Goal: Task Accomplishment & Management: Manage account settings

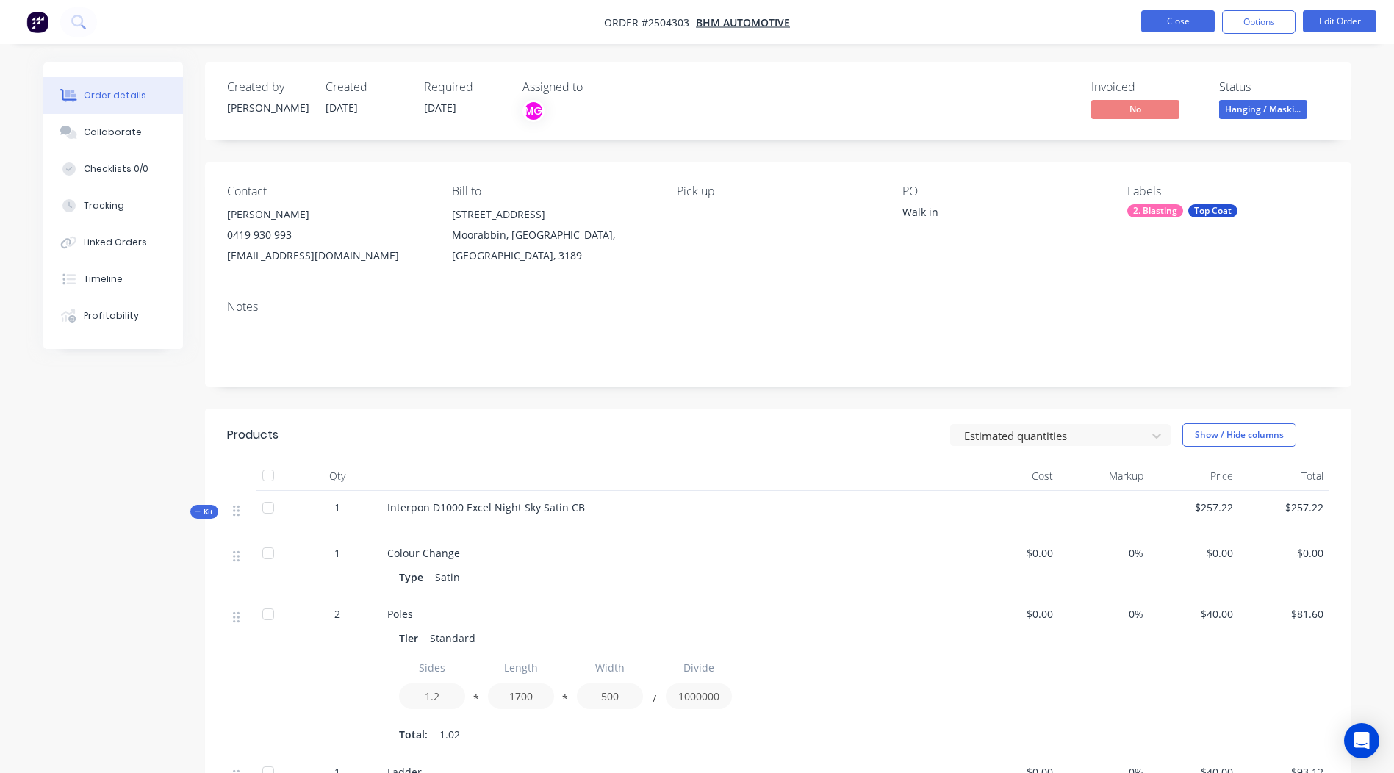
click at [1153, 14] on button "Close" at bounding box center [1179, 21] width 74 height 22
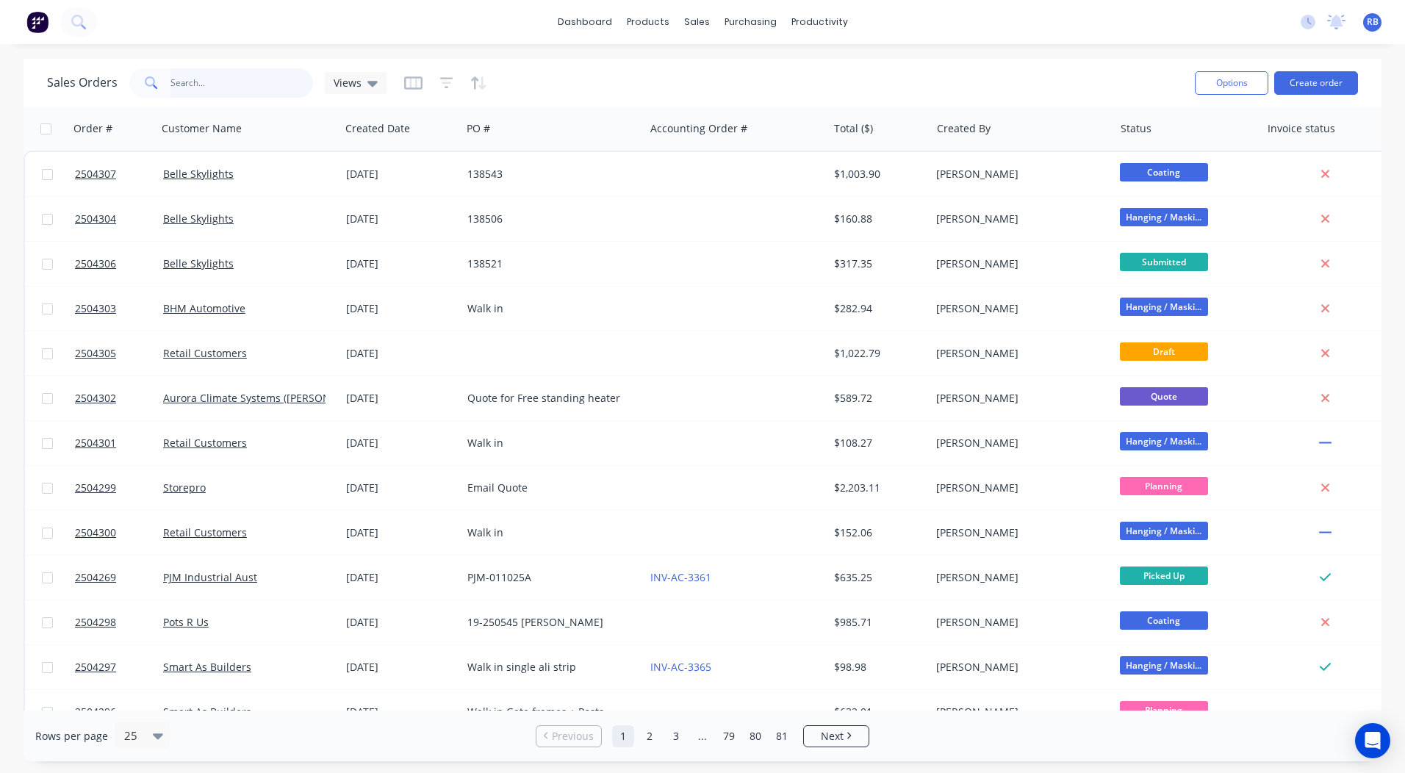
click at [193, 82] on input "text" at bounding box center [242, 82] width 143 height 29
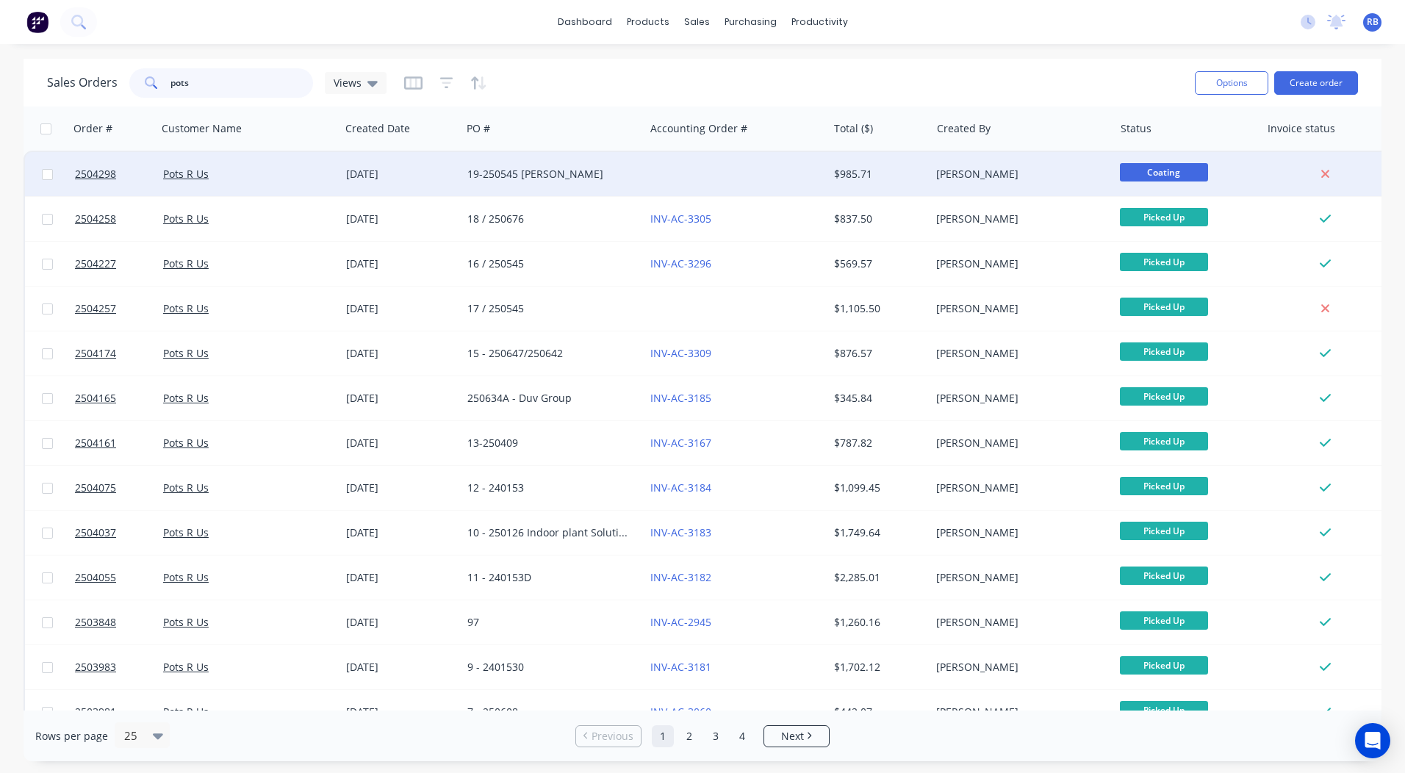
type input "pots"
click at [686, 173] on div at bounding box center [736, 174] width 183 height 44
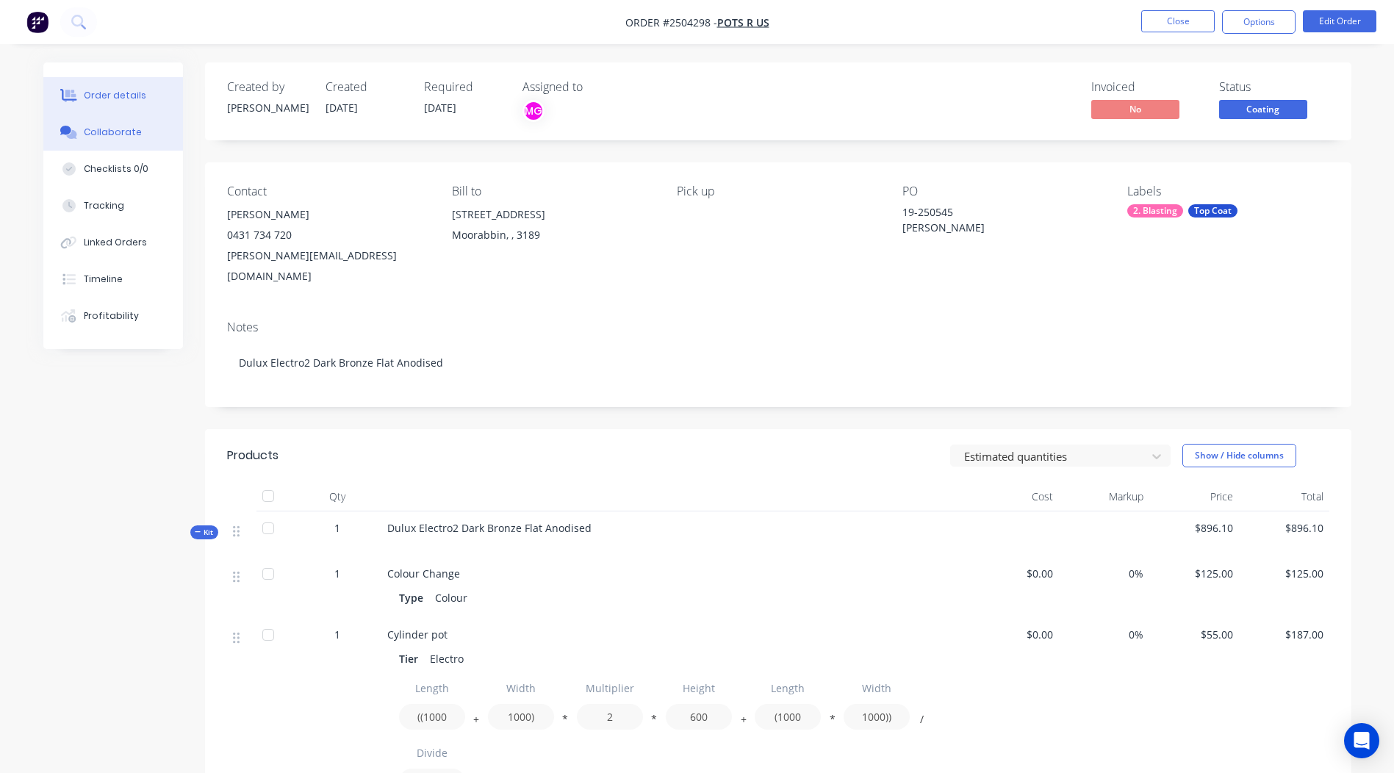
click at [122, 118] on button "Collaborate" at bounding box center [113, 132] width 140 height 37
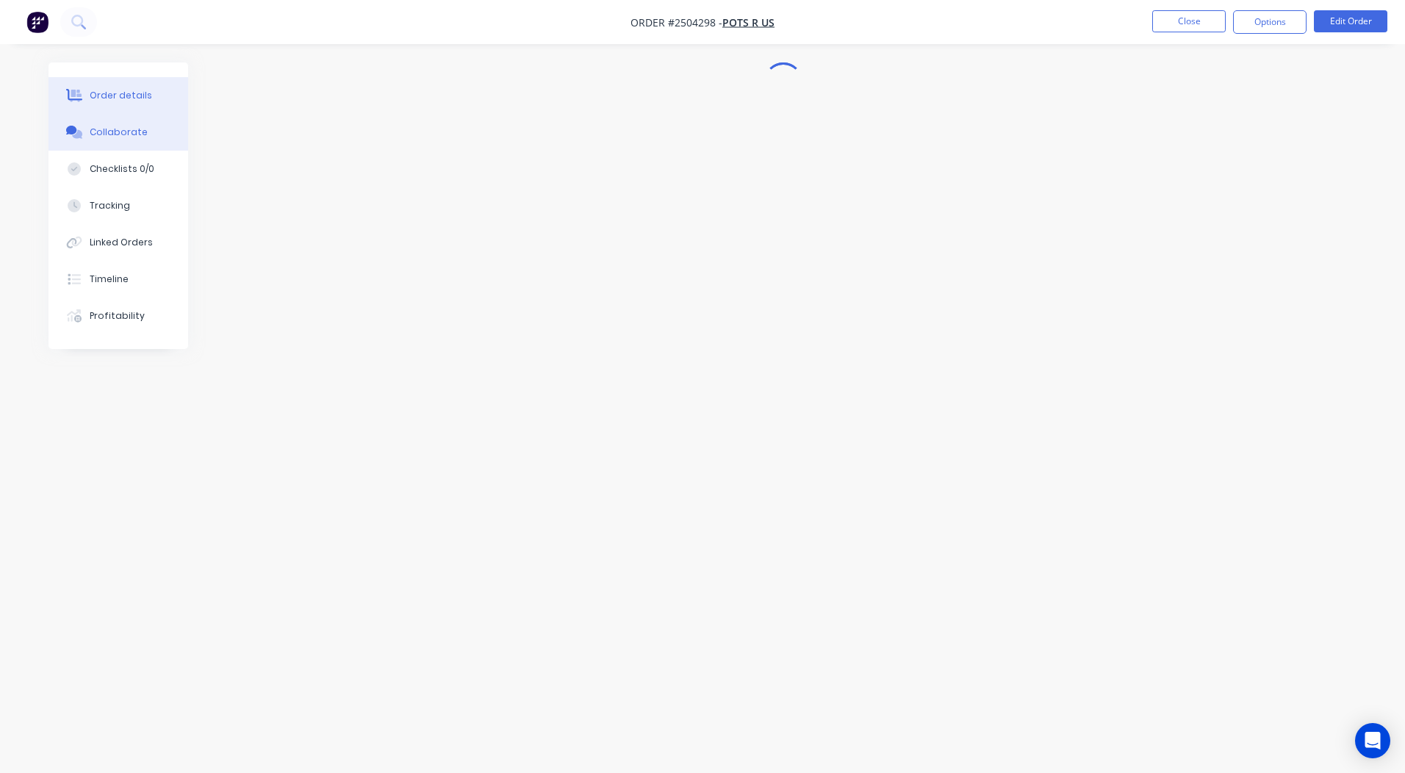
click at [117, 90] on div "Order details" at bounding box center [121, 95] width 62 height 13
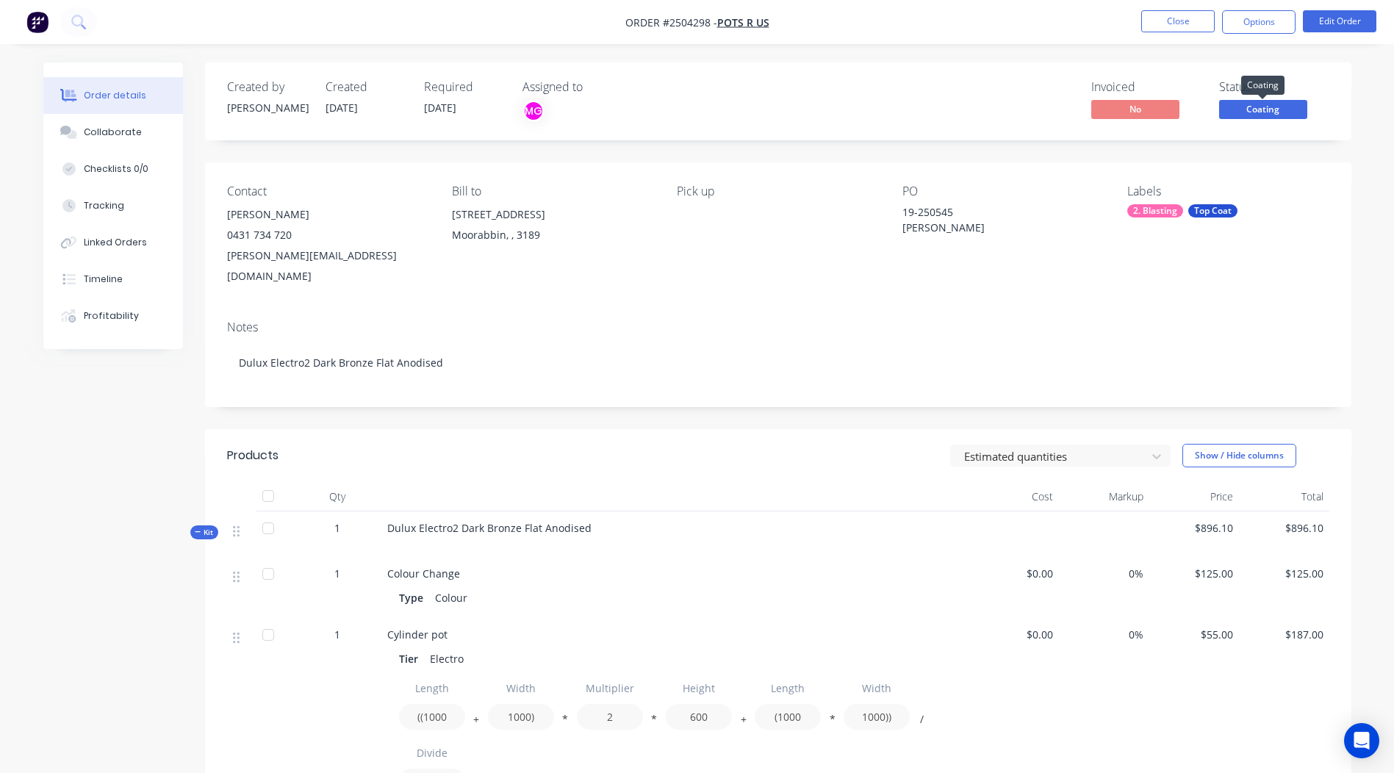
click at [1280, 114] on span "Coating" at bounding box center [1264, 109] width 88 height 18
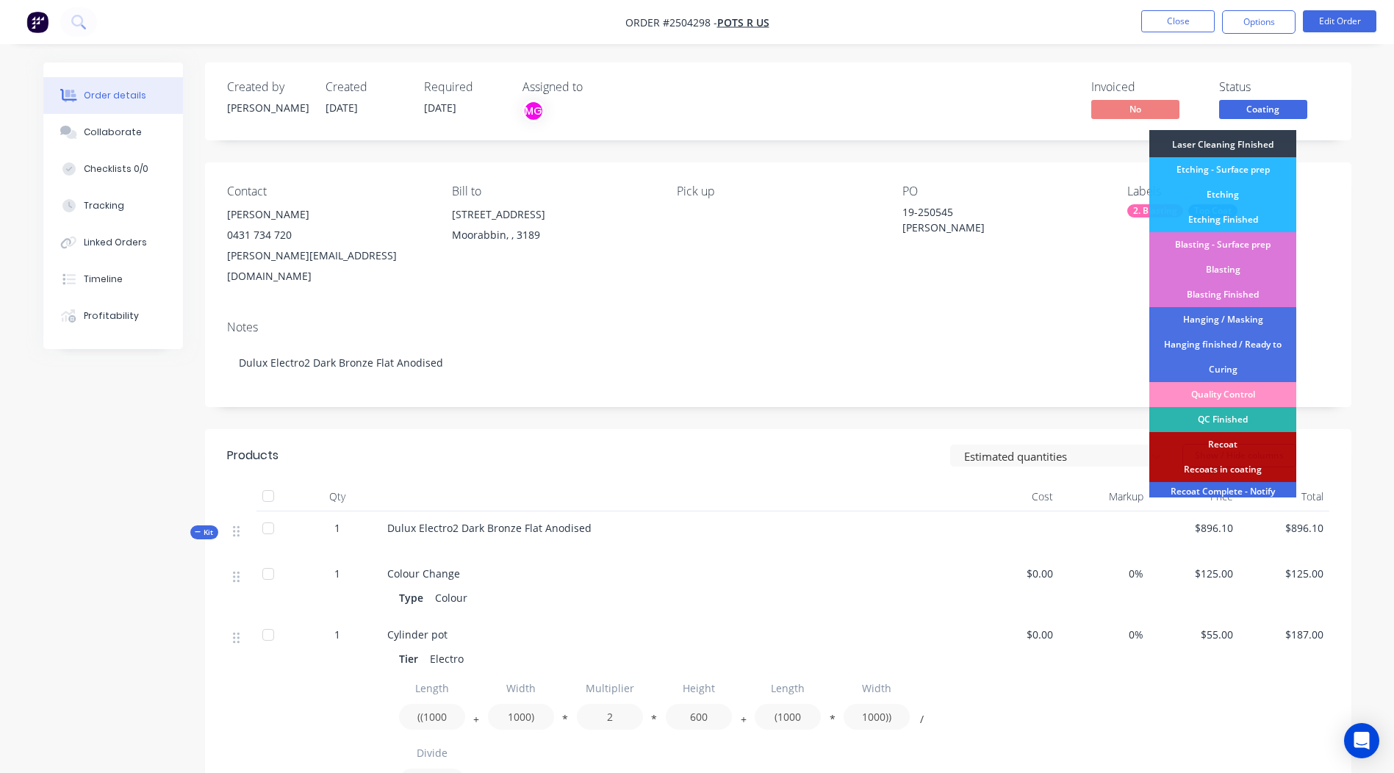
scroll to position [365, 0]
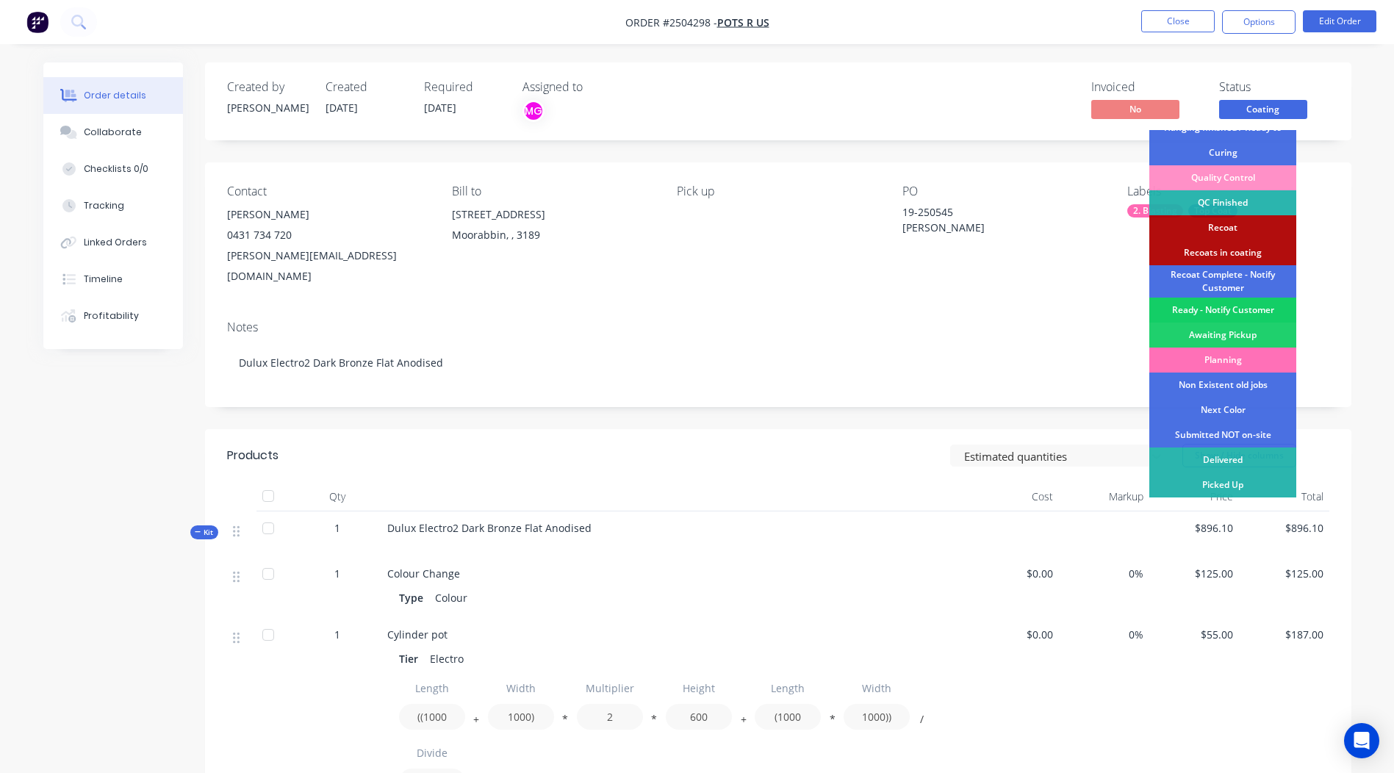
click at [1240, 305] on div "Ready - Notify Customer" at bounding box center [1223, 310] width 147 height 25
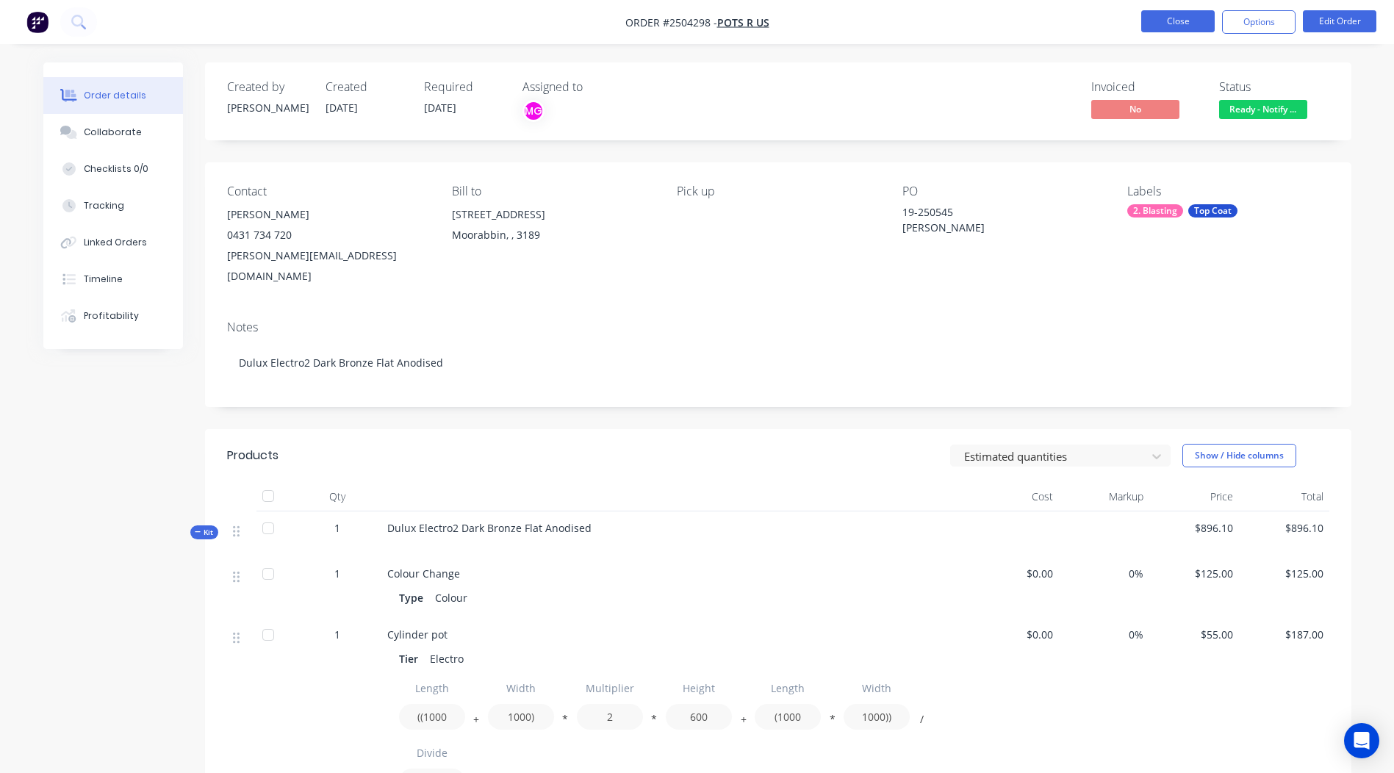
click at [1180, 20] on button "Close" at bounding box center [1179, 21] width 74 height 22
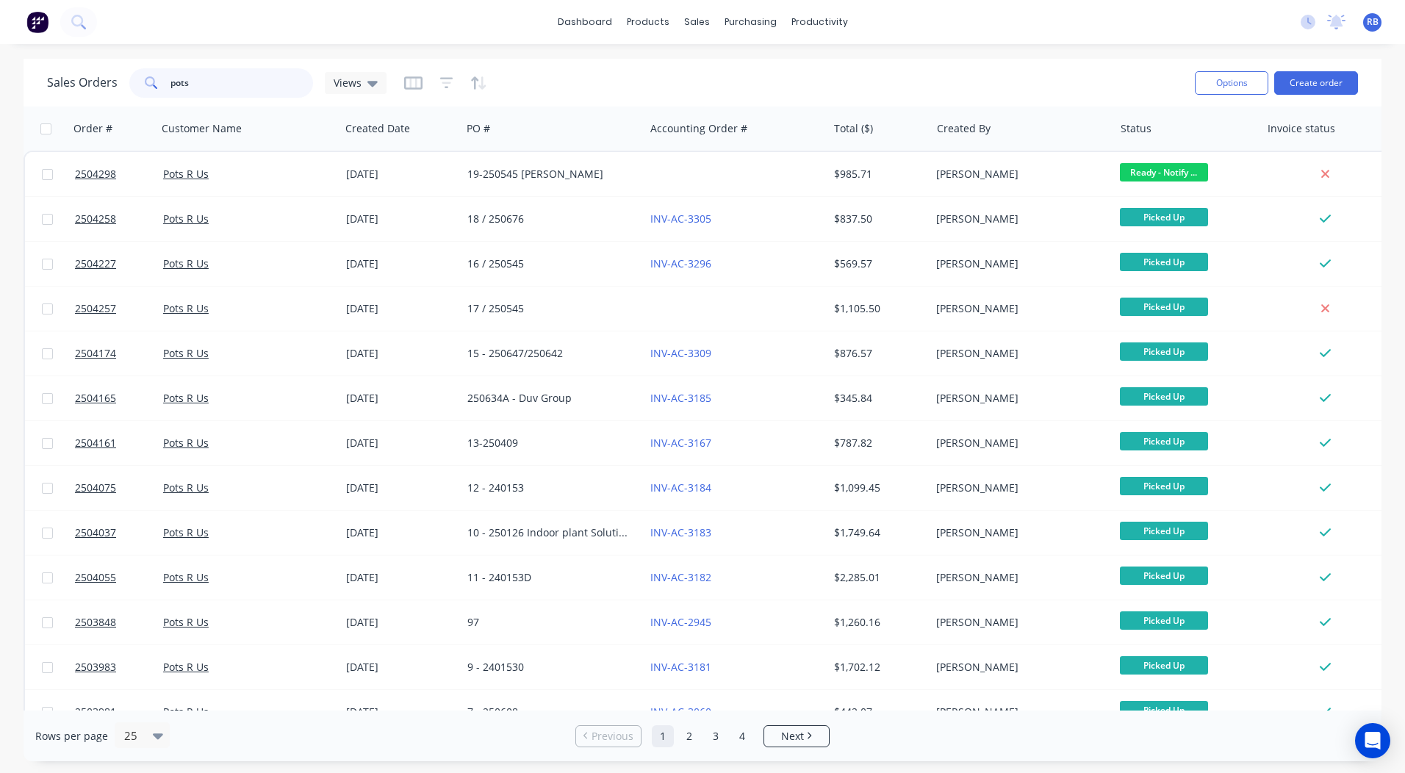
drag, startPoint x: 236, startPoint y: 82, endPoint x: 0, endPoint y: 121, distance: 239.0
click at [0, 141] on html "dashboard products sales purchasing productivity dashboard products Product Cat…" at bounding box center [702, 386] width 1405 height 773
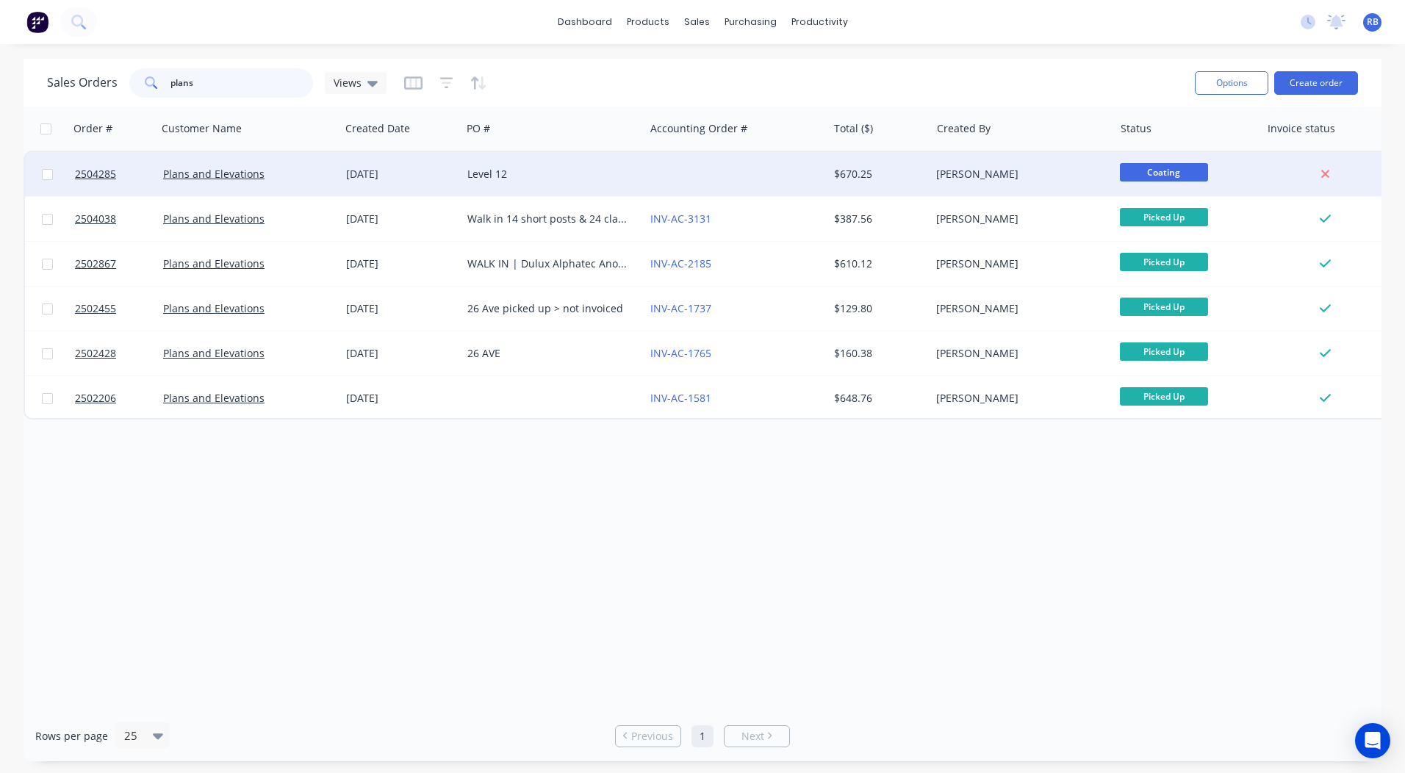
type input "plans"
click at [749, 173] on div at bounding box center [736, 174] width 183 height 44
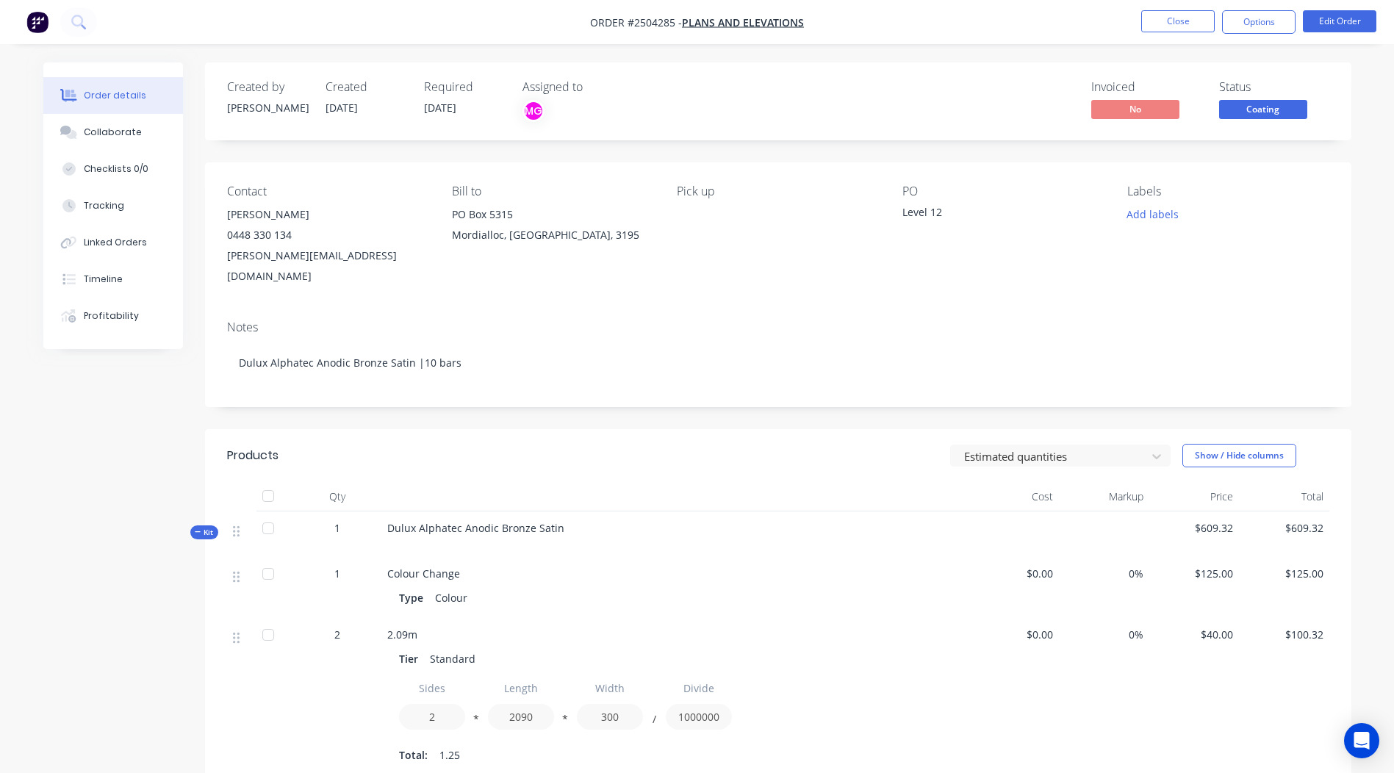
click at [1273, 108] on span "Coating" at bounding box center [1264, 109] width 88 height 18
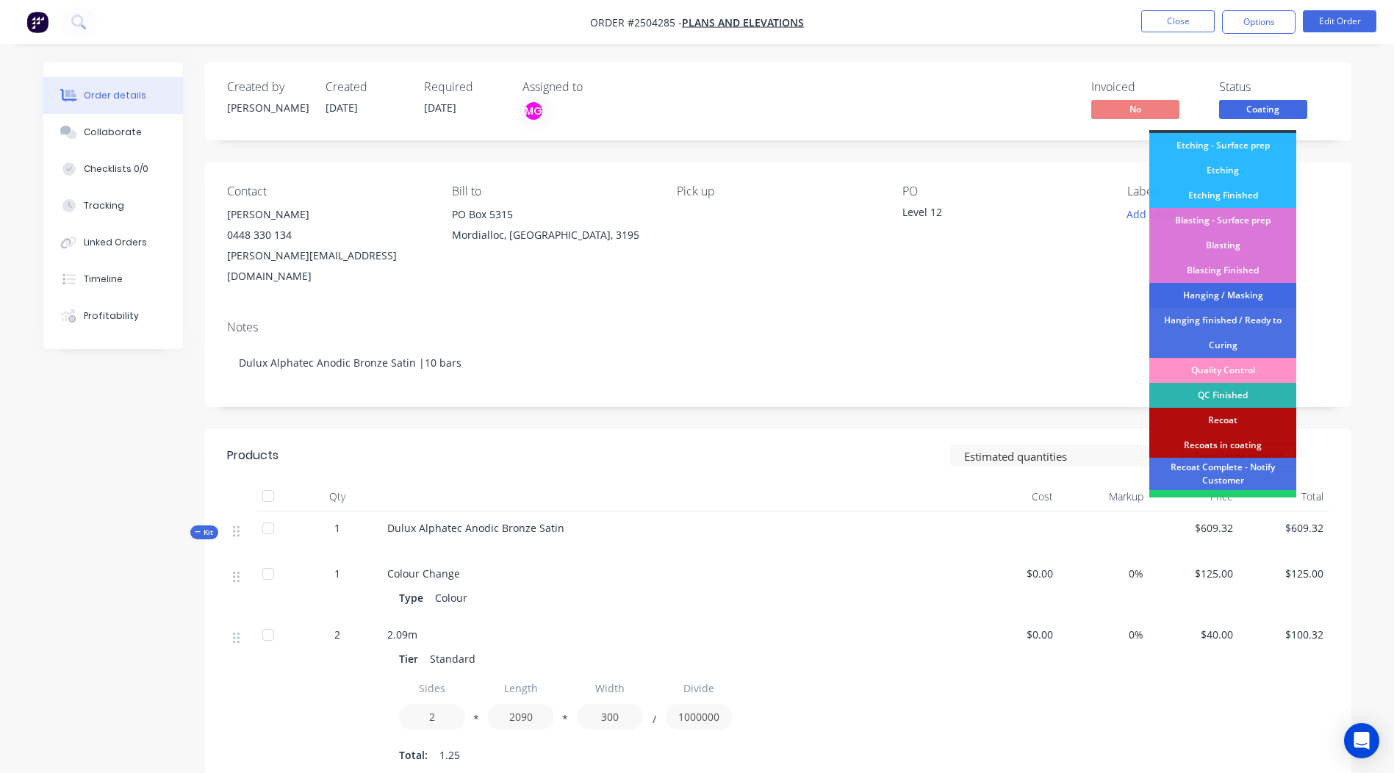
scroll to position [365, 0]
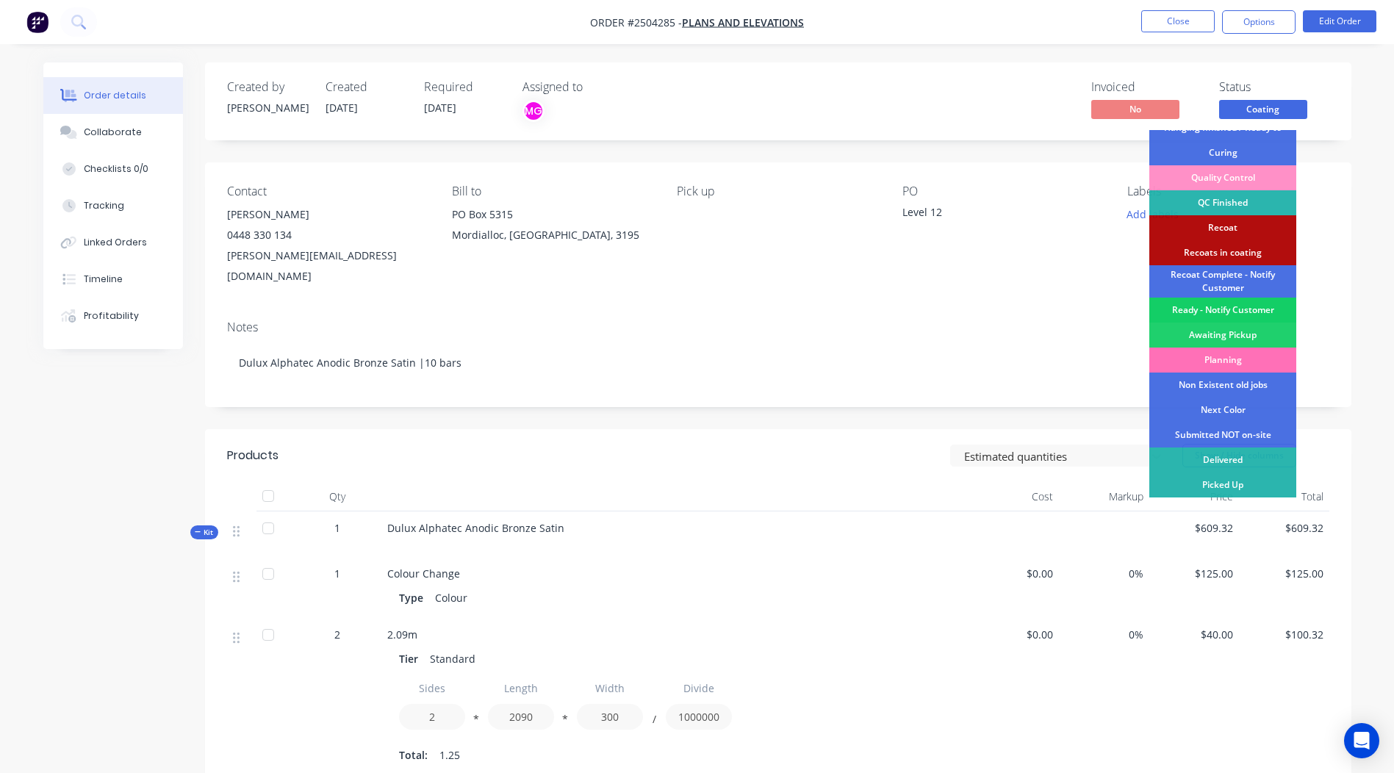
click at [1220, 308] on div "Ready - Notify Customer" at bounding box center [1223, 310] width 147 height 25
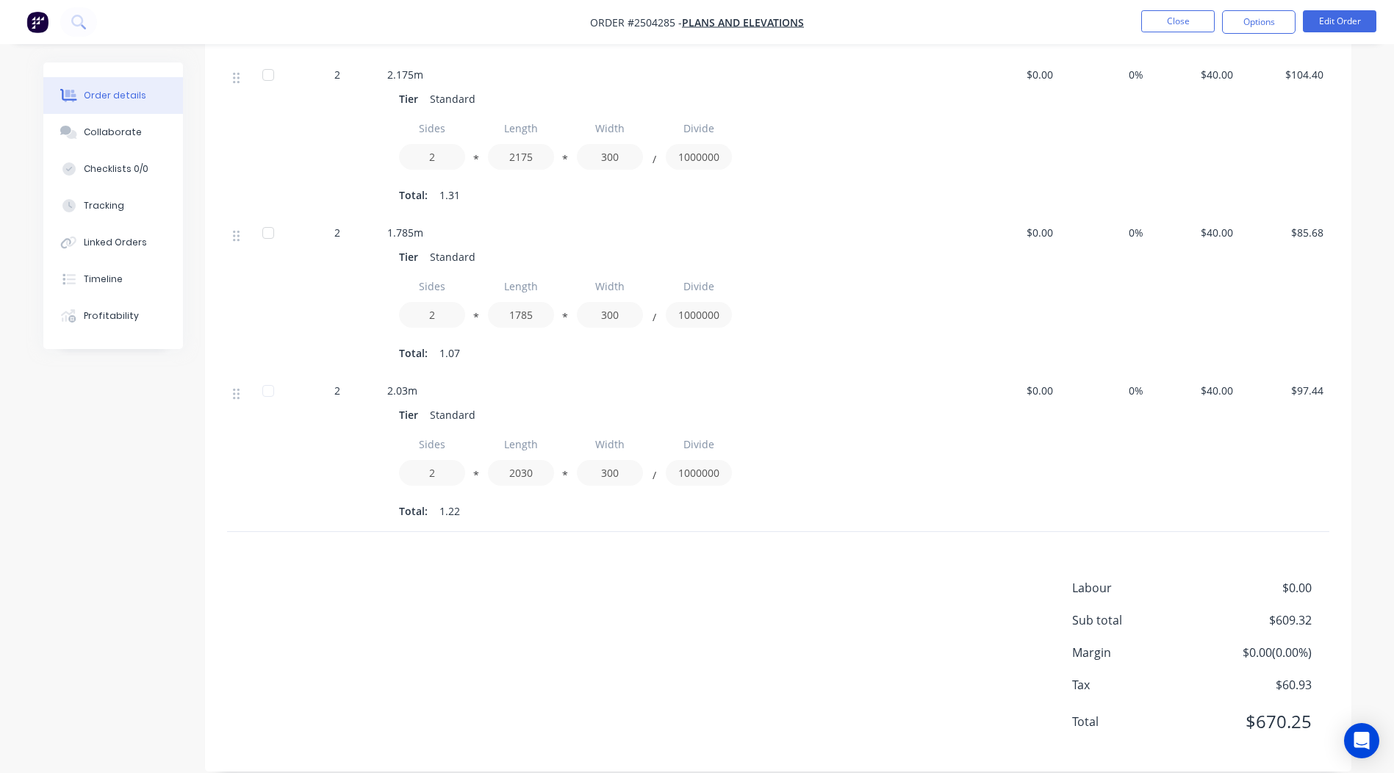
scroll to position [0, 0]
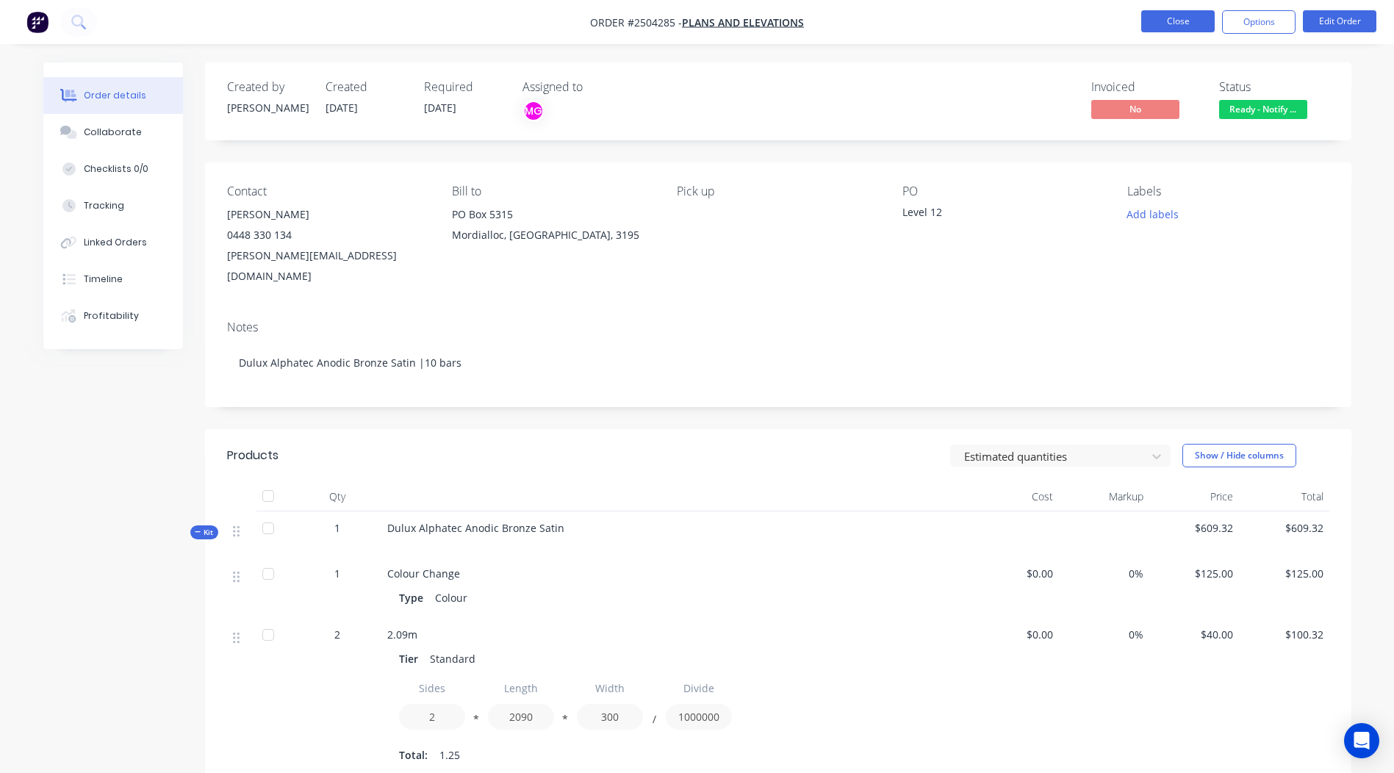
click at [1167, 30] on button "Close" at bounding box center [1179, 21] width 74 height 22
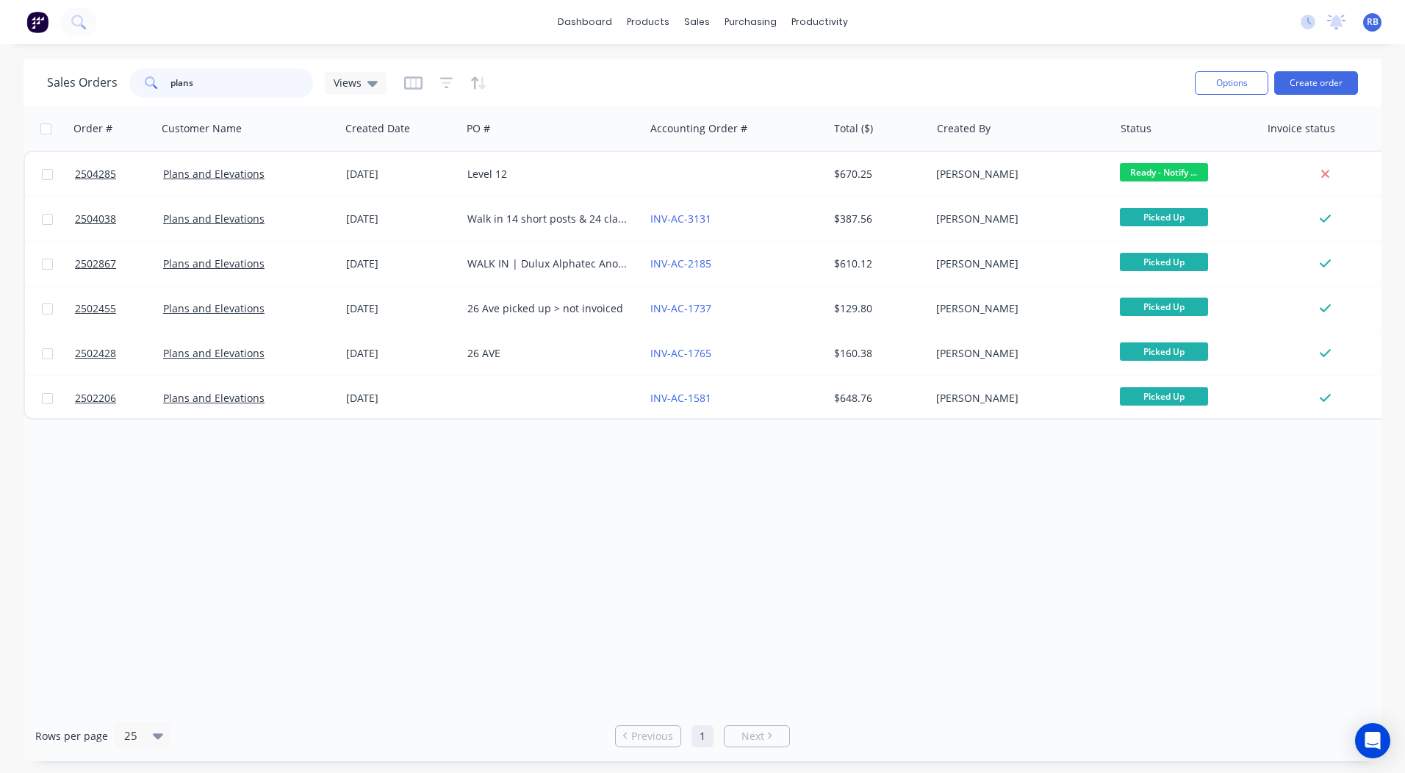
drag, startPoint x: 251, startPoint y: 77, endPoint x: 0, endPoint y: 125, distance: 255.9
click at [0, 123] on html "dashboard products sales purchasing productivity dashboard products Product Cat…" at bounding box center [702, 386] width 1405 height 773
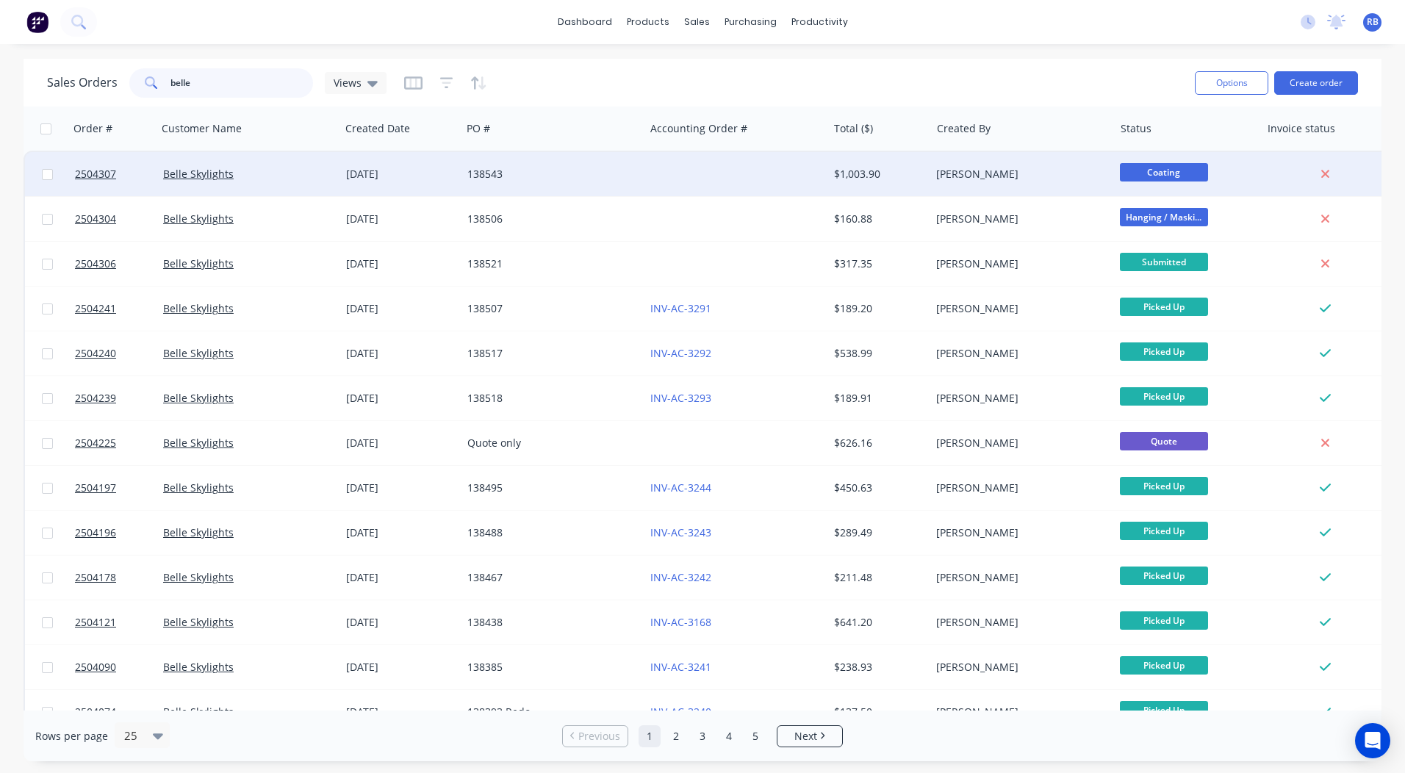
type input "belle"
click at [798, 181] on div at bounding box center [736, 174] width 183 height 44
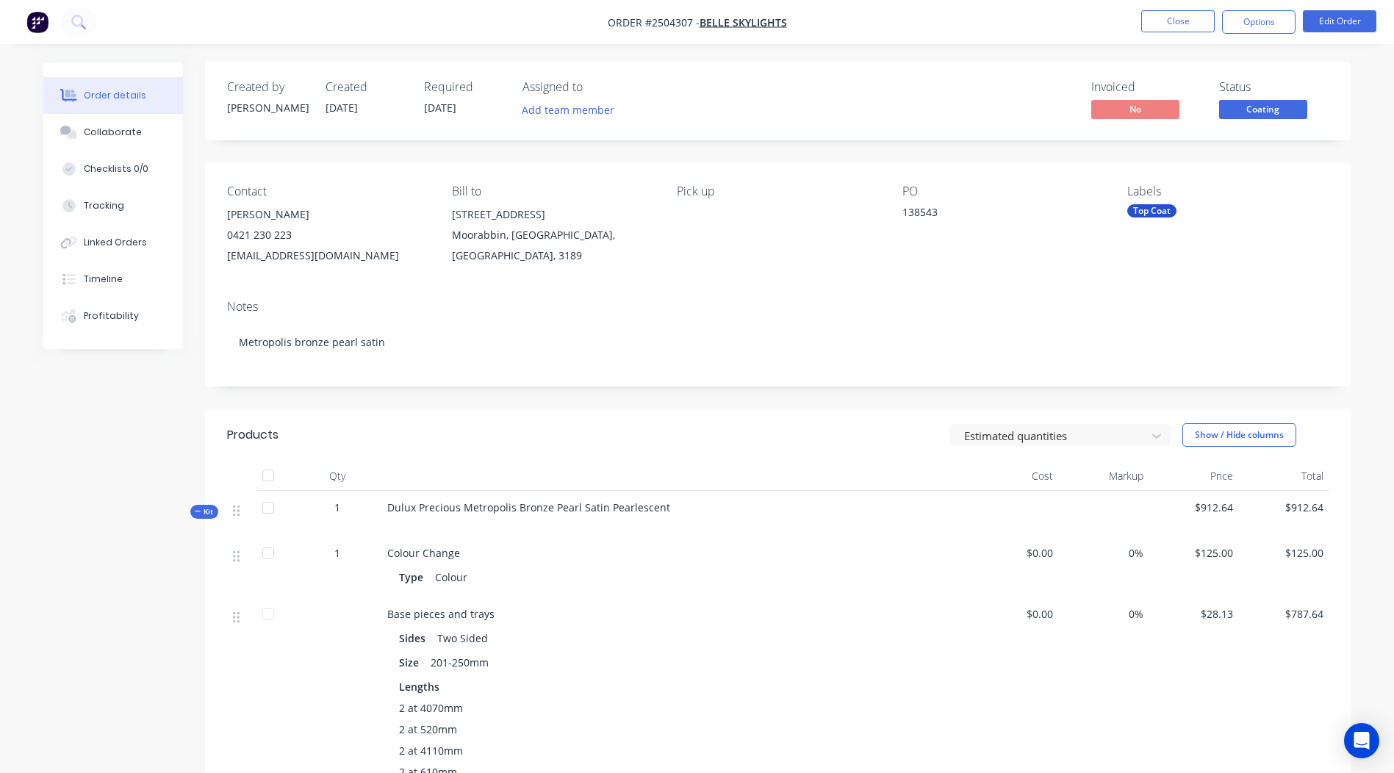
click at [1251, 110] on span "Coating" at bounding box center [1264, 109] width 88 height 18
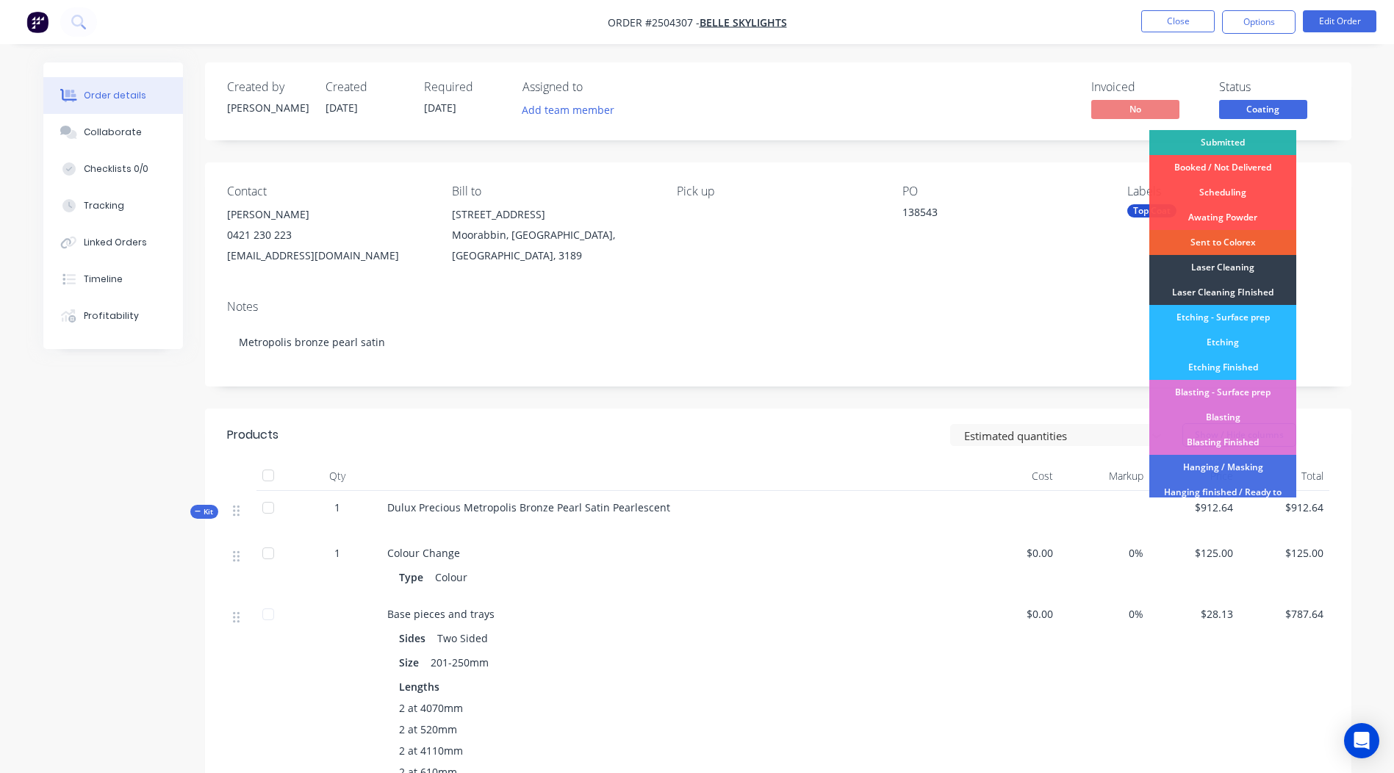
scroll to position [365, 0]
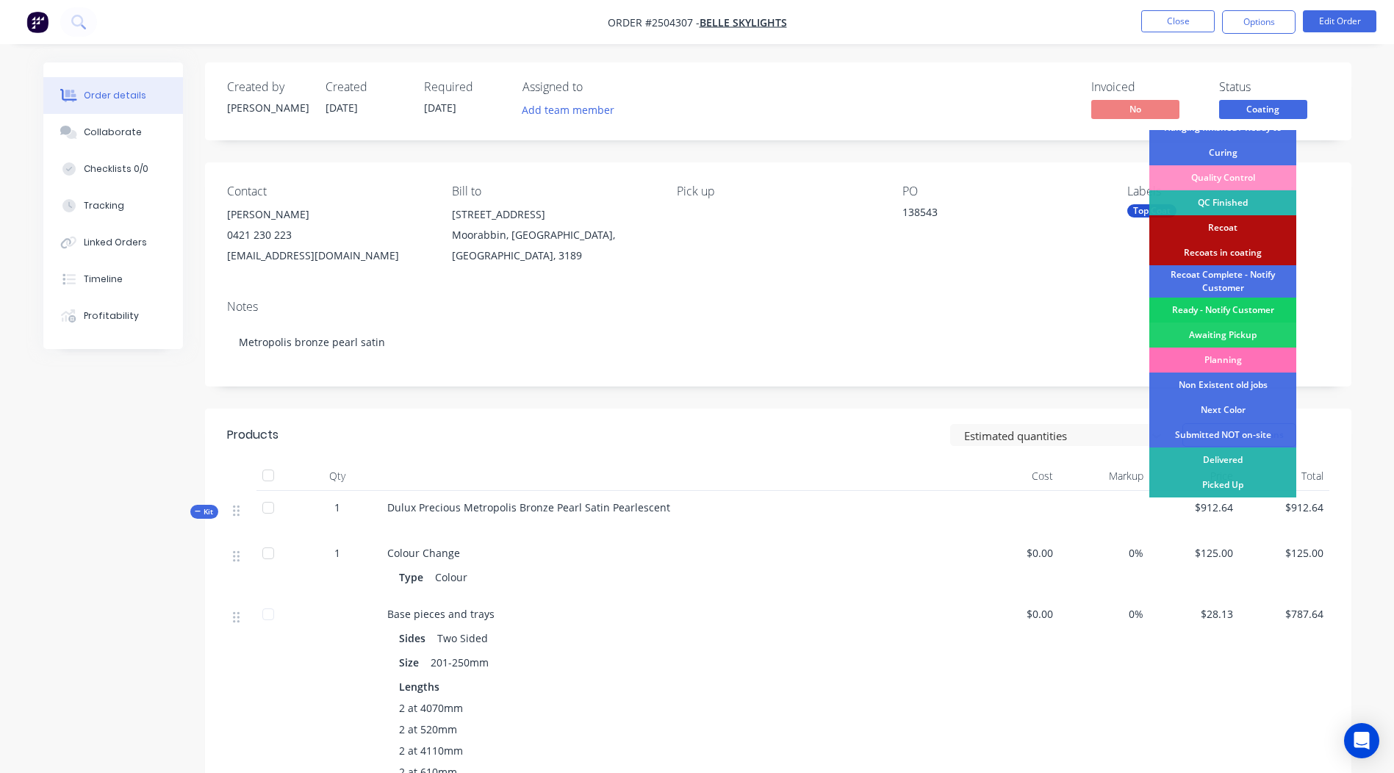
click at [1236, 314] on div "Ready - Notify Customer" at bounding box center [1223, 310] width 147 height 25
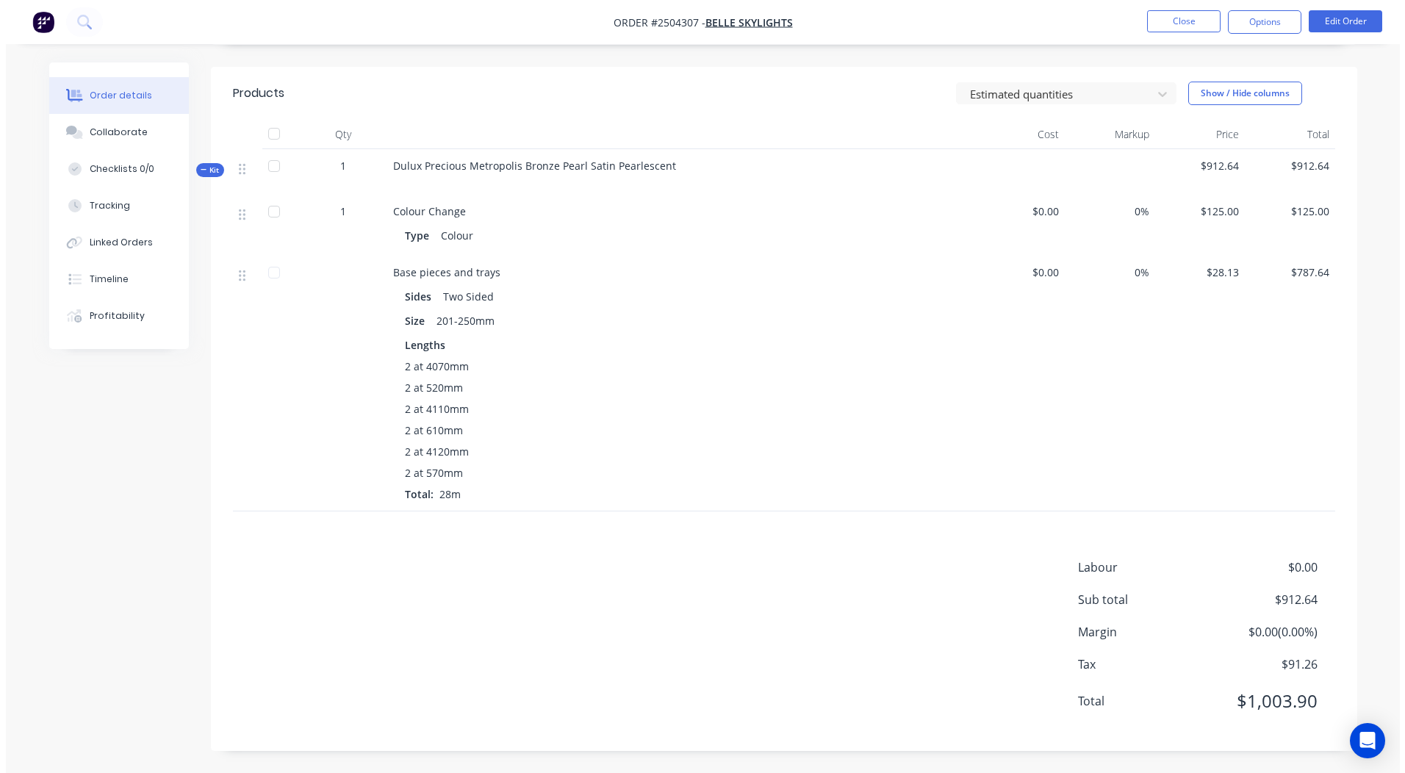
scroll to position [0, 0]
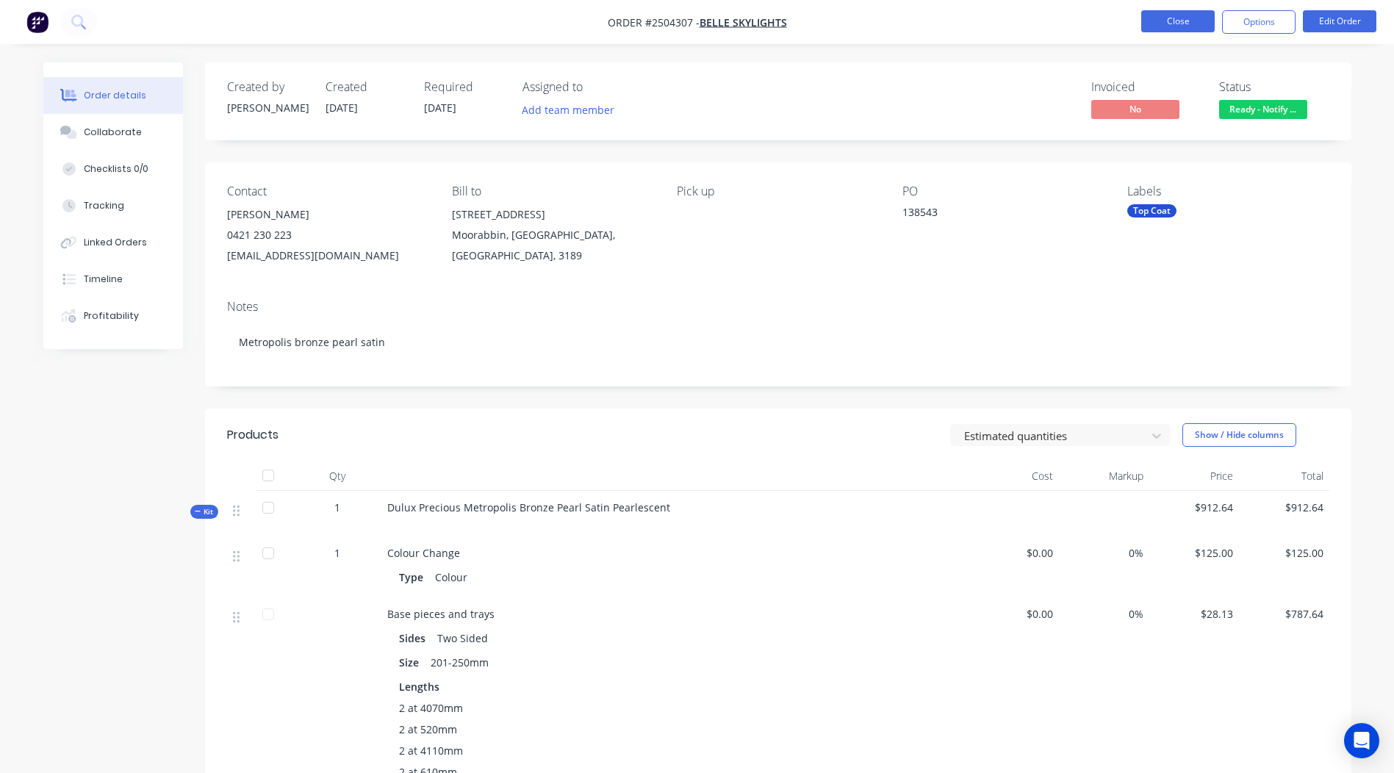
click at [1177, 26] on button "Close" at bounding box center [1179, 21] width 74 height 22
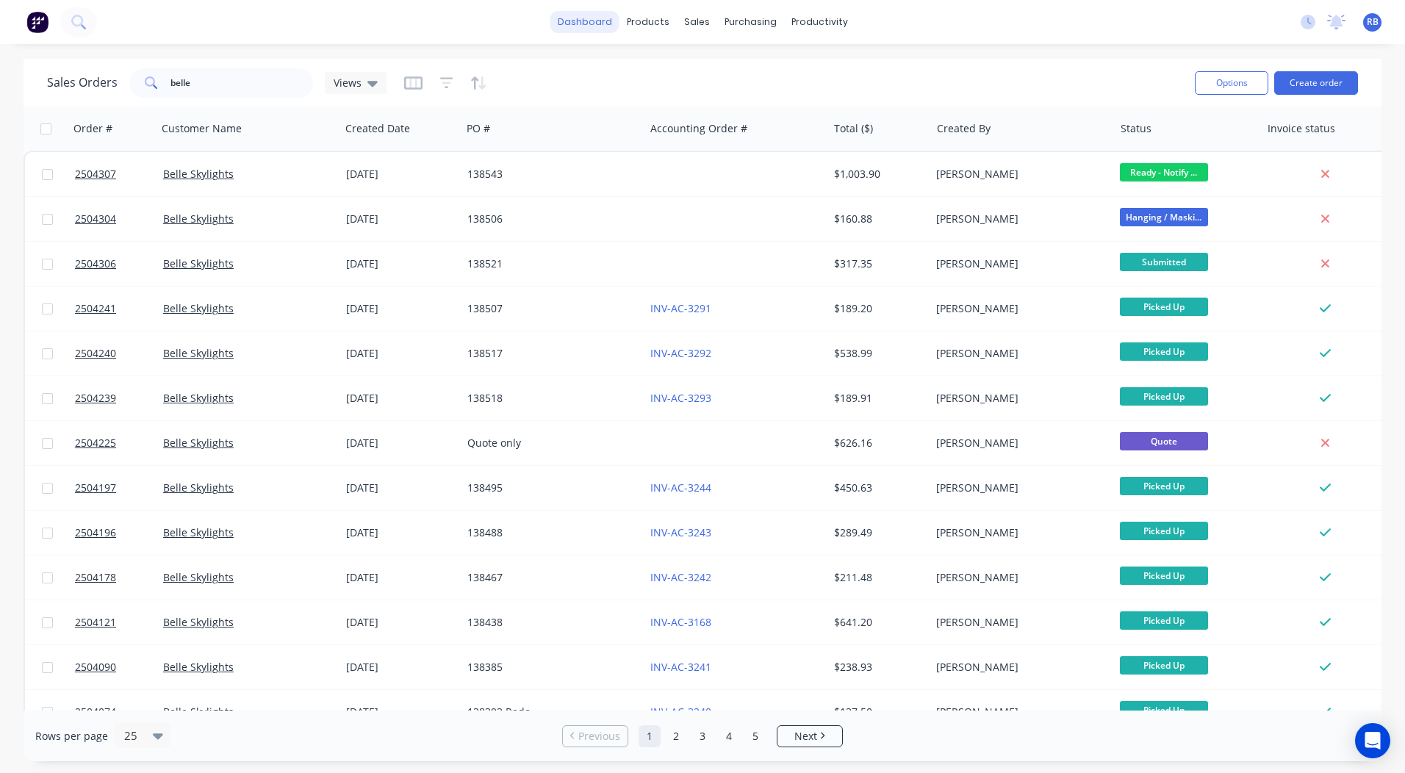
click at [576, 29] on link "dashboard" at bounding box center [585, 22] width 69 height 22
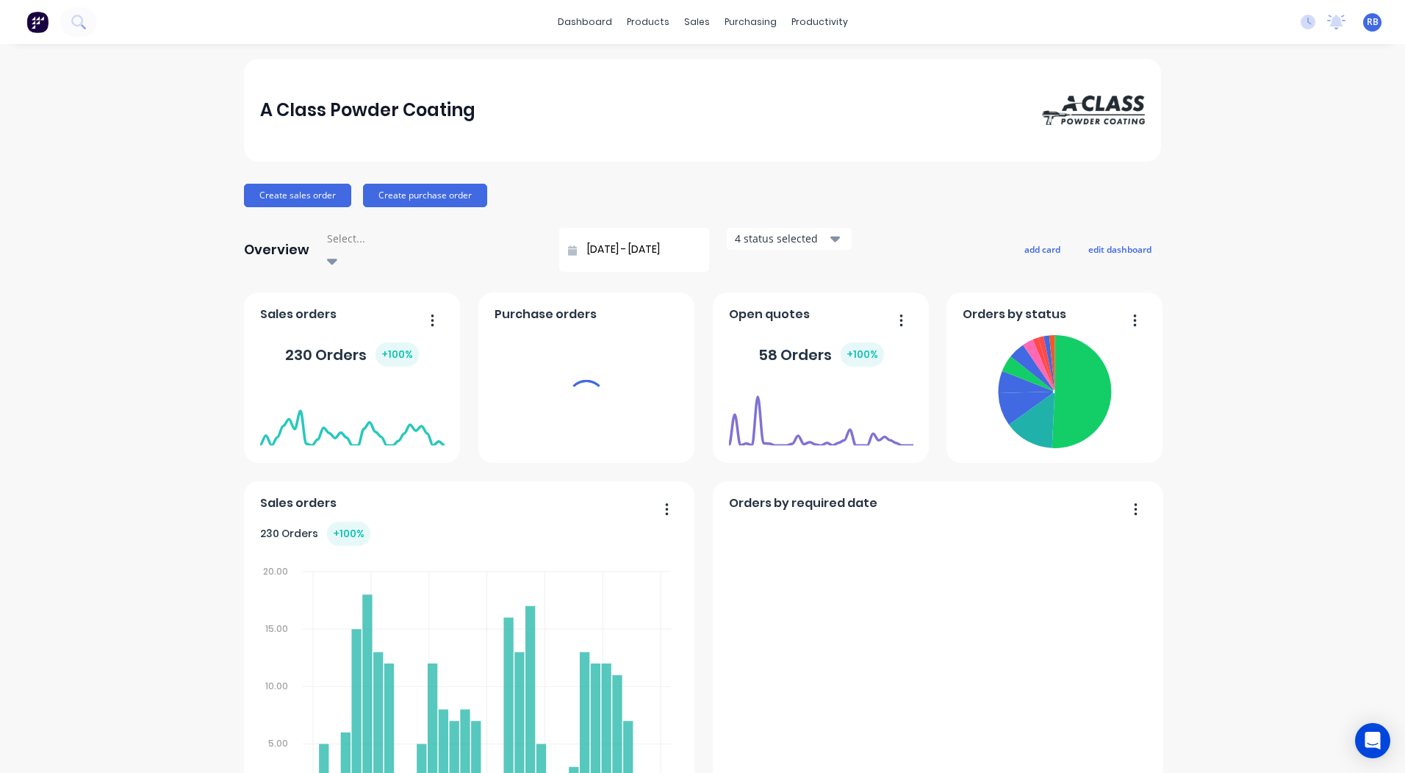
scroll to position [634, 0]
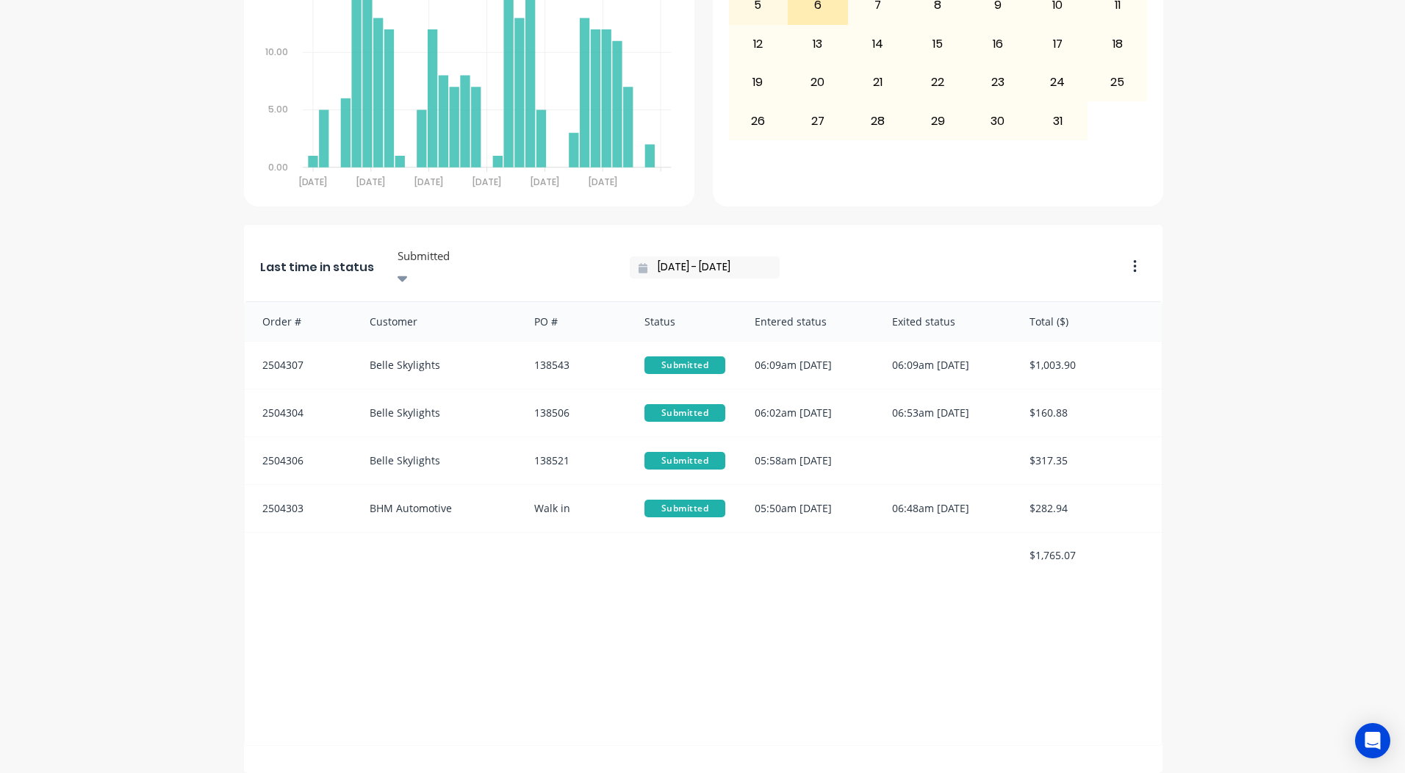
click at [481, 247] on div at bounding box center [502, 256] width 212 height 18
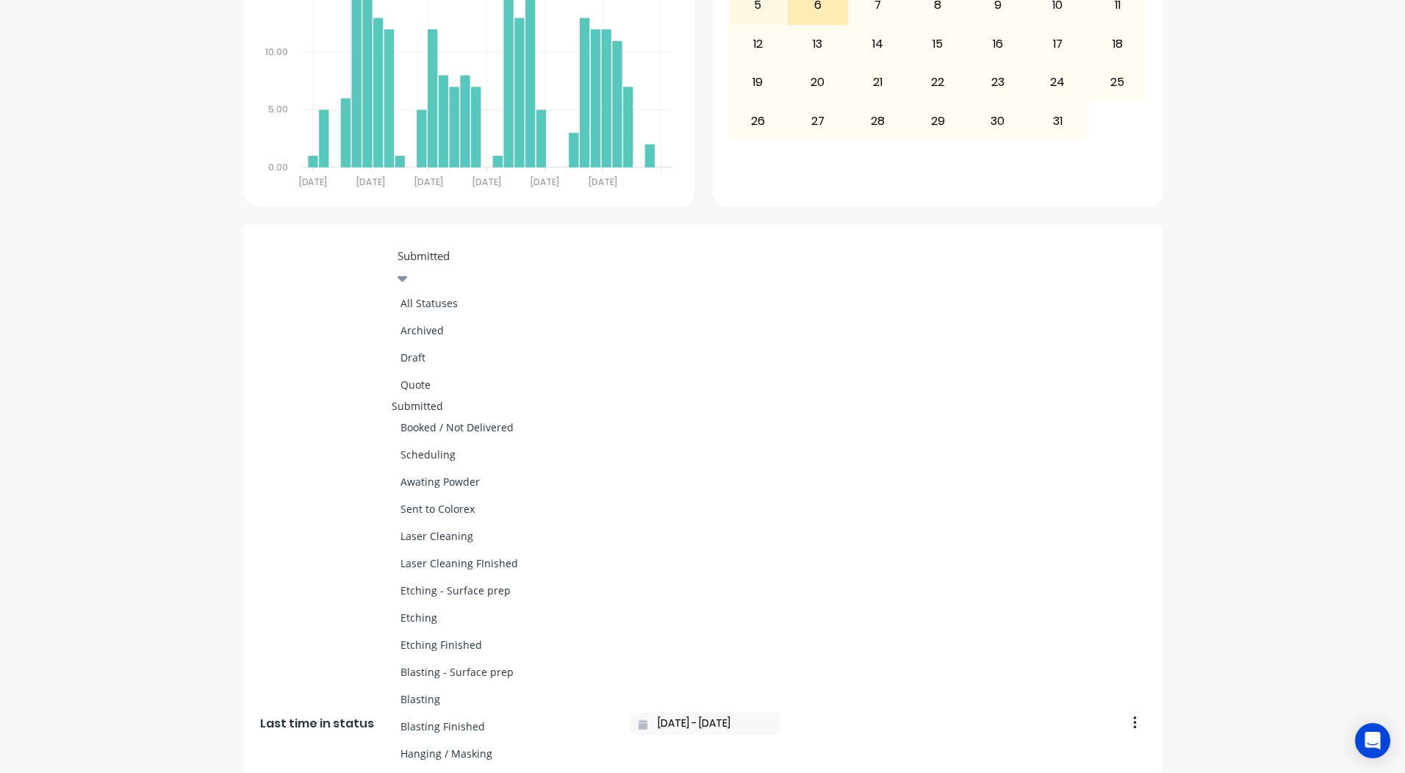
scroll to position [687, 0]
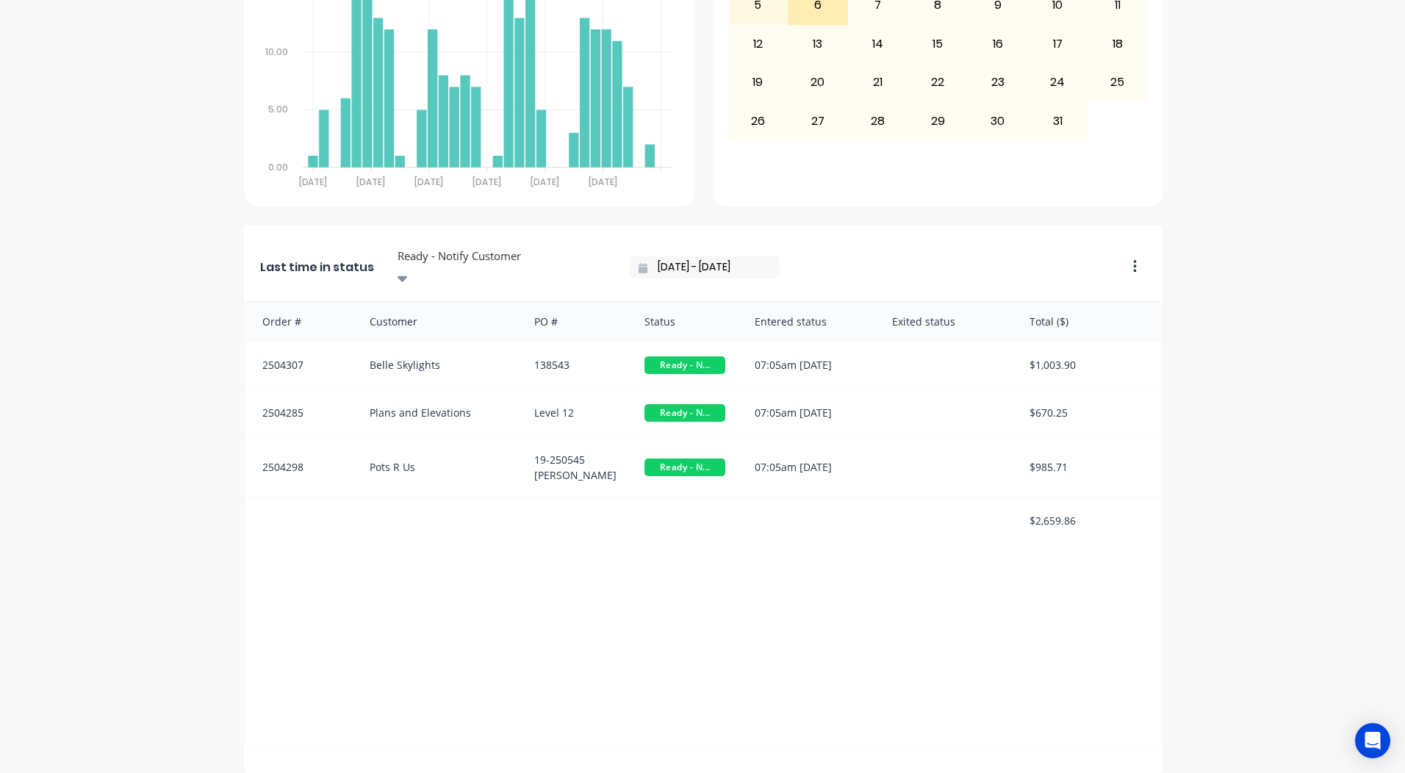
click at [446, 247] on div at bounding box center [502, 256] width 212 height 18
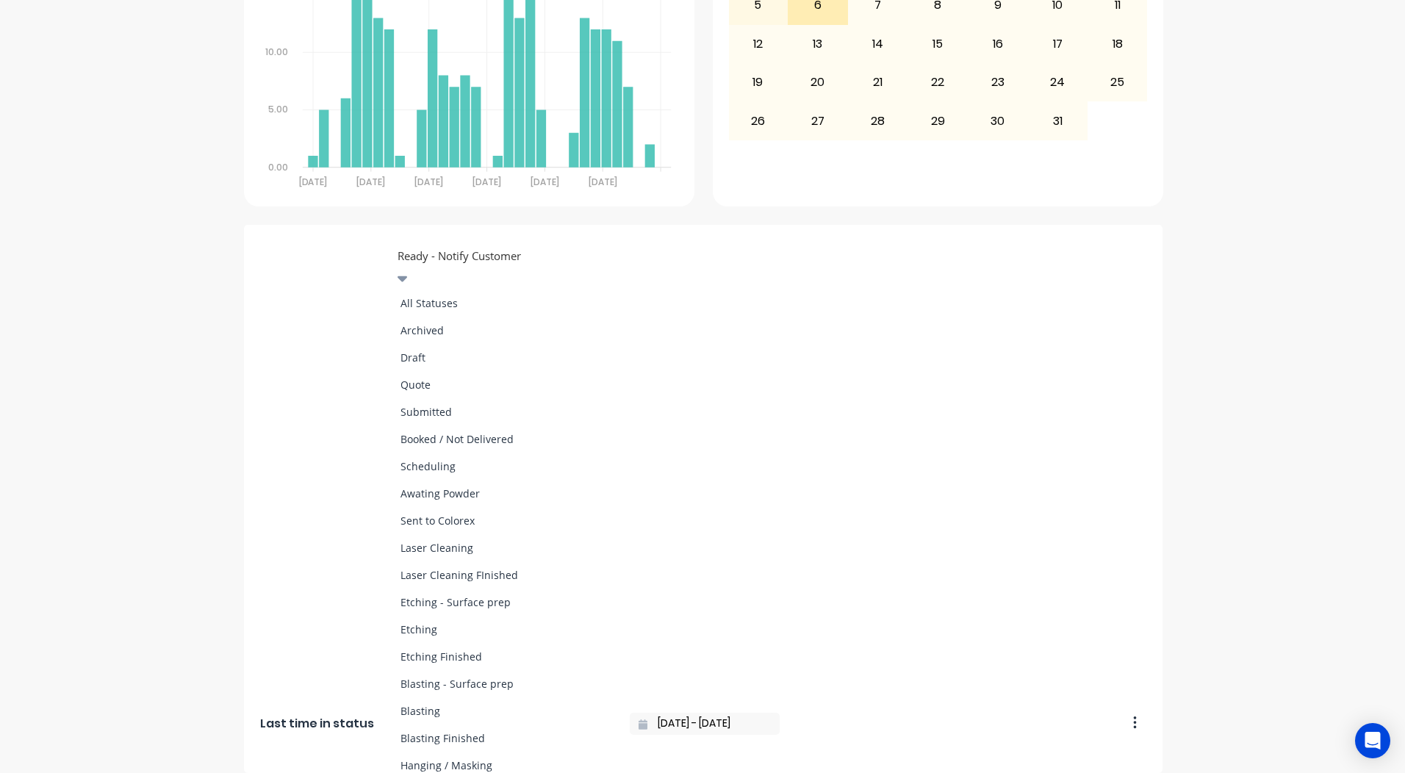
scroll to position [540, 0]
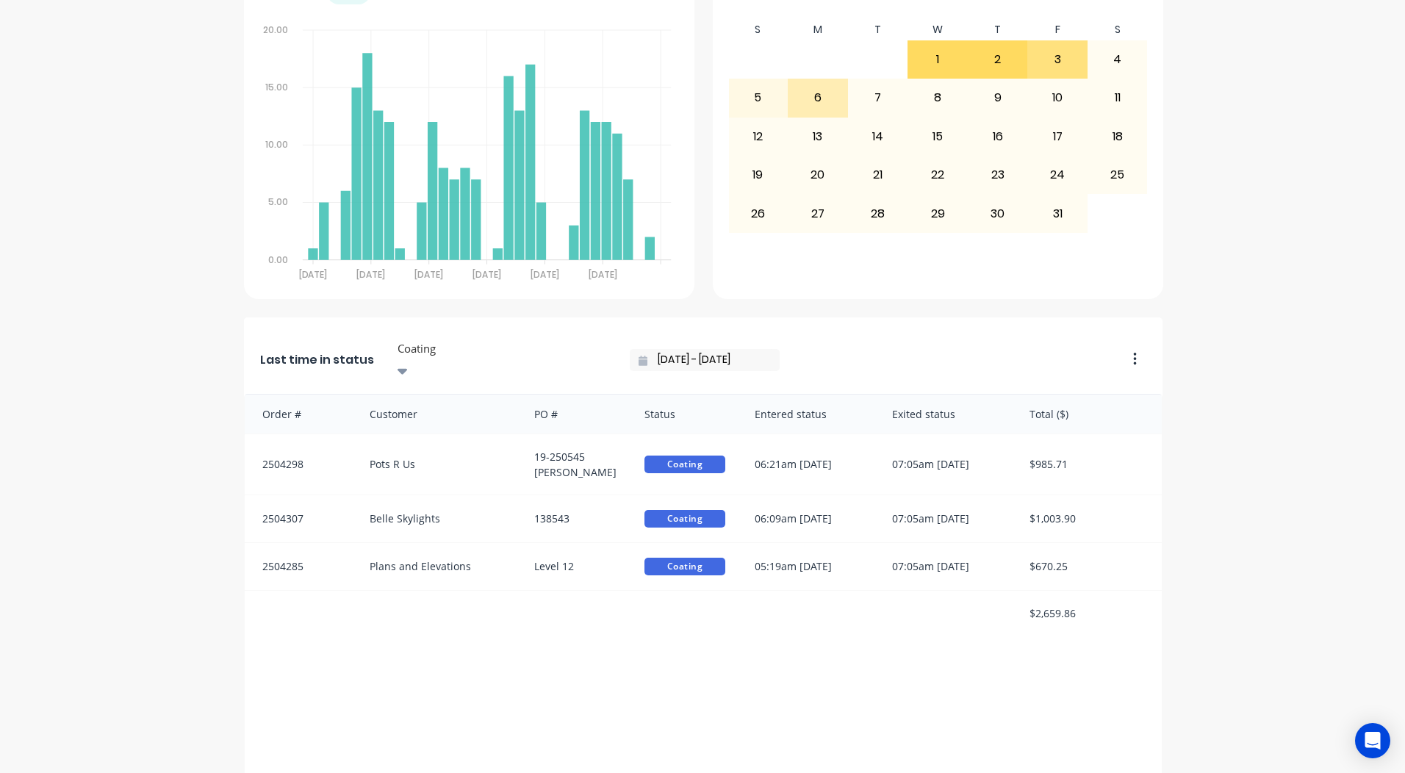
scroll to position [0, 0]
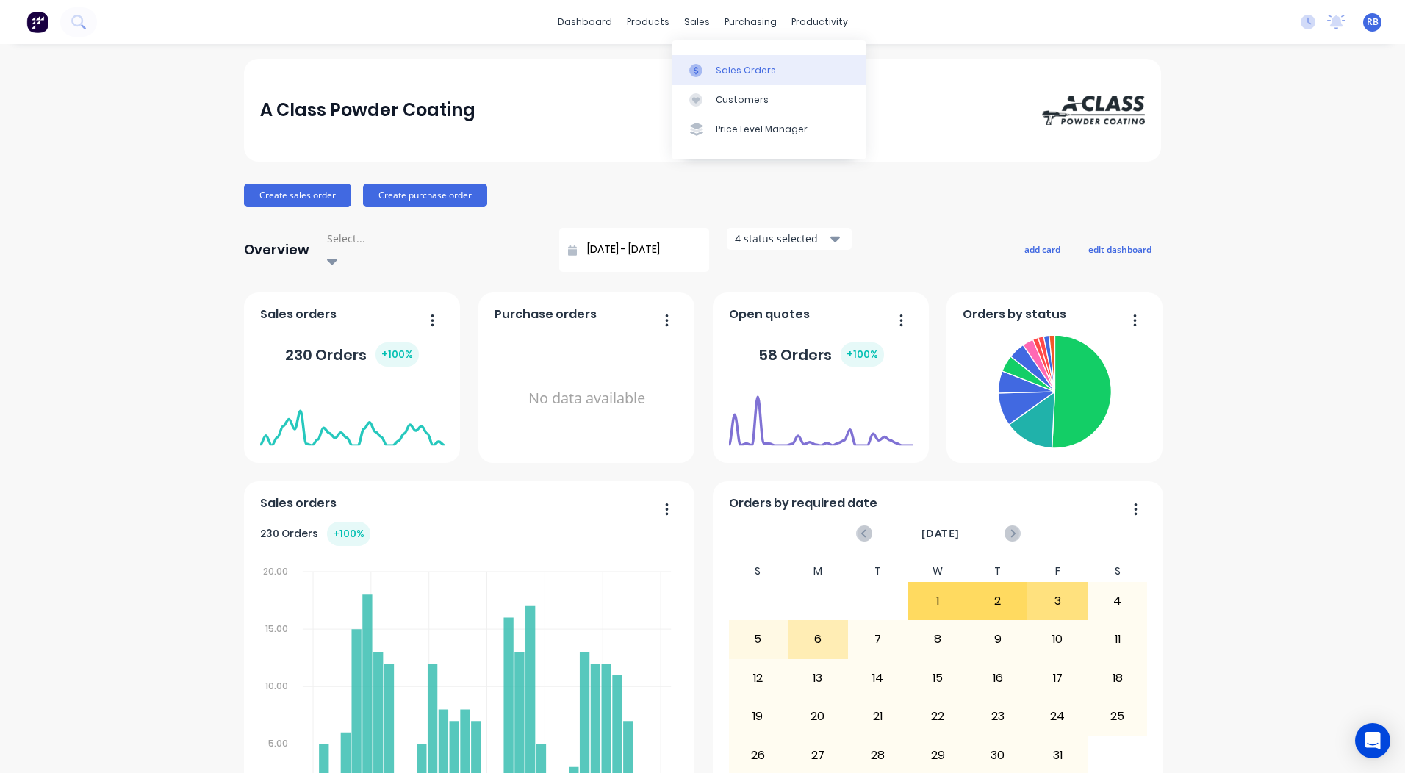
click at [709, 65] on div at bounding box center [701, 70] width 22 height 13
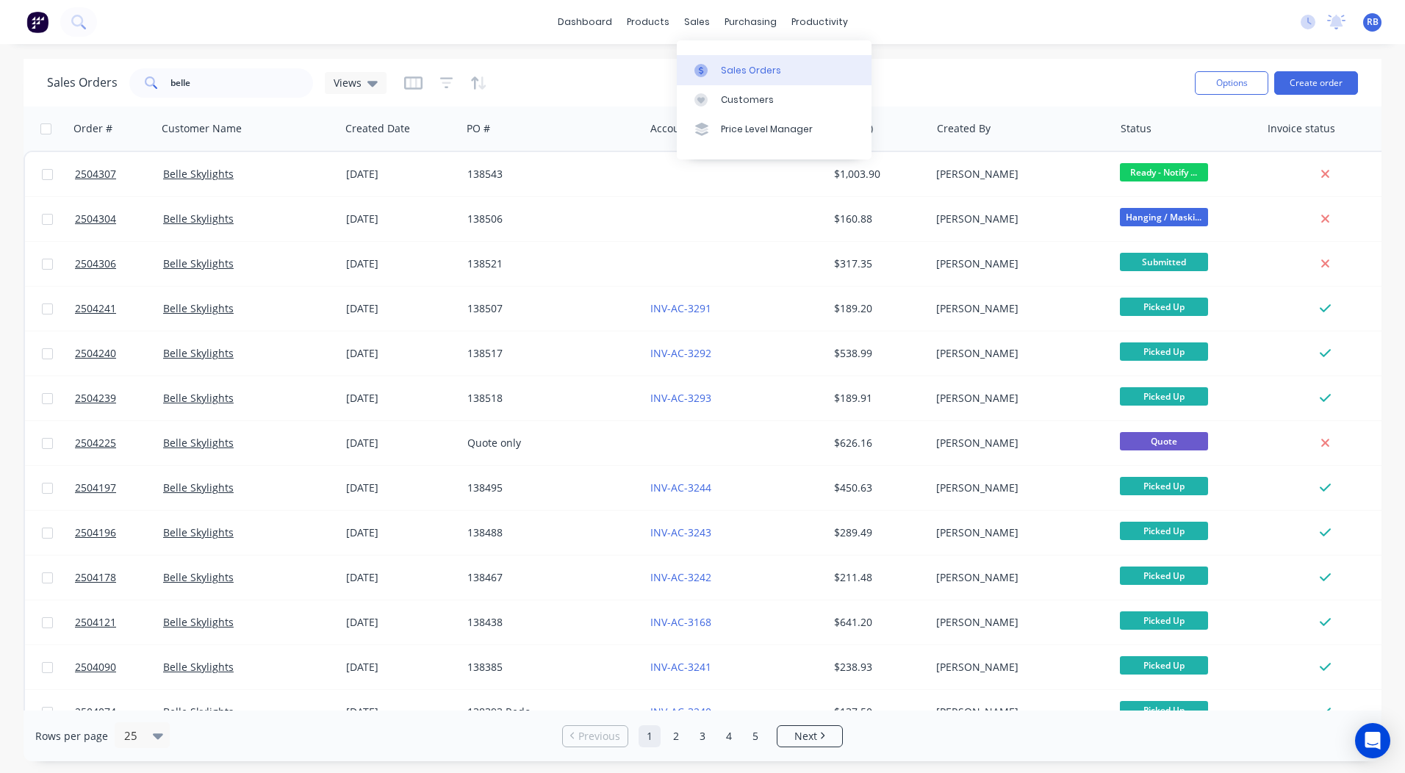
click at [721, 74] on div "Sales Orders" at bounding box center [751, 70] width 60 height 13
click at [584, 25] on link "dashboard" at bounding box center [585, 22] width 69 height 22
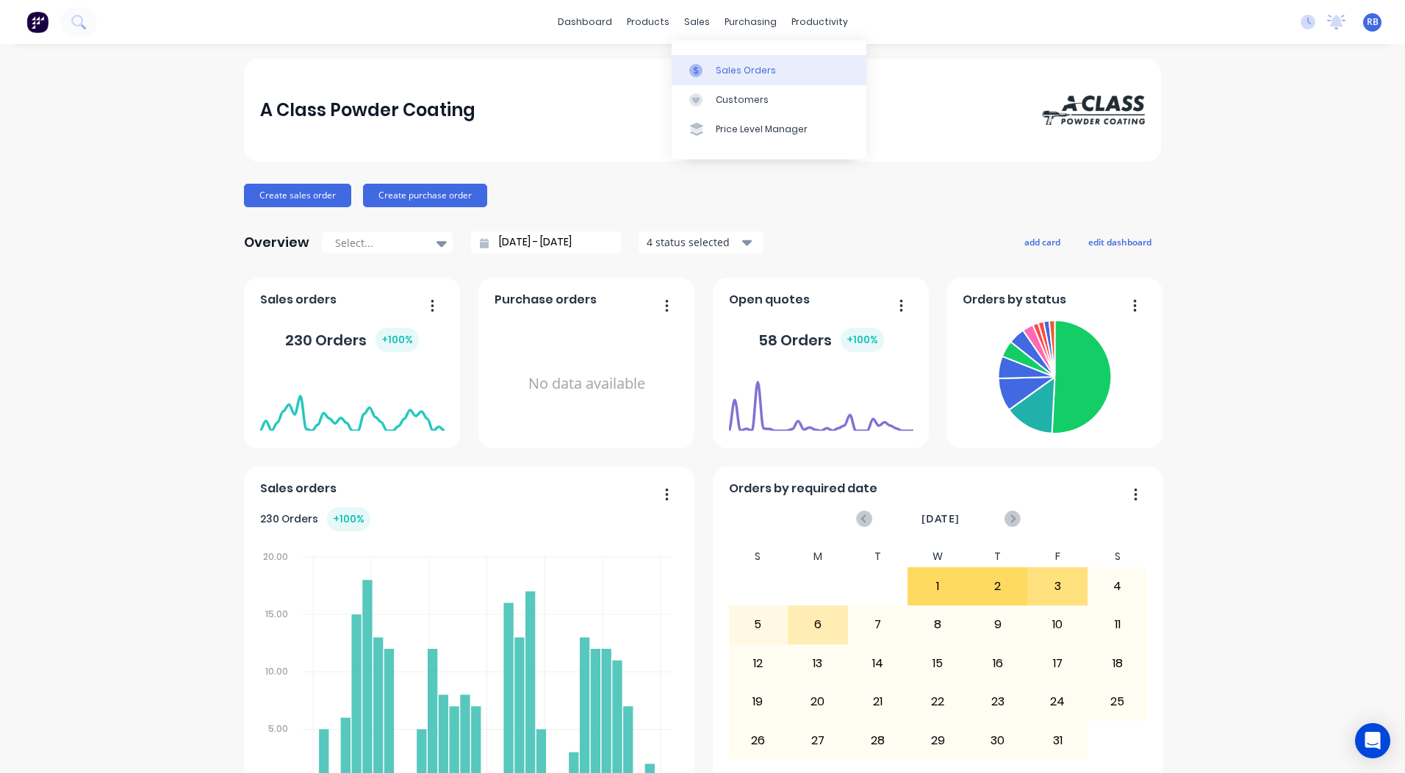
click at [690, 64] on icon at bounding box center [696, 70] width 13 height 13
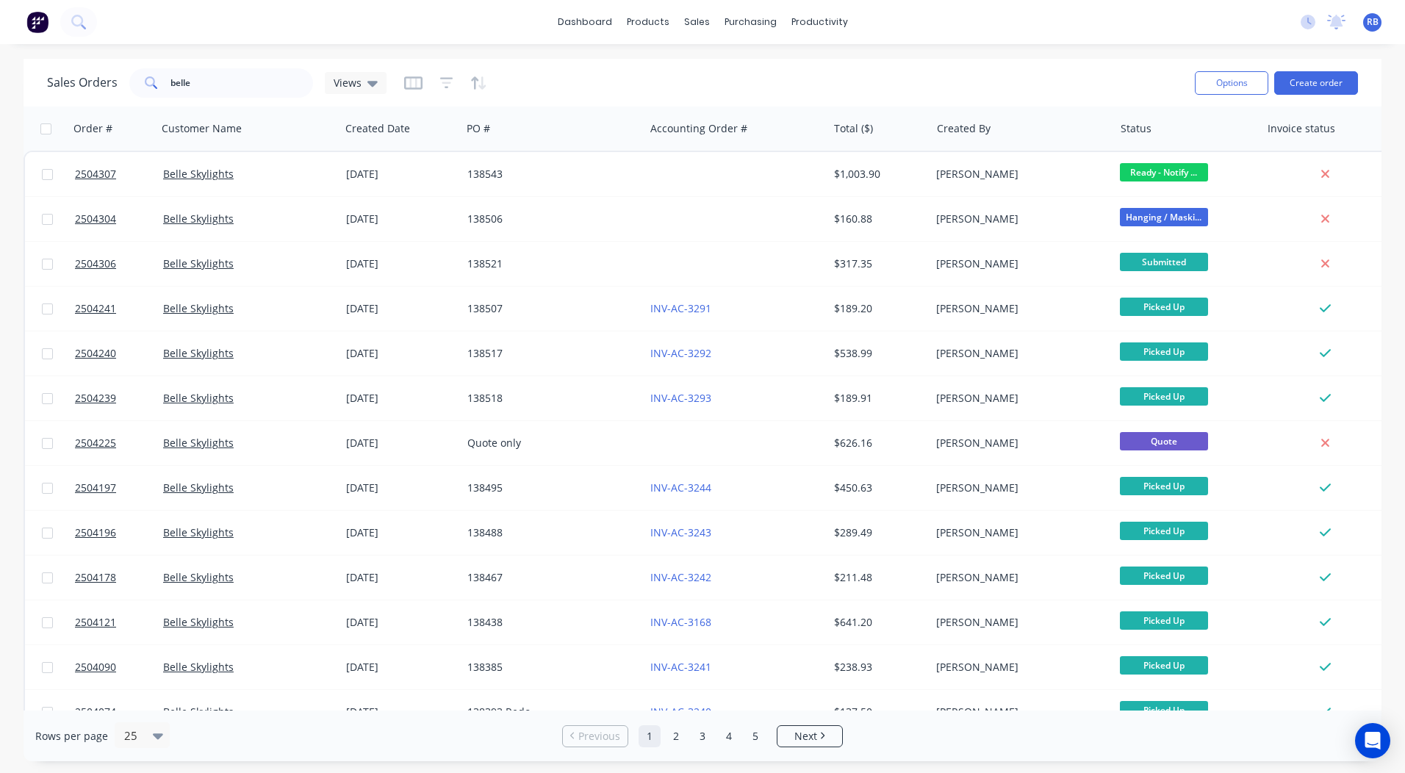
click at [593, 9] on div "dashboard products sales purchasing productivity dashboard products Product Cat…" at bounding box center [702, 22] width 1405 height 44
click at [593, 12] on link "dashboard" at bounding box center [585, 22] width 69 height 22
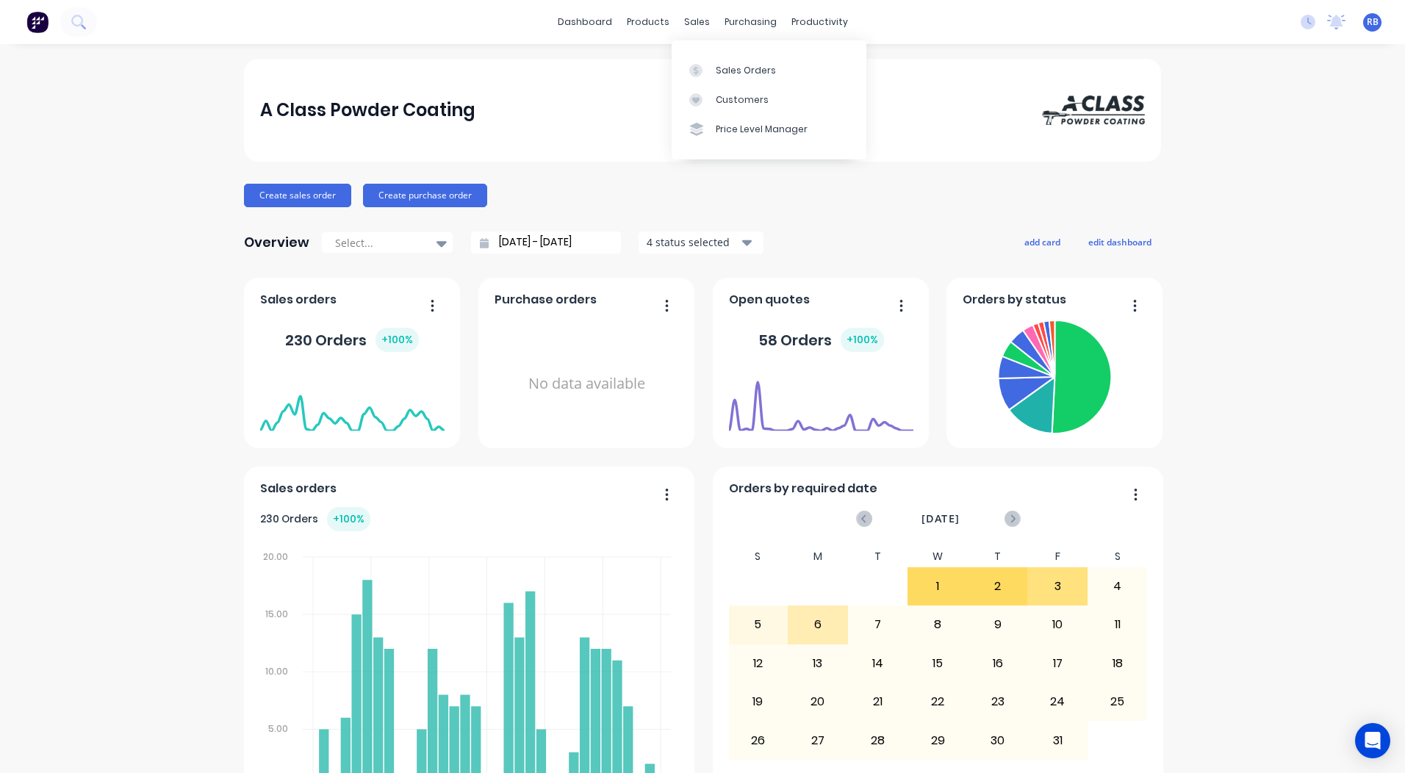
click at [728, 54] on div "Sales Orders Customers Price Level Manager" at bounding box center [769, 99] width 195 height 118
click at [729, 59] on link "Sales Orders" at bounding box center [769, 69] width 195 height 29
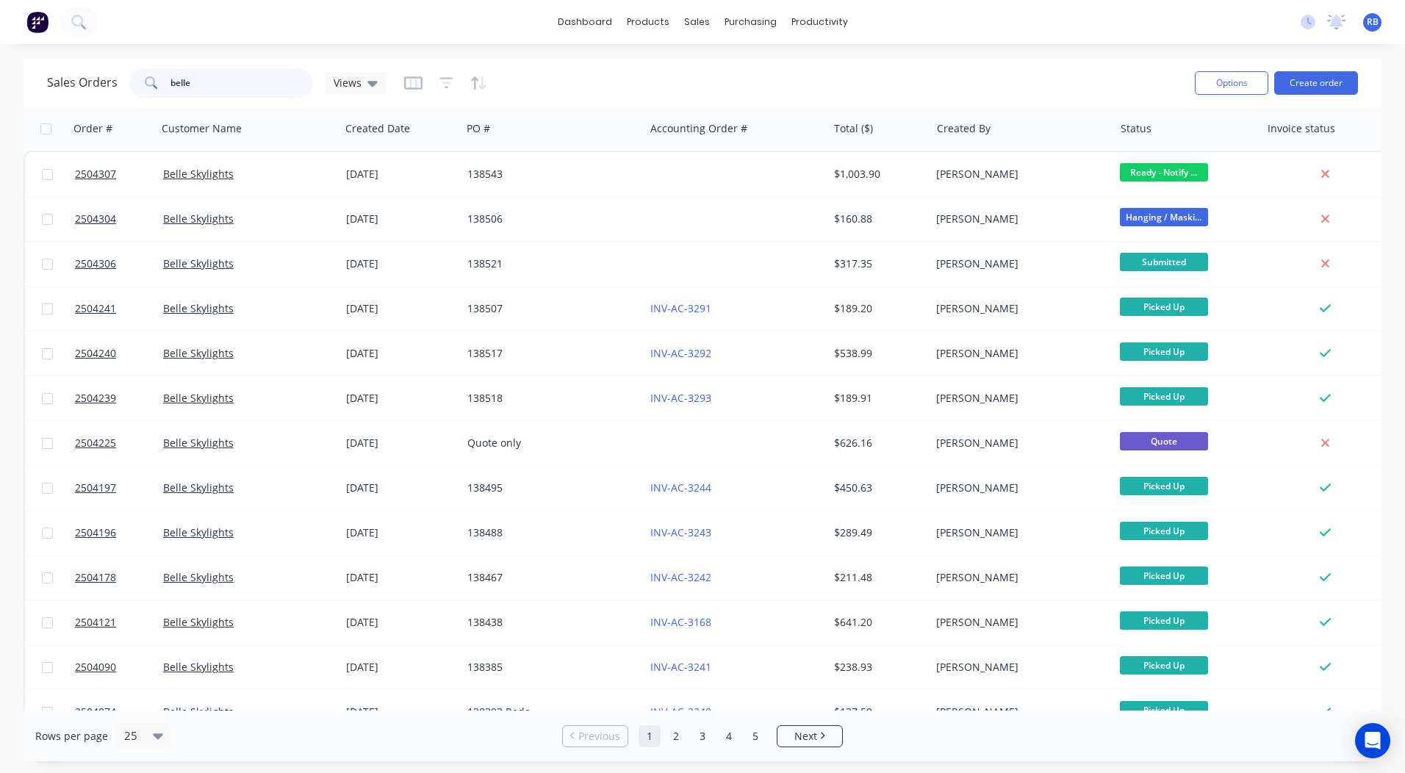
click at [237, 86] on input "belle" at bounding box center [242, 82] width 143 height 29
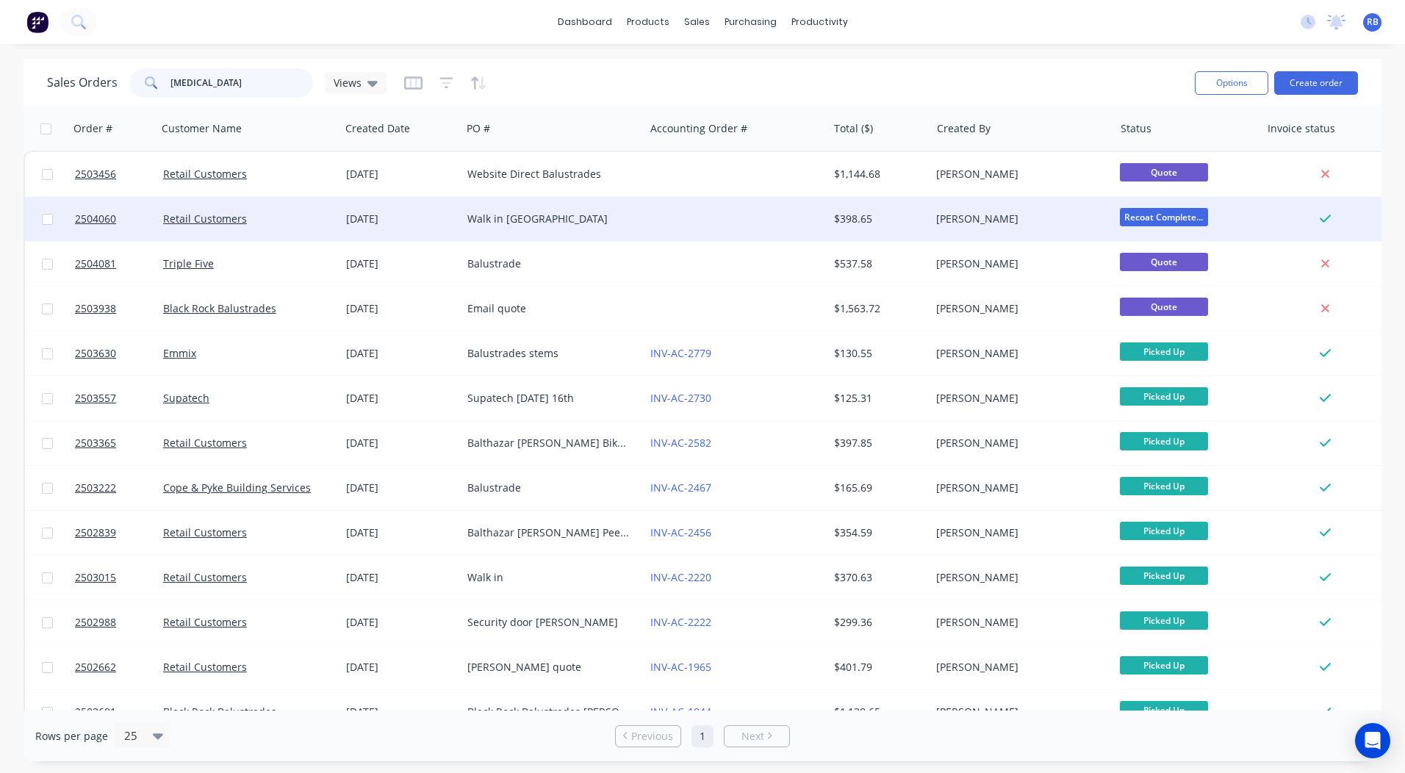
type input "bal"
click at [813, 215] on div at bounding box center [736, 219] width 183 height 44
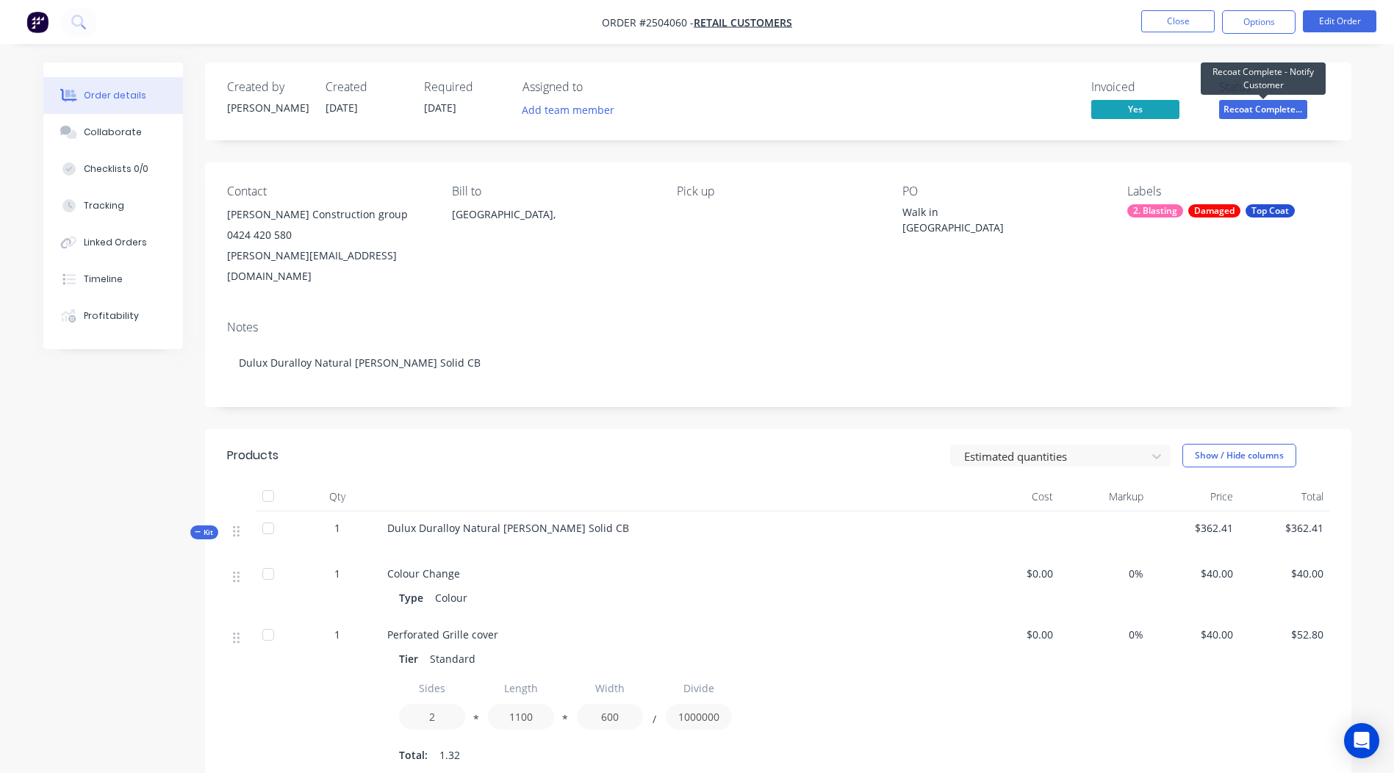
click at [1261, 103] on span "Recoat Complete..." at bounding box center [1264, 109] width 88 height 18
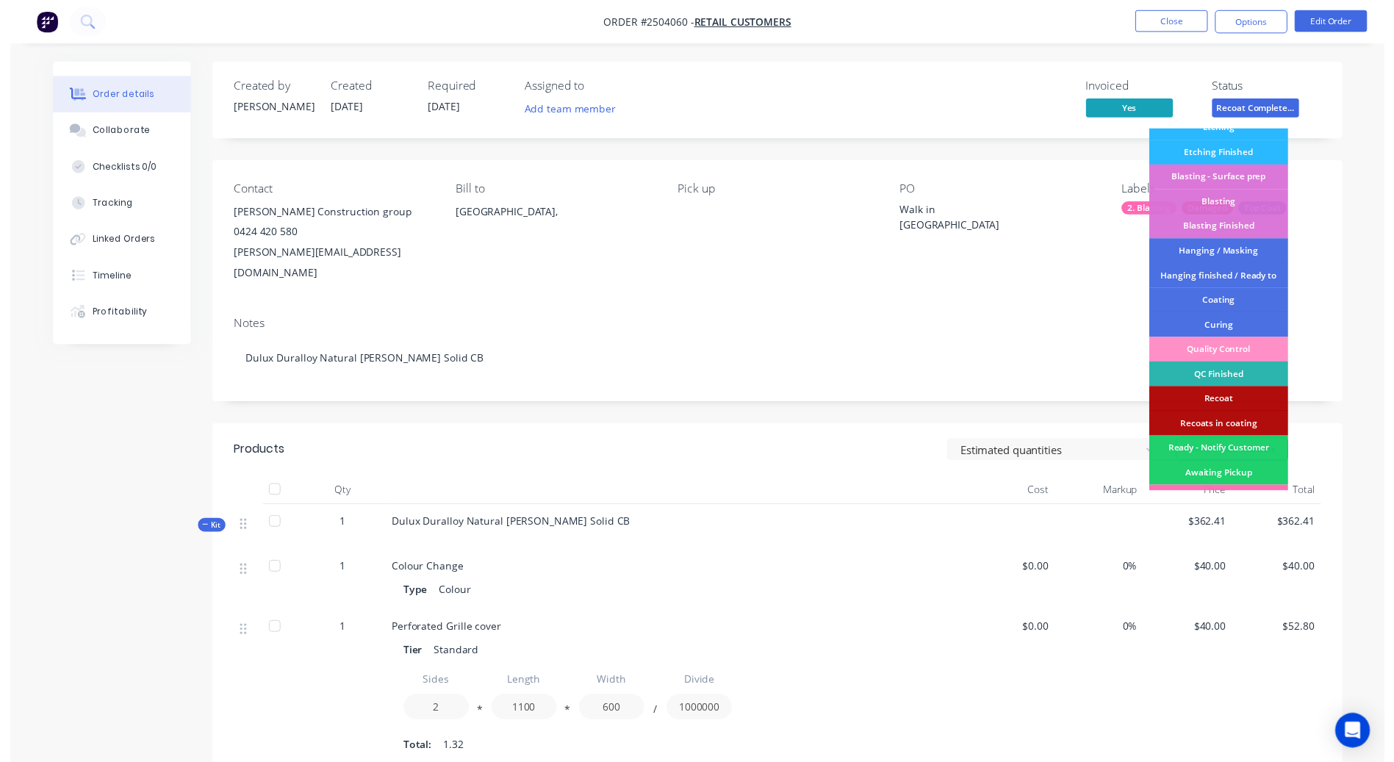
scroll to position [357, 0]
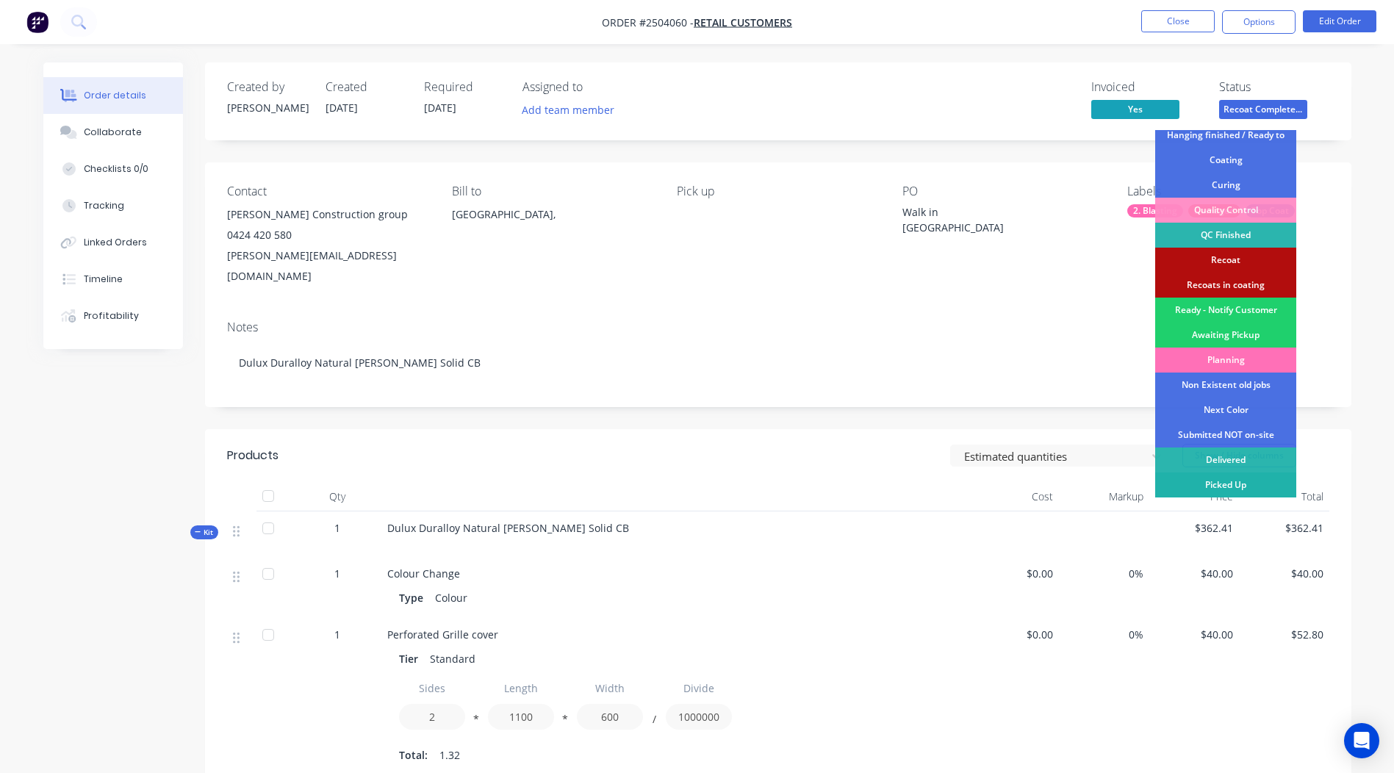
click at [1236, 483] on div "Picked Up" at bounding box center [1226, 485] width 141 height 25
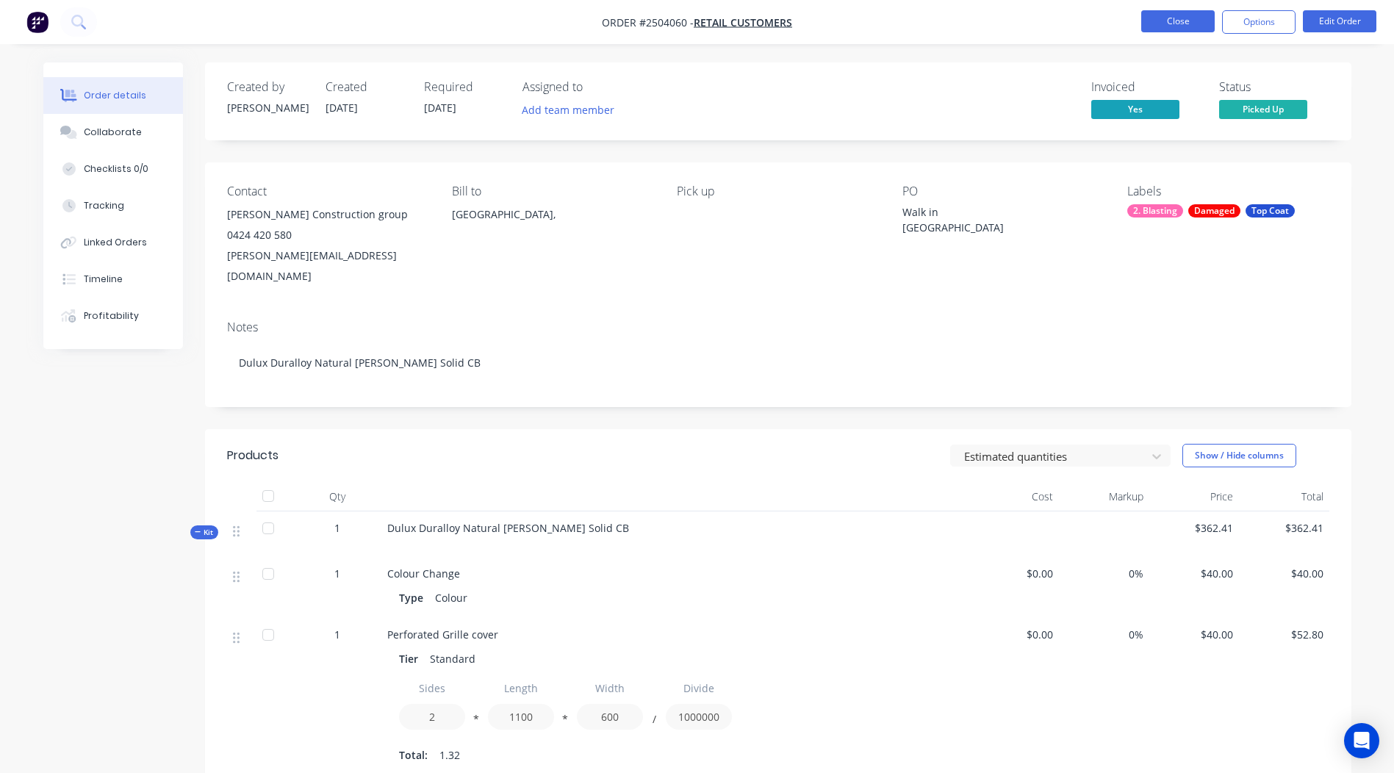
click at [1183, 24] on button "Close" at bounding box center [1179, 21] width 74 height 22
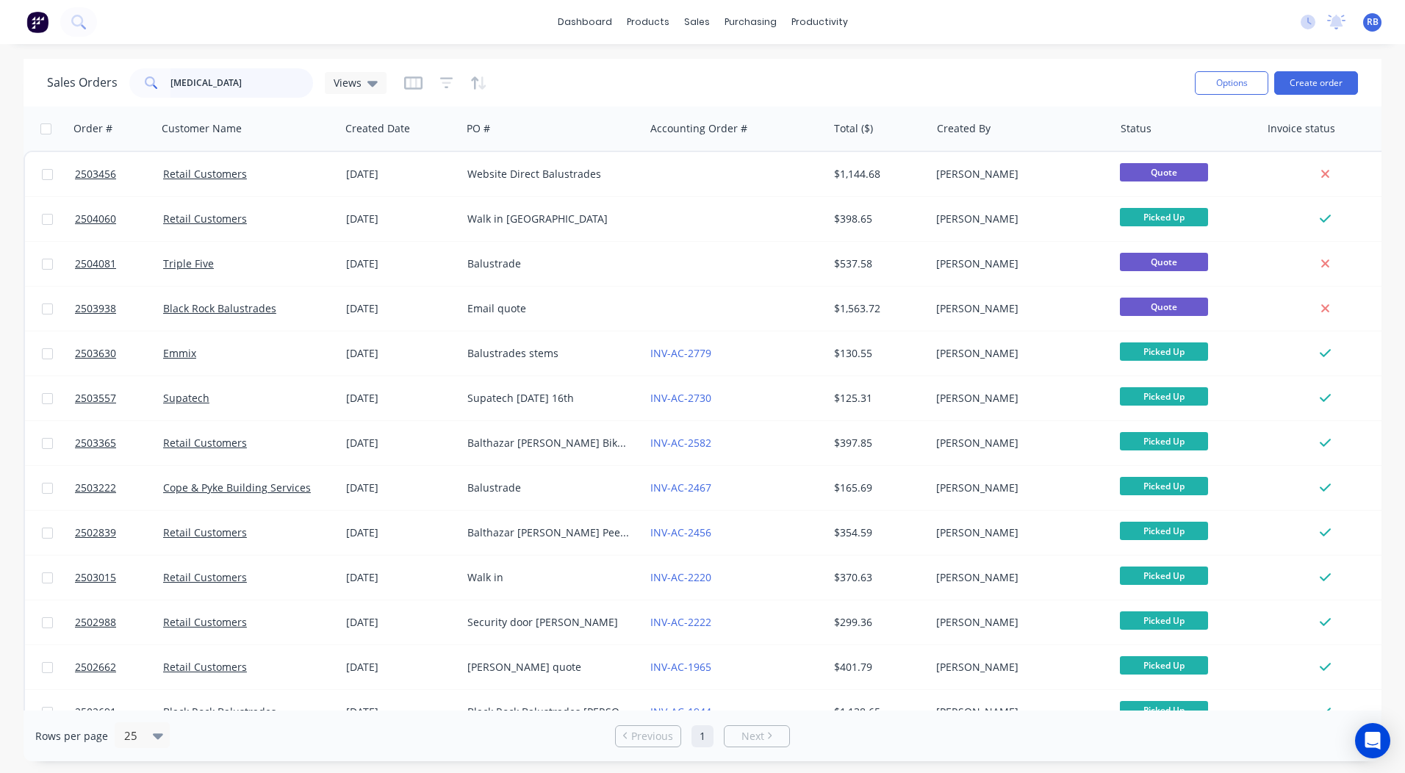
drag, startPoint x: 288, startPoint y: 93, endPoint x: 0, endPoint y: 16, distance: 298.1
click at [0, 62] on html "dashboard products sales purchasing productivity dashboard products Product Cat…" at bounding box center [702, 386] width 1405 height 773
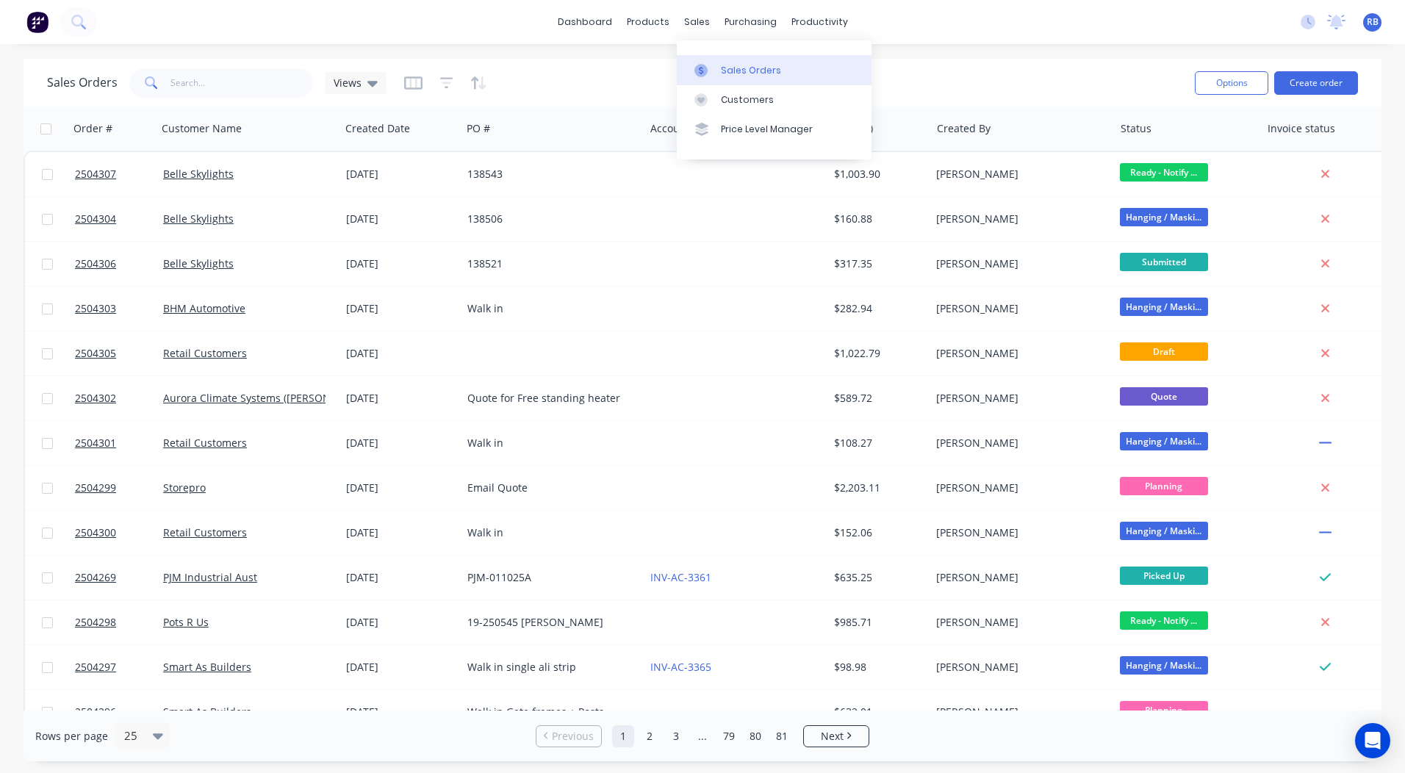
drag, startPoint x: 710, startPoint y: 61, endPoint x: 697, endPoint y: 70, distance: 15.9
click at [710, 62] on link "Sales Orders" at bounding box center [774, 69] width 195 height 29
click at [992, 73] on div "Sales Orders Views" at bounding box center [615, 83] width 1136 height 36
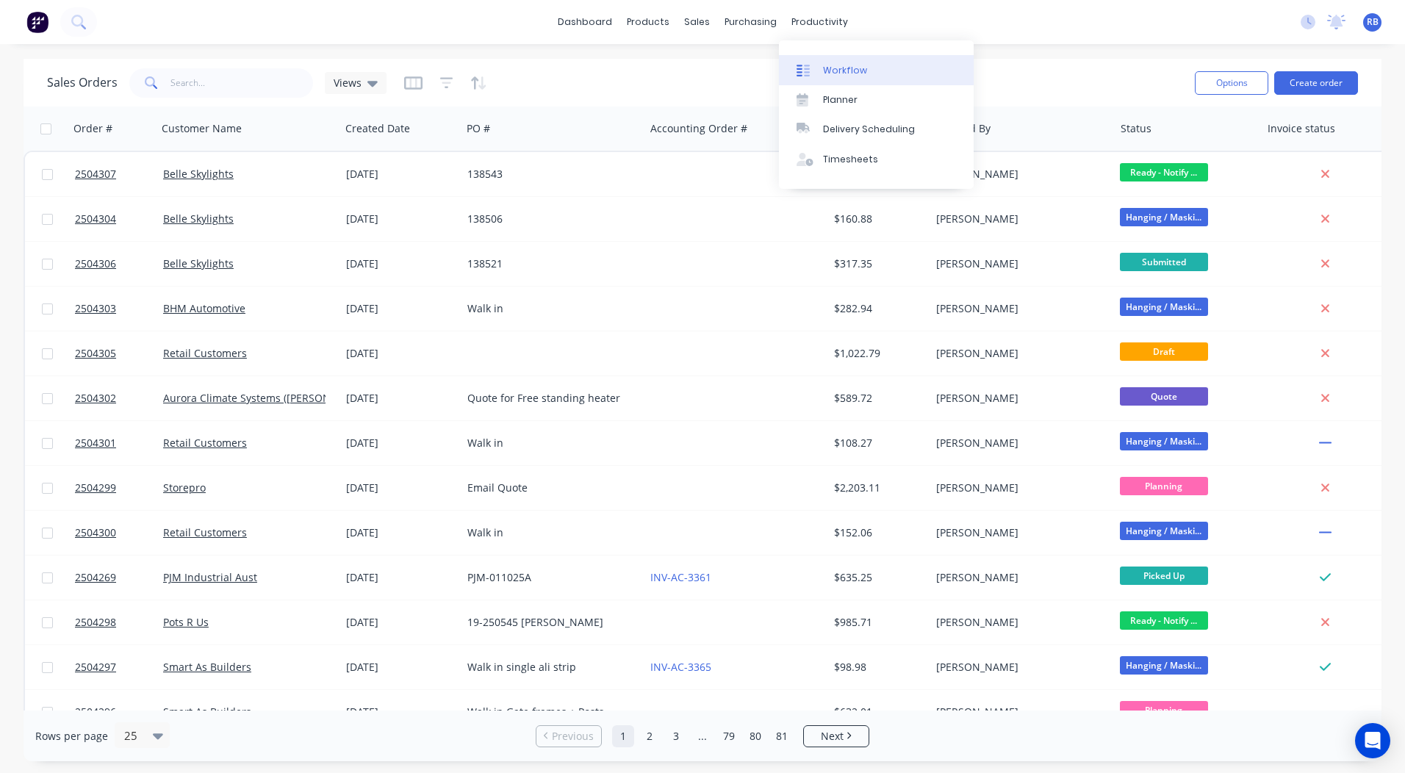
click at [849, 66] on div "Workflow" at bounding box center [845, 70] width 44 height 13
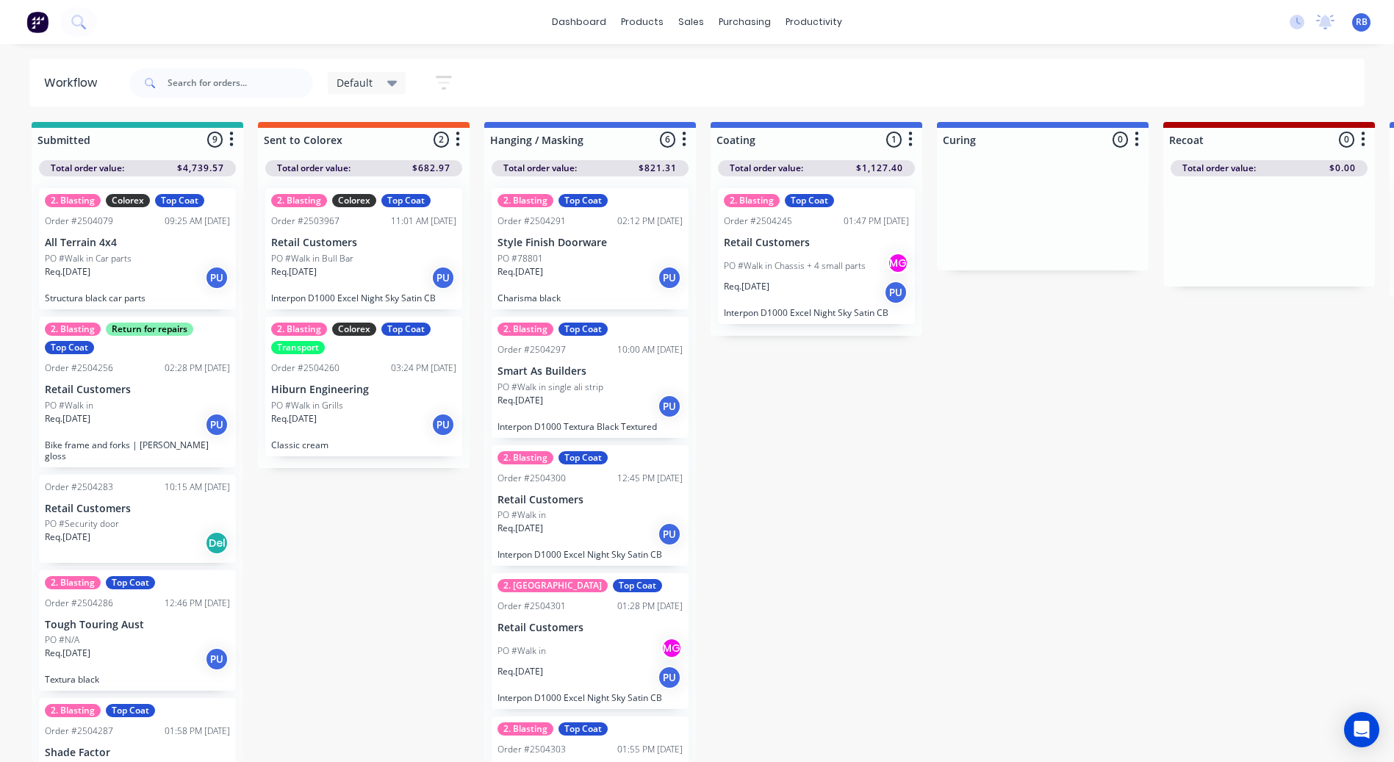
scroll to position [14, 0]
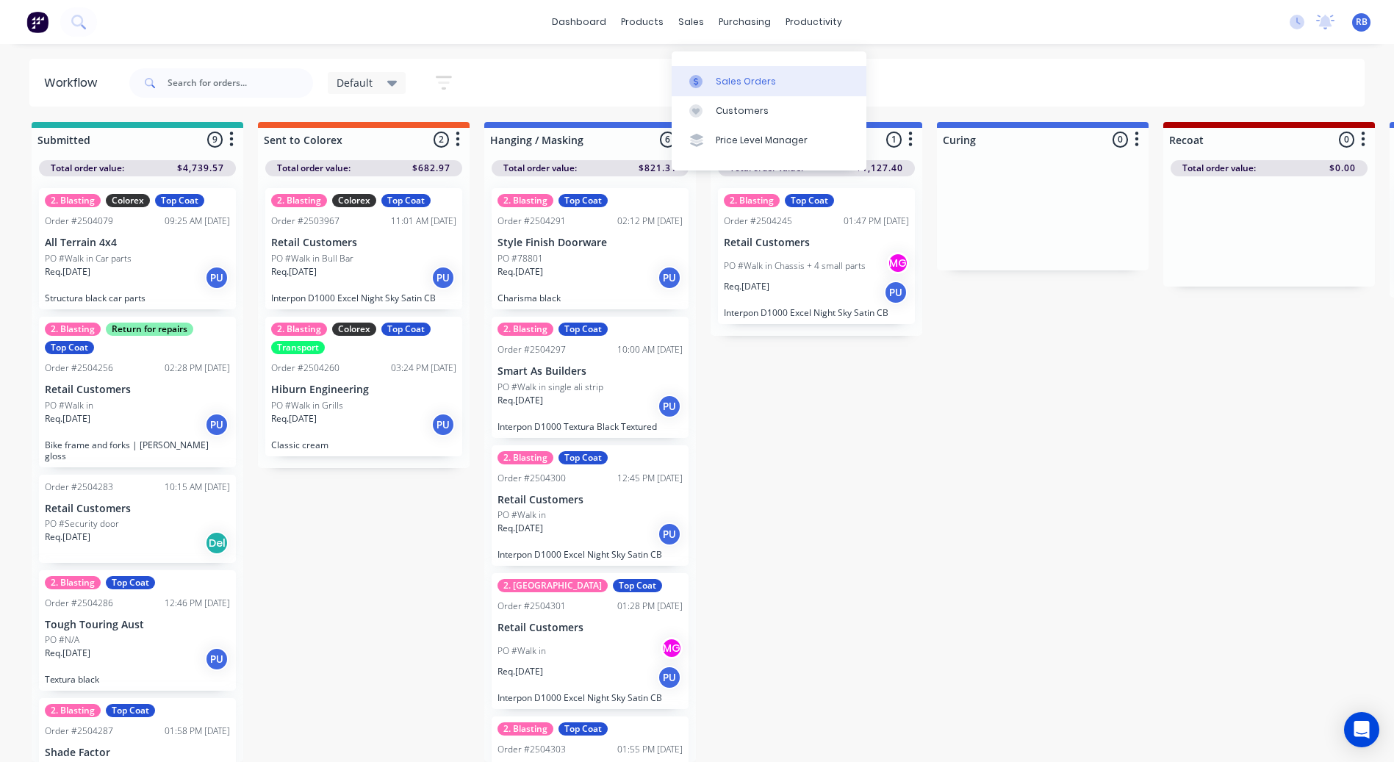
click at [699, 75] on icon at bounding box center [696, 81] width 13 height 13
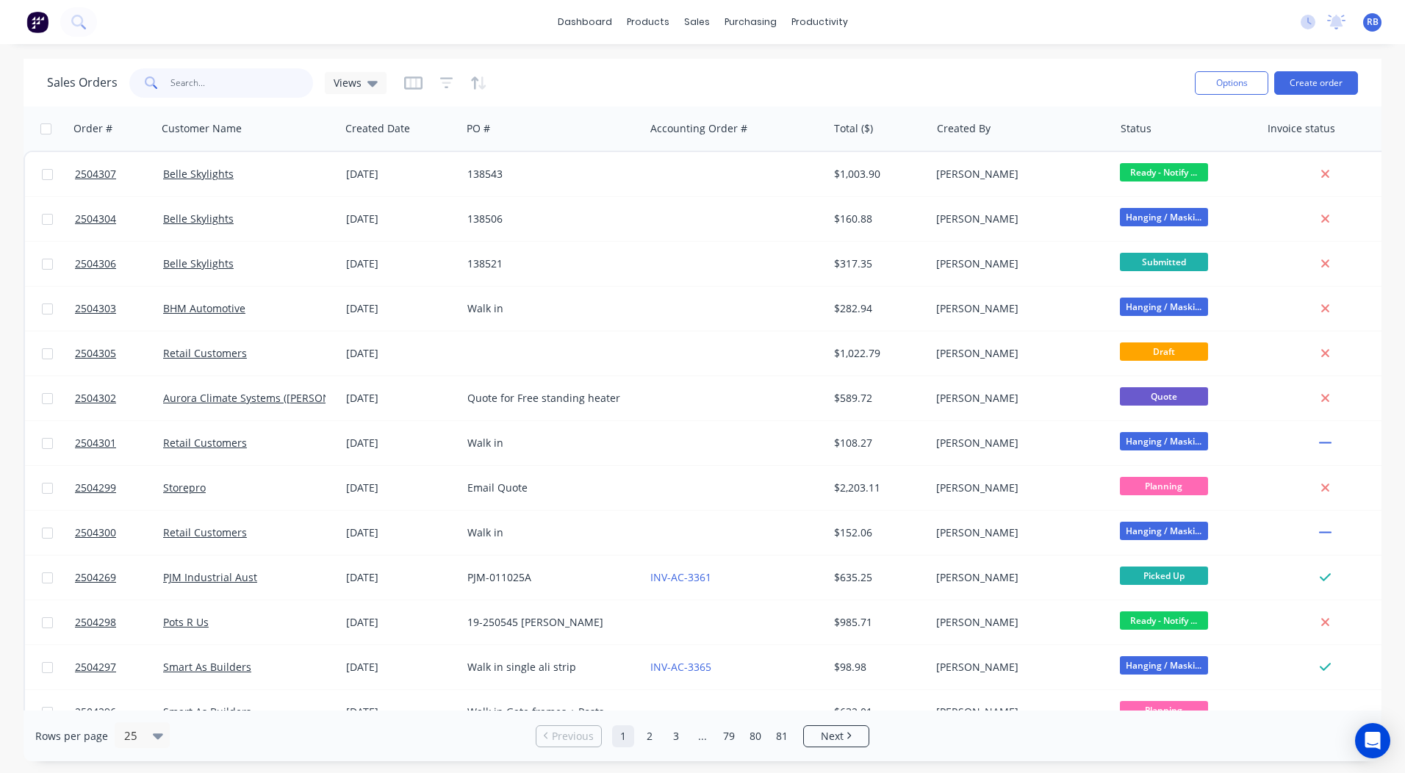
click at [193, 80] on input "text" at bounding box center [242, 82] width 143 height 29
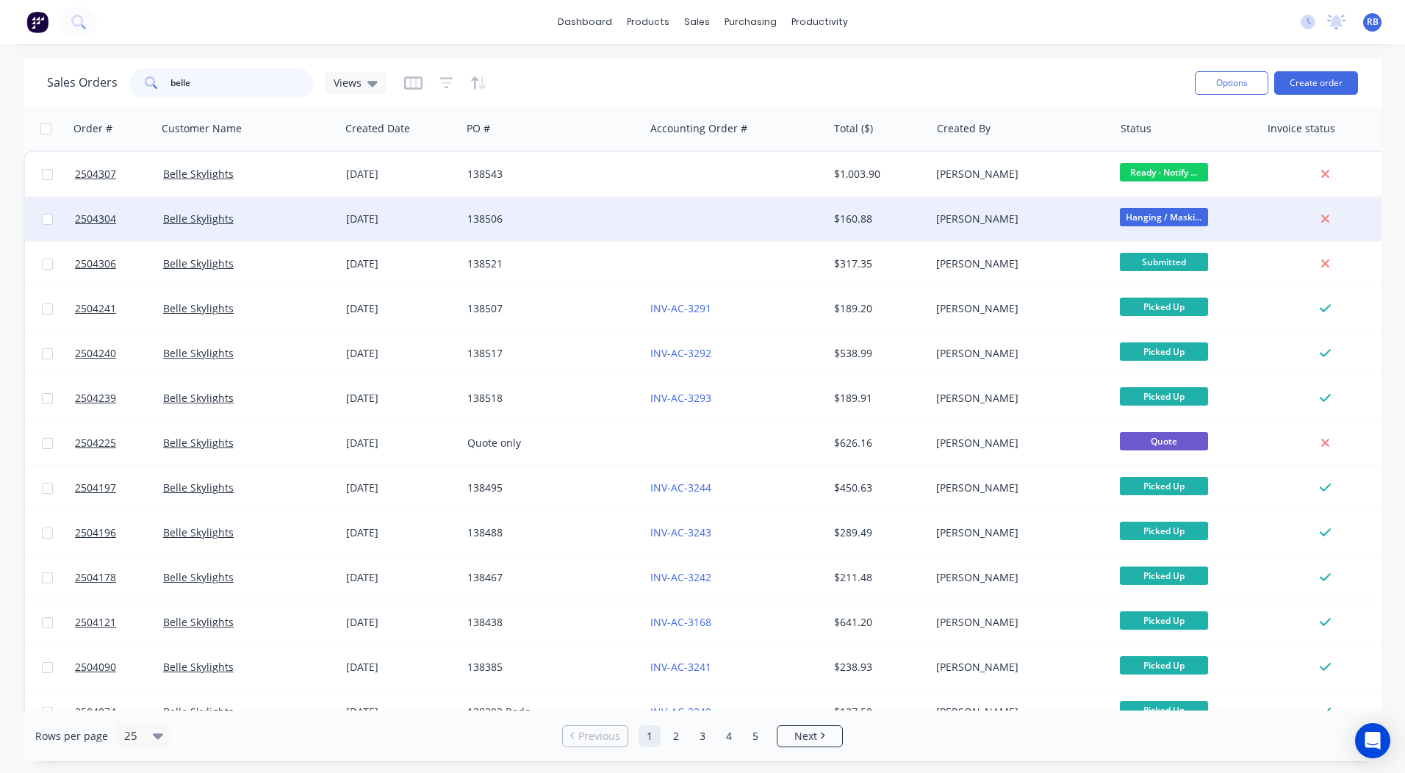
type input "belle"
click at [617, 217] on div "138506" at bounding box center [549, 219] width 163 height 15
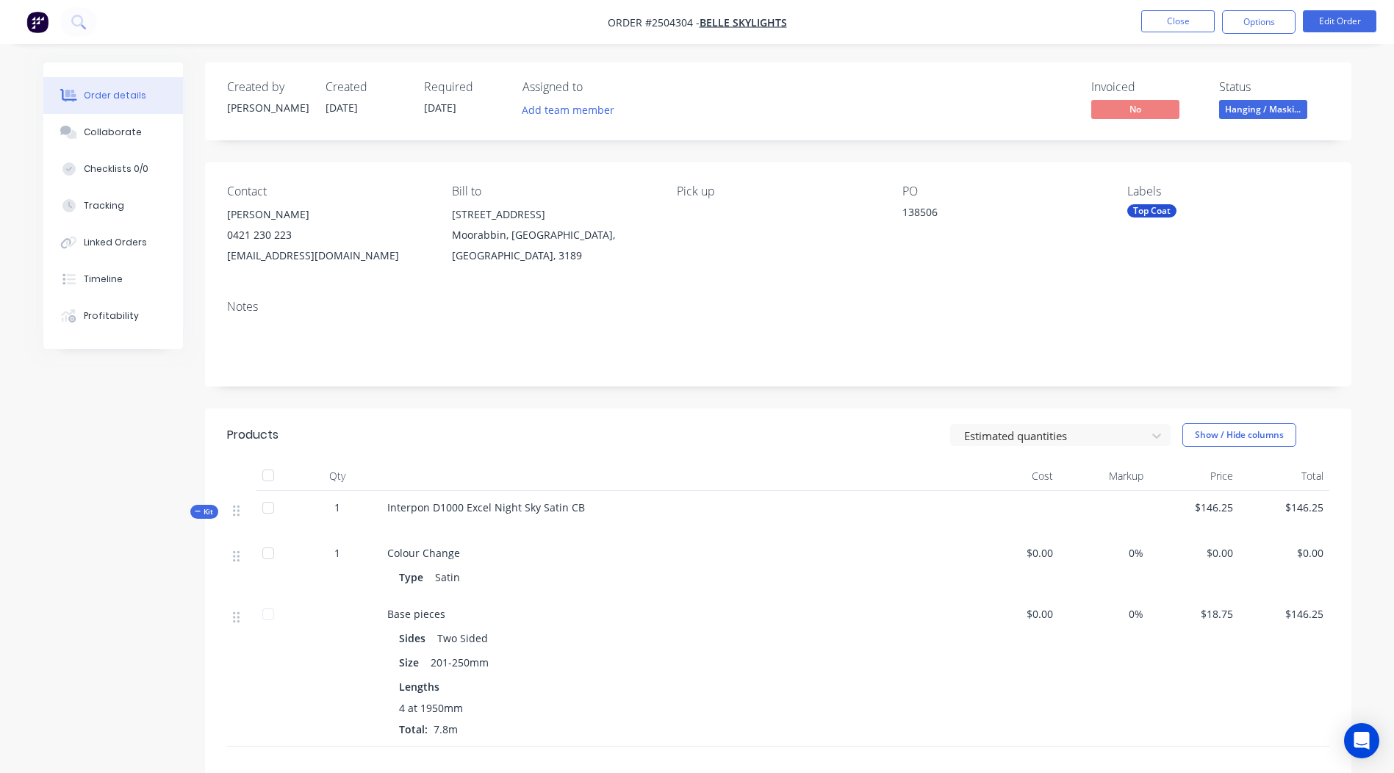
click at [1249, 111] on span "Hanging / Maski..." at bounding box center [1264, 109] width 88 height 18
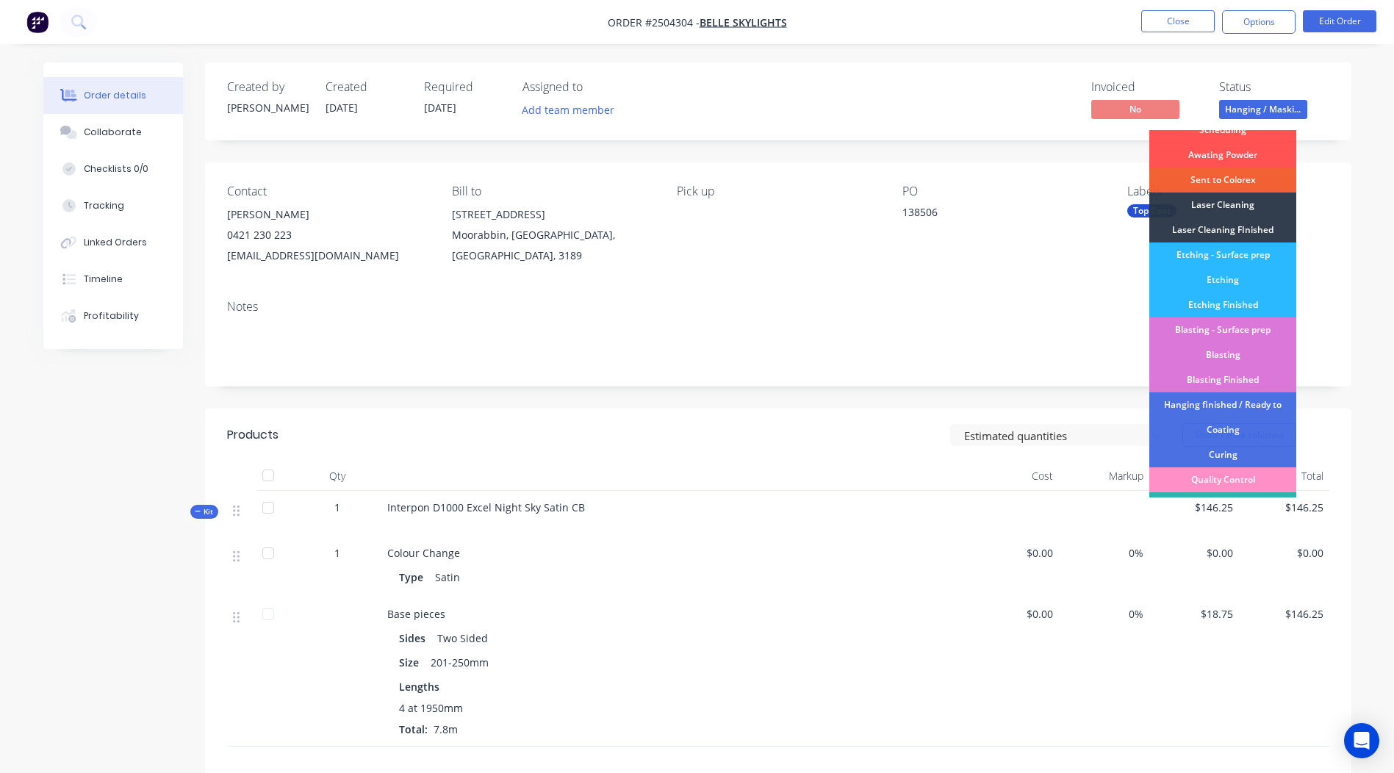
scroll to position [147, 0]
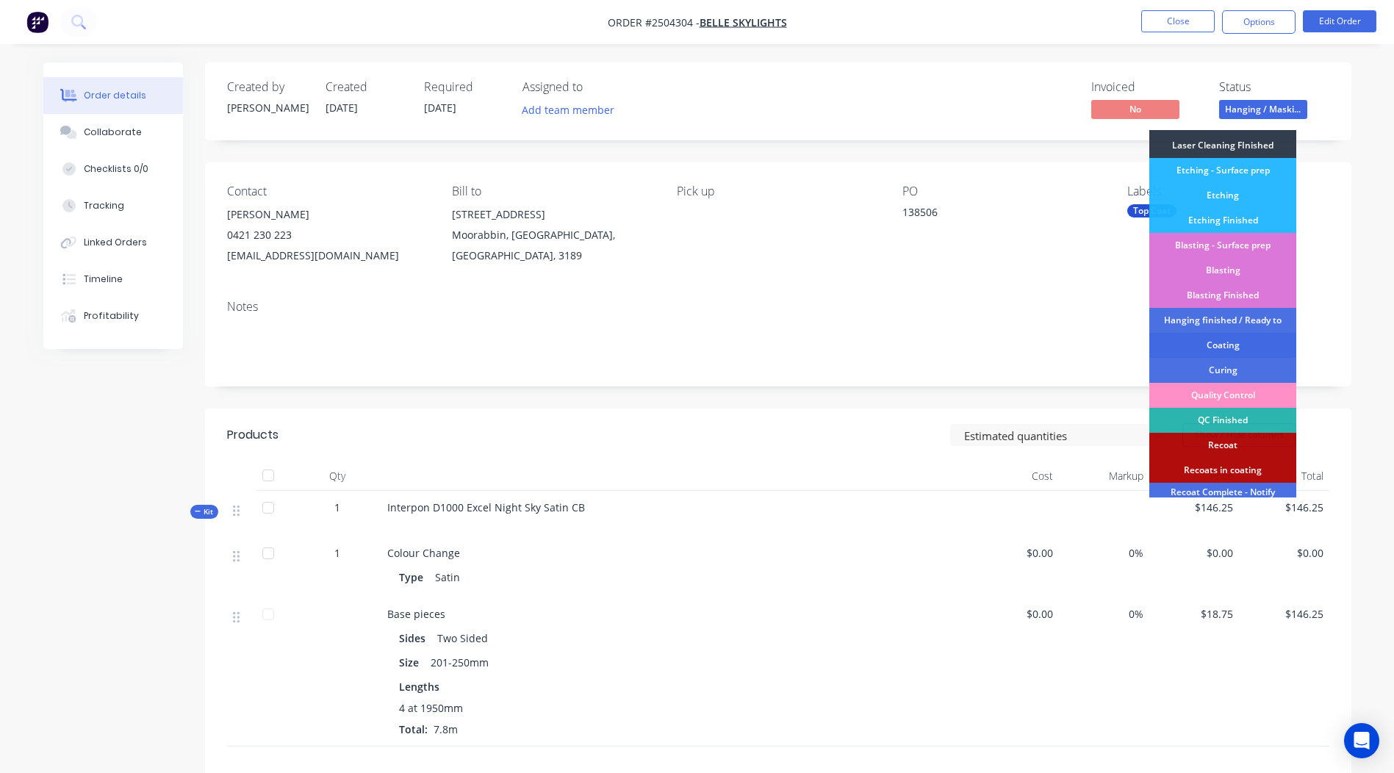
click at [1232, 346] on div "Coating" at bounding box center [1223, 345] width 147 height 25
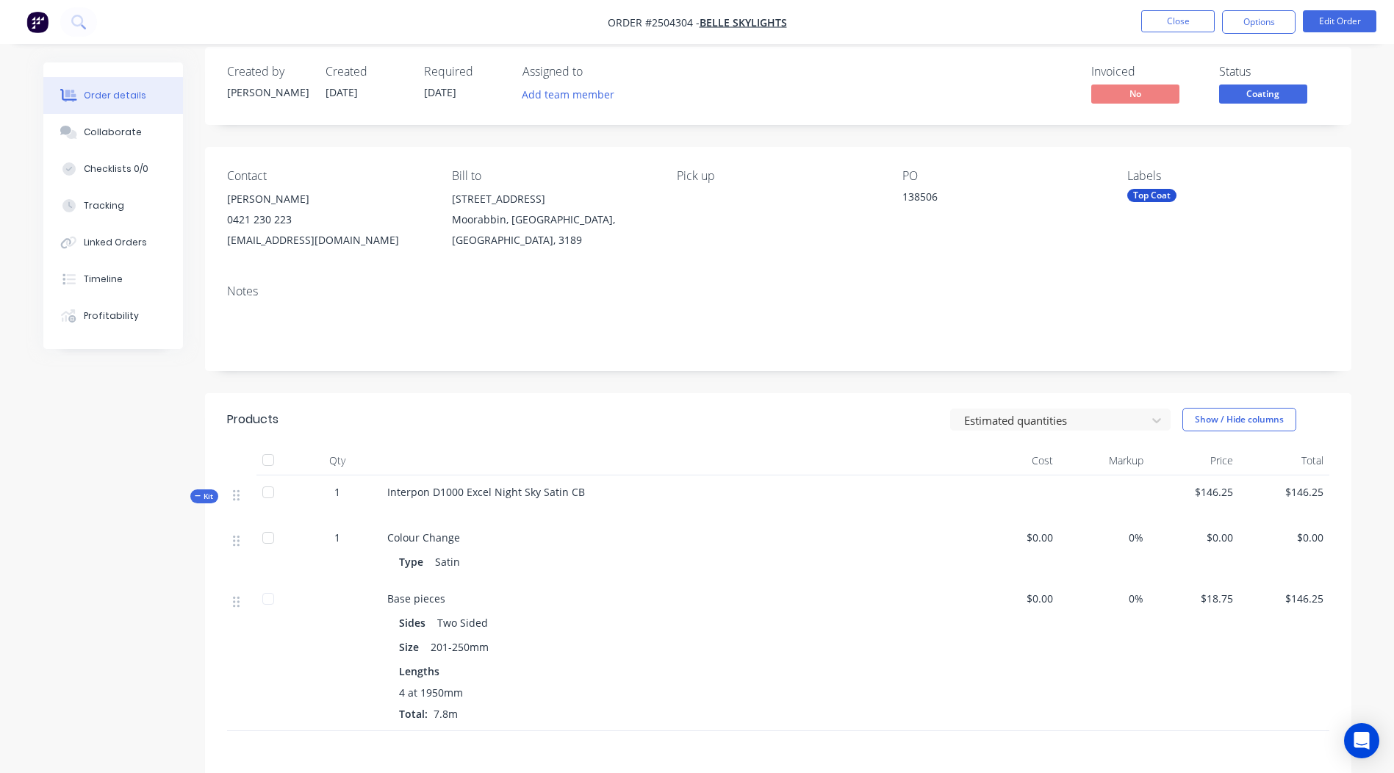
scroll to position [0, 0]
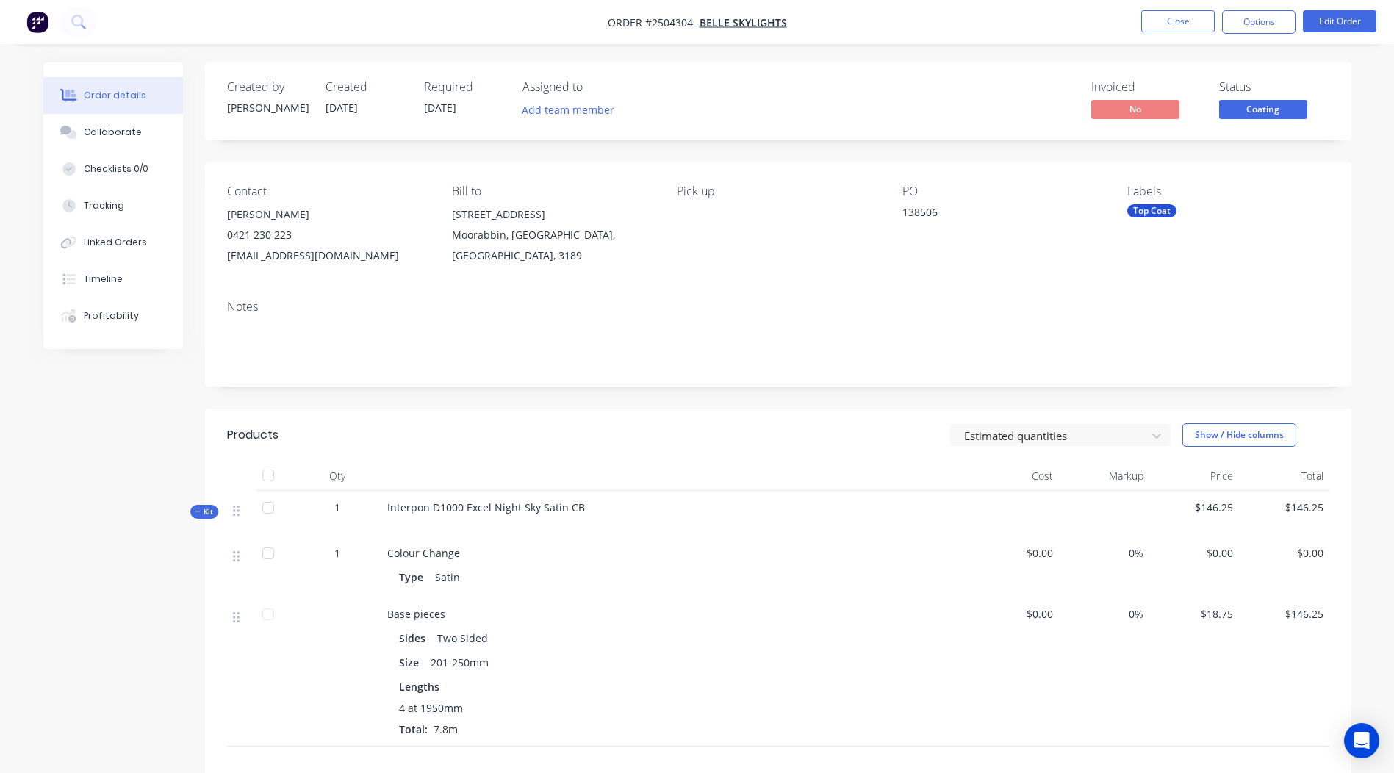
click at [1287, 118] on span "Coating" at bounding box center [1264, 109] width 88 height 18
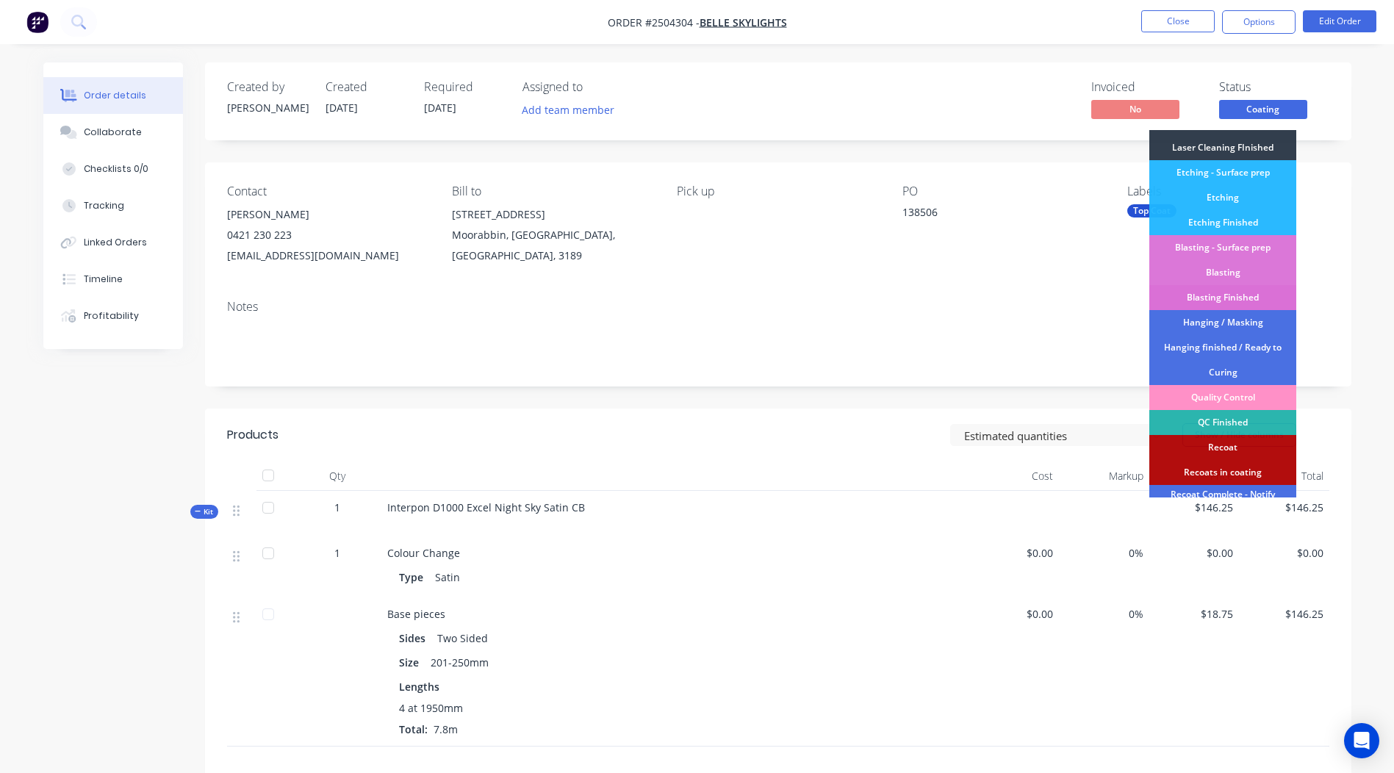
scroll to position [365, 0]
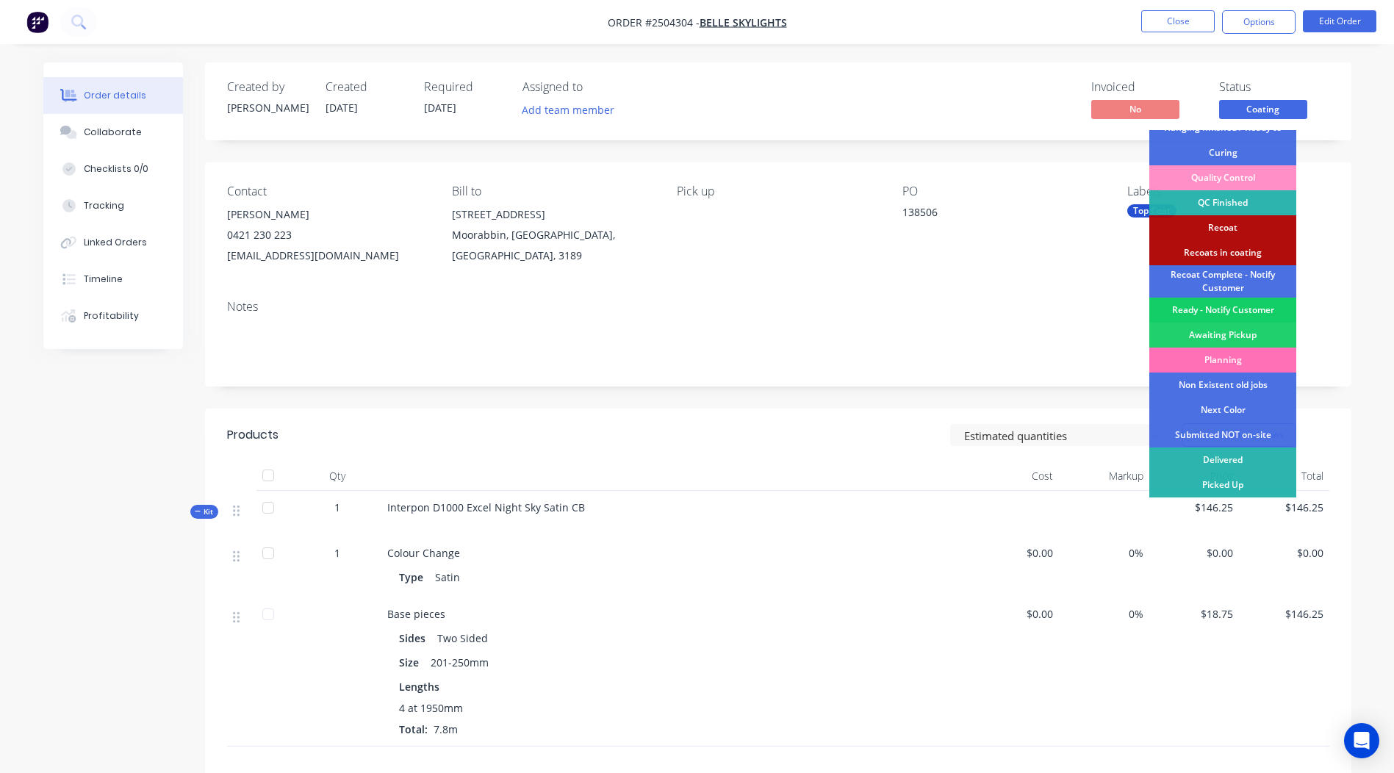
click at [1232, 309] on div "Ready - Notify Customer" at bounding box center [1223, 310] width 147 height 25
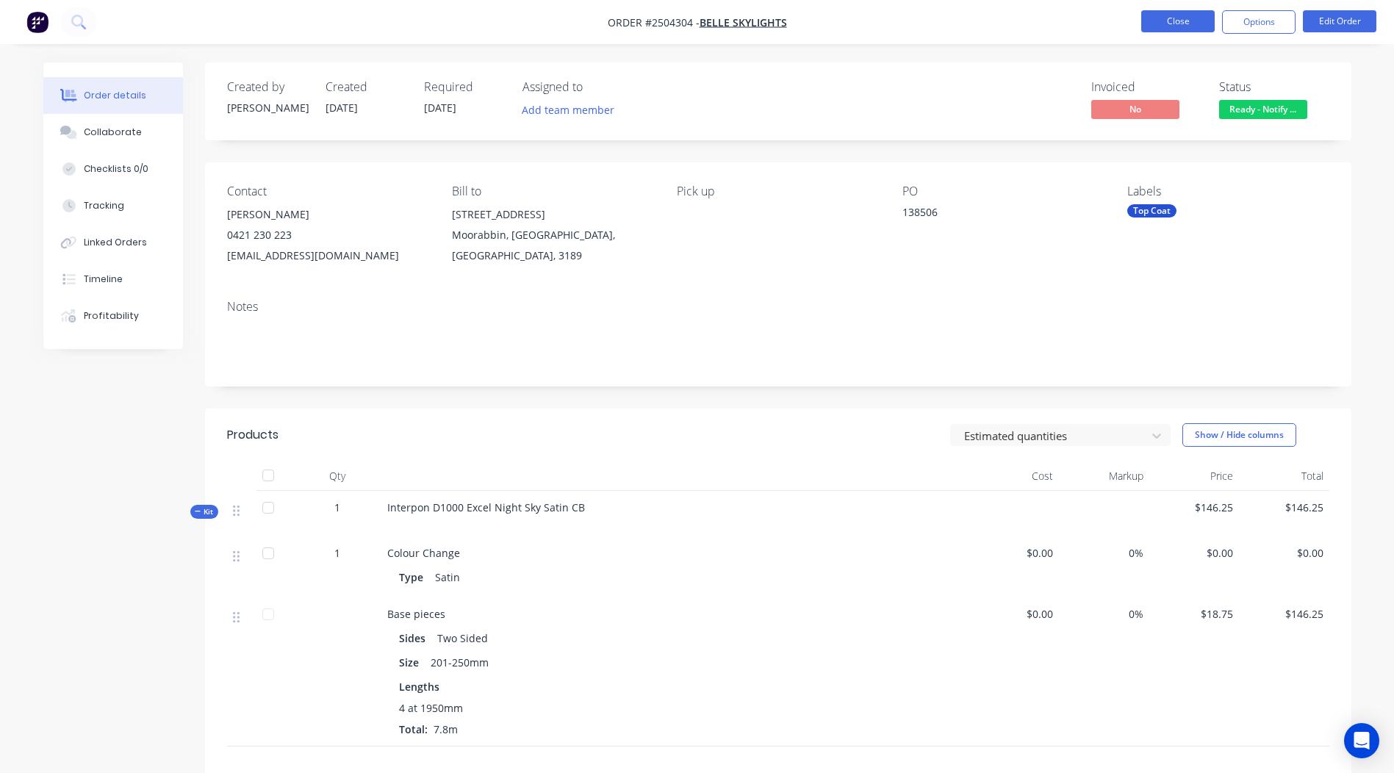
click at [1189, 30] on button "Close" at bounding box center [1179, 21] width 74 height 22
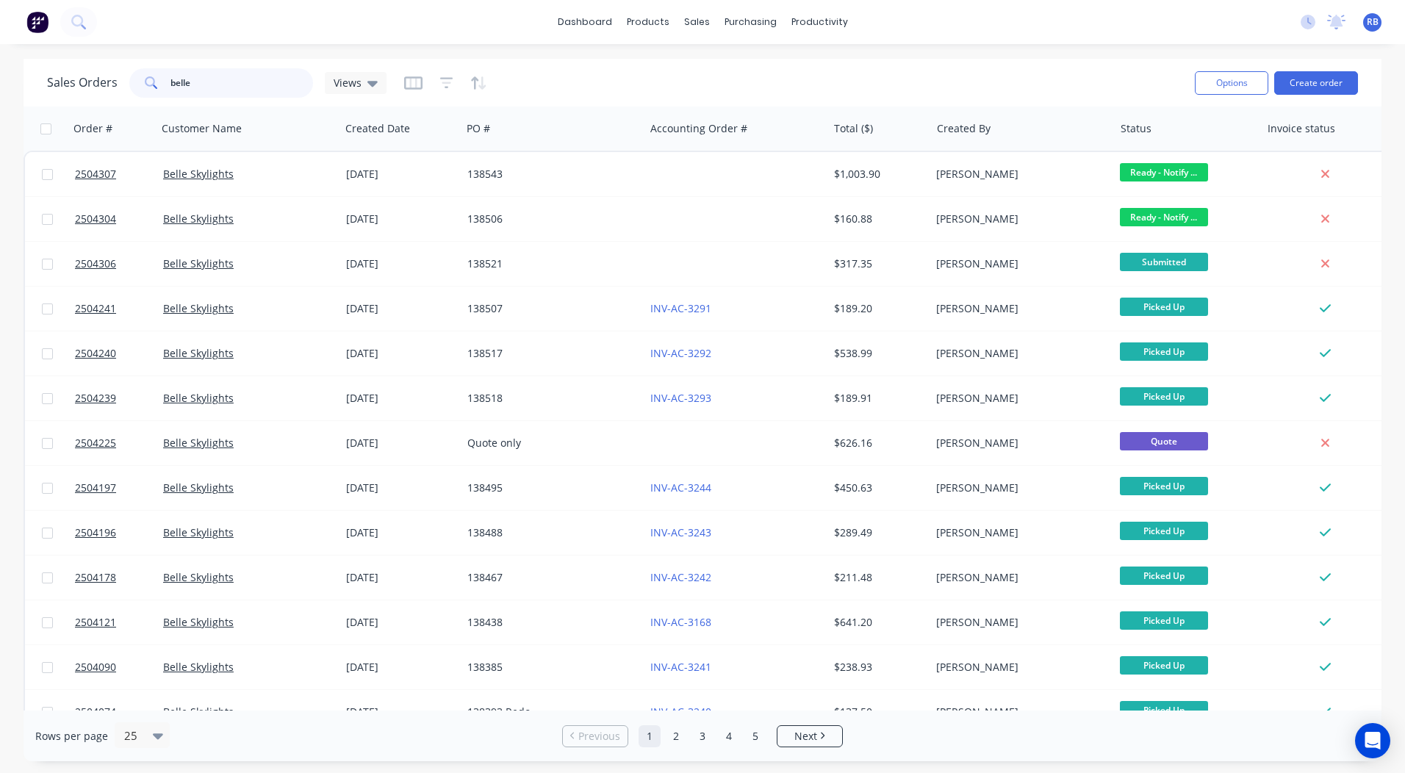
drag, startPoint x: 247, startPoint y: 79, endPoint x: 0, endPoint y: 85, distance: 247.1
click at [0, 90] on html "dashboard products sales purchasing productivity dashboard products Product Cat…" at bounding box center [702, 386] width 1405 height 773
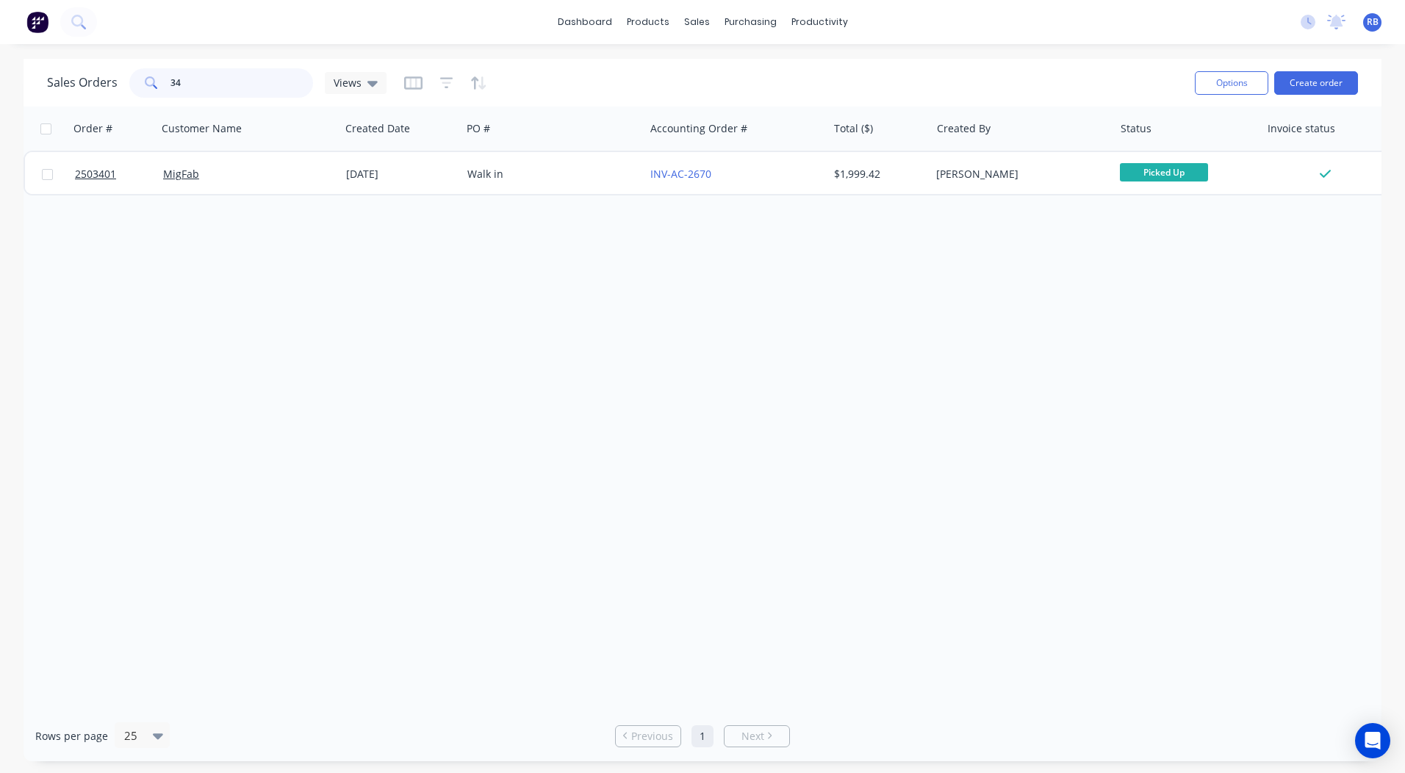
type input "3"
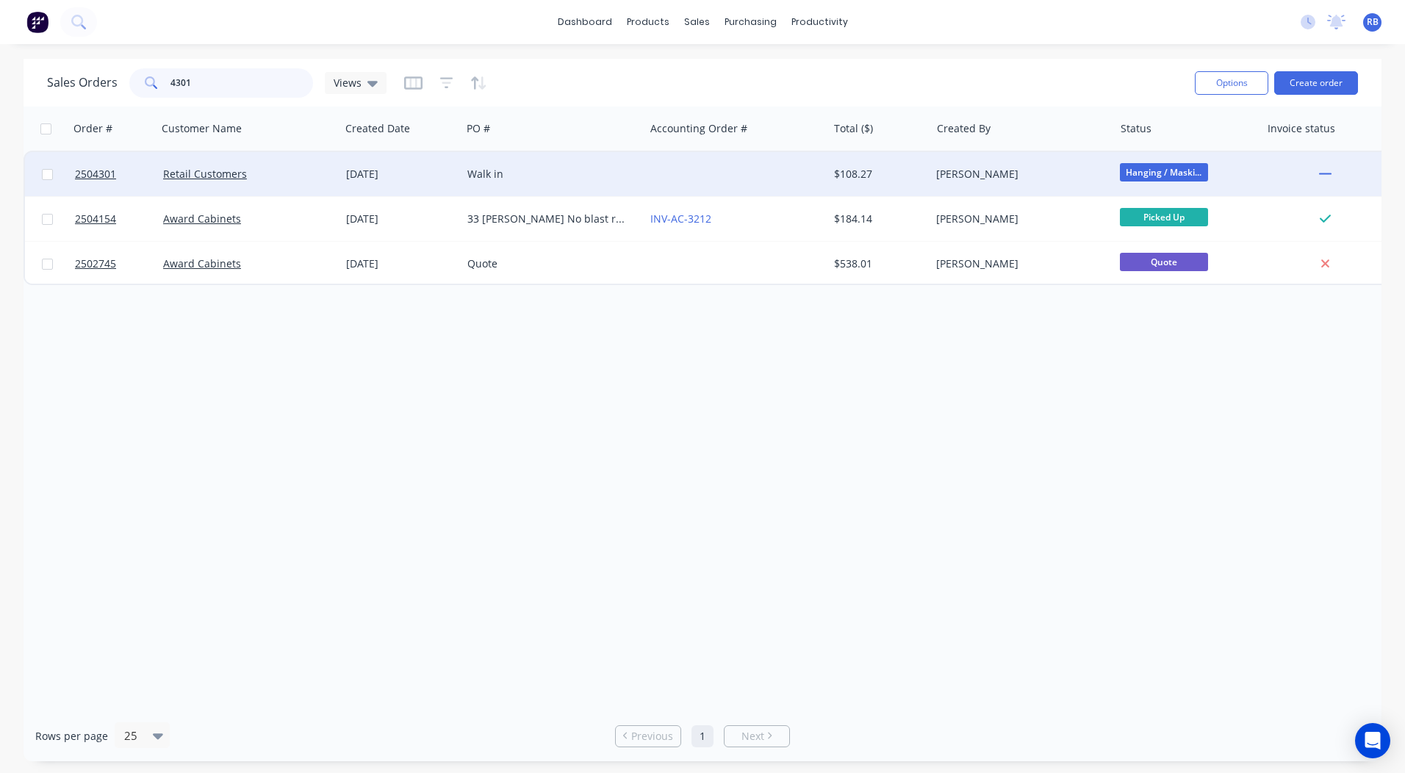
type input "4301"
click at [543, 171] on div "Walk in" at bounding box center [549, 174] width 163 height 15
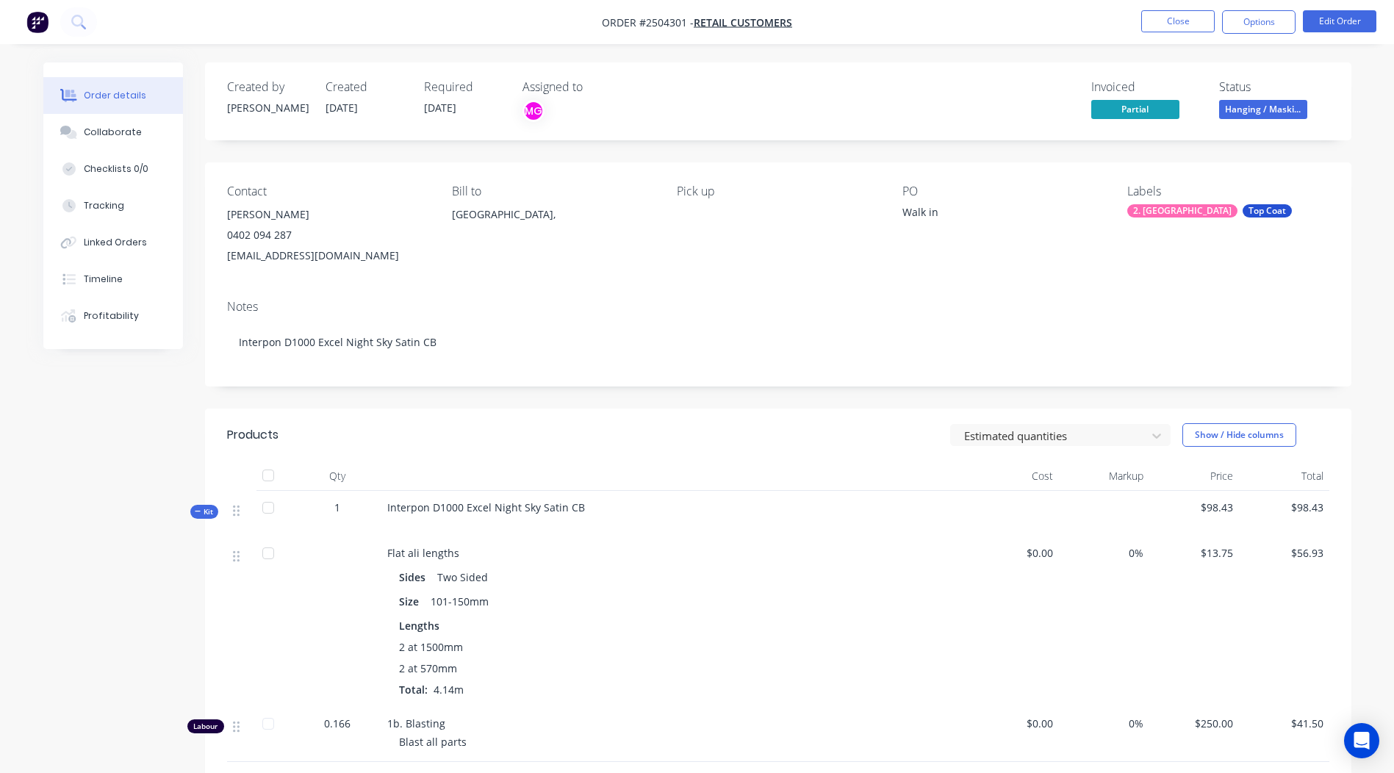
click at [1242, 121] on button "Hanging / Maski..." at bounding box center [1264, 111] width 88 height 22
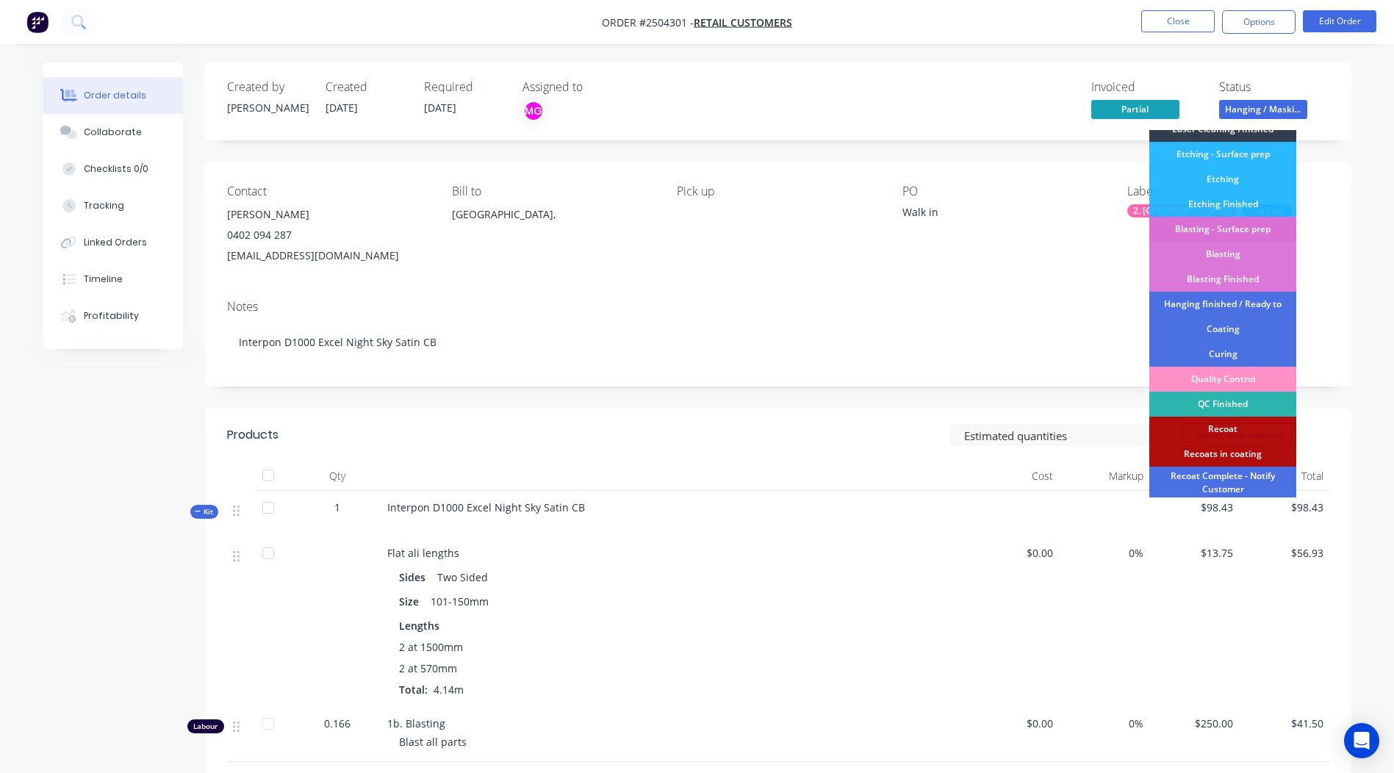
scroll to position [365, 0]
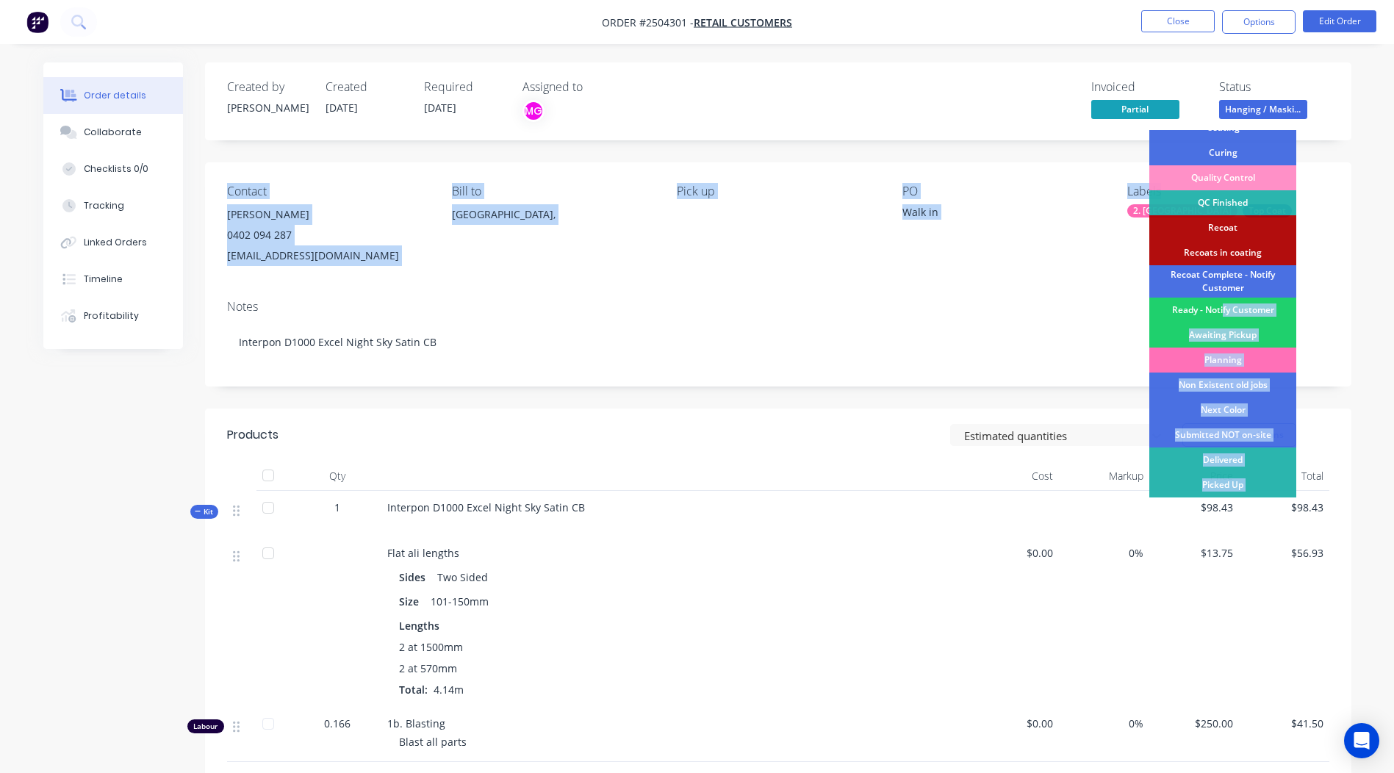
drag, startPoint x: 1223, startPoint y: 306, endPoint x: 1398, endPoint y: 166, distance: 223.9
click at [1394, 166] on html "Order #2504301 - Retail Customers Close Options Edit Order Order details Collab…" at bounding box center [697, 512] width 1394 height 1024
drag, startPoint x: 1398, startPoint y: 166, endPoint x: 1370, endPoint y: 190, distance: 36.5
click at [1370, 190] on div "Order details Collaborate Checklists 0/0 Tracking Linked Orders Timeline Profit…" at bounding box center [697, 512] width 1394 height 1024
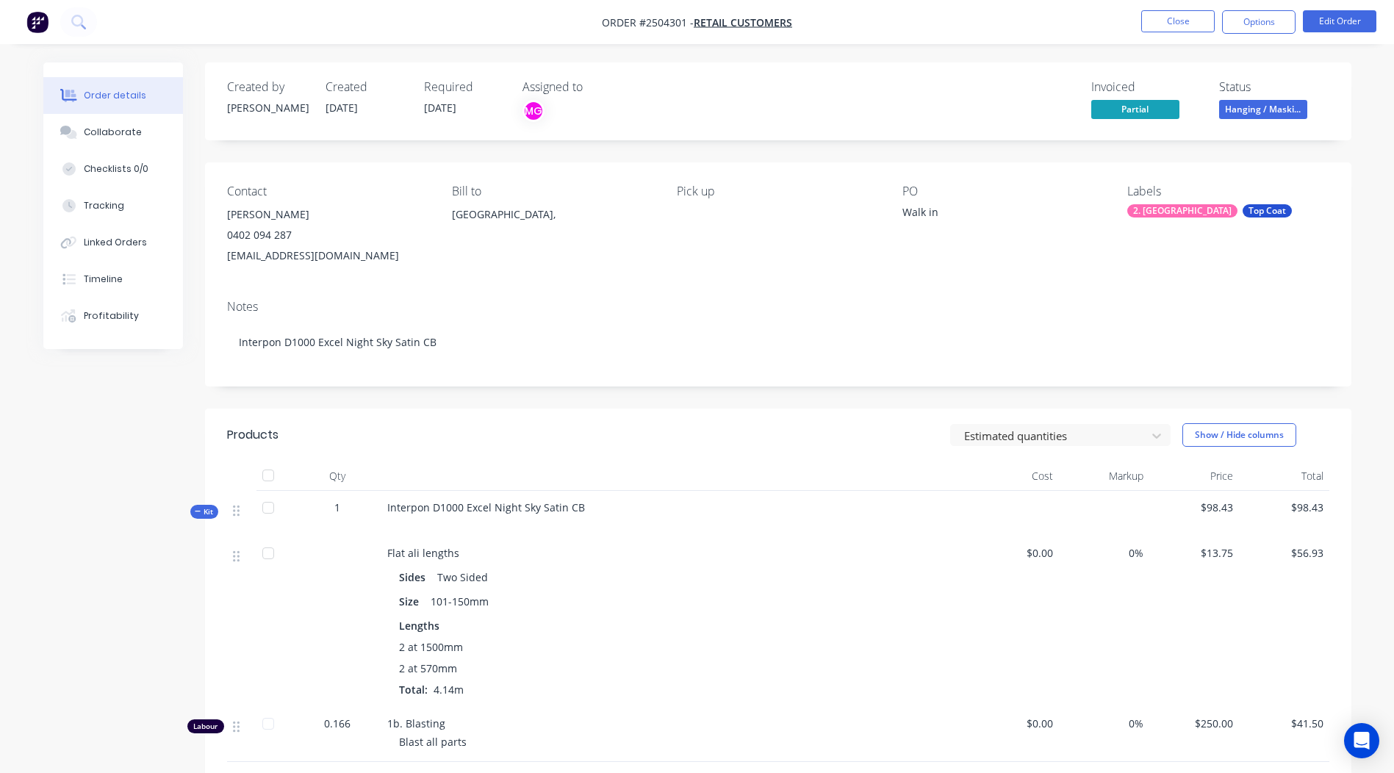
click at [1269, 112] on span "Hanging / Maski..." at bounding box center [1264, 109] width 88 height 18
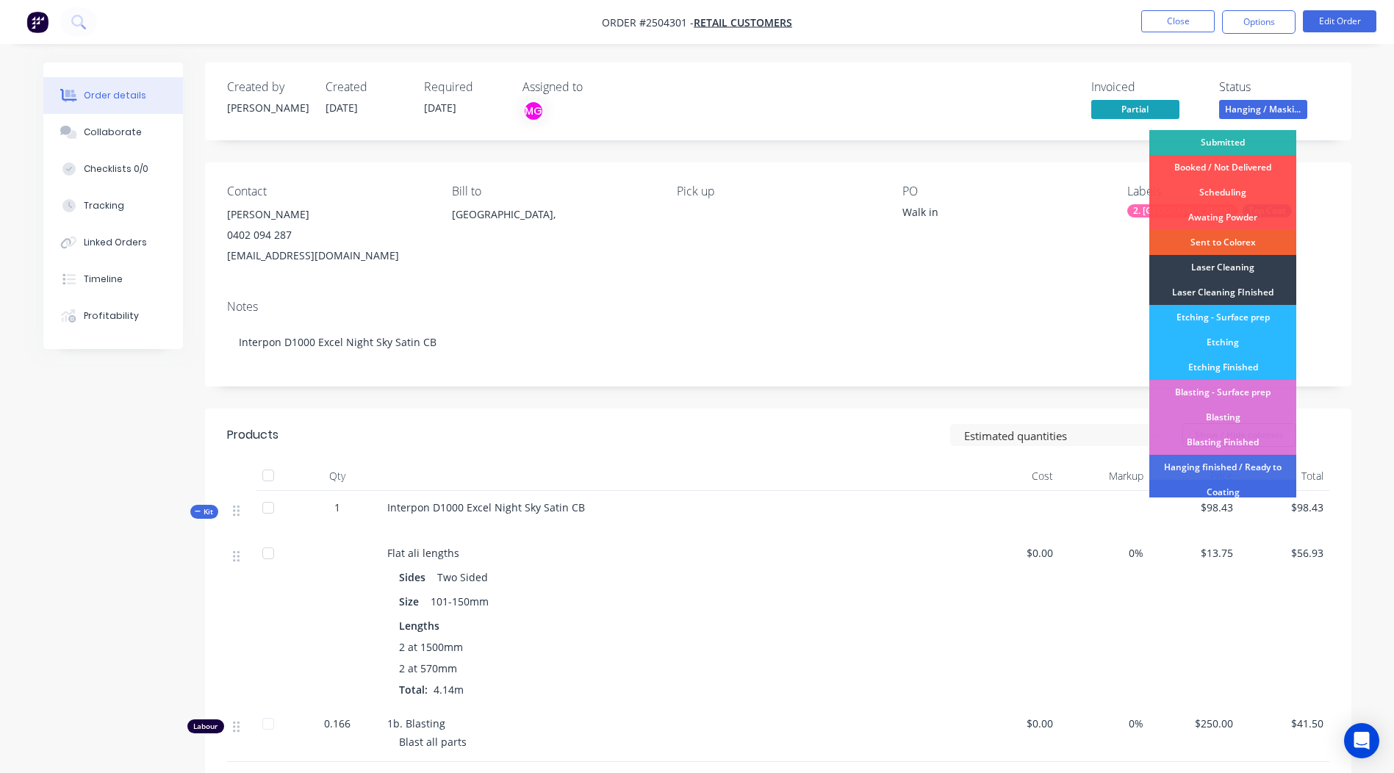
scroll to position [221, 0]
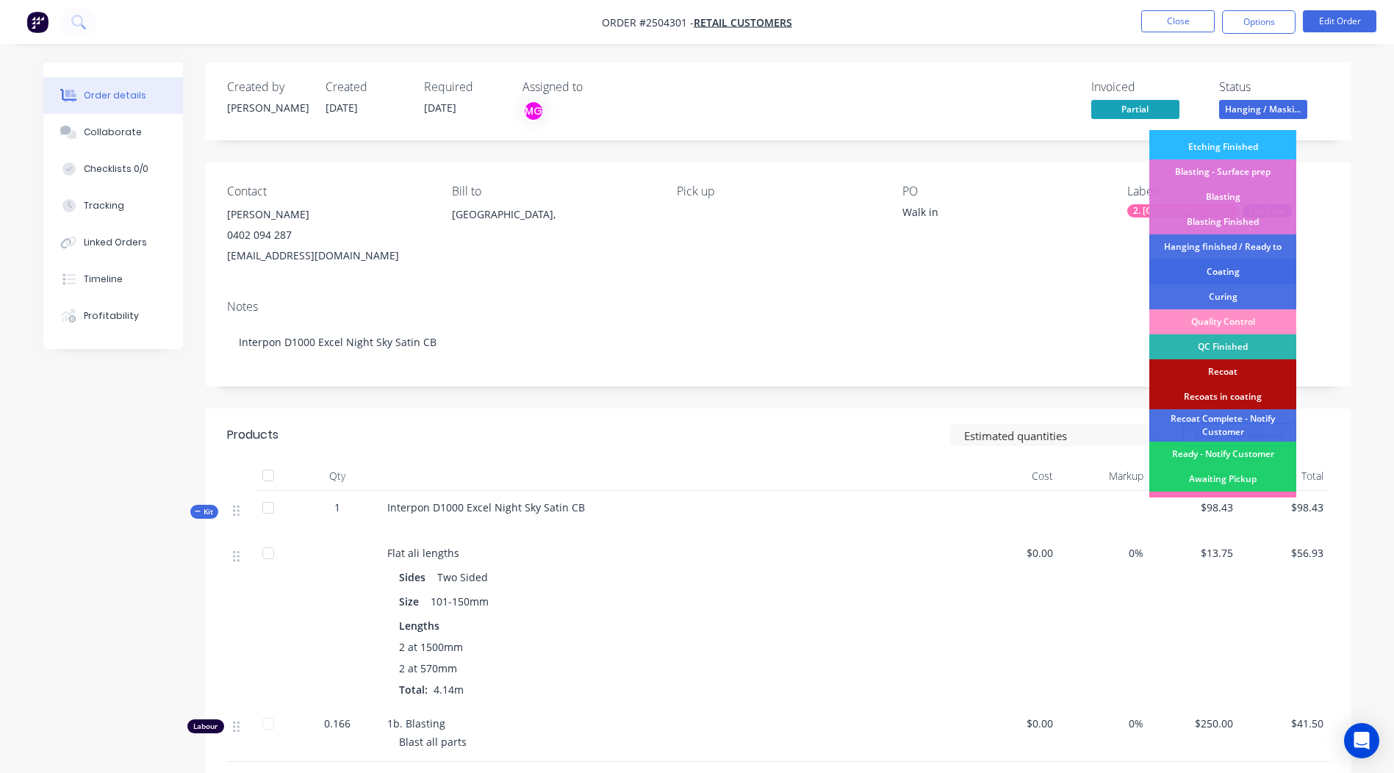
click at [1228, 274] on div "Coating" at bounding box center [1223, 271] width 147 height 25
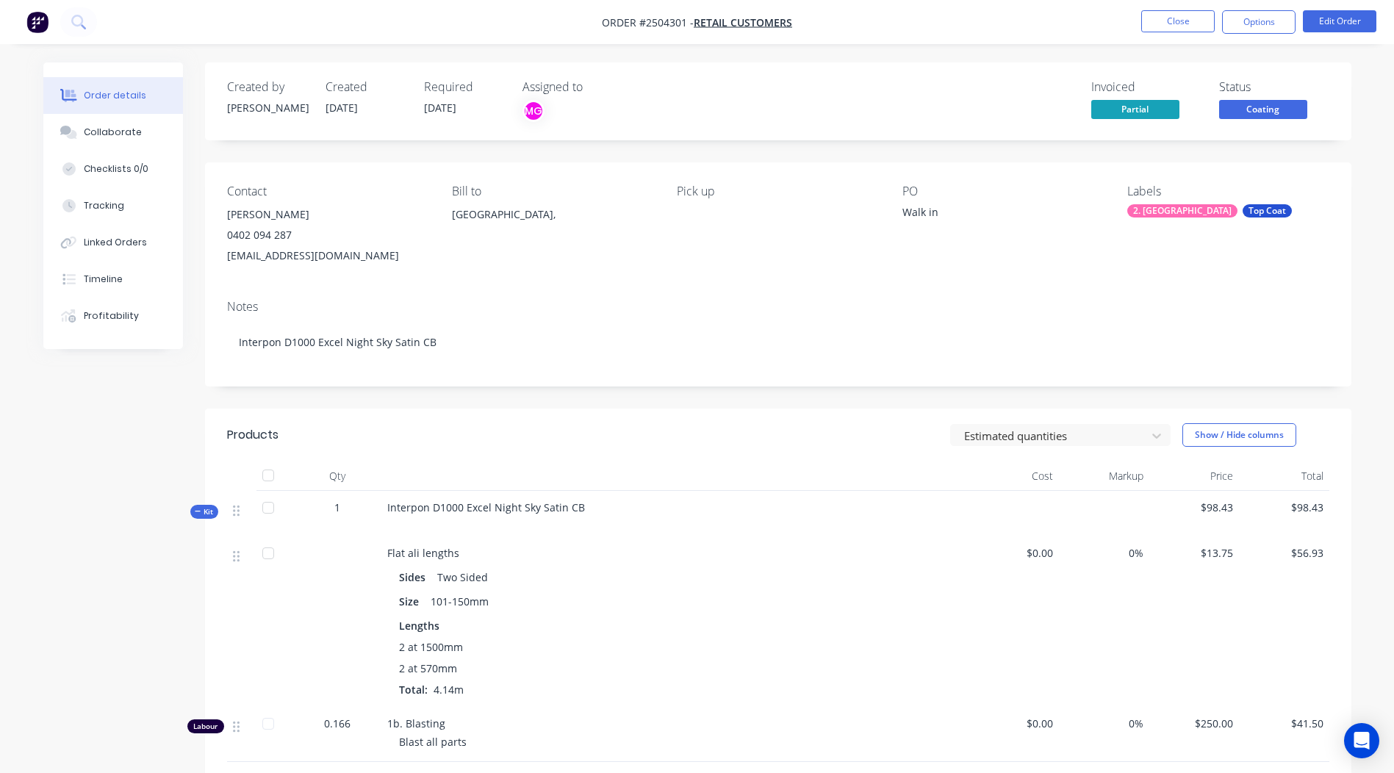
click at [1267, 116] on span "Coating" at bounding box center [1264, 109] width 88 height 18
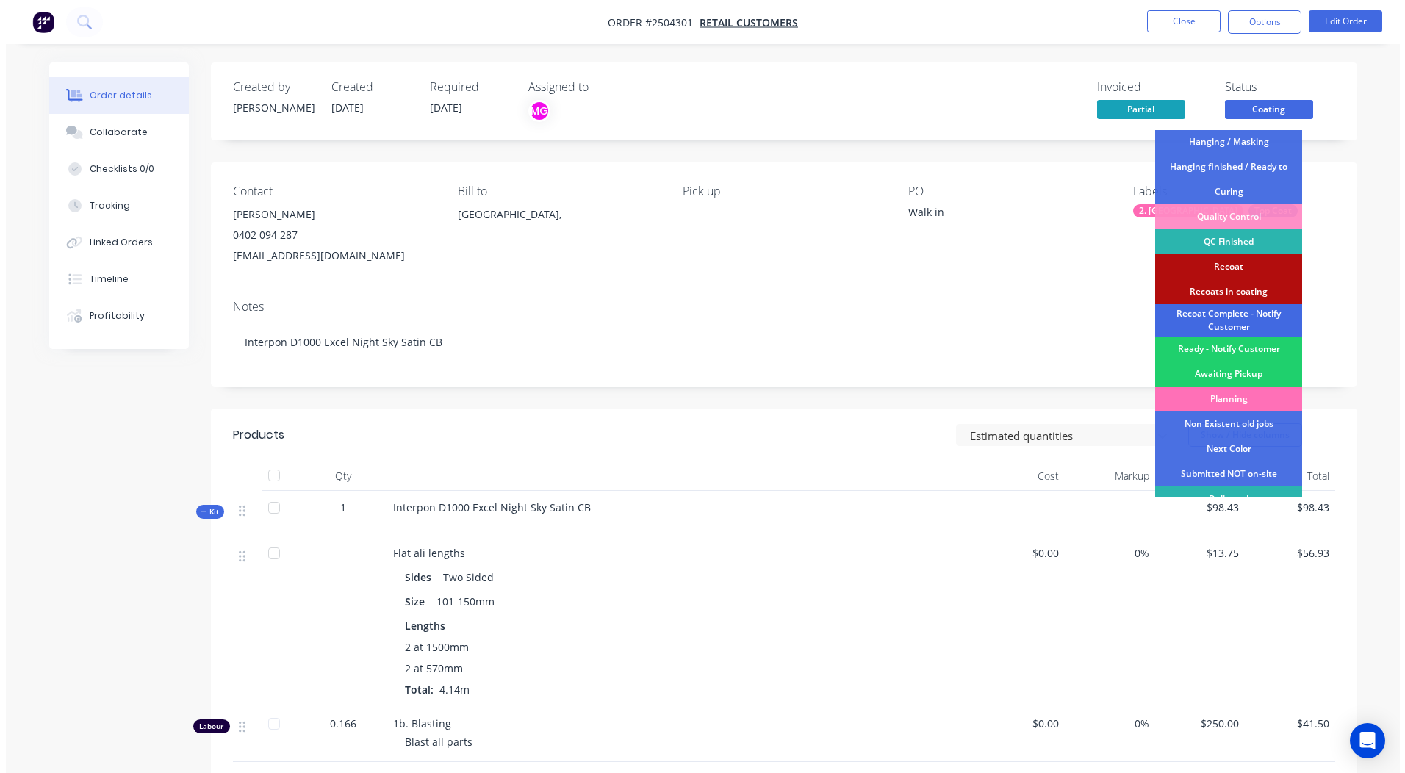
scroll to position [365, 0]
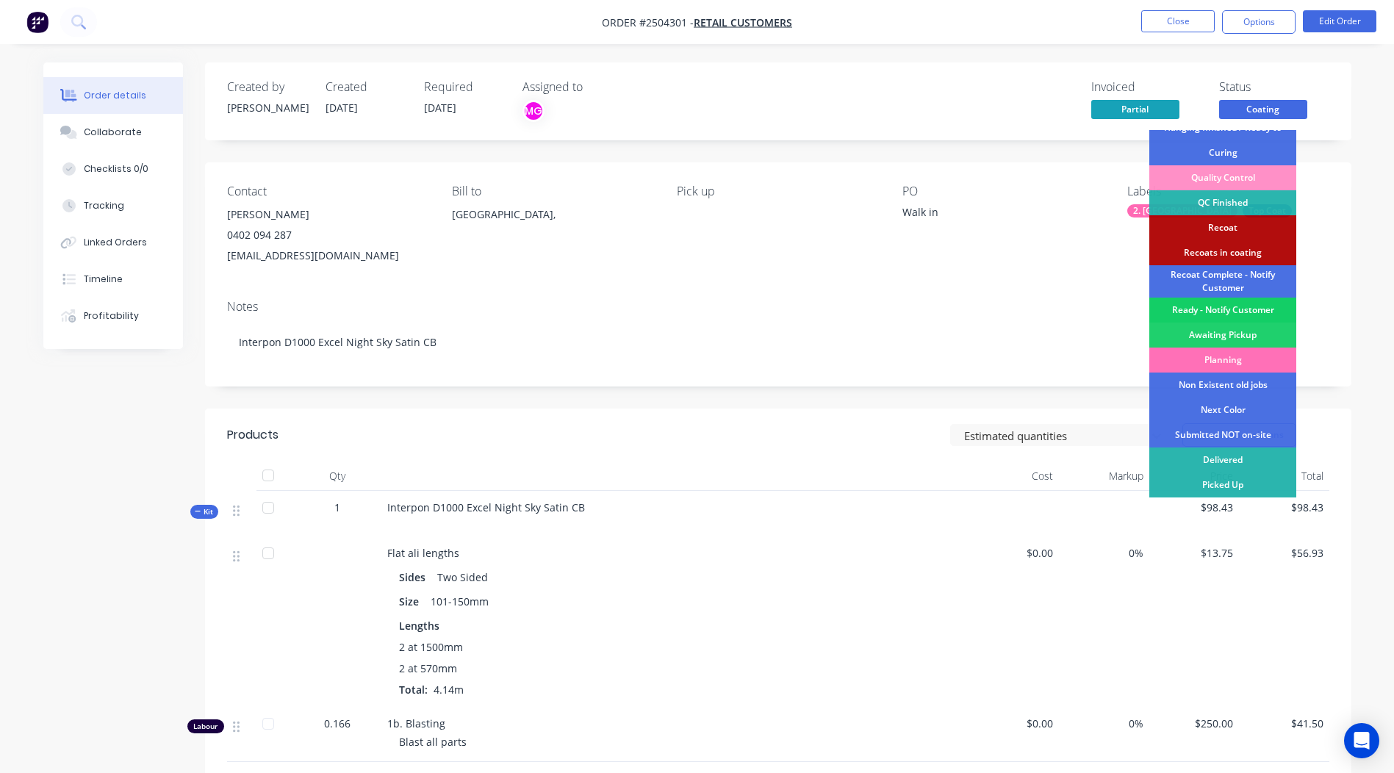
click at [1232, 304] on div "Ready - Notify Customer" at bounding box center [1223, 310] width 147 height 25
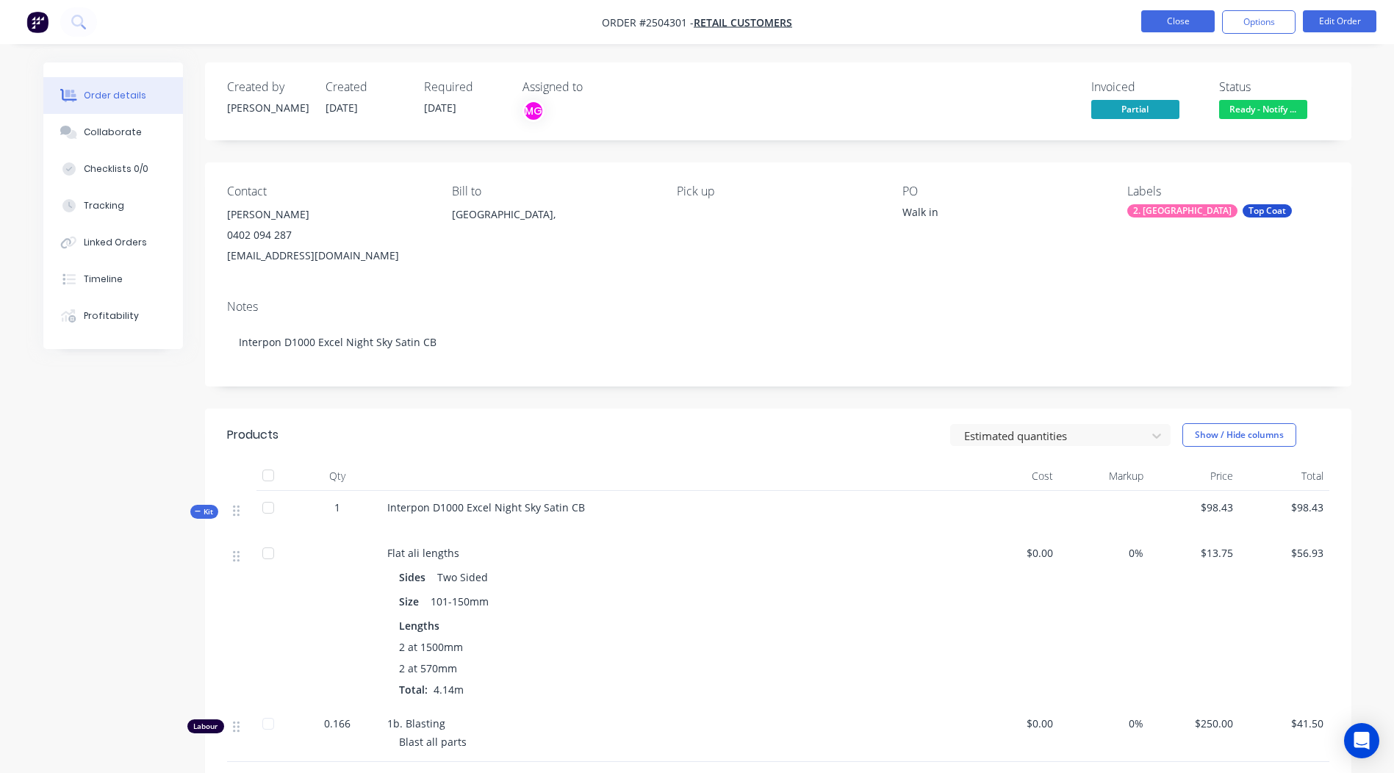
click at [1178, 21] on button "Close" at bounding box center [1179, 21] width 74 height 22
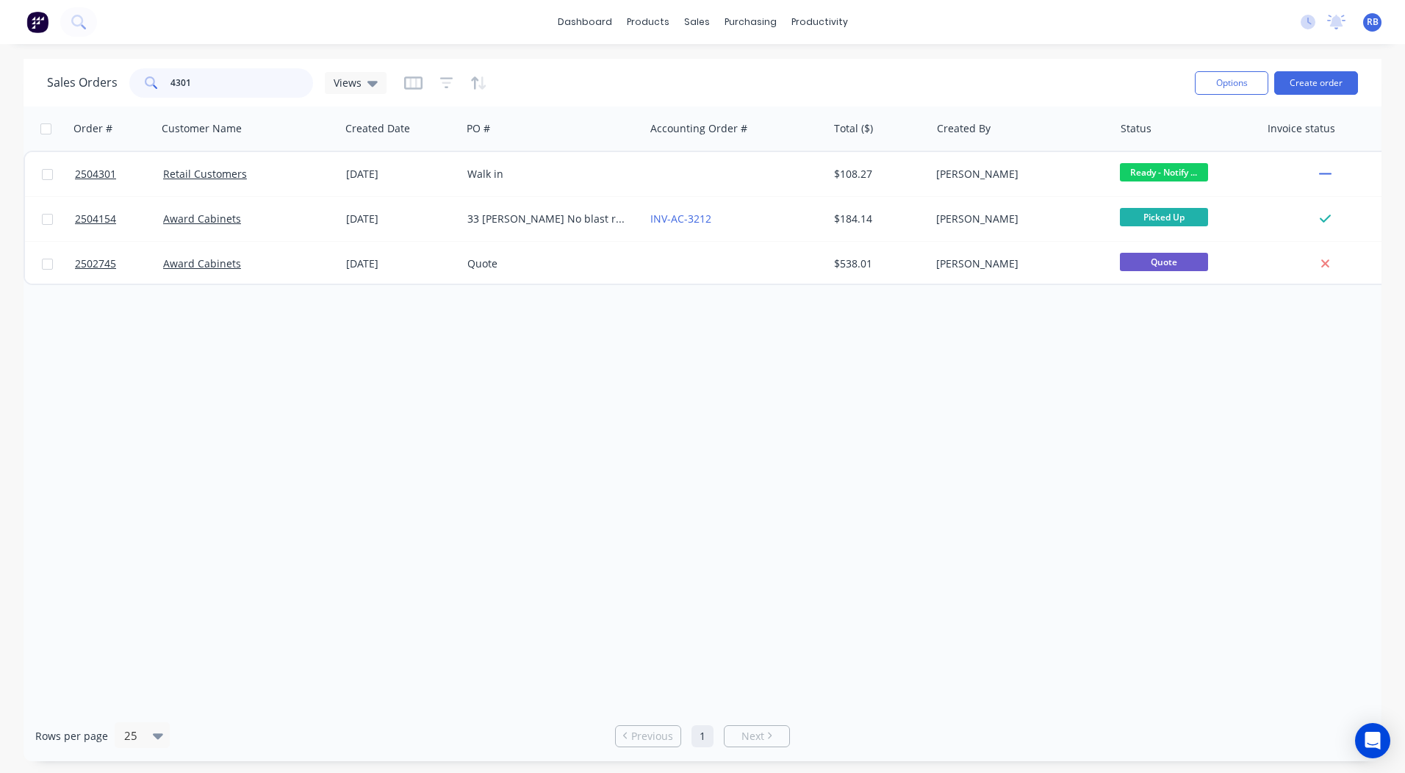
drag, startPoint x: 241, startPoint y: 85, endPoint x: 0, endPoint y: 53, distance: 243.3
click at [0, 104] on html "dashboard products sales purchasing productivity dashboard products Product Cat…" at bounding box center [702, 386] width 1405 height 773
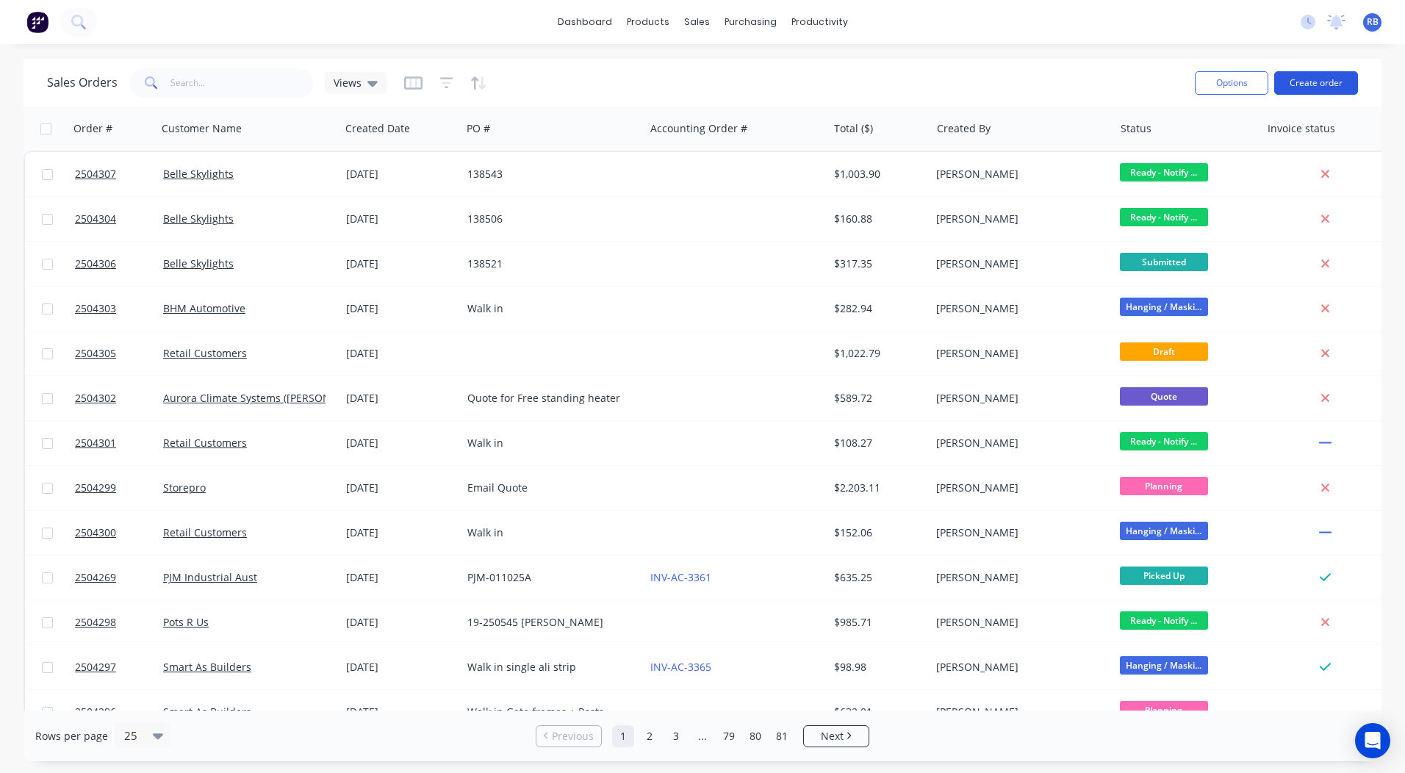
click at [1307, 78] on button "Create order" at bounding box center [1317, 83] width 84 height 24
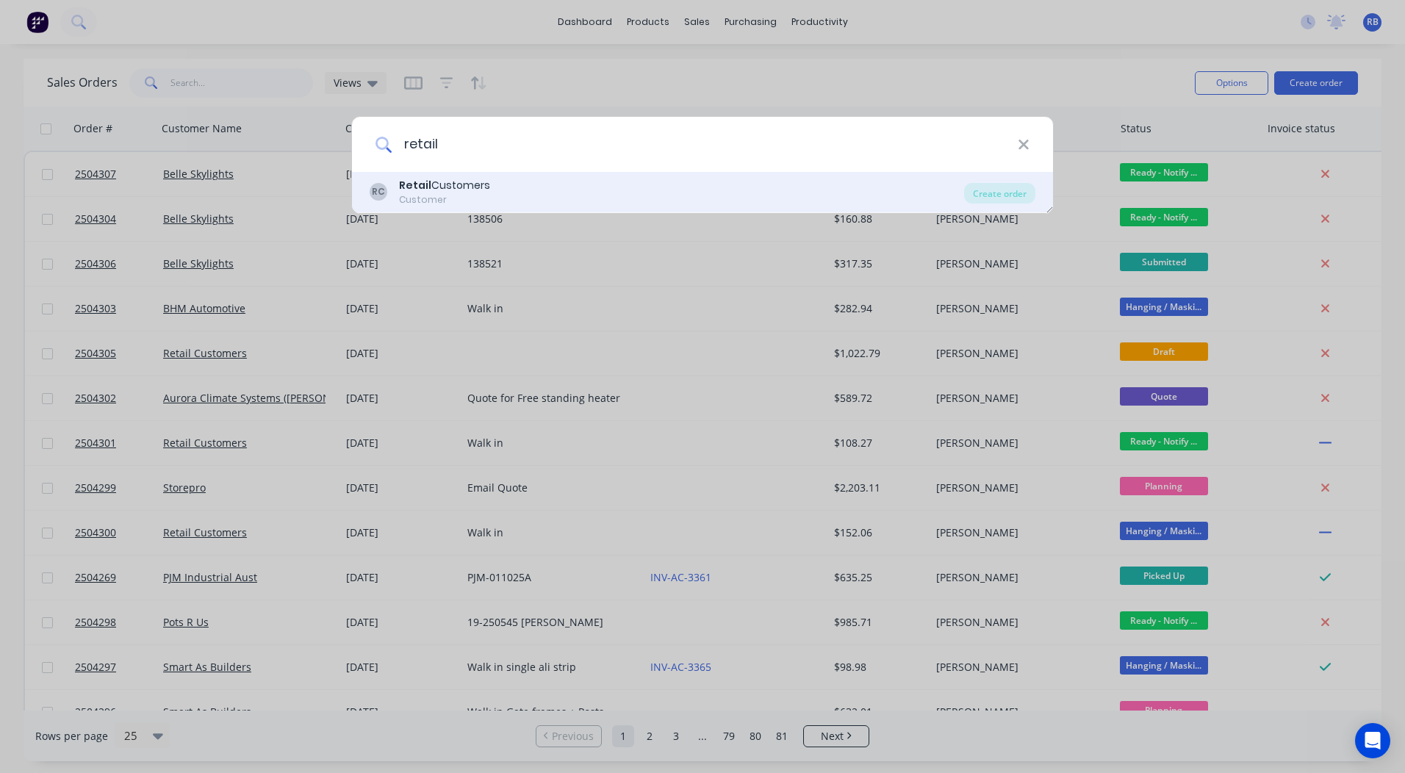
type input "retail"
click at [448, 187] on div "Retail Customers" at bounding box center [444, 185] width 91 height 15
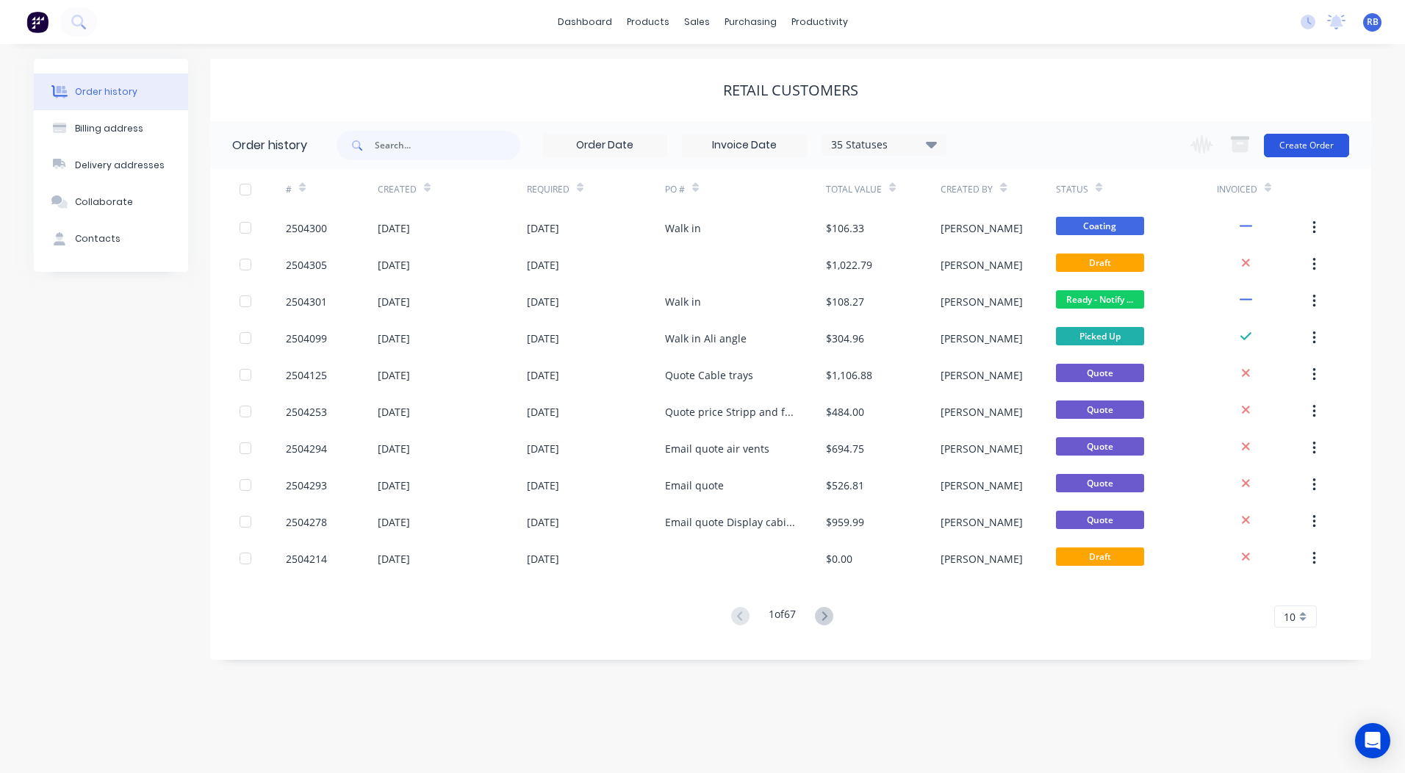
click at [1293, 147] on button "Create Order" at bounding box center [1306, 146] width 85 height 24
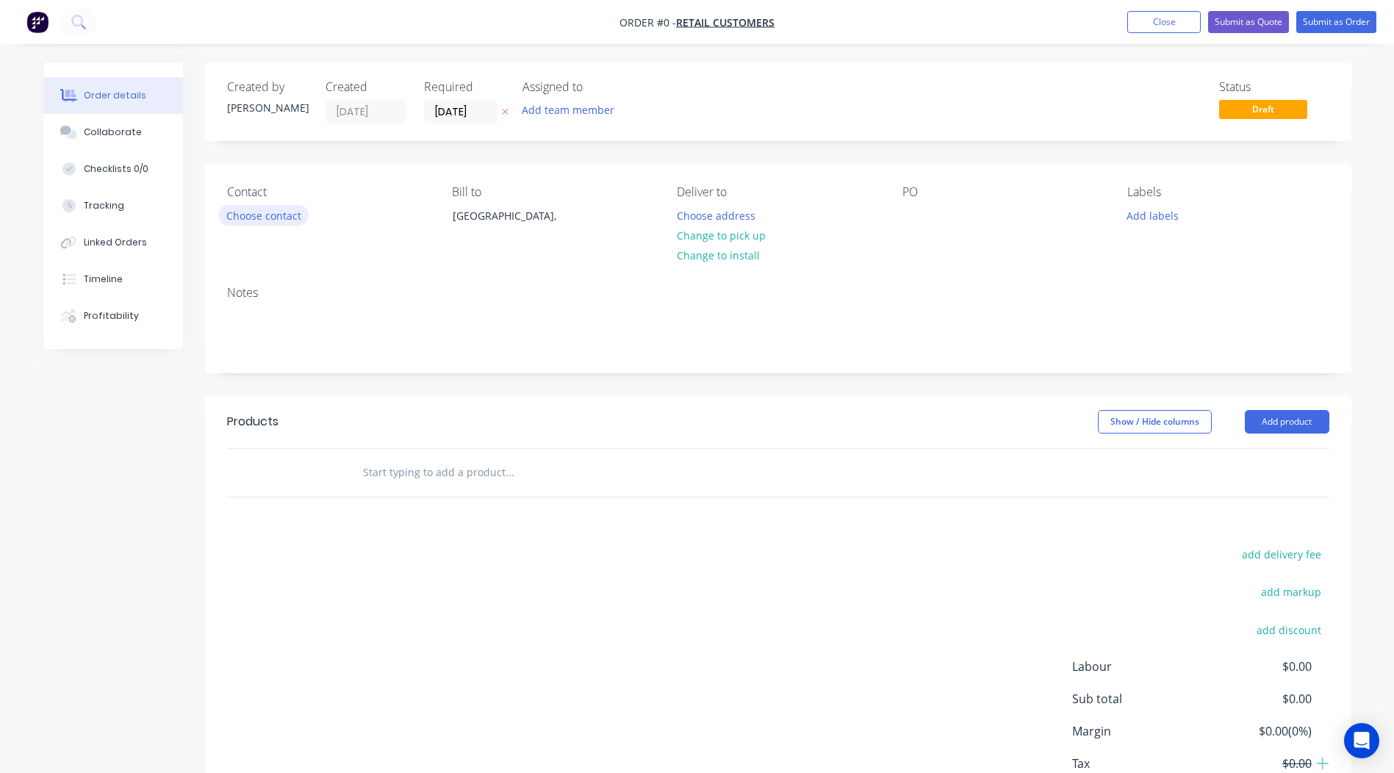
click at [264, 217] on button "Choose contact" at bounding box center [263, 215] width 90 height 20
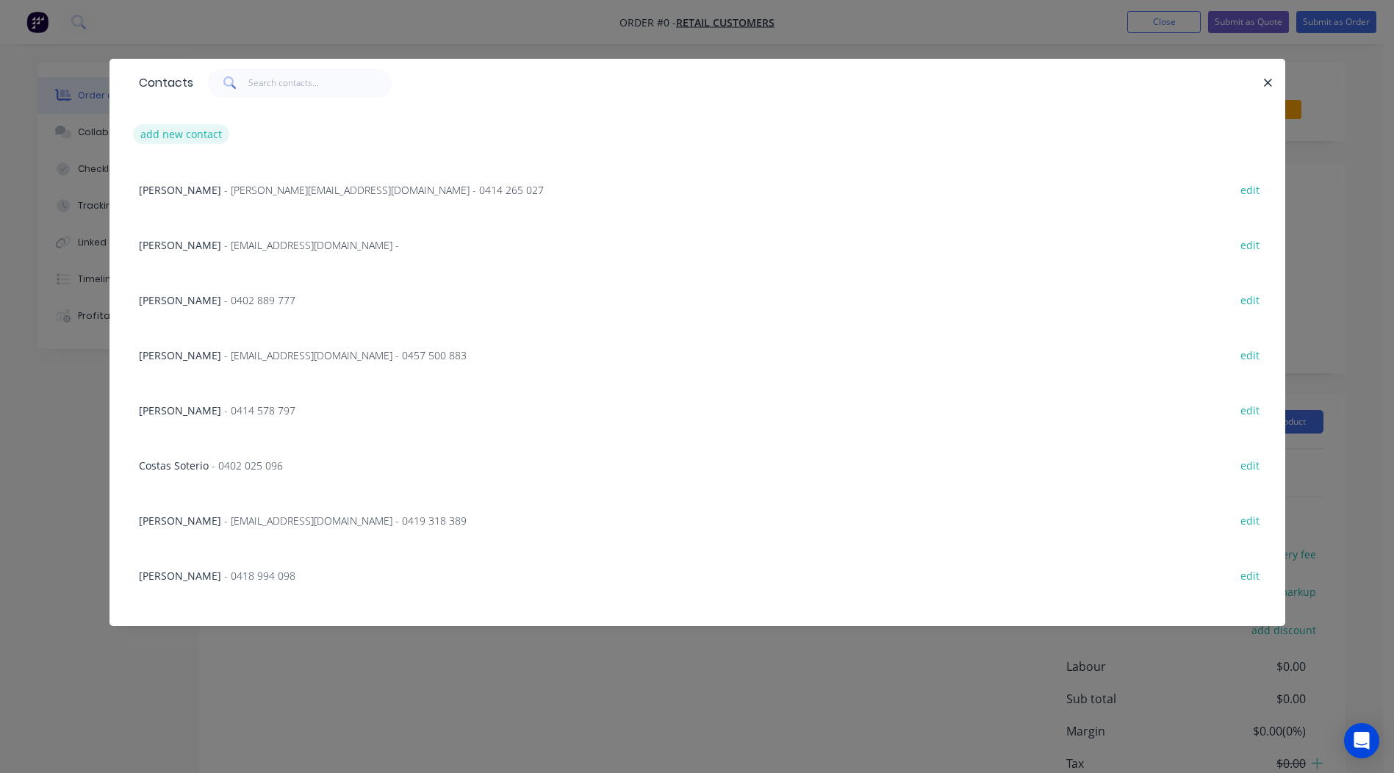
click at [193, 136] on button "add new contact" at bounding box center [181, 134] width 97 height 20
select select "AU"
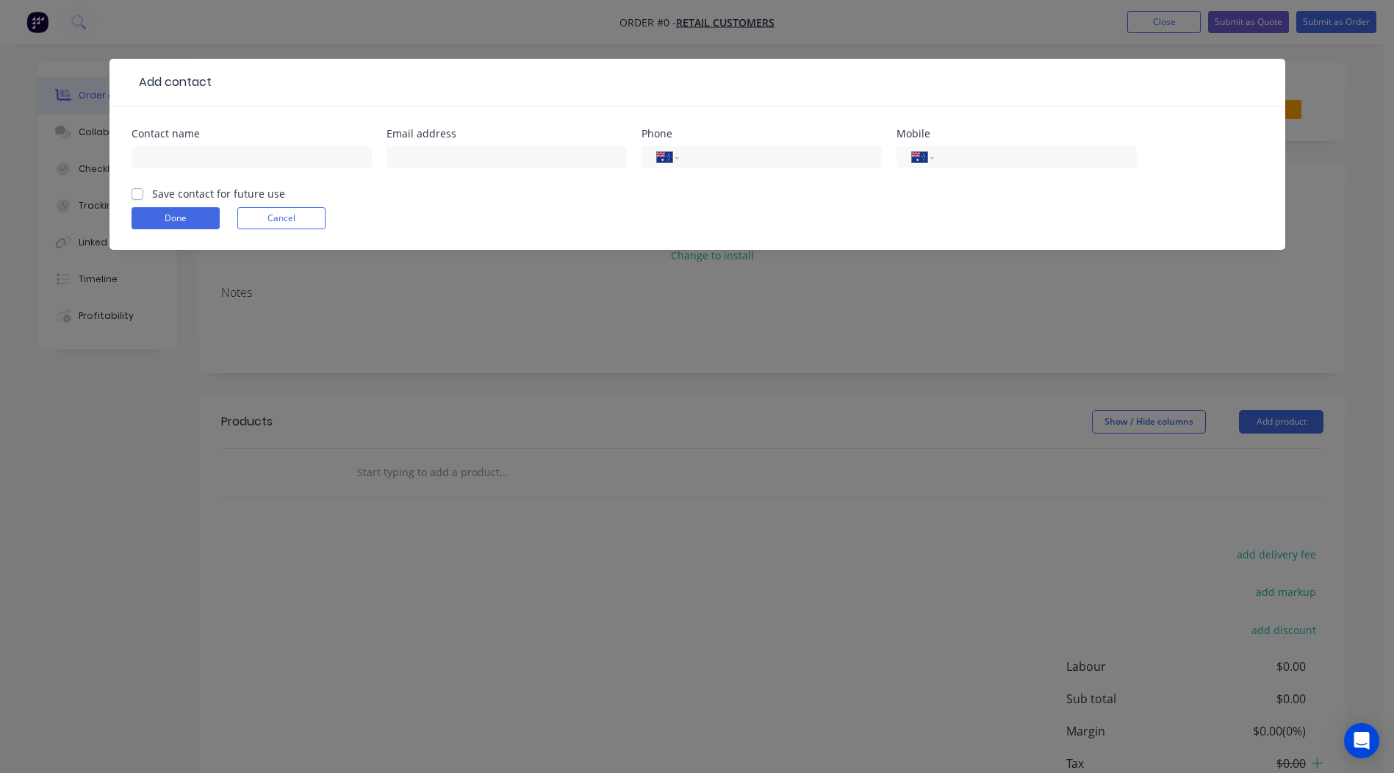
click at [322, 207] on form "Contact name Email address Phone International Afghanistan Åland Islands Albani…" at bounding box center [698, 189] width 1132 height 121
click at [296, 227] on button "Cancel" at bounding box center [281, 218] width 88 height 22
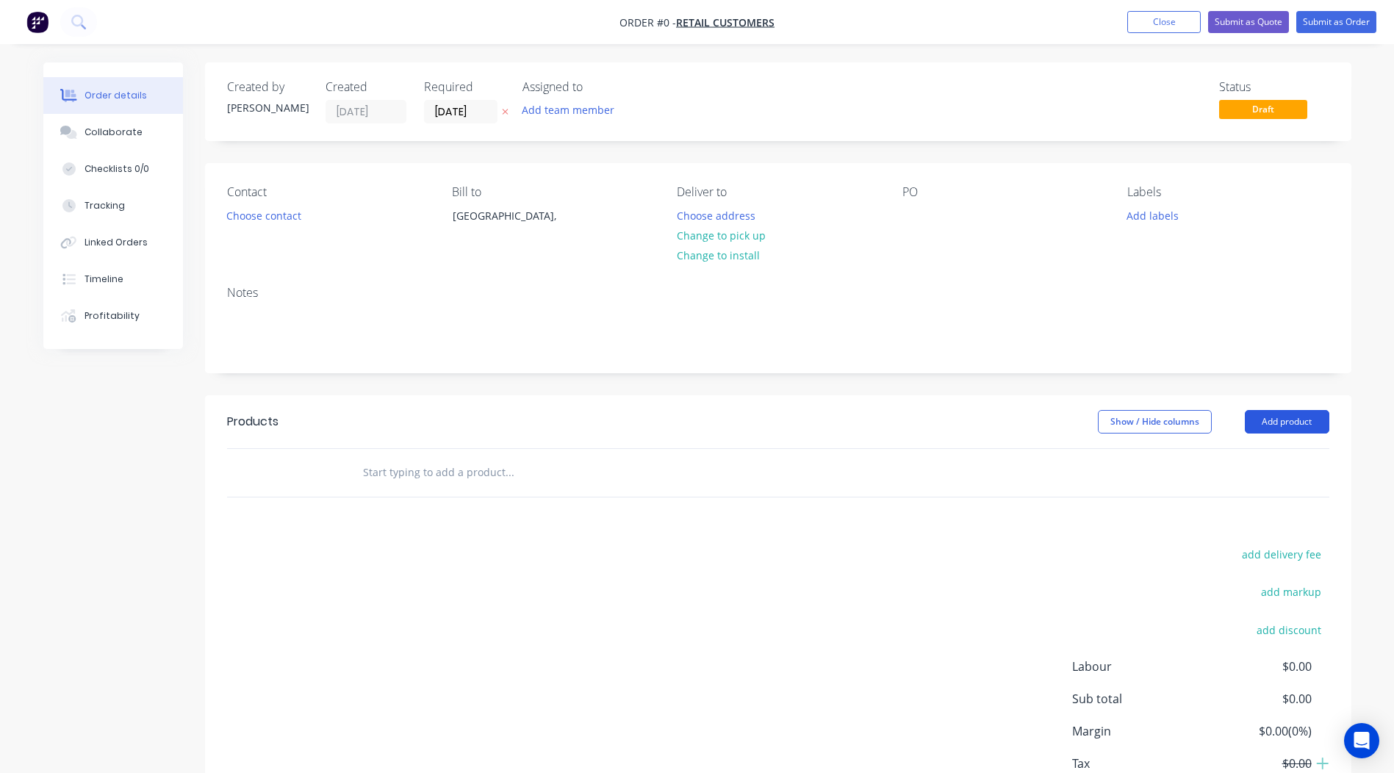
click at [1286, 413] on button "Add product" at bounding box center [1287, 422] width 85 height 24
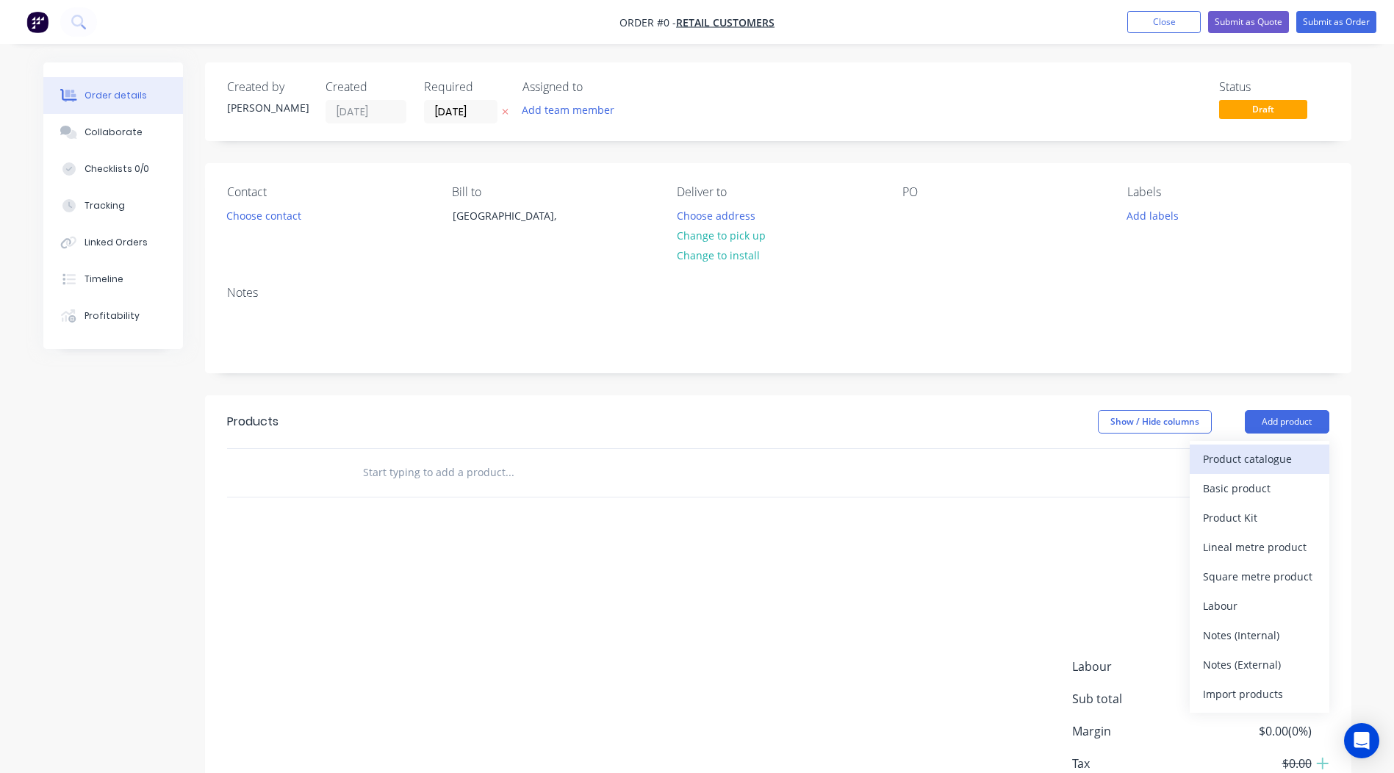
click at [1240, 445] on button "Product catalogue" at bounding box center [1260, 459] width 140 height 29
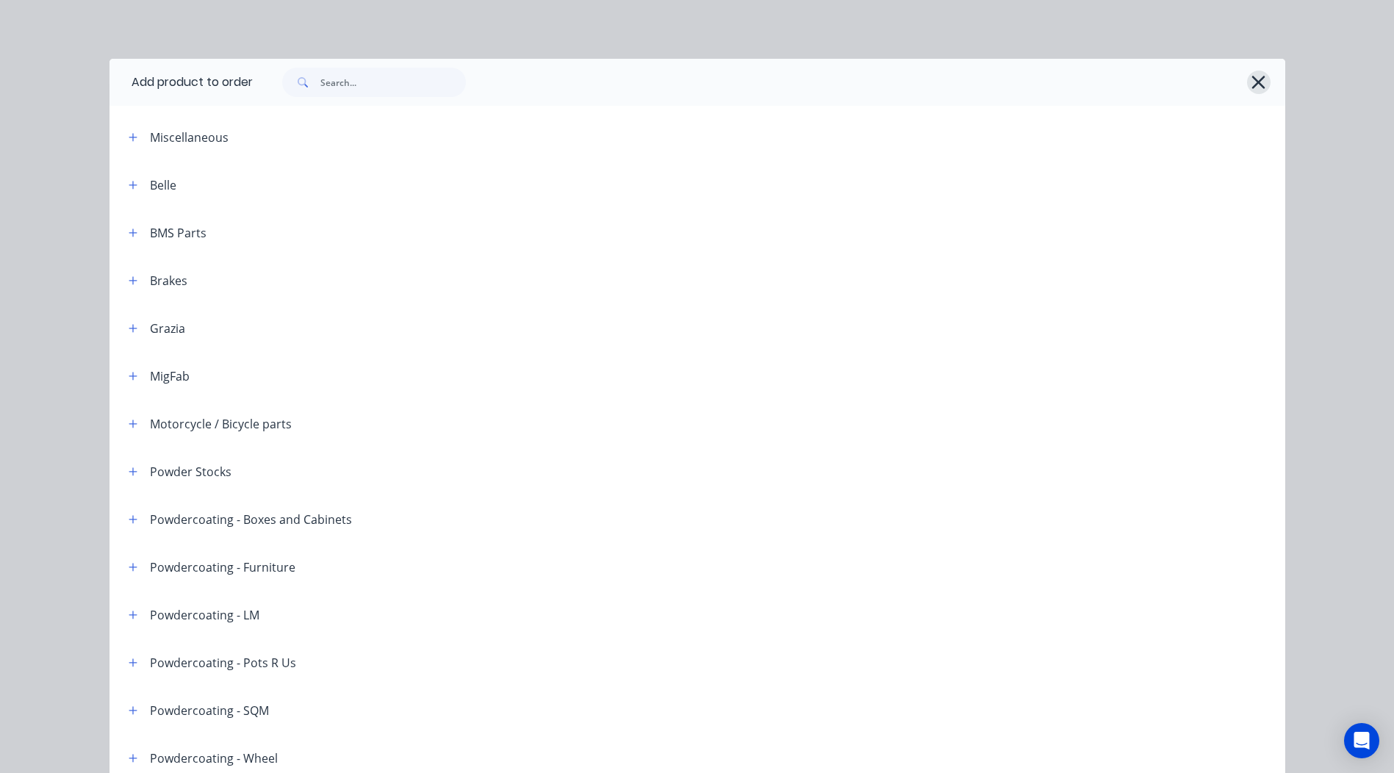
click at [1251, 82] on icon "button" at bounding box center [1258, 82] width 15 height 21
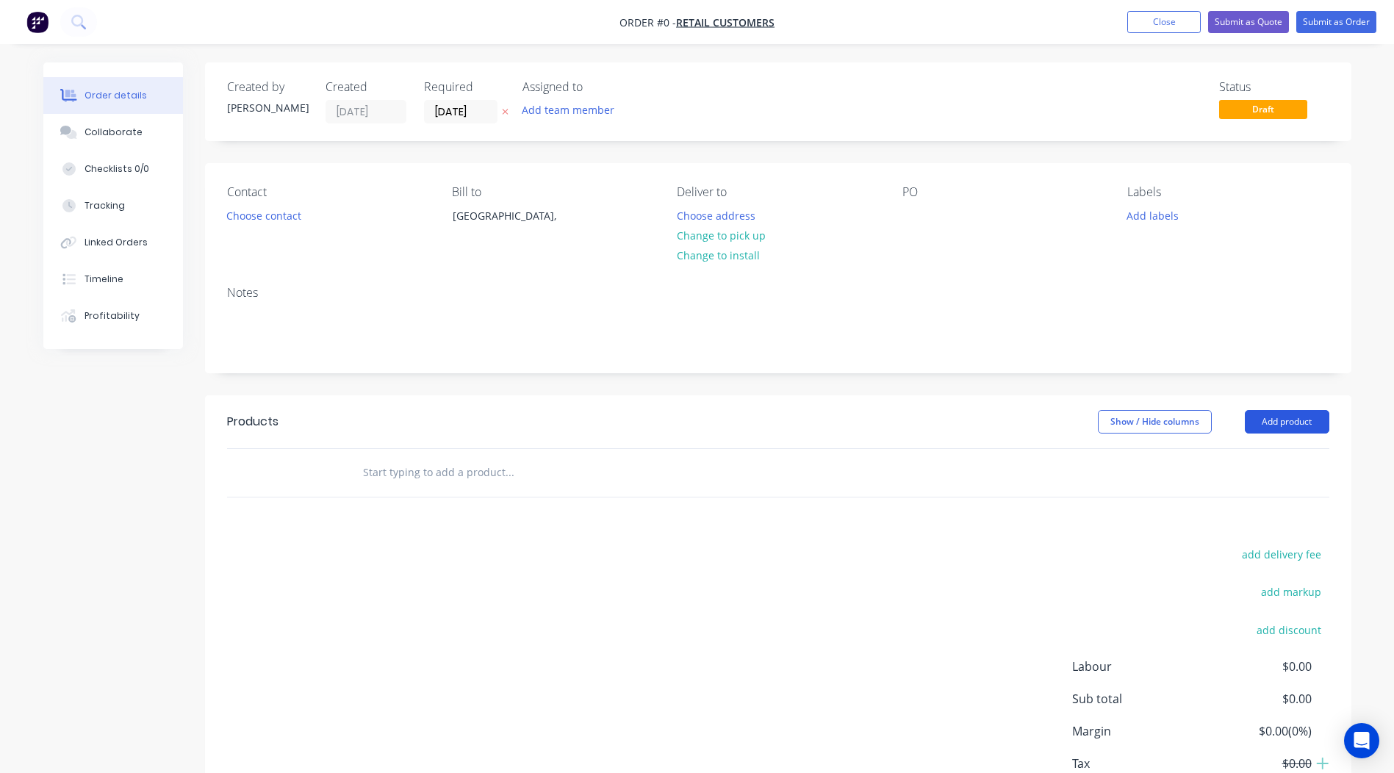
click at [1297, 419] on button "Add product" at bounding box center [1287, 422] width 85 height 24
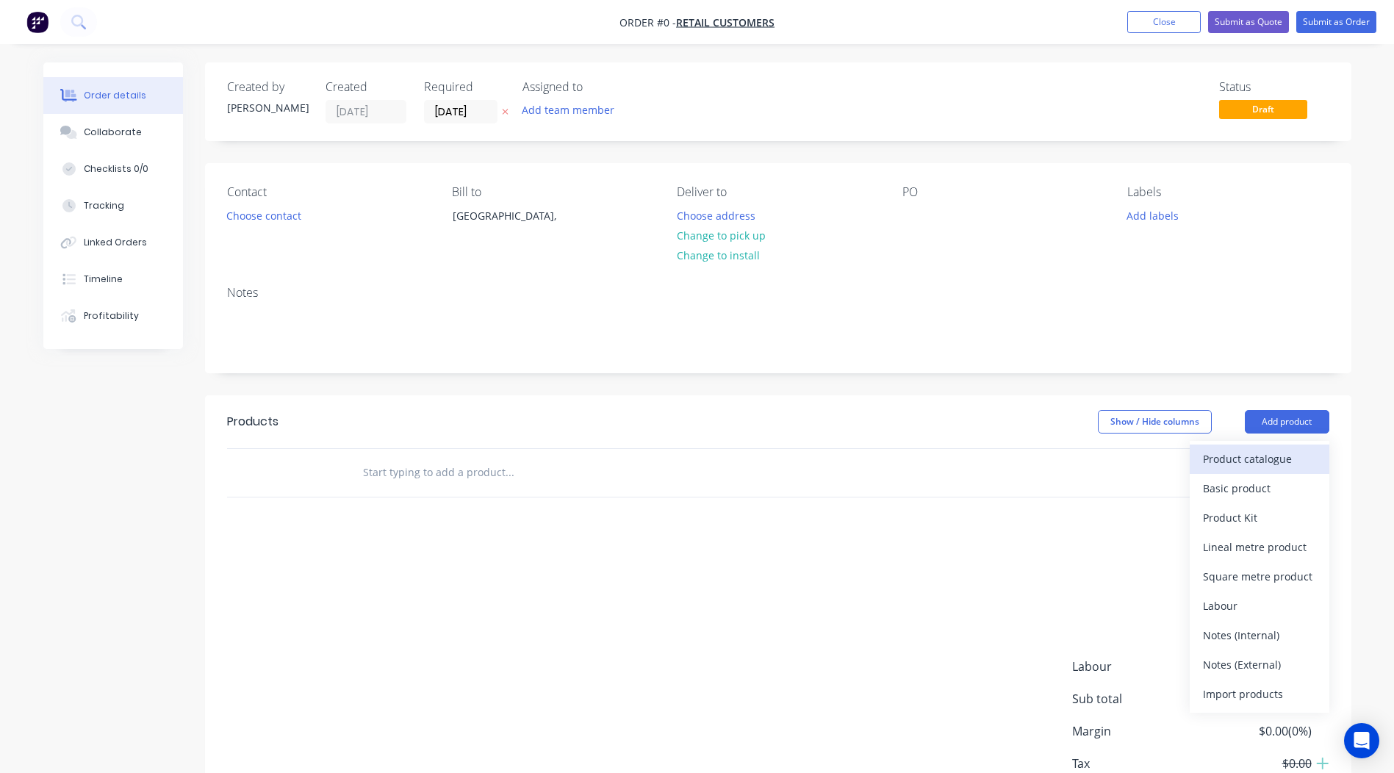
click at [1247, 459] on div "Product catalogue" at bounding box center [1259, 458] width 113 height 21
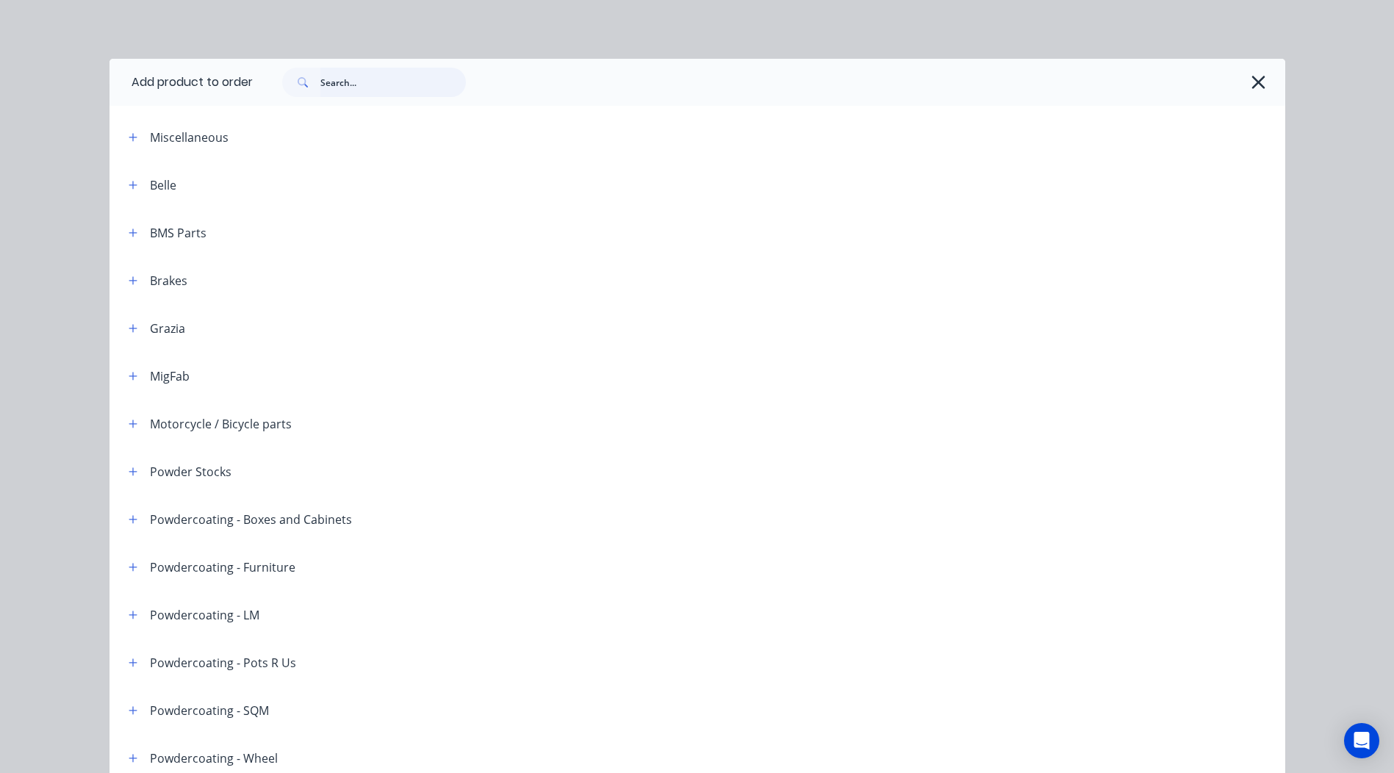
click at [381, 87] on input "text" at bounding box center [393, 82] width 146 height 29
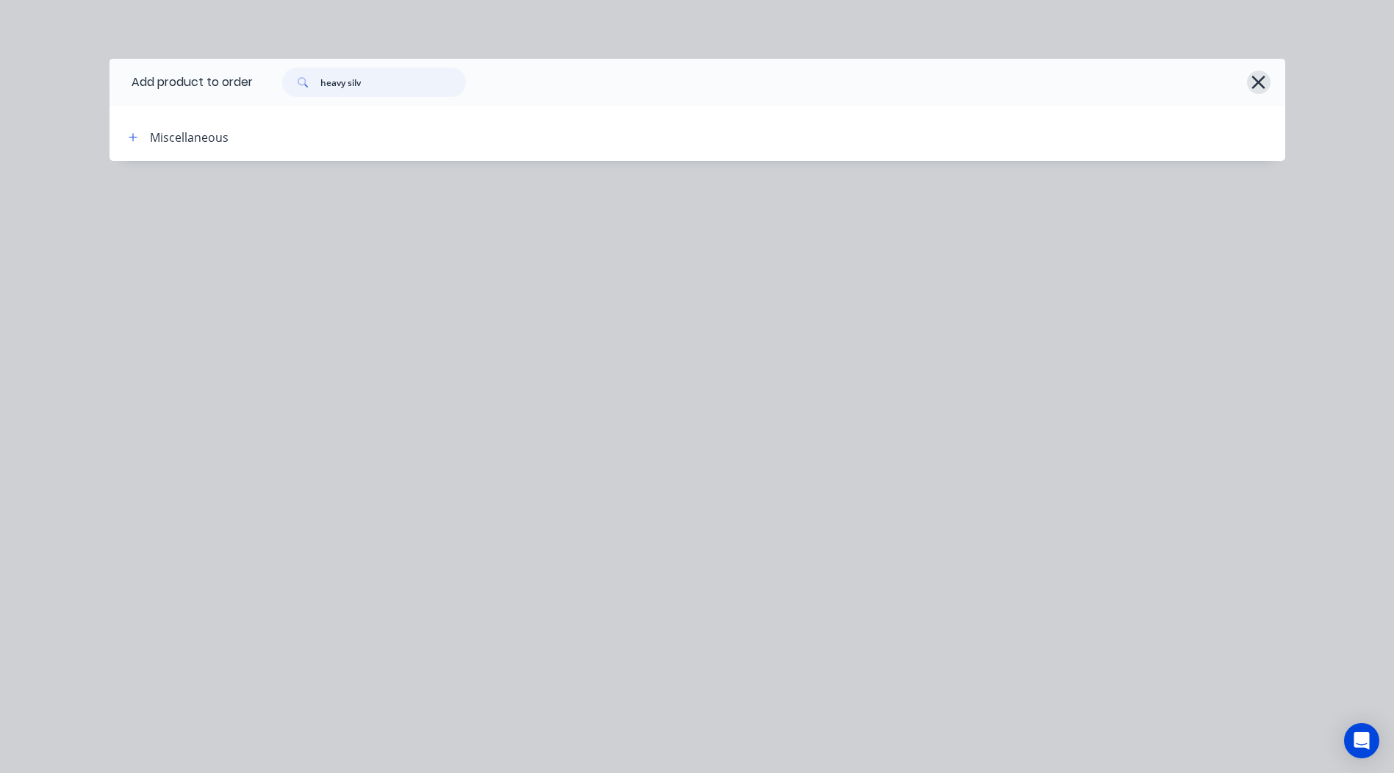
type input "heavy silv"
click at [1257, 82] on icon "button" at bounding box center [1259, 82] width 13 height 13
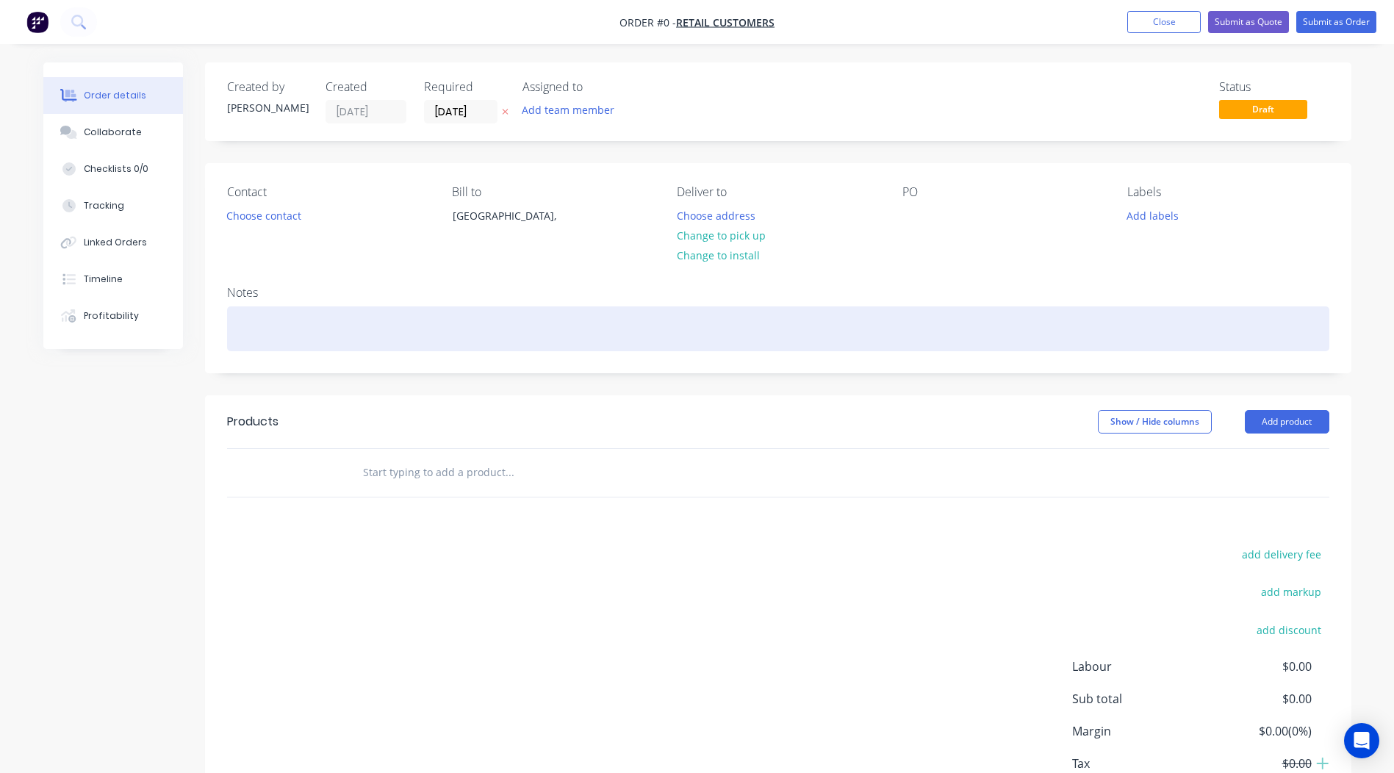
click at [259, 332] on div at bounding box center [778, 329] width 1103 height 45
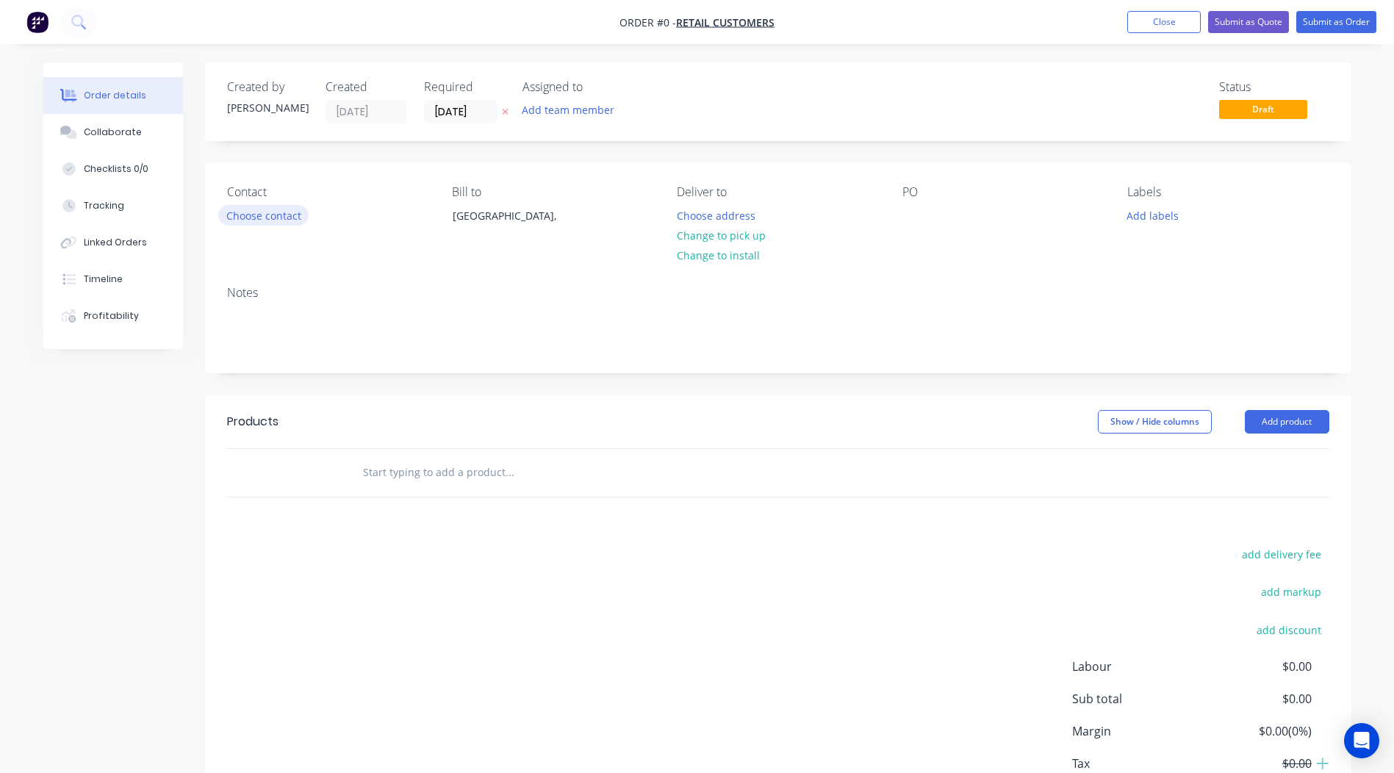
click at [276, 207] on div "Order details Collaborate Checklists 0/0 Tracking Linked Orders Timeline Profit…" at bounding box center [698, 467] width 1338 height 810
click at [260, 212] on button "Choose contact" at bounding box center [263, 215] width 90 height 20
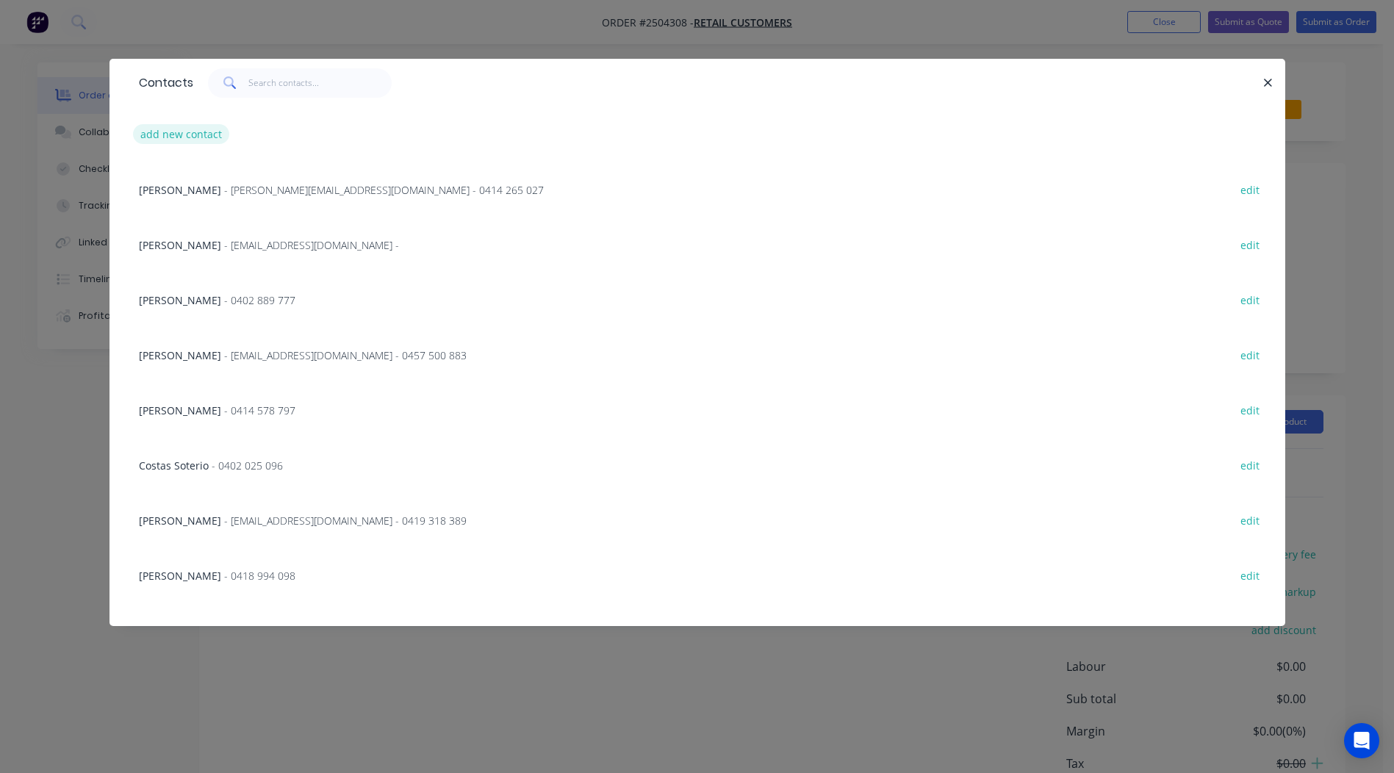
click at [163, 140] on button "add new contact" at bounding box center [181, 134] width 97 height 20
select select "AU"
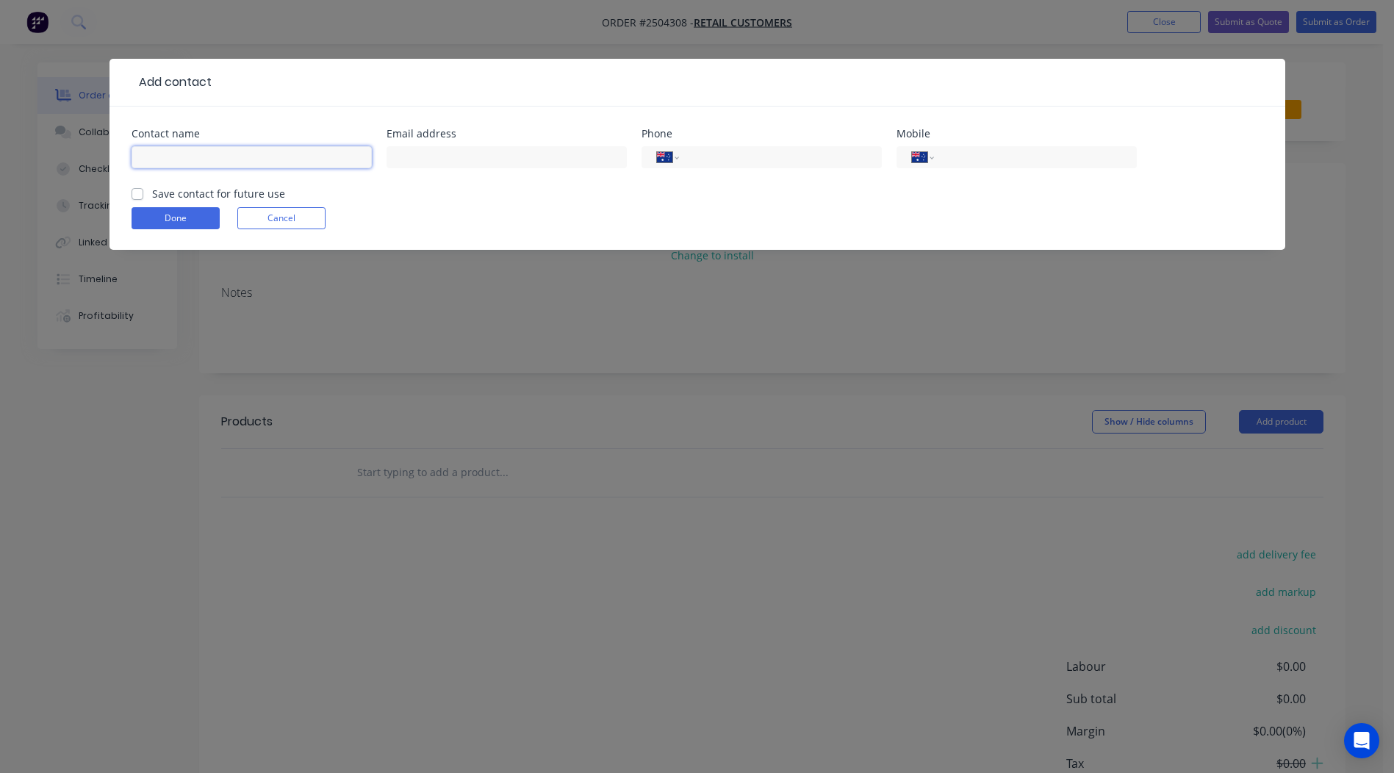
click at [206, 166] on input "text" at bounding box center [252, 157] width 240 height 22
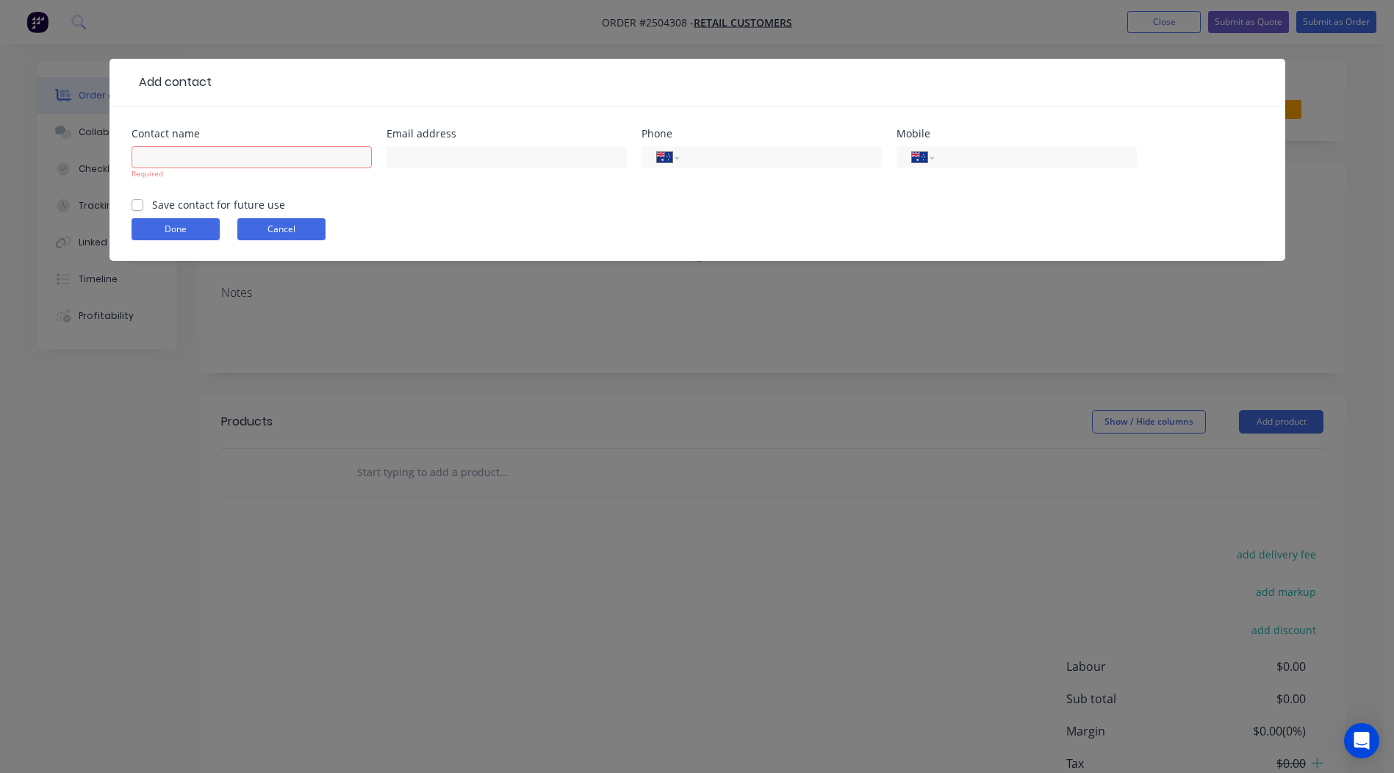
click at [291, 223] on button "Cancel" at bounding box center [281, 229] width 88 height 22
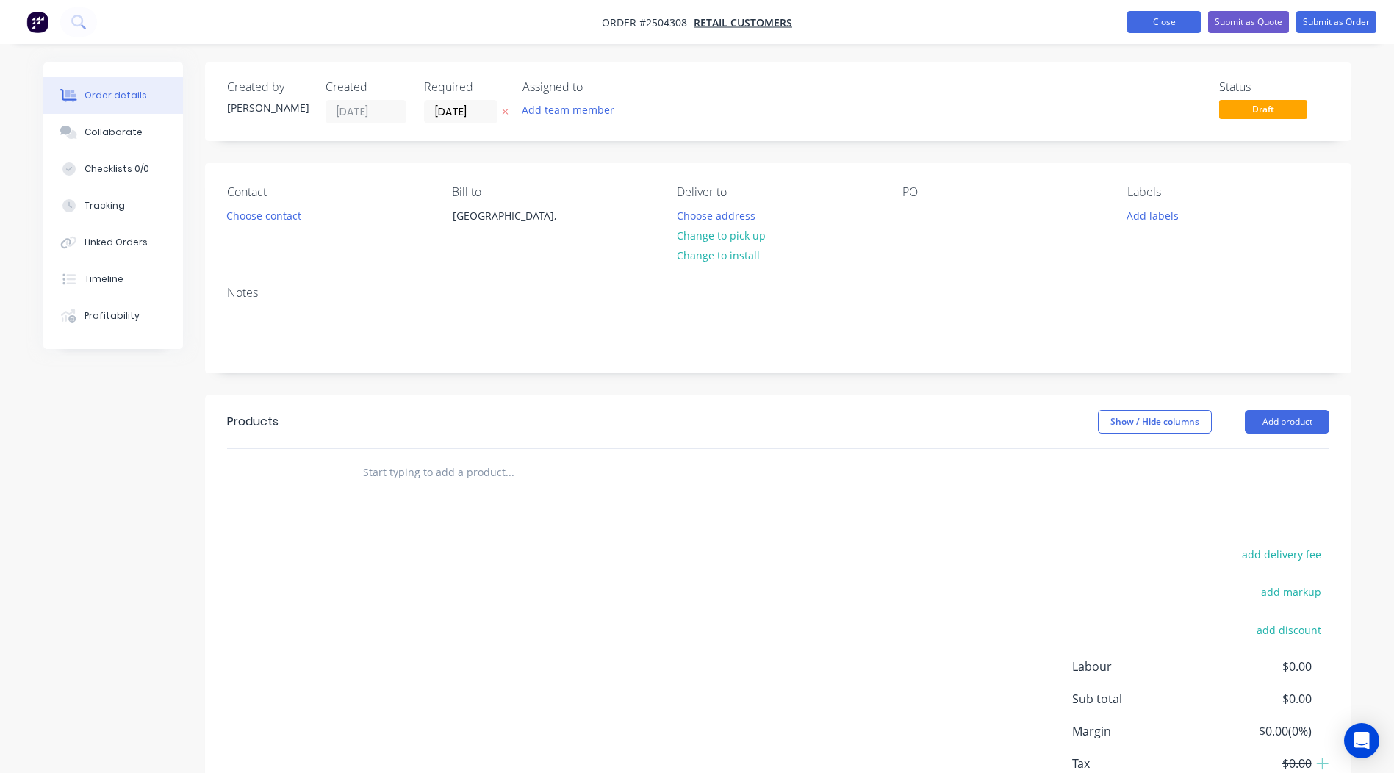
click at [1153, 22] on button "Close" at bounding box center [1165, 22] width 74 height 22
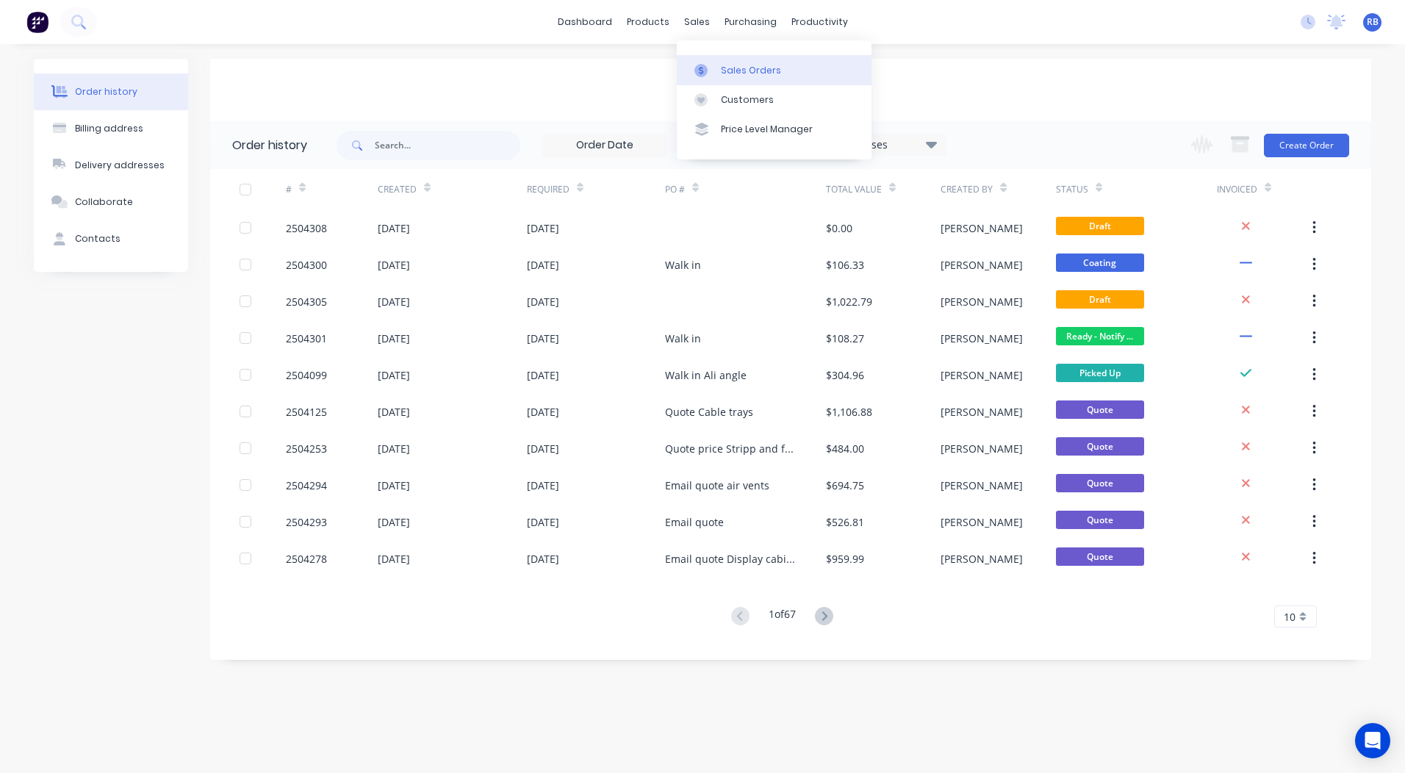
click at [717, 60] on link "Sales Orders" at bounding box center [774, 69] width 195 height 29
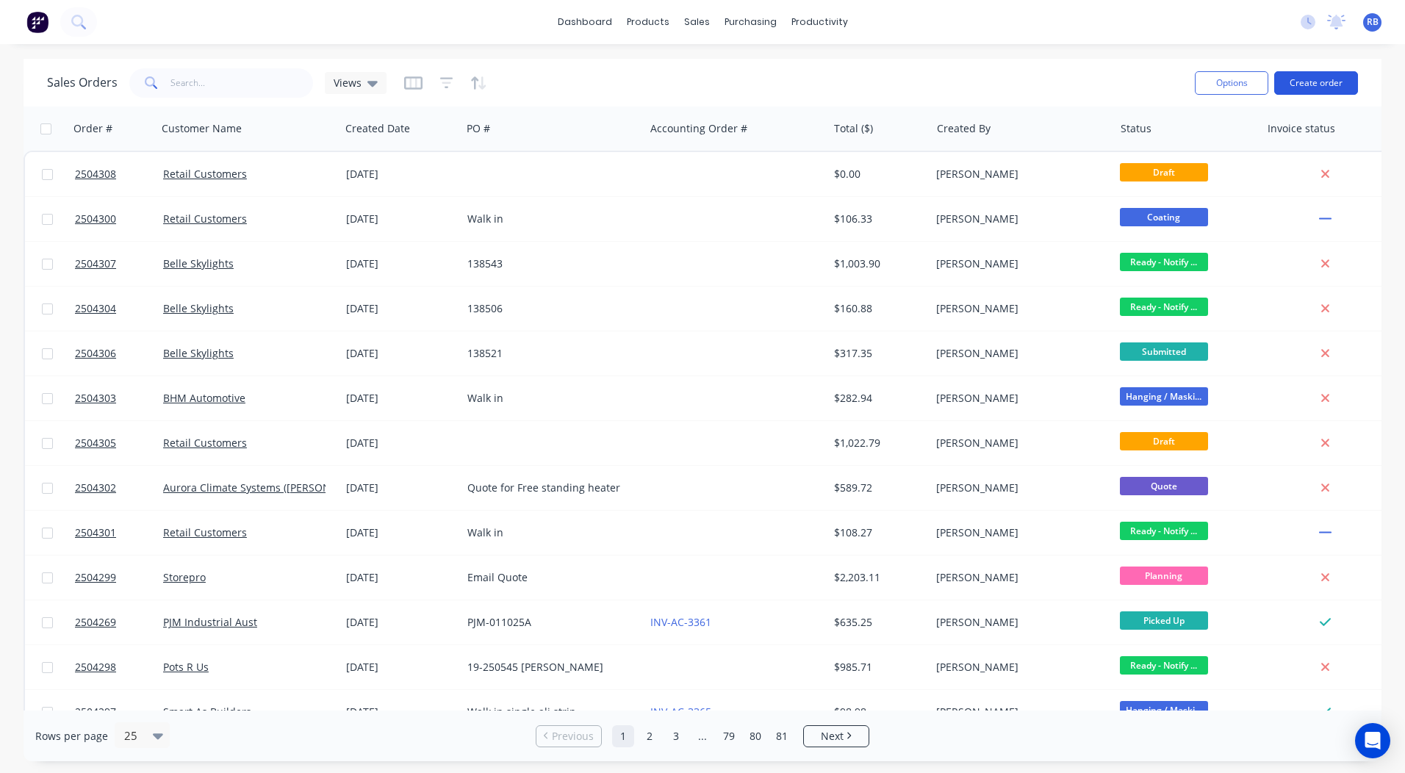
click at [1300, 77] on button "Create order" at bounding box center [1317, 83] width 84 height 24
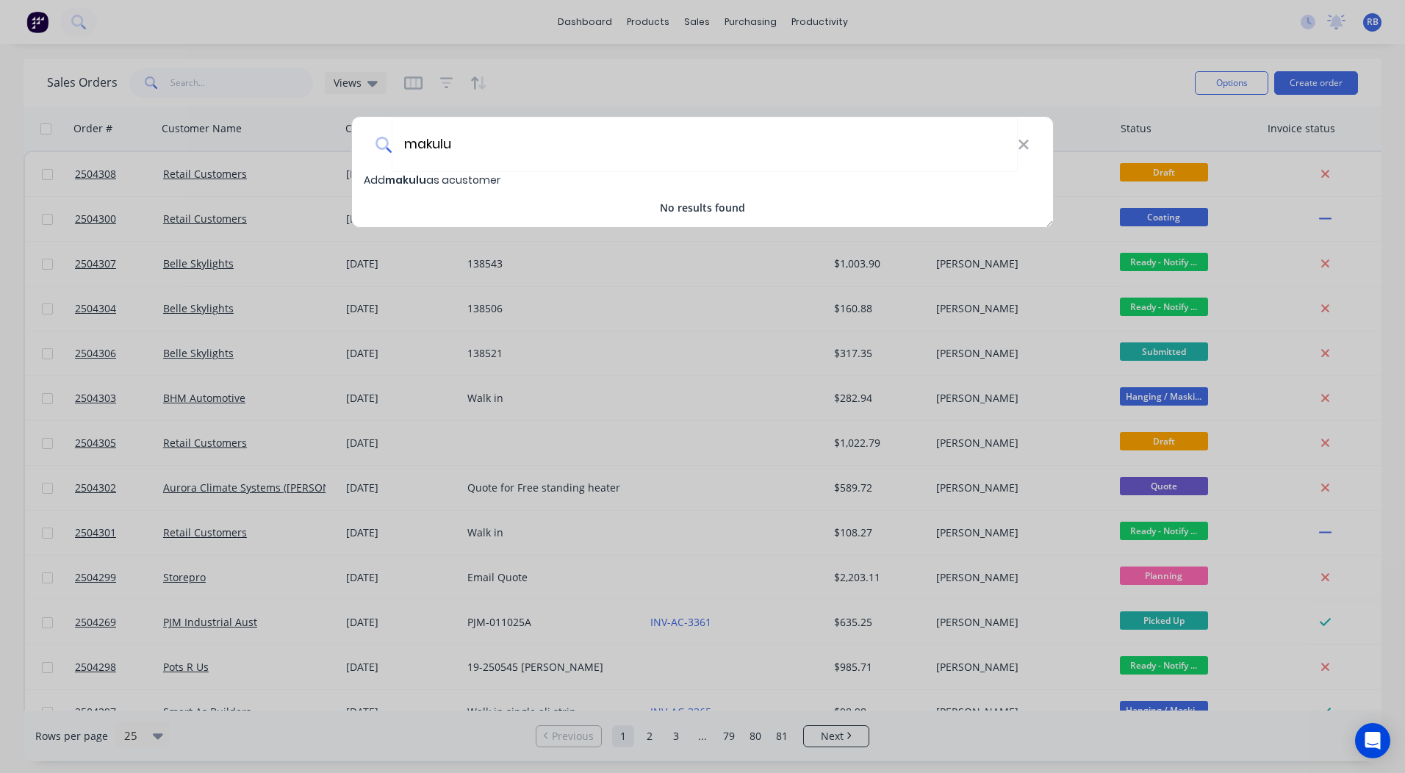
type input "makulu"
click at [486, 176] on span "Add makulu as a customer" at bounding box center [432, 180] width 137 height 15
select select "AU"
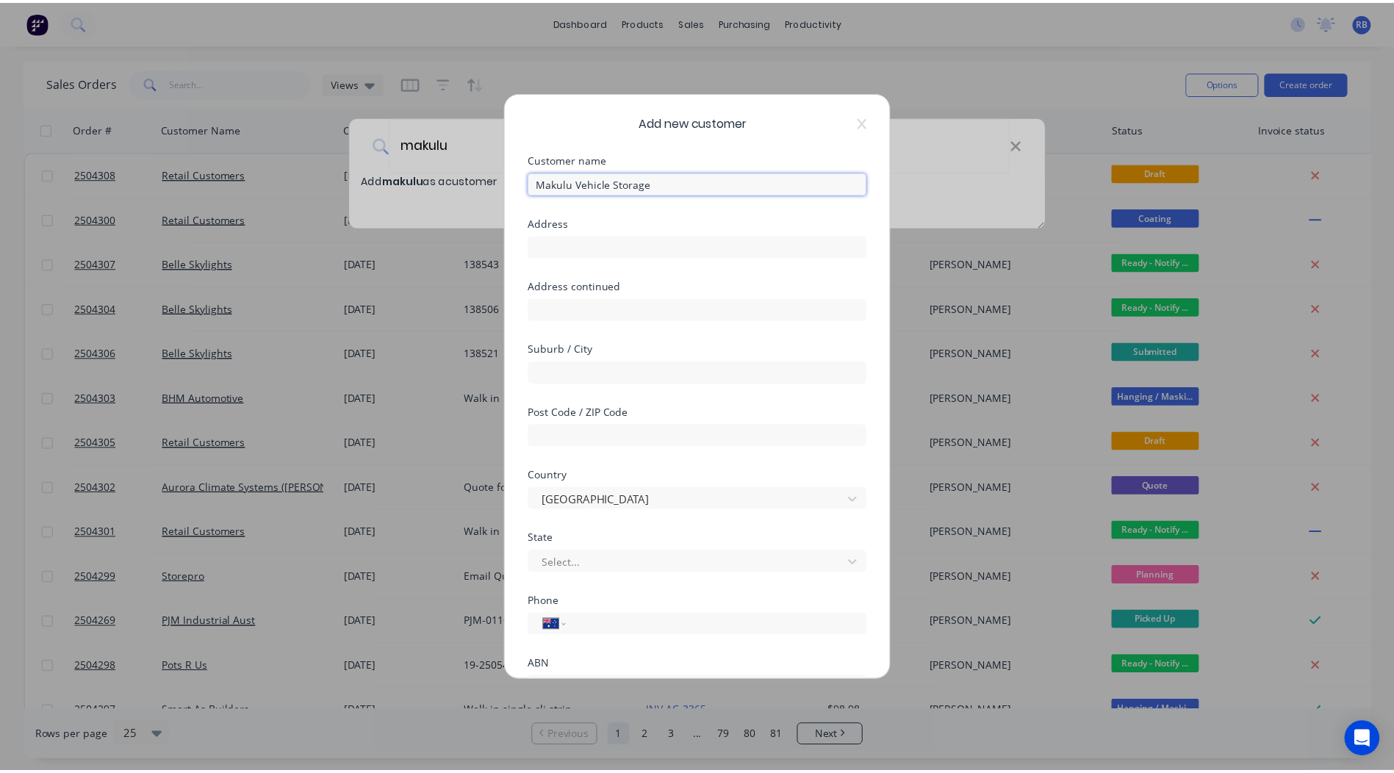
scroll to position [129, 0]
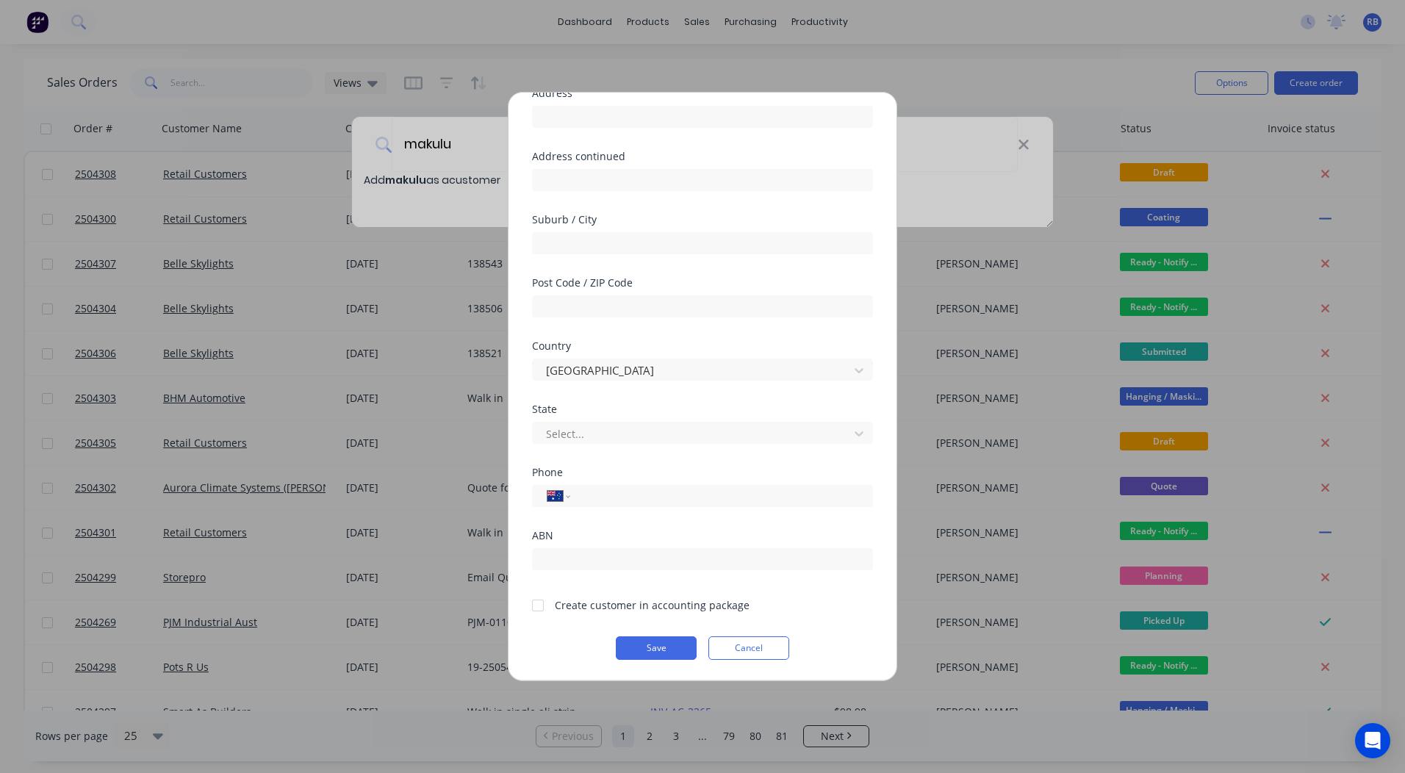
type input "Makulu Vehicle Storage"
click at [556, 604] on div "Create customer in accounting package" at bounding box center [652, 605] width 195 height 15
click at [537, 606] on div at bounding box center [537, 605] width 29 height 29
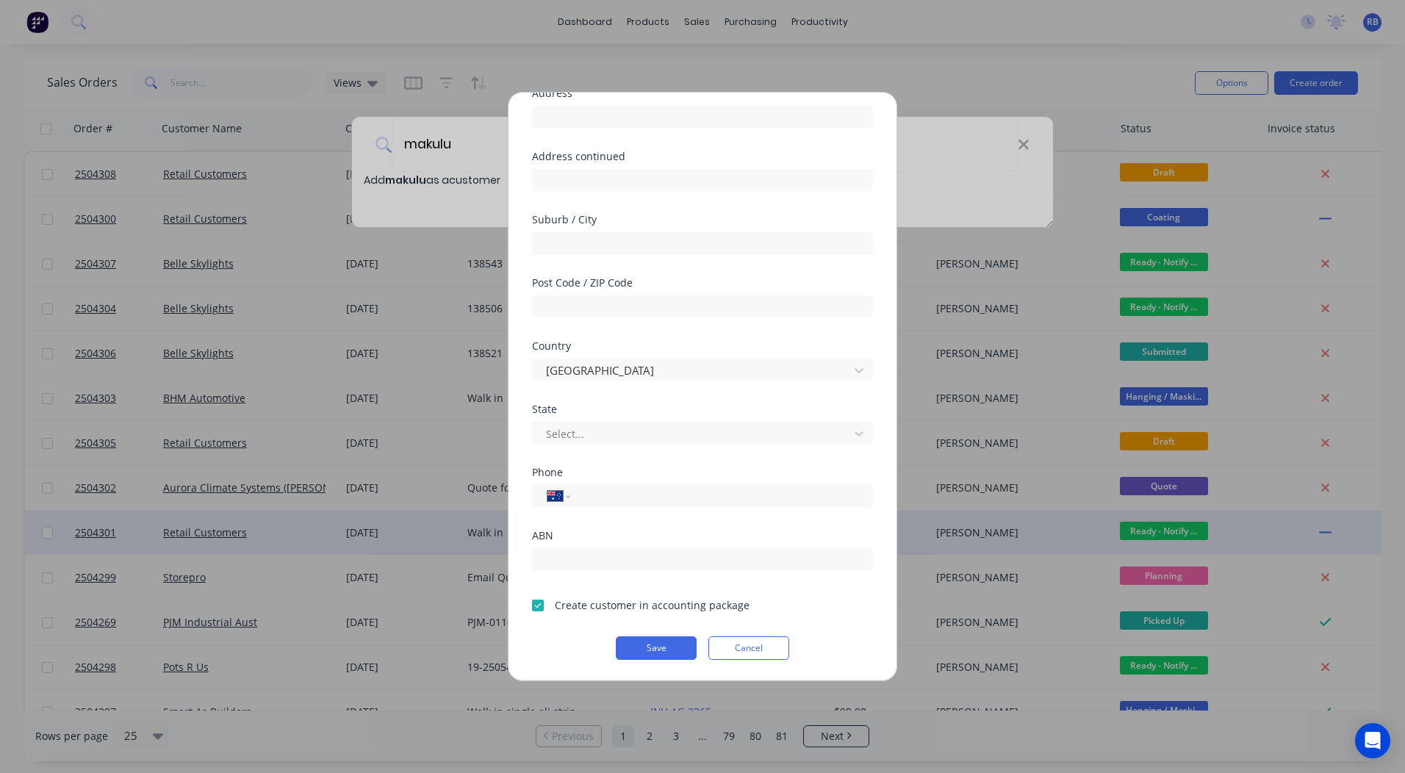
drag, startPoint x: 645, startPoint y: 643, endPoint x: 543, endPoint y: 521, distance: 158.7
click at [645, 643] on button "Save" at bounding box center [656, 649] width 81 height 24
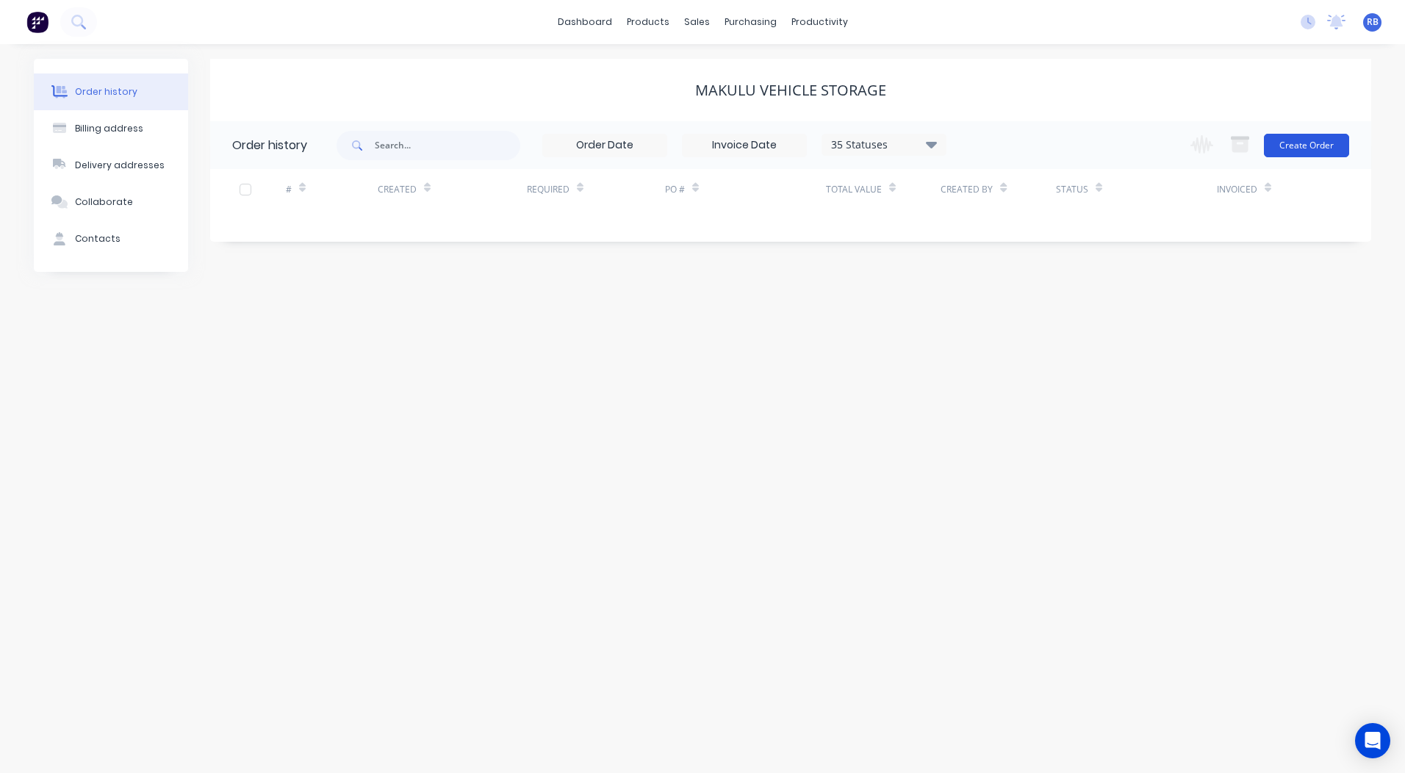
click at [1322, 144] on button "Create Order" at bounding box center [1306, 146] width 85 height 24
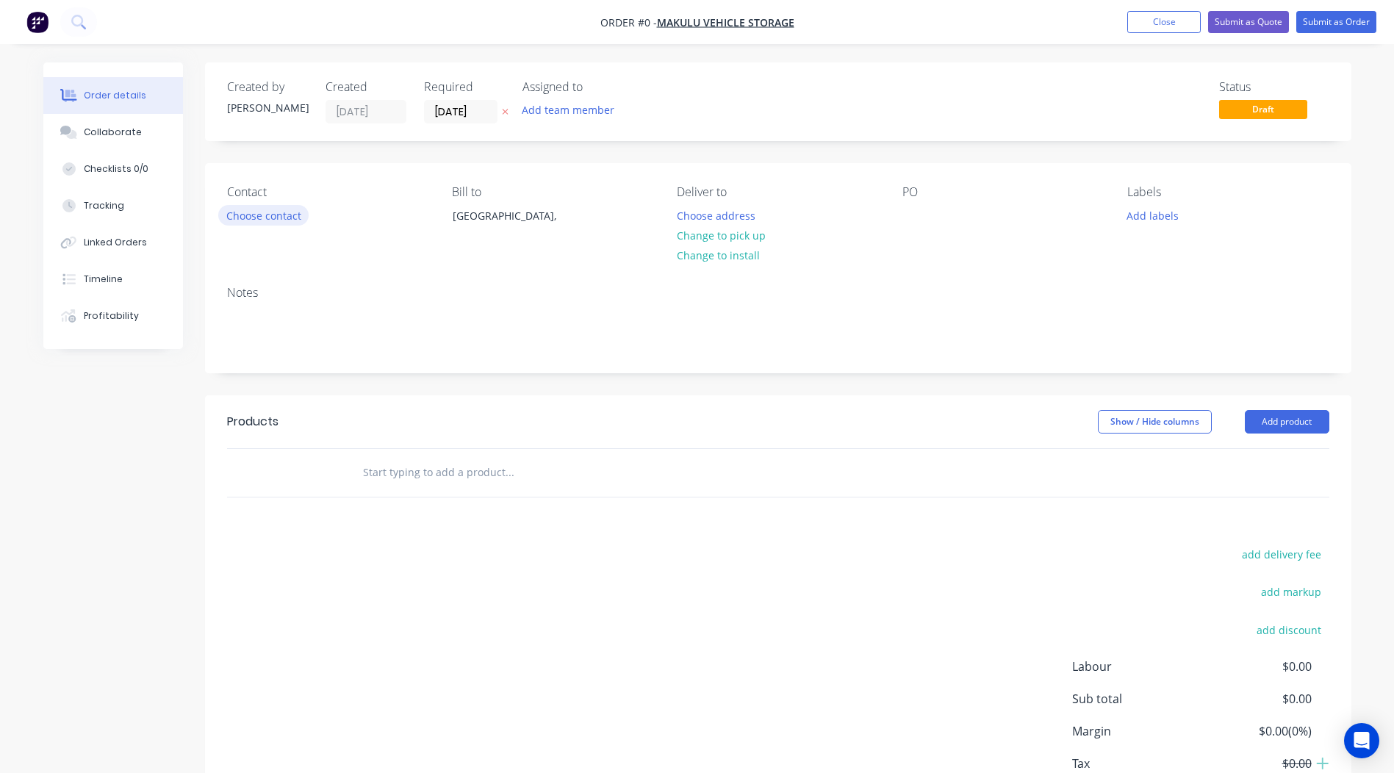
click at [262, 222] on button "Choose contact" at bounding box center [263, 215] width 90 height 20
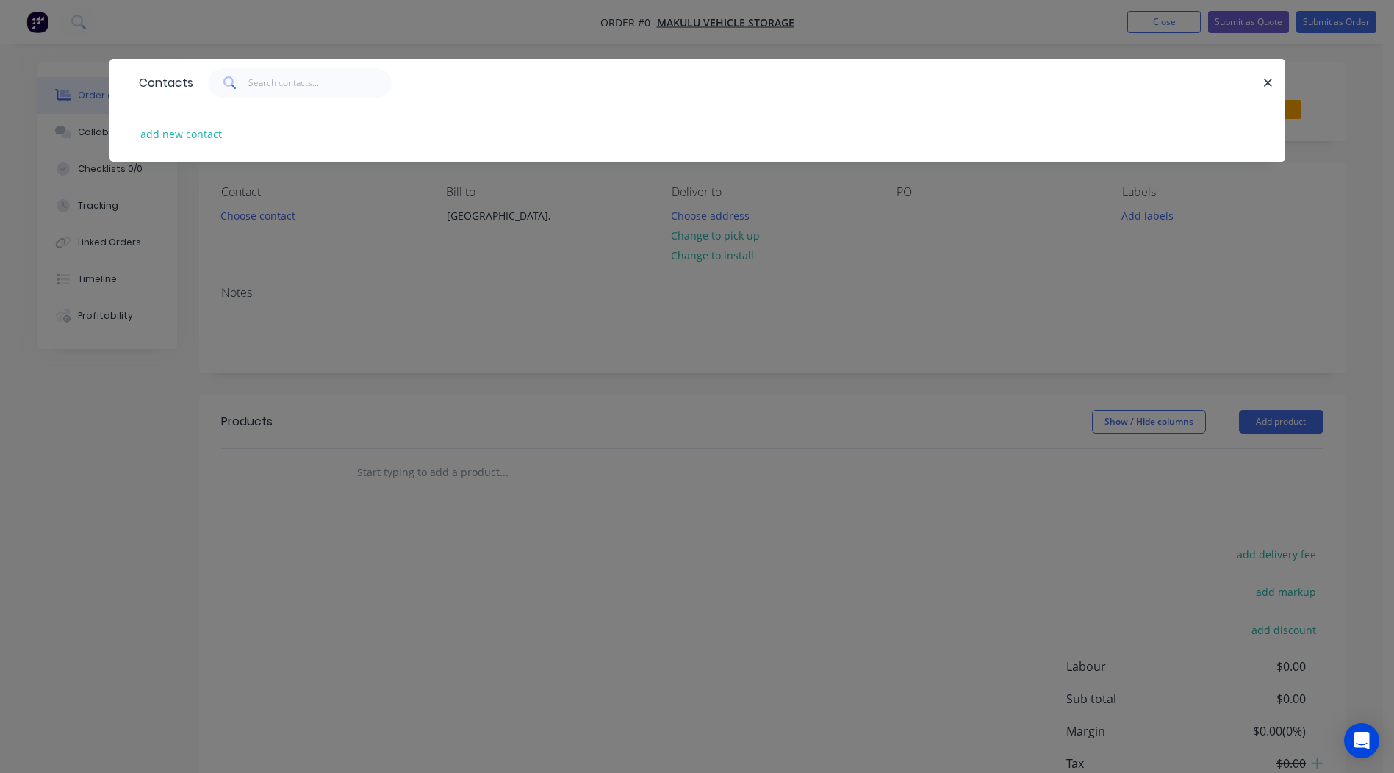
click at [164, 121] on div "add new contact" at bounding box center [698, 134] width 1132 height 55
click at [162, 125] on button "add new contact" at bounding box center [181, 134] width 97 height 20
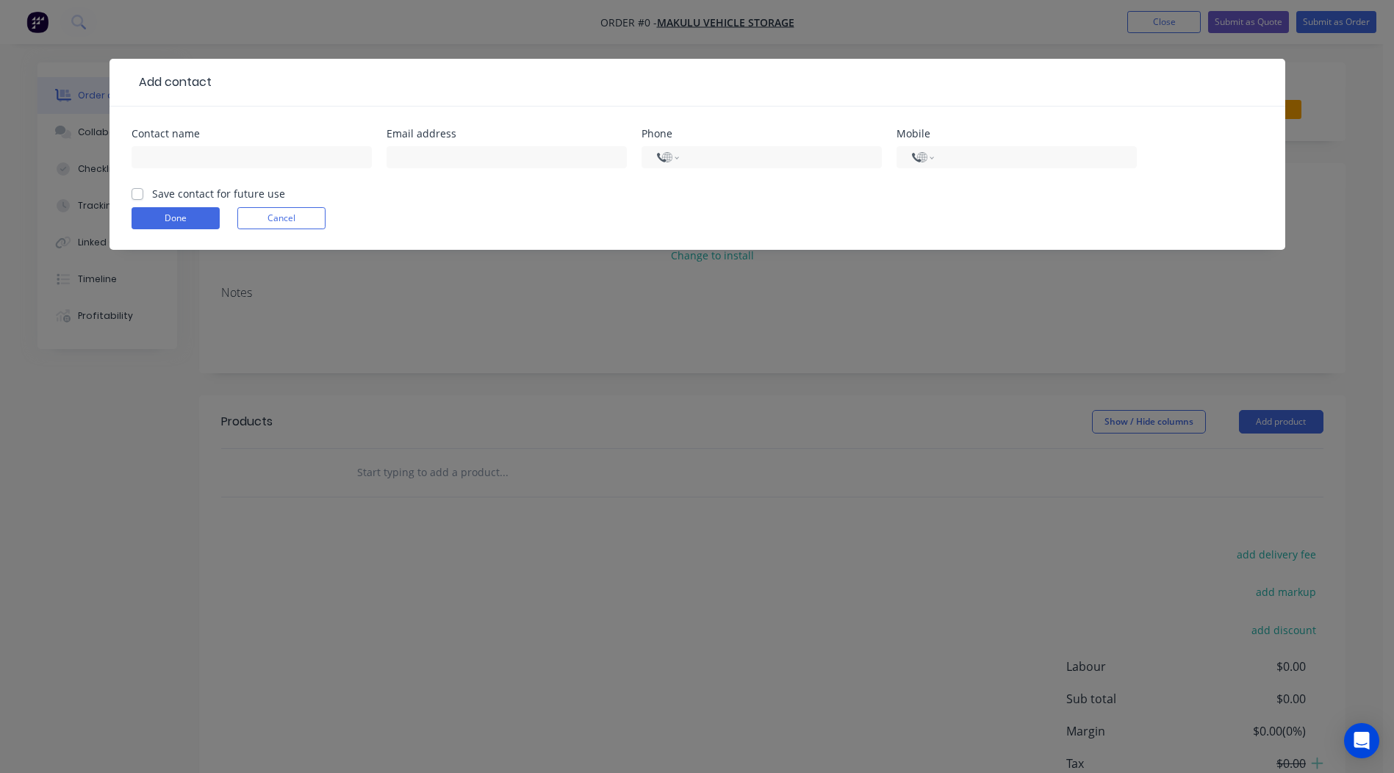
select select "AU"
click at [161, 157] on input "text" at bounding box center [252, 157] width 240 height 22
type input "Clive"
click at [445, 151] on input "text" at bounding box center [507, 157] width 240 height 22
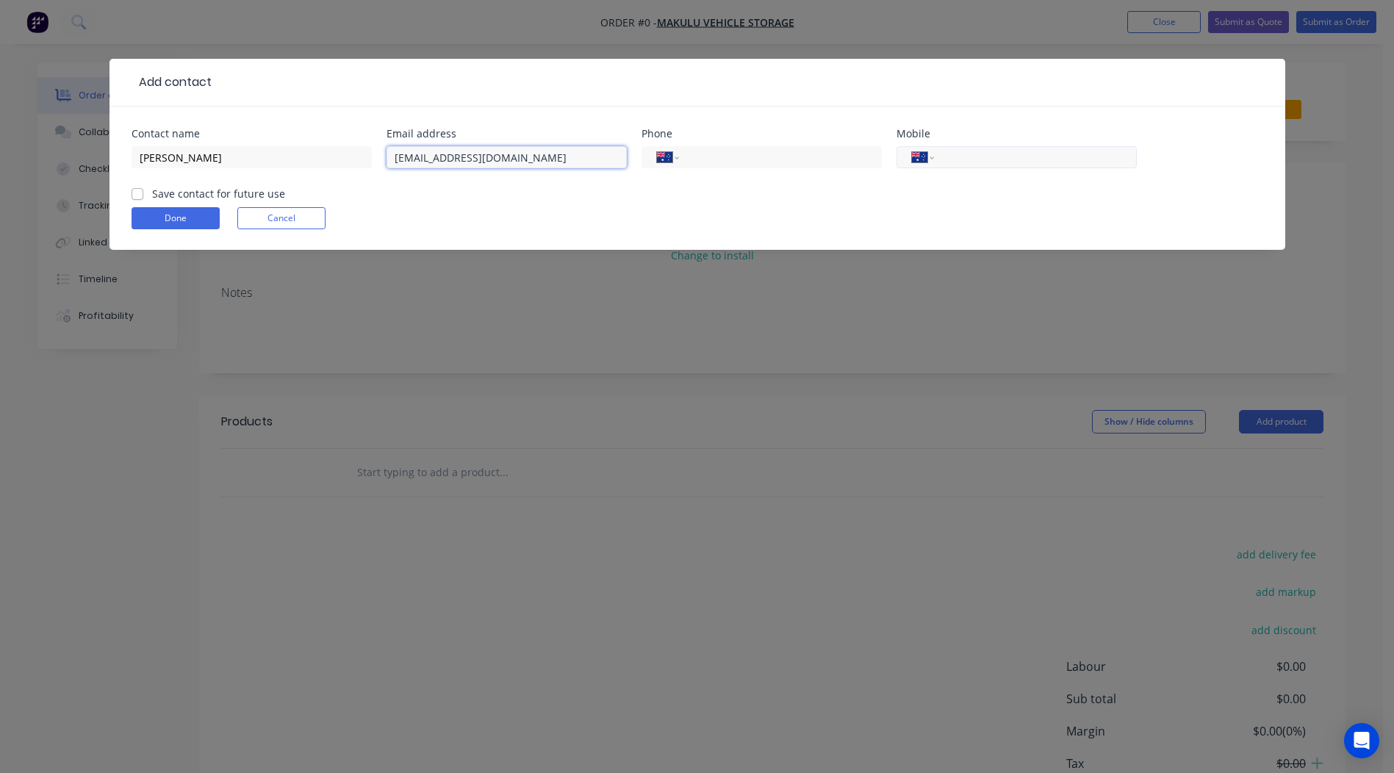
type input "accounts@makulu.com.au"
click at [957, 157] on input "tel" at bounding box center [1033, 157] width 176 height 17
type input "0401 523 713"
click at [152, 191] on label "Save contact for future use" at bounding box center [218, 193] width 133 height 15
click at [136, 191] on input "Save contact for future use" at bounding box center [138, 193] width 12 height 14
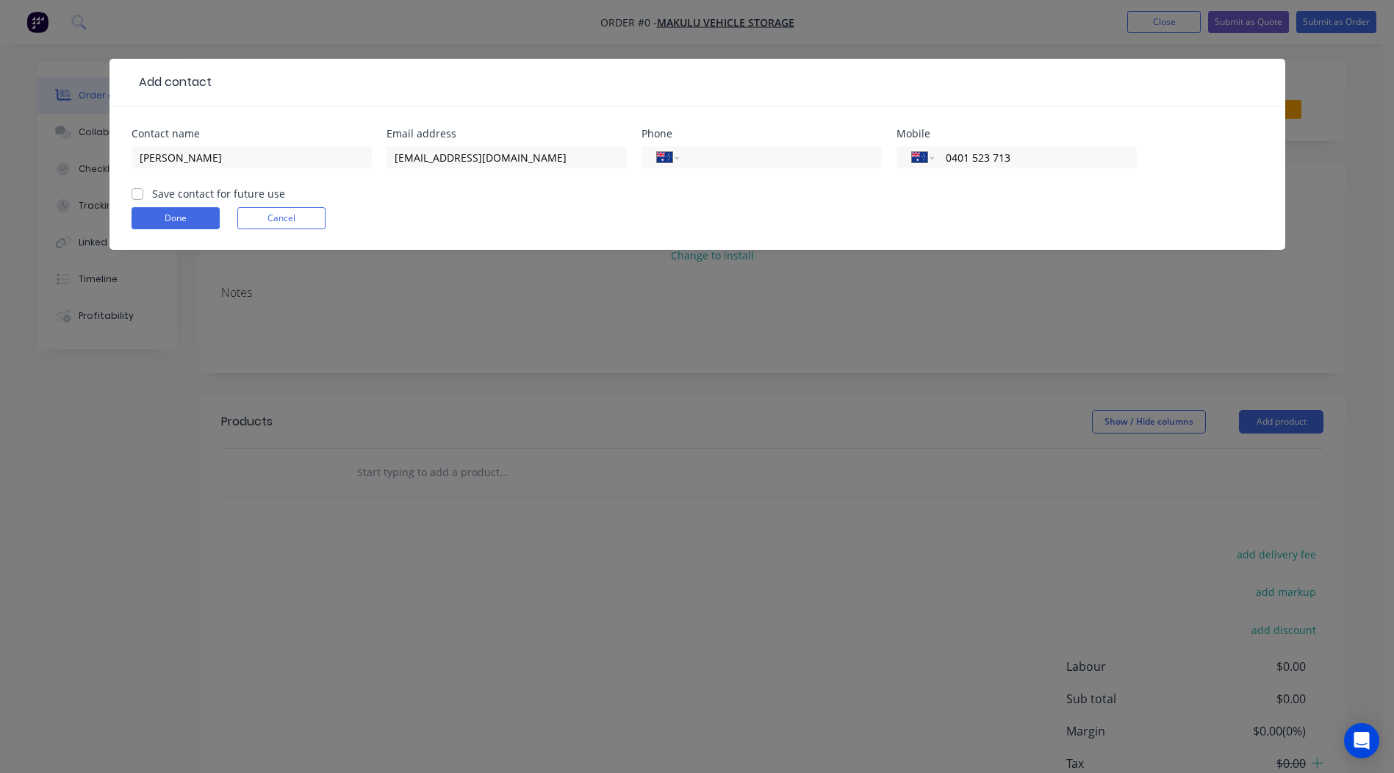
checkbox input "true"
click at [171, 242] on form "Contact name Clive Email address accounts@makulu.com.au Phone International Afg…" at bounding box center [698, 189] width 1132 height 121
click at [168, 223] on button "Done" at bounding box center [176, 218] width 88 height 22
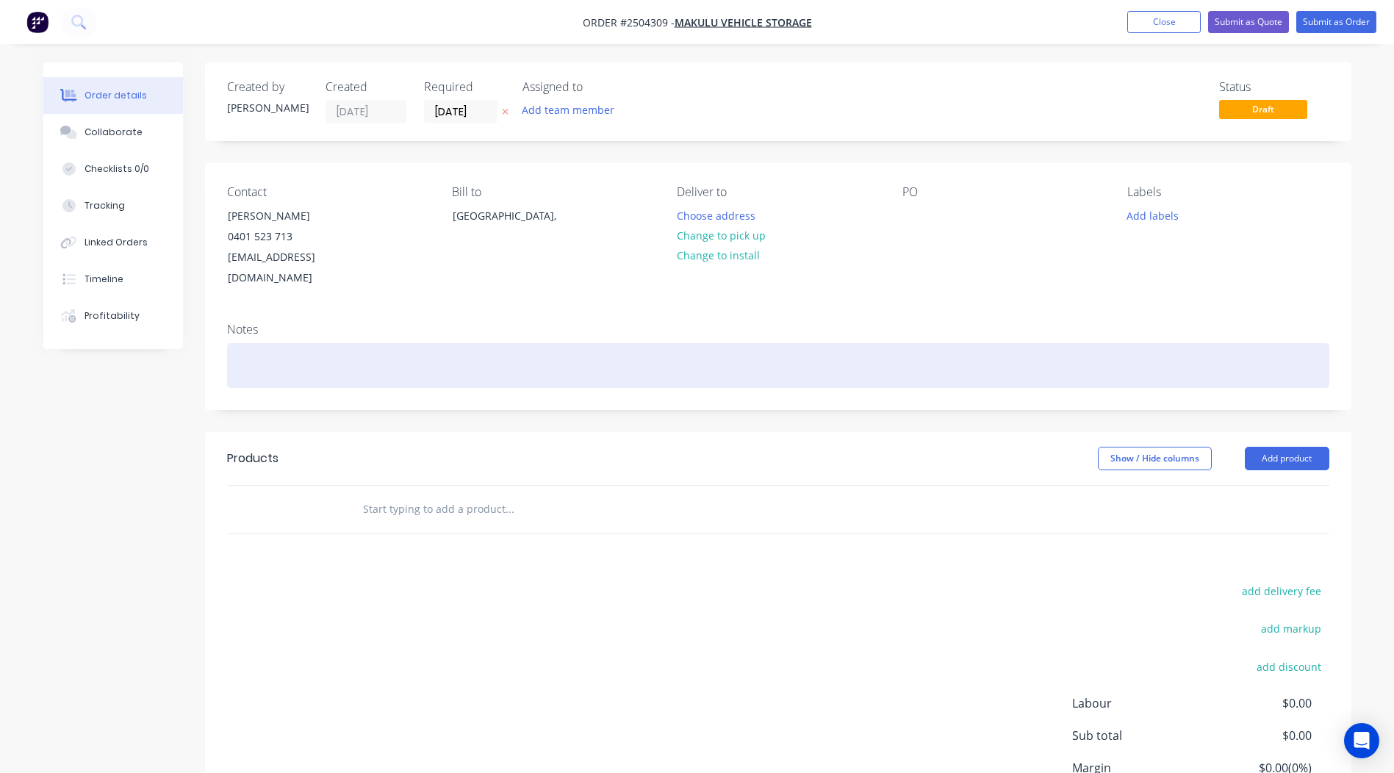
click at [276, 352] on div at bounding box center [778, 365] width 1103 height 45
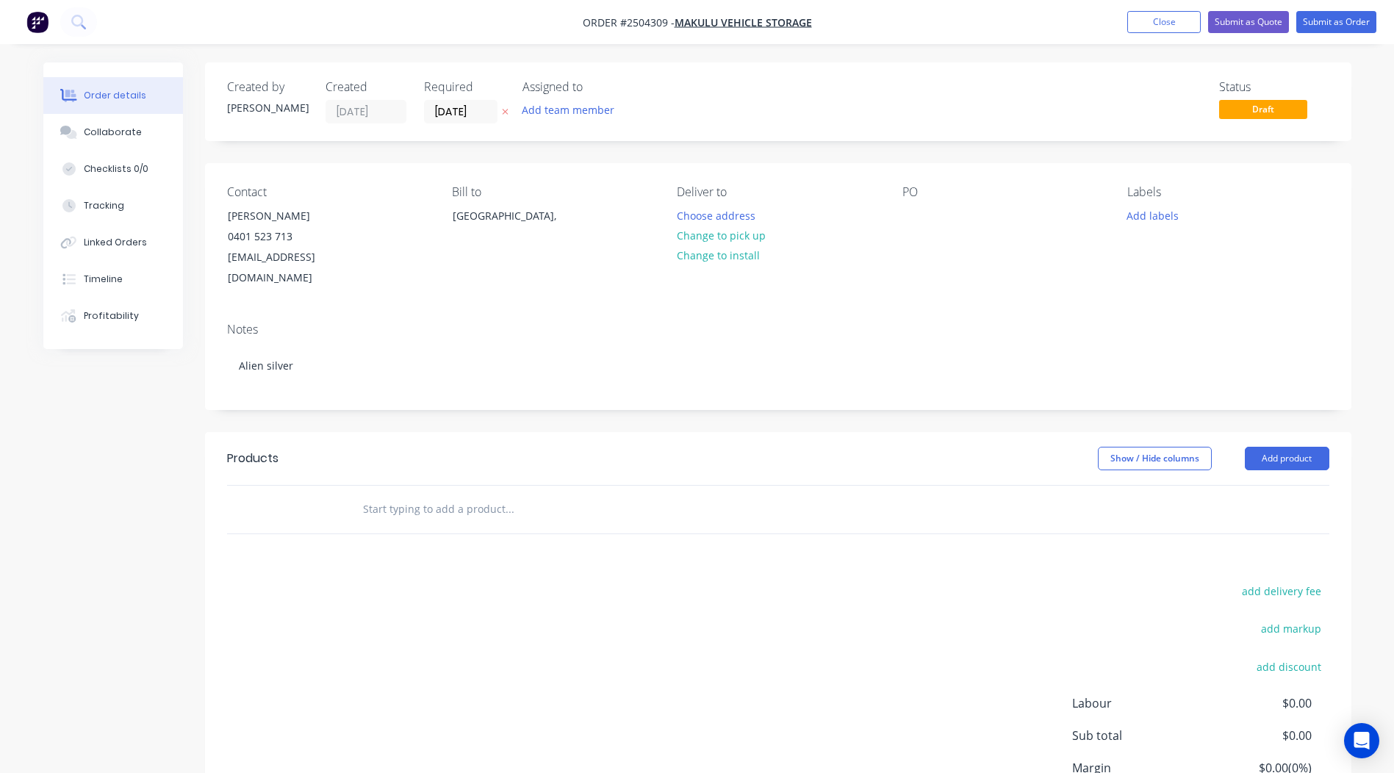
click at [722, 432] on header "Products Show / Hide columns Add product" at bounding box center [778, 458] width 1147 height 53
click at [720, 234] on button "Change to pick up" at bounding box center [721, 236] width 104 height 20
click at [1300, 447] on button "Add product" at bounding box center [1287, 459] width 85 height 24
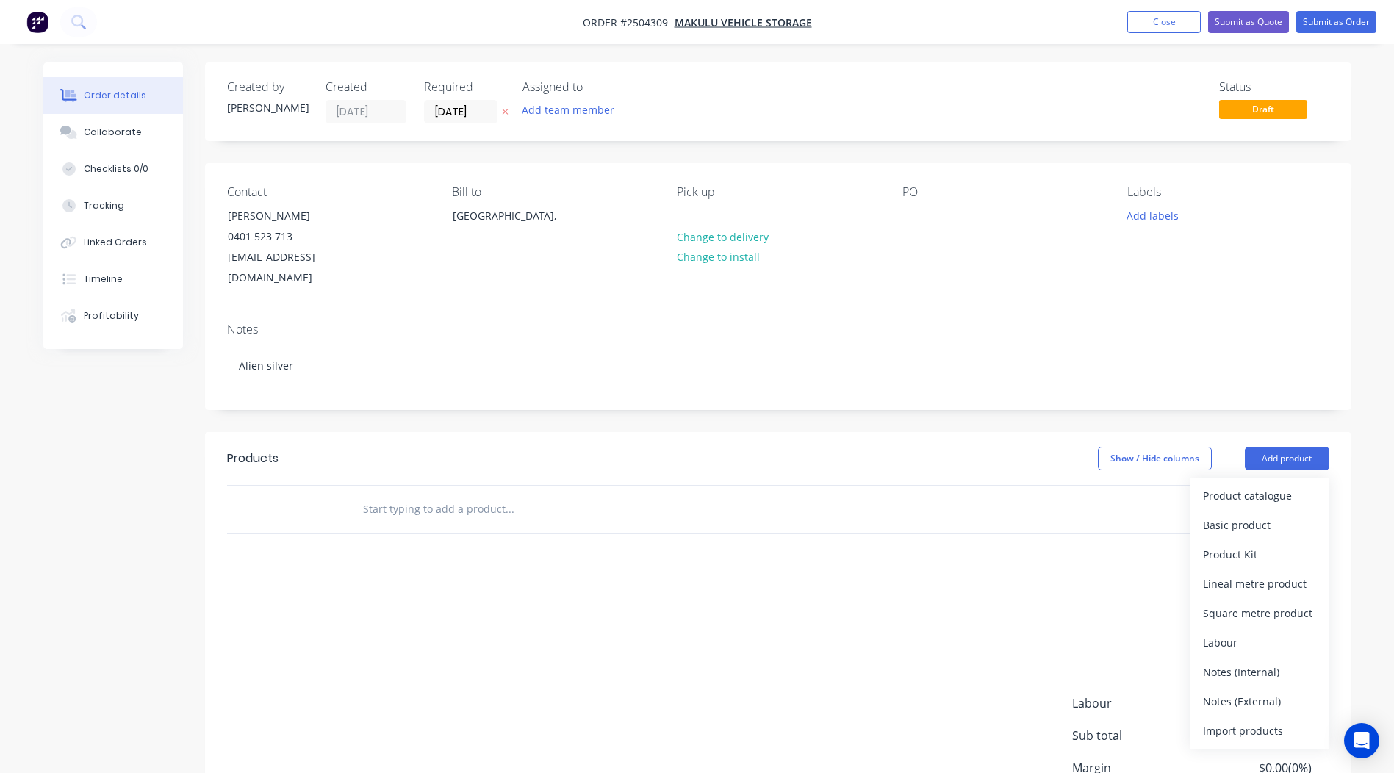
click at [764, 506] on div at bounding box center [609, 510] width 529 height 48
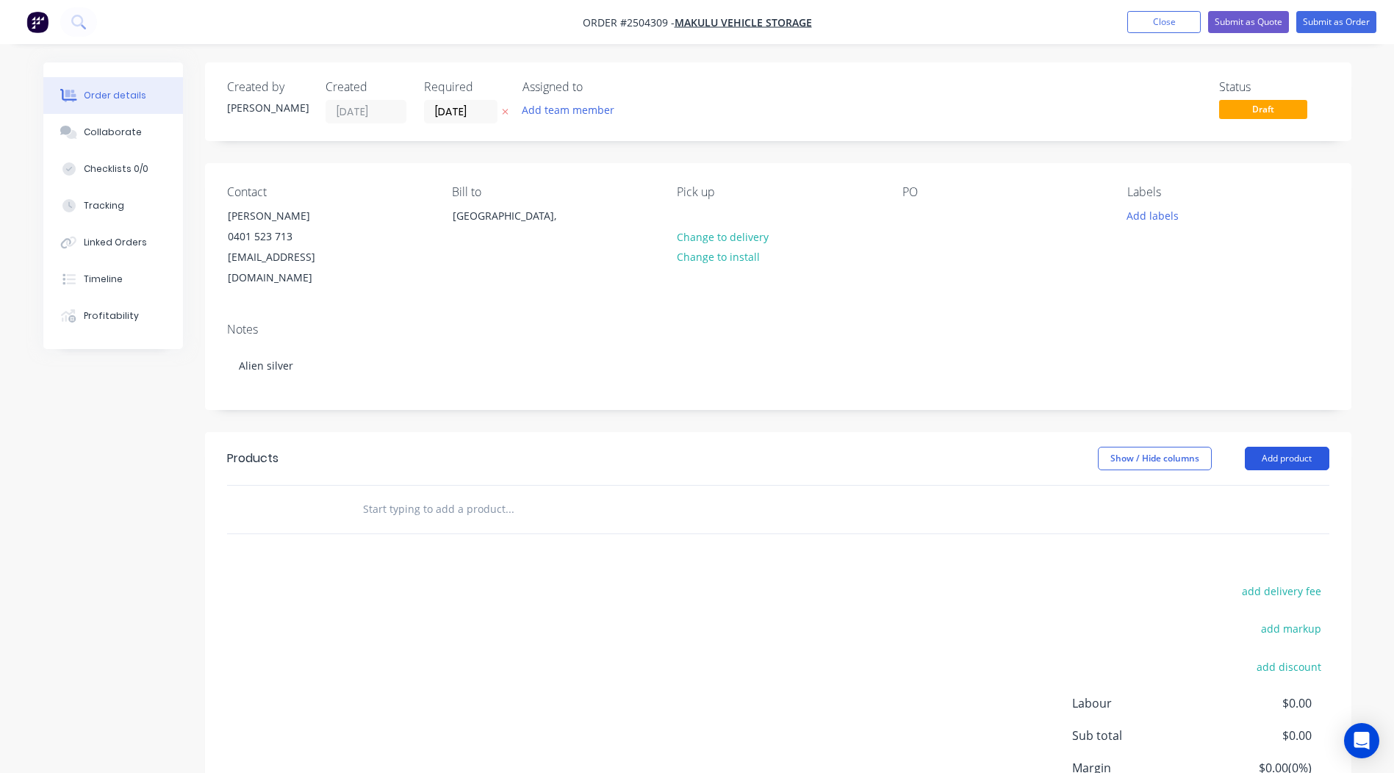
click at [1283, 447] on button "Add product" at bounding box center [1287, 459] width 85 height 24
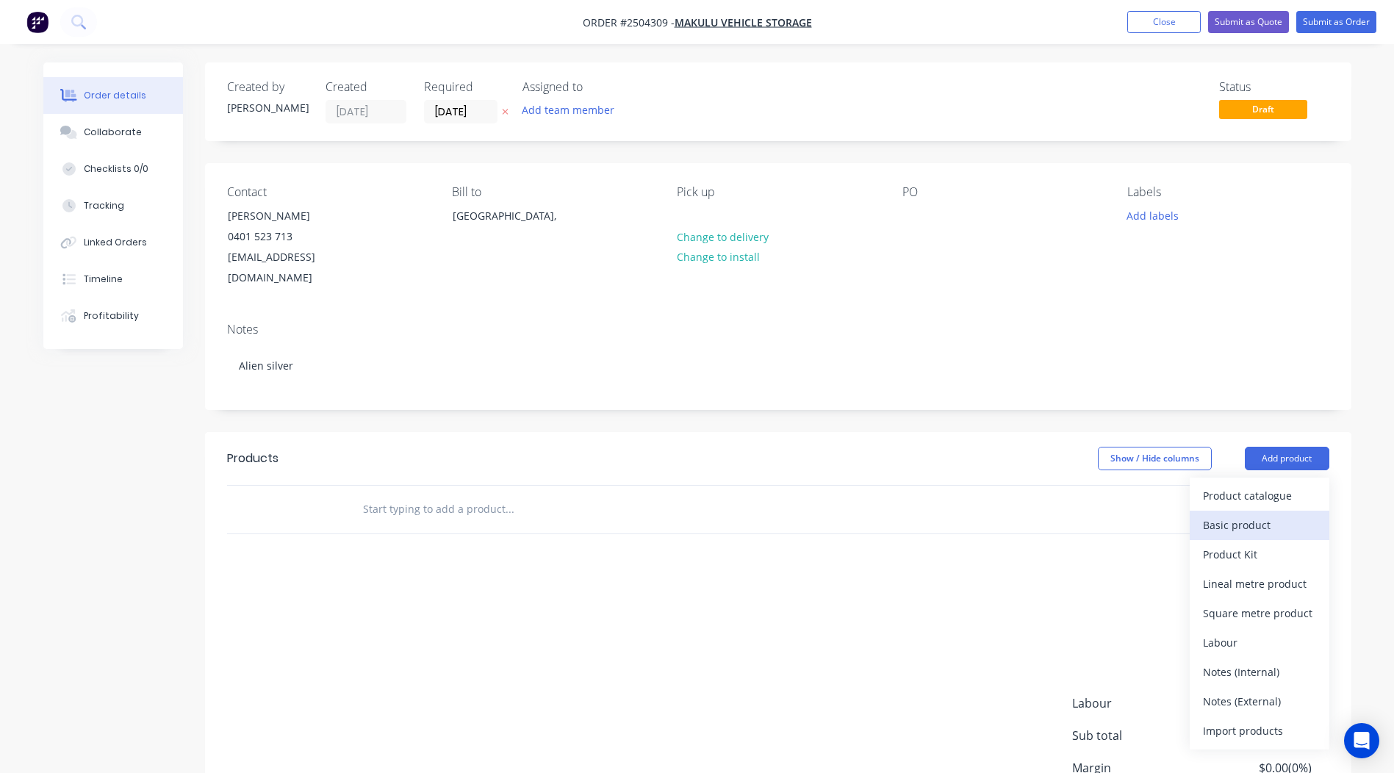
click at [1257, 515] on div "Basic product" at bounding box center [1259, 525] width 113 height 21
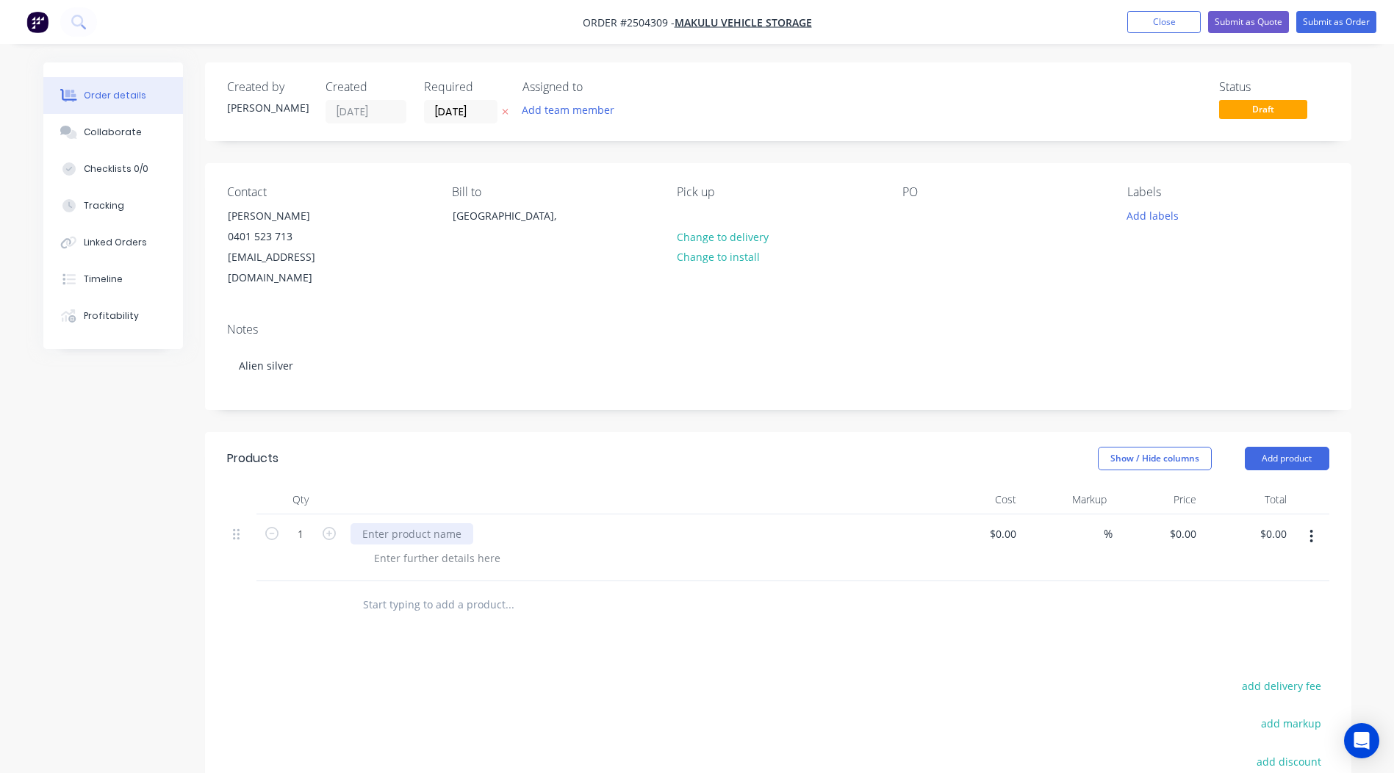
click at [407, 523] on div at bounding box center [412, 533] width 123 height 21
click at [1181, 523] on div "0 $0.00" at bounding box center [1183, 533] width 40 height 21
type input "$150.00"
click at [678, 645] on div "Products Show / Hide columns Add product Qty Cost Markup Price Total 1 Wheel $0…" at bounding box center [778, 707] width 1147 height 550
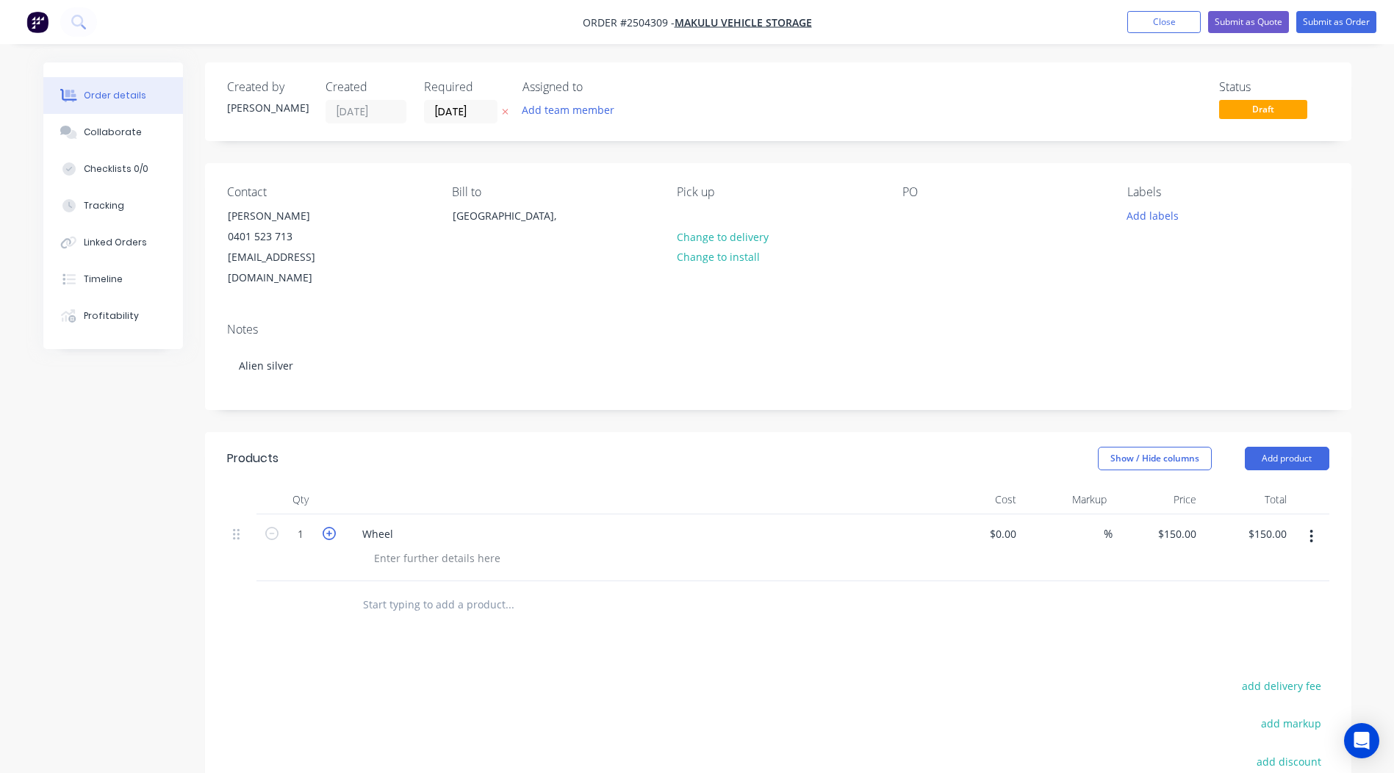
click at [326, 527] on icon "button" at bounding box center [329, 533] width 13 height 13
type input "2"
type input "$300.00"
click at [326, 527] on icon "button" at bounding box center [329, 533] width 13 height 13
type input "3"
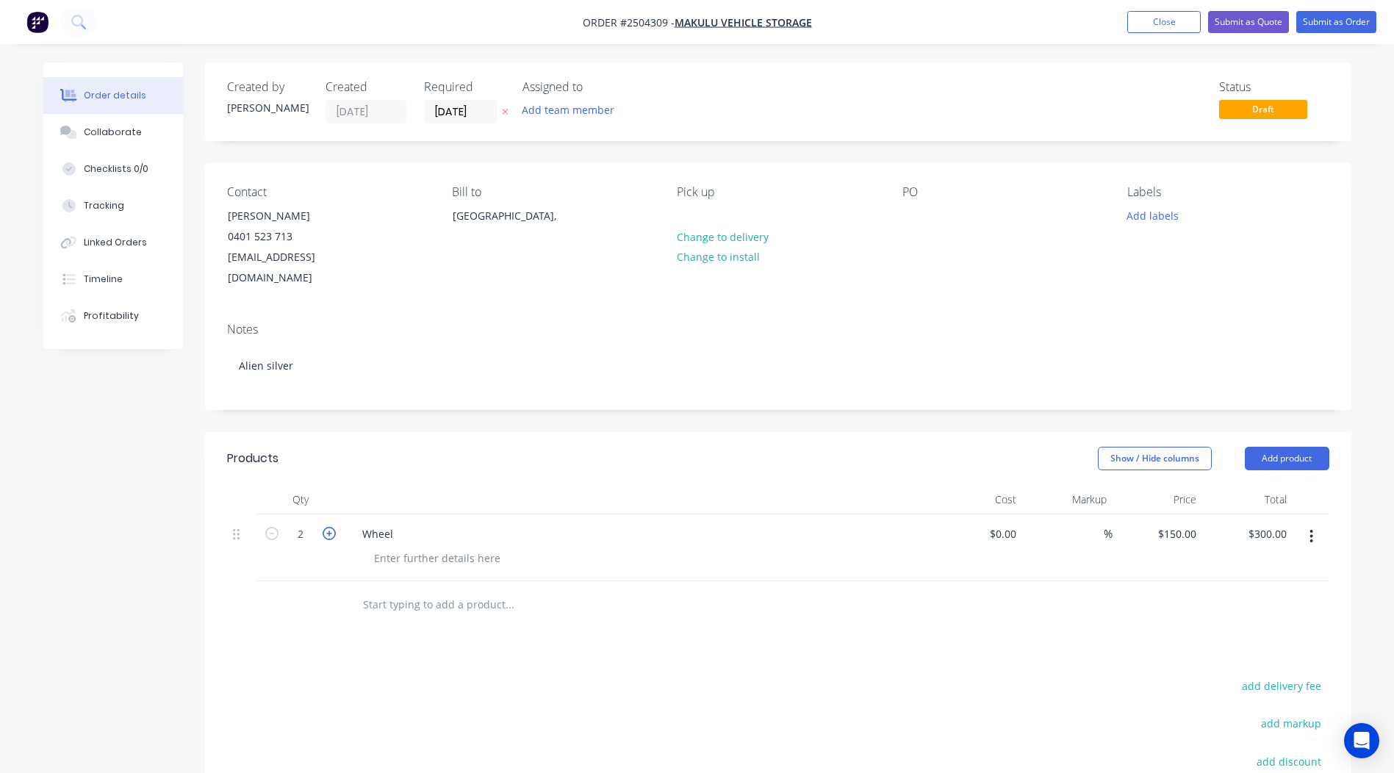
type input "$450.00"
click at [326, 527] on icon "button" at bounding box center [329, 533] width 13 height 13
type input "4"
type input "$600.00"
click at [1134, 218] on button "Add labels" at bounding box center [1154, 215] width 68 height 20
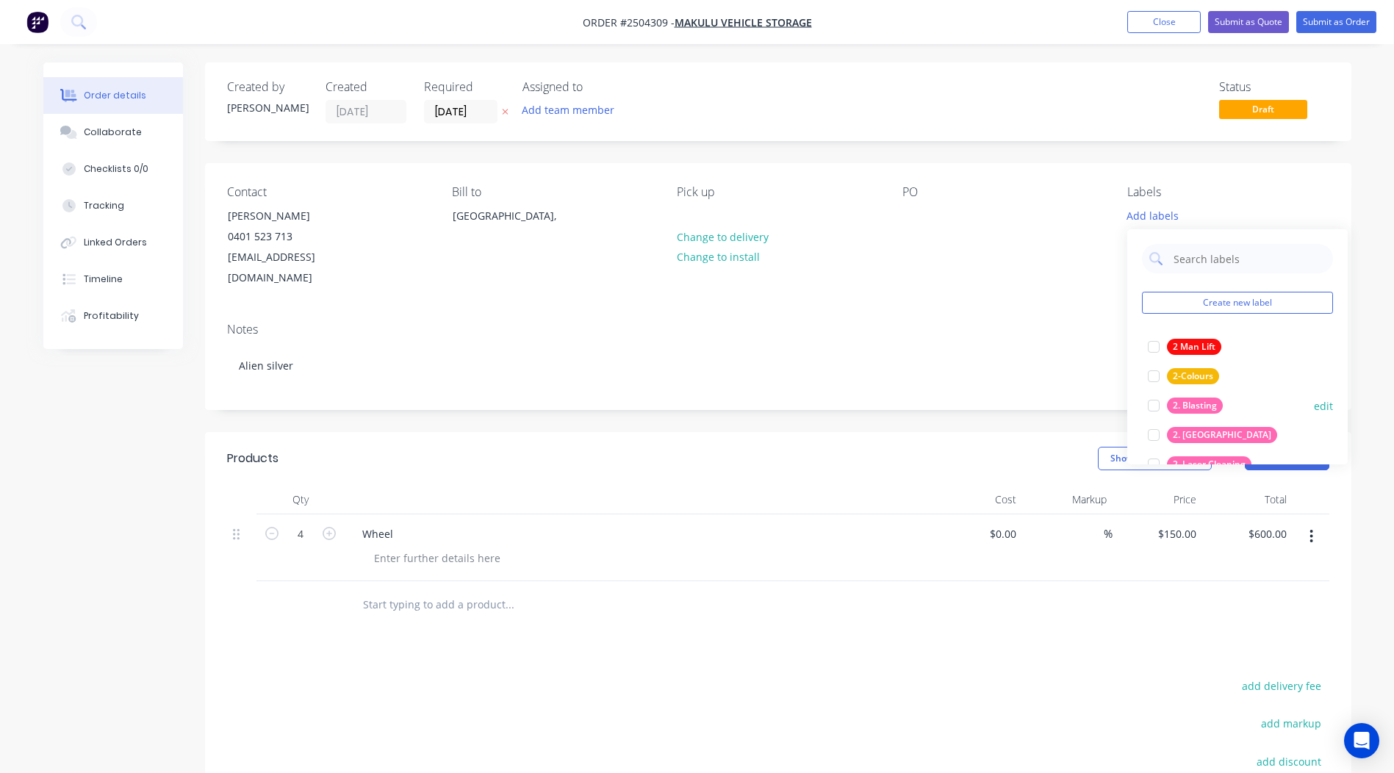
click at [1200, 407] on div "2. Blasting" at bounding box center [1195, 406] width 56 height 16
click at [1050, 151] on div "Created by Rory Created 06/10/25 Required 06/10/25 Assigned to Add team member …" at bounding box center [778, 522] width 1147 height 920
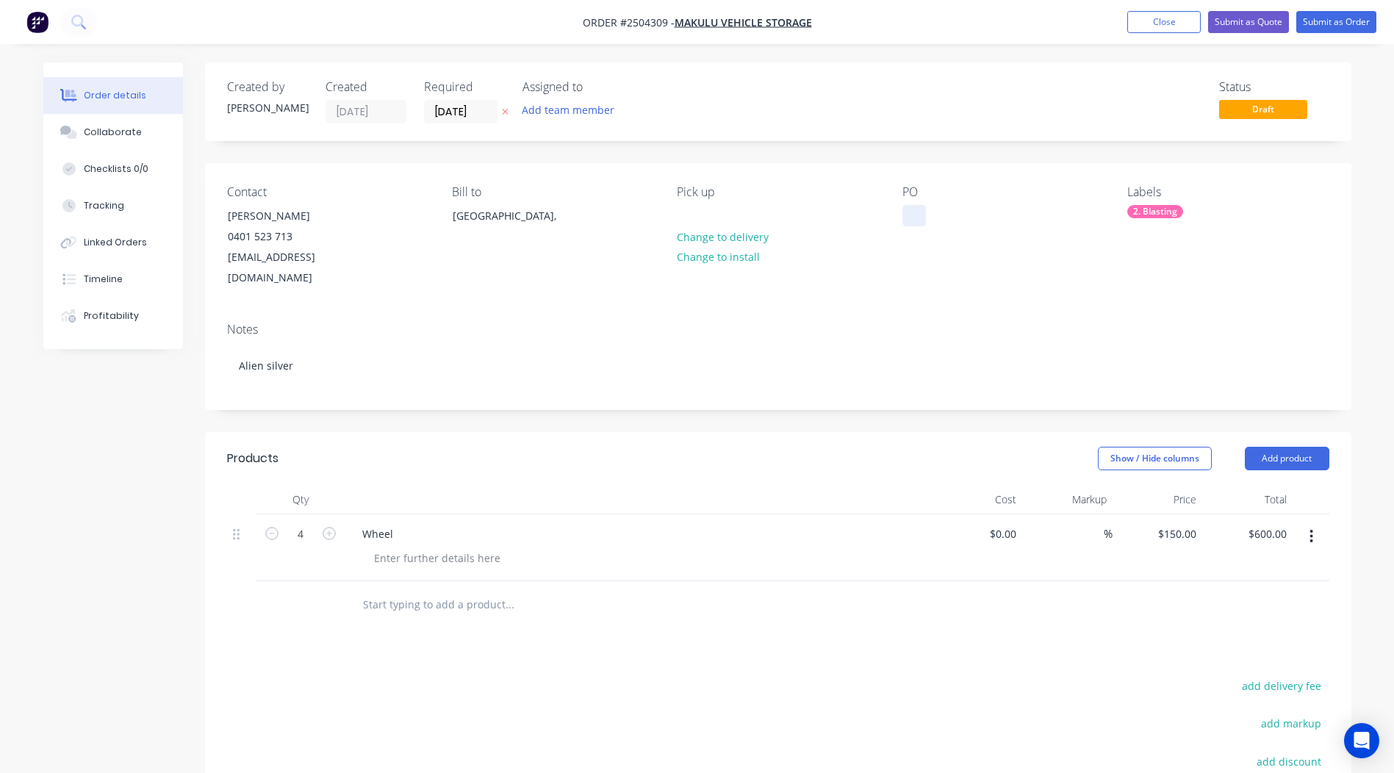
click at [923, 225] on div at bounding box center [915, 215] width 24 height 21
click at [1342, 230] on div "Contact Clive 0401 523 713 accounts@makulu.com.au Bill to Australia, Pick up Ch…" at bounding box center [778, 237] width 1147 height 148
click at [1345, 23] on button "Submit as Order" at bounding box center [1337, 22] width 80 height 22
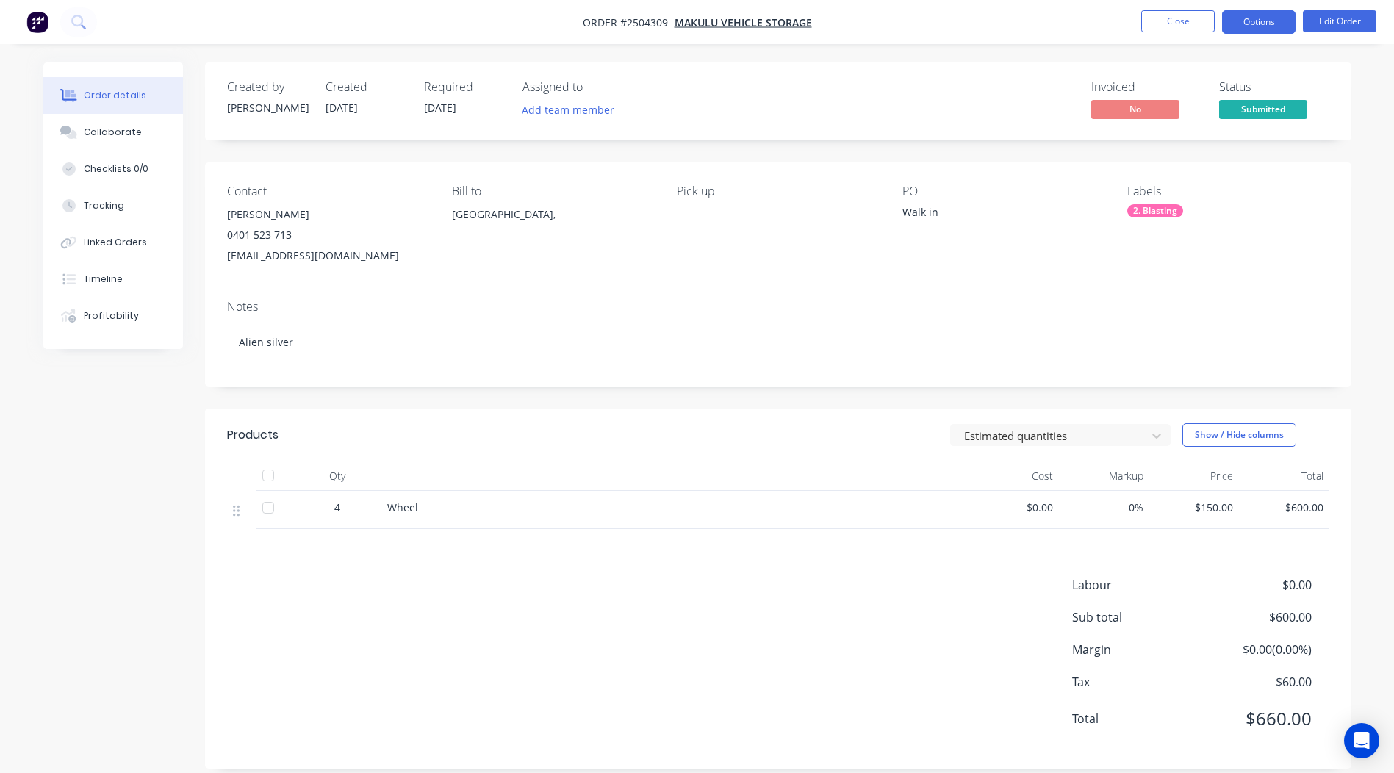
click at [1235, 27] on button "Options" at bounding box center [1259, 22] width 74 height 24
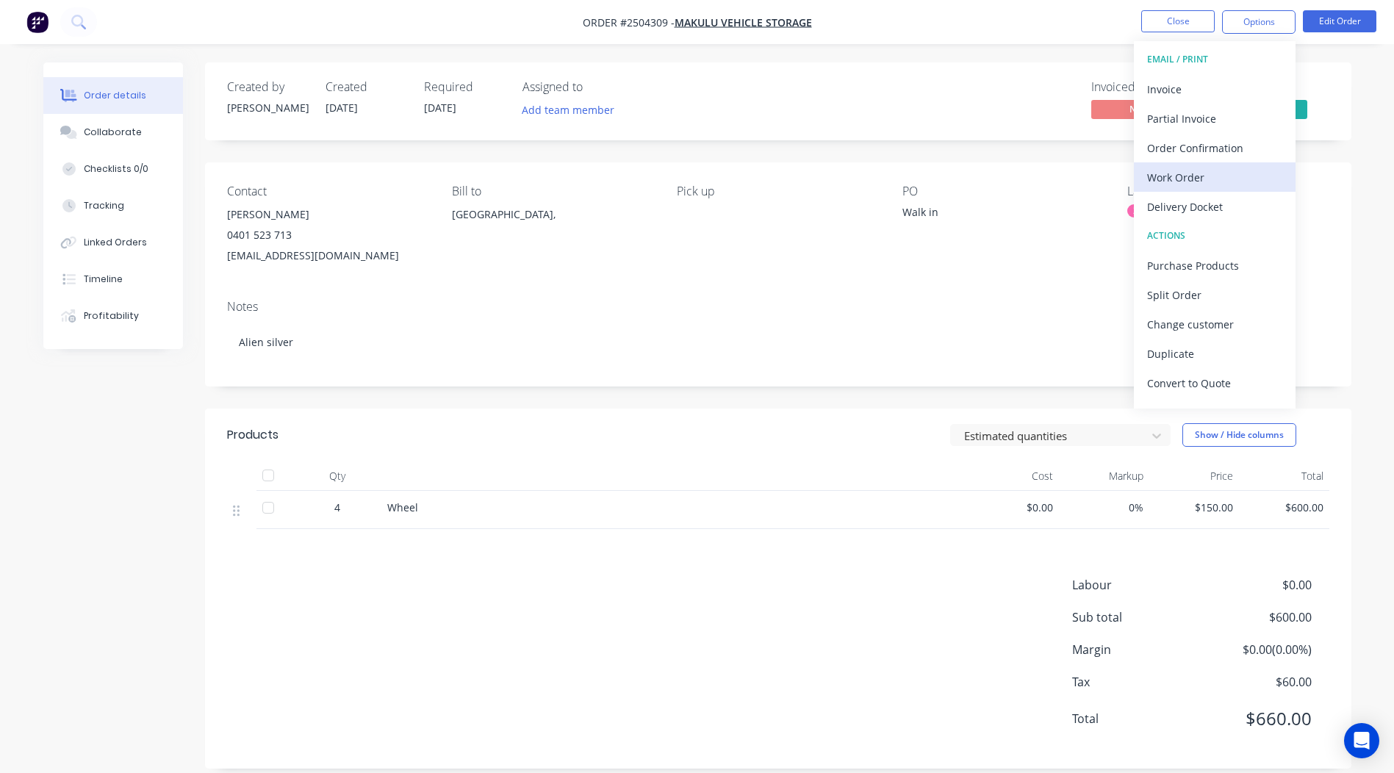
click at [1189, 184] on div "Work Order" at bounding box center [1214, 177] width 135 height 21
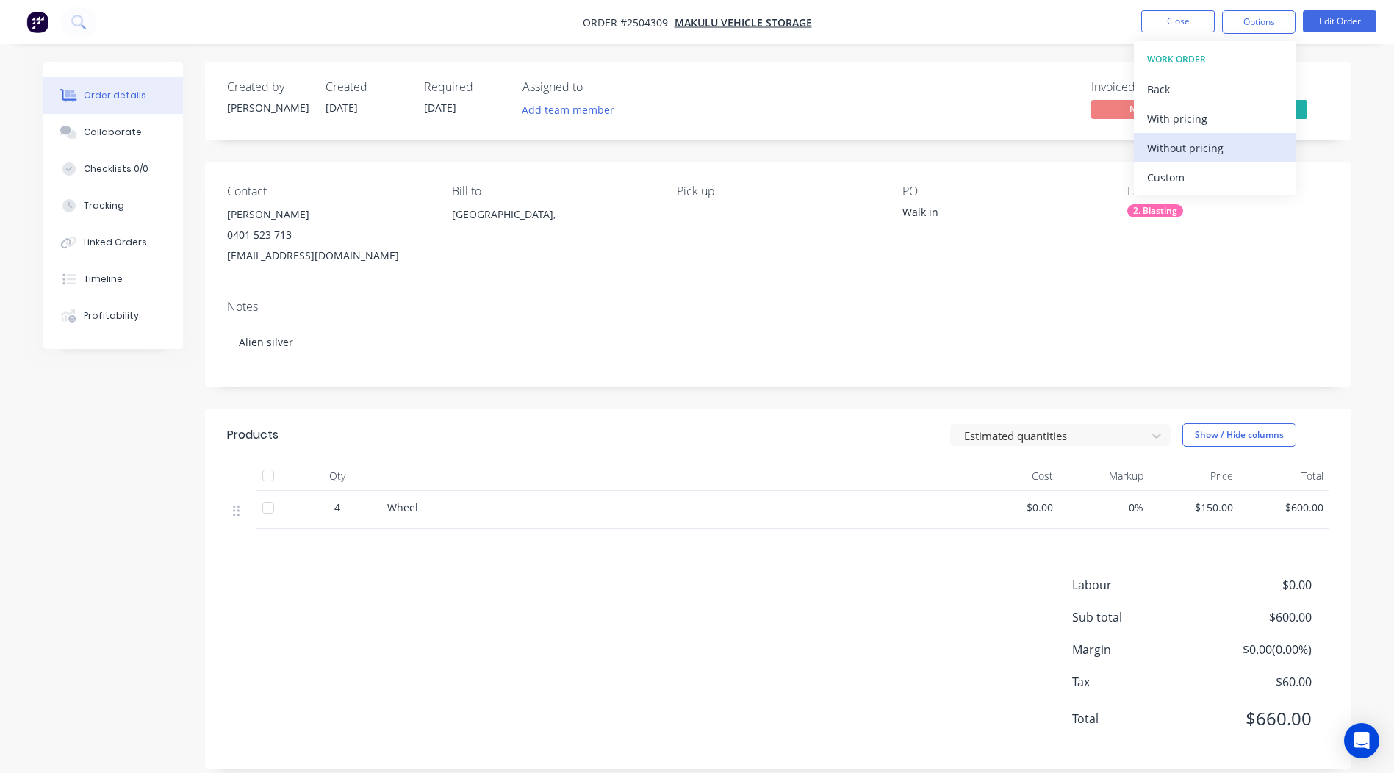
click at [1210, 151] on div "Without pricing" at bounding box center [1214, 147] width 135 height 21
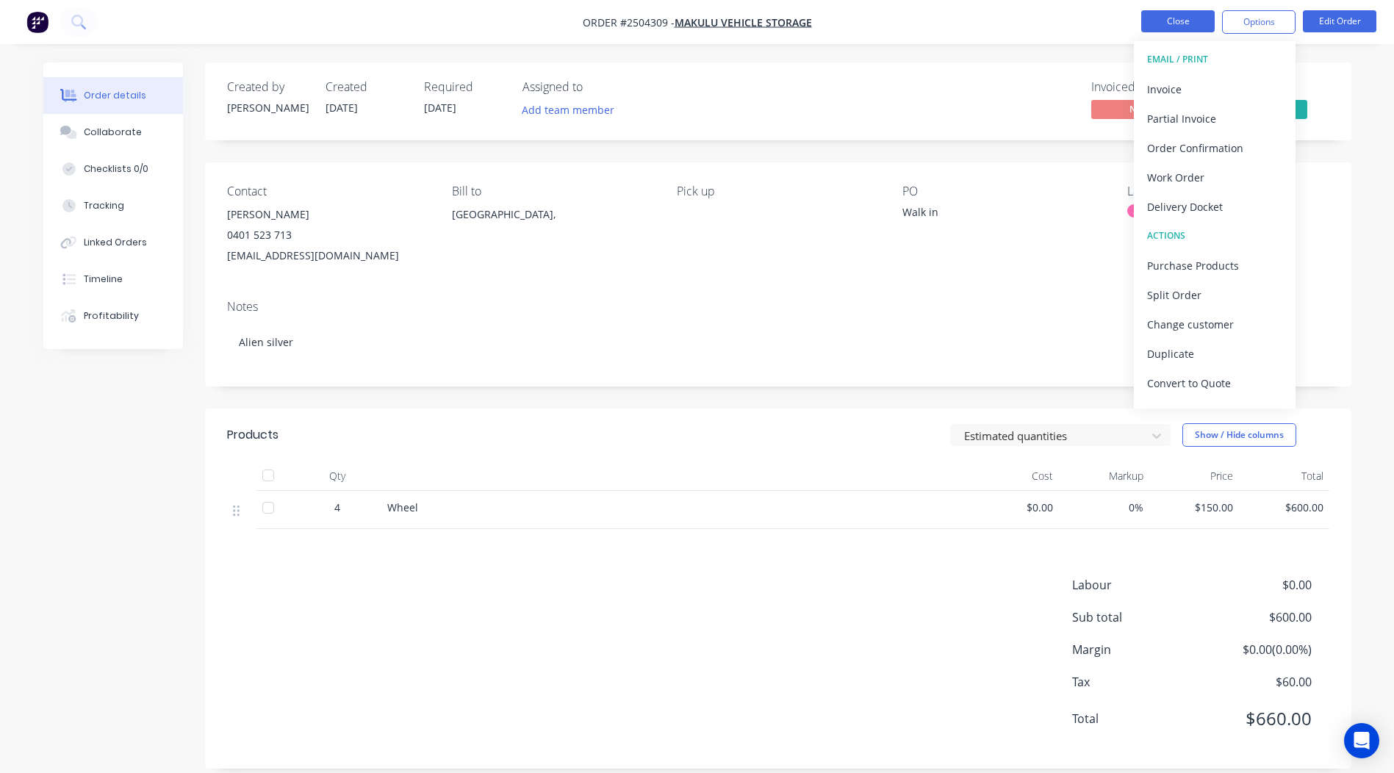
click at [1173, 25] on button "Close" at bounding box center [1179, 21] width 74 height 22
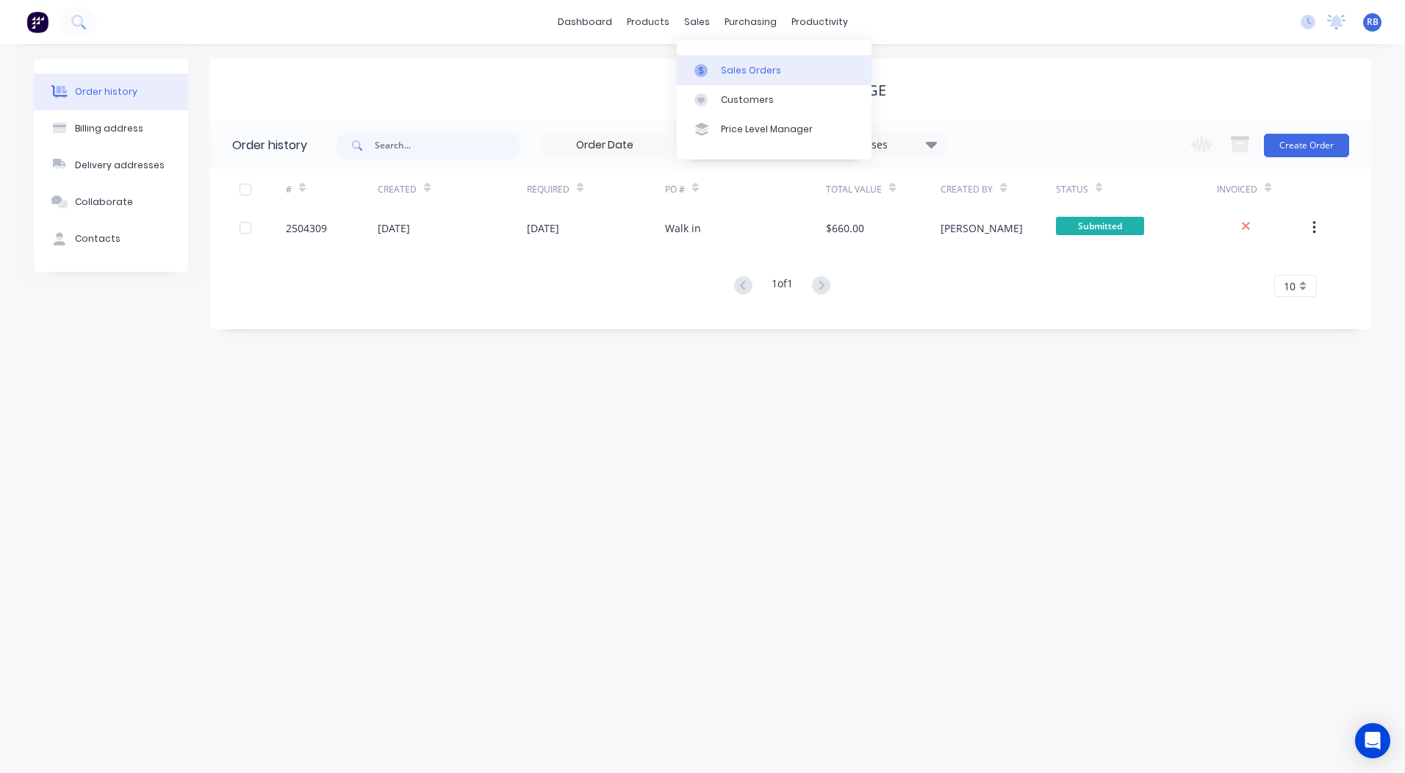
click at [710, 67] on div at bounding box center [706, 70] width 22 height 13
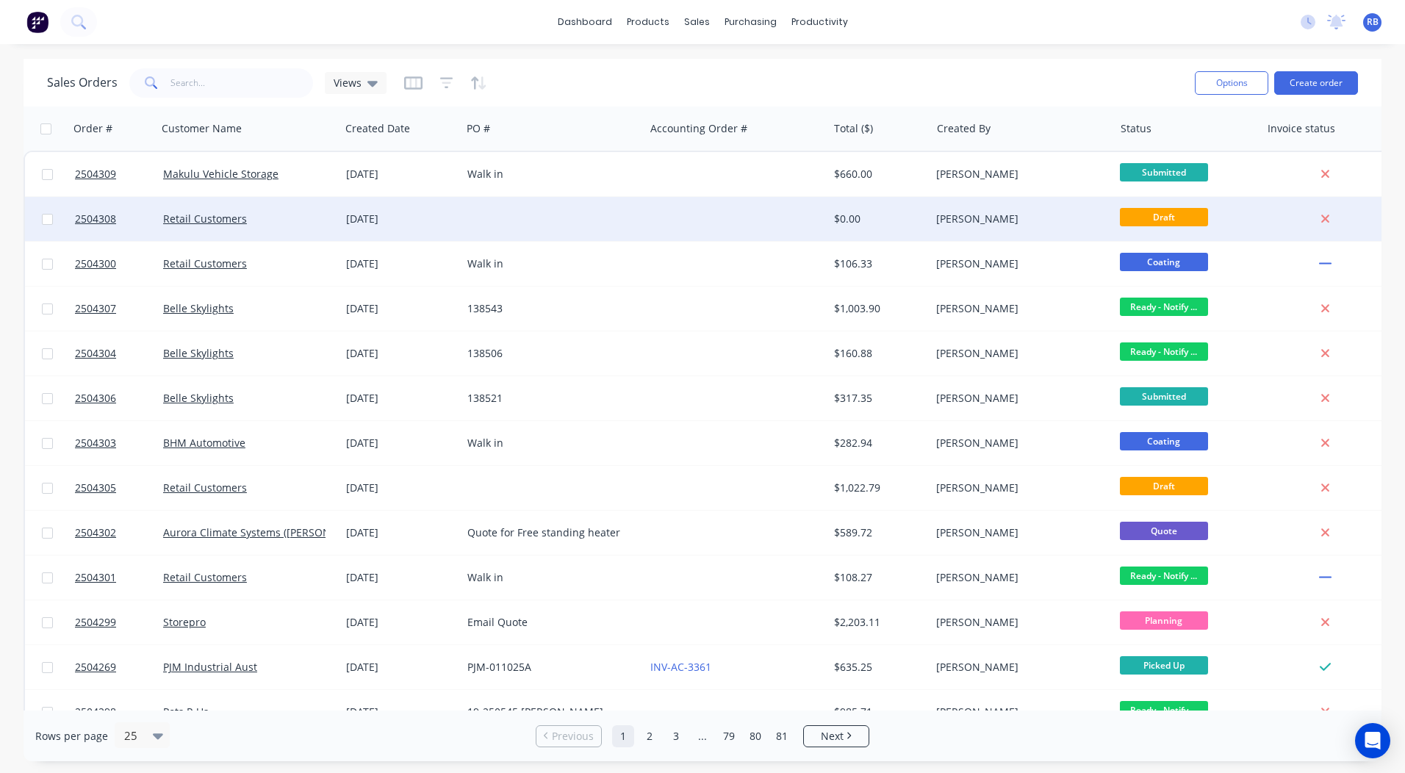
click at [673, 213] on div at bounding box center [736, 219] width 183 height 44
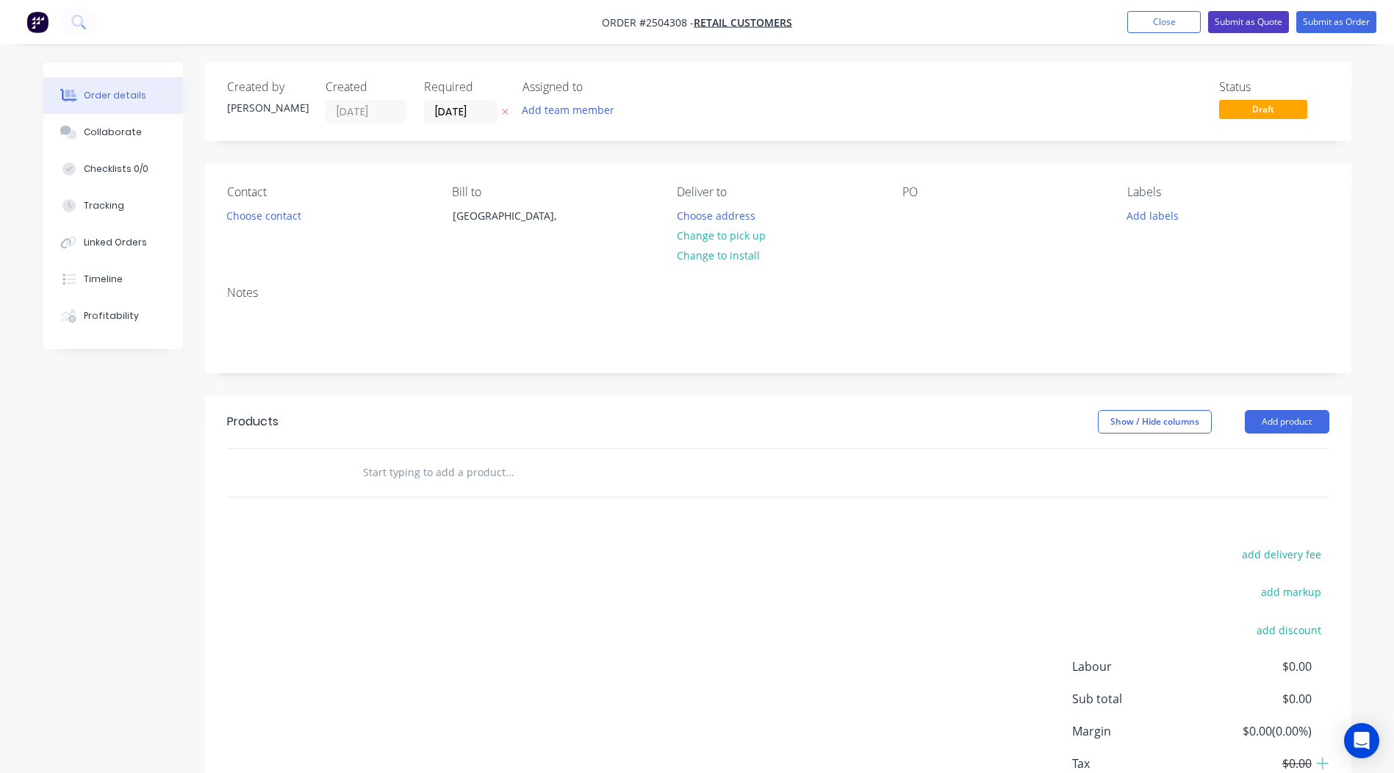
click at [1274, 25] on button "Submit as Quote" at bounding box center [1248, 22] width 81 height 22
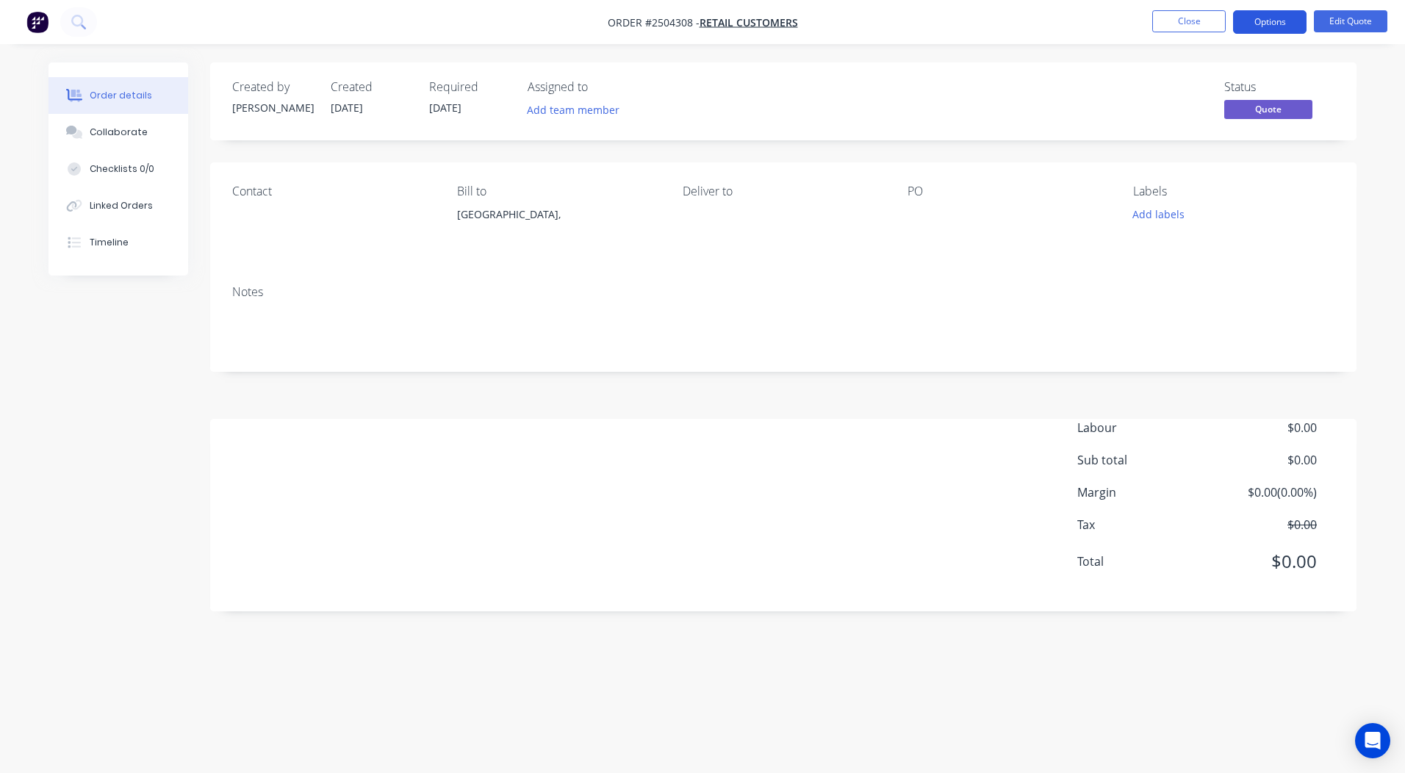
click at [1281, 26] on button "Options" at bounding box center [1270, 22] width 74 height 24
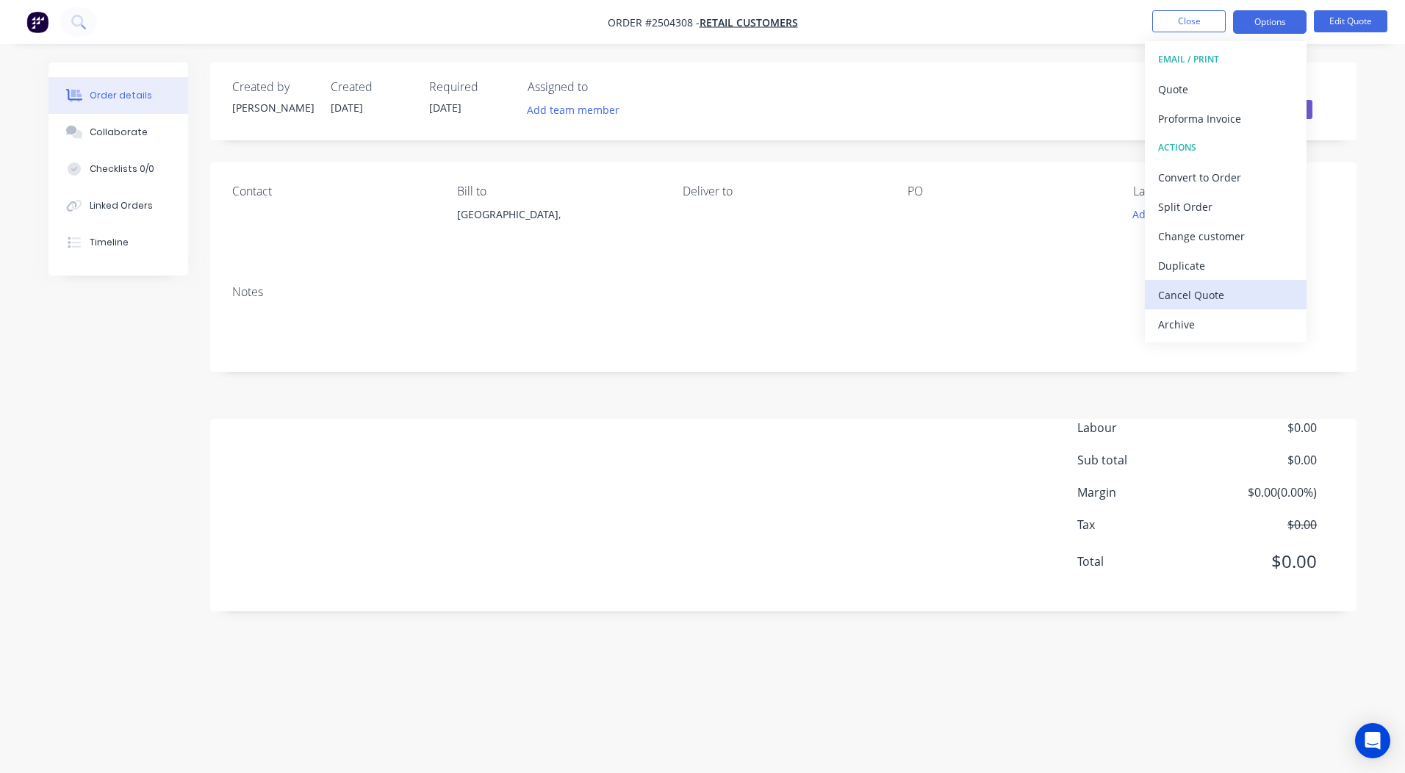
click at [1175, 288] on div "Cancel Quote" at bounding box center [1226, 294] width 135 height 21
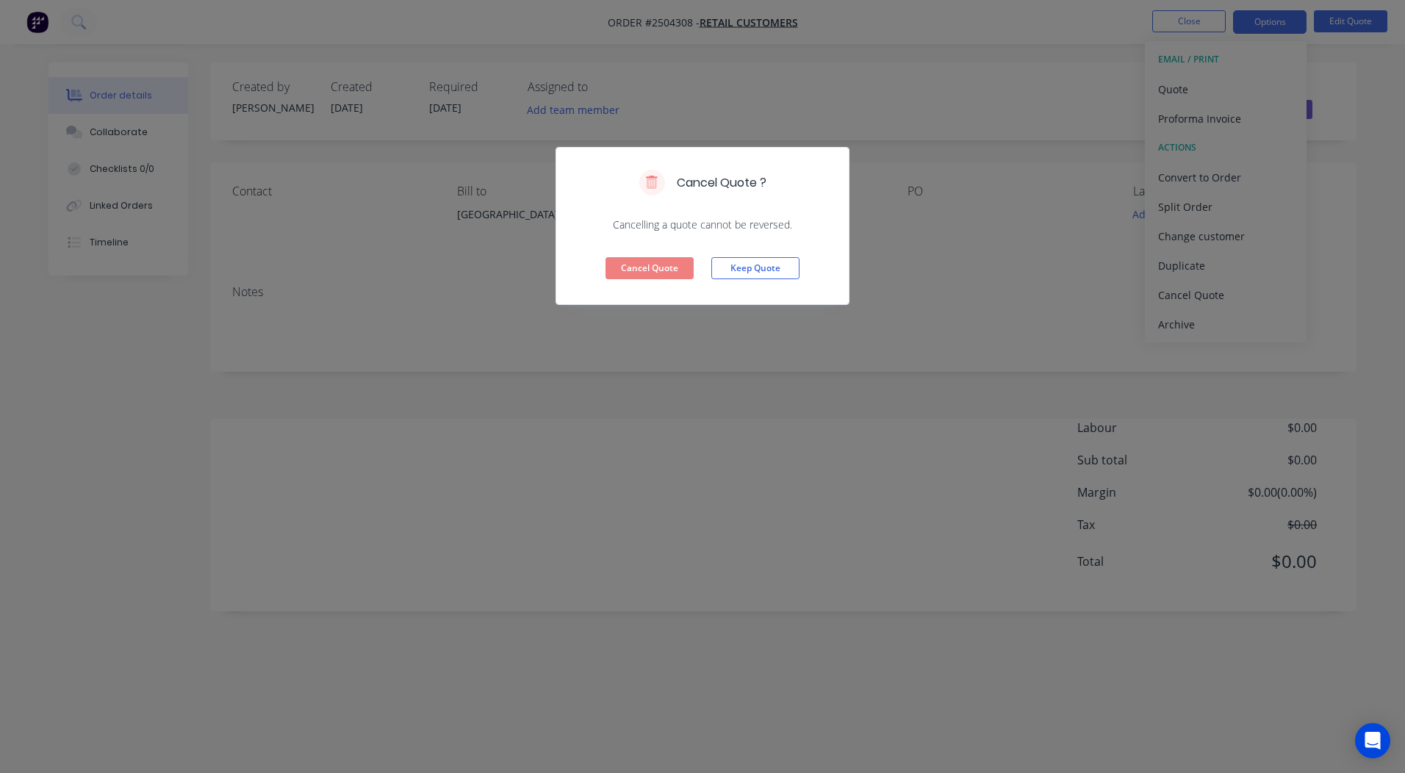
click at [647, 282] on div "Cancel Quote Keep Quote" at bounding box center [702, 268] width 293 height 72
click at [646, 271] on button "Cancel Quote" at bounding box center [650, 268] width 88 height 22
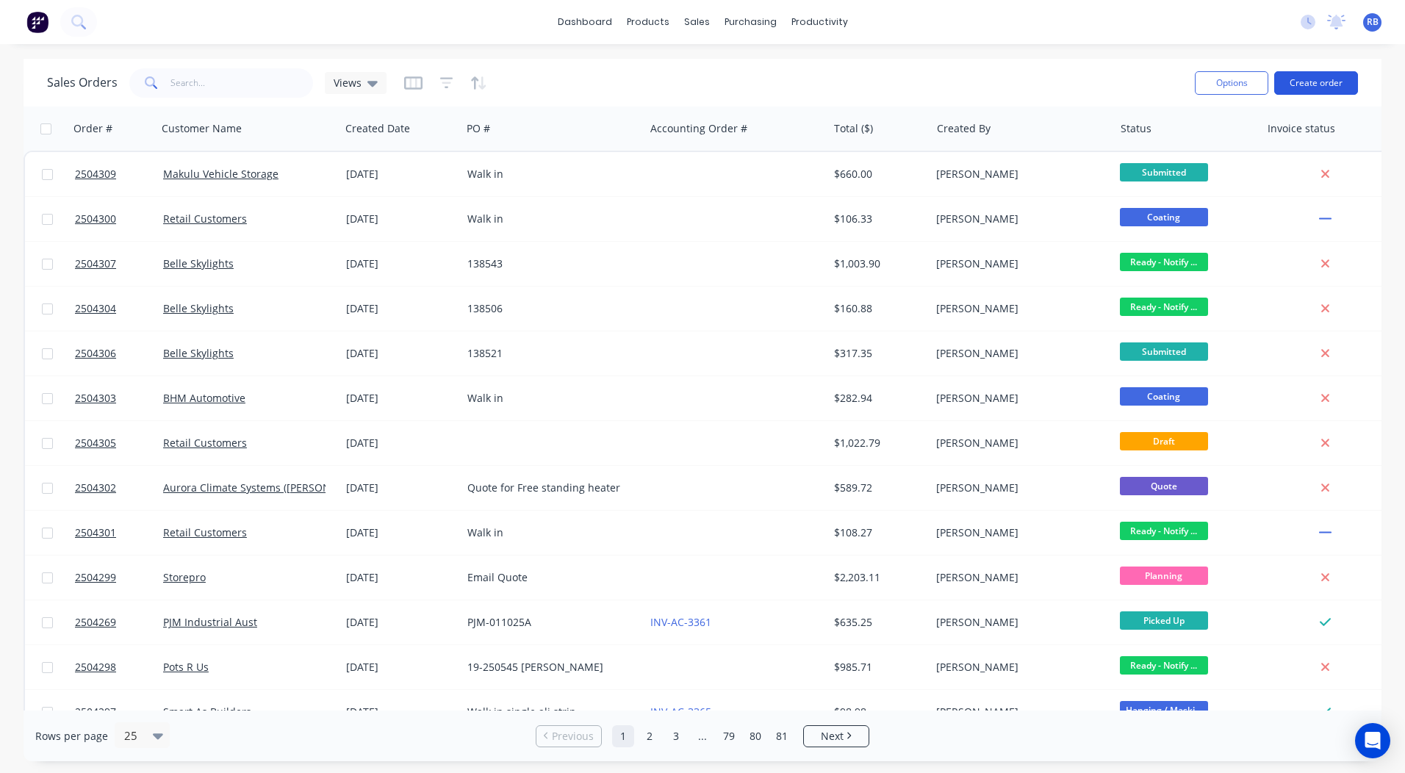
click at [1321, 78] on button "Create order" at bounding box center [1317, 83] width 84 height 24
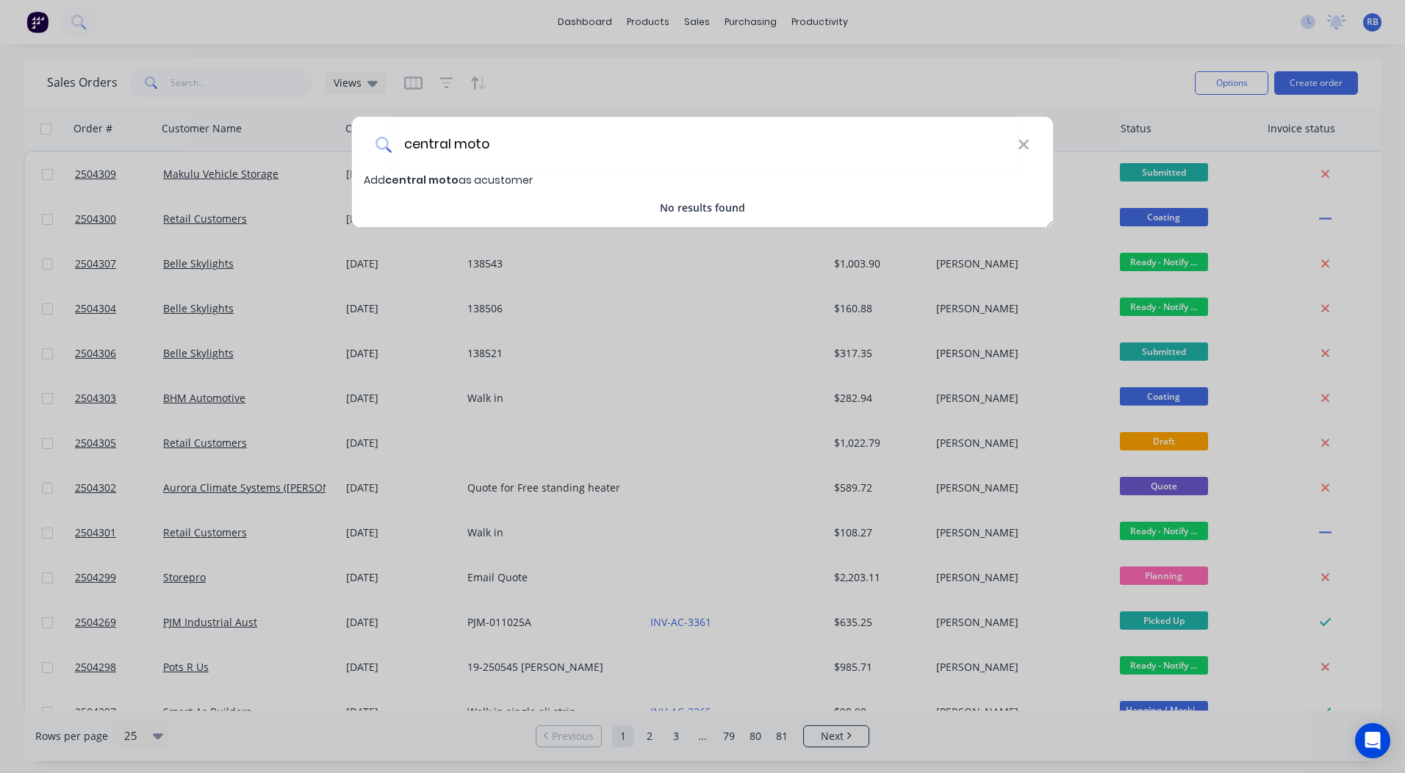
type input "central moto"
click at [480, 175] on span "Add central moto as a customer" at bounding box center [448, 180] width 169 height 15
select select "AU"
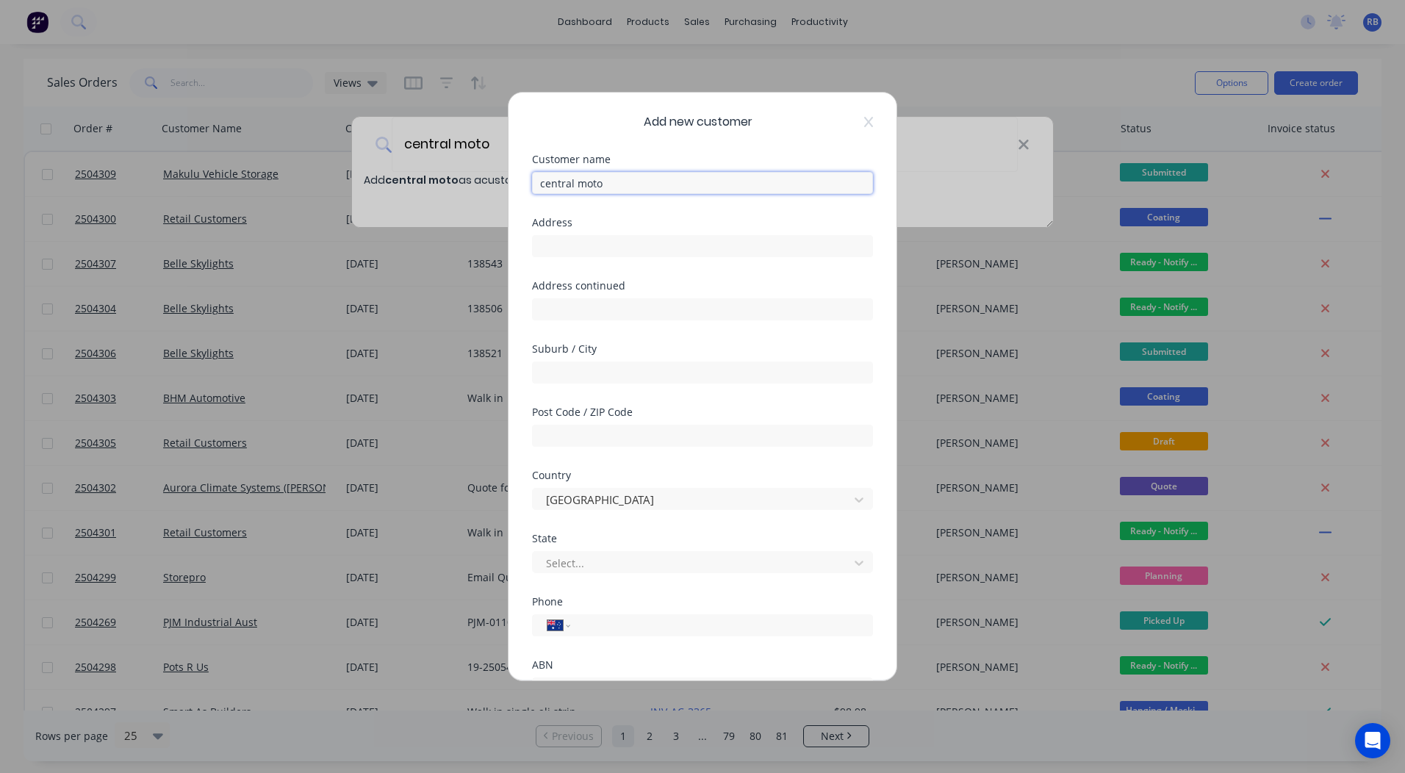
click at [542, 180] on input "central moto" at bounding box center [702, 183] width 341 height 22
click at [547, 177] on input "central moto" at bounding box center [702, 183] width 341 height 22
click at [584, 186] on input "Central moto" at bounding box center [702, 183] width 341 height 22
click at [607, 179] on input "Central Moto" at bounding box center [702, 183] width 341 height 22
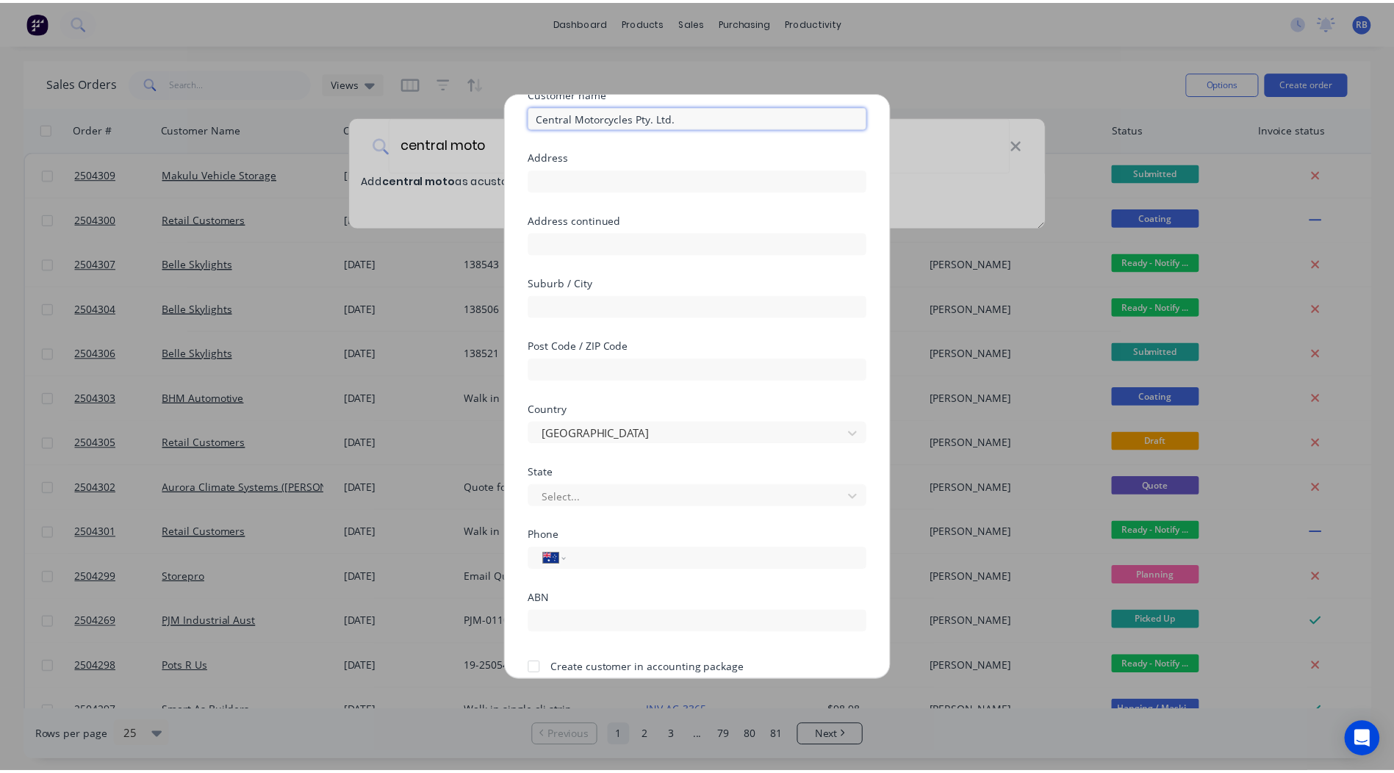
scroll to position [129, 0]
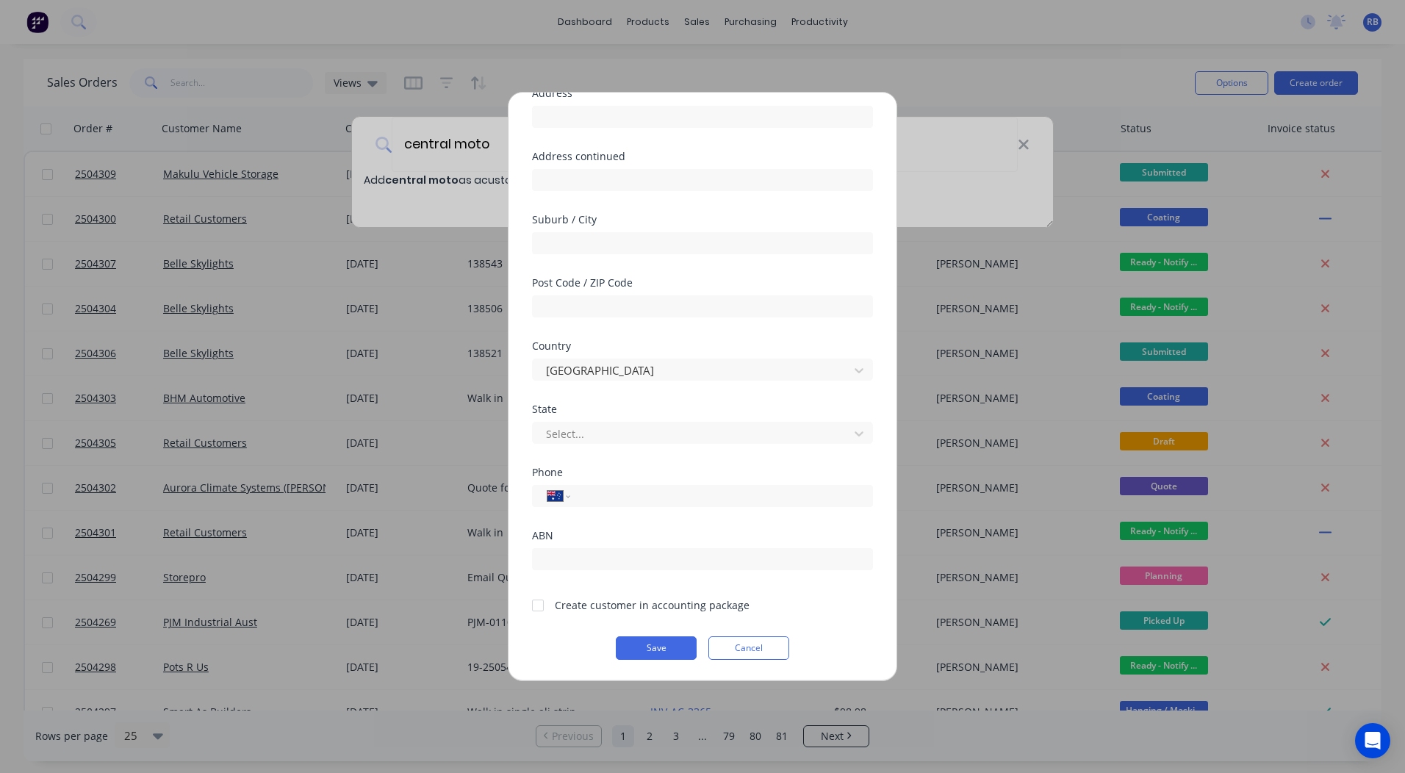
type input "Central Motorcycles Pty. Ltd."
click at [539, 605] on div at bounding box center [537, 605] width 29 height 29
click at [647, 641] on button "Save" at bounding box center [656, 649] width 81 height 24
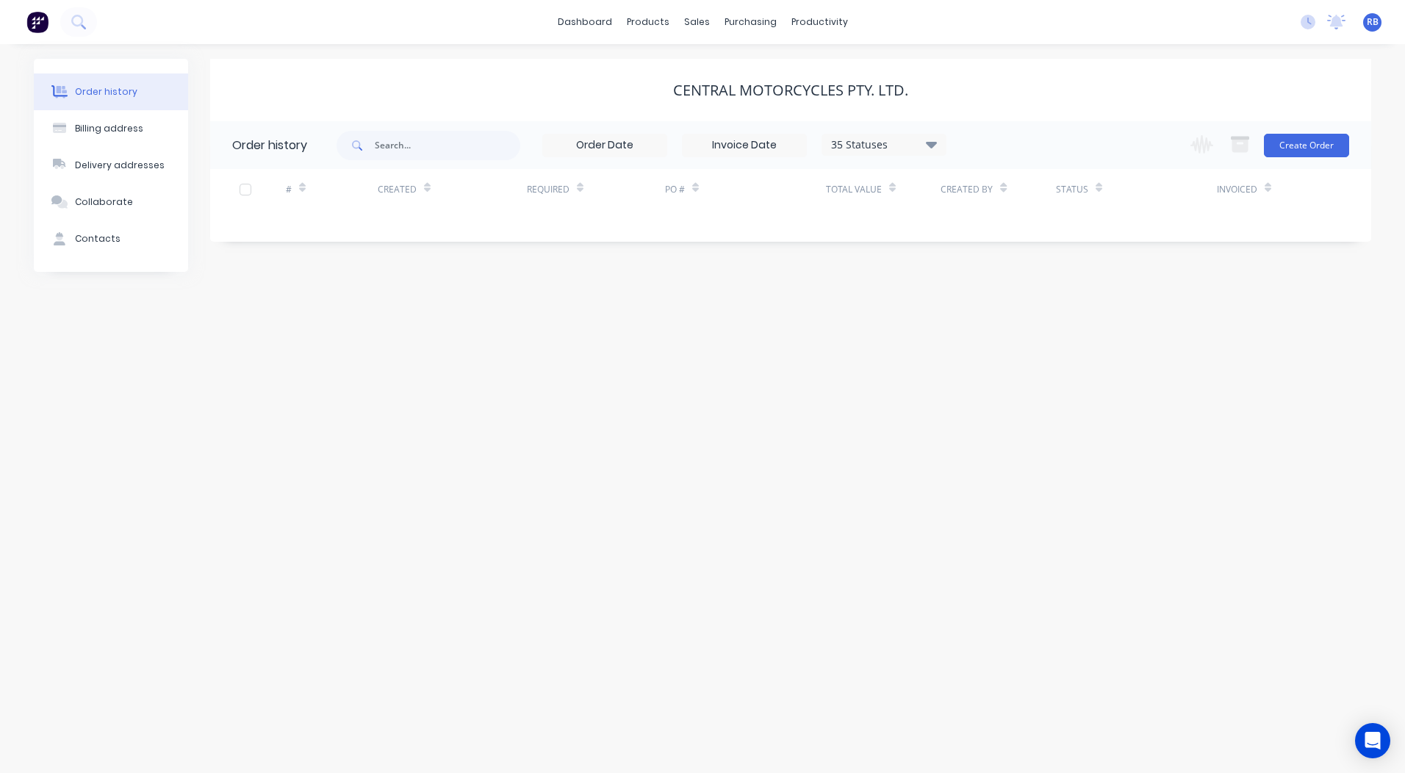
click at [1352, 143] on div "35 Statuses Invoice Status Invoiced Not Invoiced Partial Order Status All Archi…" at bounding box center [854, 145] width 1035 height 48
click at [1343, 146] on button "Create Order" at bounding box center [1306, 146] width 85 height 24
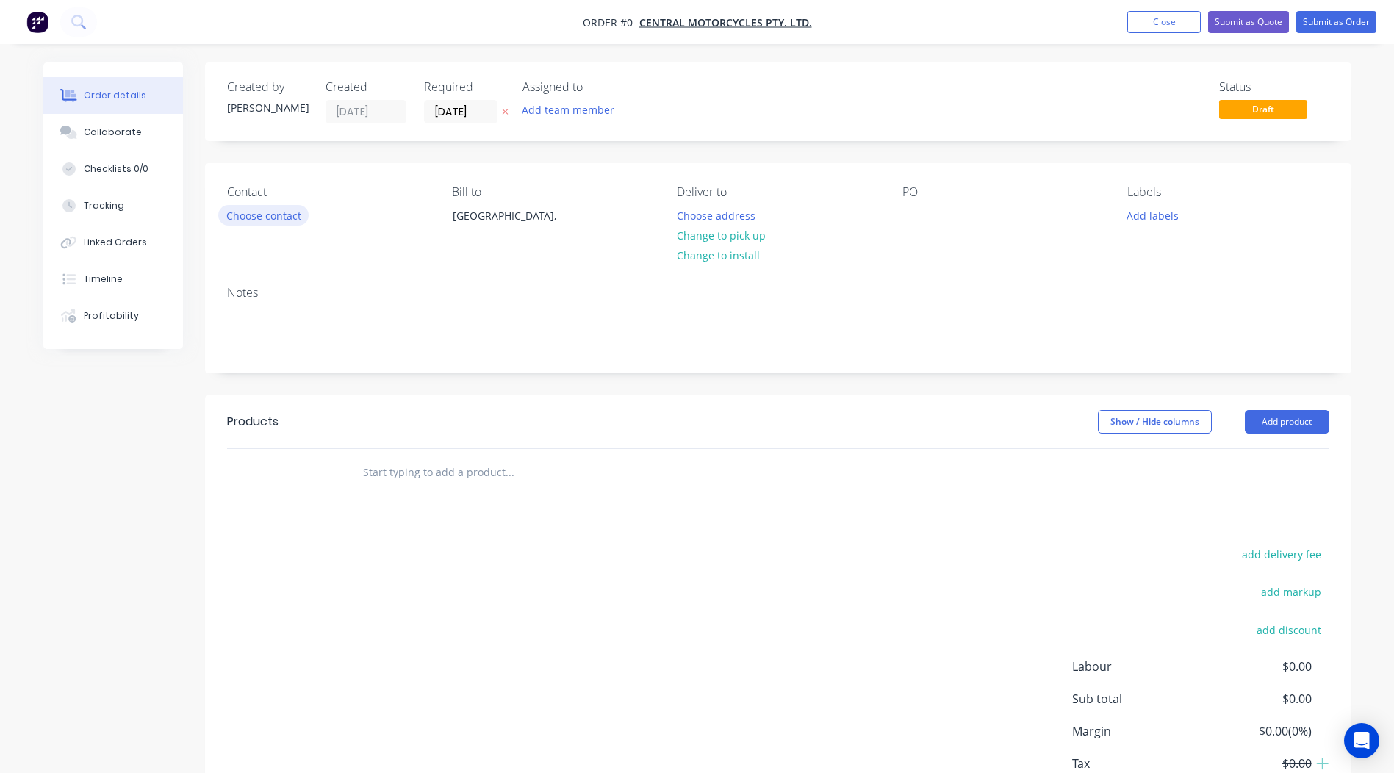
click at [268, 215] on button "Choose contact" at bounding box center [263, 215] width 90 height 20
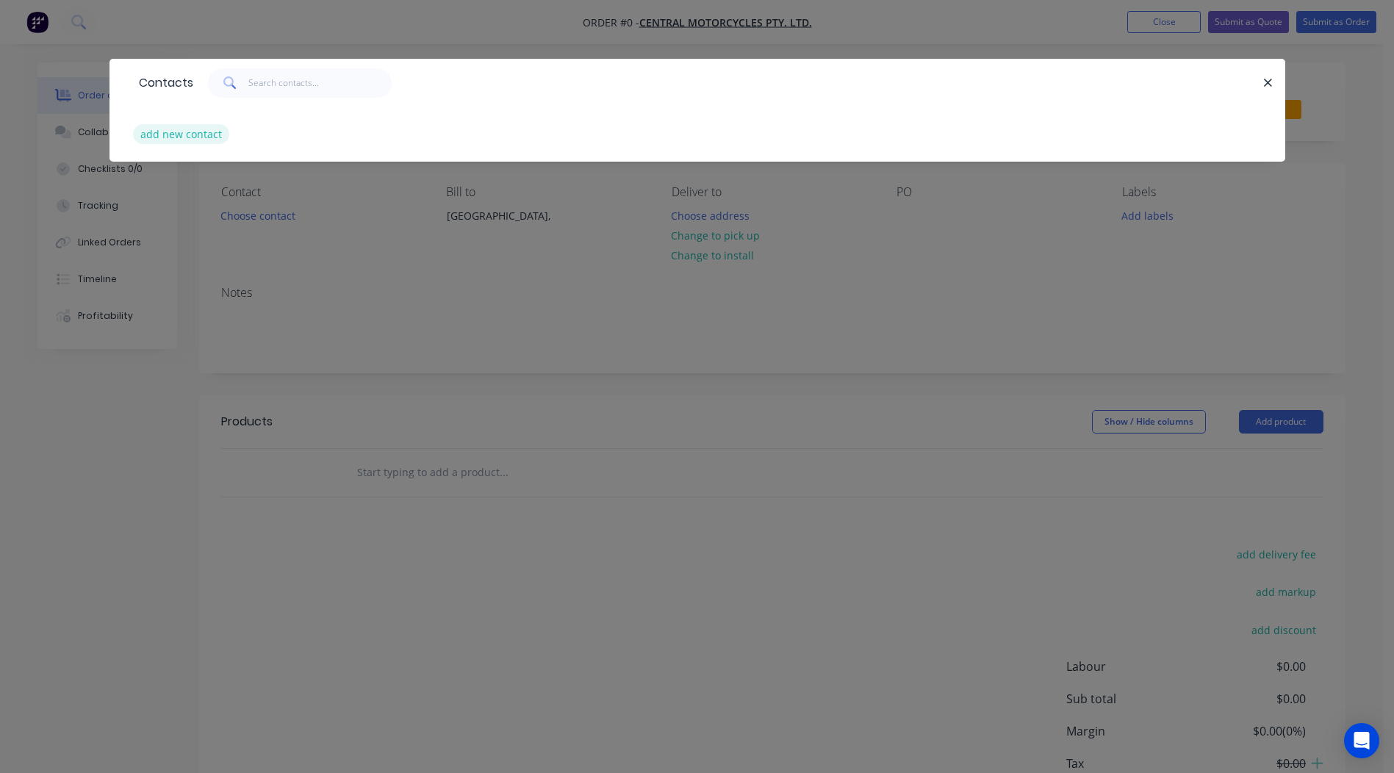
click at [204, 139] on button "add new contact" at bounding box center [181, 134] width 97 height 20
select select "AU"
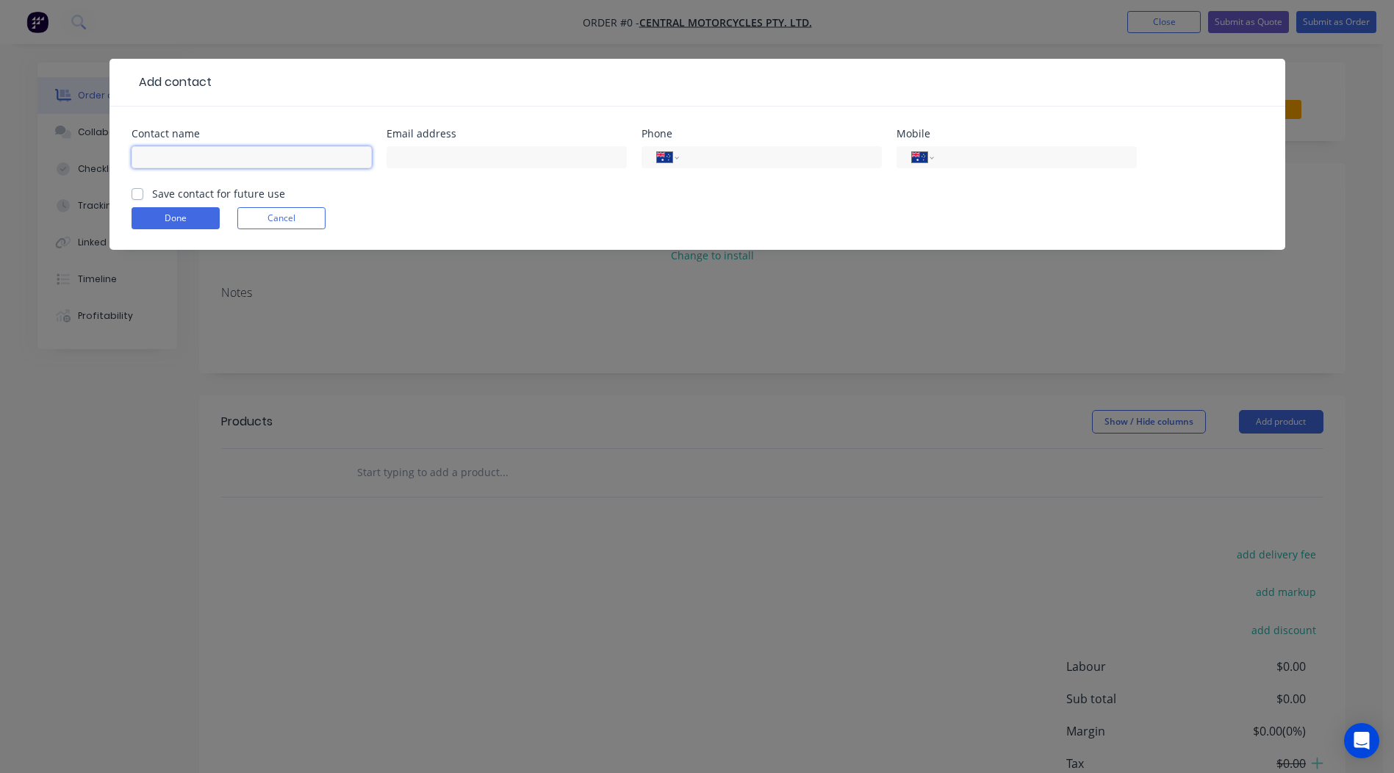
click at [182, 162] on input "text" at bounding box center [252, 157] width 240 height 22
type input "Greg Lawn"
click at [152, 192] on label "Save contact for future use" at bounding box center [218, 193] width 133 height 15
click at [135, 192] on input "Save contact for future use" at bounding box center [138, 193] width 12 height 14
checkbox input "true"
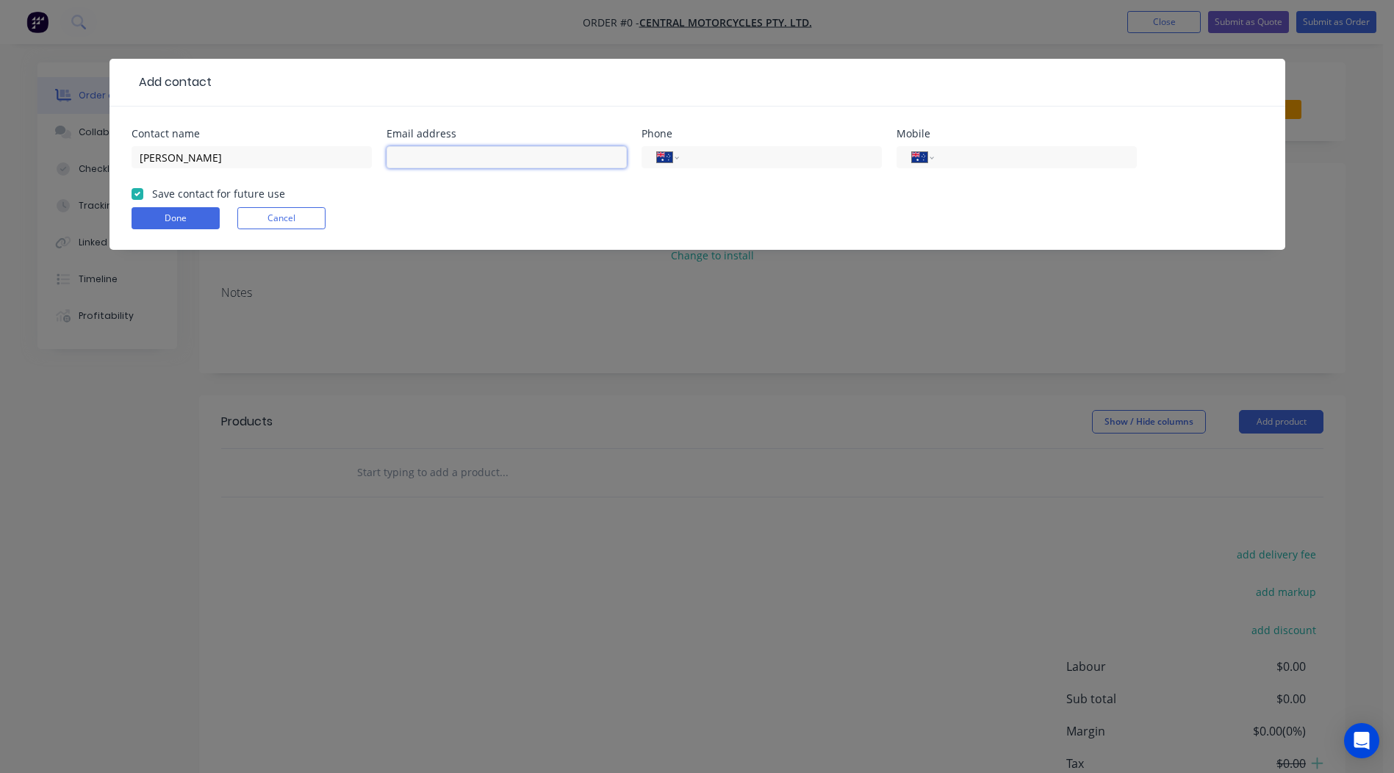
click at [441, 153] on input "text" at bounding box center [507, 157] width 240 height 22
type input "centralmotorcycles@bigpond.com"
click at [992, 160] on input "tel" at bounding box center [1033, 157] width 176 height 17
type input "(03) 9540 0866"
click at [179, 215] on button "Done" at bounding box center [176, 218] width 88 height 22
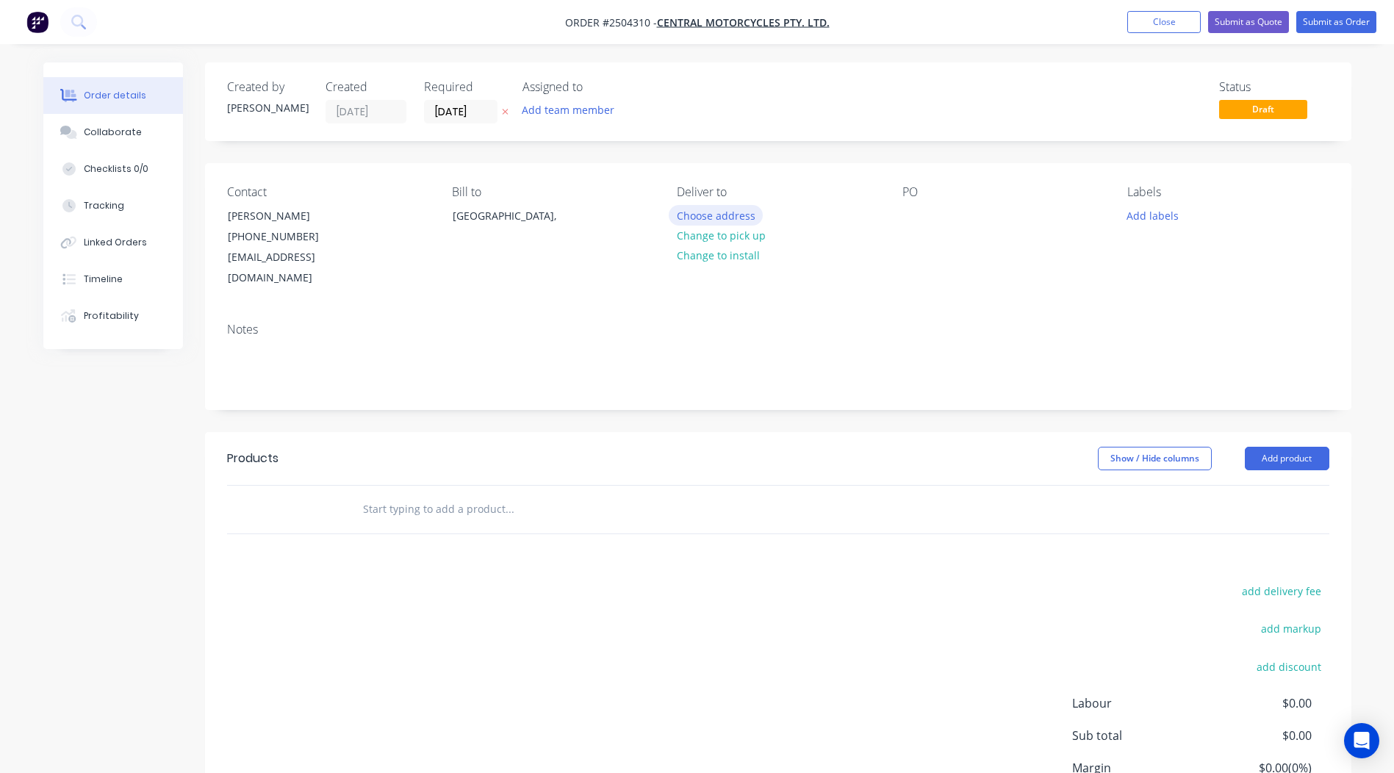
click at [731, 224] on button "Choose address" at bounding box center [716, 215] width 94 height 20
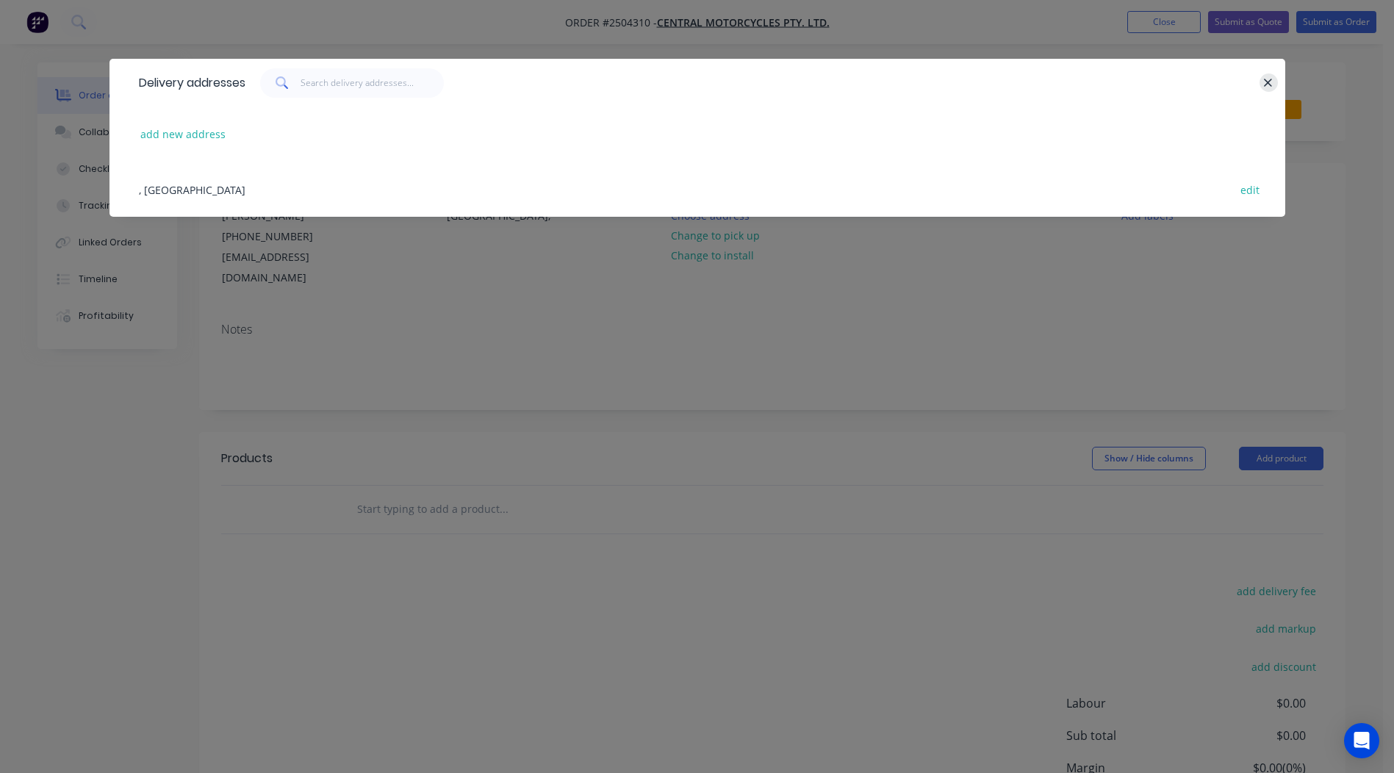
click at [1272, 82] on icon "button" at bounding box center [1269, 82] width 10 height 13
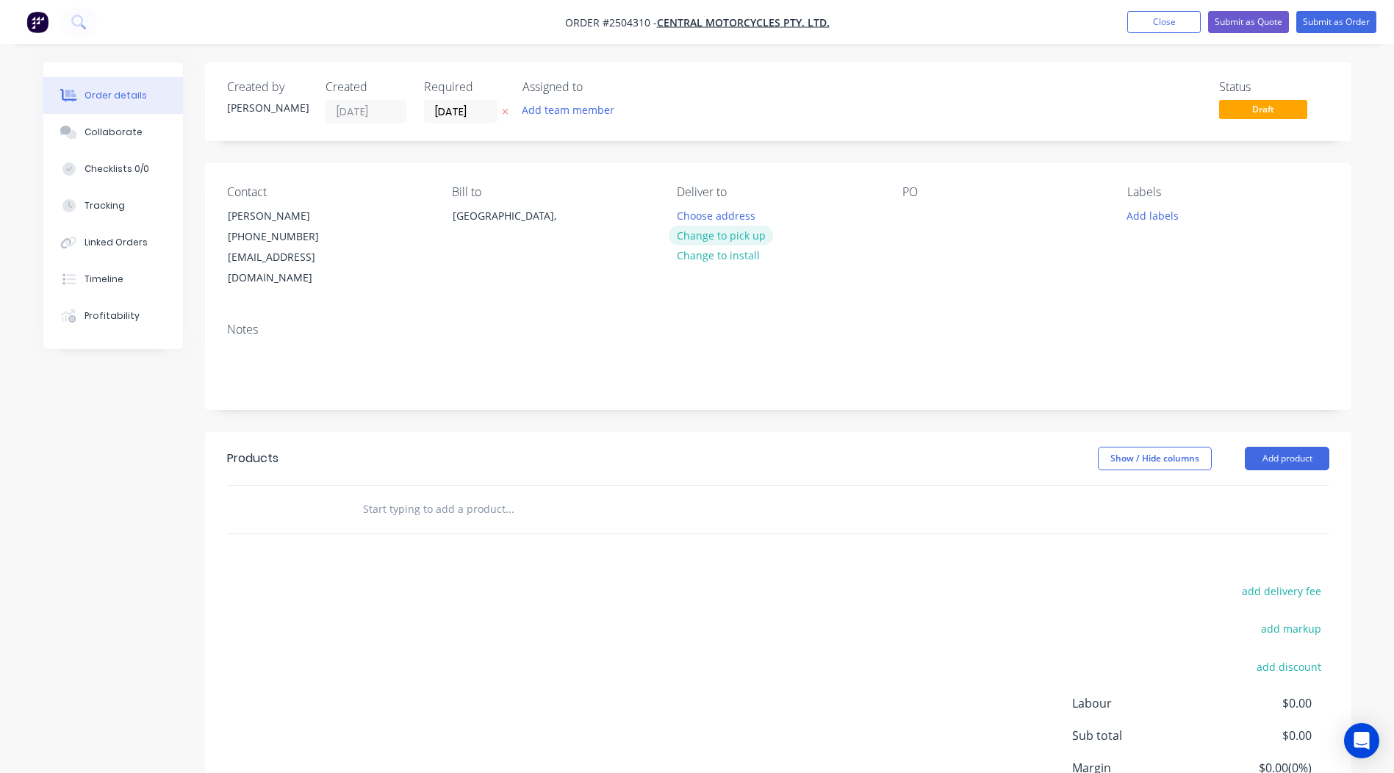
click at [706, 227] on button "Change to pick up" at bounding box center [721, 236] width 104 height 20
click at [909, 204] on div "PO" at bounding box center [1003, 237] width 201 height 104
click at [903, 219] on div at bounding box center [915, 215] width 24 height 21
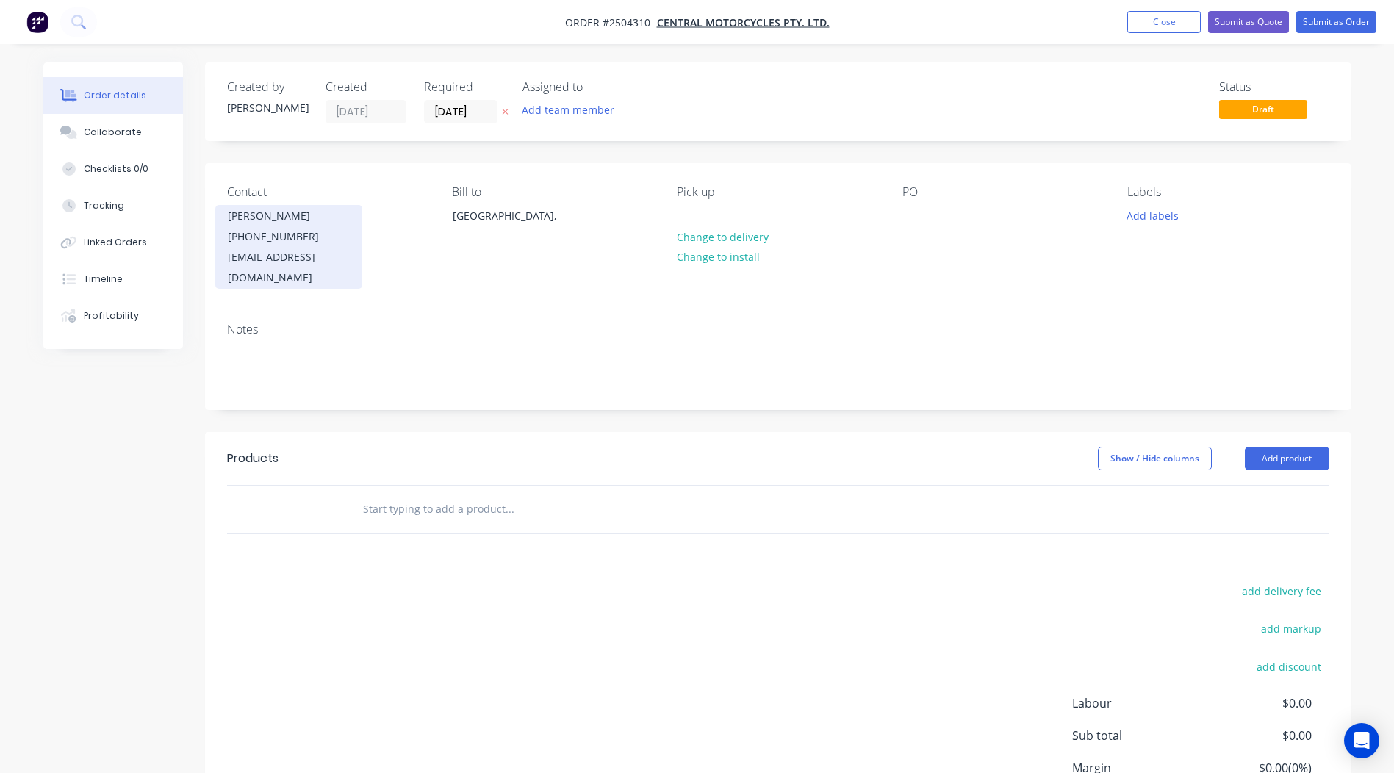
click at [246, 234] on div "(03) 9540 0866" at bounding box center [289, 236] width 122 height 21
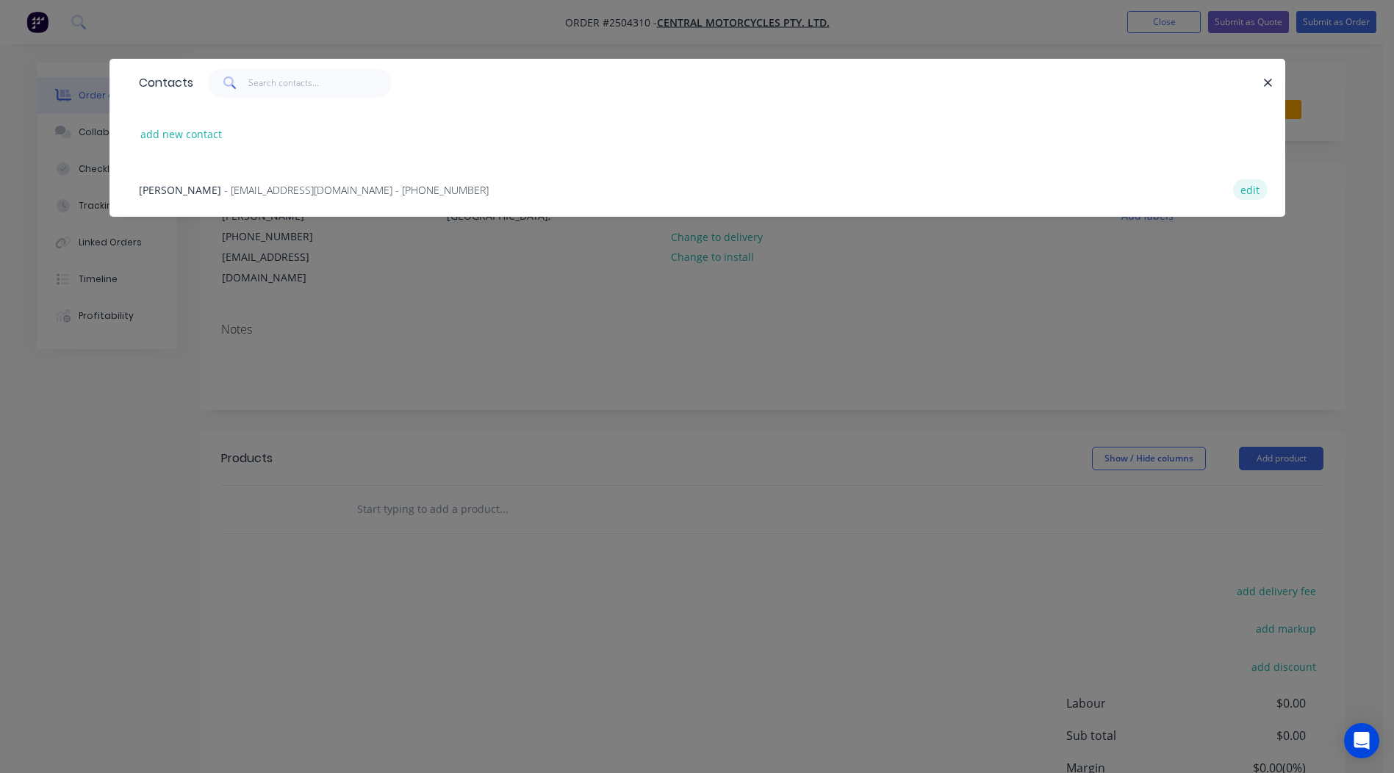
click at [1249, 186] on button "edit" at bounding box center [1250, 189] width 35 height 20
select select "AU"
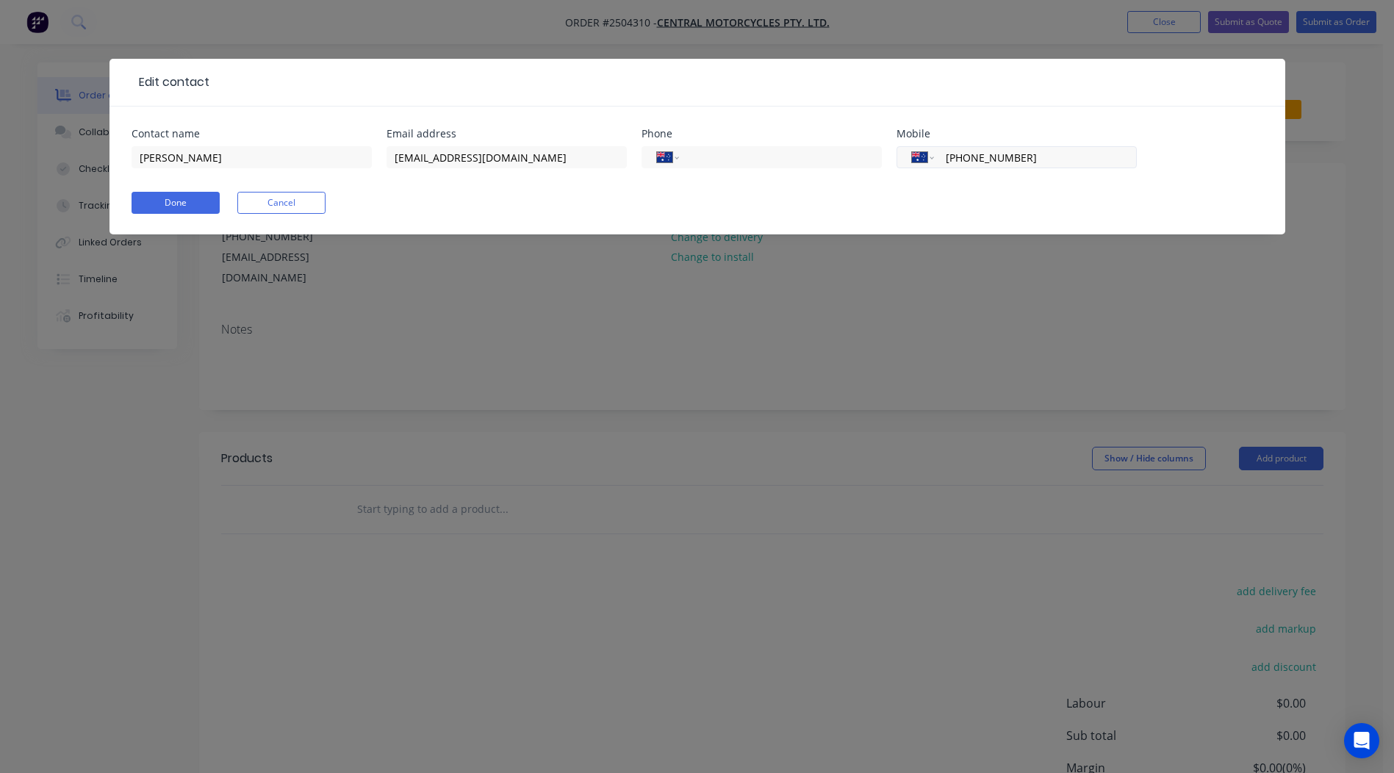
drag, startPoint x: 1040, startPoint y: 158, endPoint x: 942, endPoint y: 168, distance: 99.0
click at [942, 168] on div "International Afghanistan Åland Islands Albania Algeria American Samoa Andorra …" at bounding box center [1017, 157] width 240 height 22
click at [756, 157] on input "tel" at bounding box center [778, 157] width 176 height 17
paste input "(03) 9540 0866"
type input "(03) 9540 0866"
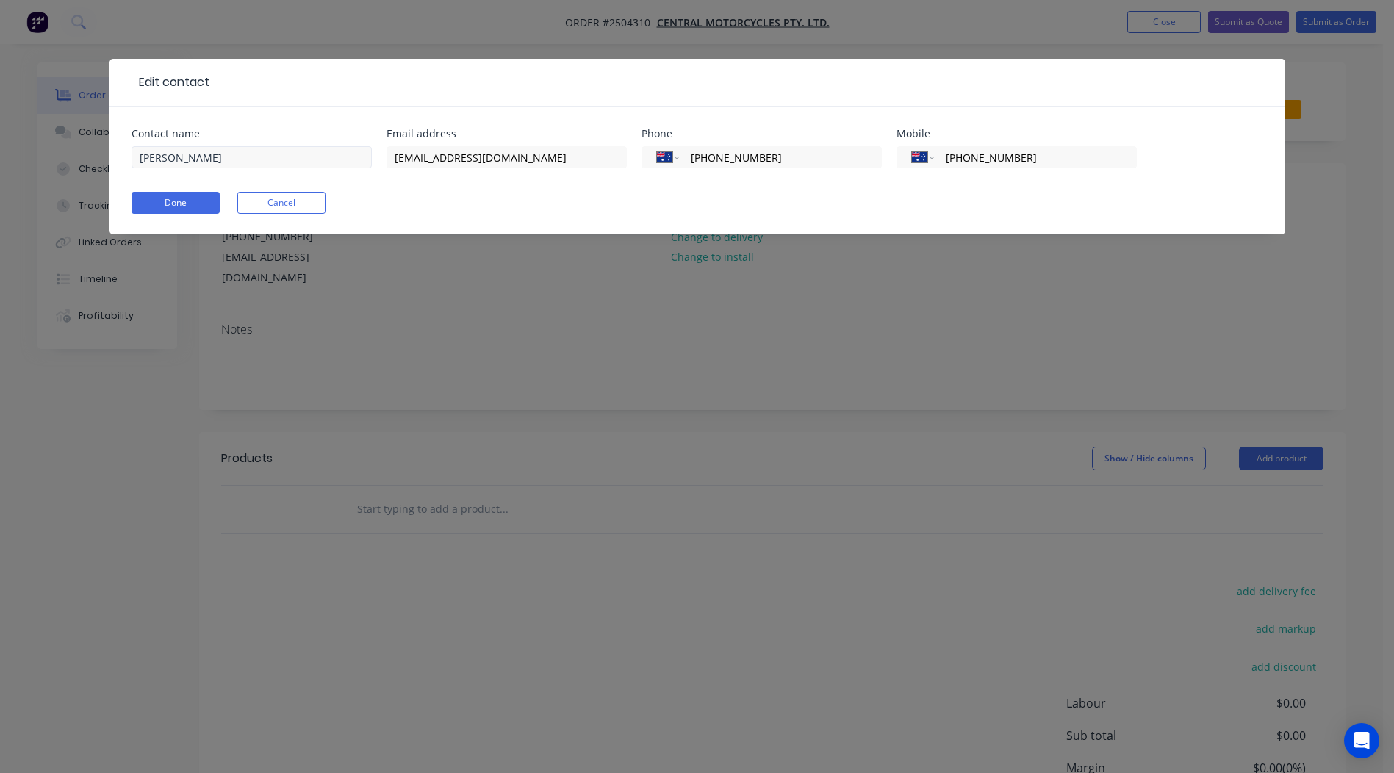
drag, startPoint x: 1051, startPoint y: 157, endPoint x: 177, endPoint y: 162, distance: 874.0
click at [392, 164] on div "Contact name Greg Lawn Email address centralmotorcycles@bigpond.com Phone Inter…" at bounding box center [698, 157] width 1132 height 57
type input "0409 997 702"
click at [169, 193] on button "Done" at bounding box center [176, 203] width 88 height 22
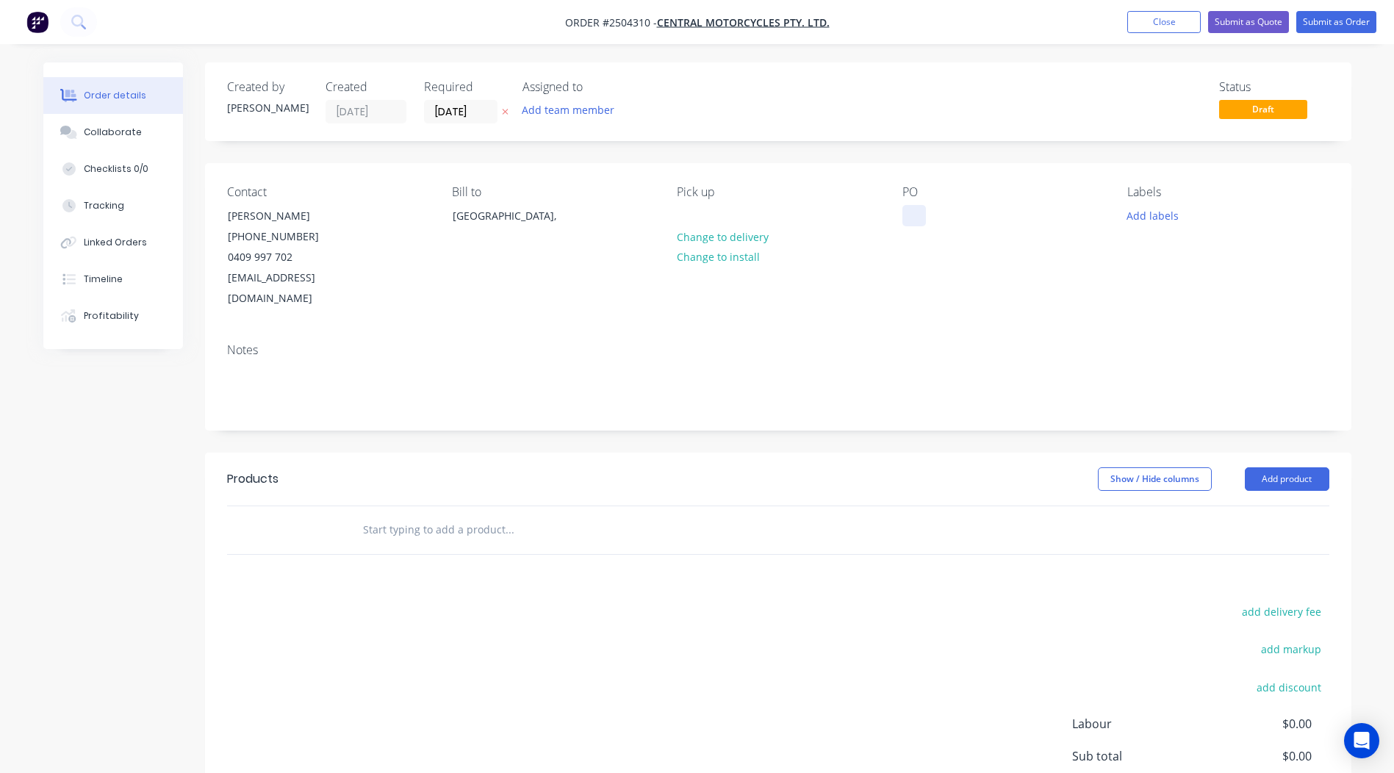
click at [916, 217] on div at bounding box center [915, 215] width 24 height 21
click at [1136, 214] on button "Add labels" at bounding box center [1154, 215] width 68 height 20
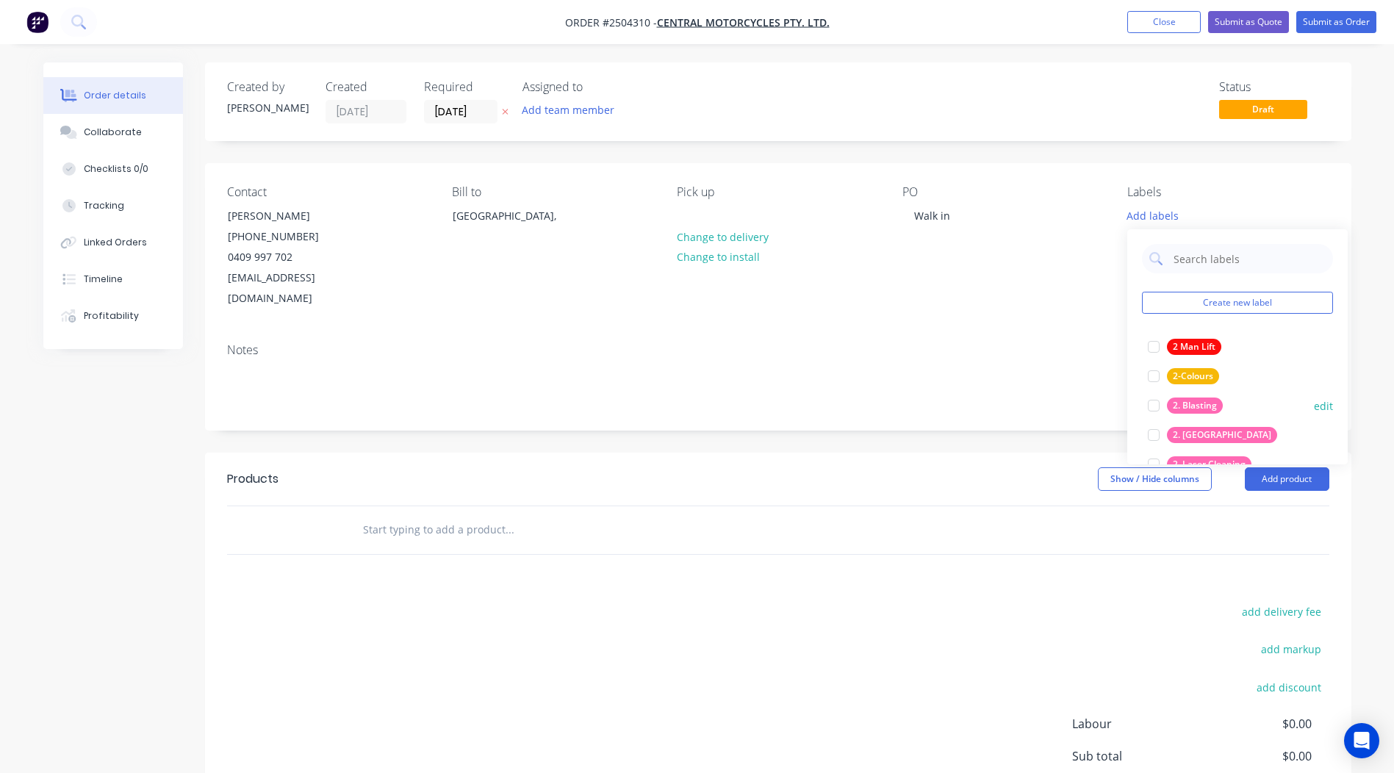
click at [1202, 403] on div "2. Blasting" at bounding box center [1195, 406] width 56 height 16
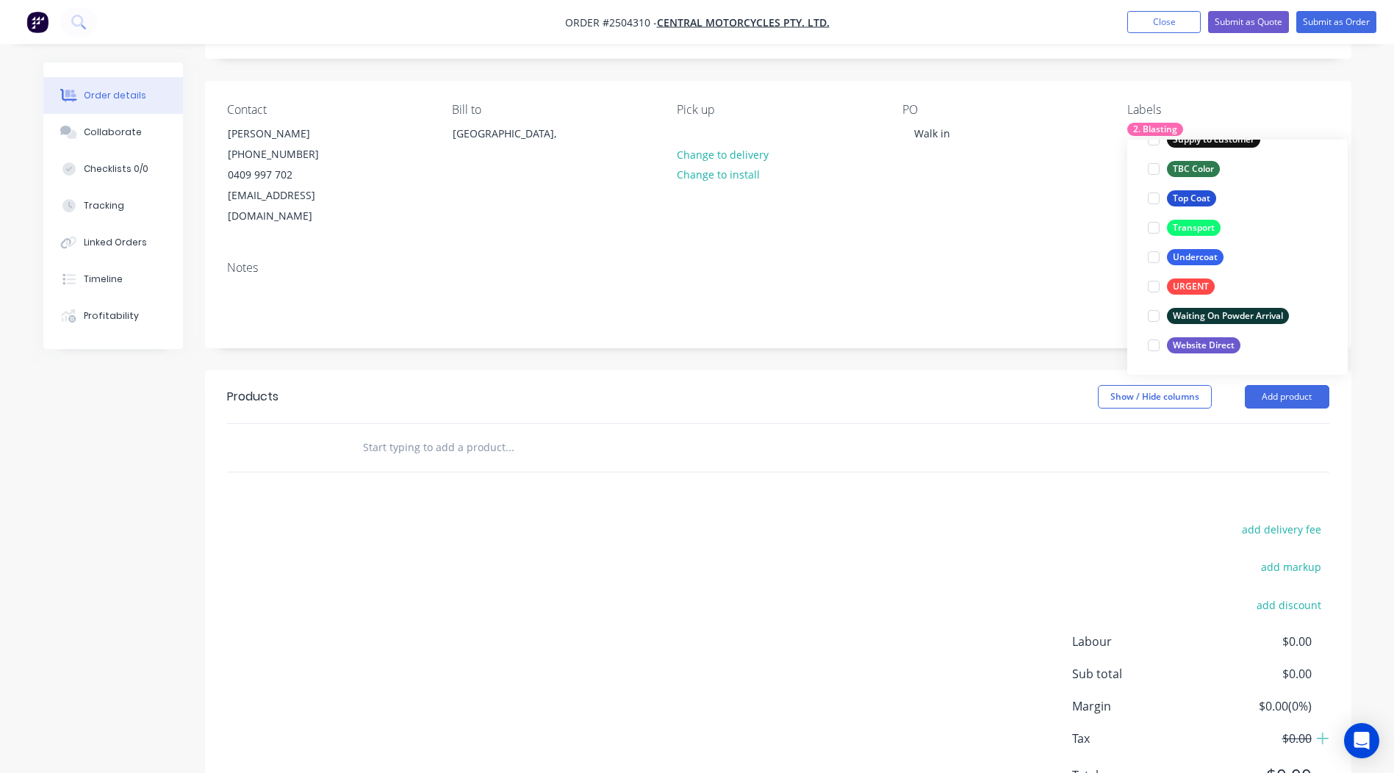
scroll to position [136, 0]
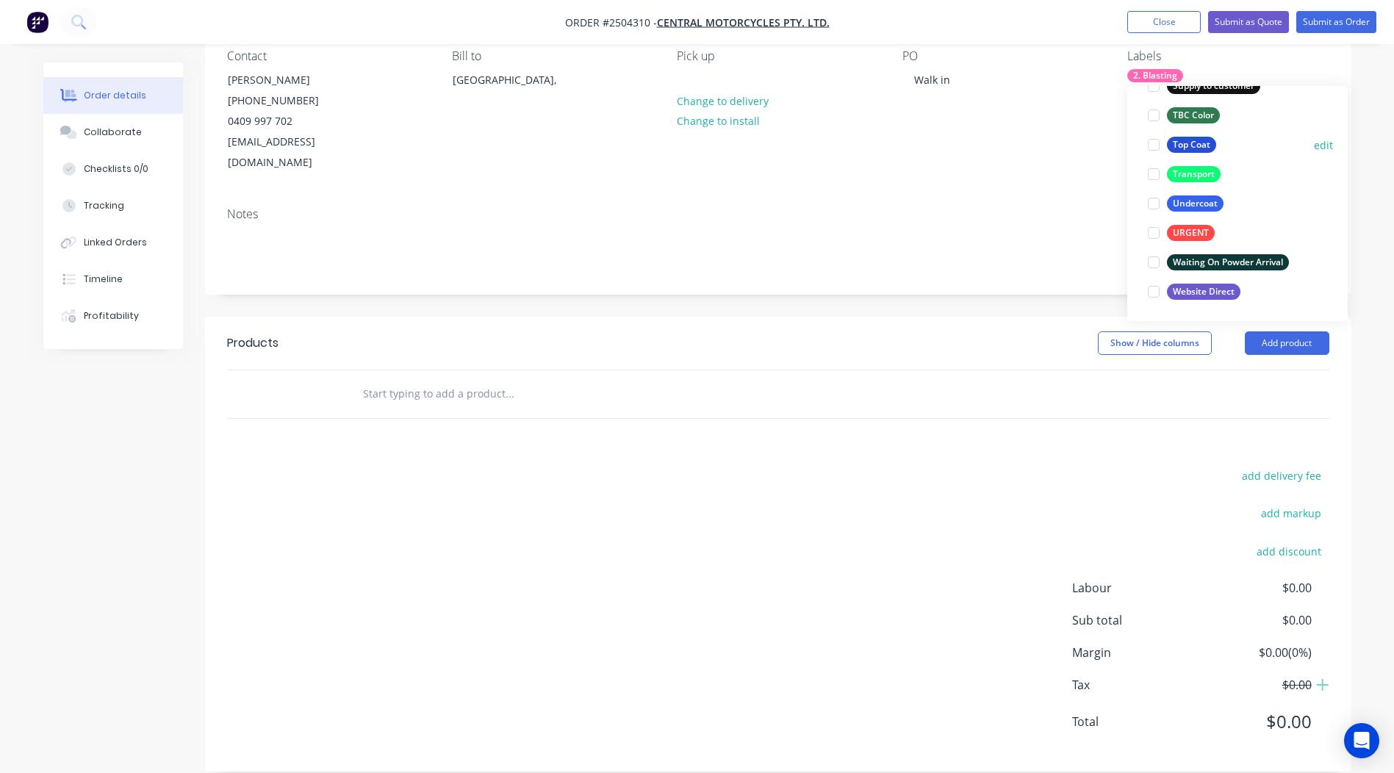
click at [1206, 147] on div "Top Coat" at bounding box center [1191, 145] width 49 height 16
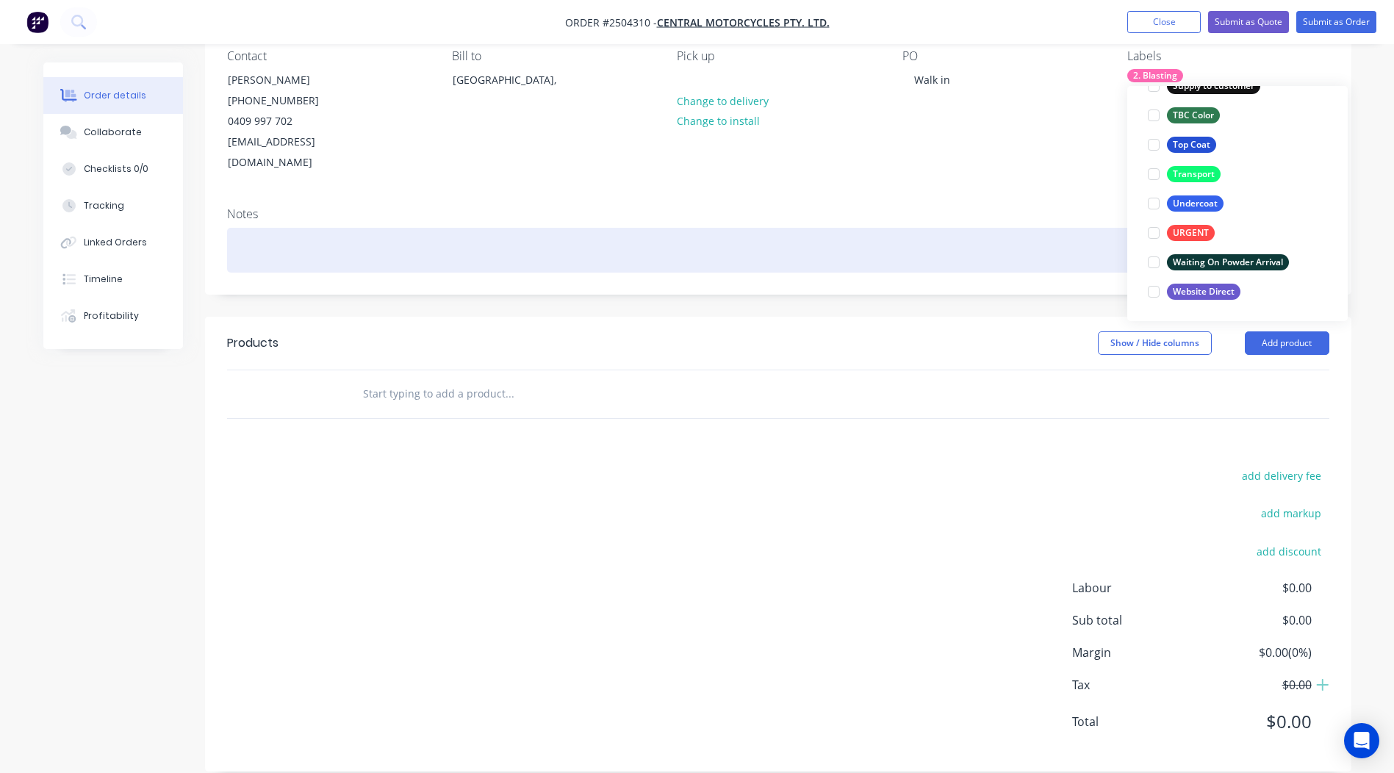
scroll to position [88, 0]
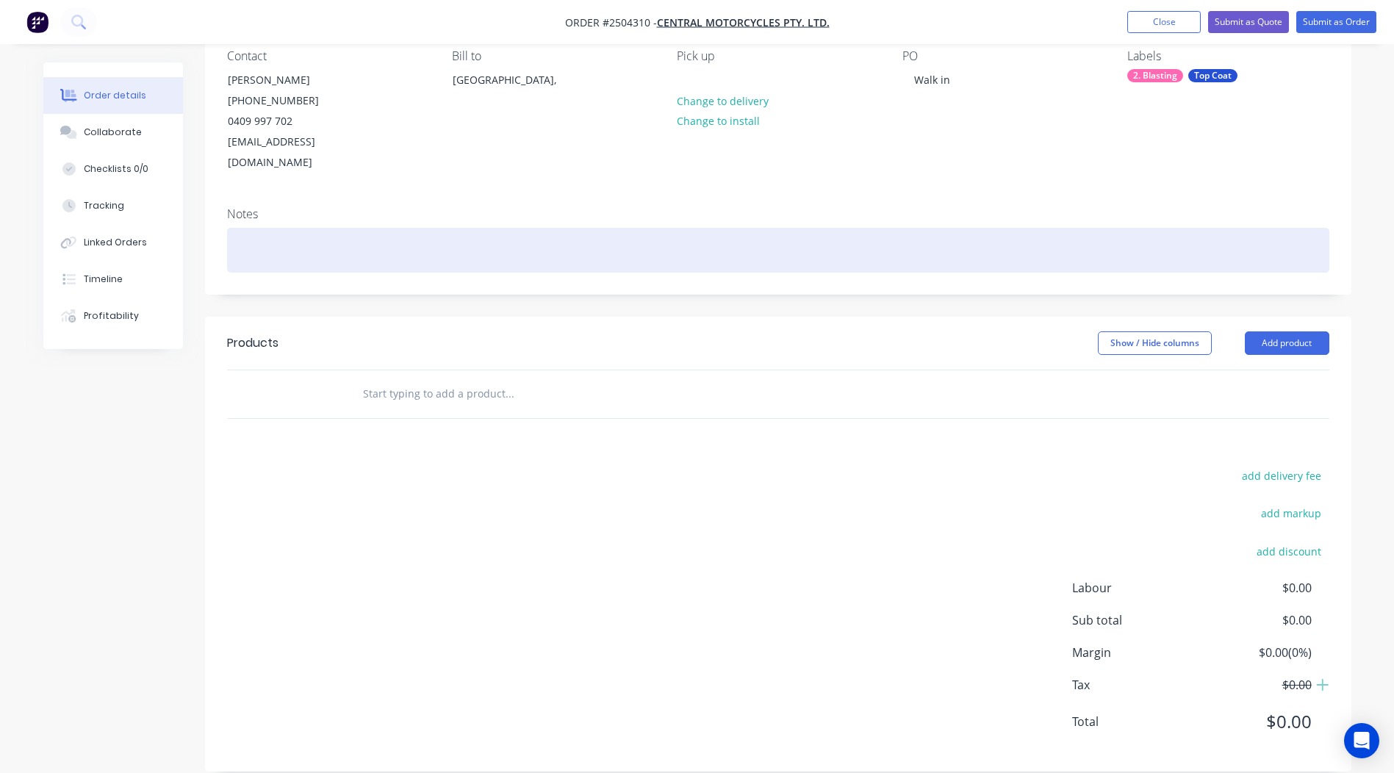
click at [355, 230] on div at bounding box center [778, 250] width 1103 height 45
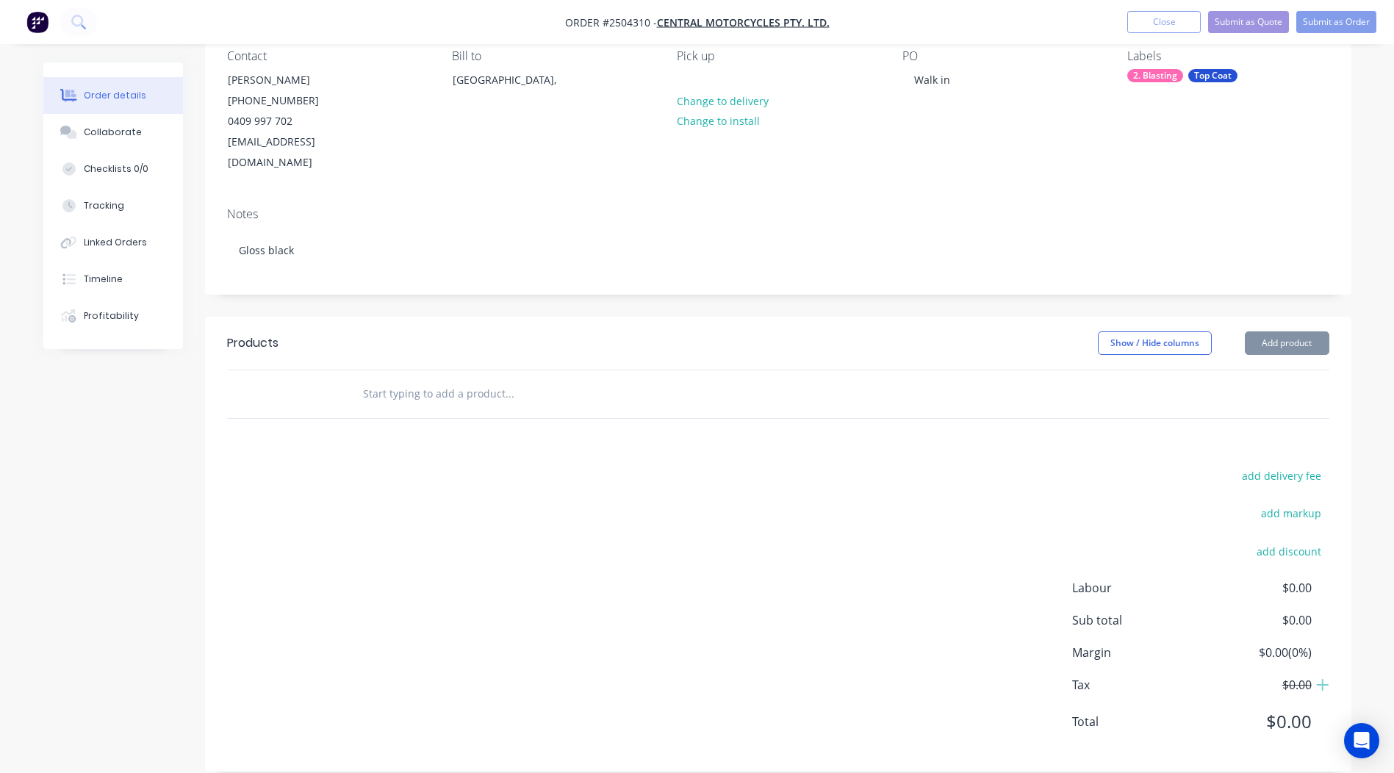
click at [420, 277] on div "Created by Rory Created 06/10/25 Required 06/10/25 Assigned to Add team member …" at bounding box center [778, 348] width 1147 height 845
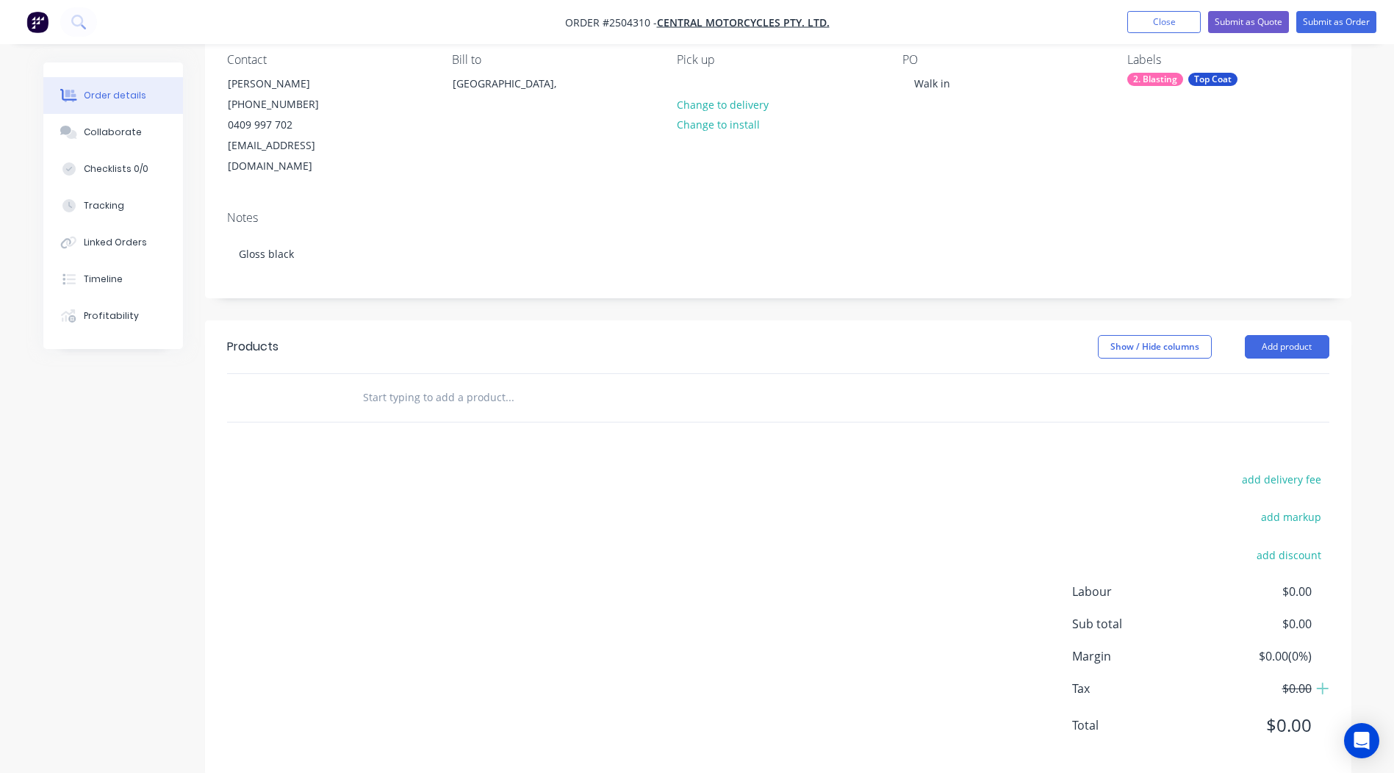
scroll to position [0, 0]
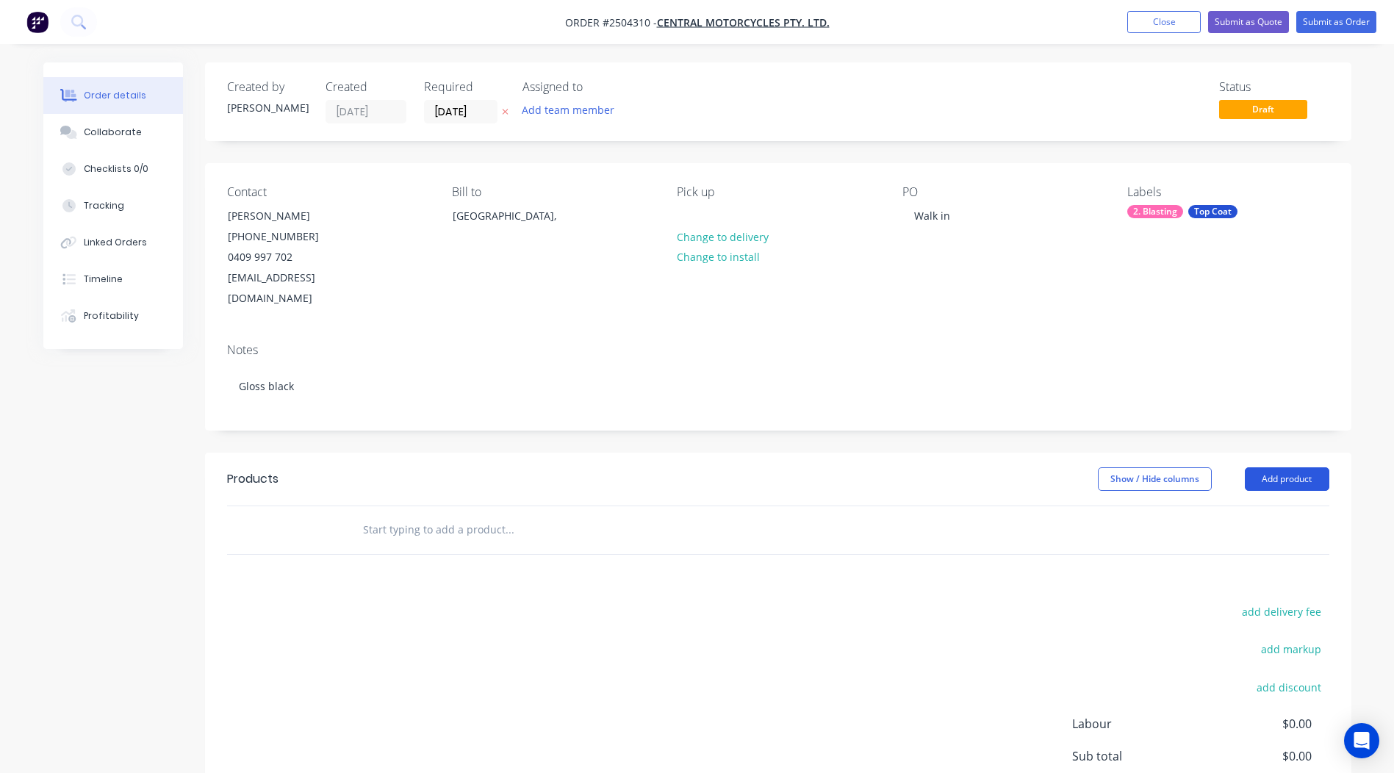
click at [1300, 468] on button "Add product" at bounding box center [1287, 480] width 85 height 24
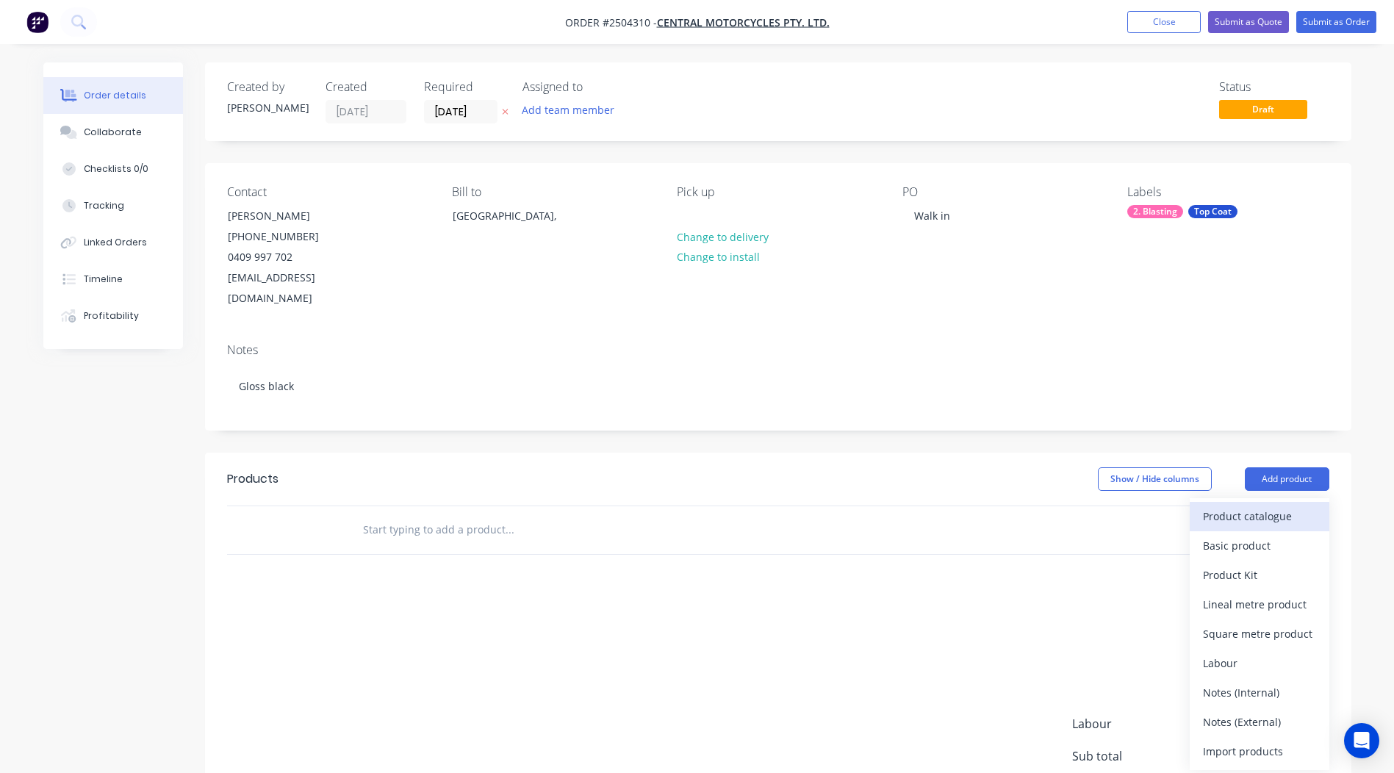
click at [1268, 506] on div "Product catalogue" at bounding box center [1259, 516] width 113 height 21
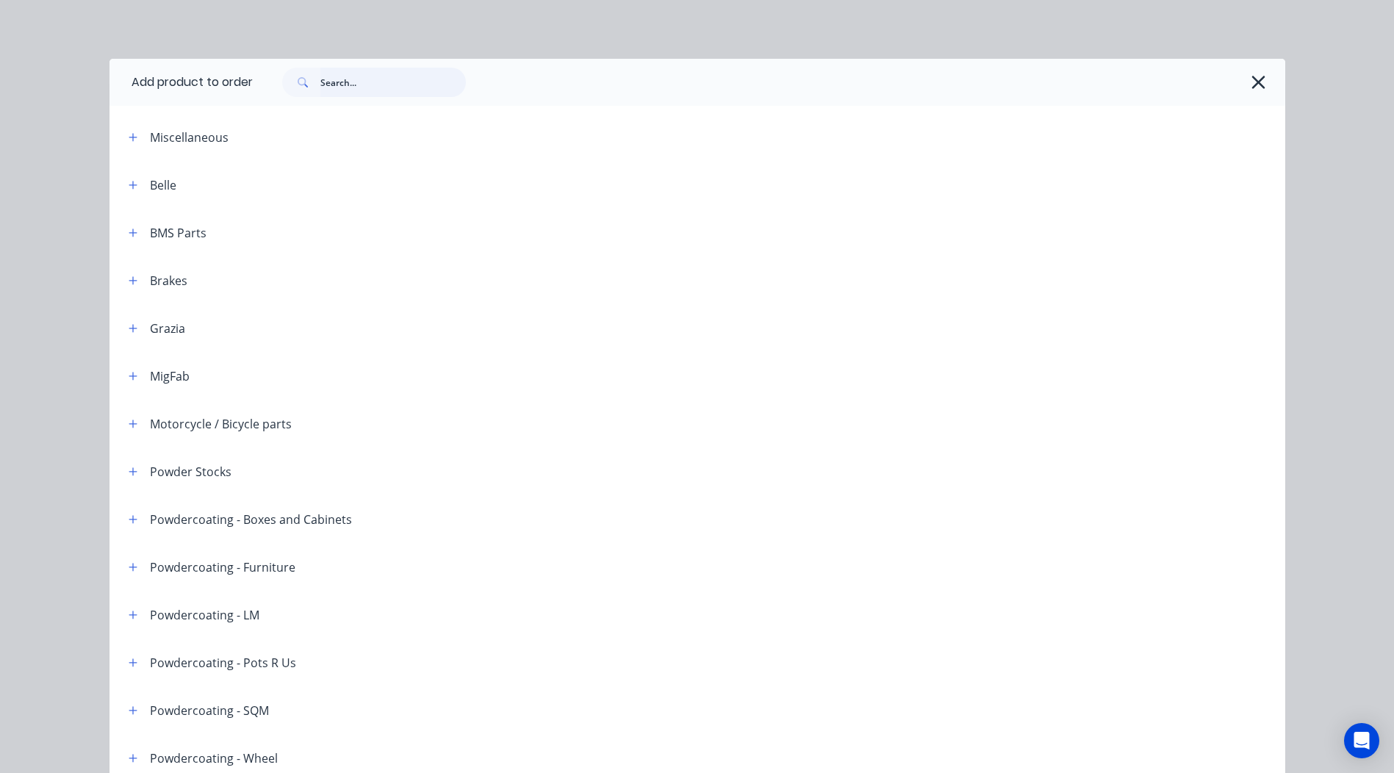
click at [357, 76] on input "text" at bounding box center [393, 82] width 146 height 29
type input "n"
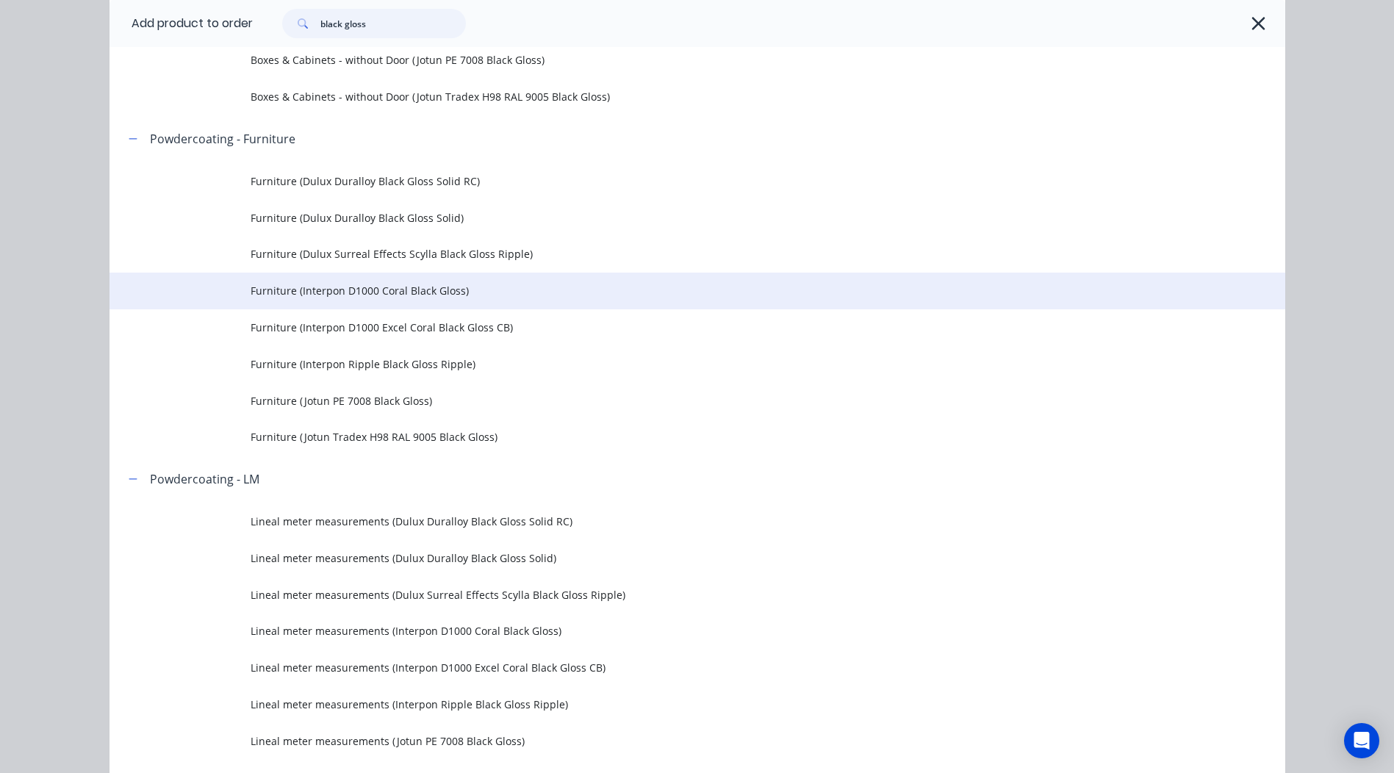
scroll to position [809, 0]
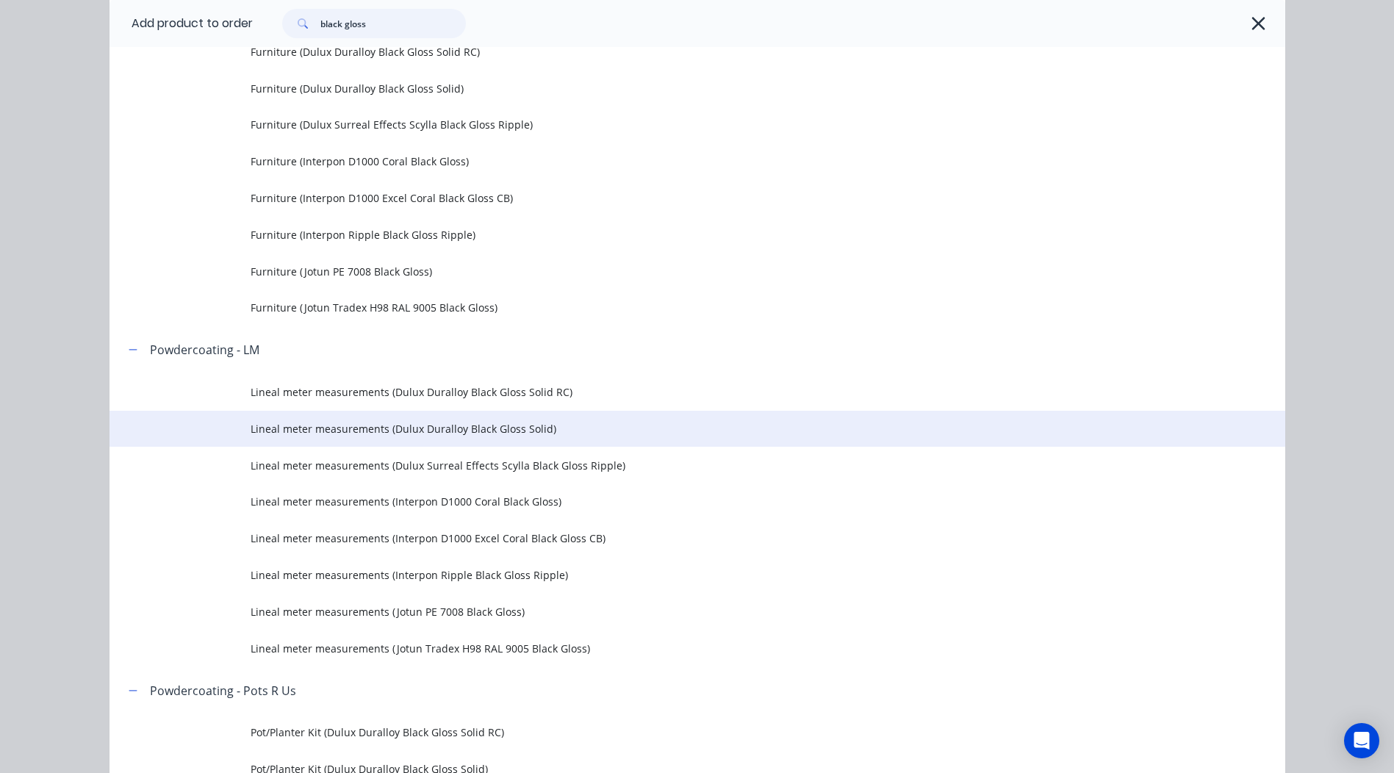
type input "black gloss"
click at [539, 430] on span "Lineal meter measurements (Dulux Duralloy Black Gloss Solid)" at bounding box center [665, 428] width 828 height 15
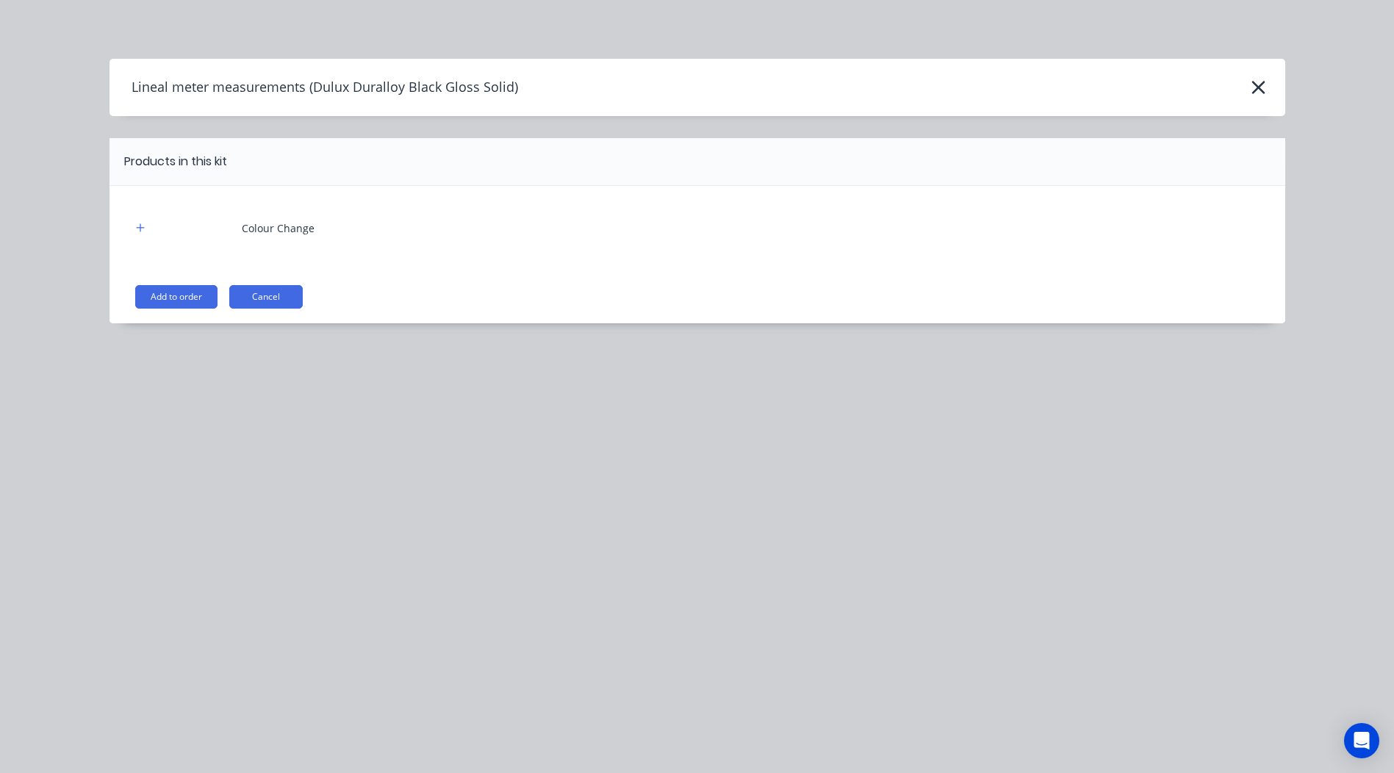
click at [165, 293] on button "Add to order" at bounding box center [176, 297] width 82 height 24
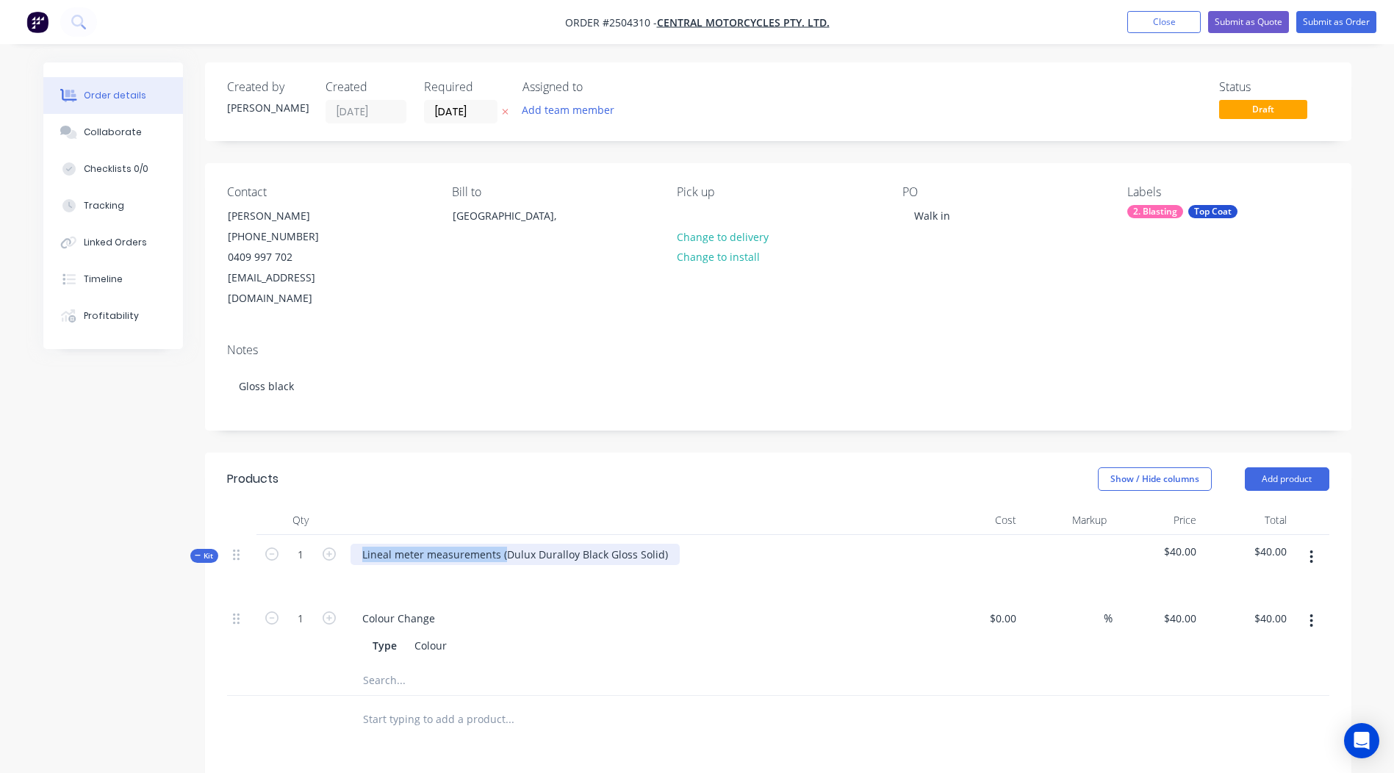
drag, startPoint x: 503, startPoint y: 532, endPoint x: 0, endPoint y: 524, distance: 502.9
click at [0, 527] on html "Order #2504310 - Central Motorcycles Pty. Ltd. Add product Close Submit as Quot…" at bounding box center [697, 559] width 1394 height 1119
click at [526, 544] on div "Dulux Duralloy Black Gloss Solid)" at bounding box center [443, 554] width 185 height 21
click at [697, 509] on div at bounding box center [639, 520] width 588 height 29
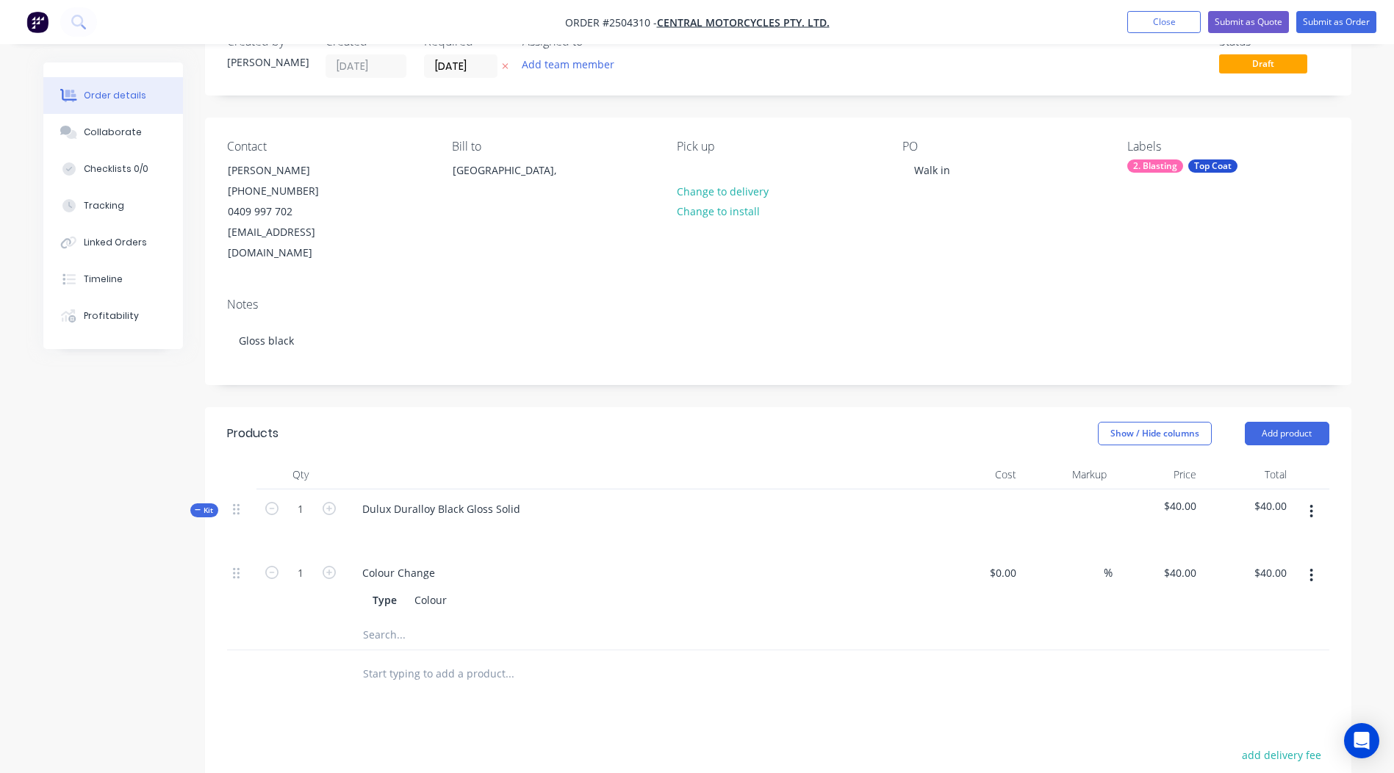
scroll to position [76, 0]
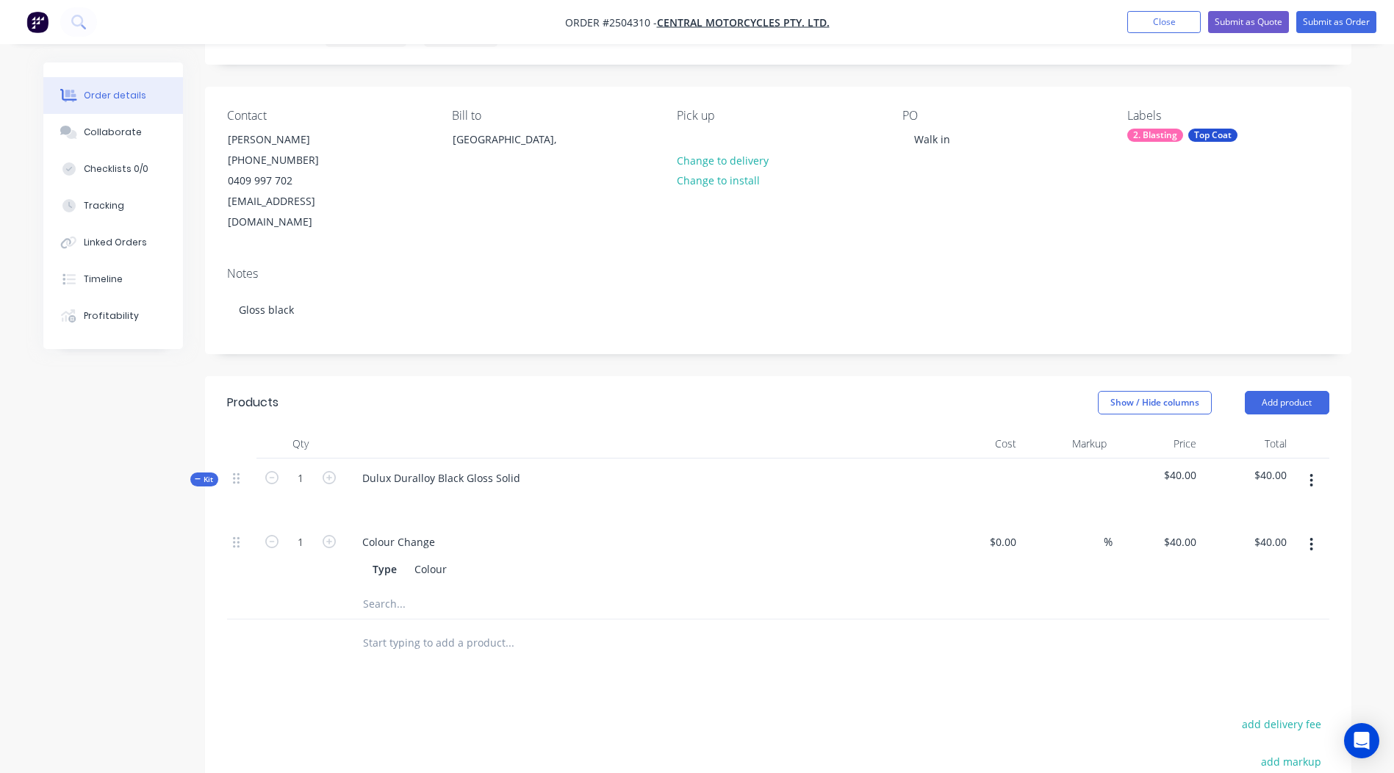
click at [752, 327] on div "Notes Gloss black" at bounding box center [778, 304] width 1147 height 99
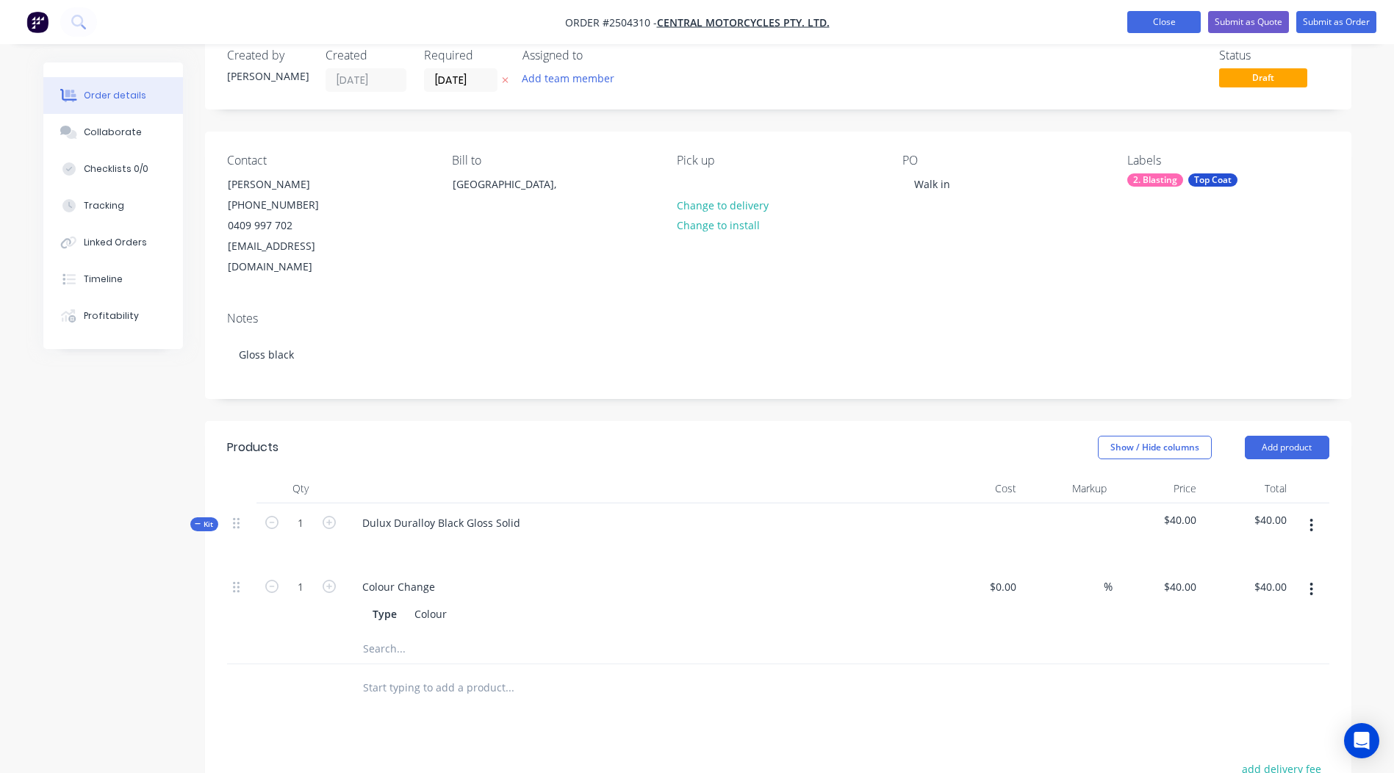
click at [1178, 16] on button "Close" at bounding box center [1165, 22] width 74 height 22
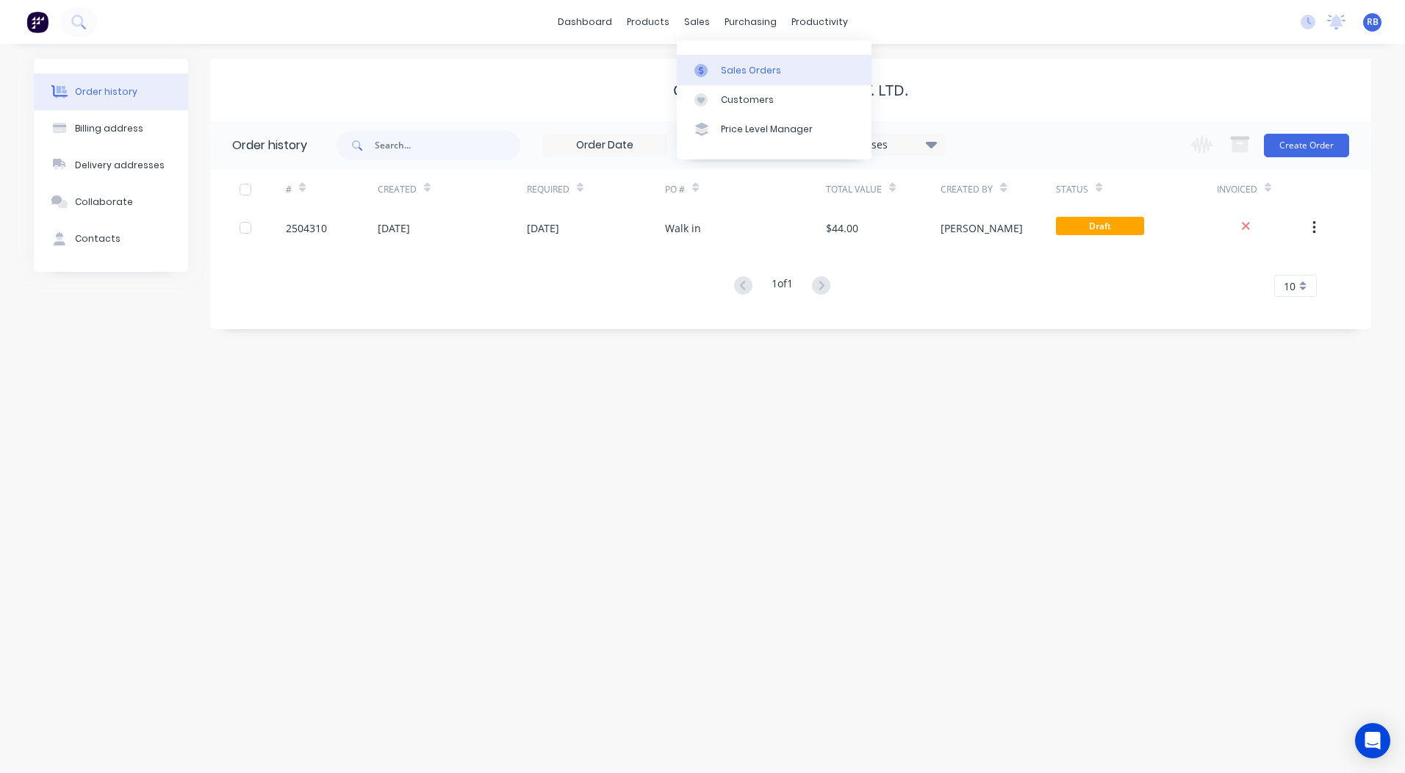
click at [726, 73] on div "Sales Orders" at bounding box center [751, 70] width 60 height 13
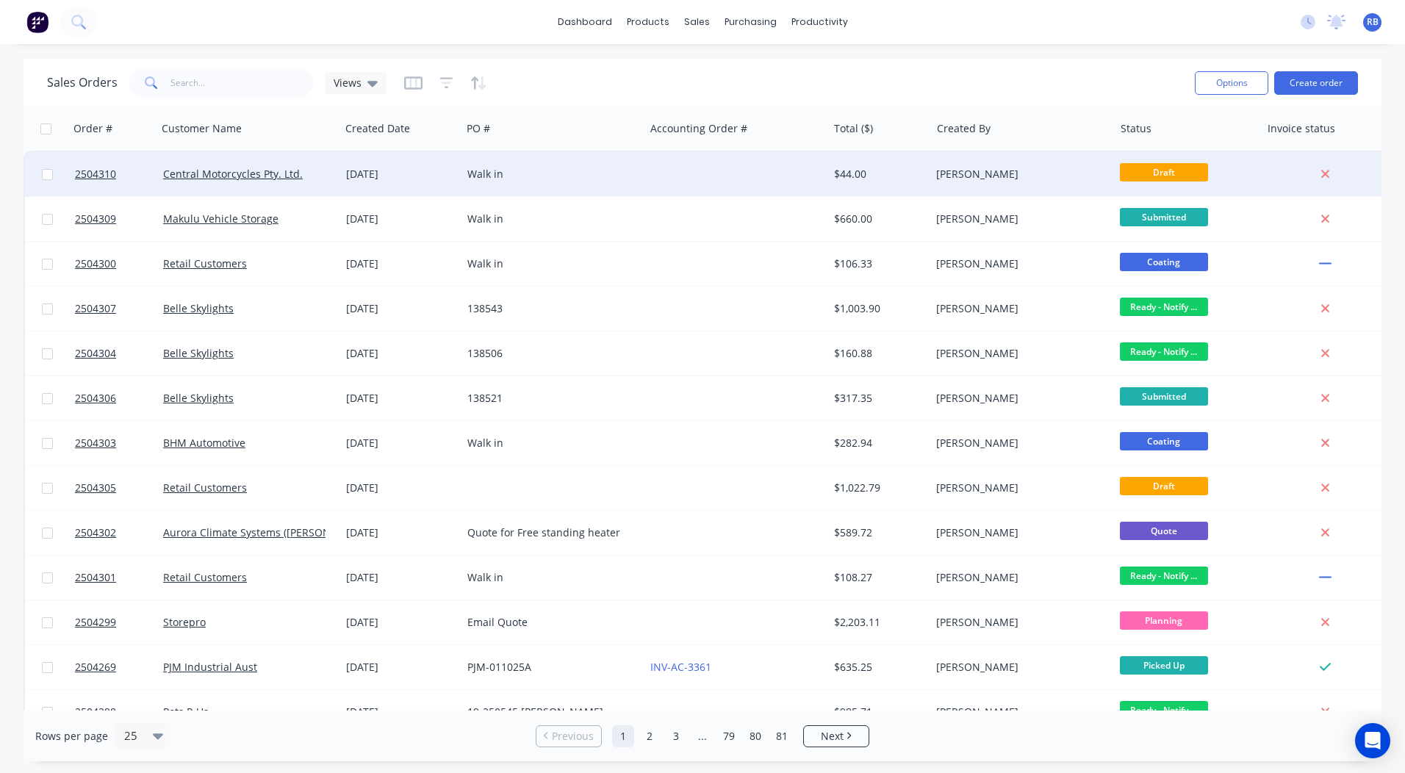
click at [542, 162] on div "Walk in" at bounding box center [553, 174] width 183 height 44
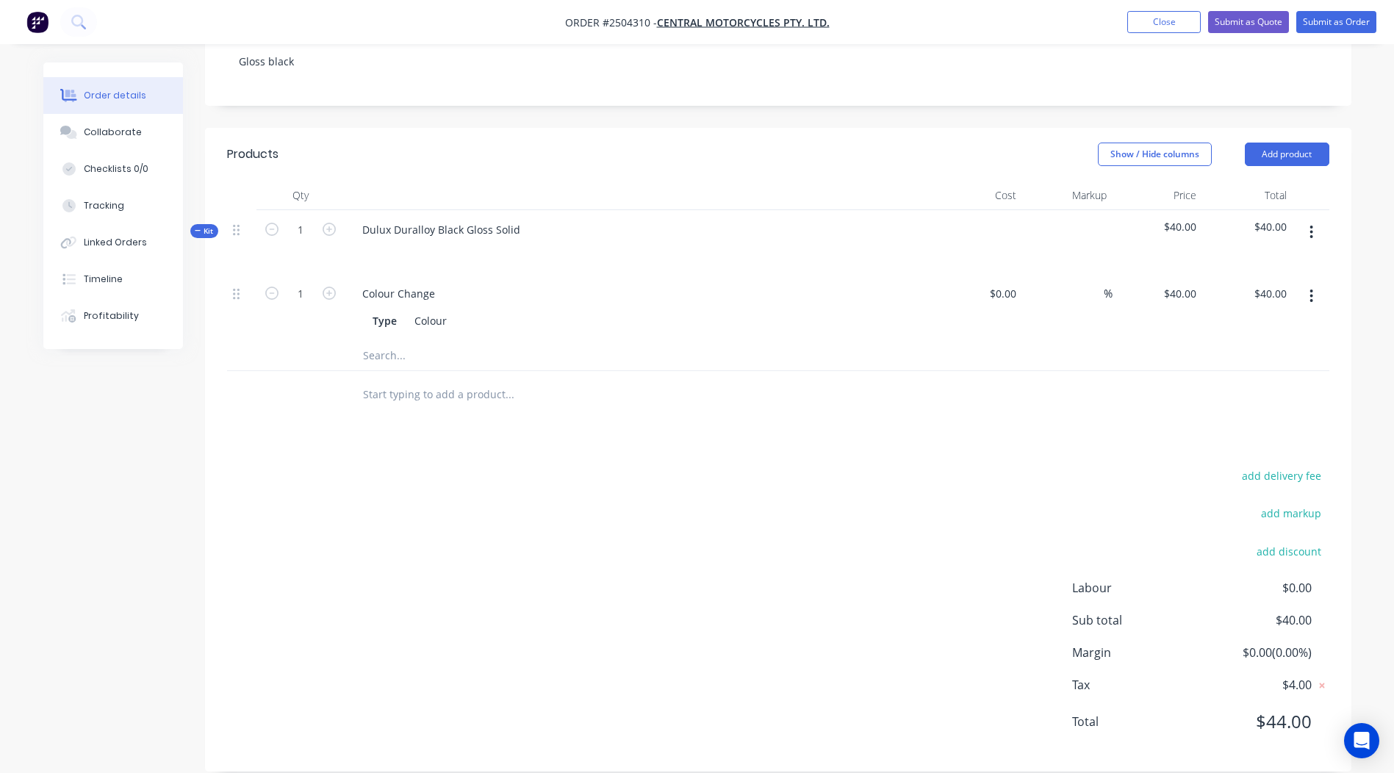
scroll to position [320, 0]
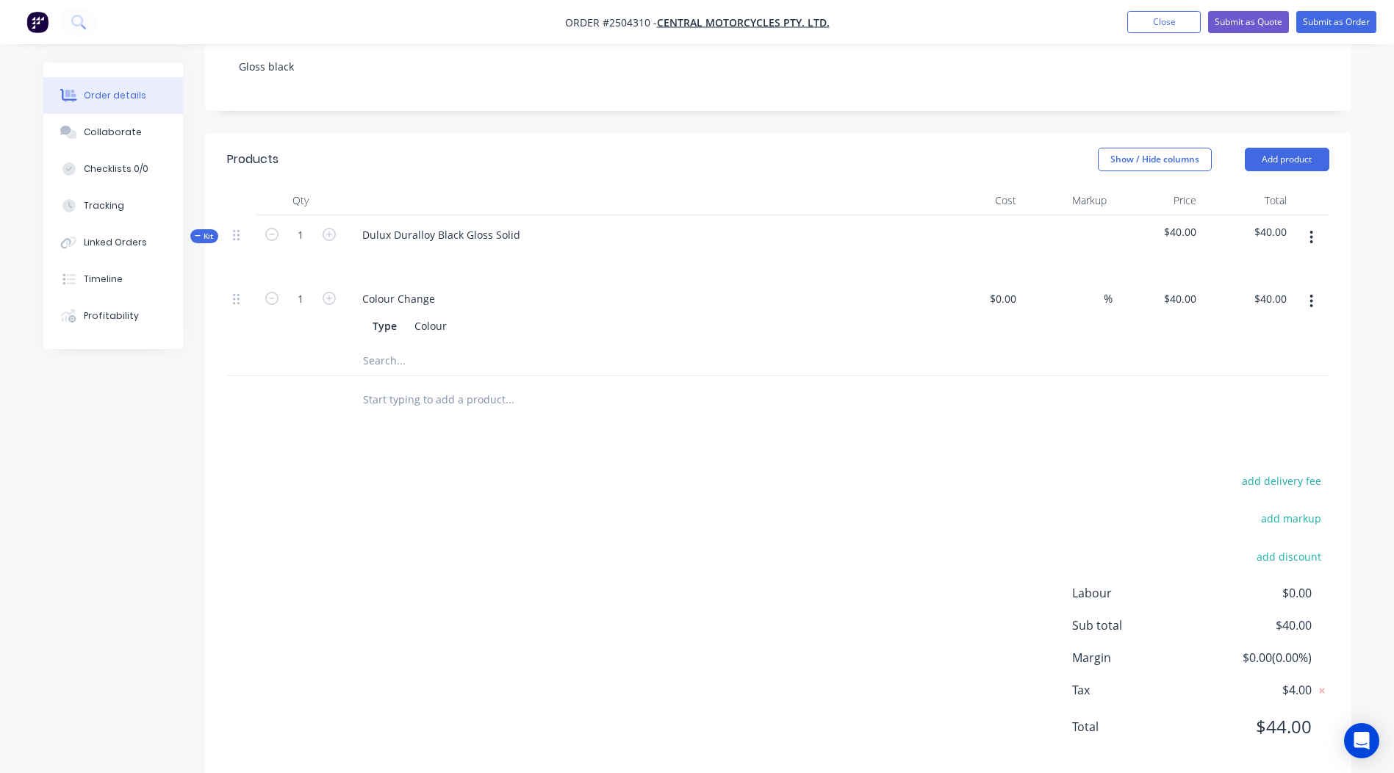
click at [1311, 229] on icon "button" at bounding box center [1312, 237] width 4 height 16
click at [1225, 265] on div "Add product to kit" at bounding box center [1259, 275] width 113 height 21
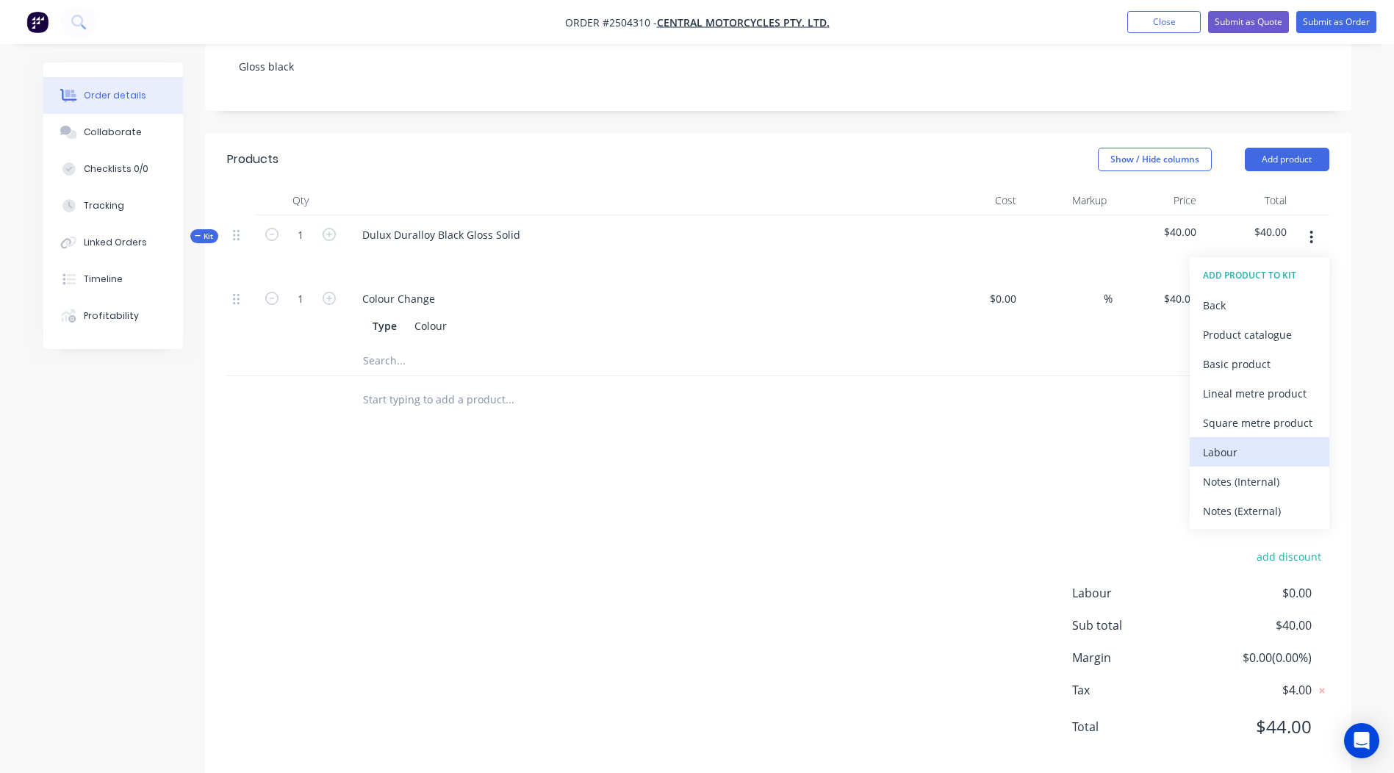
click at [1224, 442] on div "Labour" at bounding box center [1259, 452] width 113 height 21
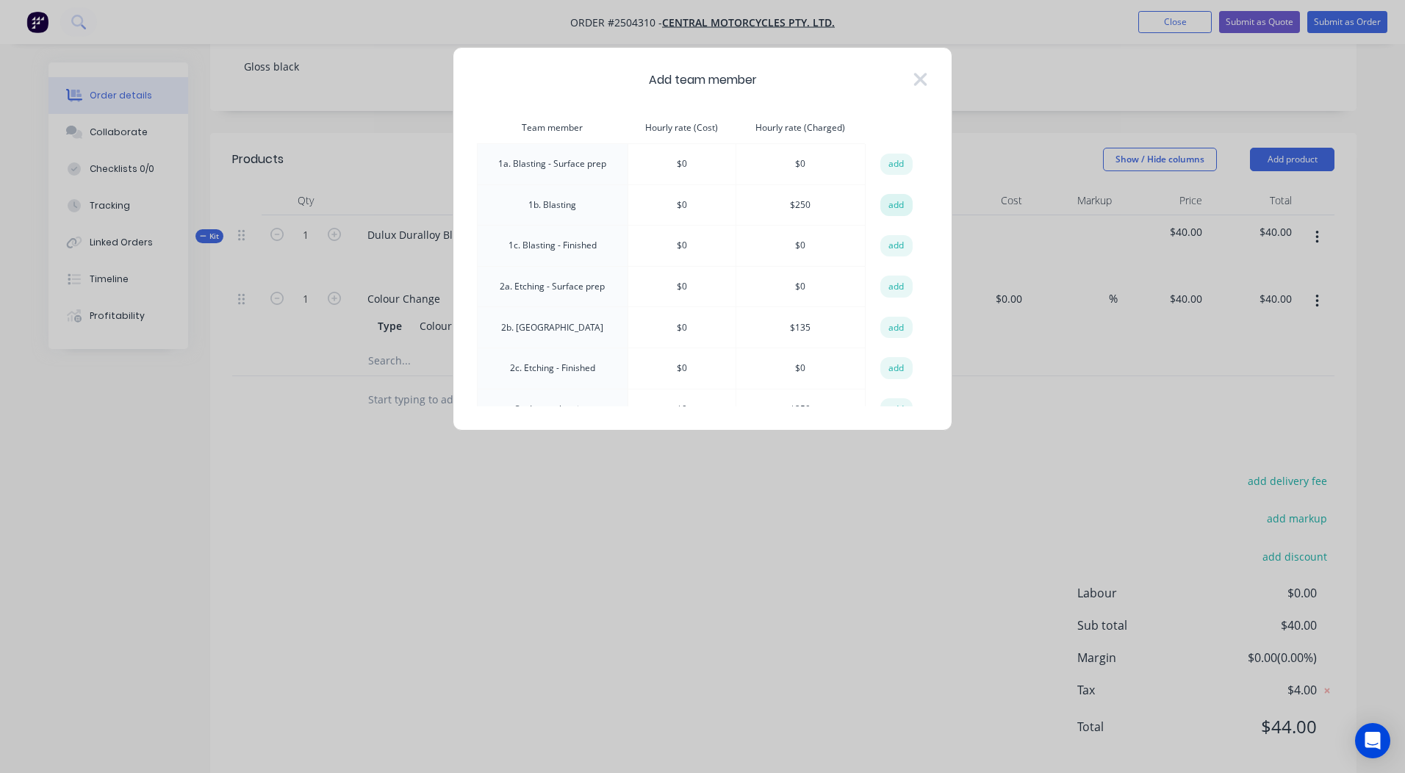
click at [881, 204] on button "add" at bounding box center [897, 205] width 32 height 22
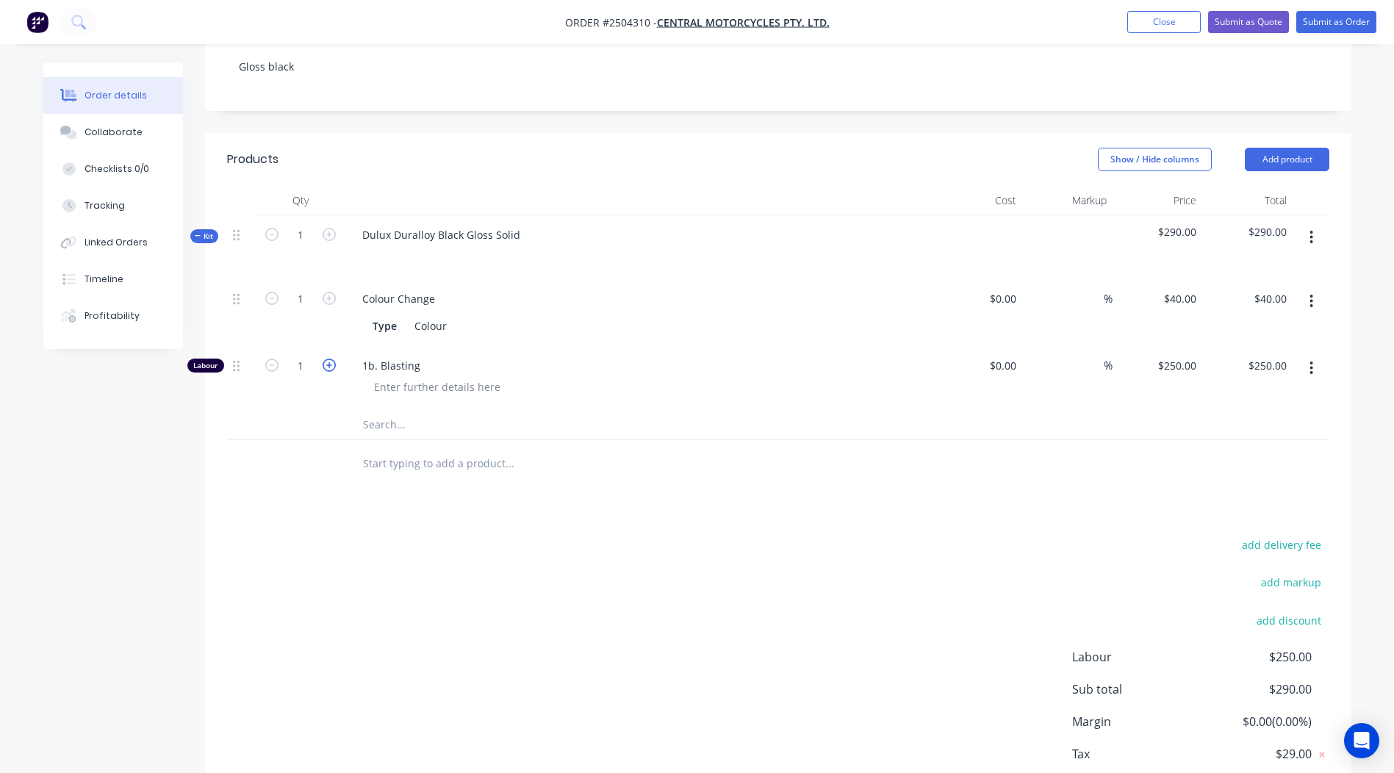
click at [323, 359] on icon "button" at bounding box center [329, 365] width 13 height 13
type input "2"
type input "$500.00"
click at [268, 359] on icon "button" at bounding box center [271, 365] width 13 height 13
type input "1"
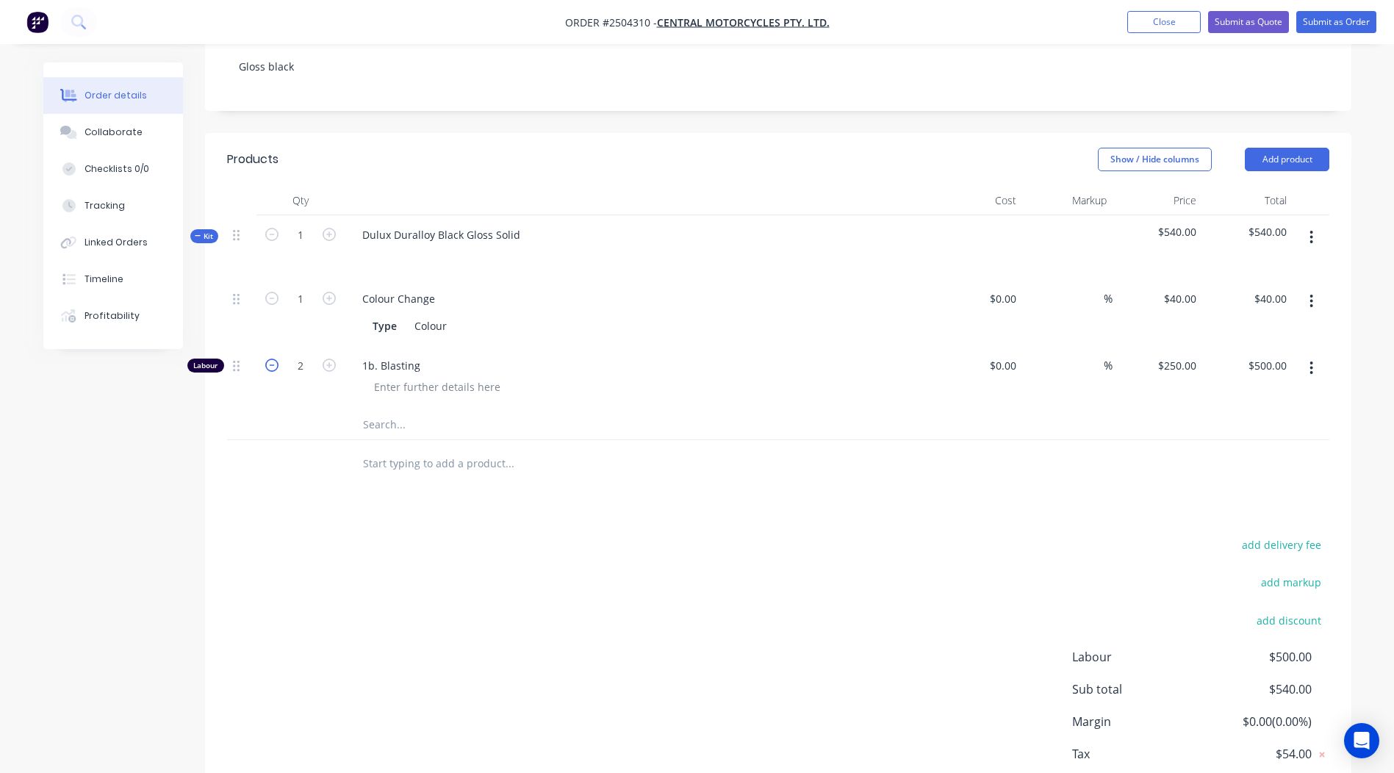
type input "$250.00"
click at [301, 355] on input "1" at bounding box center [301, 366] width 38 height 22
type input "0.25"
click at [447, 565] on div "add delivery fee add markup add discount Labour $250.00 Sub total $290.00 Margi…" at bounding box center [778, 677] width 1103 height 284
type input "$62.50"
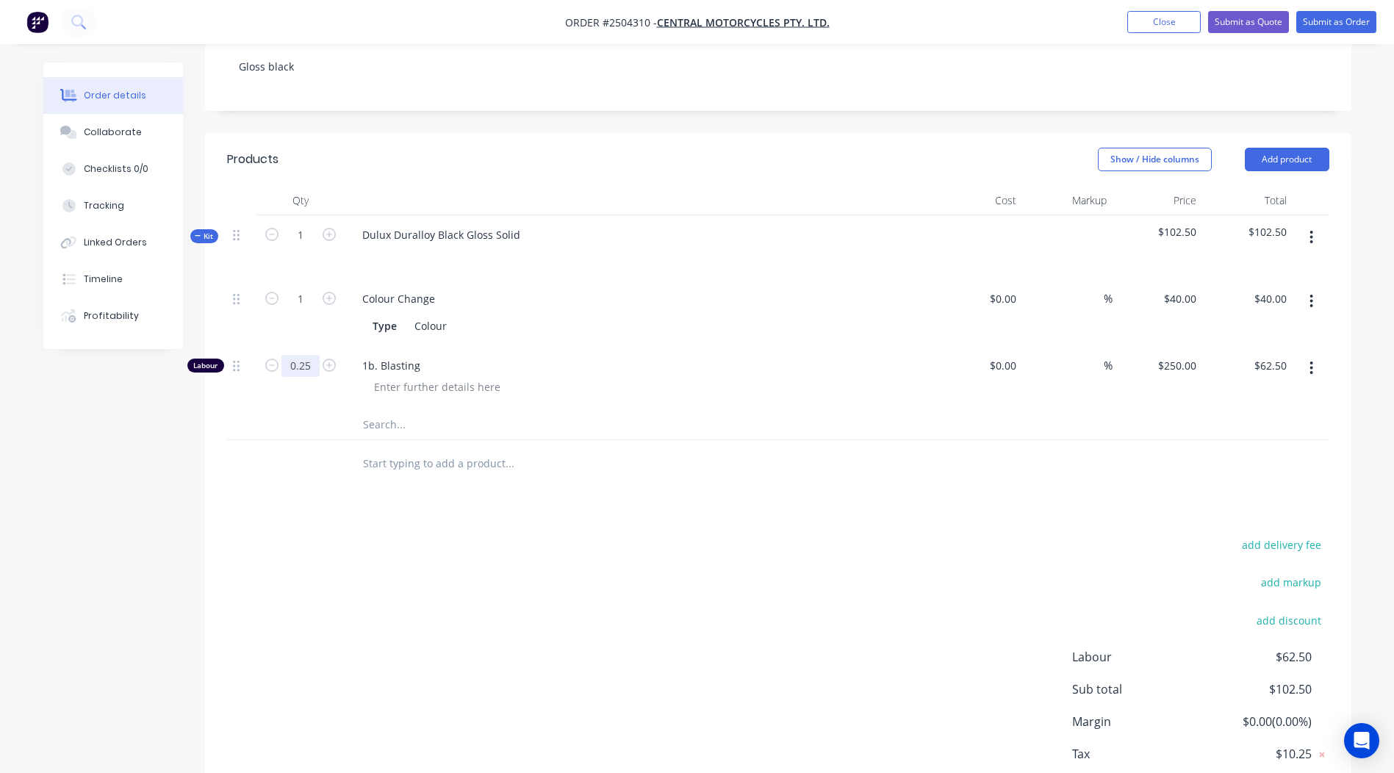
click at [296, 355] on input "0.25" at bounding box center [301, 366] width 38 height 22
type input "0.167"
type input "$41.75"
click at [500, 535] on div "add delivery fee add markup add discount Labour $62.50 Sub total $102.50 Margin…" at bounding box center [778, 677] width 1103 height 284
click at [1308, 224] on button "button" at bounding box center [1311, 237] width 35 height 26
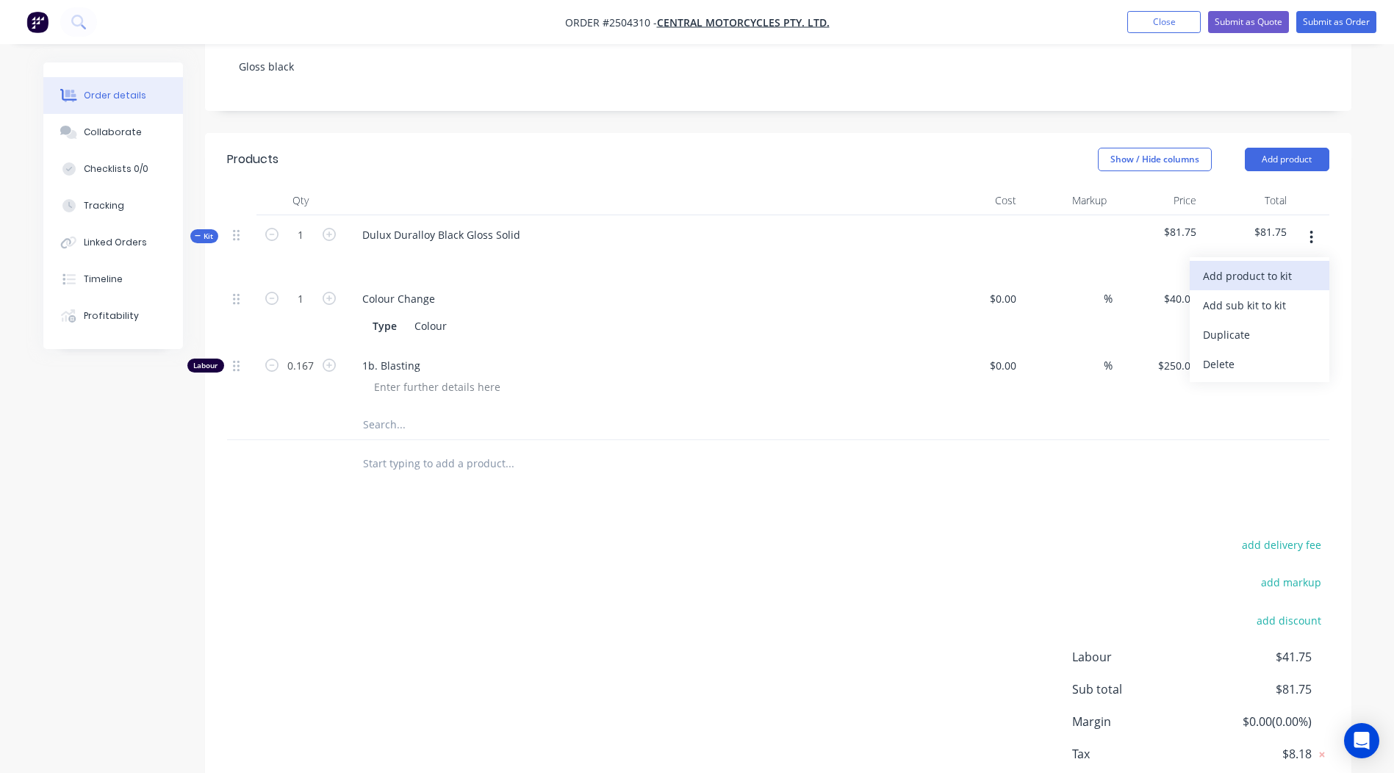
click at [1272, 265] on div "Add product to kit" at bounding box center [1259, 275] width 113 height 21
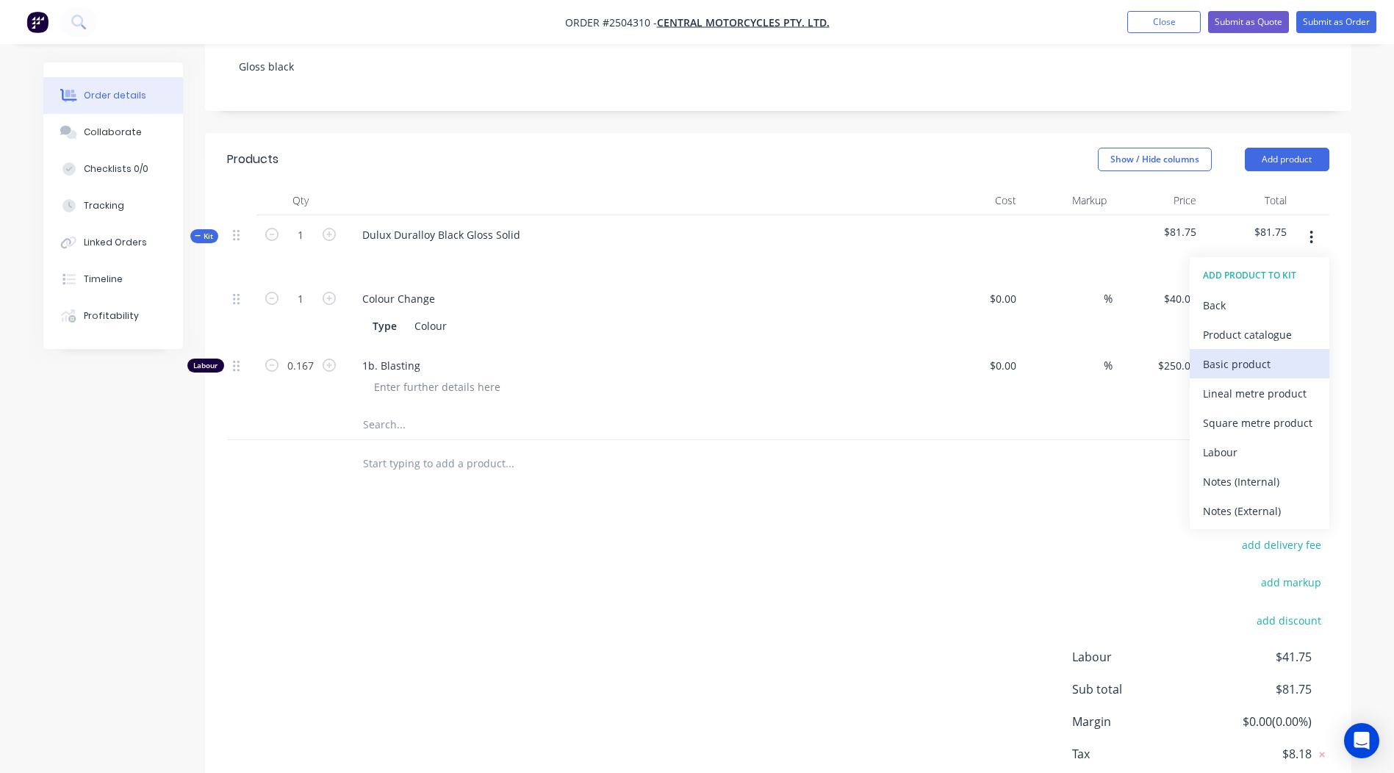
click at [1246, 354] on div "Basic product" at bounding box center [1259, 364] width 113 height 21
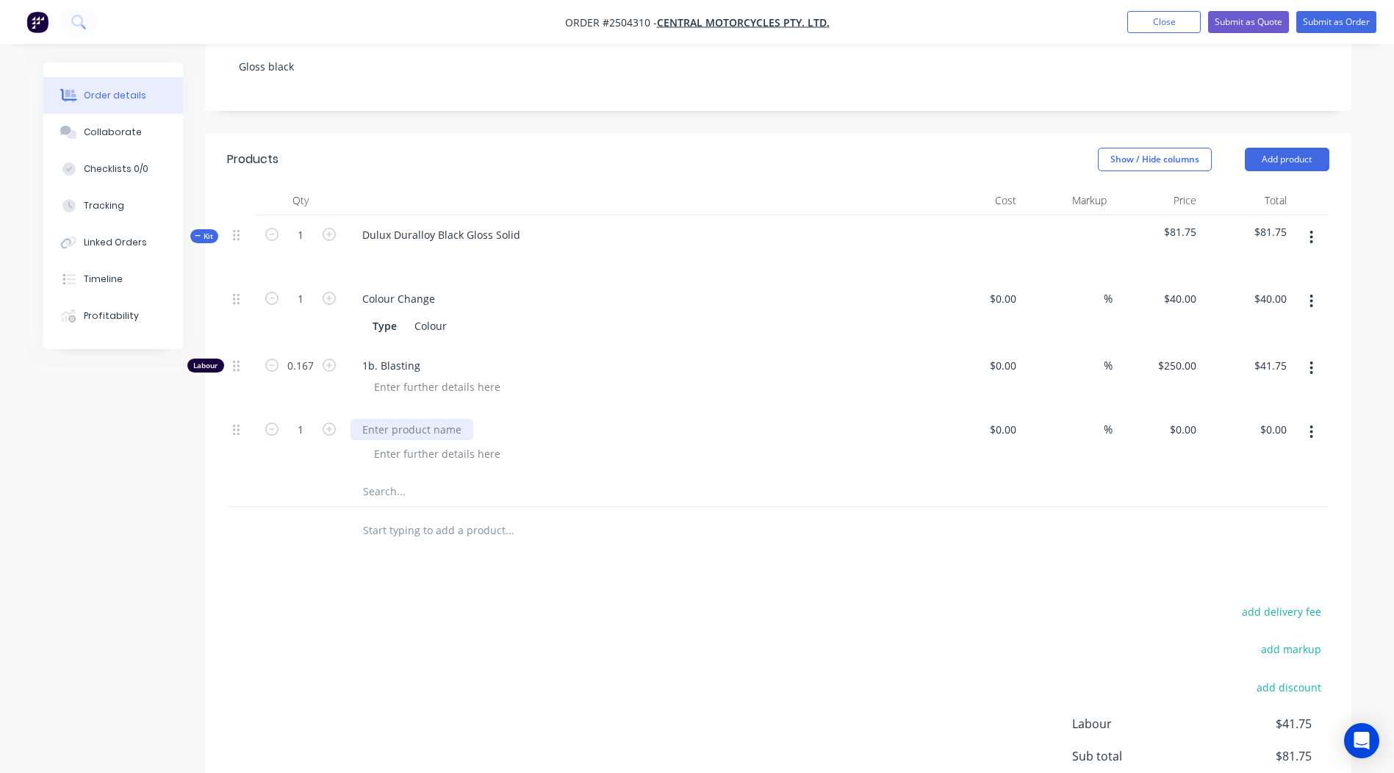
click at [402, 419] on div at bounding box center [412, 429] width 123 height 21
click at [332, 423] on icon "button" at bounding box center [329, 429] width 13 height 13
click at [331, 423] on icon "button" at bounding box center [329, 429] width 13 height 13
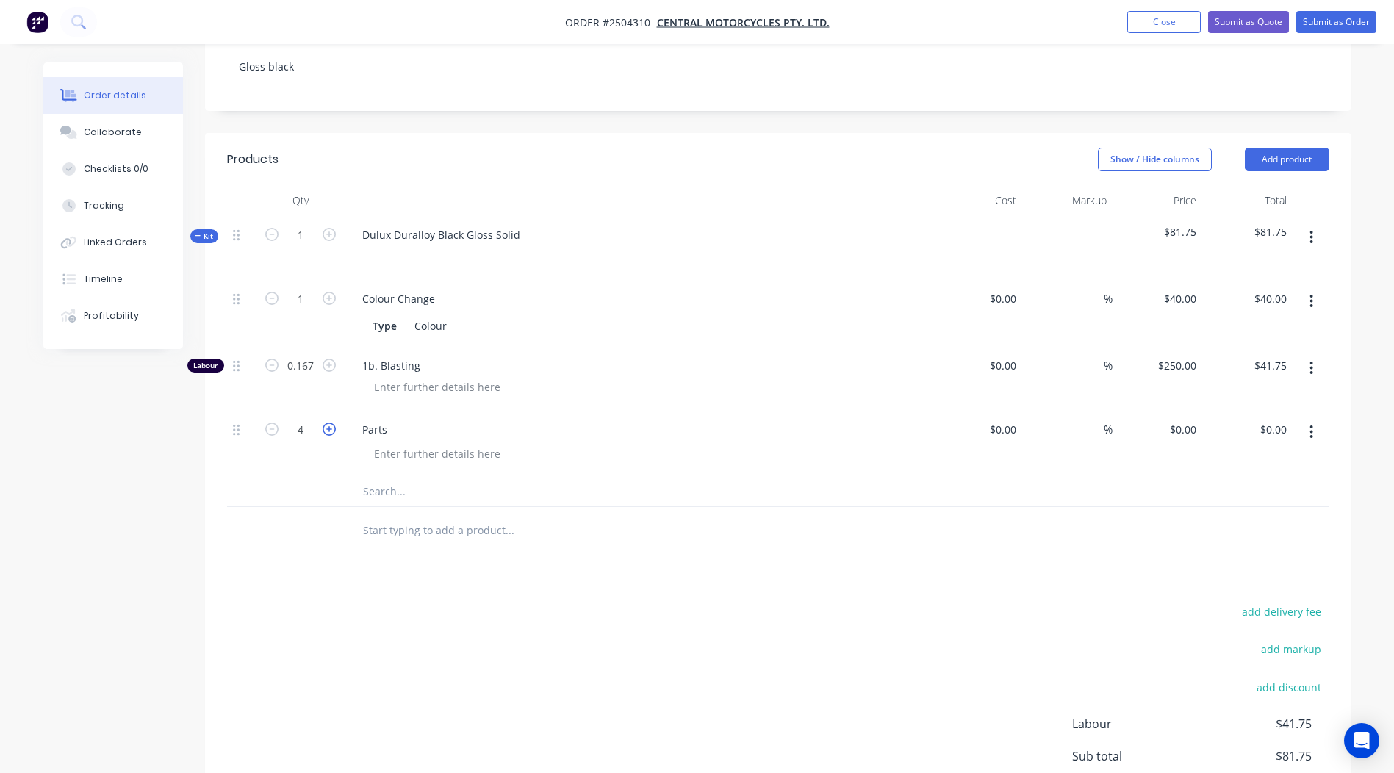
type input "5"
click at [1188, 419] on input "0" at bounding box center [1186, 429] width 34 height 21
click at [975, 602] on div "add delivery fee add markup add discount Labour $41.75 Sub total $81.75 Margin …" at bounding box center [778, 744] width 1103 height 284
type input "$5.00"
type input "$25.00"
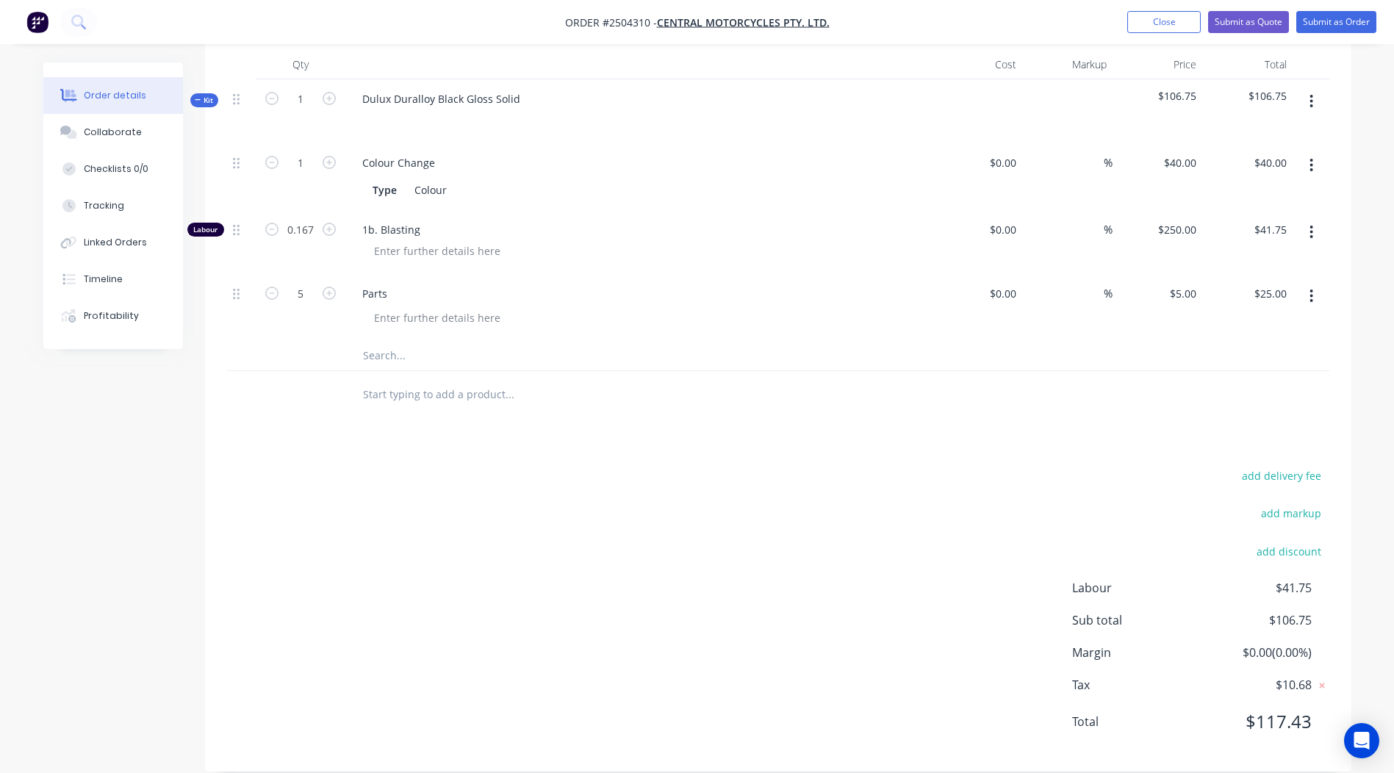
scroll to position [0, 0]
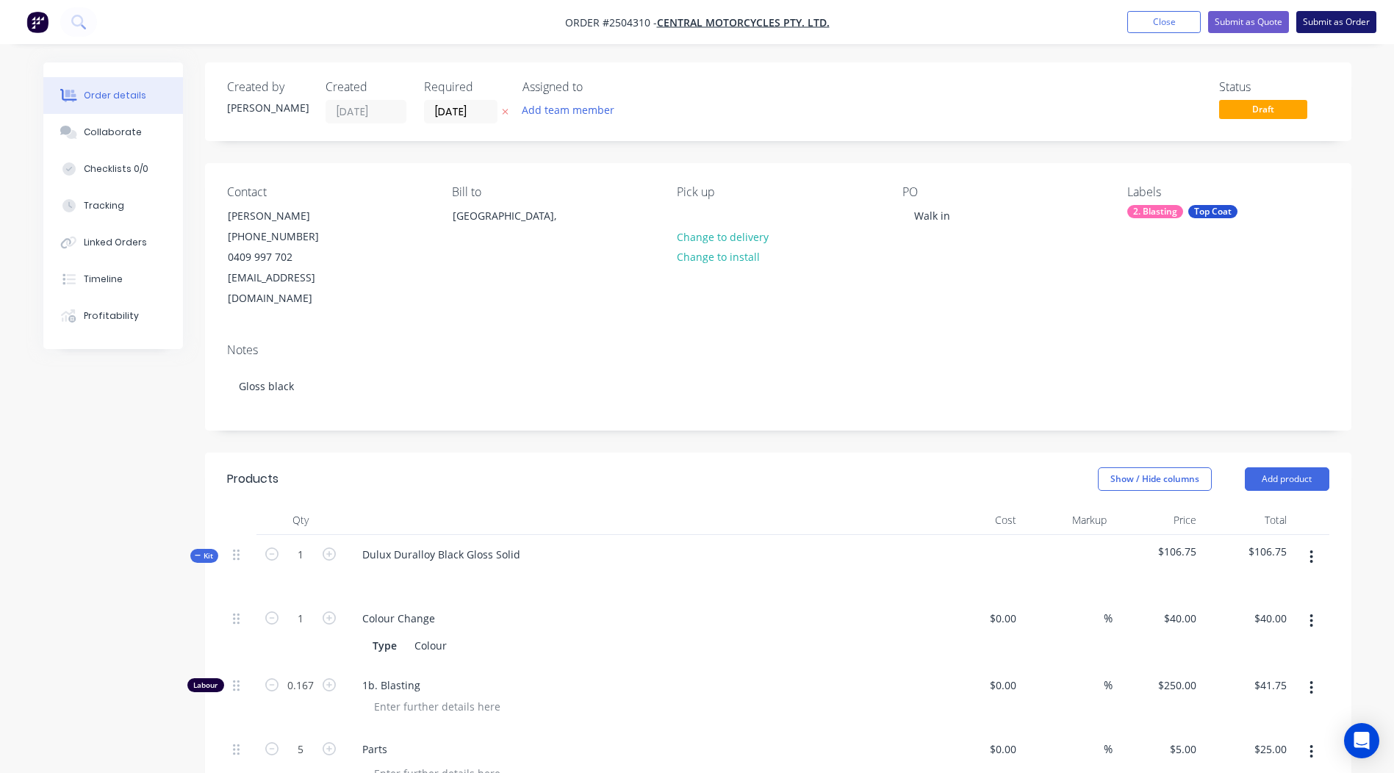
click at [1339, 12] on button "Submit as Order" at bounding box center [1337, 22] width 80 height 22
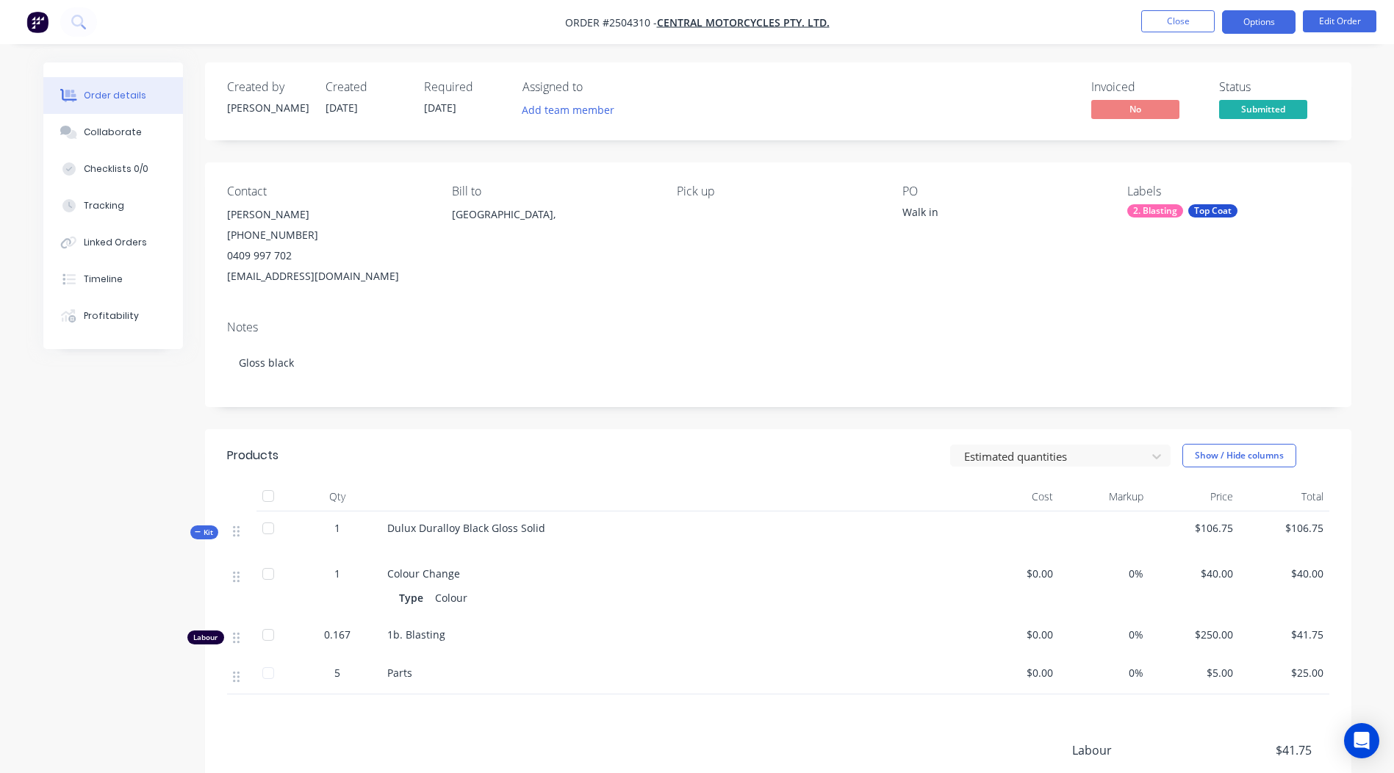
click at [1260, 30] on button "Options" at bounding box center [1259, 22] width 74 height 24
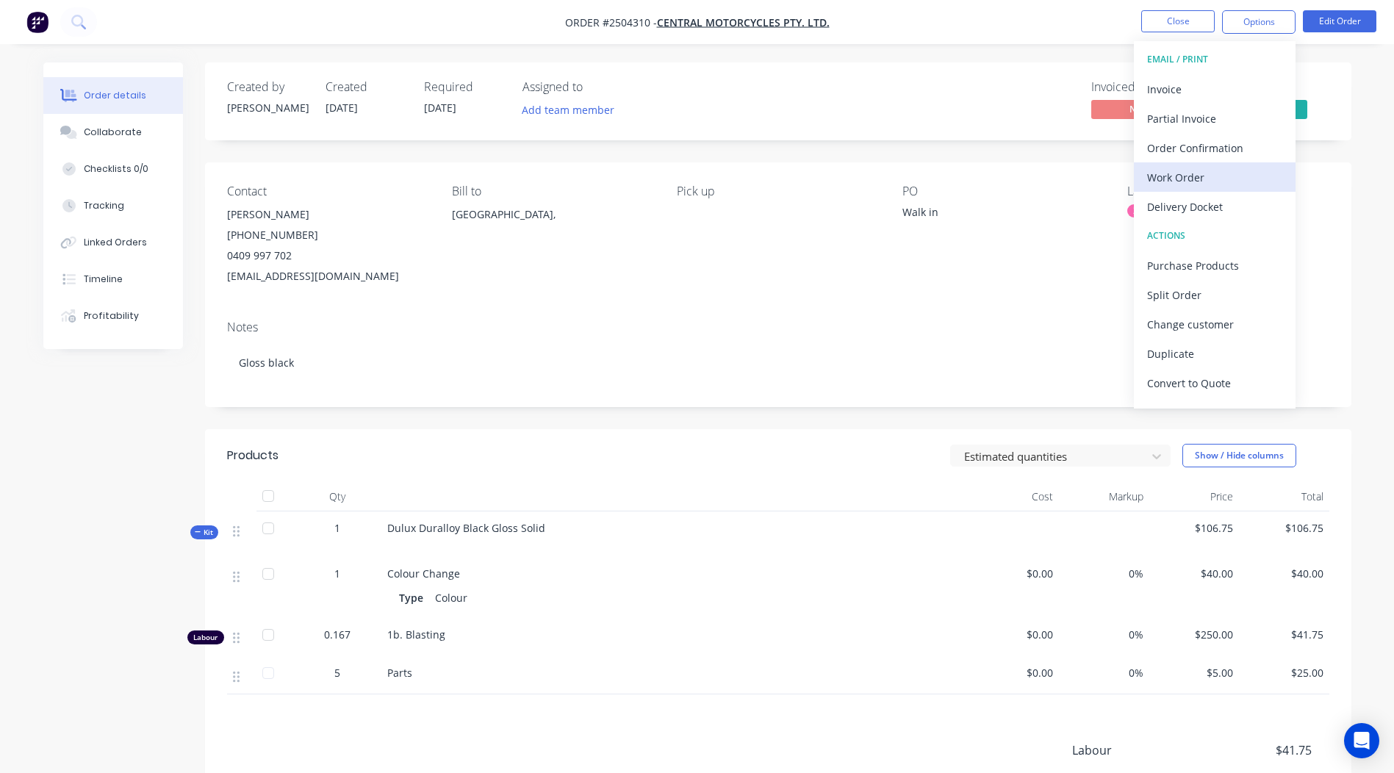
click at [1211, 177] on div "Work Order" at bounding box center [1214, 177] width 135 height 21
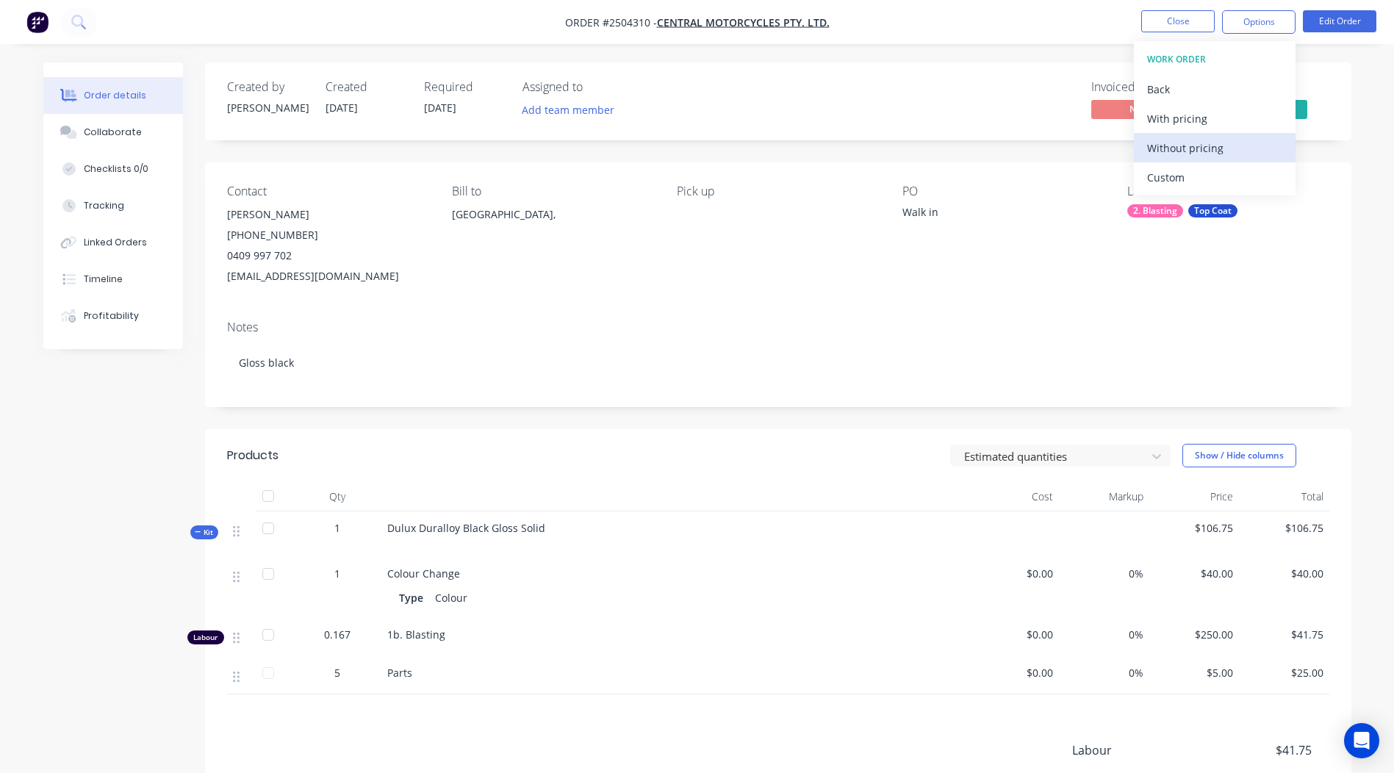
click at [1223, 151] on div "Without pricing" at bounding box center [1214, 147] width 135 height 21
click at [1028, 313] on div "Notes Gloss black" at bounding box center [778, 358] width 1147 height 99
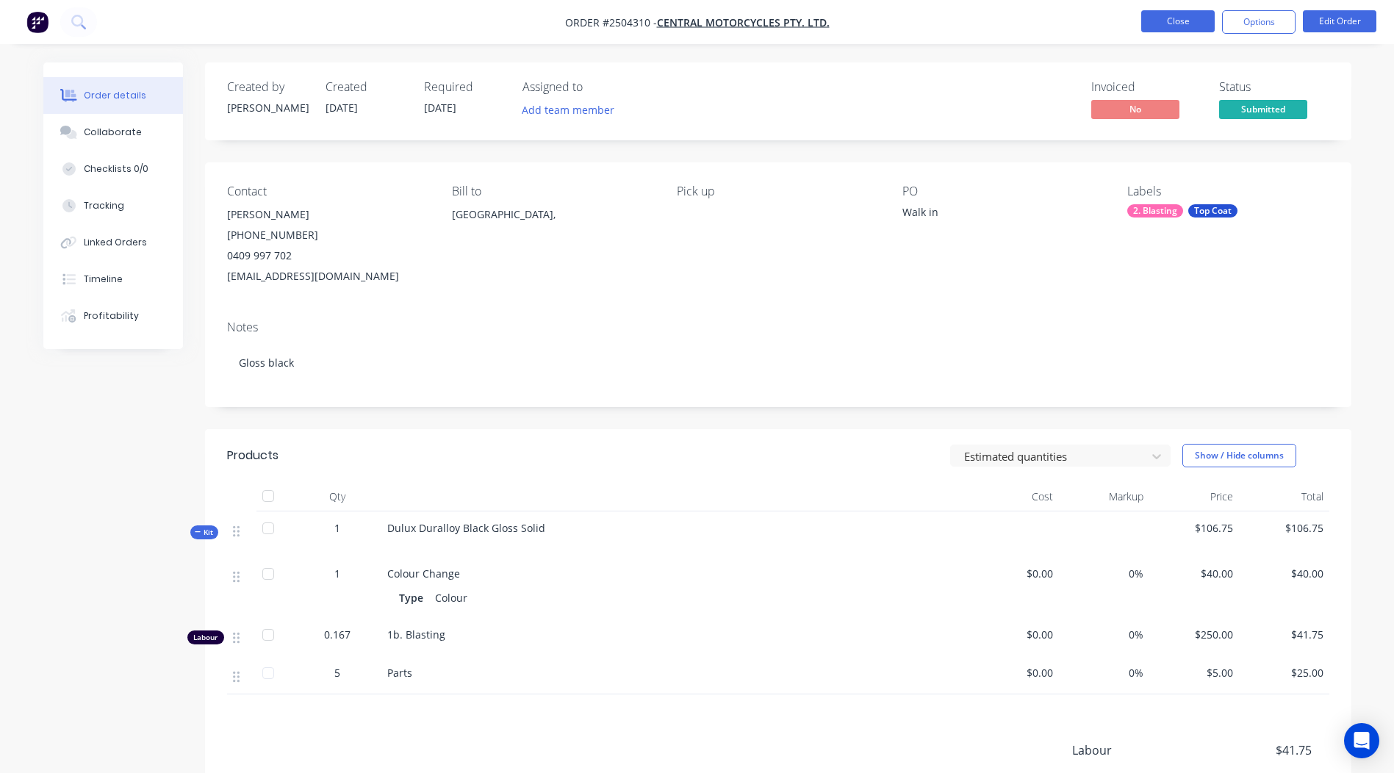
click at [1172, 23] on button "Close" at bounding box center [1179, 21] width 74 height 22
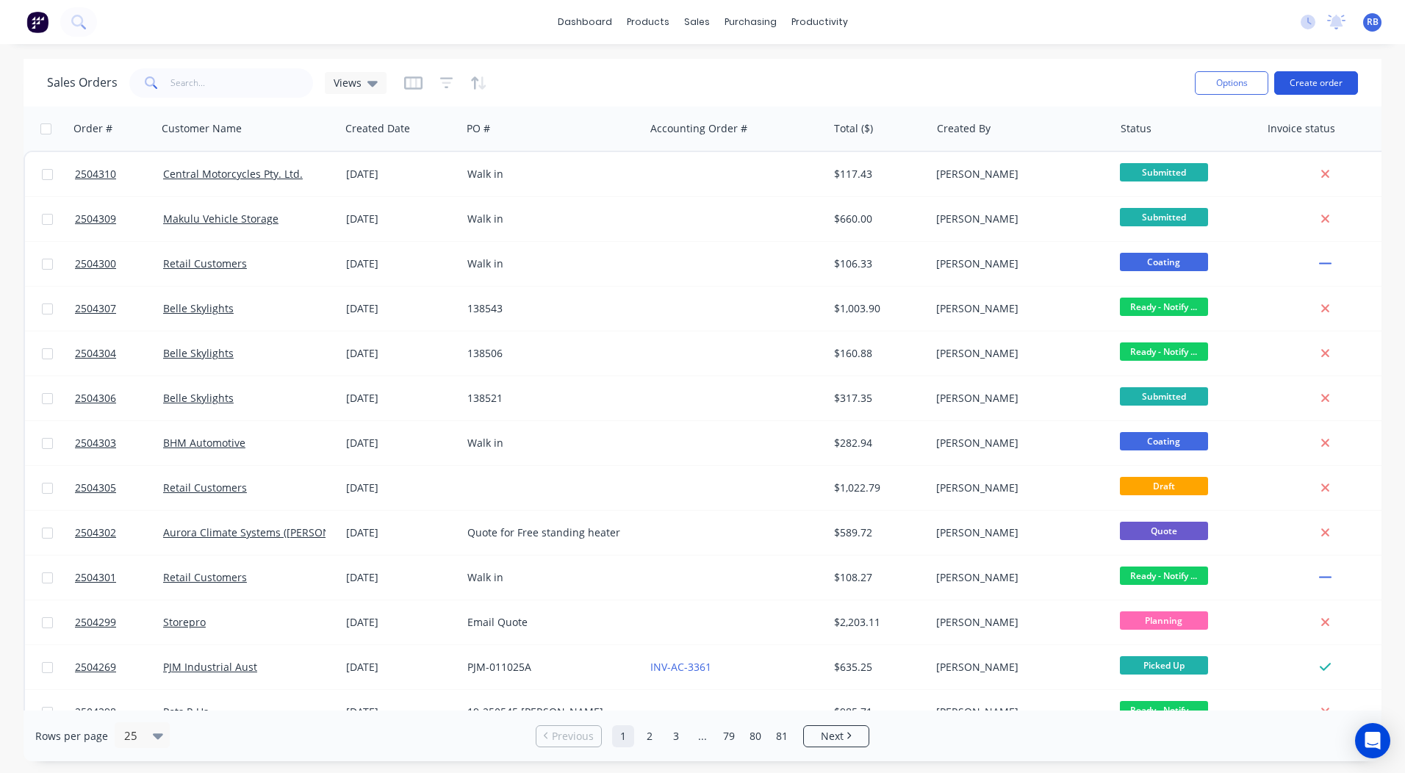
click at [1317, 81] on button "Create order" at bounding box center [1317, 83] width 84 height 24
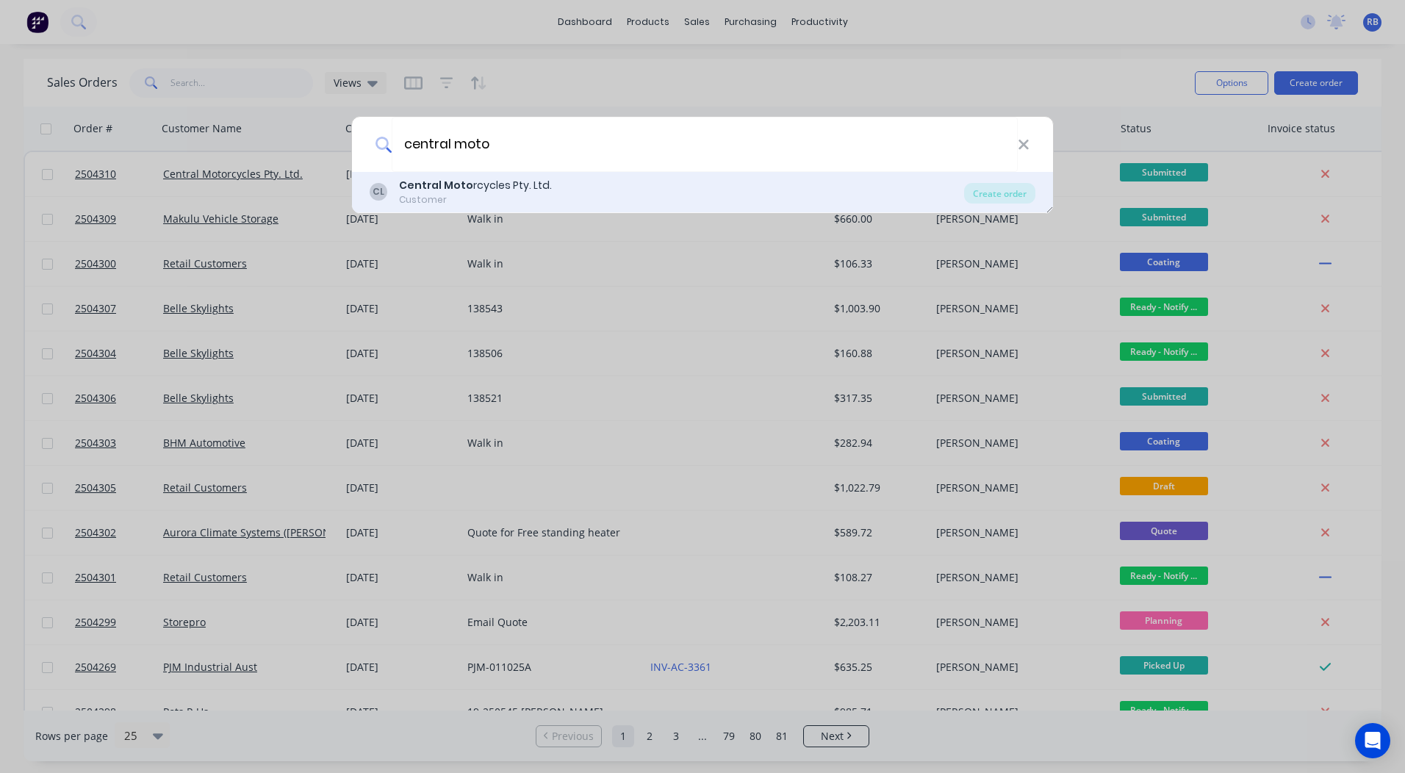
type input "central moto"
click at [579, 199] on div "CL Central Moto rcycles Pty. Ltd. Customer" at bounding box center [667, 192] width 595 height 29
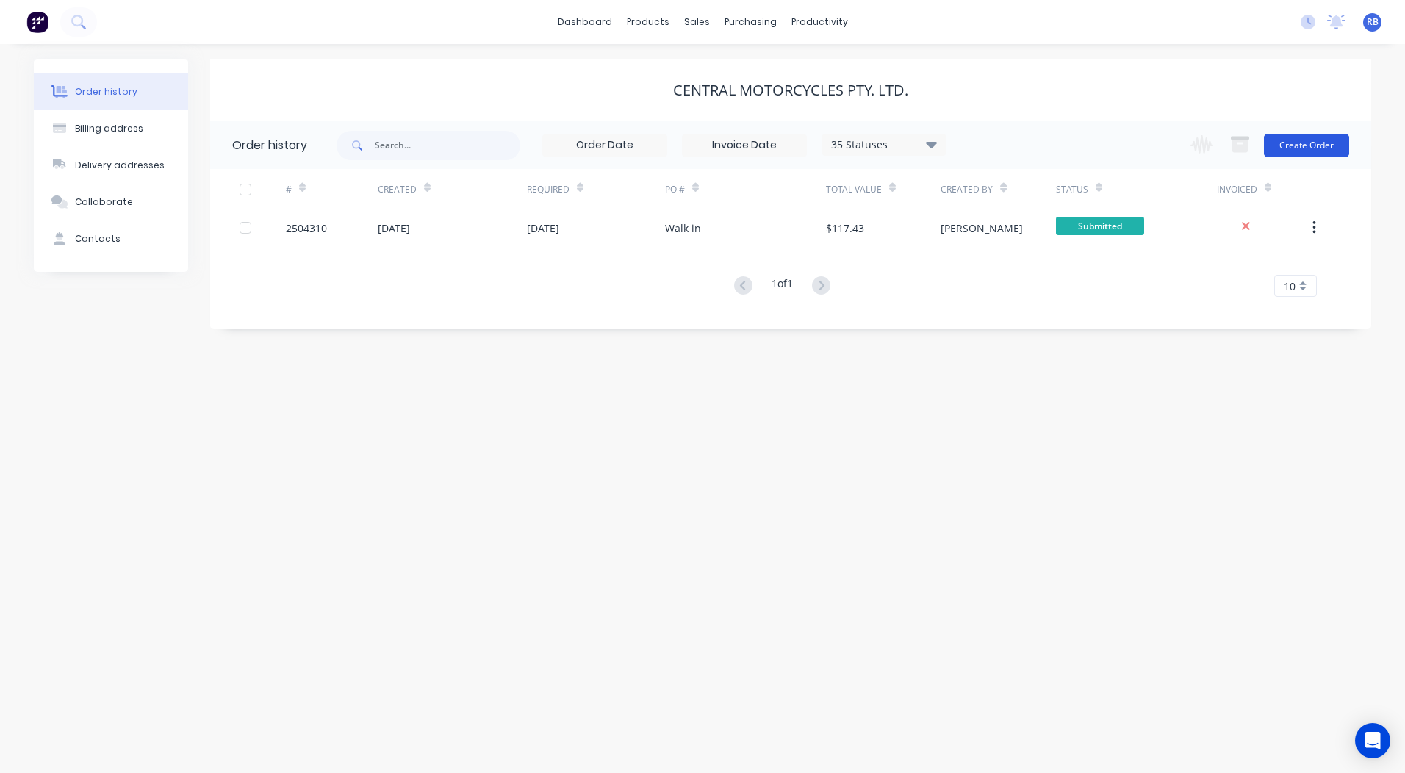
click at [1336, 146] on button "Create Order" at bounding box center [1306, 146] width 85 height 24
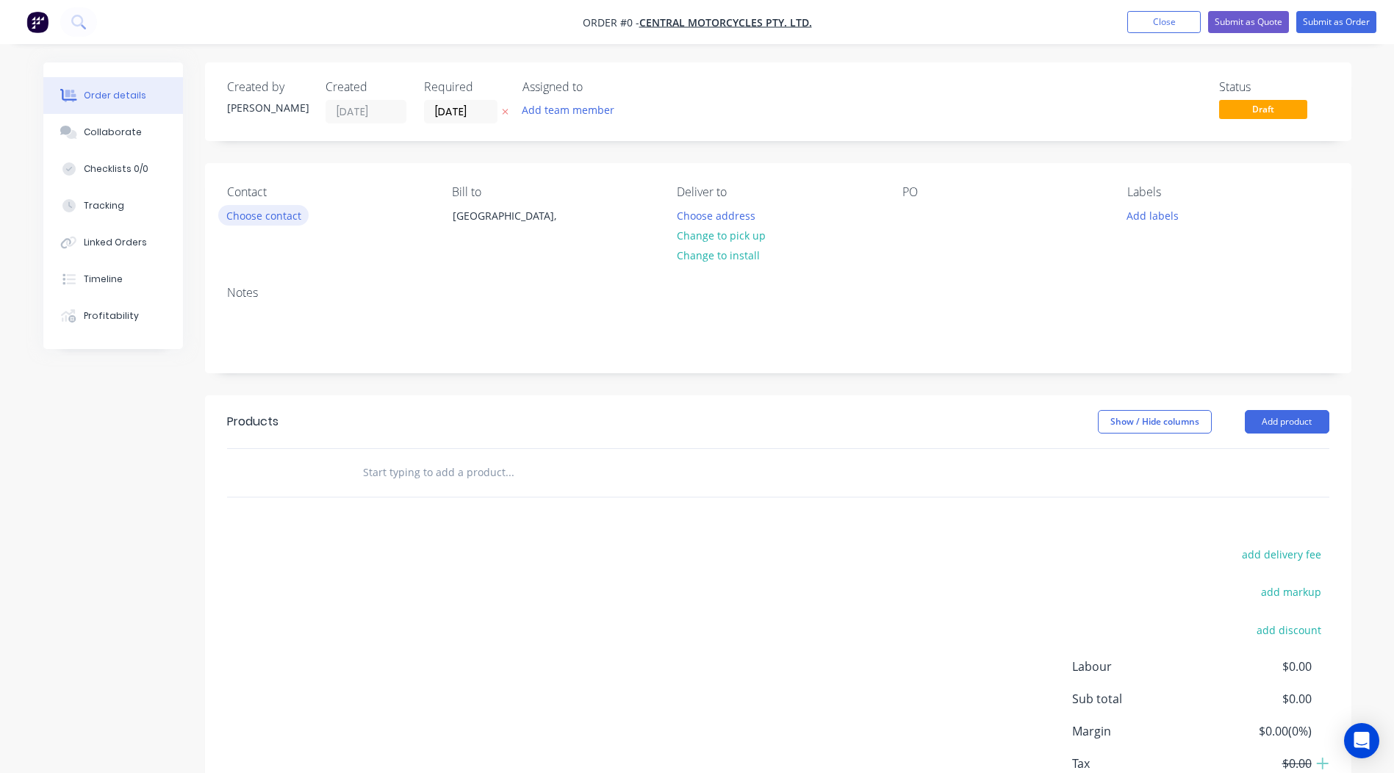
click at [248, 223] on button "Choose contact" at bounding box center [263, 215] width 90 height 20
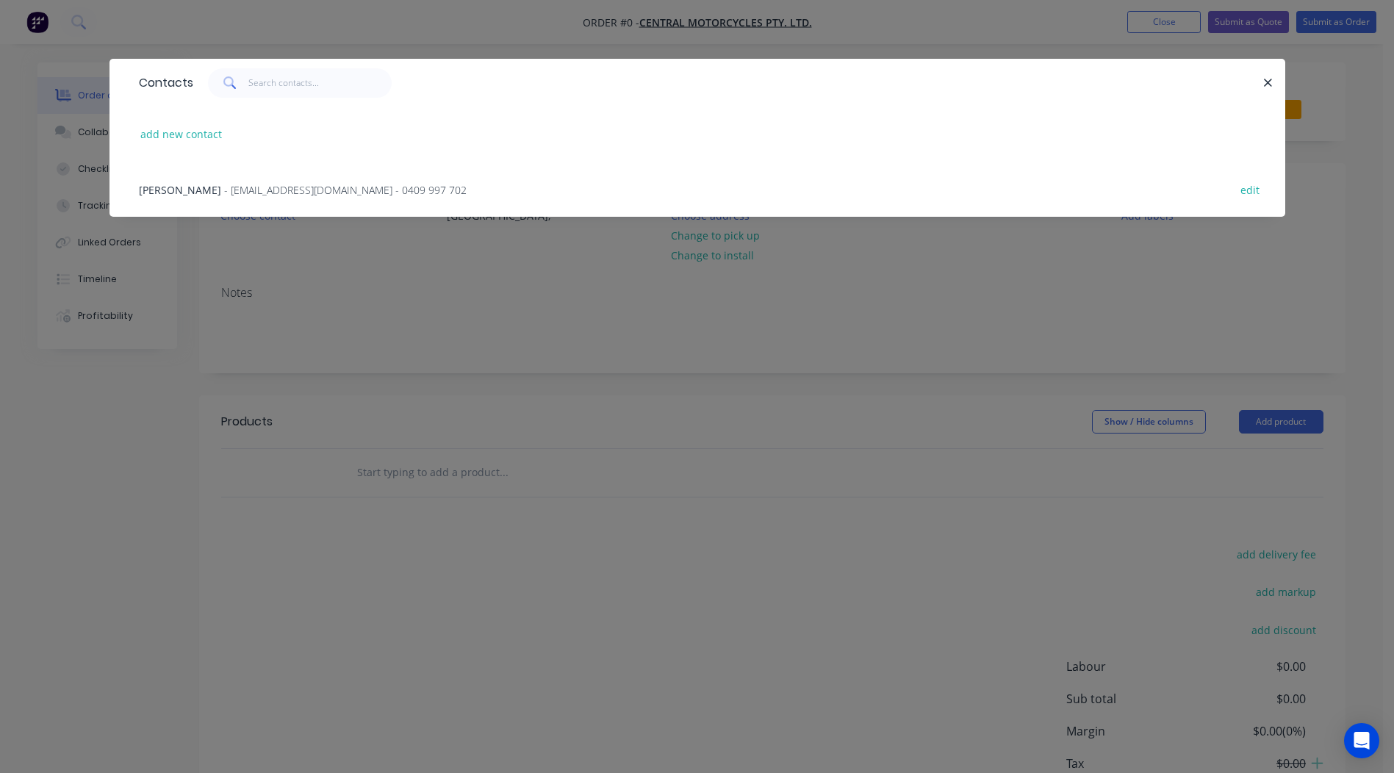
click at [187, 181] on div "Greg Lawn - centralmotorcycles@bigpond.com - 0409 997 702 edit" at bounding box center [698, 189] width 1132 height 55
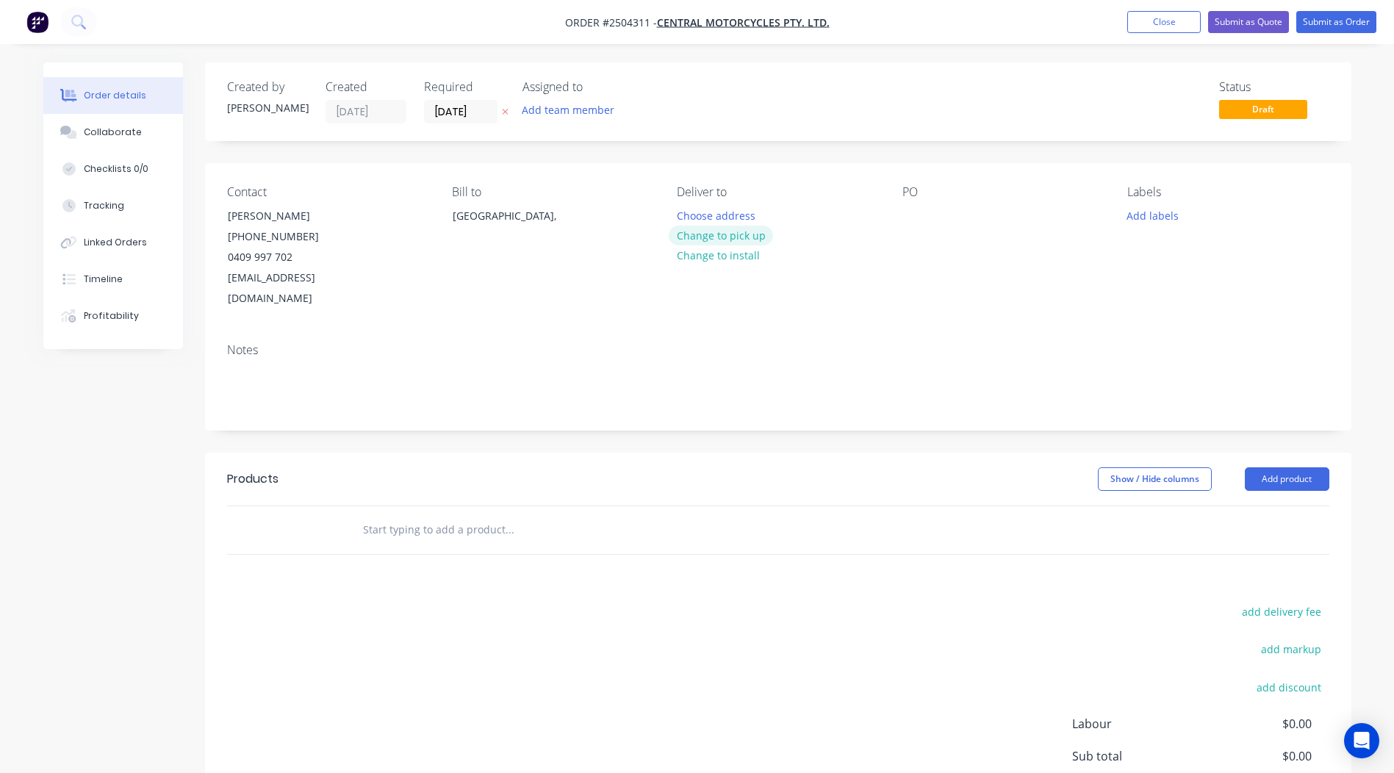
click at [741, 230] on button "Change to pick up" at bounding box center [721, 236] width 104 height 20
click at [920, 211] on div at bounding box center [915, 215] width 24 height 21
click at [1134, 220] on button "Add labels" at bounding box center [1154, 215] width 68 height 20
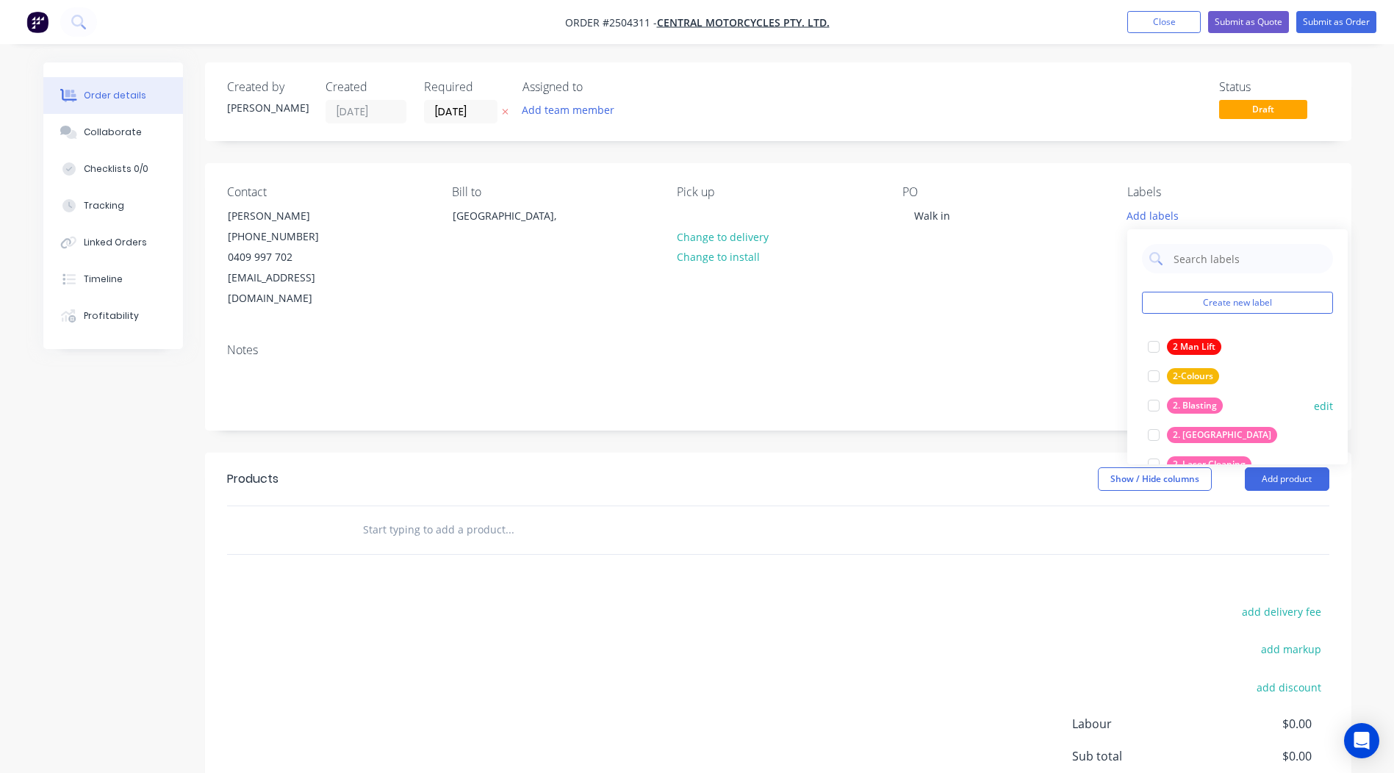
click at [1190, 405] on div "2. Blasting" at bounding box center [1195, 406] width 56 height 16
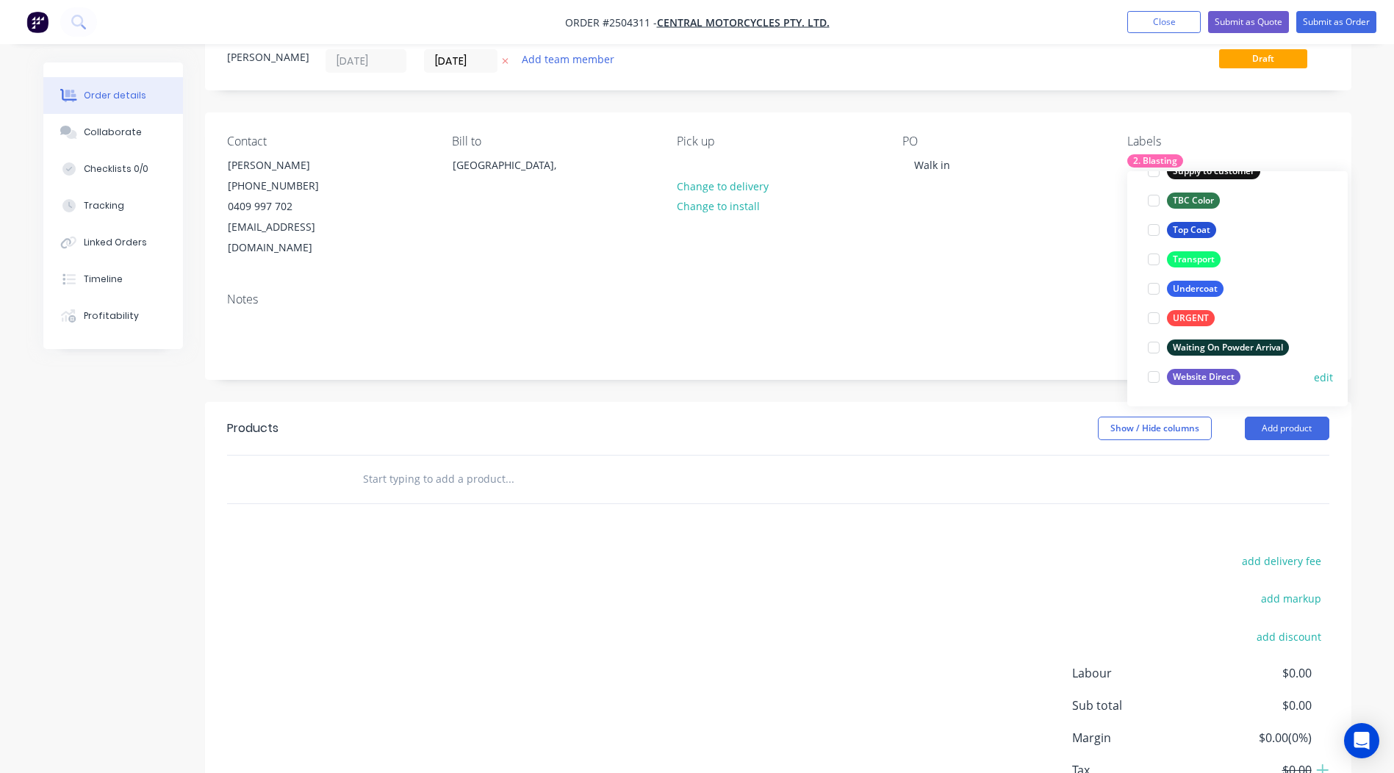
scroll to position [136, 0]
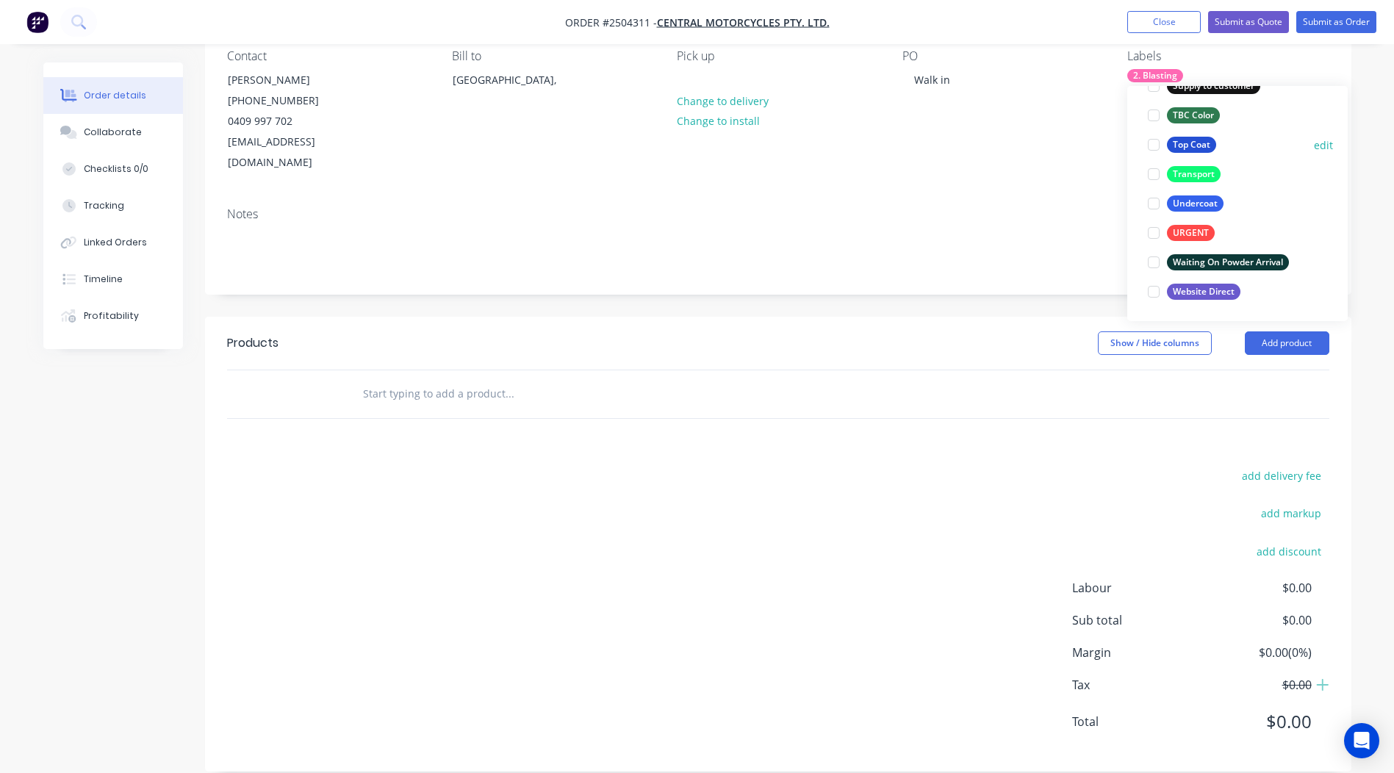
click at [1189, 143] on div "Top Coat" at bounding box center [1191, 145] width 49 height 16
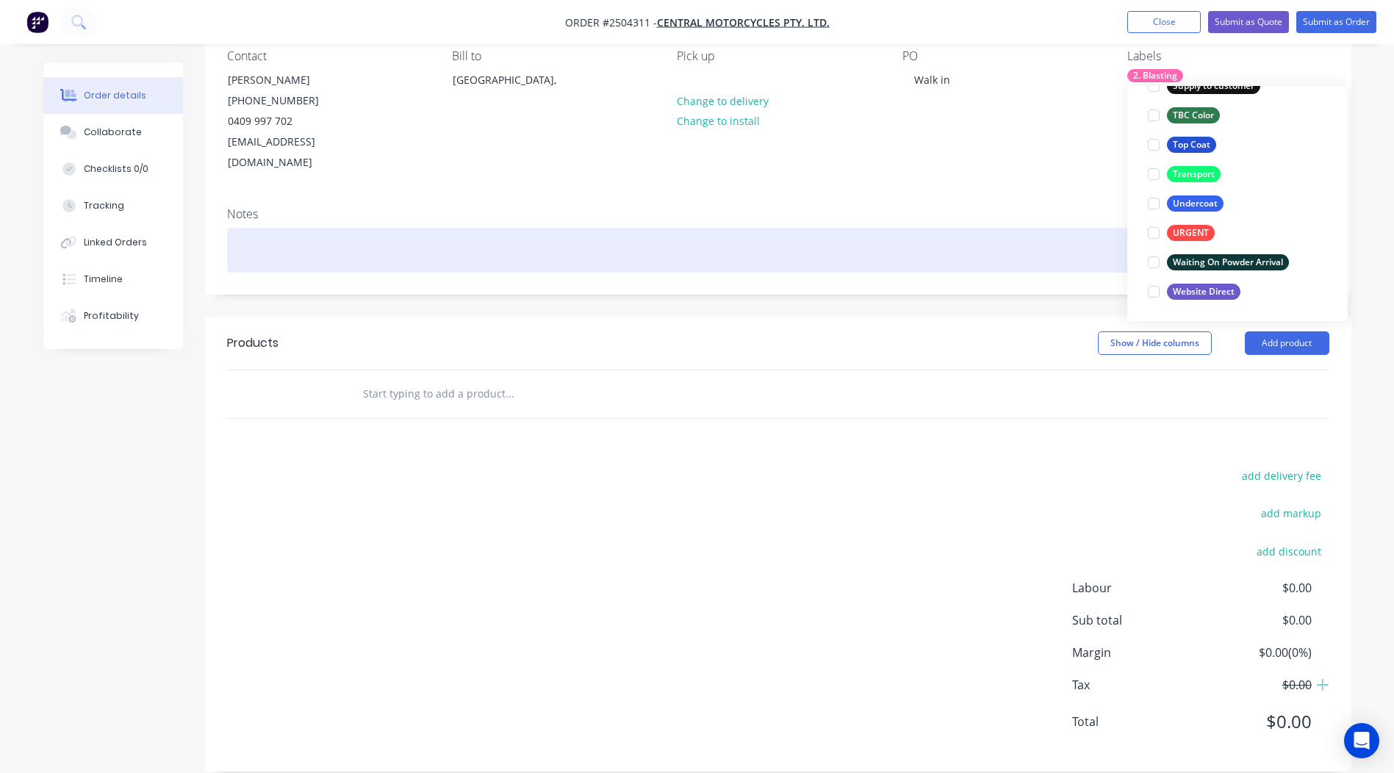
scroll to position [88, 0]
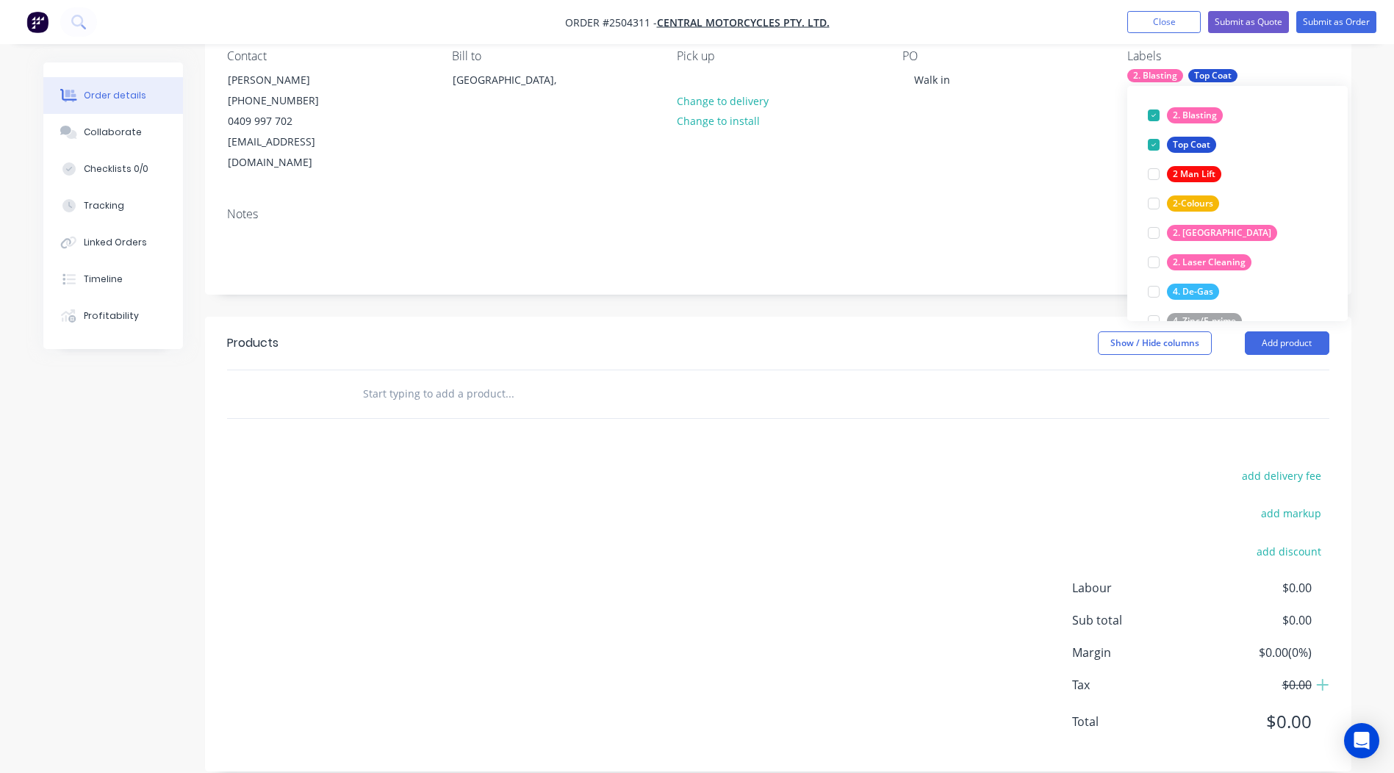
click at [770, 289] on div "Created by Rory Created 06/10/25 Required 06/10/25 Assigned to Add team member …" at bounding box center [778, 348] width 1147 height 845
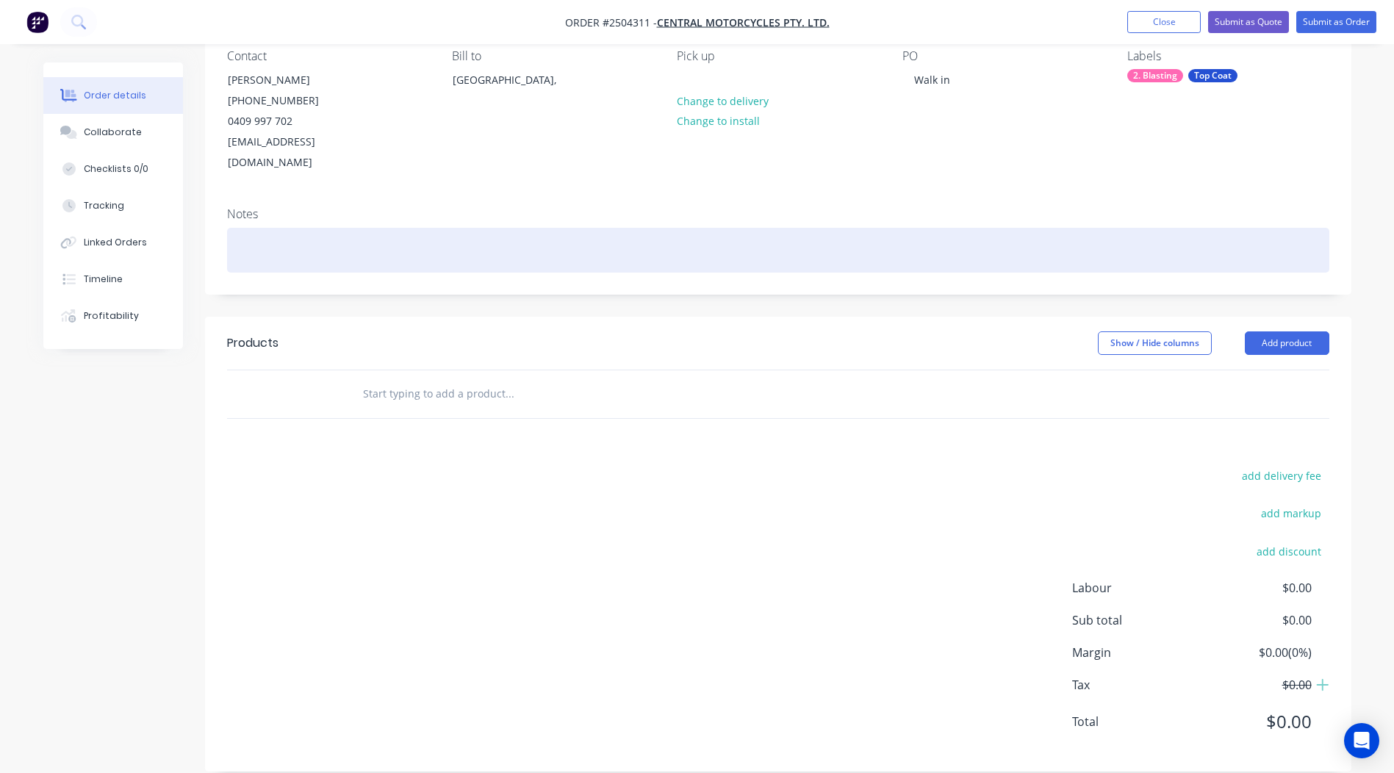
click at [266, 228] on div at bounding box center [778, 250] width 1103 height 45
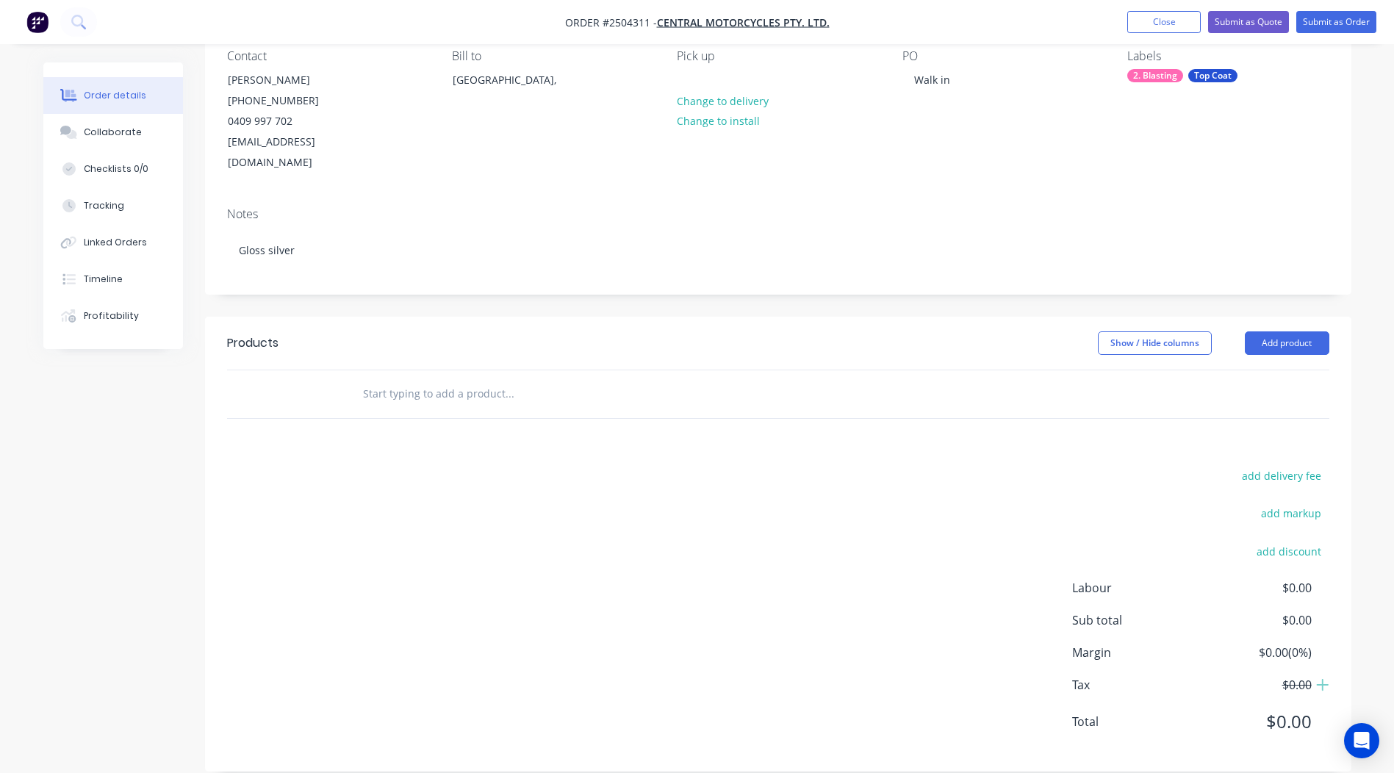
click at [678, 332] on div "Show / Hide columns Add product" at bounding box center [895, 344] width 868 height 24
click at [1263, 332] on button "Add product" at bounding box center [1287, 344] width 85 height 24
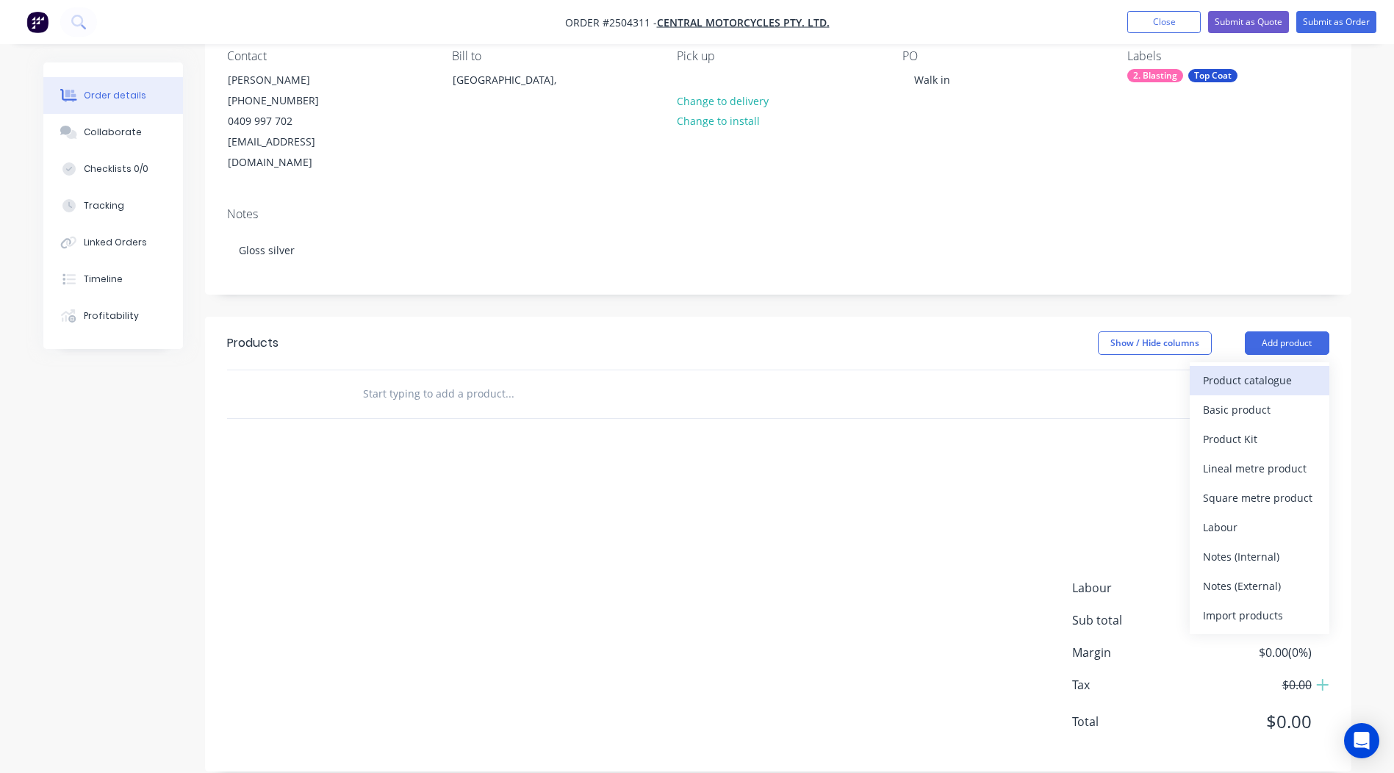
click at [1259, 370] on div "Product catalogue" at bounding box center [1259, 380] width 113 height 21
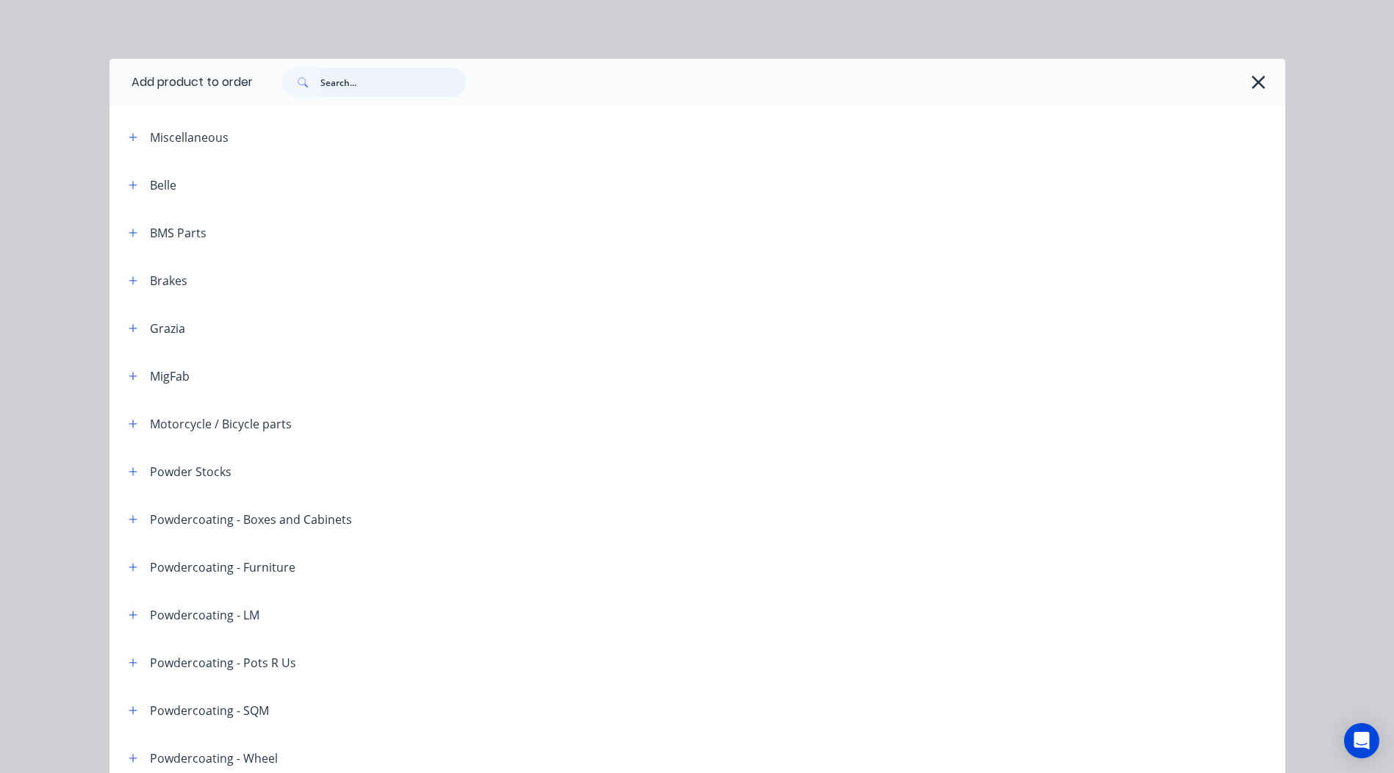
click at [354, 75] on input "text" at bounding box center [393, 82] width 146 height 29
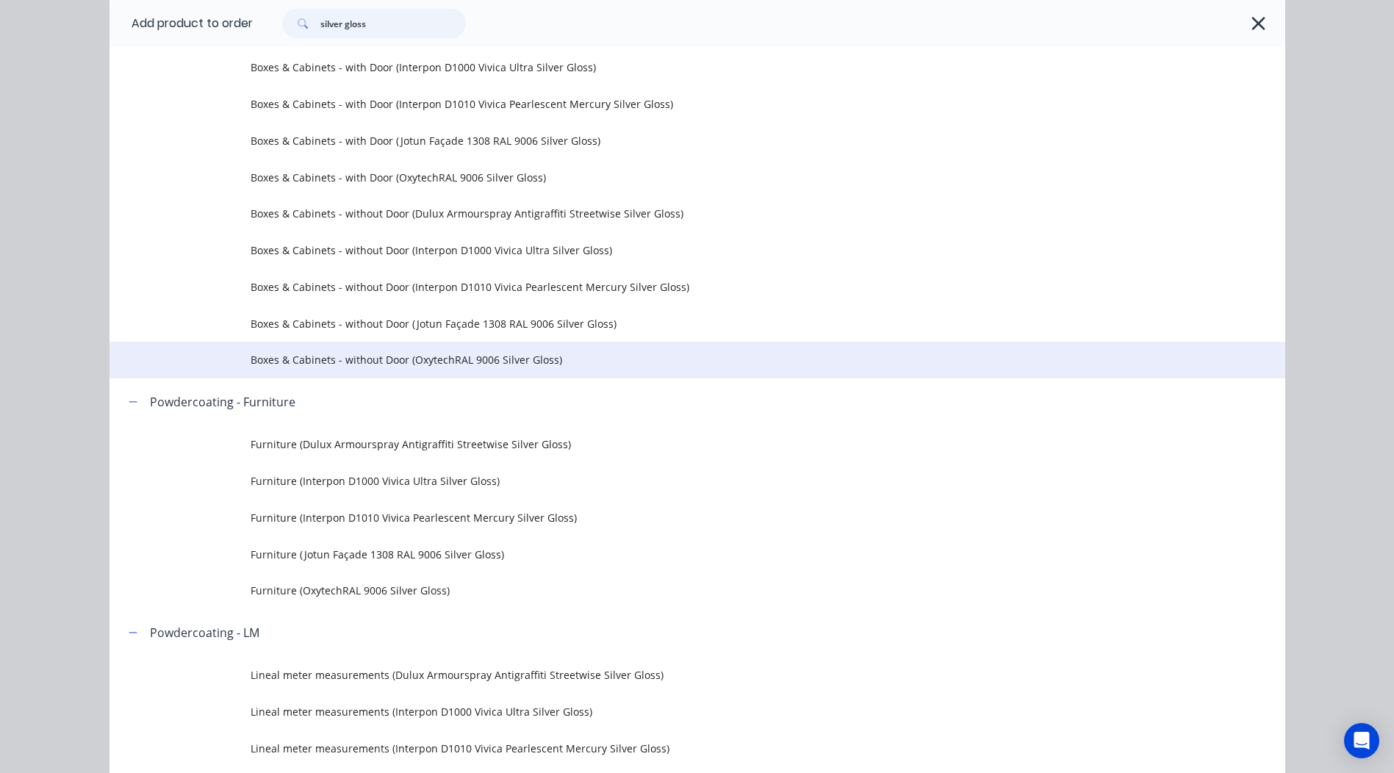
scroll to position [221, 0]
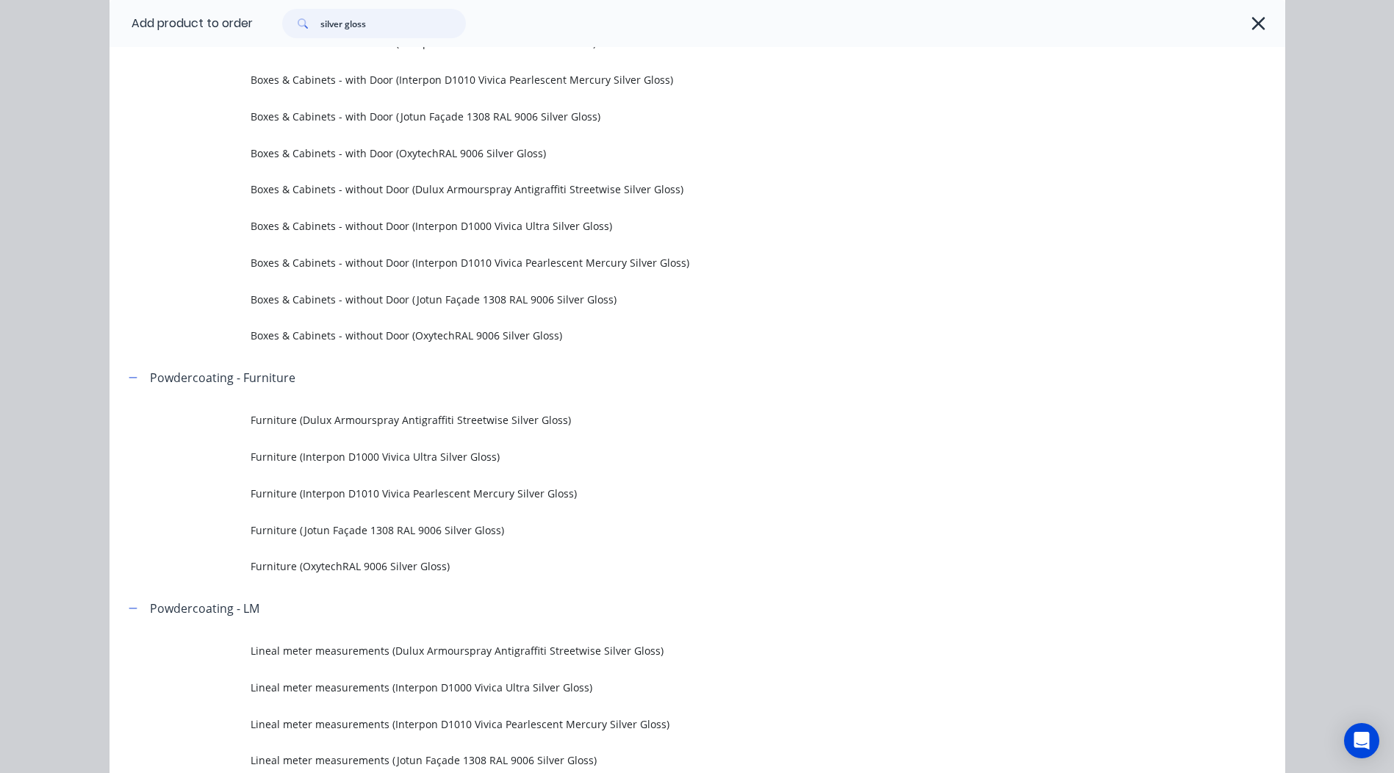
type input "silver gloss"
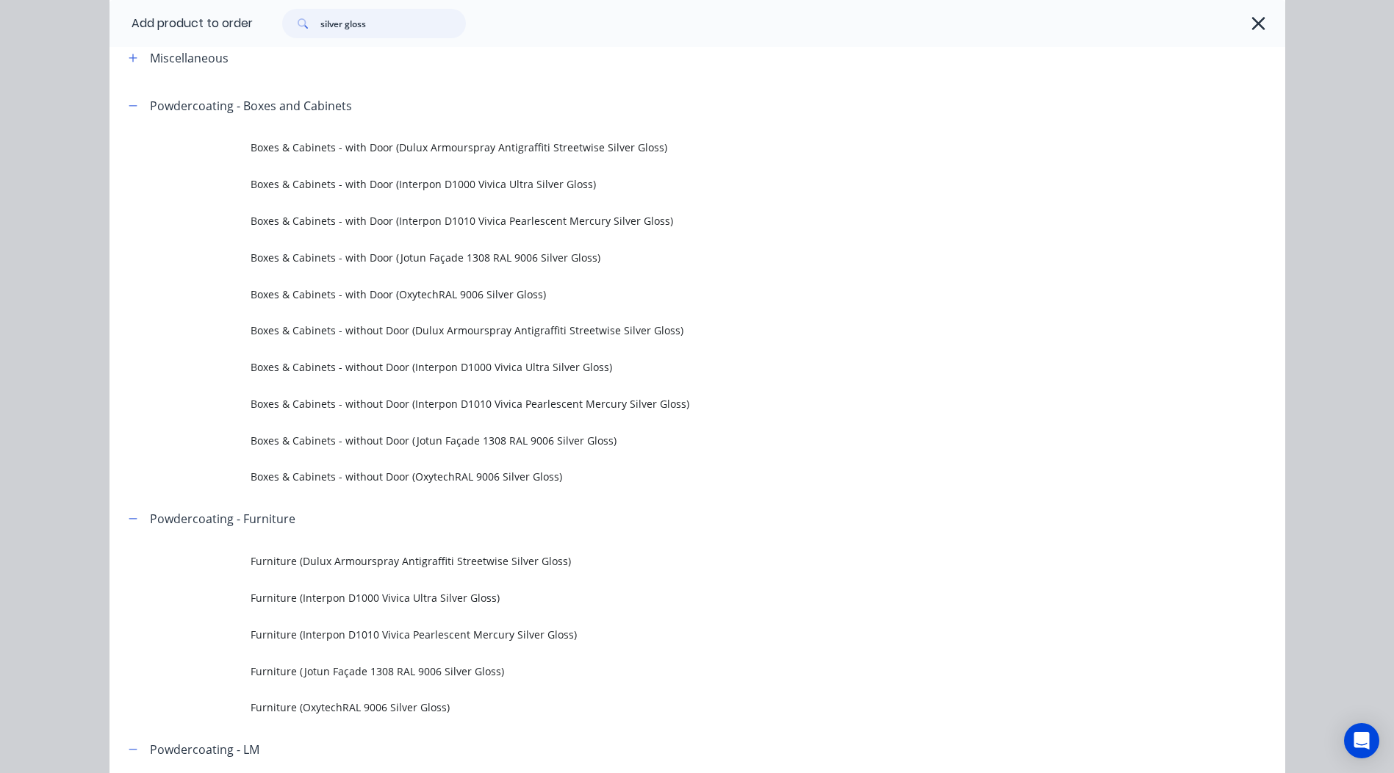
scroll to position [0, 0]
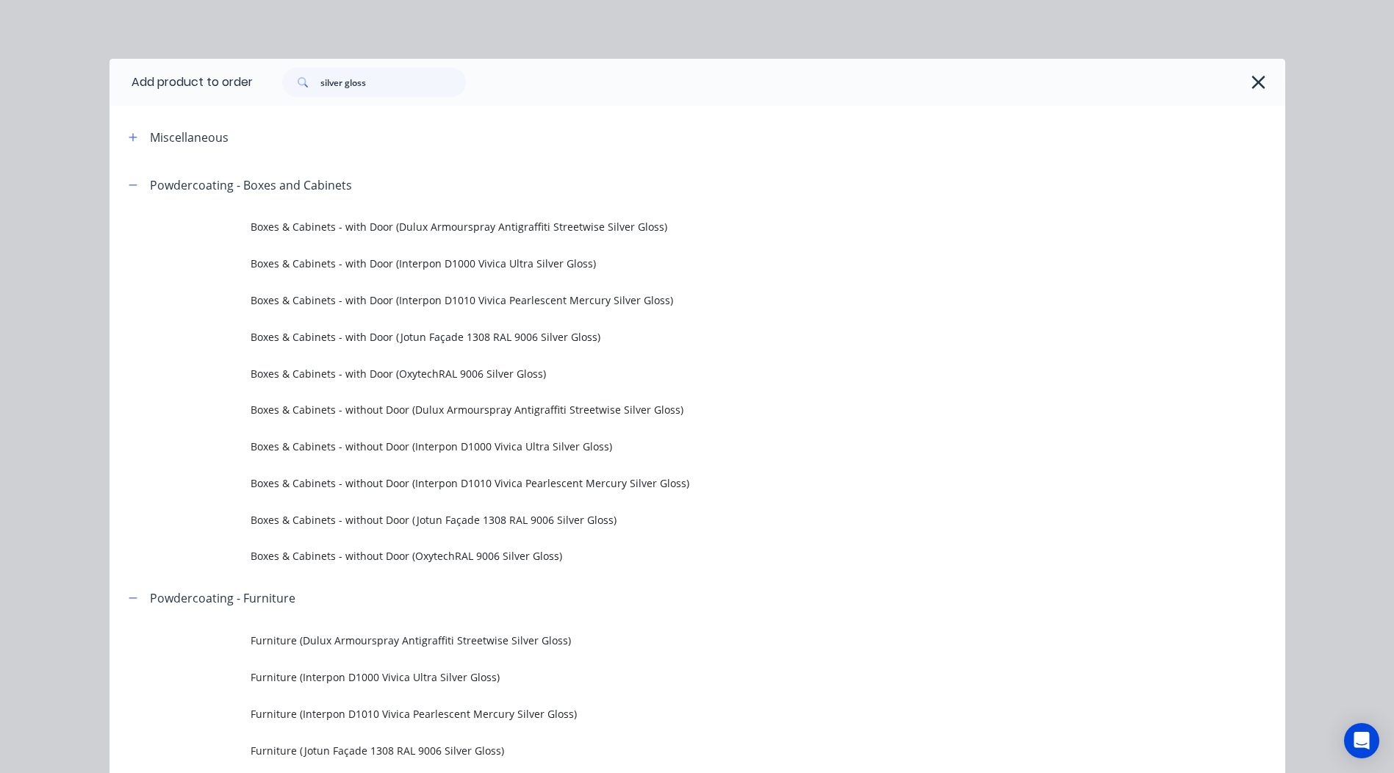
click at [1241, 73] on div "silver gloss" at bounding box center [762, 82] width 1018 height 29
drag, startPoint x: 185, startPoint y: 100, endPoint x: 97, endPoint y: 98, distance: 87.5
click at [93, 100] on div "Add product to order silver gloss Miscellaneous Powdercoating - Boxes and Cabin…" at bounding box center [697, 386] width 1394 height 773
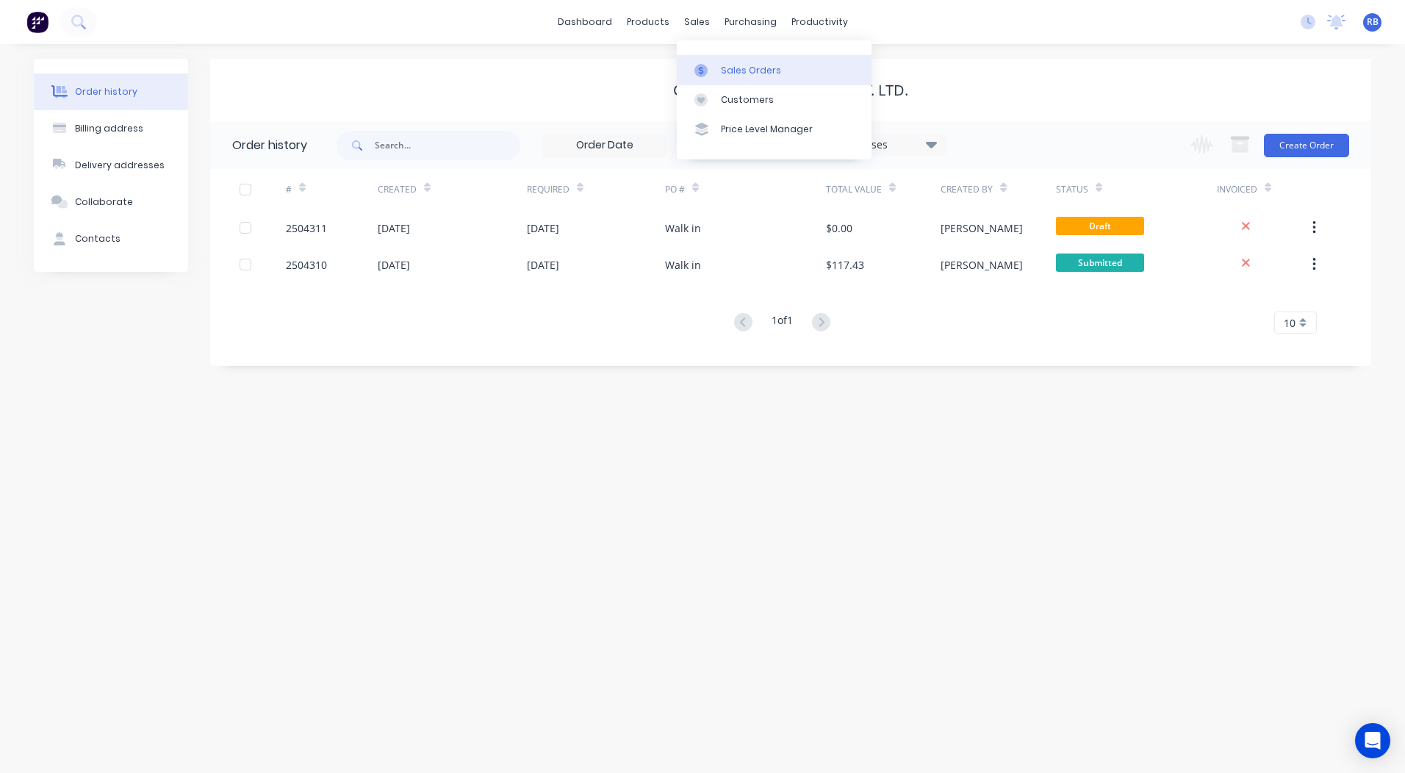
click at [731, 76] on div "Sales Orders" at bounding box center [751, 70] width 60 height 13
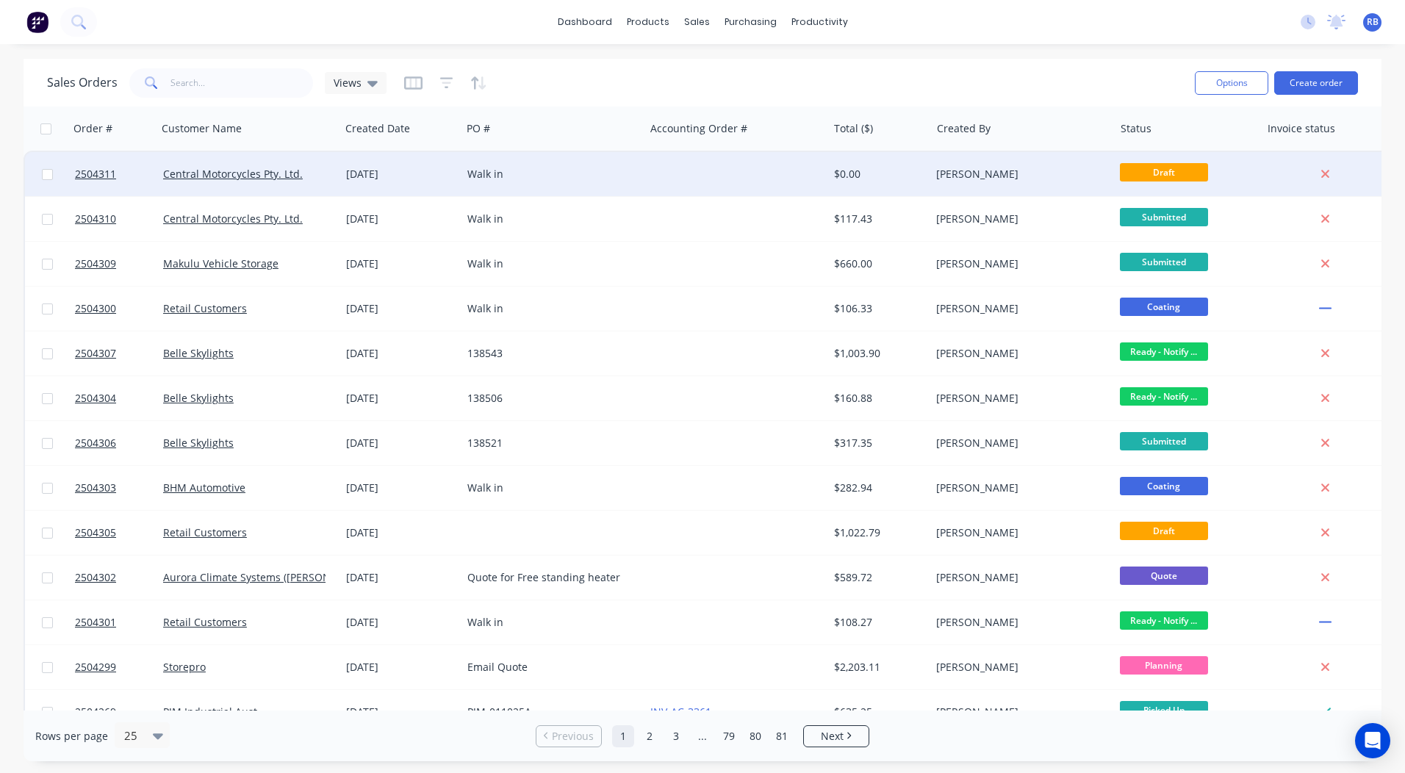
click at [564, 163] on div "Walk in" at bounding box center [553, 174] width 183 height 44
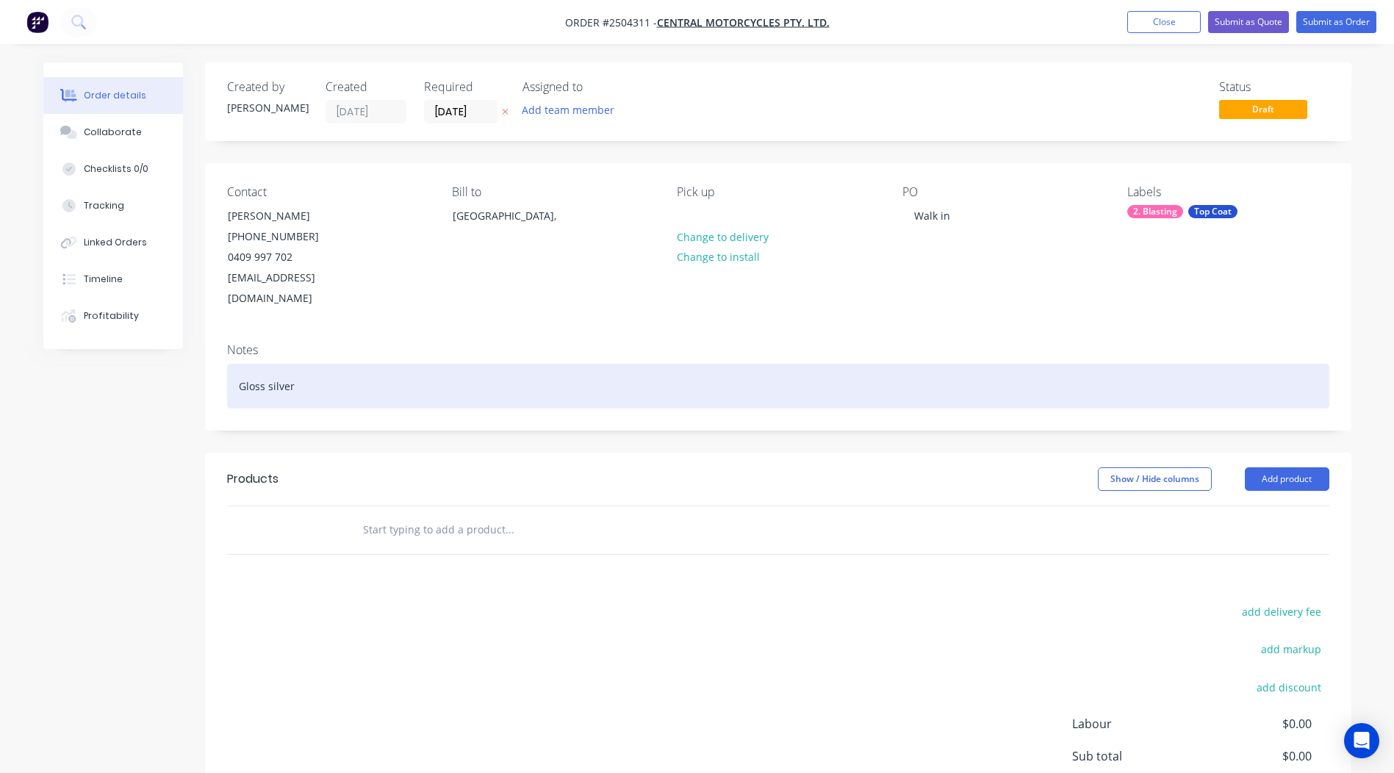
click at [243, 364] on div "Gloss silver" at bounding box center [778, 386] width 1103 height 45
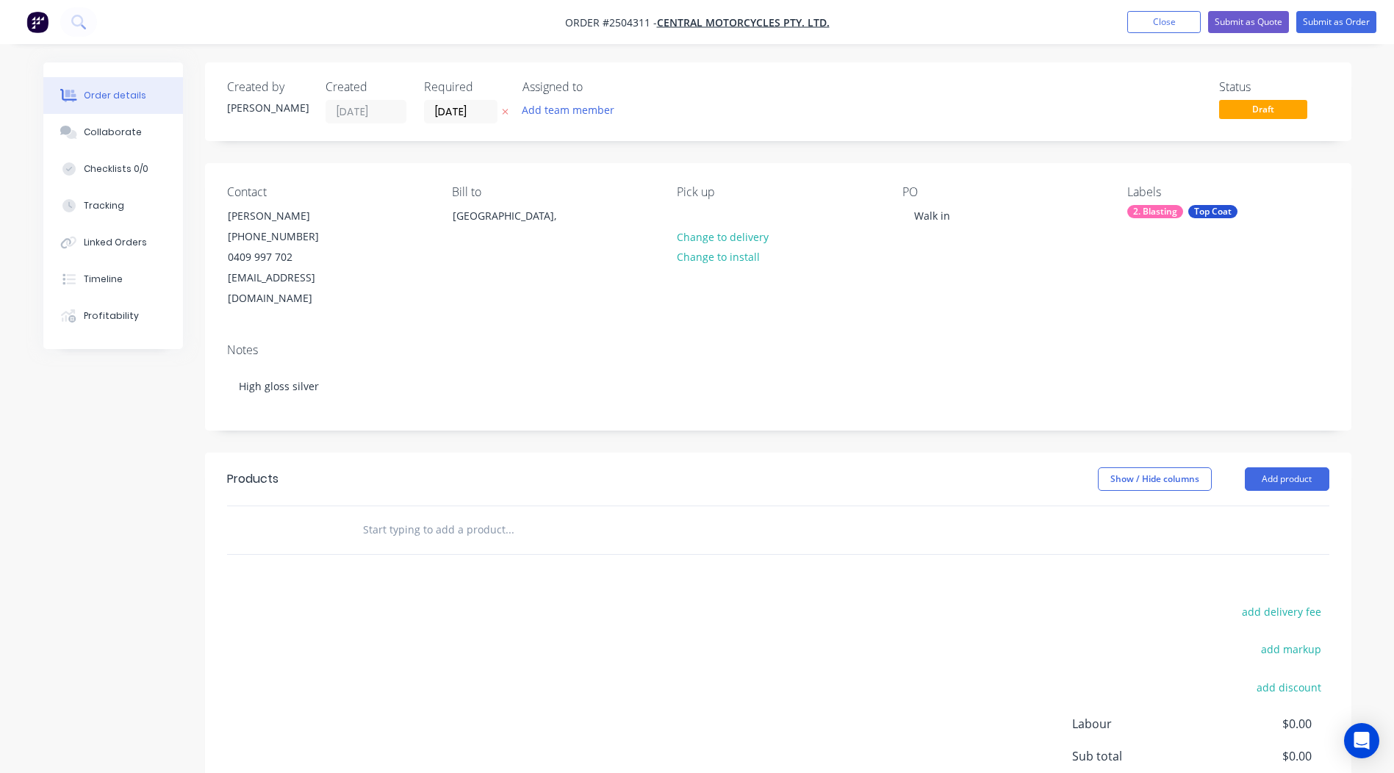
click at [370, 343] on div "Notes" at bounding box center [778, 350] width 1103 height 14
click at [1314, 468] on button "Add product" at bounding box center [1287, 480] width 85 height 24
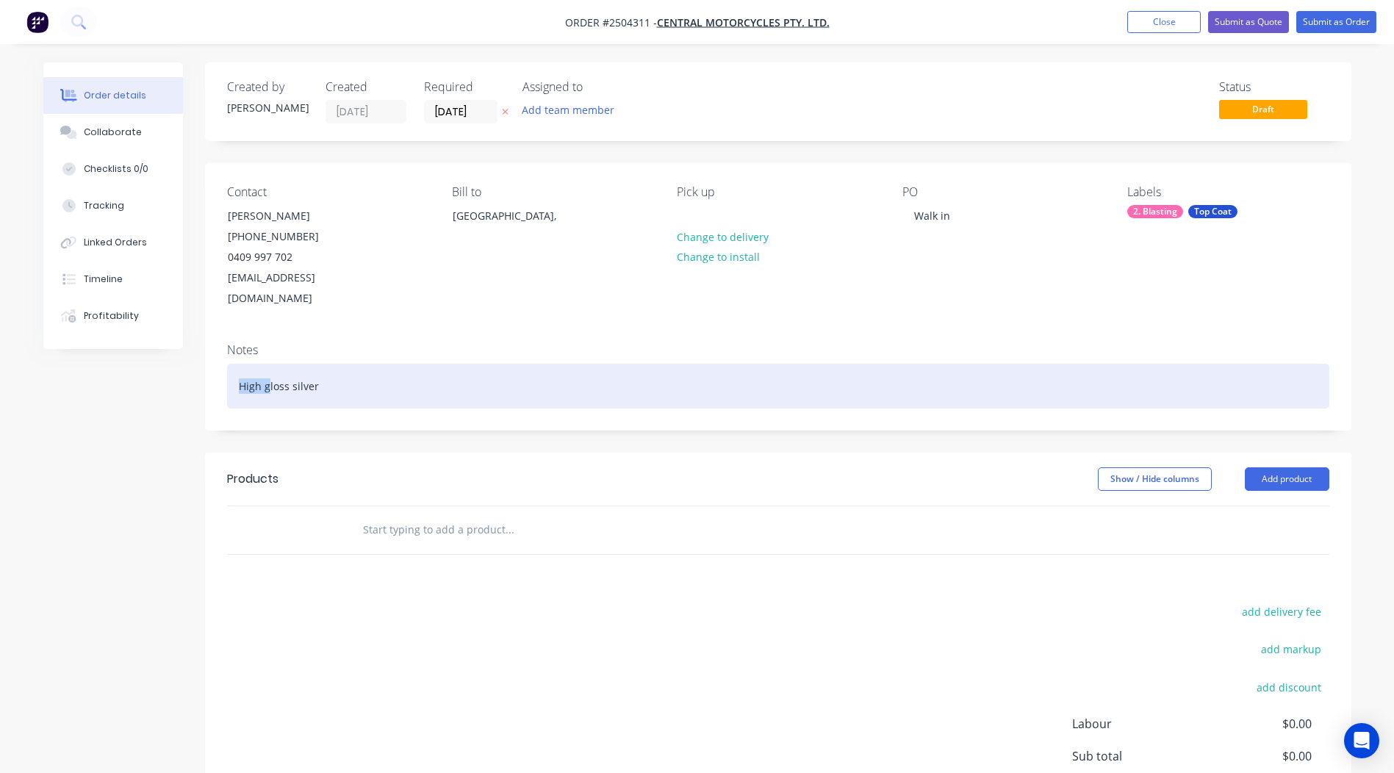
drag, startPoint x: 268, startPoint y: 365, endPoint x: 0, endPoint y: 451, distance: 281.1
click at [0, 451] on html "Order #2504311 - Central Motorcycles Pty. Ltd. Add product Close Submit as Quot…" at bounding box center [697, 465] width 1394 height 930
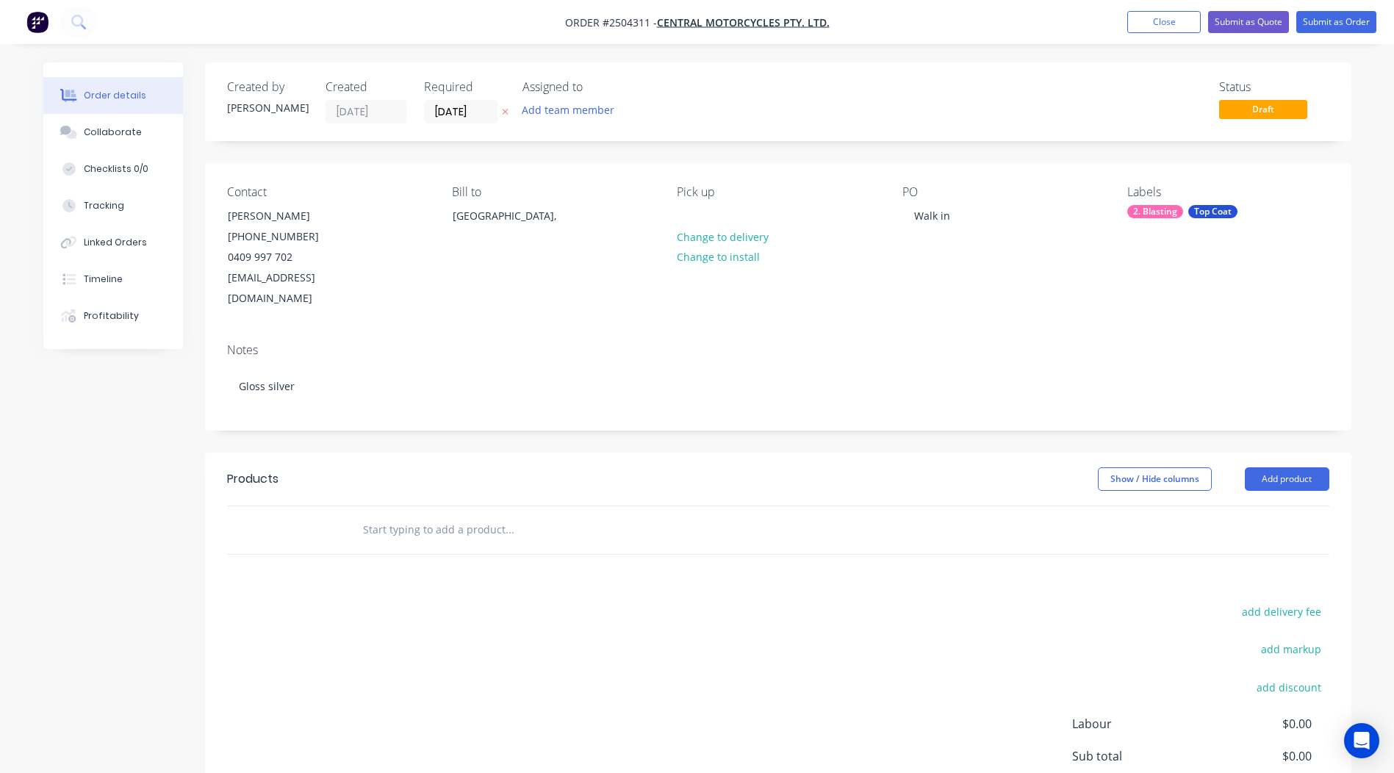
click at [556, 421] on div "Created by Rory Created 06/10/25 Required 06/10/25 Assigned to Add team member …" at bounding box center [778, 484] width 1147 height 845
click at [1322, 468] on button "Add product" at bounding box center [1287, 480] width 85 height 24
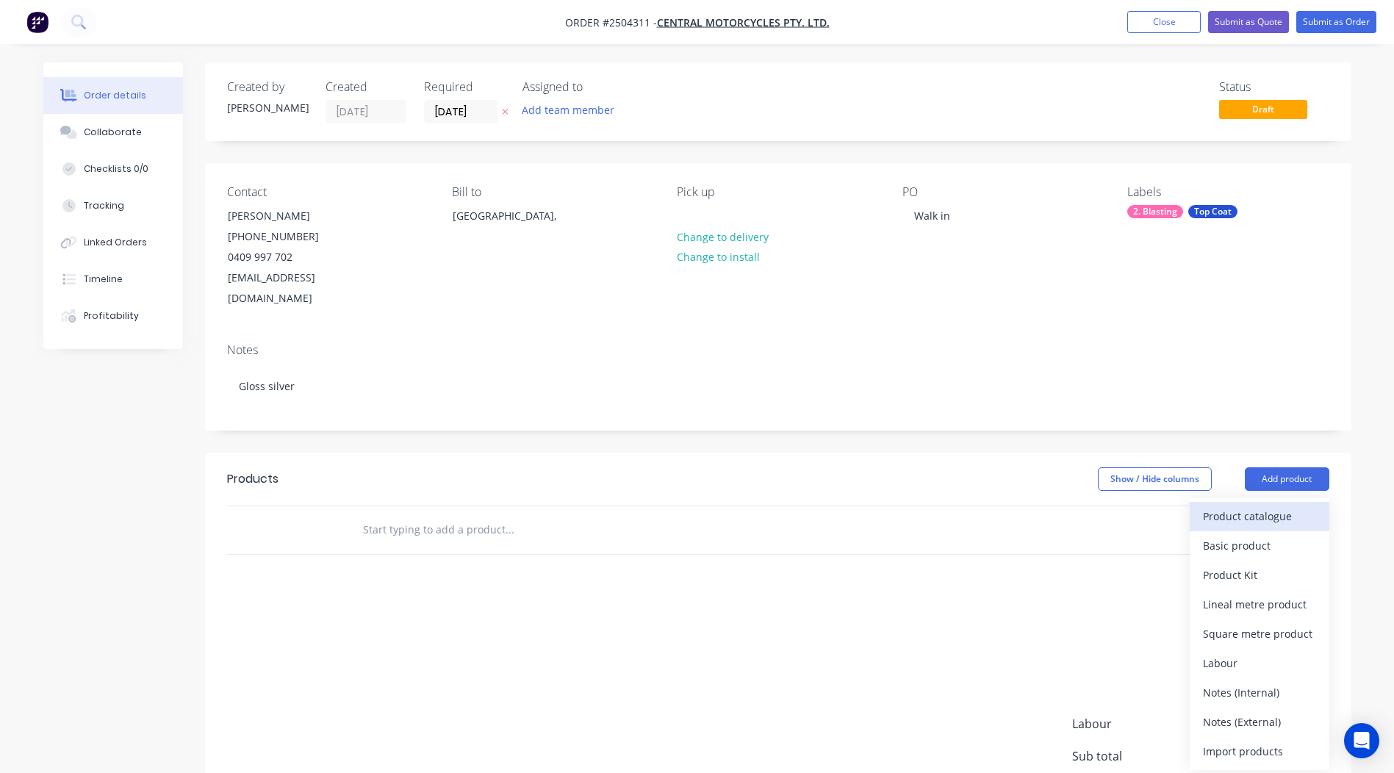
click at [1238, 506] on div "Product catalogue" at bounding box center [1259, 516] width 113 height 21
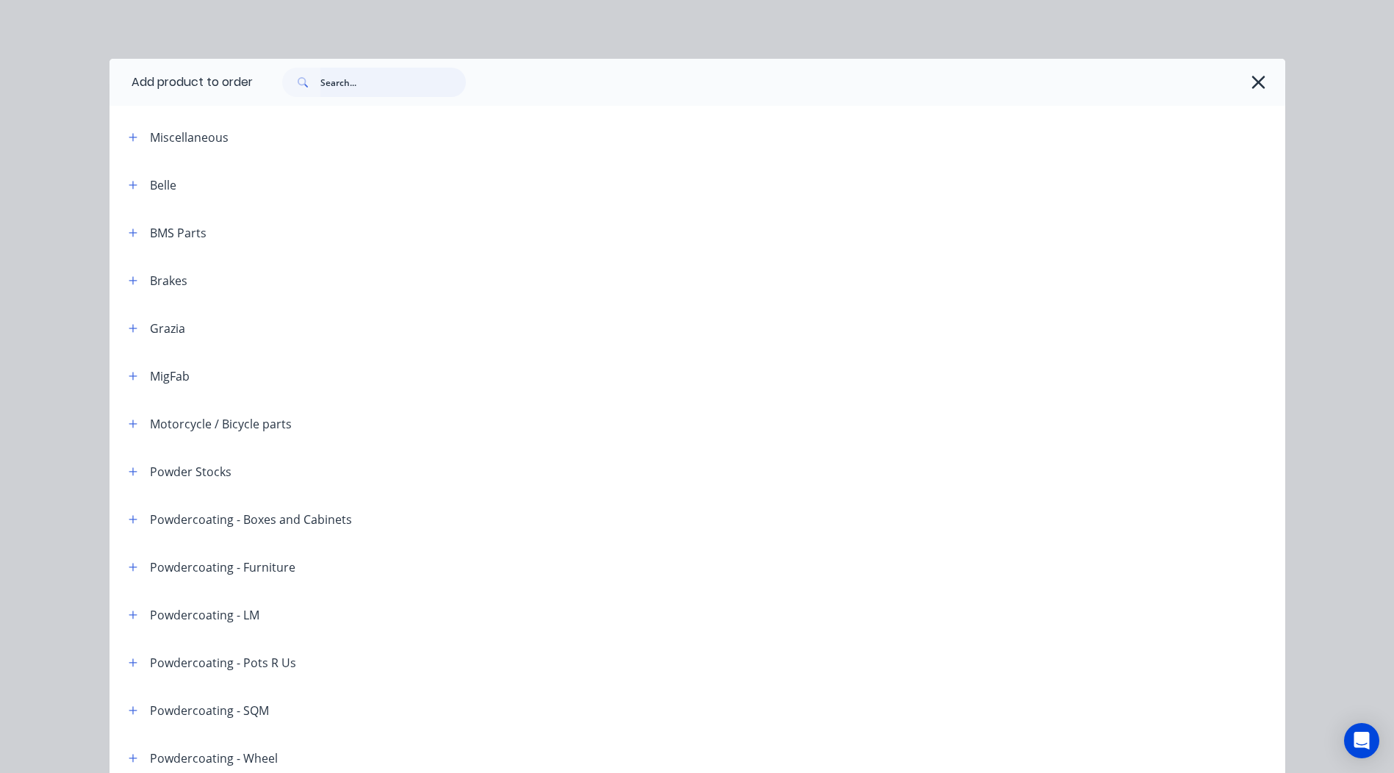
click at [373, 79] on input "text" at bounding box center [393, 82] width 146 height 29
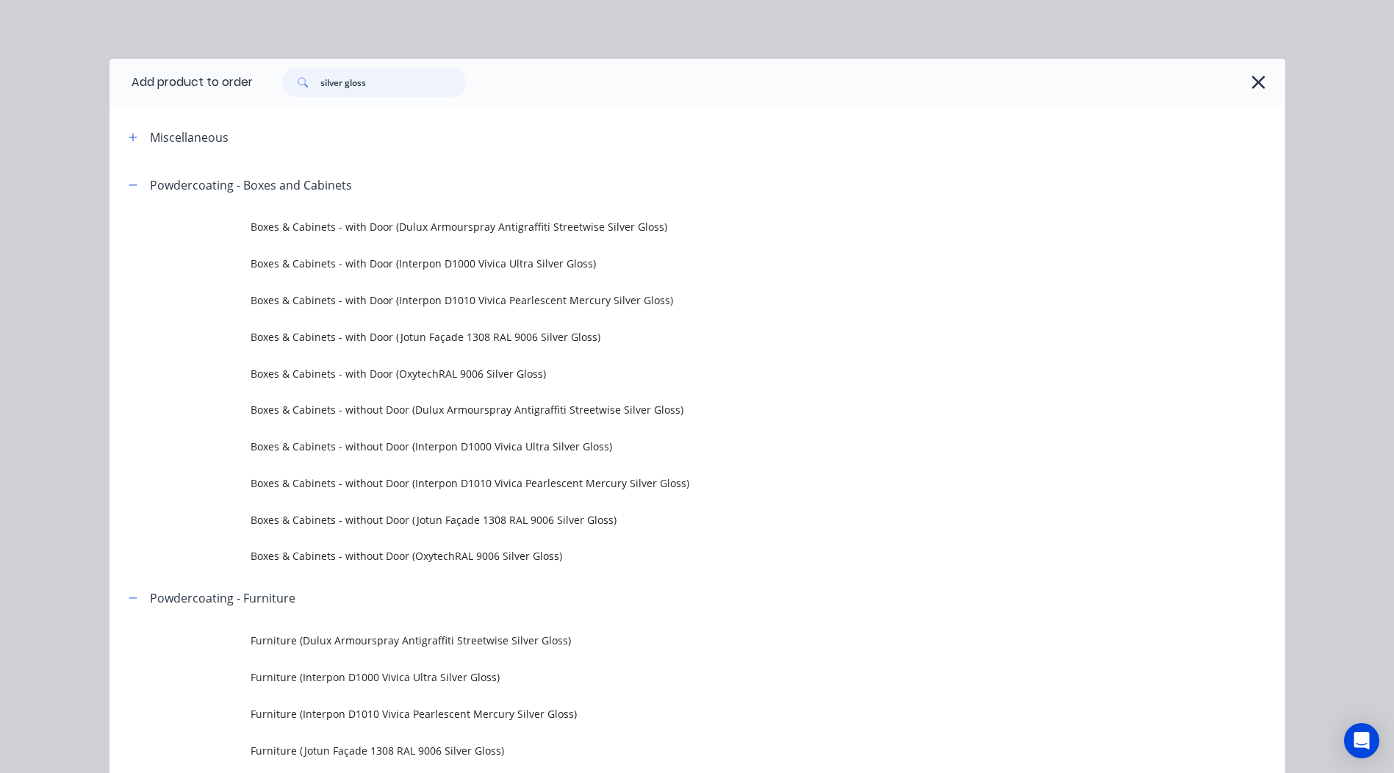
type input "silver gloss"
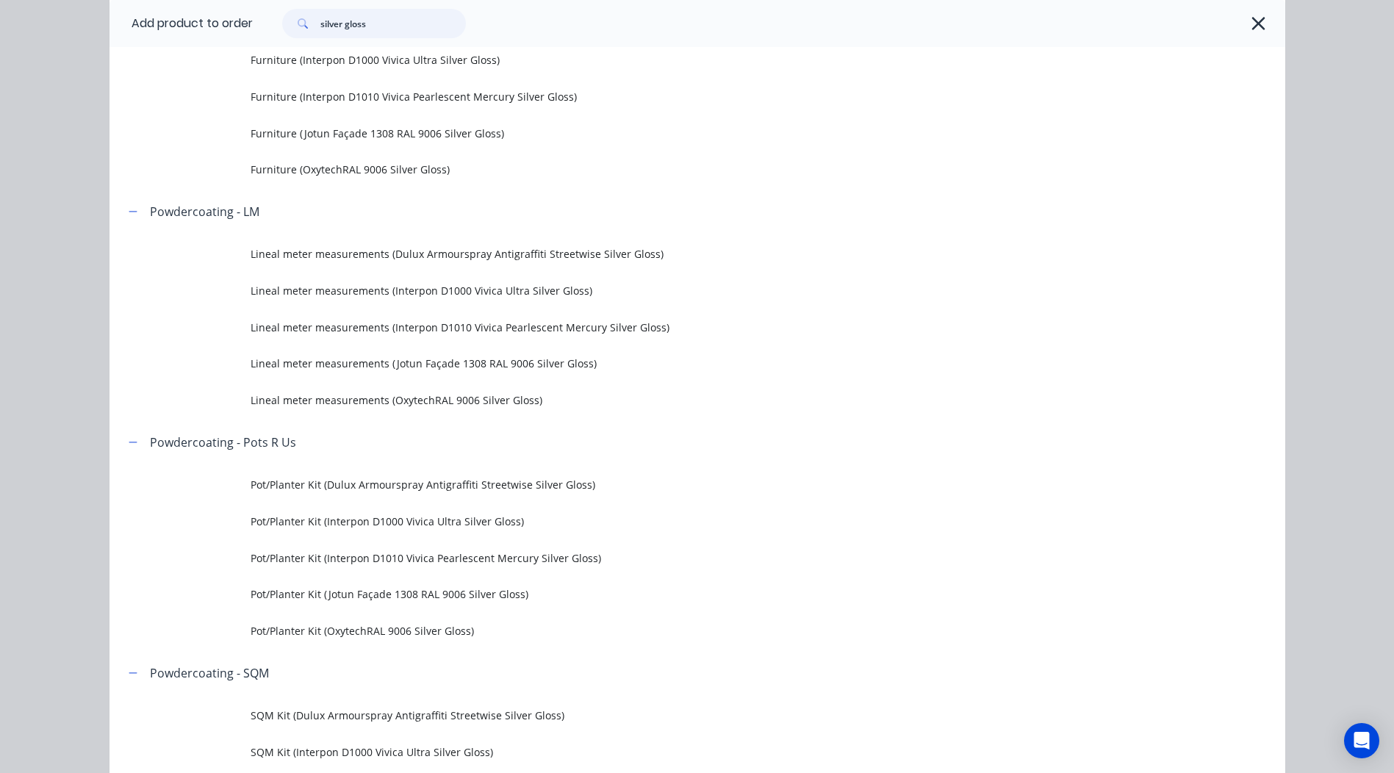
scroll to position [662, 0]
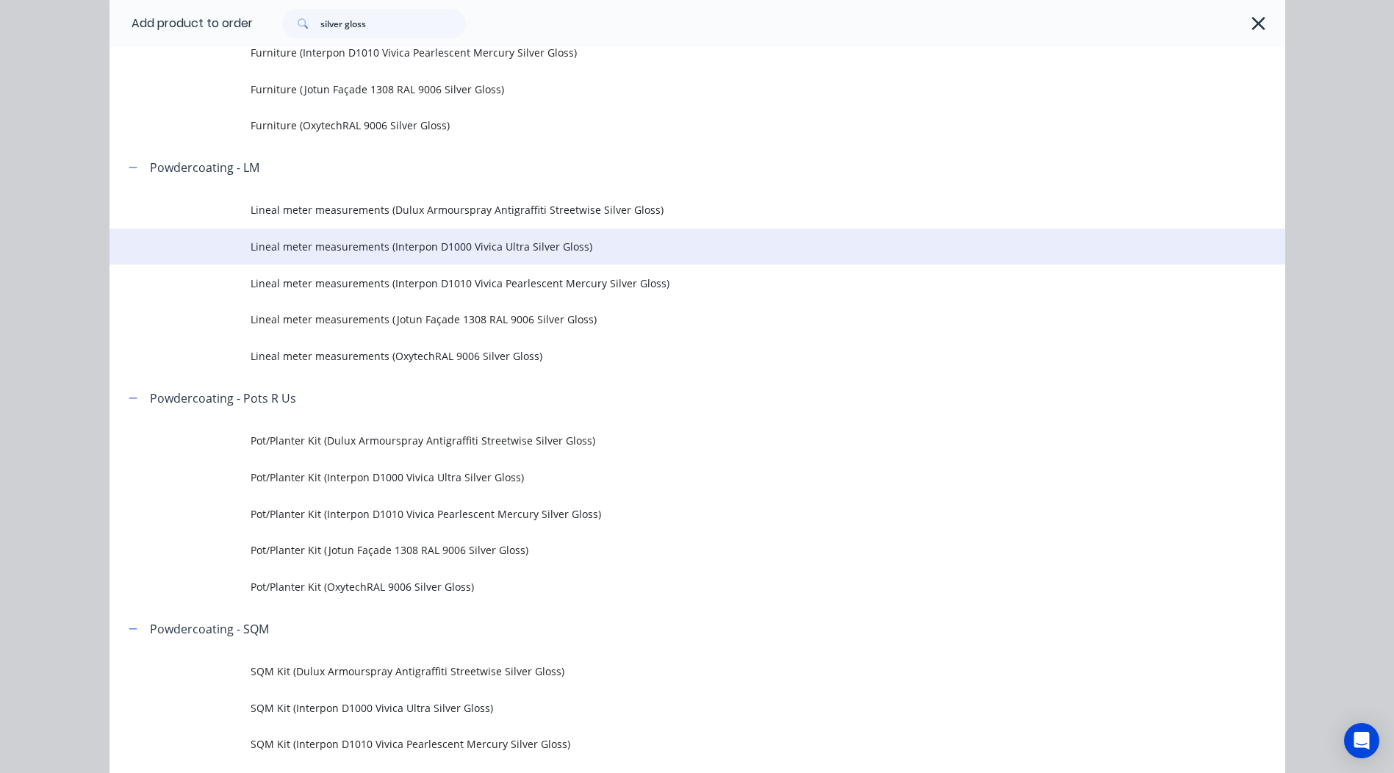
click at [539, 248] on span "Lineal meter measurements (Interpon D1000 Vivica Ultra Silver Gloss)" at bounding box center [665, 246] width 828 height 15
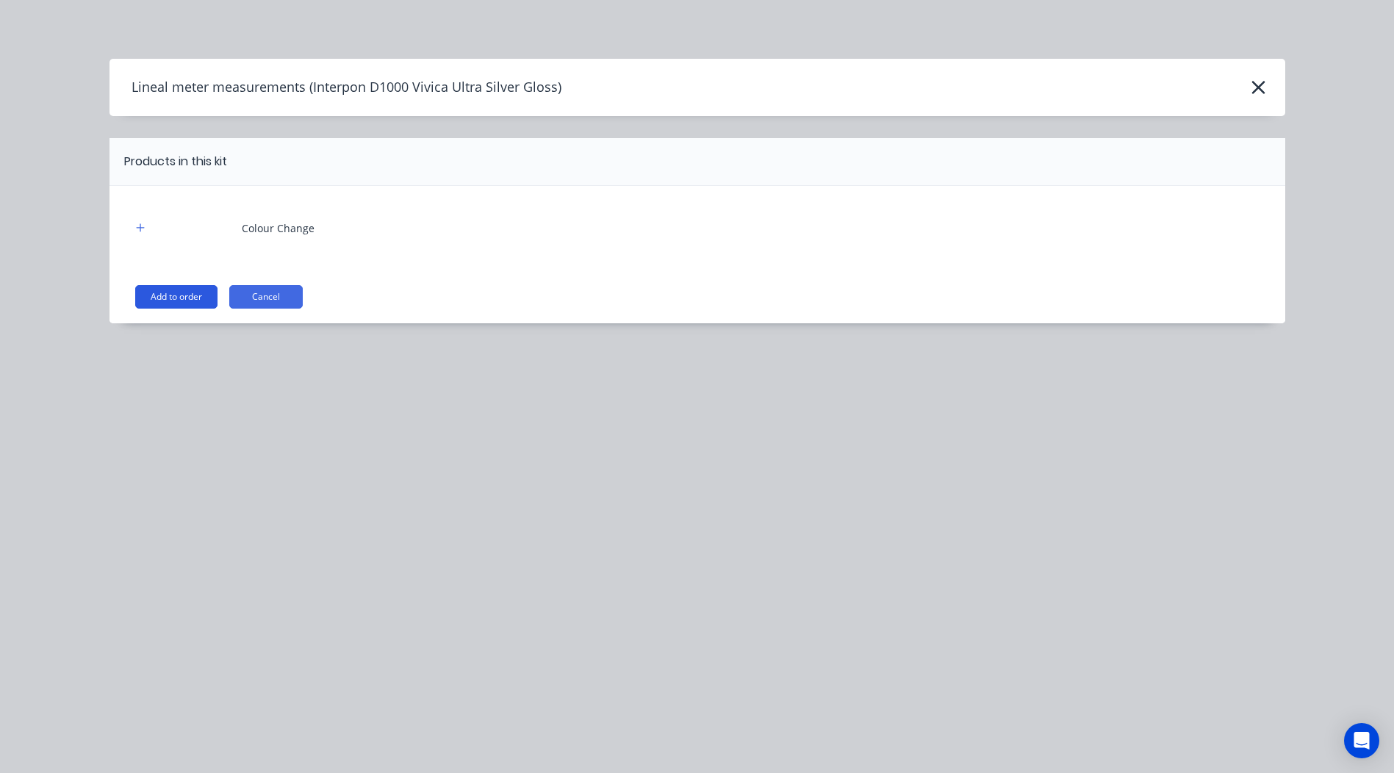
click at [140, 304] on button "Add to order" at bounding box center [176, 297] width 82 height 24
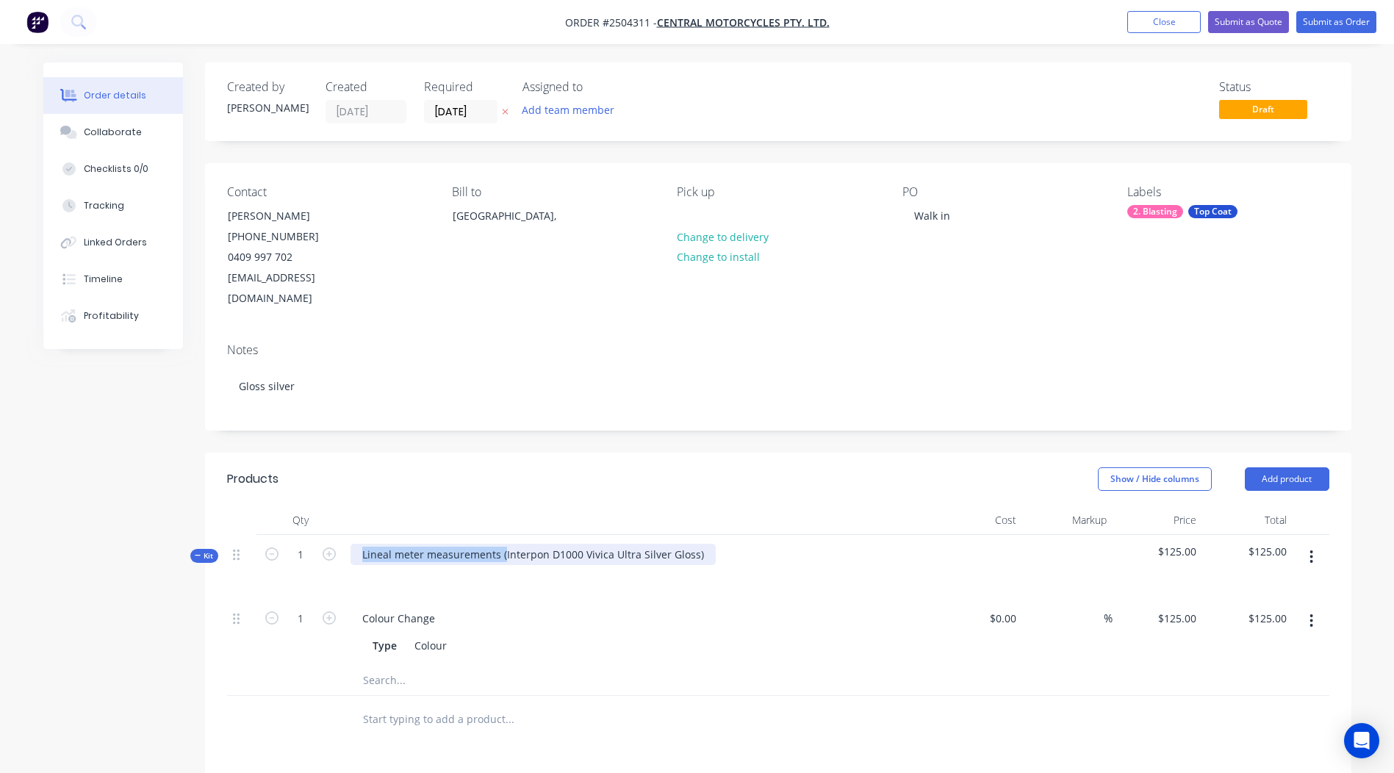
drag, startPoint x: 503, startPoint y: 529, endPoint x: -3, endPoint y: 622, distance: 514.3
click at [0, 622] on html "Order #2504311 - Central Motorcycles Pty. Ltd. Add product Close Submit as Quot…" at bounding box center [697, 559] width 1394 height 1119
click at [554, 544] on div "Interpon D1000 Vivica Ultra Silver Gloss)" at bounding box center [461, 554] width 221 height 21
click at [611, 506] on div at bounding box center [639, 520] width 588 height 29
drag, startPoint x: 495, startPoint y: 529, endPoint x: -3, endPoint y: 568, distance: 499.9
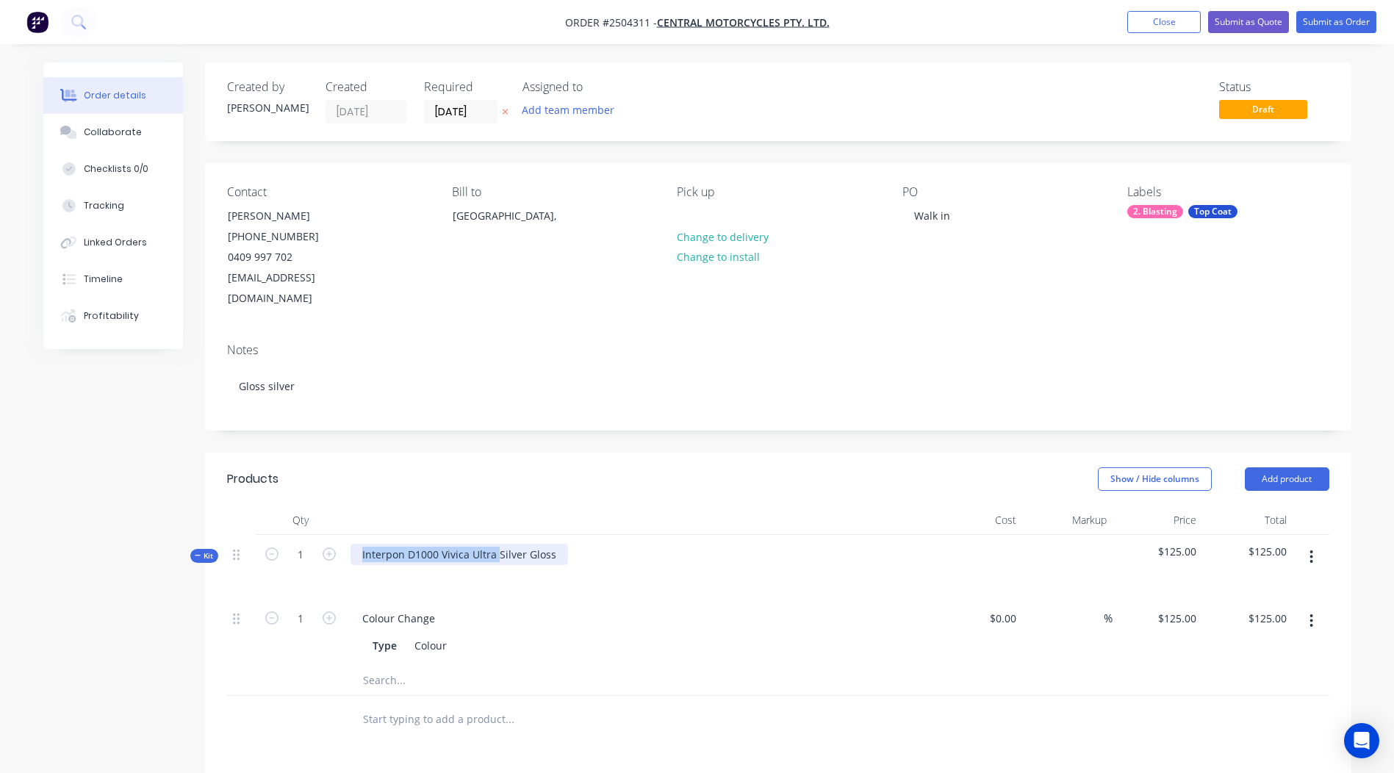
click at [0, 568] on html "Order #2504311 - Central Motorcycles Pty. Ltd. Add product Close Submit as Quot…" at bounding box center [697, 559] width 1394 height 1119
click at [576, 480] on header "Products Show / Hide columns Add product" at bounding box center [778, 479] width 1147 height 53
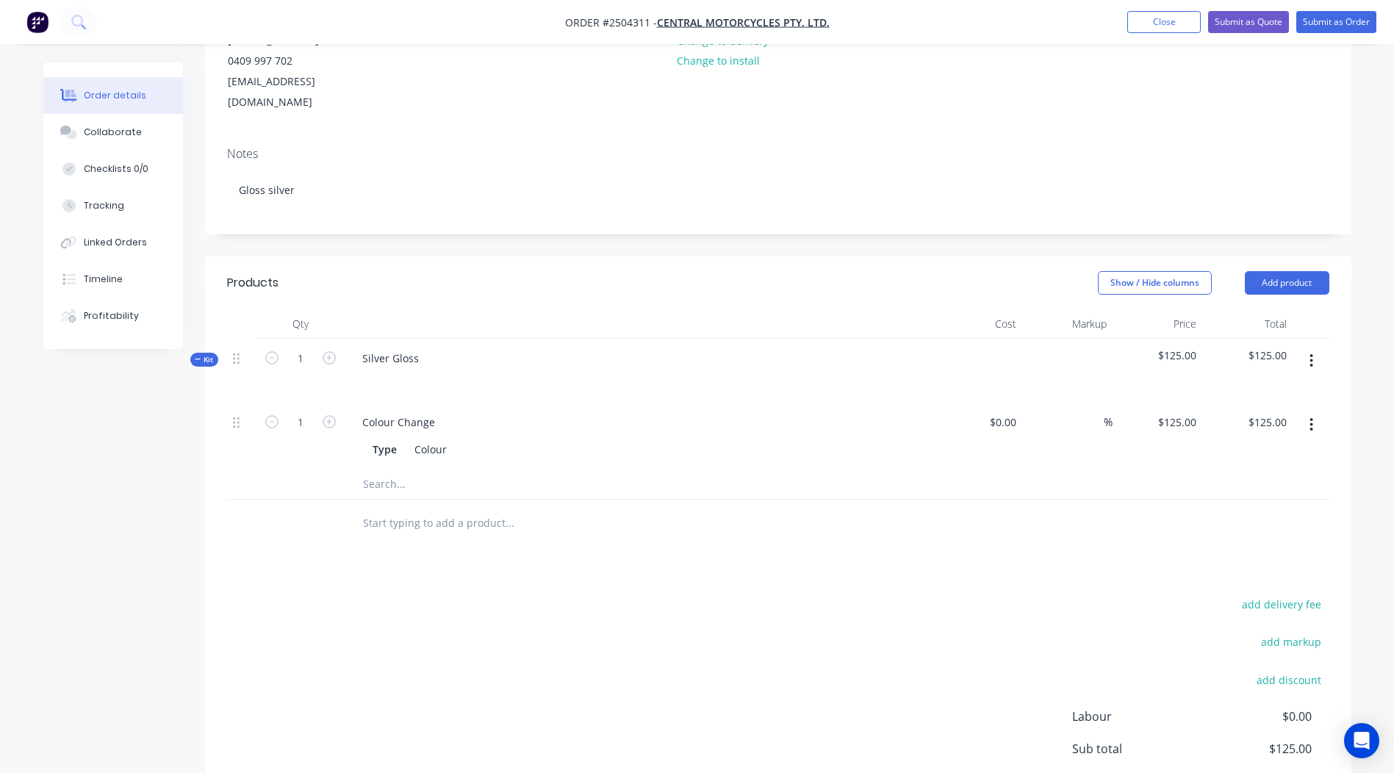
scroll to position [199, 0]
click at [1309, 345] on button "button" at bounding box center [1311, 358] width 35 height 26
click at [1248, 386] on div "Add product to kit" at bounding box center [1259, 396] width 113 height 21
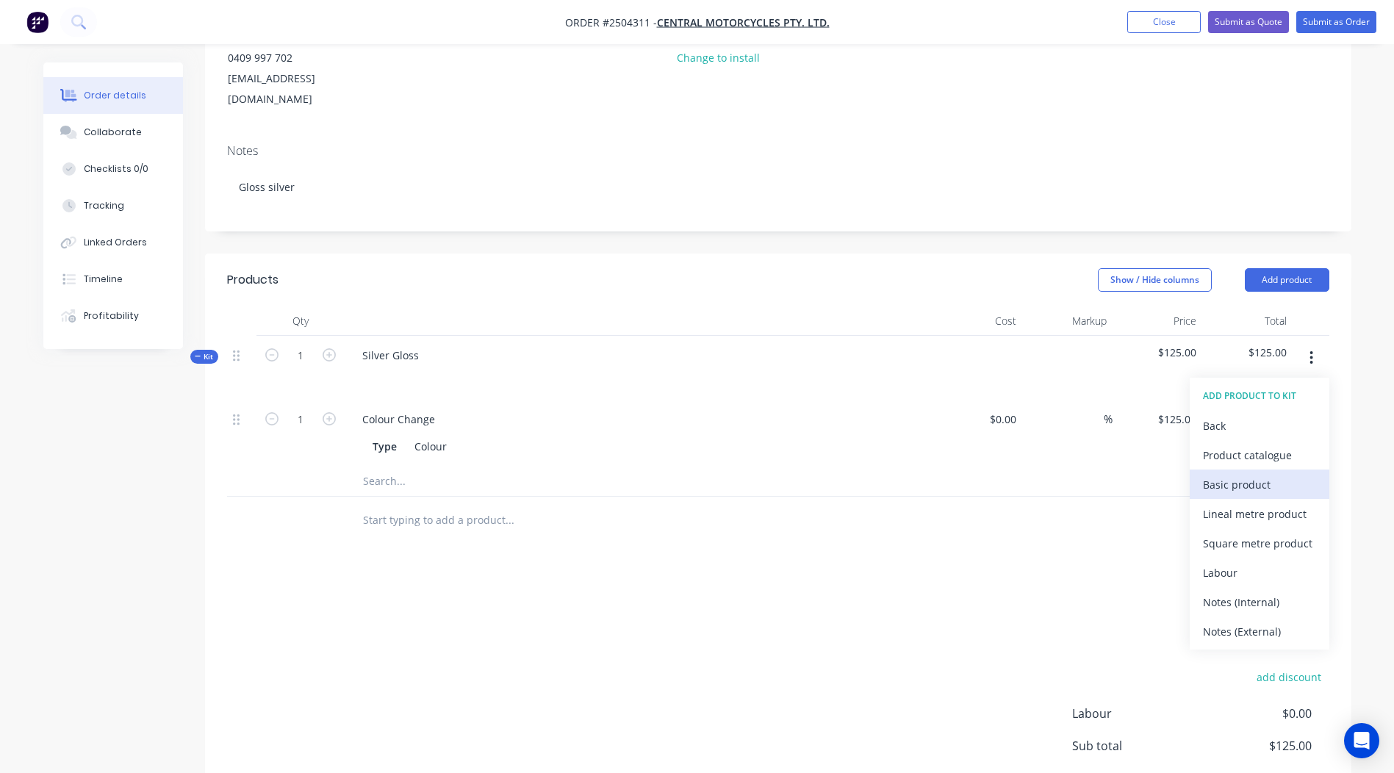
click at [1274, 474] on div "Basic product" at bounding box center [1259, 484] width 113 height 21
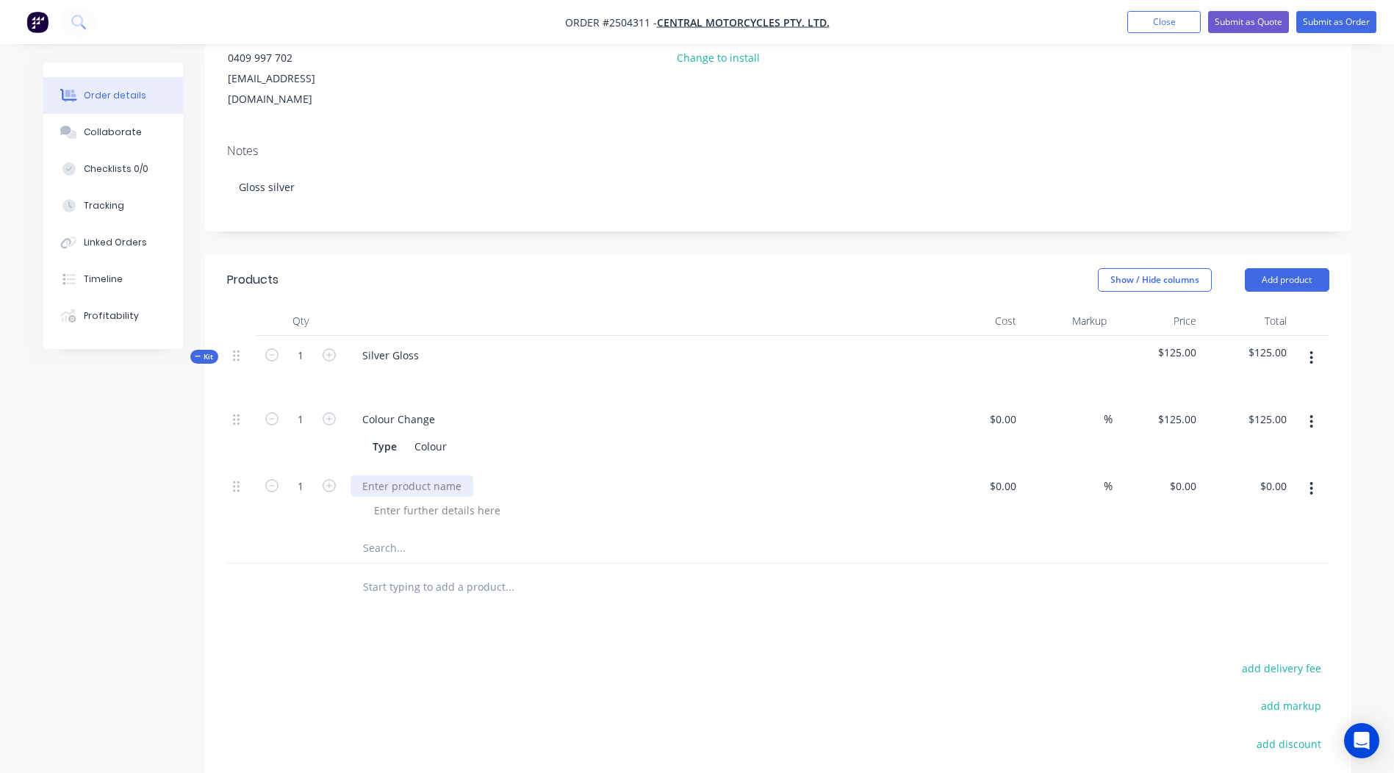
click at [418, 476] on div at bounding box center [412, 486] width 123 height 21
click at [1194, 476] on input "0" at bounding box center [1186, 486] width 34 height 21
type input "$350.00"
click at [862, 587] on div at bounding box center [609, 588] width 529 height 48
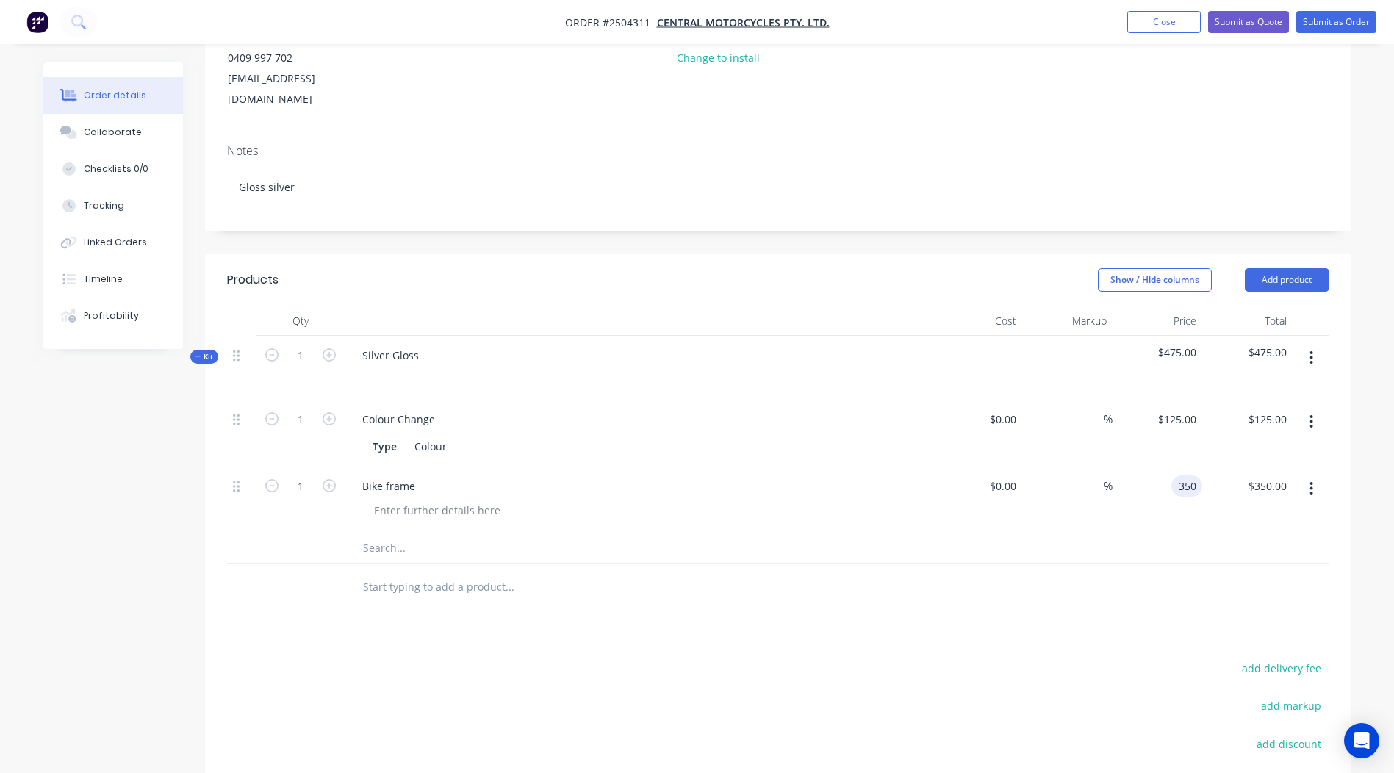
click at [1165, 467] on div "350 350" at bounding box center [1158, 500] width 90 height 67
type input "$300.00"
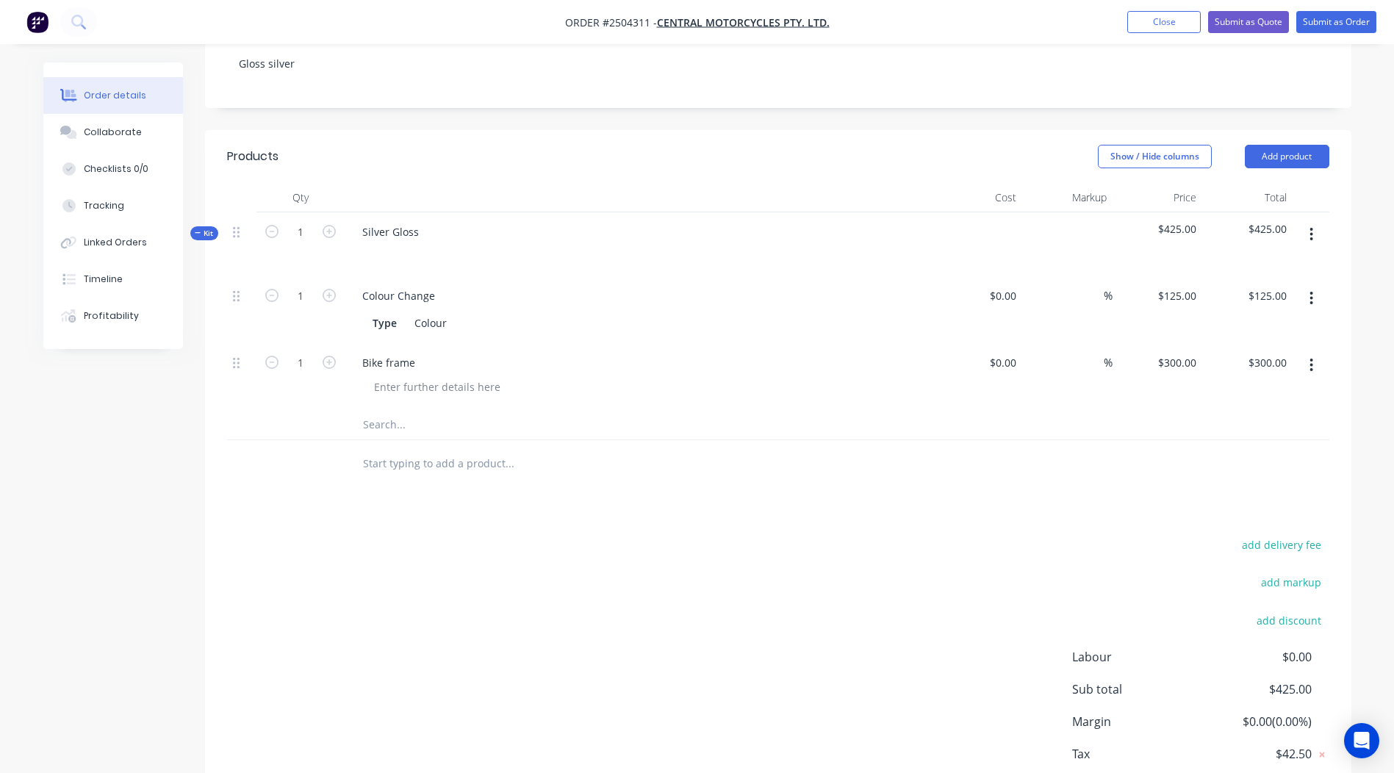
scroll to position [321, 0]
click at [1317, 223] on button "button" at bounding box center [1311, 236] width 35 height 26
click at [1268, 264] on div "Add product to kit" at bounding box center [1259, 274] width 113 height 21
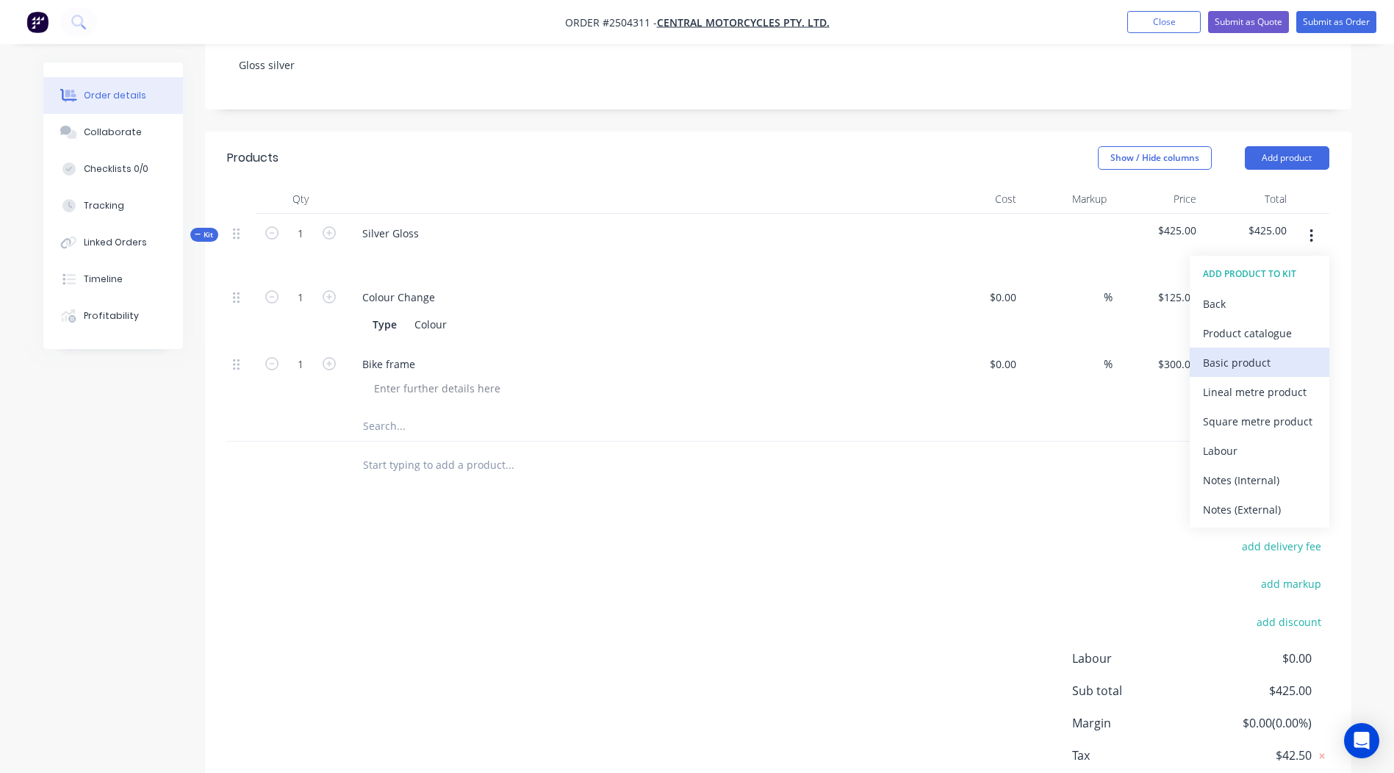
click at [1262, 352] on div "Basic product" at bounding box center [1259, 362] width 113 height 21
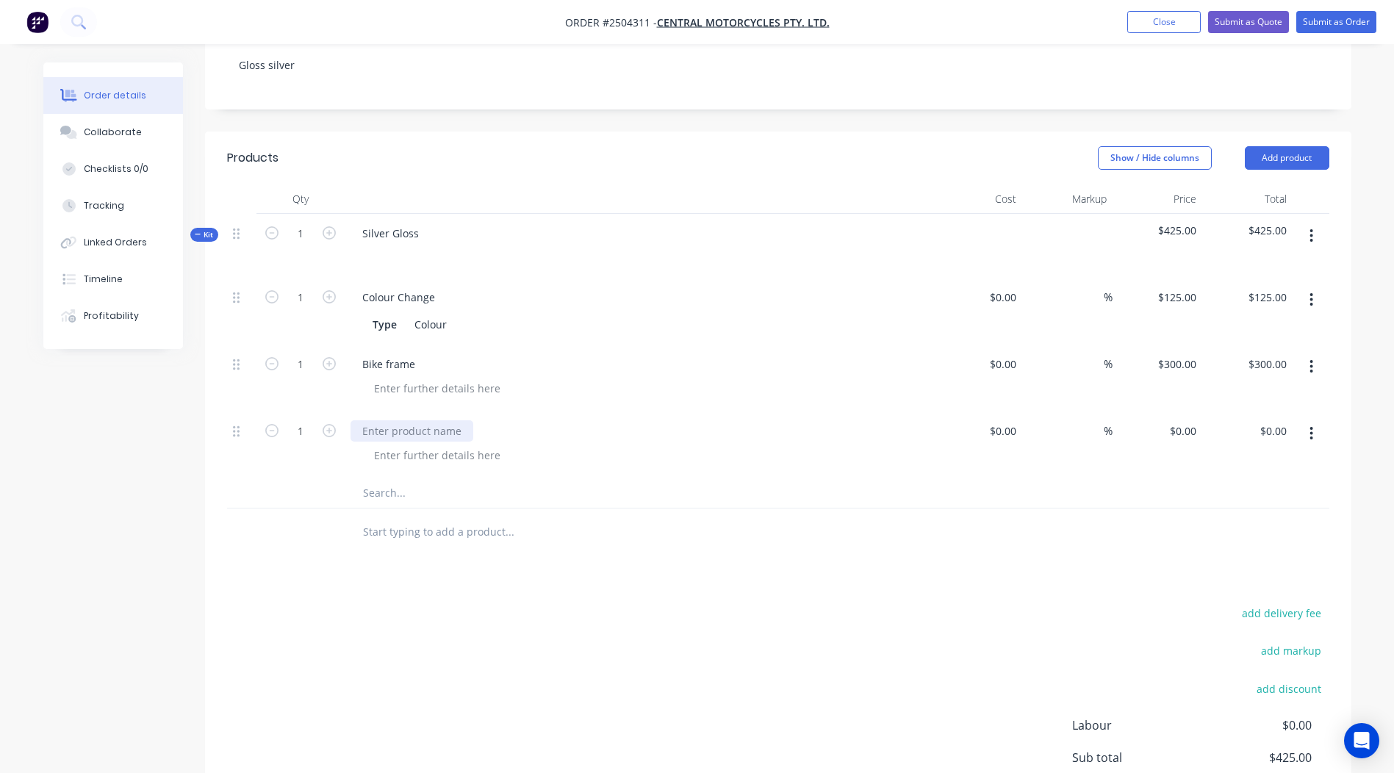
click at [382, 420] on div at bounding box center [412, 430] width 123 height 21
click at [520, 559] on div "Products Show / Hide columns Add product Qty Cost Markup Price Total Kit 1 Silv…" at bounding box center [778, 521] width 1147 height 778
click at [1180, 420] on div "0 0" at bounding box center [1191, 430] width 23 height 21
type input "$70.00"
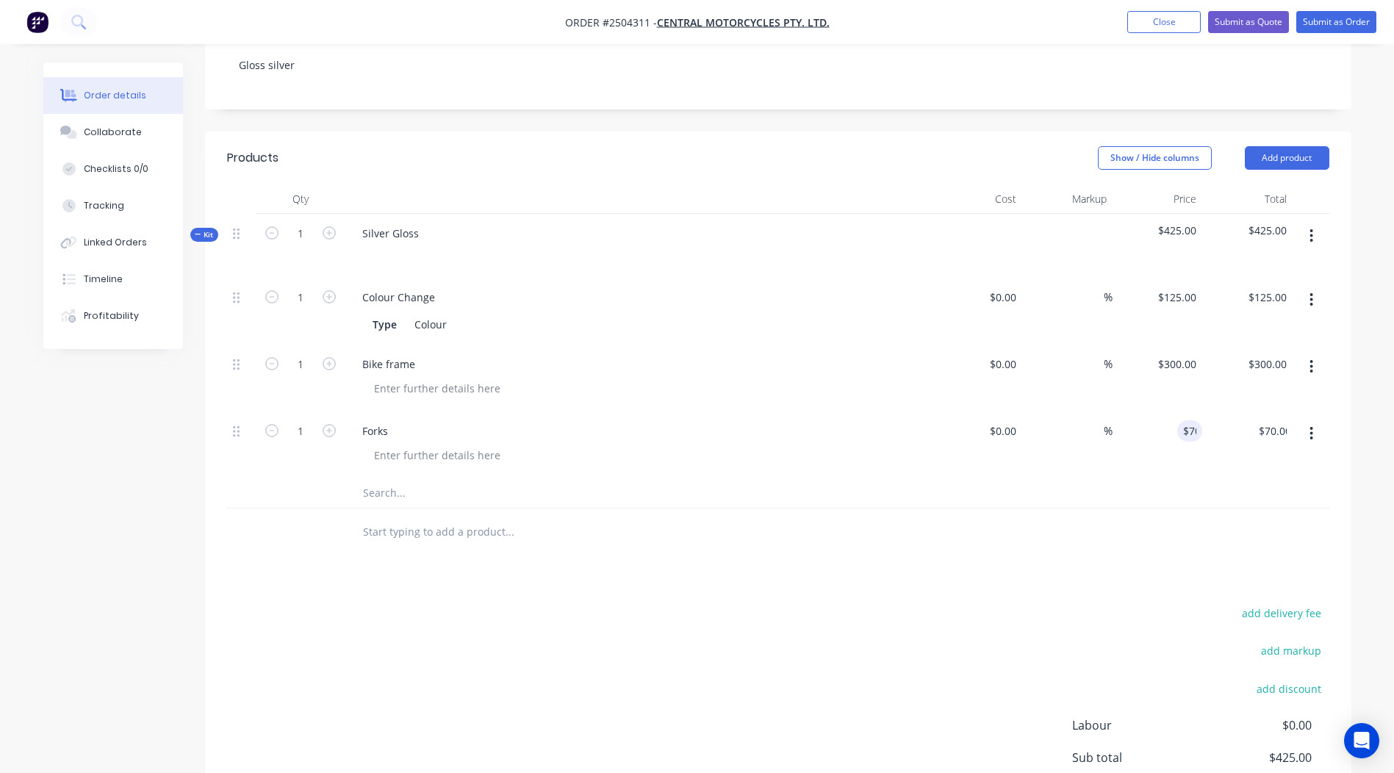
click at [968, 604] on div "add delivery fee add markup add discount Labour $0.00 Sub total $425.00 Margin …" at bounding box center [778, 746] width 1103 height 284
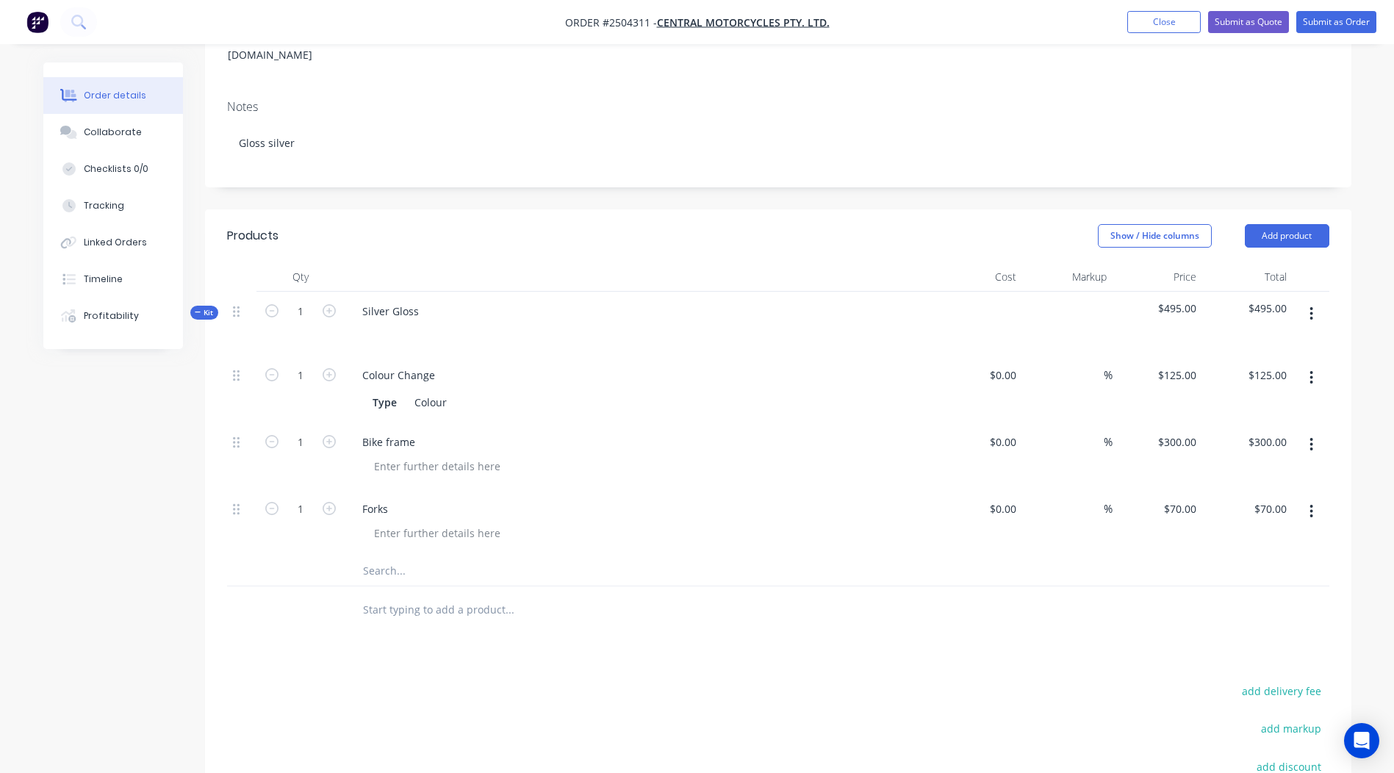
scroll to position [231, 0]
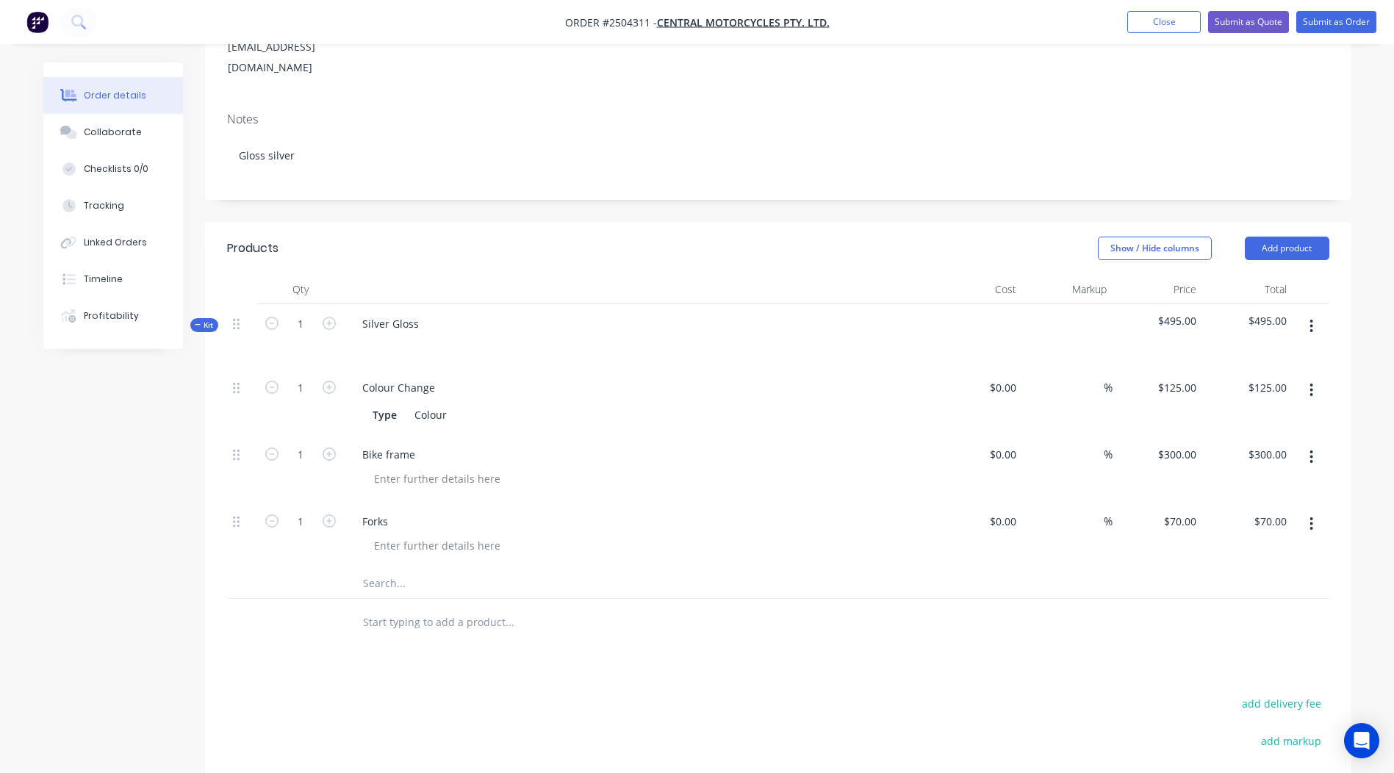
click at [1306, 315] on button "button" at bounding box center [1311, 326] width 35 height 26
click at [1284, 354] on div "Add product to kit" at bounding box center [1259, 364] width 113 height 21
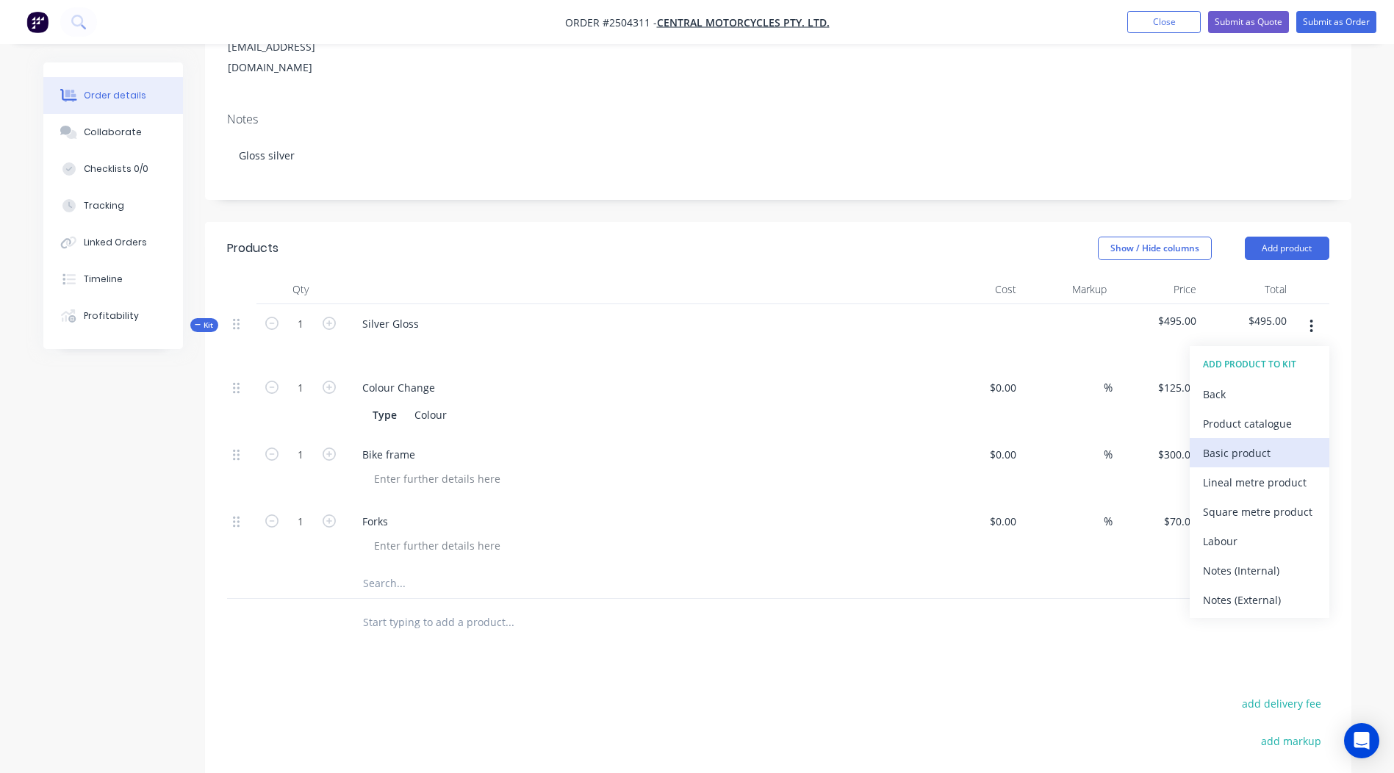
click at [1255, 443] on div "Basic product" at bounding box center [1259, 453] width 113 height 21
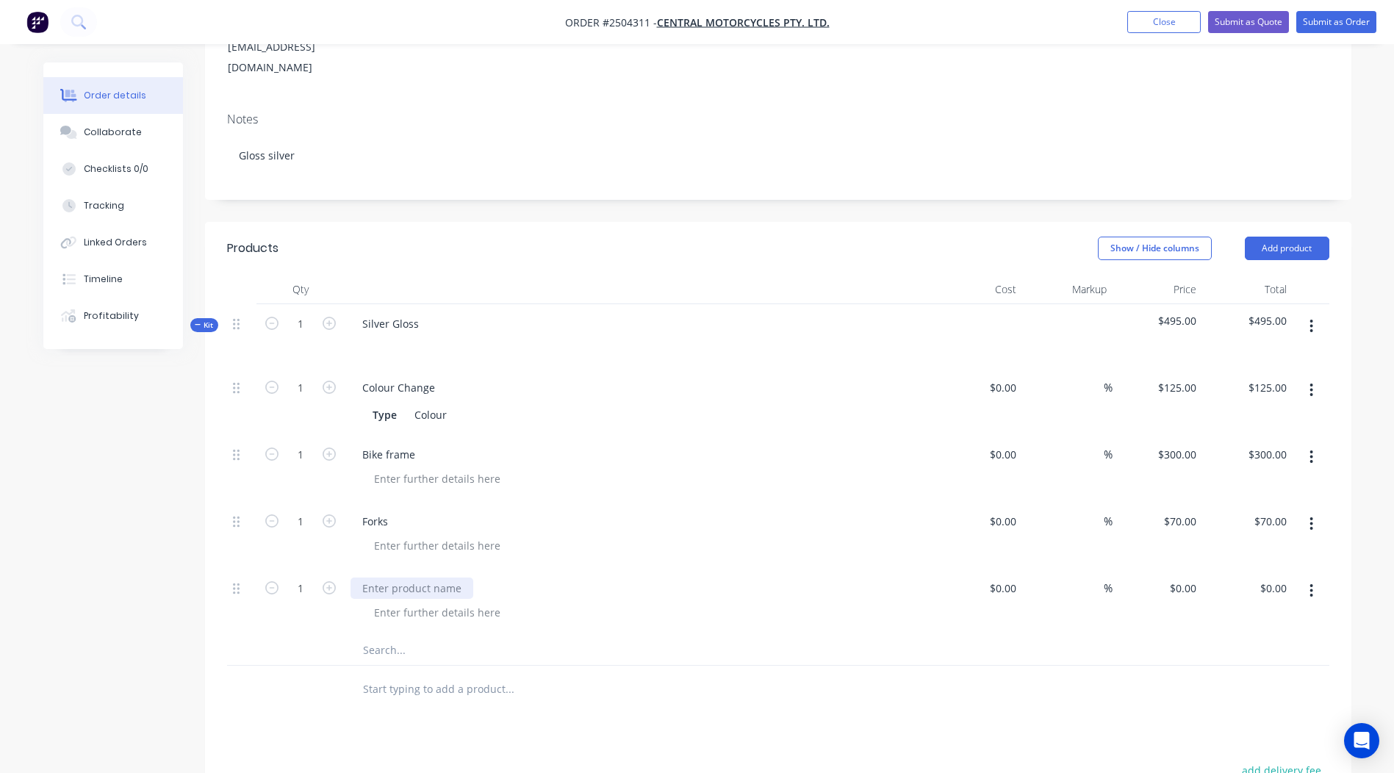
click at [416, 578] on div at bounding box center [412, 588] width 123 height 21
click at [687, 675] on div at bounding box center [571, 689] width 441 height 29
click at [1187, 578] on input "0" at bounding box center [1186, 588] width 34 height 21
type input "$5.00"
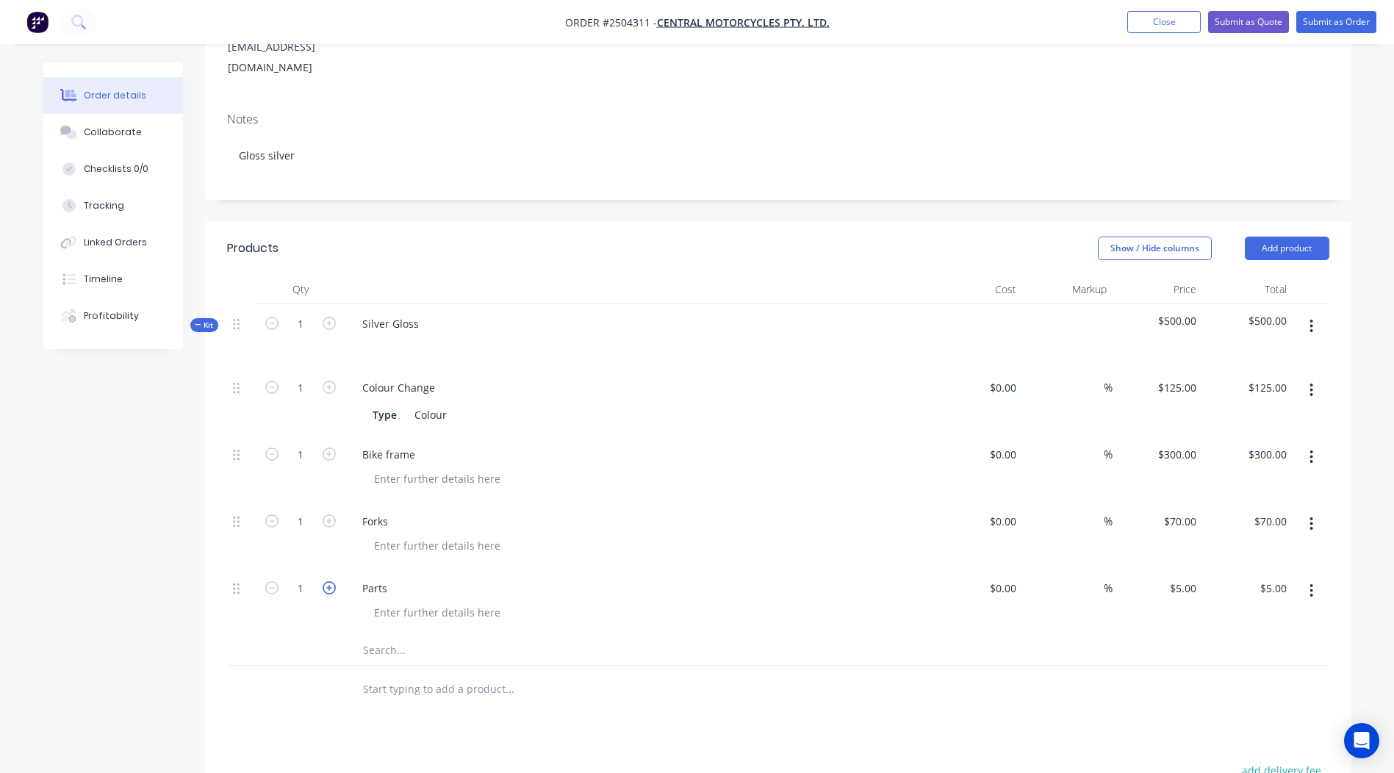
click at [329, 581] on icon "button" at bounding box center [329, 587] width 13 height 13
type input "2"
type input "$10.00"
click at [329, 581] on icon "button" at bounding box center [329, 587] width 13 height 13
type input "3"
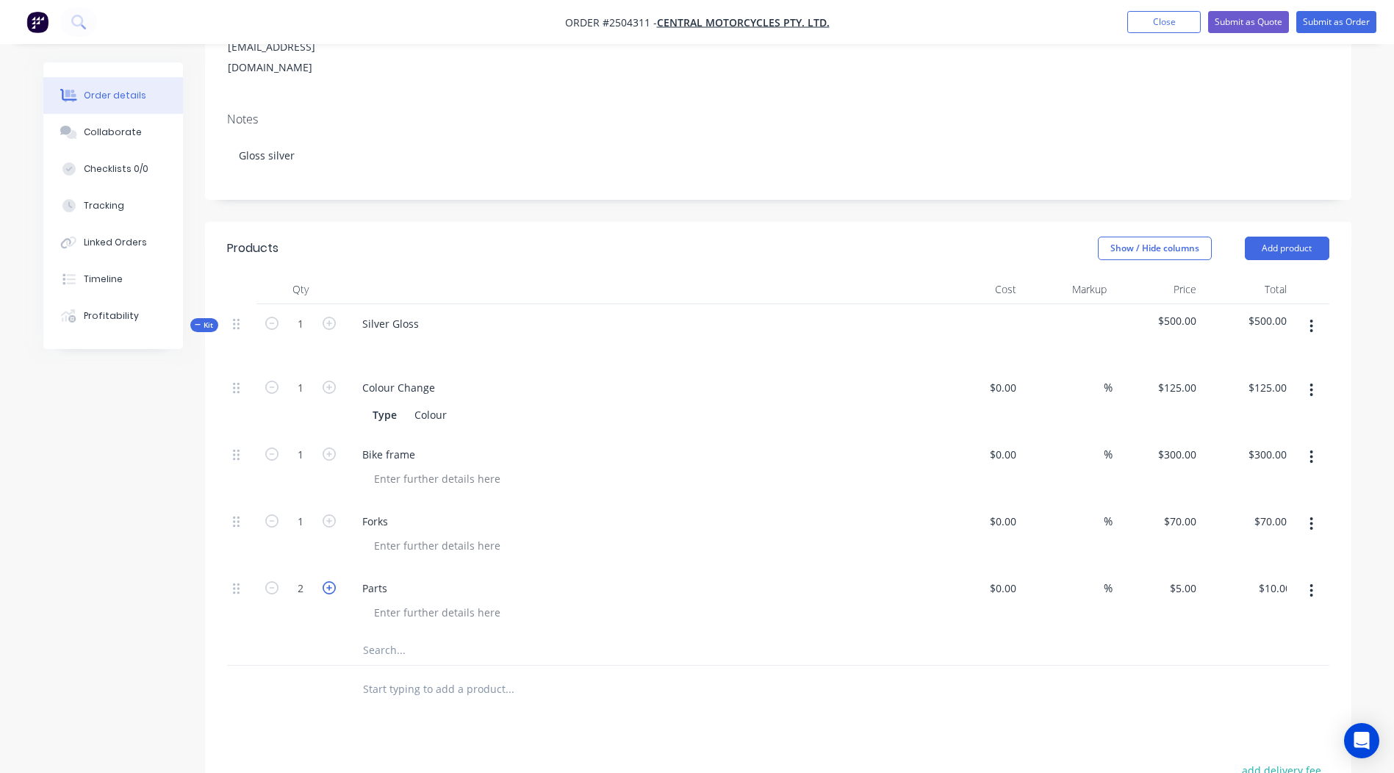
type input "$15.00"
click at [329, 581] on icon "button" at bounding box center [329, 587] width 13 height 13
type input "4"
type input "$20.00"
click at [329, 581] on icon "button" at bounding box center [329, 587] width 13 height 13
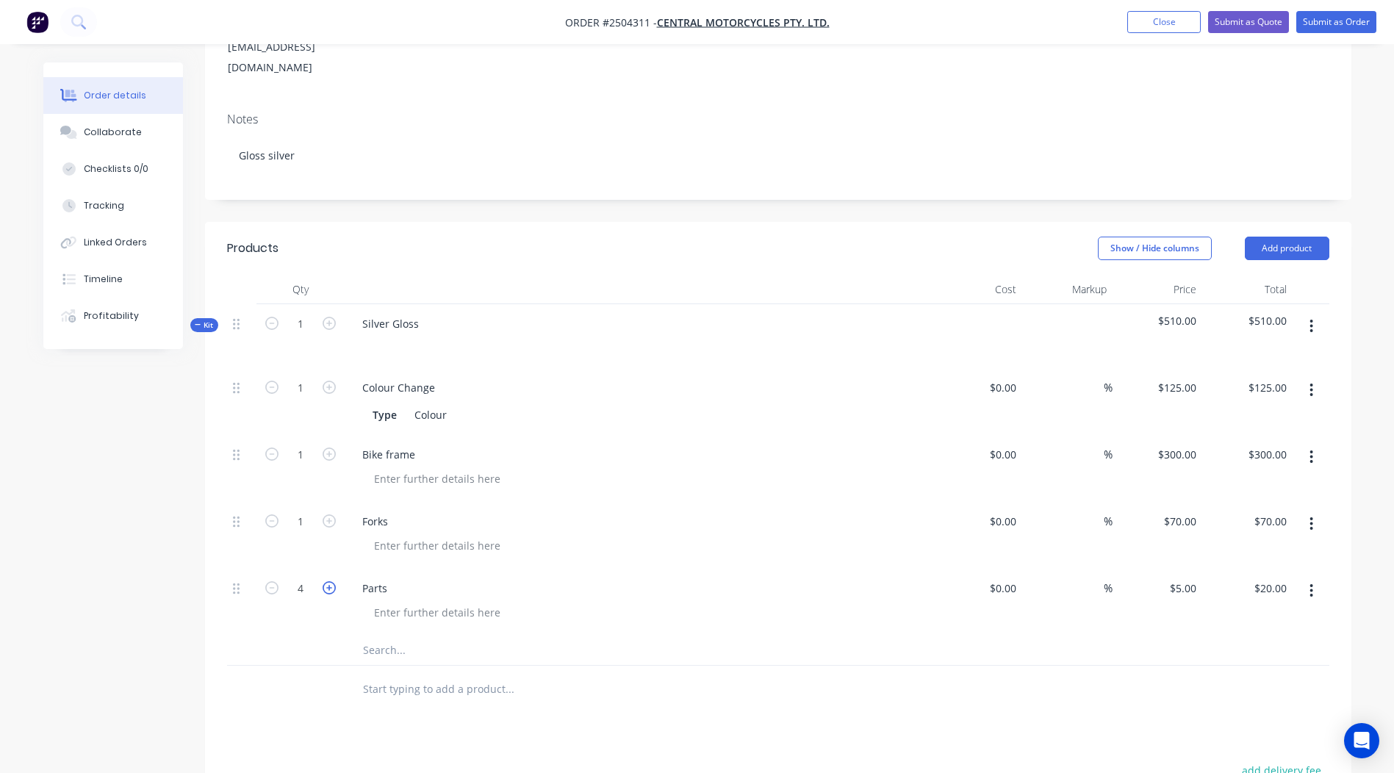
type input "5"
type input "$25.00"
click at [329, 581] on icon "button" at bounding box center [329, 587] width 13 height 13
type input "6"
type input "$30.00"
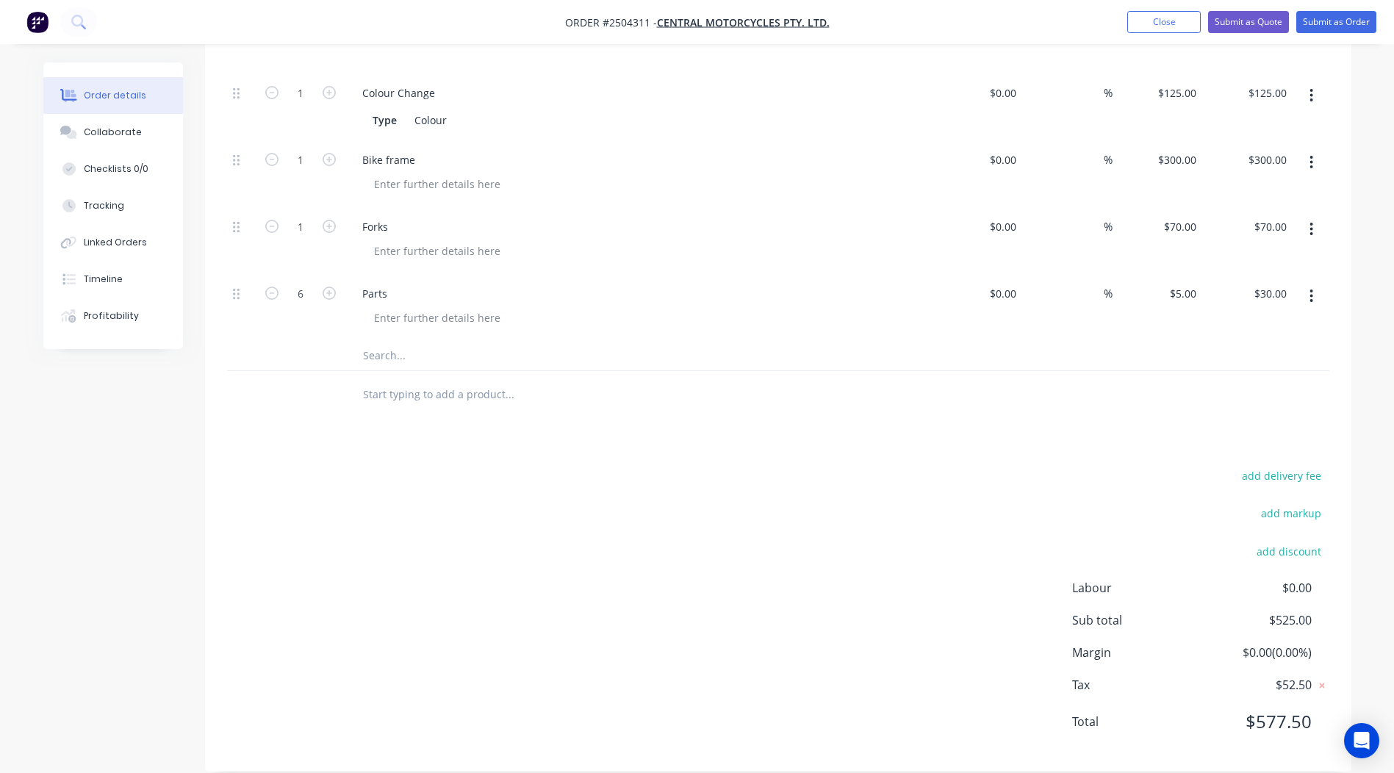
scroll to position [190, 0]
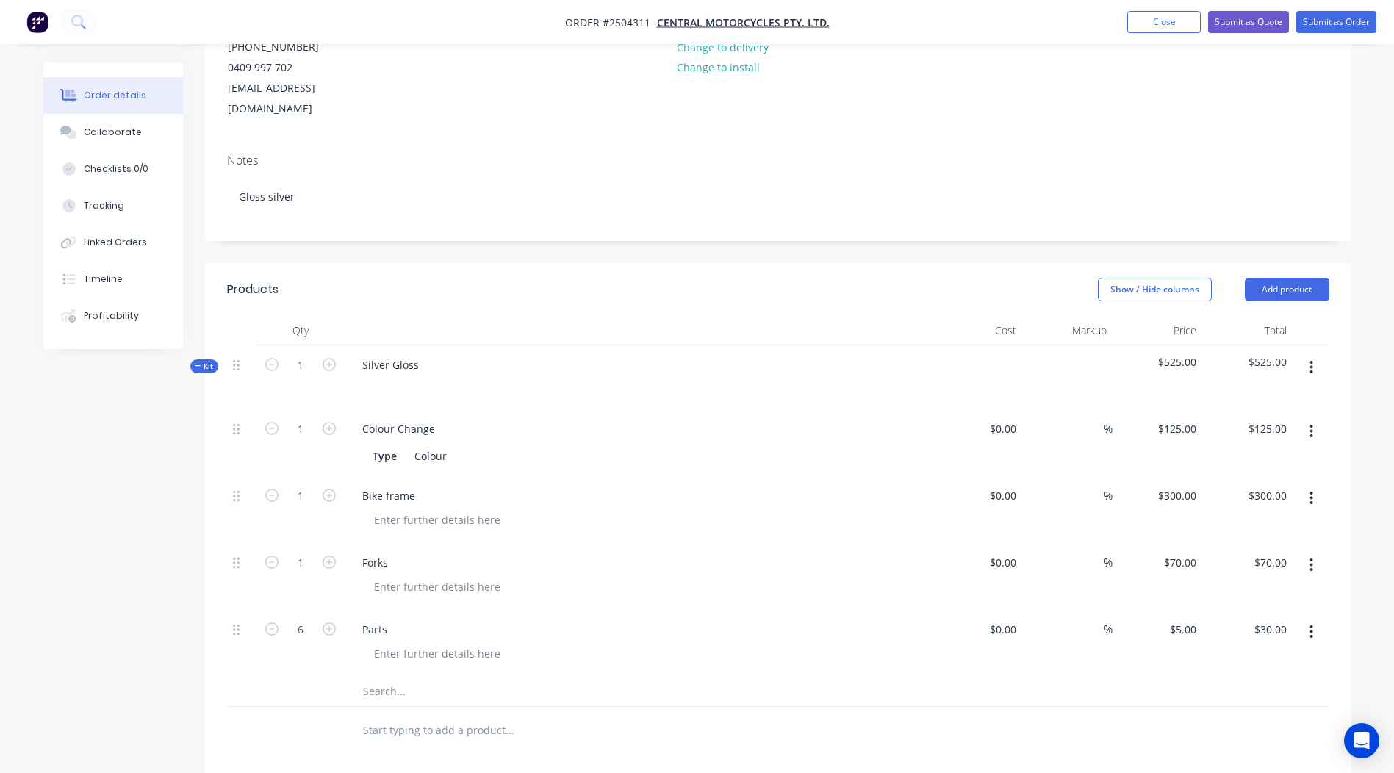
click at [1306, 354] on button "button" at bounding box center [1311, 367] width 35 height 26
click at [1252, 395] on div "Add product to kit" at bounding box center [1259, 405] width 113 height 21
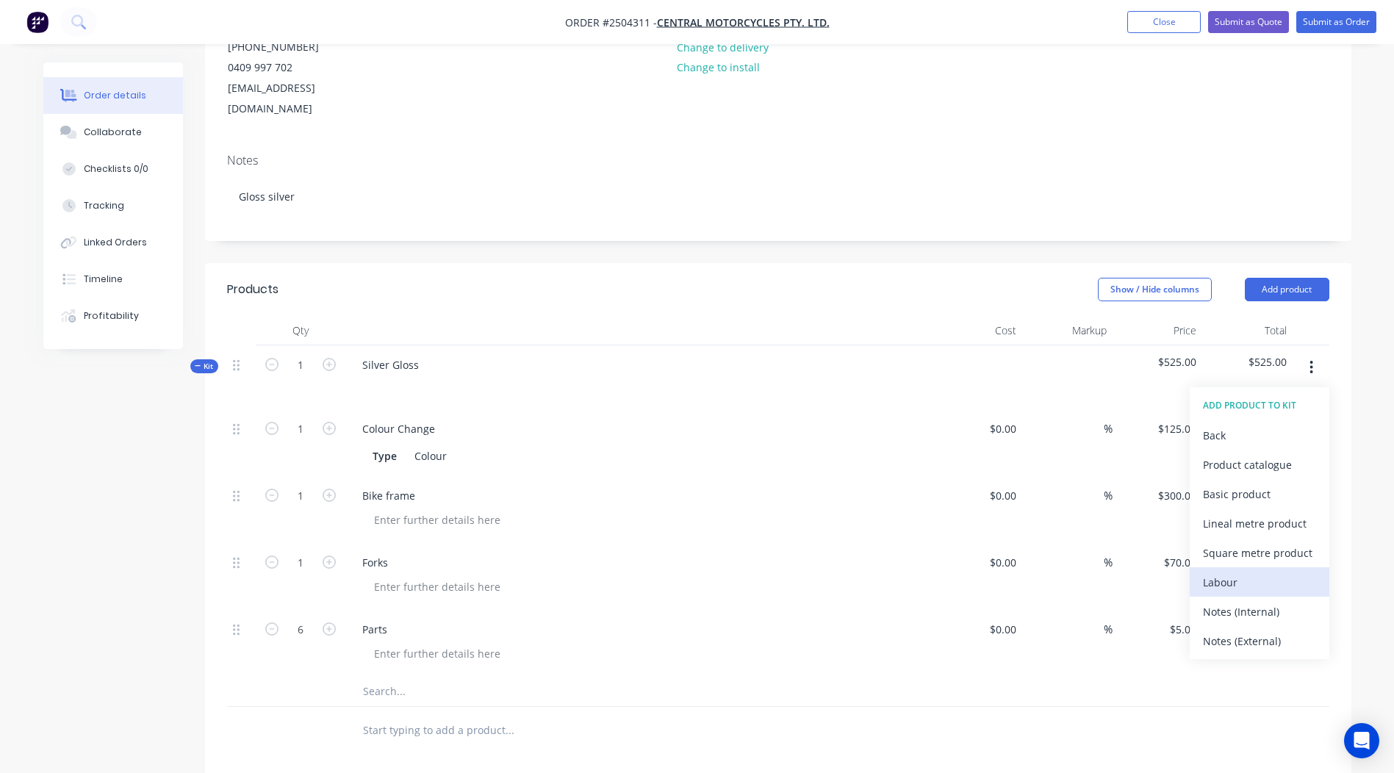
click at [1284, 572] on div "Labour" at bounding box center [1259, 582] width 113 height 21
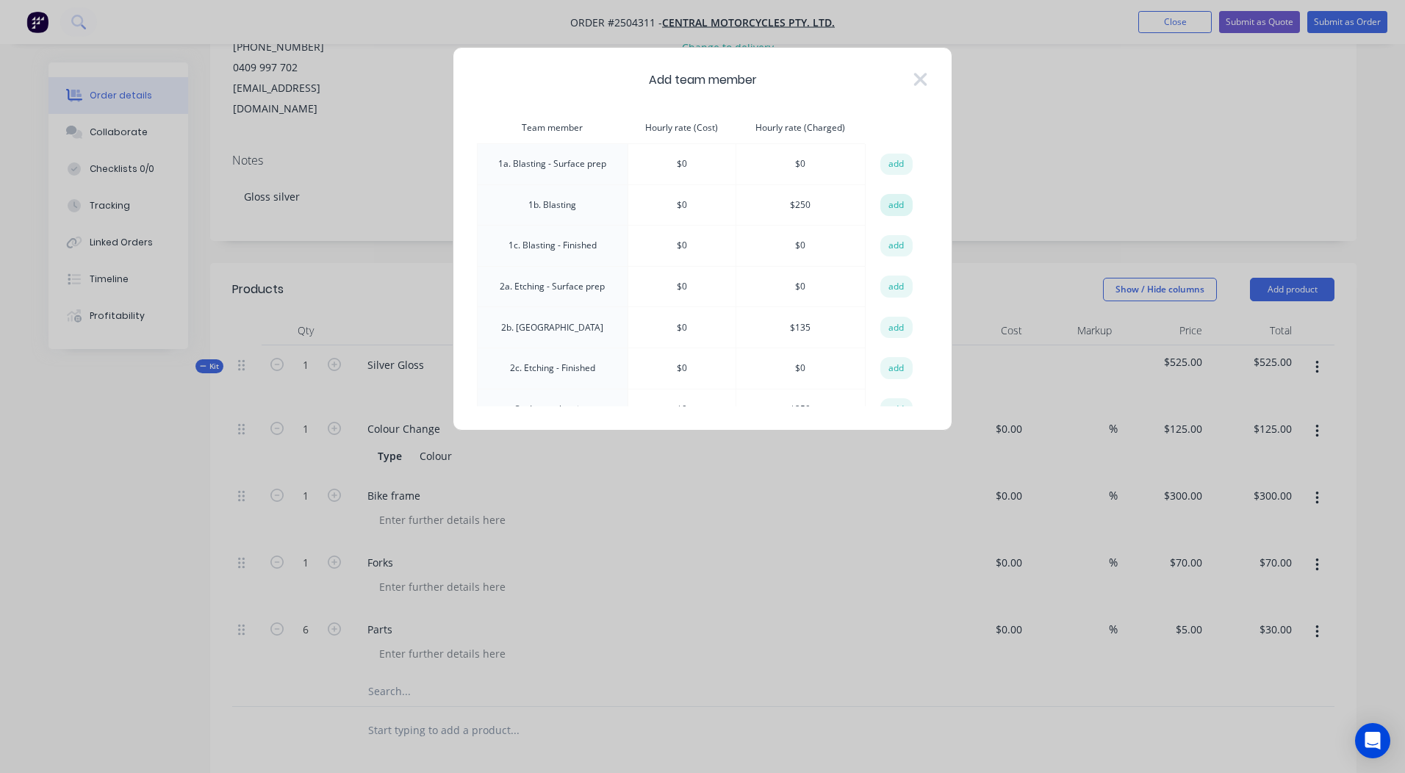
click at [895, 207] on button "add" at bounding box center [897, 205] width 32 height 22
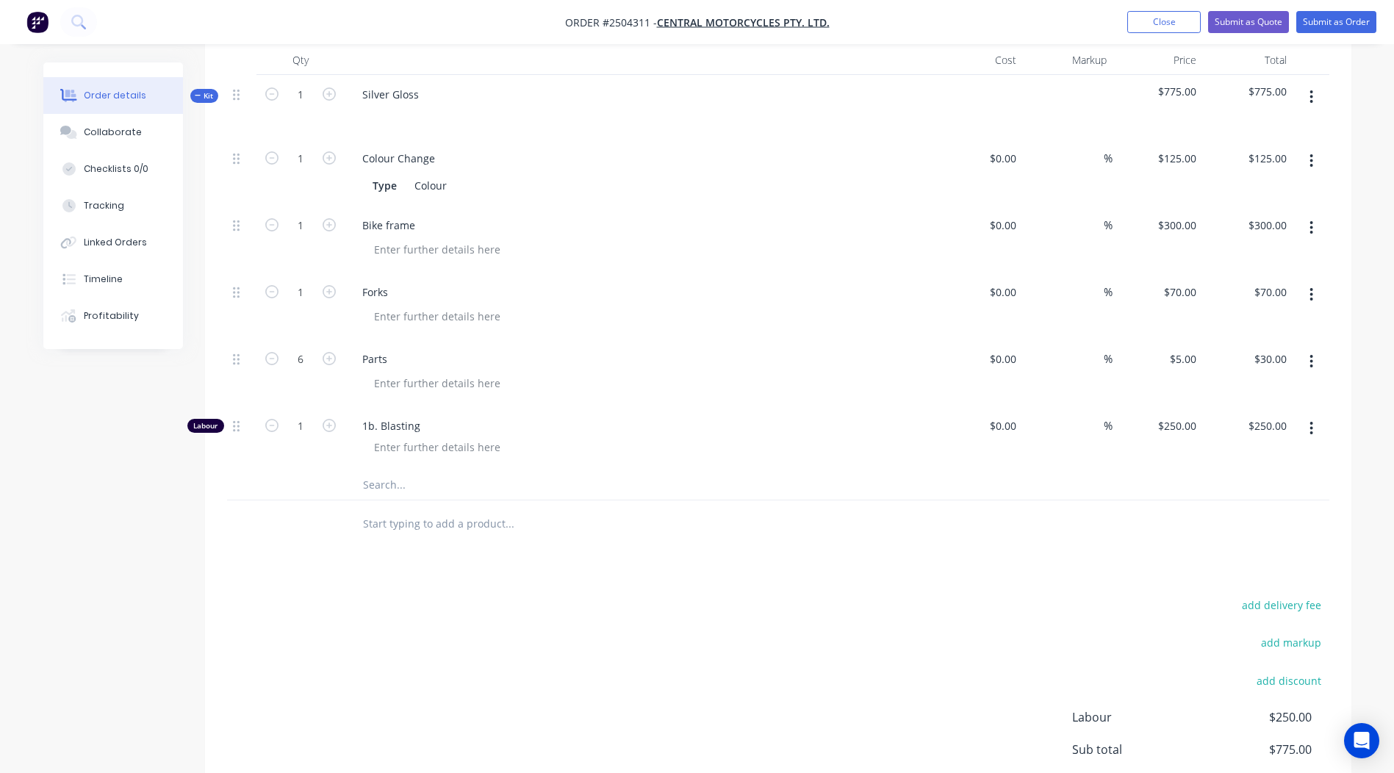
scroll to position [369, 0]
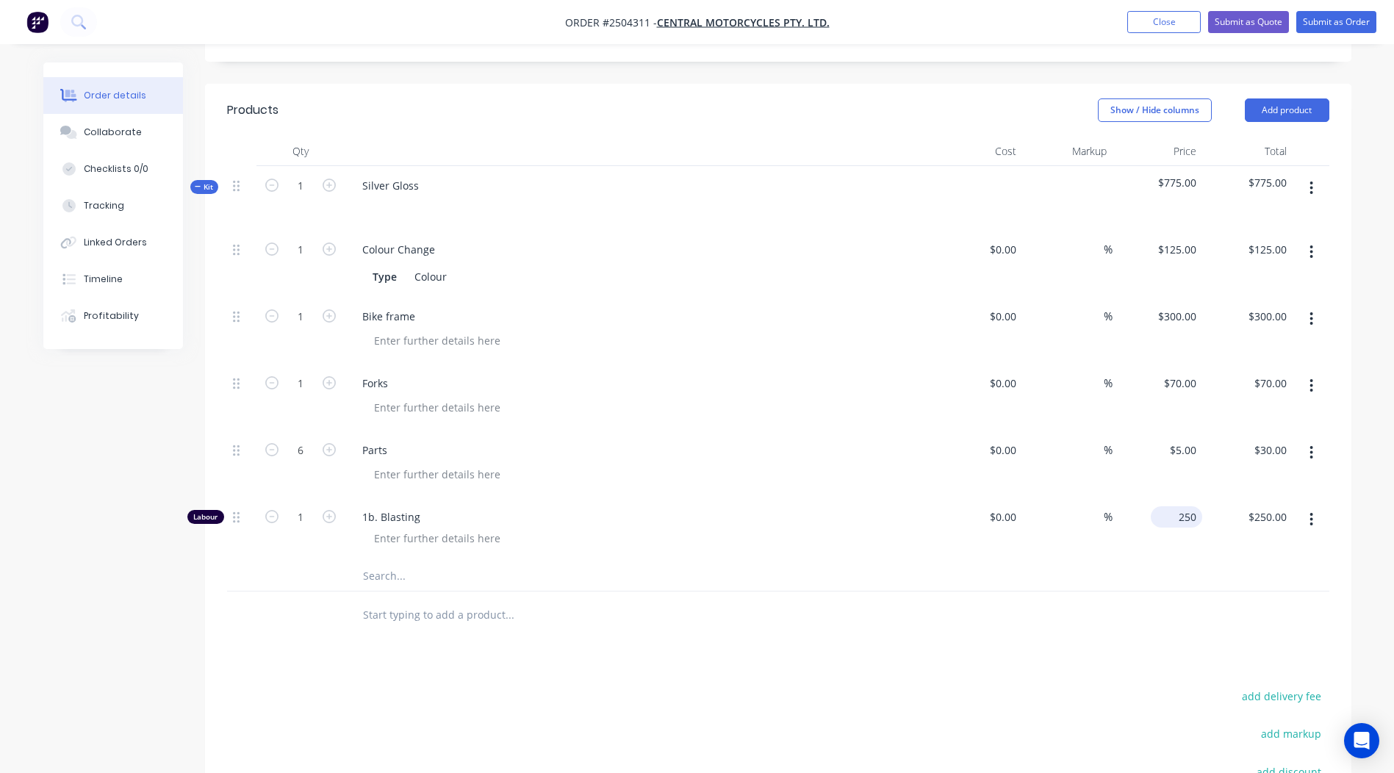
click at [1194, 506] on input "250" at bounding box center [1180, 516] width 46 height 21
type input "$0.50"
click at [977, 592] on div at bounding box center [778, 616] width 1103 height 48
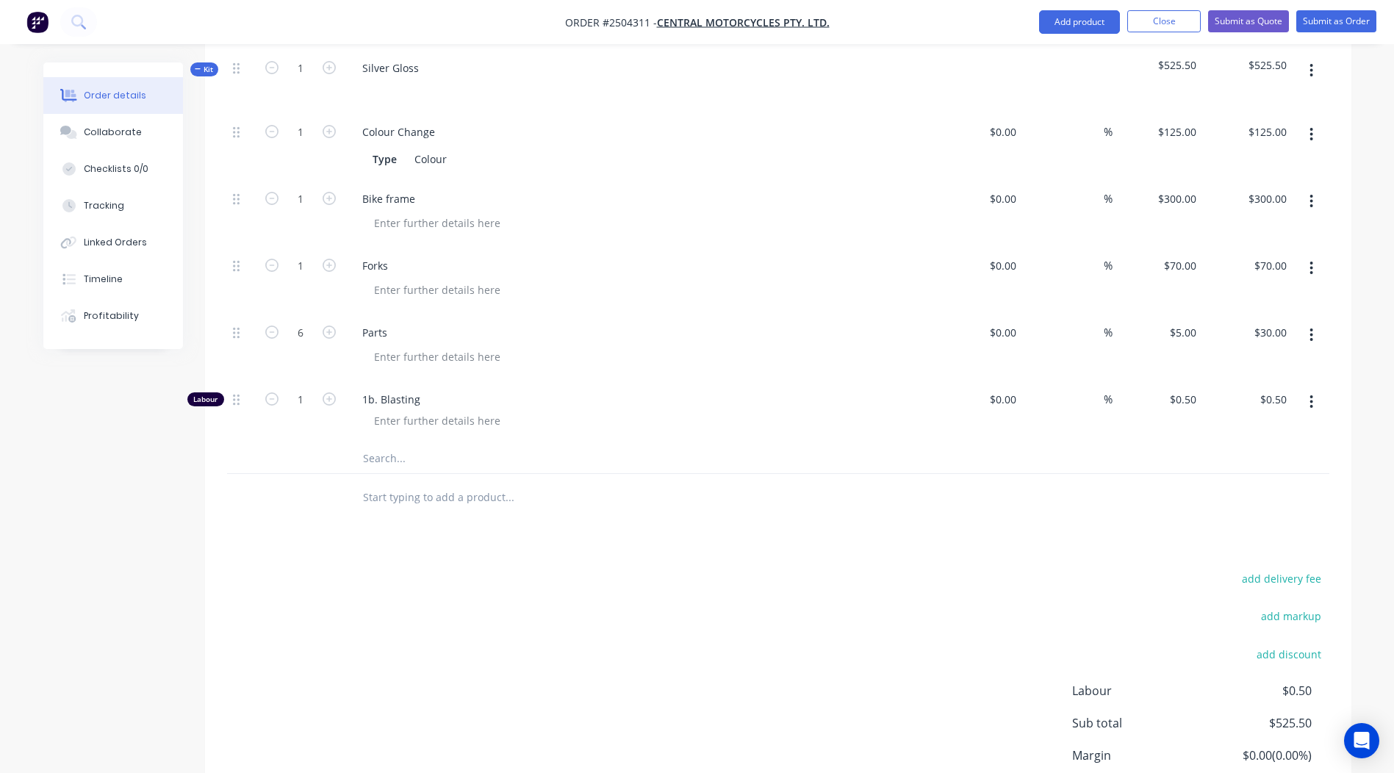
scroll to position [480, 0]
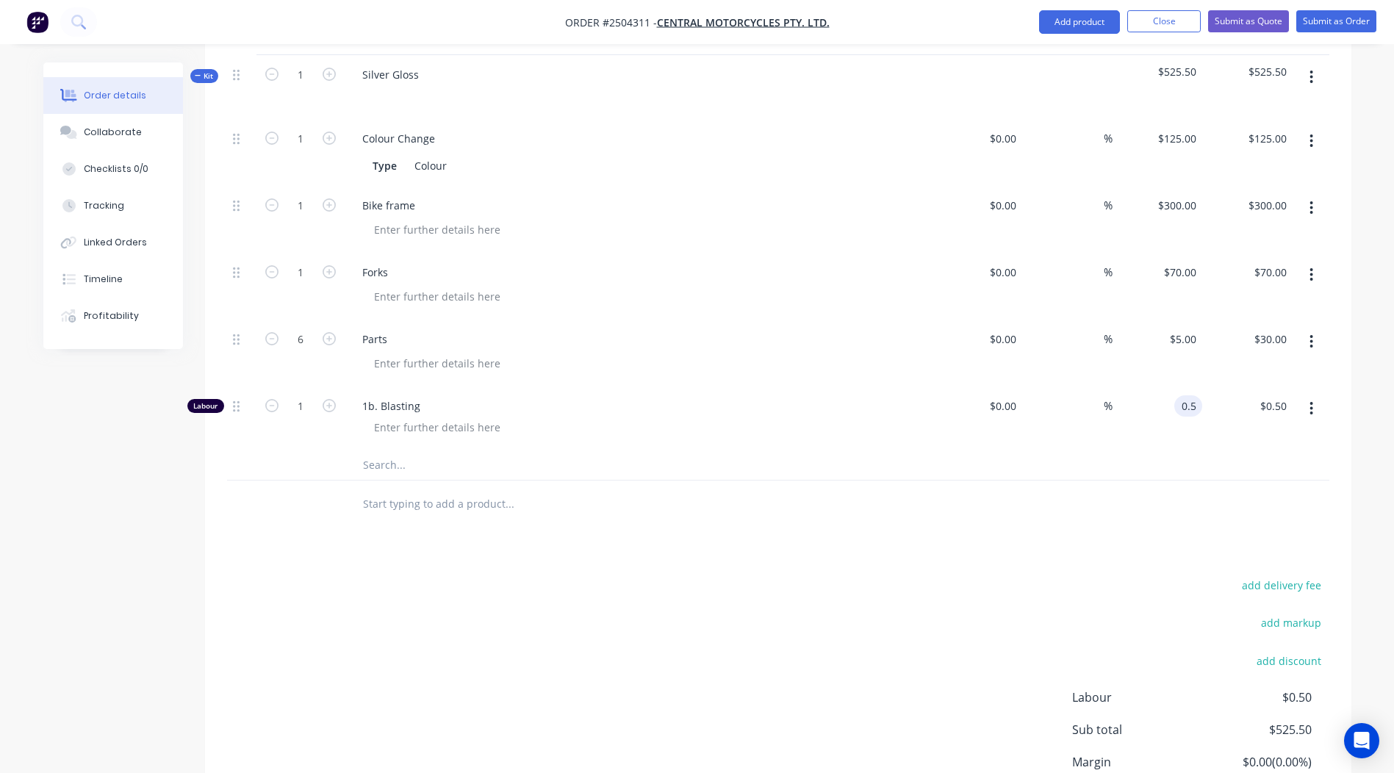
click at [1177, 395] on div "0.5 0.5" at bounding box center [1189, 405] width 28 height 21
type input "$250.00"
click at [854, 490] on div at bounding box center [610, 504] width 518 height 29
click at [297, 395] on input "1" at bounding box center [301, 406] width 38 height 22
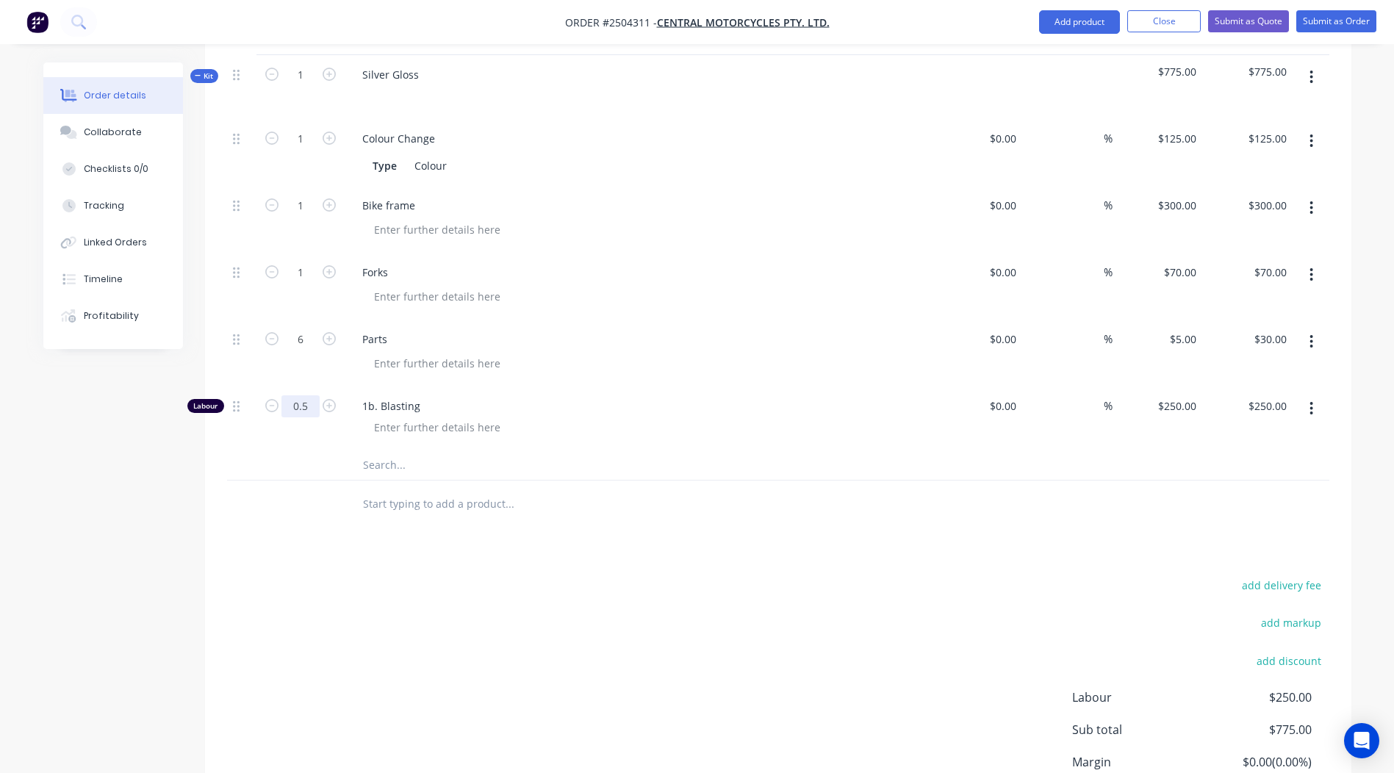
type input "0.5"
type input "$125.00"
click at [780, 576] on div "add delivery fee add markup add discount Labour $125.00 Sub total $650.00 Margi…" at bounding box center [778, 718] width 1103 height 284
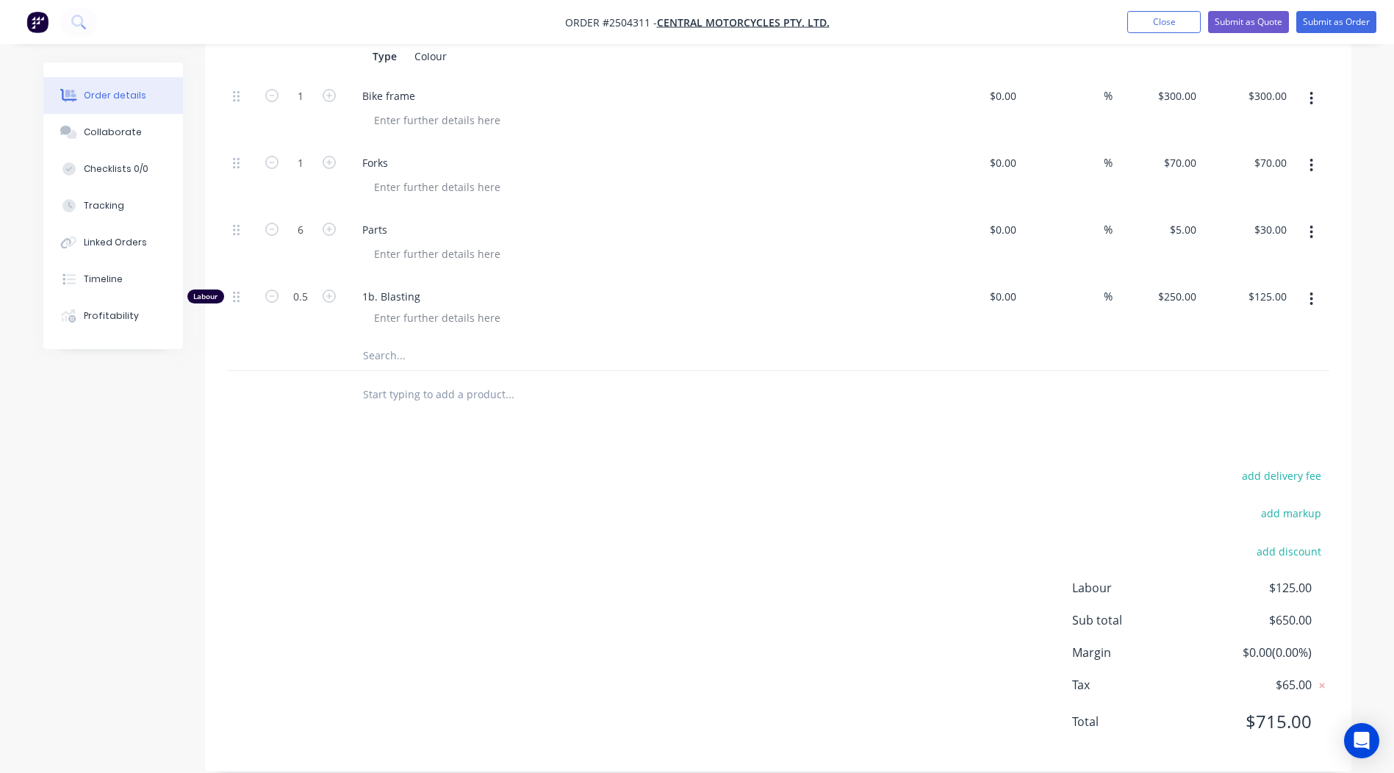
scroll to position [0, 0]
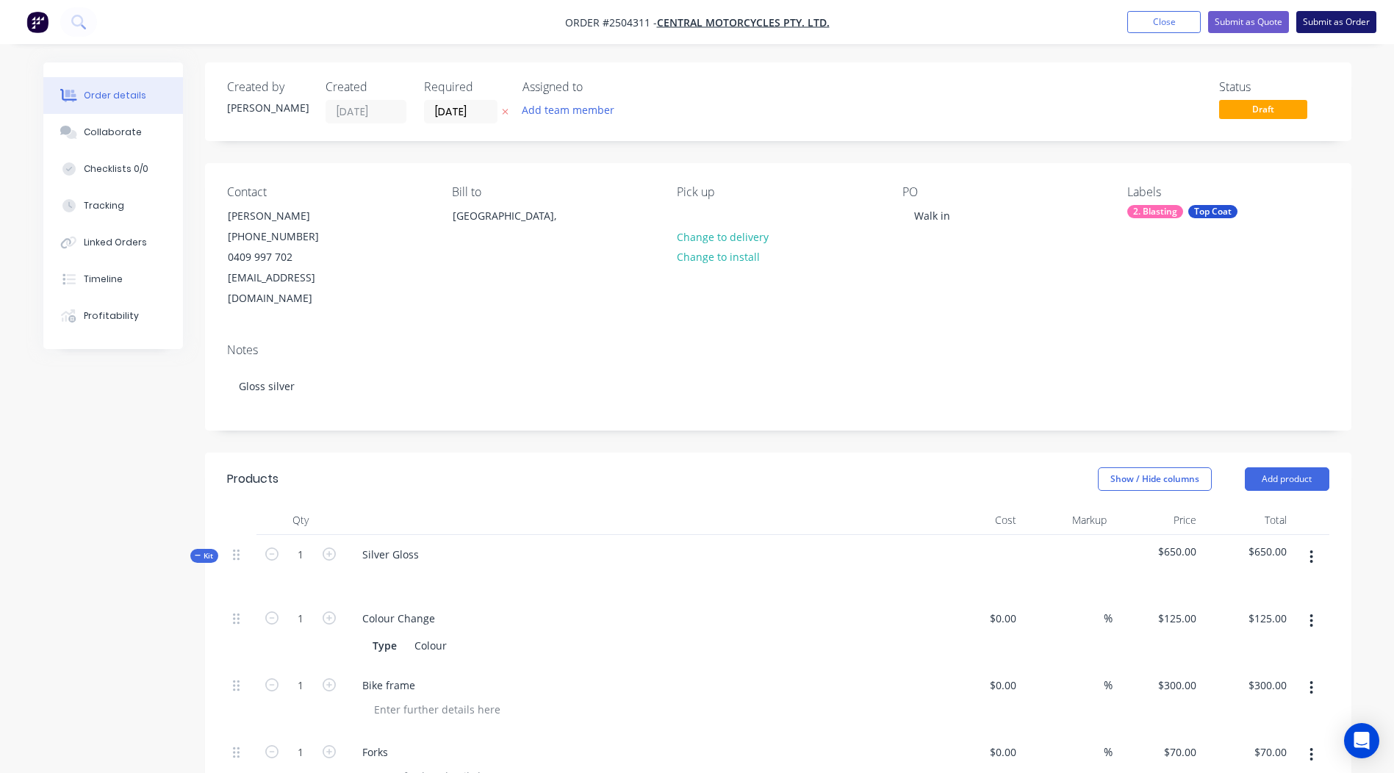
click at [1335, 30] on button "Submit as Order" at bounding box center [1337, 22] width 80 height 22
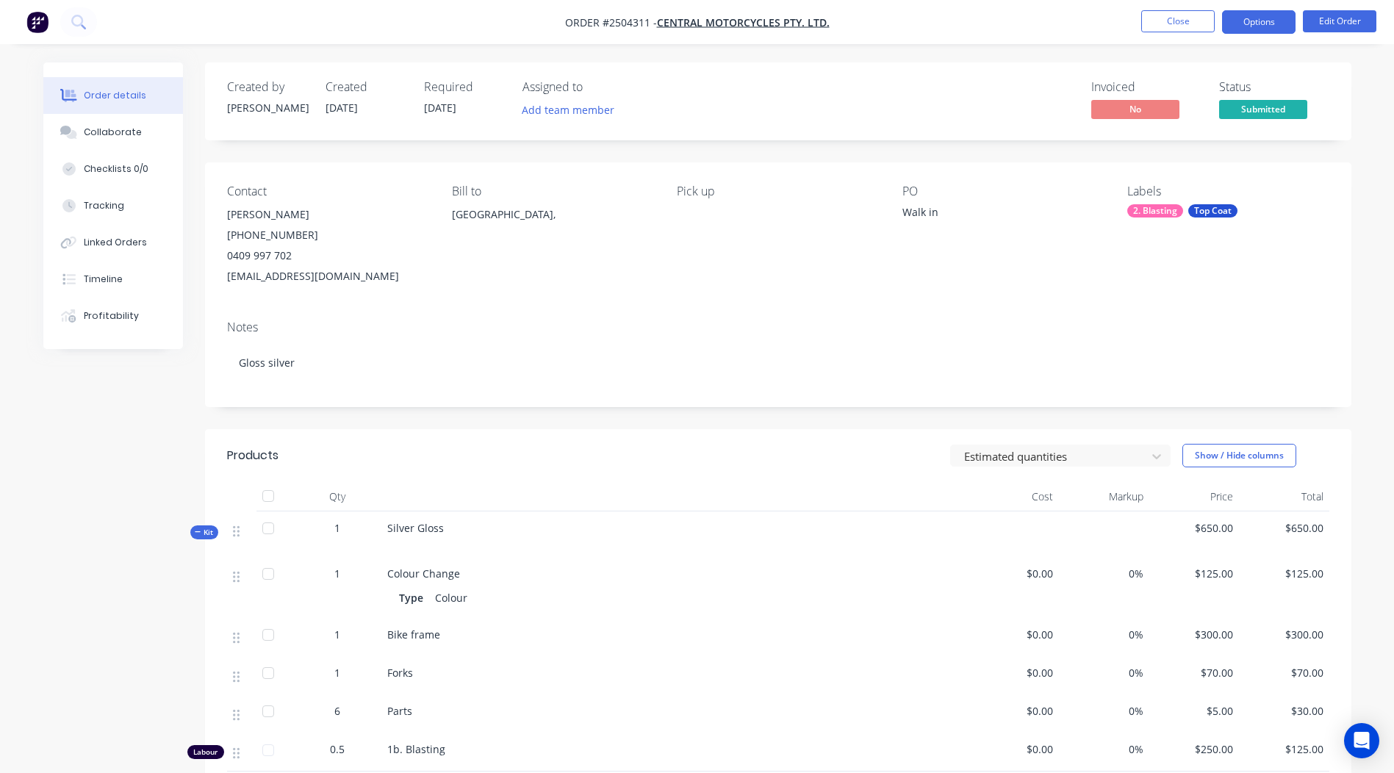
click at [1263, 18] on button "Options" at bounding box center [1259, 22] width 74 height 24
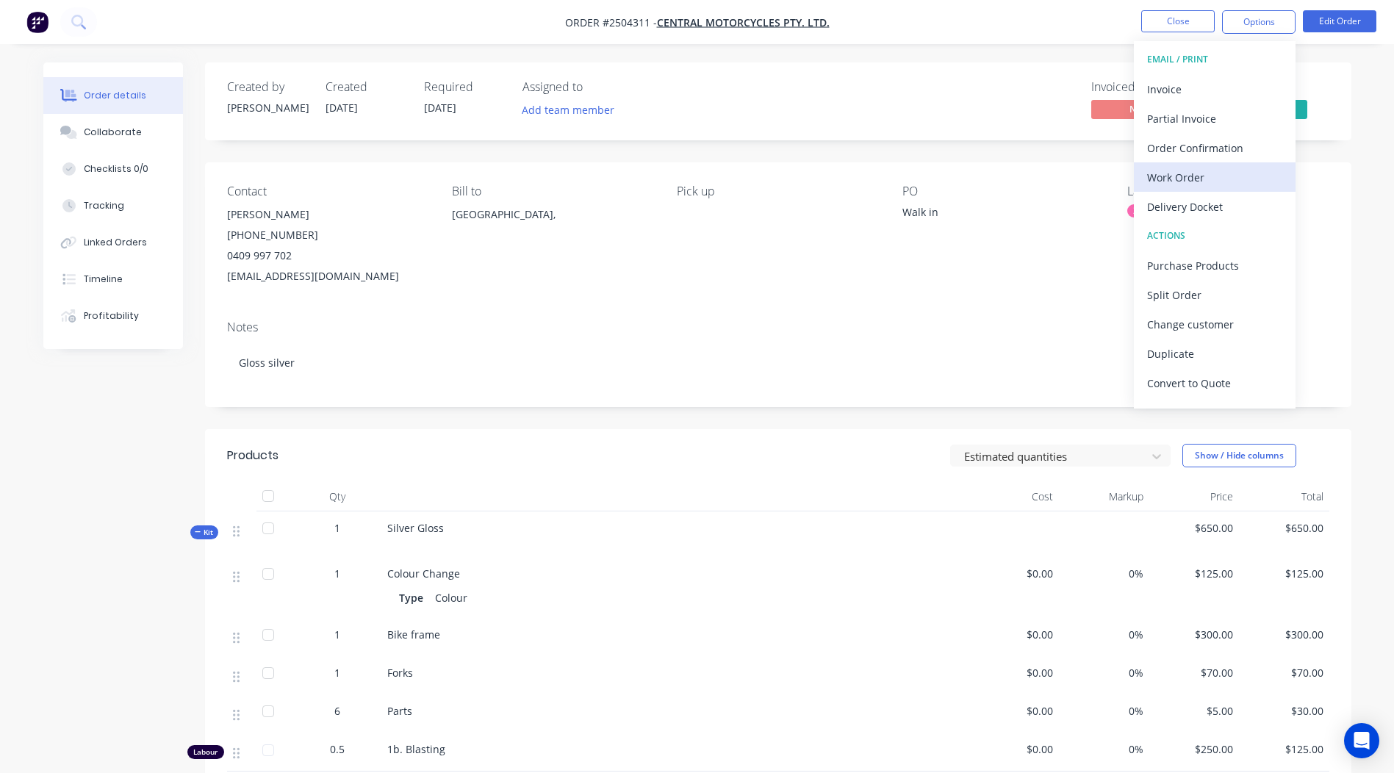
click at [1214, 184] on div "Work Order" at bounding box center [1214, 177] width 135 height 21
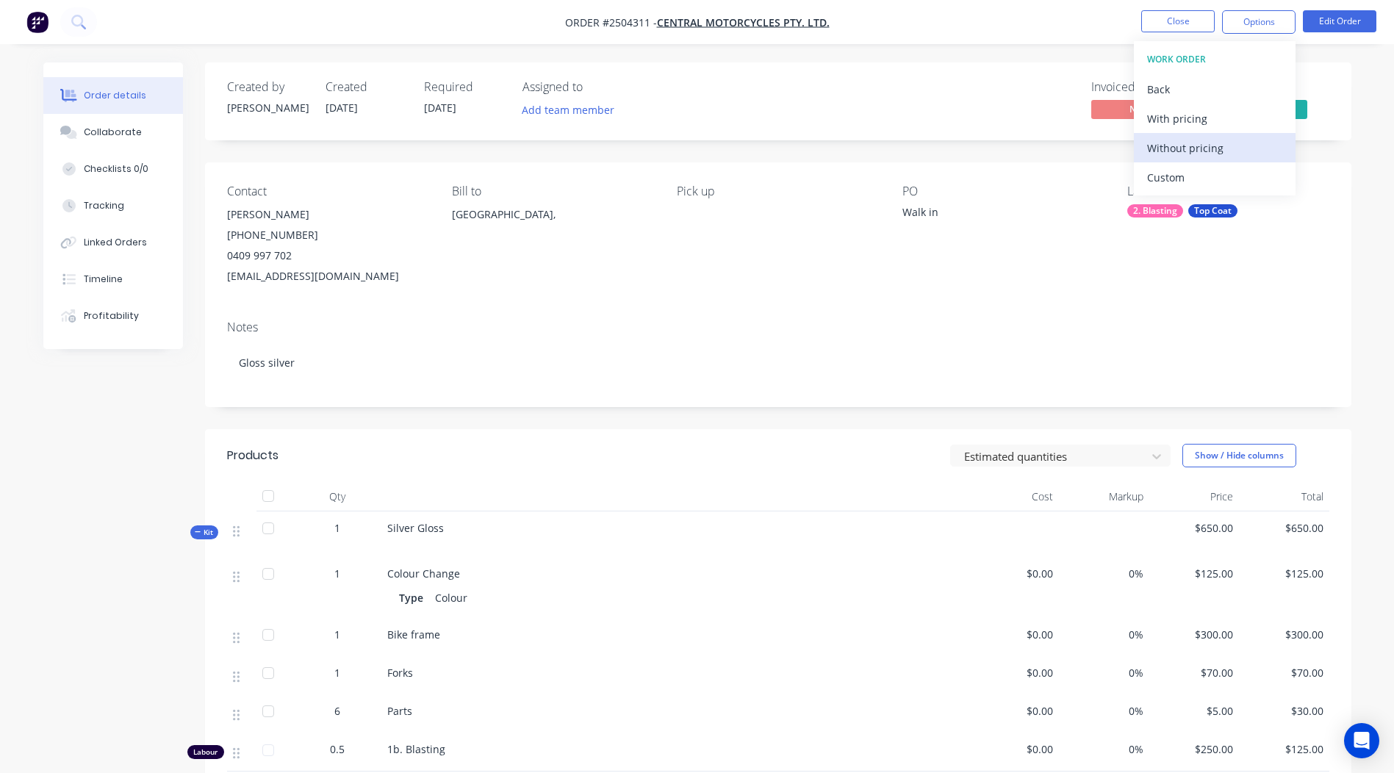
click at [1225, 157] on div "Without pricing" at bounding box center [1214, 147] width 135 height 21
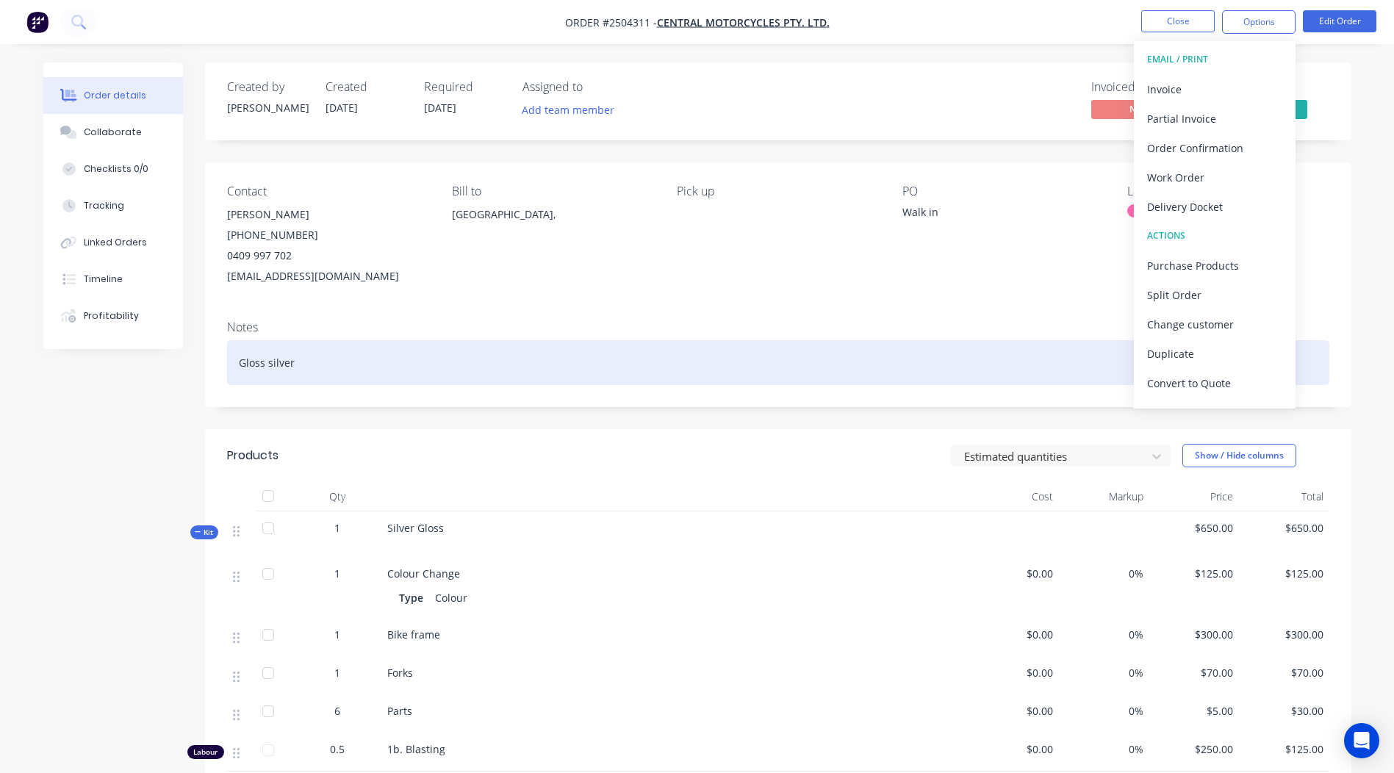
click at [233, 357] on div "Gloss silver" at bounding box center [778, 362] width 1103 height 45
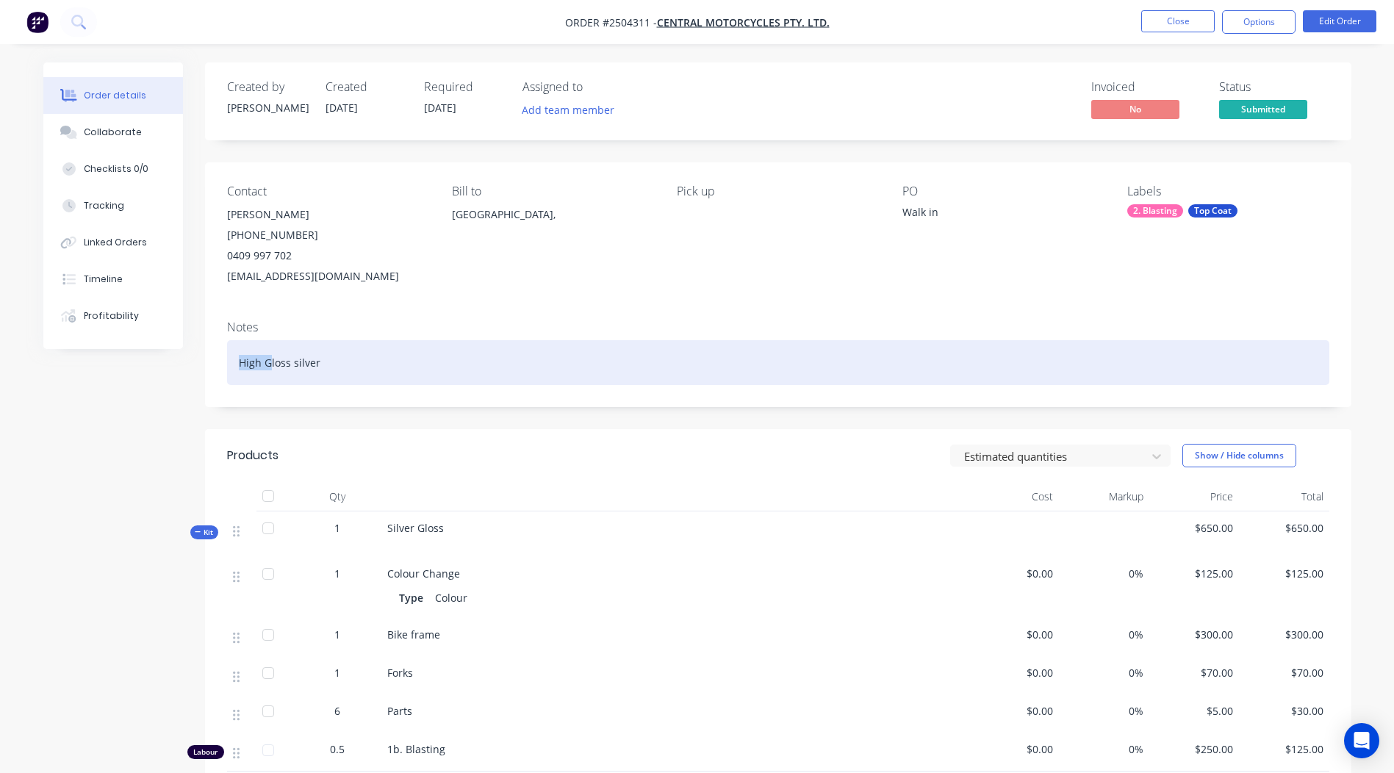
drag, startPoint x: 269, startPoint y: 360, endPoint x: 0, endPoint y: 359, distance: 269.0
click at [53, 364] on div "Created by Rory Created 06/10/25 Required 06/10/25 Assigned to Add team member …" at bounding box center [697, 547] width 1308 height 971
click at [317, 371] on div "High Gloss silver" at bounding box center [778, 362] width 1103 height 45
click at [267, 360] on div "High Gloss silver" at bounding box center [778, 362] width 1103 height 45
click at [270, 359] on div "High Gloss silver" at bounding box center [778, 362] width 1103 height 45
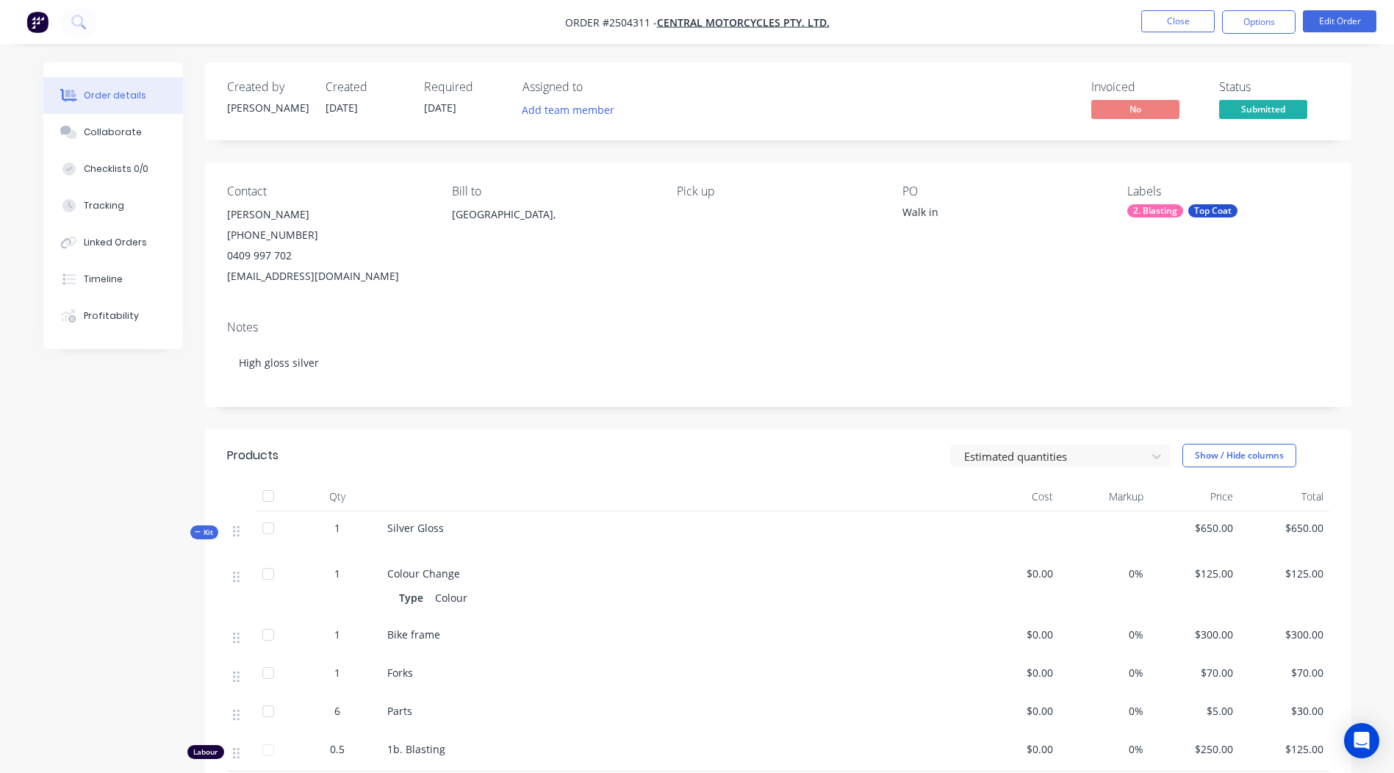
click at [395, 440] on header "Products Estimated quantities Show / Hide columns" at bounding box center [778, 455] width 1147 height 53
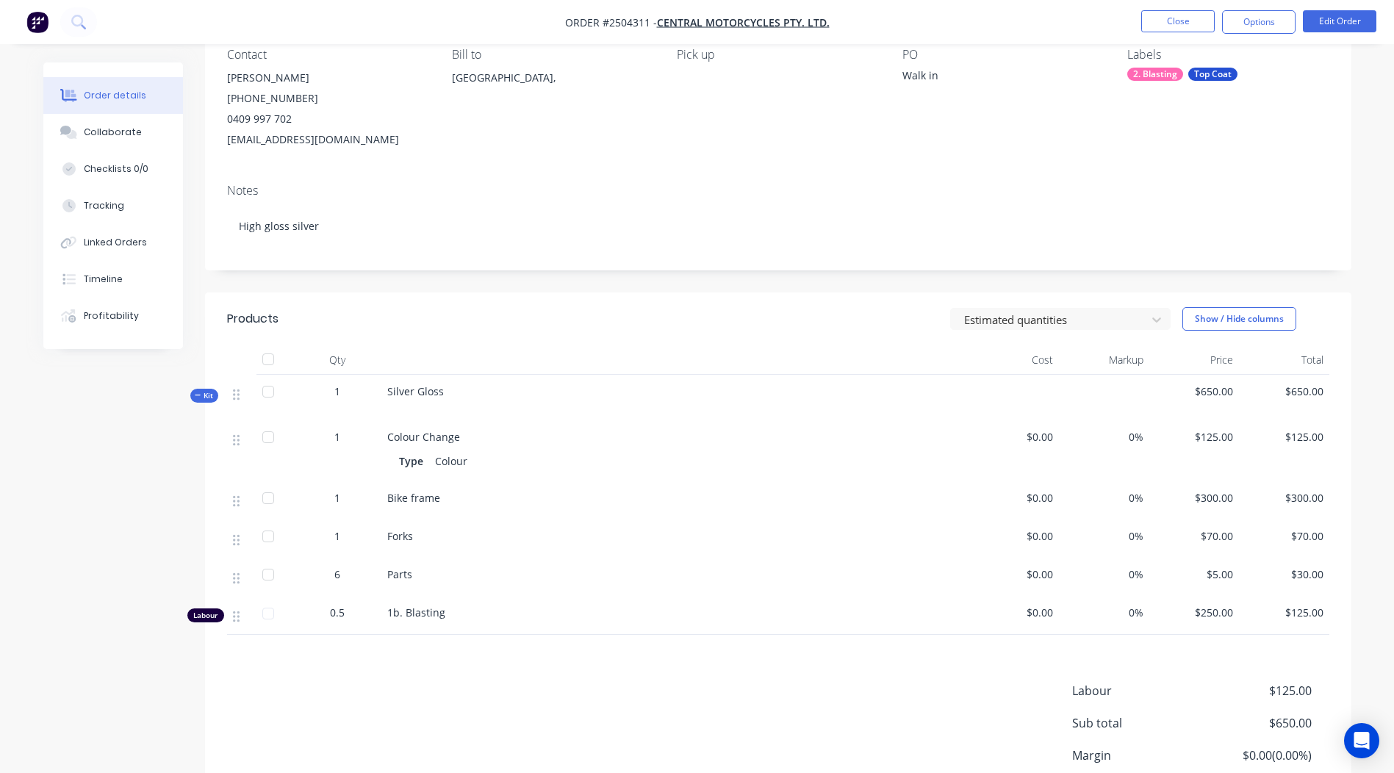
scroll to position [147, 0]
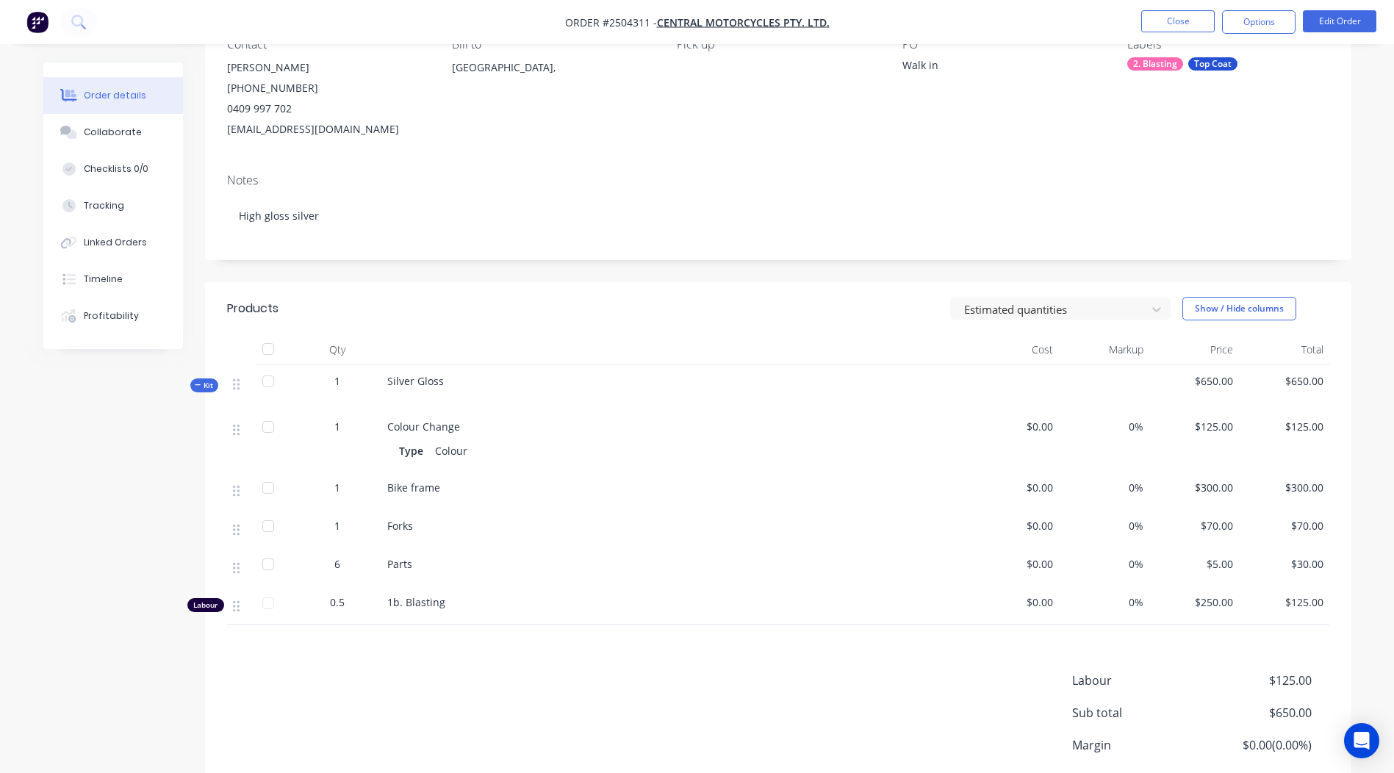
click at [418, 383] on span "Silver Gloss" at bounding box center [415, 381] width 57 height 14
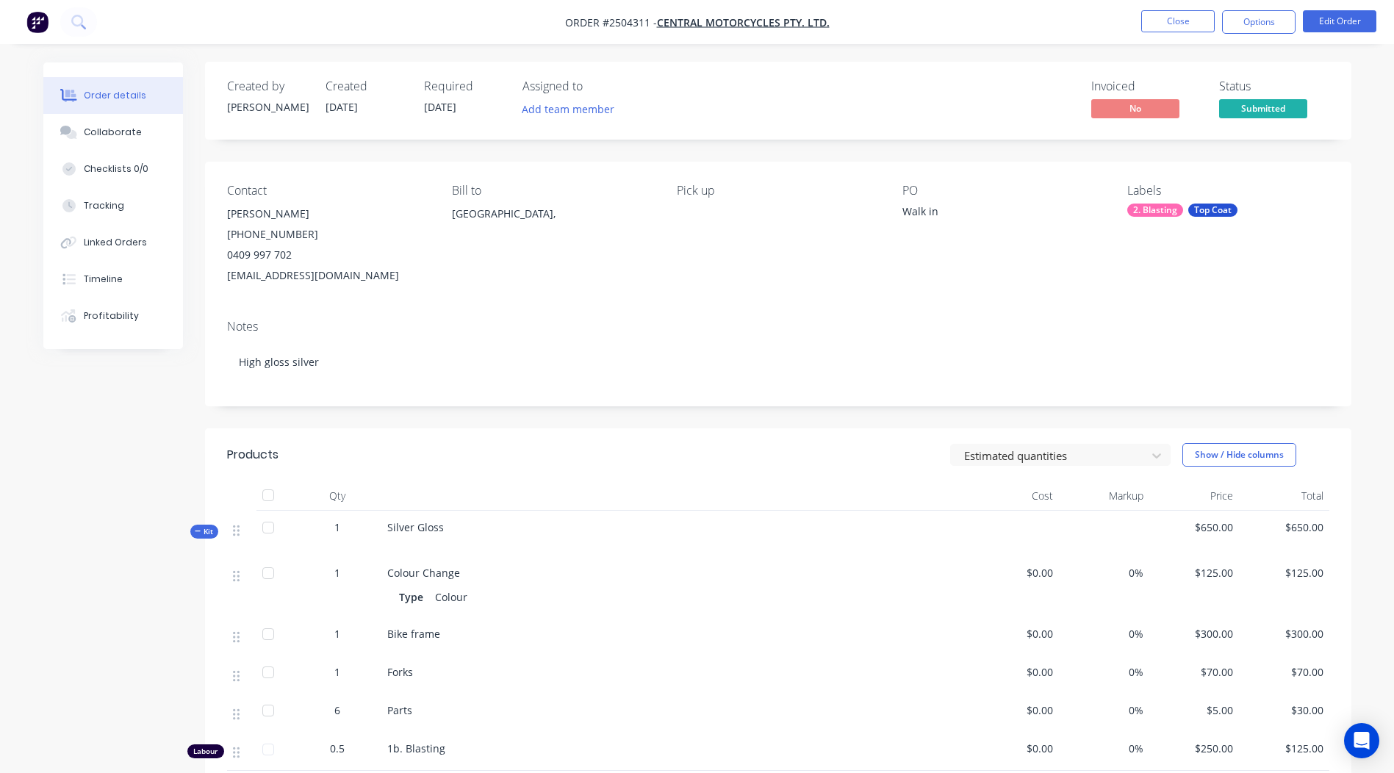
scroll to position [0, 0]
click at [1286, 15] on button "Options" at bounding box center [1259, 22] width 74 height 24
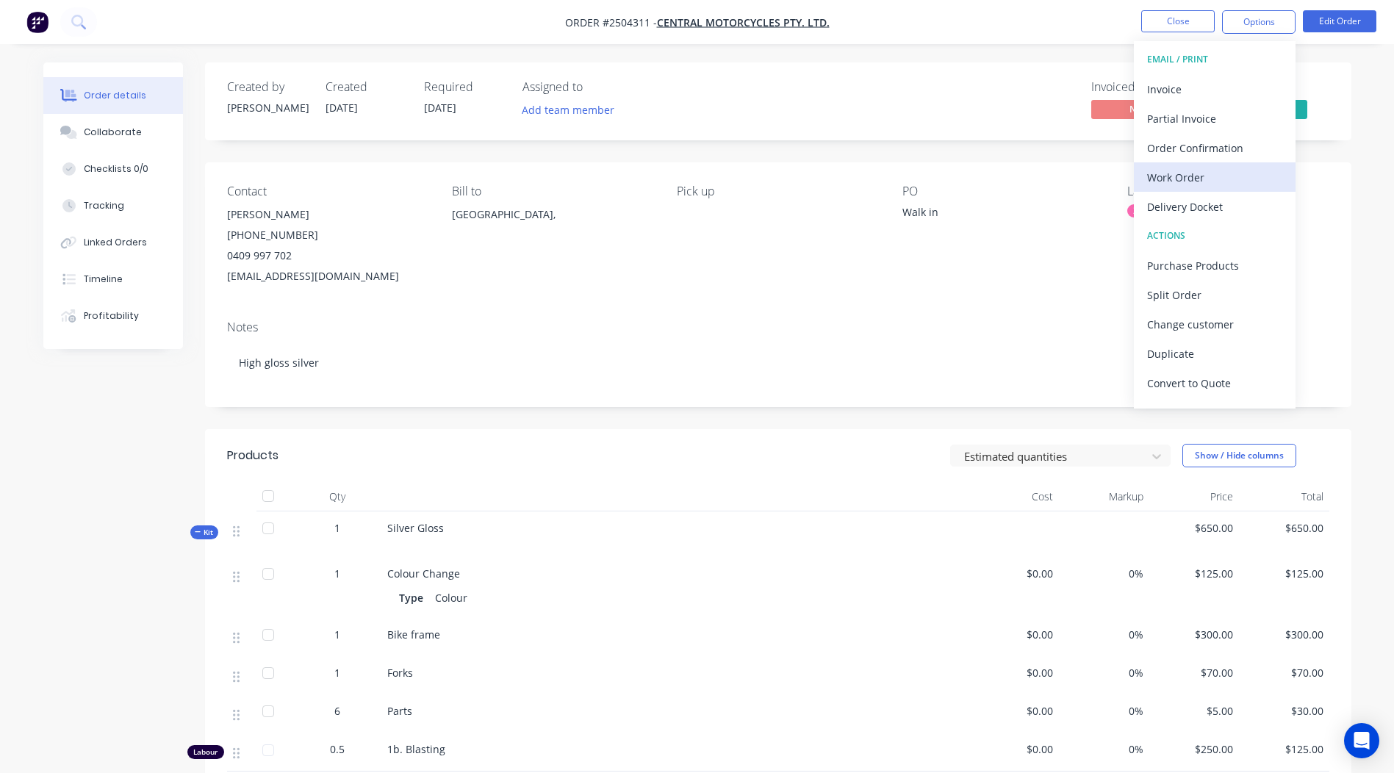
click at [1200, 173] on div "Work Order" at bounding box center [1214, 177] width 135 height 21
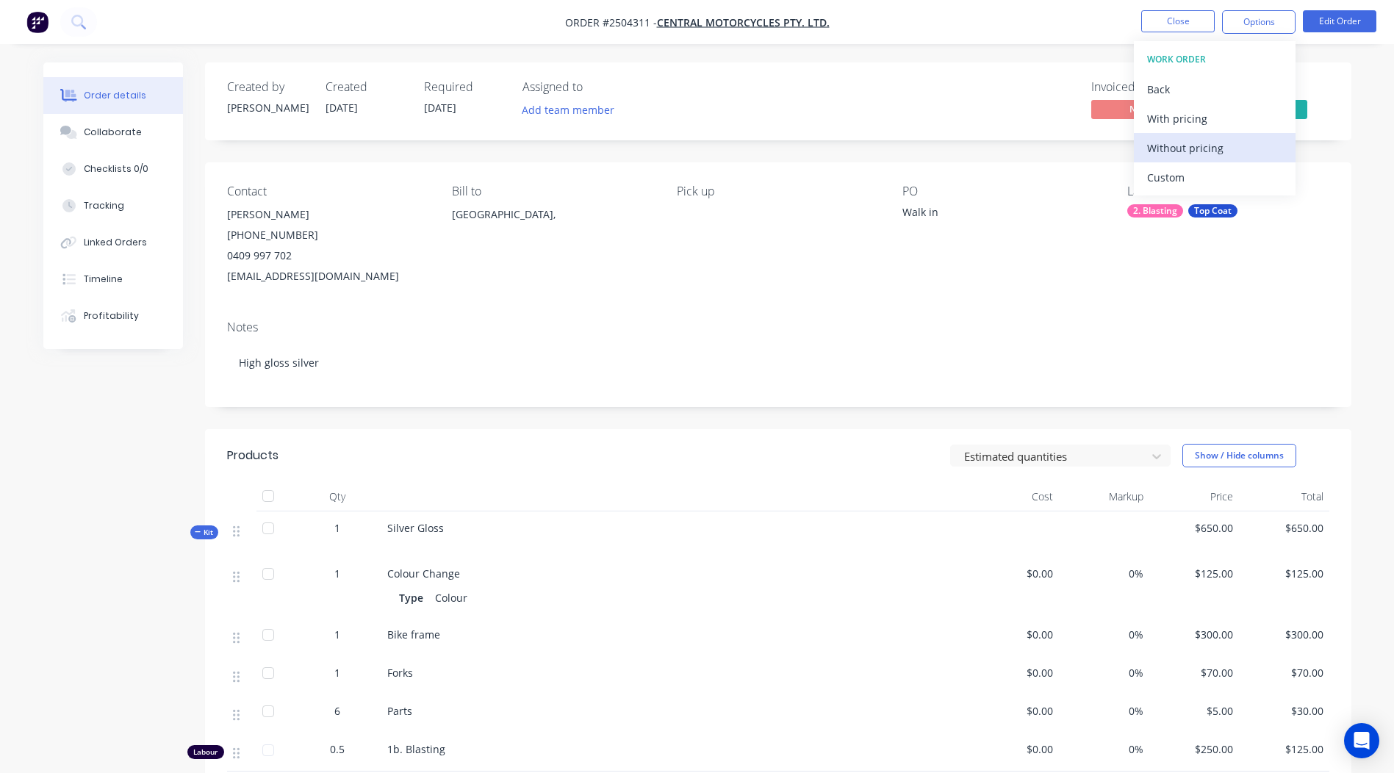
click at [1200, 135] on button "Without pricing" at bounding box center [1215, 147] width 162 height 29
click at [928, 248] on div "PO Walk in" at bounding box center [1003, 236] width 201 height 102
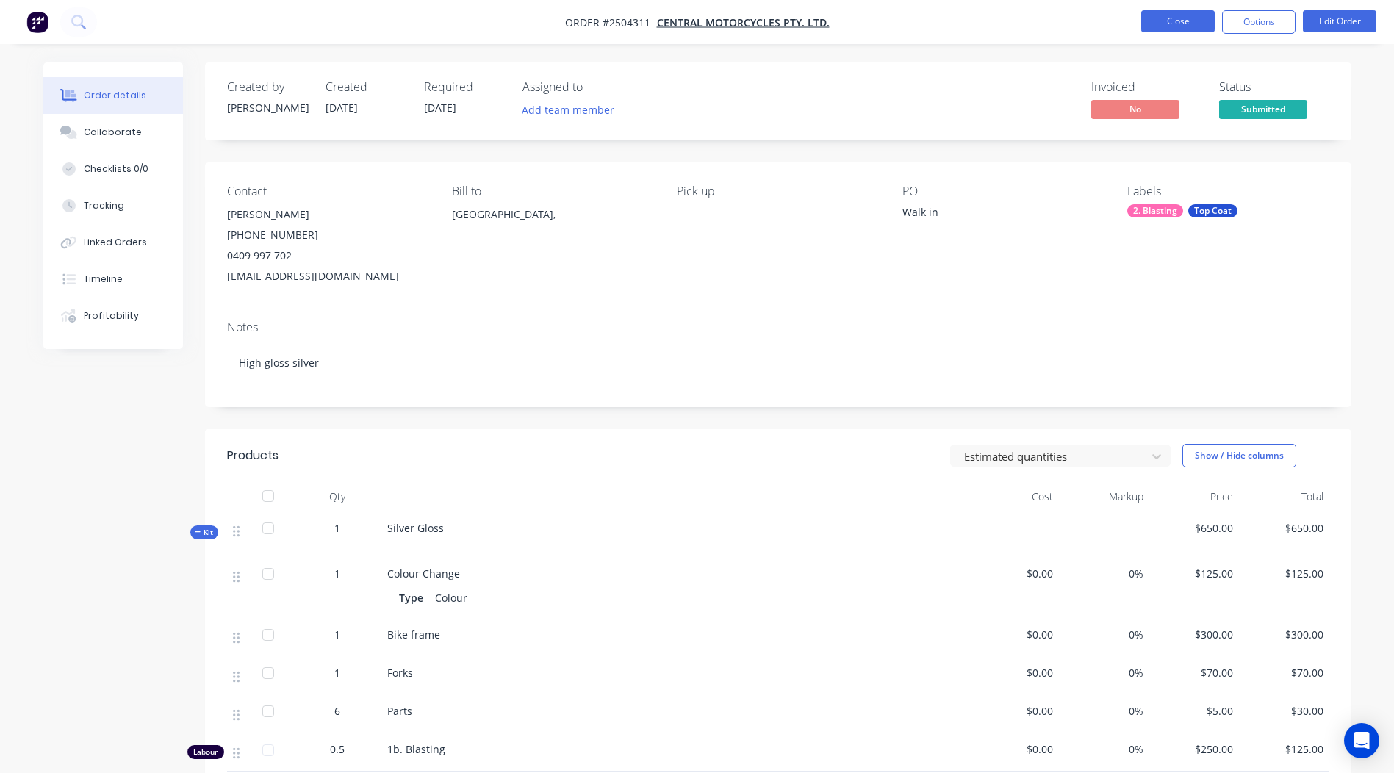
click at [1183, 25] on button "Close" at bounding box center [1179, 21] width 74 height 22
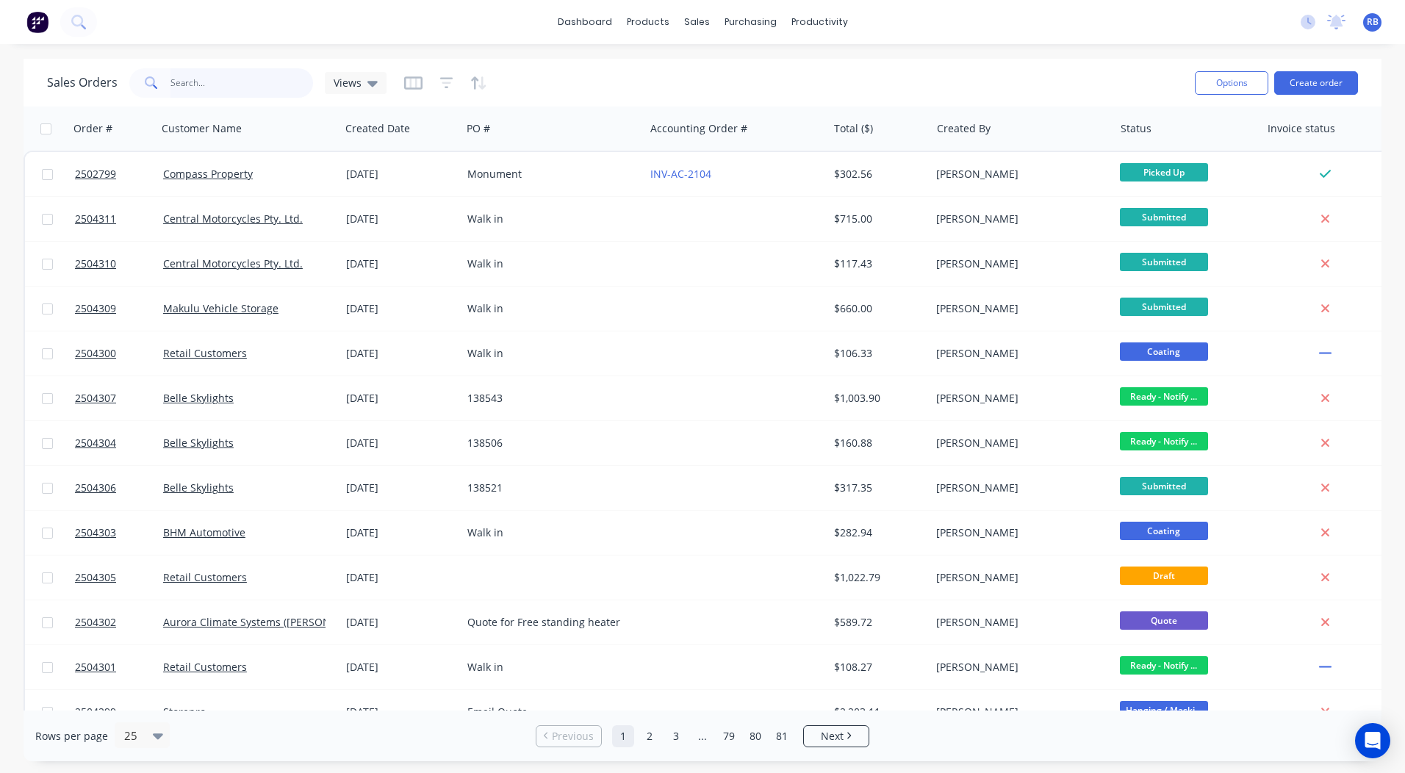
click at [196, 76] on input "text" at bounding box center [242, 82] width 143 height 29
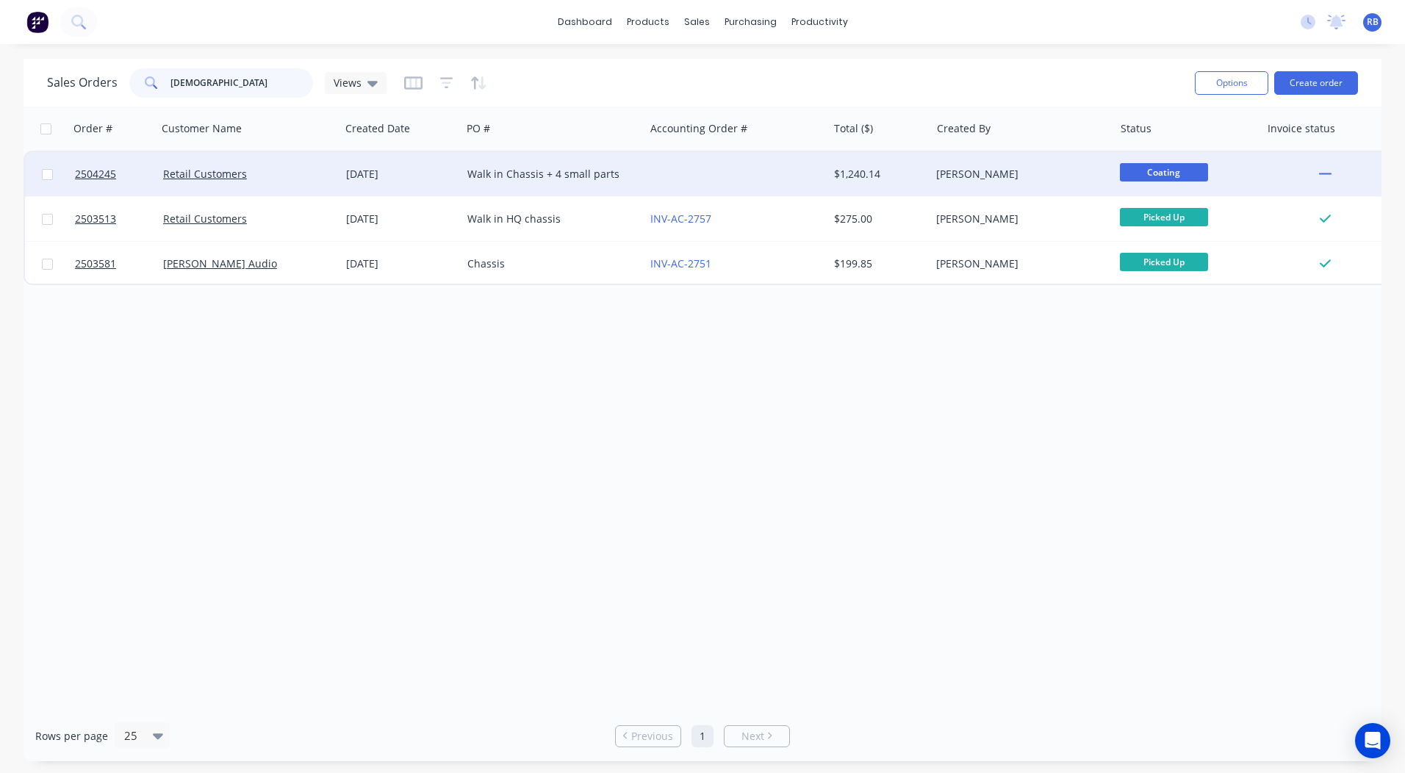
type input "chassi"
click at [854, 184] on div "$1,240.14" at bounding box center [879, 174] width 103 height 44
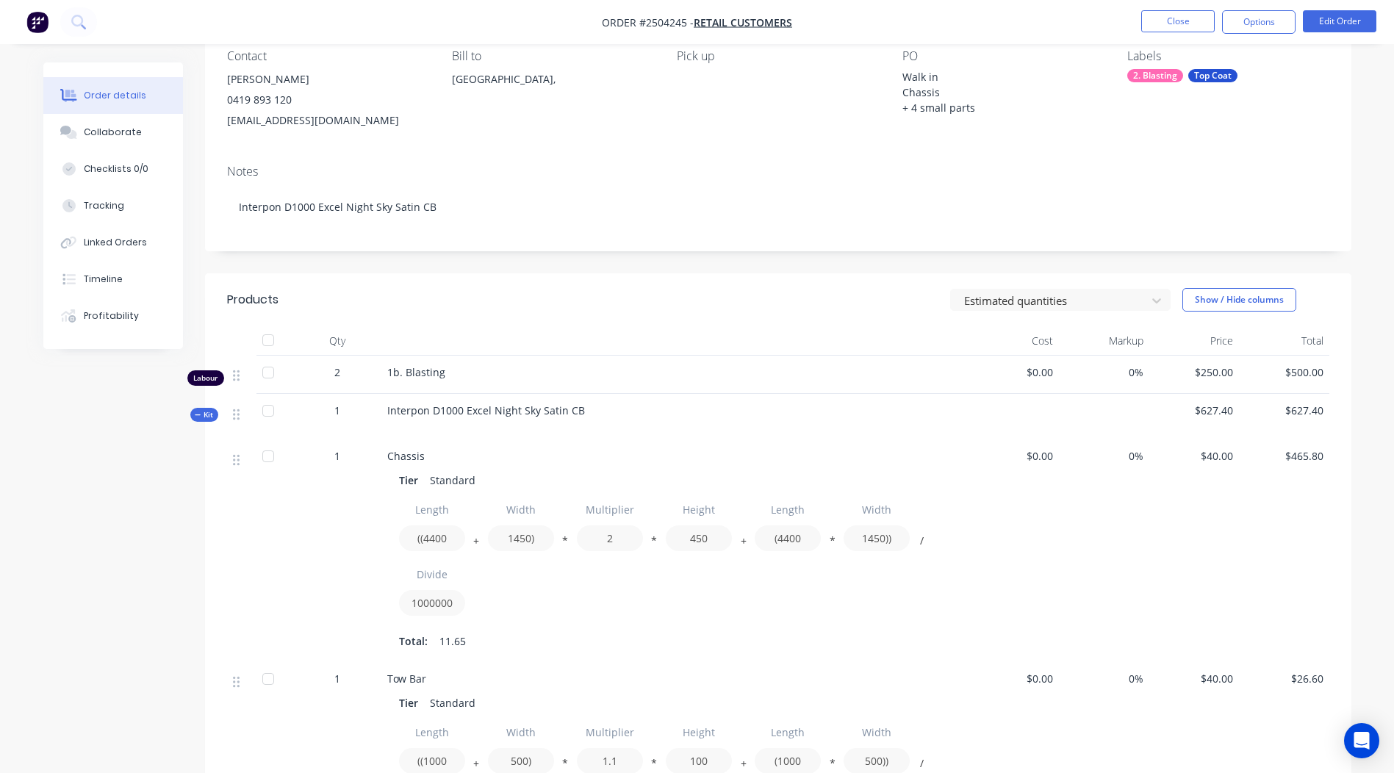
scroll to position [122, 0]
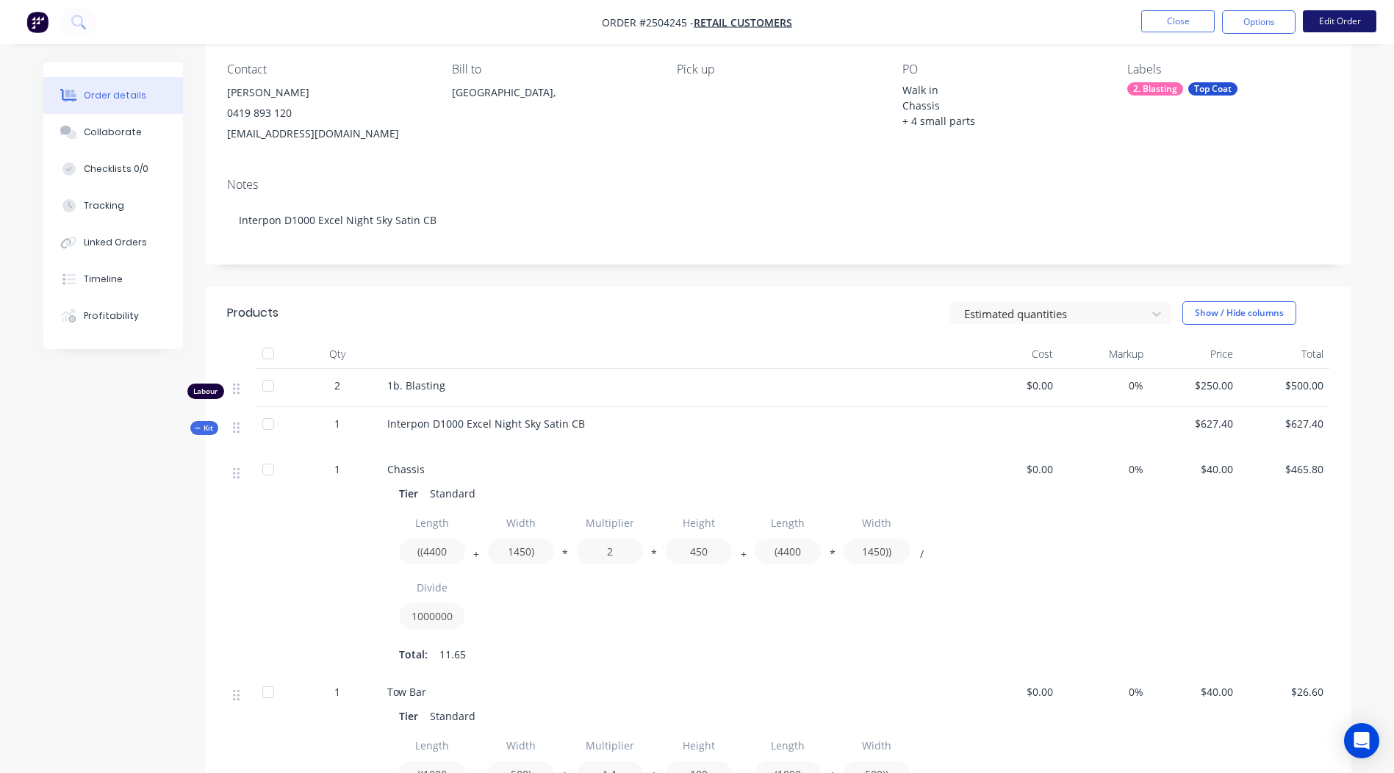
click at [1324, 28] on button "Edit Order" at bounding box center [1340, 21] width 74 height 22
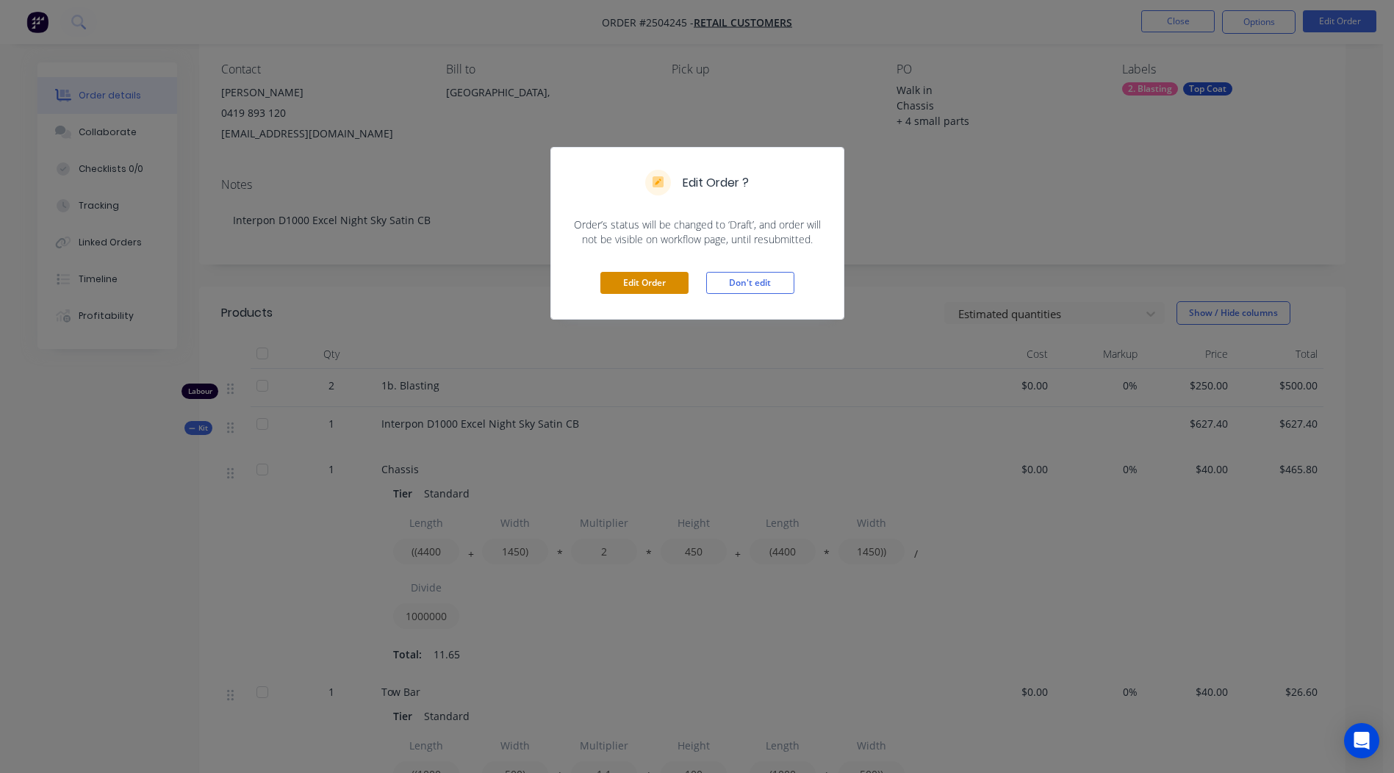
click at [637, 284] on button "Edit Order" at bounding box center [645, 283] width 88 height 22
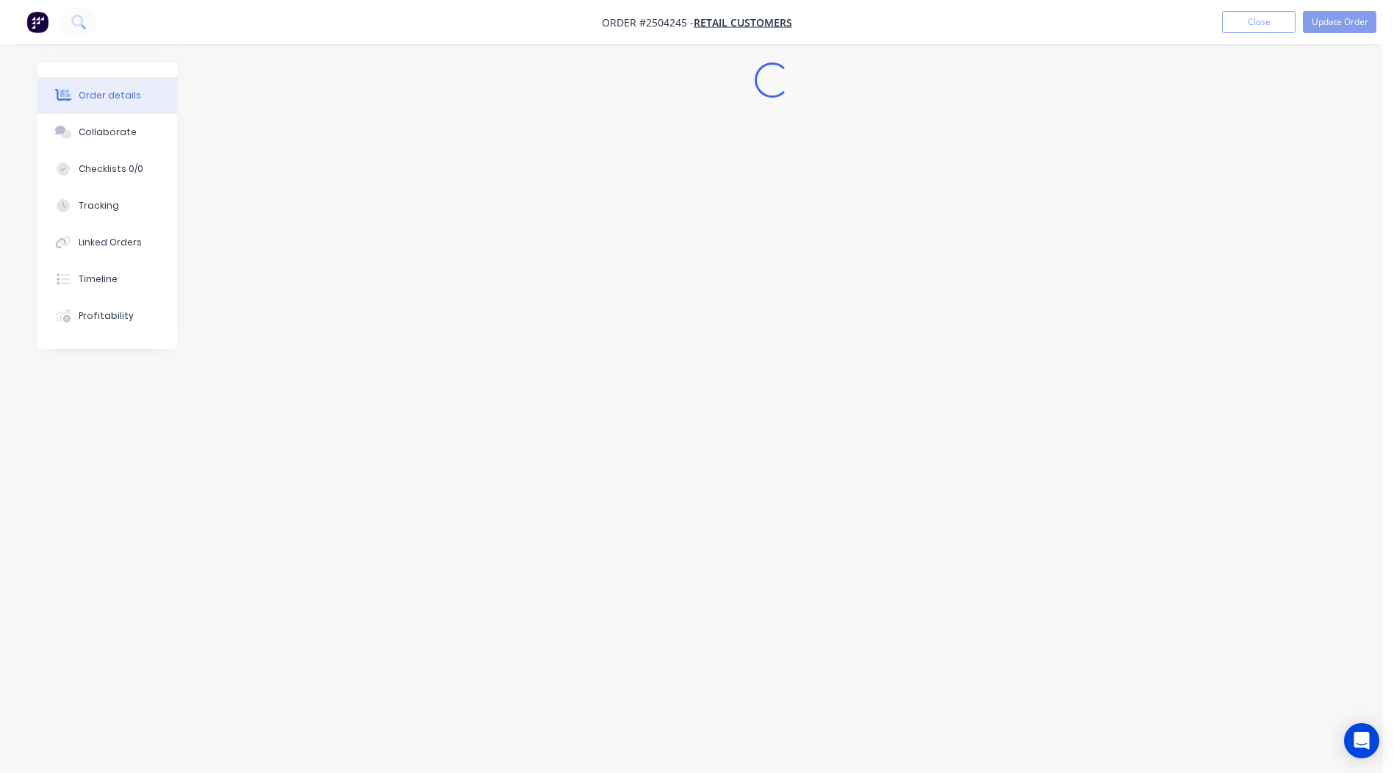
scroll to position [0, 0]
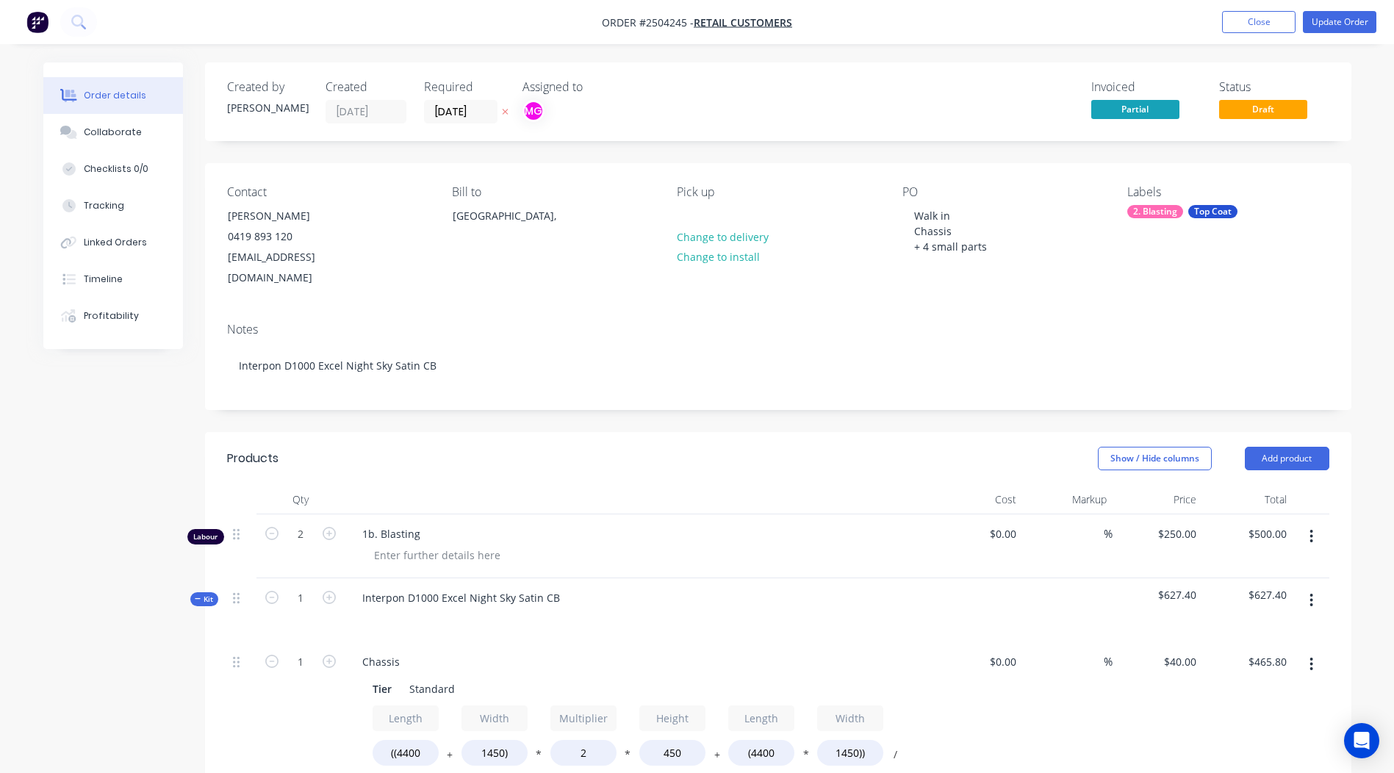
click at [1317, 523] on button "button" at bounding box center [1311, 536] width 35 height 26
click at [1239, 653] on div "Delete" at bounding box center [1259, 663] width 113 height 21
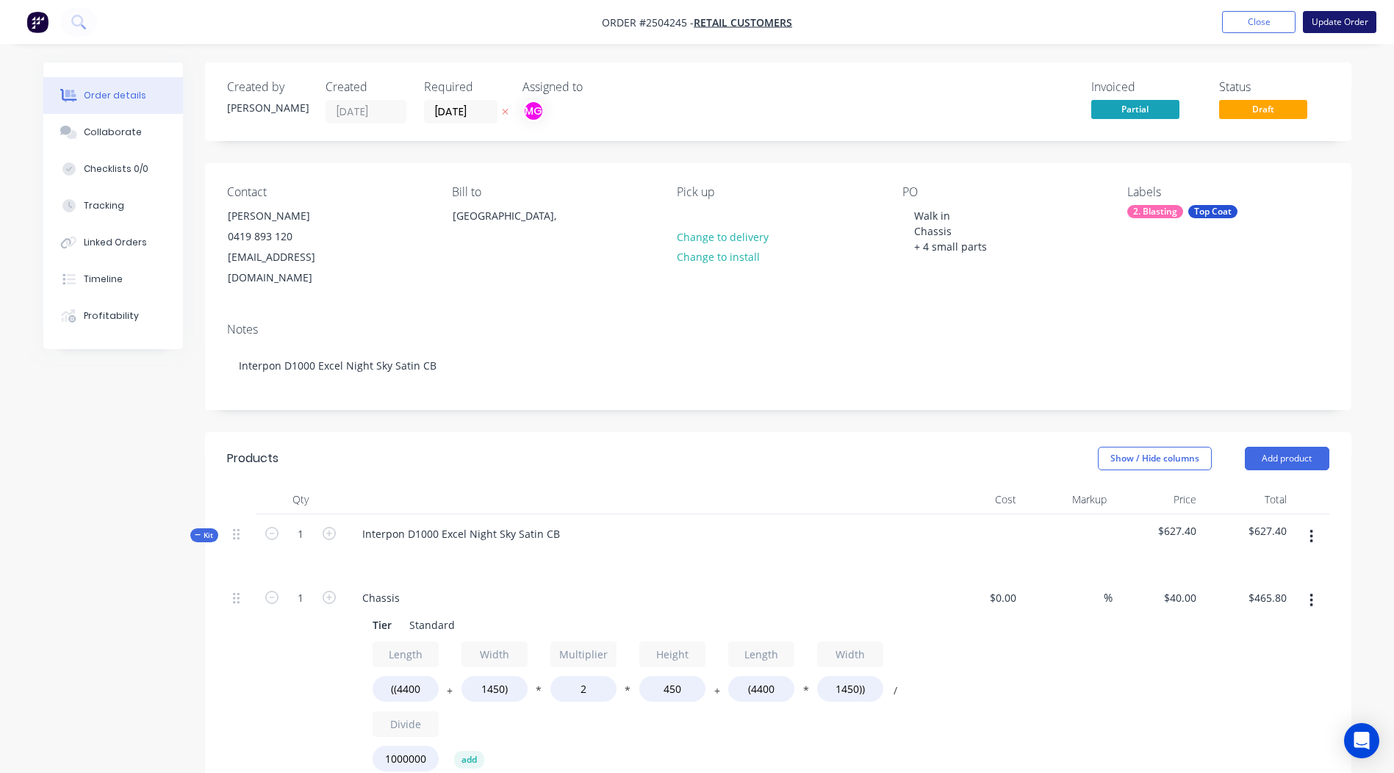
click at [1332, 29] on button "Update Order" at bounding box center [1340, 22] width 74 height 22
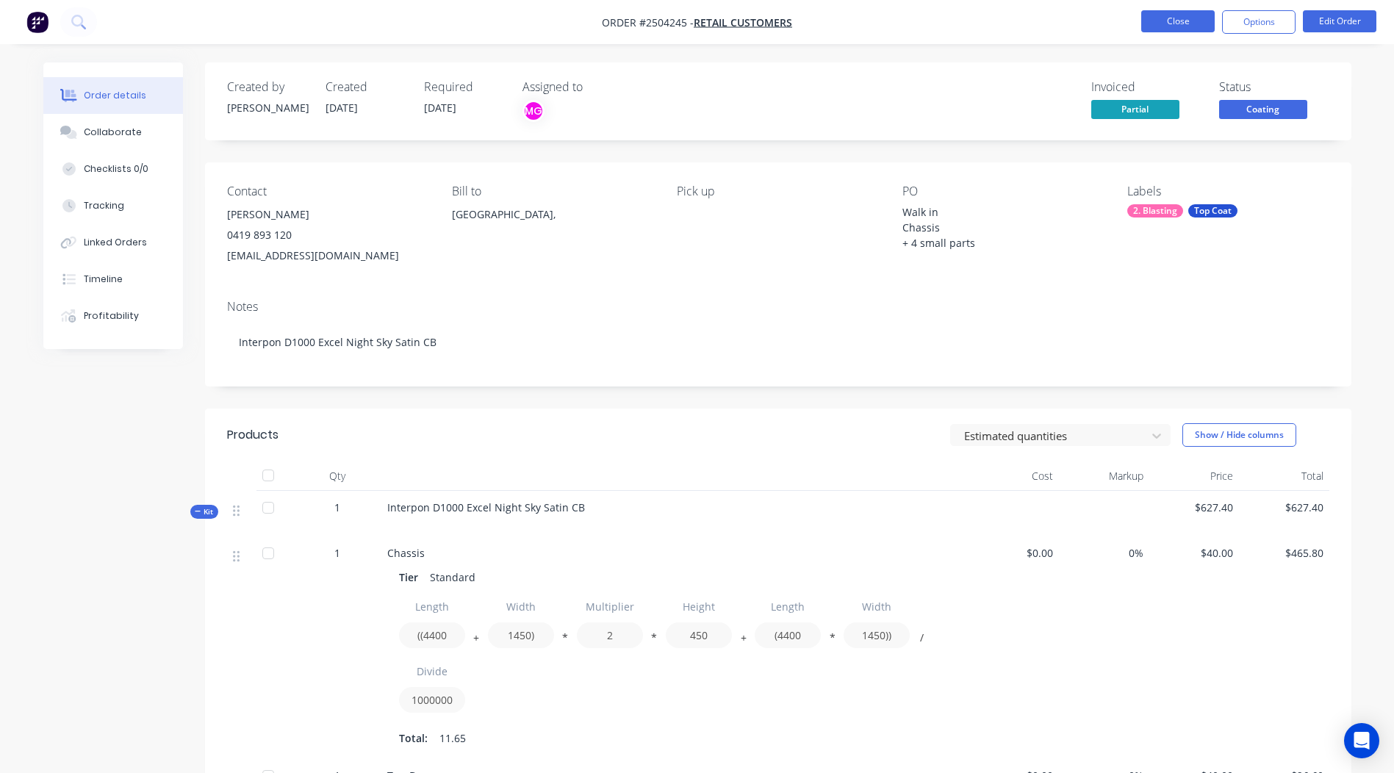
click at [1204, 32] on button "Close" at bounding box center [1179, 21] width 74 height 22
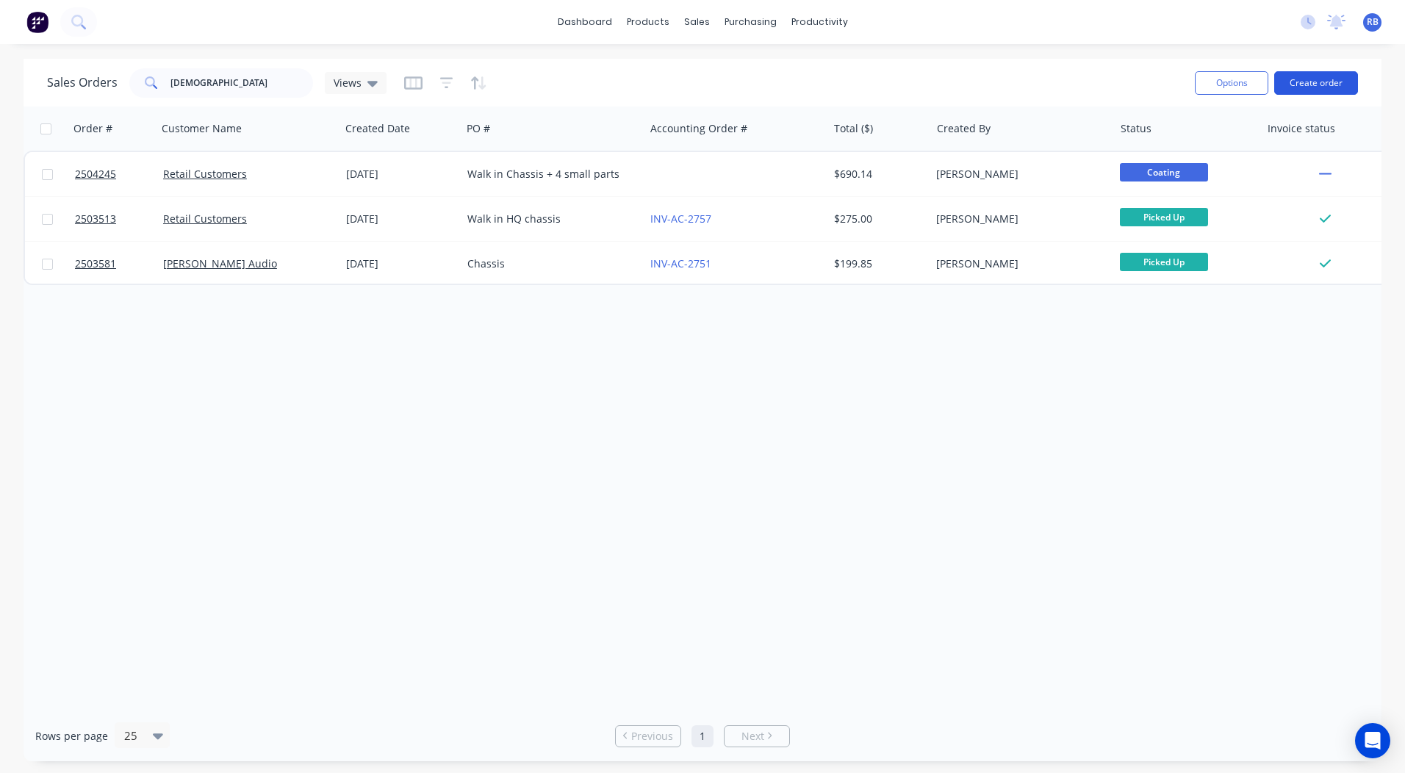
click at [1318, 87] on button "Create order" at bounding box center [1317, 83] width 84 height 24
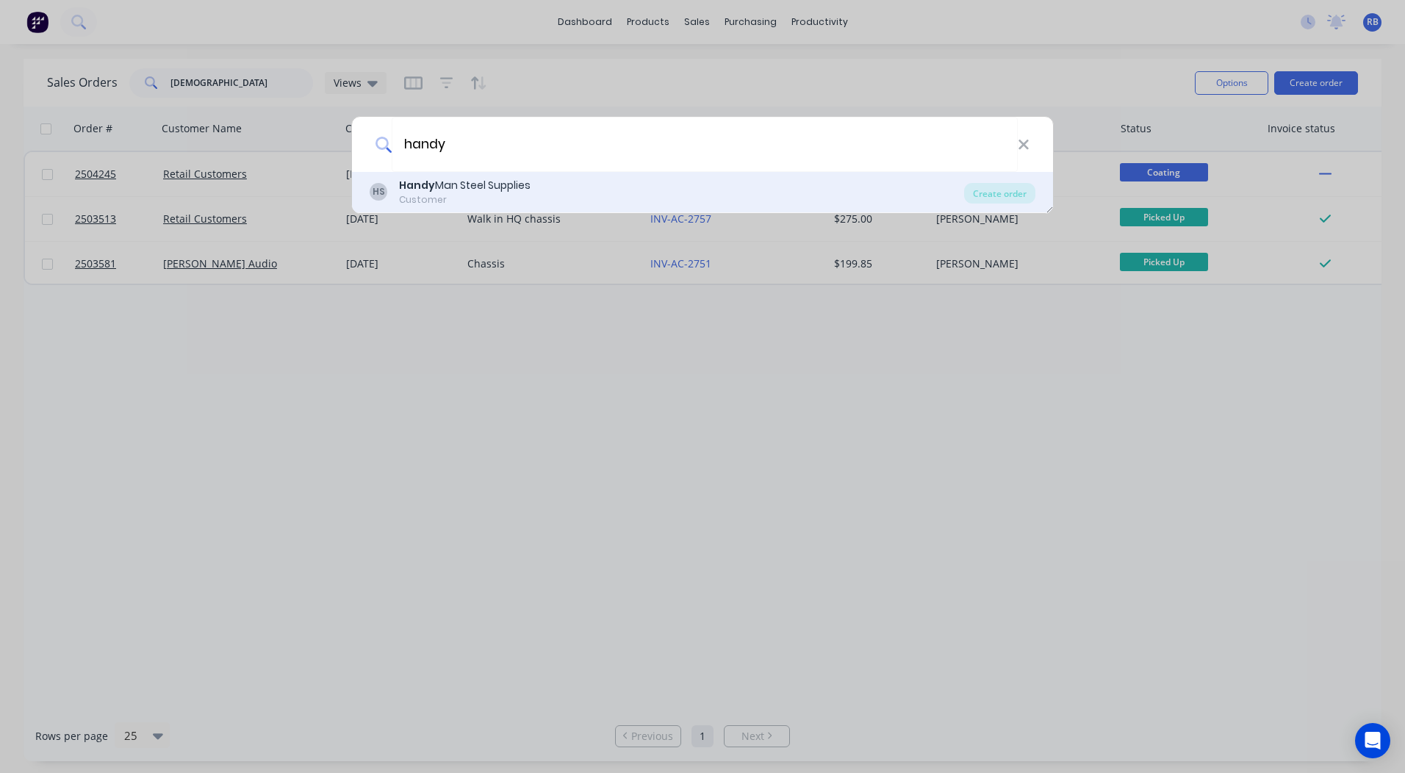
type input "handy"
click at [510, 196] on div "Customer" at bounding box center [465, 199] width 132 height 13
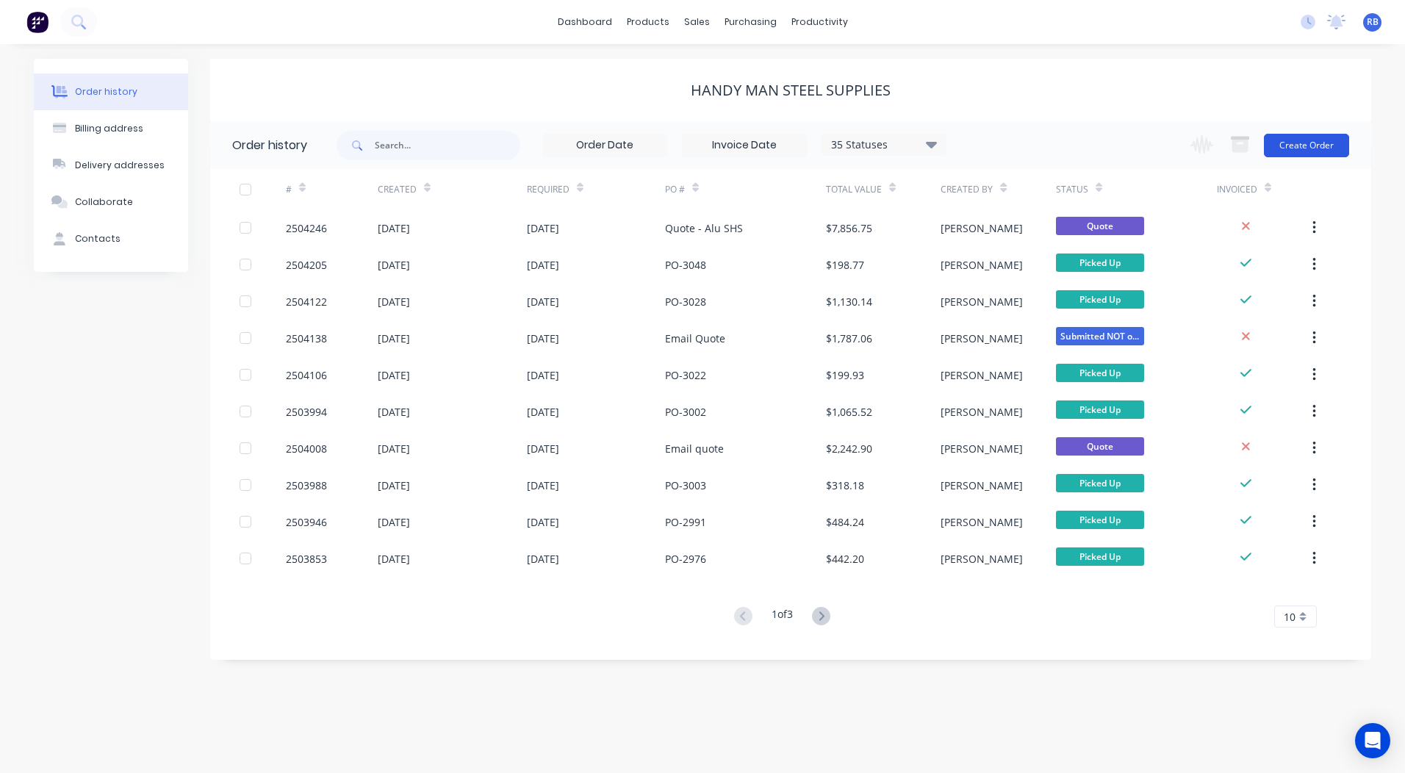
click at [1310, 147] on button "Create Order" at bounding box center [1306, 146] width 85 height 24
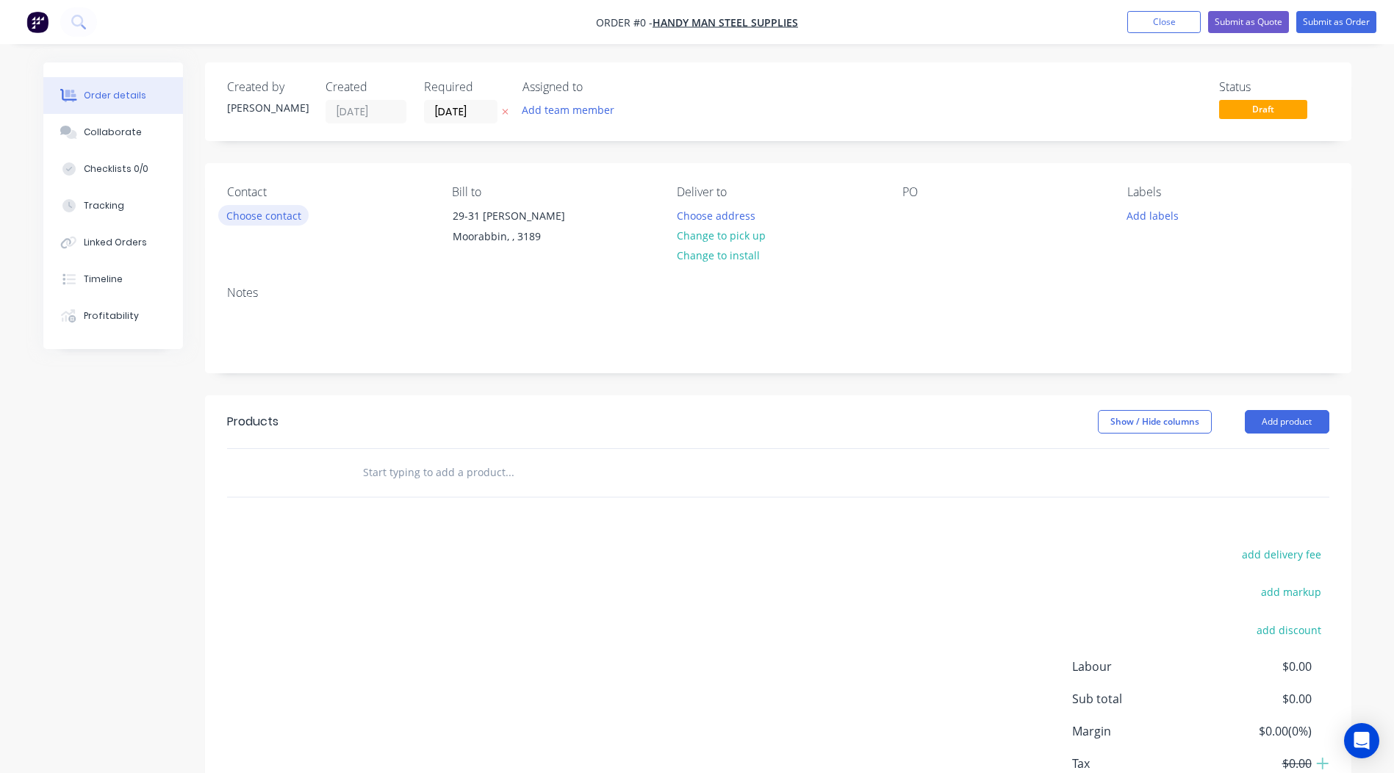
click at [257, 212] on button "Choose contact" at bounding box center [263, 215] width 90 height 20
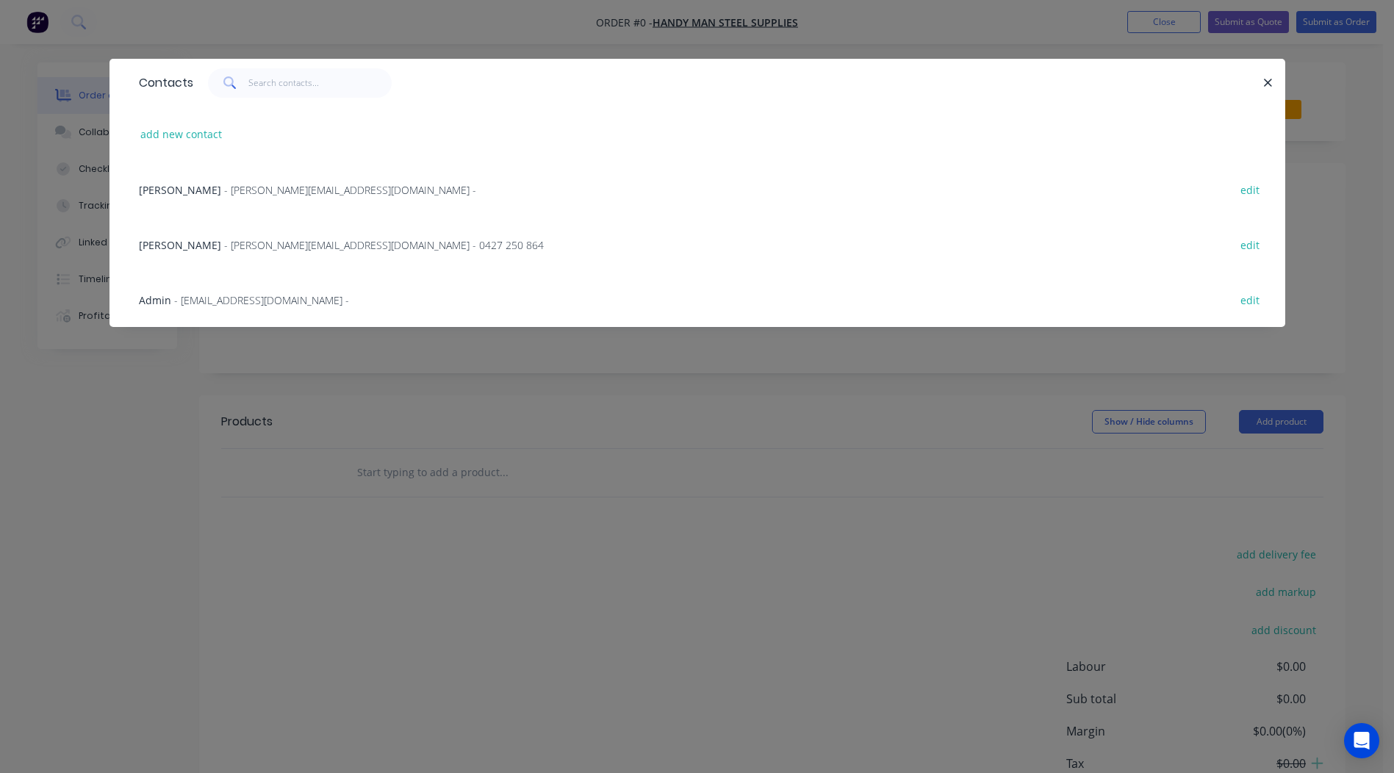
click at [224, 245] on span "- glenn@steelconfabrications.com.au - 0427 250 864" at bounding box center [384, 245] width 320 height 14
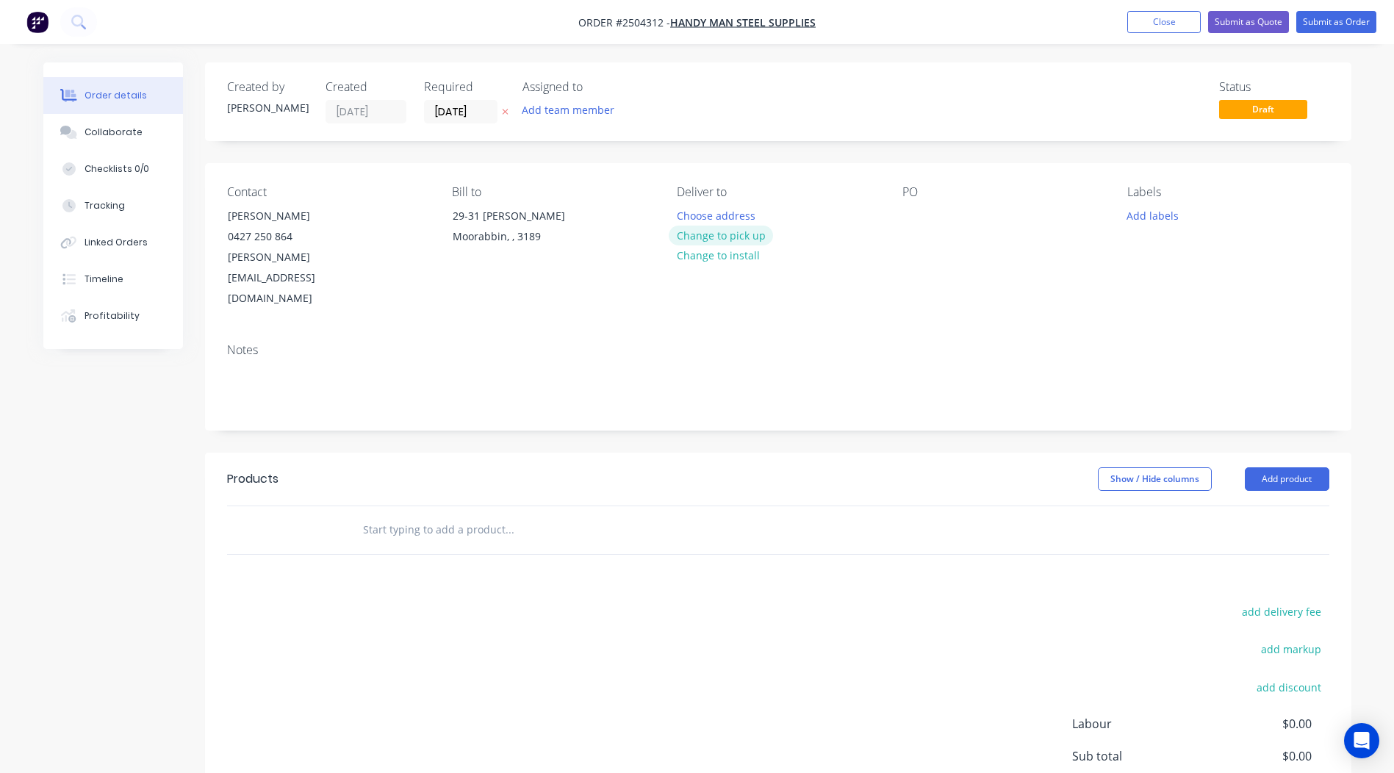
click at [736, 238] on button "Change to pick up" at bounding box center [721, 236] width 104 height 20
click at [917, 210] on div at bounding box center [915, 215] width 24 height 21
click at [1158, 223] on button "Add labels" at bounding box center [1154, 215] width 68 height 20
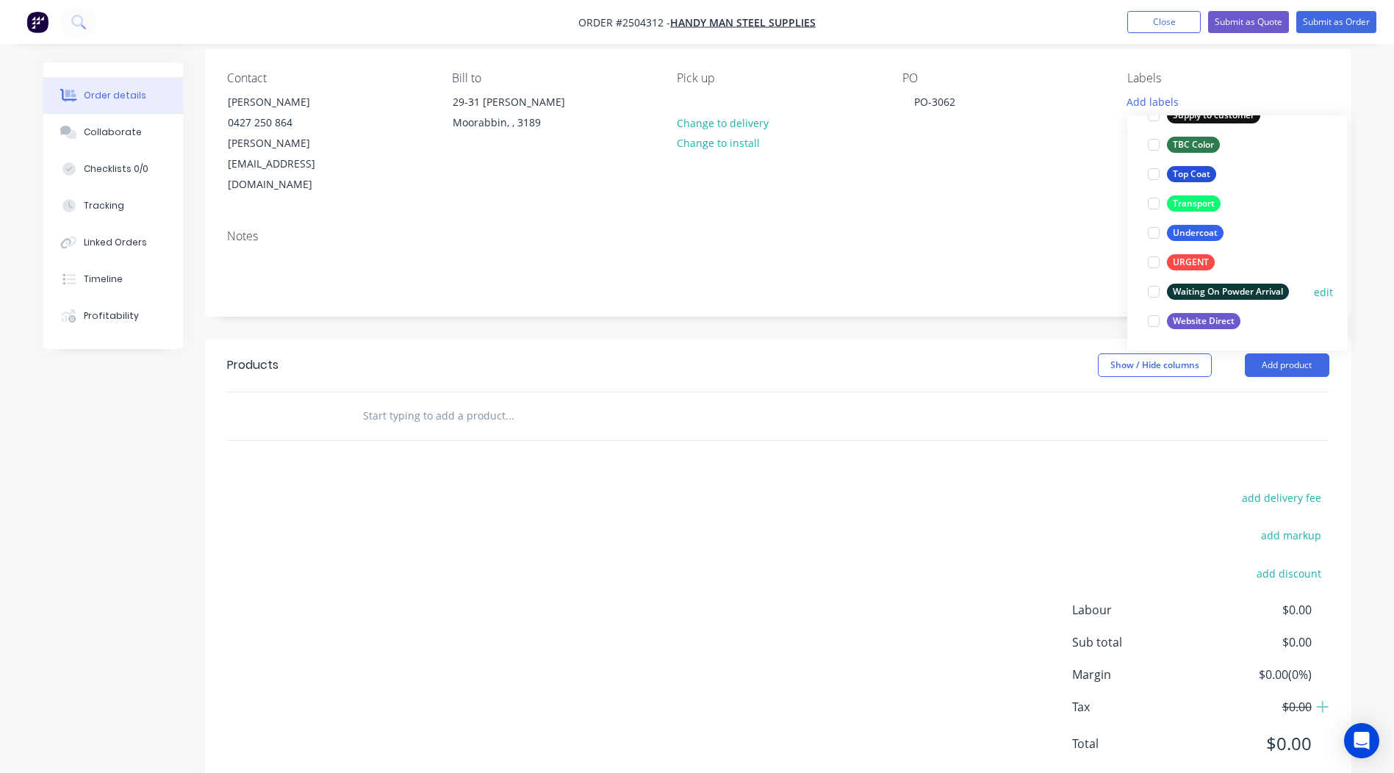
scroll to position [115, 0]
drag, startPoint x: 1200, startPoint y: 169, endPoint x: 1091, endPoint y: 191, distance: 111.0
click at [1200, 168] on div "Top Coat" at bounding box center [1191, 173] width 49 height 16
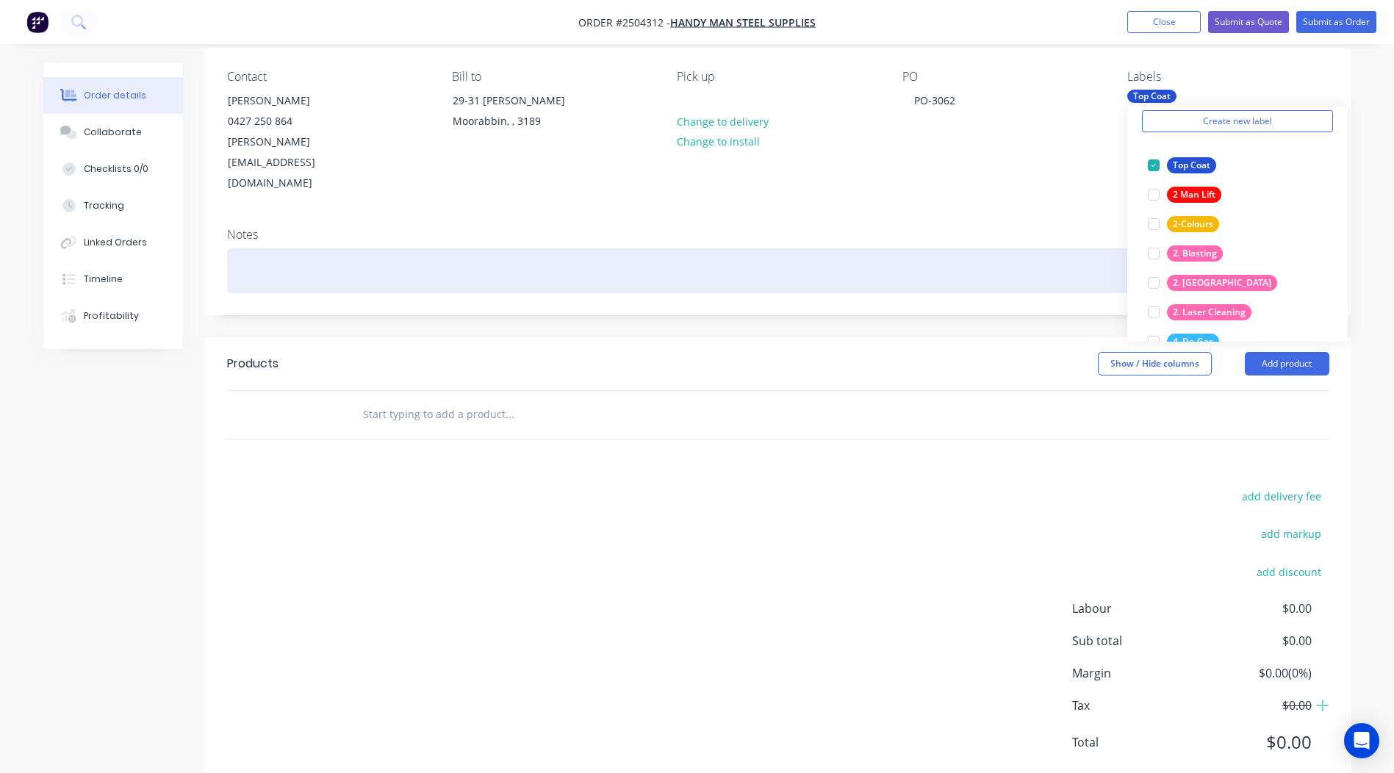
click at [381, 248] on div at bounding box center [778, 270] width 1103 height 45
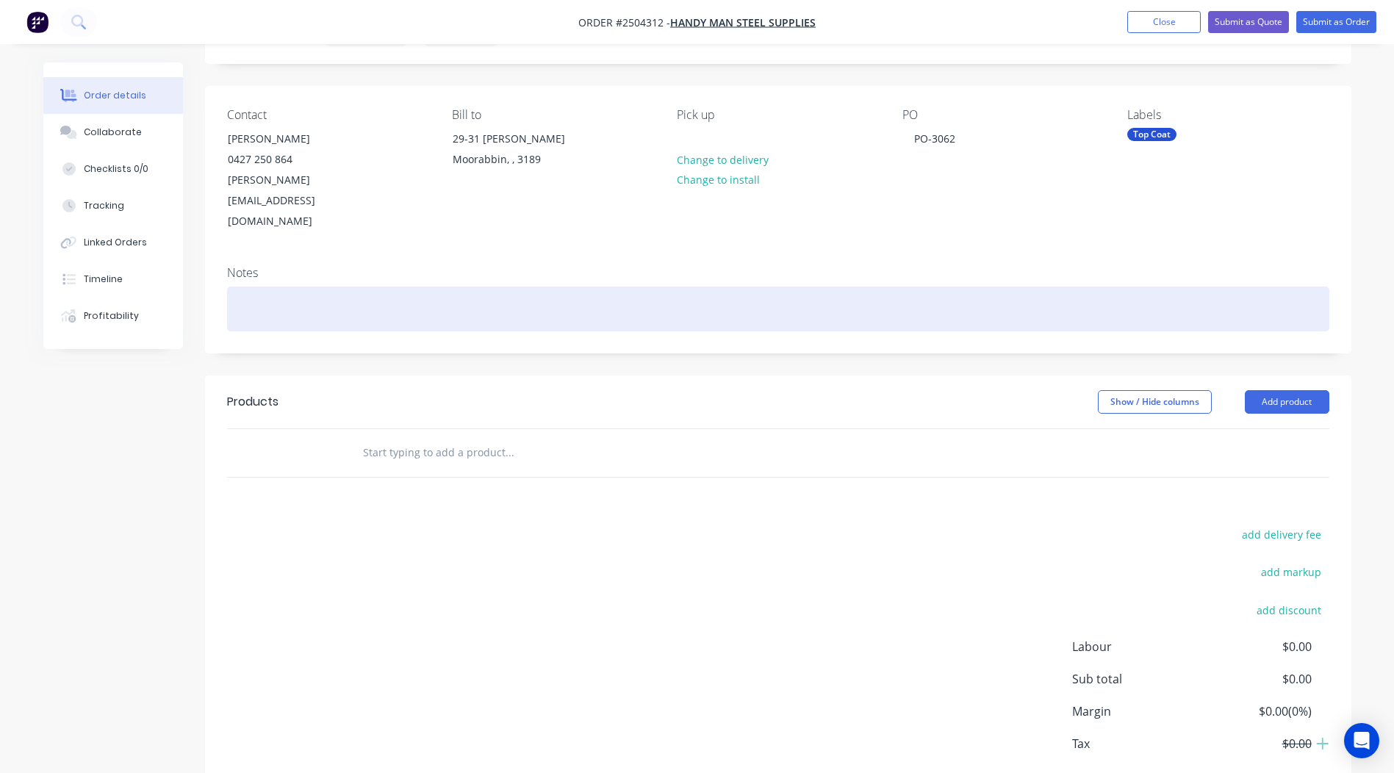
scroll to position [0, 0]
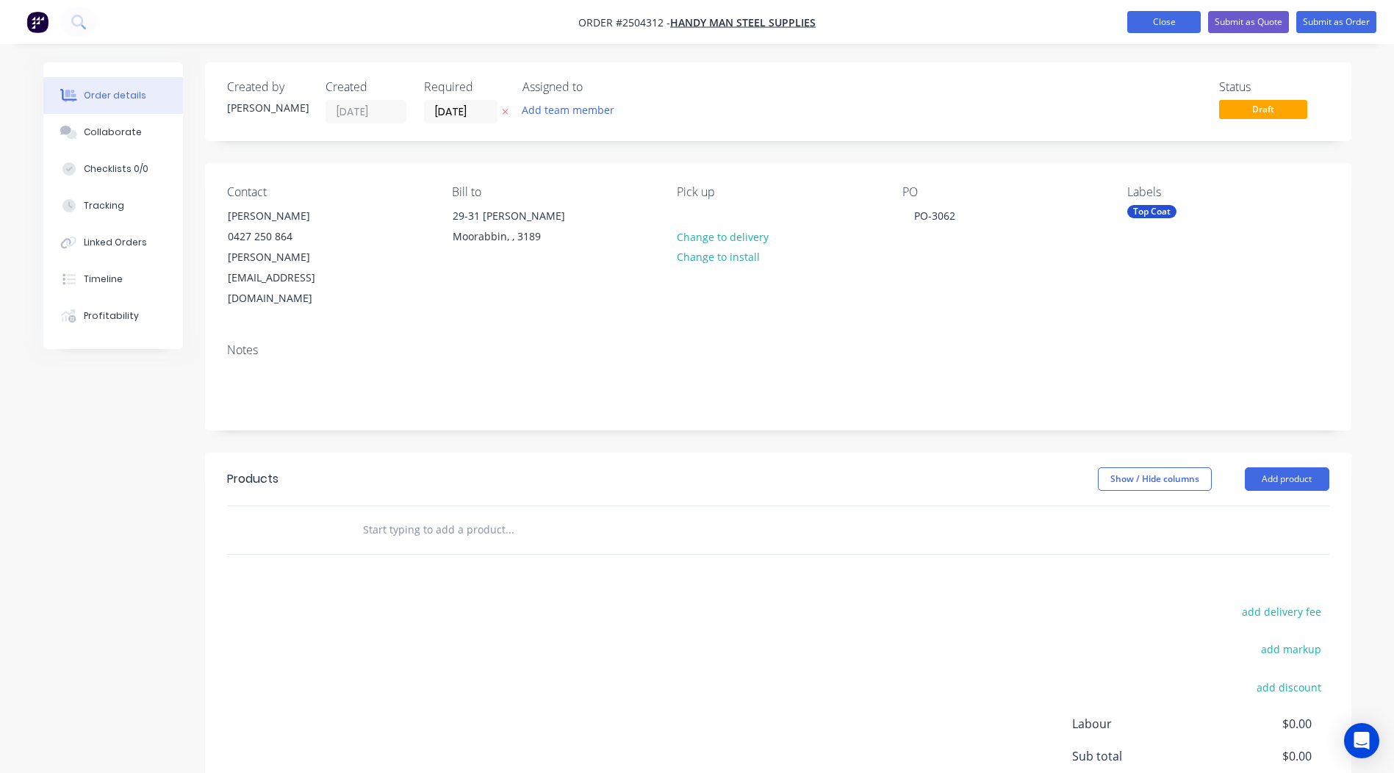
click at [1148, 14] on button "Close" at bounding box center [1165, 22] width 74 height 22
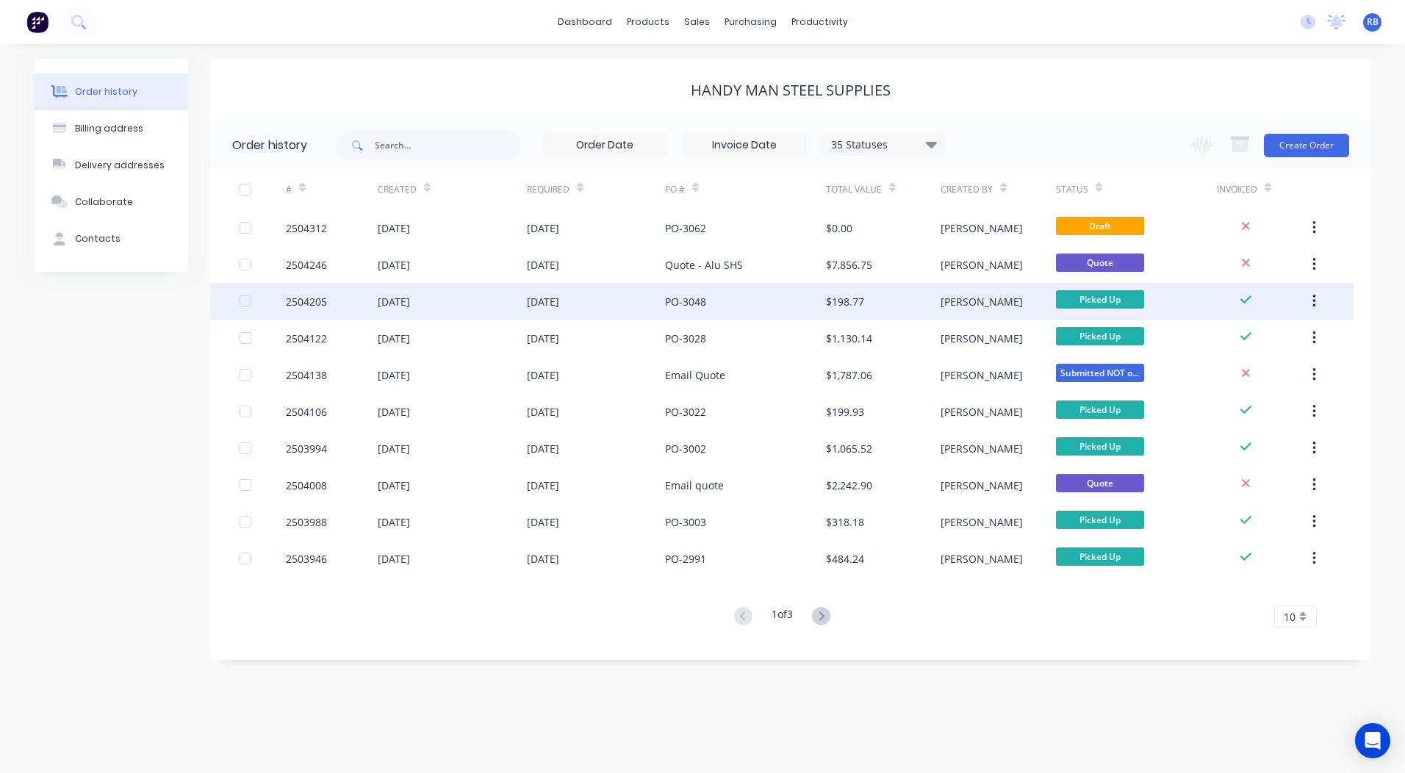
click at [778, 296] on div "PO-3048" at bounding box center [745, 301] width 161 height 37
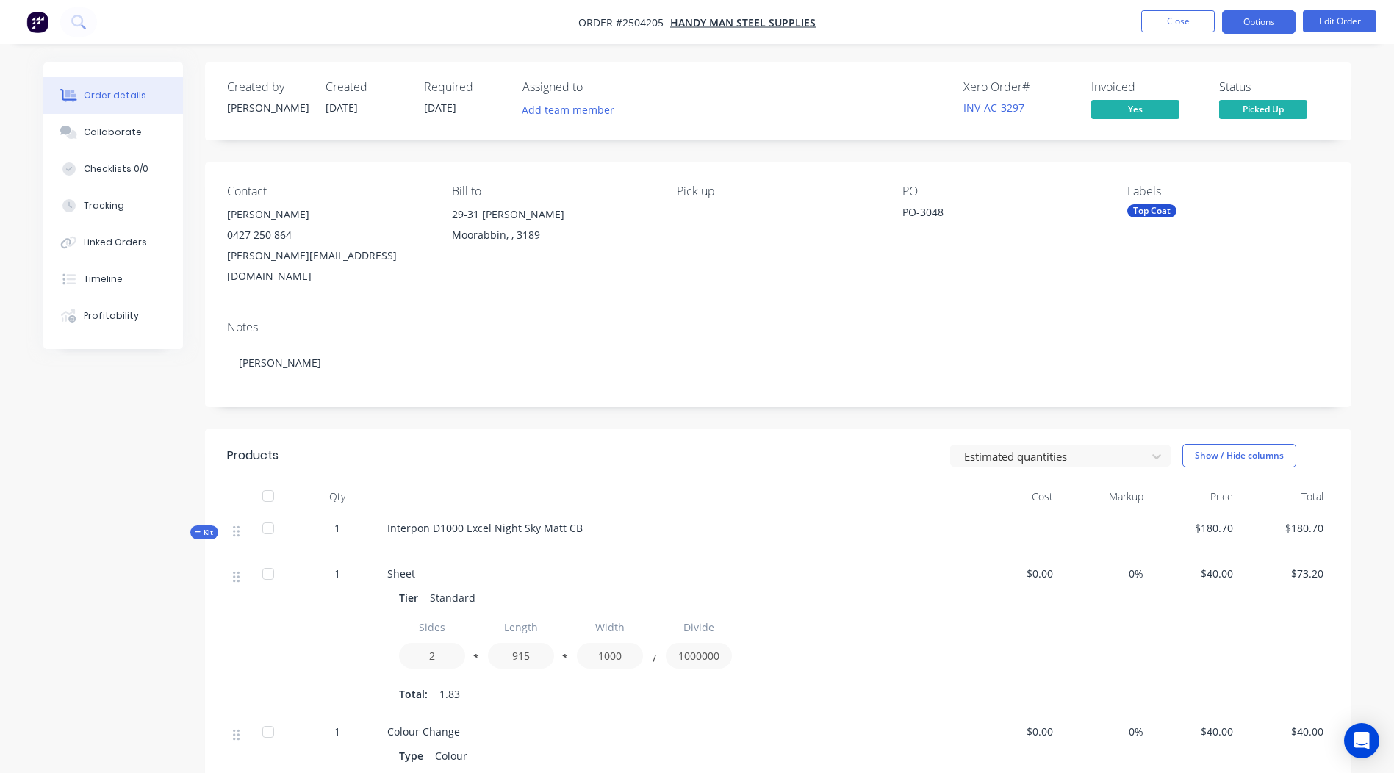
click at [1258, 24] on button "Options" at bounding box center [1259, 22] width 74 height 24
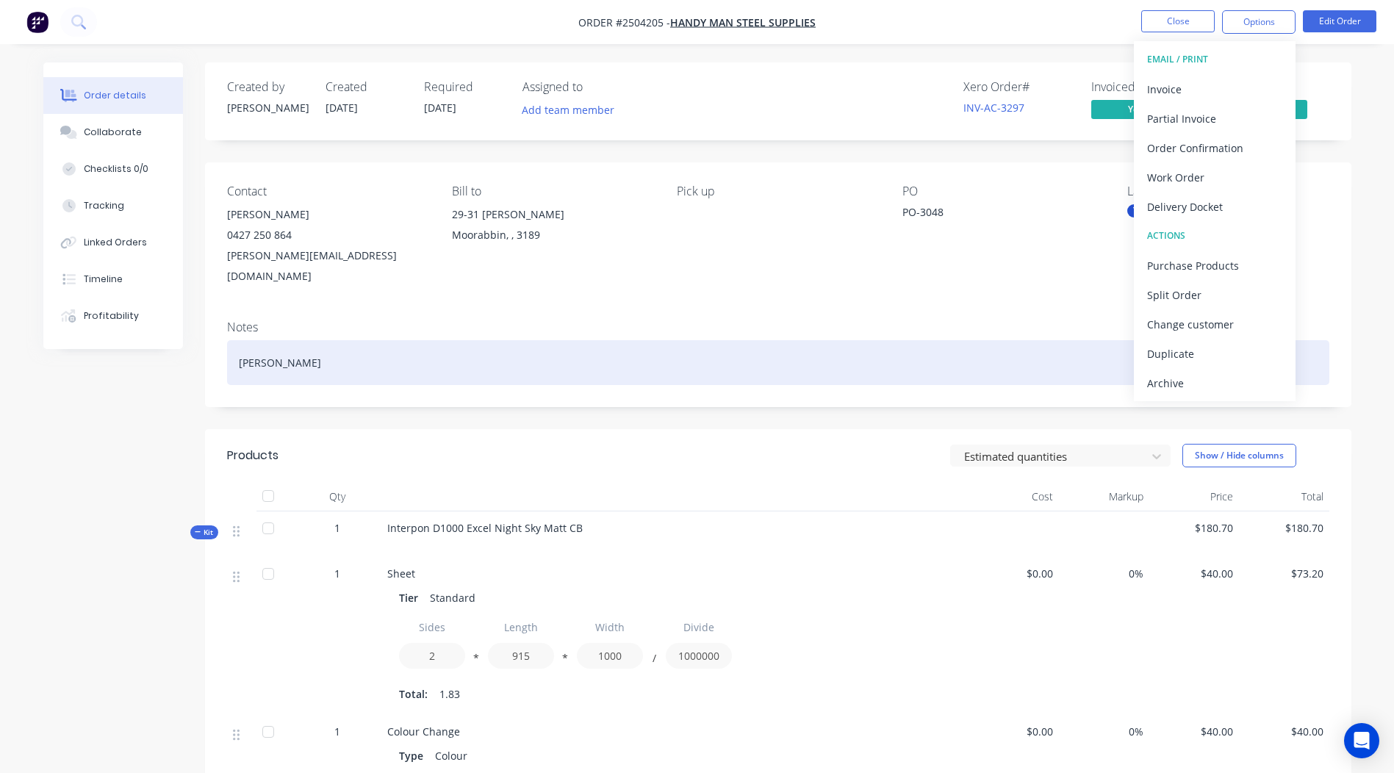
click at [938, 340] on div "[PERSON_NAME]" at bounding box center [778, 362] width 1103 height 45
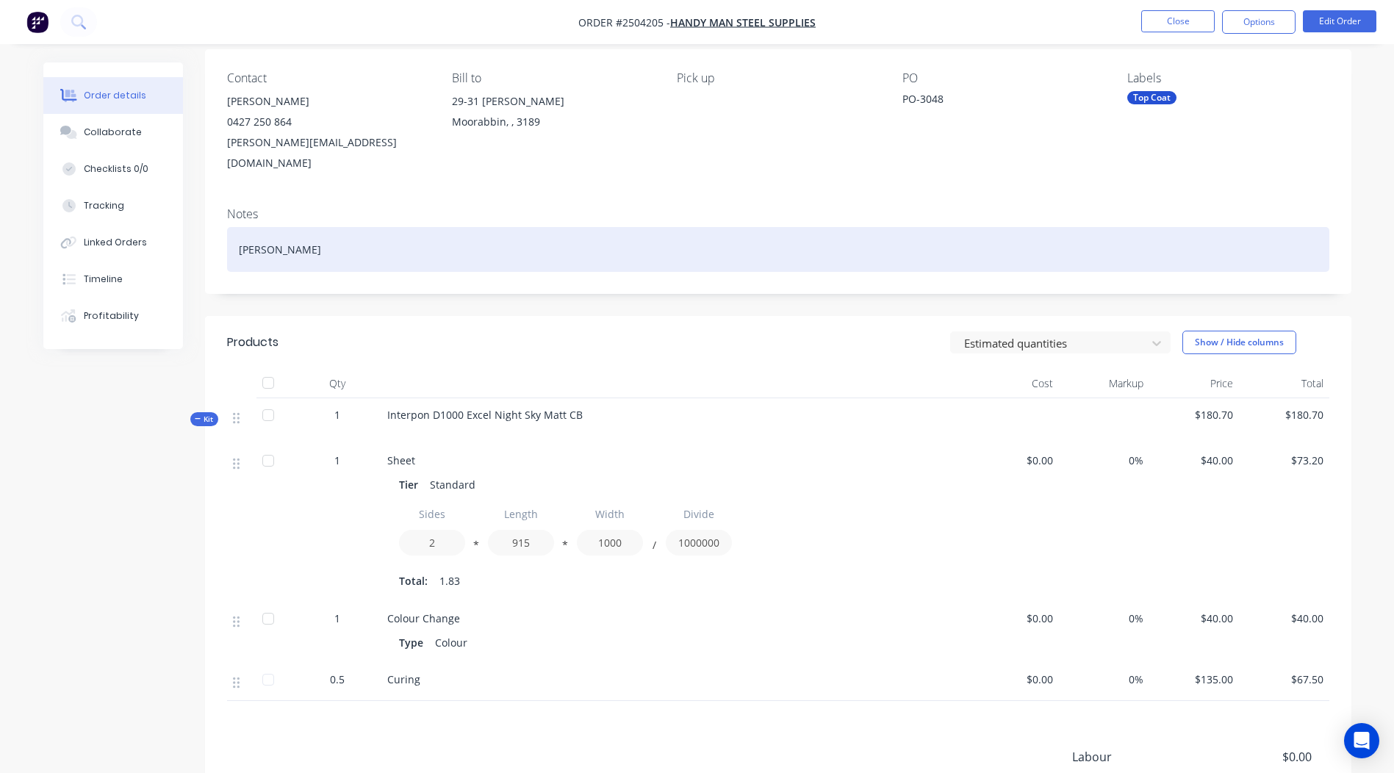
scroll to position [147, 0]
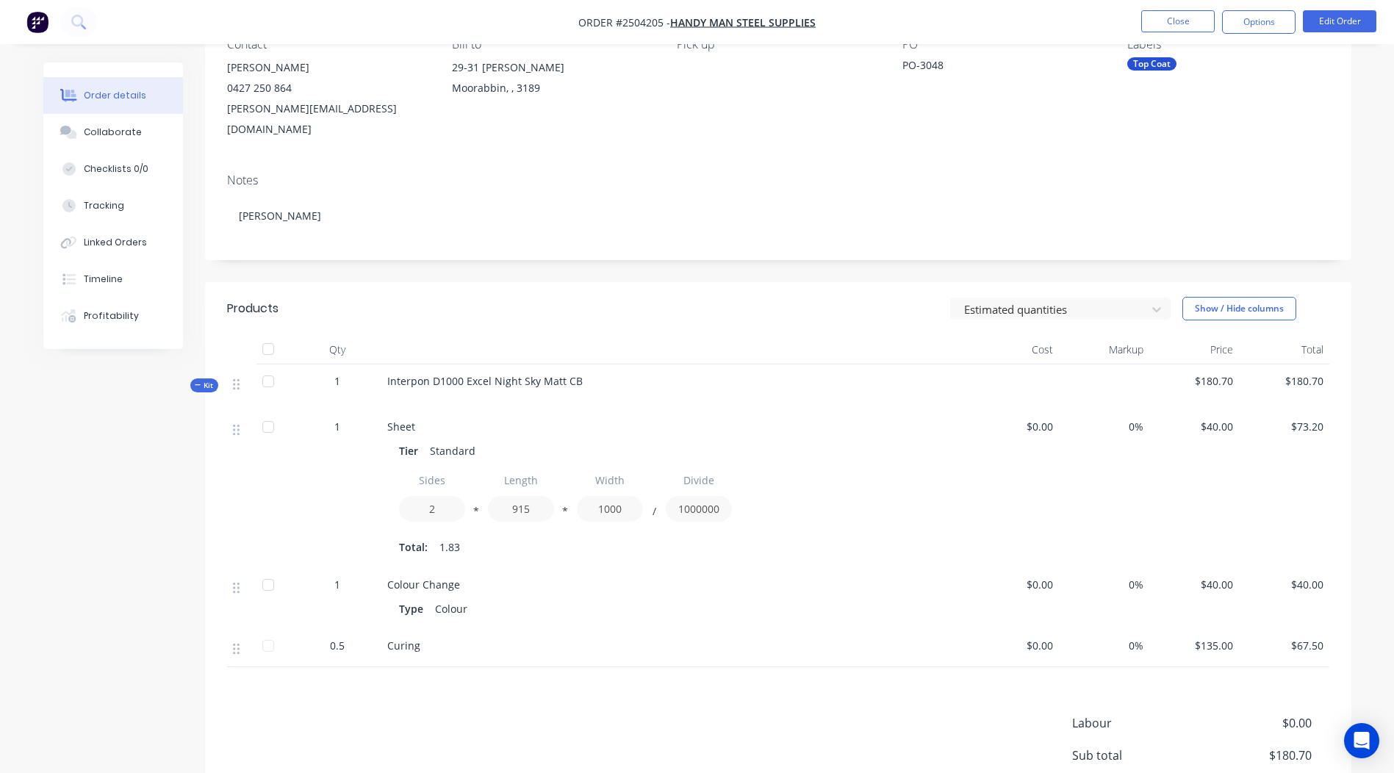
click at [836, 298] on div "Estimated quantities Show / Hide columns" at bounding box center [895, 309] width 868 height 24
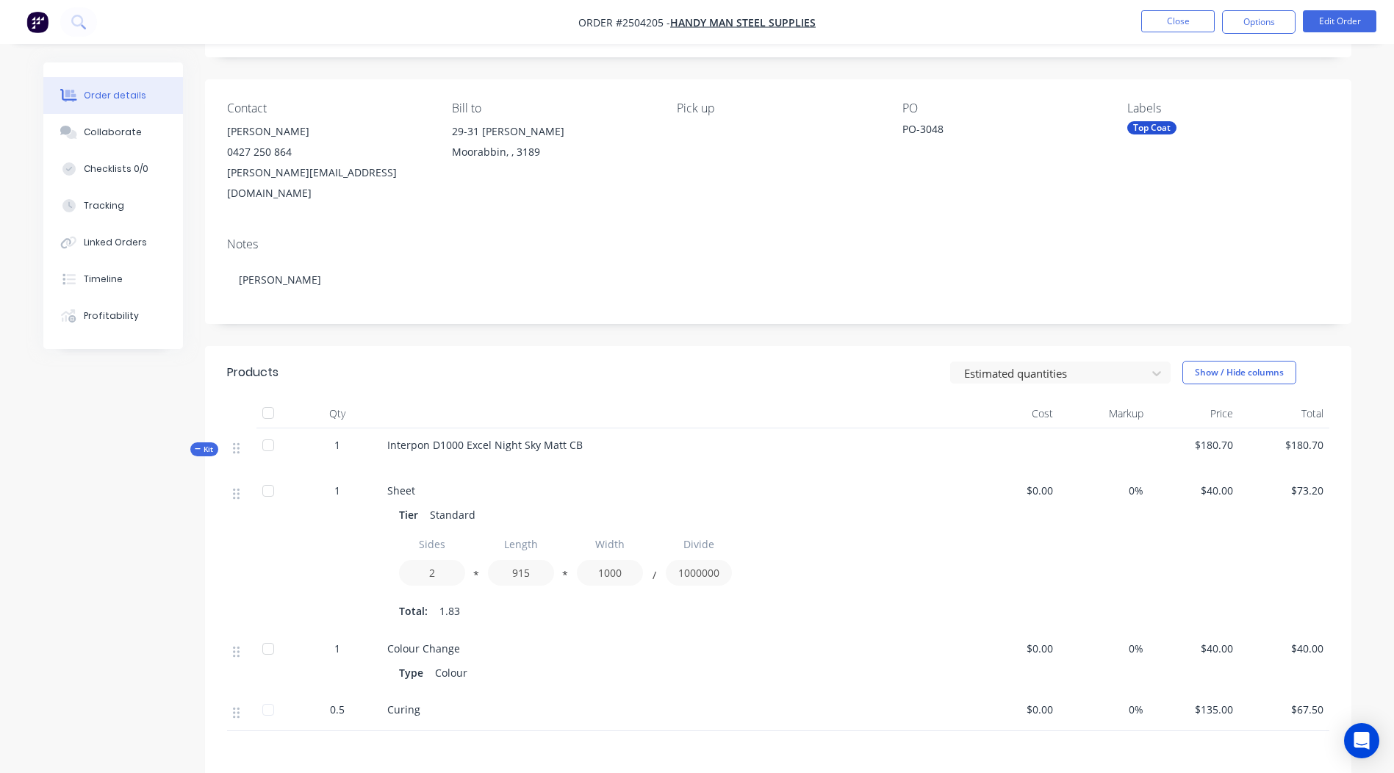
scroll to position [0, 0]
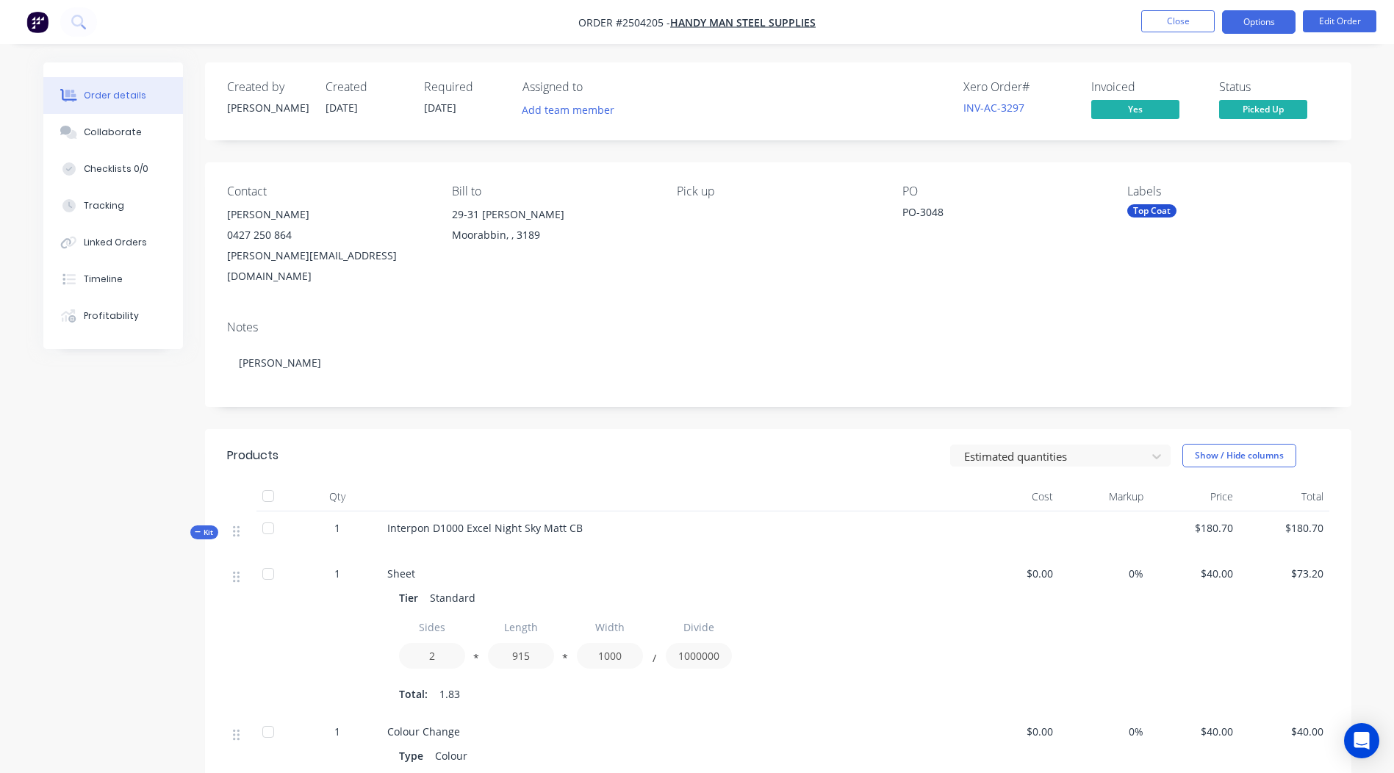
click at [1245, 19] on button "Options" at bounding box center [1259, 22] width 74 height 24
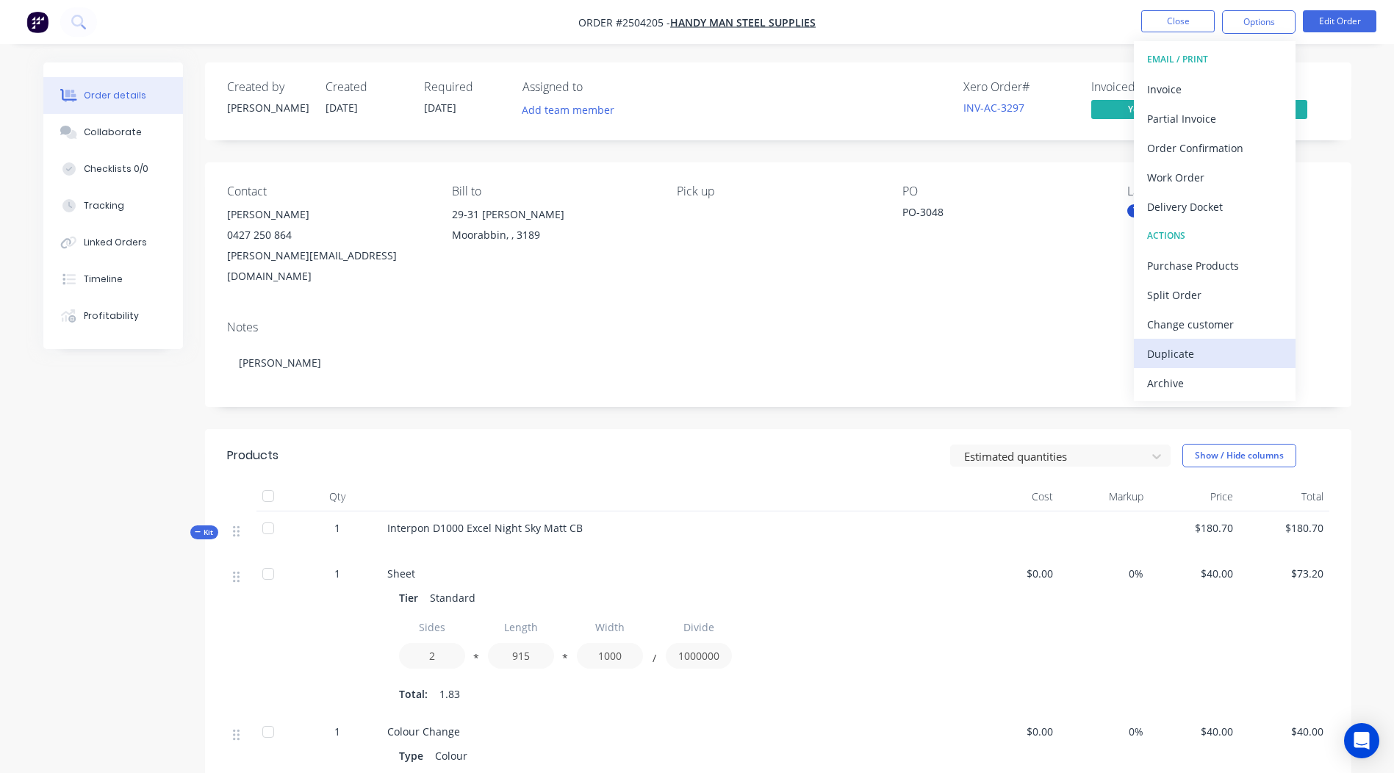
click at [1183, 343] on div "Duplicate" at bounding box center [1214, 353] width 135 height 21
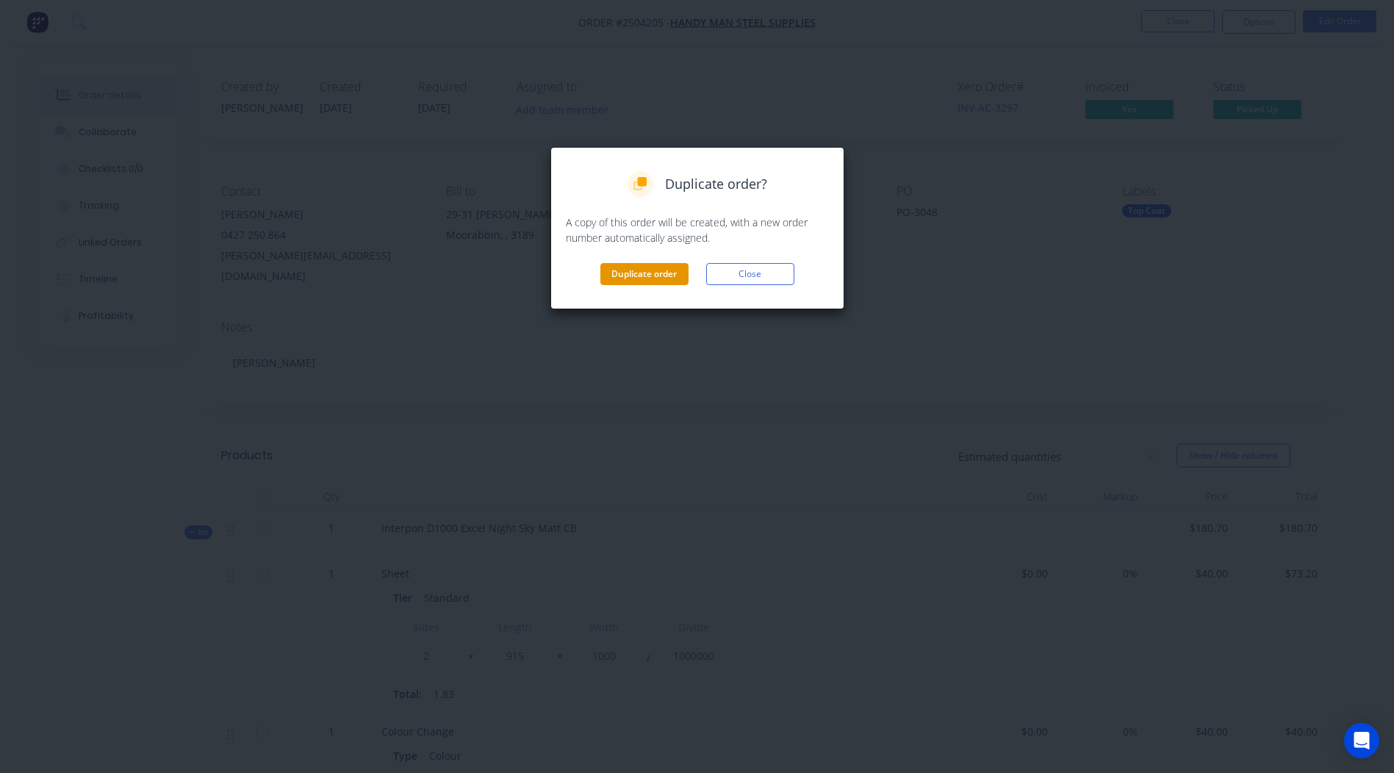
click at [640, 275] on button "Duplicate order" at bounding box center [645, 274] width 88 height 22
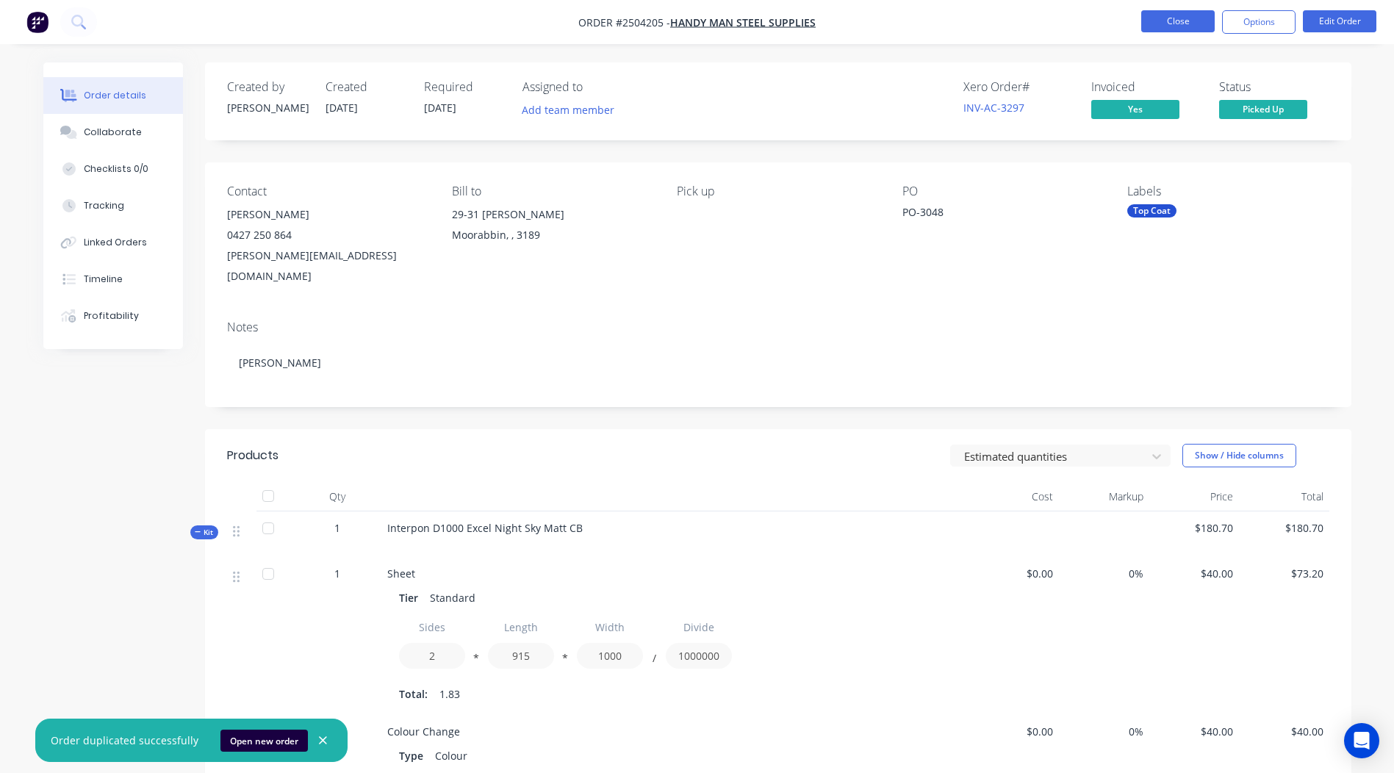
click at [1207, 13] on button "Close" at bounding box center [1179, 21] width 74 height 22
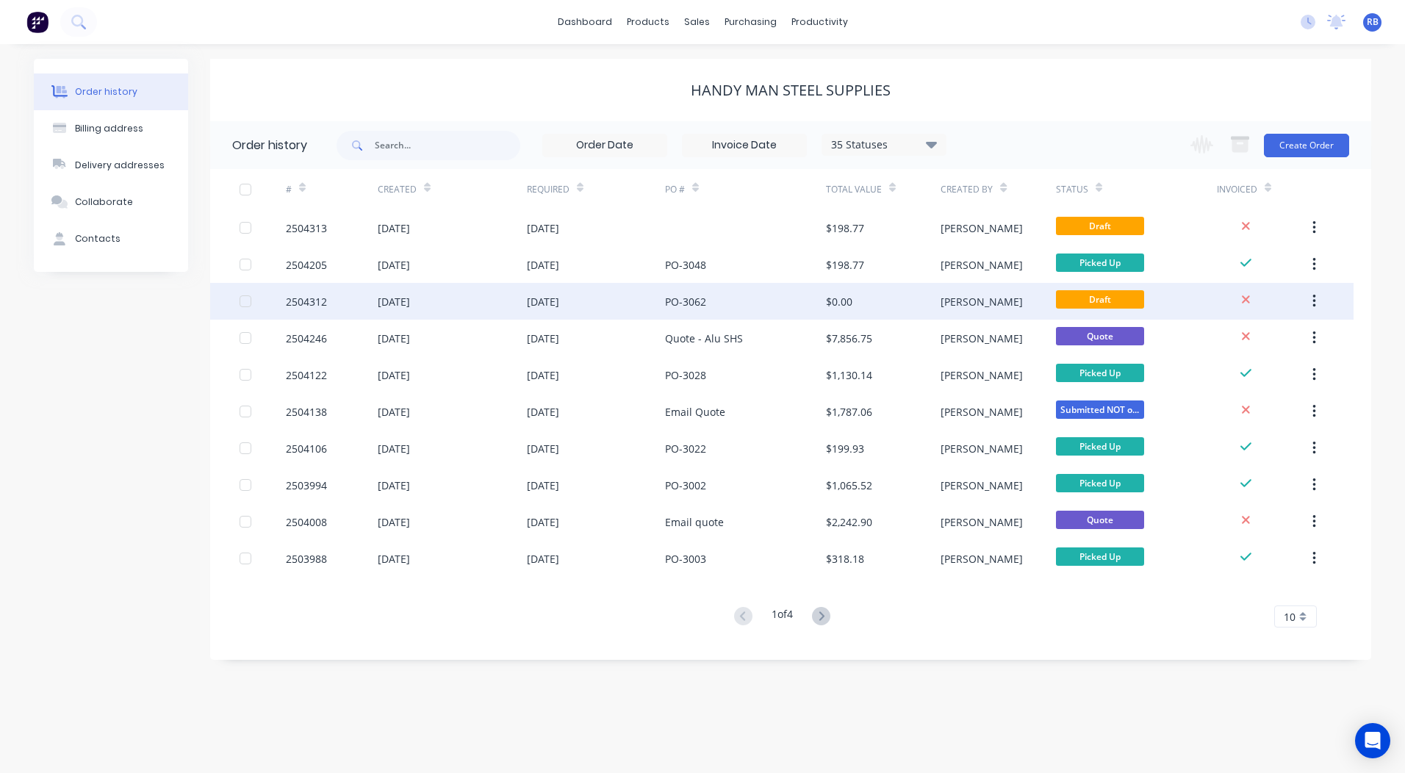
click at [769, 296] on div "PO-3062" at bounding box center [745, 301] width 161 height 37
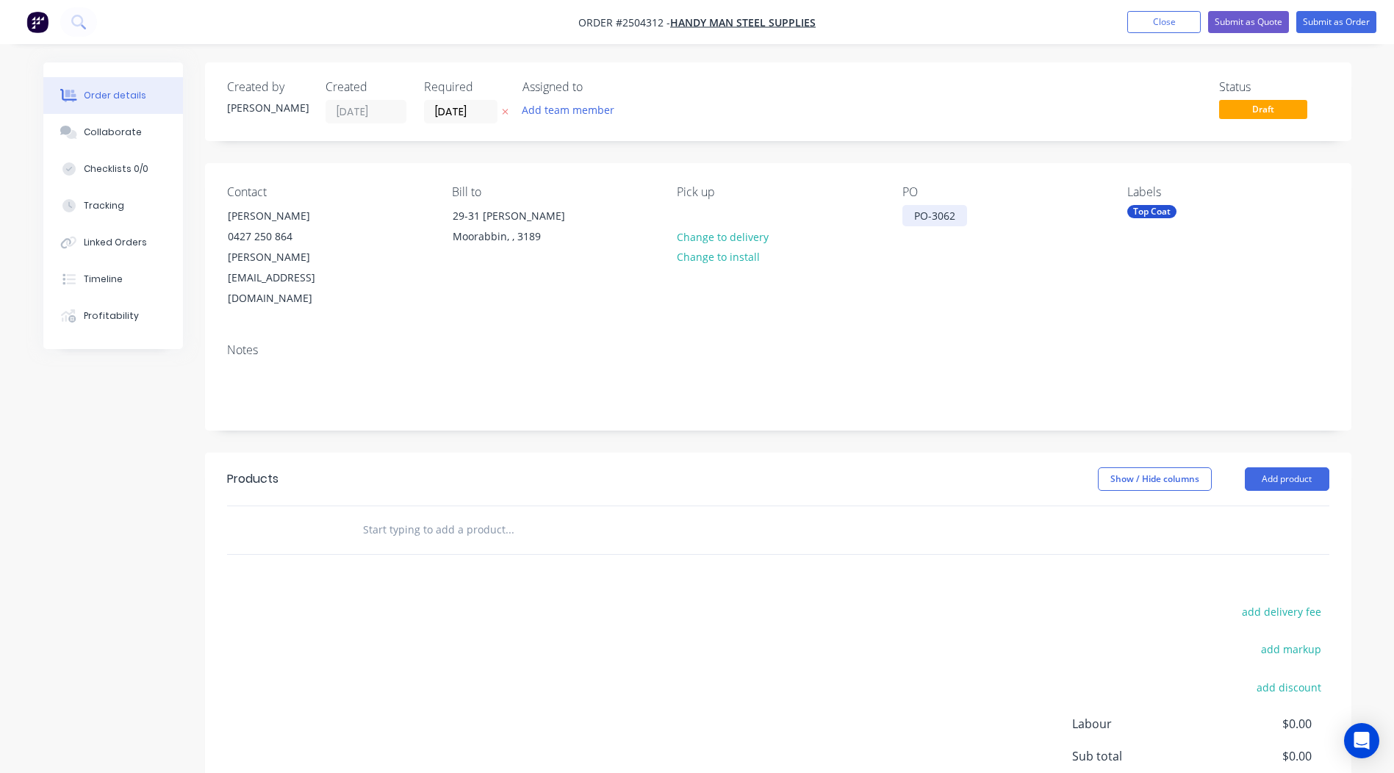
drag, startPoint x: 956, startPoint y: 212, endPoint x: 726, endPoint y: 215, distance: 230.1
click at [770, 215] on div "Contact Glenn 0427 250 864 glenn@steelconfabrications.com.au Bill to 29-31 Nell…" at bounding box center [778, 247] width 1147 height 168
copy div "PO-3062"
click at [1261, 13] on button "Submit as Quote" at bounding box center [1248, 22] width 81 height 22
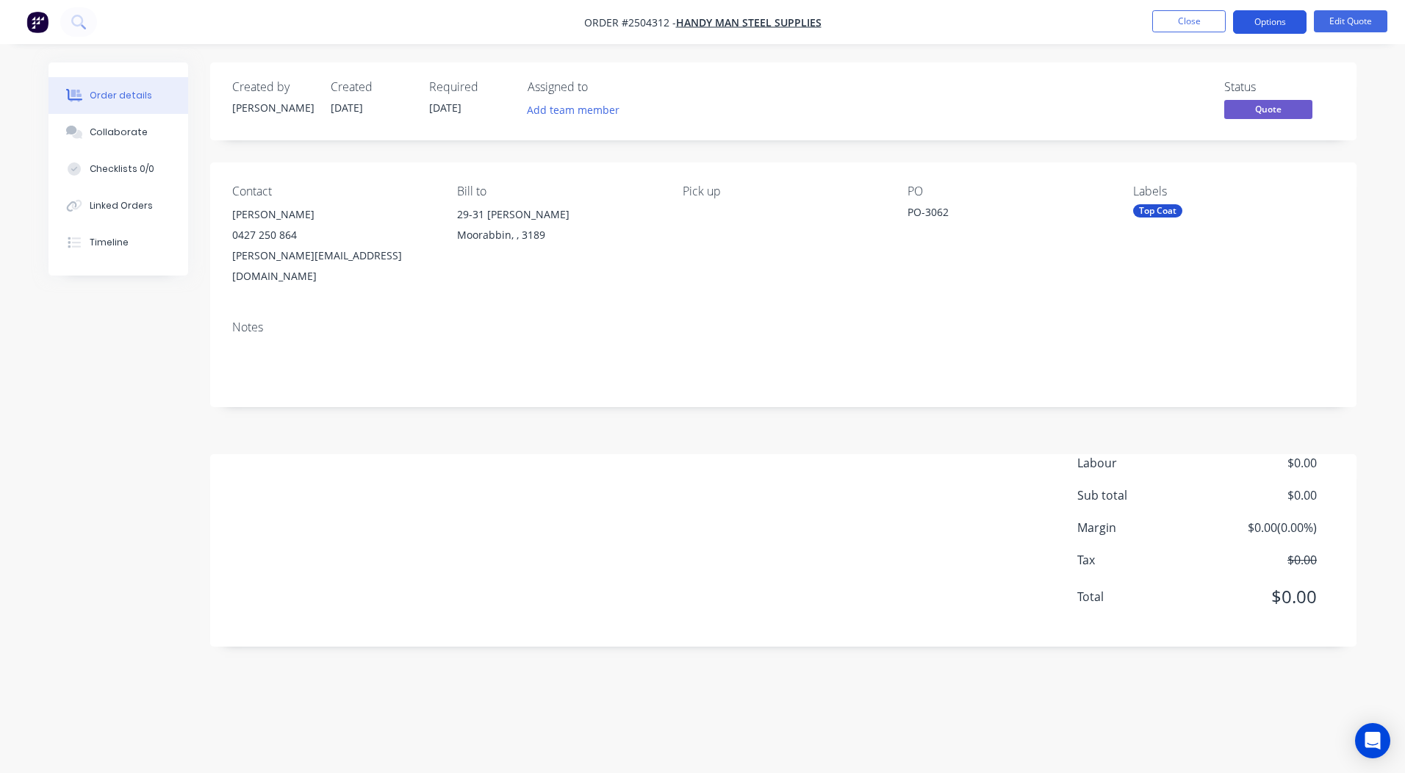
click at [1260, 24] on button "Options" at bounding box center [1270, 22] width 74 height 24
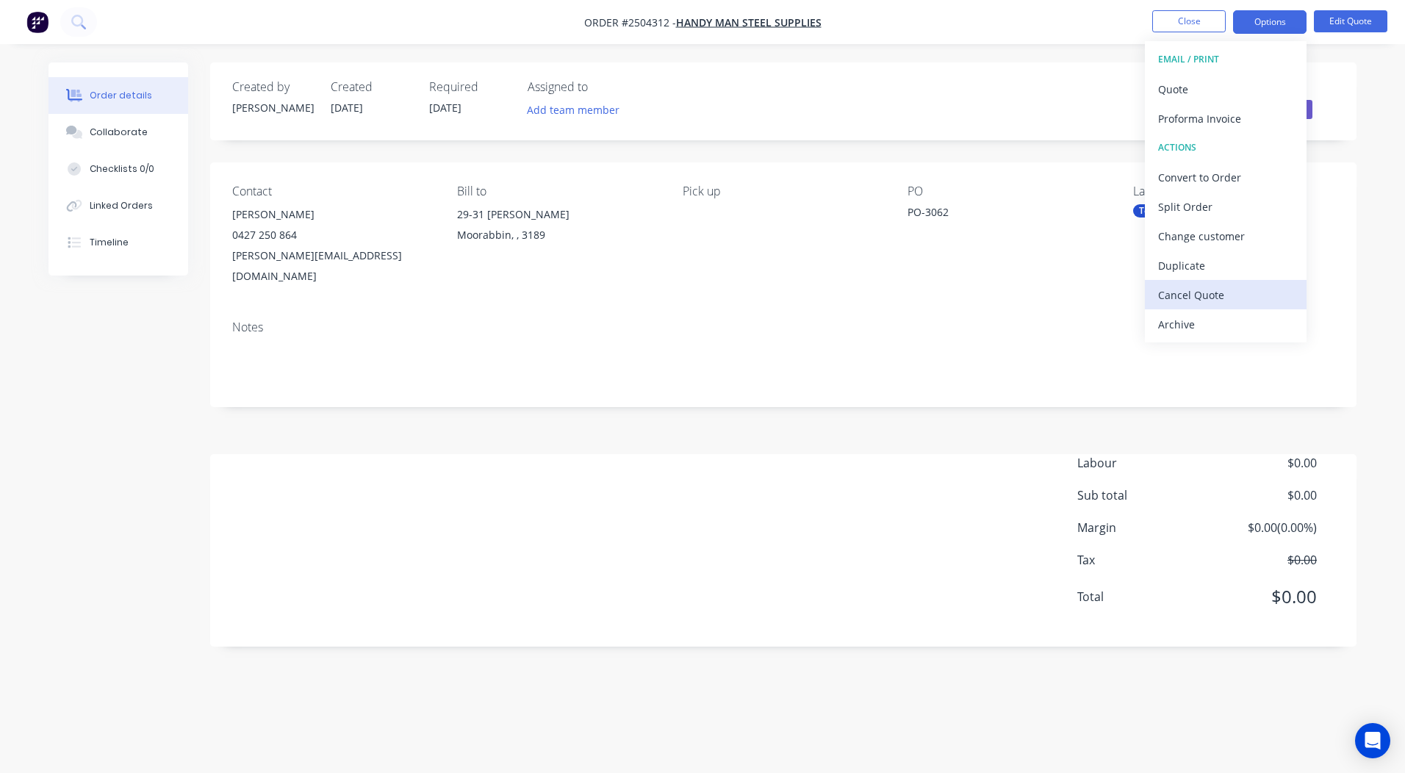
click at [1208, 285] on div "Cancel Quote" at bounding box center [1226, 294] width 135 height 21
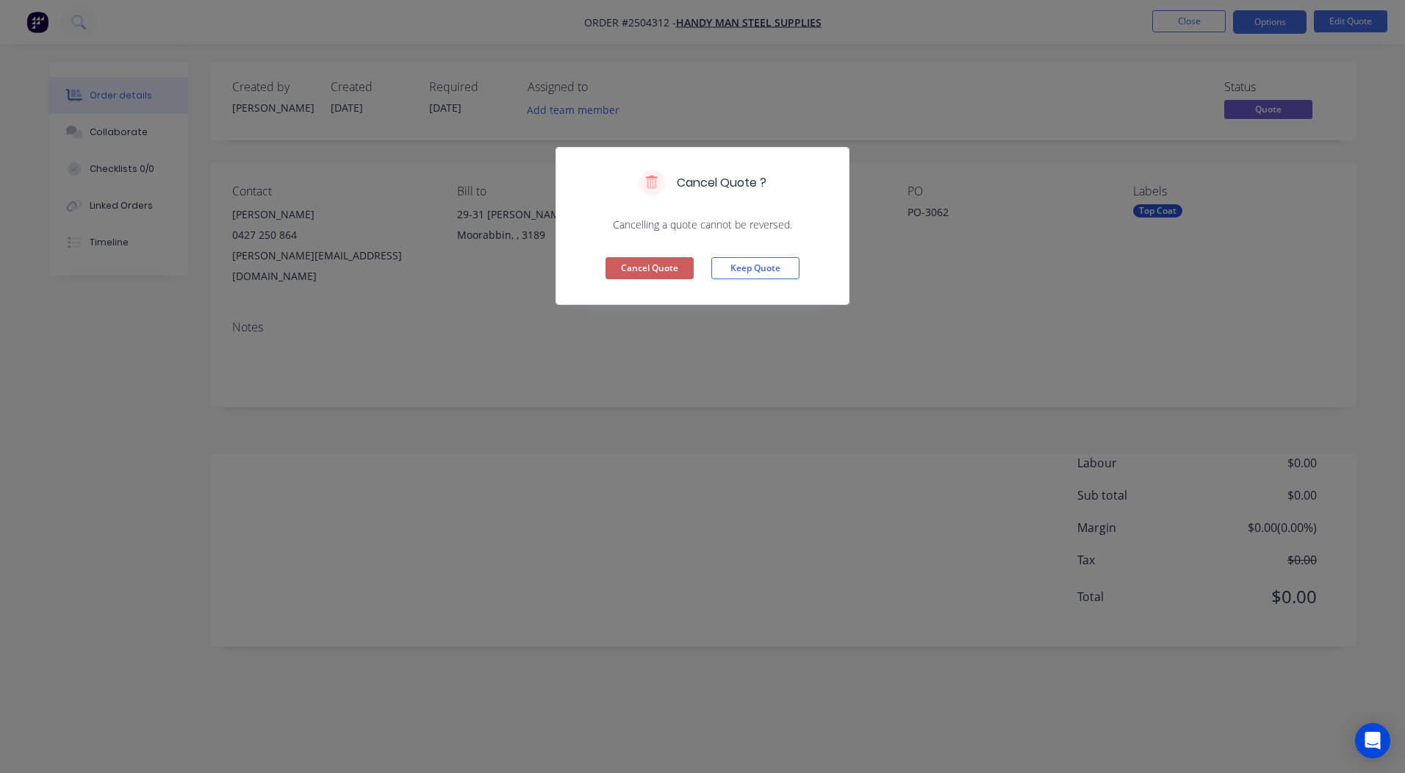
click at [655, 269] on button "Cancel Quote" at bounding box center [650, 268] width 88 height 22
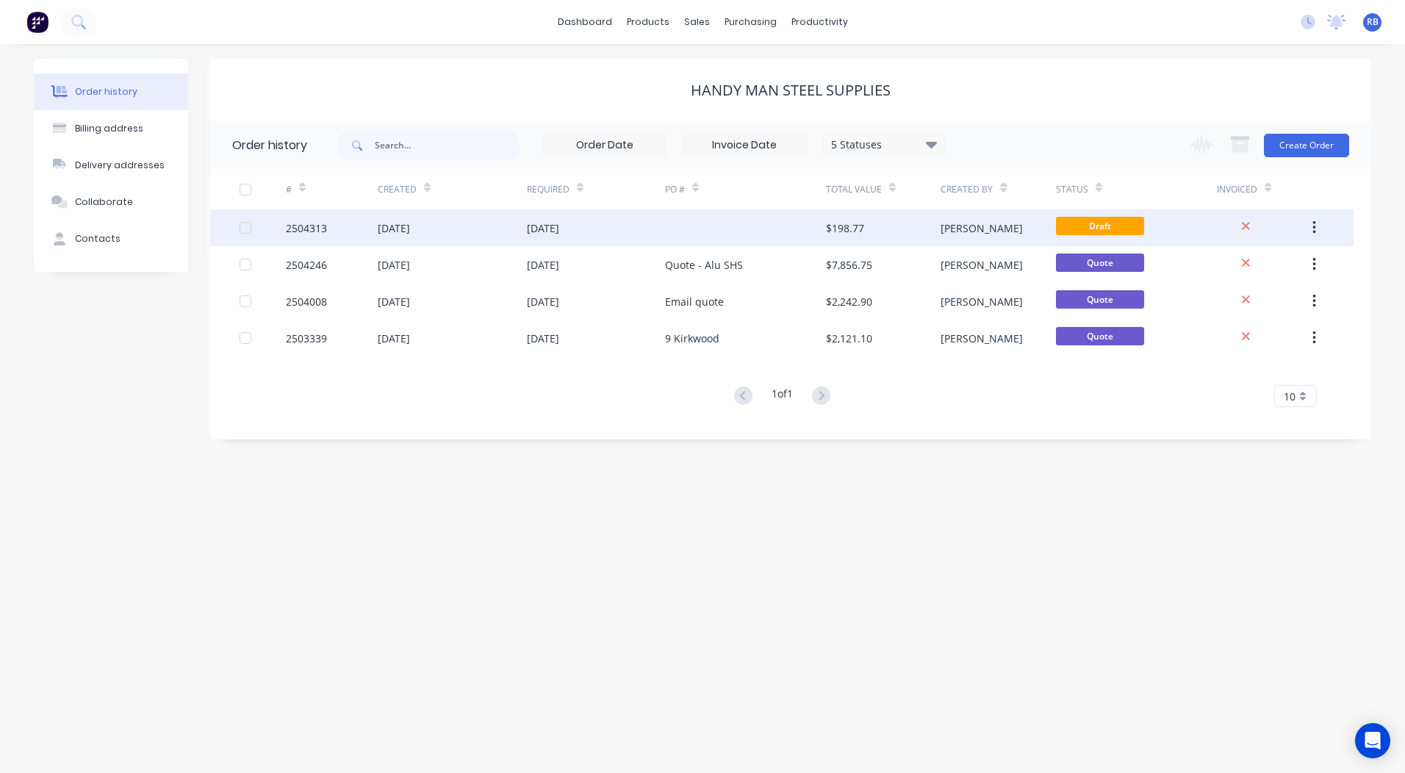
click at [781, 229] on div at bounding box center [745, 228] width 161 height 37
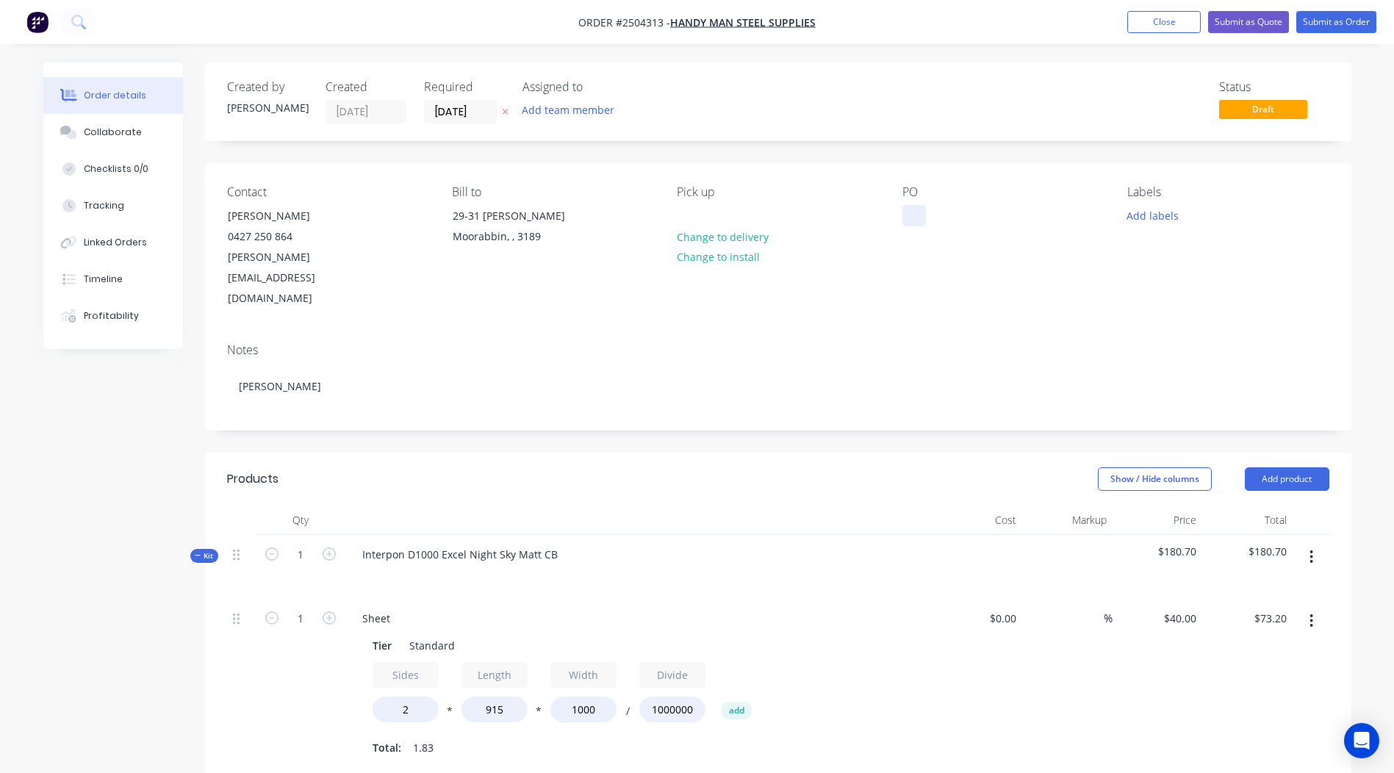
click at [913, 206] on div at bounding box center [915, 215] width 24 height 21
paste div
click at [848, 343] on div "Notes" at bounding box center [778, 350] width 1103 height 14
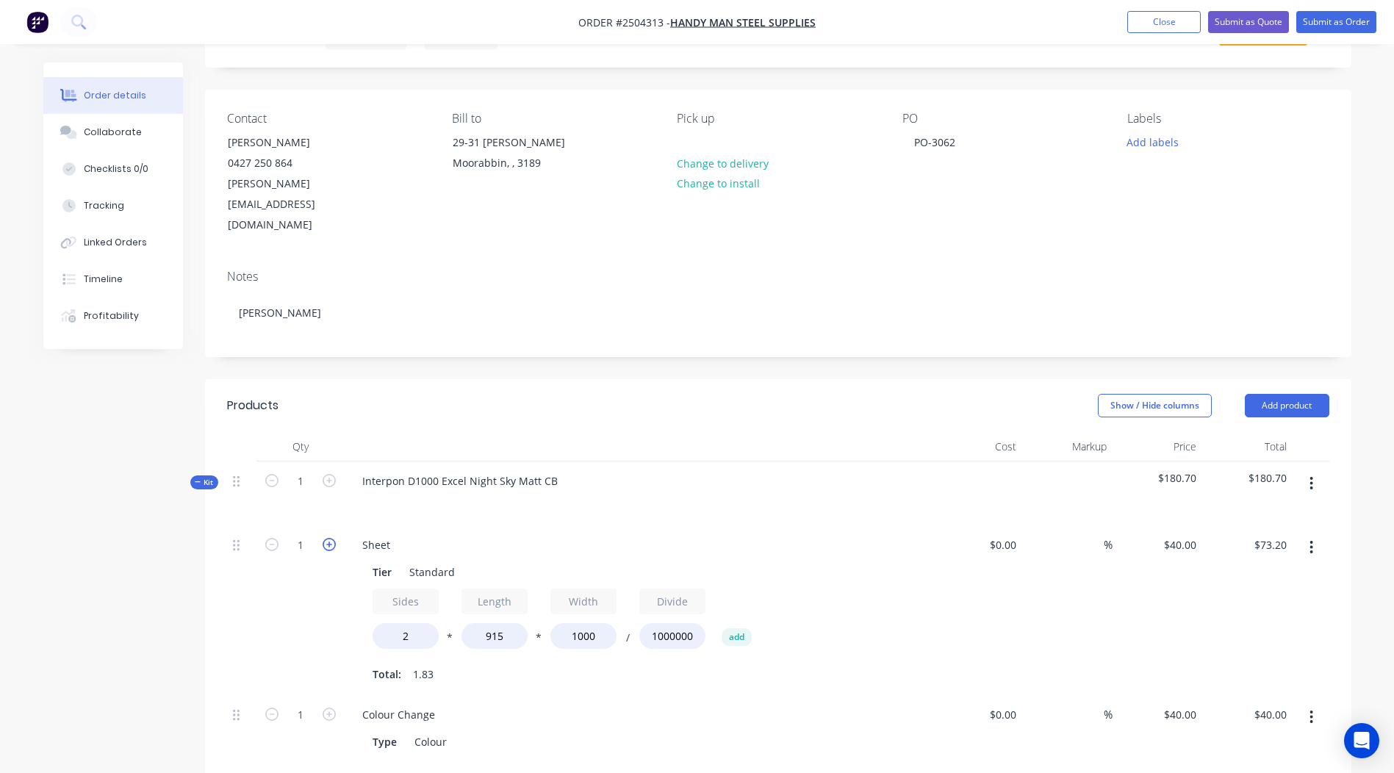
click at [330, 538] on icon "button" at bounding box center [329, 544] width 13 height 13
type input "2"
type input "$146.40"
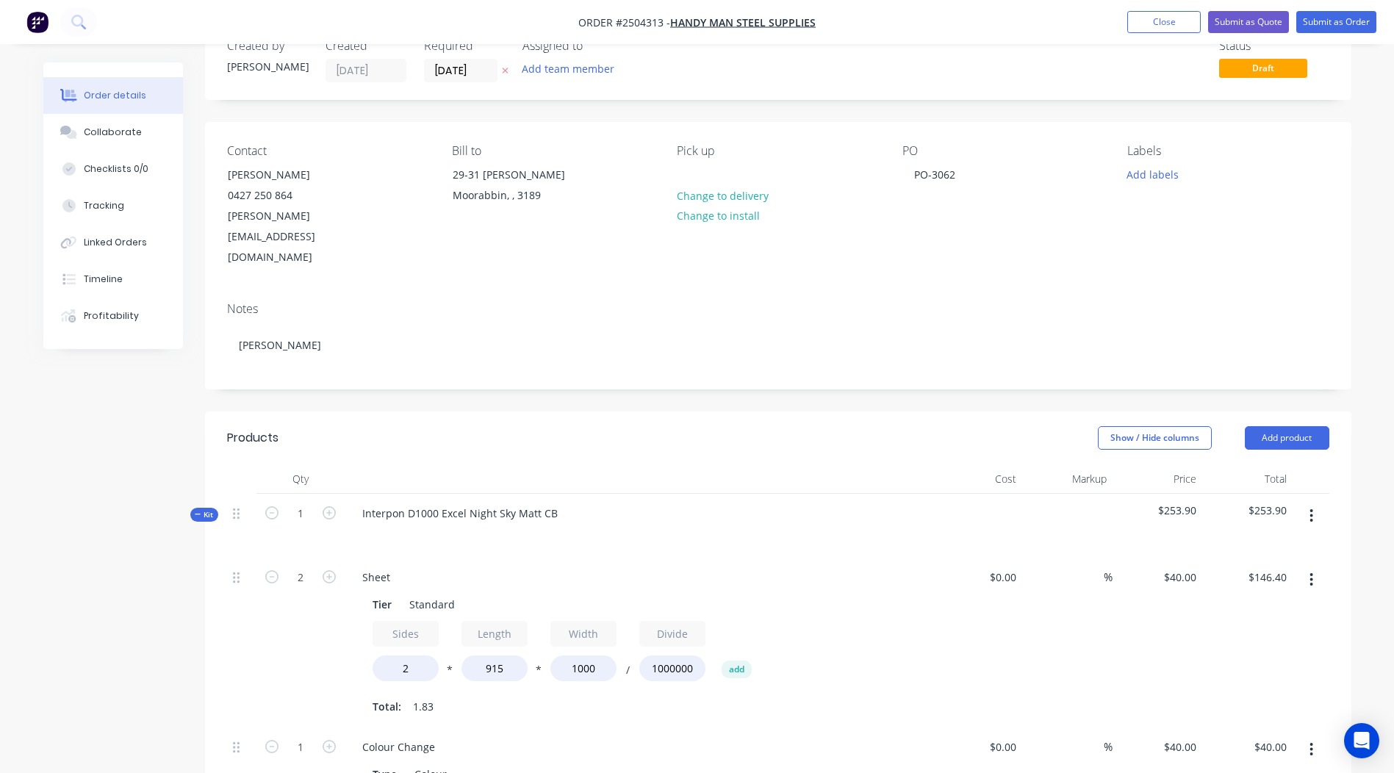
scroll to position [0, 0]
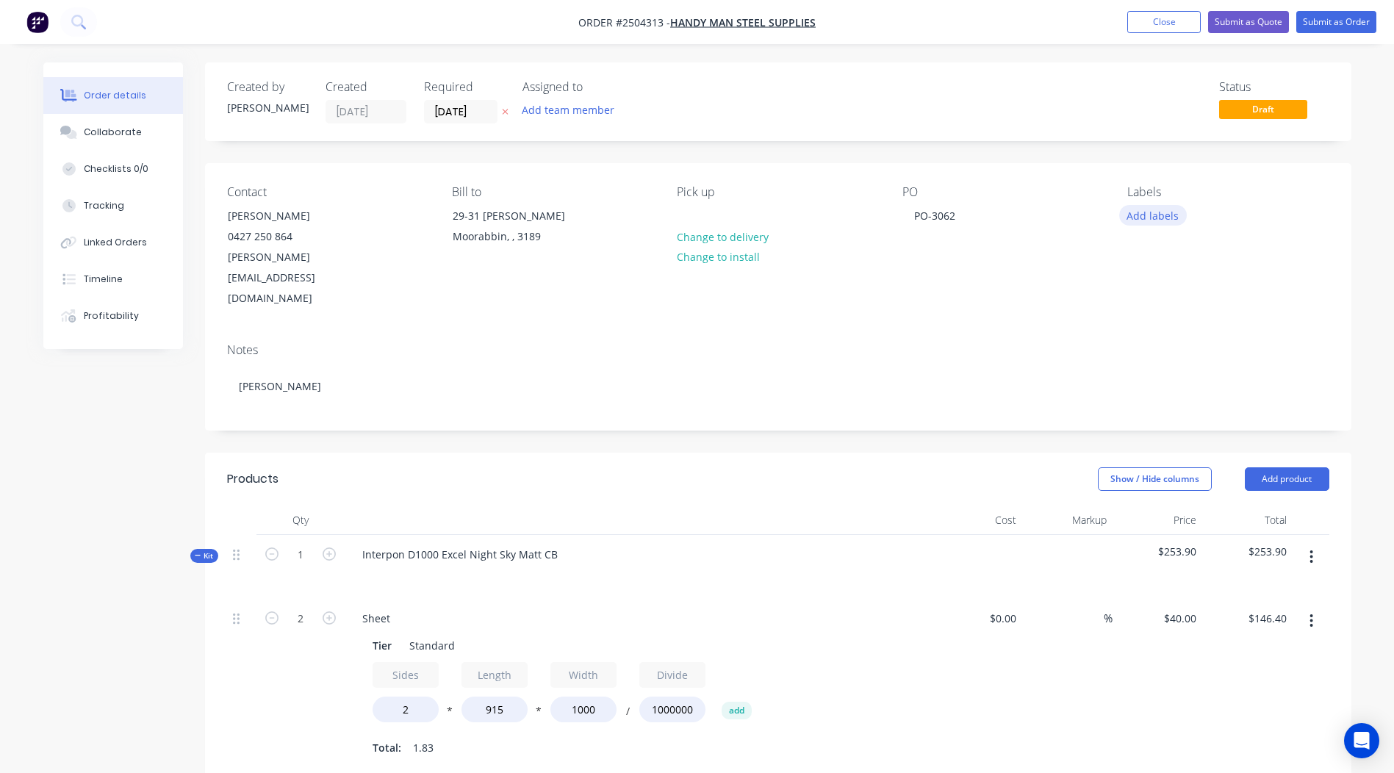
click at [1150, 218] on button "Add labels" at bounding box center [1154, 215] width 68 height 20
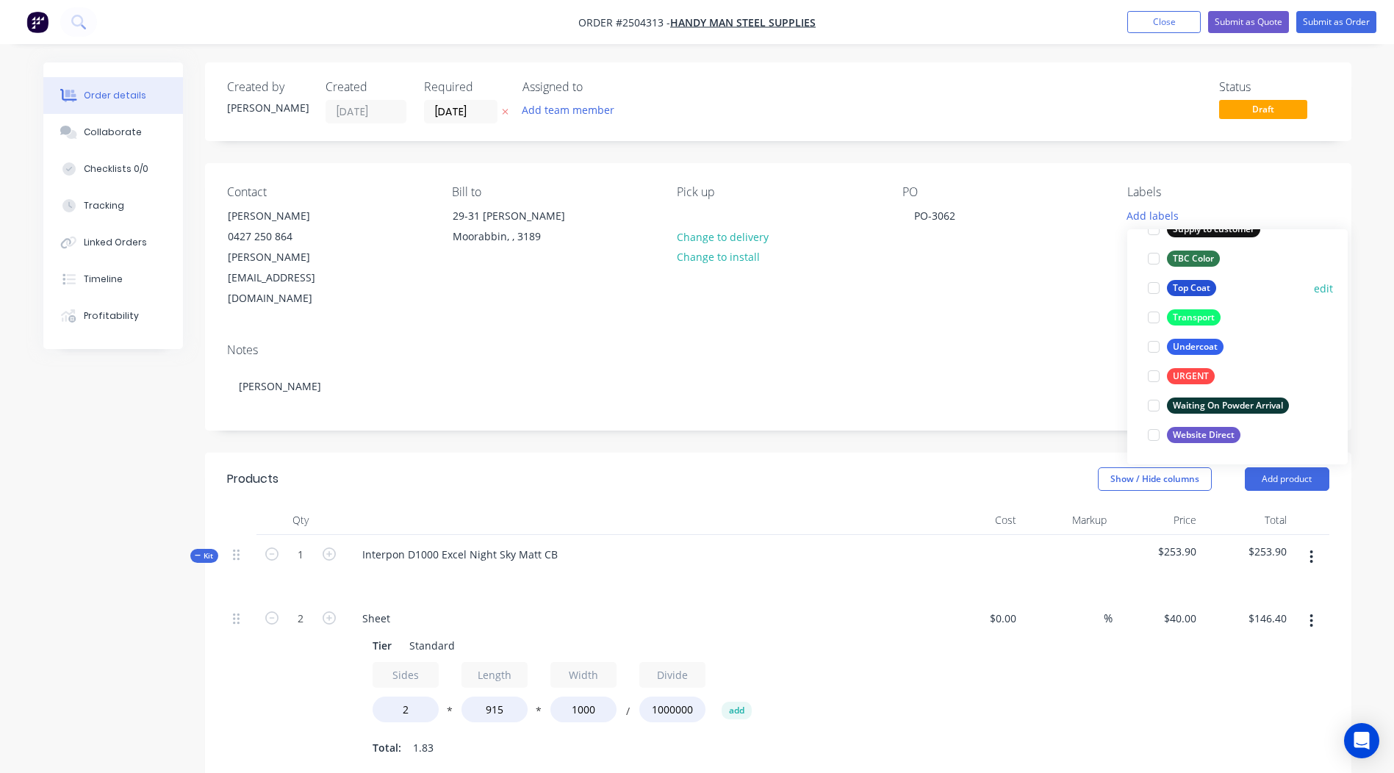
click at [1181, 292] on div "Top Coat" at bounding box center [1191, 288] width 49 height 16
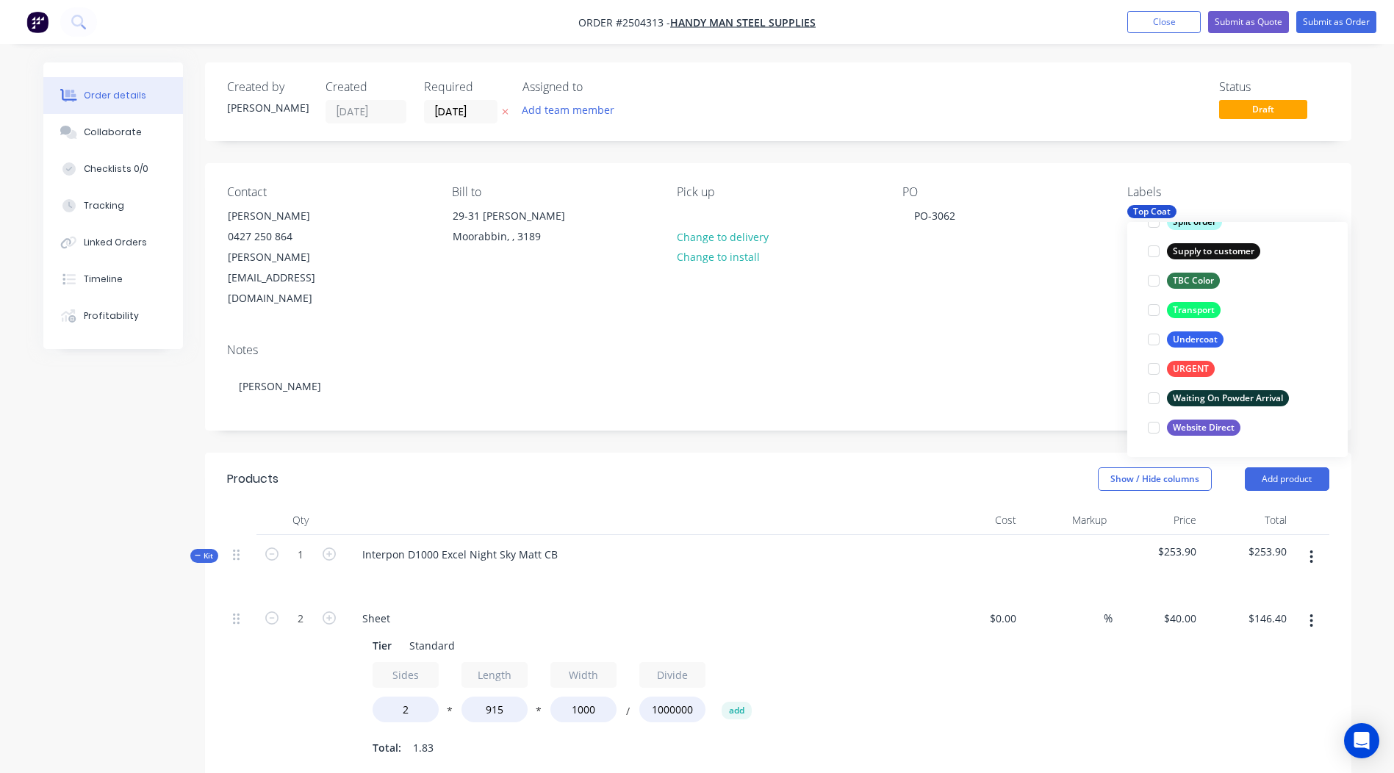
scroll to position [59, 0]
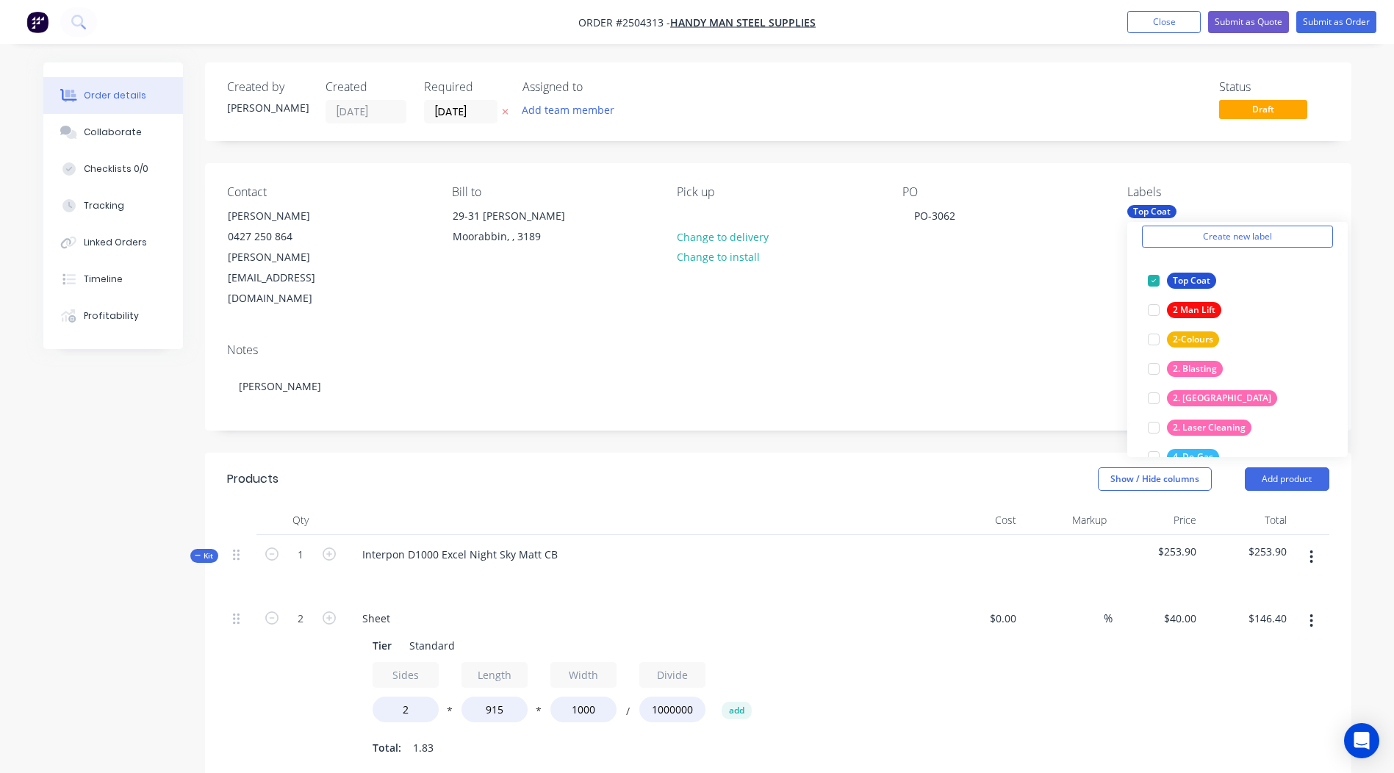
click at [1344, 186] on div "Contact Glenn 0427 250 864 glenn@steelconfabrications.com.au Bill to 29-31 Nell…" at bounding box center [778, 247] width 1147 height 168
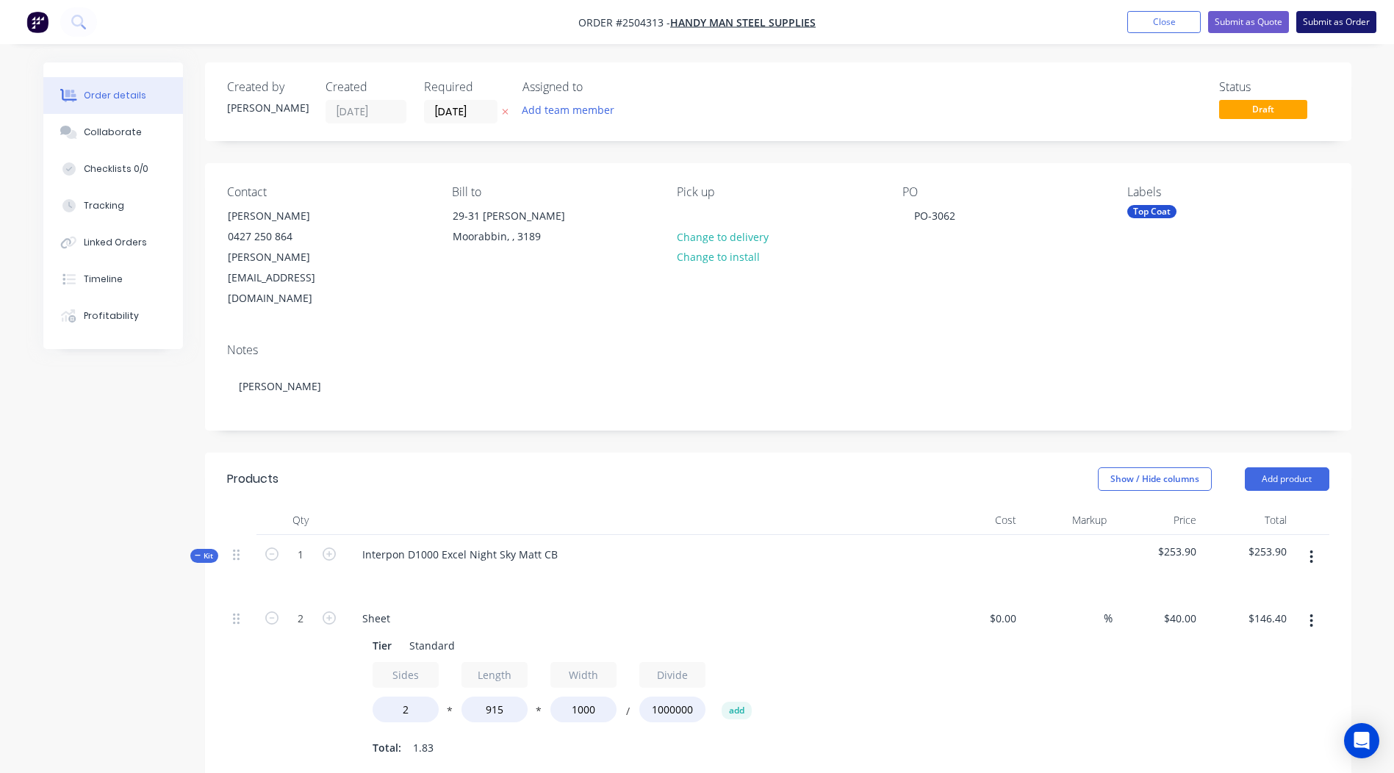
click at [1339, 21] on button "Submit as Order" at bounding box center [1337, 22] width 80 height 22
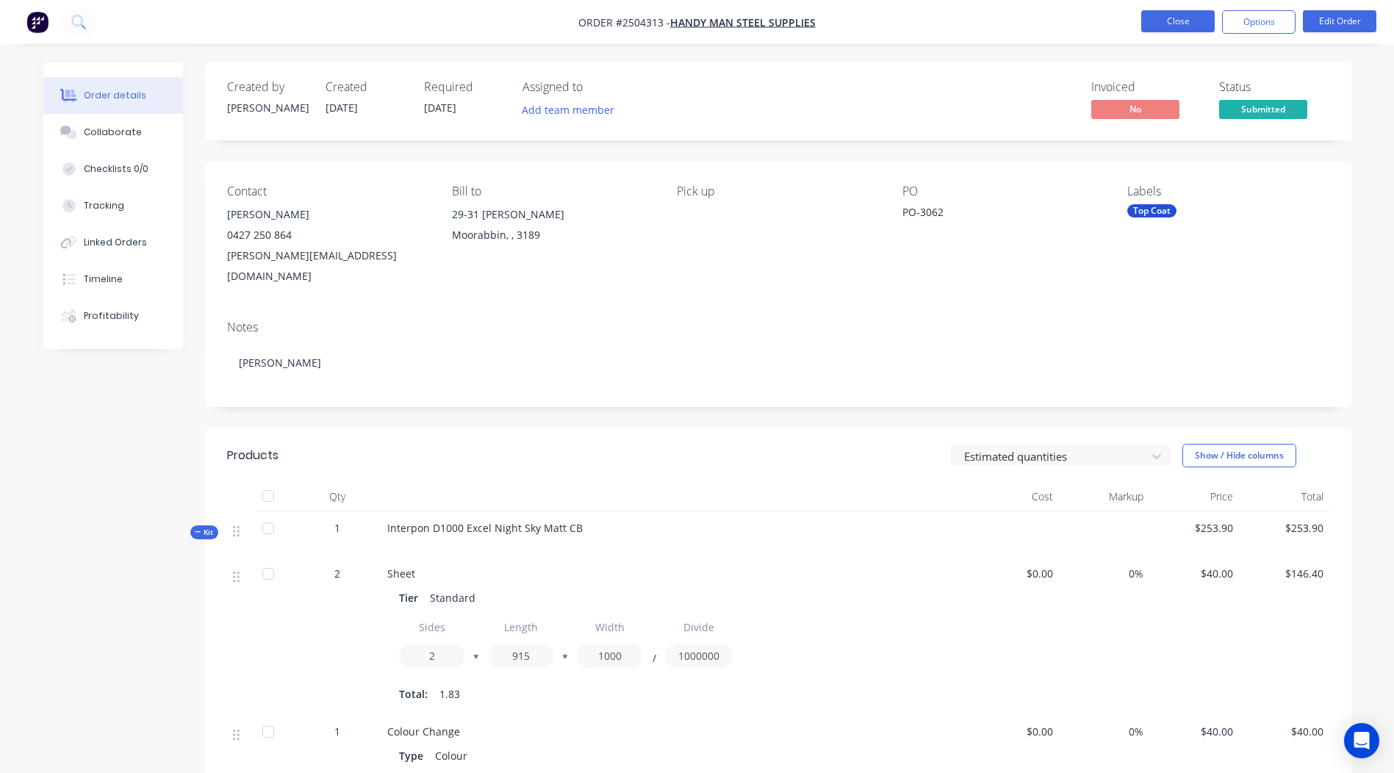
click at [1183, 21] on button "Close" at bounding box center [1179, 21] width 74 height 22
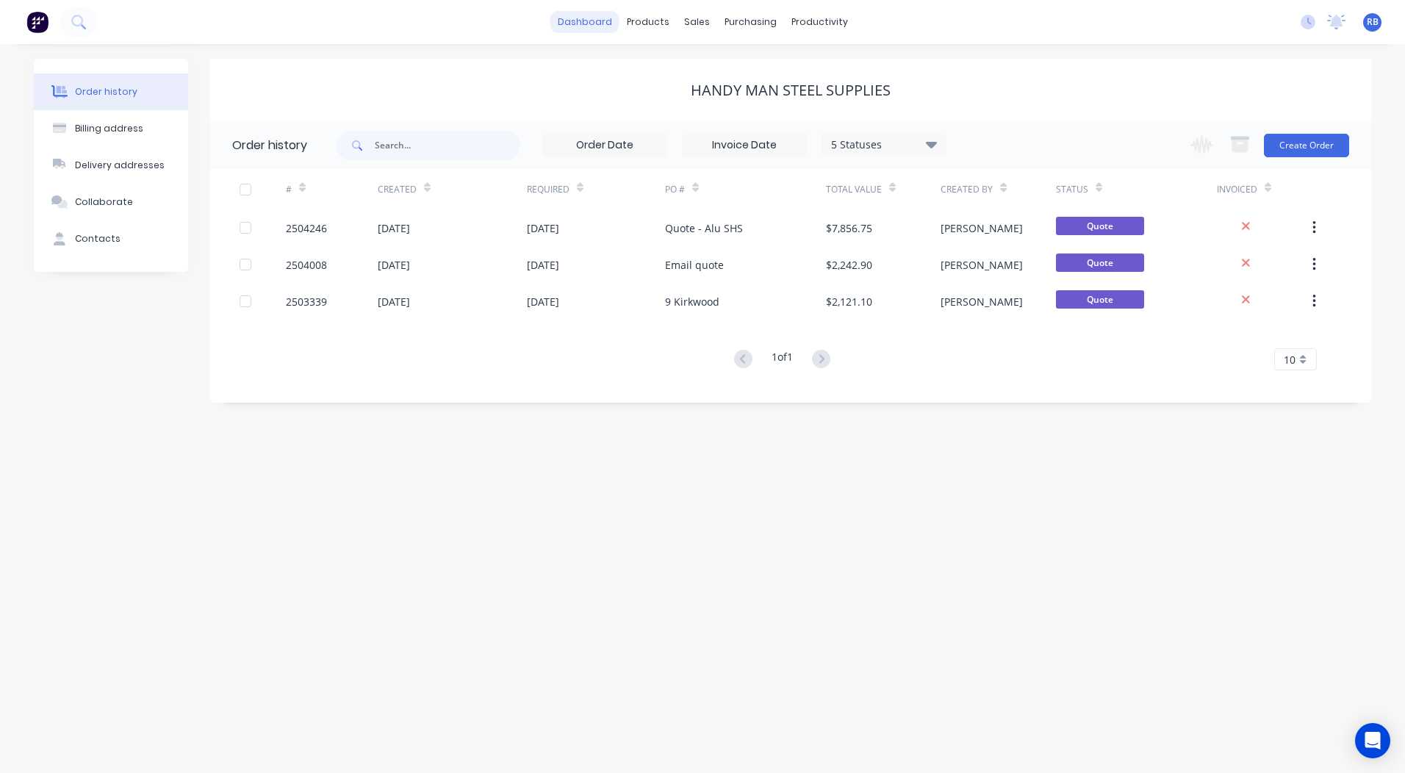
click at [567, 21] on link "dashboard" at bounding box center [585, 22] width 69 height 22
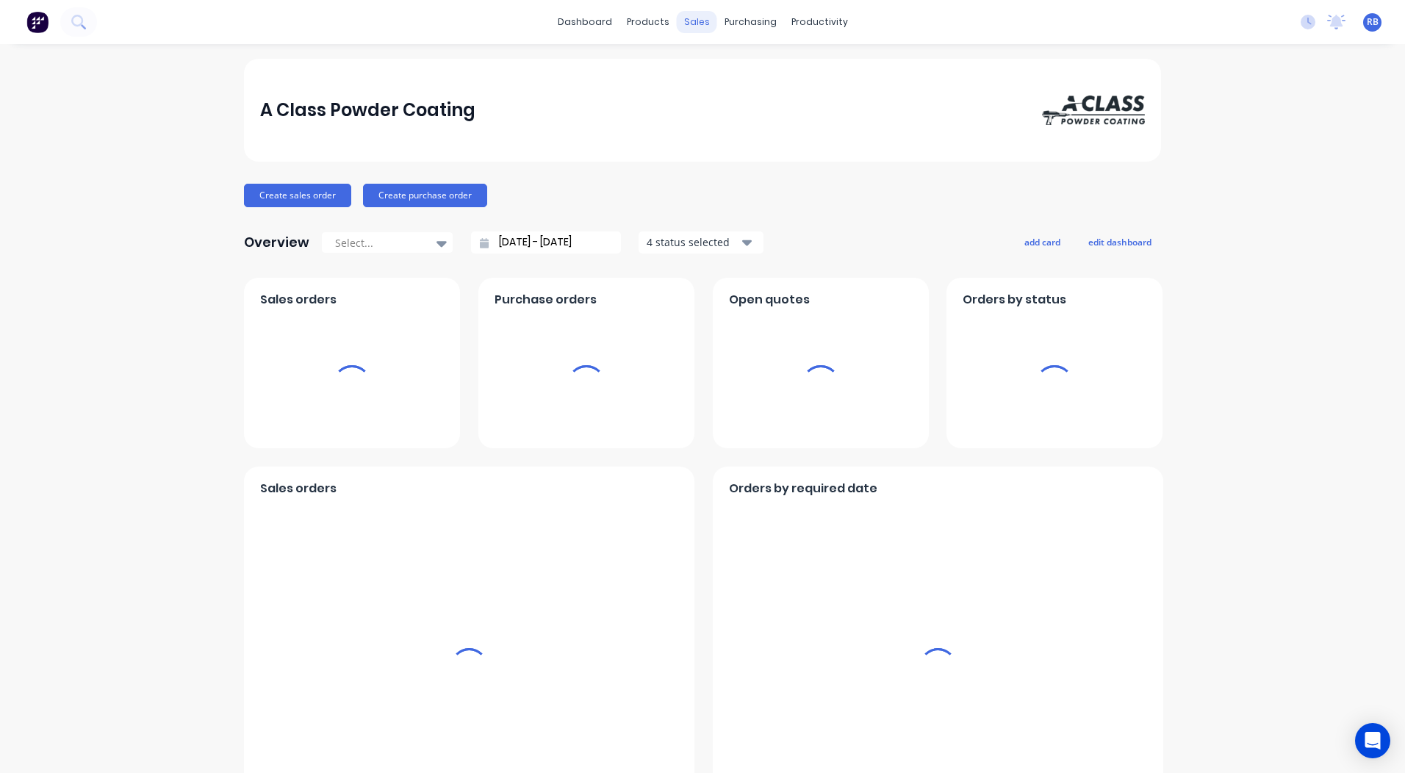
click at [701, 26] on div "sales" at bounding box center [697, 22] width 40 height 22
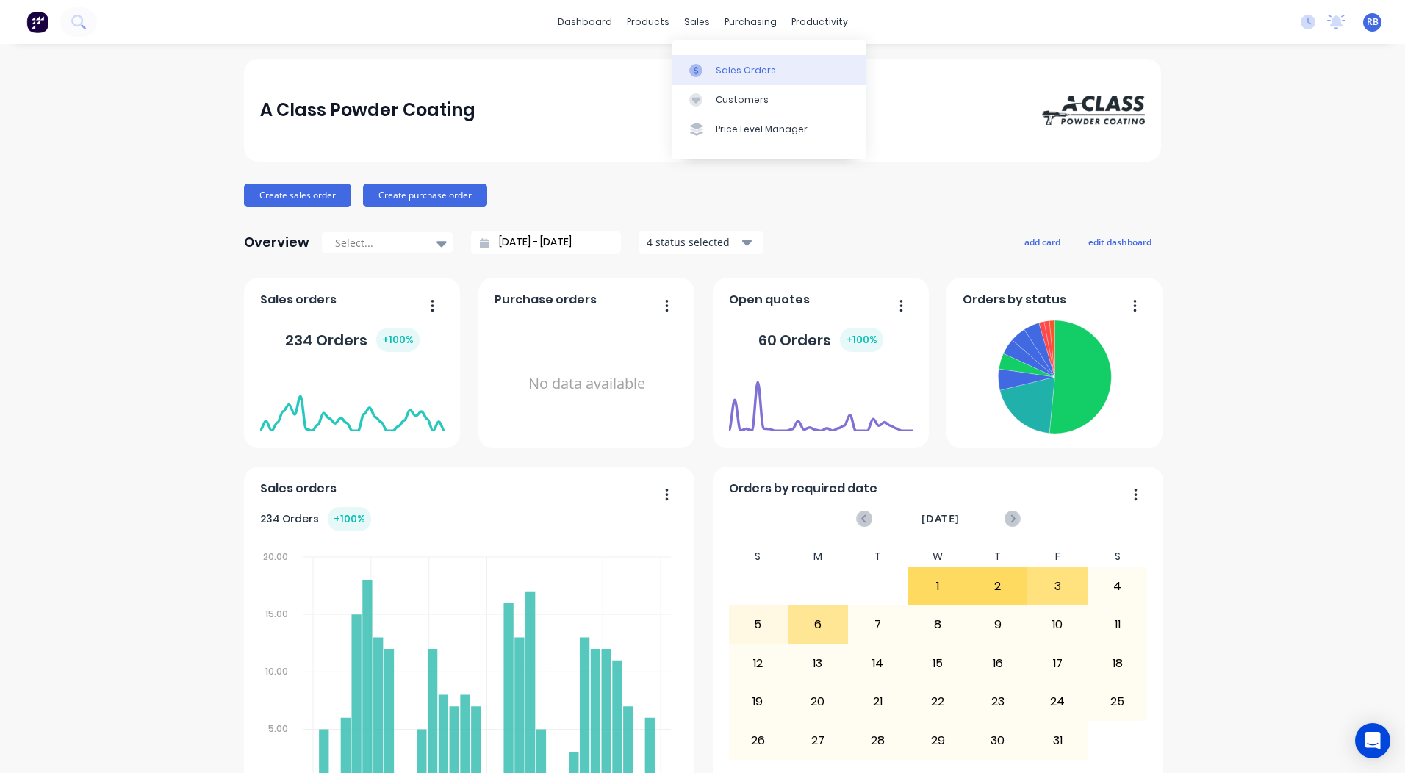
click at [718, 73] on div "Sales Orders" at bounding box center [746, 70] width 60 height 13
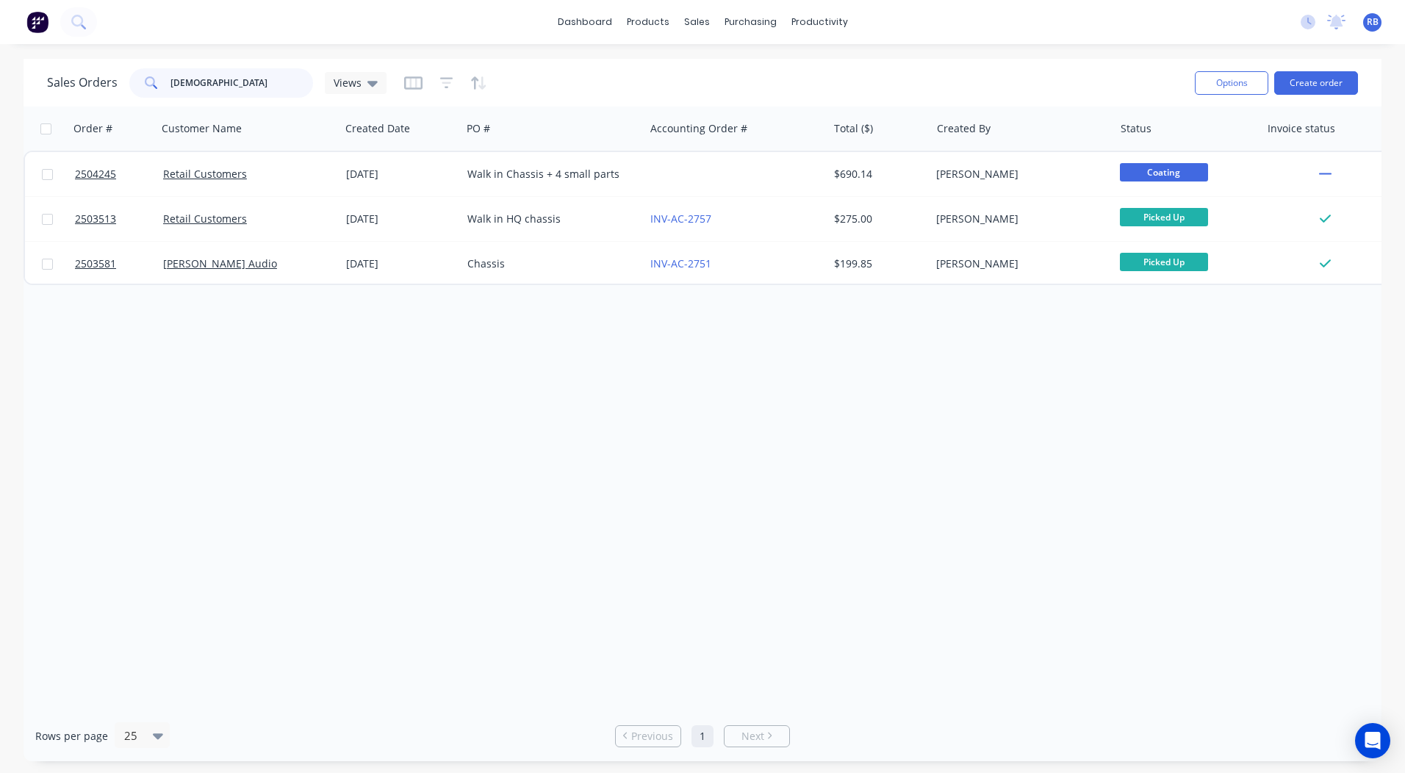
drag, startPoint x: 245, startPoint y: 79, endPoint x: -3, endPoint y: 117, distance: 250.7
click at [0, 117] on html "dashboard products sales purchasing productivity dashboard products Product Cat…" at bounding box center [702, 386] width 1405 height 773
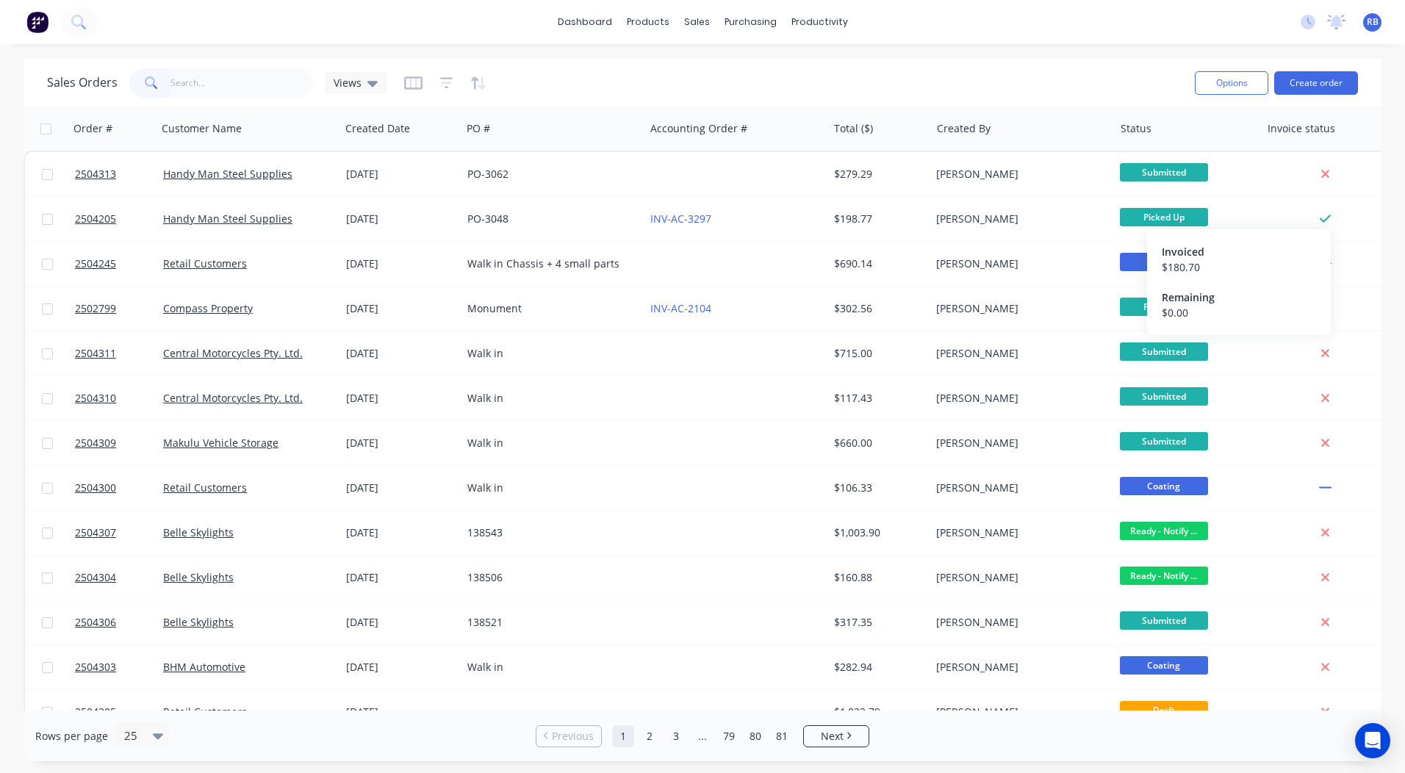
click at [981, 70] on div "Sales Orders Views" at bounding box center [615, 83] width 1136 height 36
click at [711, 62] on link "Sales Orders" at bounding box center [774, 69] width 195 height 29
click at [252, 82] on input "text" at bounding box center [242, 82] width 143 height 29
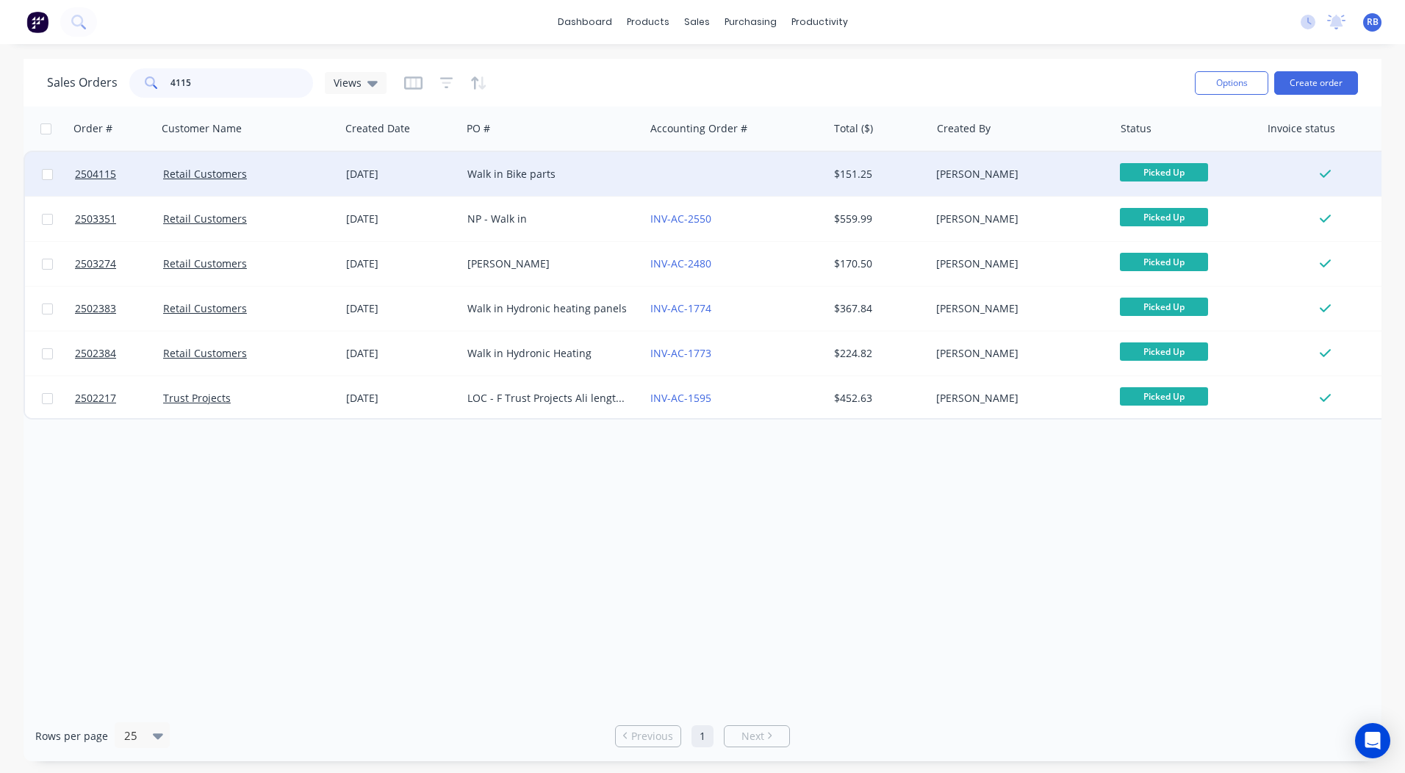
type input "4115"
click at [569, 170] on div "Walk in Bike parts" at bounding box center [549, 174] width 163 height 15
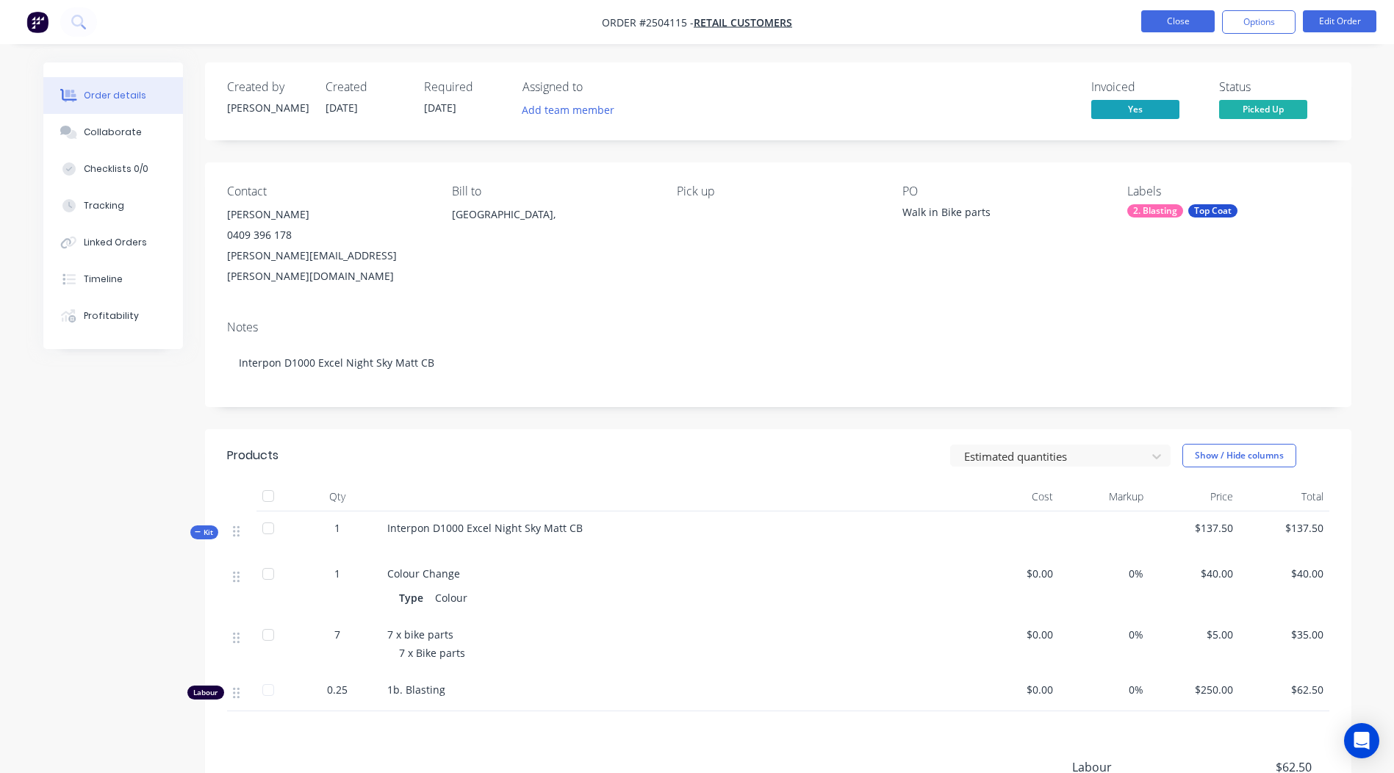
click at [1201, 12] on button "Close" at bounding box center [1179, 21] width 74 height 22
click at [1181, 13] on button "Close" at bounding box center [1179, 21] width 74 height 22
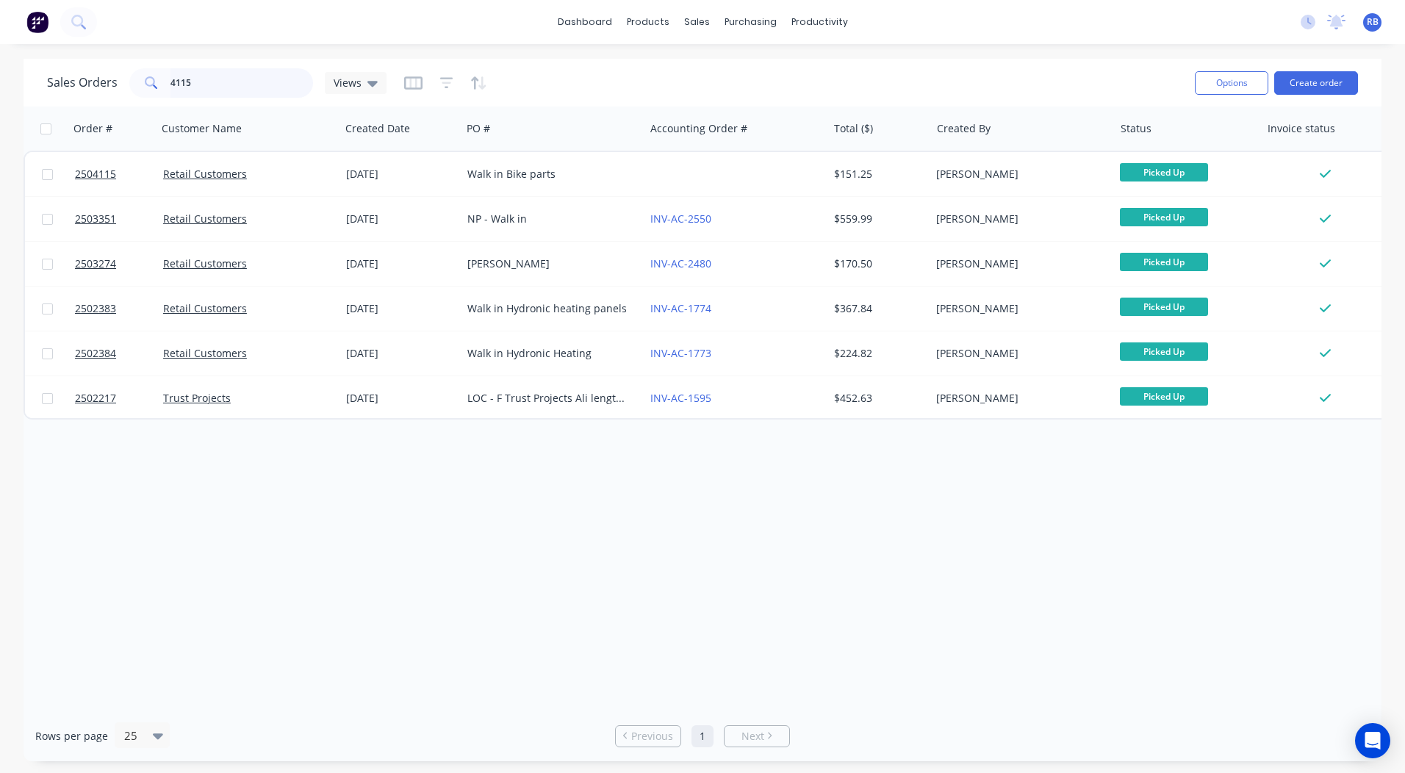
drag, startPoint x: 219, startPoint y: 90, endPoint x: 0, endPoint y: 48, distance: 223.0
click at [17, 87] on div "Sales Orders 4115 Views Options Create order Order # Customer Name Created Date…" at bounding box center [702, 410] width 1405 height 703
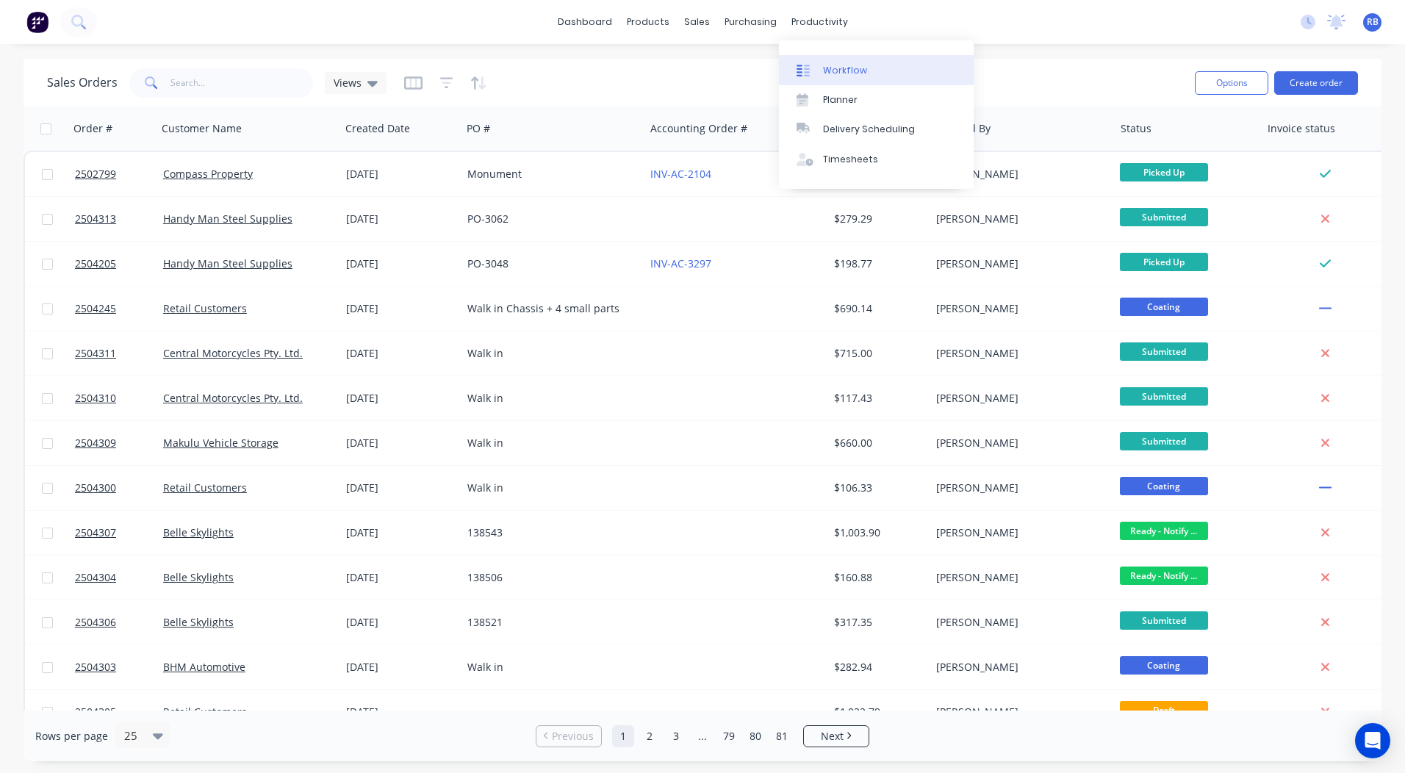
click at [845, 64] on div "Workflow" at bounding box center [845, 70] width 44 height 13
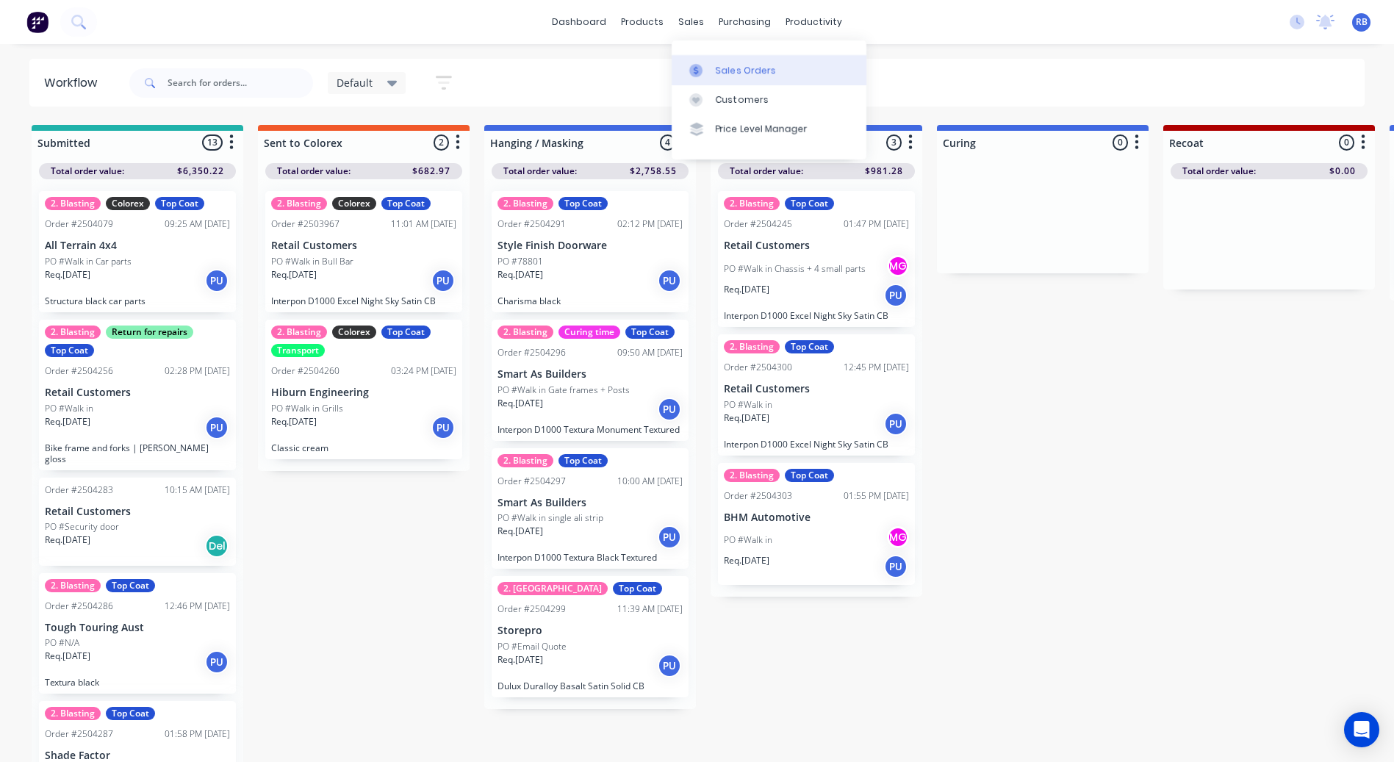
click at [709, 69] on div at bounding box center [701, 70] width 22 height 13
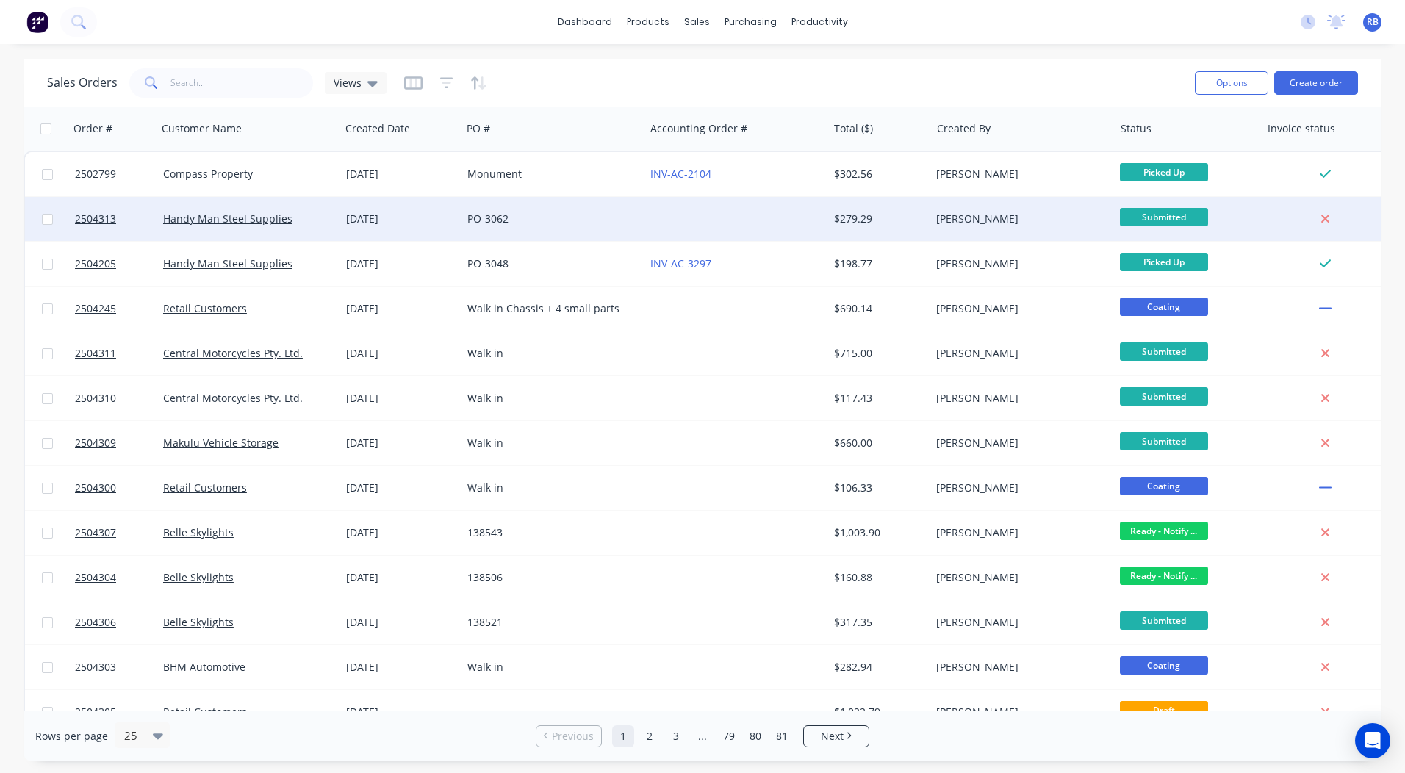
click at [762, 219] on div at bounding box center [736, 219] width 183 height 44
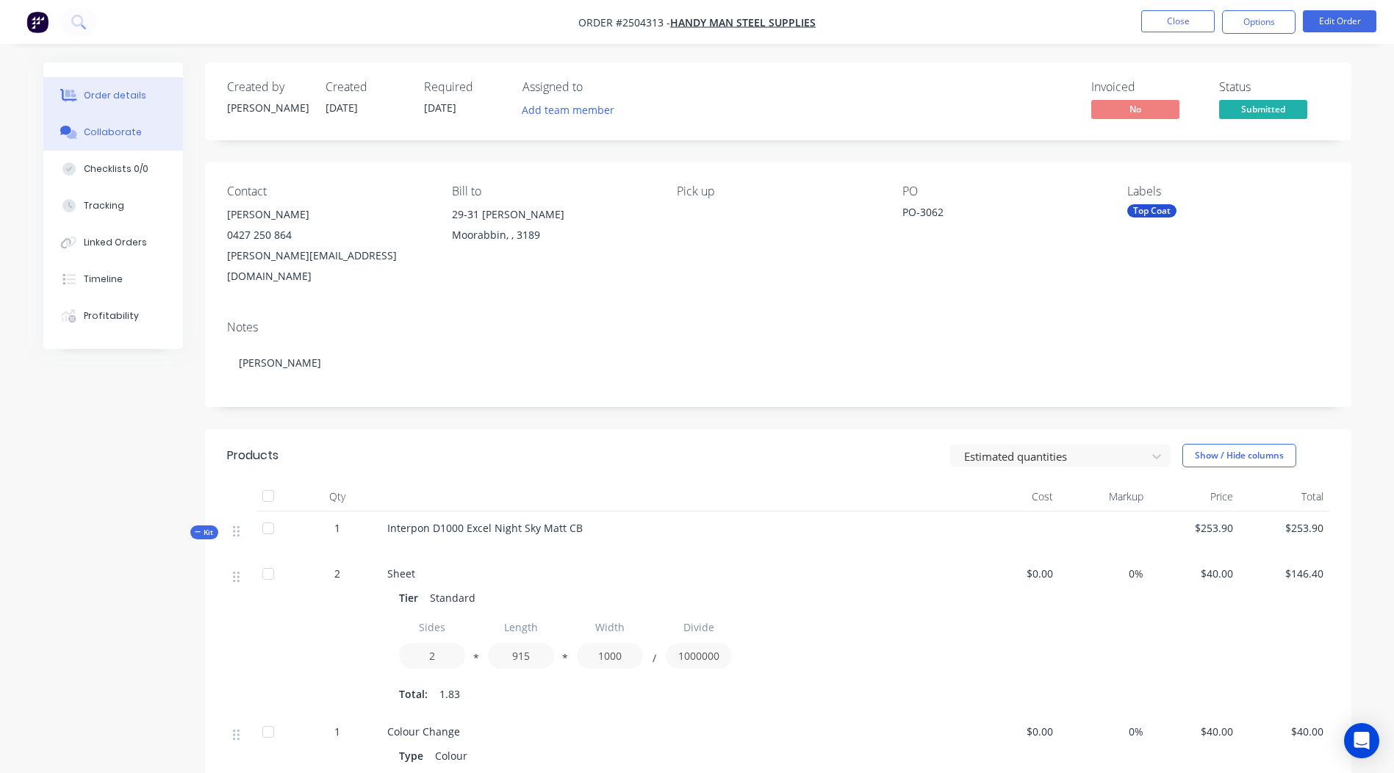
click at [133, 142] on button "Collaborate" at bounding box center [113, 132] width 140 height 37
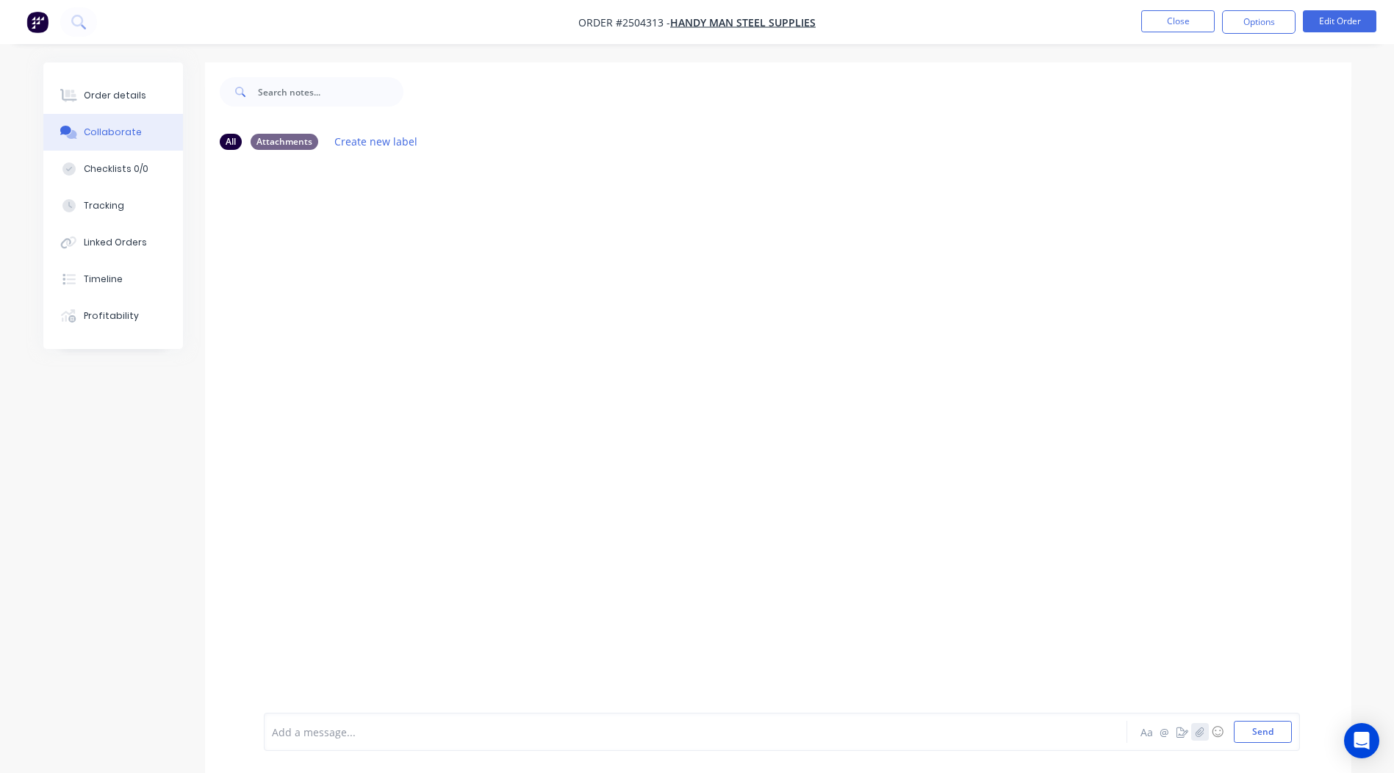
click at [1205, 728] on button "button" at bounding box center [1201, 732] width 18 height 18
click at [1256, 735] on button "Send" at bounding box center [1263, 732] width 58 height 22
click at [1170, 23] on button "Close" at bounding box center [1179, 21] width 74 height 22
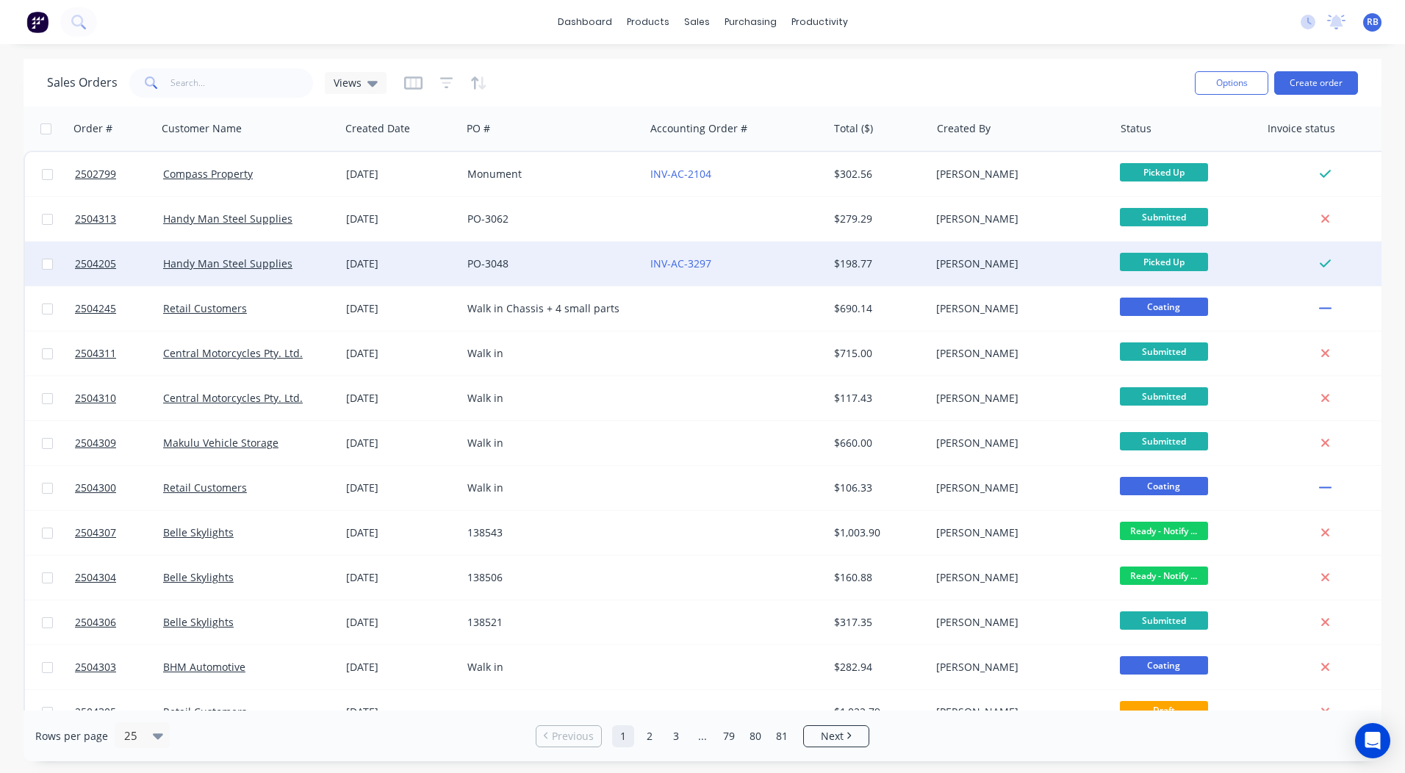
click at [834, 260] on div "$198.77" at bounding box center [877, 264] width 86 height 15
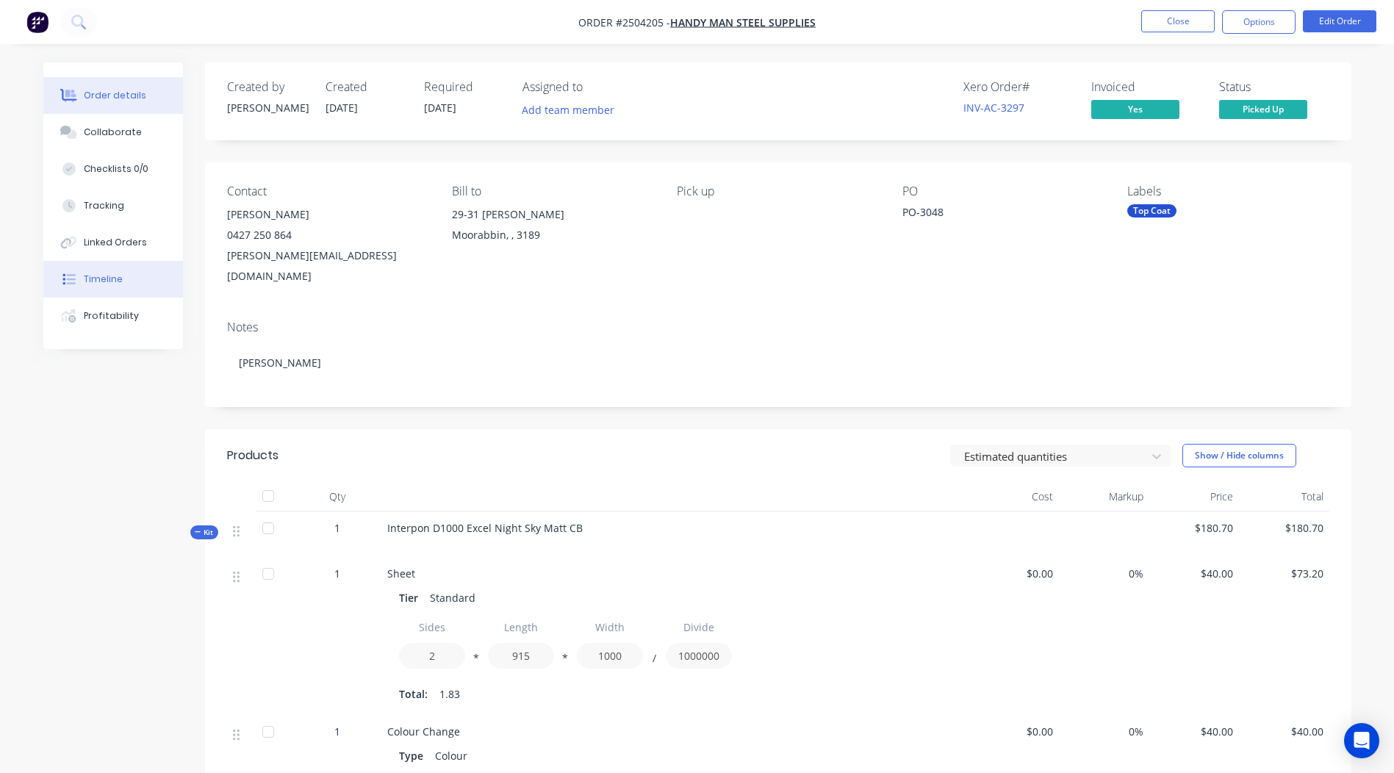
click at [78, 279] on div at bounding box center [69, 279] width 22 height 13
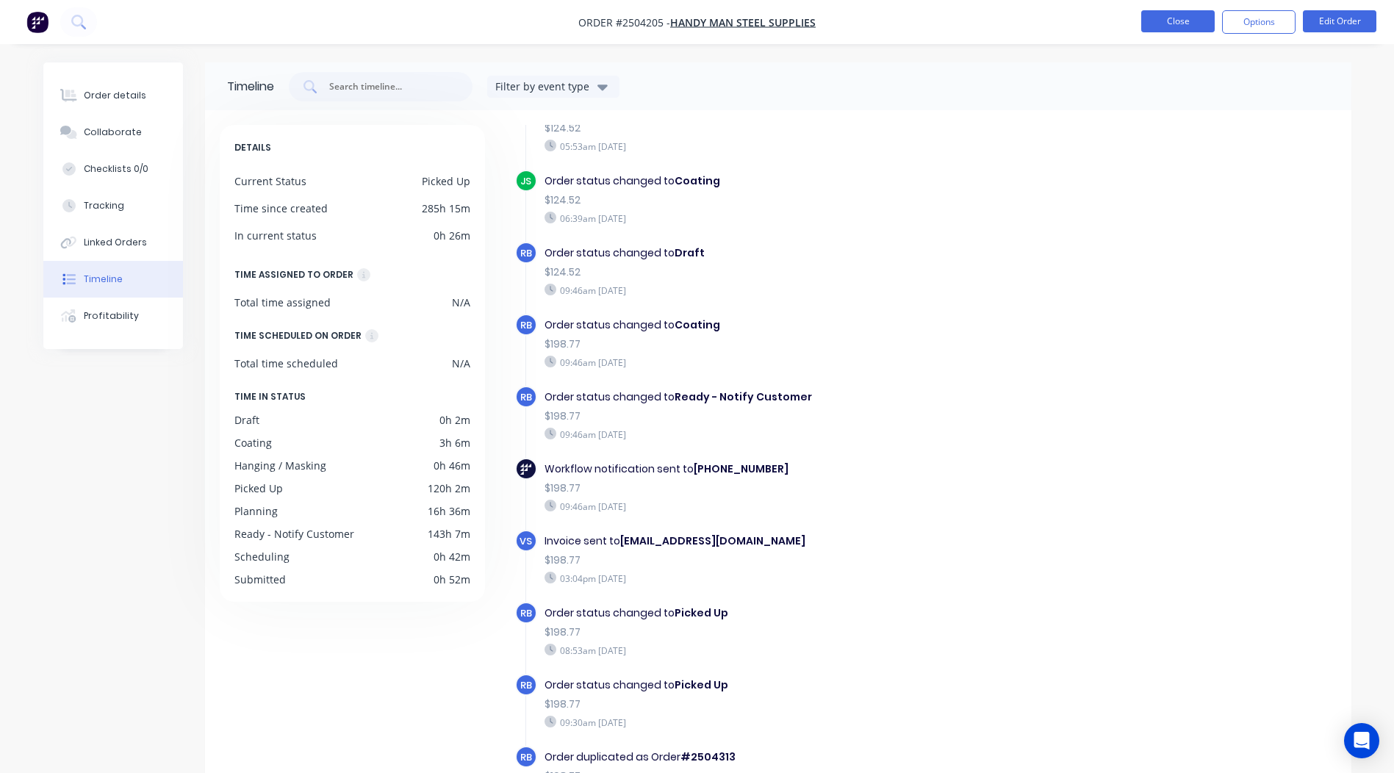
click at [1167, 18] on button "Close" at bounding box center [1179, 21] width 74 height 22
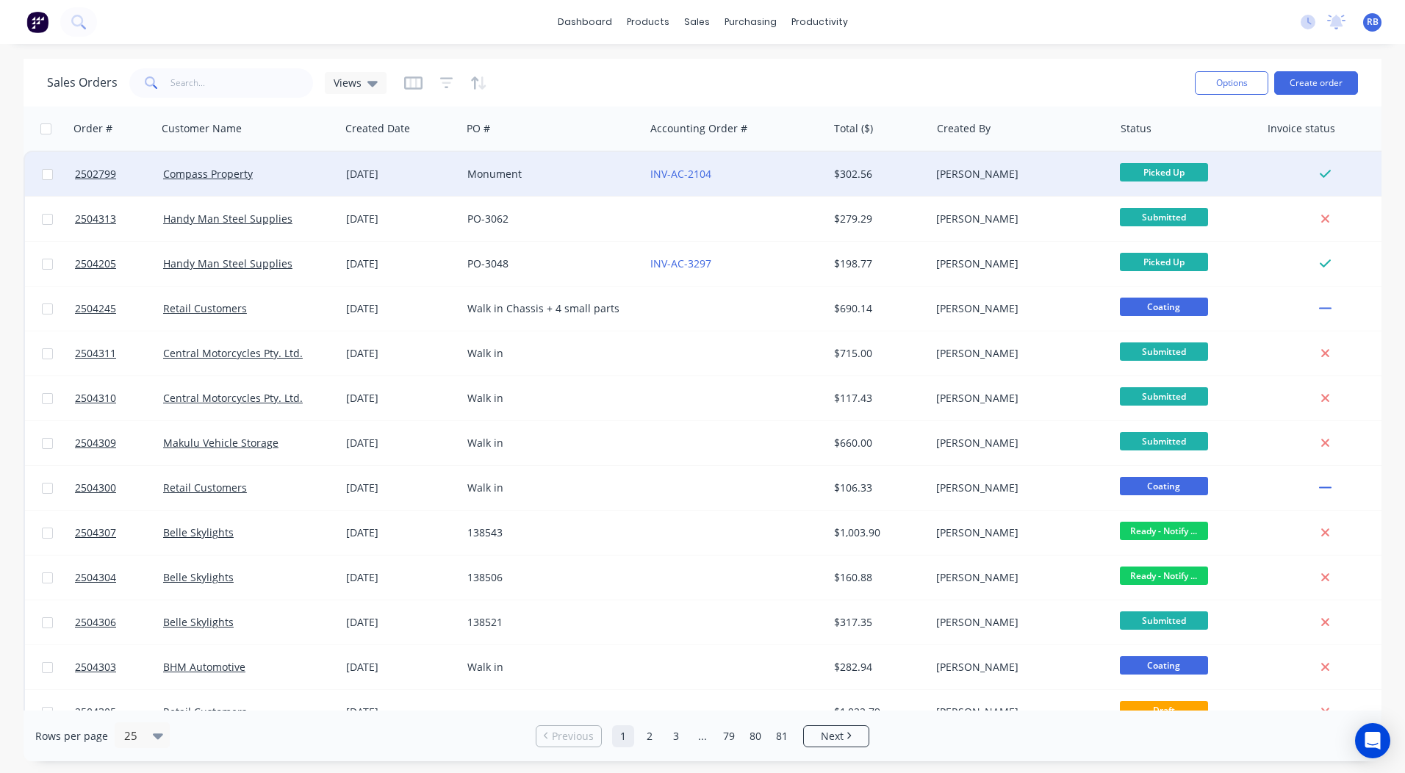
click at [544, 181] on div "Monument" at bounding box center [549, 174] width 163 height 15
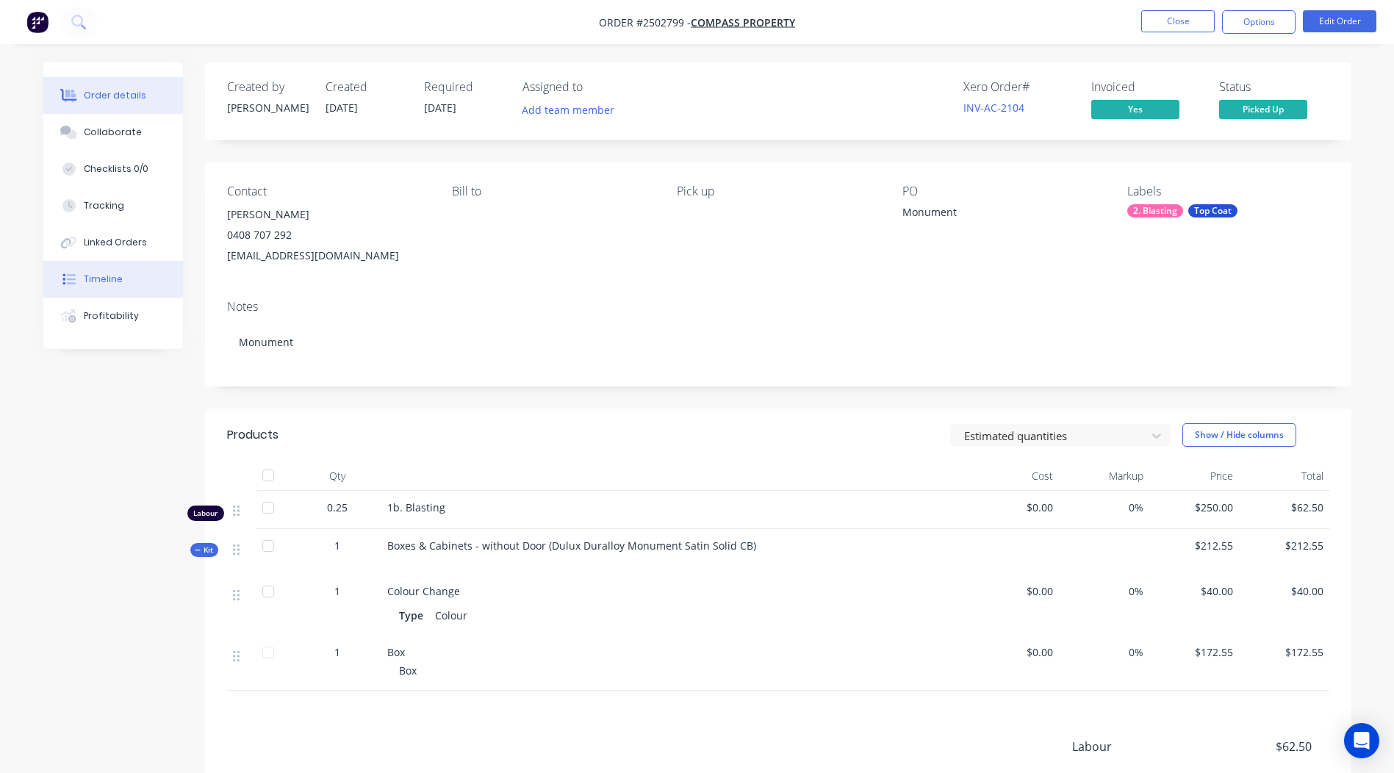
click at [123, 285] on button "Timeline" at bounding box center [113, 279] width 140 height 37
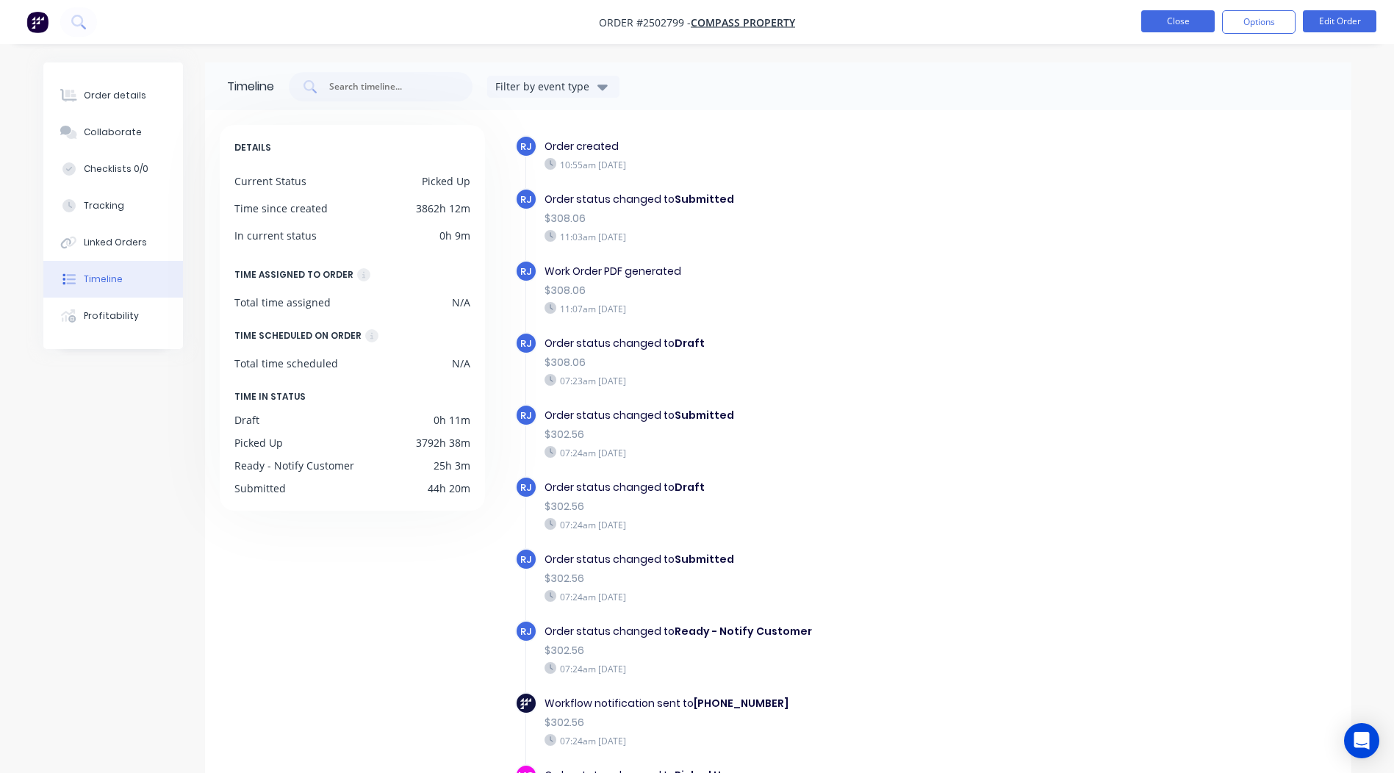
click at [1185, 19] on button "Close" at bounding box center [1179, 21] width 74 height 22
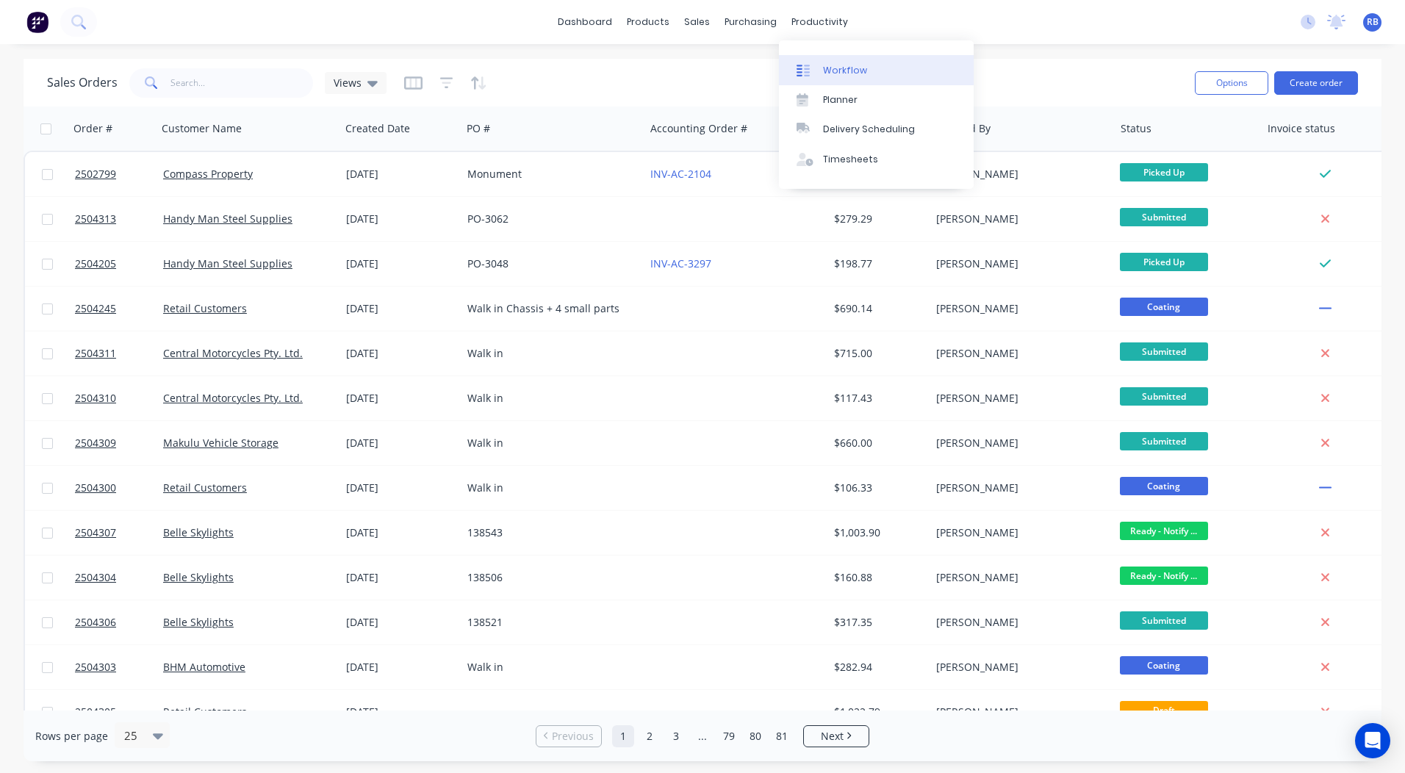
click at [842, 64] on div "Workflow" at bounding box center [845, 70] width 44 height 13
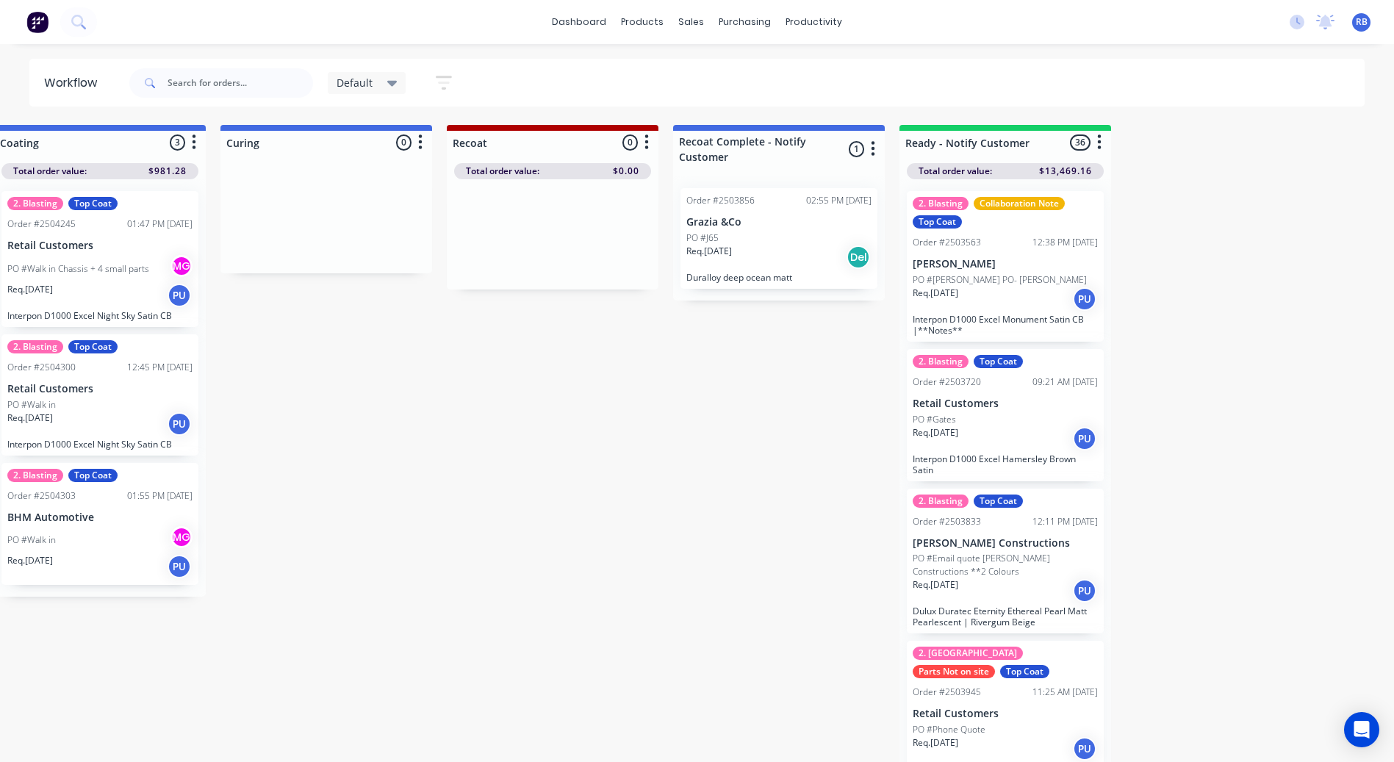
scroll to position [0, 720]
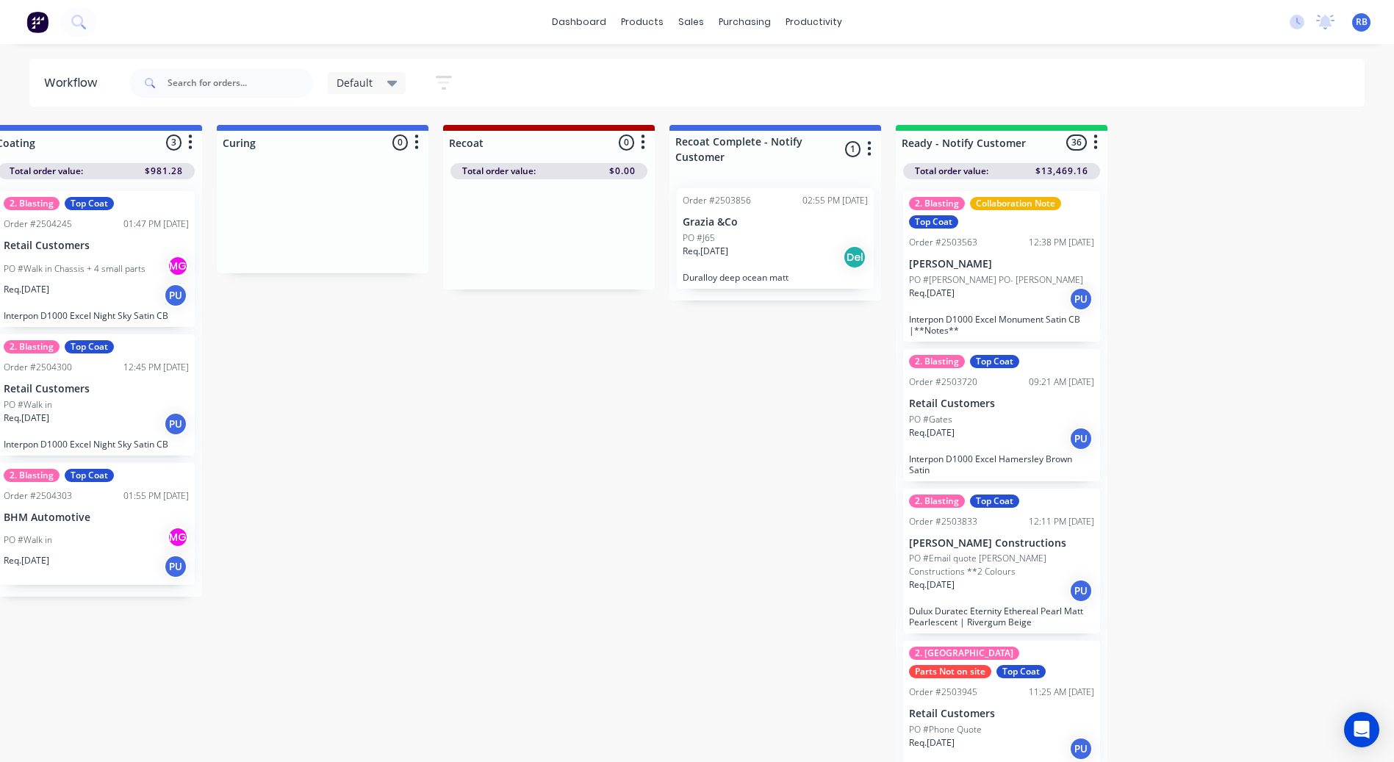
click at [751, 226] on p "Grazia &Co" at bounding box center [775, 222] width 185 height 12
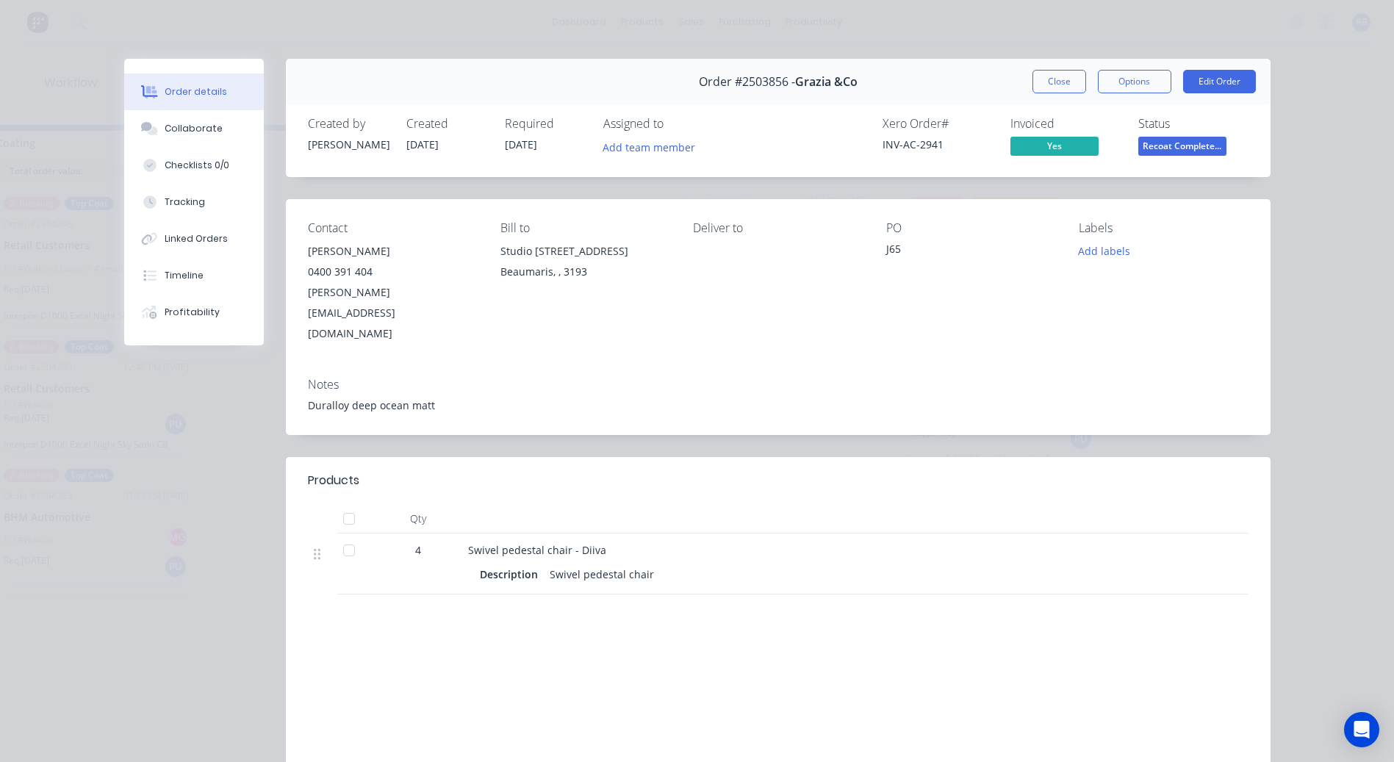
click at [1178, 140] on span "Recoat Complete..." at bounding box center [1183, 146] width 88 height 18
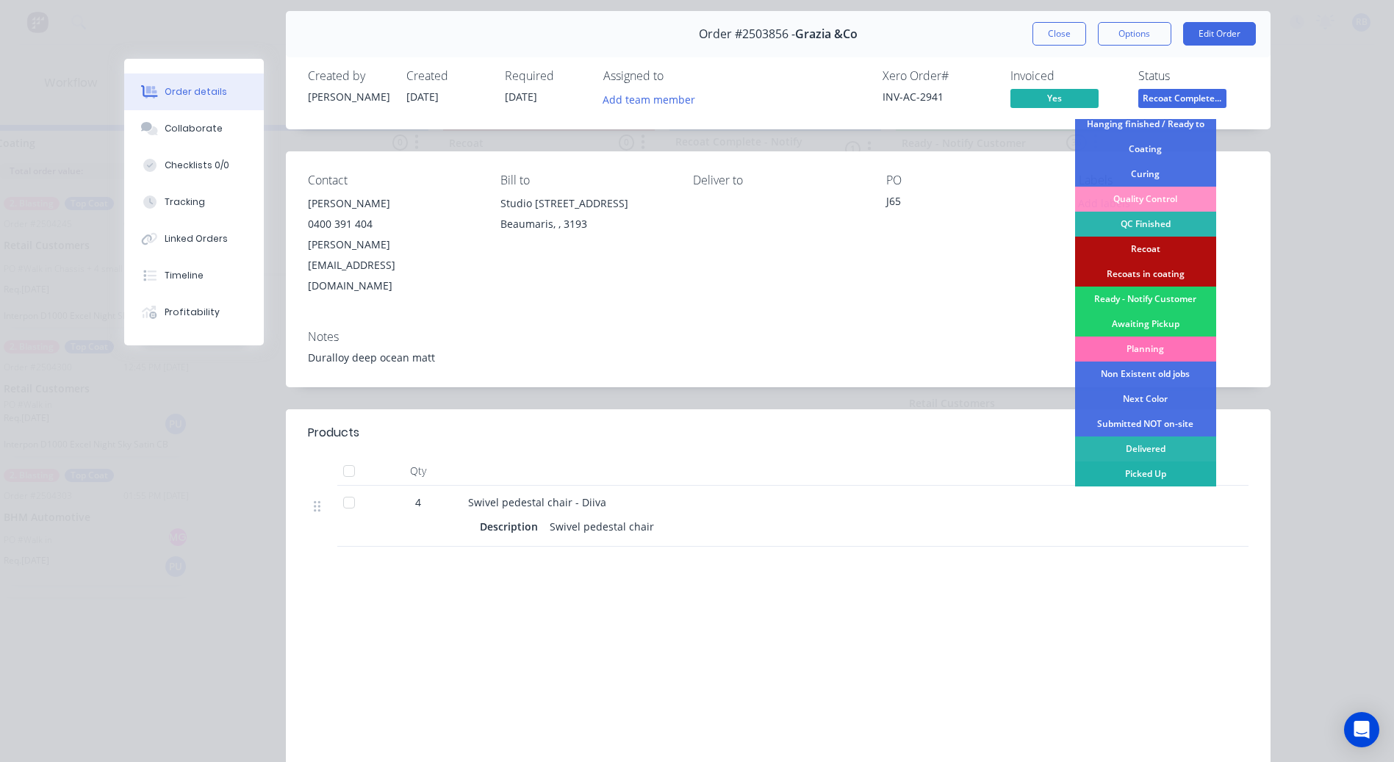
scroll to position [74, 0]
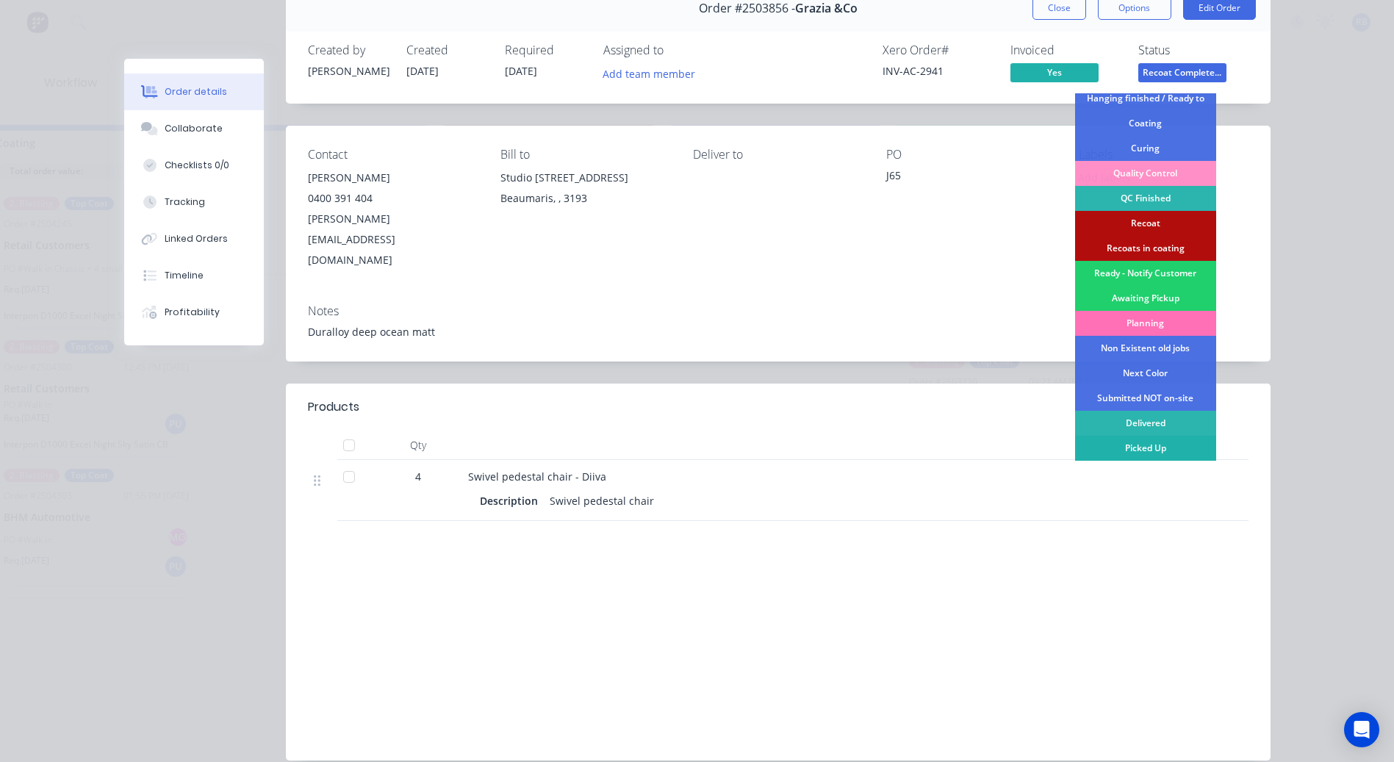
click at [1142, 446] on div "Picked Up" at bounding box center [1145, 448] width 141 height 25
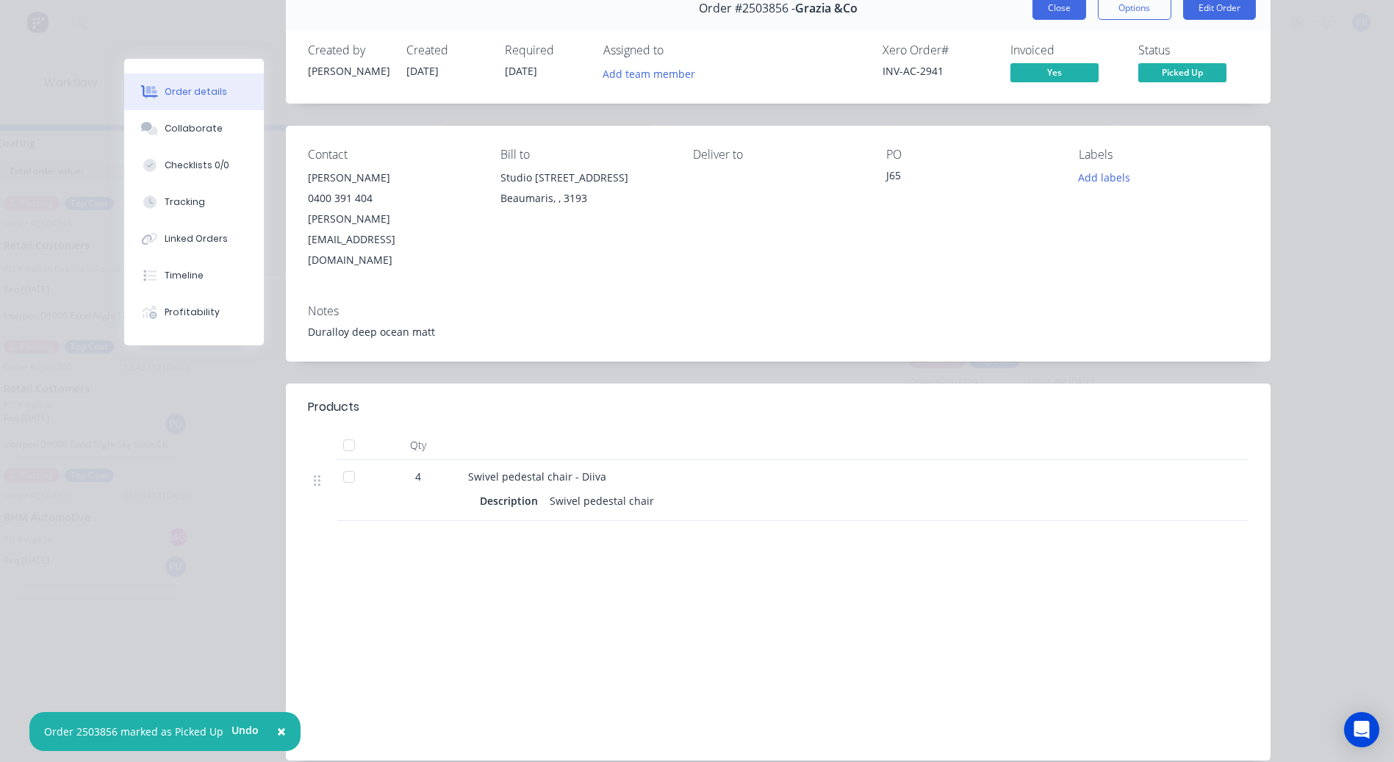
click at [1063, 10] on button "Close" at bounding box center [1060, 8] width 54 height 24
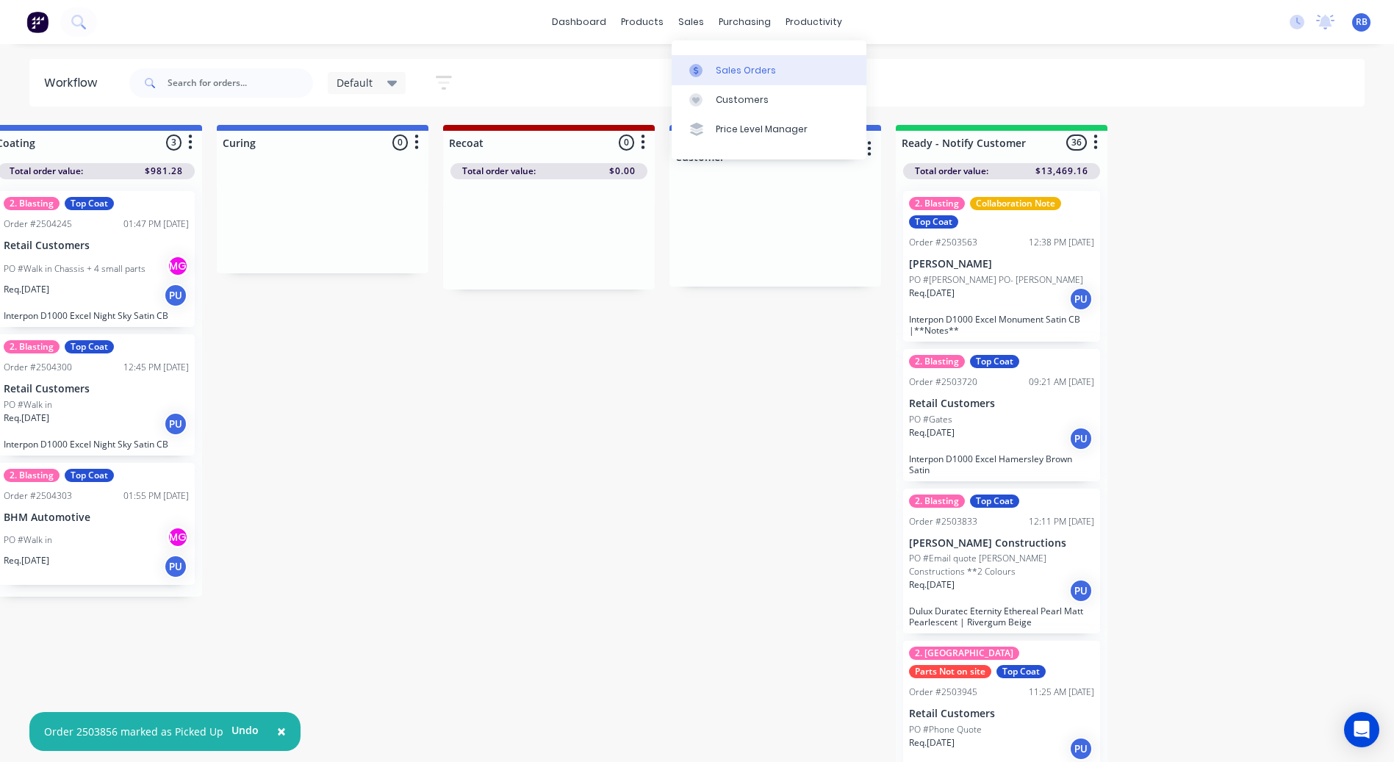
click at [710, 59] on link "Sales Orders" at bounding box center [769, 69] width 195 height 29
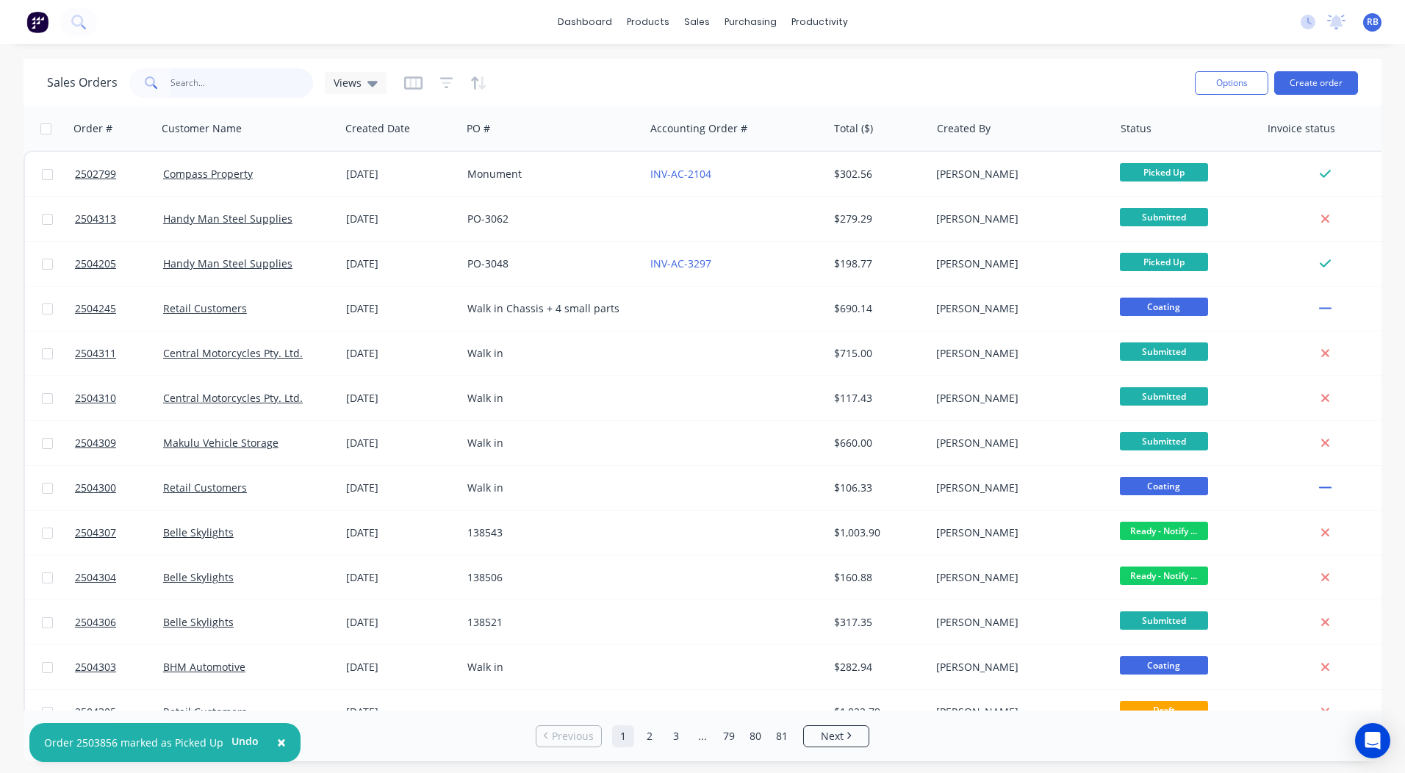
click at [178, 82] on input "text" at bounding box center [242, 82] width 143 height 29
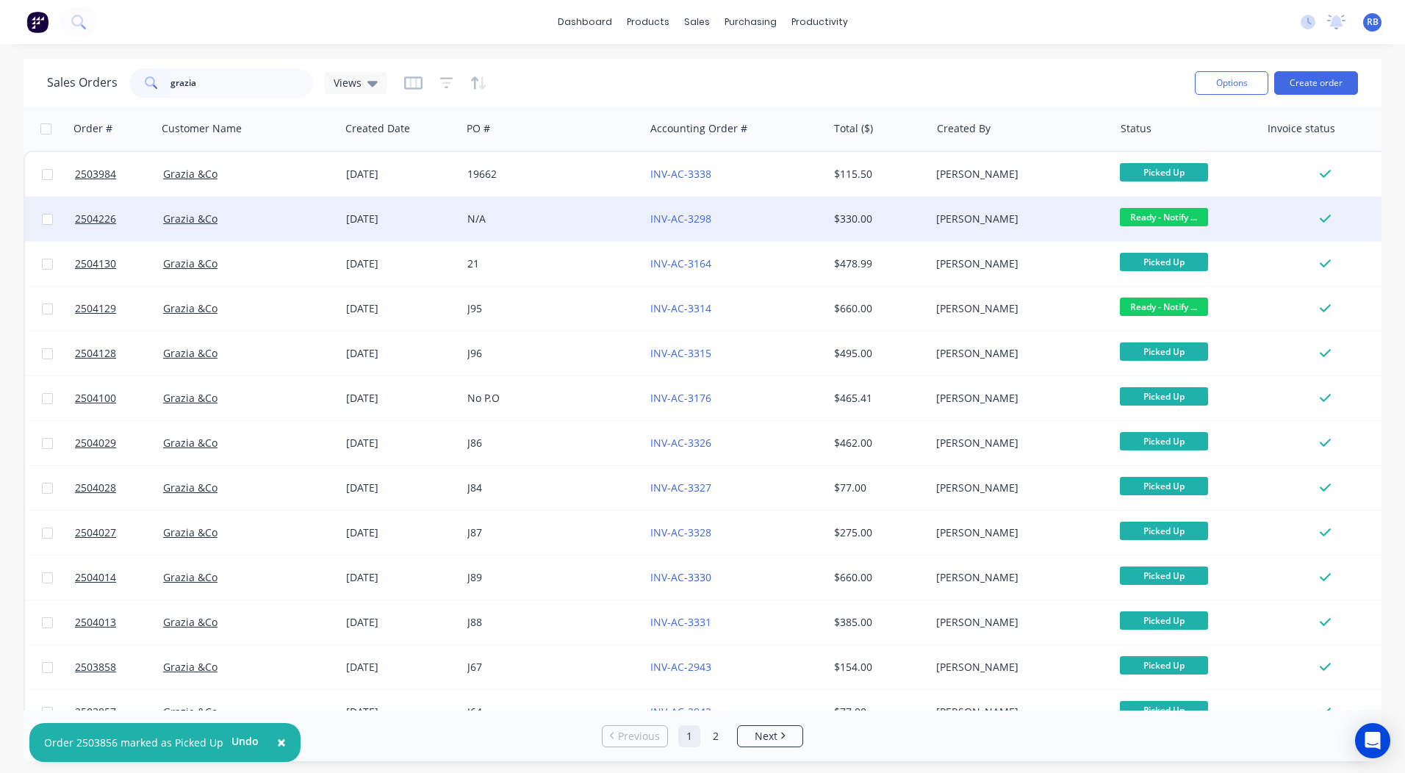
click at [1147, 213] on span "Ready - Notify ..." at bounding box center [1164, 217] width 88 height 18
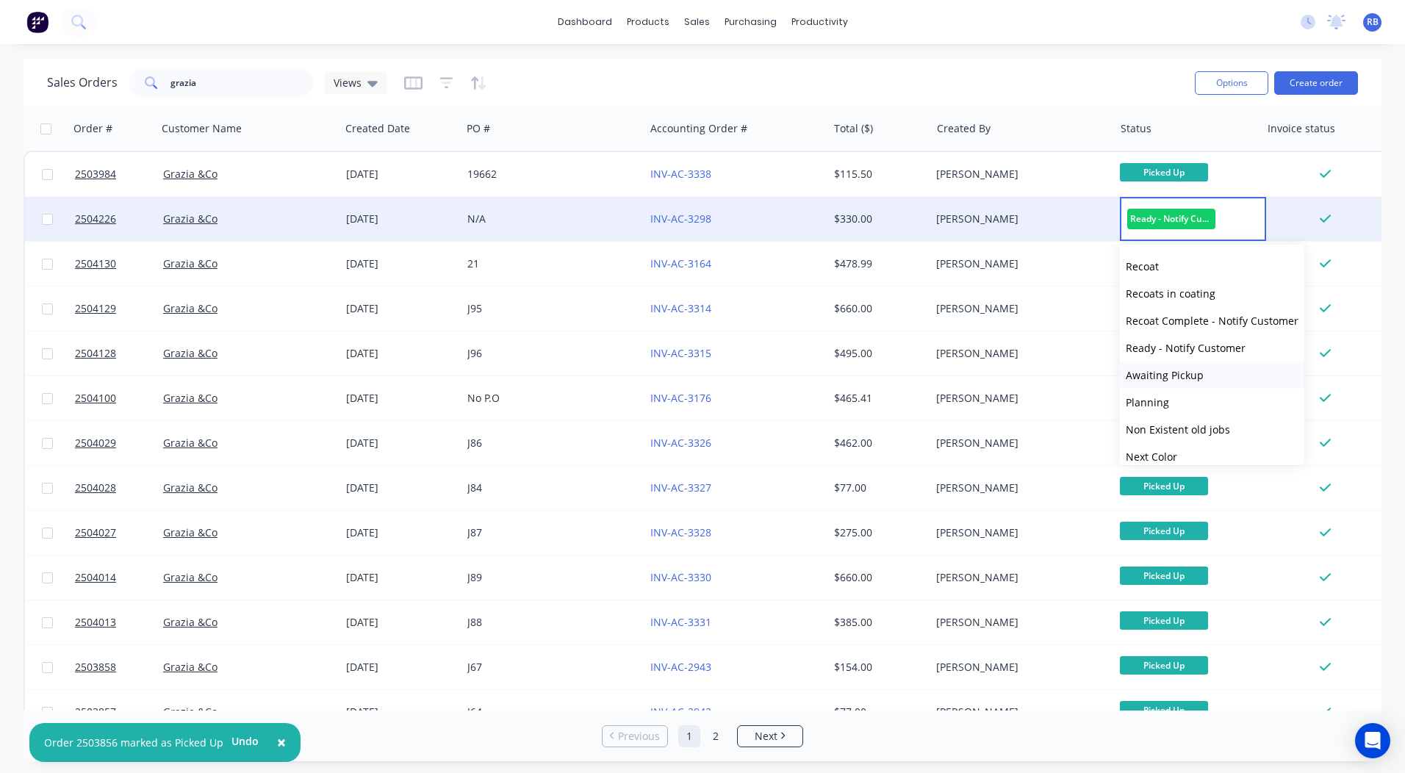
scroll to position [607, 0]
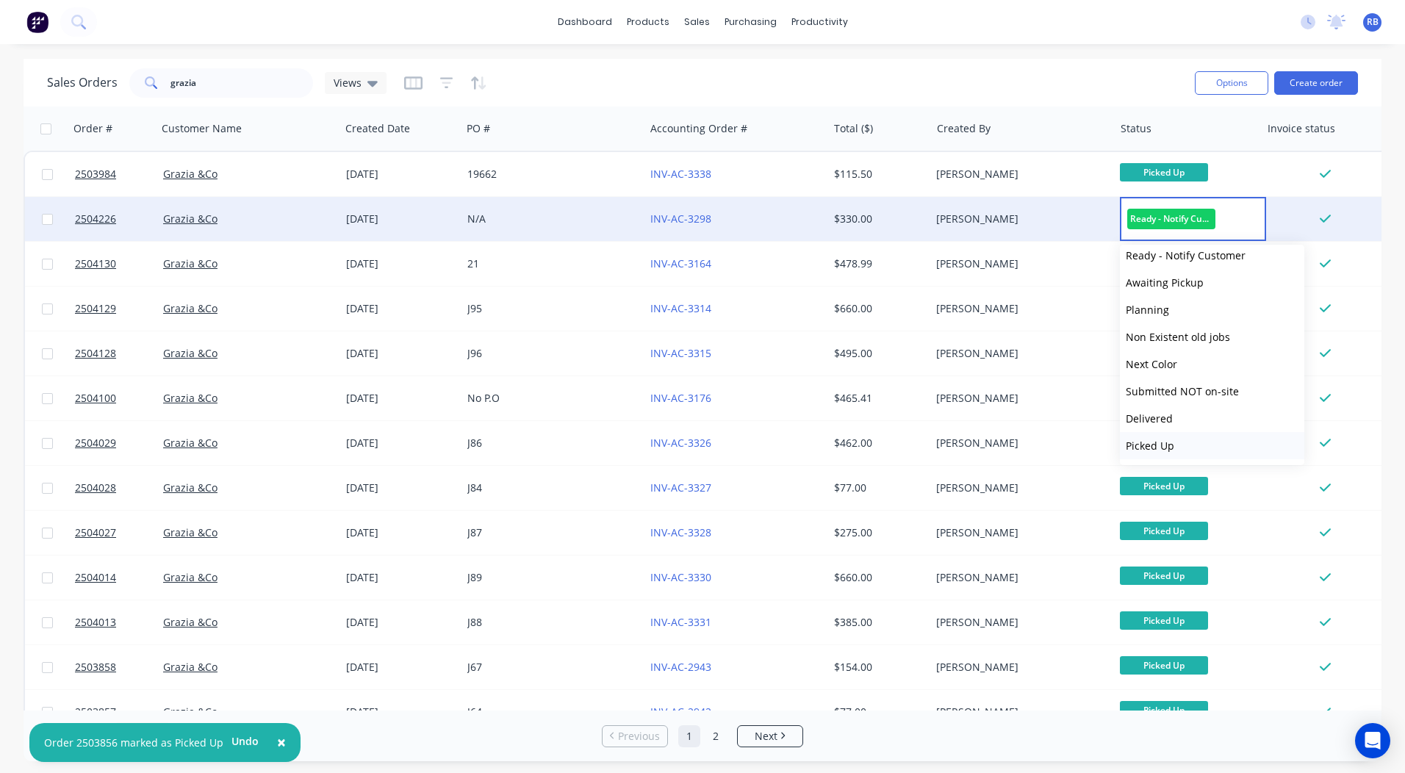
click at [1179, 452] on button "Picked Up" at bounding box center [1212, 445] width 185 height 27
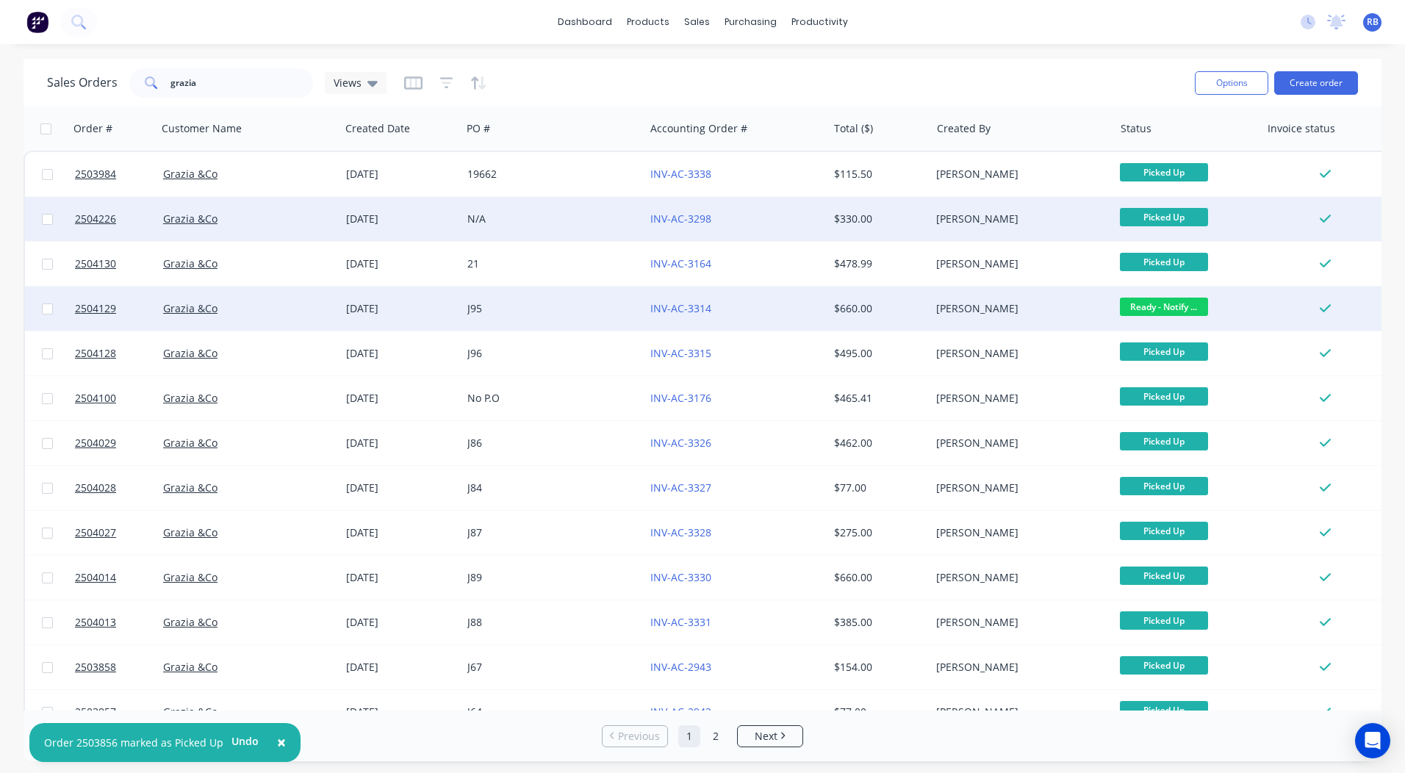
click at [1168, 308] on span "Ready - Notify ..." at bounding box center [1164, 307] width 88 height 18
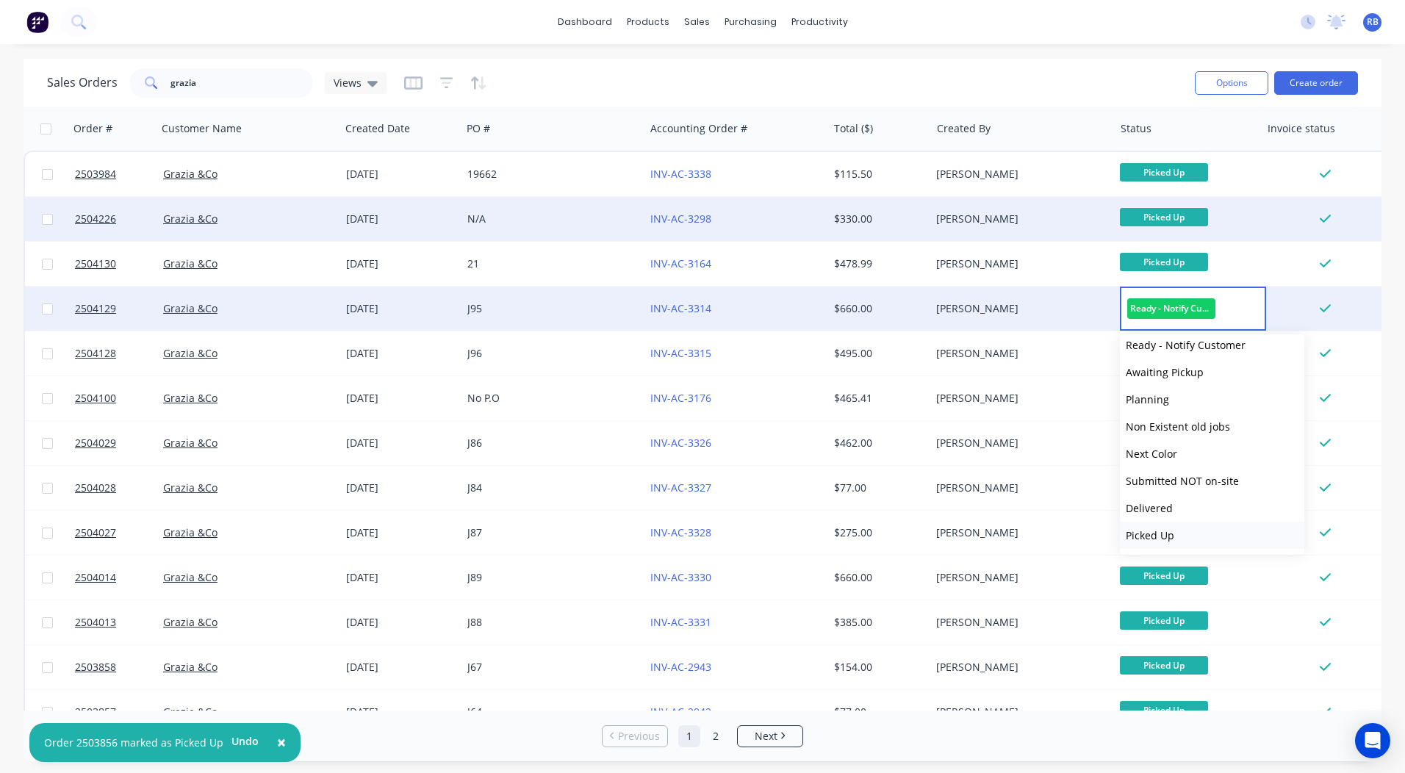
click at [1167, 541] on span "Picked Up" at bounding box center [1150, 536] width 49 height 14
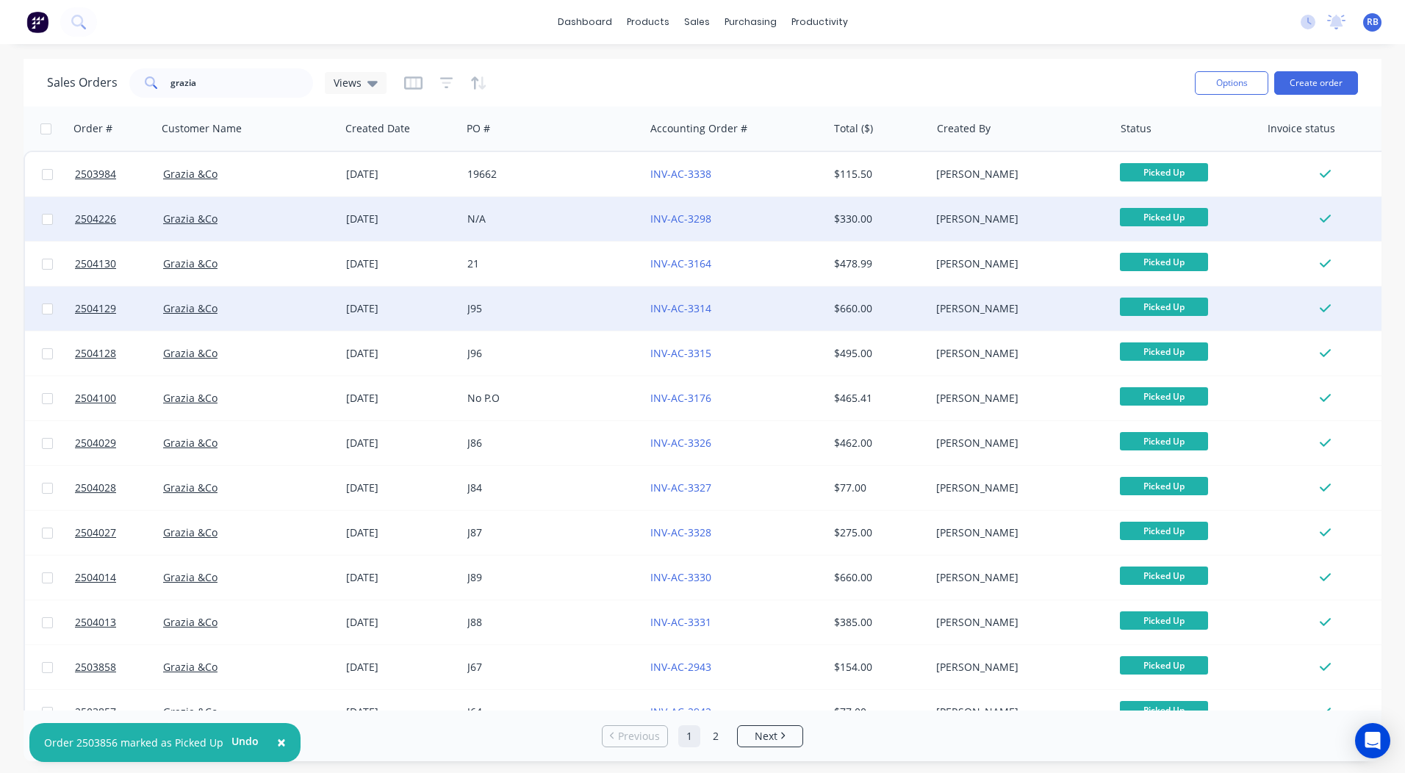
click at [974, 60] on div "Sales Orders grazia Views Options Create order" at bounding box center [703, 83] width 1358 height 48
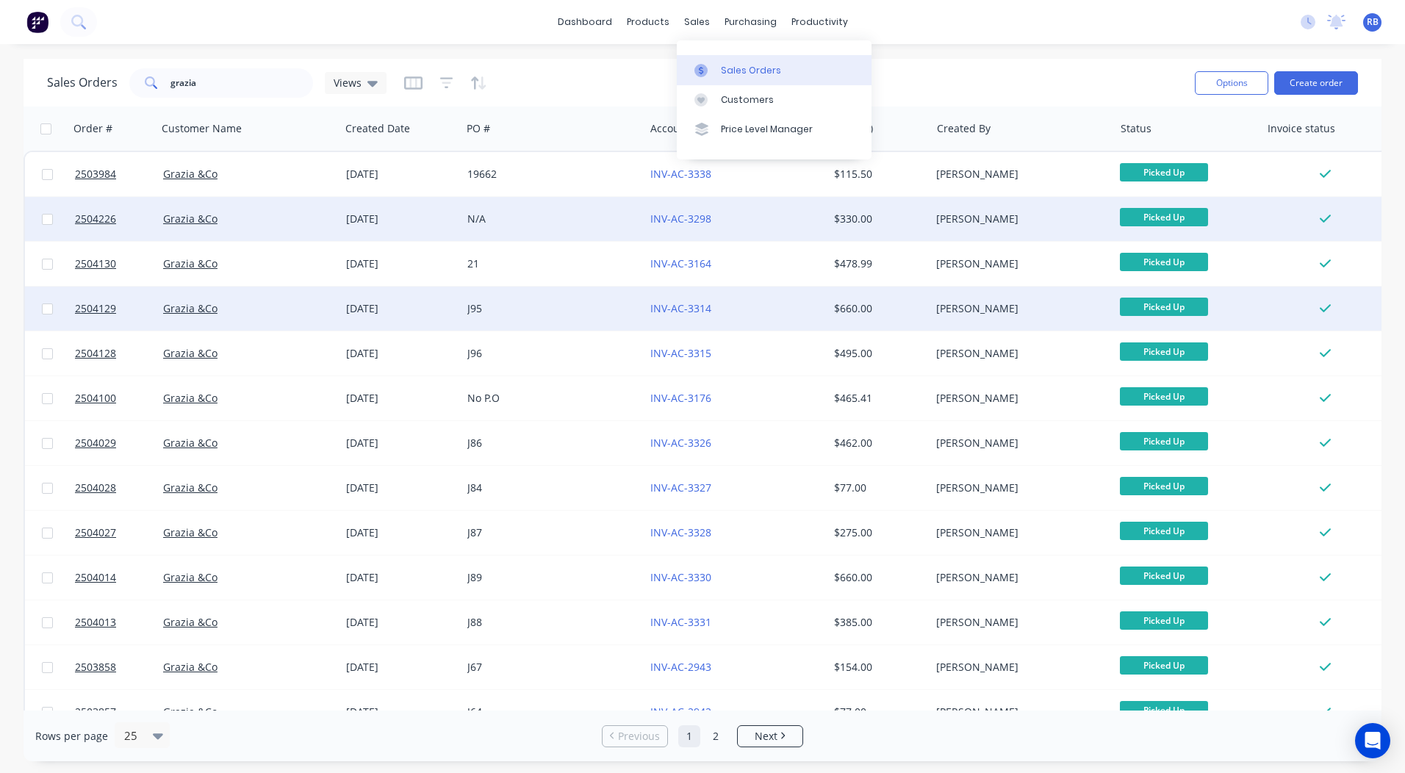
click at [721, 73] on div "Sales Orders" at bounding box center [751, 70] width 60 height 13
click at [993, 51] on div "dashboard products sales purchasing productivity dashboard products Product Cat…" at bounding box center [702, 386] width 1405 height 773
click at [728, 77] on link "Sales Orders" at bounding box center [774, 69] width 195 height 29
click at [1030, 67] on div "Sales Orders grazia Views" at bounding box center [615, 83] width 1136 height 36
drag, startPoint x: 226, startPoint y: 84, endPoint x: 0, endPoint y: 45, distance: 229.7
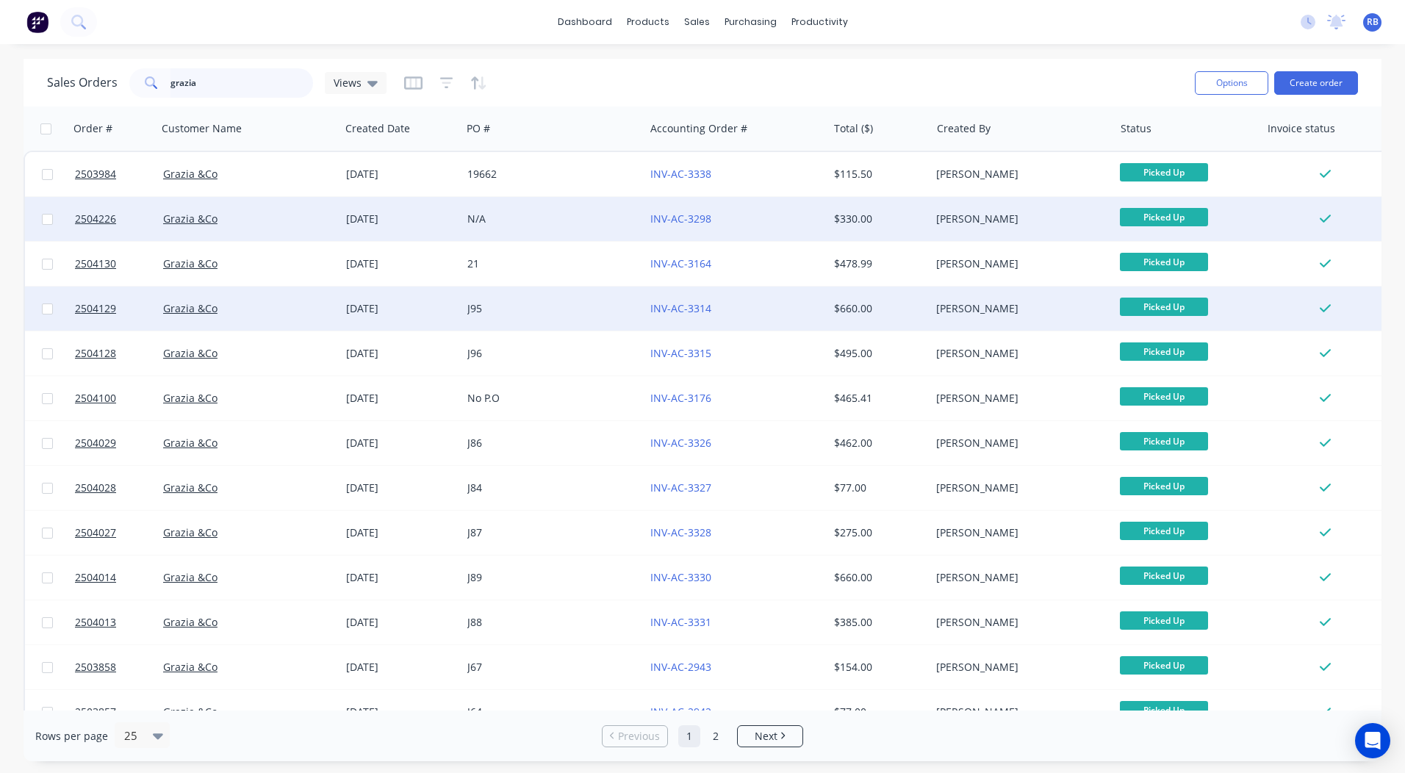
click at [0, 78] on html "dashboard products sales purchasing productivity dashboard products Product Cat…" at bounding box center [702, 386] width 1405 height 773
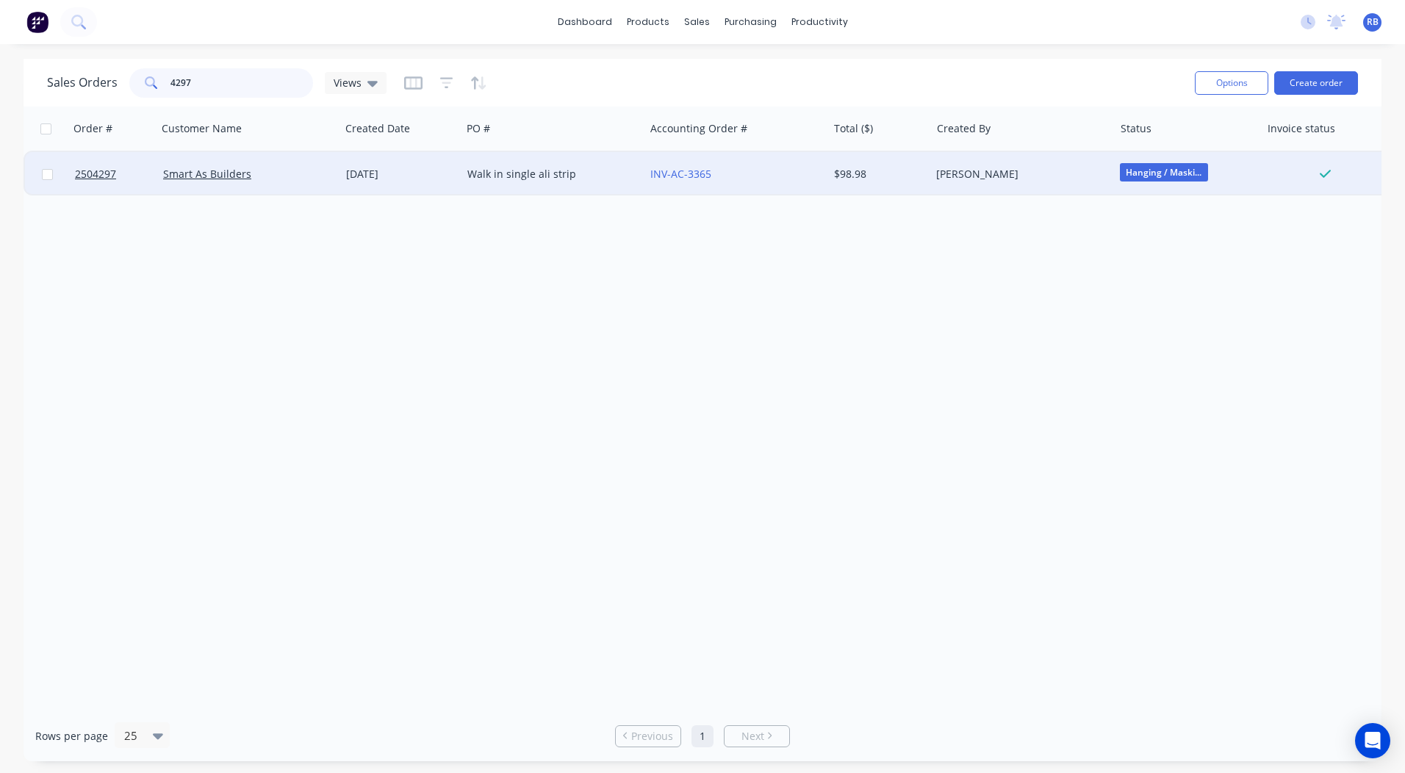
type input "4297"
click at [450, 177] on div "[DATE]" at bounding box center [401, 174] width 110 height 15
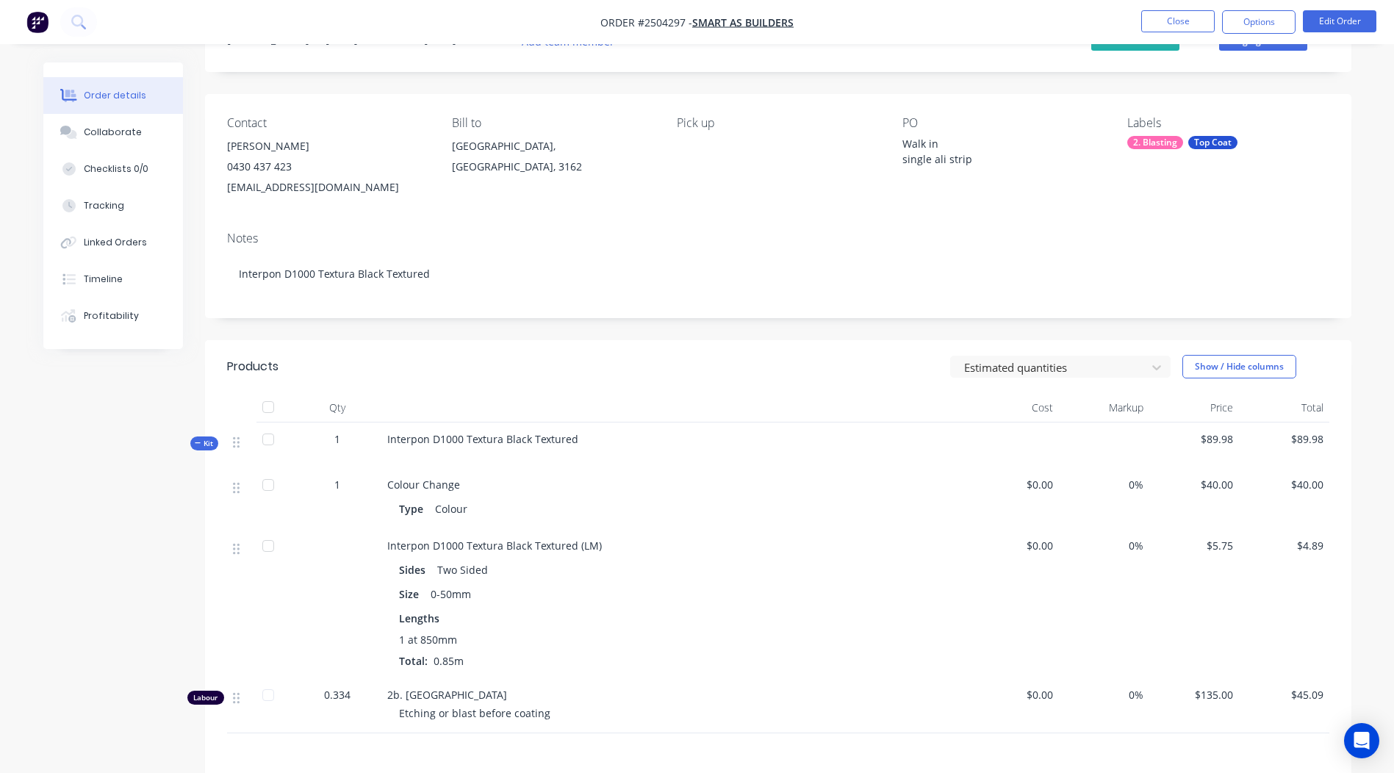
scroll to position [57, 0]
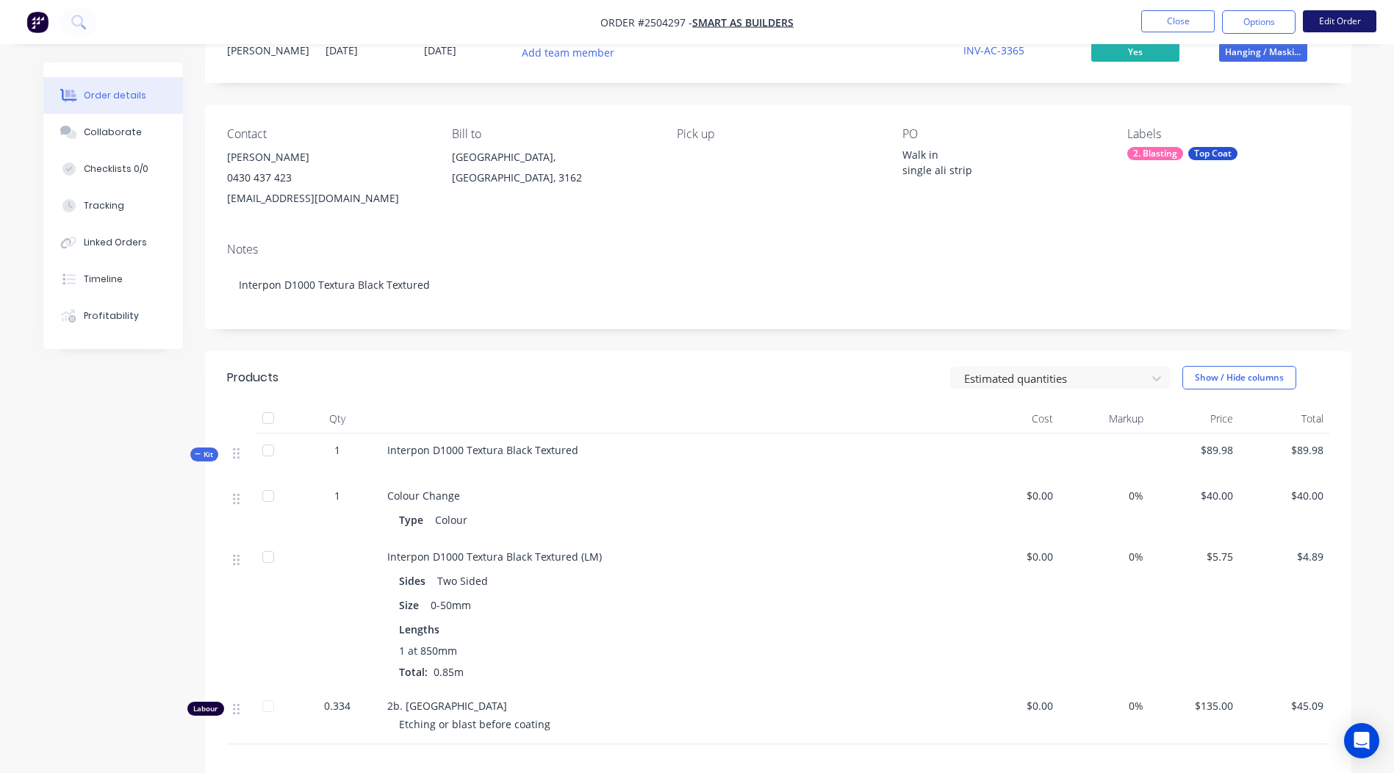
click at [1347, 17] on button "Edit Order" at bounding box center [1340, 21] width 74 height 22
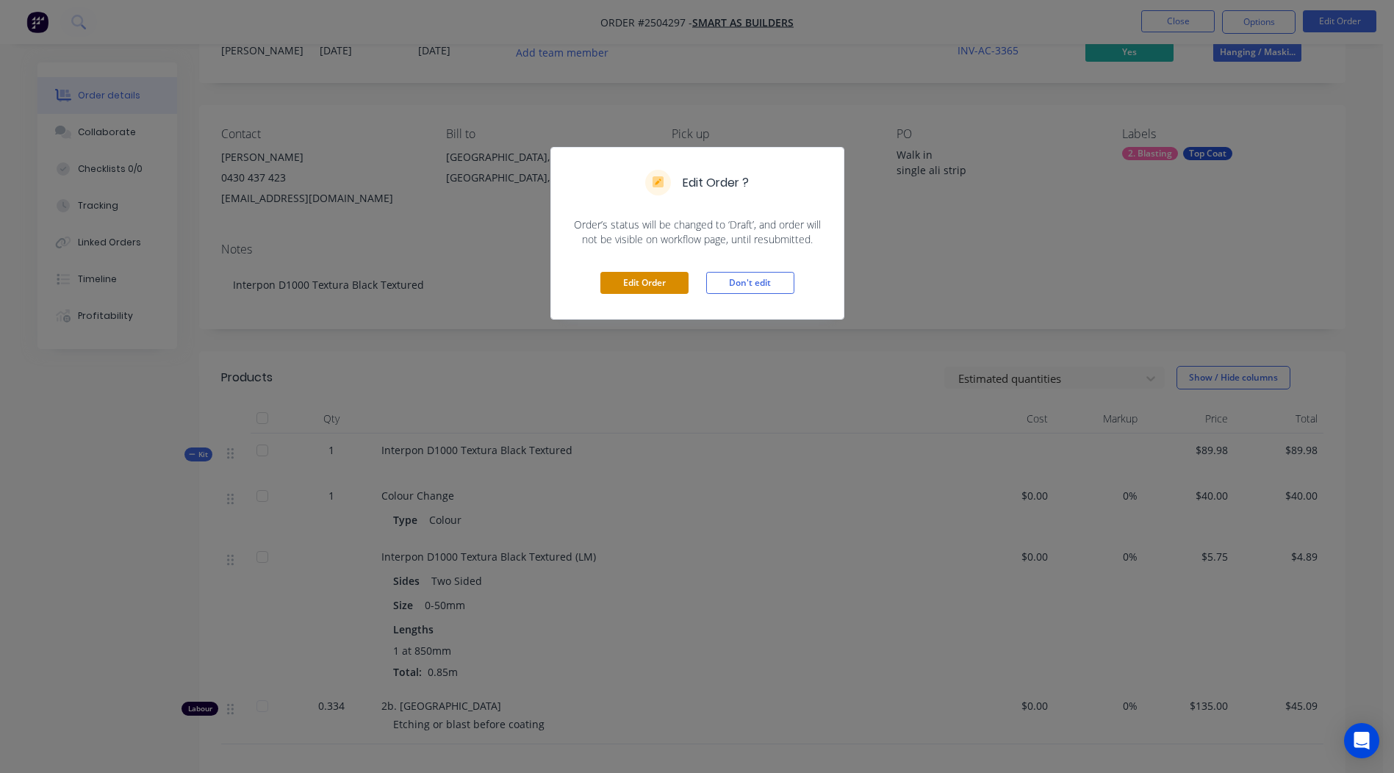
click at [671, 287] on button "Edit Order" at bounding box center [645, 283] width 88 height 22
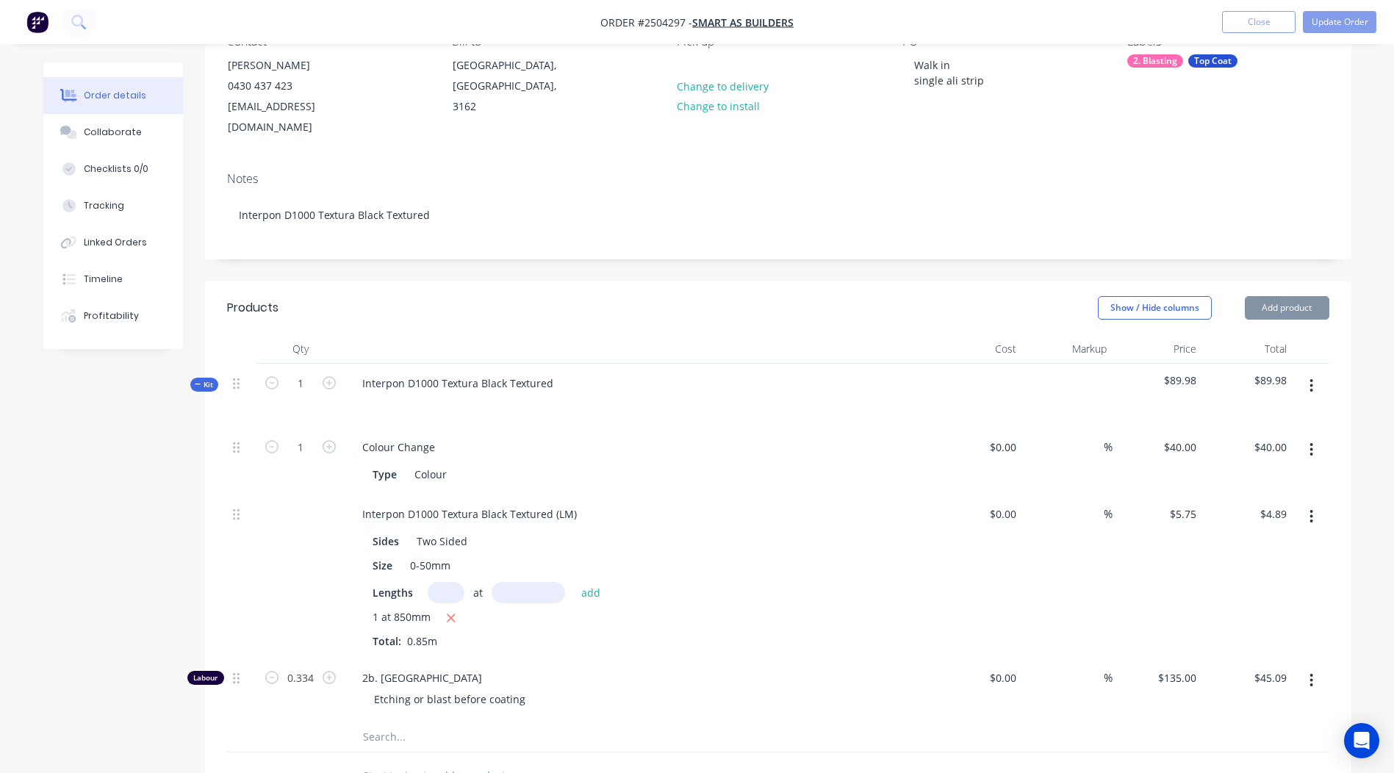
scroll to position [441, 0]
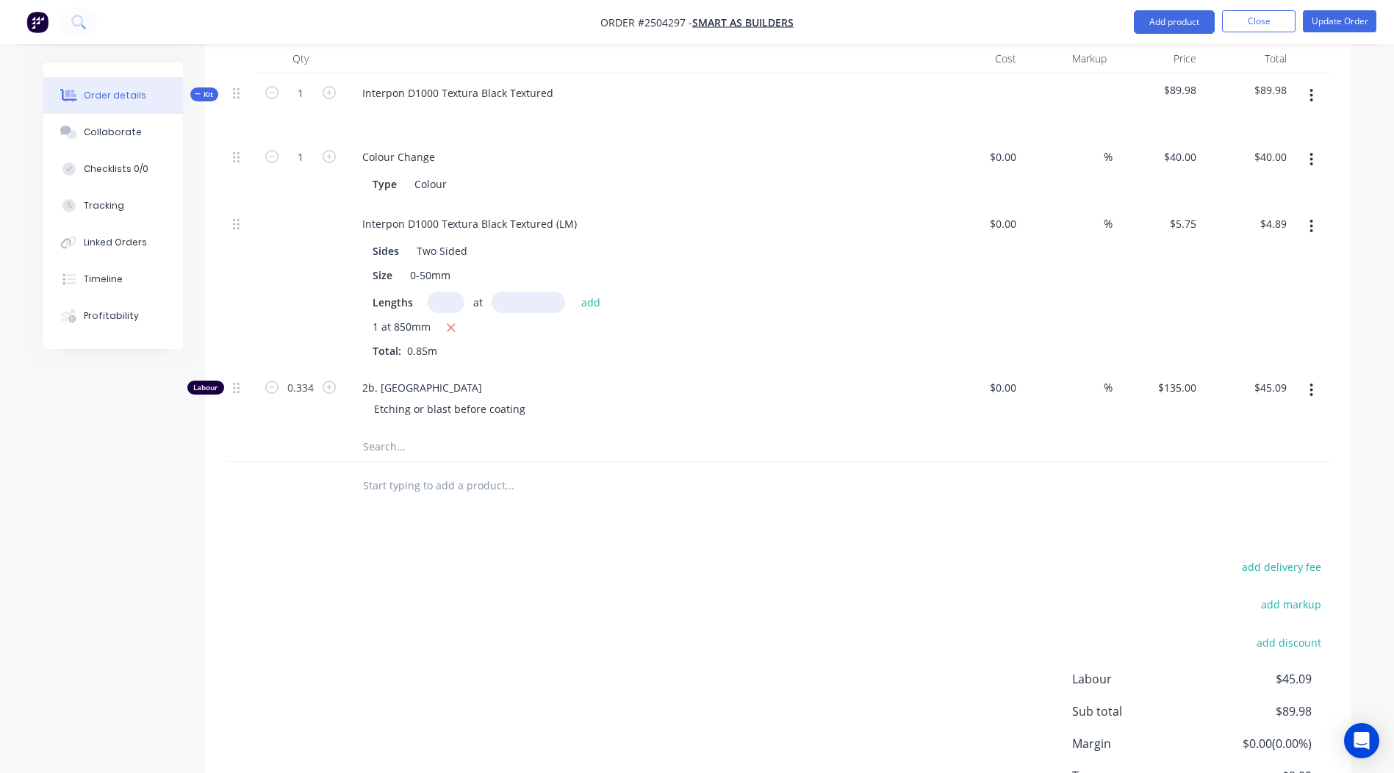
click at [1316, 377] on button "button" at bounding box center [1311, 390] width 35 height 26
drag, startPoint x: 1280, startPoint y: 450, endPoint x: 1276, endPoint y: 473, distance: 23.1
click at [1276, 473] on div "Duplicate Exclude from tax Delete" at bounding box center [1260, 458] width 140 height 96
click at [1276, 477] on div "Delete" at bounding box center [1259, 487] width 113 height 21
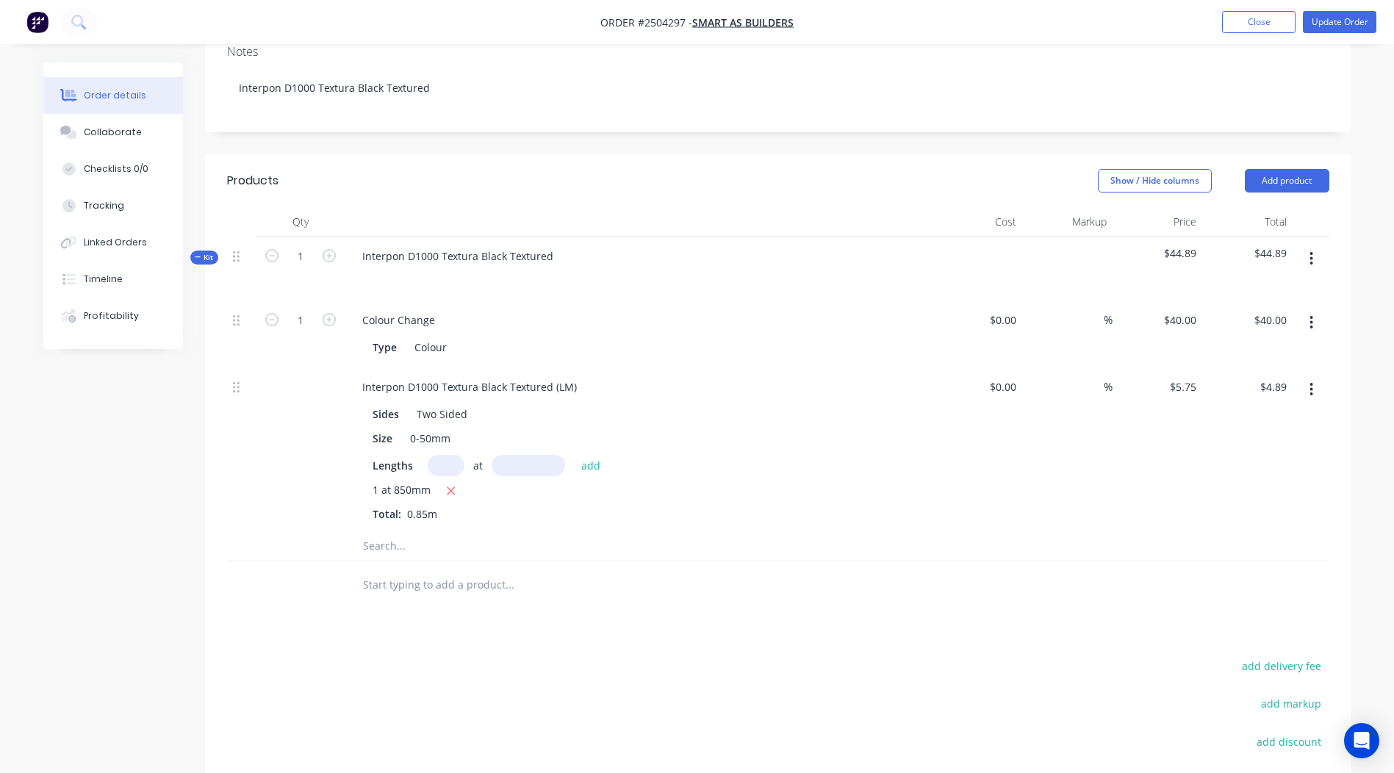
scroll to position [221, 0]
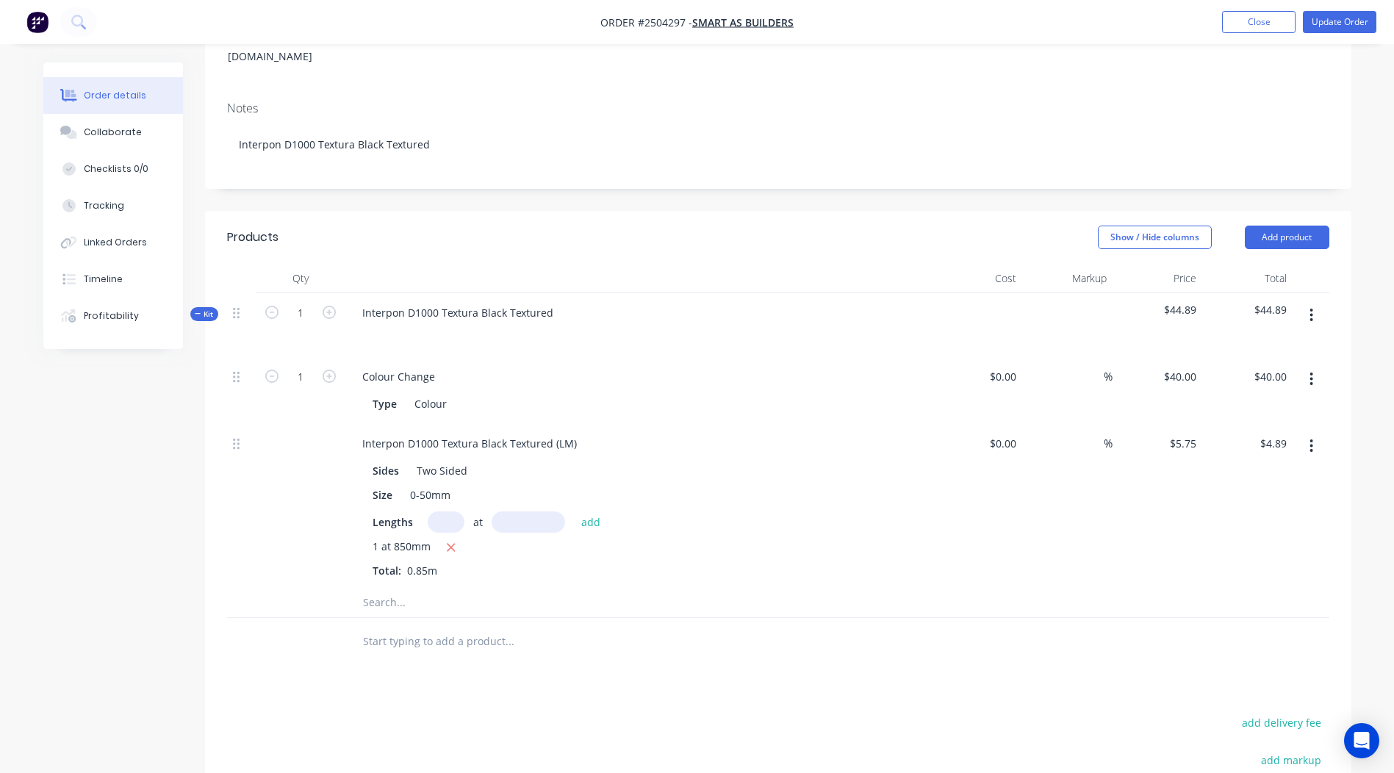
click at [1305, 302] on button "button" at bounding box center [1311, 315] width 35 height 26
click at [1262, 343] on div "Add product to kit" at bounding box center [1259, 353] width 113 height 21
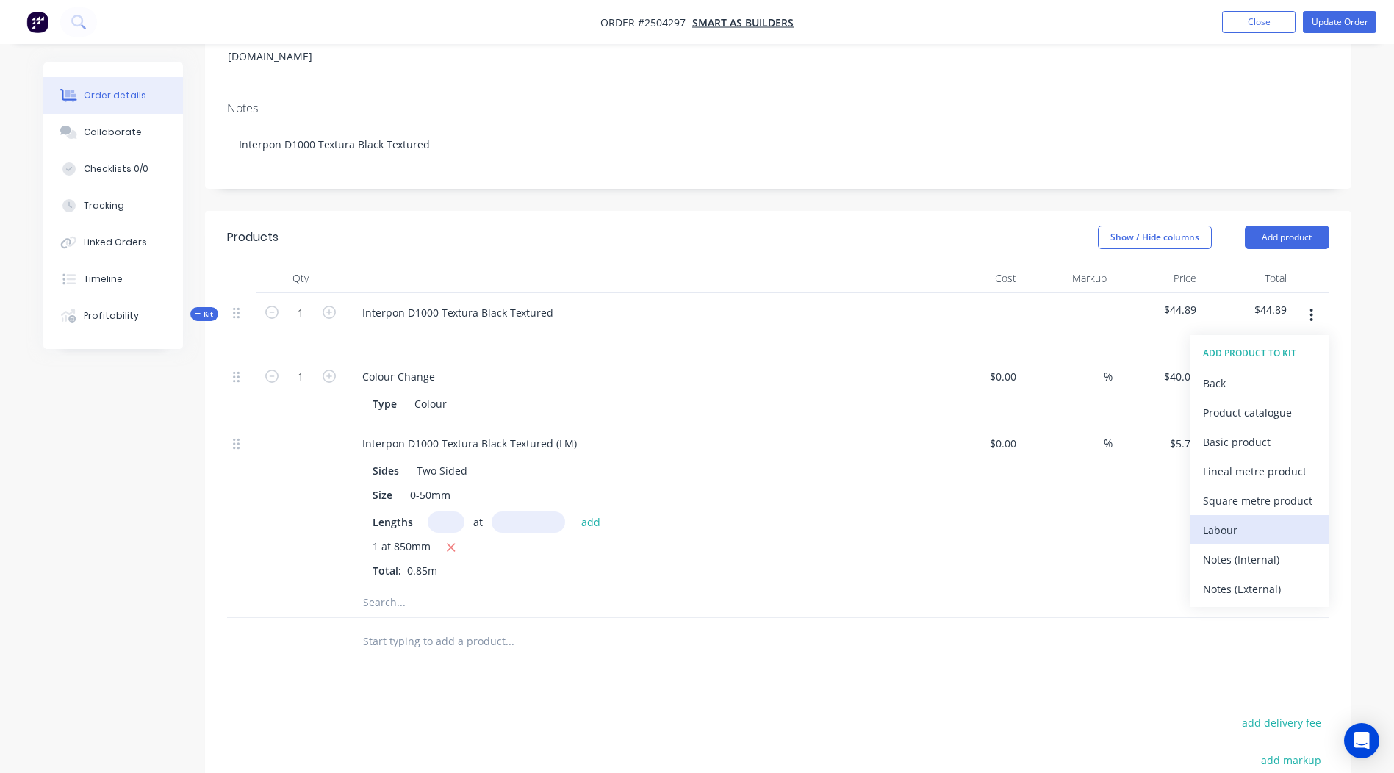
click at [1231, 520] on div "Labour" at bounding box center [1259, 530] width 113 height 21
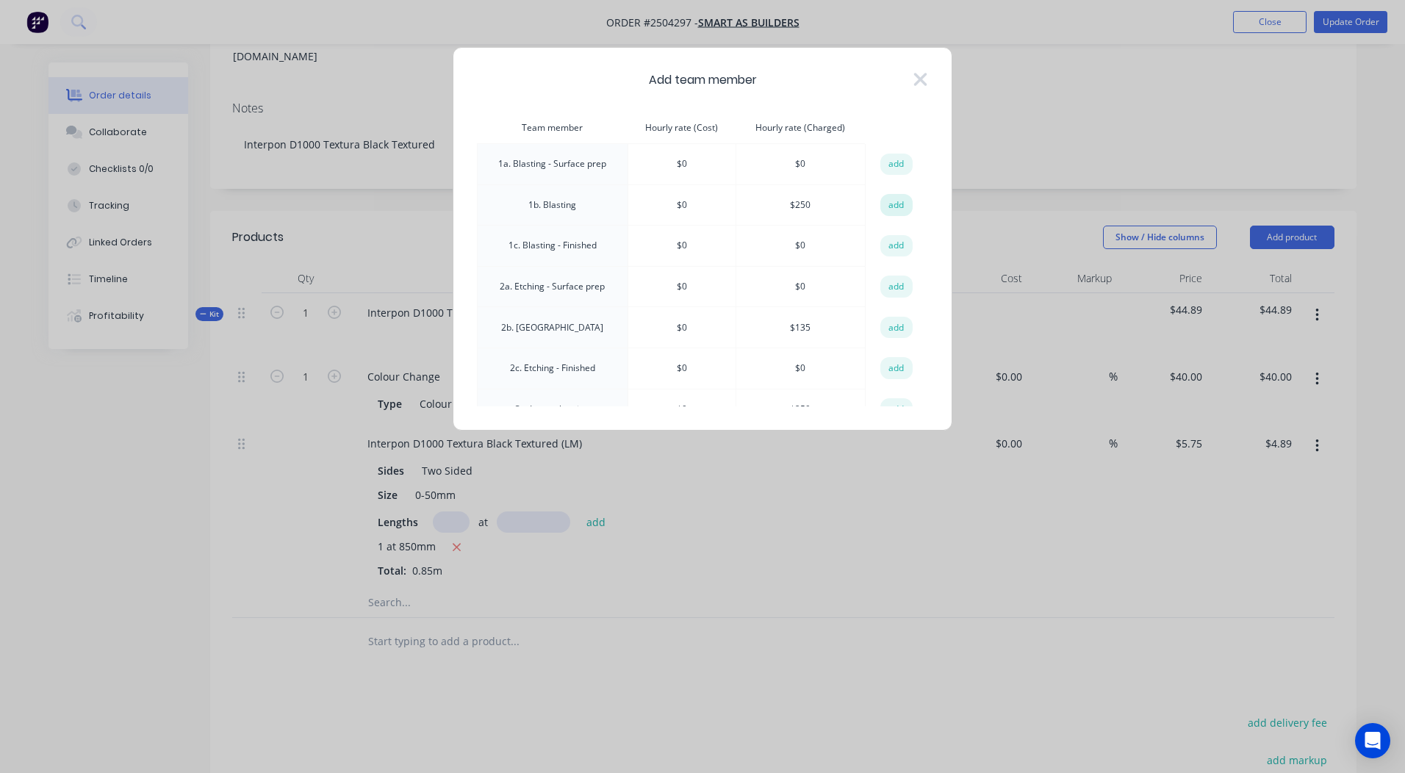
click at [887, 204] on button "add" at bounding box center [897, 205] width 32 height 22
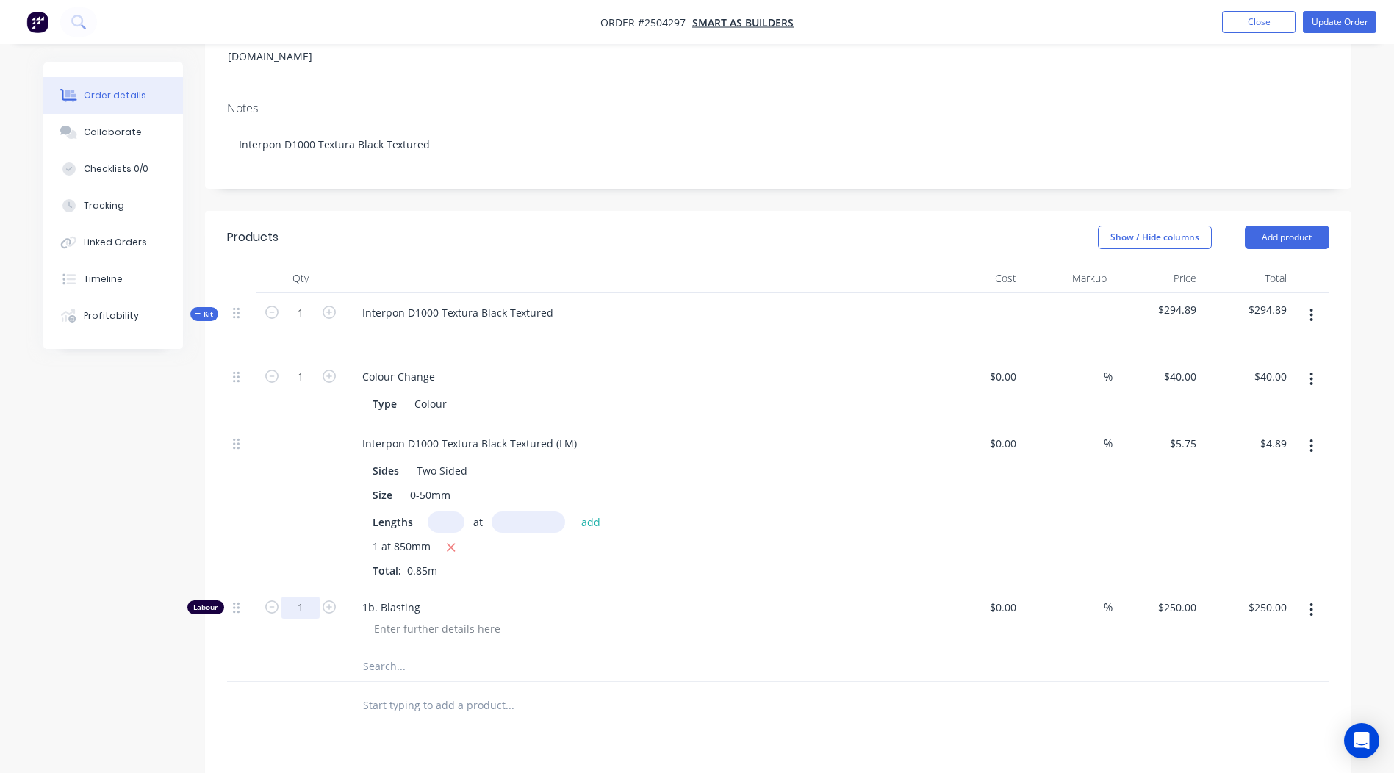
drag, startPoint x: 265, startPoint y: 597, endPoint x: 287, endPoint y: 590, distance: 22.3
click at [266, 596] on div "1" at bounding box center [301, 620] width 88 height 64
click at [299, 597] on input "1" at bounding box center [301, 608] width 38 height 22
type input "0.167"
type input "$41.75"
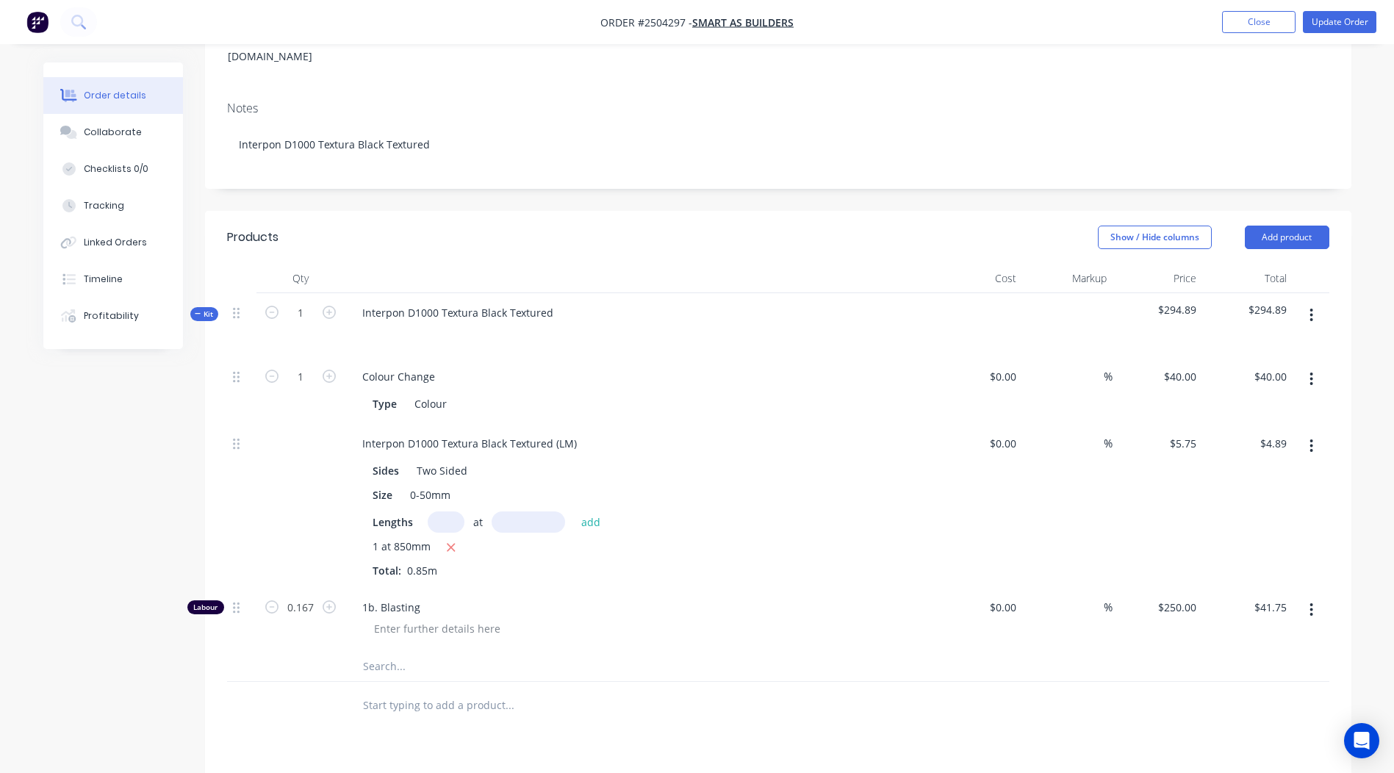
click at [761, 691] on div at bounding box center [571, 705] width 441 height 29
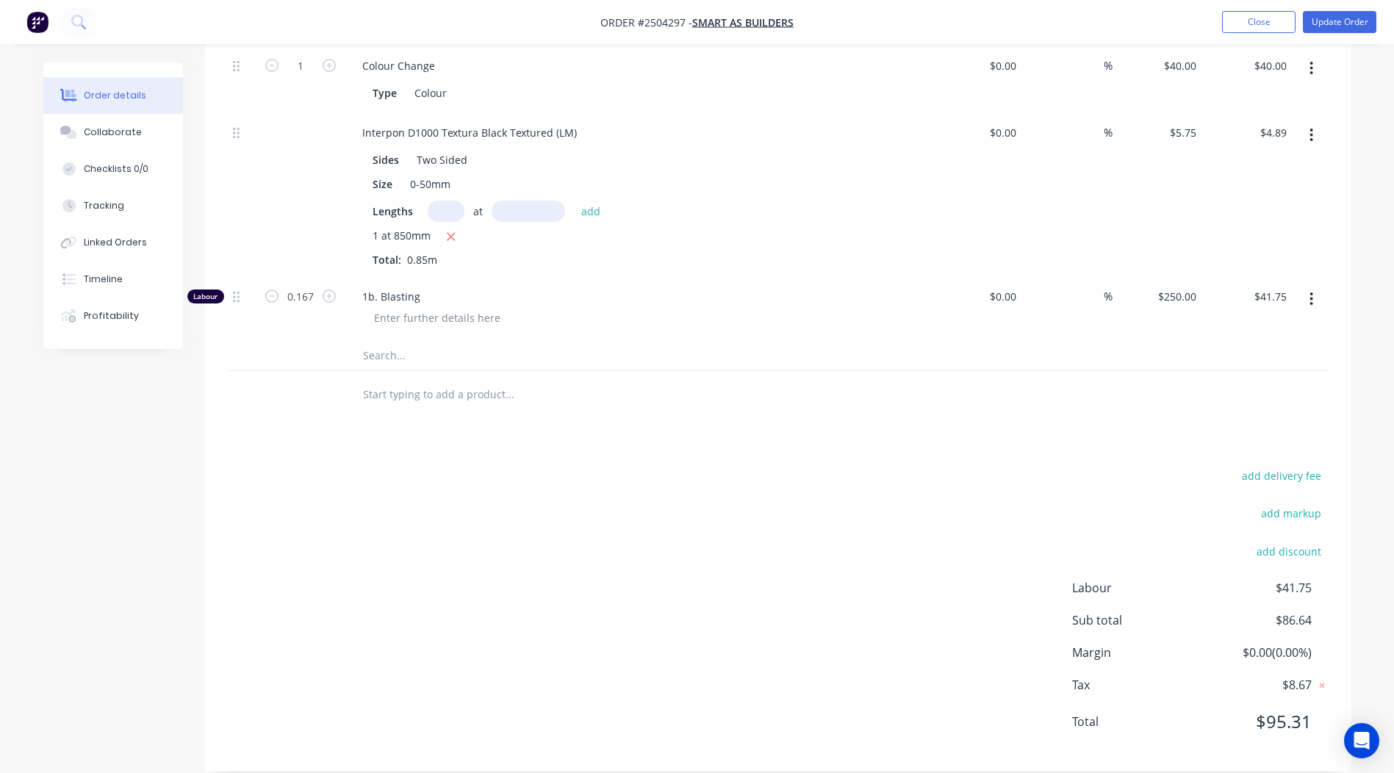
scroll to position [0, 0]
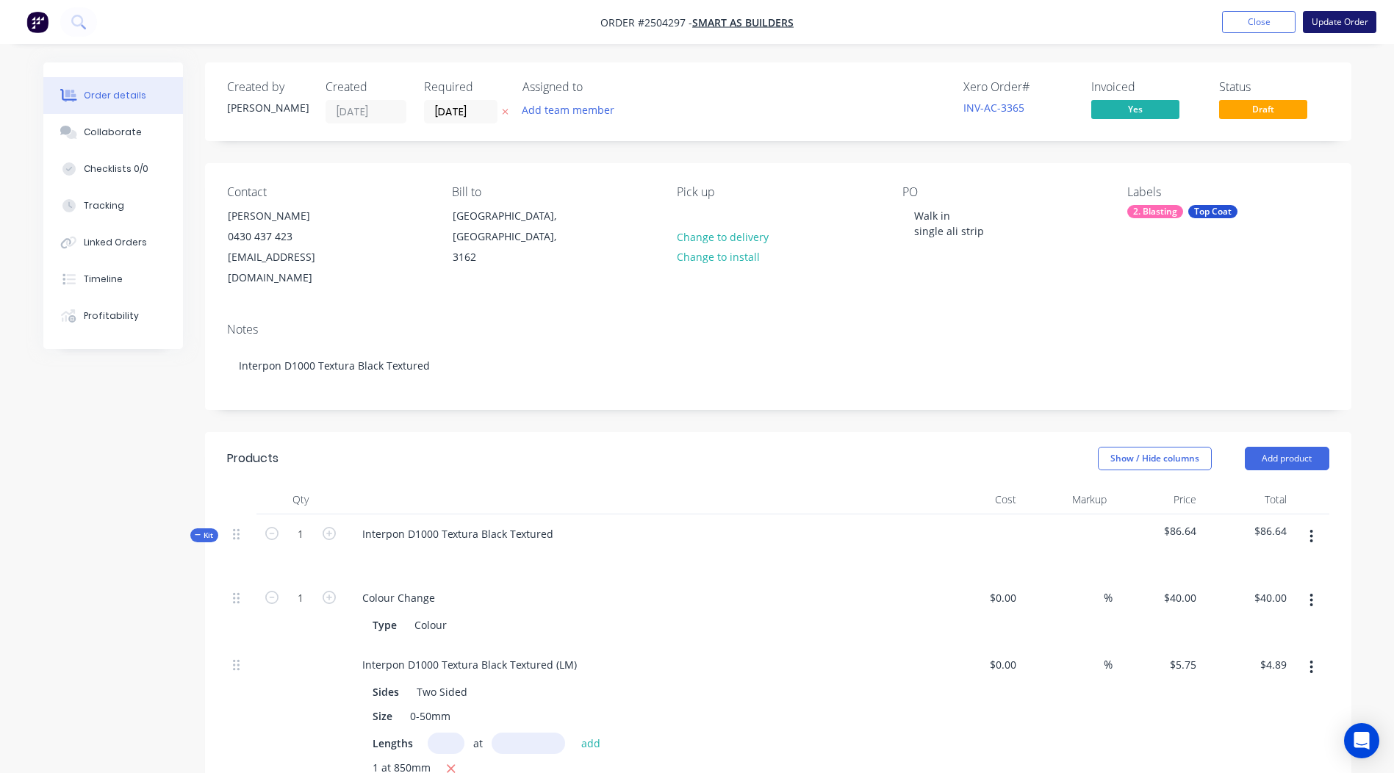
click at [1325, 20] on button "Update Order" at bounding box center [1340, 22] width 74 height 22
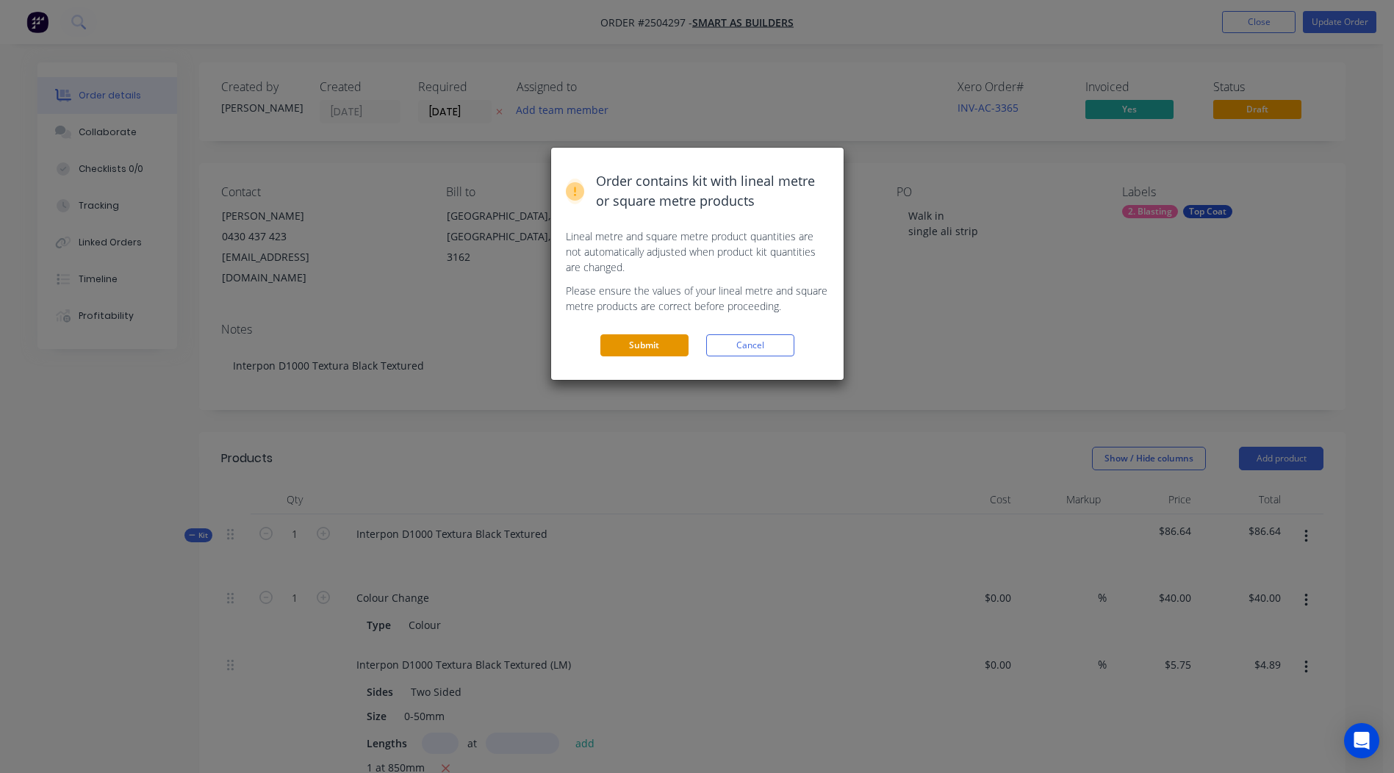
click at [645, 350] on button "Submit" at bounding box center [645, 345] width 88 height 22
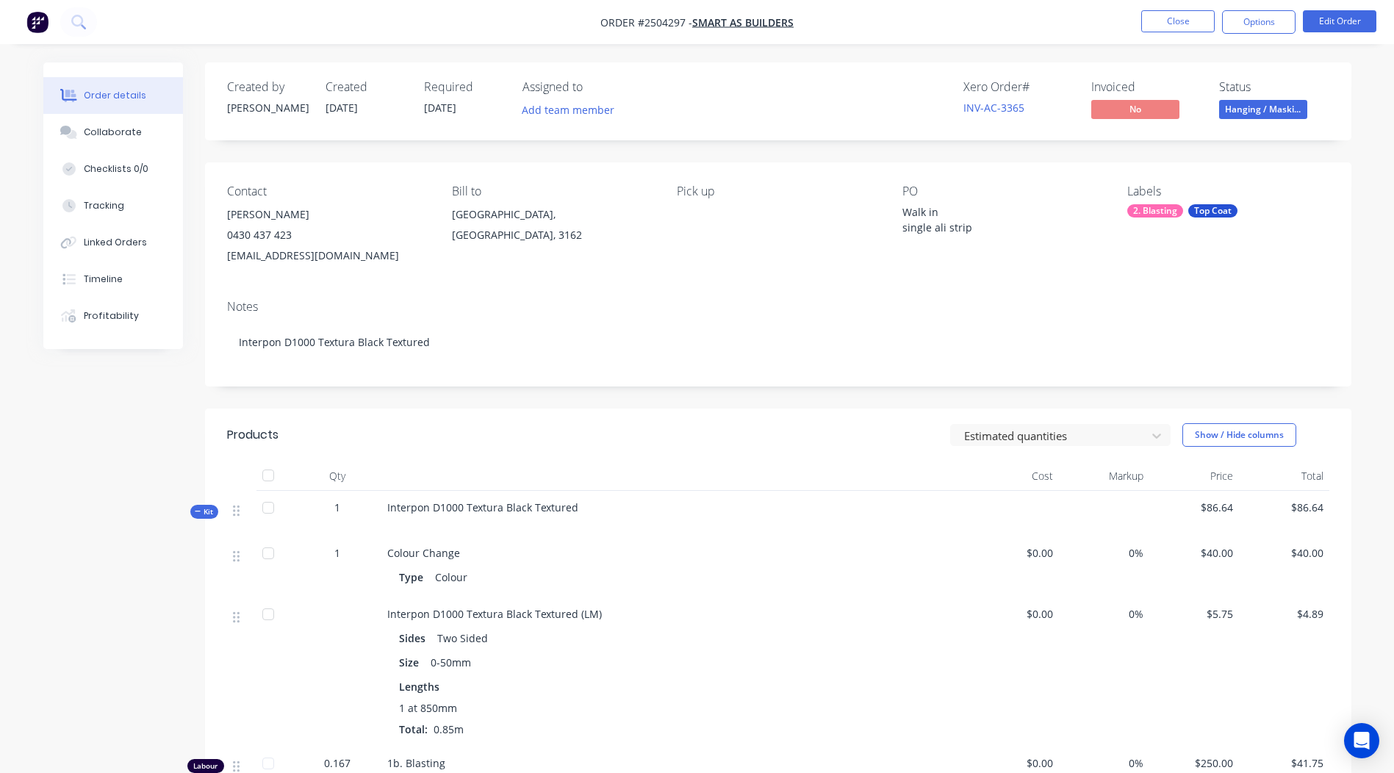
click at [1255, 116] on span "Hanging / Maski..." at bounding box center [1264, 109] width 88 height 18
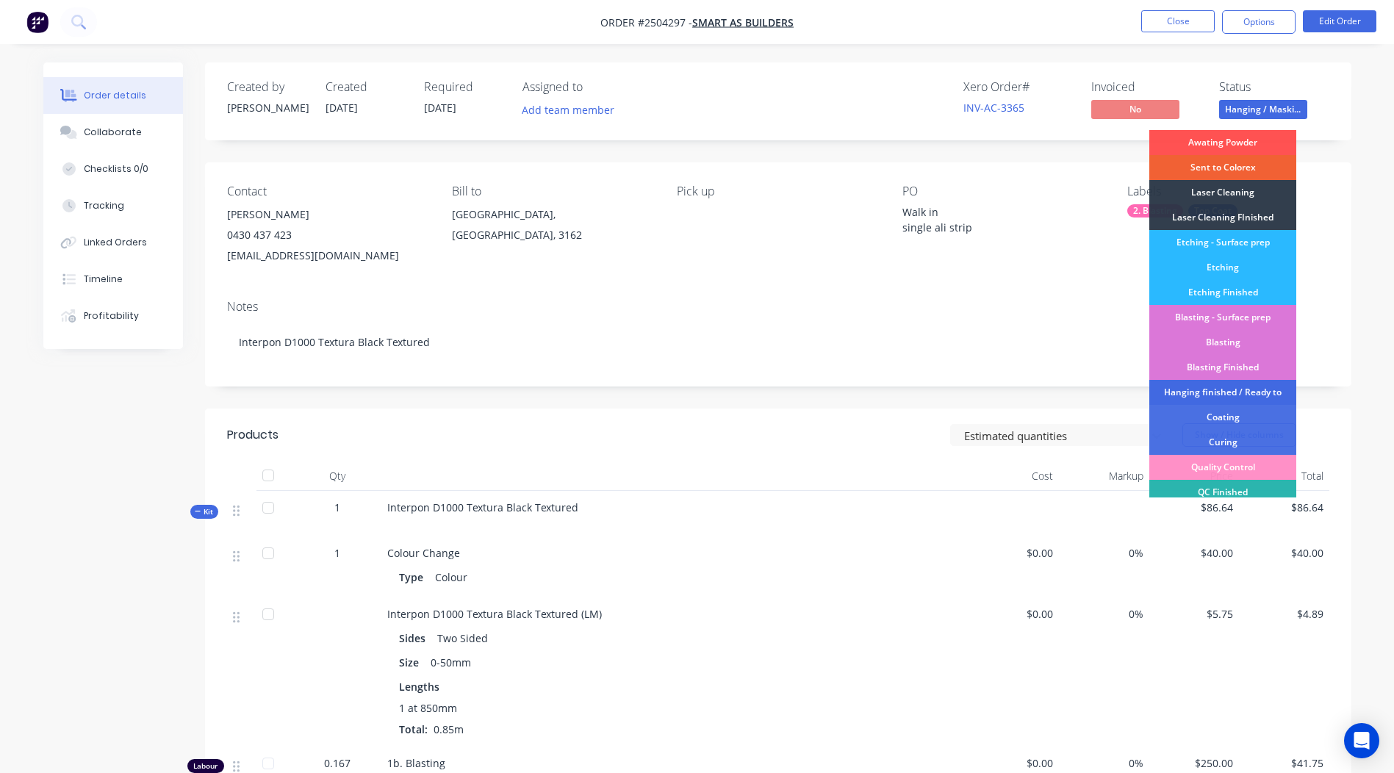
scroll to position [221, 0]
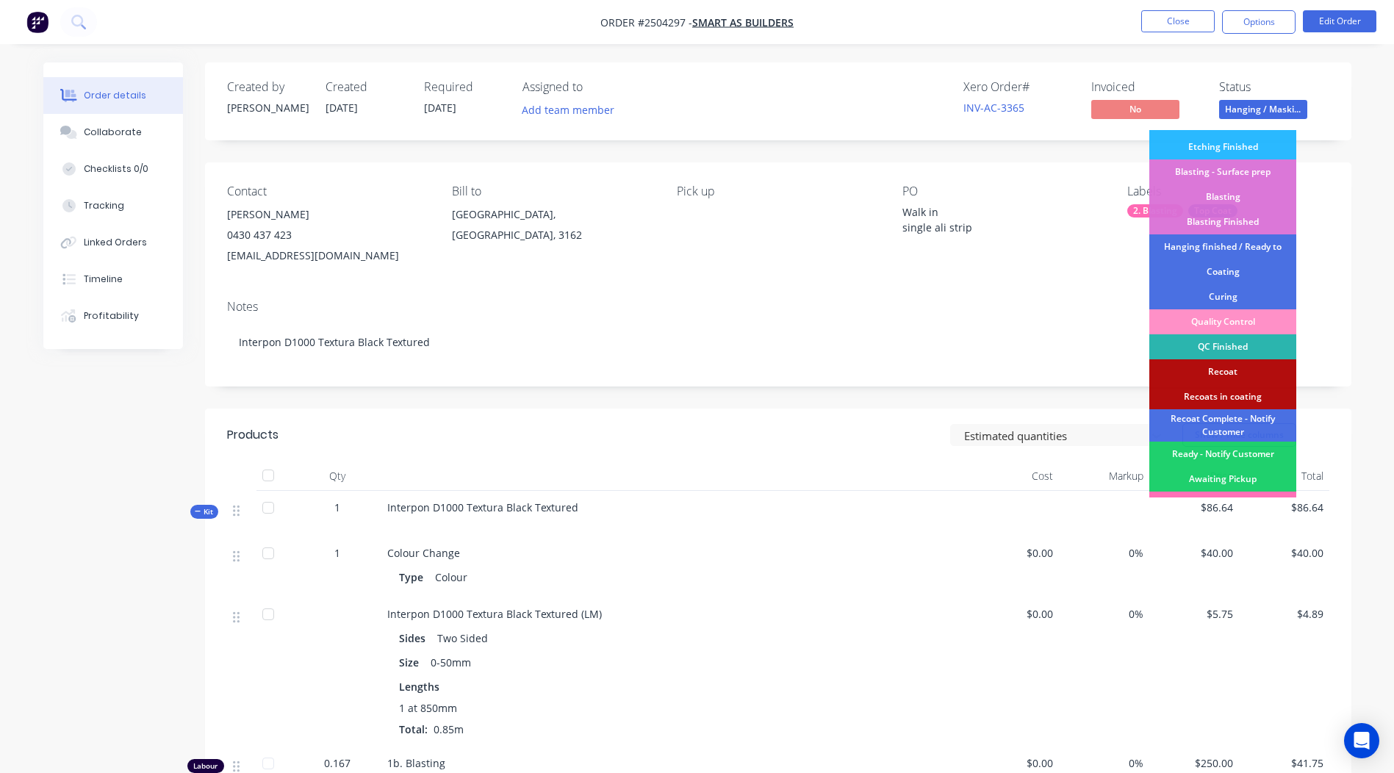
click at [1222, 273] on div "Coating" at bounding box center [1223, 271] width 147 height 25
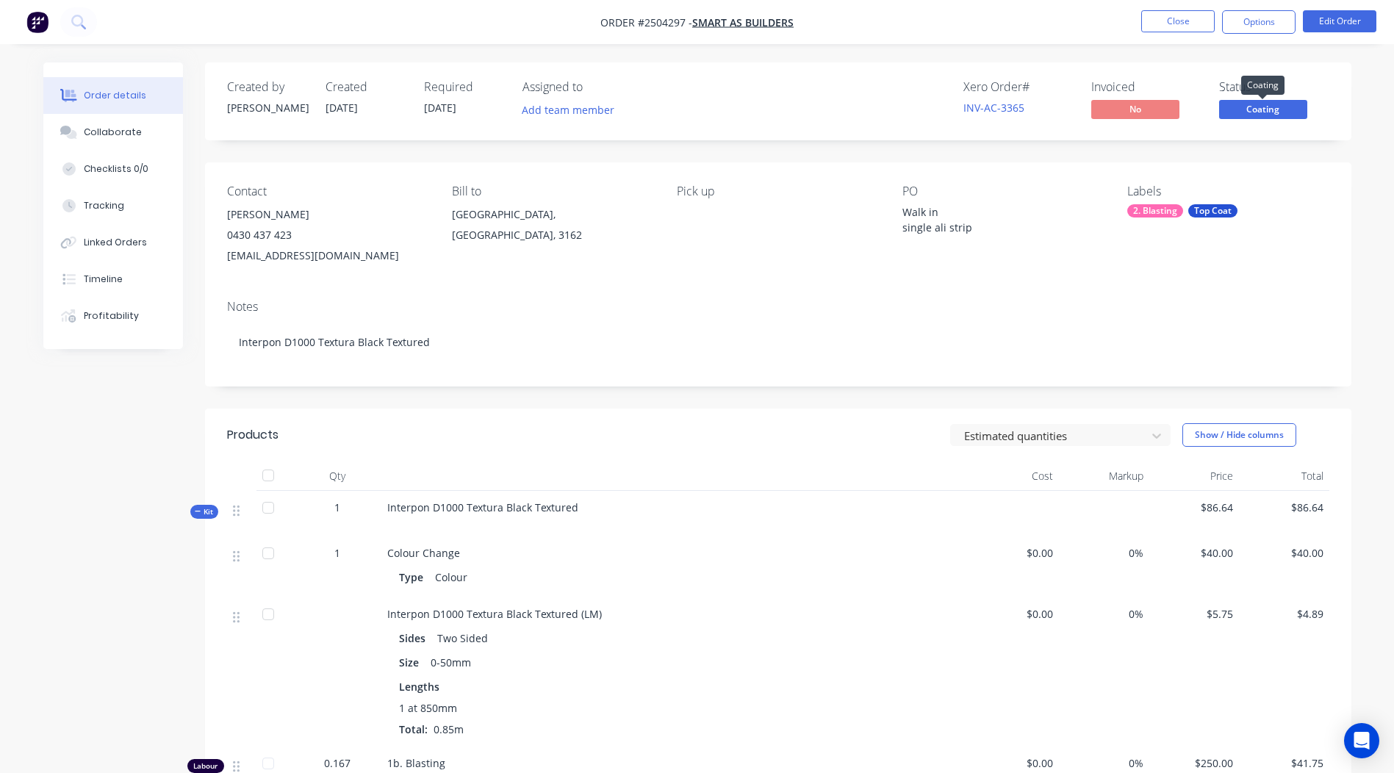
click at [1258, 107] on span "Coating" at bounding box center [1264, 109] width 88 height 18
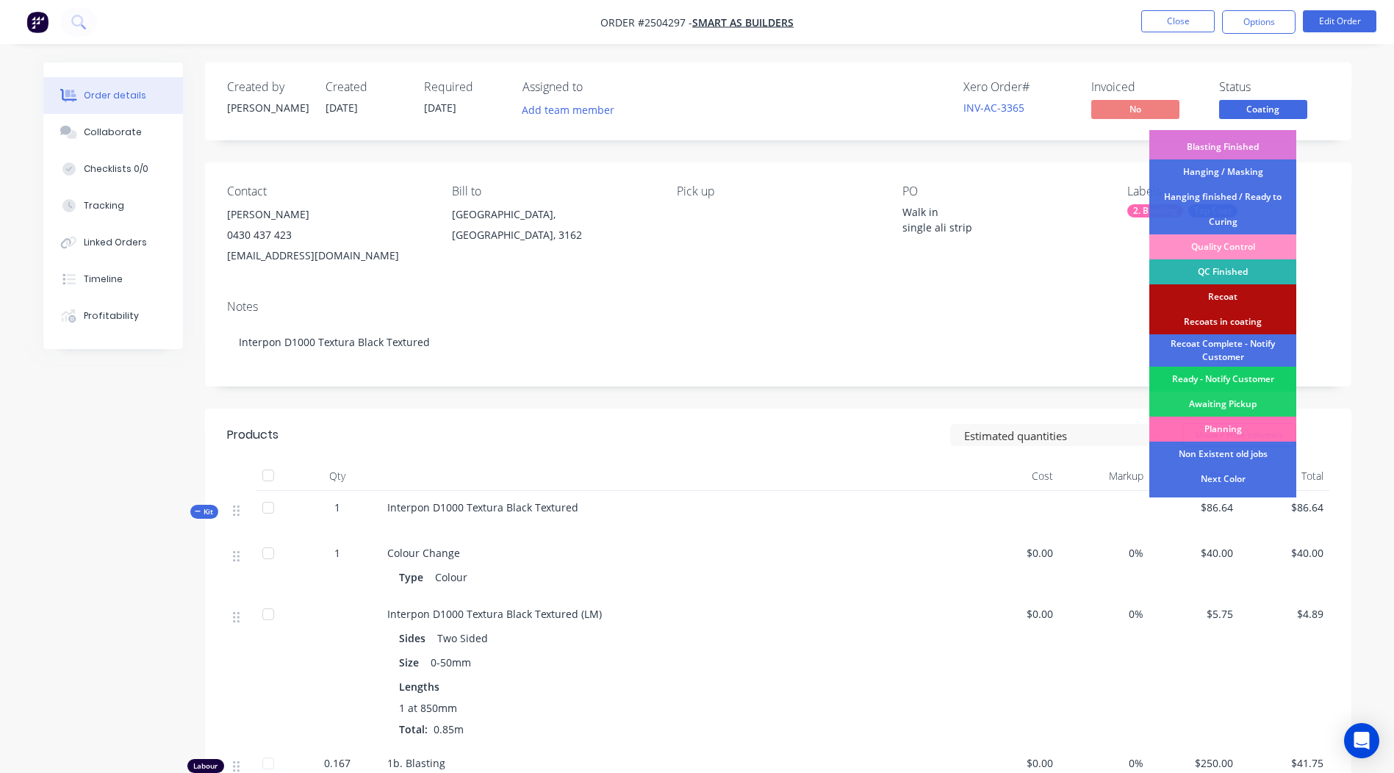
scroll to position [365, 0]
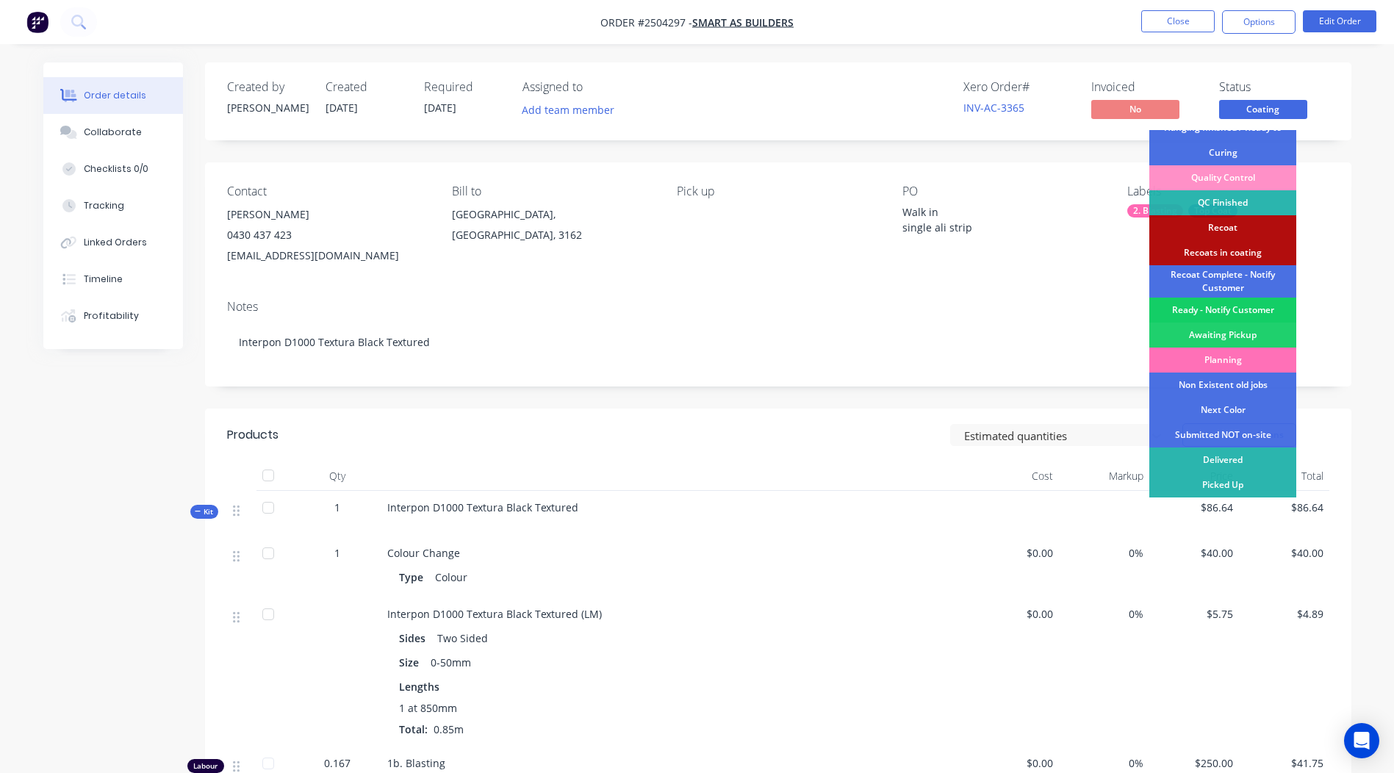
click at [1227, 313] on div "Ready - Notify Customer" at bounding box center [1223, 310] width 147 height 25
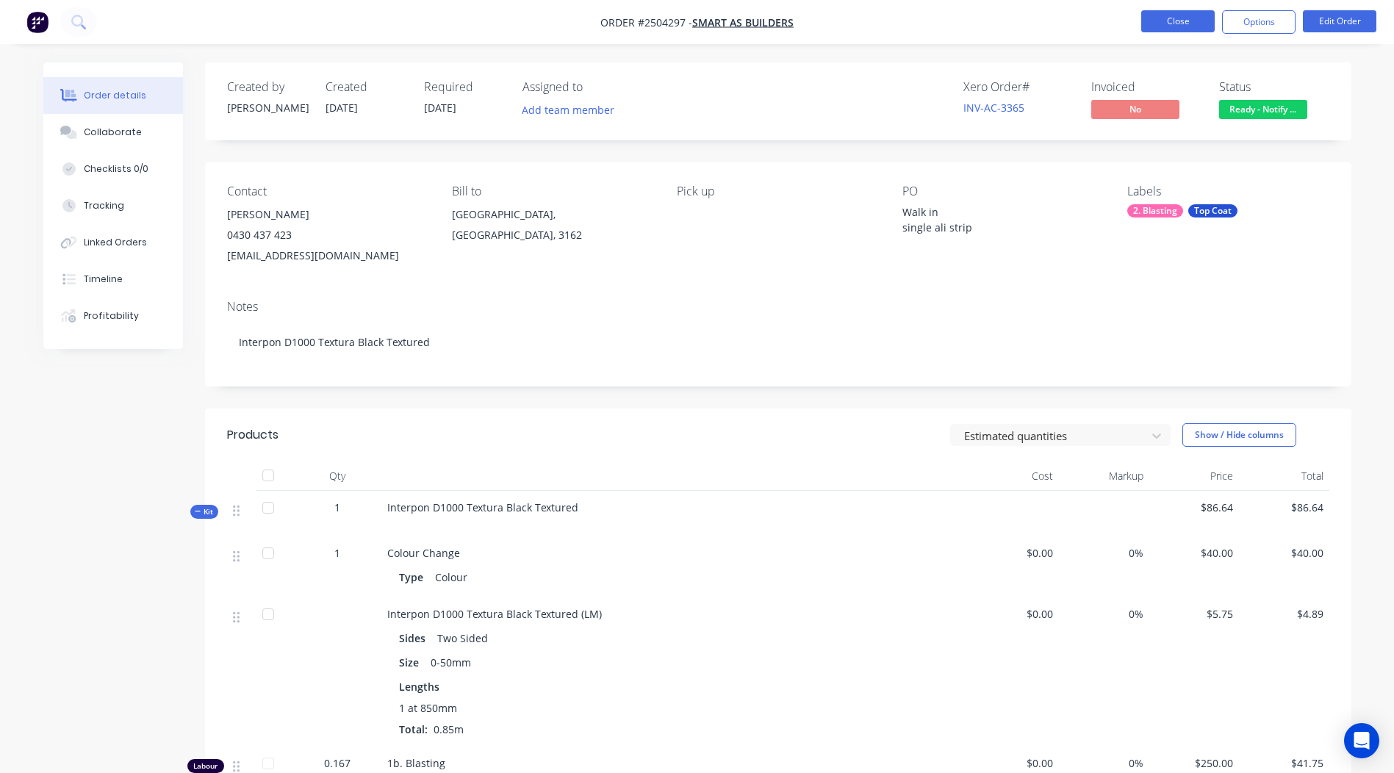
click at [1171, 18] on button "Close" at bounding box center [1179, 21] width 74 height 22
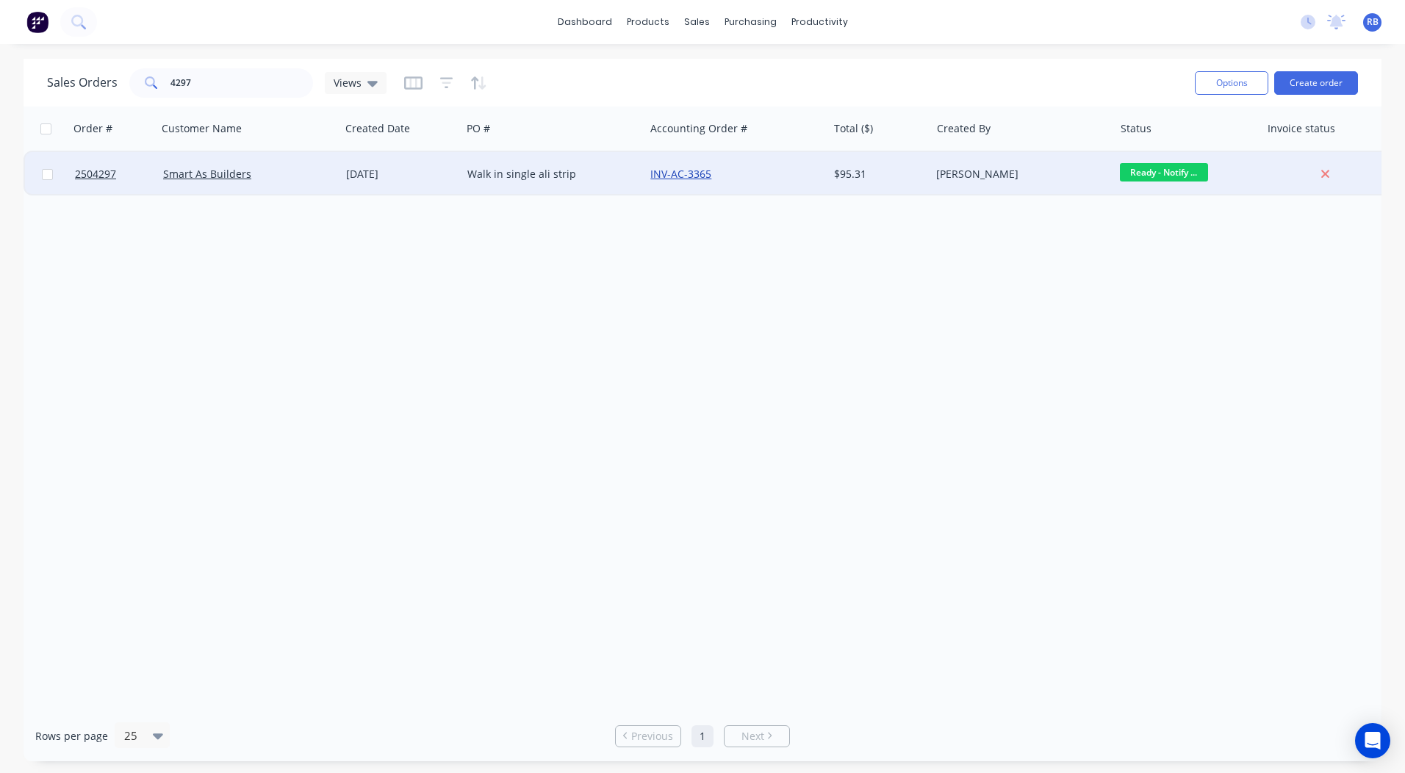
click at [688, 174] on link "INV-AC-3365" at bounding box center [681, 174] width 61 height 14
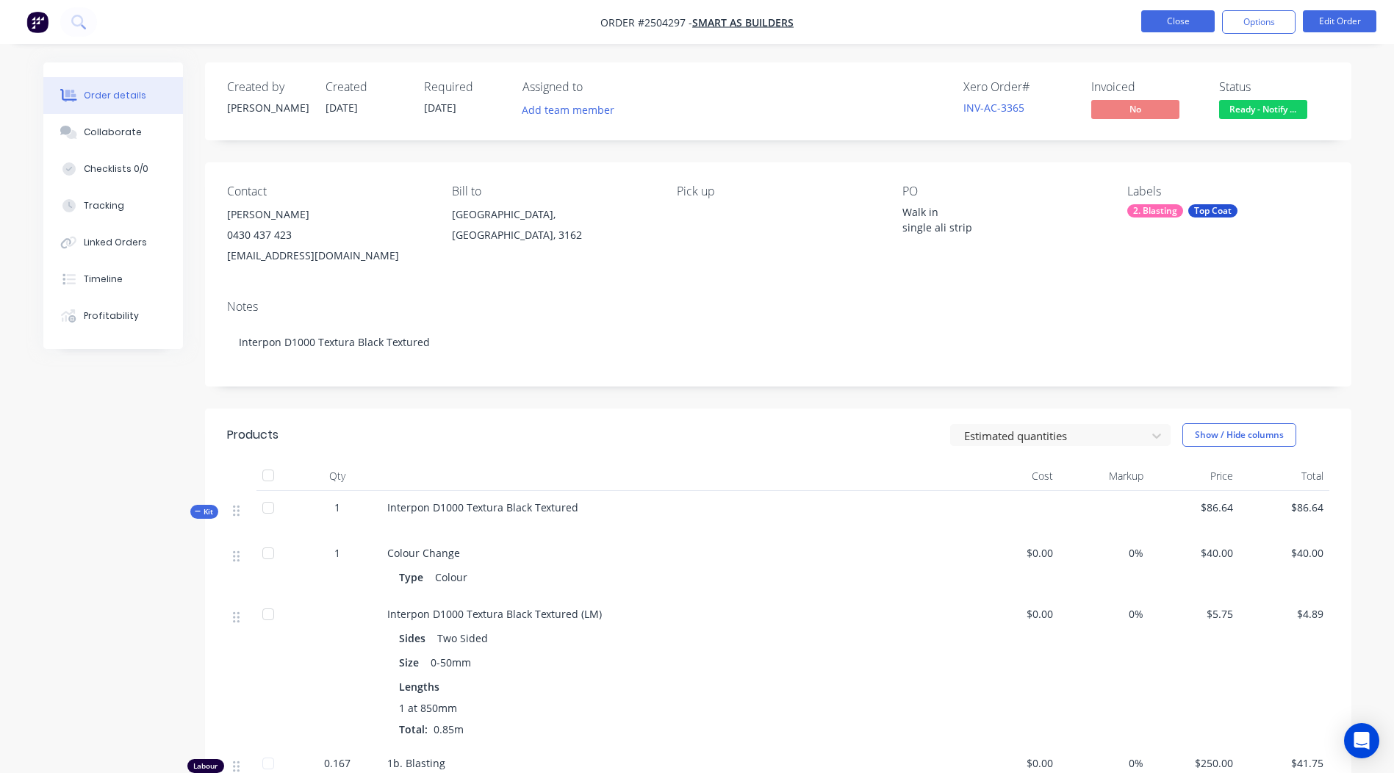
click at [1179, 18] on button "Close" at bounding box center [1179, 21] width 74 height 22
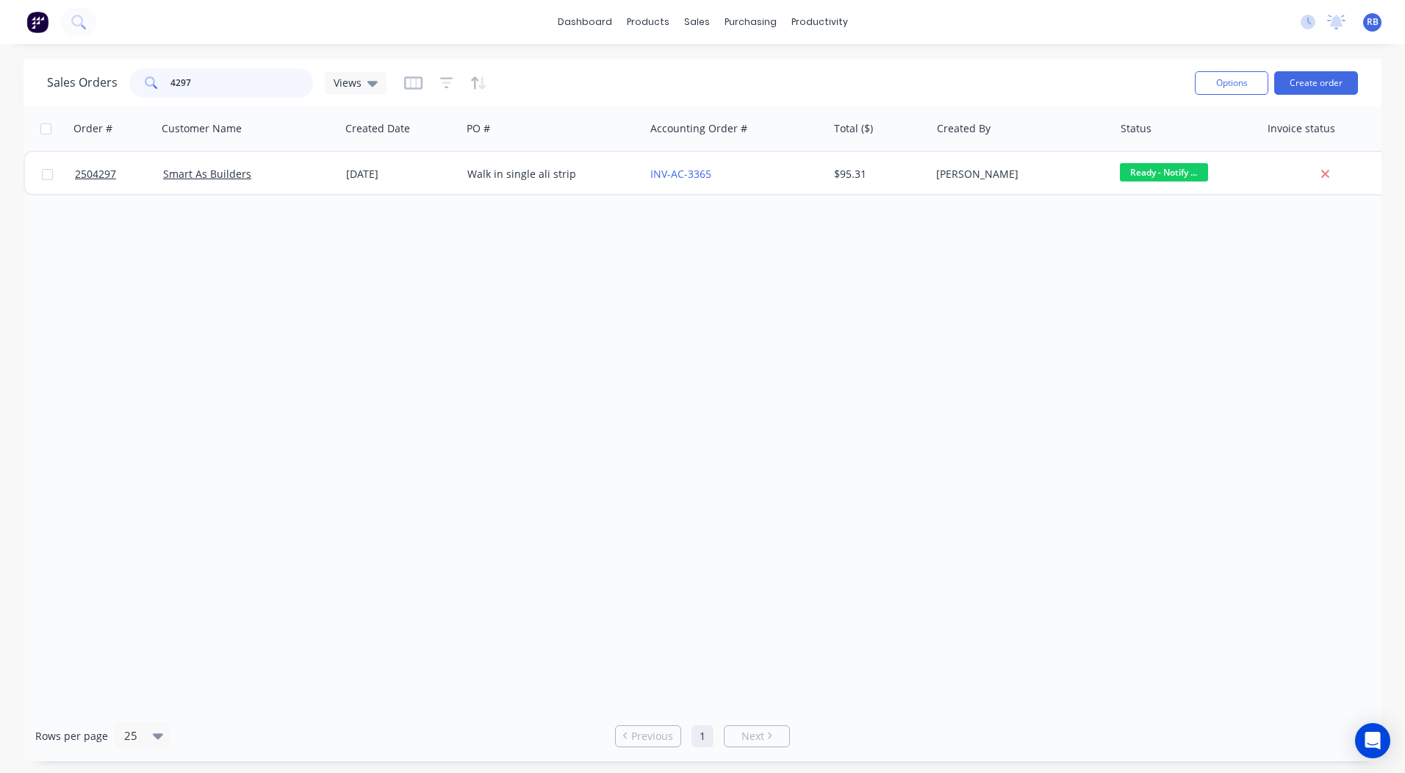
drag, startPoint x: 273, startPoint y: 88, endPoint x: -3, endPoint y: 90, distance: 275.7
click at [0, 90] on html "dashboard products sales purchasing productivity dashboard products Product Cat…" at bounding box center [702, 386] width 1405 height 773
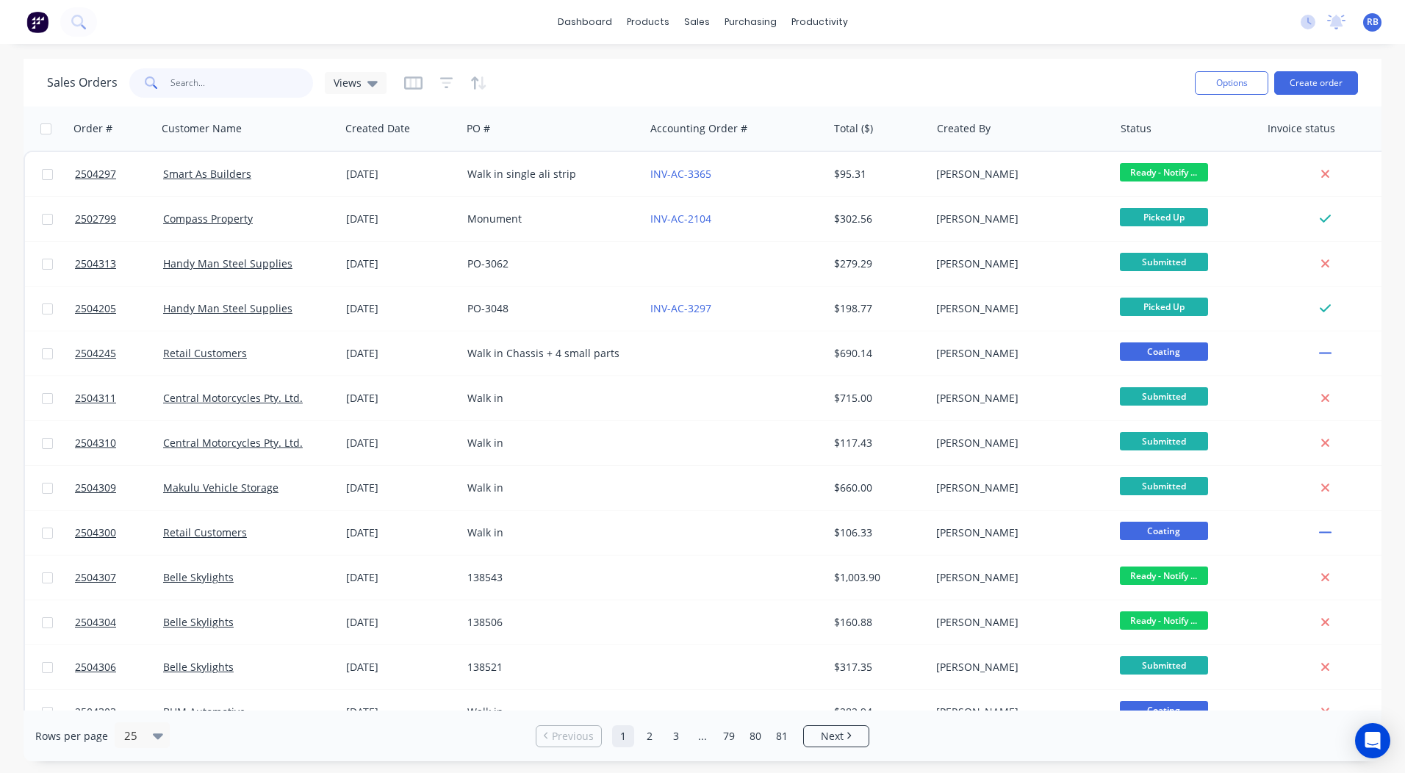
click at [288, 88] on input "text" at bounding box center [242, 82] width 143 height 29
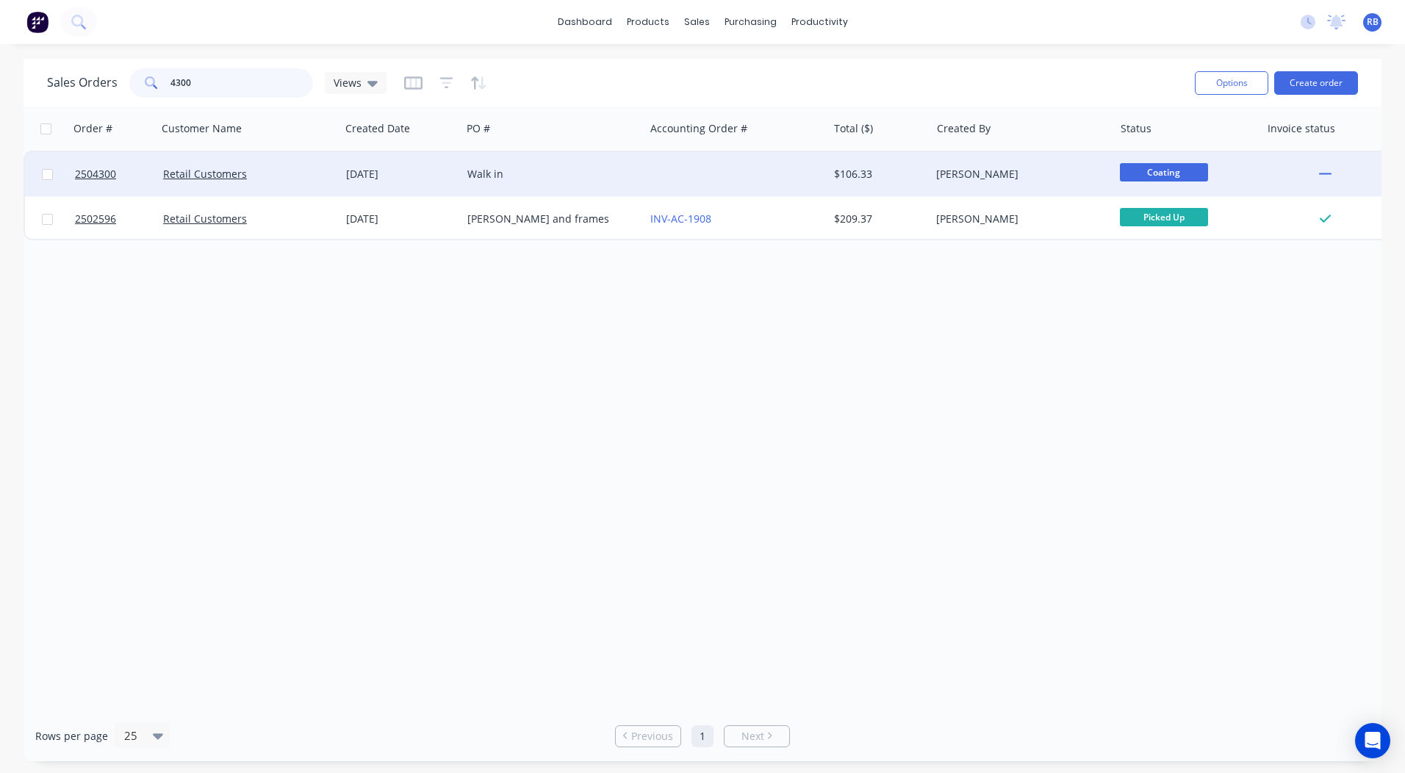
type input "4300"
click at [825, 182] on div at bounding box center [736, 174] width 183 height 44
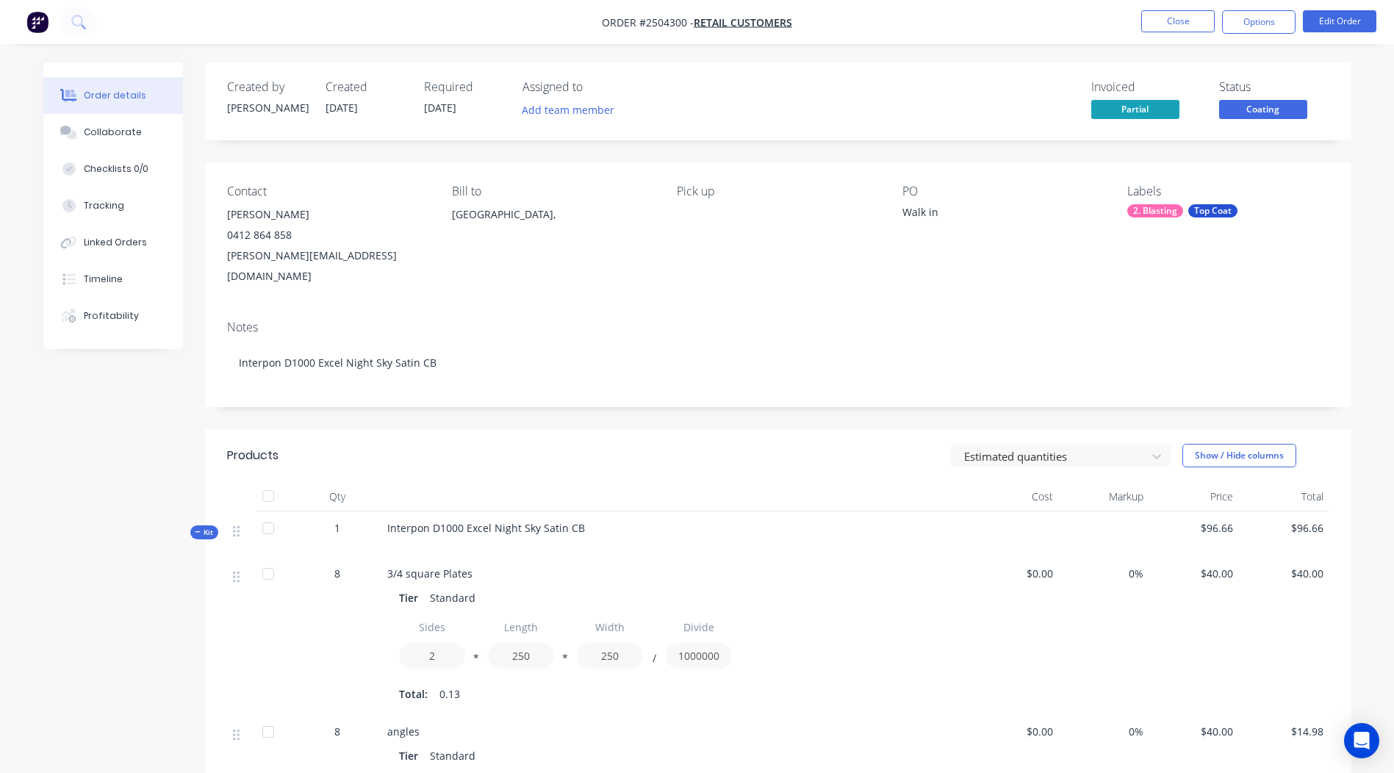
click at [1263, 110] on span "Coating" at bounding box center [1264, 109] width 88 height 18
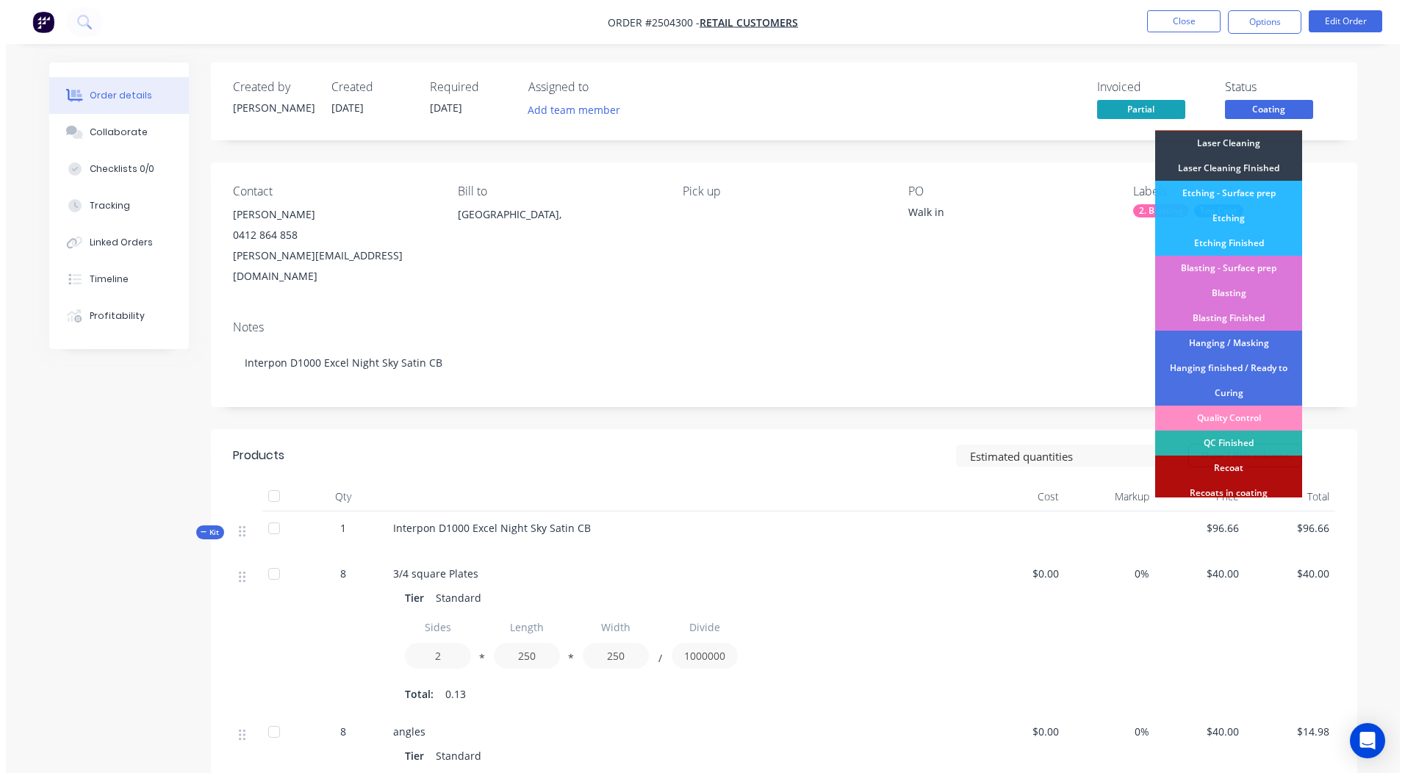
scroll to position [365, 0]
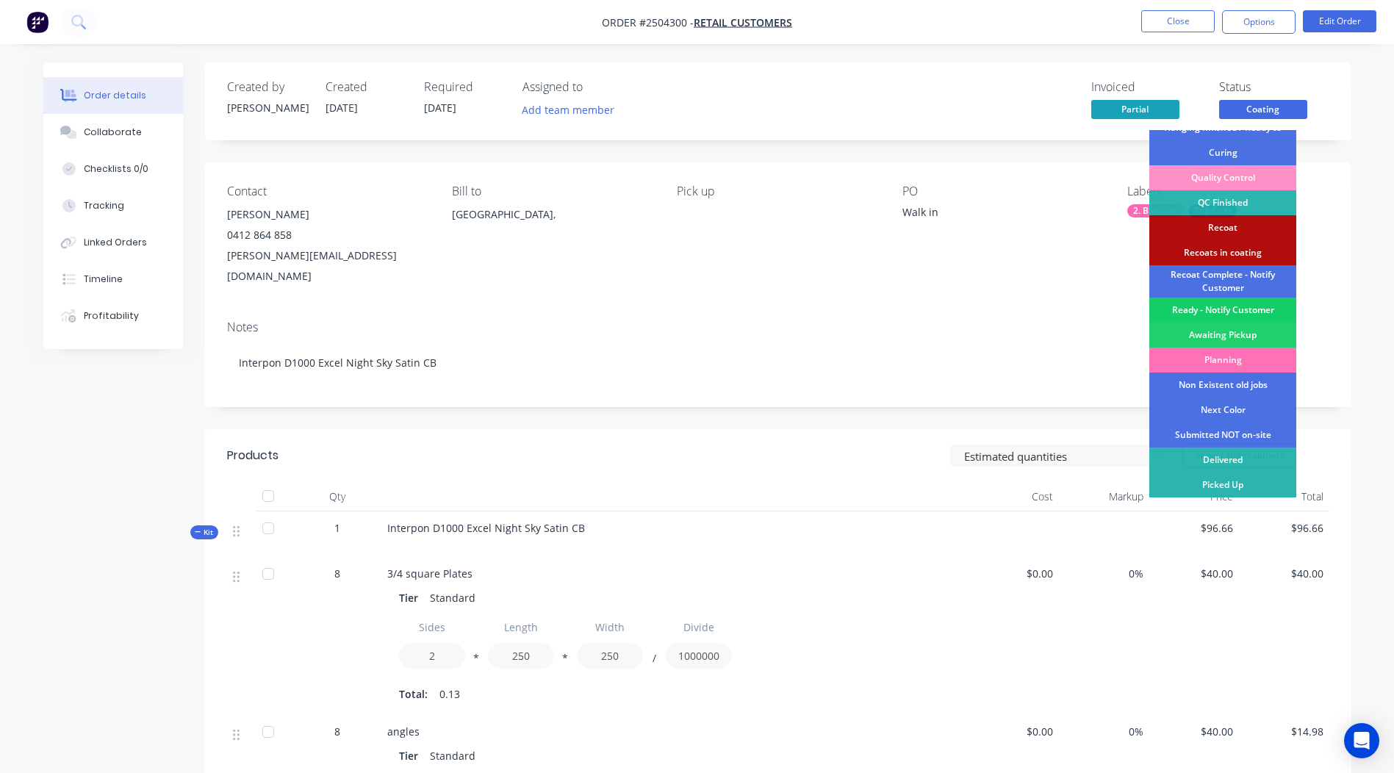
click at [1242, 307] on div "Ready - Notify Customer" at bounding box center [1223, 310] width 147 height 25
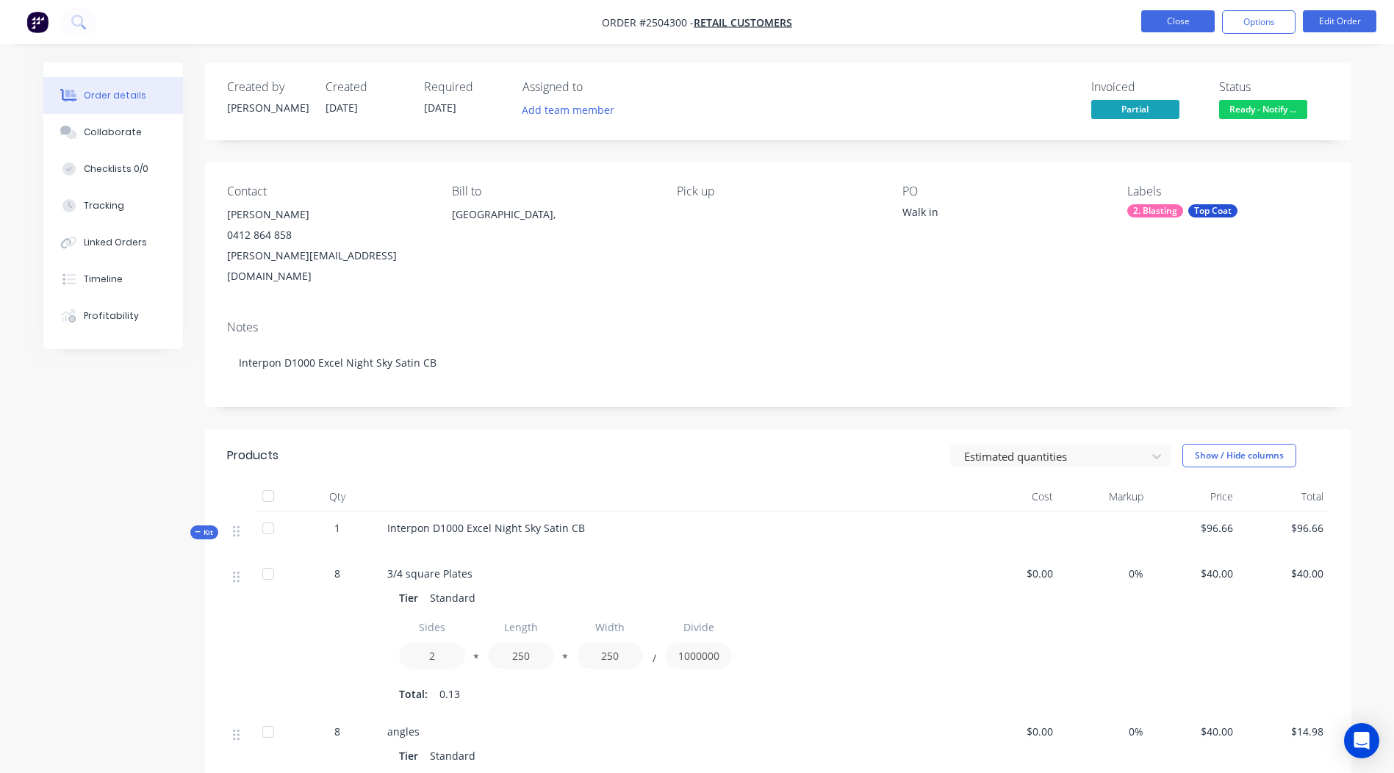
click at [1184, 24] on button "Close" at bounding box center [1179, 21] width 74 height 22
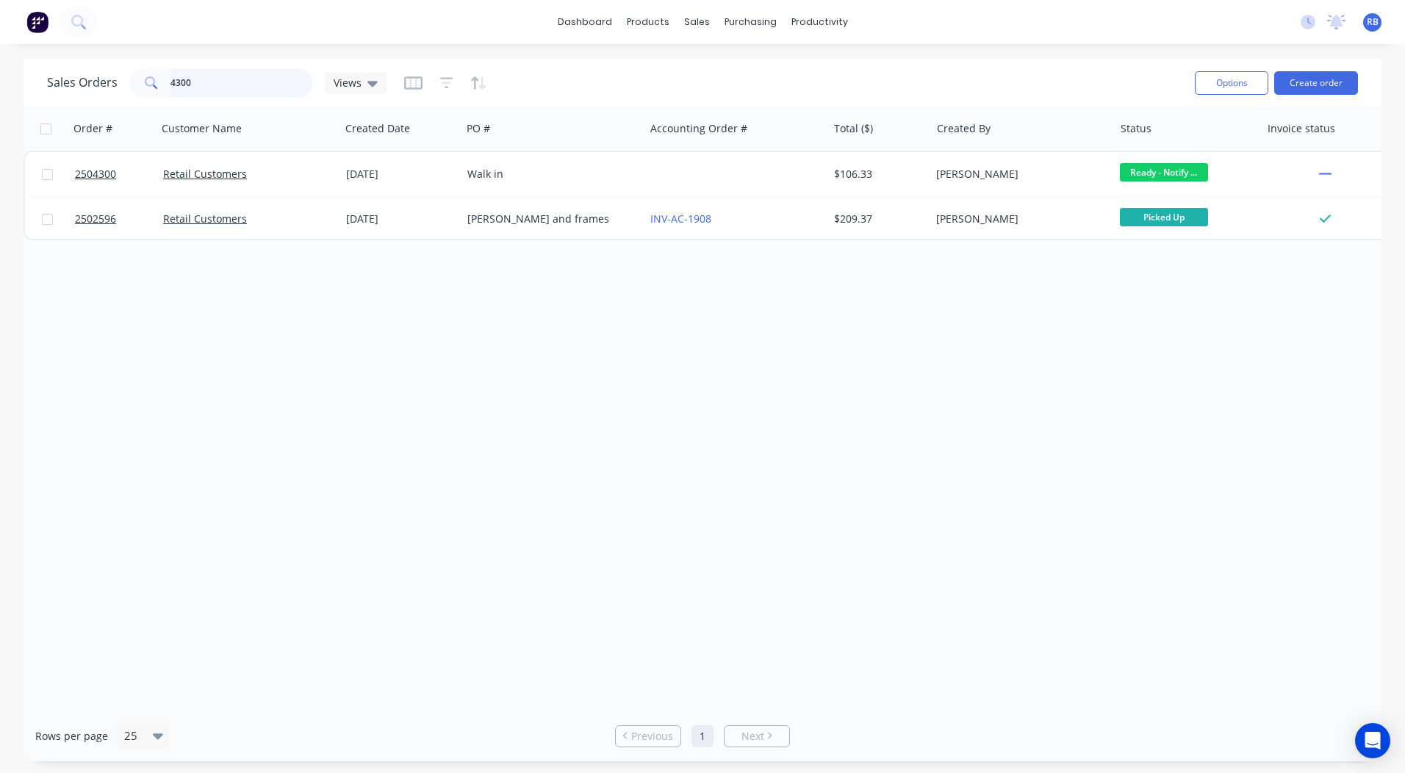
click at [0, 102] on html "dashboard products sales purchasing productivity dashboard products Product Cat…" at bounding box center [702, 386] width 1405 height 773
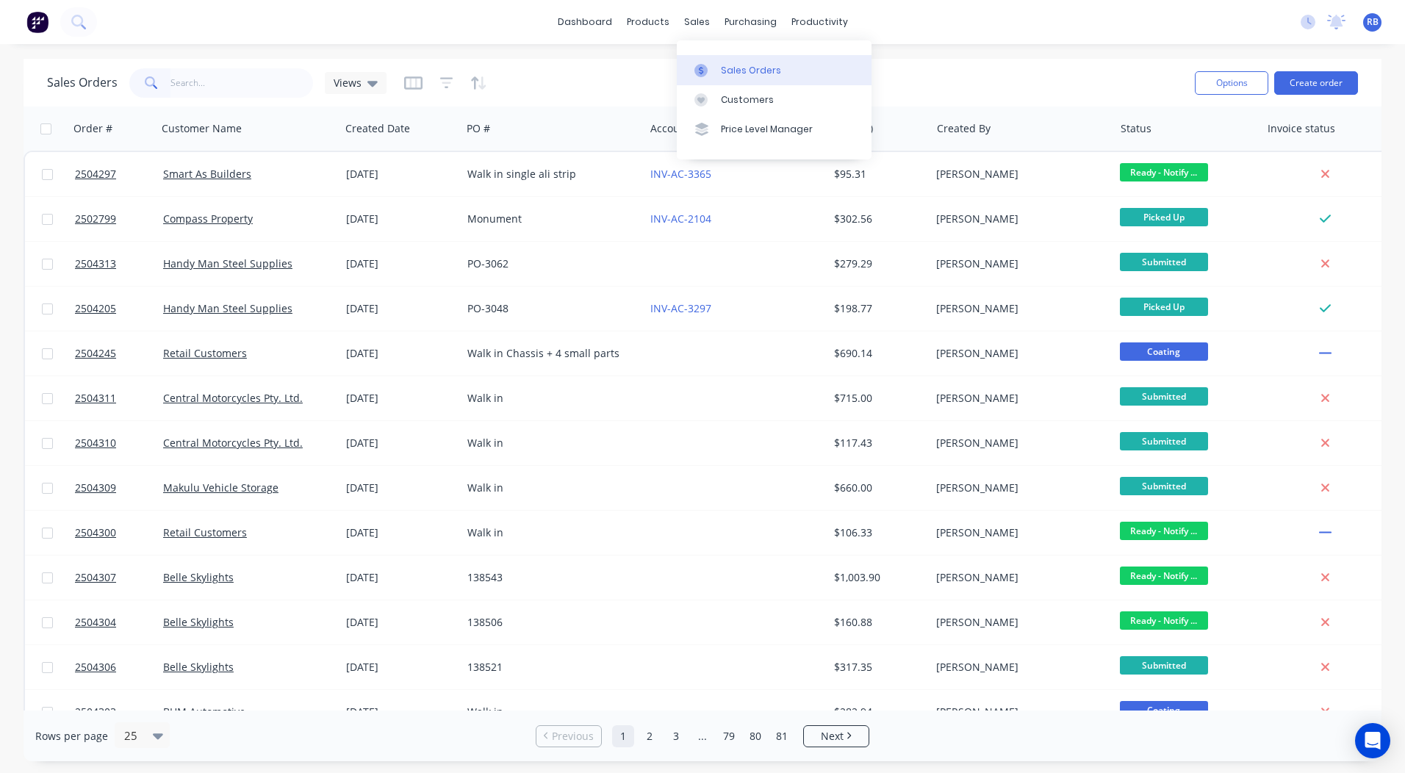
click at [726, 56] on link "Sales Orders" at bounding box center [774, 69] width 195 height 29
click at [945, 58] on div "dashboard products sales purchasing productivity dashboard products Product Cat…" at bounding box center [702, 386] width 1405 height 773
click at [620, 18] on link "dashboard" at bounding box center [585, 22] width 69 height 22
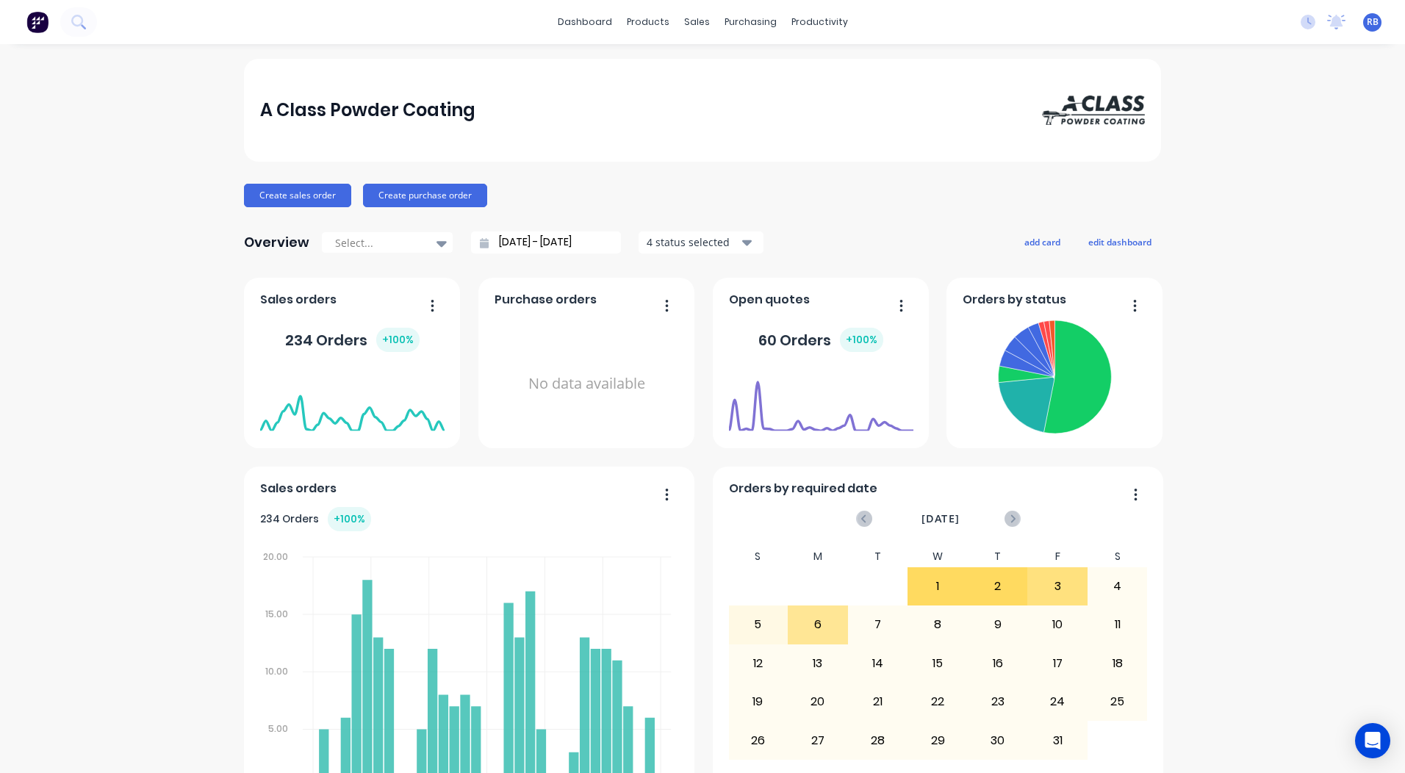
click at [929, 206] on div "Create sales order Create purchase order" at bounding box center [702, 196] width 917 height 24
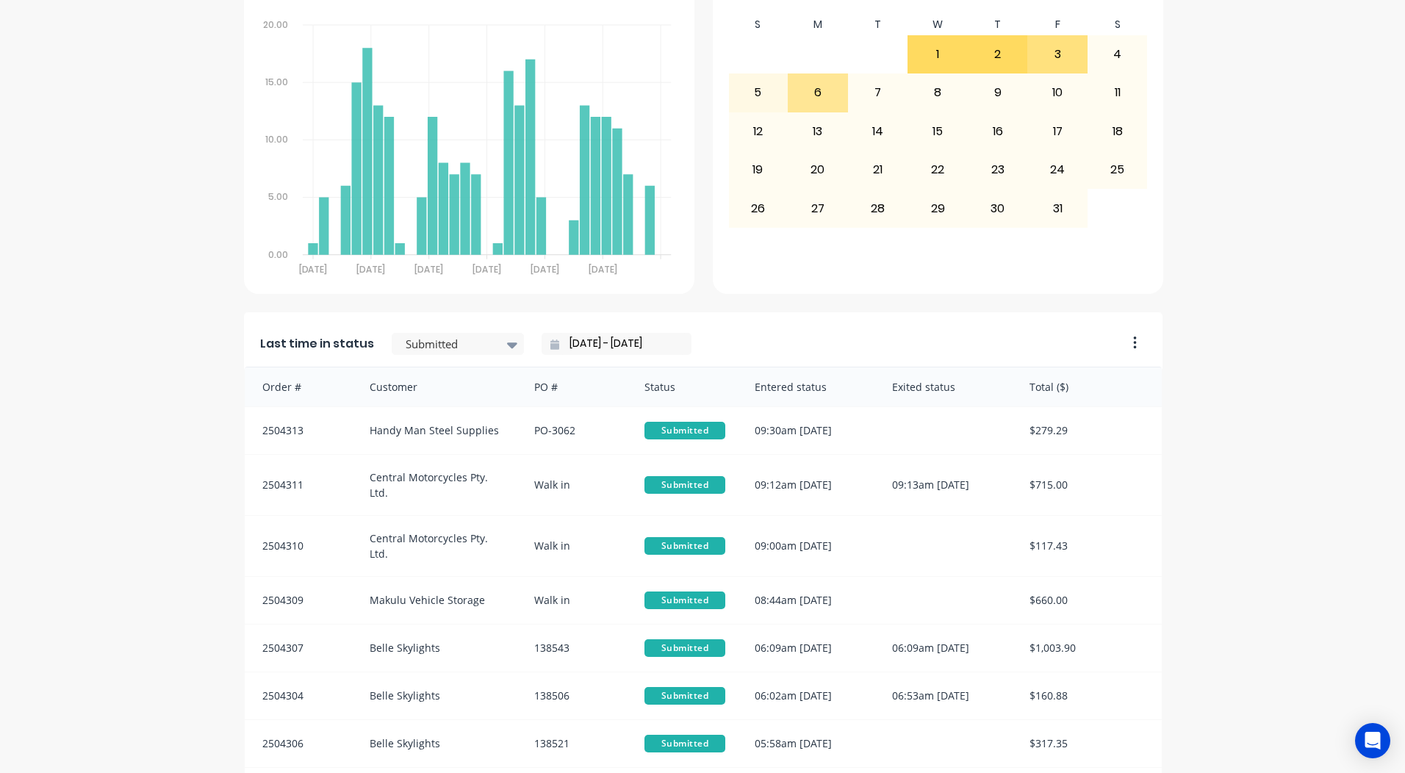
scroll to position [634, 0]
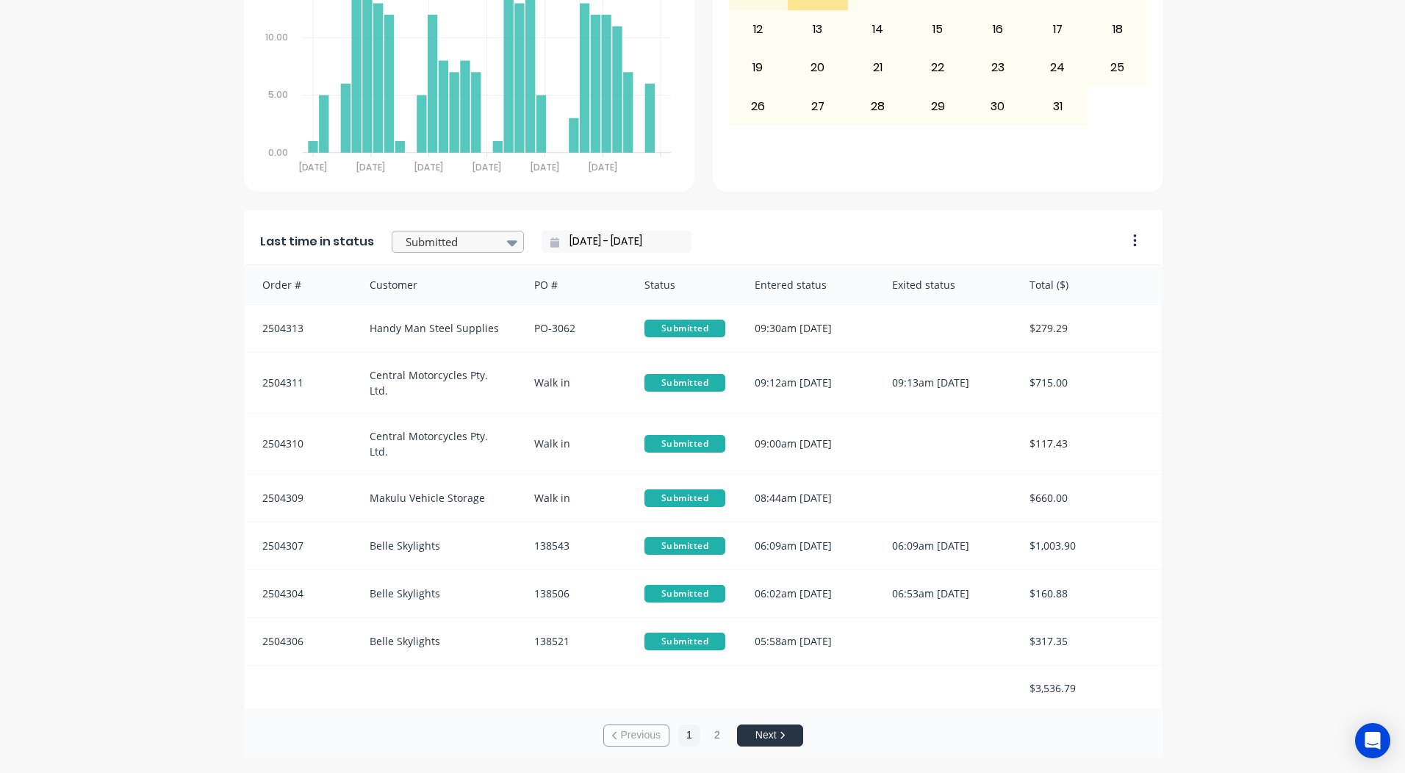
click at [442, 235] on div at bounding box center [450, 242] width 93 height 18
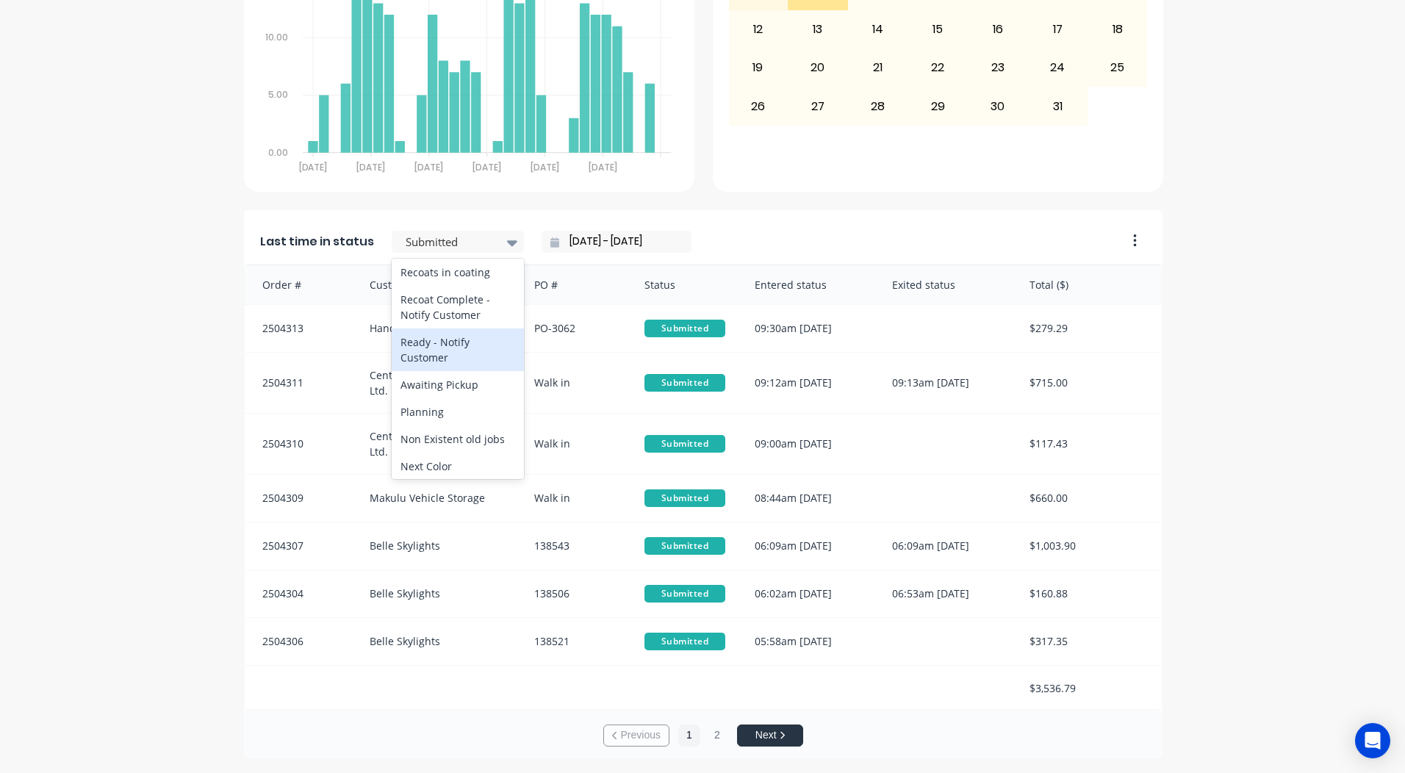
click at [451, 371] on div "Ready - Notify Customer" at bounding box center [458, 350] width 132 height 43
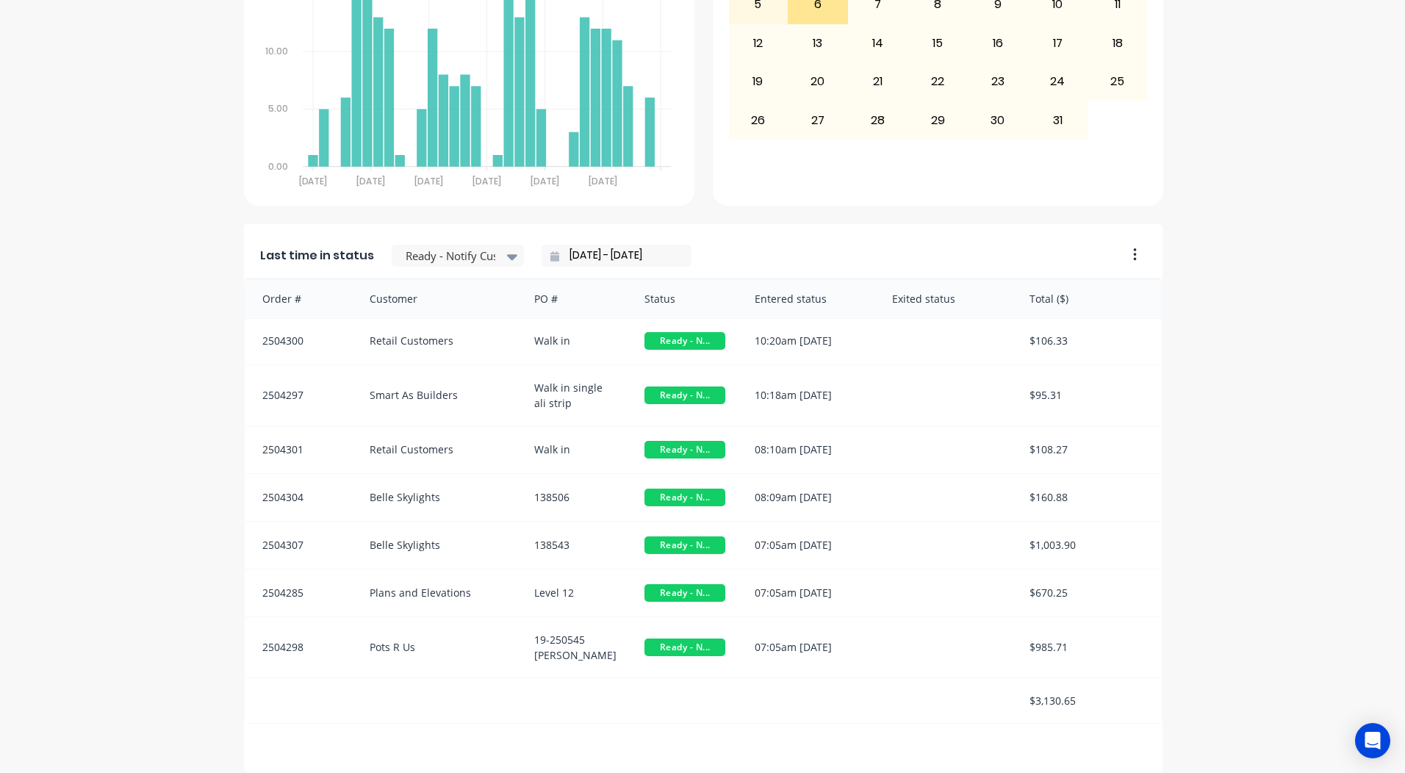
scroll to position [634, 0]
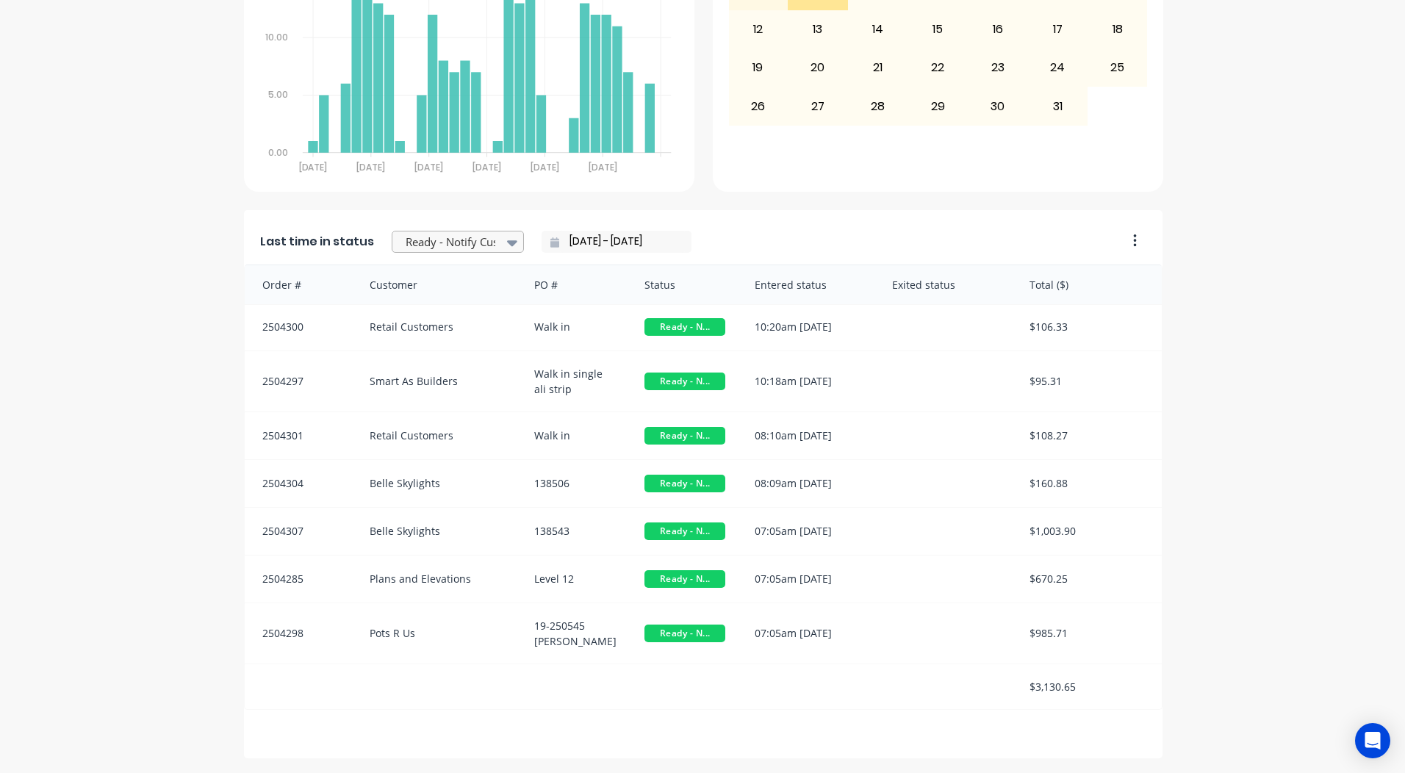
click at [473, 234] on div at bounding box center [450, 242] width 93 height 18
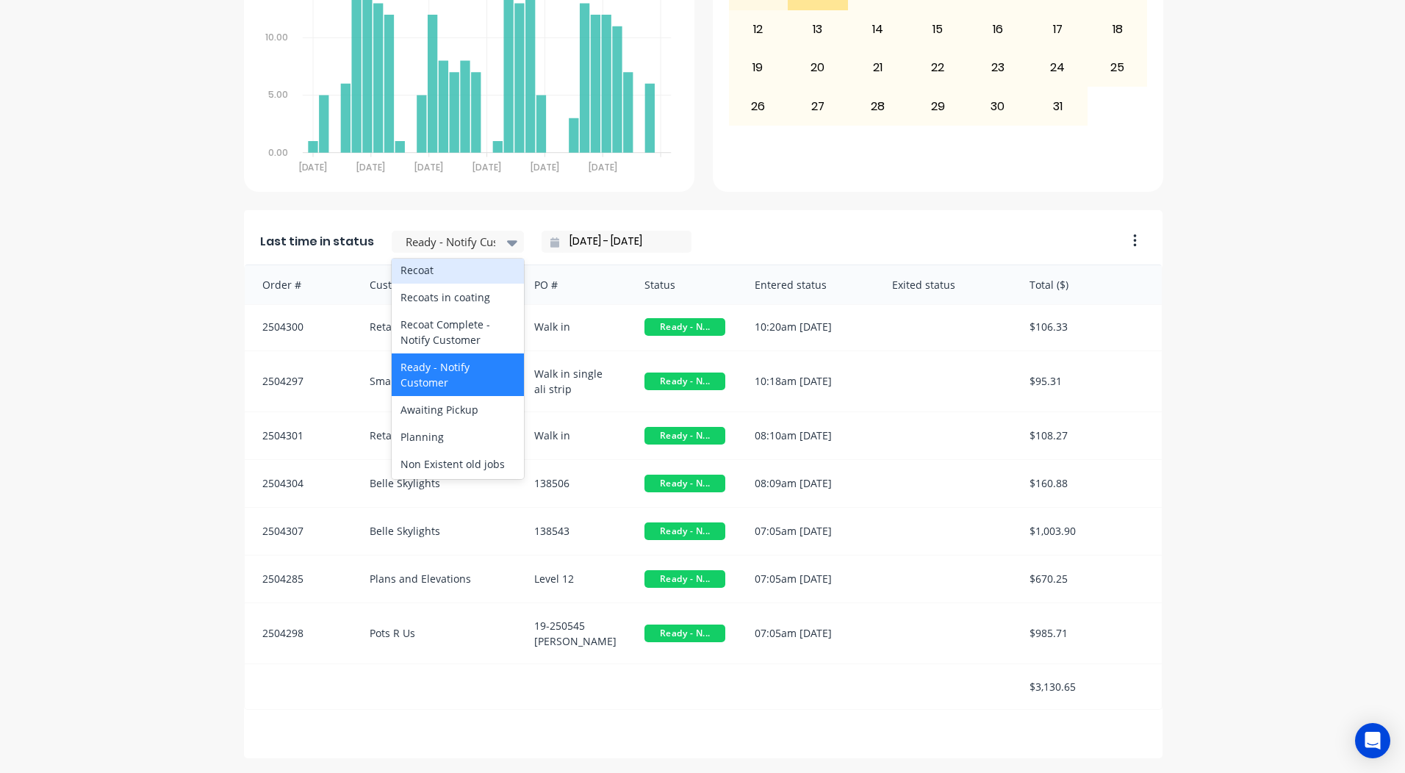
scroll to position [588, 0]
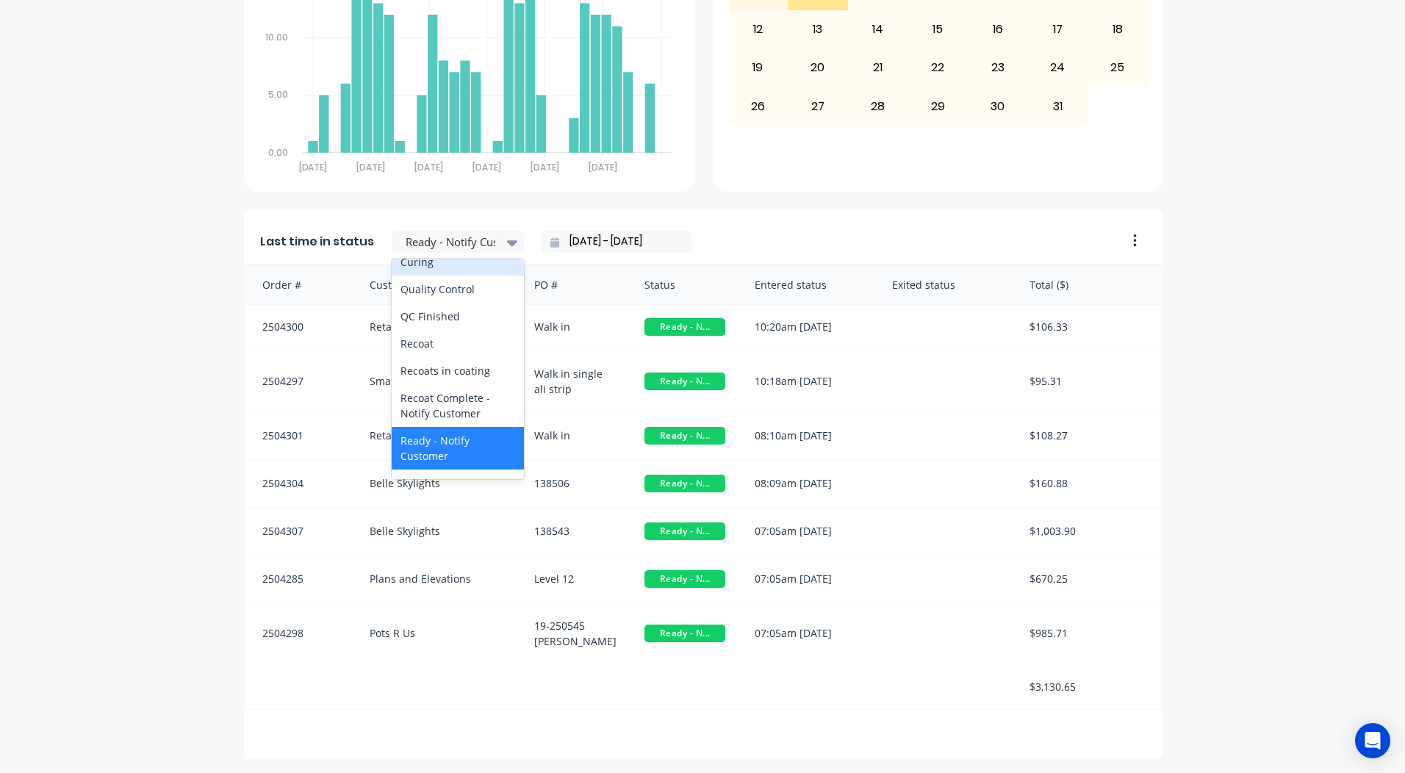
click at [426, 276] on div "Curing" at bounding box center [458, 261] width 132 height 27
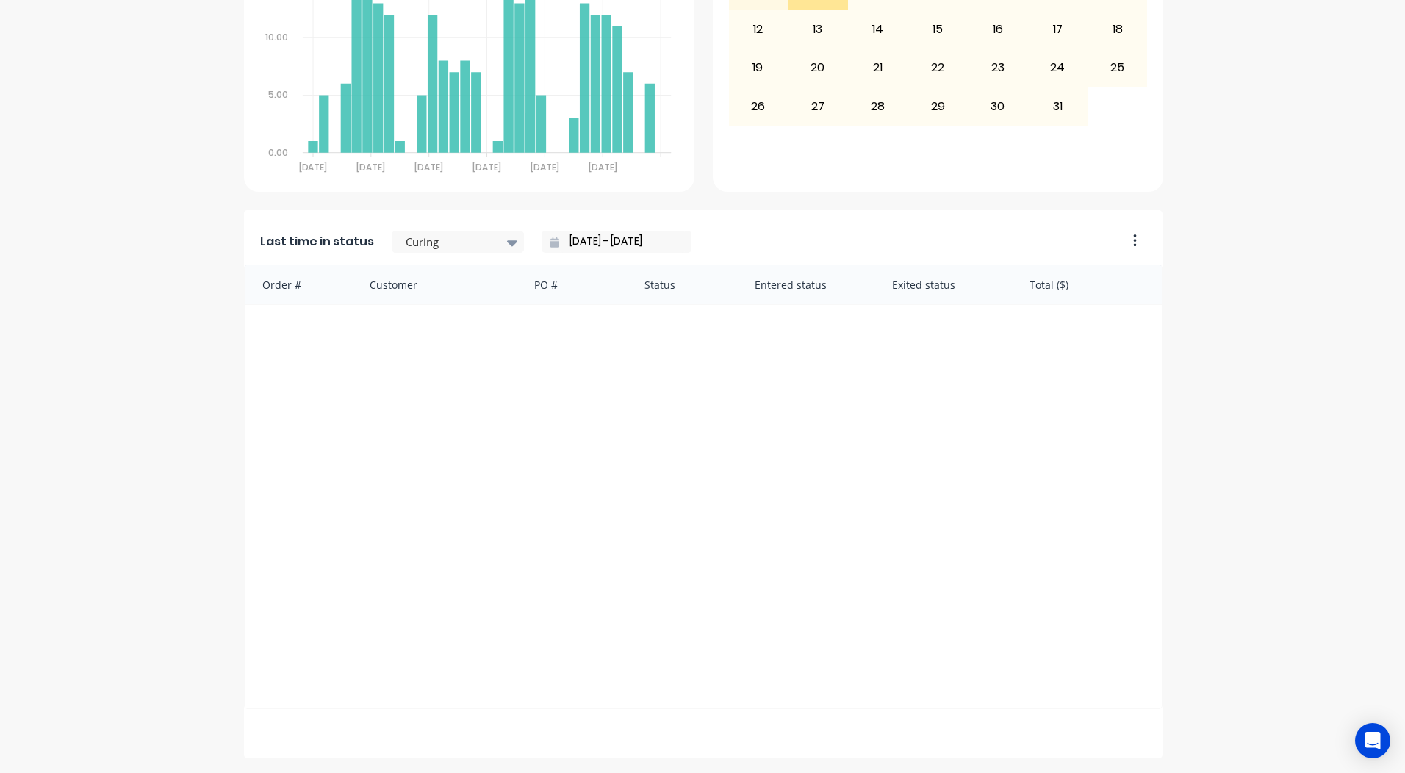
scroll to position [0, 0]
click at [448, 246] on div at bounding box center [450, 242] width 93 height 18
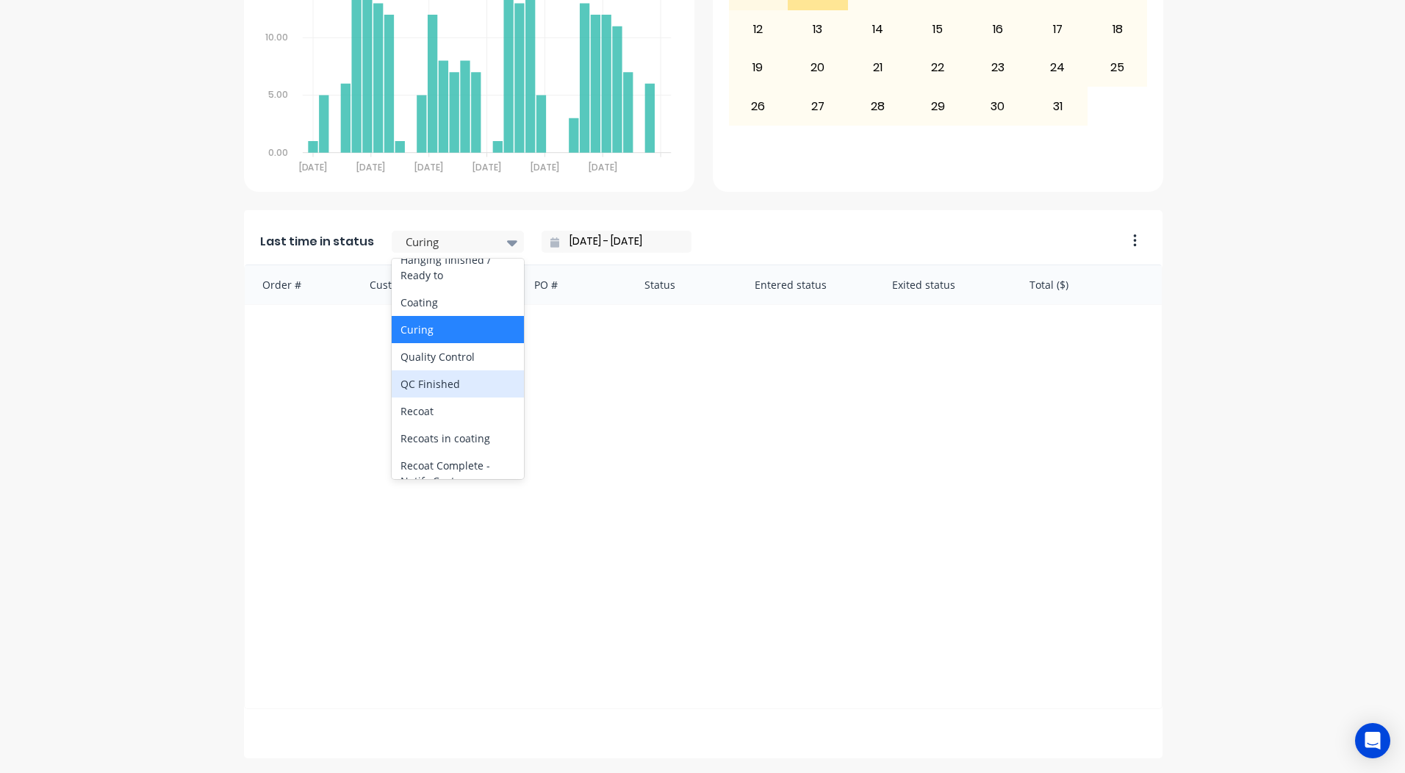
scroll to position [515, 0]
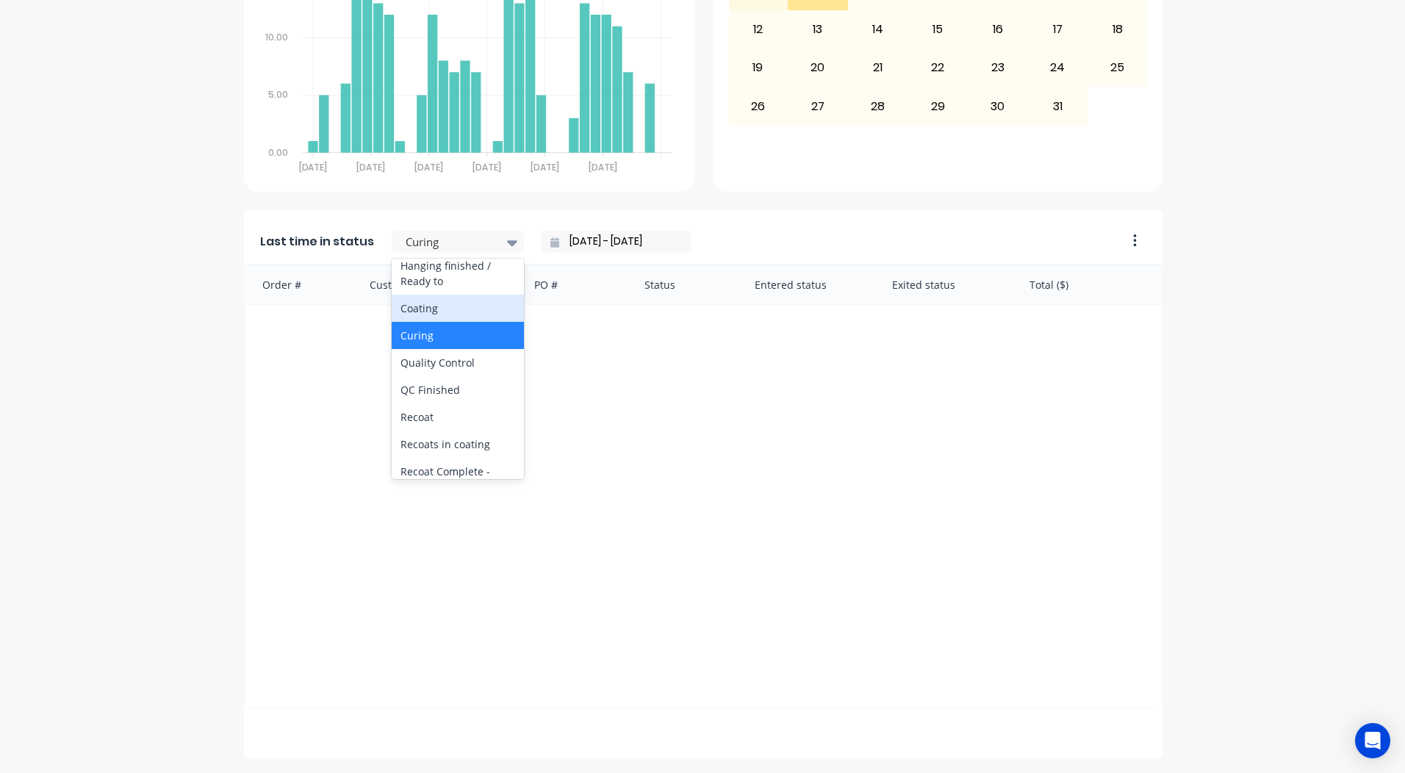
click at [426, 322] on div "Coating" at bounding box center [458, 308] width 132 height 27
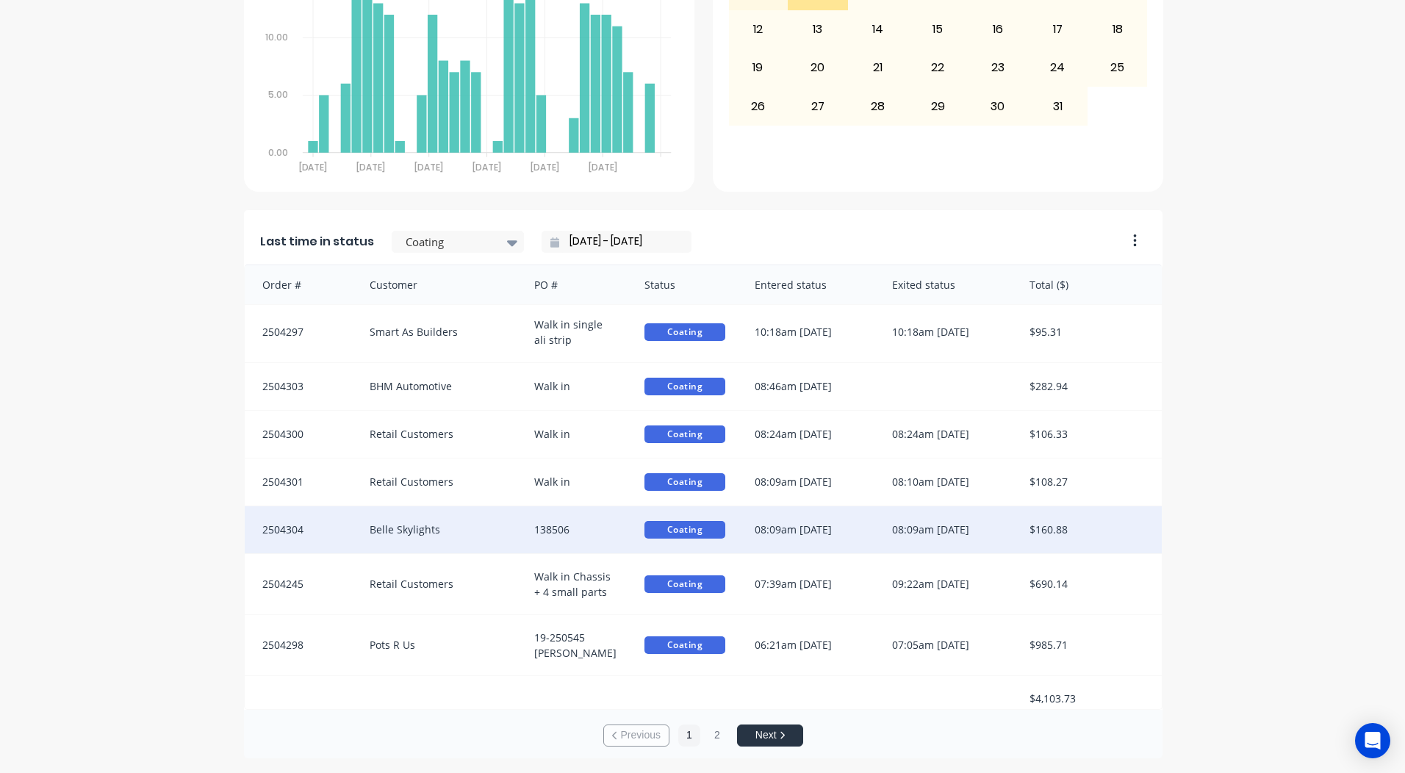
scroll to position [0, 0]
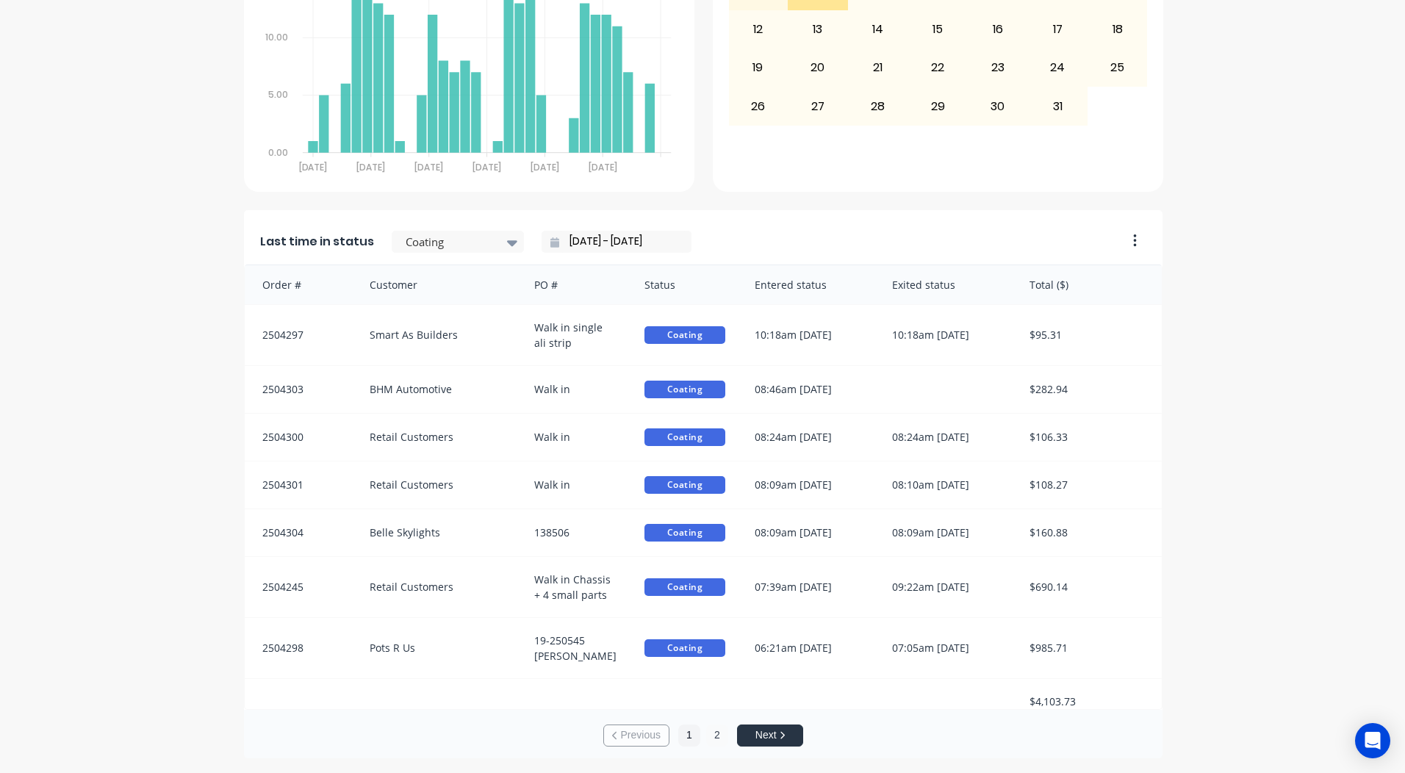
click at [713, 734] on button "2" at bounding box center [717, 736] width 22 height 22
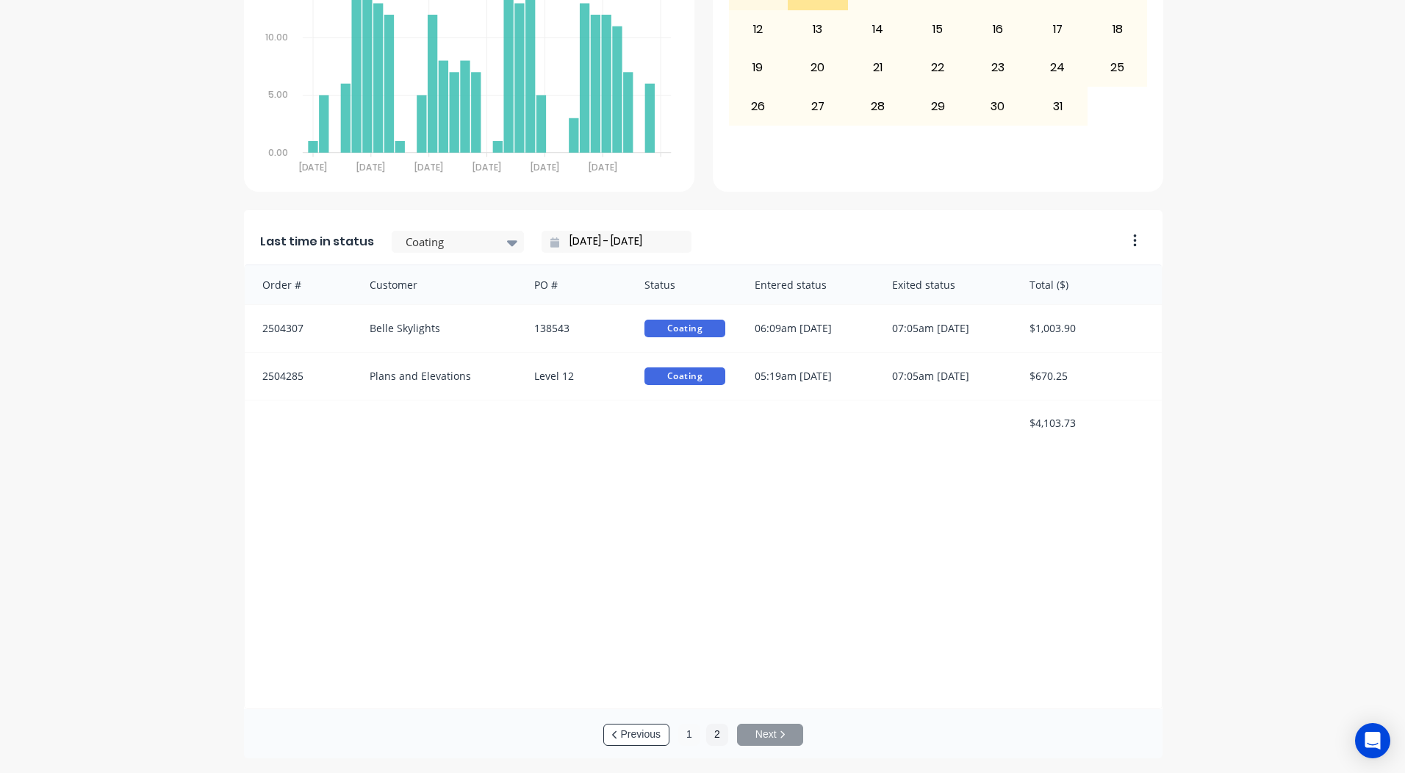
click at [684, 728] on button "1" at bounding box center [689, 735] width 22 height 22
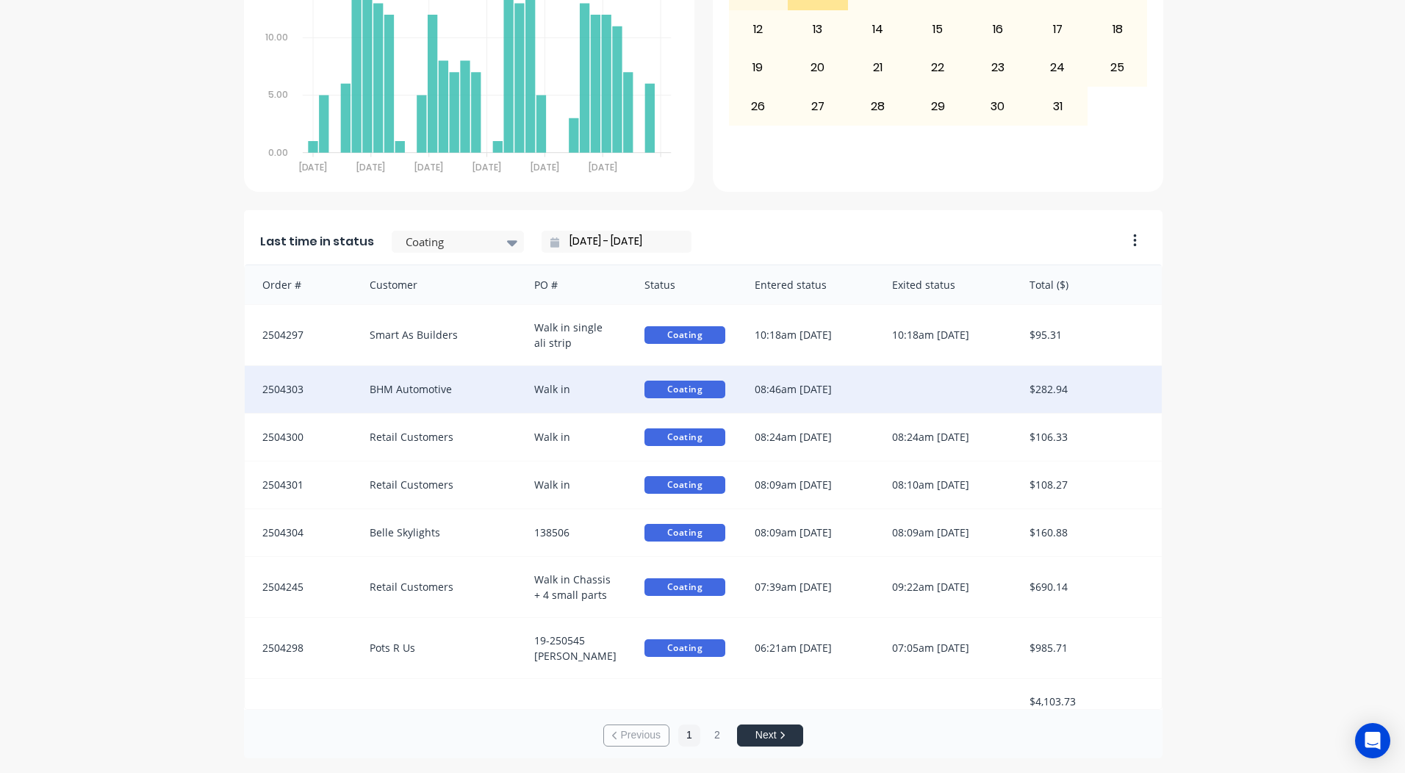
click at [878, 391] on div at bounding box center [946, 389] width 137 height 47
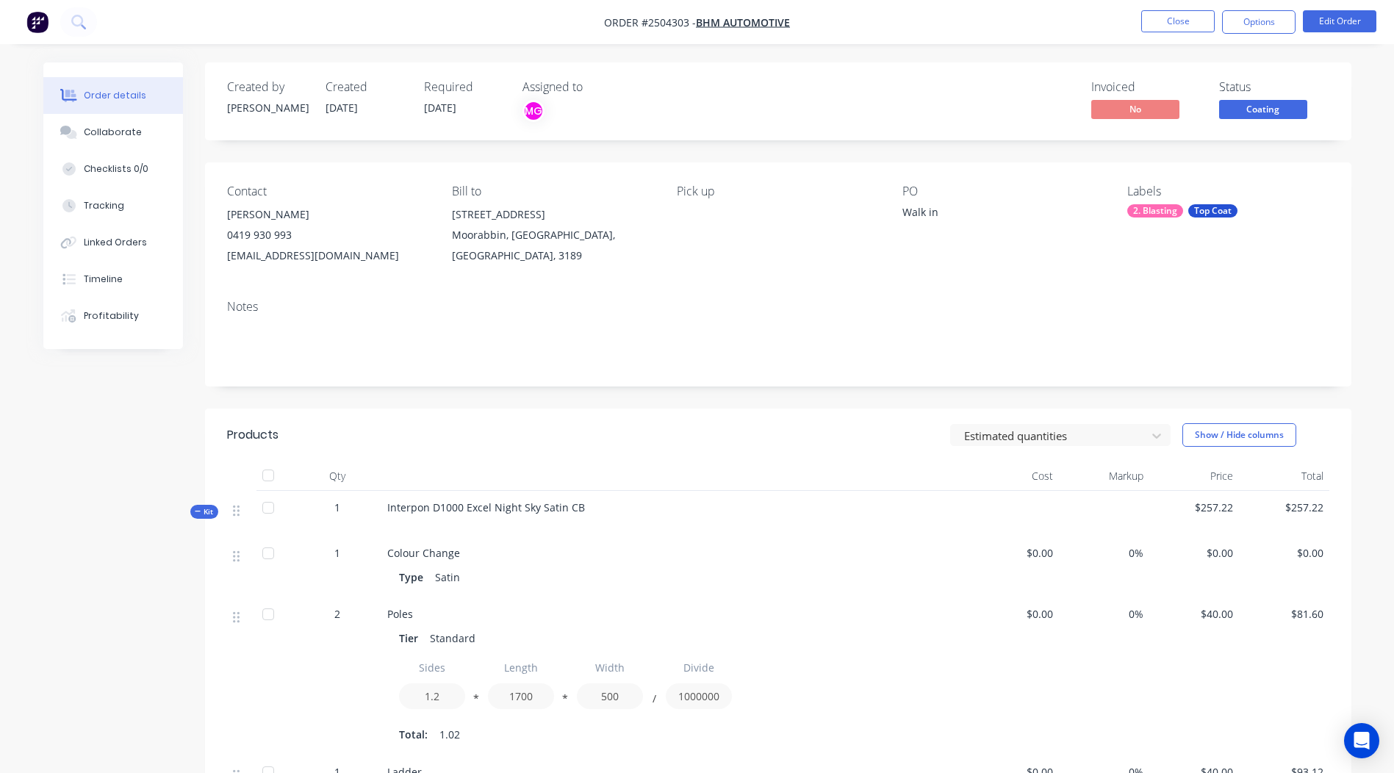
click at [1244, 104] on span "Coating" at bounding box center [1264, 109] width 88 height 18
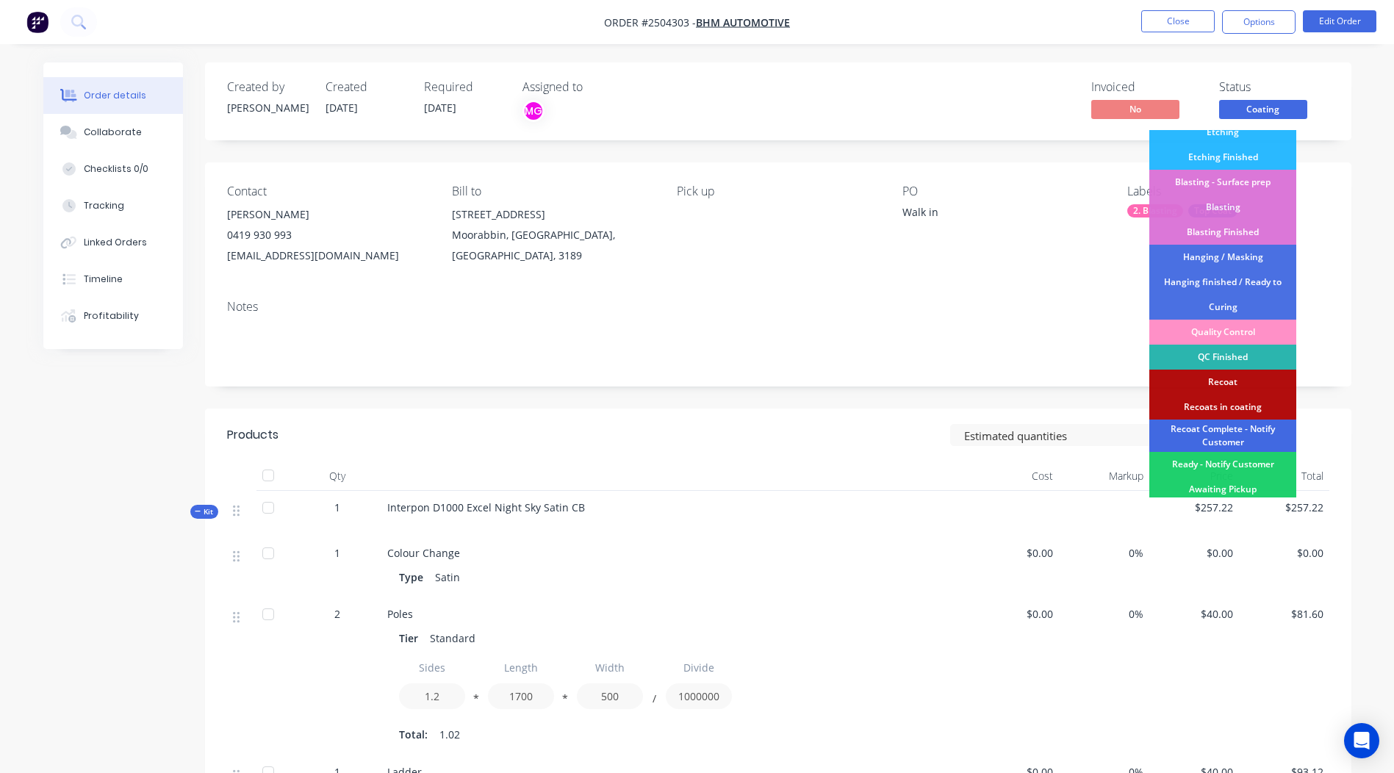
scroll to position [365, 0]
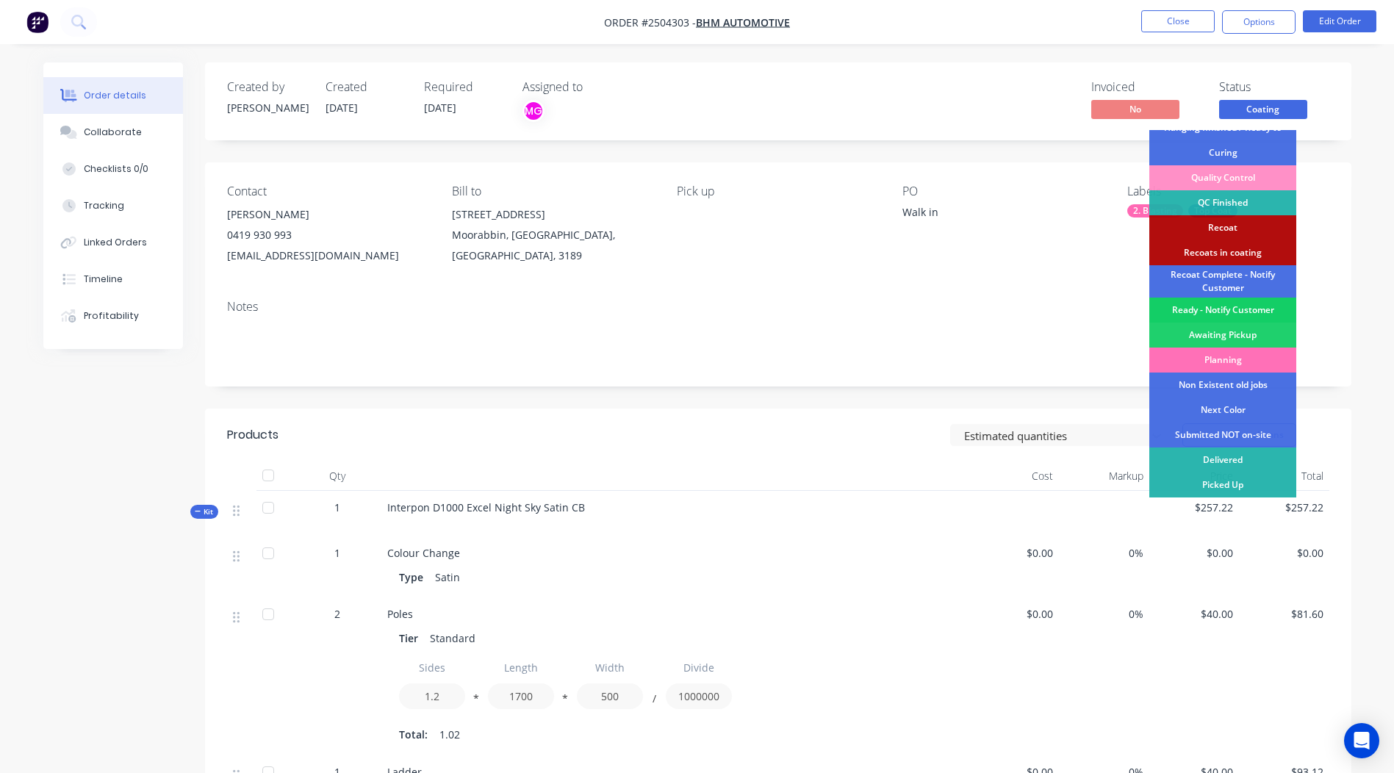
click at [1220, 312] on div "Ready - Notify Customer" at bounding box center [1223, 310] width 147 height 25
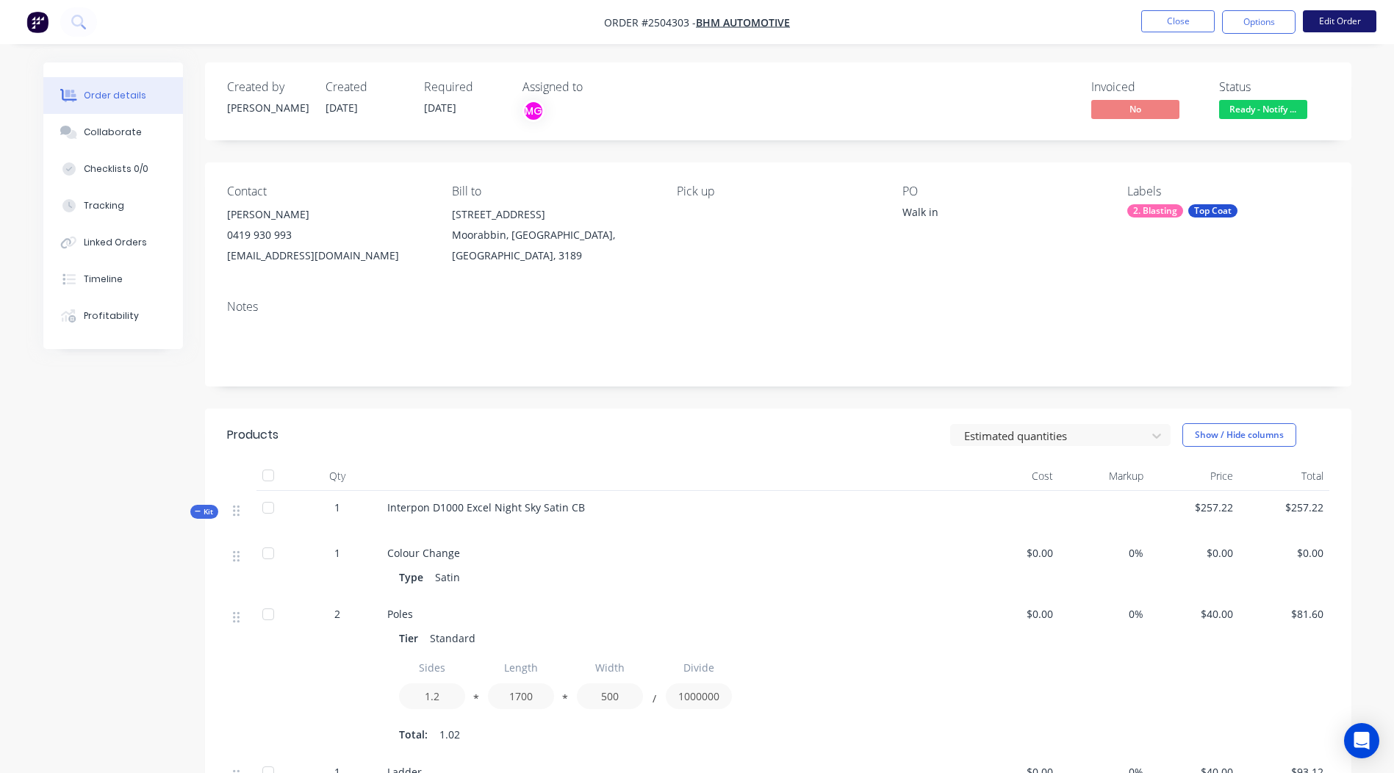
click at [1328, 12] on button "Edit Order" at bounding box center [1340, 21] width 74 height 22
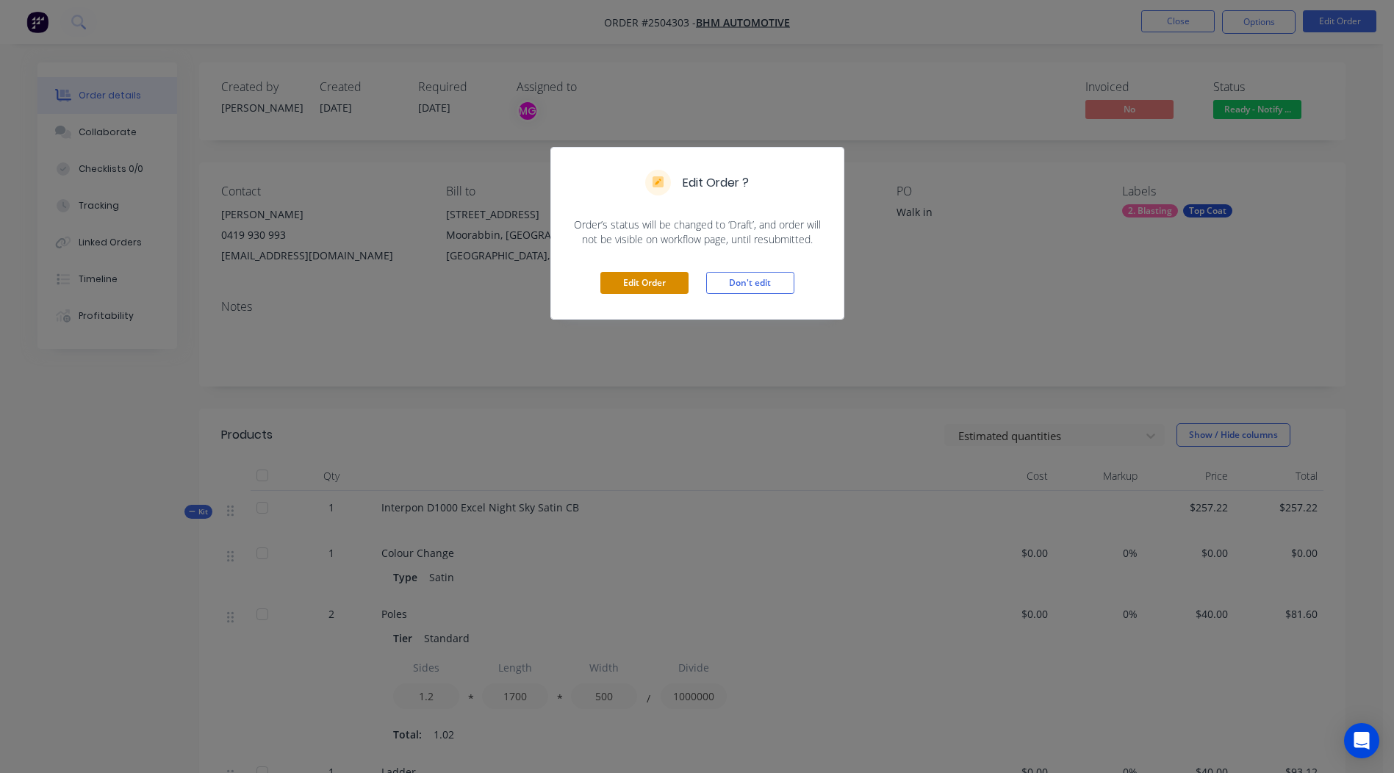
click at [664, 283] on button "Edit Order" at bounding box center [645, 283] width 88 height 22
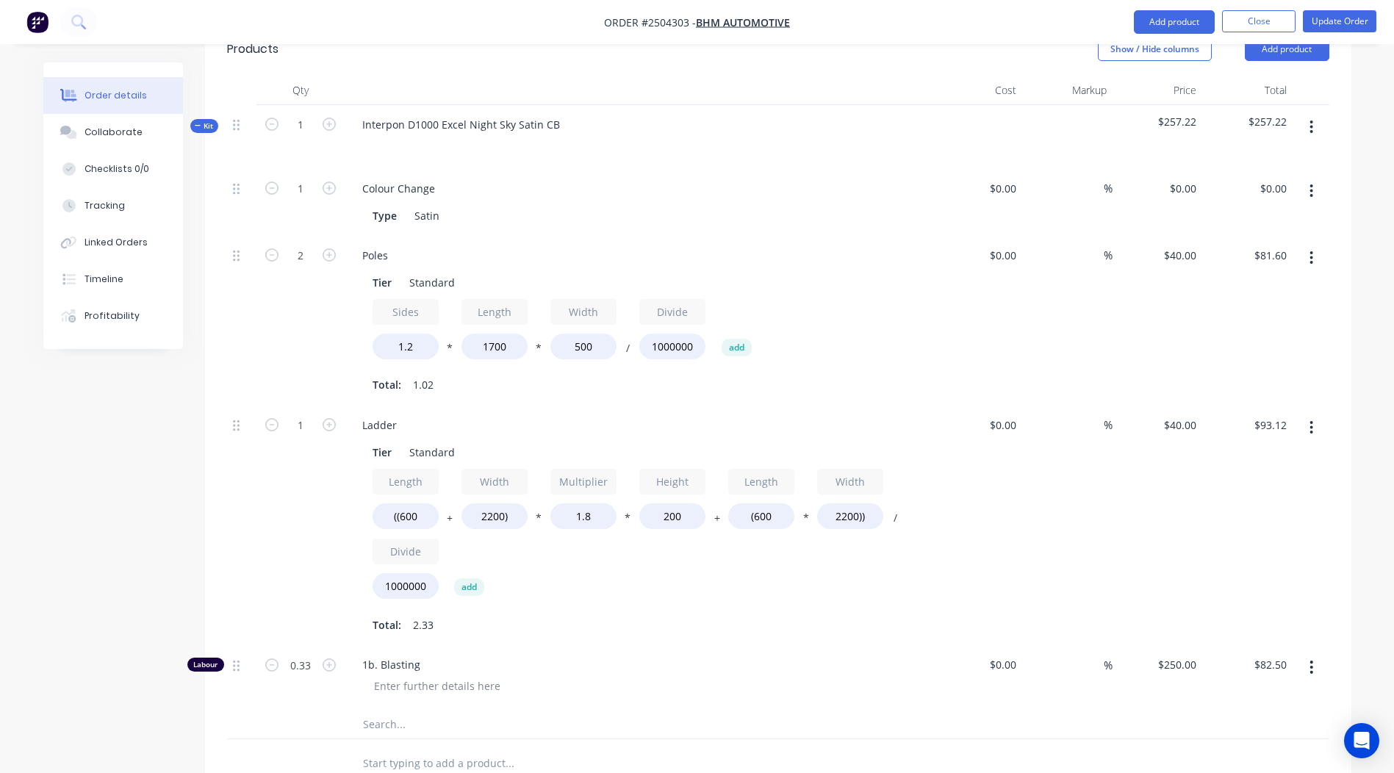
scroll to position [441, 0]
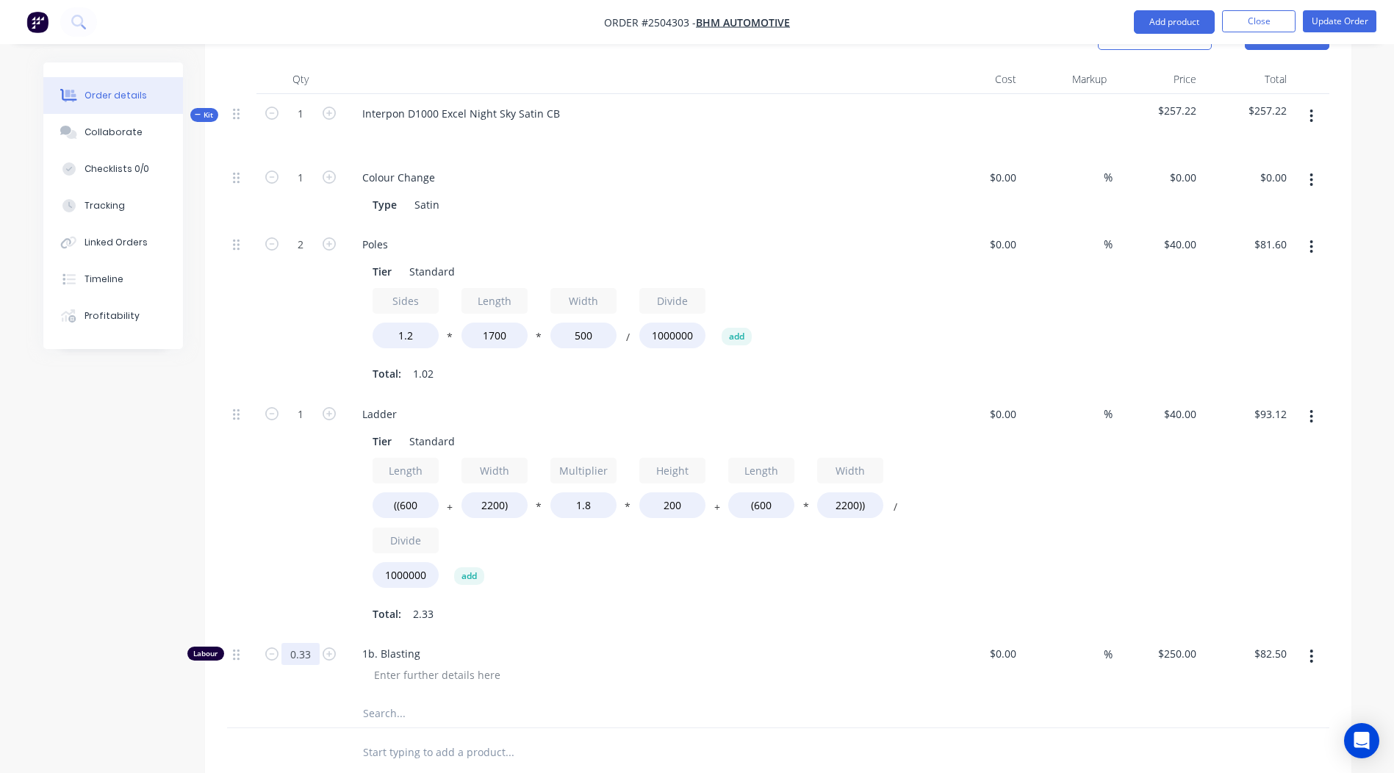
click at [309, 643] on input "0.33" at bounding box center [301, 654] width 38 height 22
type input "0.167"
type input "$41.75"
click at [897, 751] on div "Products Show / Hide columns Add product Qty Cost Markup Price Total Kit 1 Inte…" at bounding box center [778, 571] width 1147 height 1118
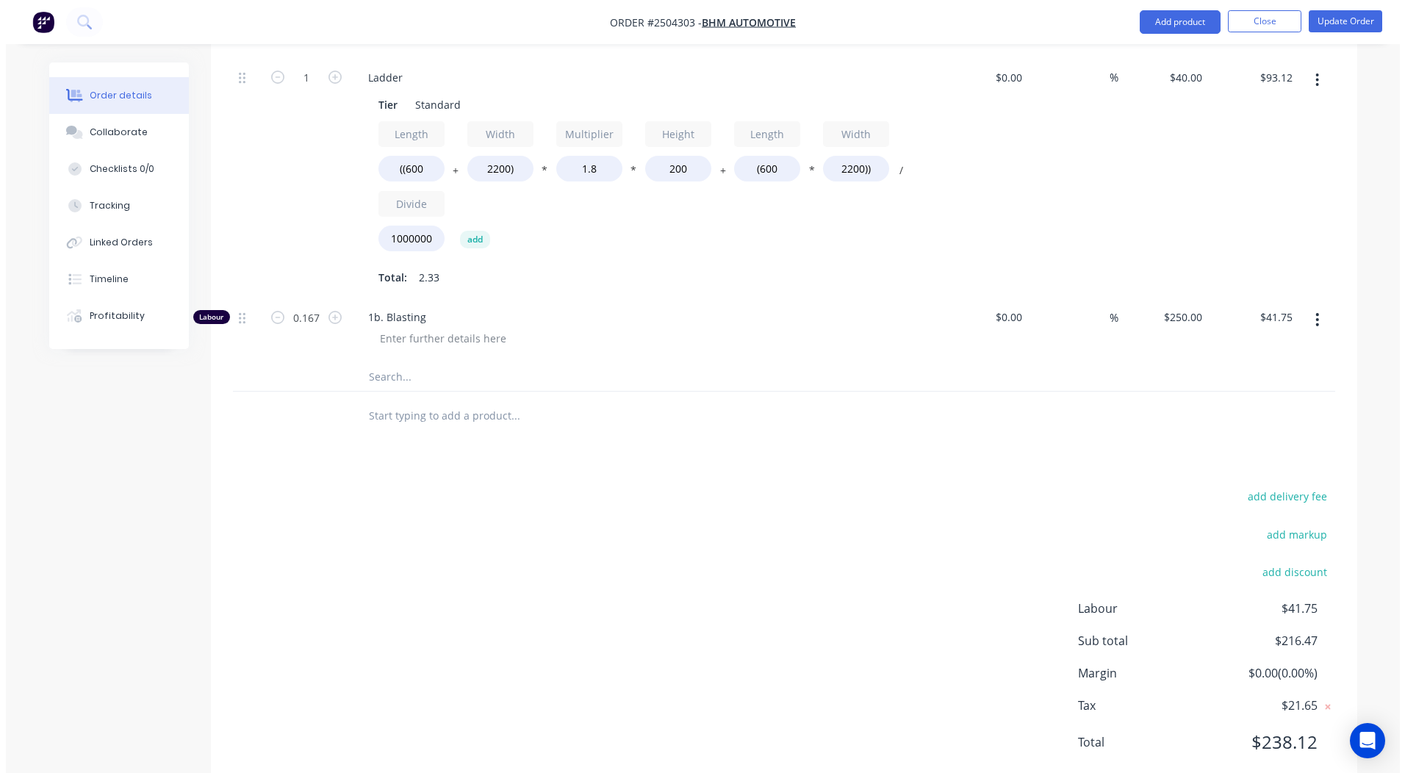
scroll to position [0, 0]
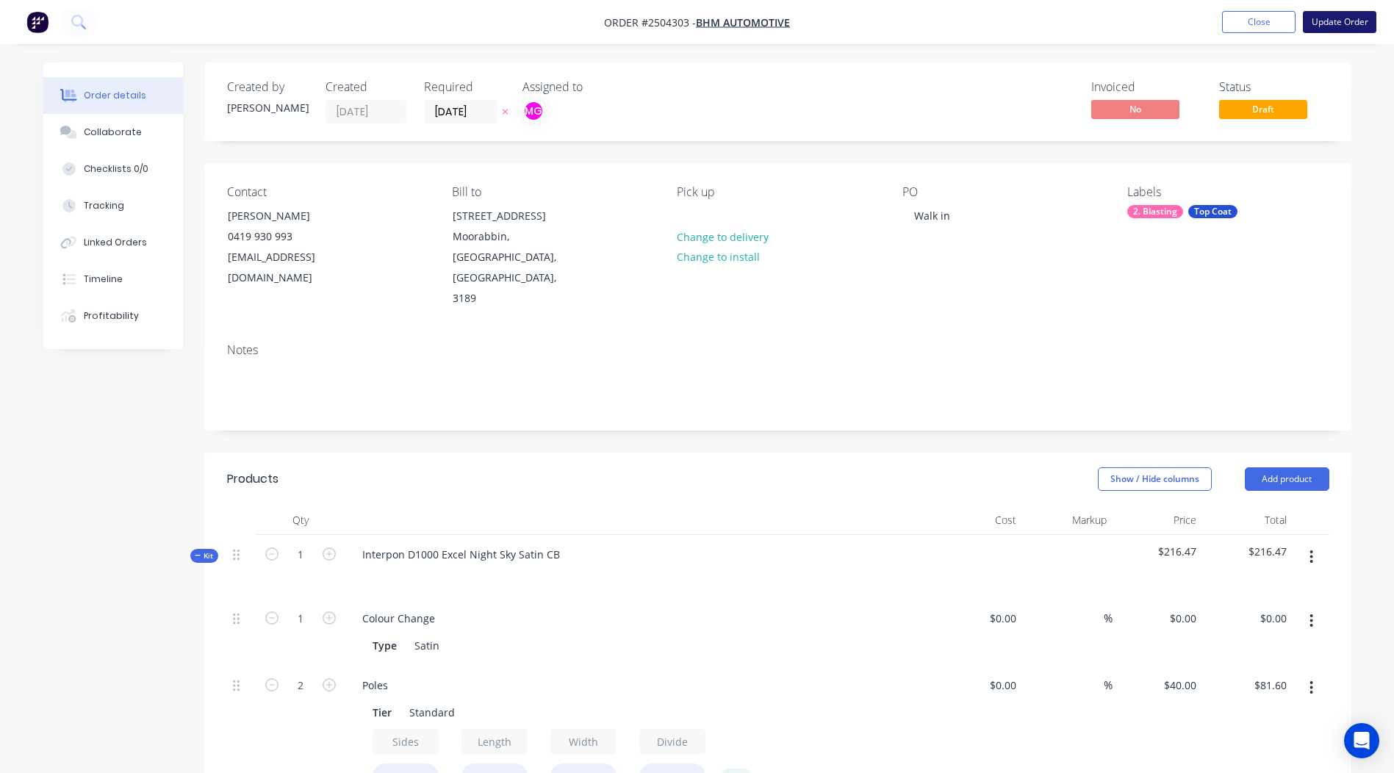
click at [1329, 20] on button "Update Order" at bounding box center [1340, 22] width 74 height 22
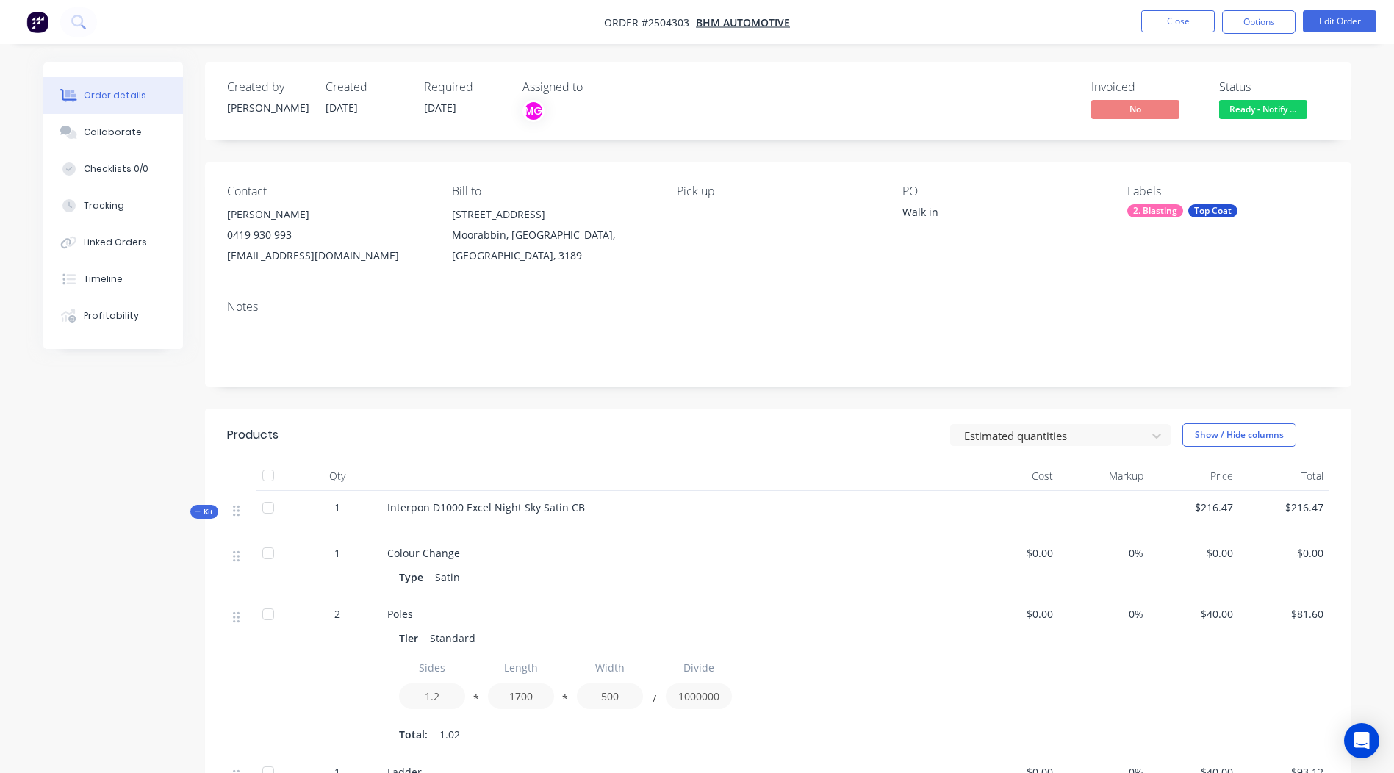
click at [1153, 5] on nav "Order #2504303 - BHM Automotive Close Options Edit Order" at bounding box center [697, 22] width 1394 height 44
click at [1159, 23] on button "Close" at bounding box center [1179, 21] width 74 height 22
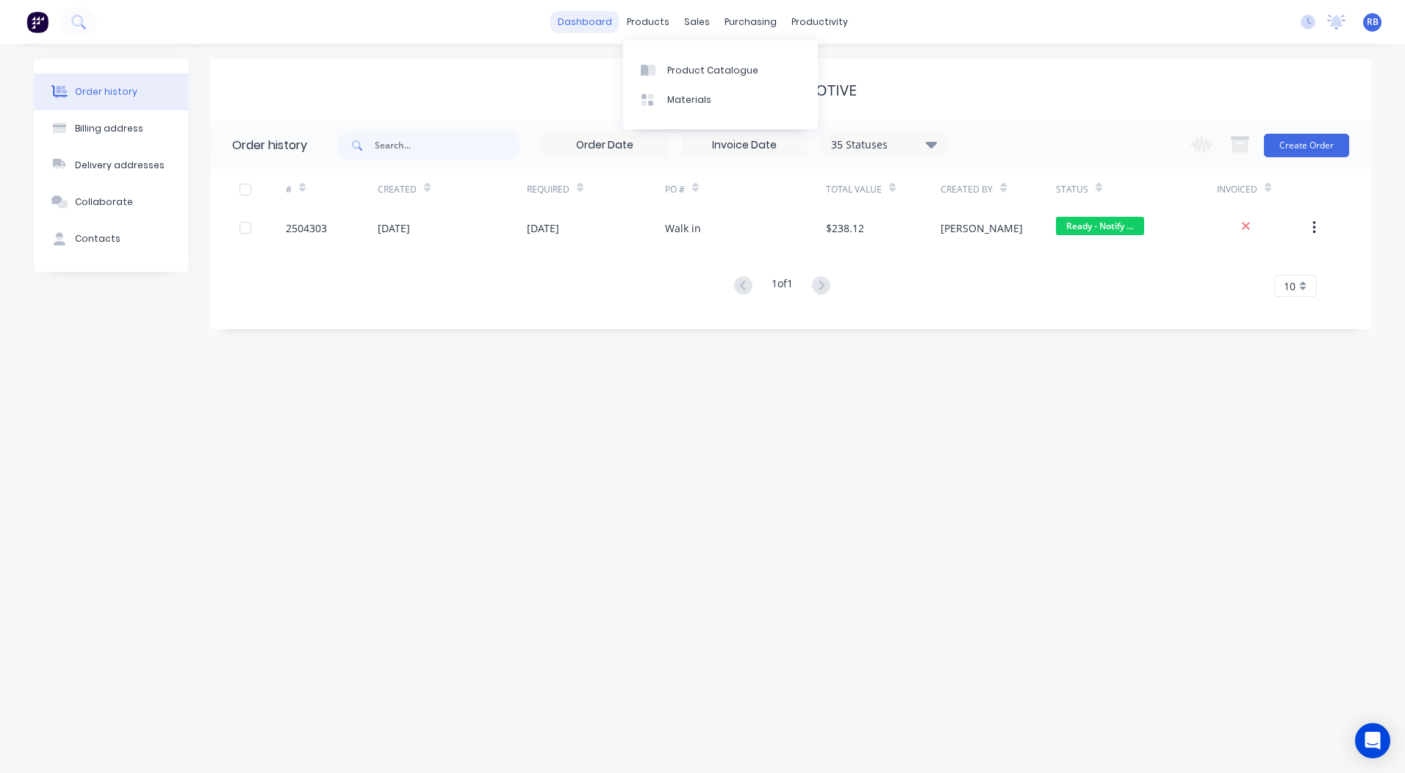
click at [593, 24] on link "dashboard" at bounding box center [585, 22] width 69 height 22
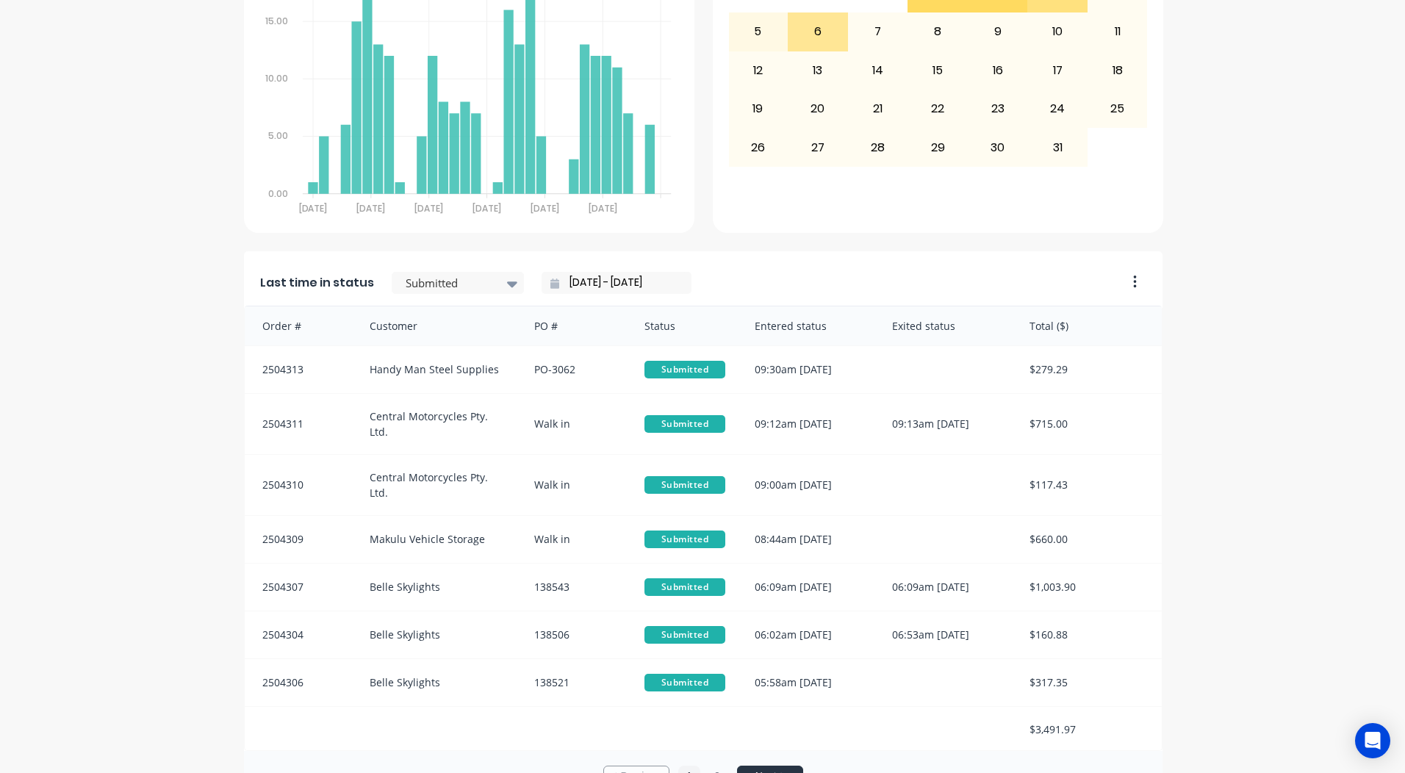
scroll to position [634, 0]
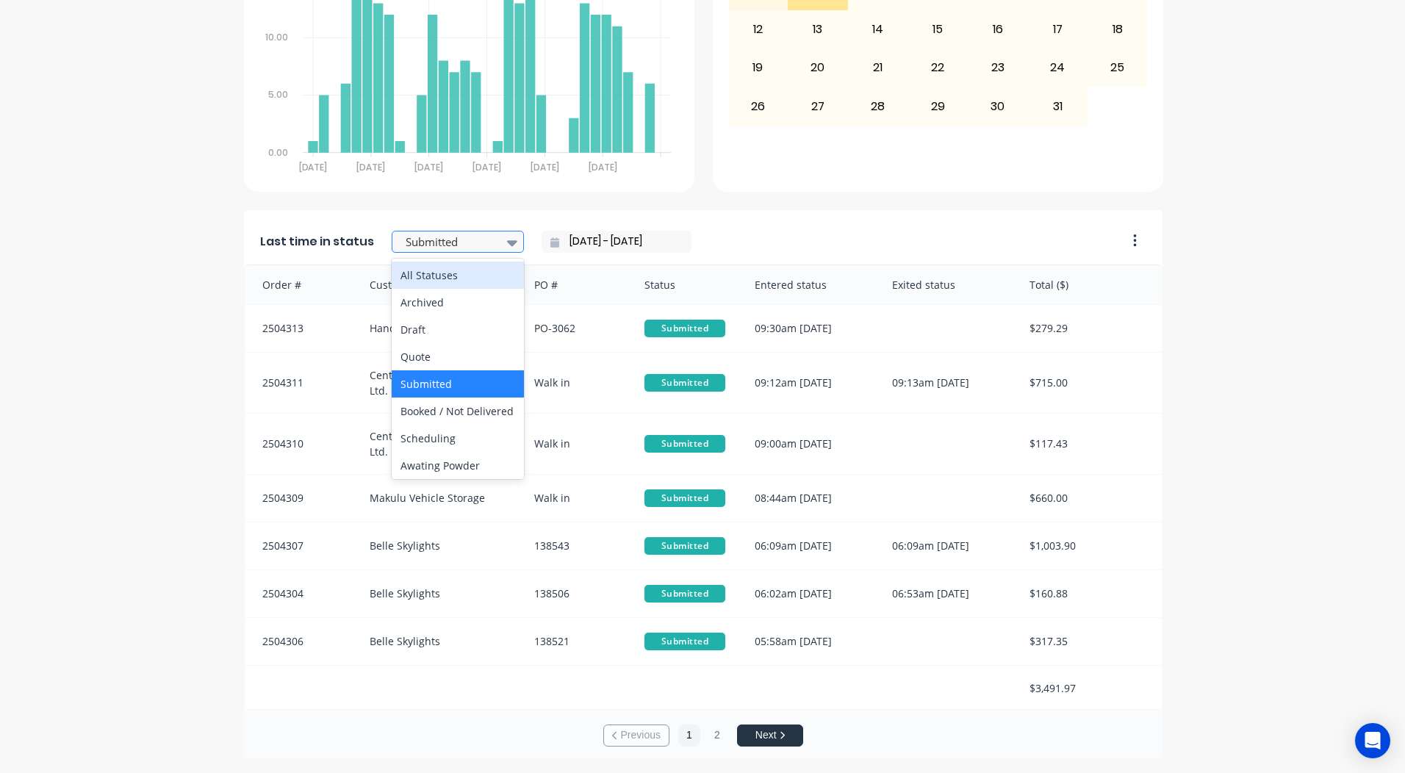
click at [409, 246] on div at bounding box center [450, 242] width 93 height 18
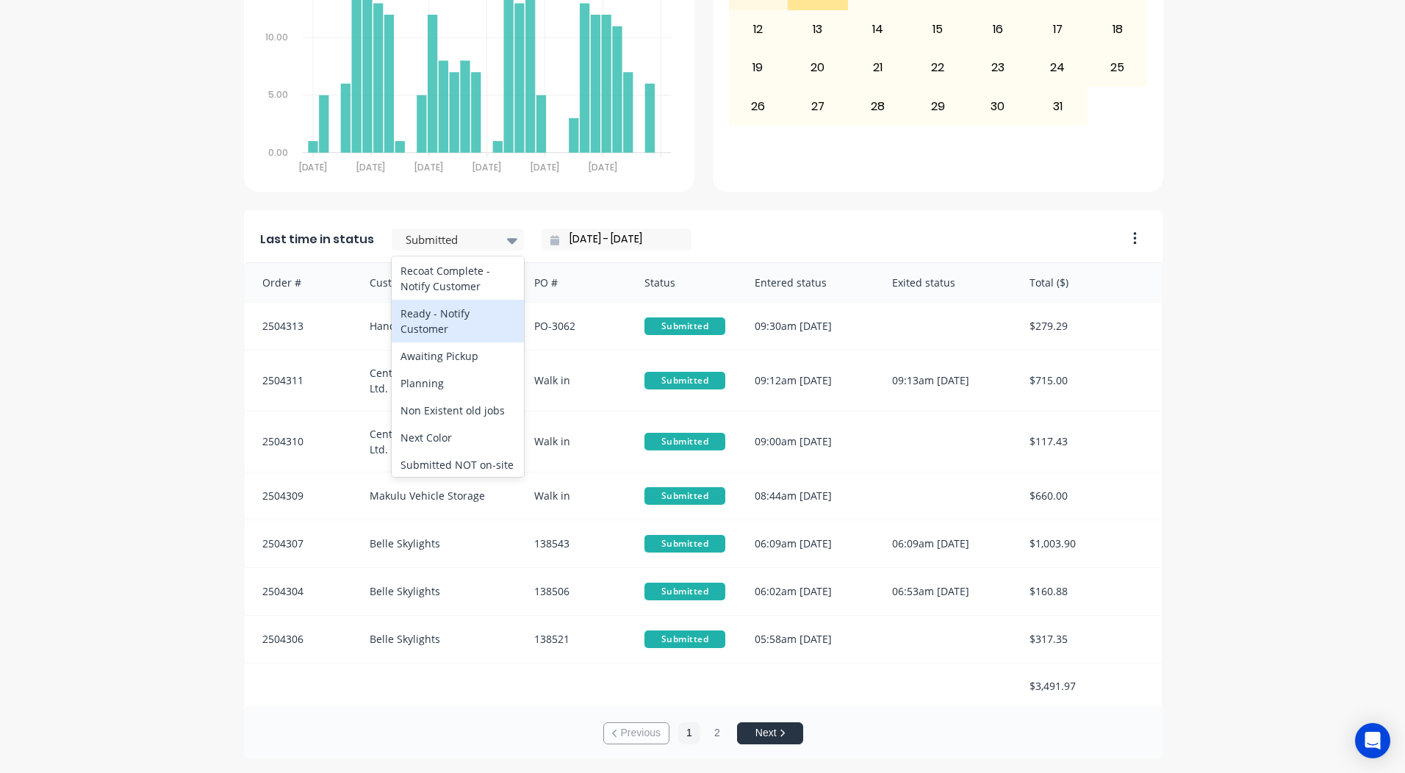
scroll to position [687, 0]
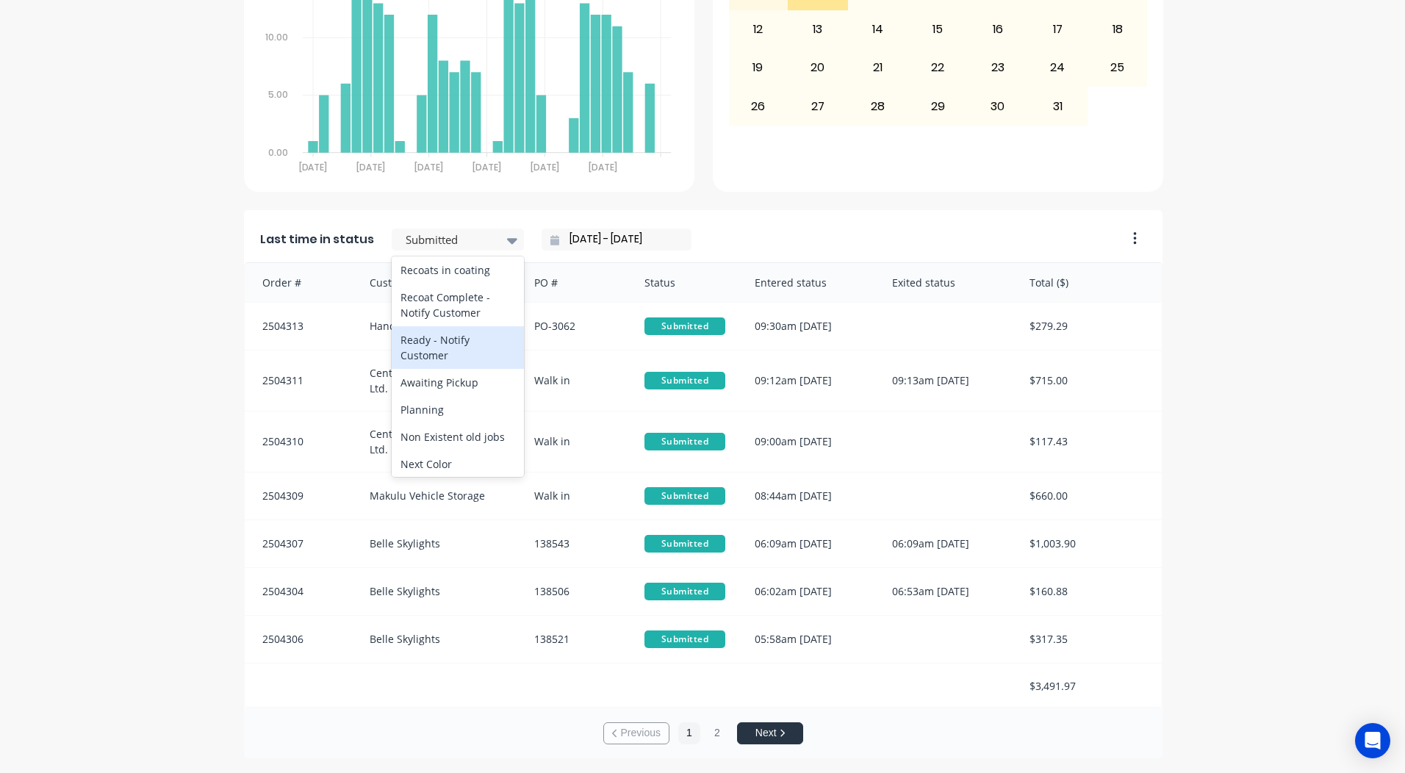
click at [401, 369] on div "Ready - Notify Customer" at bounding box center [458, 347] width 132 height 43
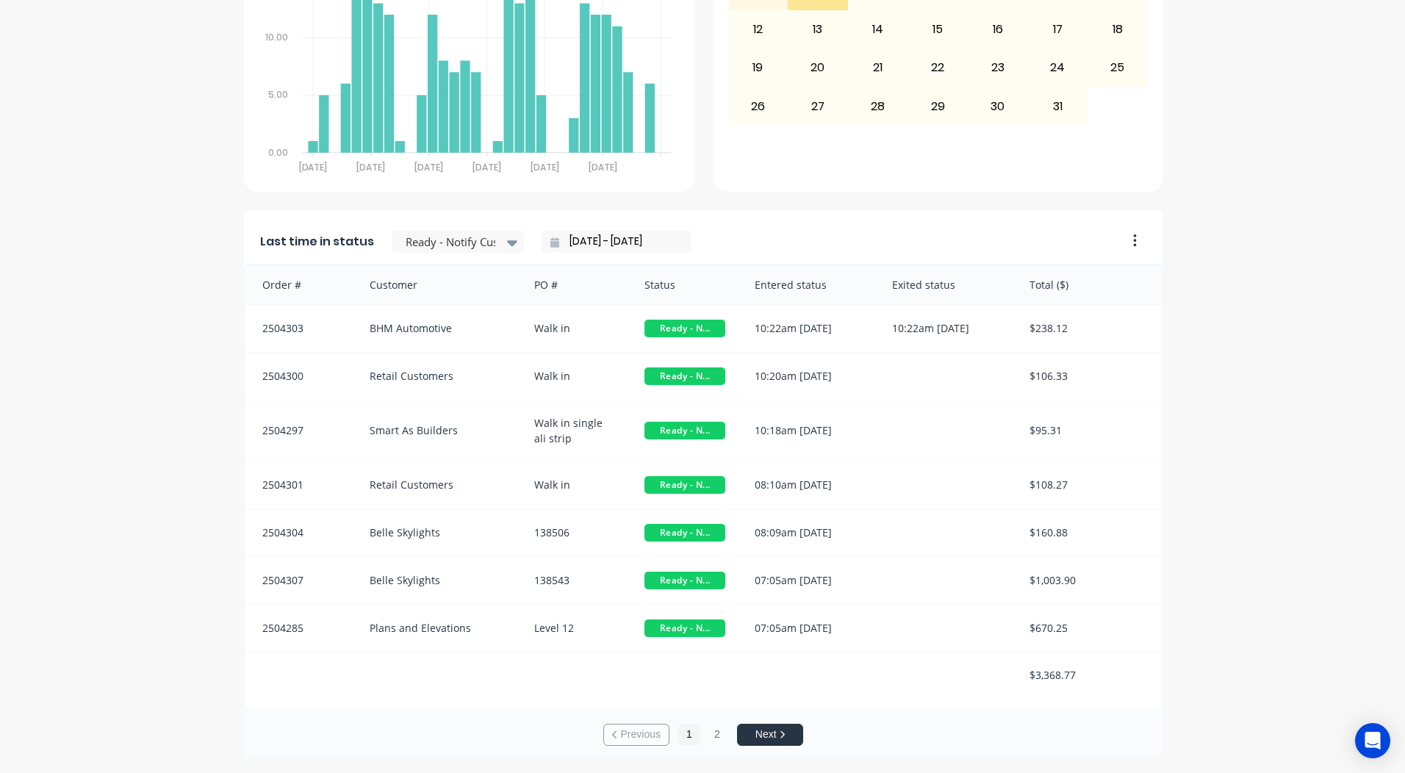
scroll to position [2, 0]
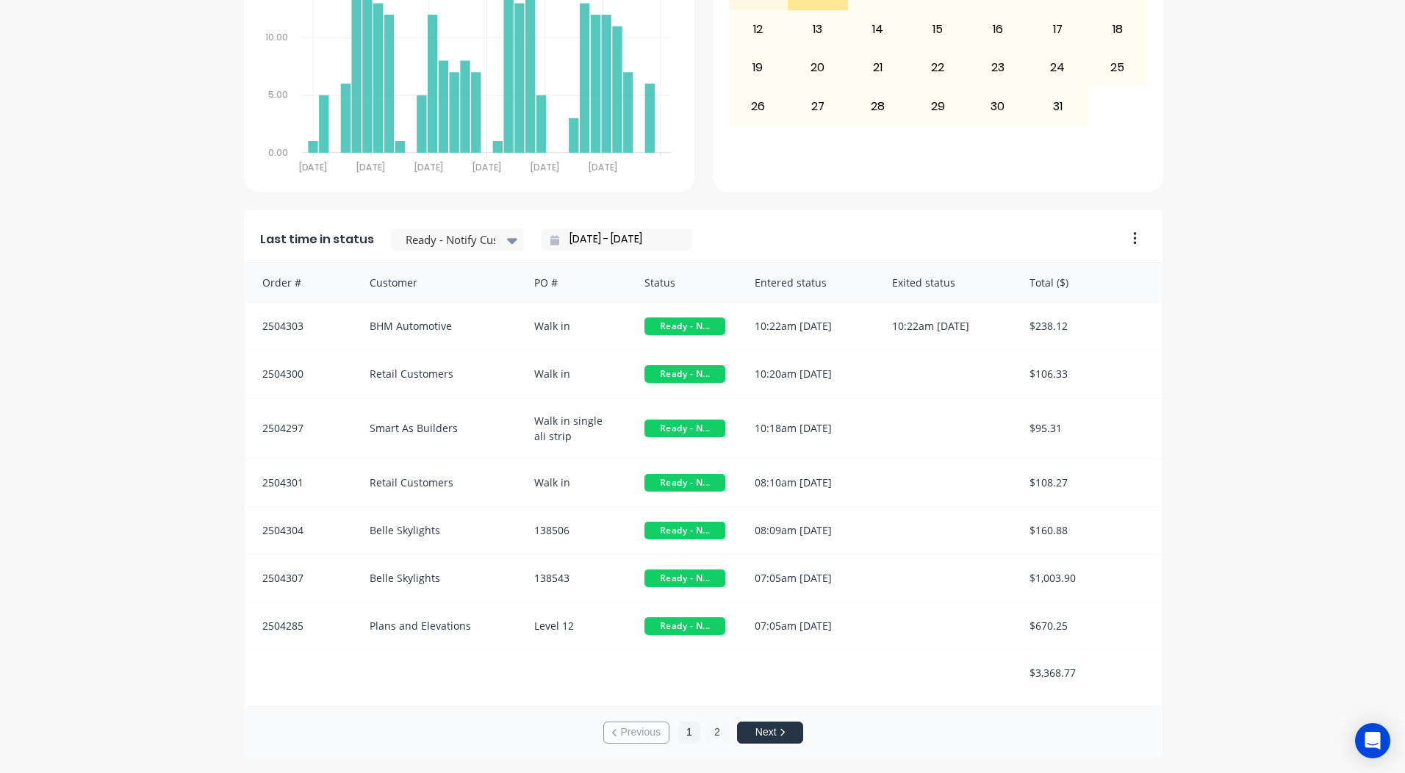
click at [713, 726] on button "2" at bounding box center [717, 733] width 22 height 22
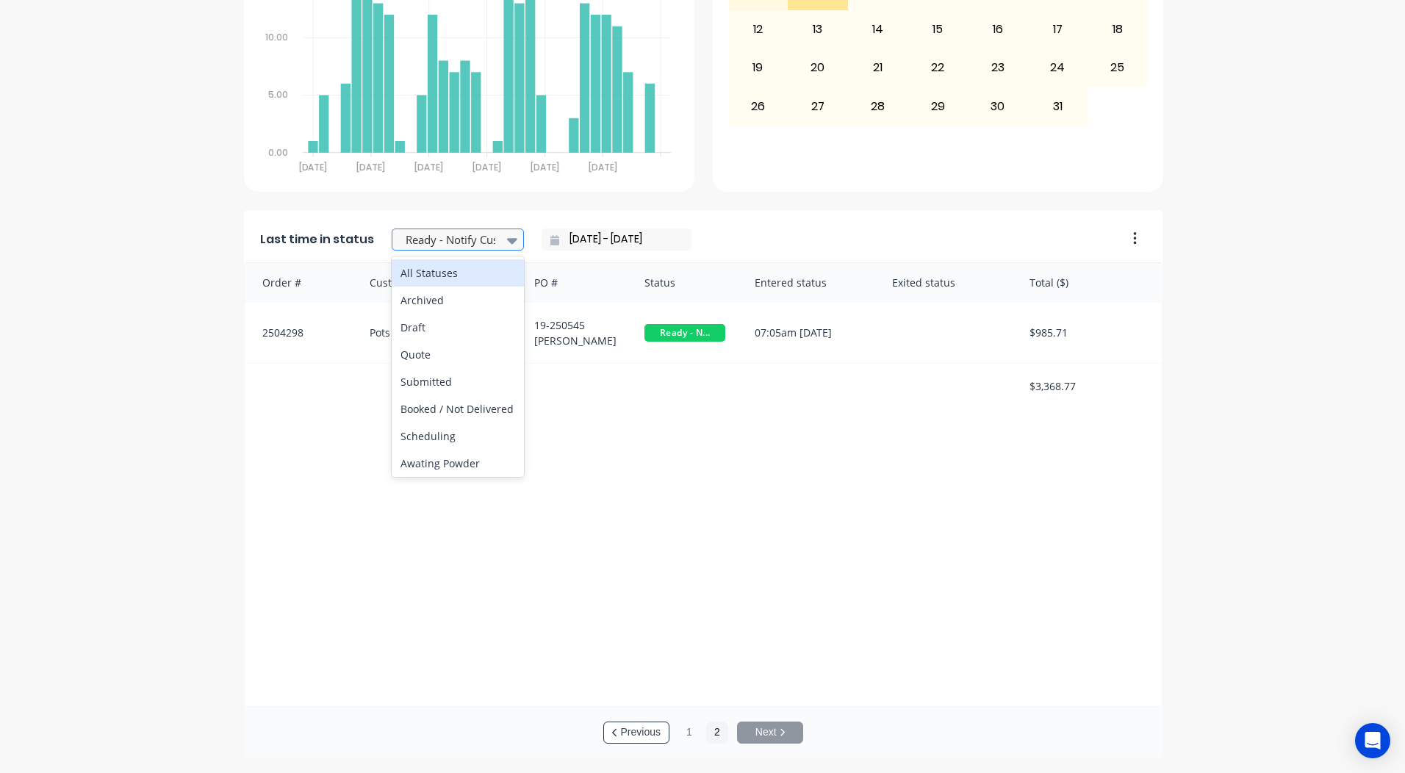
click at [465, 236] on div at bounding box center [450, 240] width 93 height 18
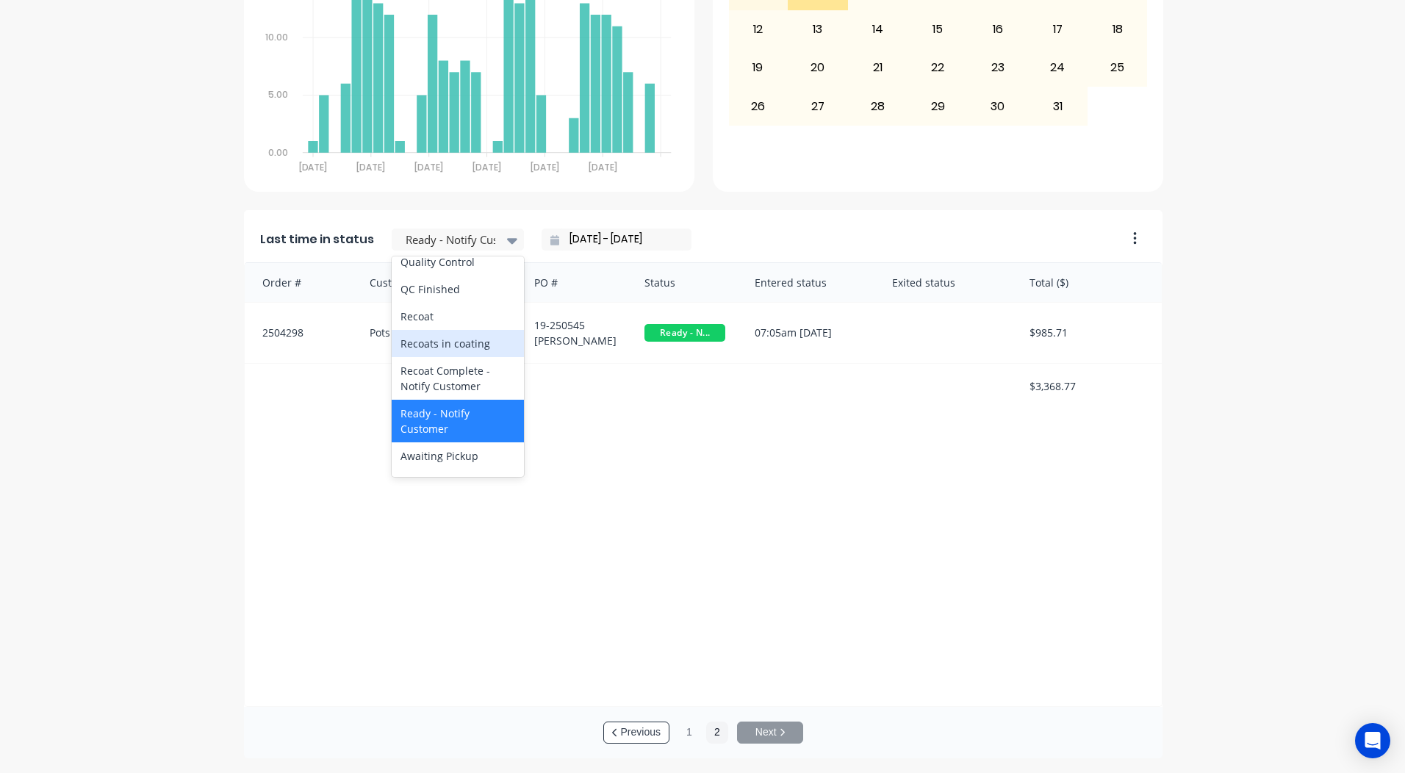
scroll to position [540, 0]
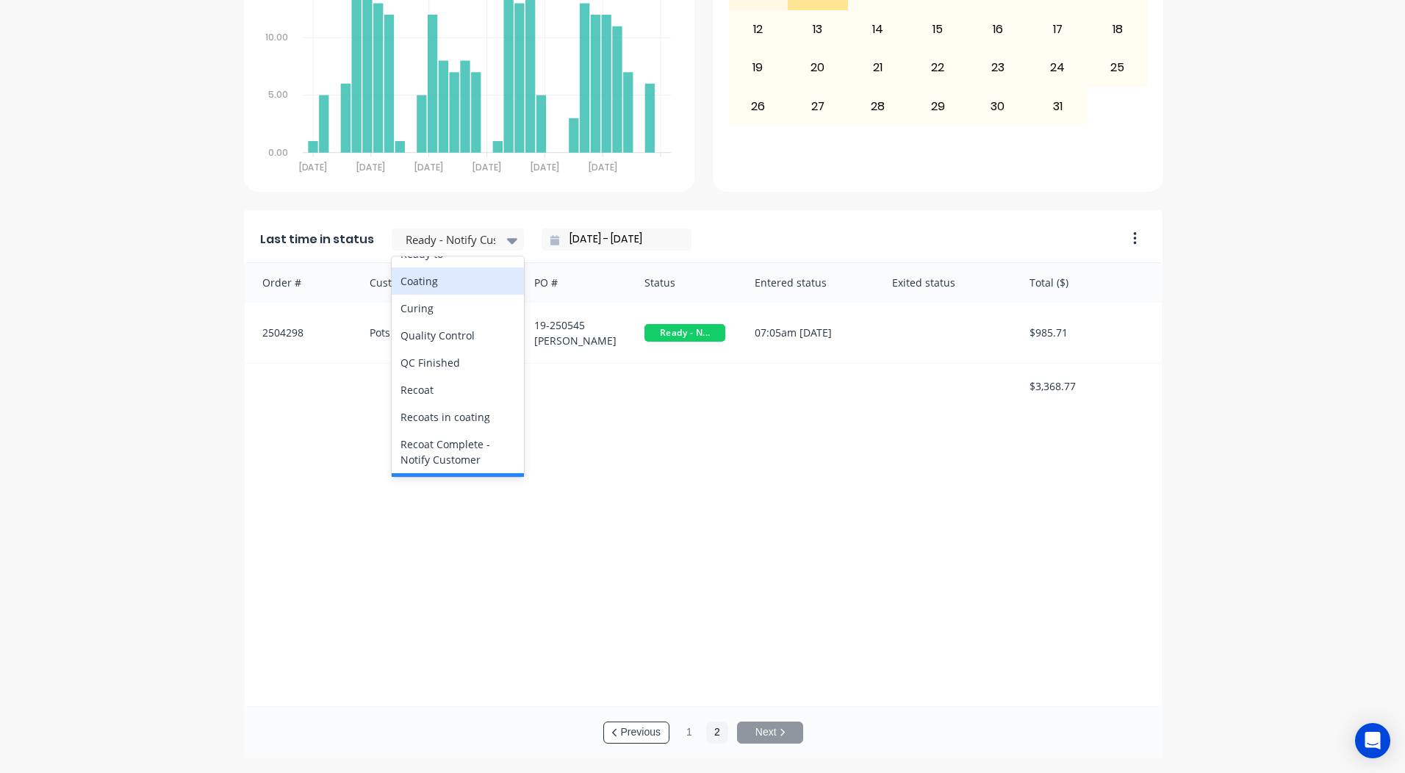
click at [434, 295] on div "Coating" at bounding box center [458, 281] width 132 height 27
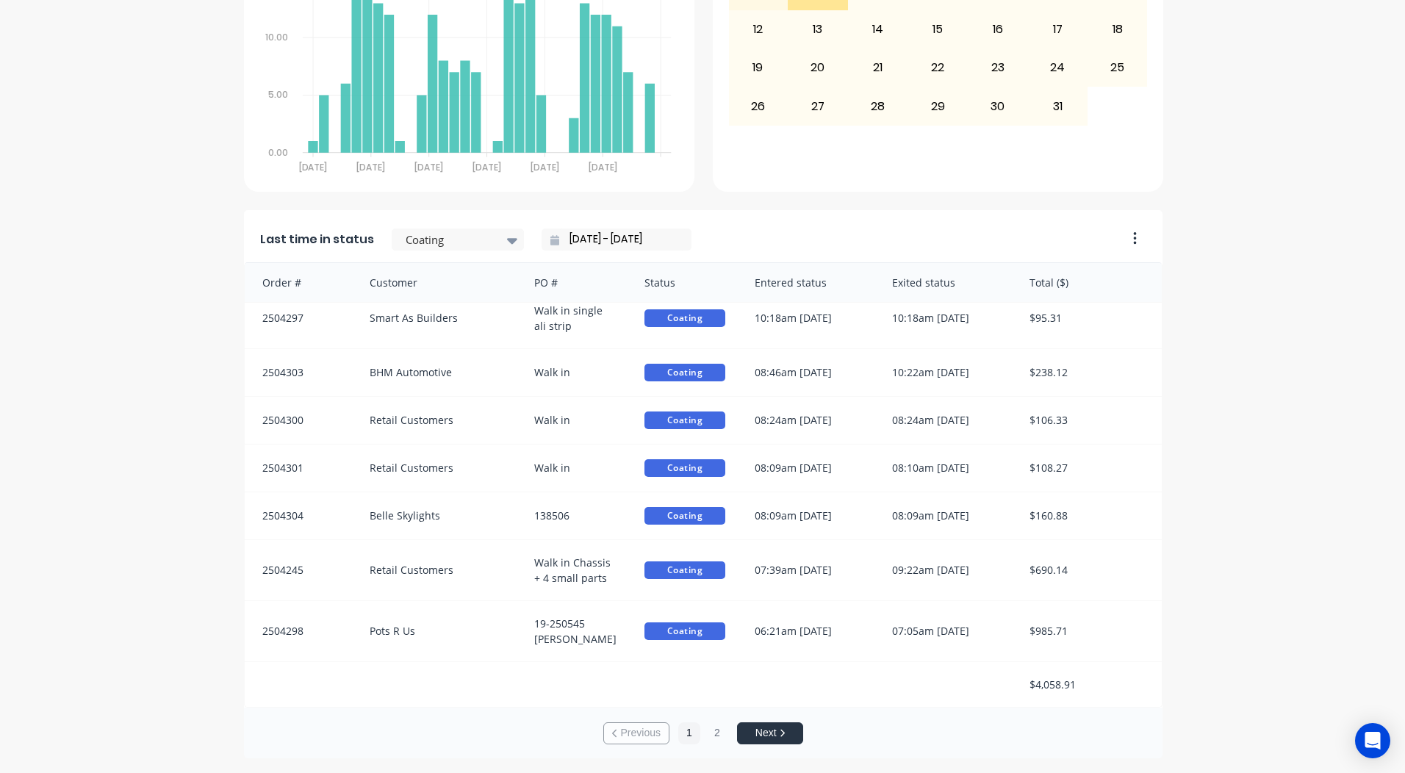
scroll to position [0, 0]
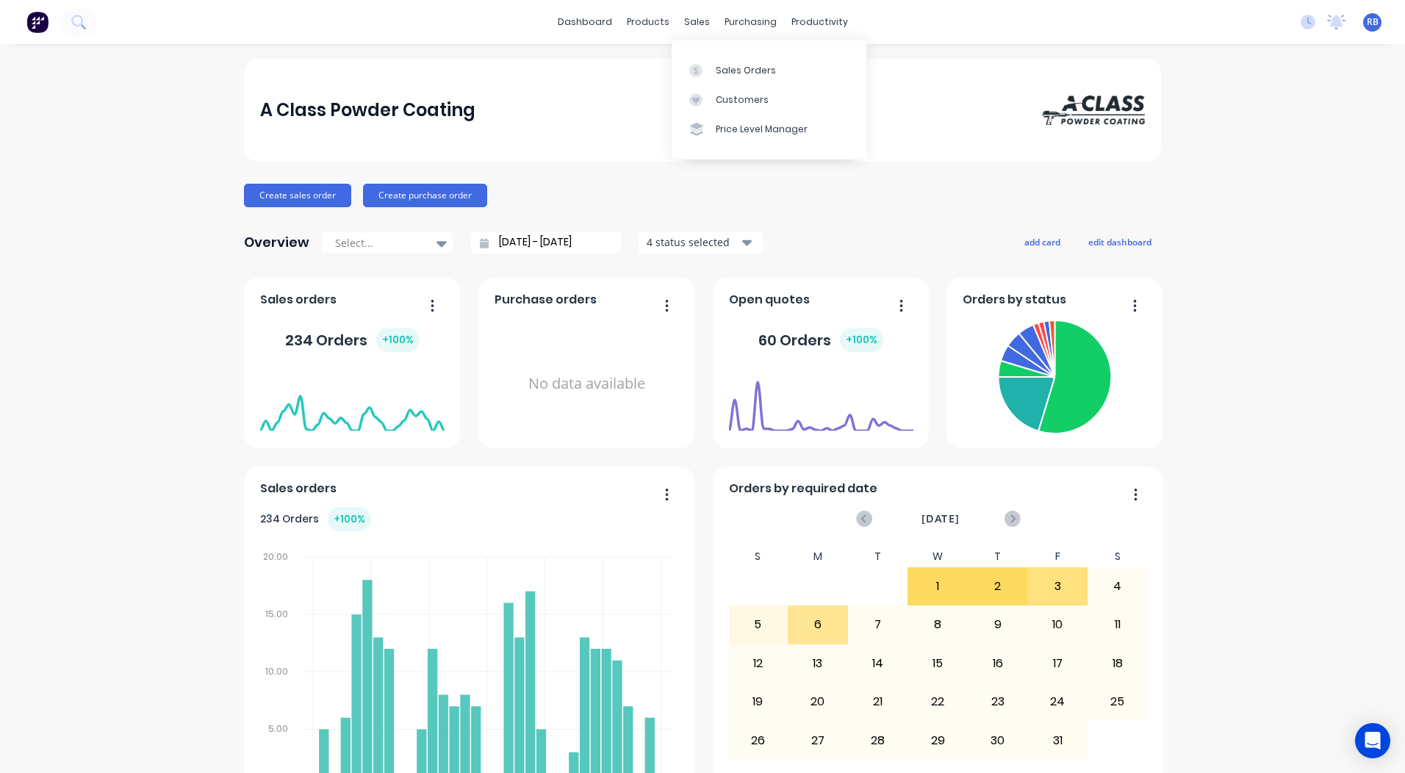
click at [1244, 373] on div "A Class Powder Coating Create sales order Create purchase order Overview Select…" at bounding box center [702, 726] width 1405 height 1334
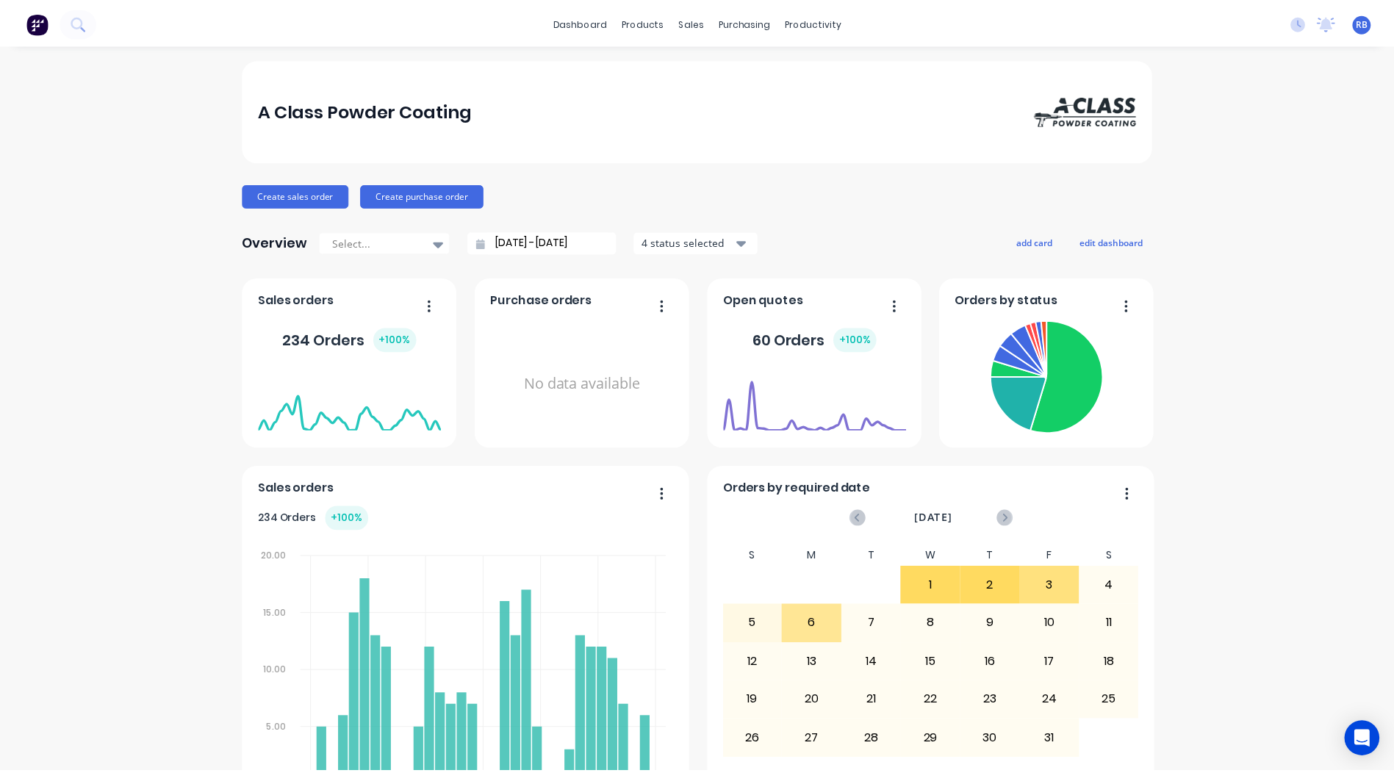
scroll to position [634, 0]
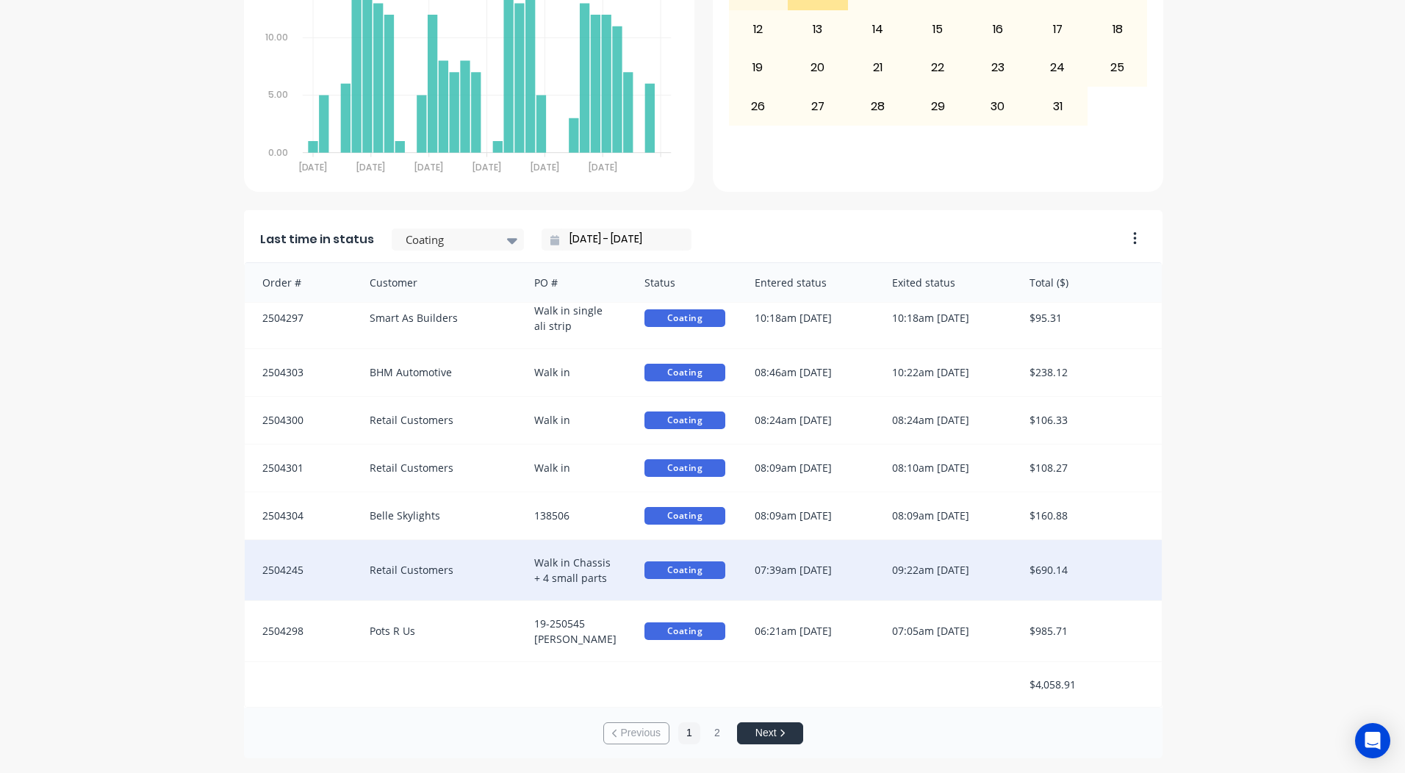
click at [976, 582] on div "09:22am [DATE]" at bounding box center [946, 570] width 137 height 60
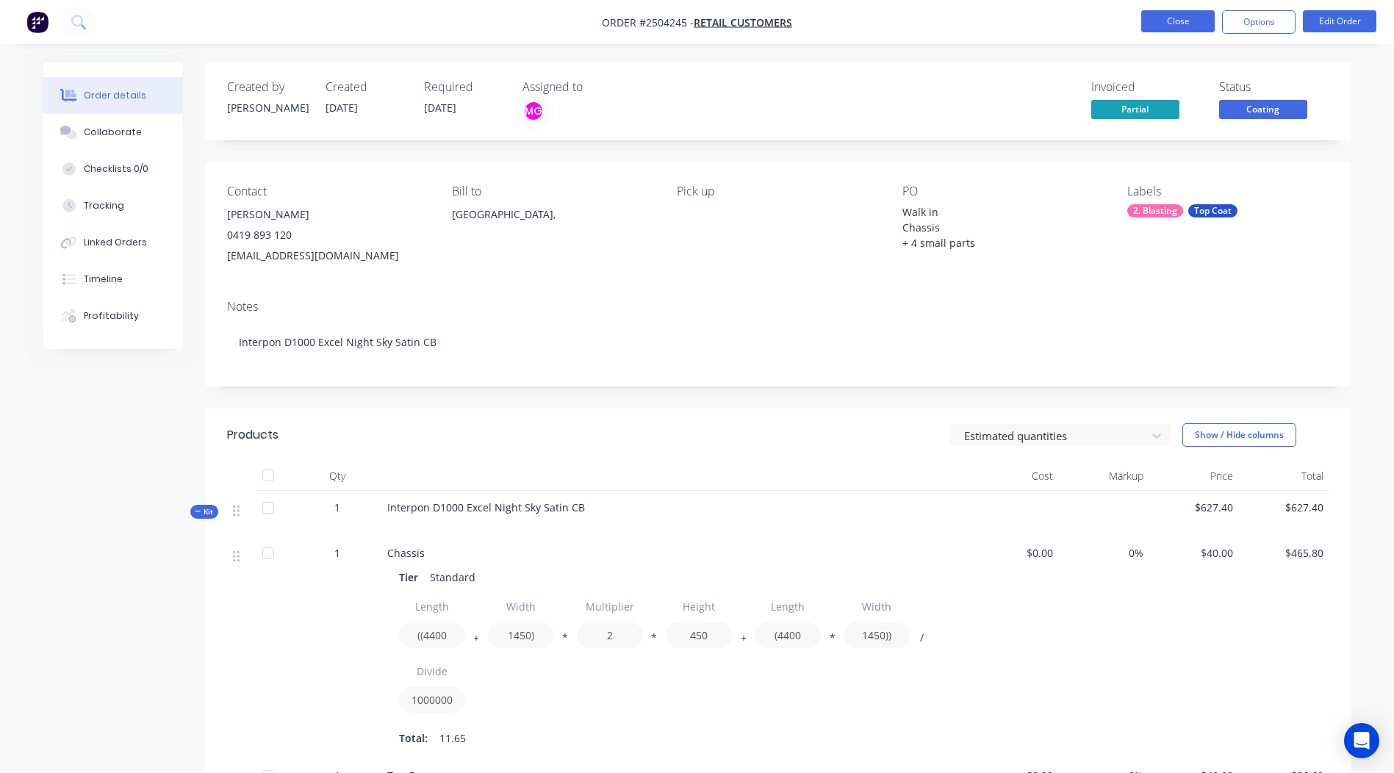
click at [1183, 12] on button "Close" at bounding box center [1179, 21] width 74 height 22
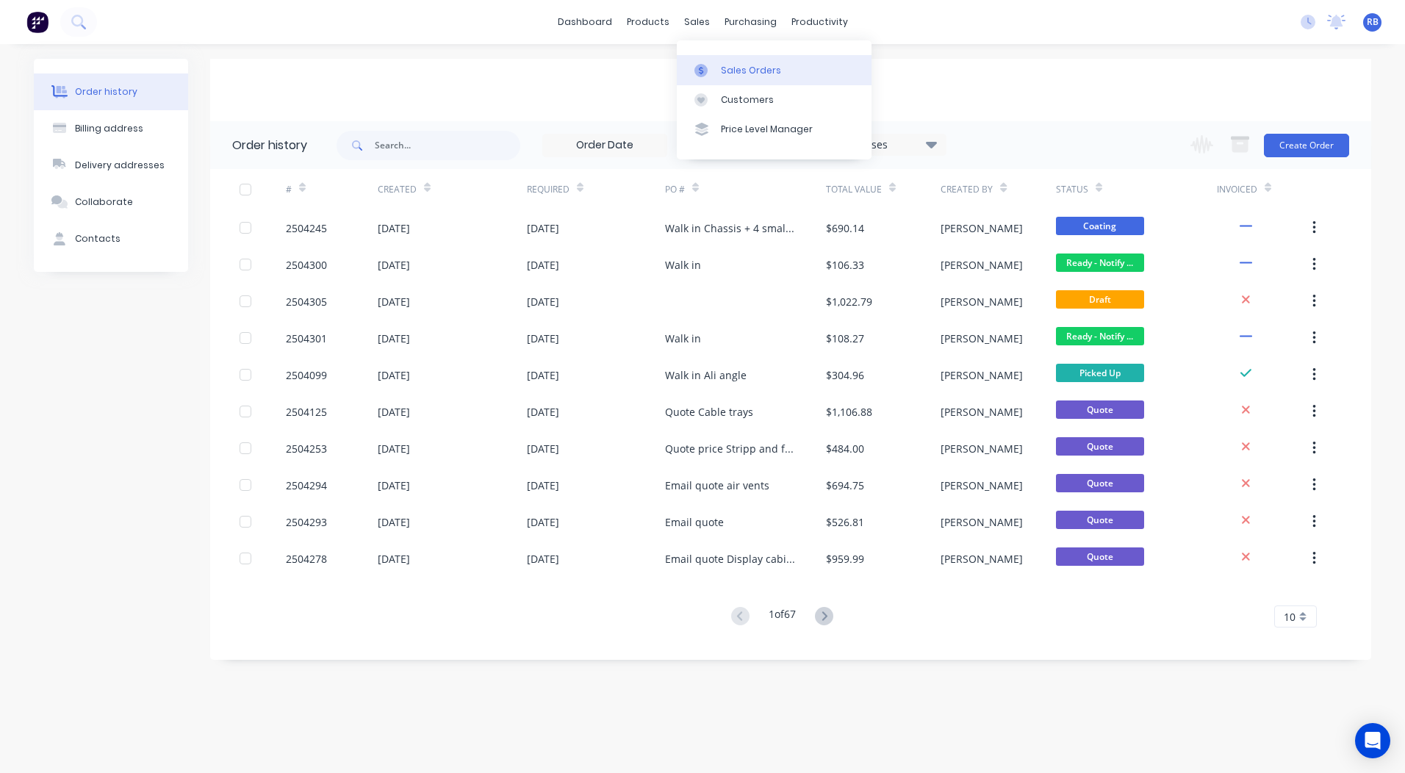
click at [728, 62] on link "Sales Orders" at bounding box center [774, 69] width 195 height 29
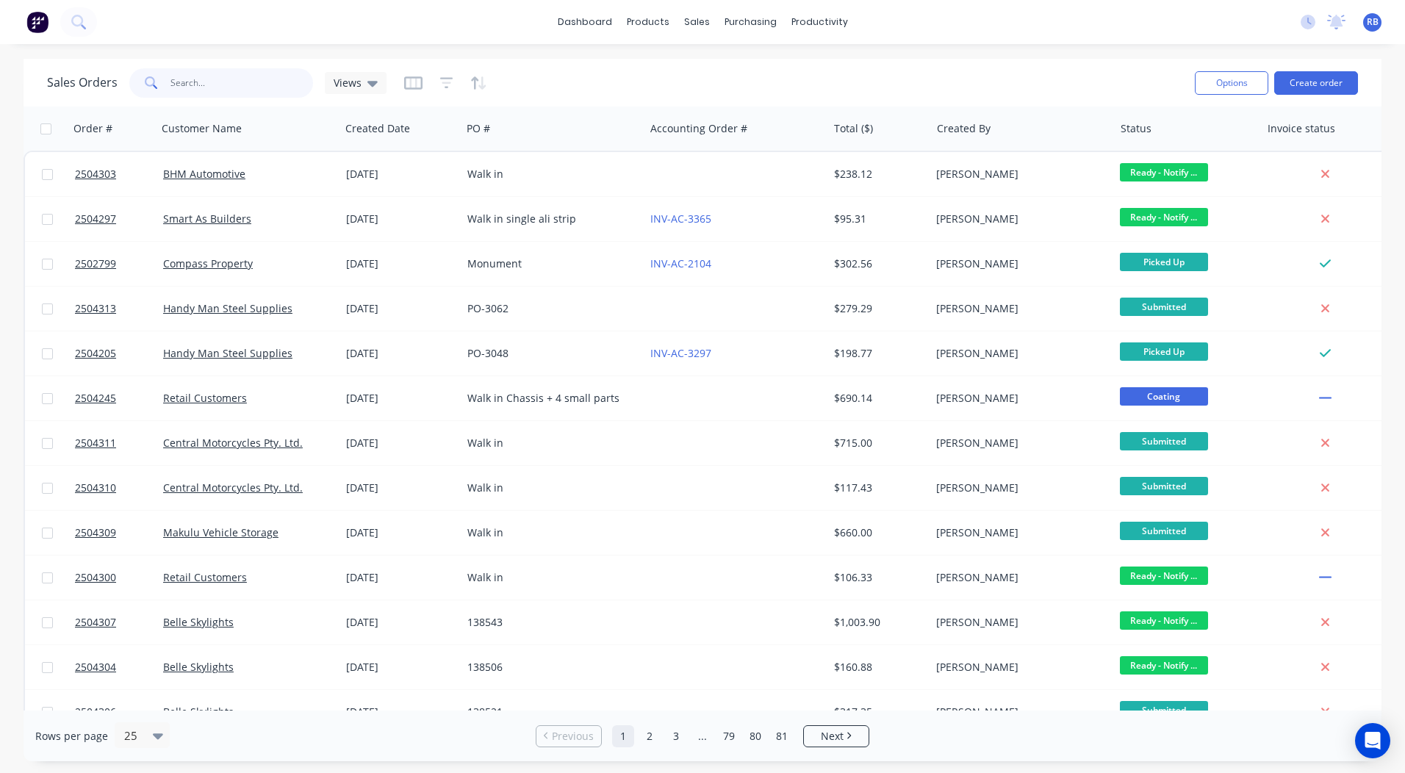
click at [233, 85] on input "text" at bounding box center [242, 82] width 143 height 29
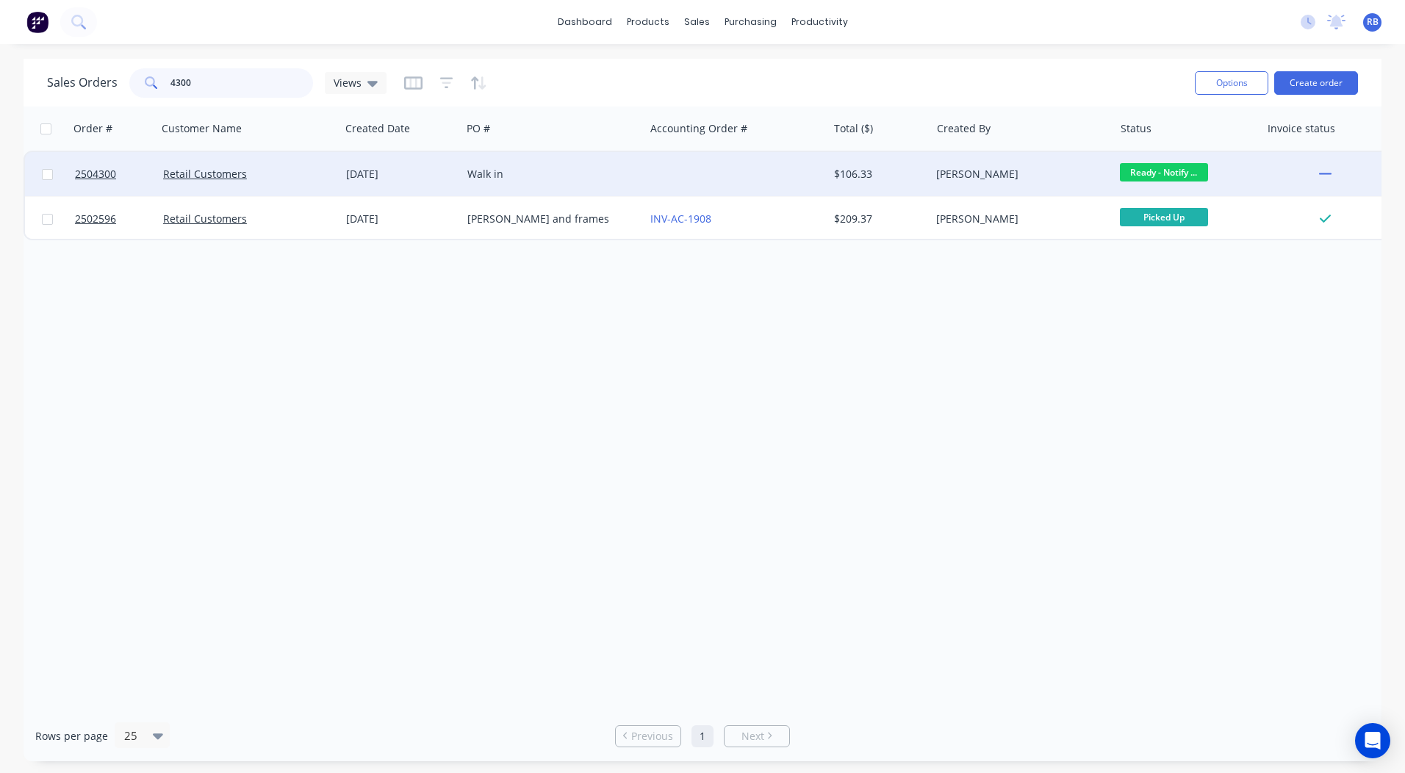
type input "4300"
click at [597, 165] on div "Walk in" at bounding box center [553, 174] width 183 height 44
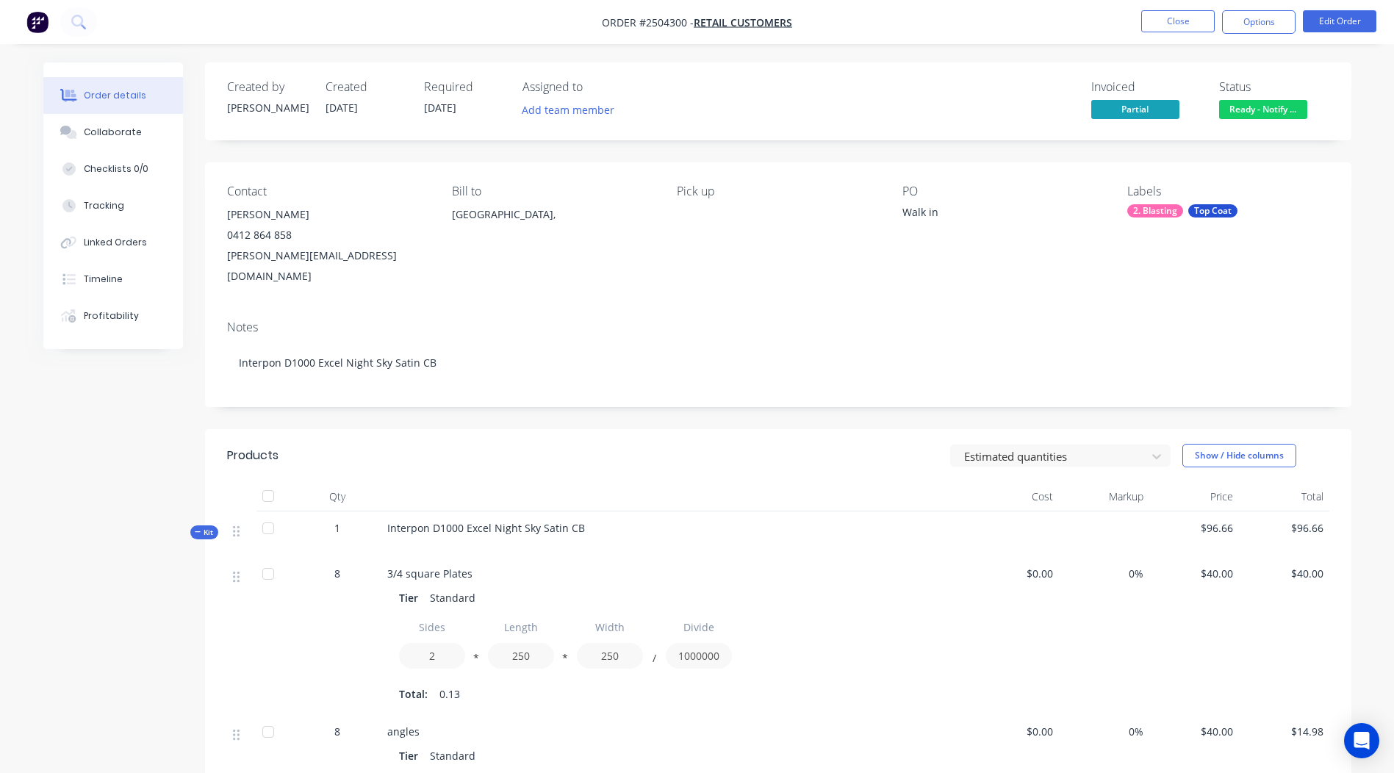
click at [1244, 119] on button "Ready - Notify ..." at bounding box center [1264, 111] width 88 height 22
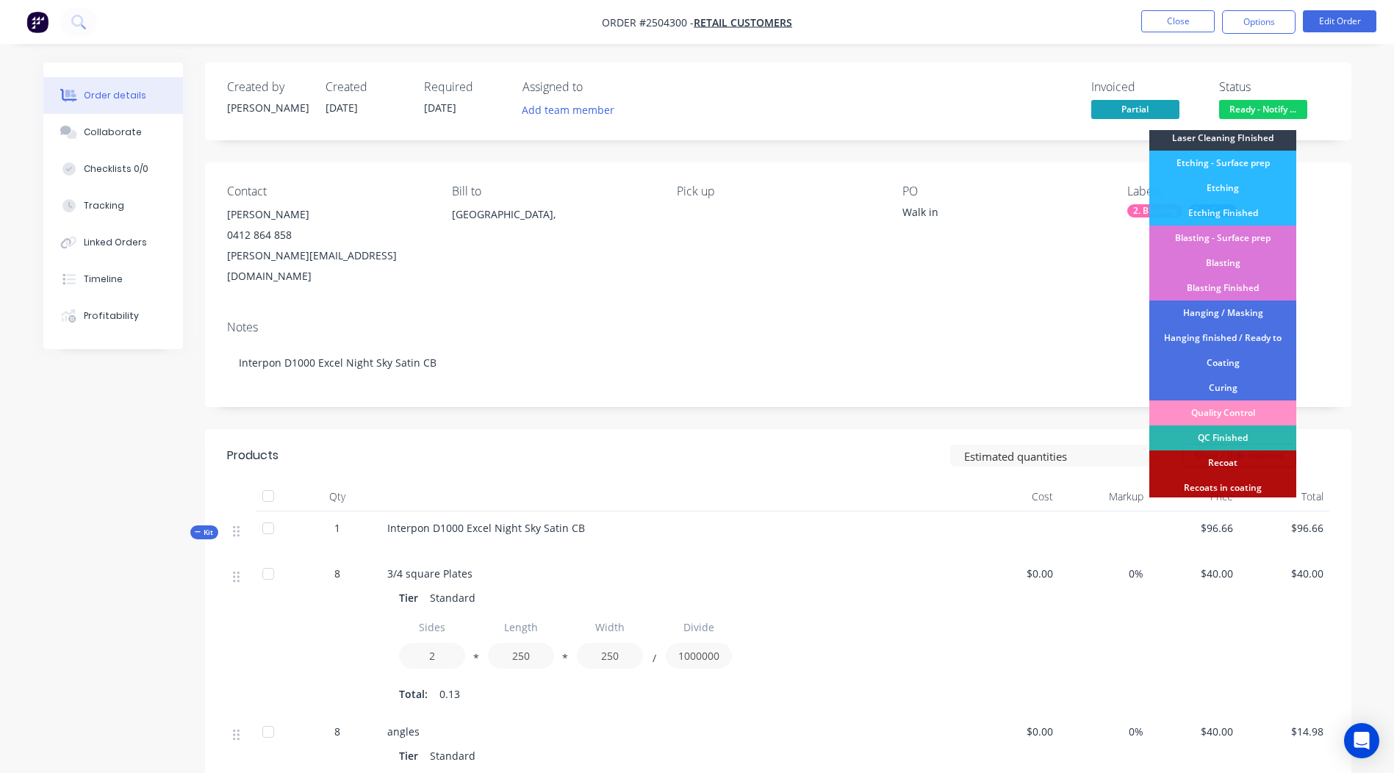
scroll to position [365, 0]
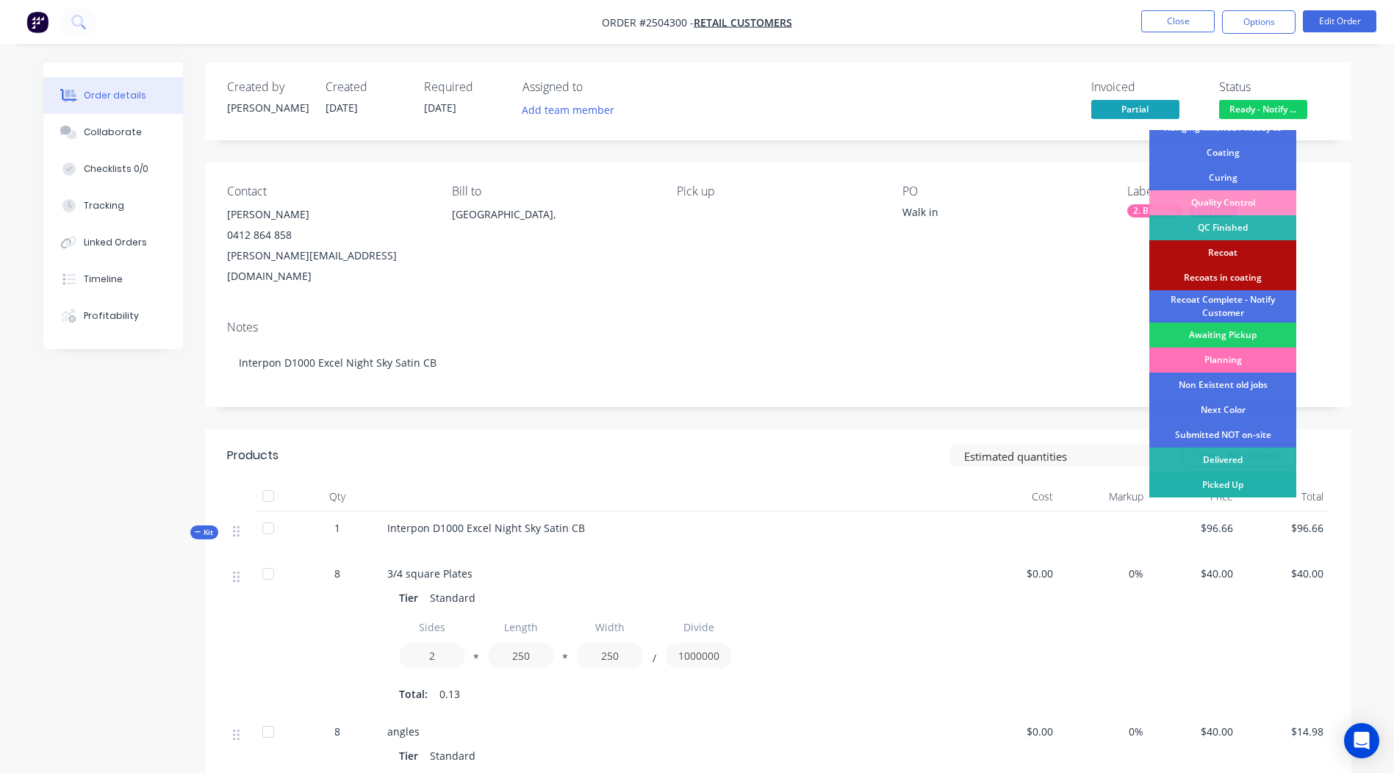
click at [1209, 484] on div "Picked Up" at bounding box center [1223, 485] width 147 height 25
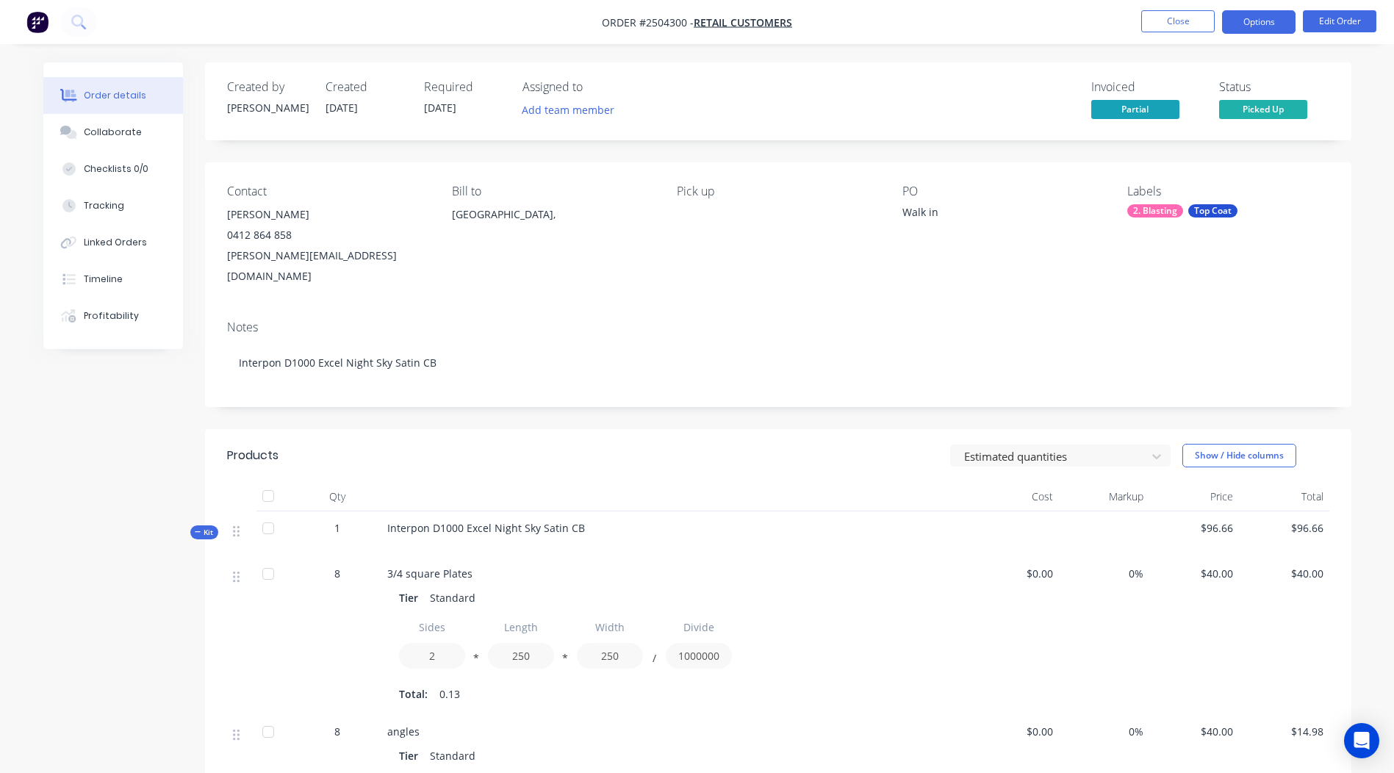
click at [1278, 22] on button "Options" at bounding box center [1259, 22] width 74 height 24
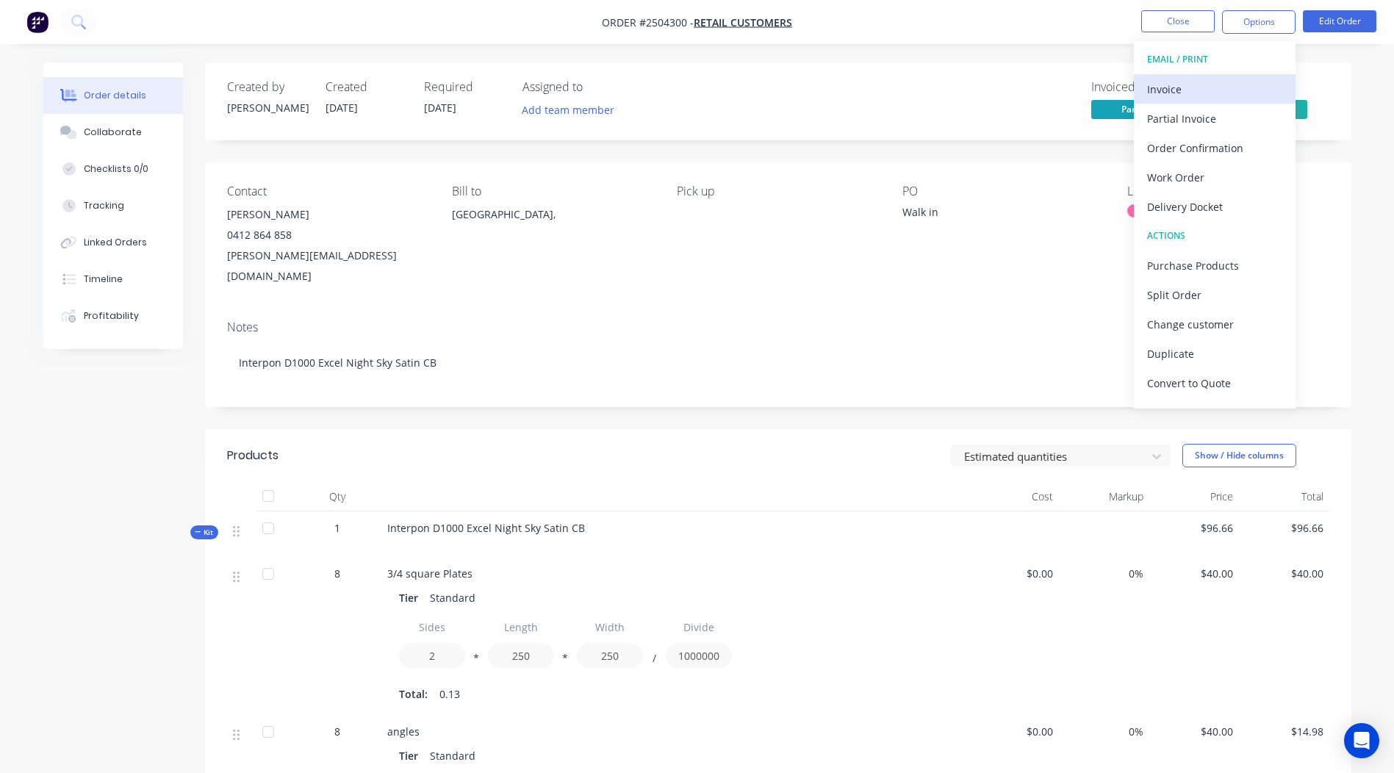
click at [1218, 87] on div "Invoice" at bounding box center [1214, 89] width 135 height 21
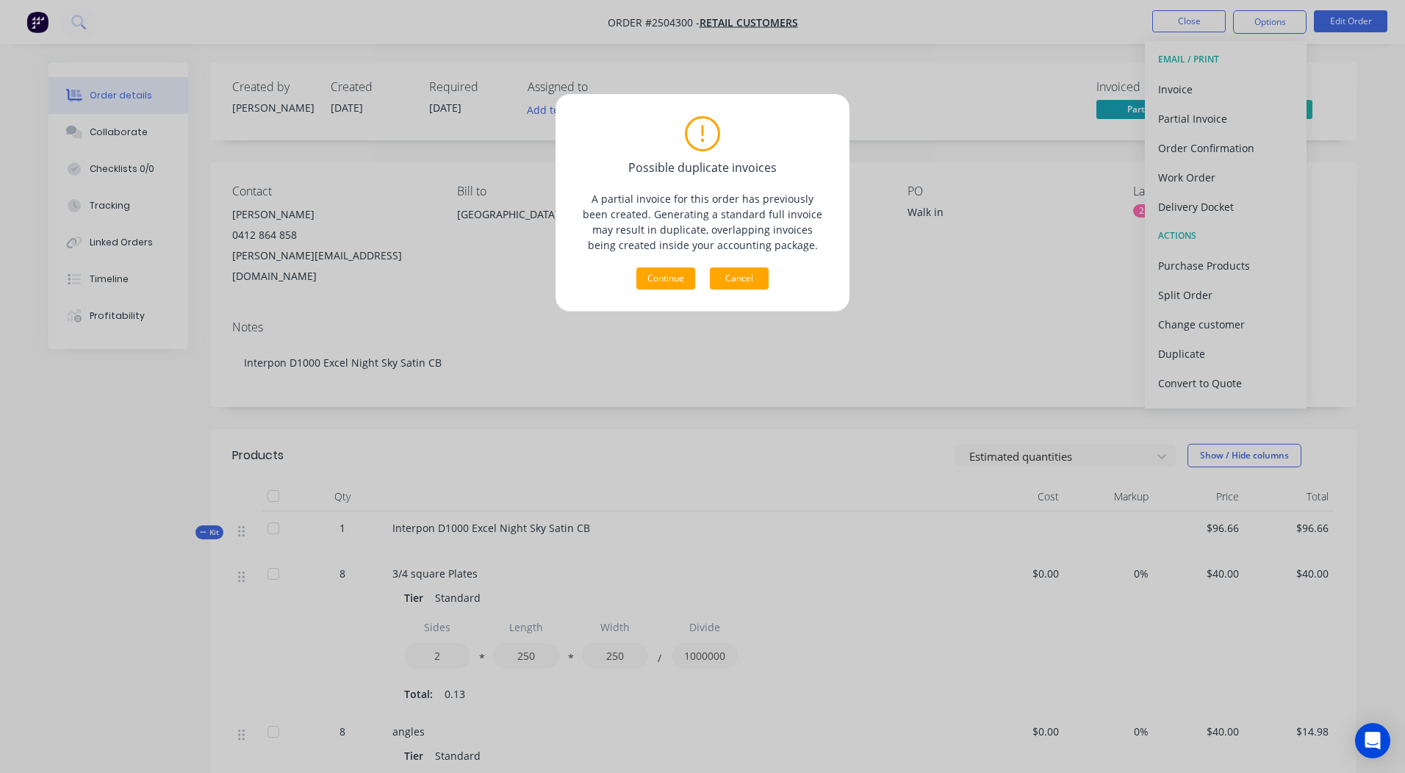
click at [741, 273] on button "Cancel" at bounding box center [739, 279] width 59 height 22
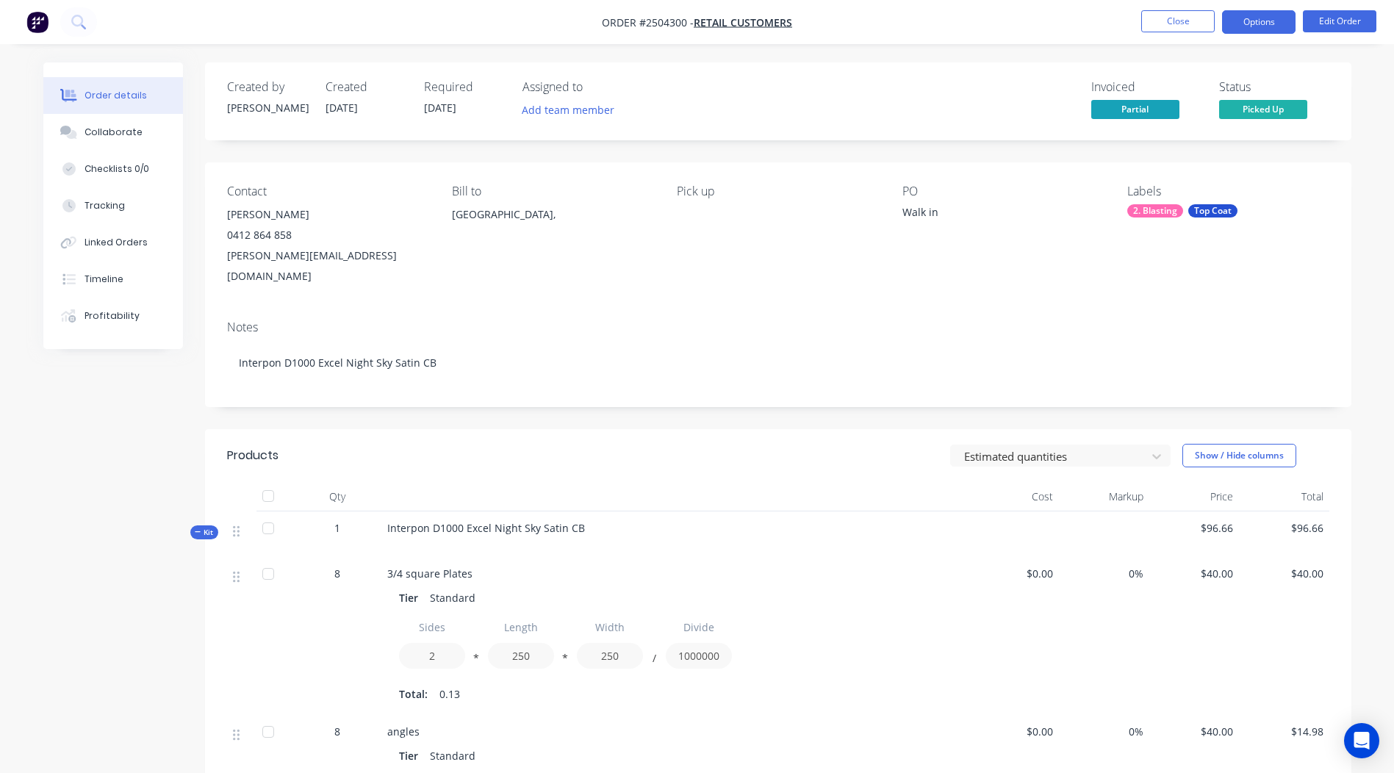
click at [1272, 22] on button "Options" at bounding box center [1259, 22] width 74 height 24
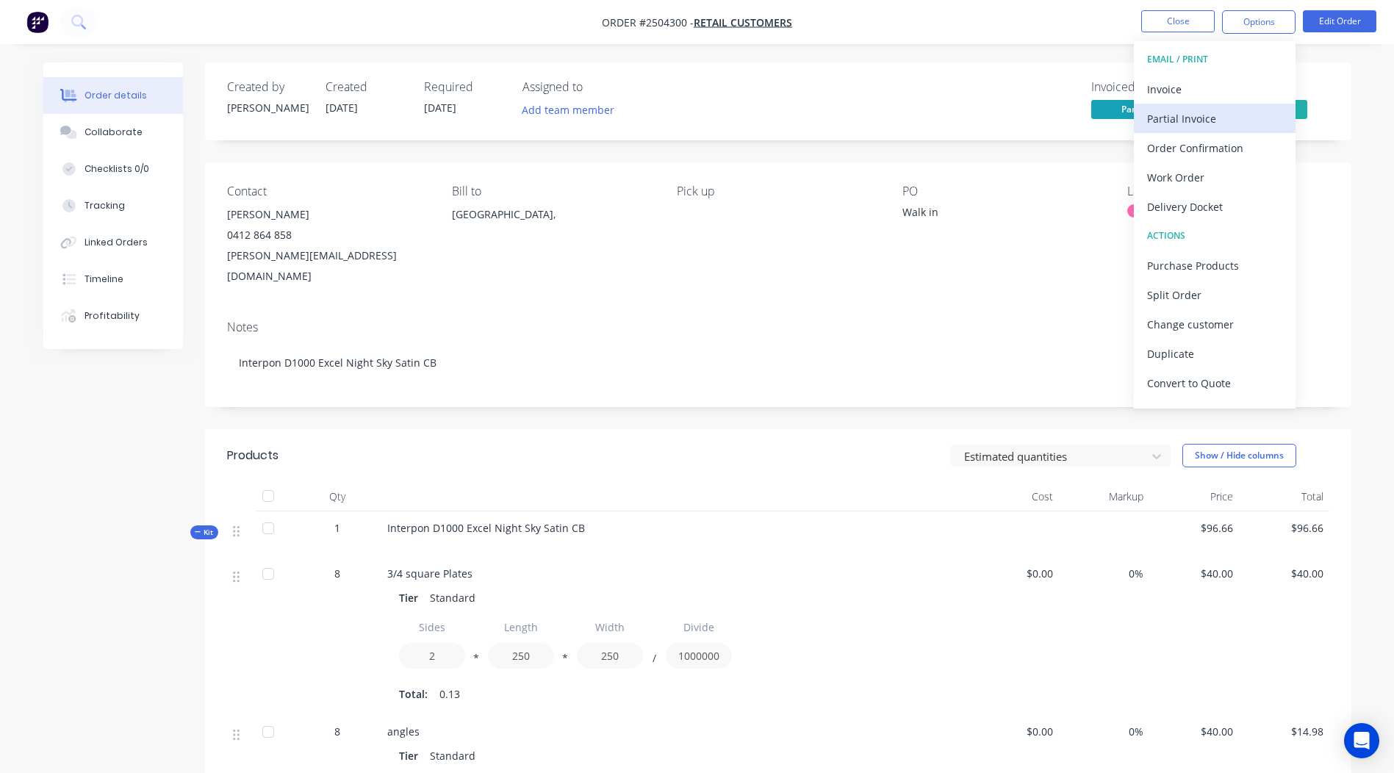
click at [1223, 120] on div "Partial Invoice" at bounding box center [1214, 118] width 135 height 21
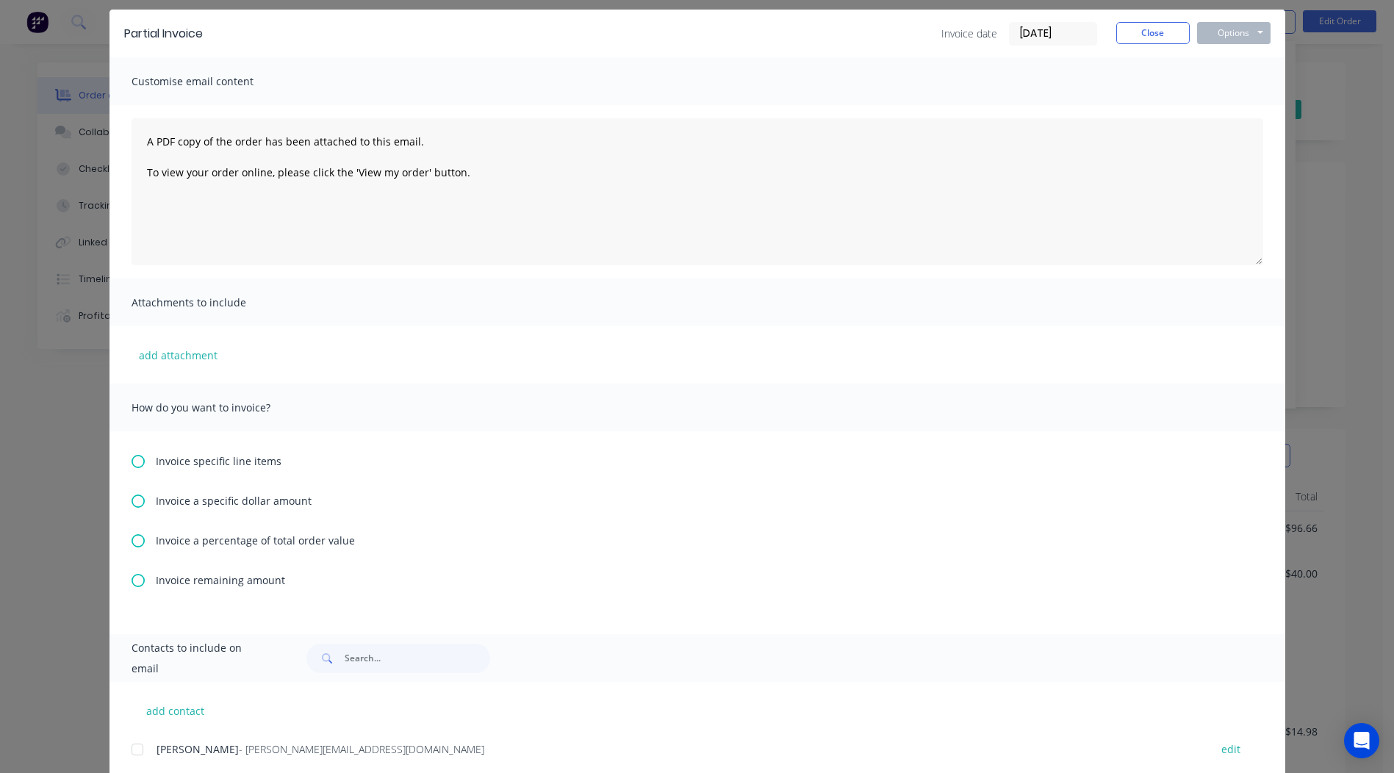
scroll to position [74, 0]
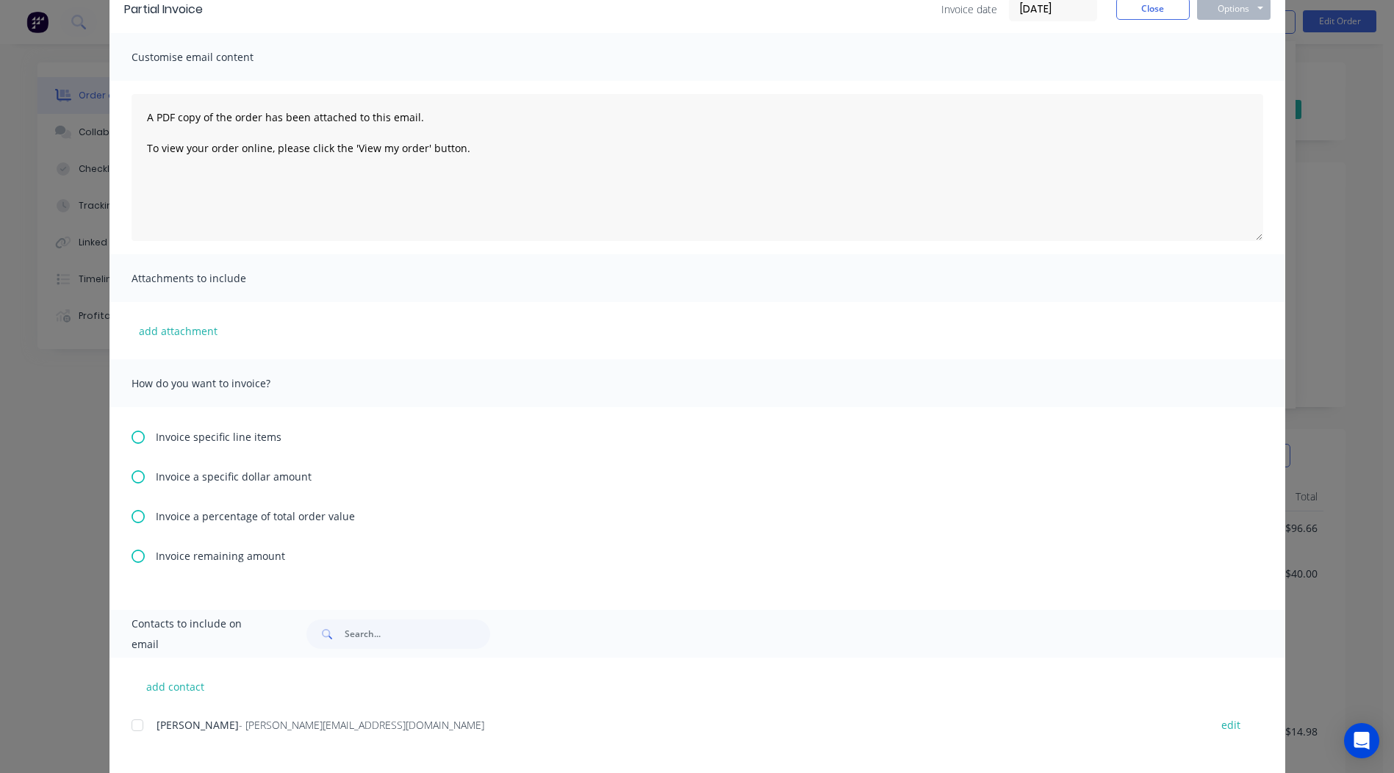
click at [203, 554] on span "Invoice remaining amount" at bounding box center [220, 555] width 129 height 15
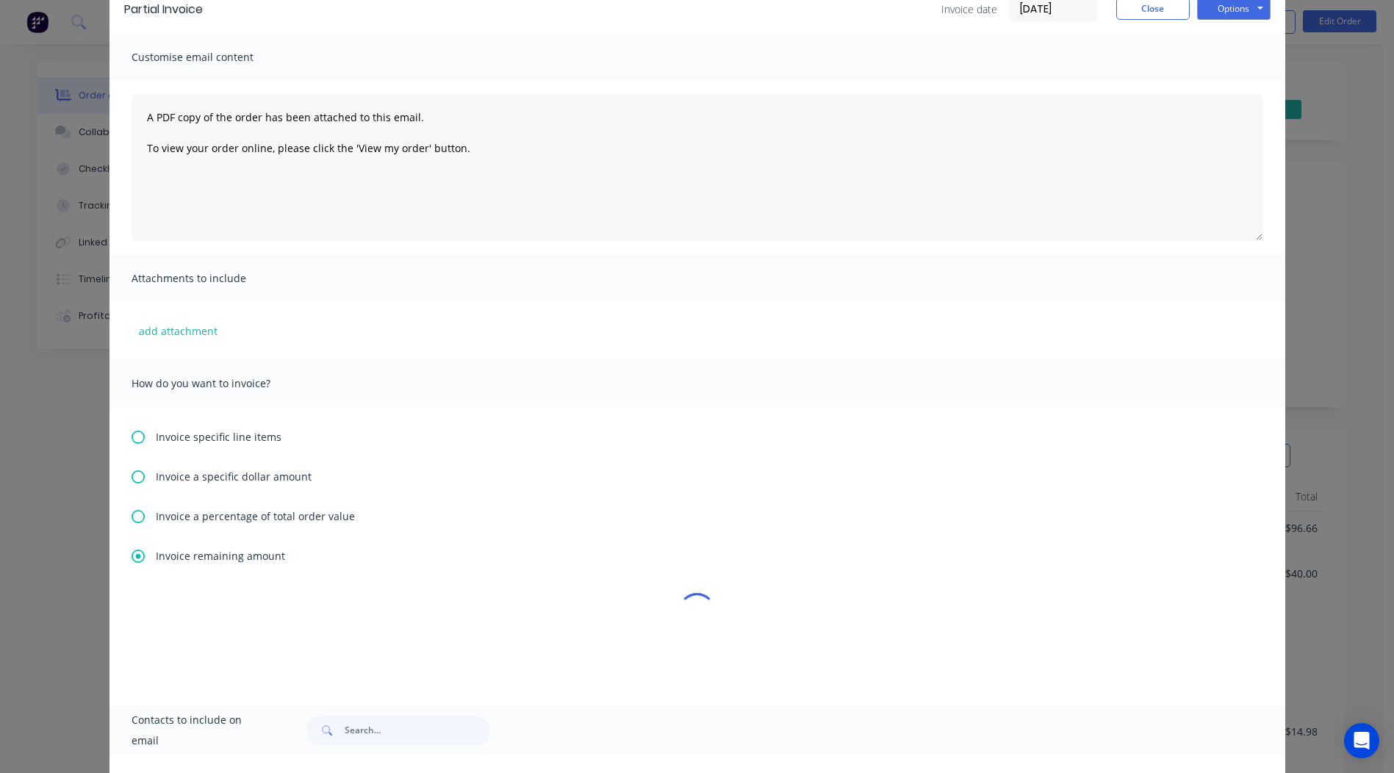
scroll to position [0, 0]
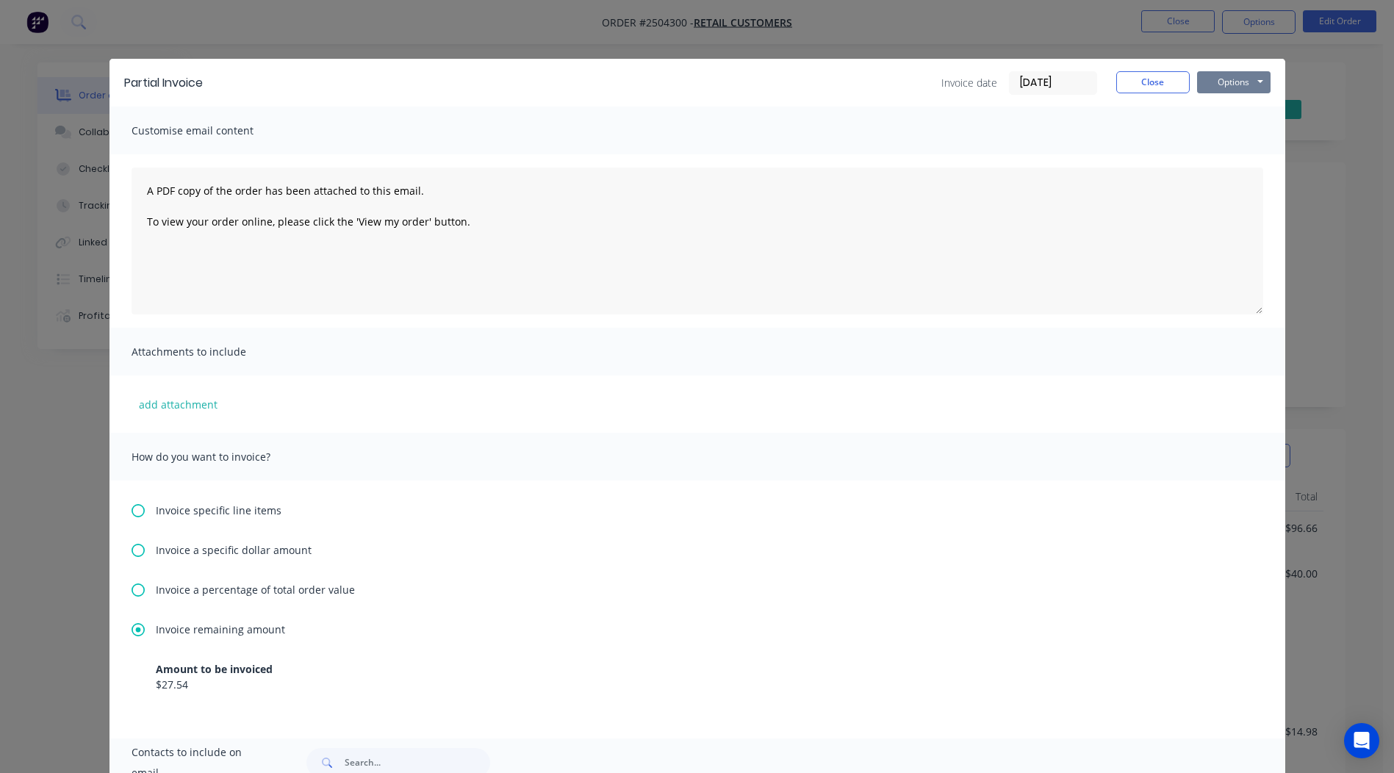
click at [1235, 75] on button "Options" at bounding box center [1234, 82] width 74 height 22
click at [1236, 137] on button "Print" at bounding box center [1244, 133] width 94 height 24
click at [1147, 89] on button "Close" at bounding box center [1154, 82] width 74 height 22
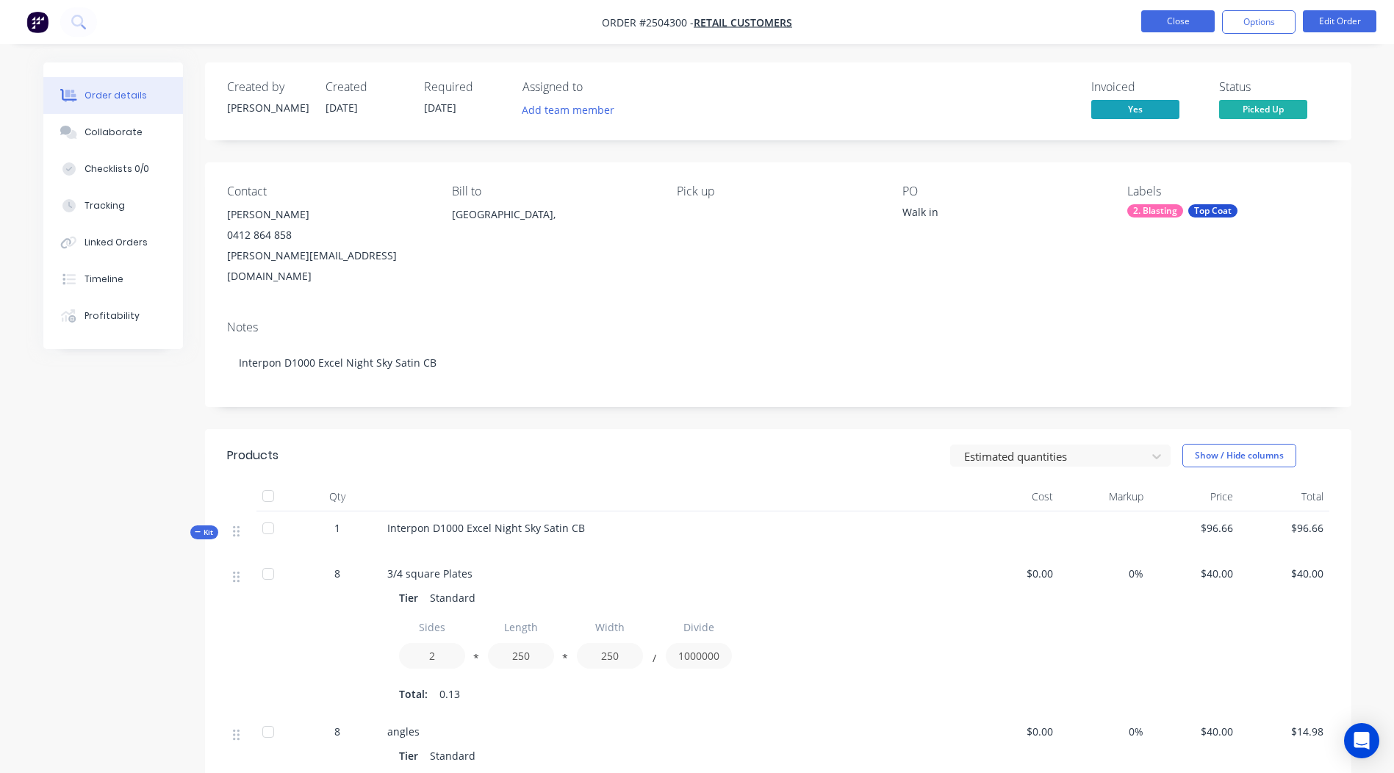
click at [1159, 19] on button "Close" at bounding box center [1179, 21] width 74 height 22
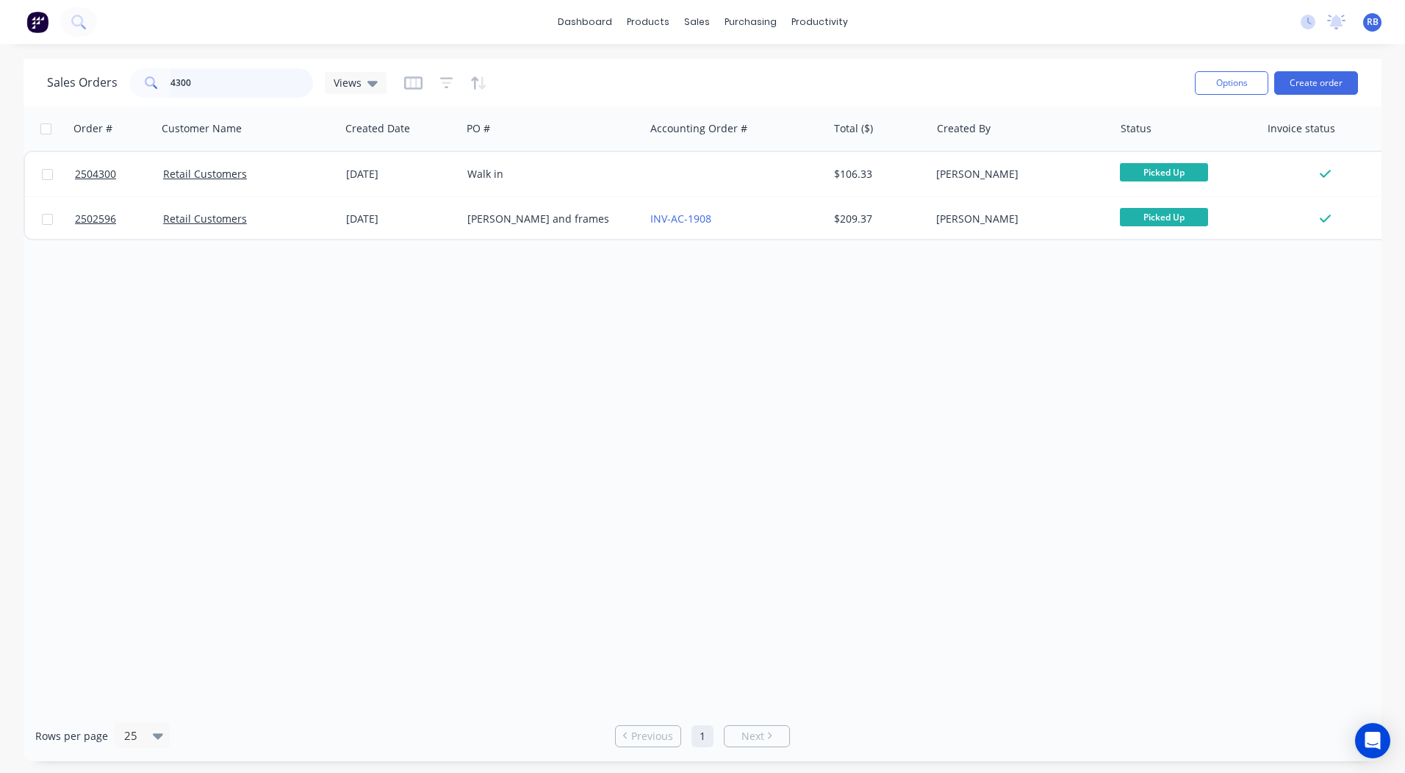
click at [0, 103] on html "dashboard products sales purchasing productivity dashboard products Product Cat…" at bounding box center [702, 386] width 1405 height 773
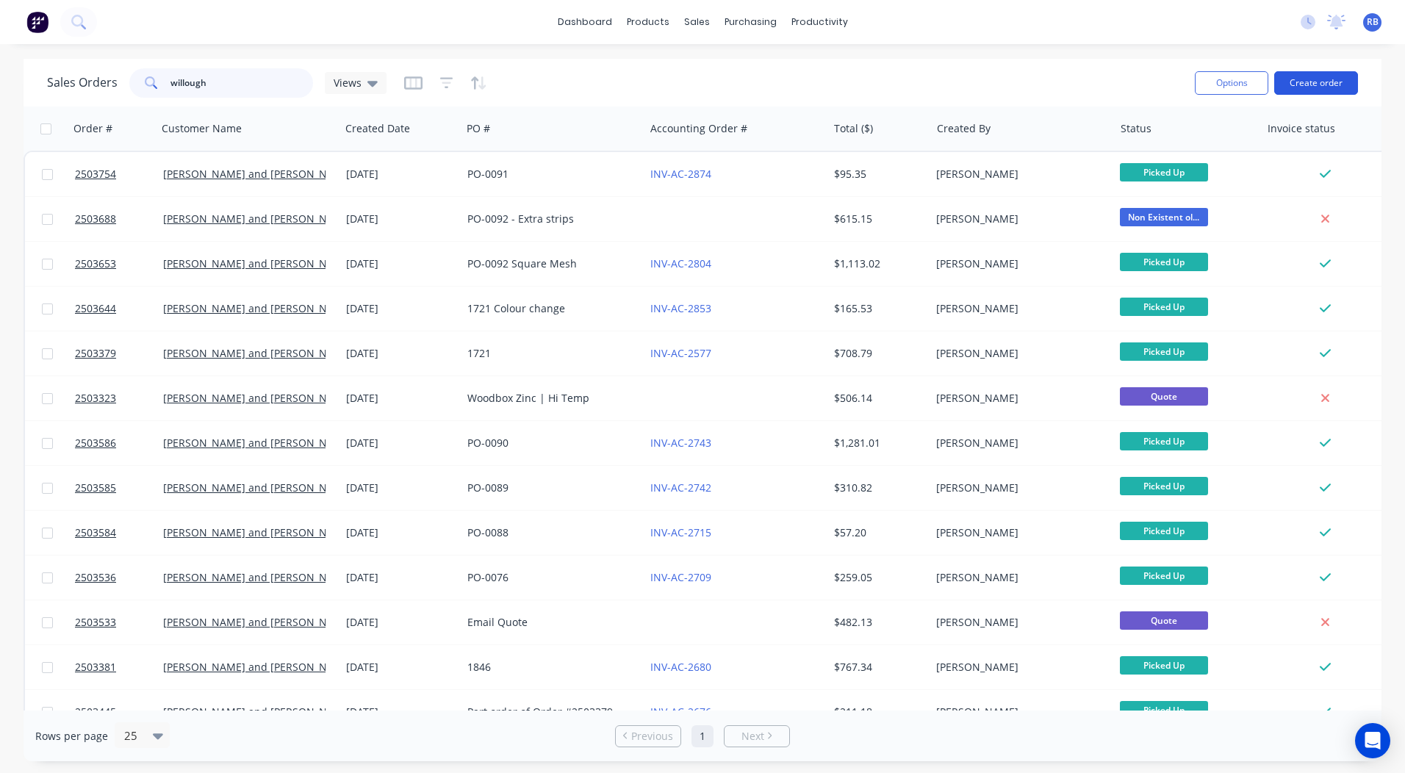
type input "willough"
click at [1326, 79] on button "Create order" at bounding box center [1317, 83] width 84 height 24
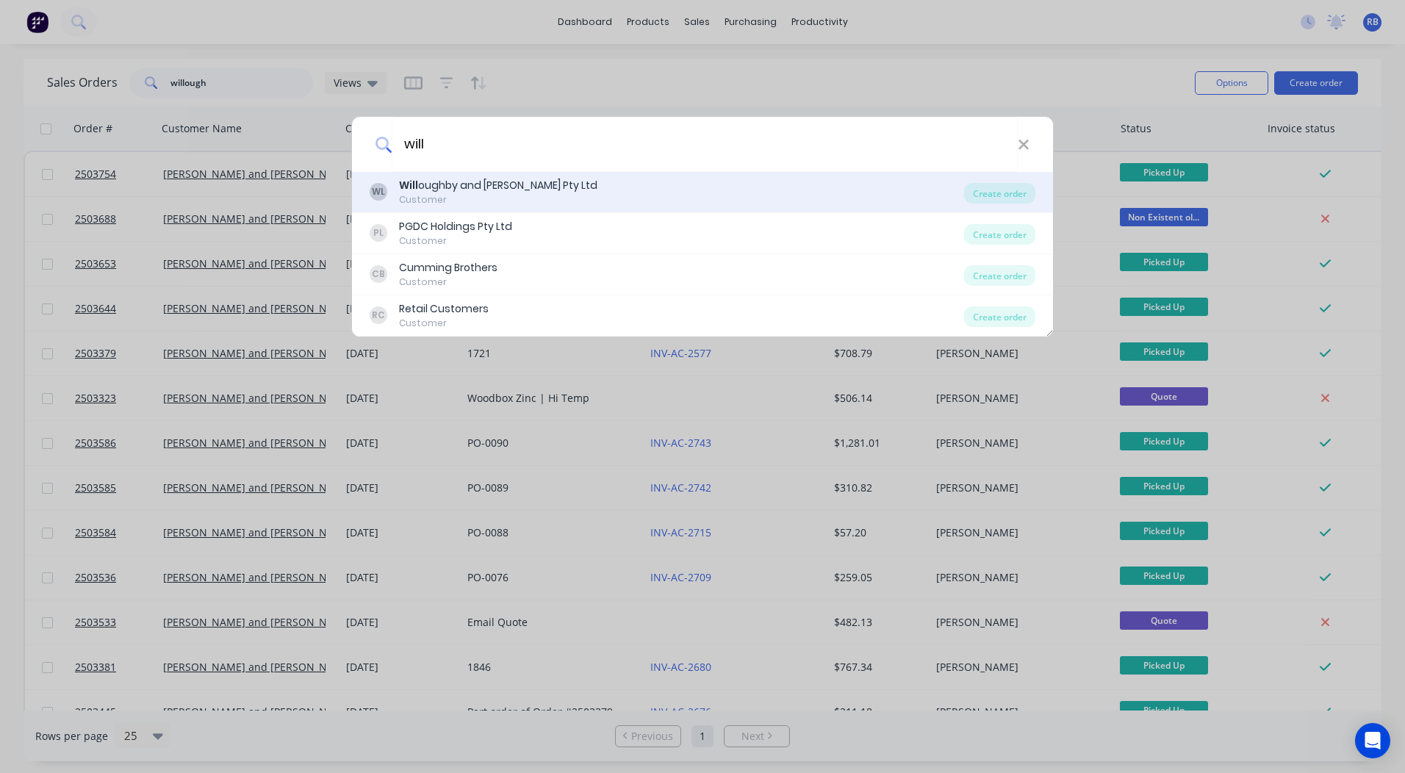
type input "will"
click at [493, 191] on div "Will oughby and Fahy Pty Ltd" at bounding box center [498, 185] width 198 height 15
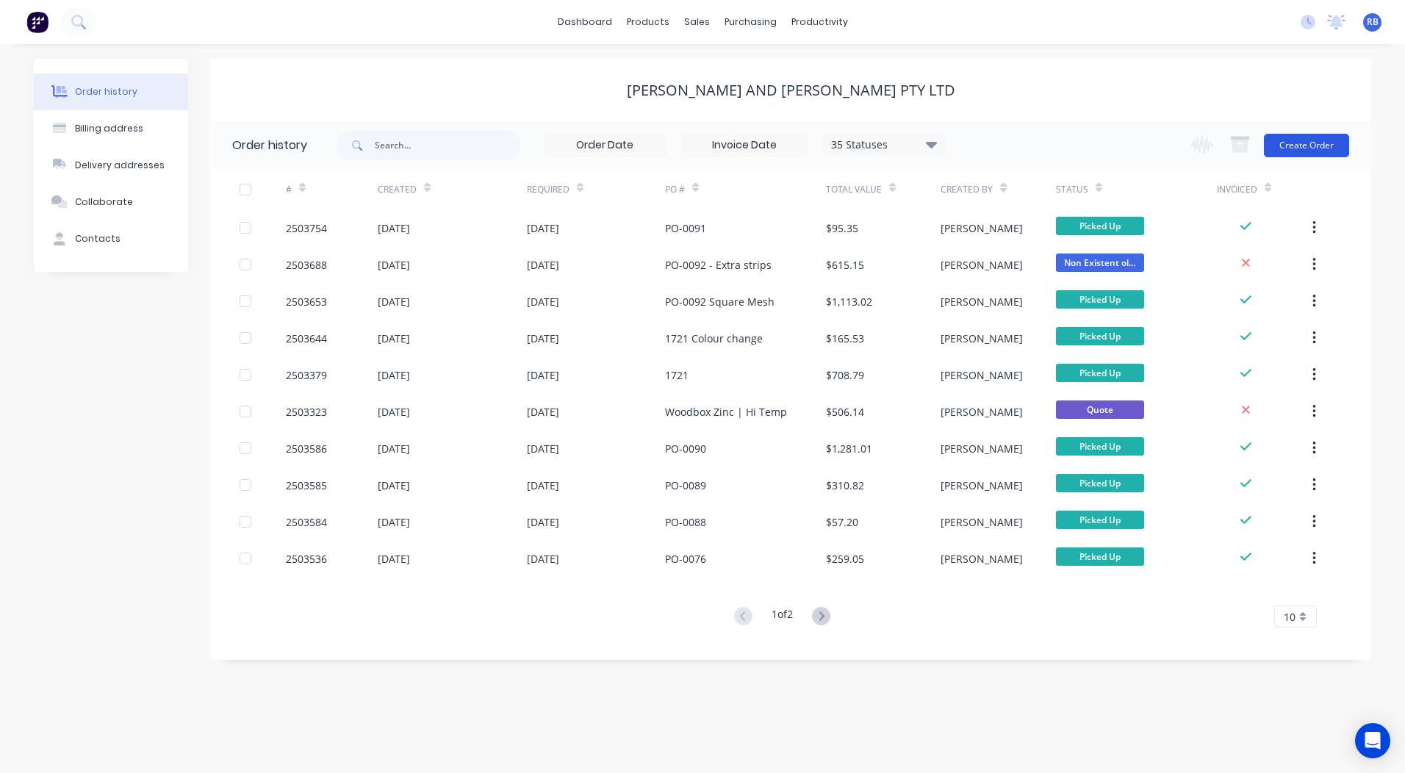
click at [1311, 140] on button "Create Order" at bounding box center [1306, 146] width 85 height 24
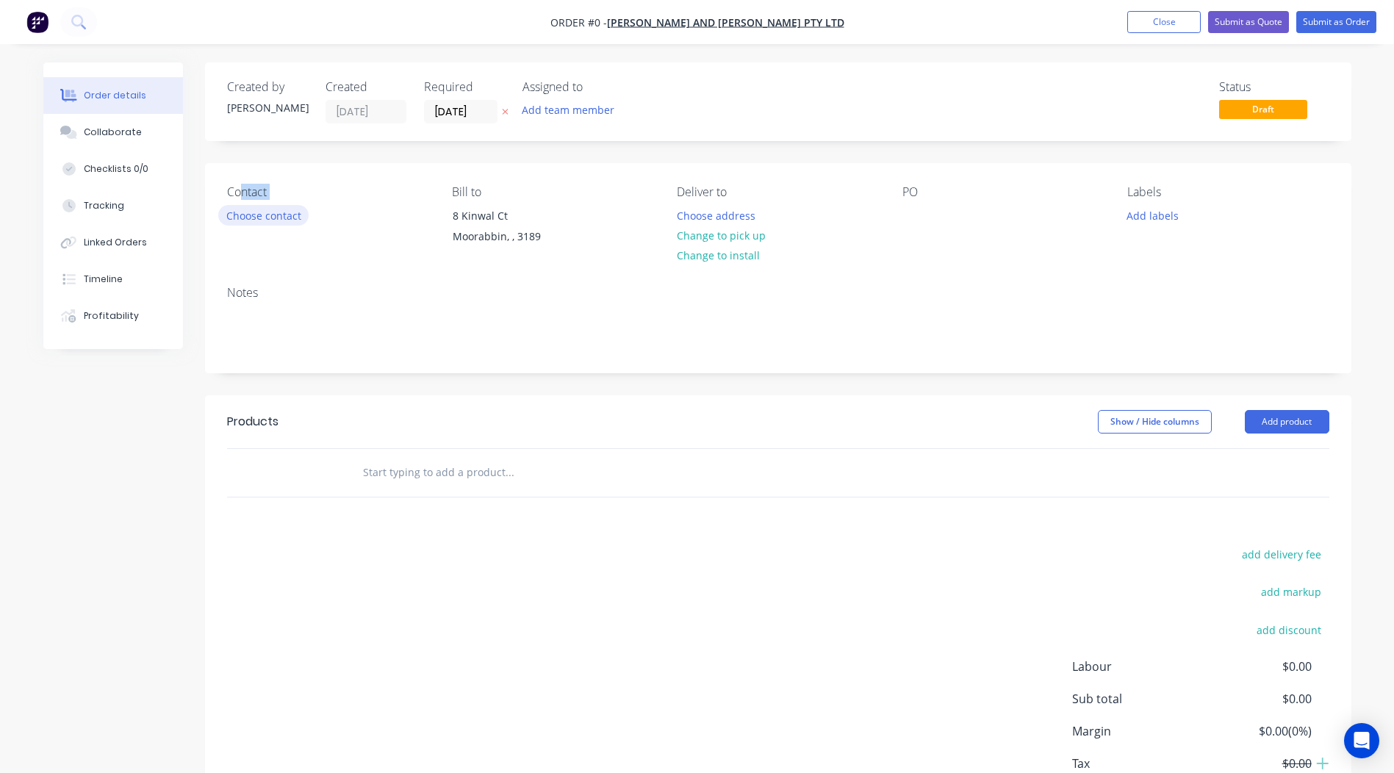
click at [241, 225] on div "Contact Choose contact" at bounding box center [327, 218] width 201 height 67
click at [241, 223] on button "Choose contact" at bounding box center [263, 215] width 90 height 20
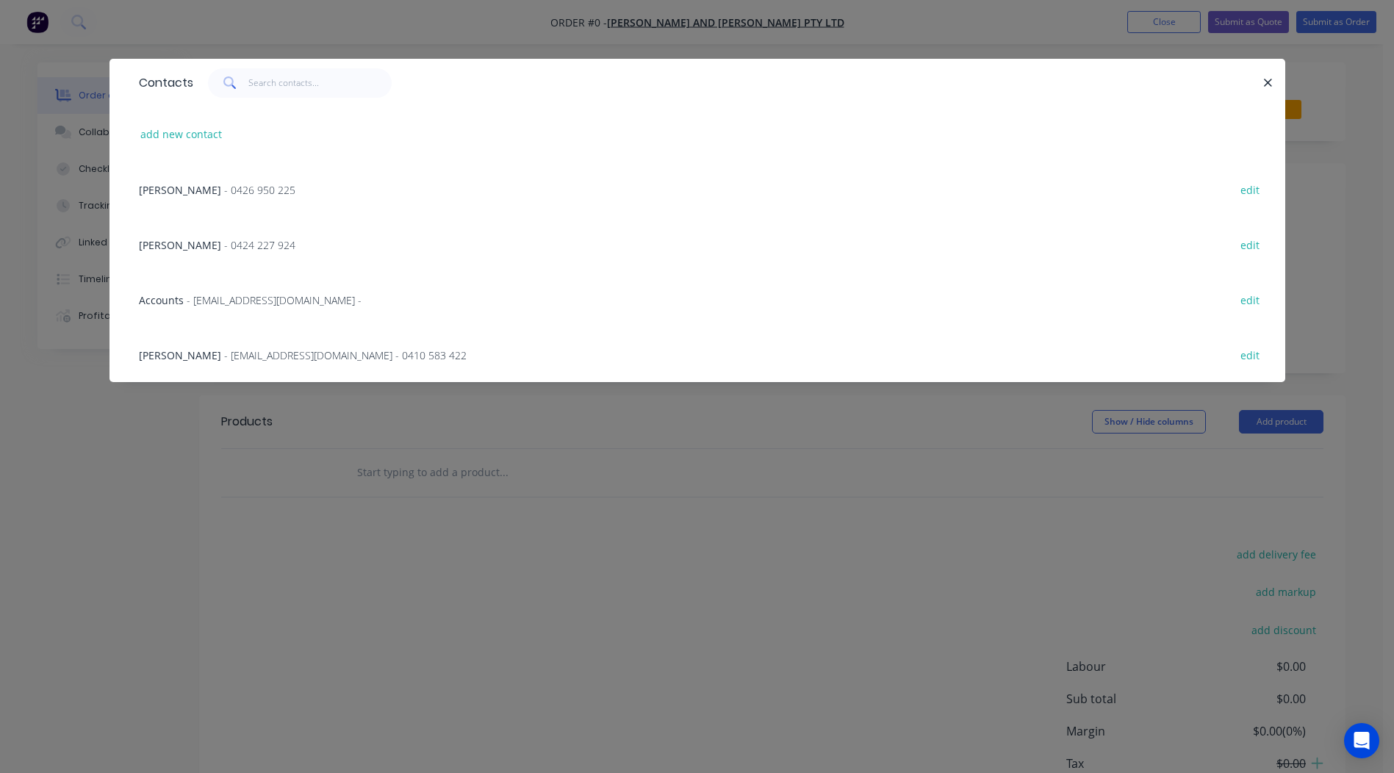
click at [204, 190] on span "Johan Neethling" at bounding box center [180, 190] width 82 height 14
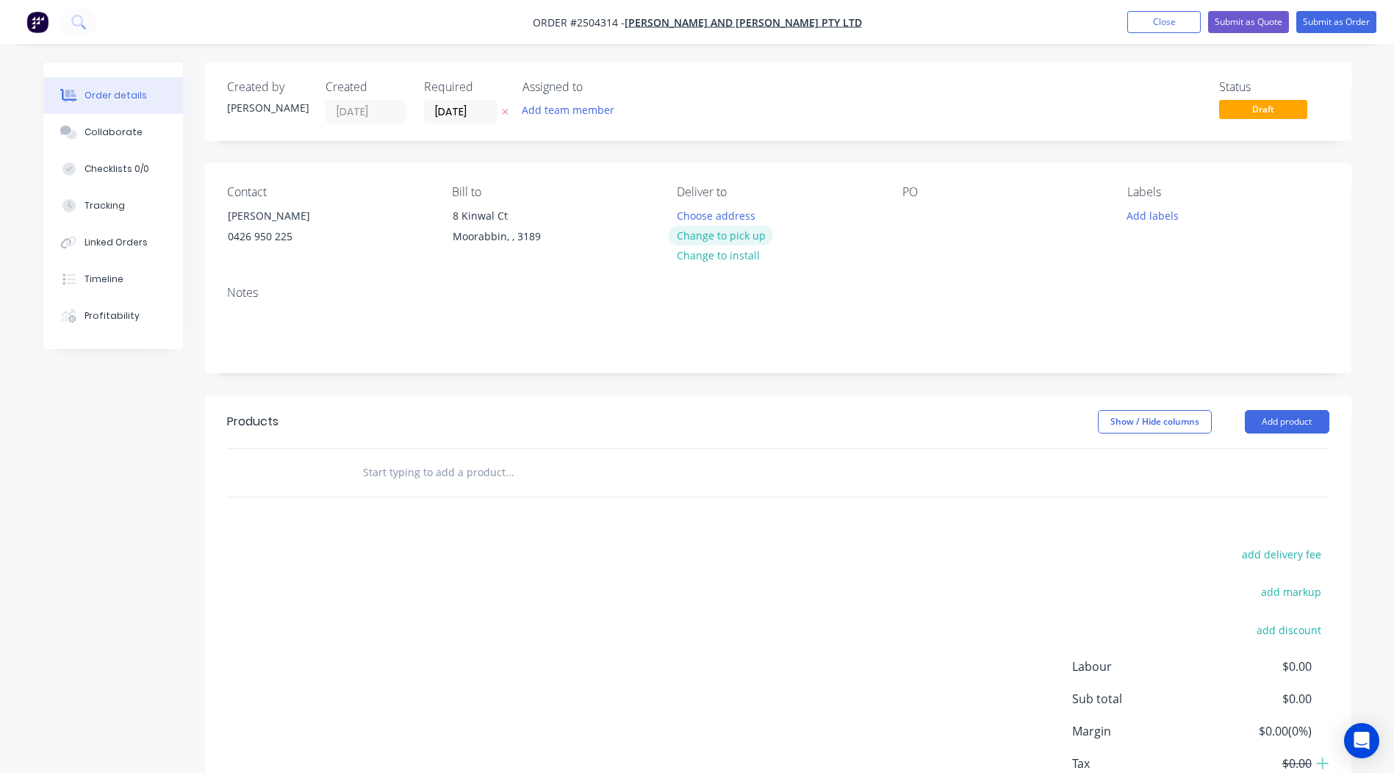
click at [725, 232] on button "Change to pick up" at bounding box center [721, 236] width 104 height 20
click at [909, 206] on div at bounding box center [915, 215] width 24 height 21
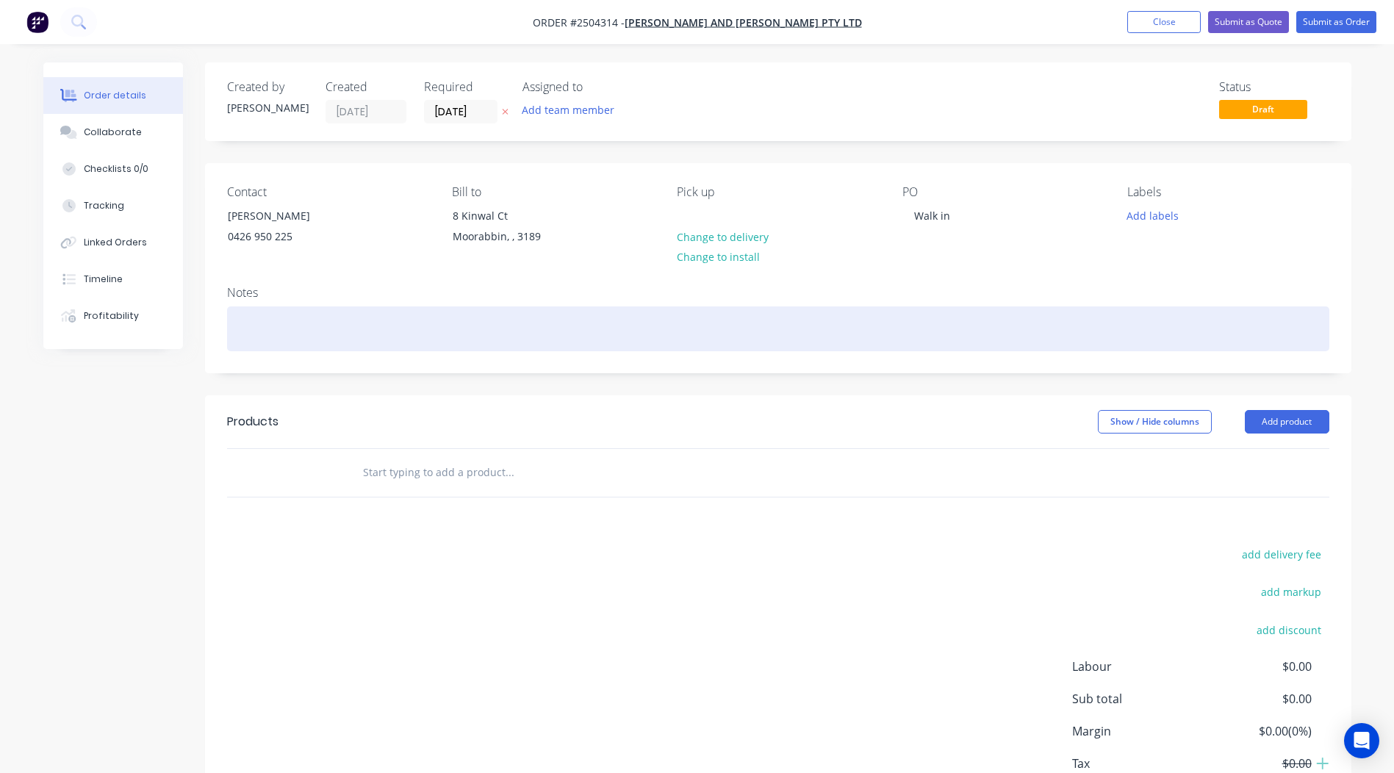
click at [340, 323] on div at bounding box center [778, 329] width 1103 height 45
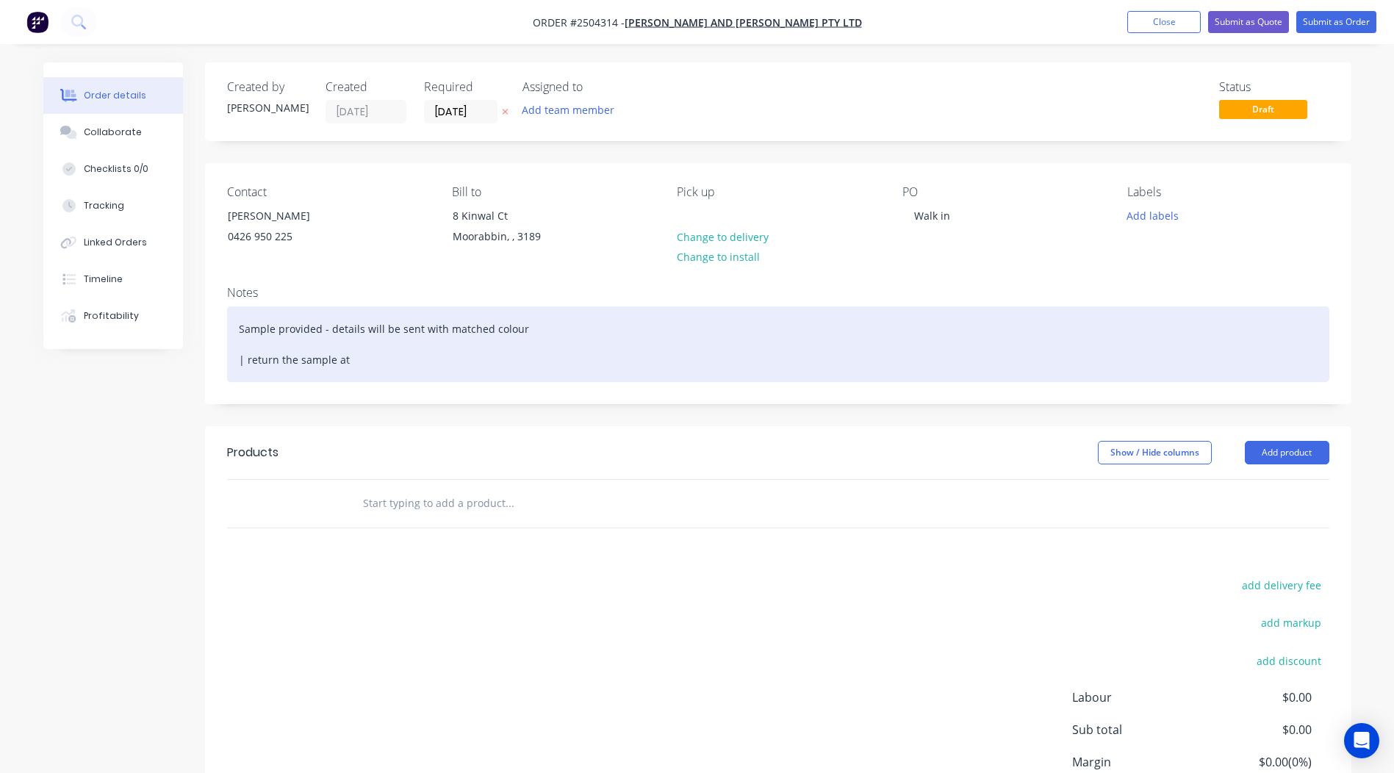
click at [415, 358] on div "Sample provided - details will be sent with matched colour | return the sample …" at bounding box center [778, 345] width 1103 height 76
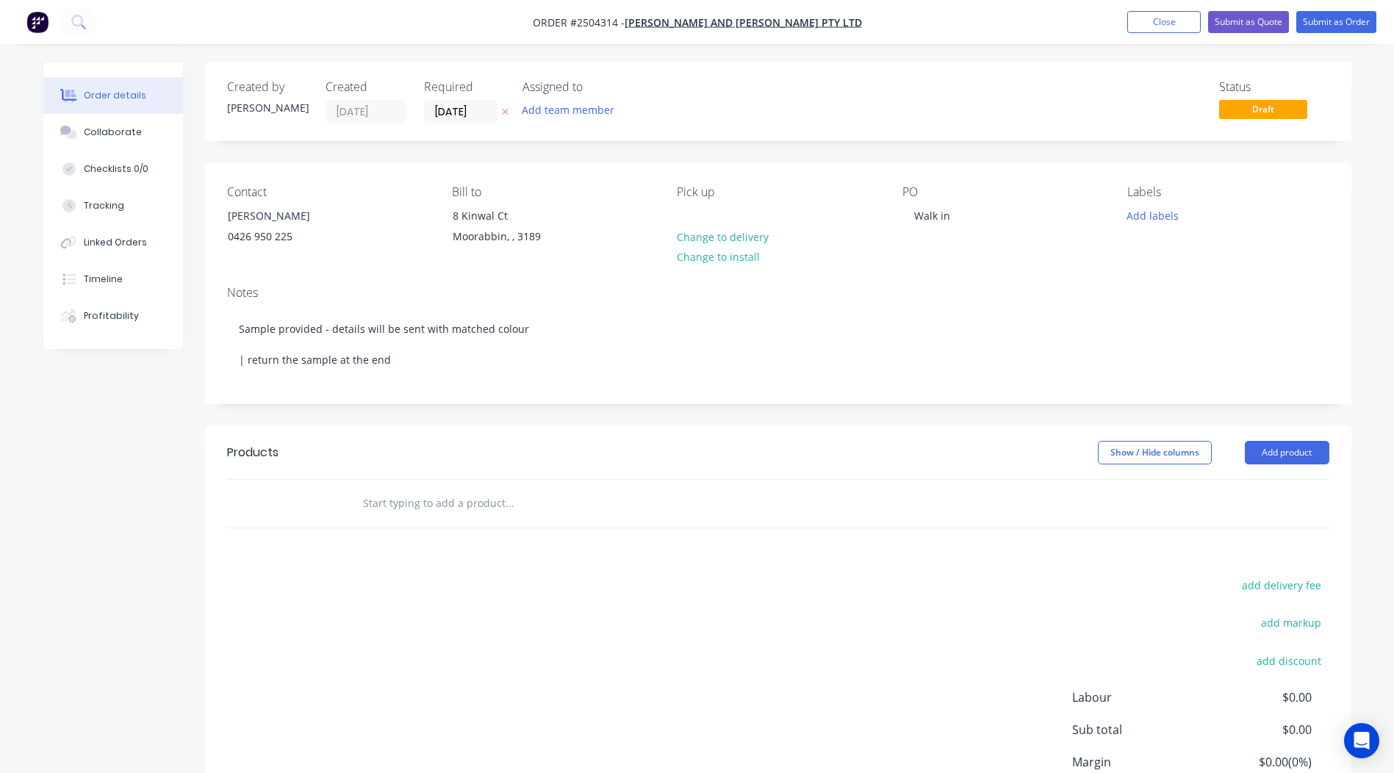
click at [323, 280] on div "Notes Sample provided - details will be sent with matched colour | return the s…" at bounding box center [778, 338] width 1147 height 129
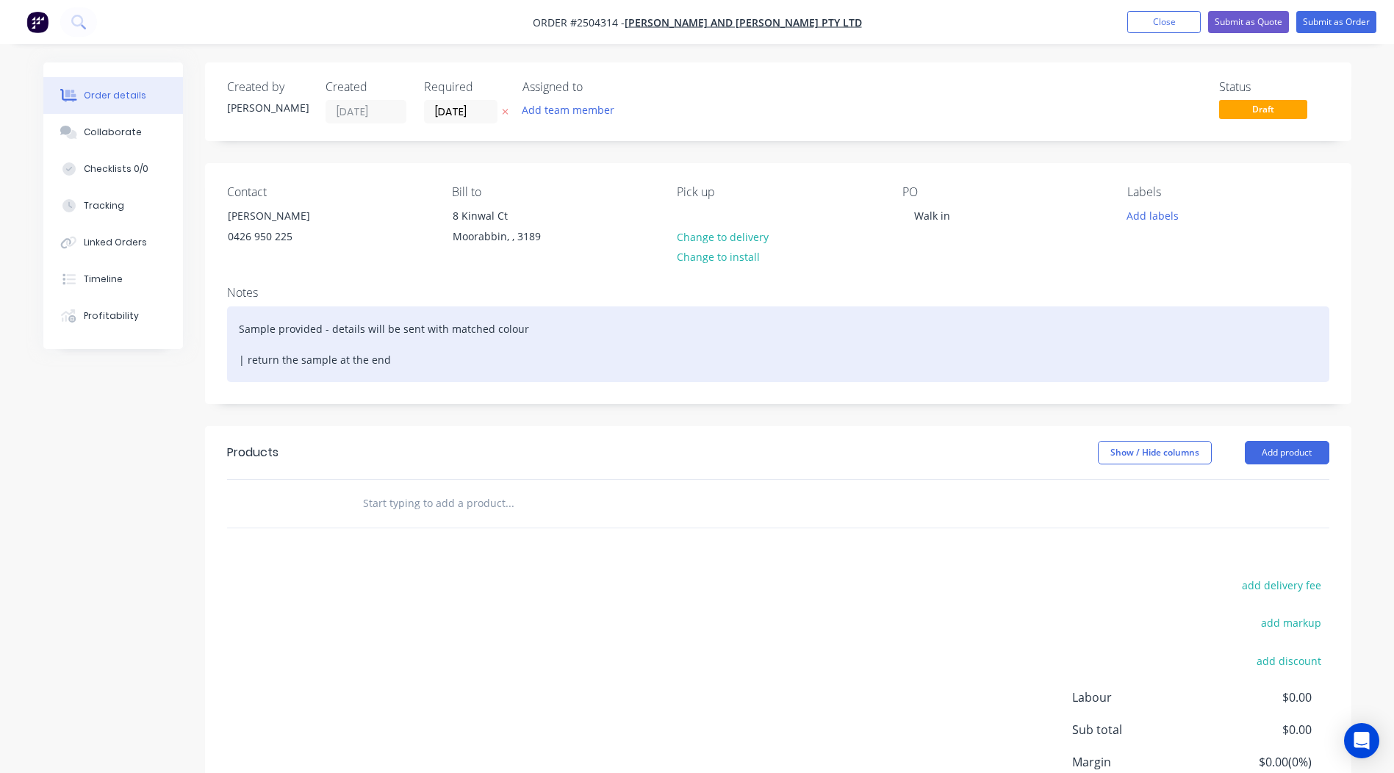
click at [414, 361] on div "Sample provided - details will be sent with matched colour | return the sample …" at bounding box center [778, 345] width 1103 height 76
drag, startPoint x: 408, startPoint y: 360, endPoint x: 432, endPoint y: 359, distance: 24.3
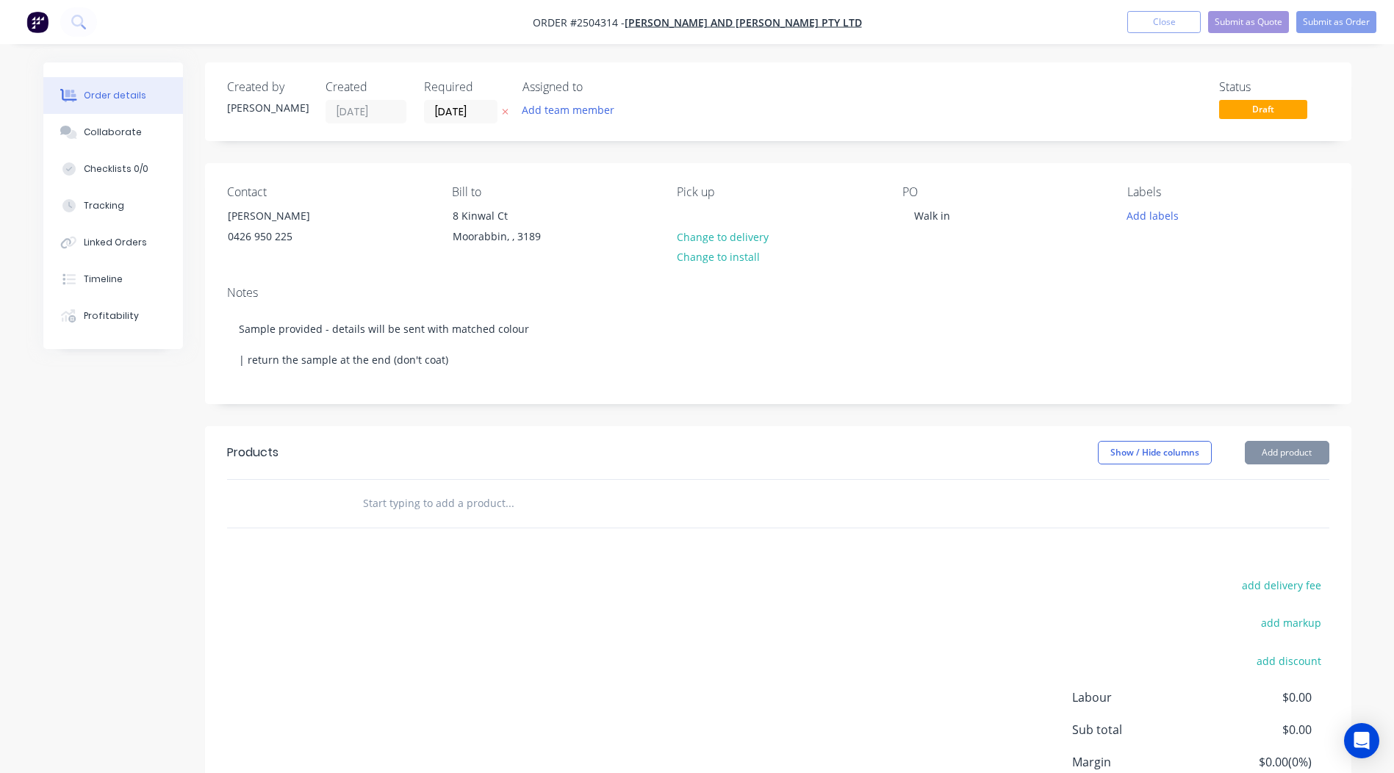
click at [523, 408] on div "Created by Rory Created 06/10/25 Required 06/10/25 Assigned to Add team member …" at bounding box center [778, 471] width 1147 height 819
click at [1187, 218] on div "Add labels" at bounding box center [1228, 215] width 201 height 20
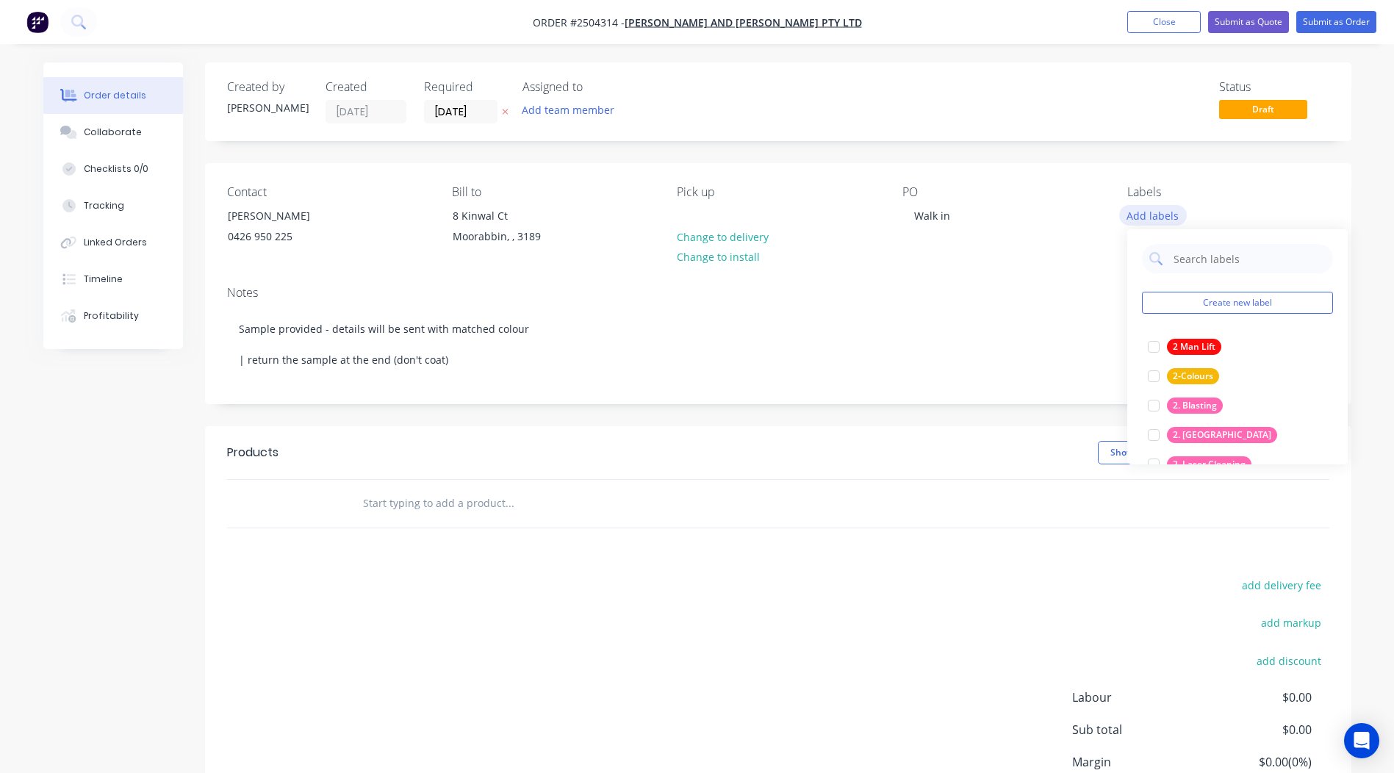
click at [1146, 221] on button "Add labels" at bounding box center [1154, 215] width 68 height 20
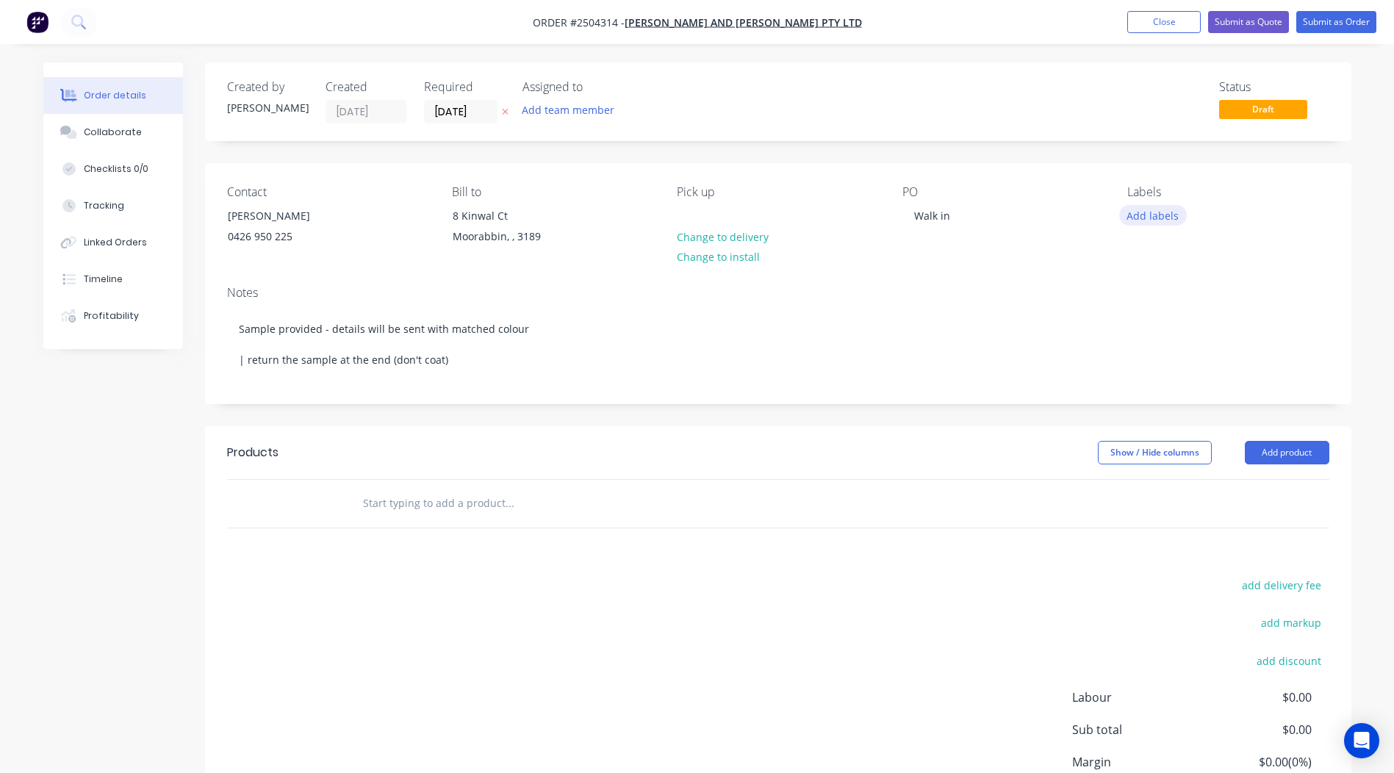
click at [1146, 220] on button "Add labels" at bounding box center [1154, 215] width 68 height 20
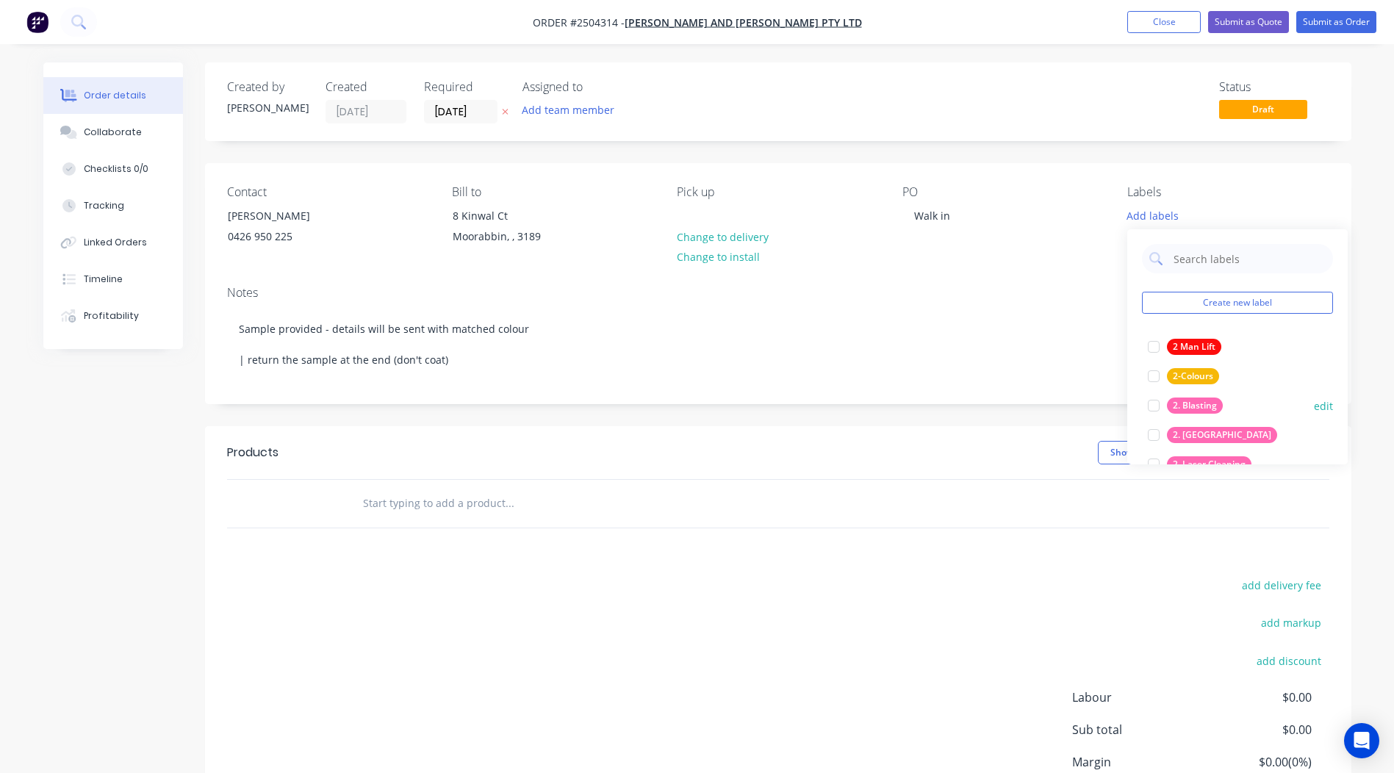
click at [1209, 409] on div "2. Blasting" at bounding box center [1195, 406] width 56 height 16
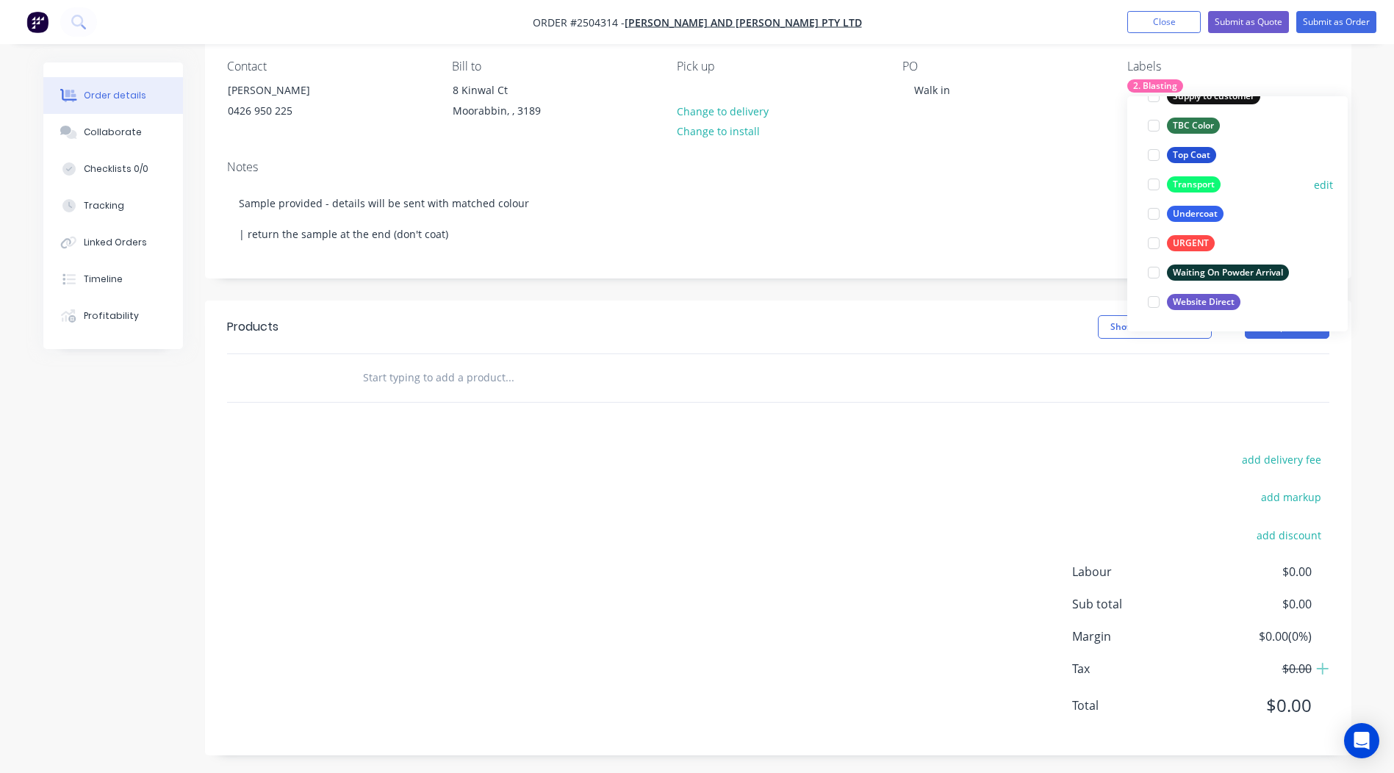
scroll to position [130, 0]
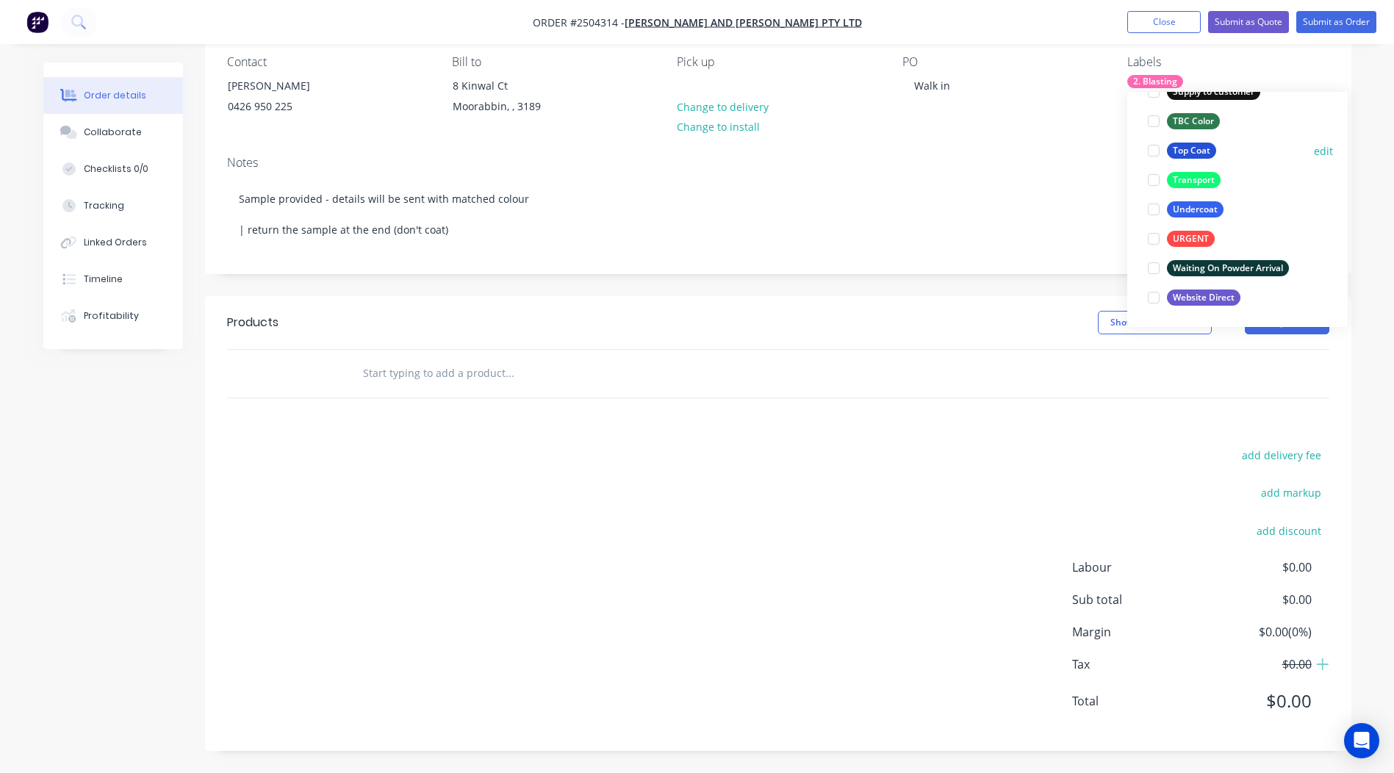
click at [1201, 157] on div "Top Coat" at bounding box center [1191, 151] width 49 height 16
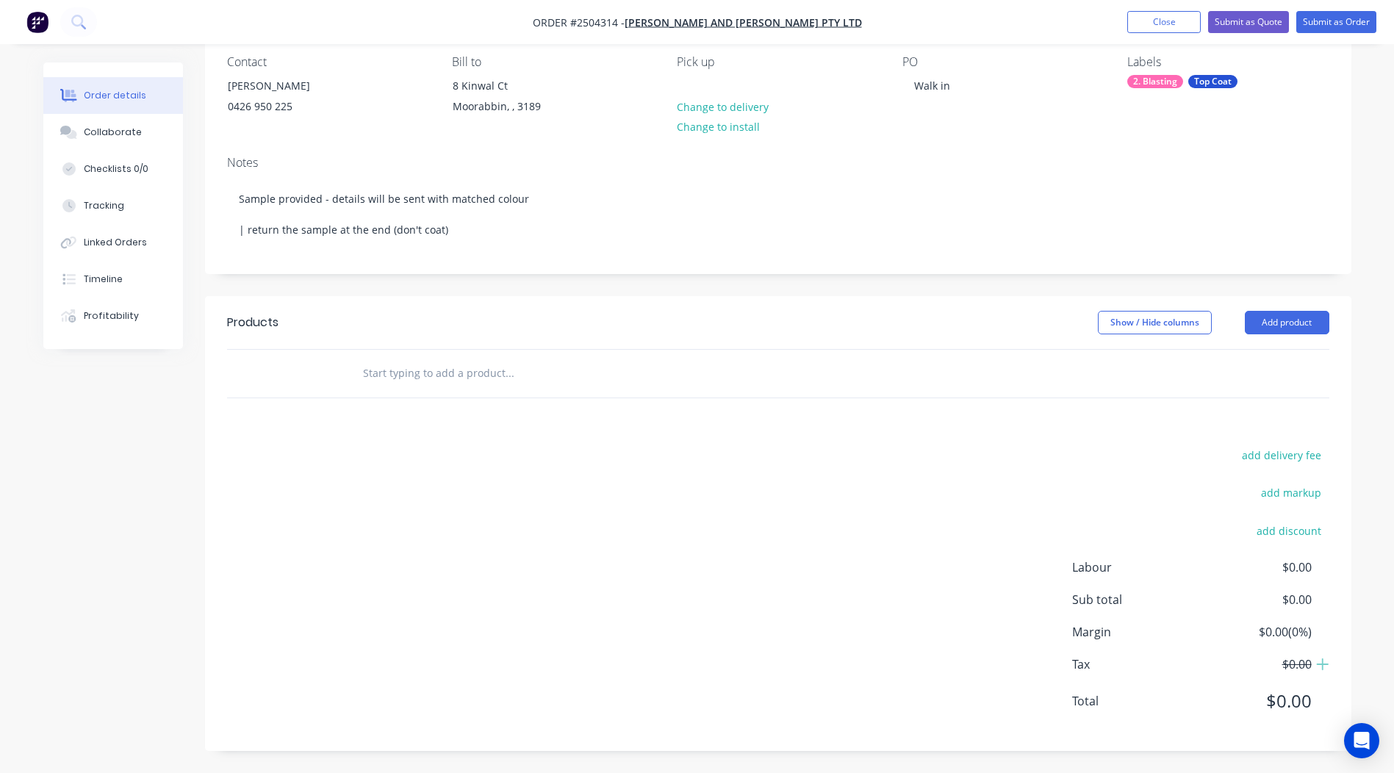
click at [1378, 222] on div "Order details Collaborate Checklists 0/0 Tracking Linked Orders Timeline Profit…" at bounding box center [697, 321] width 1394 height 903
click at [1300, 326] on button "Add product" at bounding box center [1287, 323] width 85 height 24
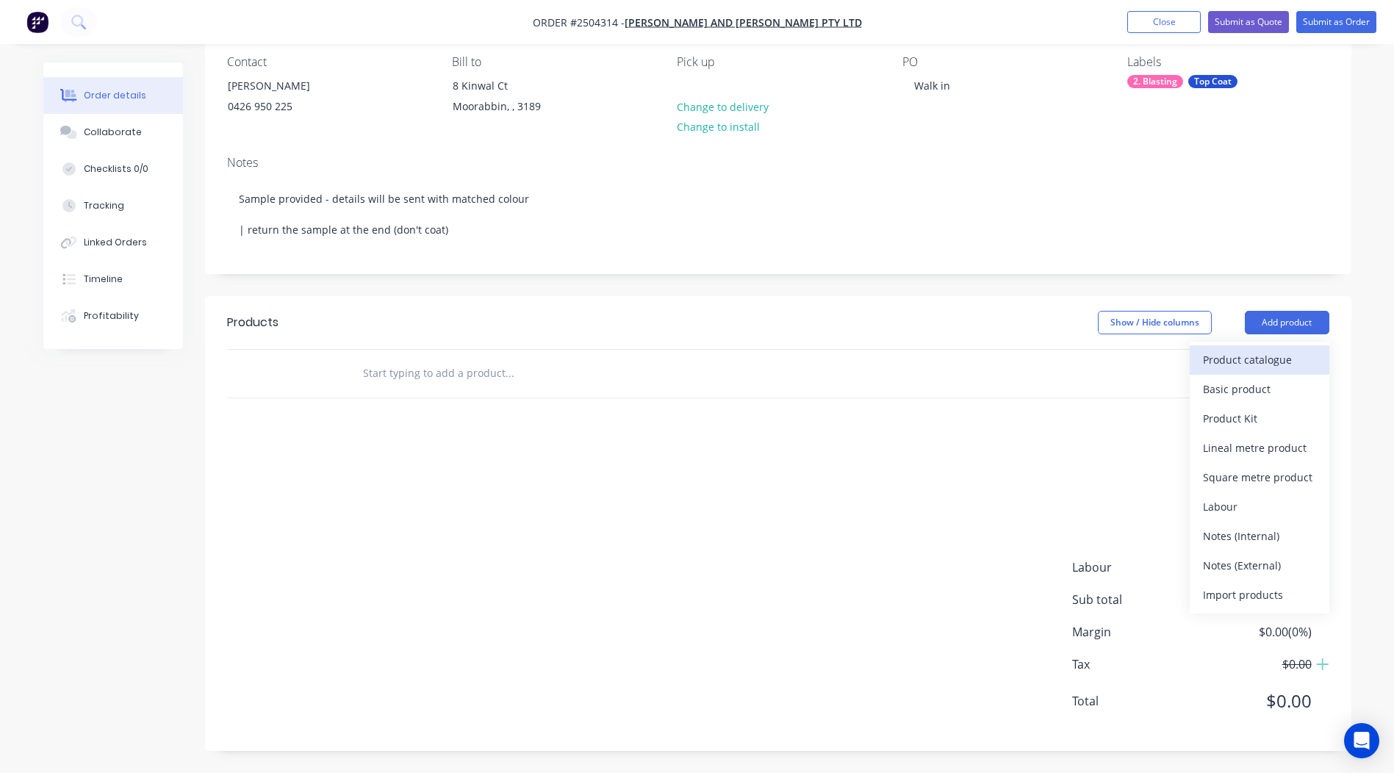
click at [1273, 355] on div "Product catalogue" at bounding box center [1259, 359] width 113 height 21
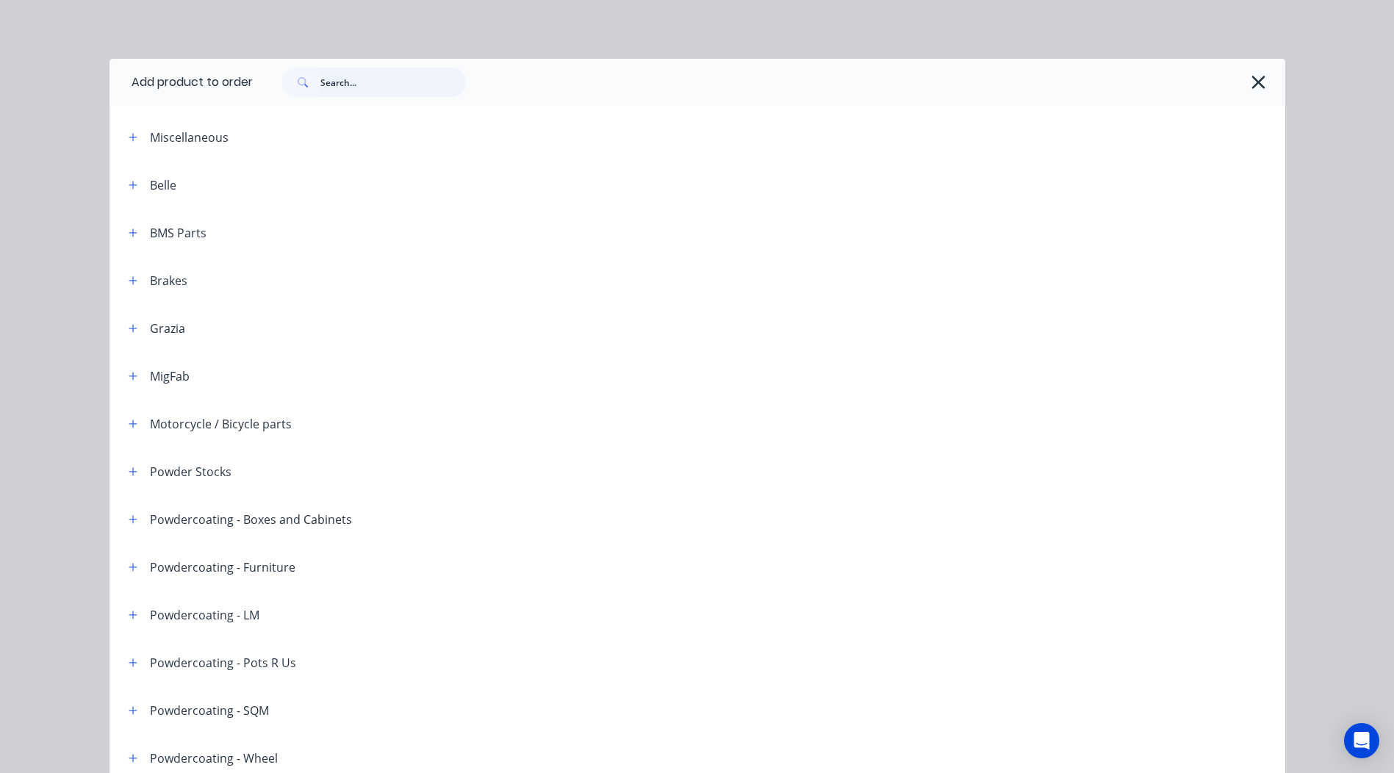
click at [359, 87] on input "text" at bounding box center [393, 82] width 146 height 29
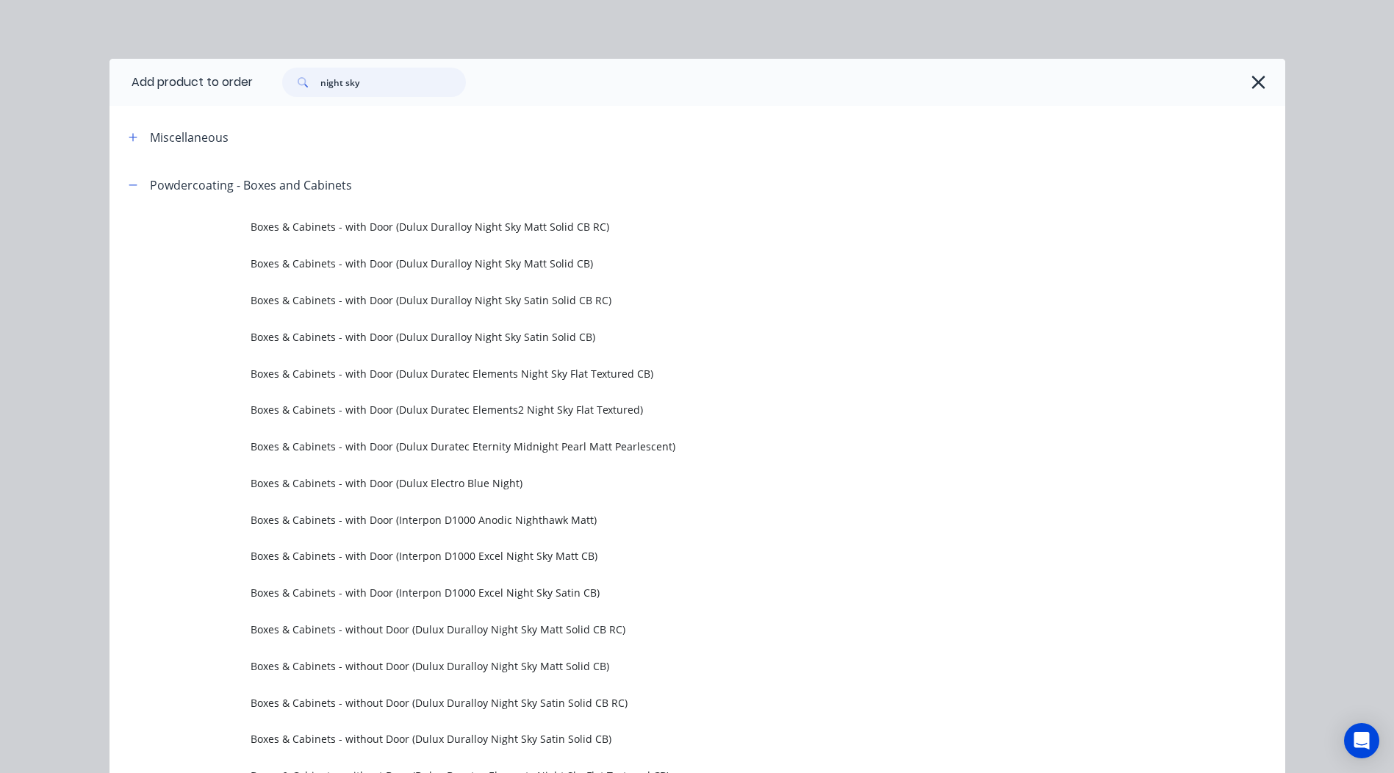
drag, startPoint x: 373, startPoint y: 96, endPoint x: 0, endPoint y: 118, distance: 374.1
click at [0, 118] on html "Order #2504314 - Willoughby and Fahy Pty Ltd Add product Close Submit as Quote …" at bounding box center [697, 332] width 1394 height 924
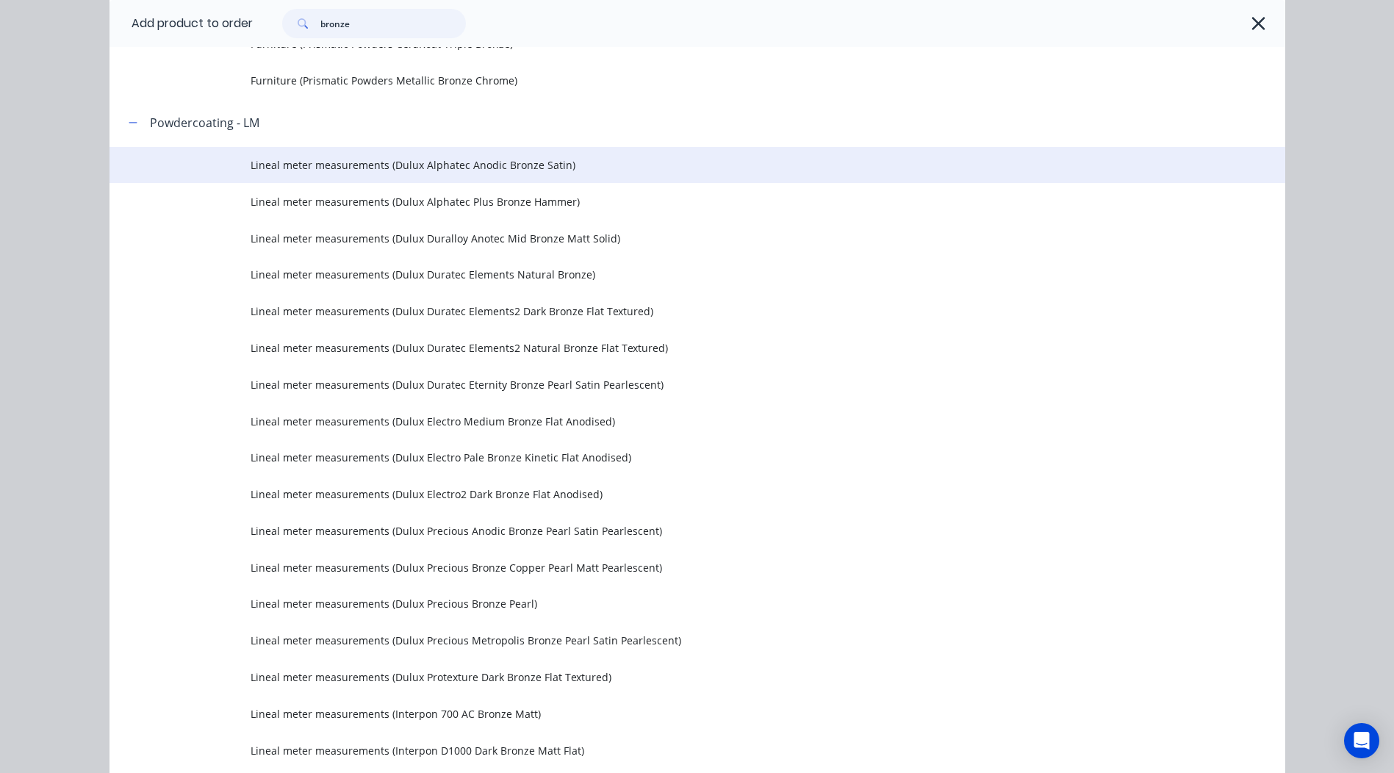
scroll to position [3675, 0]
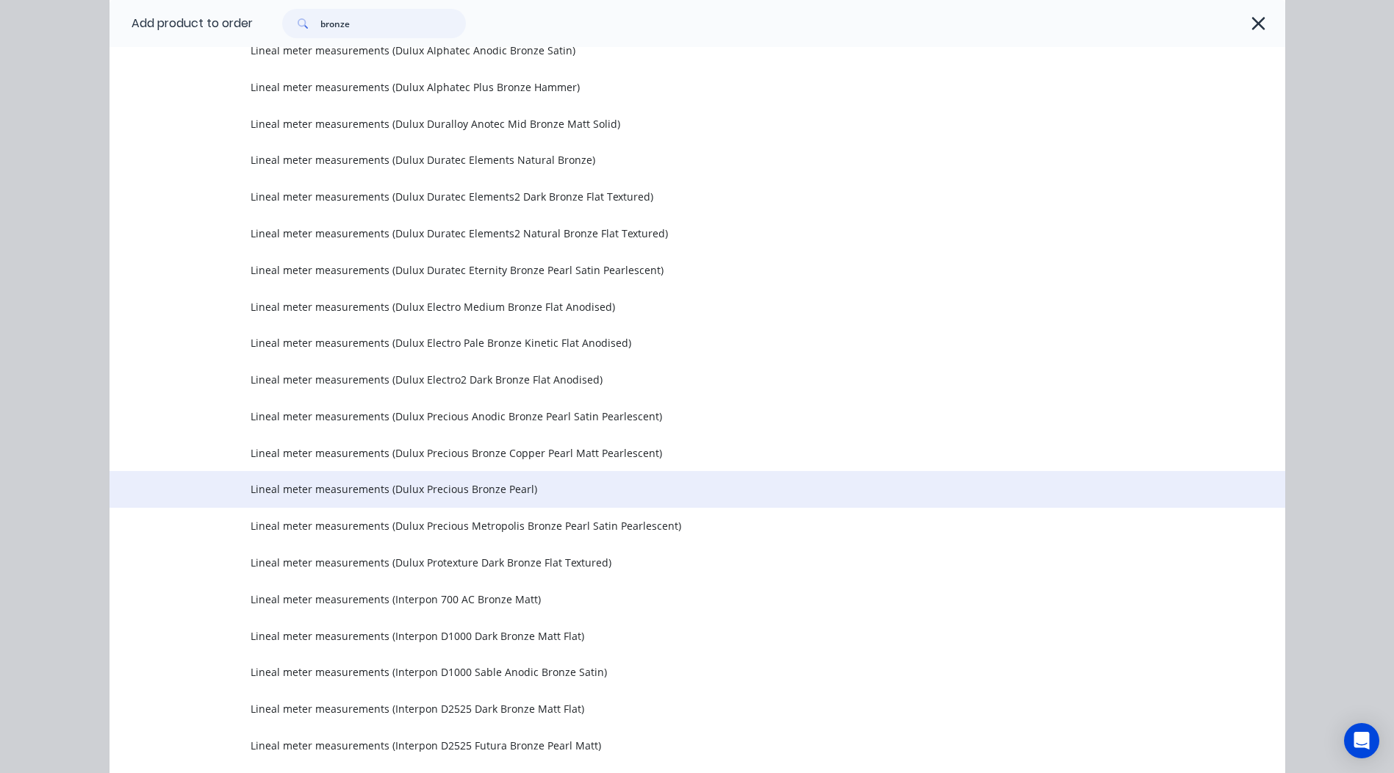
type input "bronze"
click at [506, 487] on span "Lineal meter measurements (Dulux Precious Bronze Pearl)" at bounding box center [665, 488] width 828 height 15
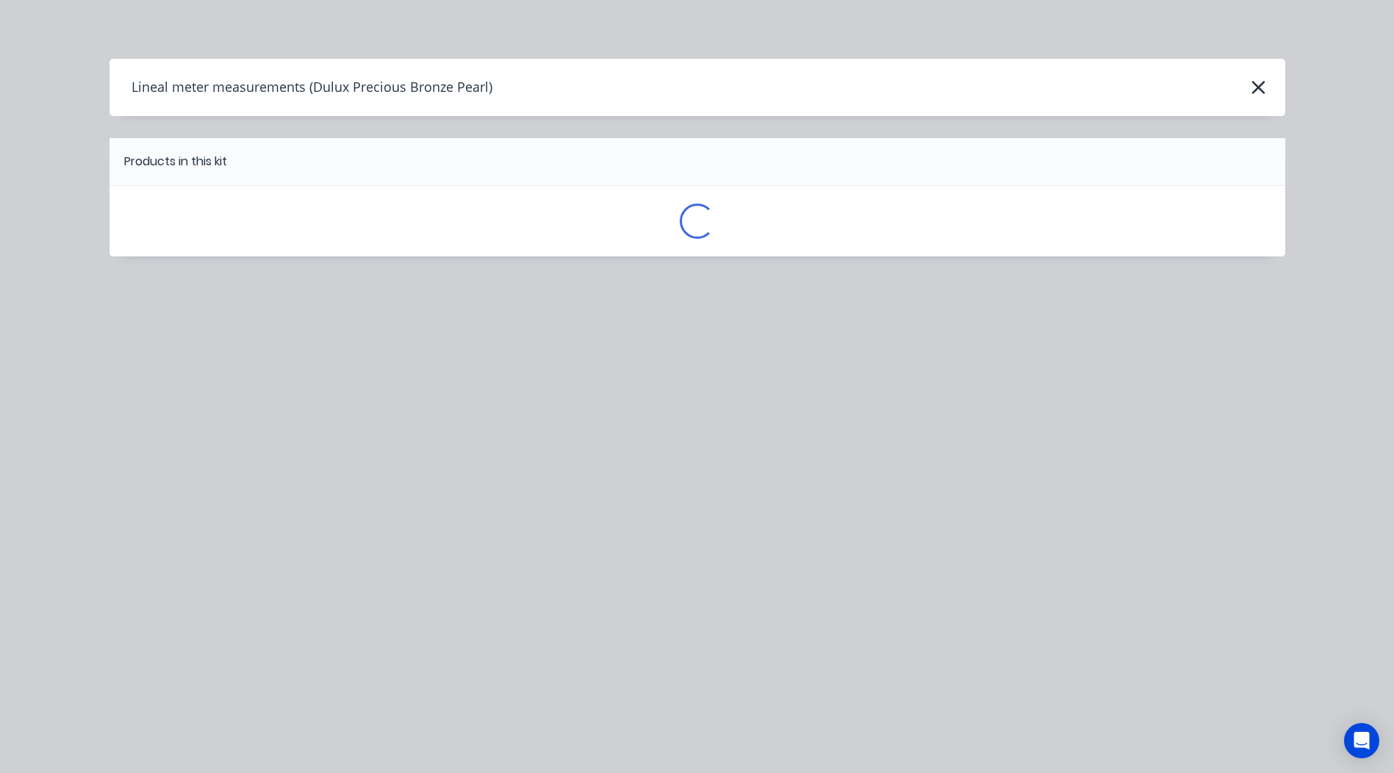
scroll to position [0, 0]
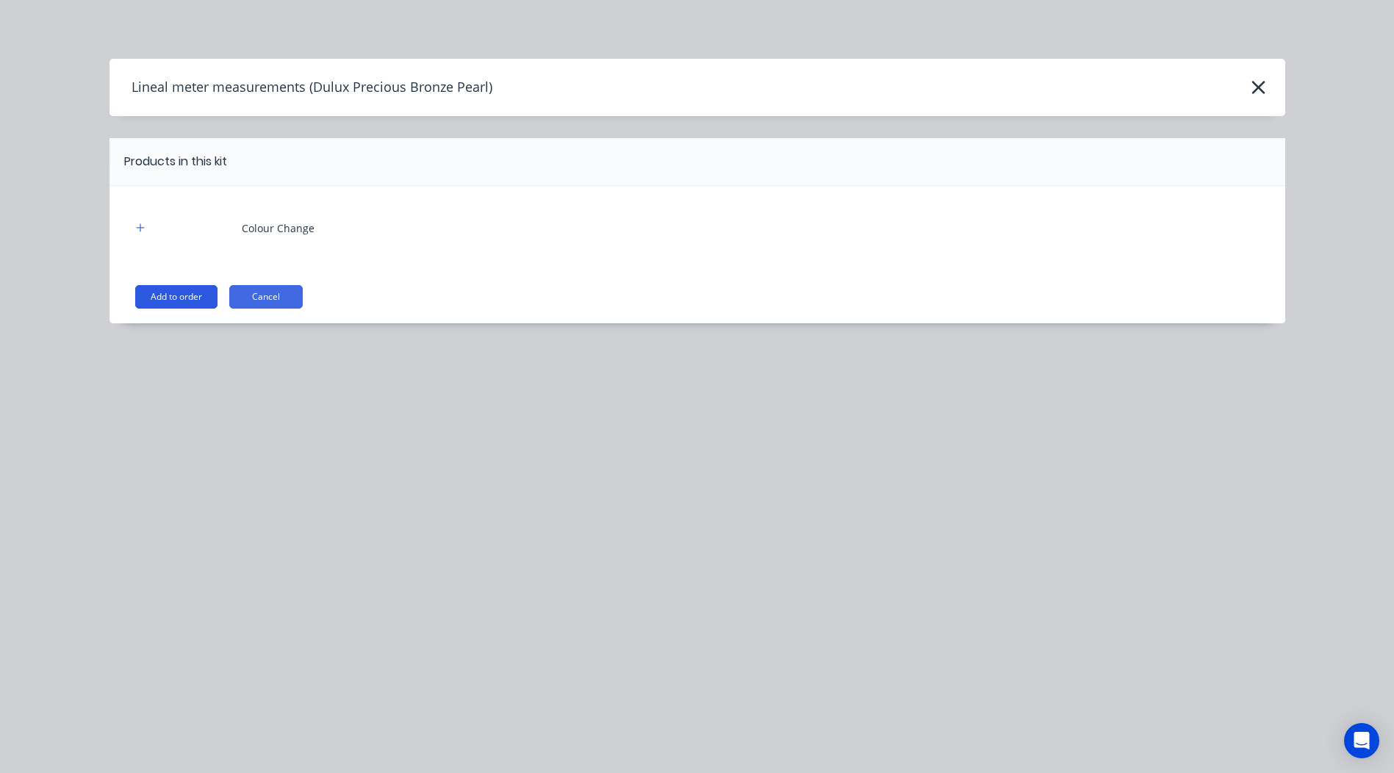
click at [173, 290] on button "Add to order" at bounding box center [176, 297] width 82 height 24
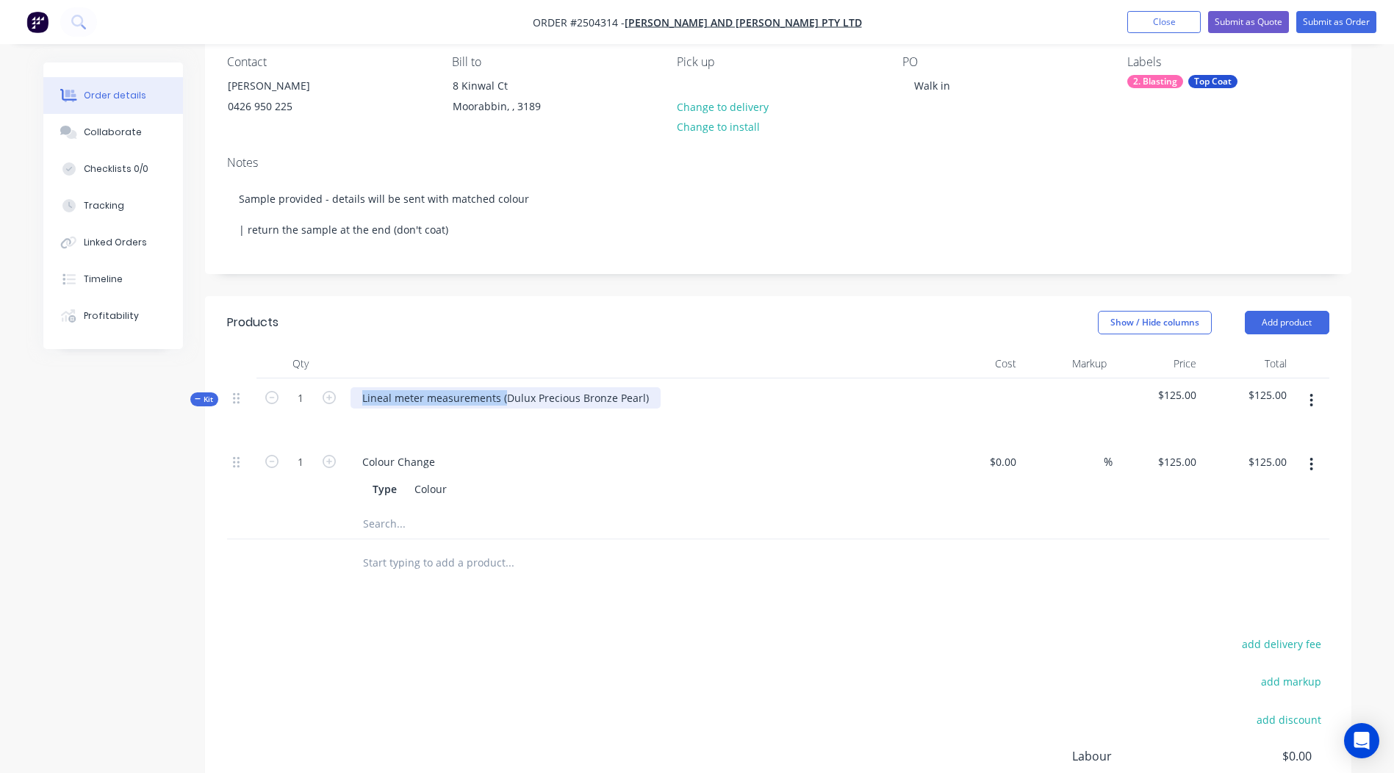
drag, startPoint x: 506, startPoint y: 395, endPoint x: -3, endPoint y: 490, distance: 517.4
click at [0, 490] on html "Order #2504314 - Willoughby and Fahy Pty Ltd Add product Close Submit as Quote …" at bounding box center [697, 416] width 1394 height 1092
click at [509, 393] on div "Dulux Precious Bronze Pearl)" at bounding box center [433, 397] width 165 height 21
click at [498, 343] on header "Products Show / Hide columns Add product" at bounding box center [778, 322] width 1147 height 53
click at [1317, 405] on button "button" at bounding box center [1311, 400] width 35 height 26
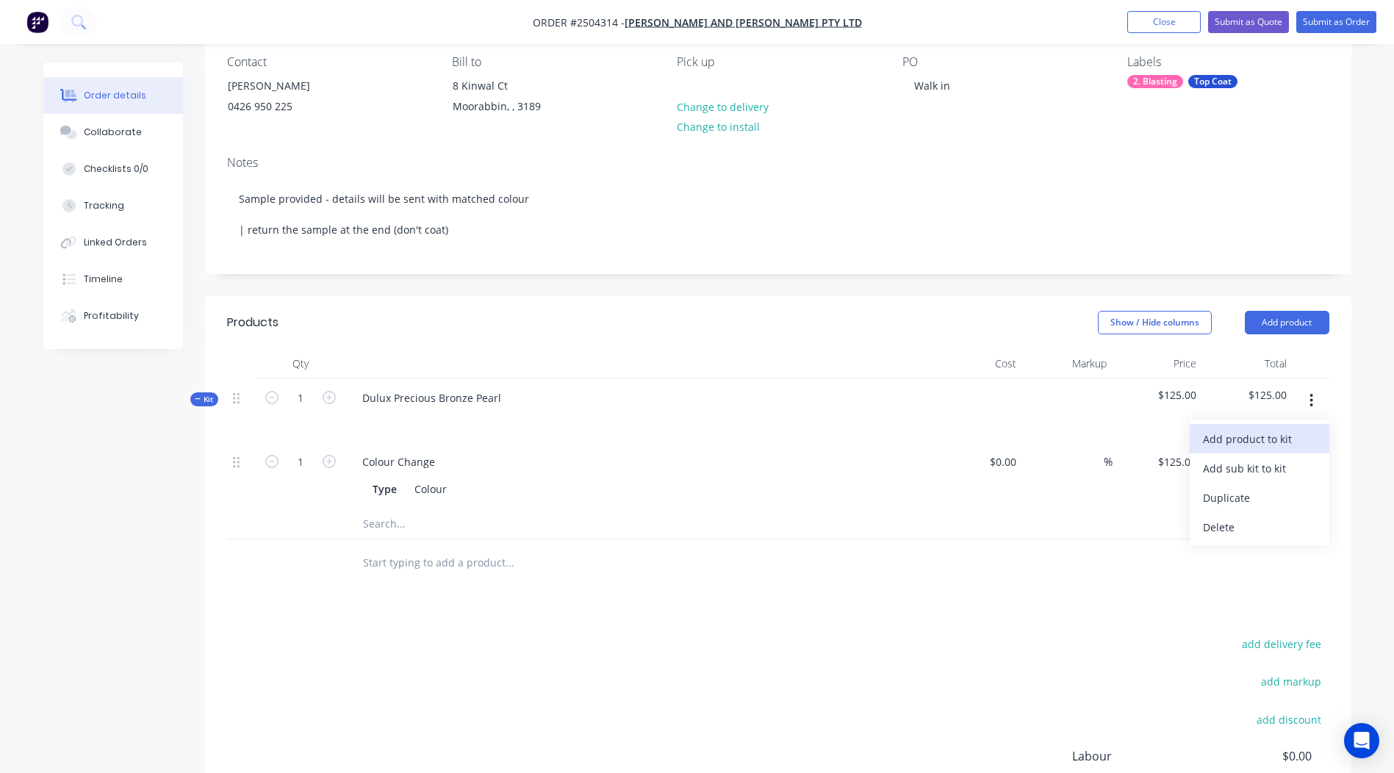
click at [1253, 434] on div "Add product to kit" at bounding box center [1259, 439] width 113 height 21
click at [541, 384] on div "Dulux Precious Bronze Pearl" at bounding box center [639, 411] width 588 height 64
drag, startPoint x: 509, startPoint y: 399, endPoint x: 0, endPoint y: 462, distance: 512.6
click at [0, 462] on html "Order #2504314 - Willoughby and Fahy Pty Ltd Add product Close Submit as Quote …" at bounding box center [697, 416] width 1394 height 1092
click at [640, 260] on div "Notes Sample provided - details will be sent with matched colour | return the s…" at bounding box center [778, 208] width 1147 height 129
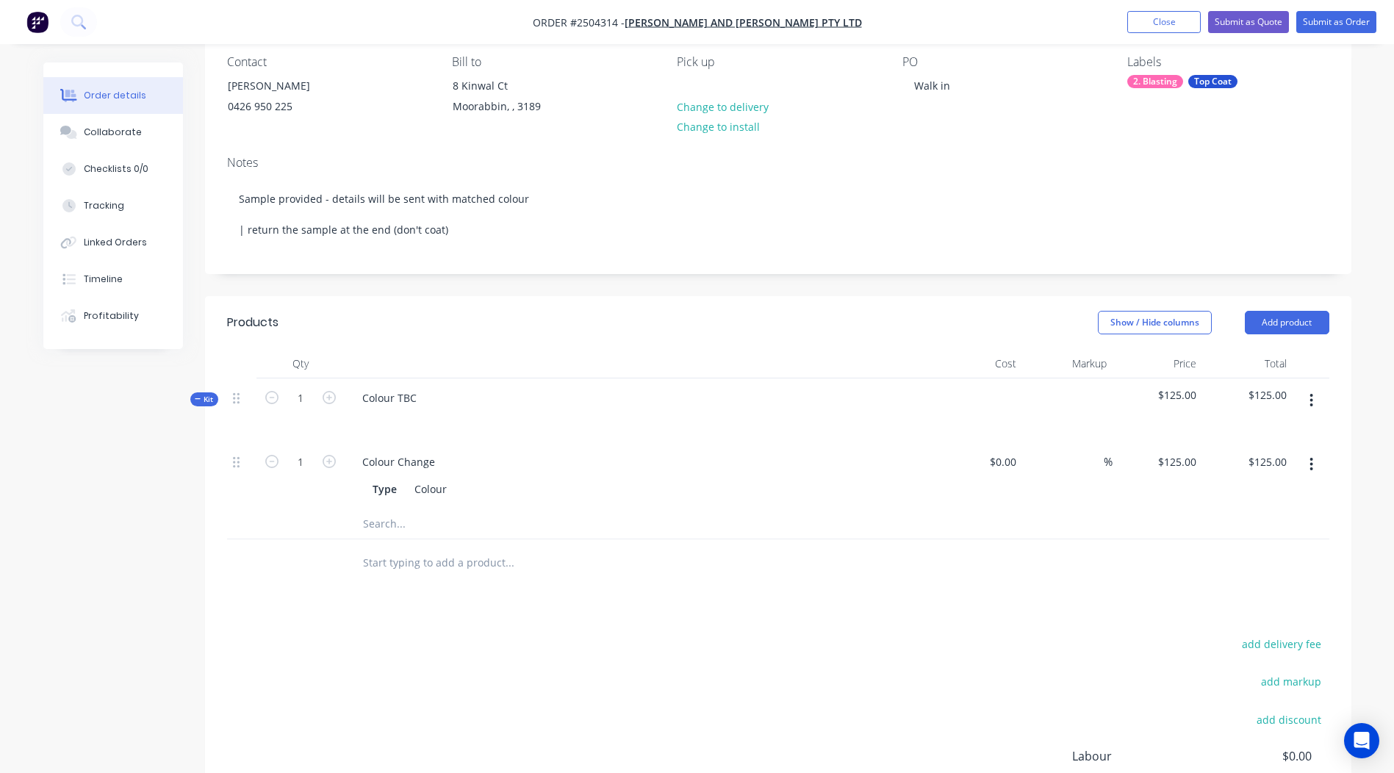
click at [1202, 74] on div "Labels 2. Blasting Top Coat" at bounding box center [1228, 88] width 201 height 67
click at [1199, 82] on div "Top Coat" at bounding box center [1213, 81] width 49 height 13
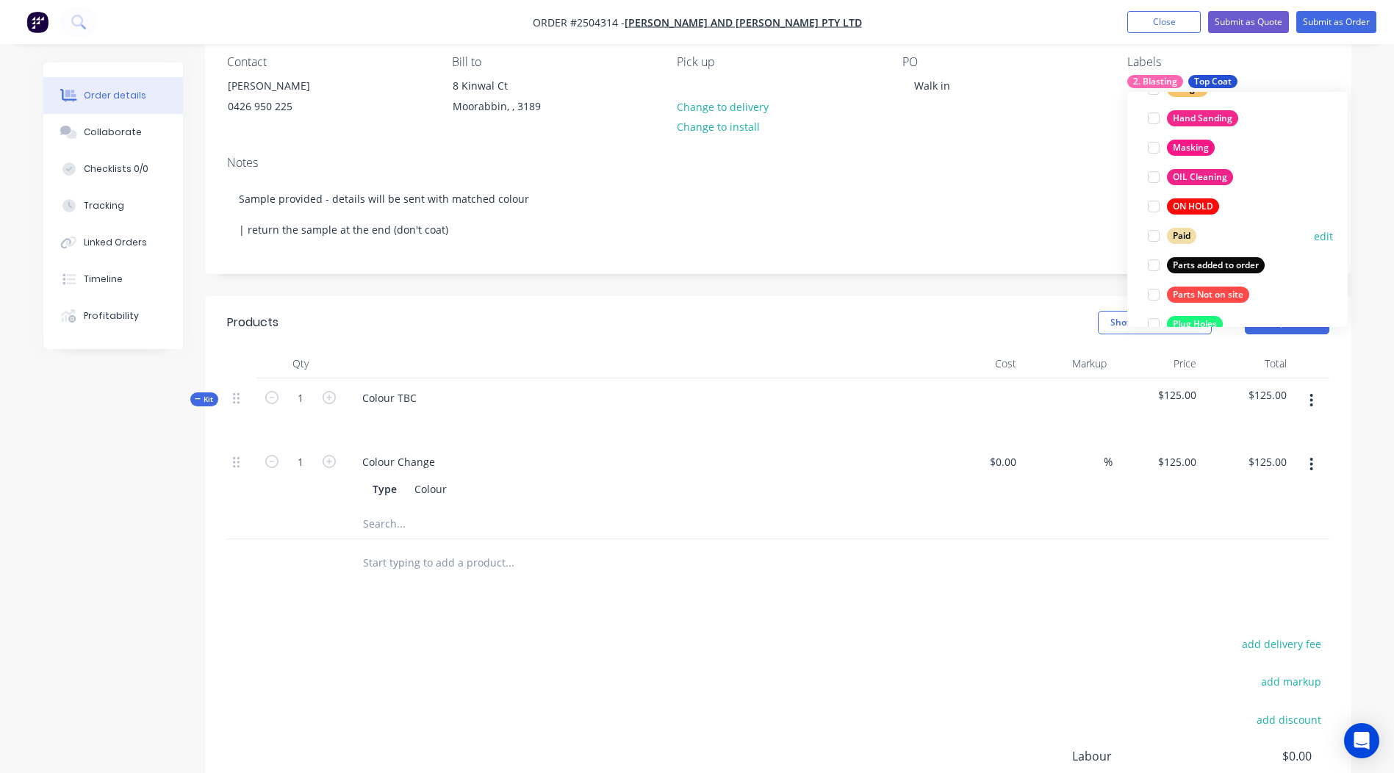
scroll to position [882, 0]
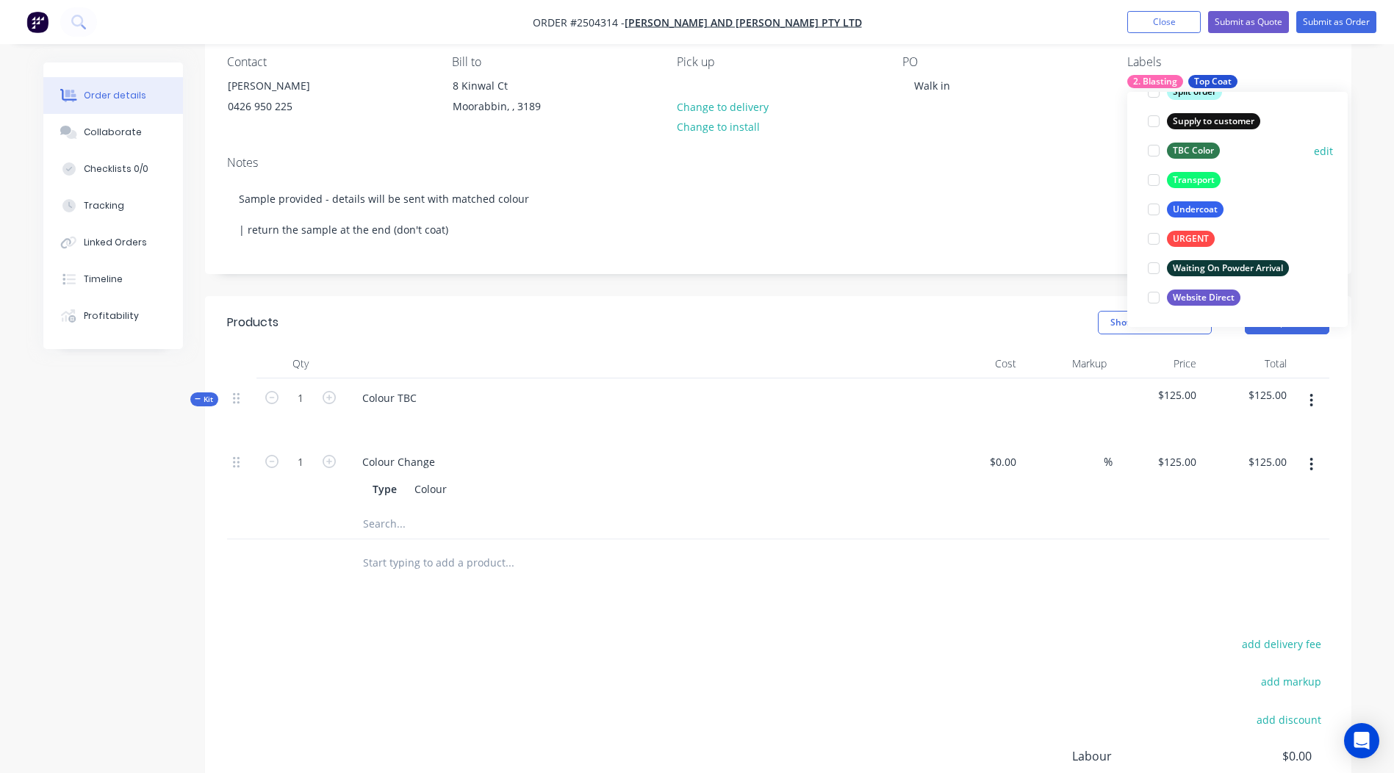
click at [1202, 151] on div "TBC Color" at bounding box center [1193, 151] width 53 height 16
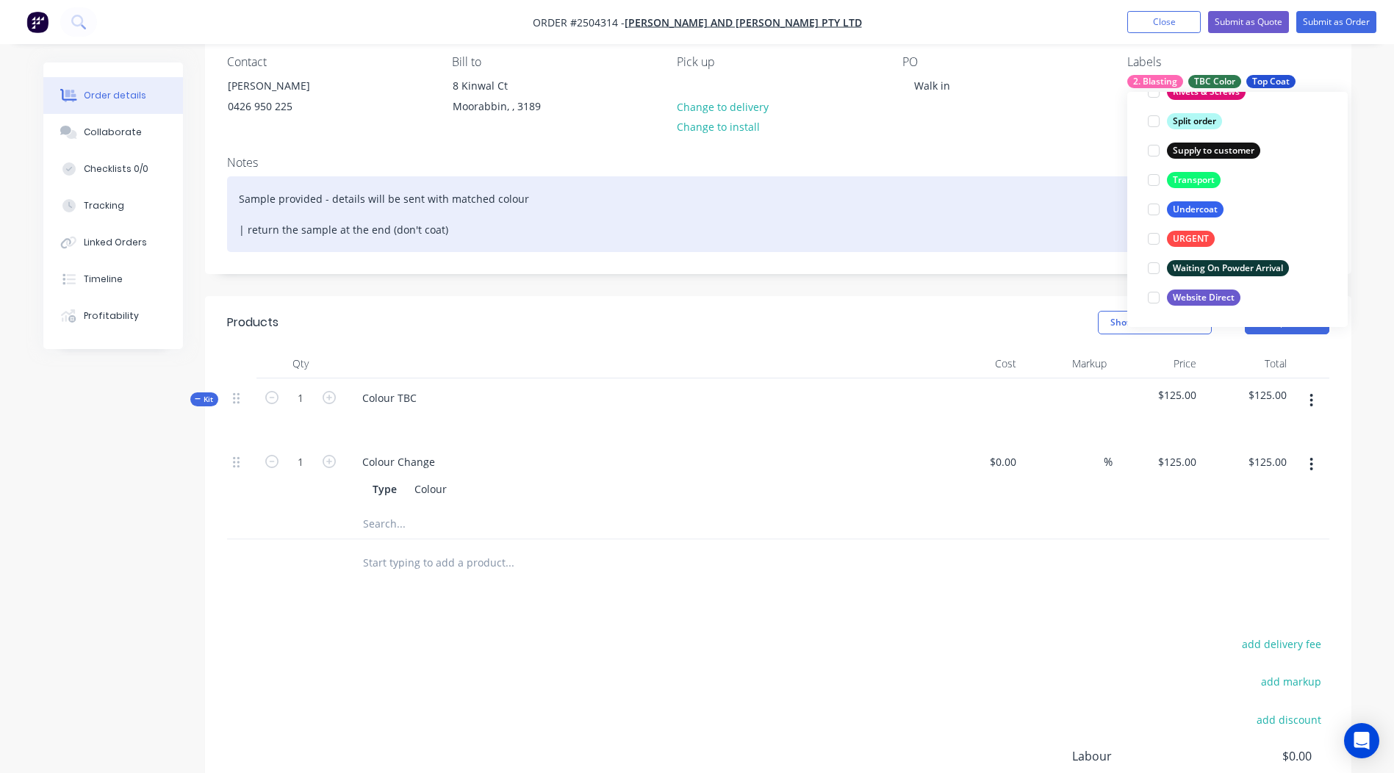
scroll to position [88, 0]
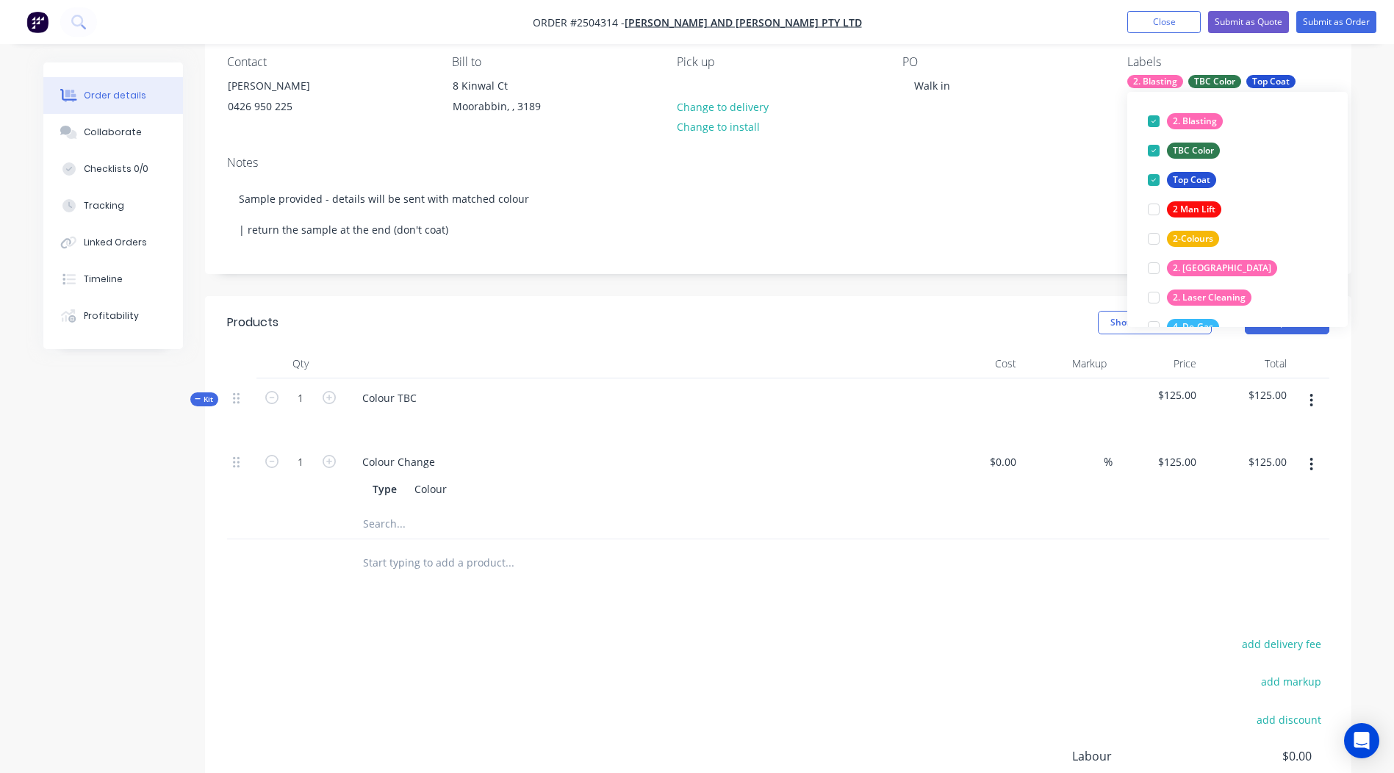
click at [1034, 256] on div "Notes Sample provided - details will be sent with matched colour | return the s…" at bounding box center [778, 208] width 1147 height 129
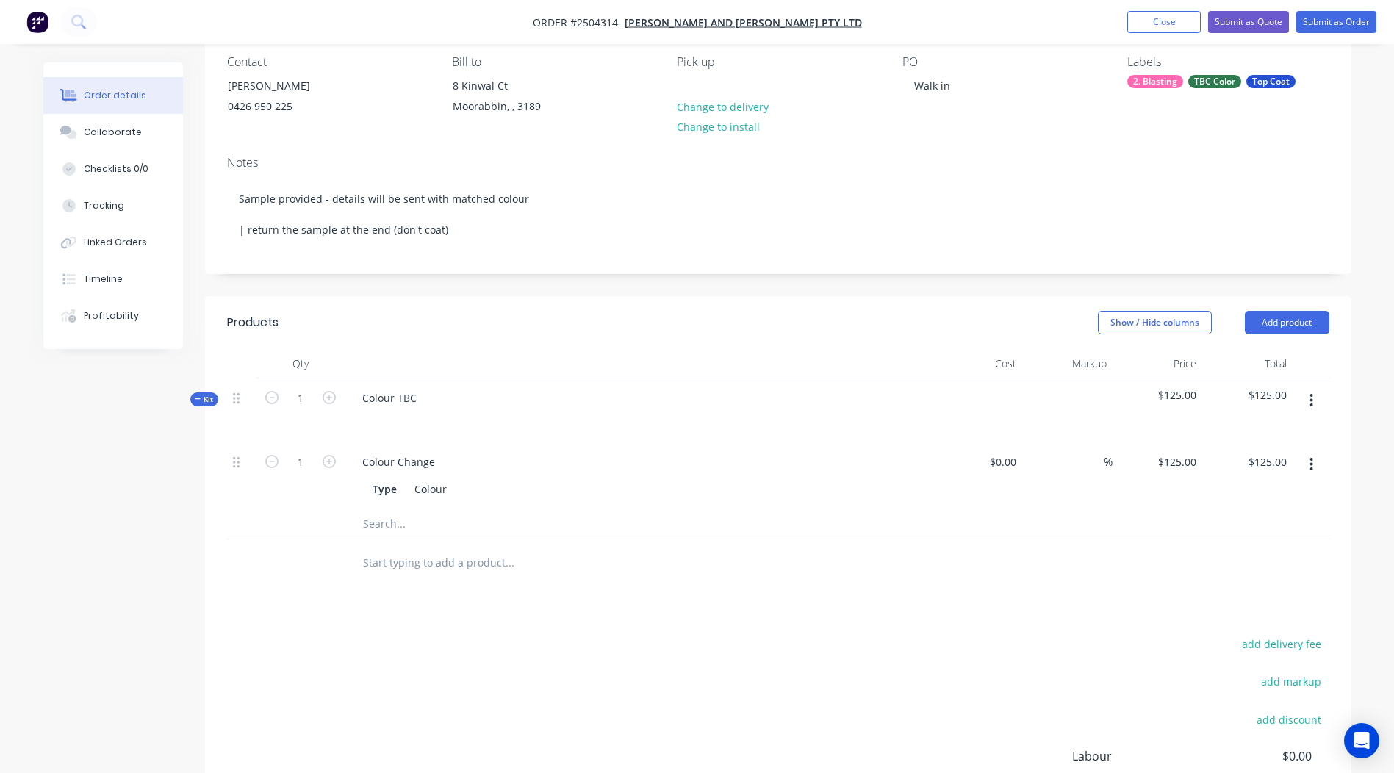
scroll to position [232, 0]
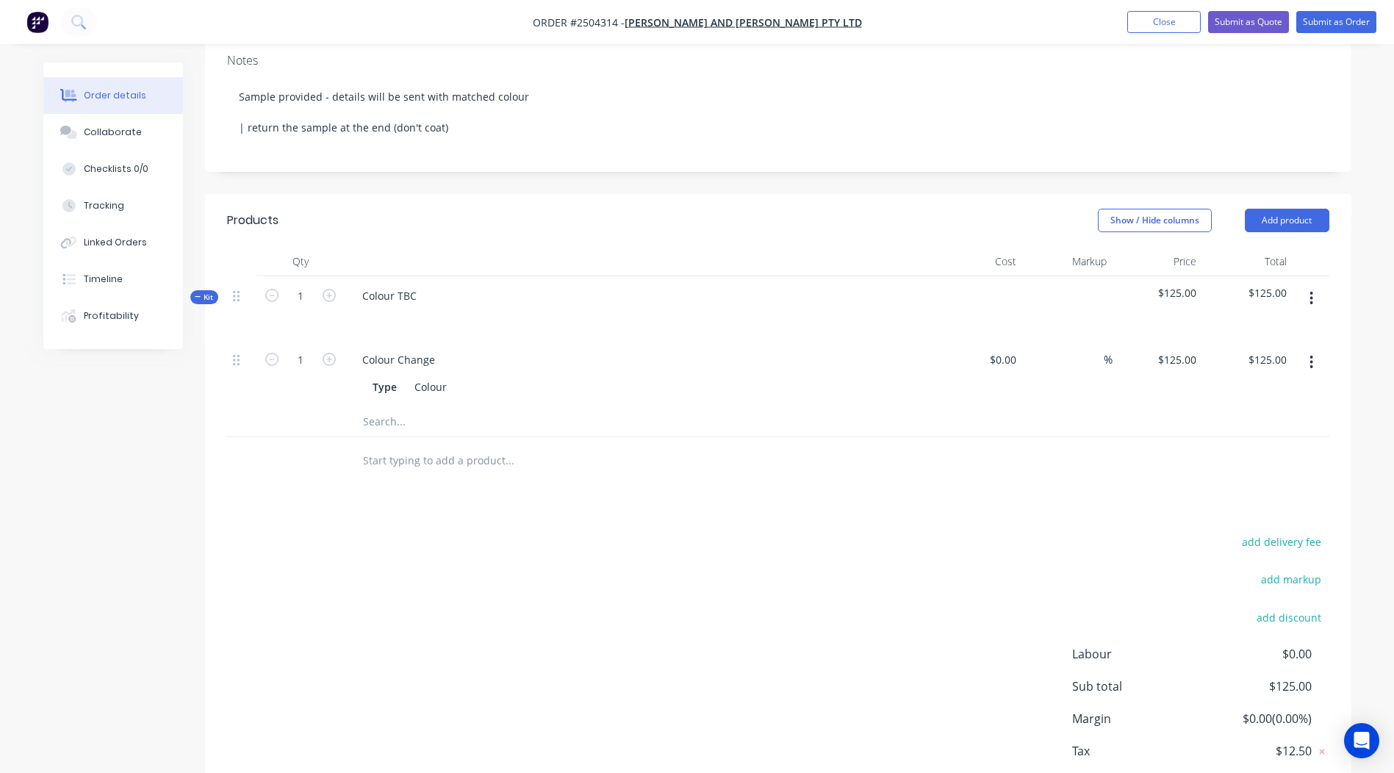
click at [1314, 297] on button "button" at bounding box center [1311, 298] width 35 height 26
click at [1281, 334] on div "Add product to kit" at bounding box center [1259, 336] width 113 height 21
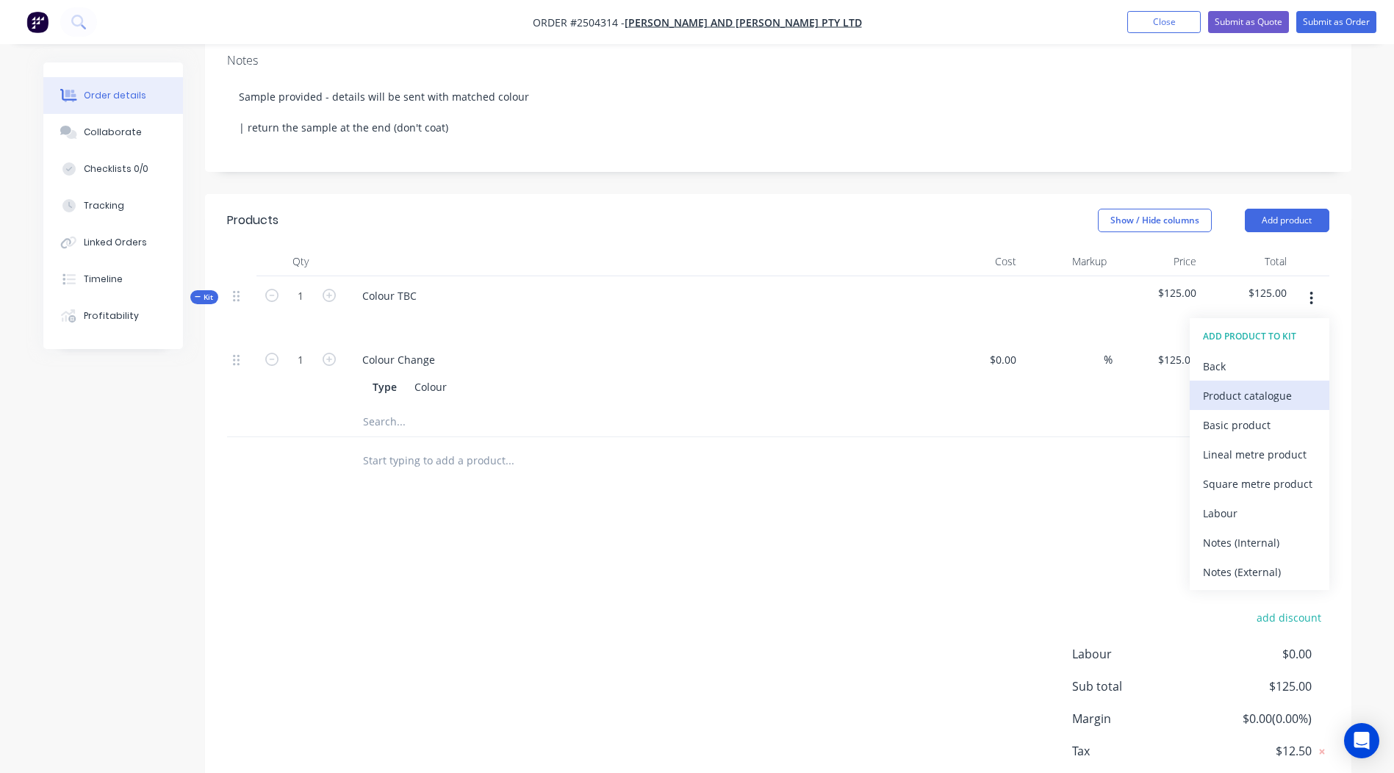
click at [1275, 390] on div "Product catalogue" at bounding box center [1259, 395] width 113 height 21
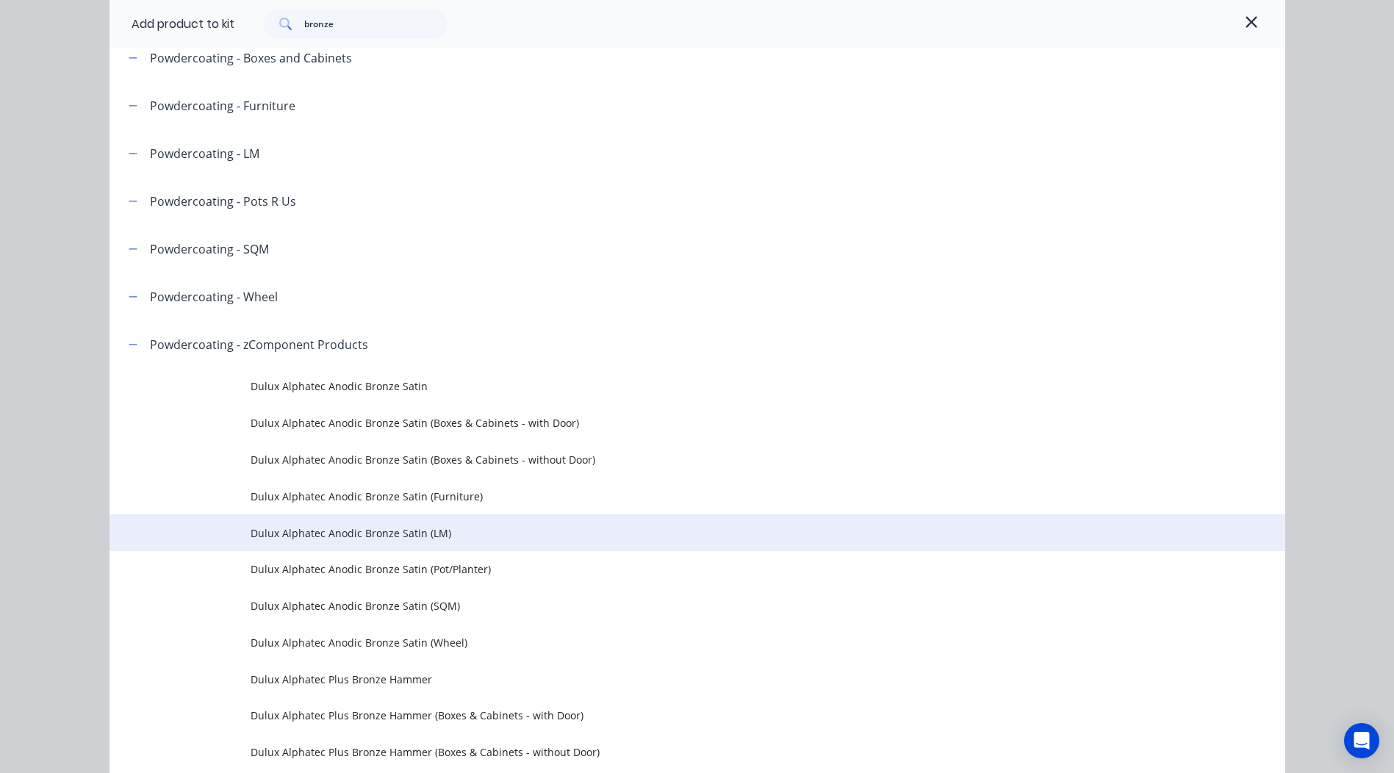
scroll to position [147, 0]
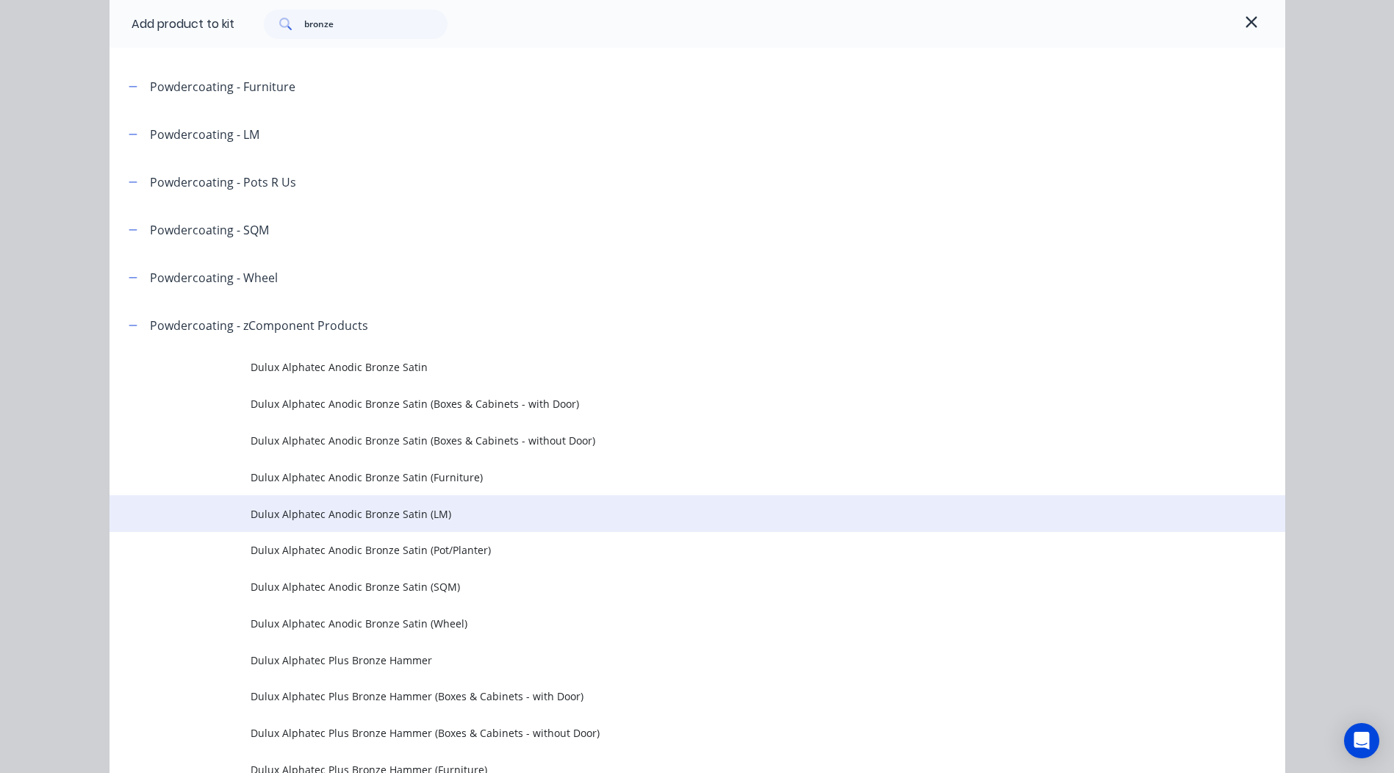
click at [426, 524] on td "Dulux Alphatec Anodic Bronze Satin (LM)" at bounding box center [768, 513] width 1035 height 37
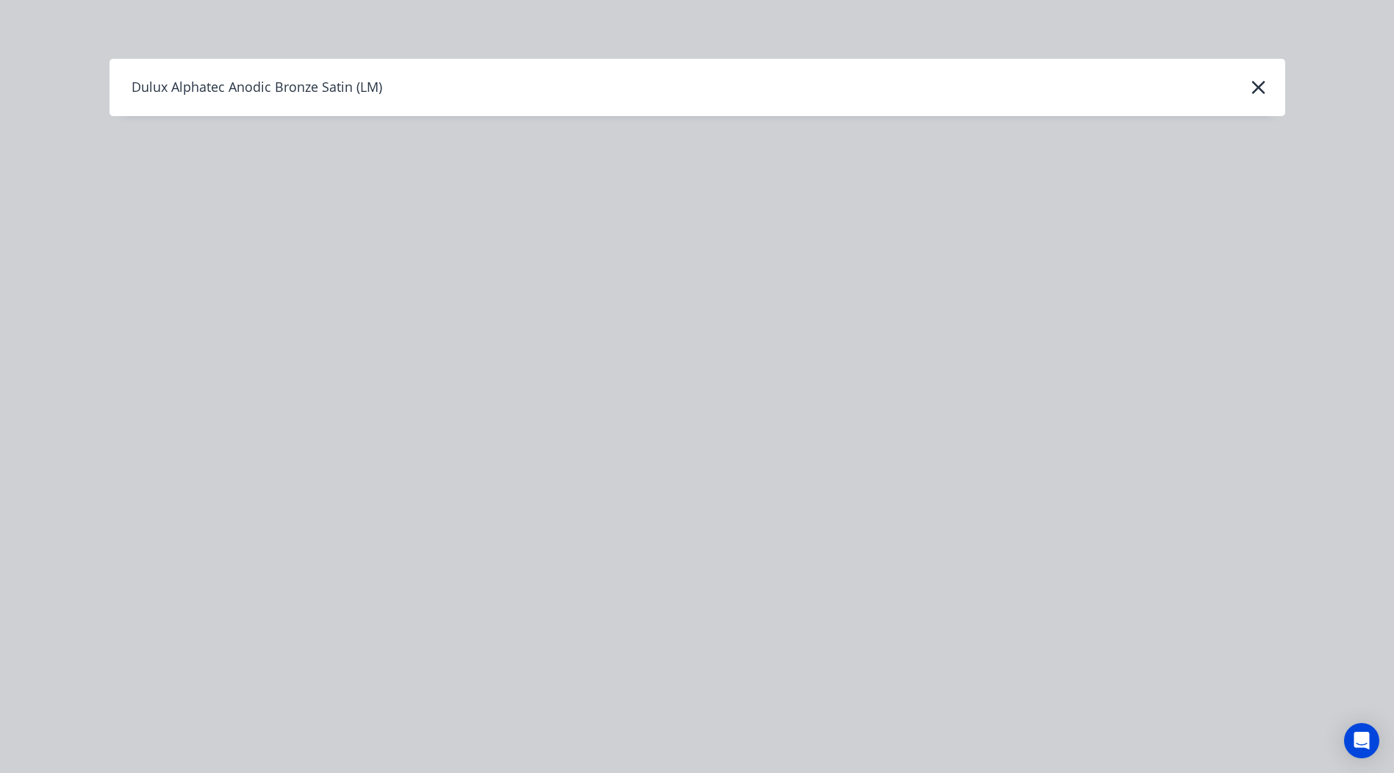
scroll to position [0, 0]
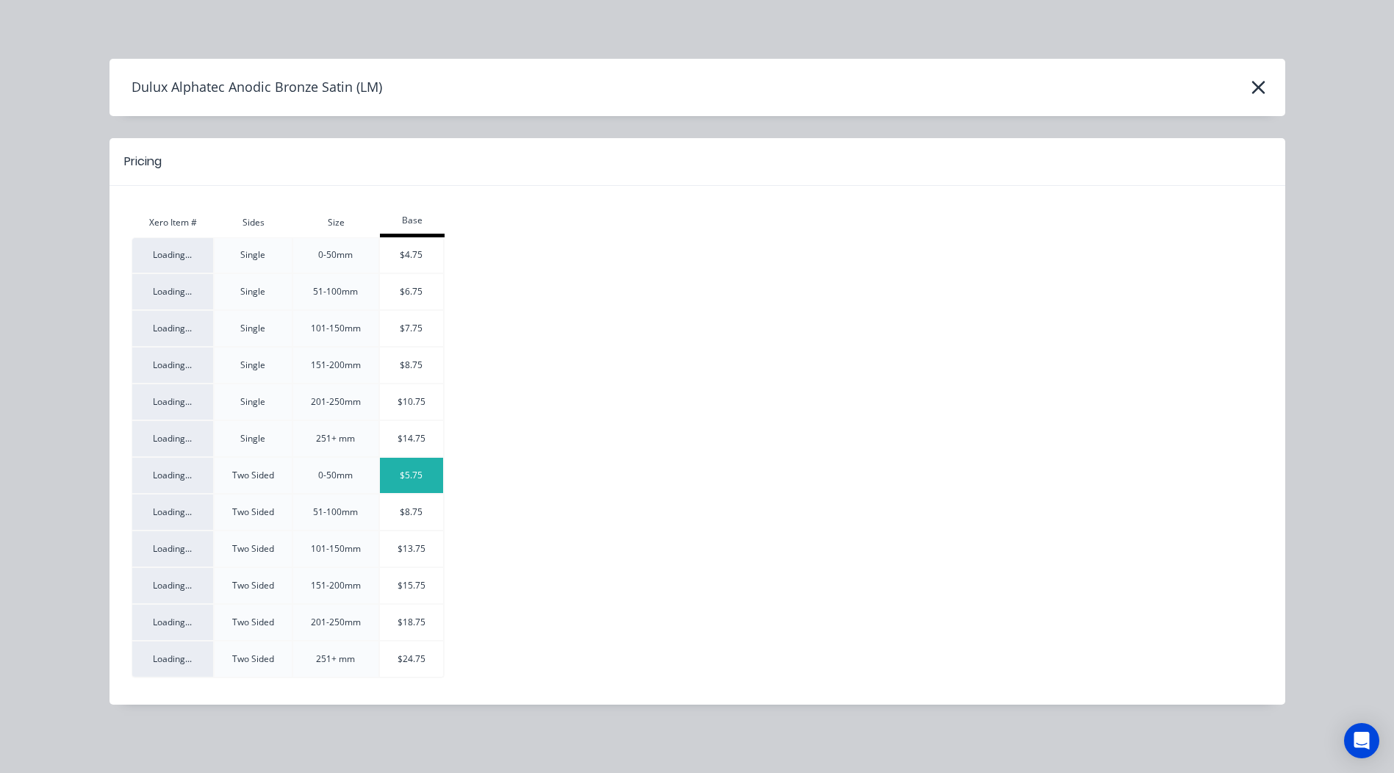
click at [443, 480] on td "$5.75" at bounding box center [412, 476] width 65 height 37
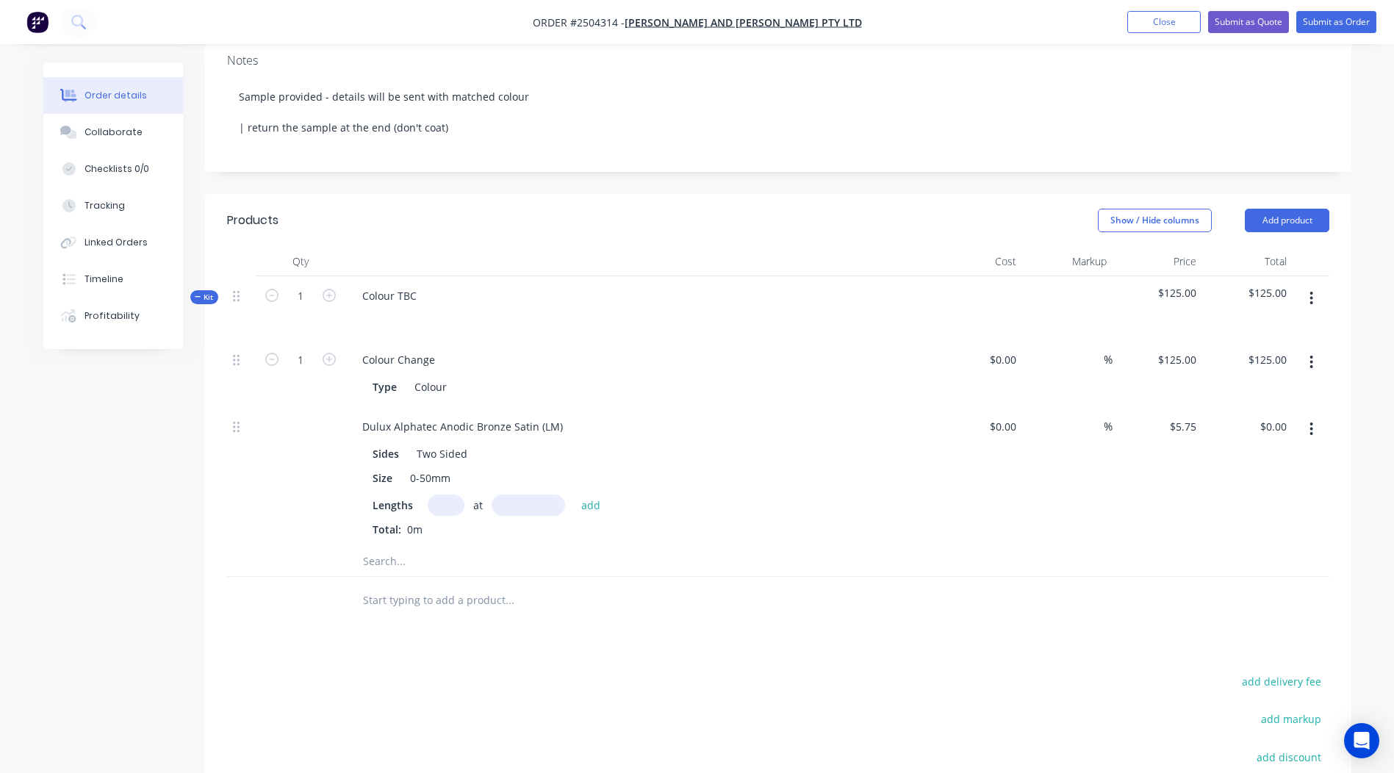
click at [440, 498] on input "text" at bounding box center [446, 505] width 37 height 21
type input "4"
click at [547, 505] on input "text" at bounding box center [529, 505] width 74 height 21
type input "4000"
click at [574, 495] on button "add" at bounding box center [591, 505] width 35 height 20
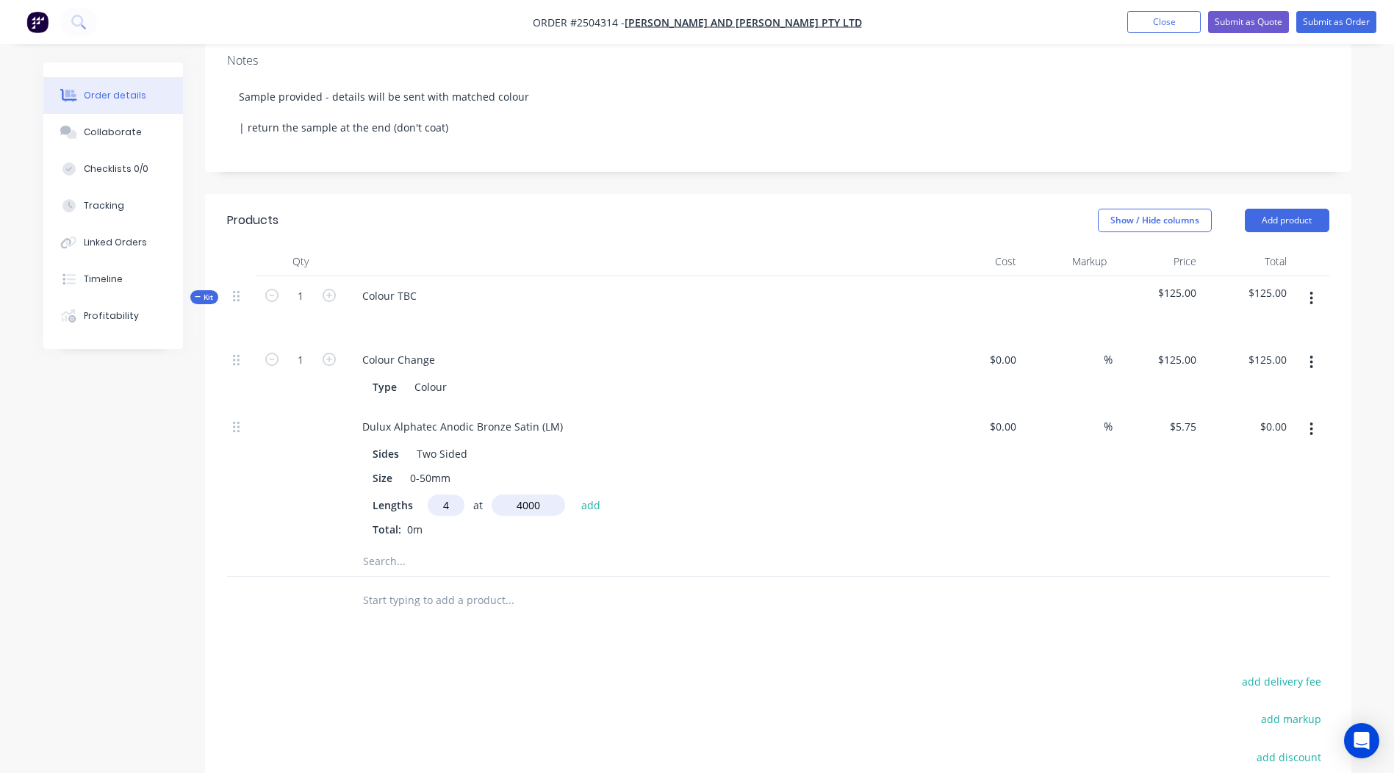
type input "$92.00"
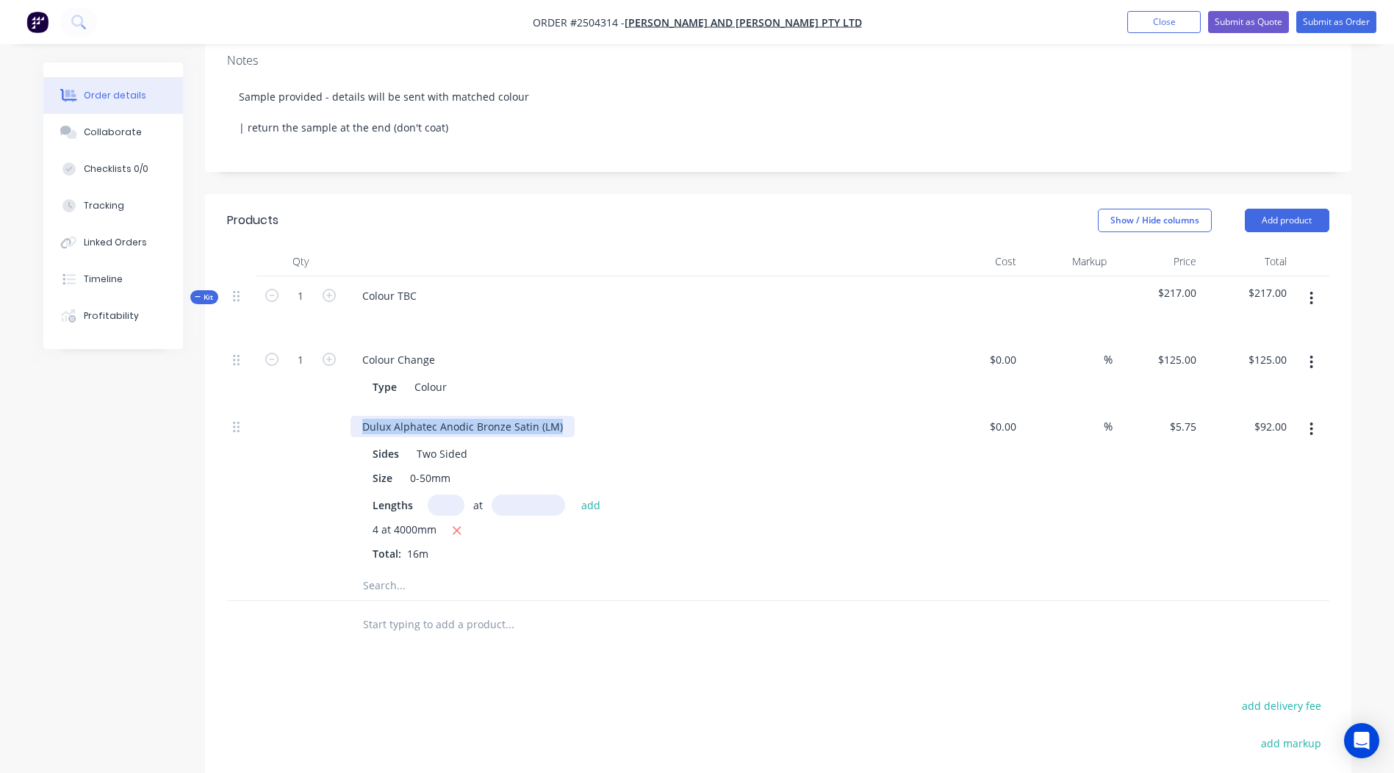
drag, startPoint x: 565, startPoint y: 425, endPoint x: 0, endPoint y: 475, distance: 567.5
click at [0, 473] on html "Order #2504314 - Willoughby and Fahy Pty Ltd Add product Close Submit as Quote …" at bounding box center [697, 396] width 1394 height 1256
click at [750, 665] on div "Products Show / Hide columns Add product Qty Cost Markup Price Total Kit 1 Colo…" at bounding box center [778, 598] width 1147 height 808
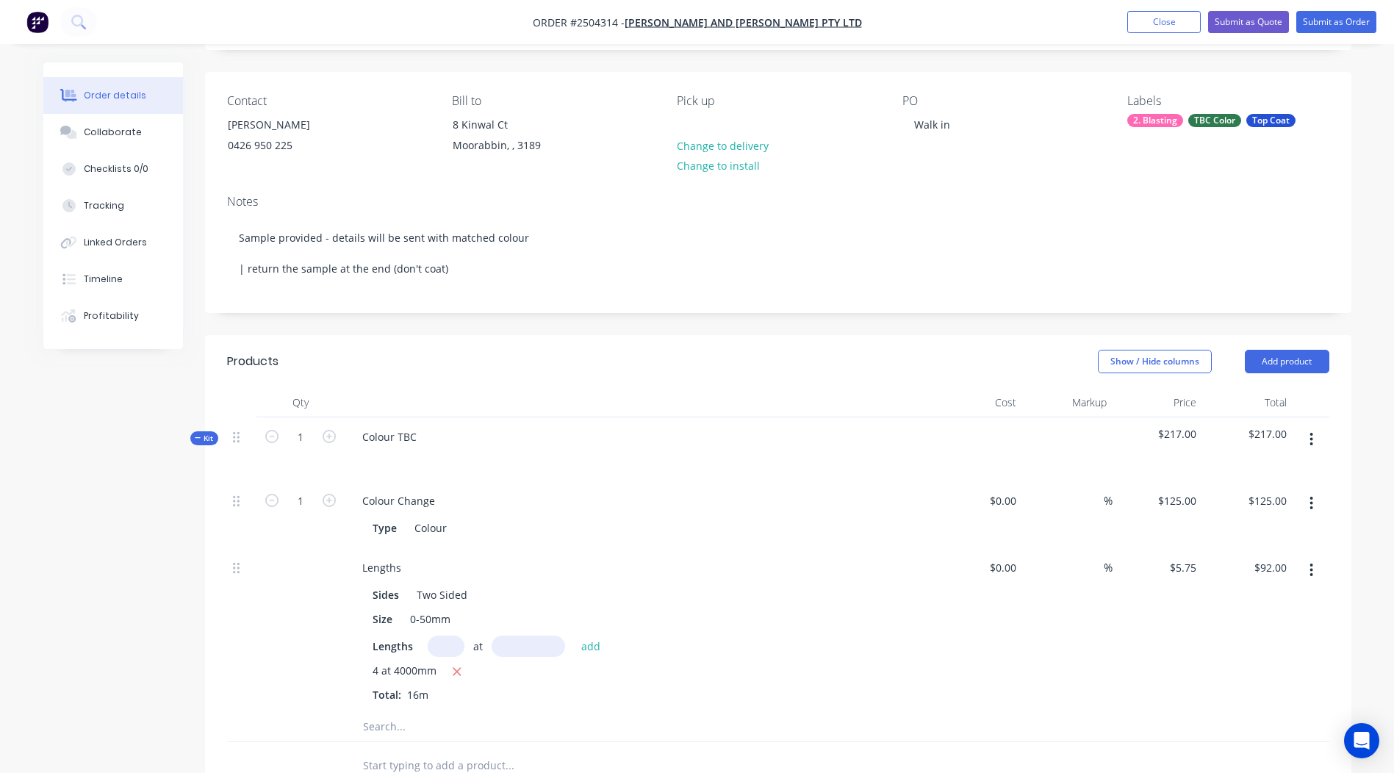
scroll to position [93, 0]
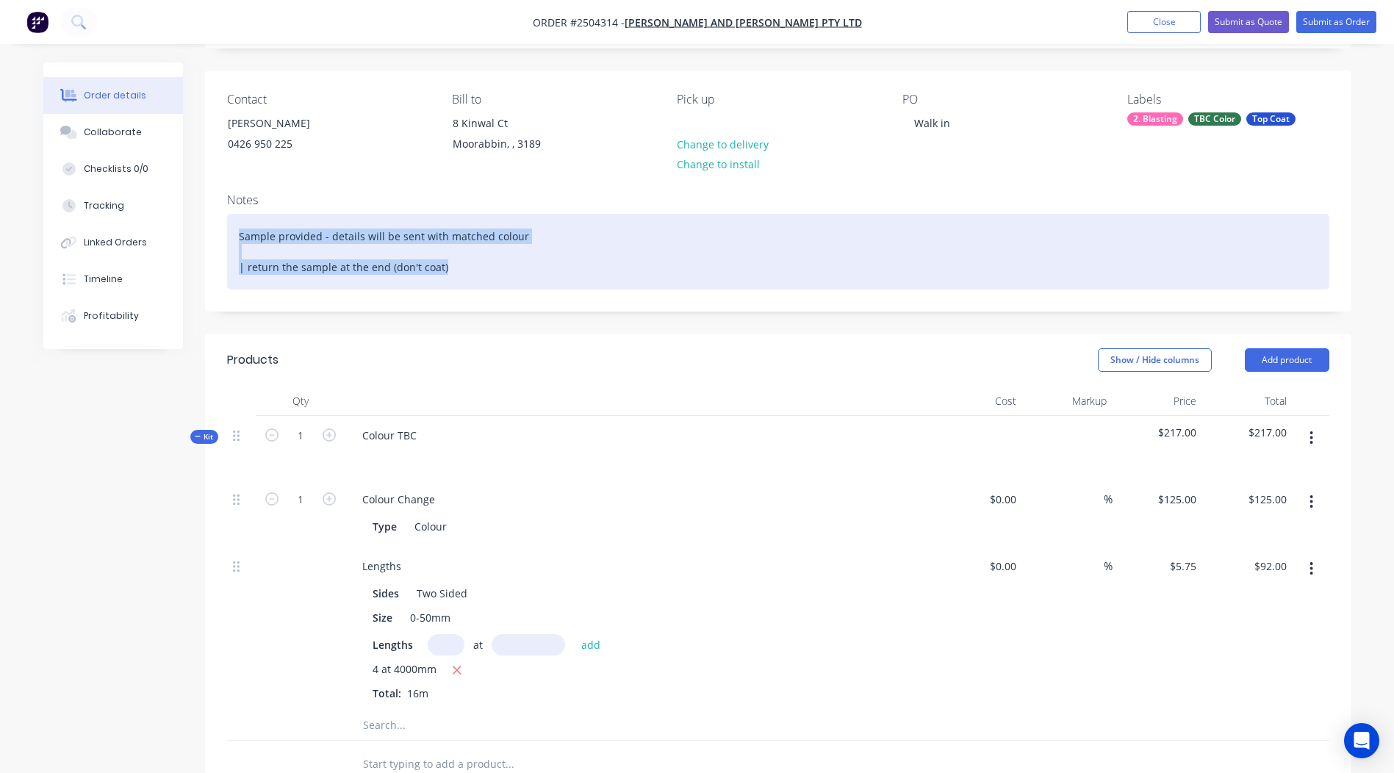
drag, startPoint x: 492, startPoint y: 266, endPoint x: 6, endPoint y: 115, distance: 508.7
click at [0, 118] on html "Order #2504314 - Willoughby and Fahy Pty Ltd Add product Close Submit as Quote …" at bounding box center [697, 535] width 1394 height 1256
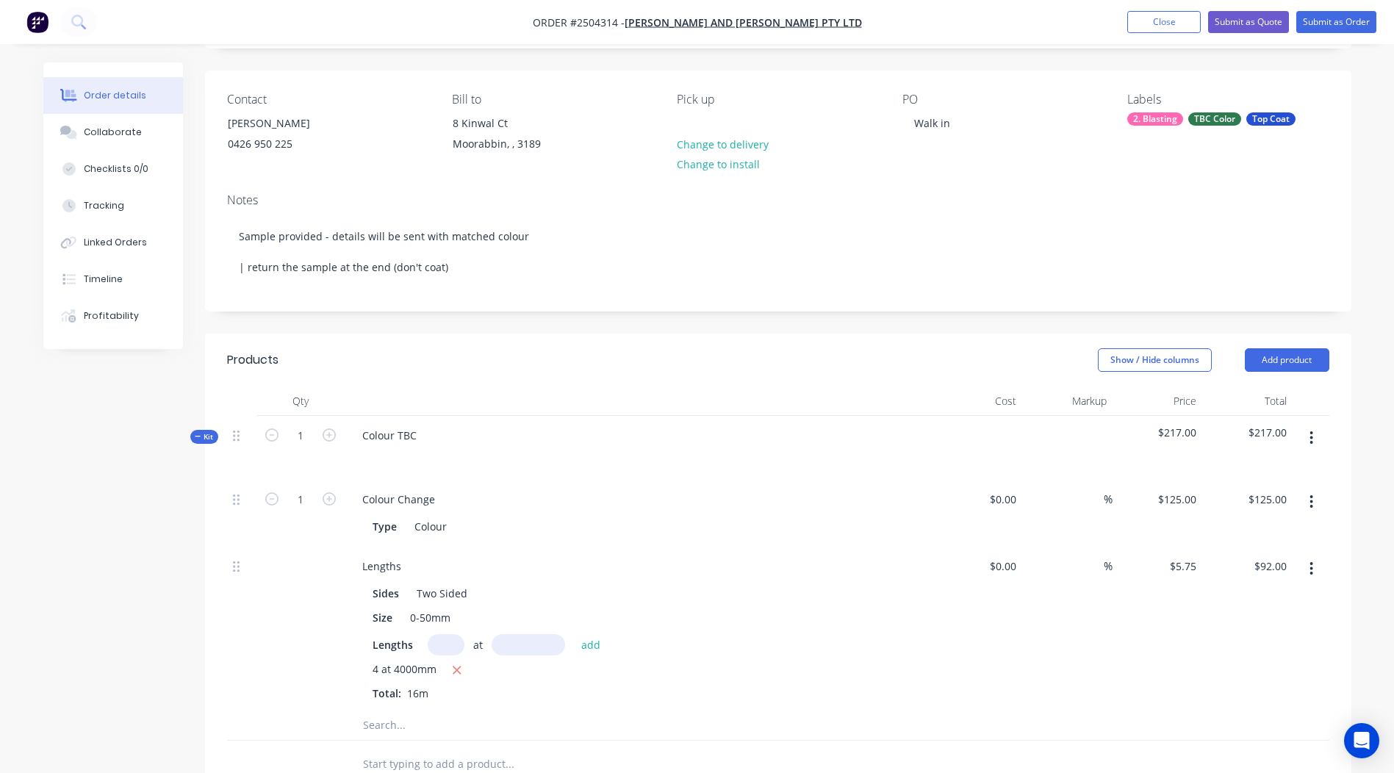
click at [837, 357] on div "Show / Hide columns Add product" at bounding box center [895, 360] width 868 height 24
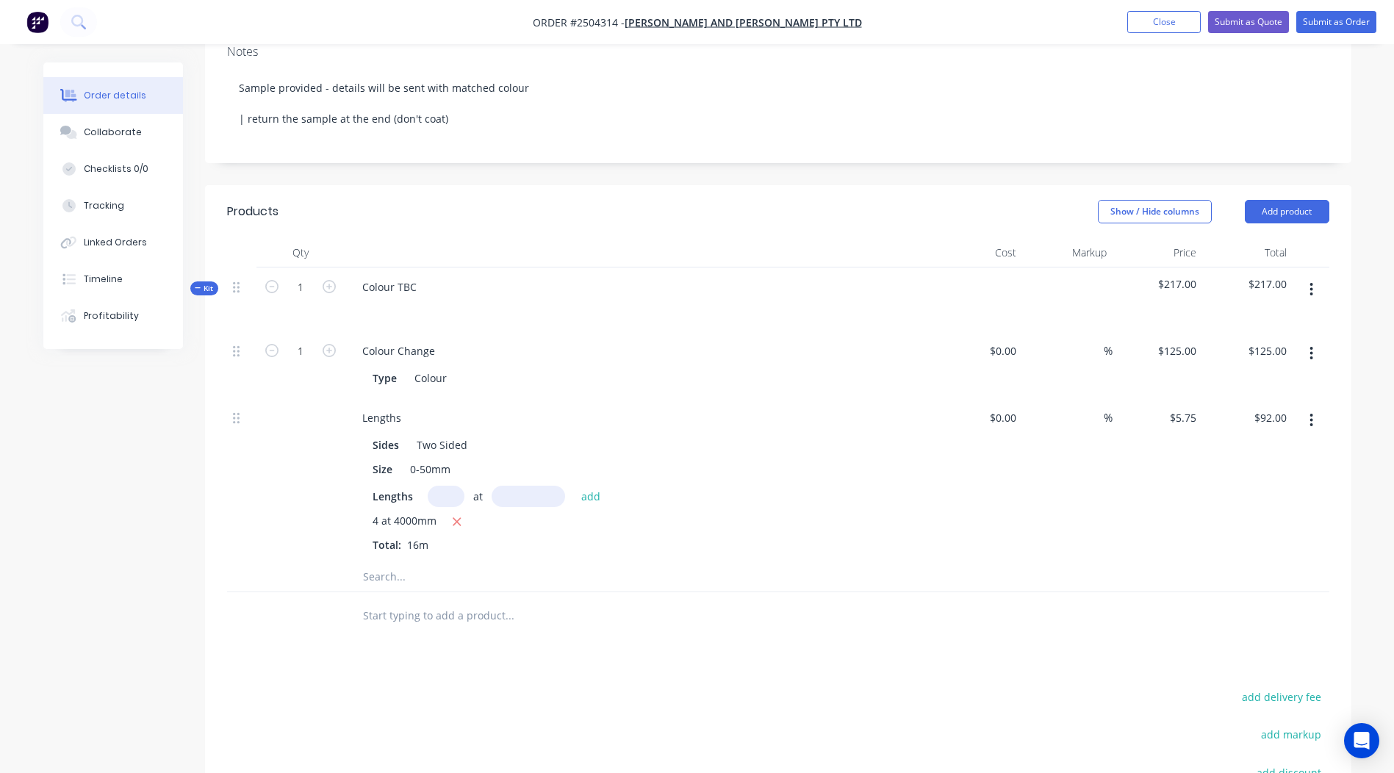
click at [1319, 290] on button "button" at bounding box center [1311, 289] width 35 height 26
click at [1257, 312] on div "Add product to kit Add sub kit to kit Duplicate Delete" at bounding box center [1260, 371] width 140 height 125
click at [1254, 321] on div "Add product to kit" at bounding box center [1259, 328] width 113 height 21
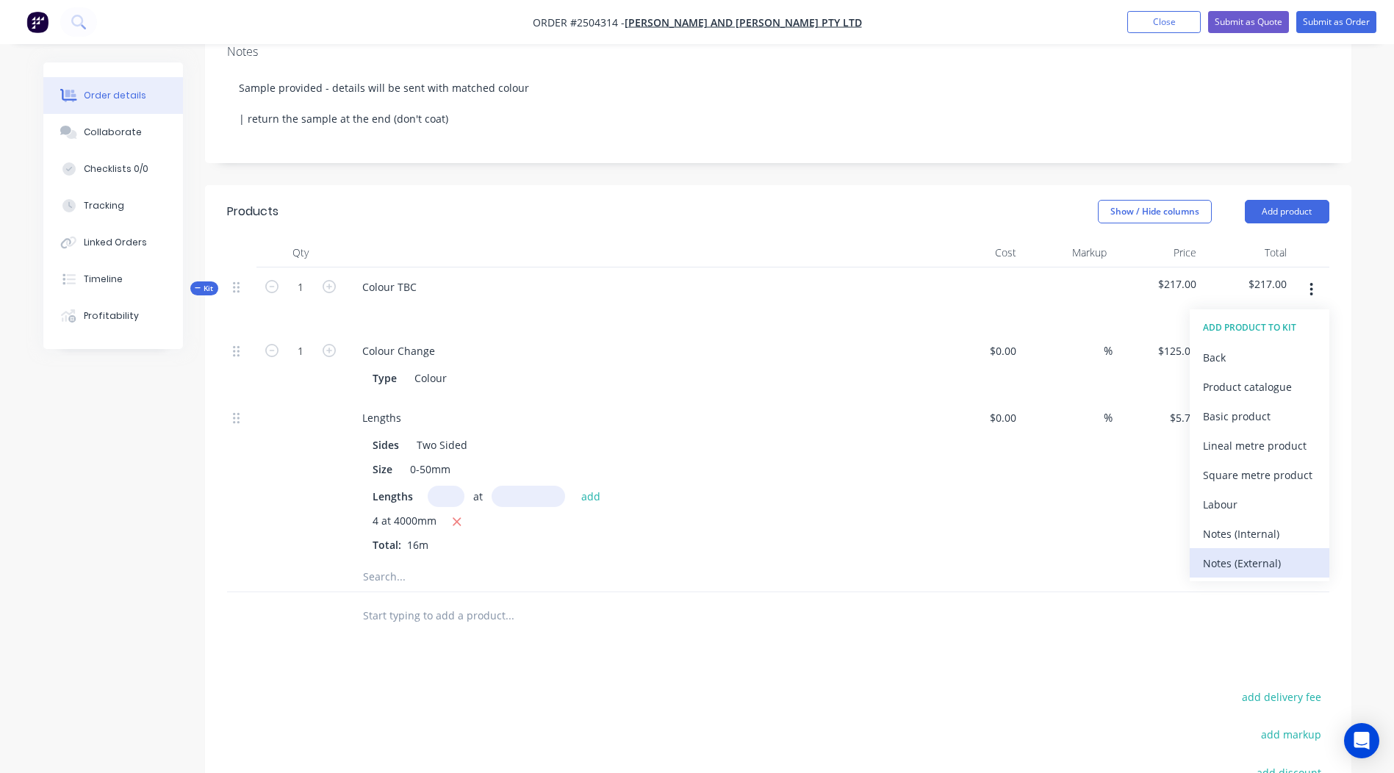
click at [1262, 557] on div "Notes (External)" at bounding box center [1259, 563] width 113 height 21
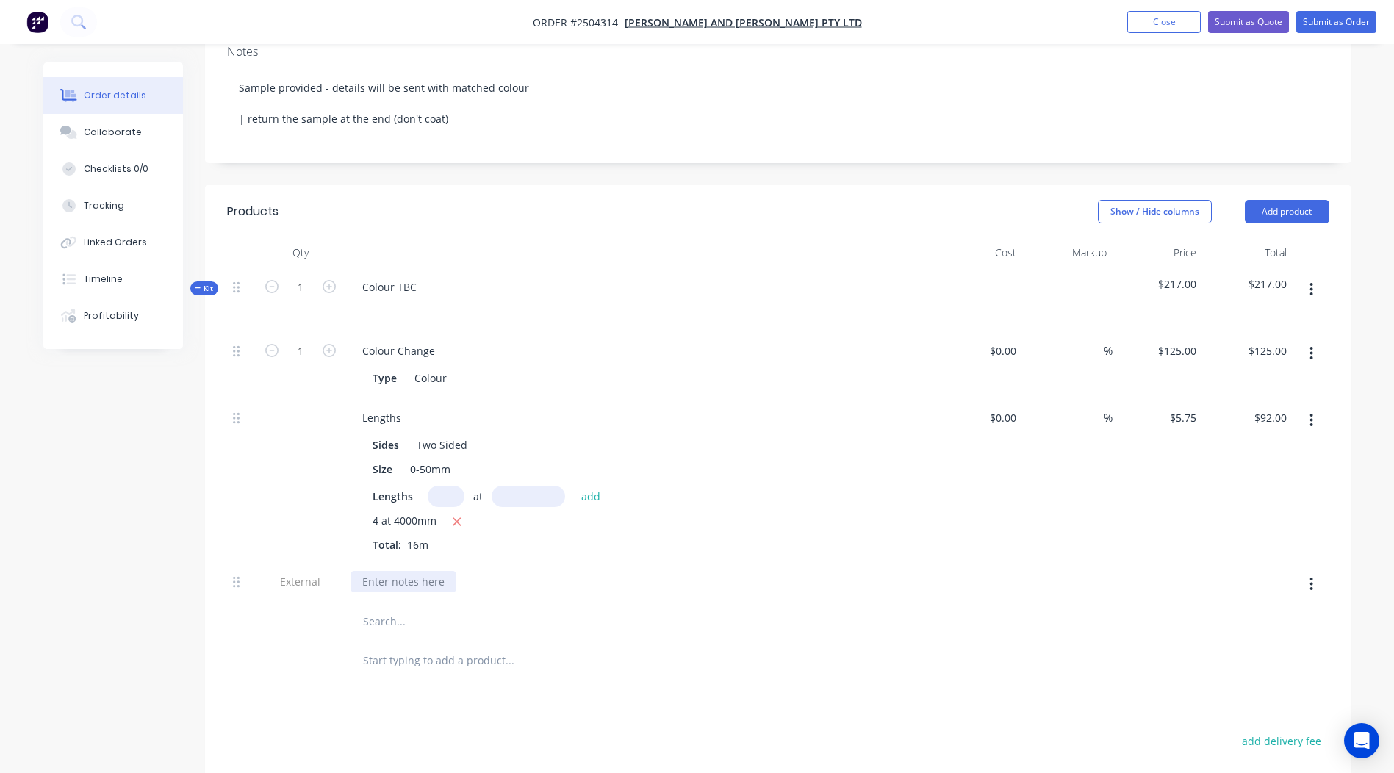
click at [393, 581] on div at bounding box center [404, 581] width 106 height 21
paste div
drag, startPoint x: 410, startPoint y: 587, endPoint x: 73, endPoint y: 543, distance: 340.2
click at [80, 545] on div "Created by Rory Created 06/10/25 Required 06/10/25 Assigned to Add team member …" at bounding box center [697, 440] width 1308 height 1238
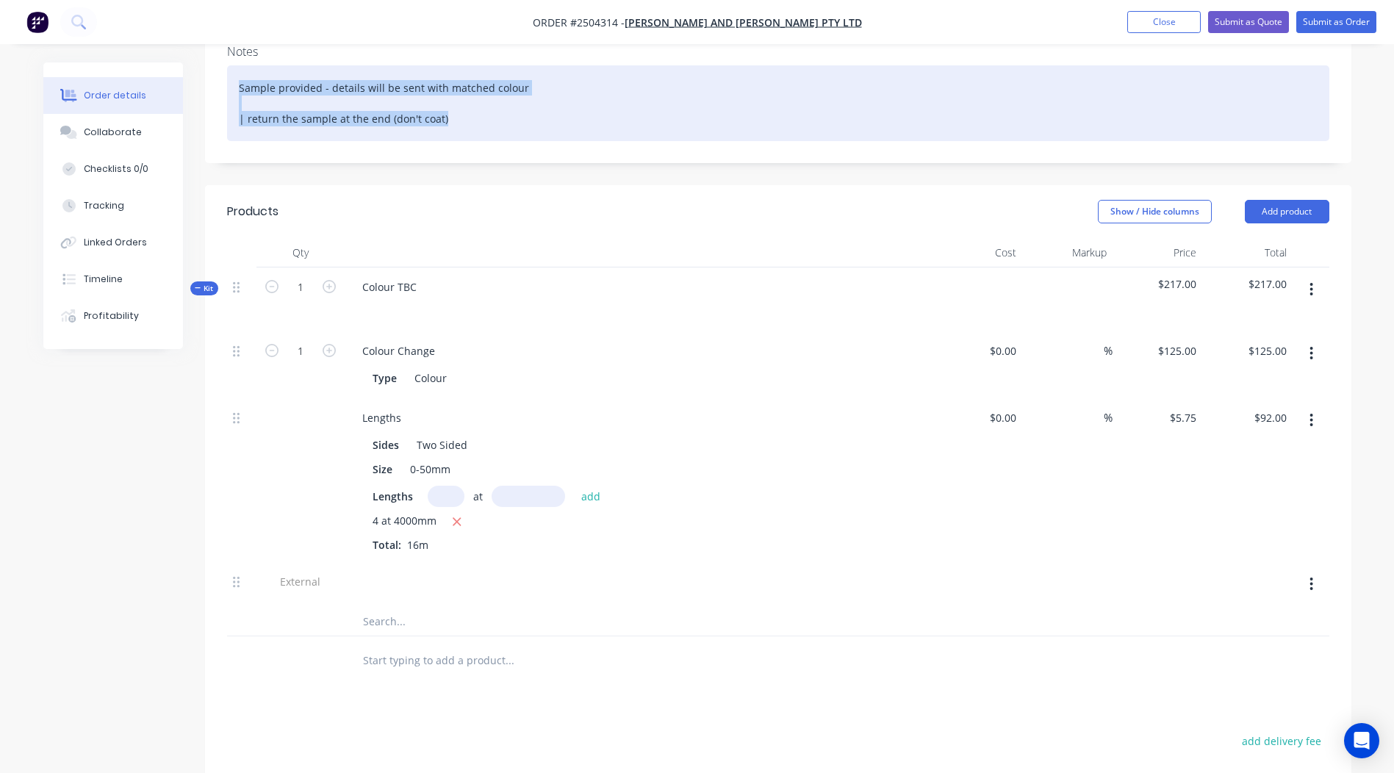
drag, startPoint x: 479, startPoint y: 114, endPoint x: 150, endPoint y: 82, distance: 330.2
click at [150, 82] on div "Order details Collaborate Checklists 0/0 Tracking Linked Orders Timeline Profit…" at bounding box center [698, 440] width 1338 height 1238
copy div "Sample provided - details will be sent with matched colour | return the sample …"
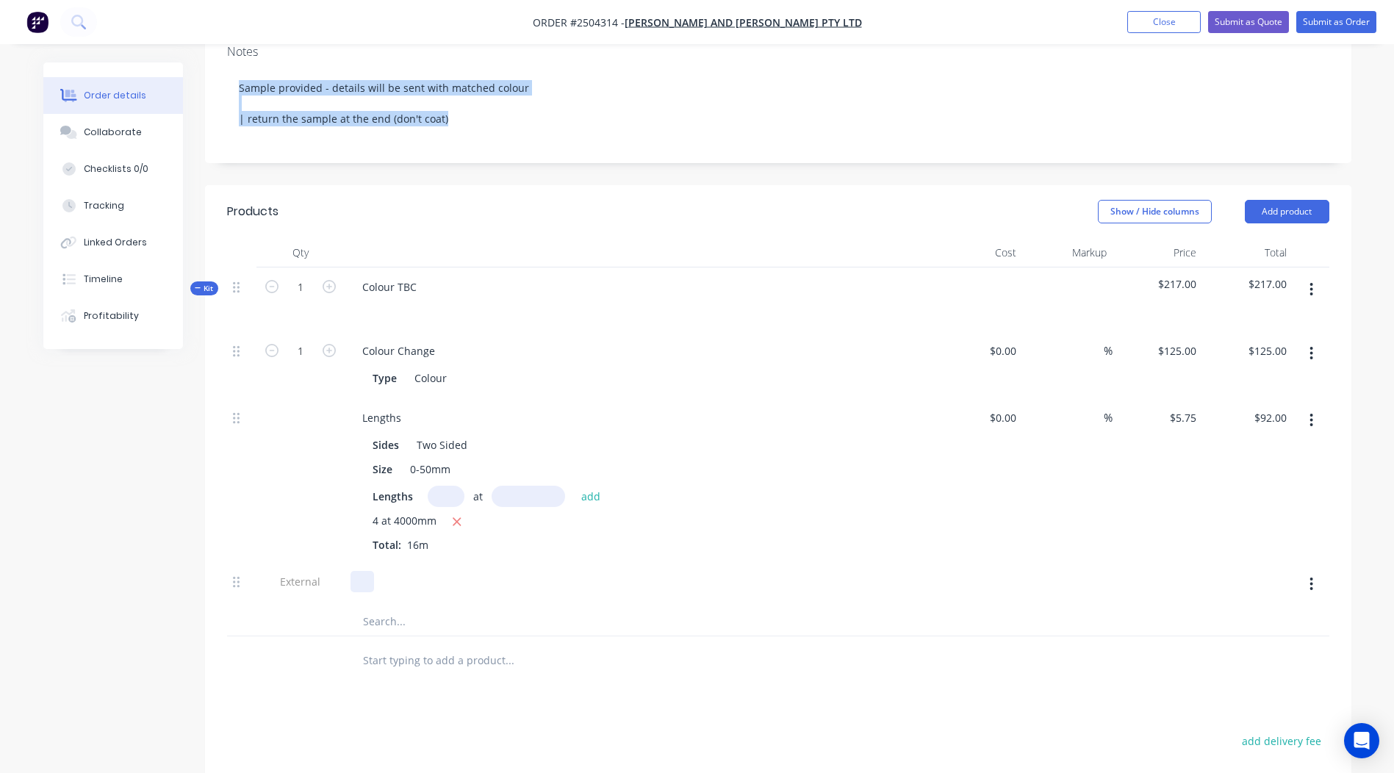
click at [361, 571] on div at bounding box center [363, 581] width 24 height 21
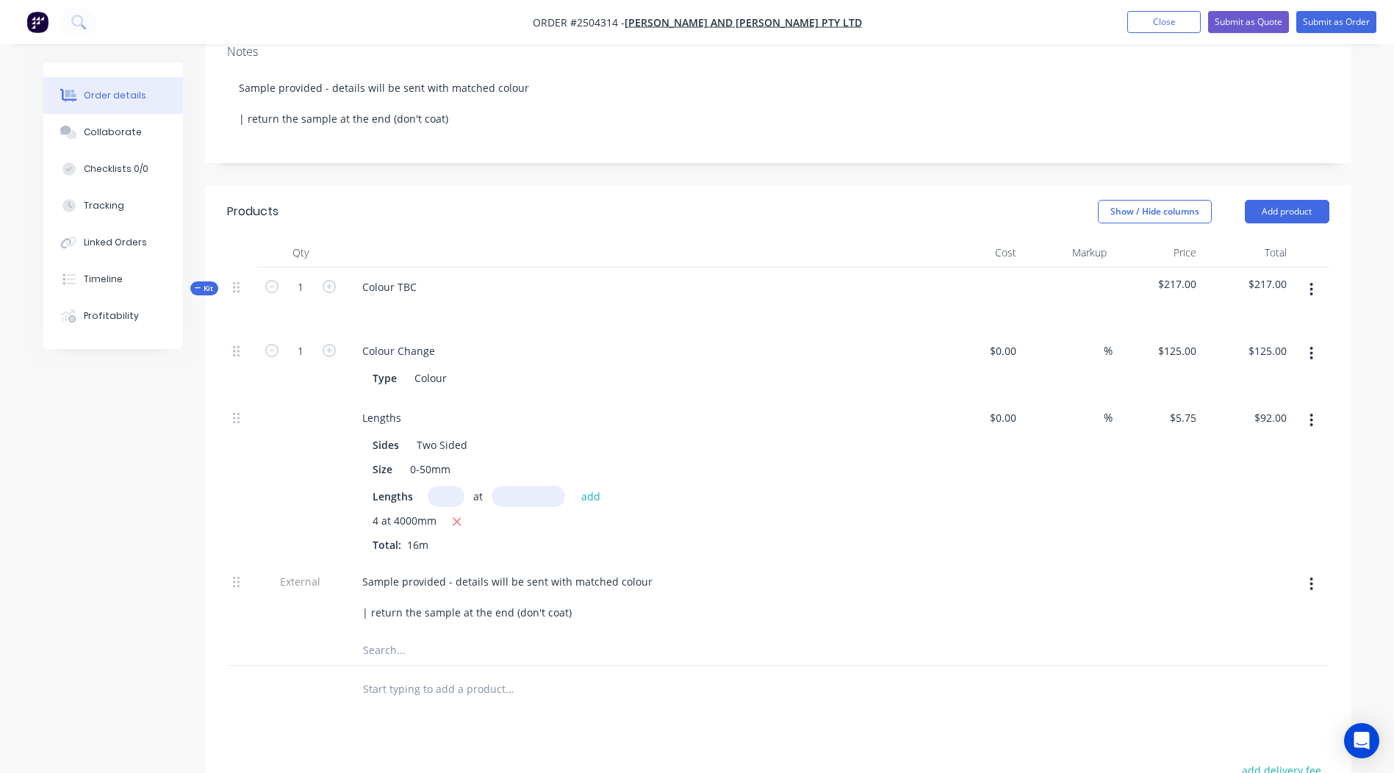
click at [809, 686] on div at bounding box center [610, 689] width 518 height 29
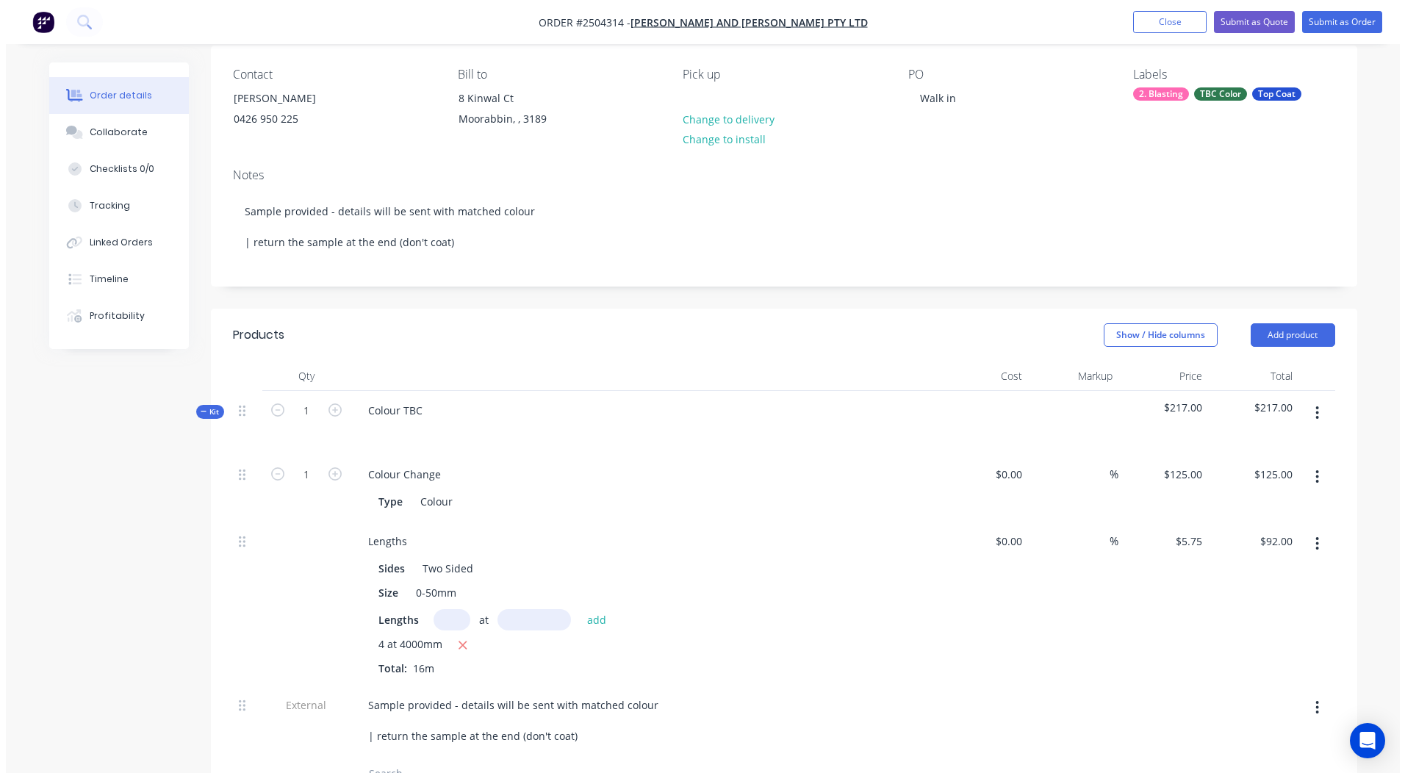
scroll to position [0, 0]
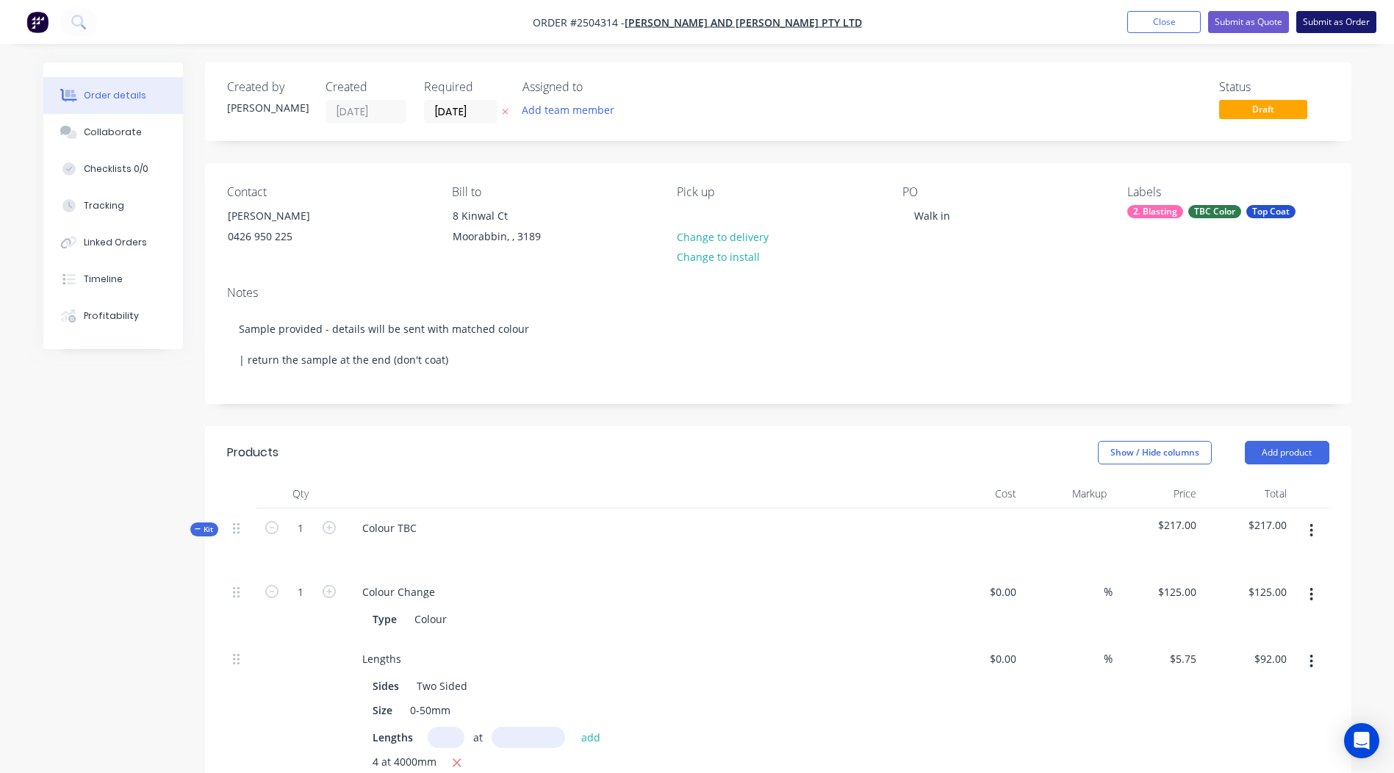
click at [1322, 25] on button "Submit as Order" at bounding box center [1337, 22] width 80 height 22
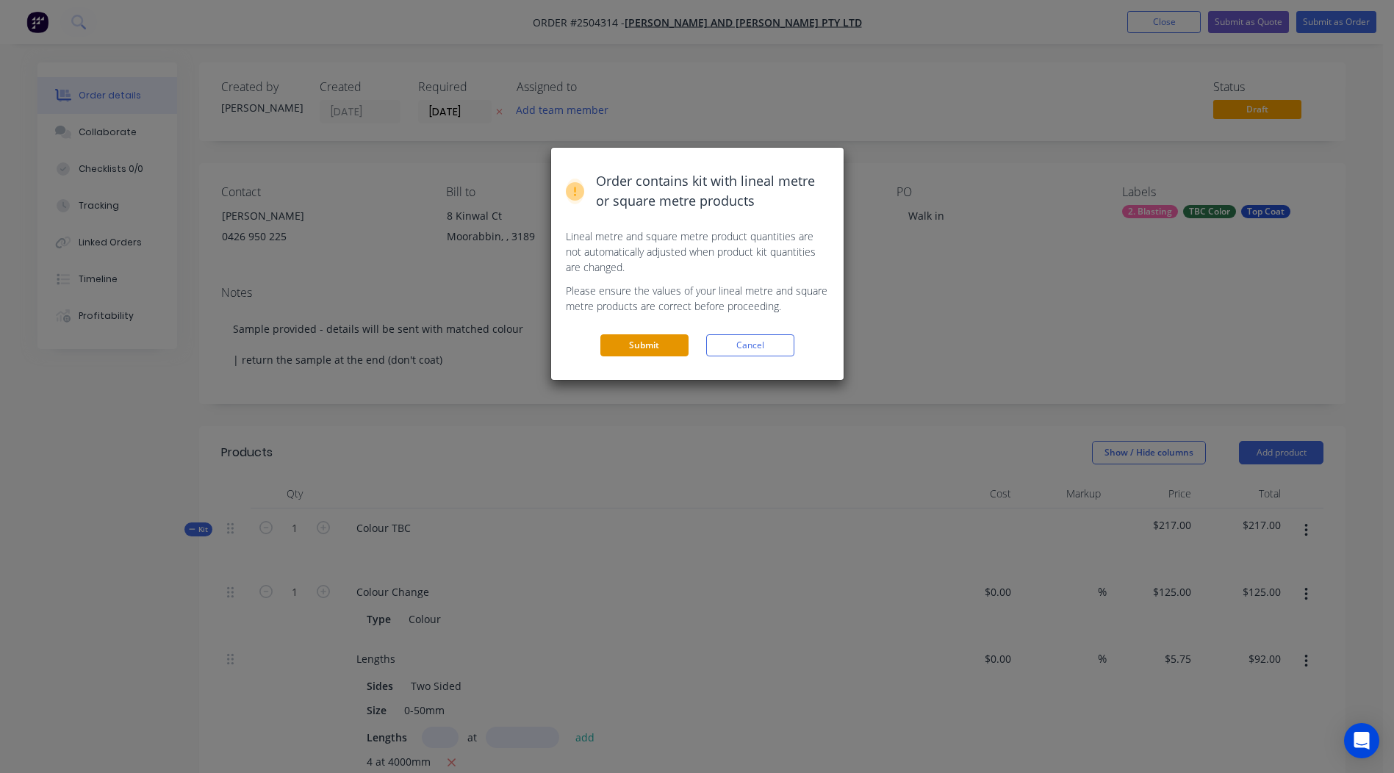
click at [624, 343] on button "Submit" at bounding box center [645, 345] width 88 height 22
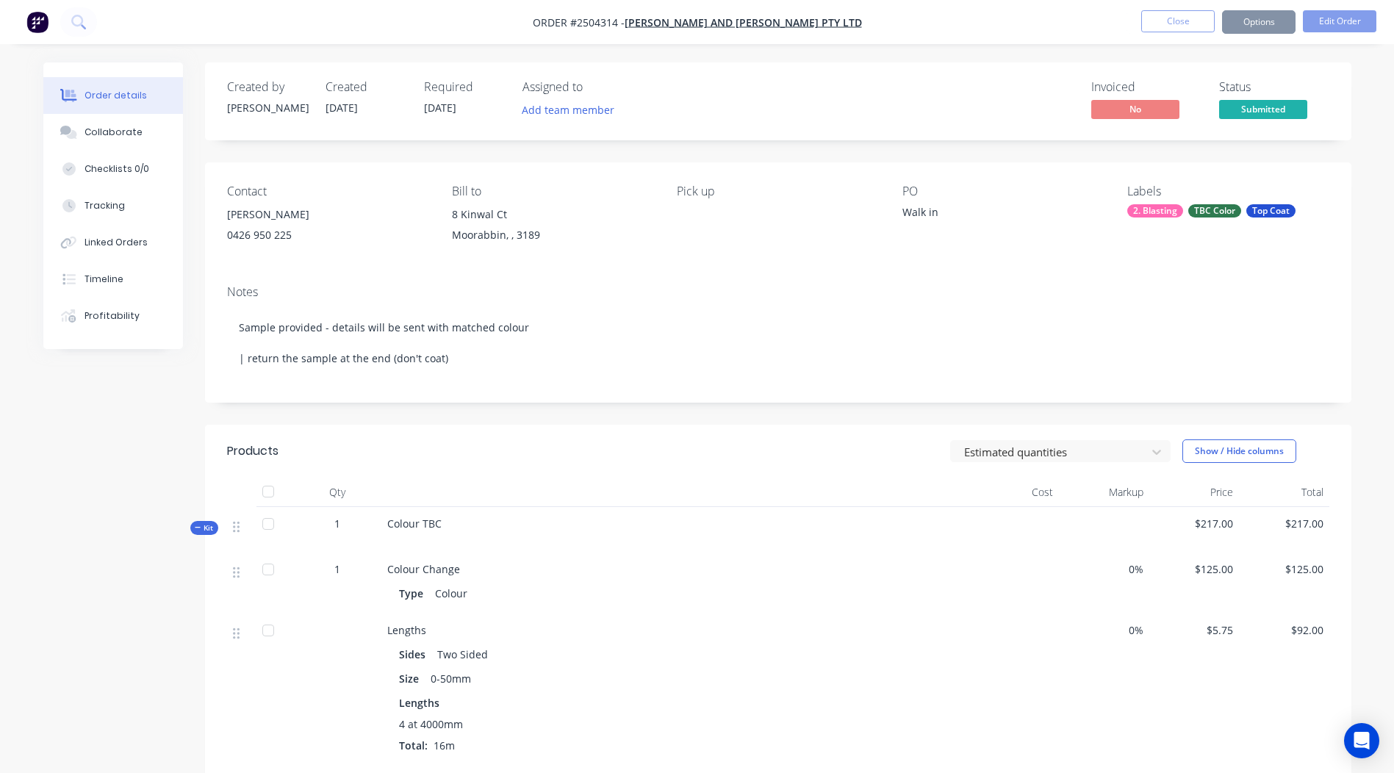
click at [1257, 26] on button "Options" at bounding box center [1259, 22] width 74 height 24
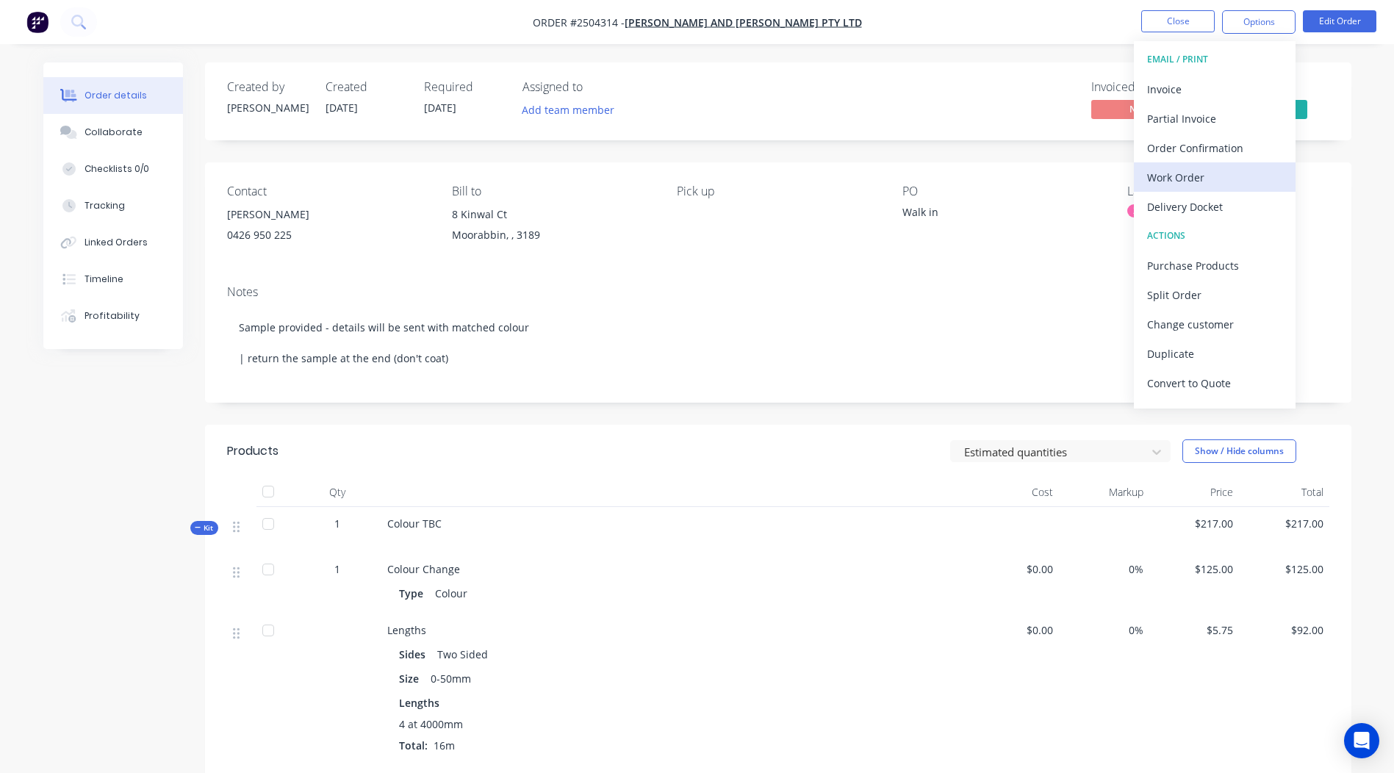
click at [1203, 184] on div "Work Order" at bounding box center [1214, 177] width 135 height 21
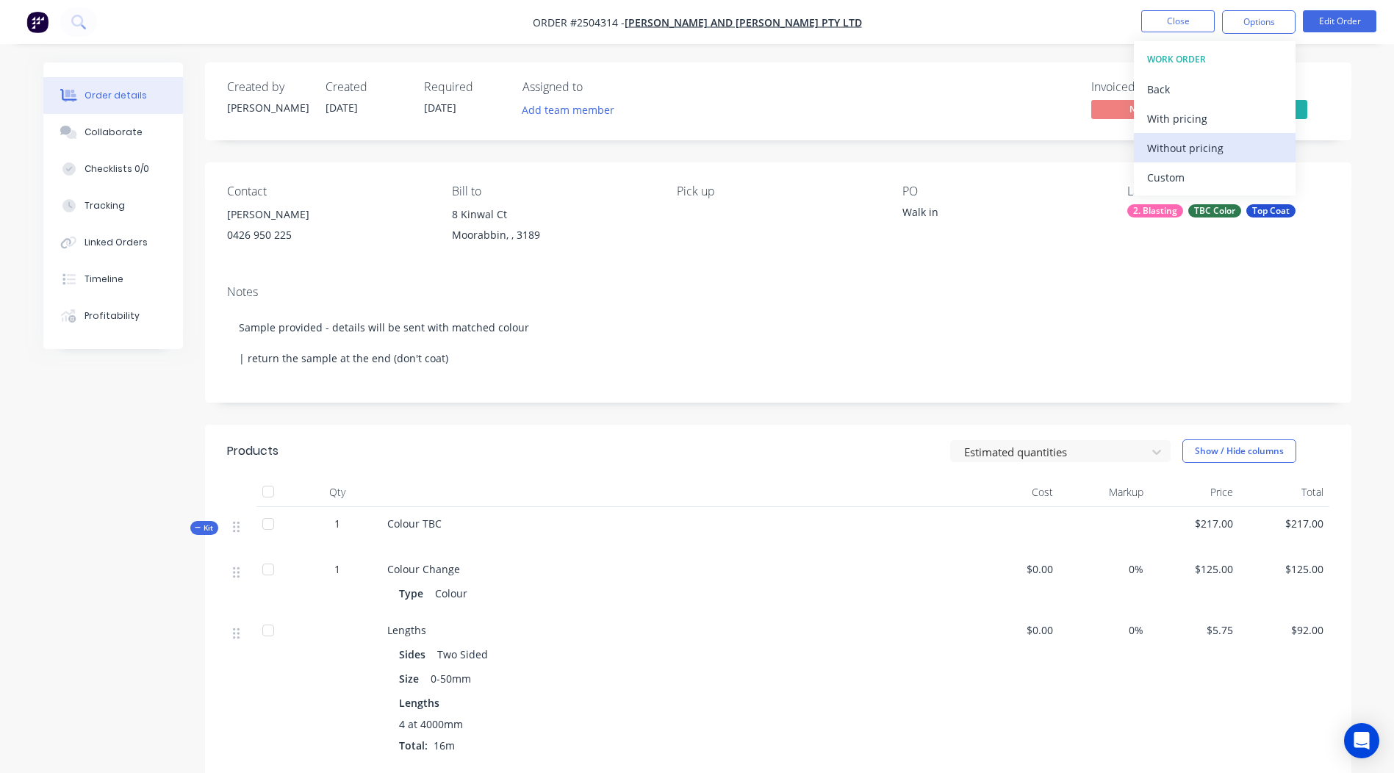
click at [1211, 133] on div "WORK ORDER Back With pricing Without pricing Custom" at bounding box center [1215, 118] width 162 height 154
click at [1209, 138] on div "Without pricing" at bounding box center [1214, 147] width 135 height 21
click at [782, 153] on div "Created by Rory Created 06/10/25 Required 06/10/25 Assigned to Add team member …" at bounding box center [778, 566] width 1147 height 1008
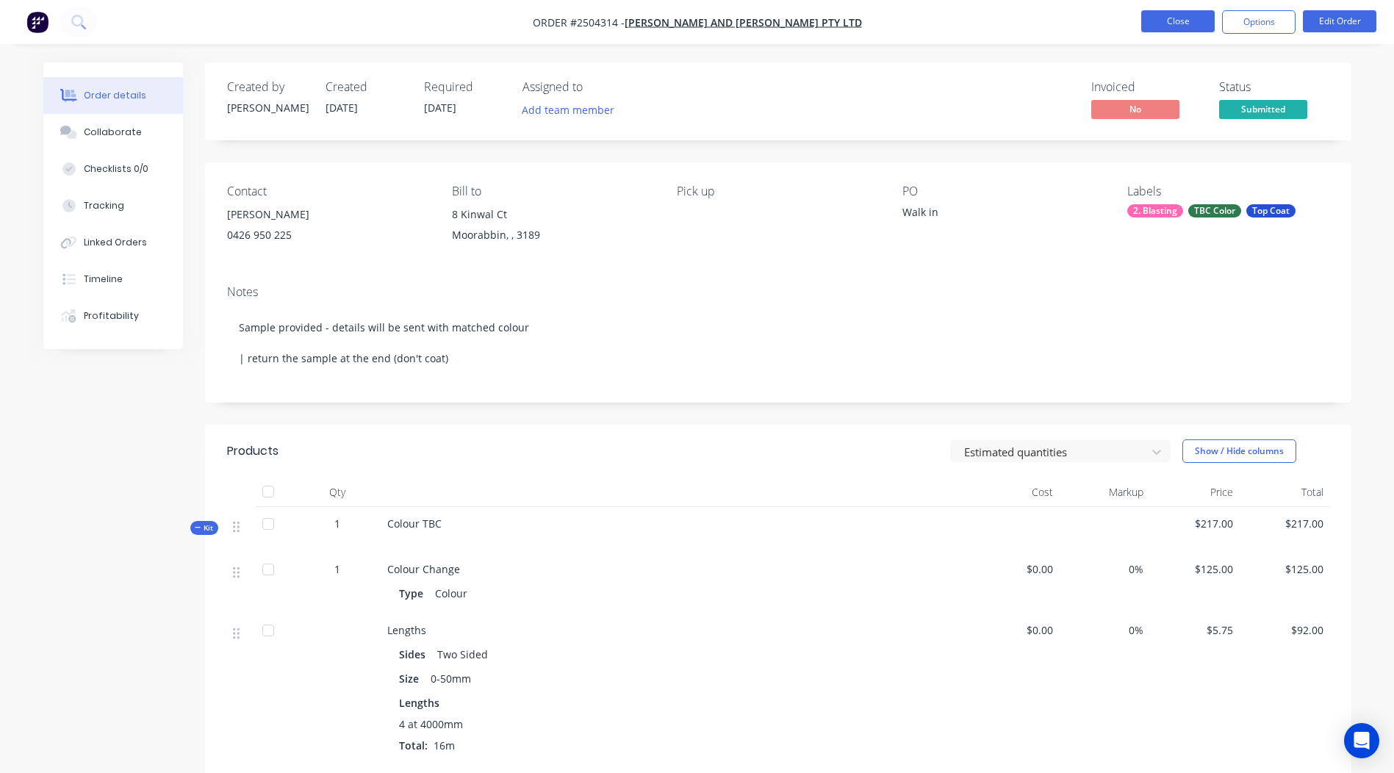
click at [1188, 24] on button "Close" at bounding box center [1179, 21] width 74 height 22
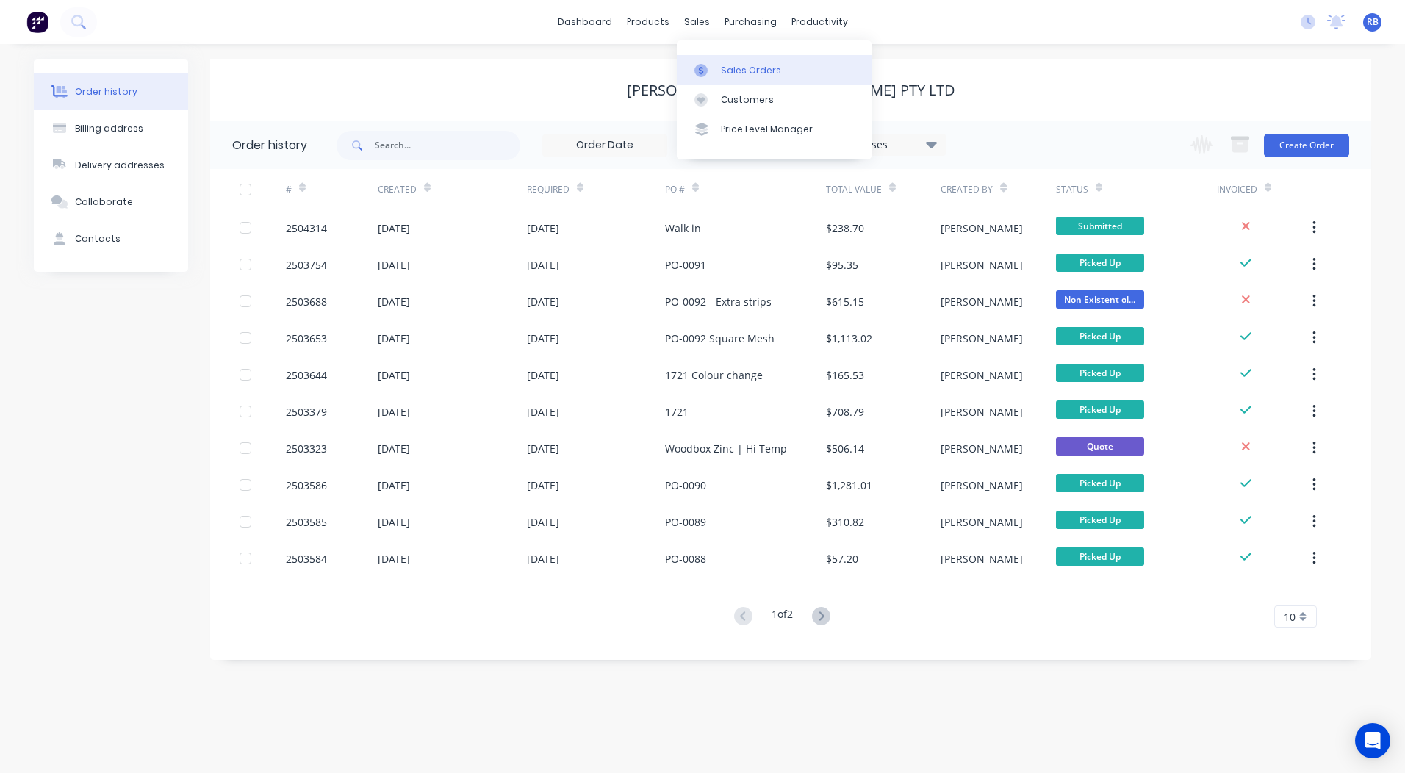
click at [739, 76] on div "Sales Orders" at bounding box center [751, 70] width 60 height 13
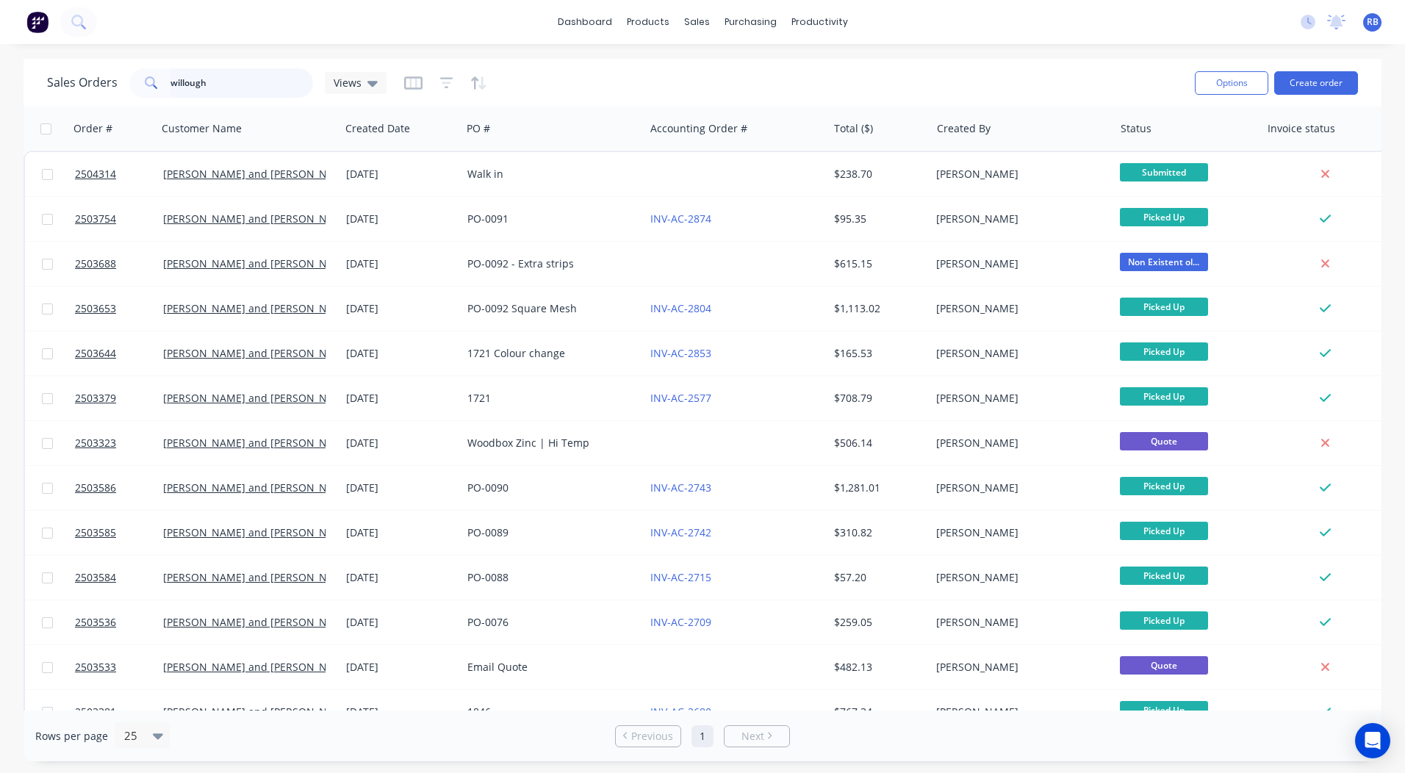
drag, startPoint x: -3, startPoint y: 9, endPoint x: -3, endPoint y: -11, distance: 19.8
click at [0, 0] on html "dashboard products sales purchasing productivity dashboard products Product Cat…" at bounding box center [702, 386] width 1405 height 773
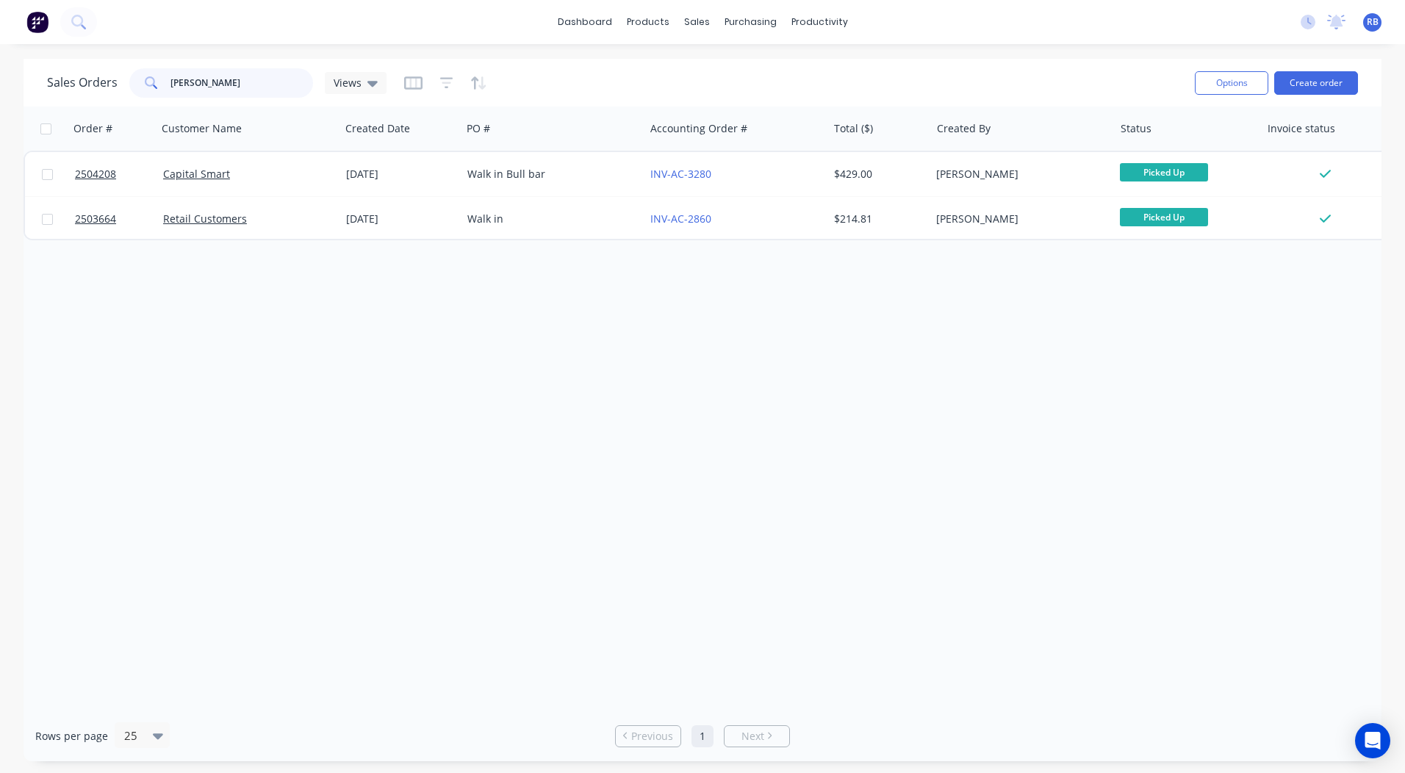
drag, startPoint x: 261, startPoint y: 98, endPoint x: 0, endPoint y: 119, distance: 261.8
click at [0, 119] on html "dashboard products sales purchasing productivity dashboard products Product Cat…" at bounding box center [702, 386] width 1405 height 773
type input "sean"
click at [1328, 79] on button "Create order" at bounding box center [1317, 83] width 84 height 24
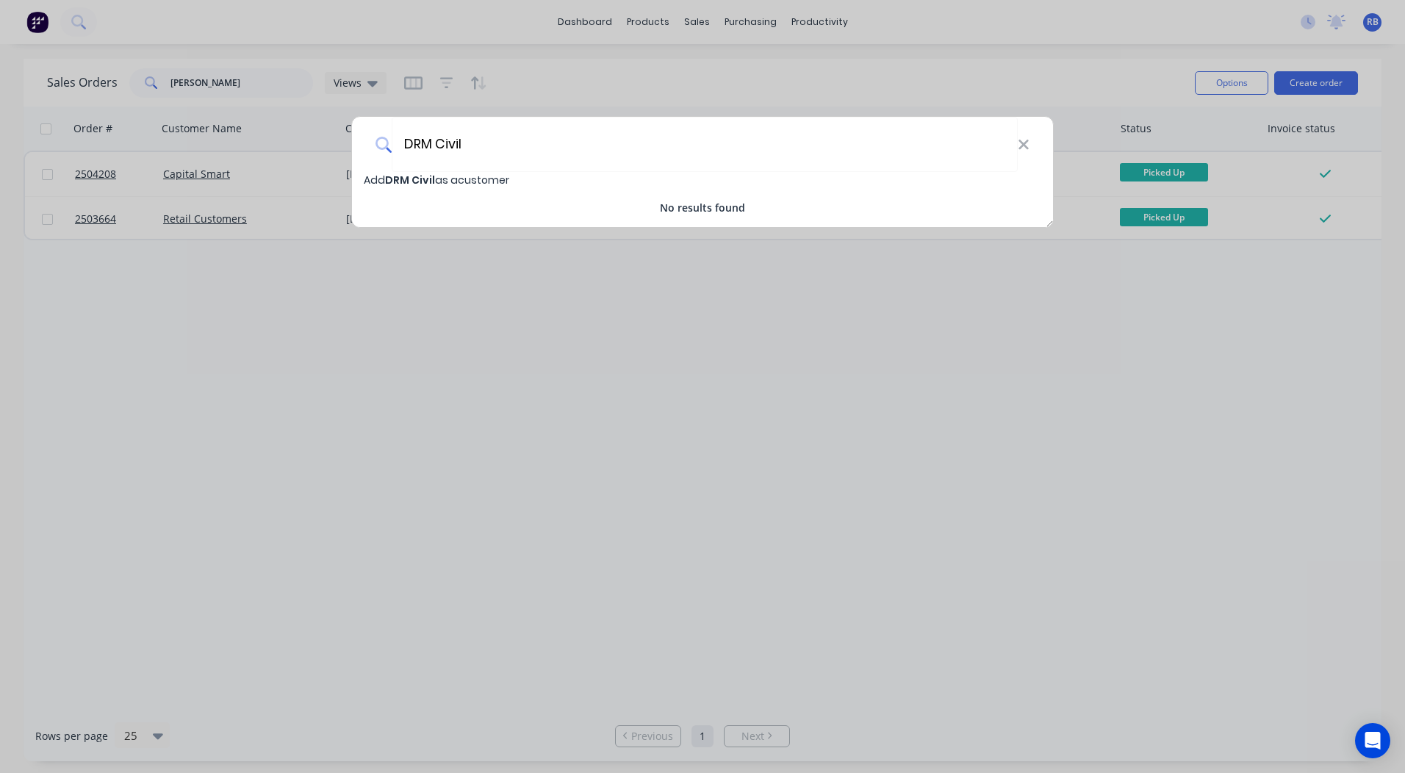
type input "DRM Civil"
click at [460, 179] on span "Add DRM Civil as a customer" at bounding box center [437, 180] width 146 height 15
select select "AU"
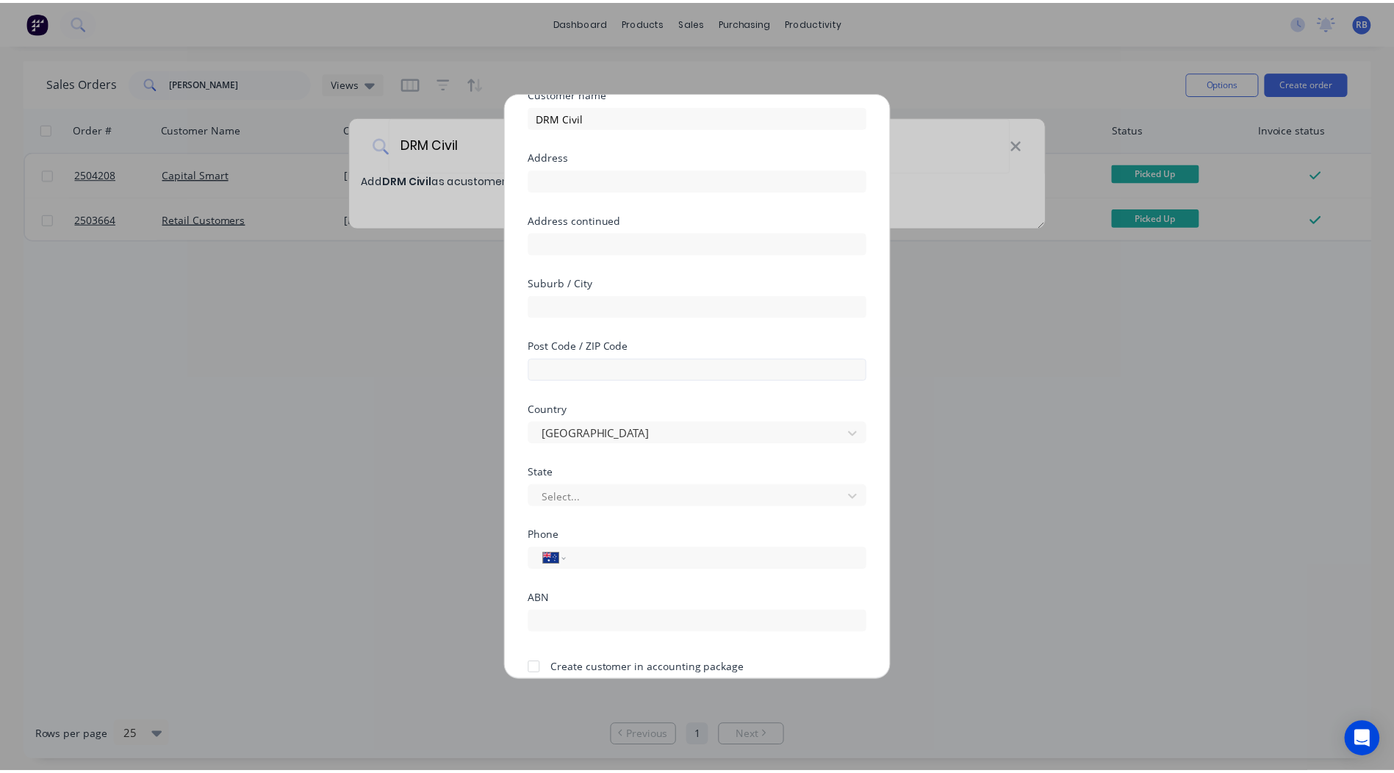
scroll to position [129, 0]
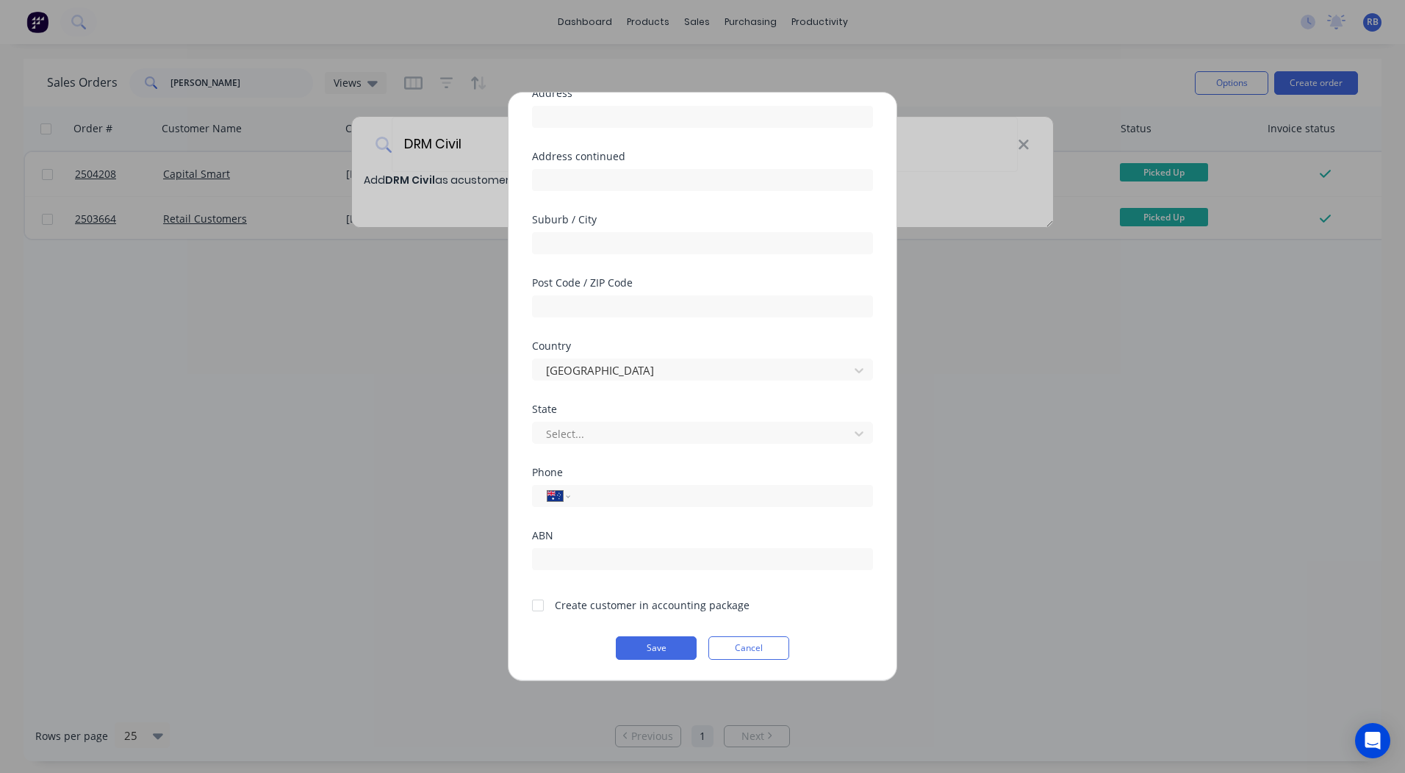
click at [545, 606] on div at bounding box center [537, 605] width 29 height 29
click at [639, 649] on button "Save" at bounding box center [656, 649] width 81 height 24
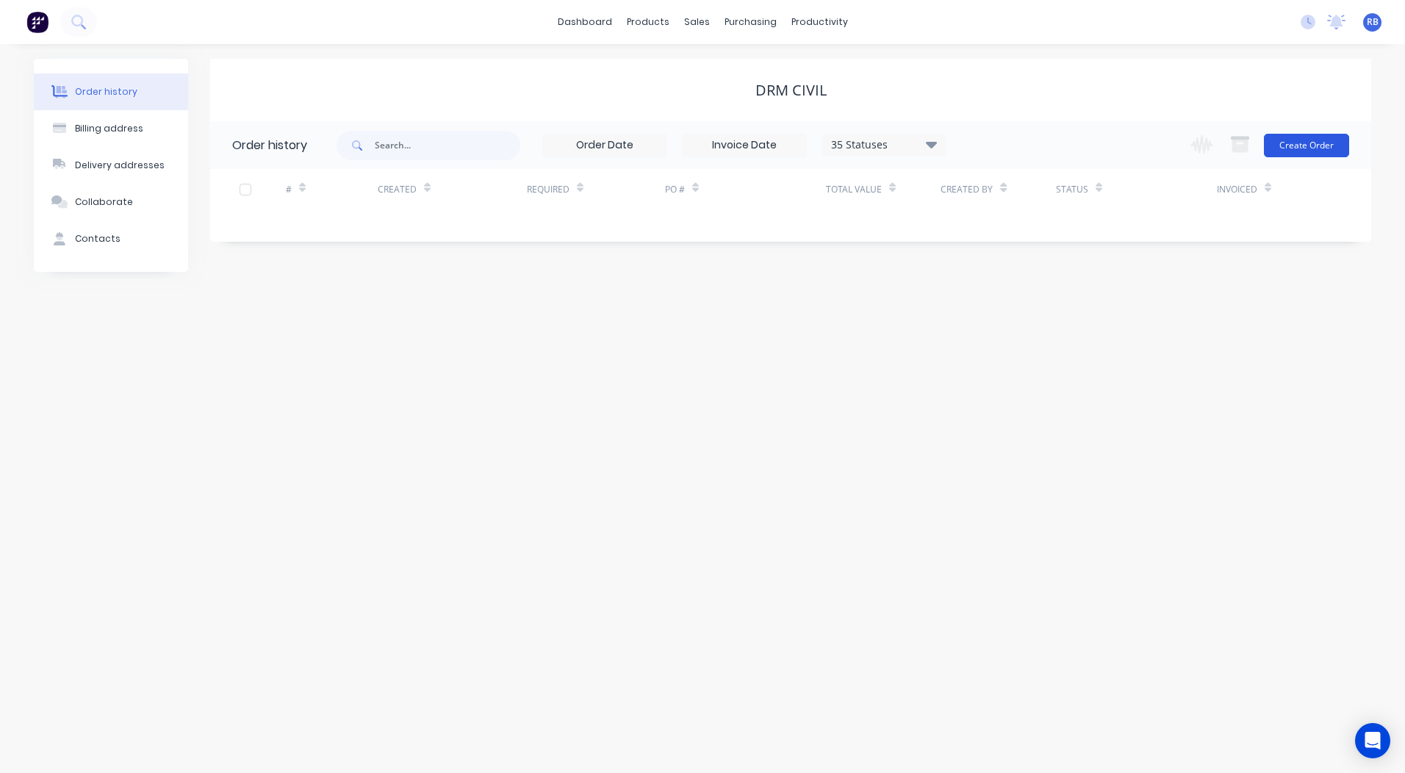
click at [1343, 146] on button "Create Order" at bounding box center [1306, 146] width 85 height 24
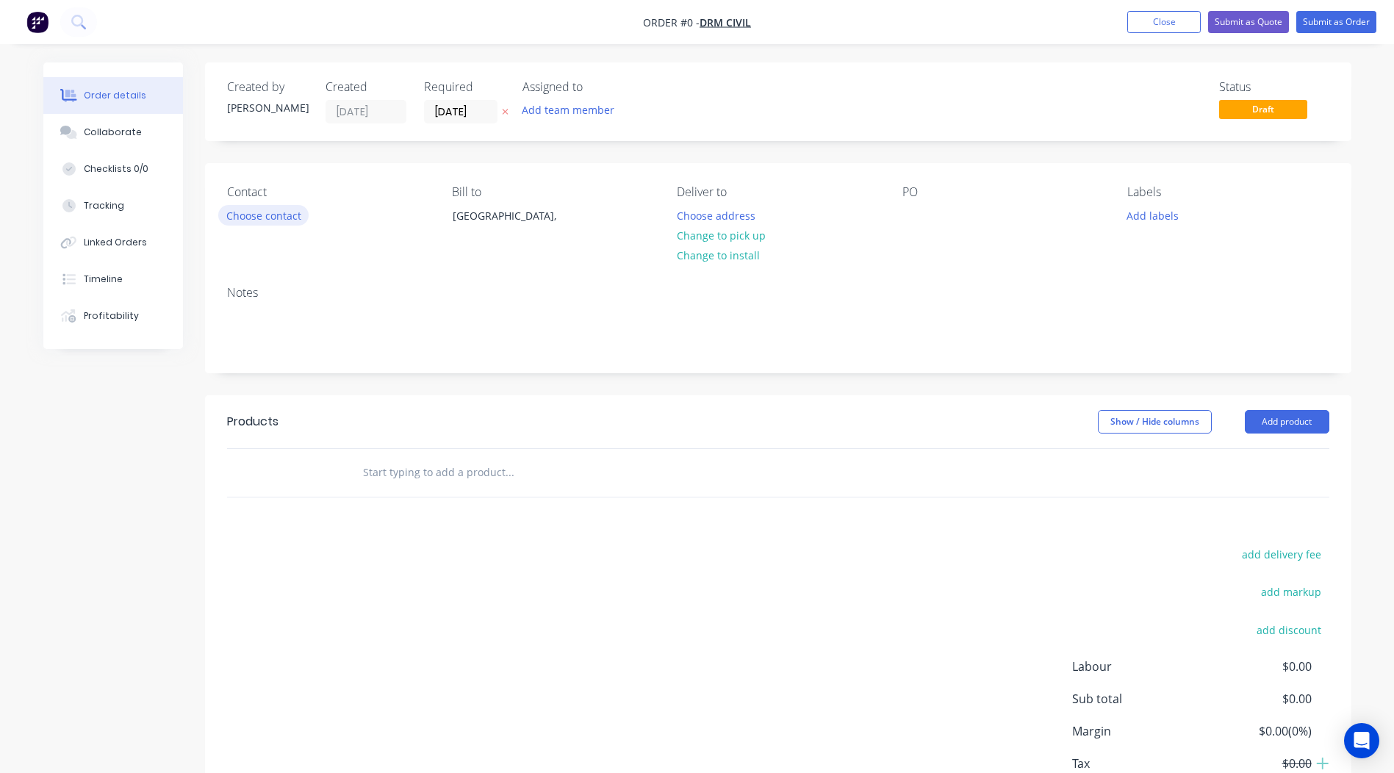
click at [275, 214] on button "Choose contact" at bounding box center [263, 215] width 90 height 20
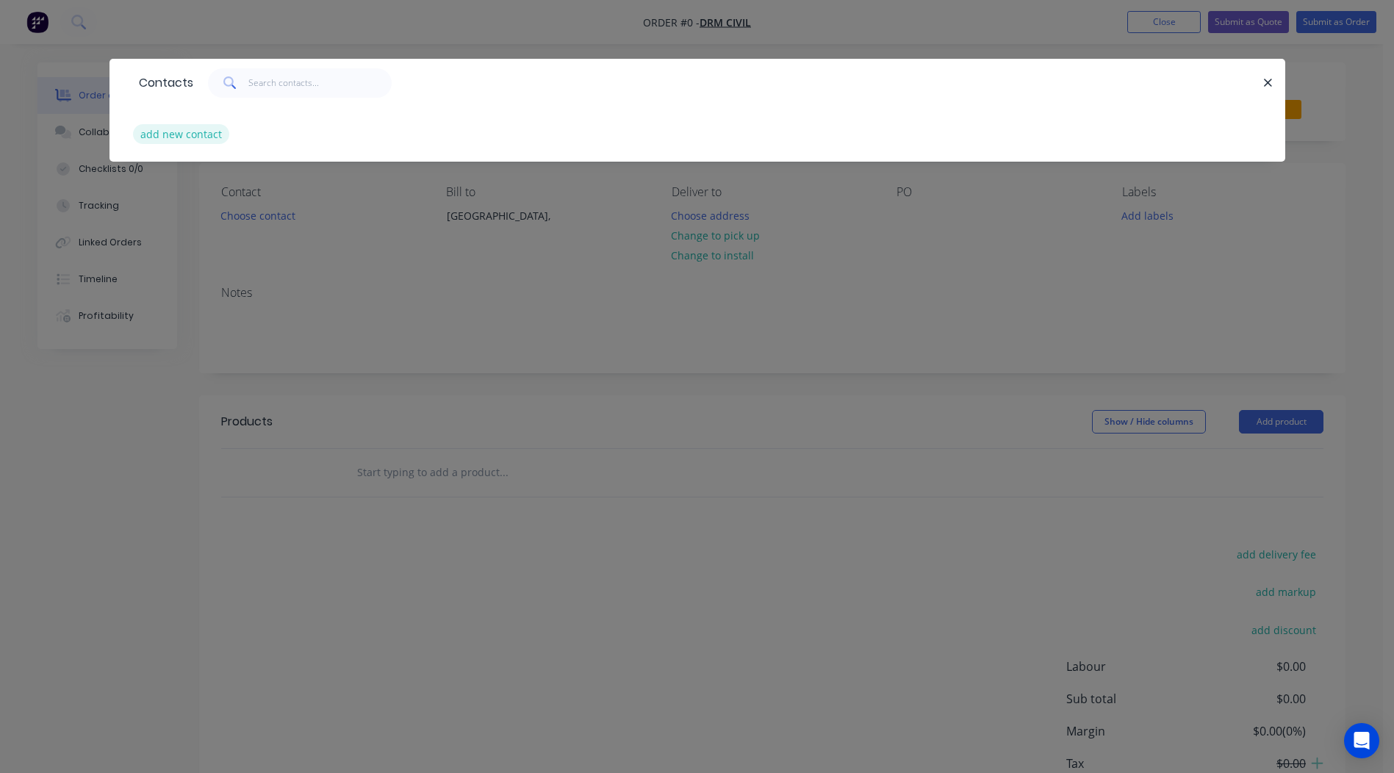
click at [186, 137] on button "add new contact" at bounding box center [181, 134] width 97 height 20
select select "AU"
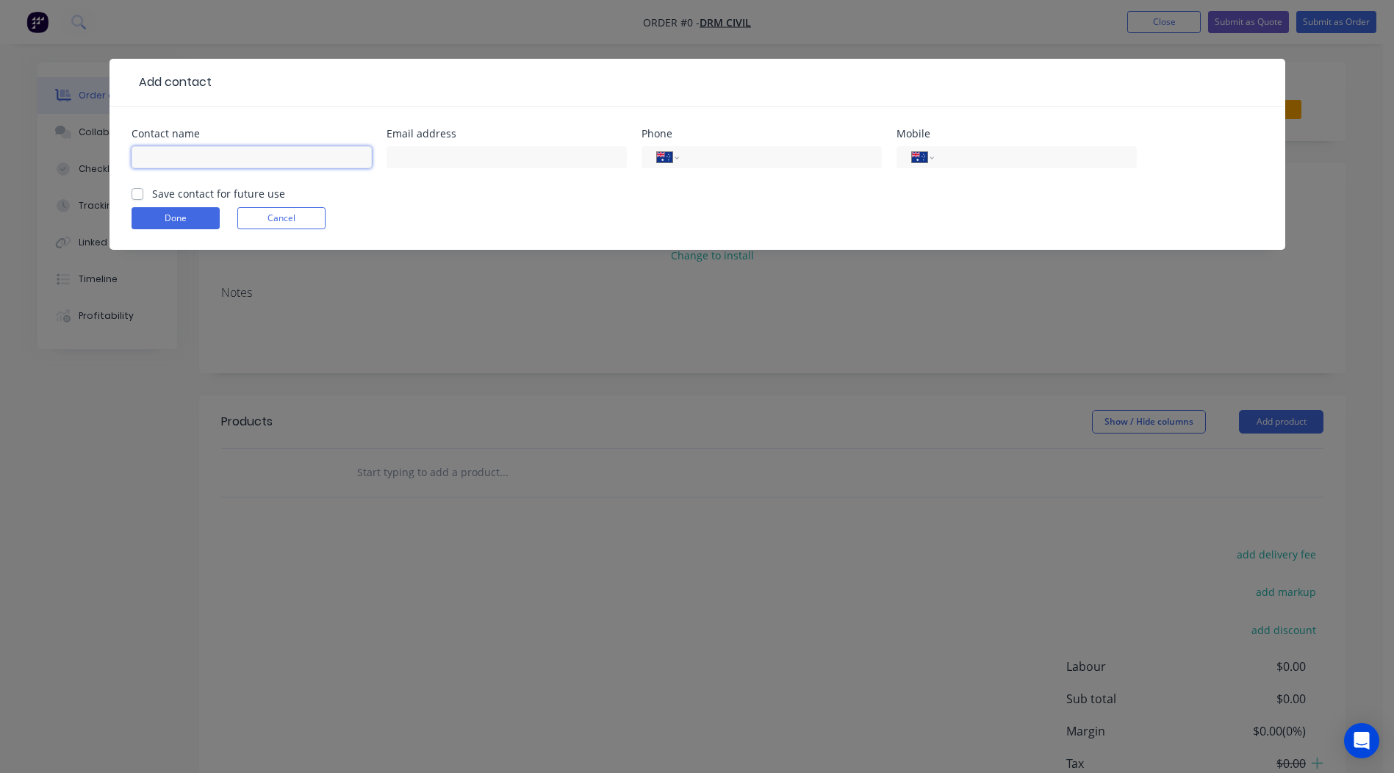
click at [225, 160] on input "text" at bounding box center [252, 157] width 240 height 22
type input "Sean Durston-Ryan"
click at [1001, 157] on input "tel" at bounding box center [1033, 157] width 176 height 17
type input "0411 144 620"
click at [152, 197] on label "Save contact for future use" at bounding box center [218, 193] width 133 height 15
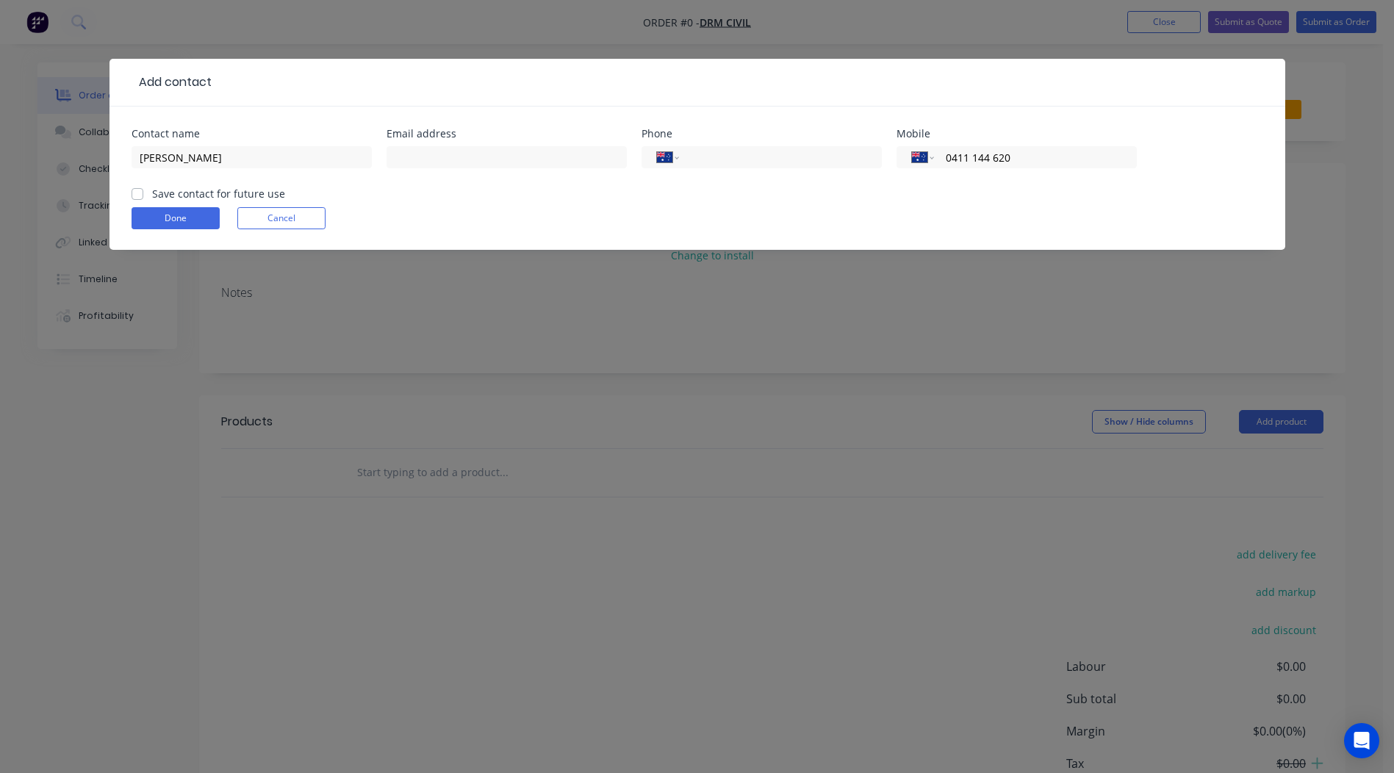
click at [132, 197] on input "Save contact for future use" at bounding box center [138, 193] width 12 height 14
checkbox input "true"
click at [160, 215] on button "Done" at bounding box center [176, 218] width 88 height 22
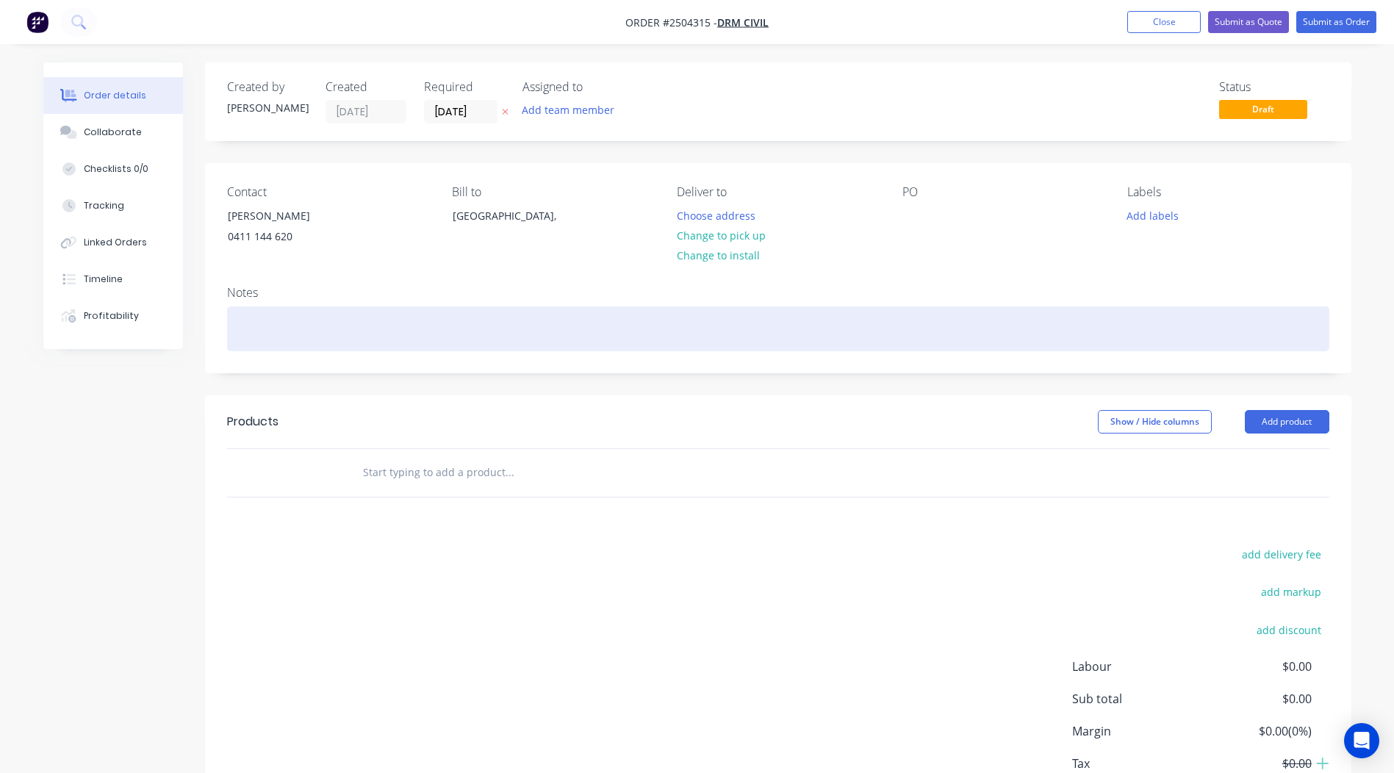
click at [274, 322] on div at bounding box center [778, 329] width 1103 height 45
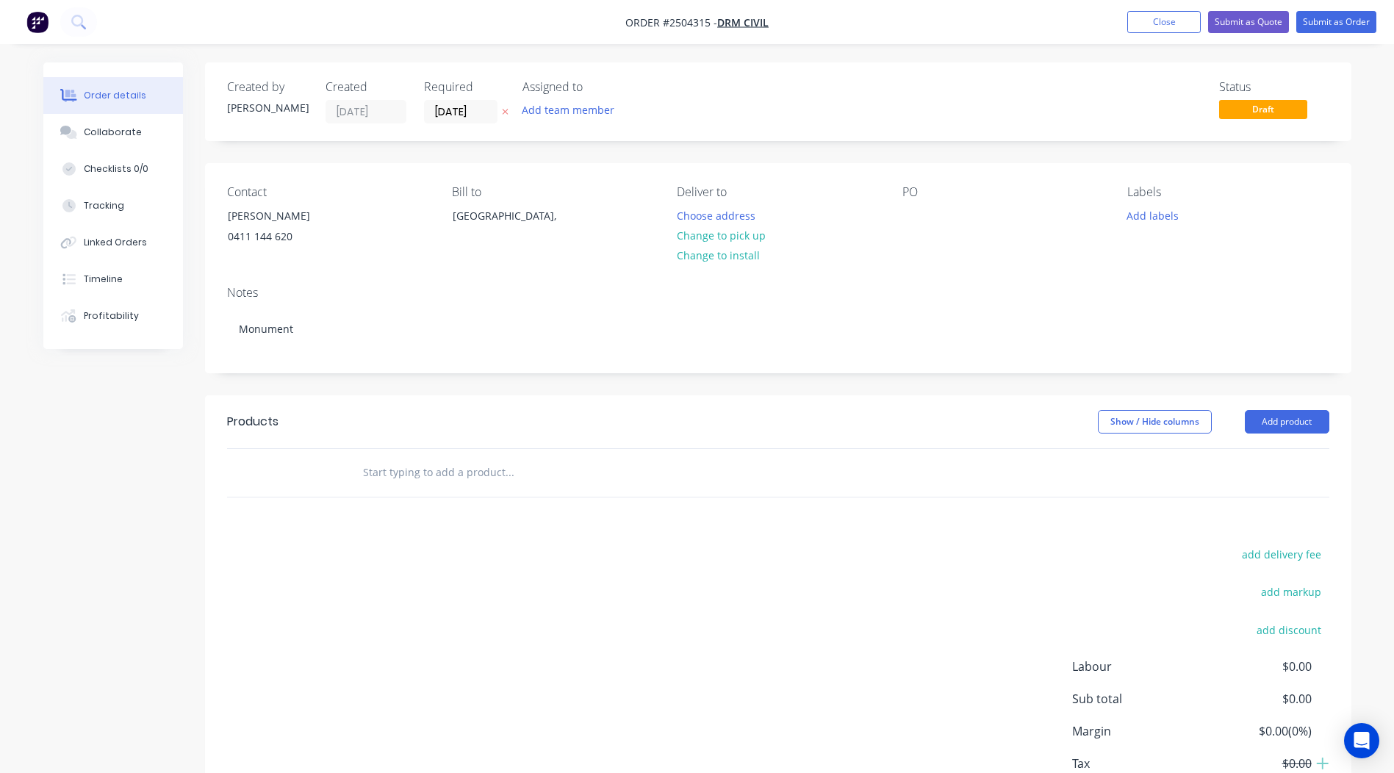
click at [980, 387] on div "Created by Rory Created 06/10/25 Required 06/10/25 Assigned to Add team member …" at bounding box center [778, 456] width 1147 height 788
click at [1269, 423] on button "Add product" at bounding box center [1287, 422] width 85 height 24
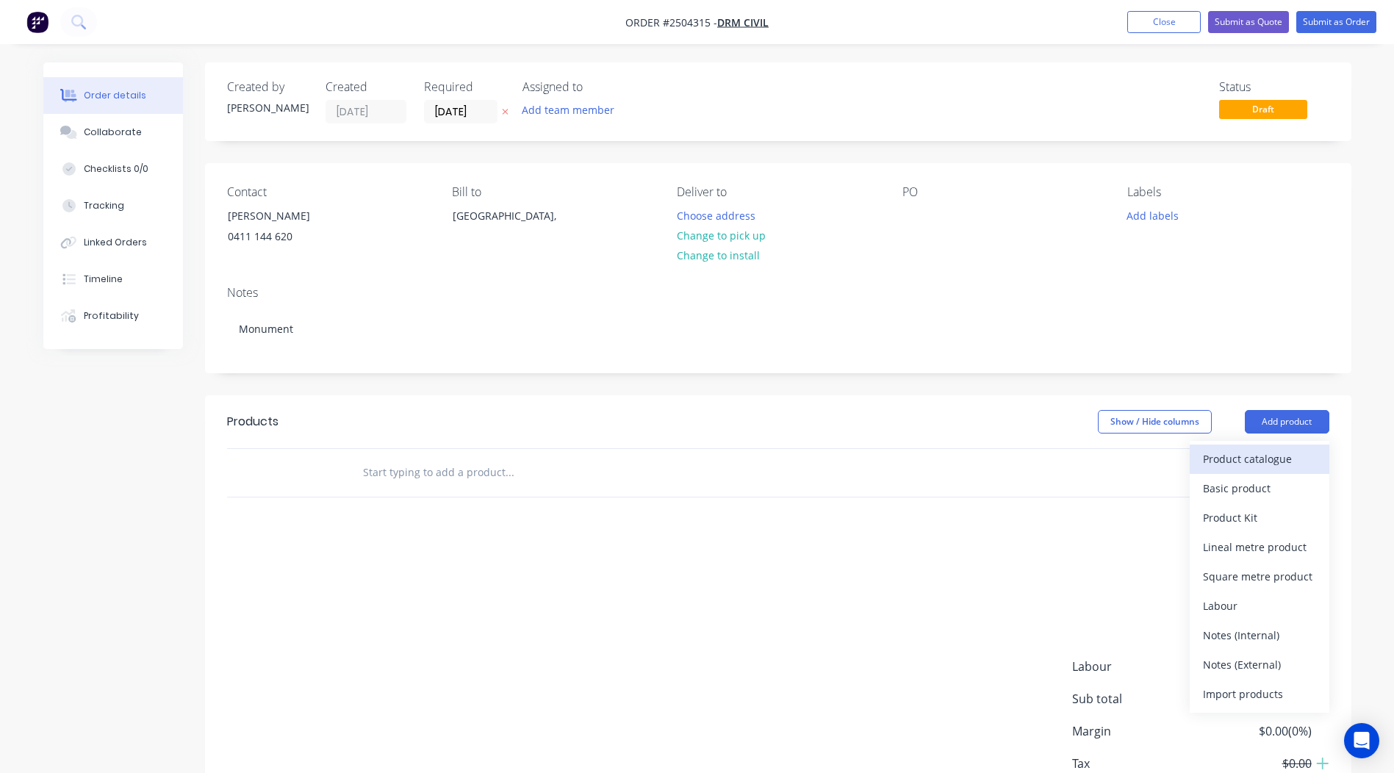
click at [1263, 456] on div "Product catalogue" at bounding box center [1259, 458] width 113 height 21
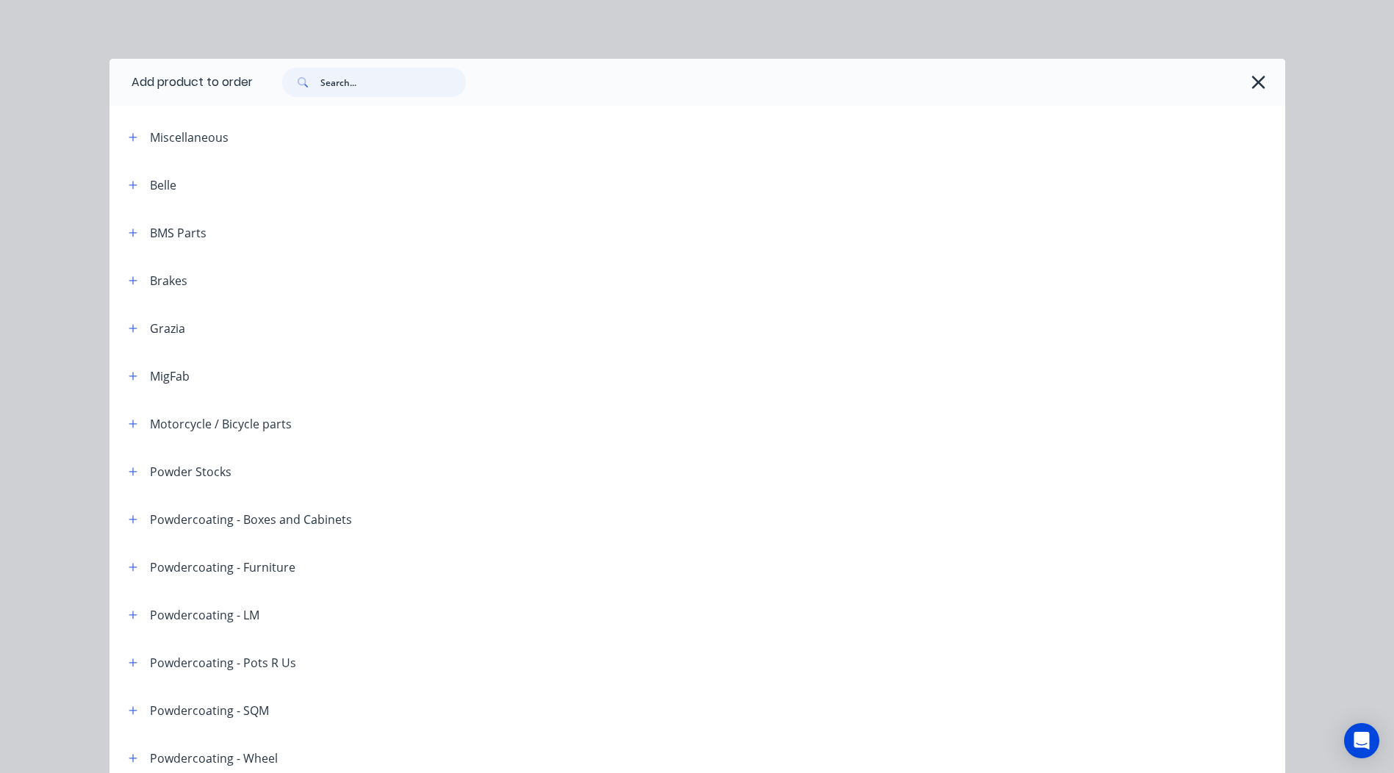
click at [326, 86] on input "text" at bounding box center [393, 82] width 146 height 29
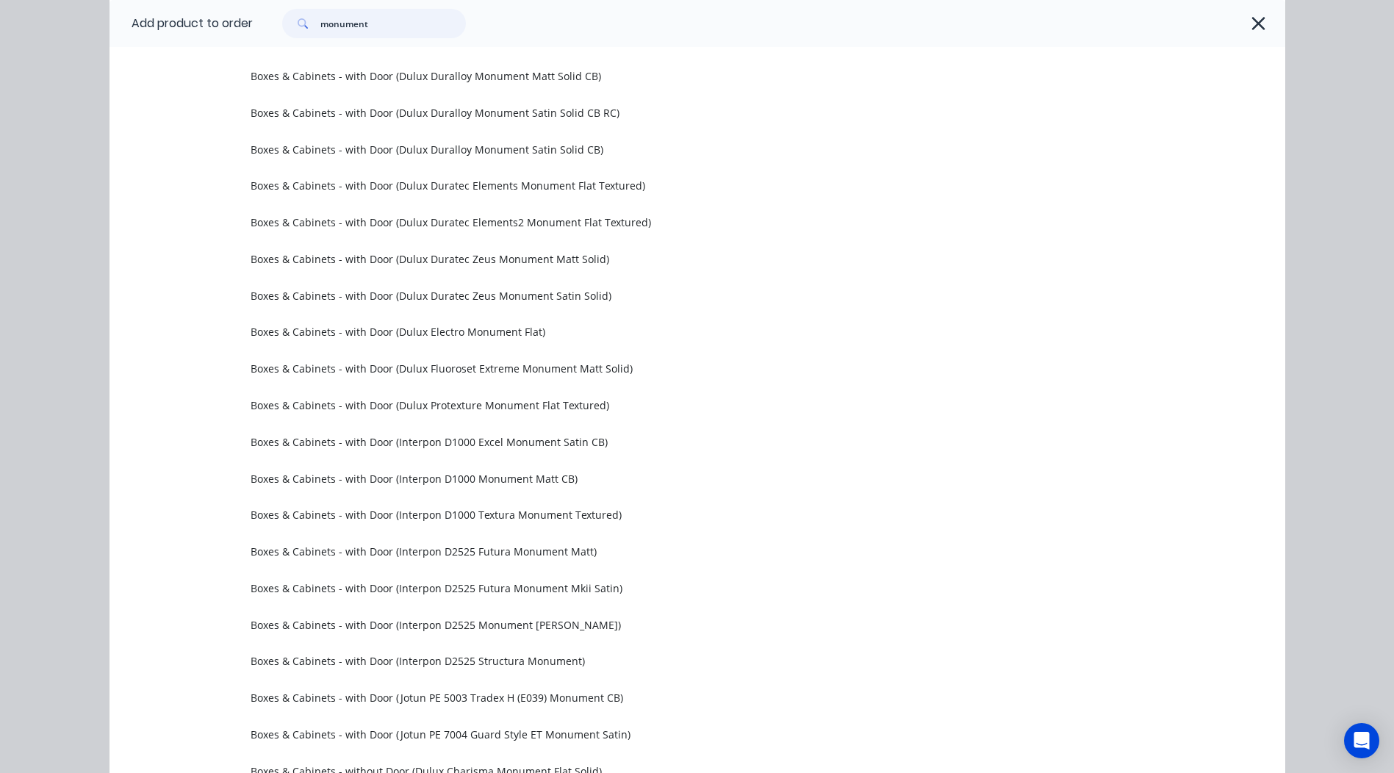
scroll to position [74, 0]
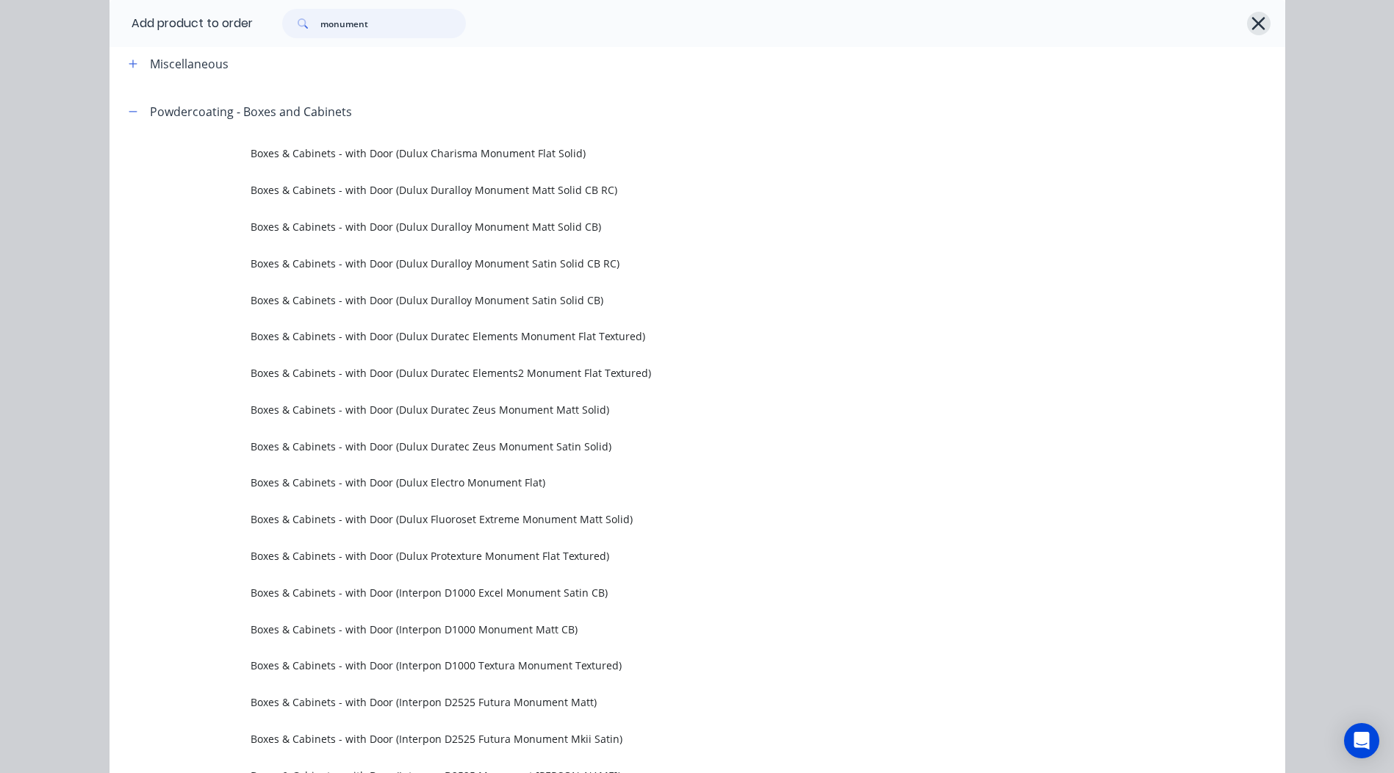
type input "monument"
click at [1256, 24] on icon "button" at bounding box center [1258, 23] width 15 height 21
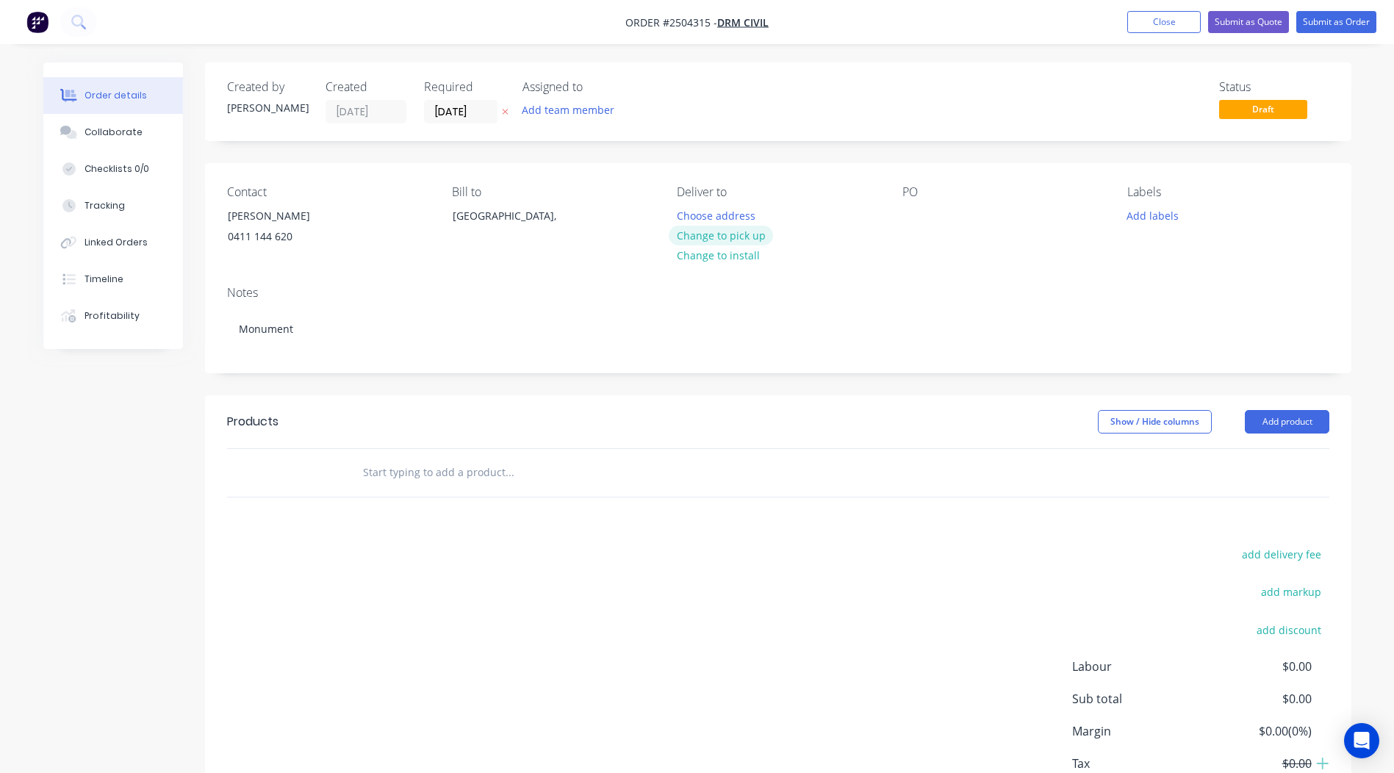
click at [740, 240] on button "Change to pick up" at bounding box center [721, 236] width 104 height 20
click at [917, 209] on div at bounding box center [915, 215] width 24 height 21
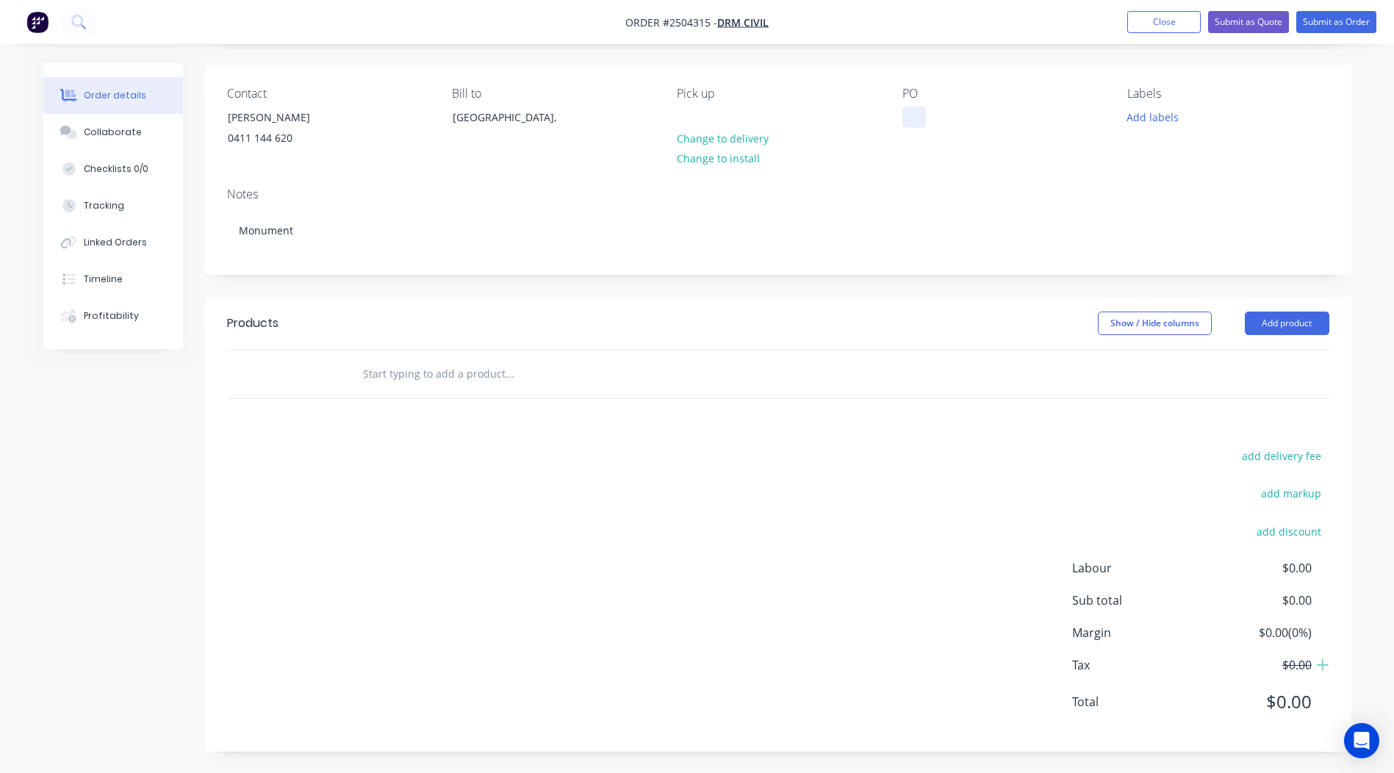
scroll to position [98, 0]
click at [937, 202] on div "Notes" at bounding box center [778, 195] width 1103 height 14
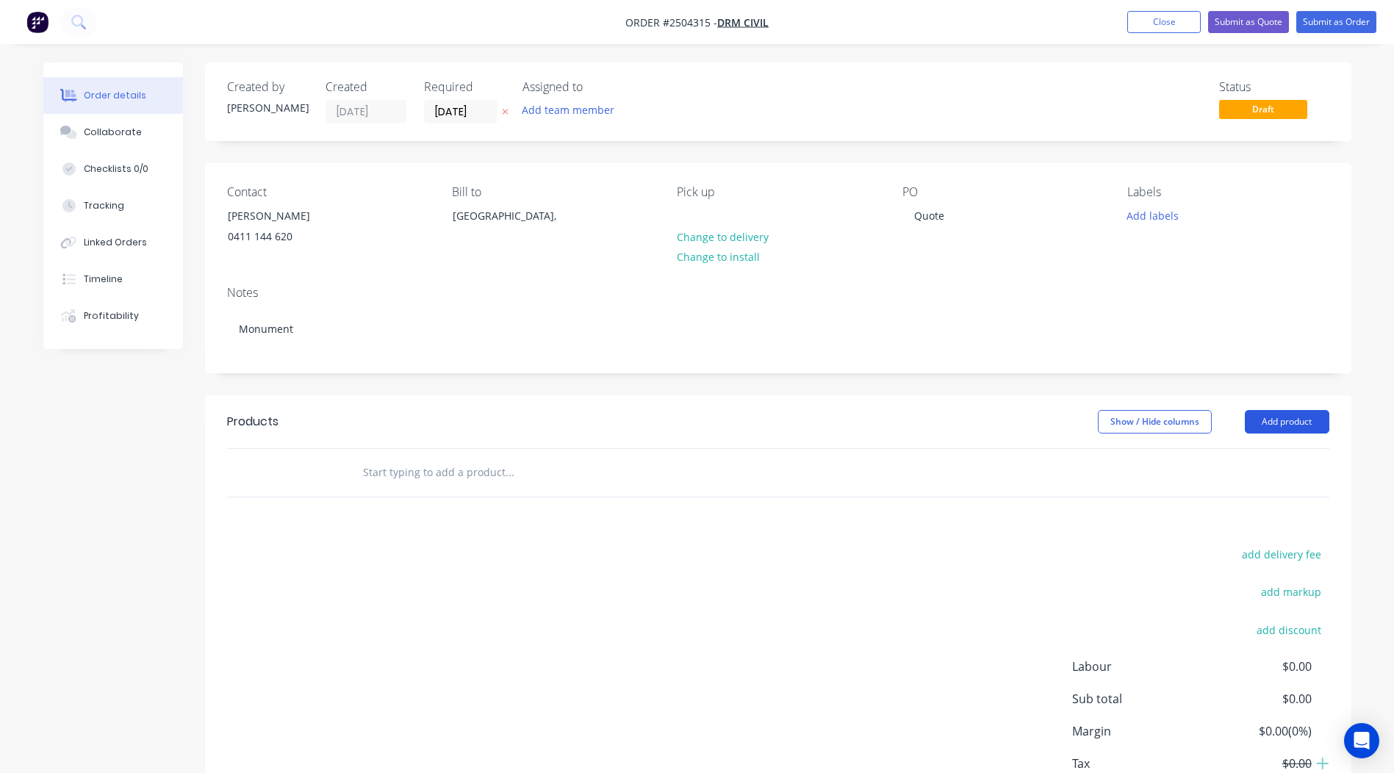
click at [1270, 417] on button "Add product" at bounding box center [1287, 422] width 85 height 24
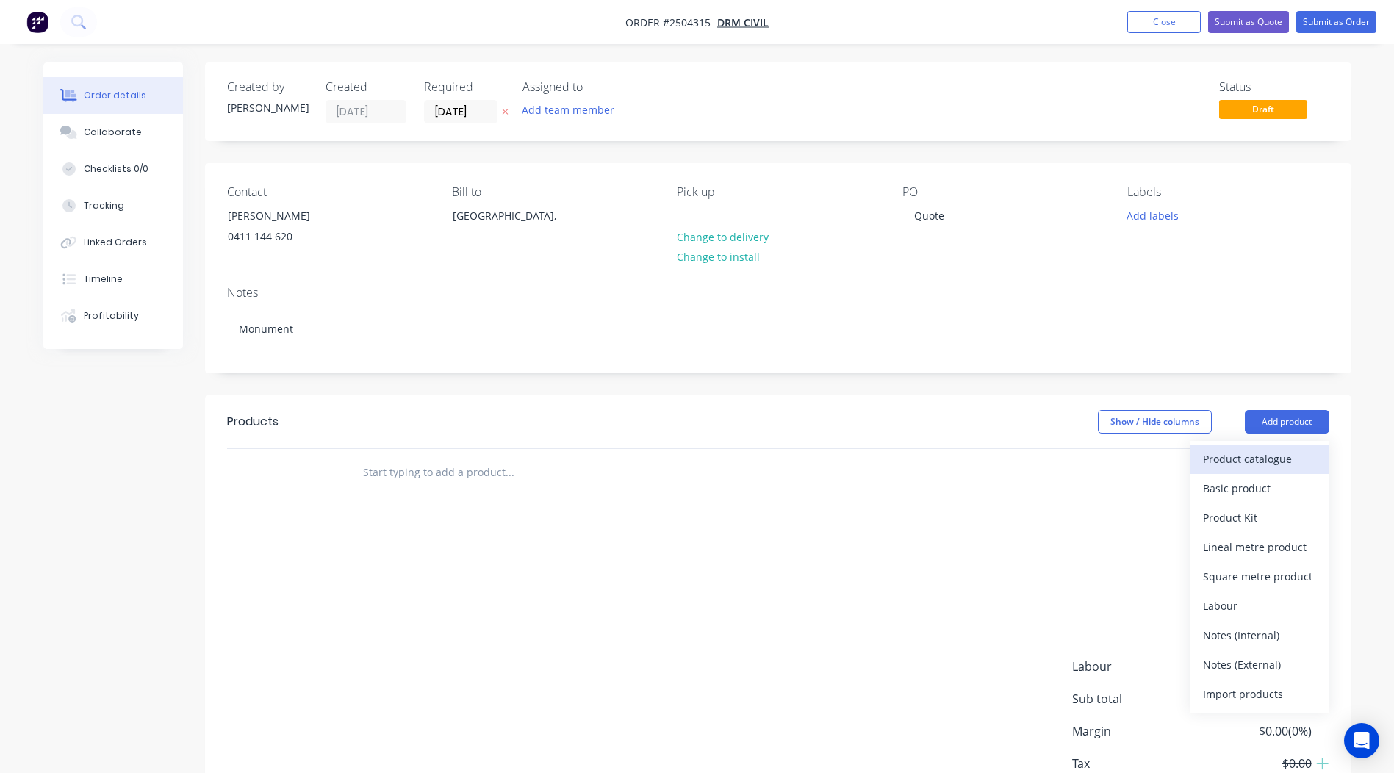
click at [1247, 456] on div "Product catalogue" at bounding box center [1259, 458] width 113 height 21
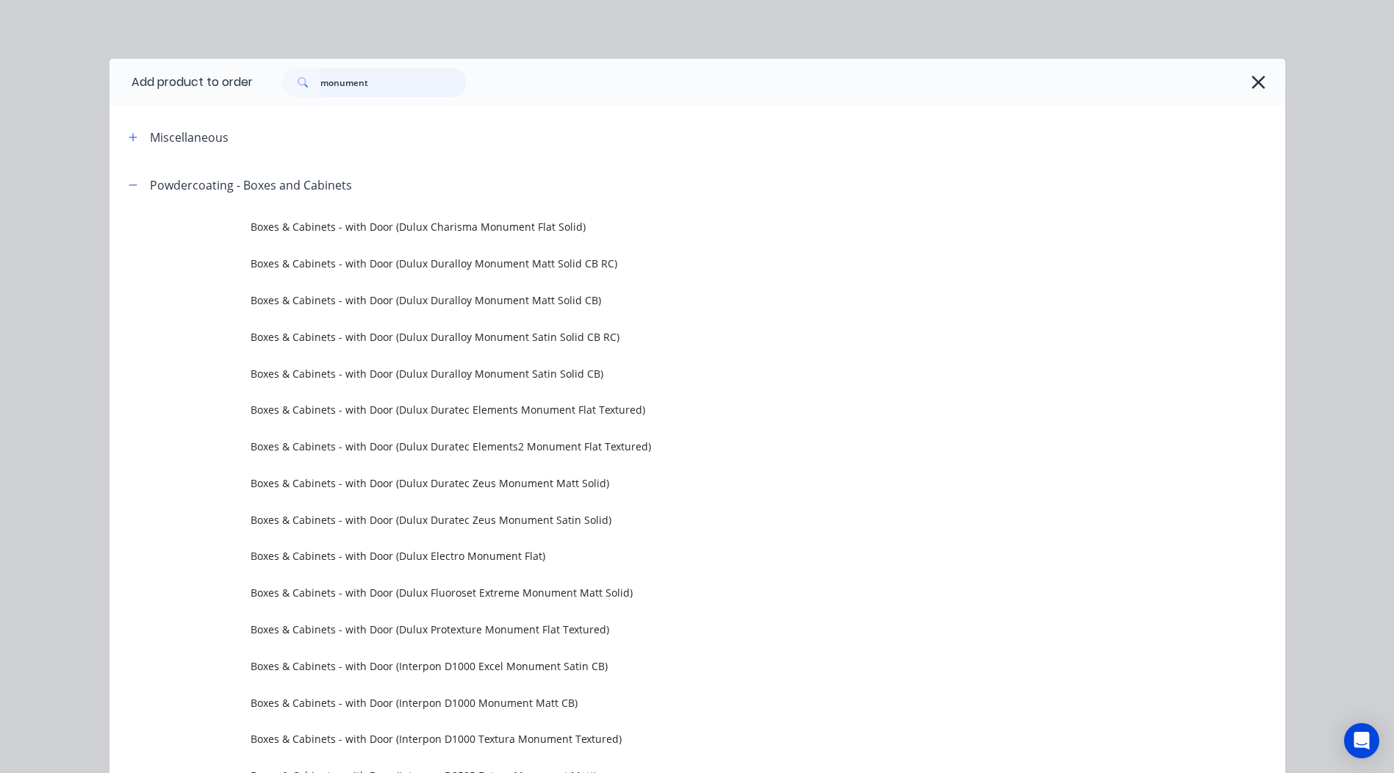
click at [395, 81] on input "monument" at bounding box center [393, 82] width 146 height 29
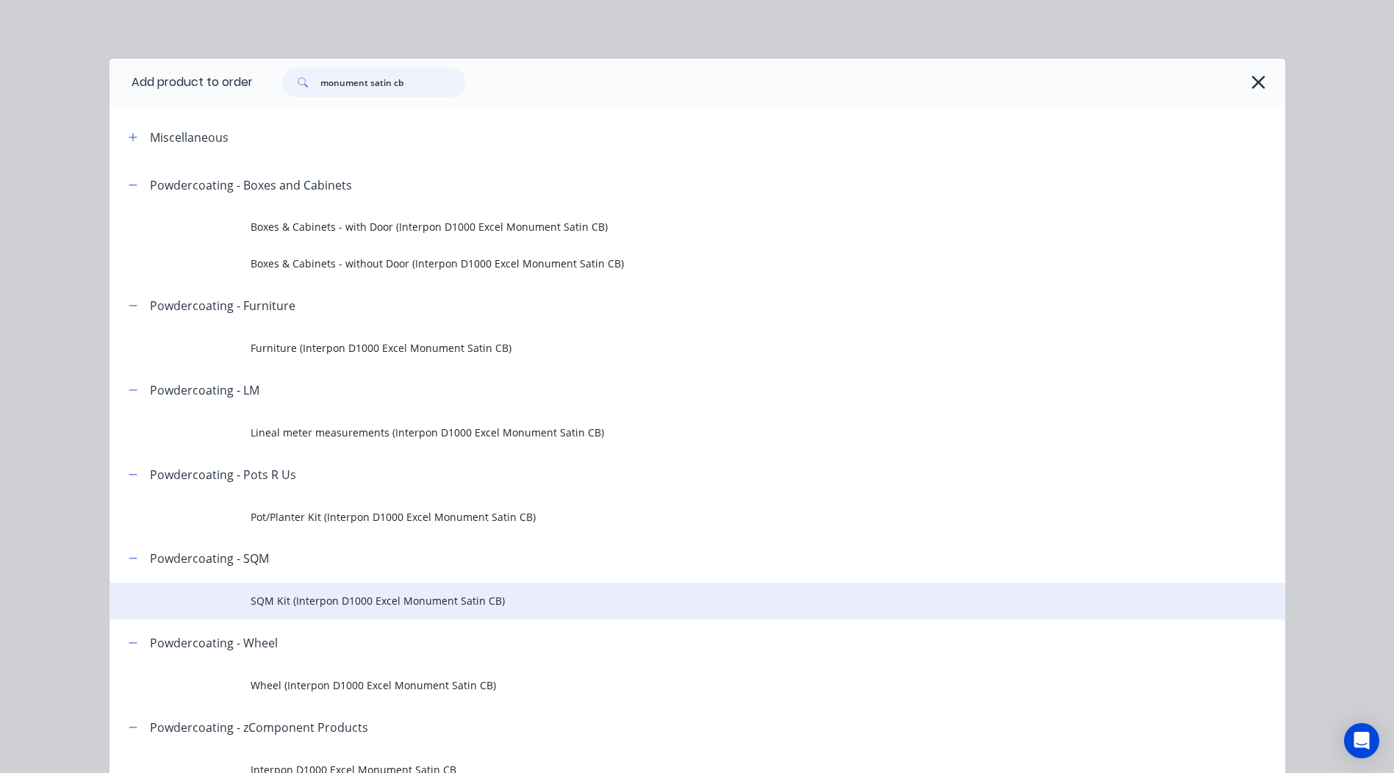
type input "monument satin cb"
click at [348, 597] on span "SQM Kit (Interpon D1000 Excel Monument Satin CB)" at bounding box center [665, 600] width 828 height 15
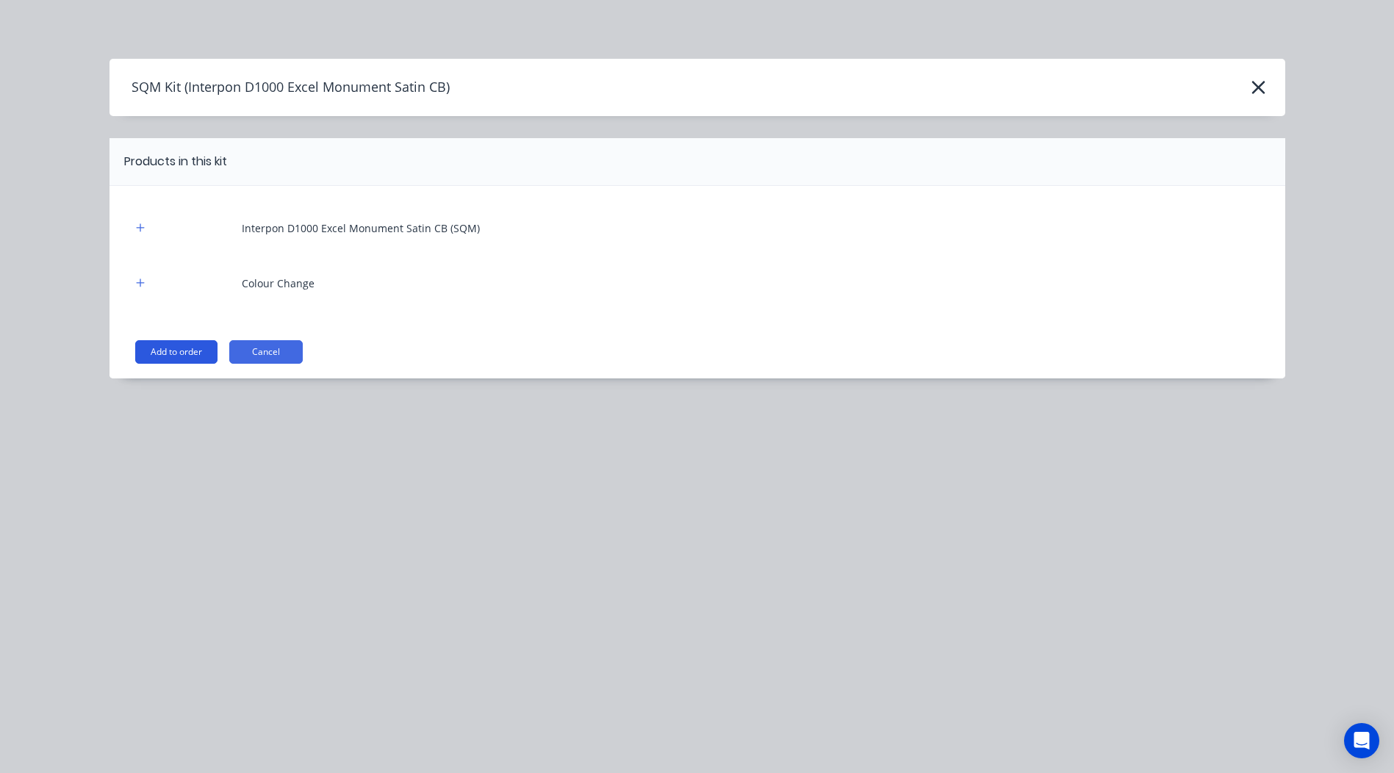
click at [185, 351] on button "Add to order" at bounding box center [176, 352] width 82 height 24
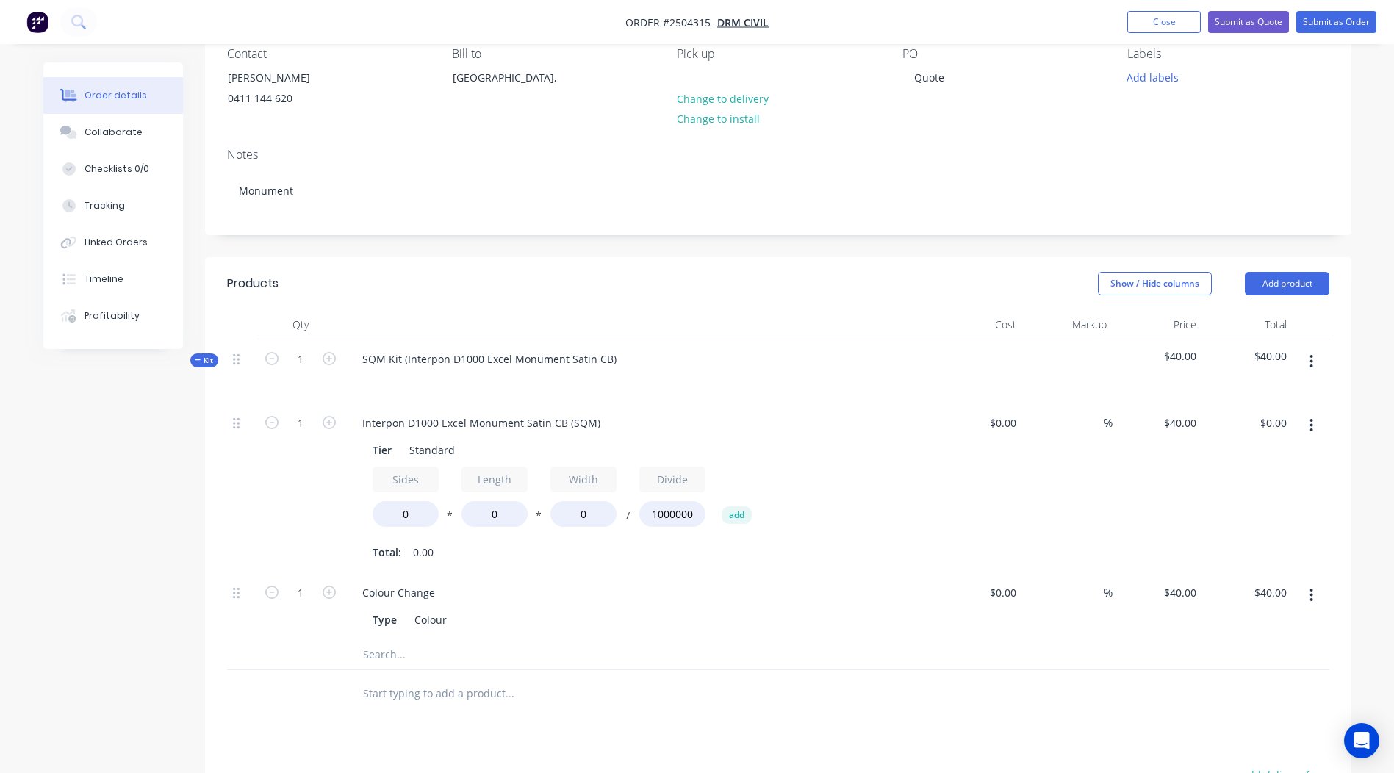
scroll to position [147, 0]
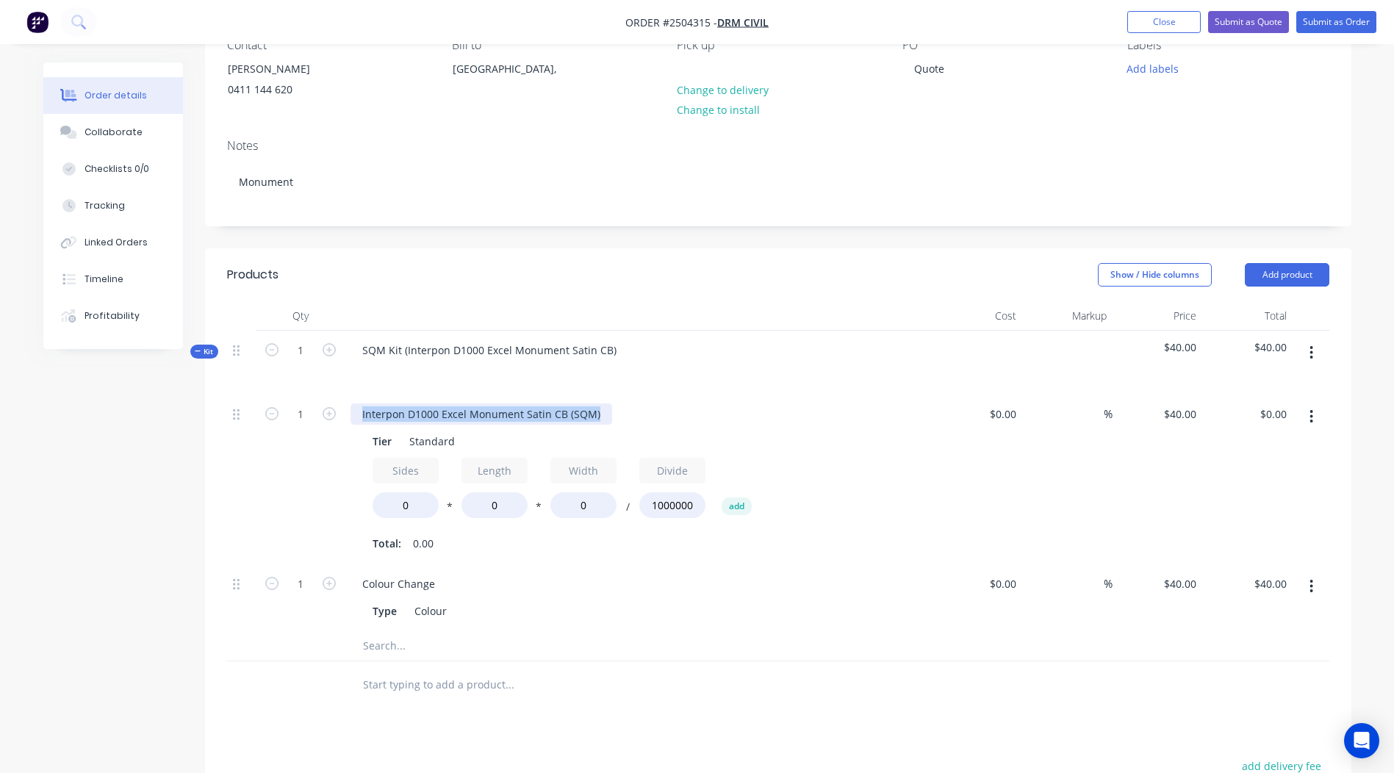
drag, startPoint x: 598, startPoint y: 413, endPoint x: 0, endPoint y: 440, distance: 598.2
click at [0, 439] on html "Order #2504315 - DRM Civil Add product Close Submit as Quote Submit as Order Or…" at bounding box center [697, 468] width 1394 height 1231
click at [433, 506] on input "0" at bounding box center [406, 506] width 66 height 26
click at [1196, 412] on input "40" at bounding box center [1183, 414] width 40 height 21
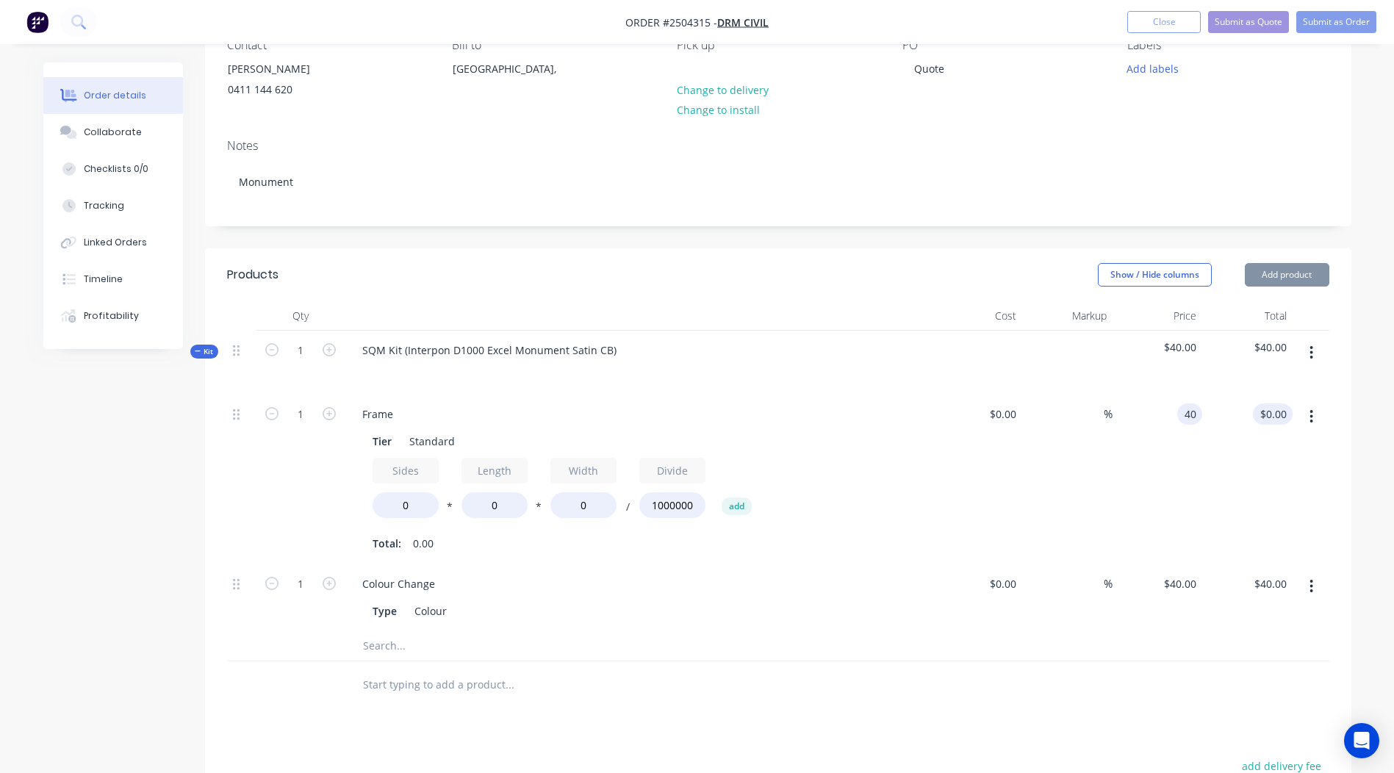
type input "$40.00"
type input "0.00"
click at [1274, 412] on input "0.00" at bounding box center [1279, 414] width 28 height 21
type input "$0.00"
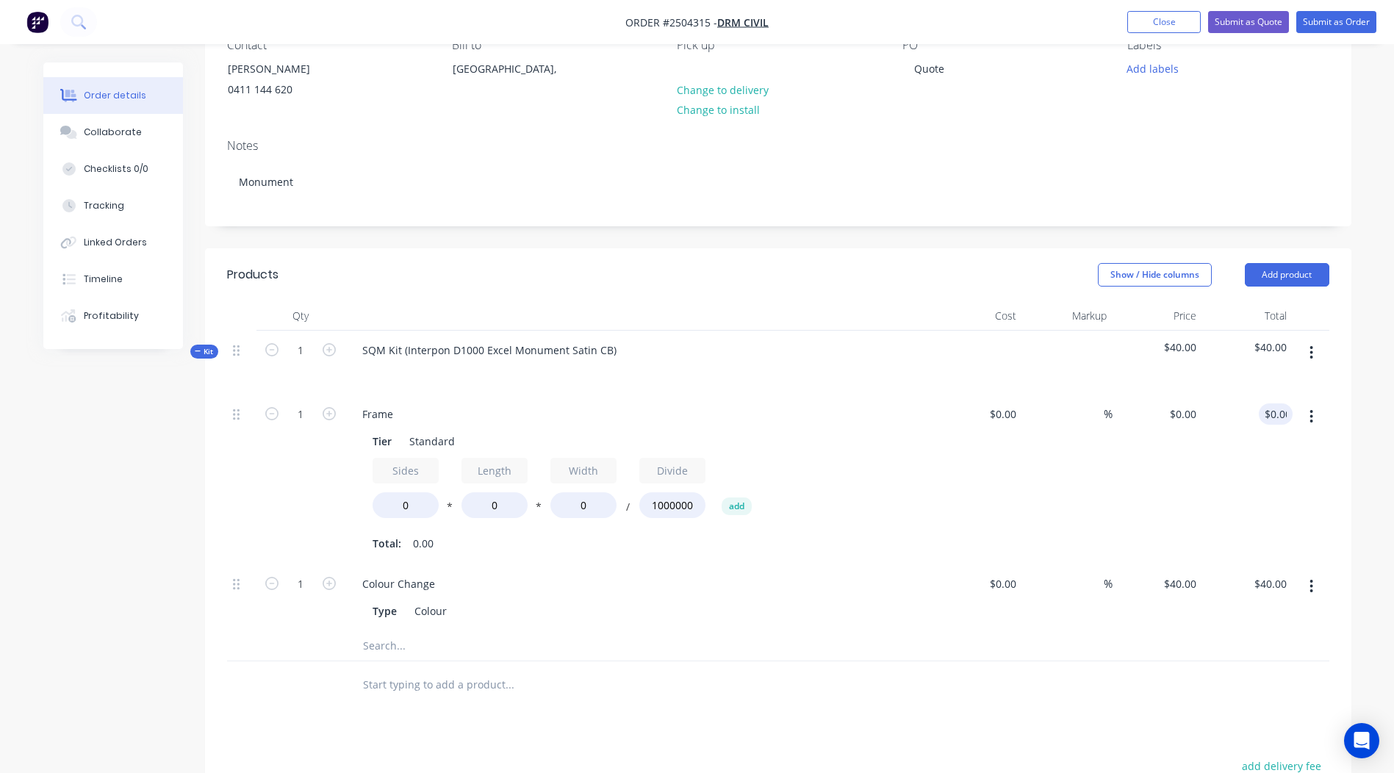
click at [1314, 415] on icon "button" at bounding box center [1312, 417] width 4 height 16
click at [1269, 510] on div "Delete" at bounding box center [1259, 514] width 113 height 21
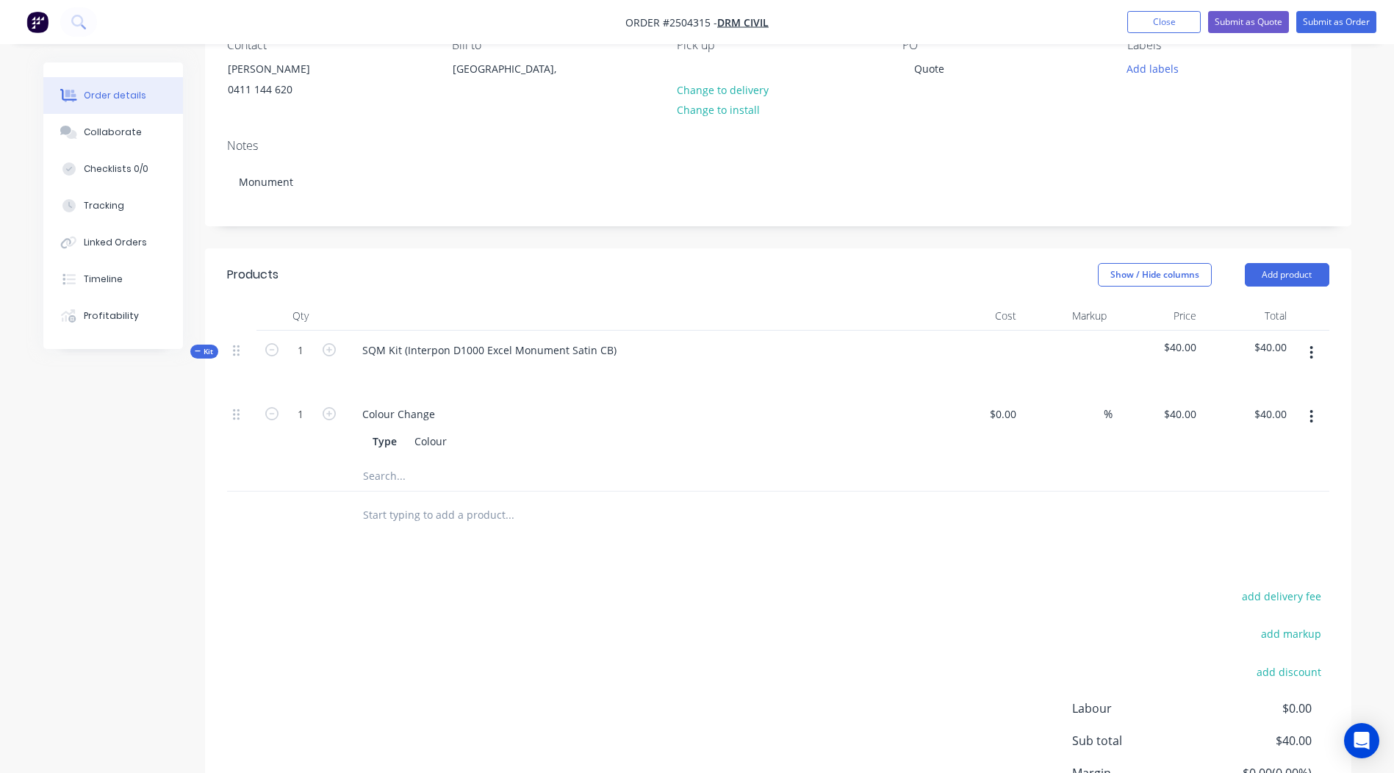
click at [1324, 424] on button "button" at bounding box center [1311, 417] width 35 height 26
click at [1252, 502] on button "Delete" at bounding box center [1260, 513] width 140 height 29
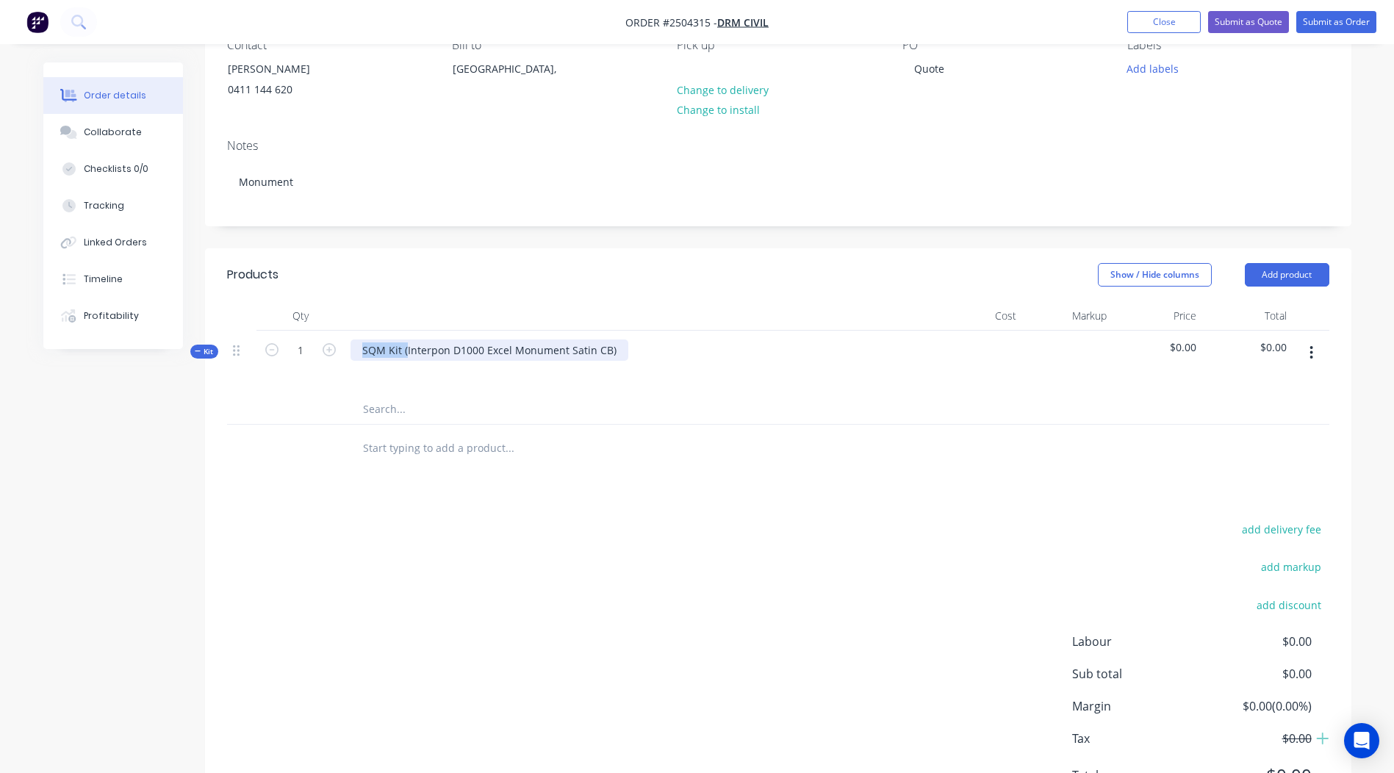
drag, startPoint x: 405, startPoint y: 346, endPoint x: 0, endPoint y: 421, distance: 411.9
click at [0, 421] on html "Order #2504315 - DRM Civil Add product Close Submit as Quote Submit as Order Or…" at bounding box center [697, 350] width 1394 height 995
click at [570, 346] on div "Interpon D1000 Excel Monument Satin CB)" at bounding box center [467, 350] width 232 height 21
click at [1278, 440] on div at bounding box center [778, 449] width 1103 height 48
click at [1303, 358] on button "button" at bounding box center [1311, 353] width 35 height 26
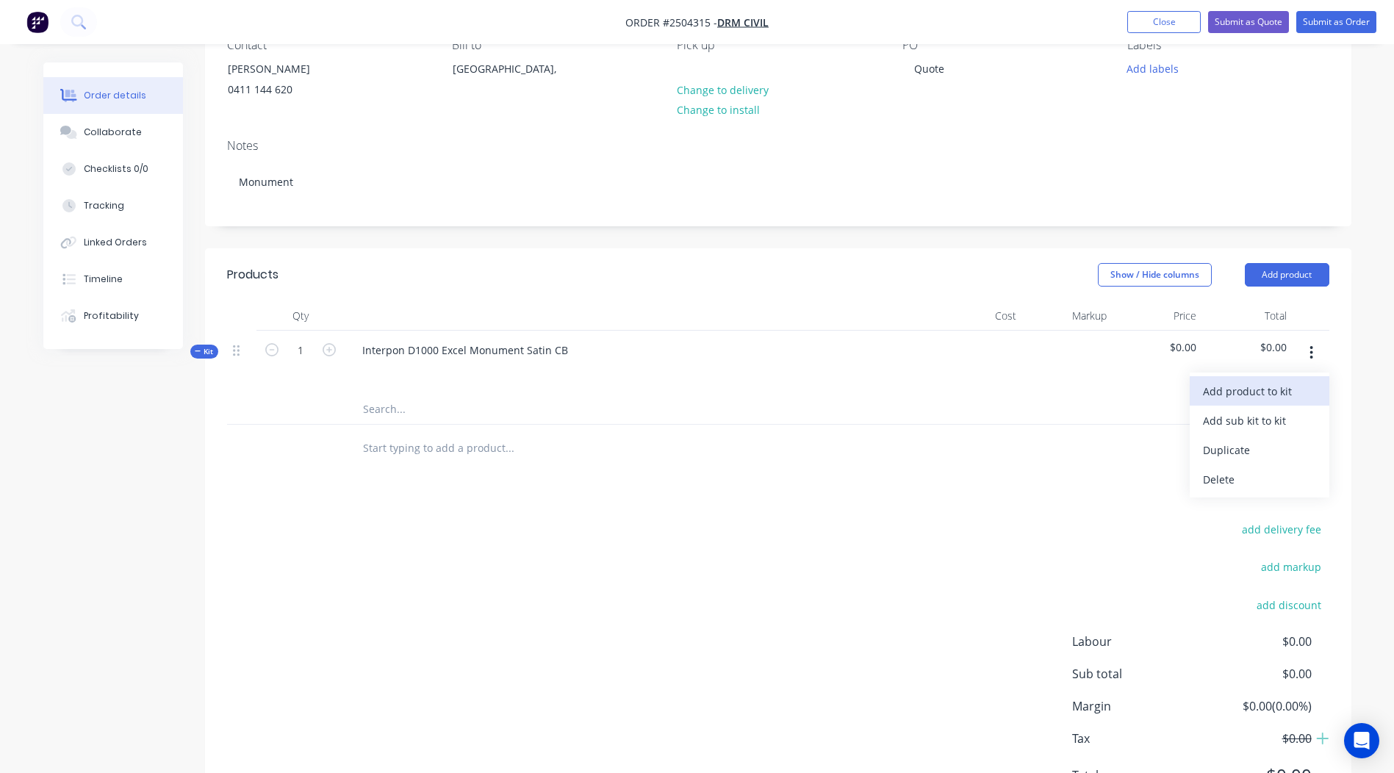
click at [1264, 396] on div "Add product to kit" at bounding box center [1259, 391] width 113 height 21
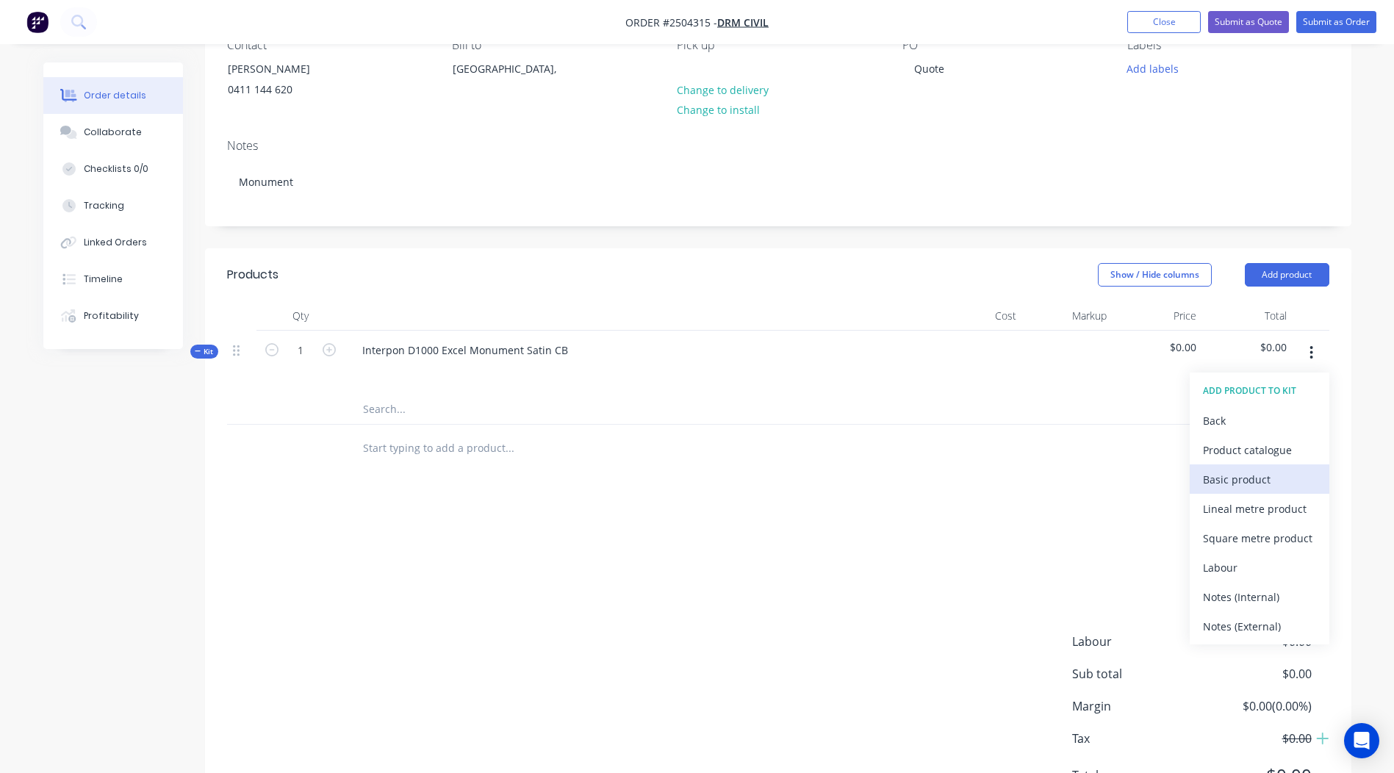
click at [1253, 475] on div "Basic product" at bounding box center [1259, 479] width 113 height 21
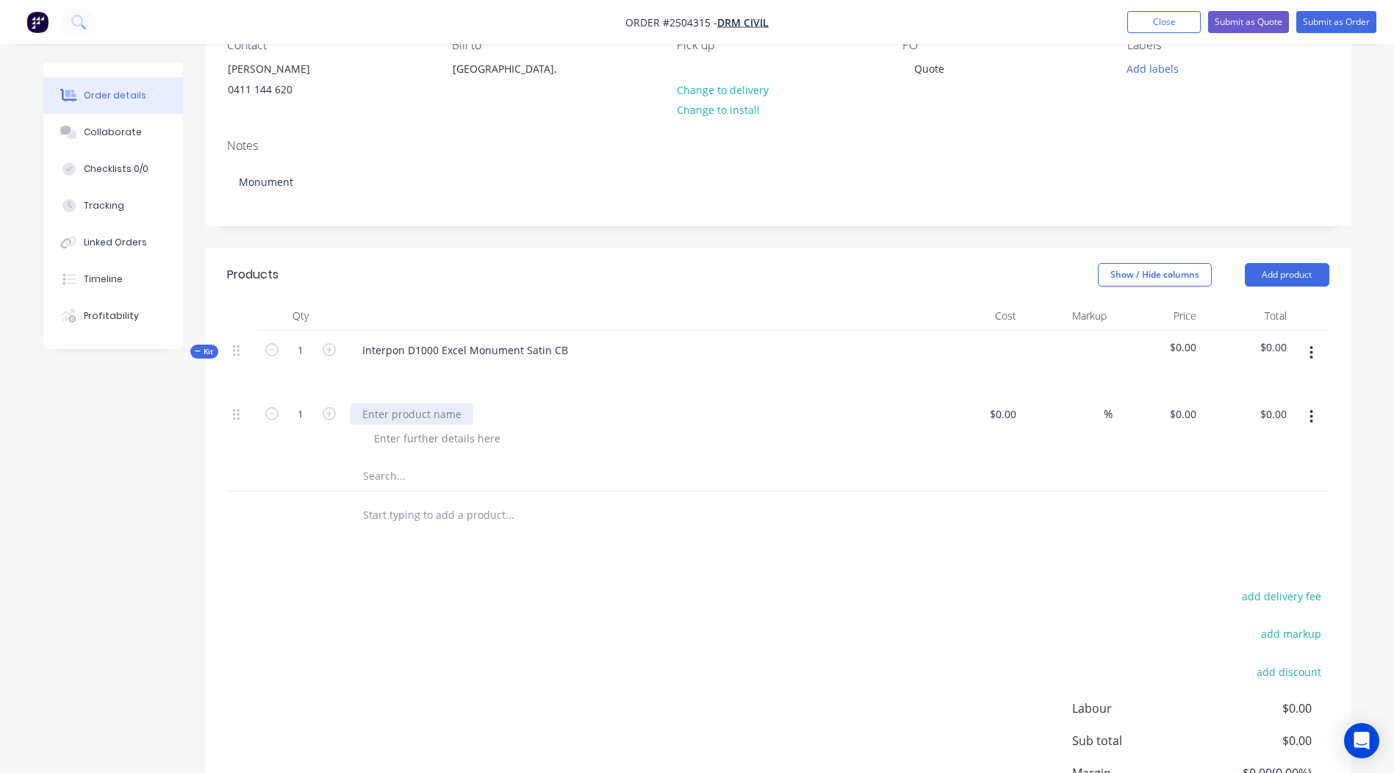
click at [407, 405] on div at bounding box center [412, 414] width 123 height 21
click at [1164, 407] on div "0 $0.00" at bounding box center [1158, 428] width 90 height 67
type input "$40.00"
click at [1115, 483] on div at bounding box center [778, 477] width 1103 height 30
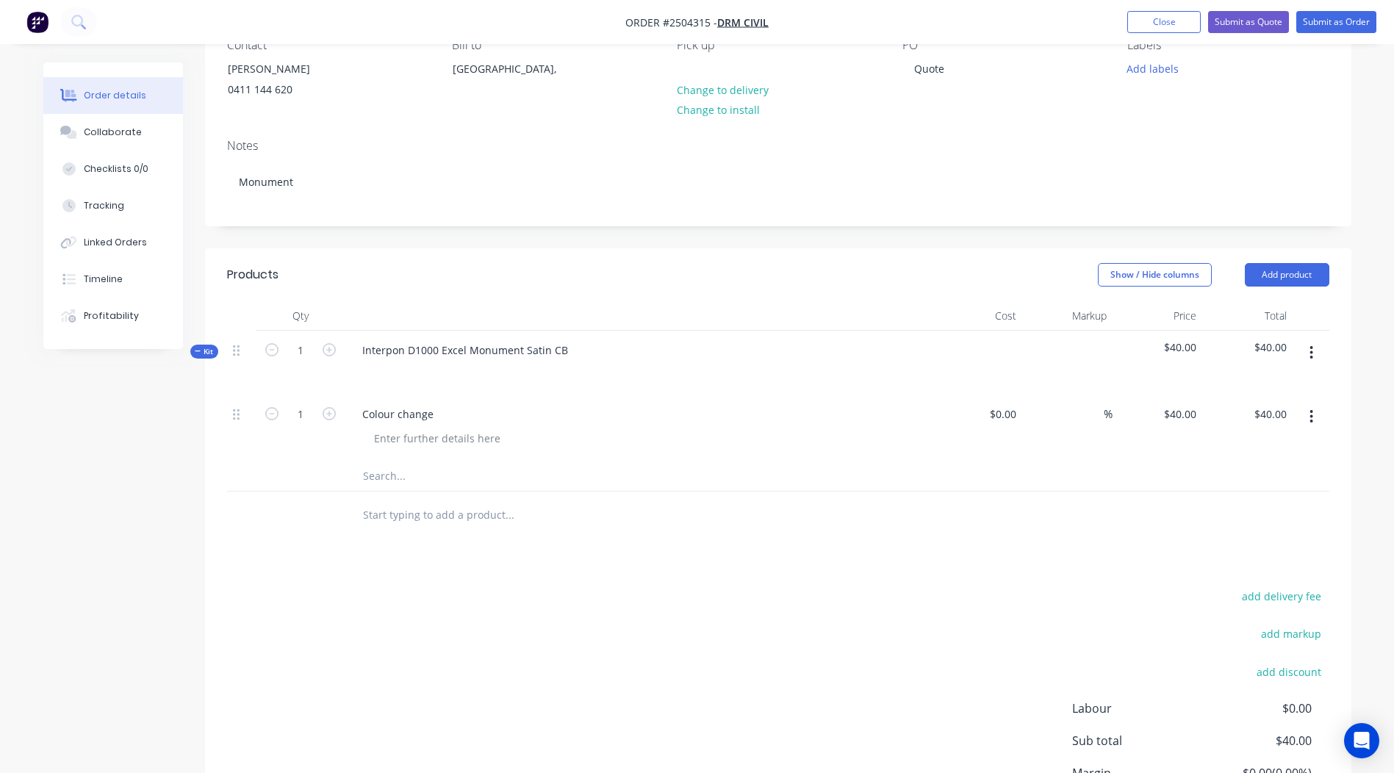
click at [1325, 354] on button "button" at bounding box center [1311, 353] width 35 height 26
click at [1237, 395] on div "Add product to kit" at bounding box center [1259, 391] width 113 height 21
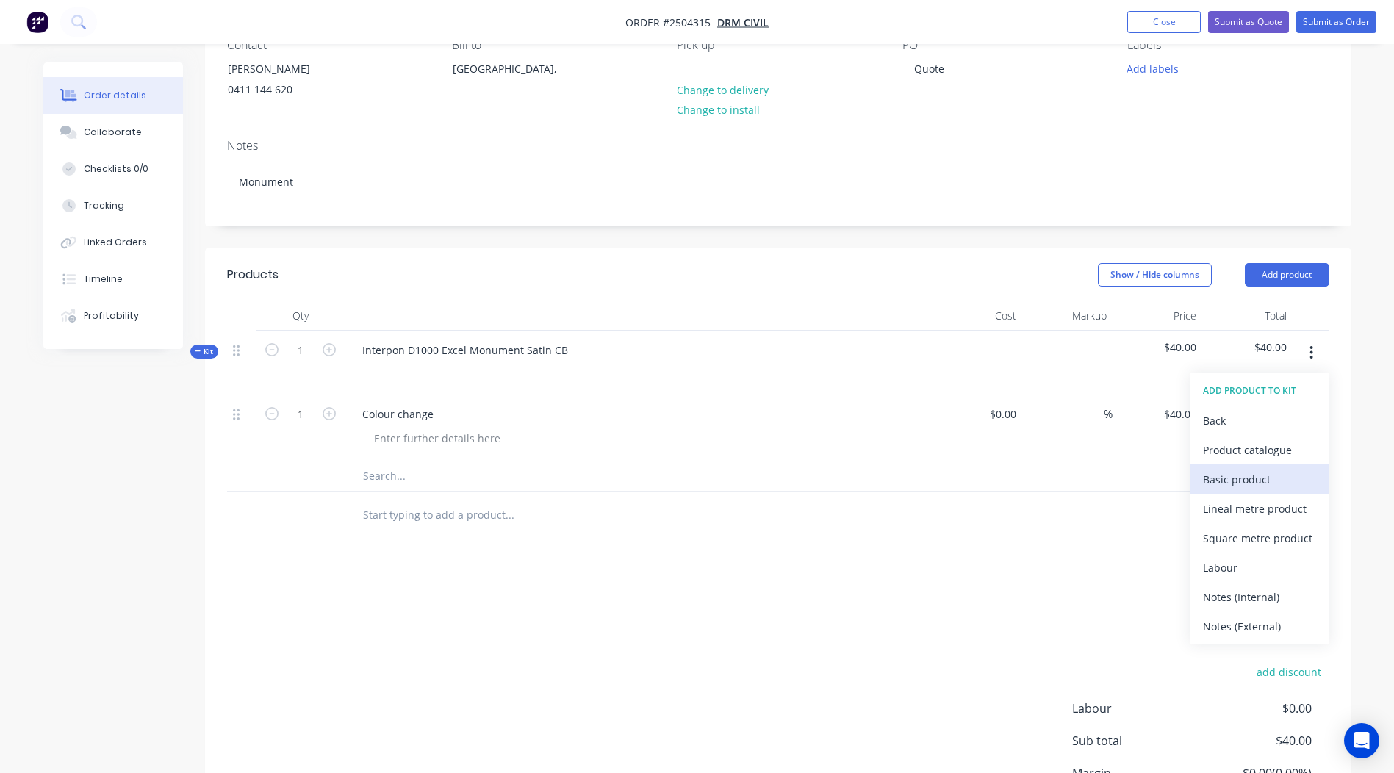
click at [1257, 481] on div "Basic product" at bounding box center [1259, 479] width 113 height 21
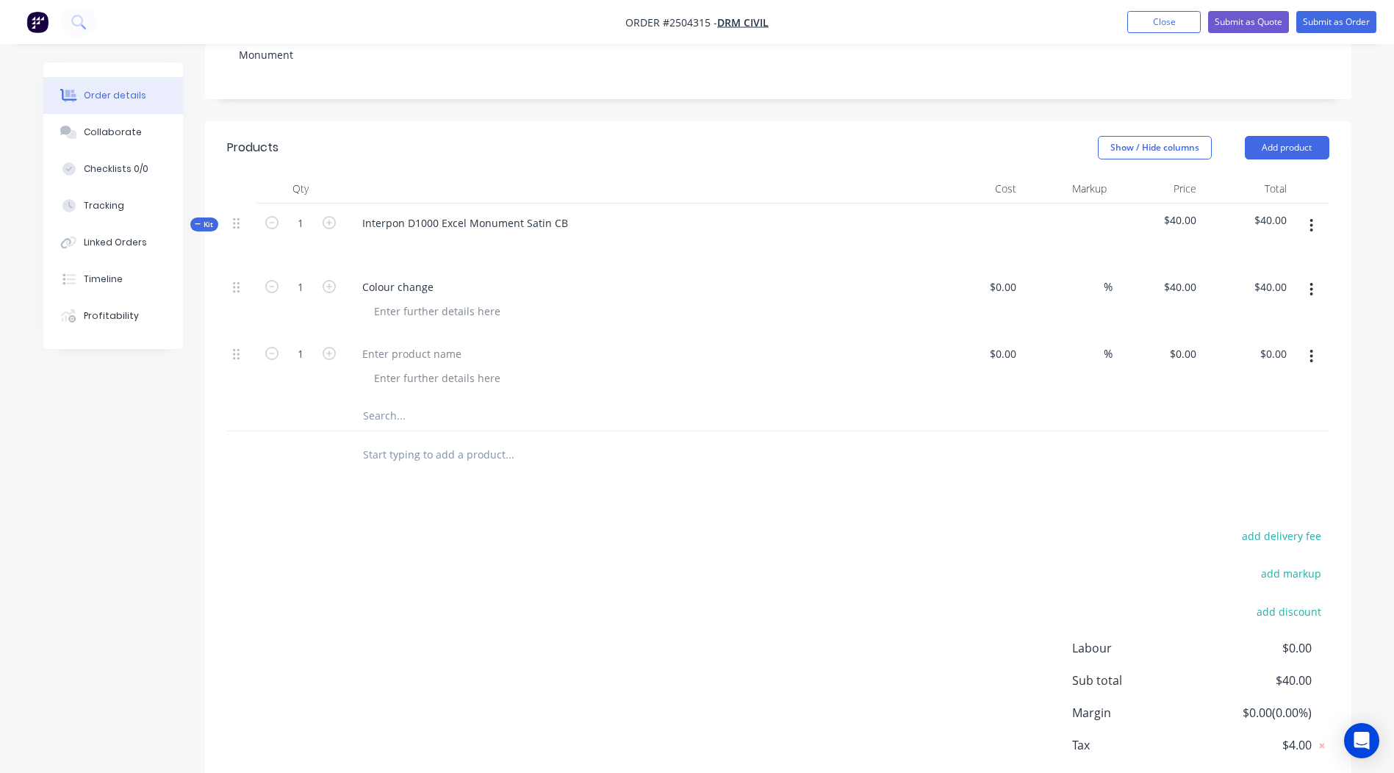
scroll to position [355, 0]
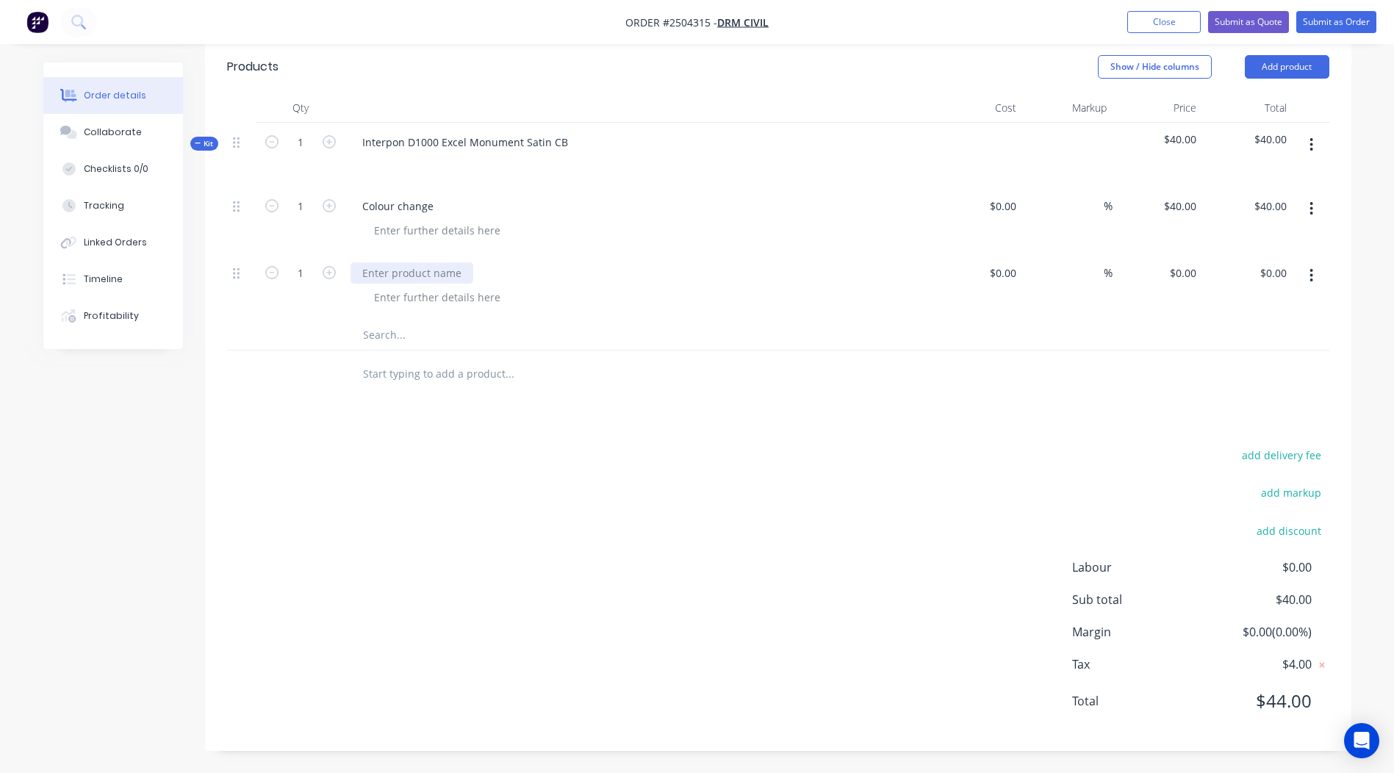
click at [414, 268] on div at bounding box center [412, 272] width 123 height 21
click at [893, 545] on div "add delivery fee add markup add discount Labour $0.00 Sub total $40.00 Margin $…" at bounding box center [778, 587] width 1103 height 284
click at [1281, 276] on input "0.00" at bounding box center [1276, 272] width 34 height 21
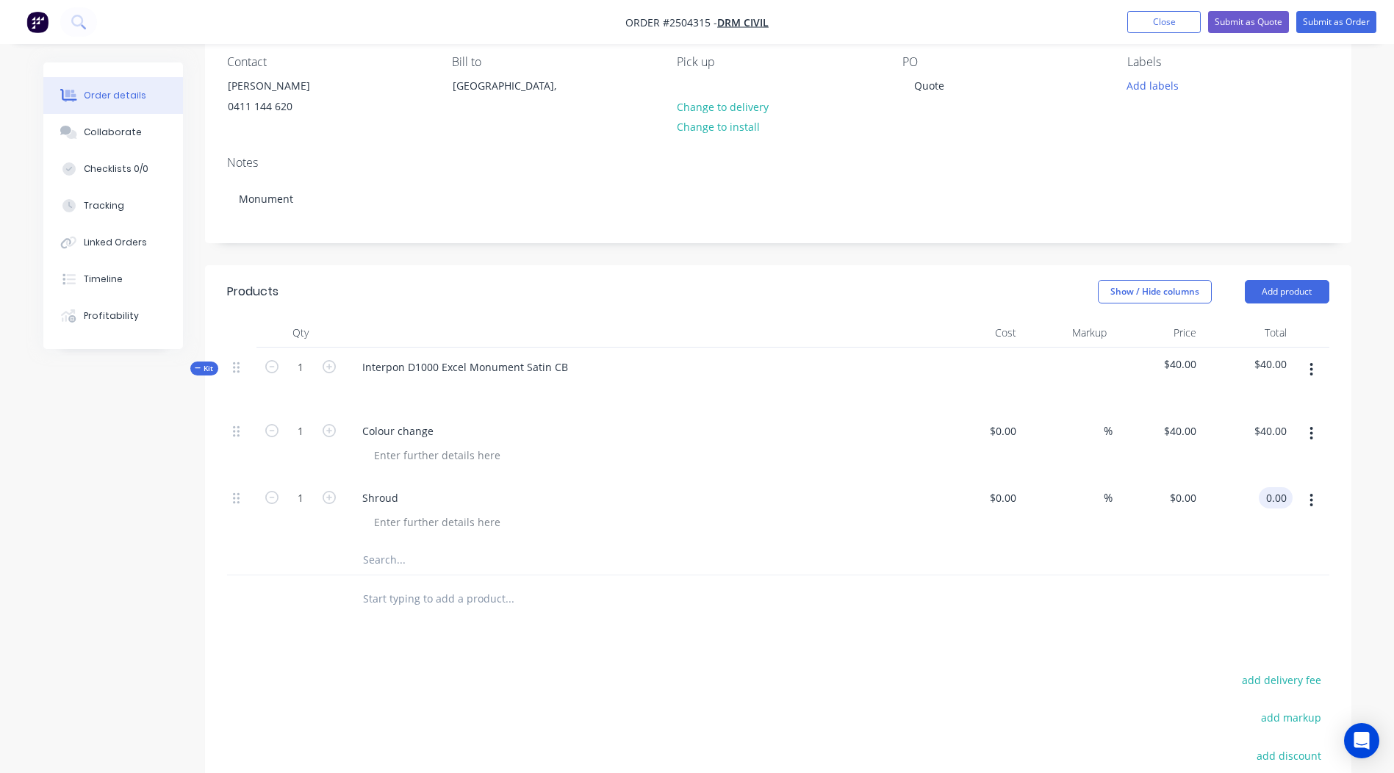
scroll to position [61, 0]
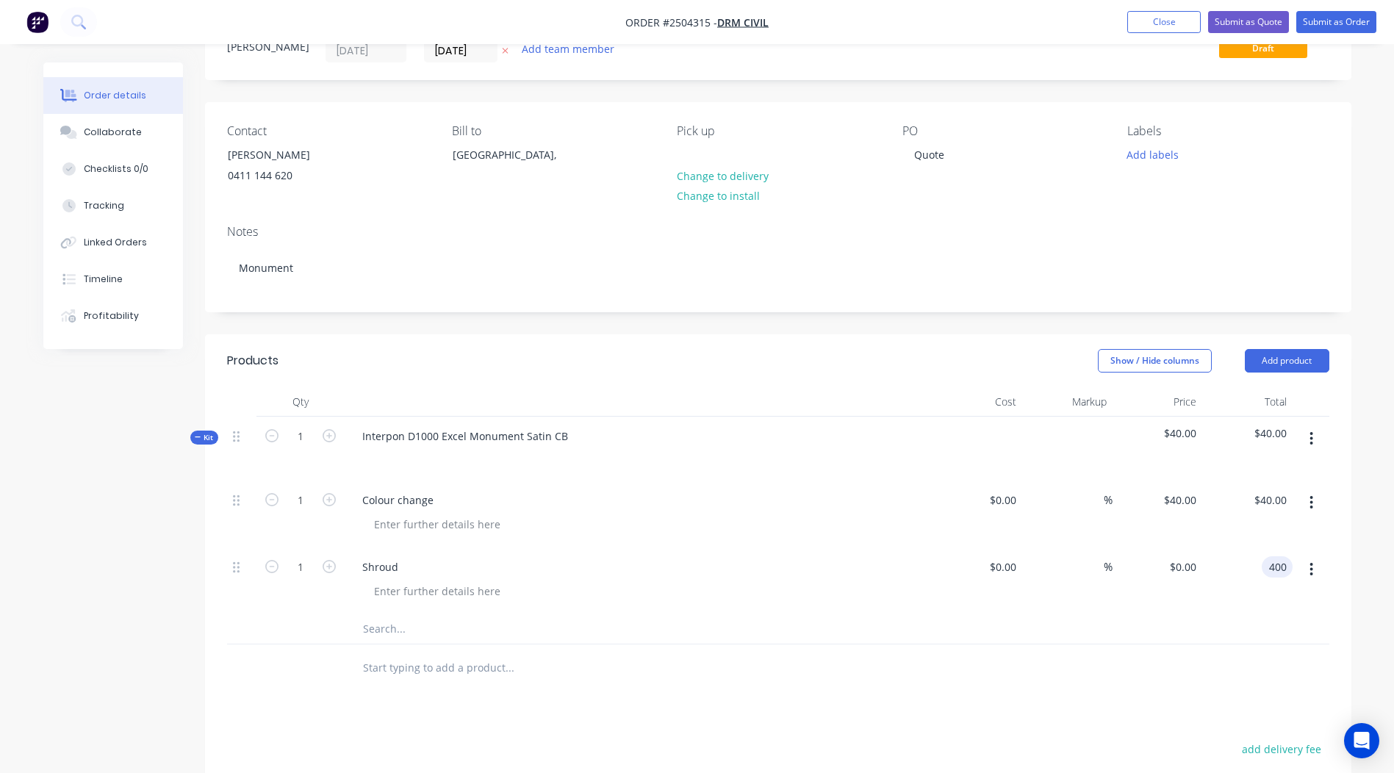
type input "400"
type input "$400.00"
click at [906, 643] on div at bounding box center [778, 630] width 1103 height 30
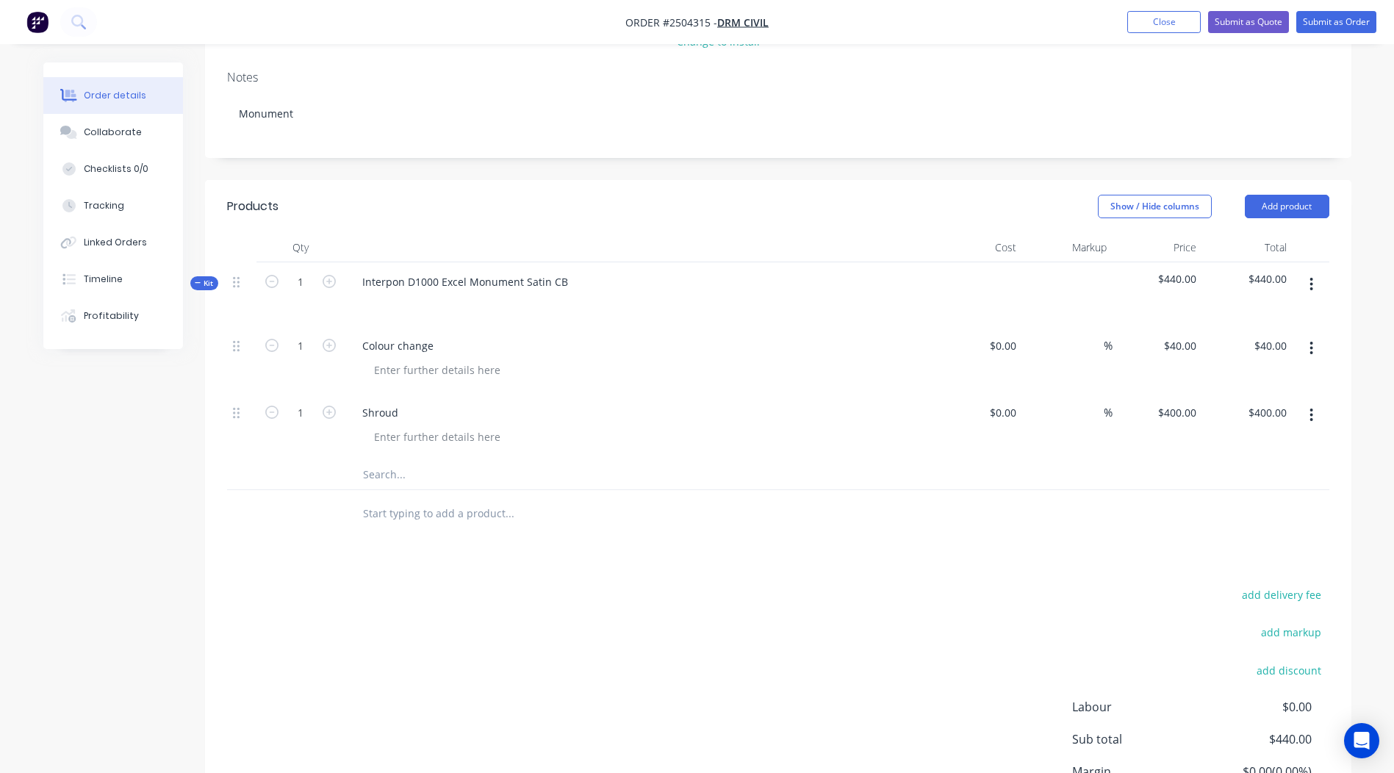
scroll to position [208, 0]
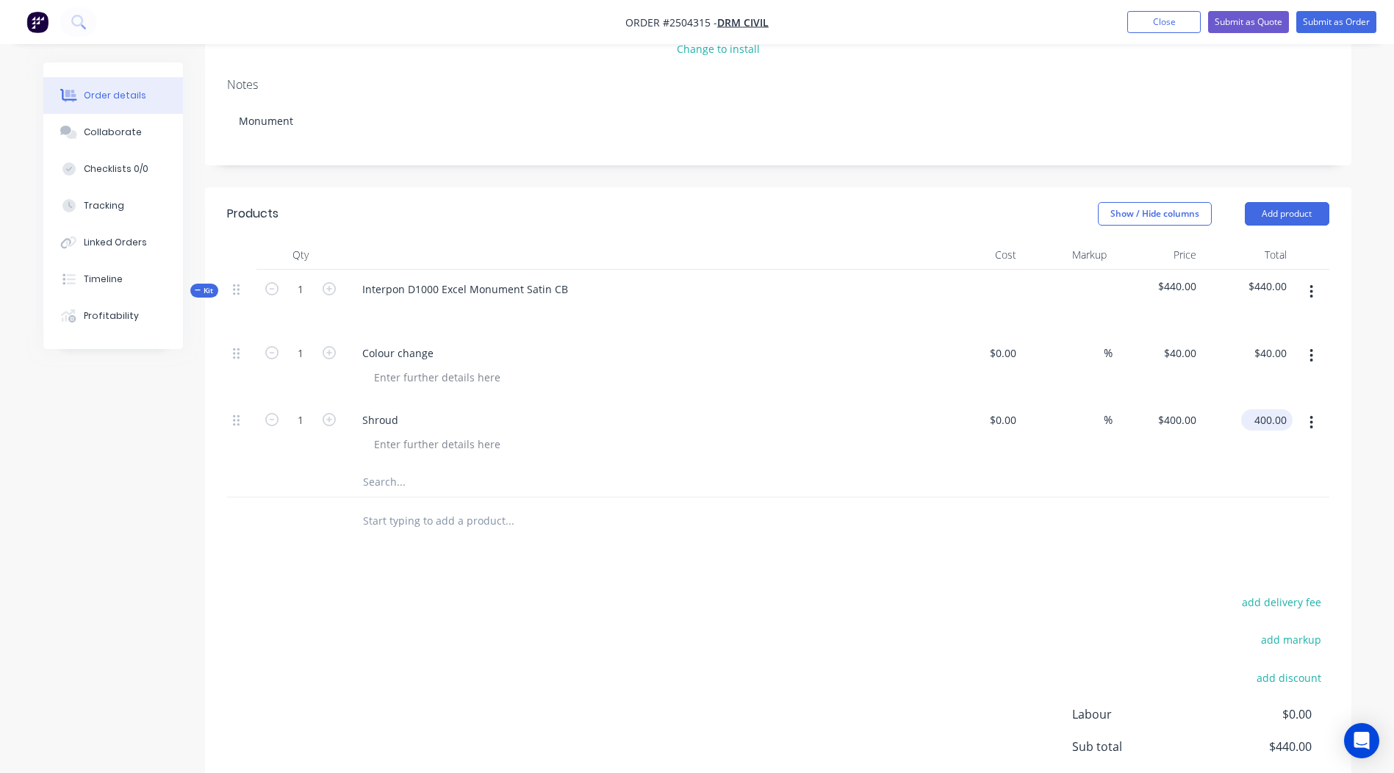
click at [1271, 414] on input "400.00" at bounding box center [1270, 419] width 46 height 21
type input "390"
type input "$390.00"
click at [486, 599] on div "add delivery fee add markup add discount Labour $0.00 Sub total $440.00 Margin …" at bounding box center [778, 734] width 1103 height 284
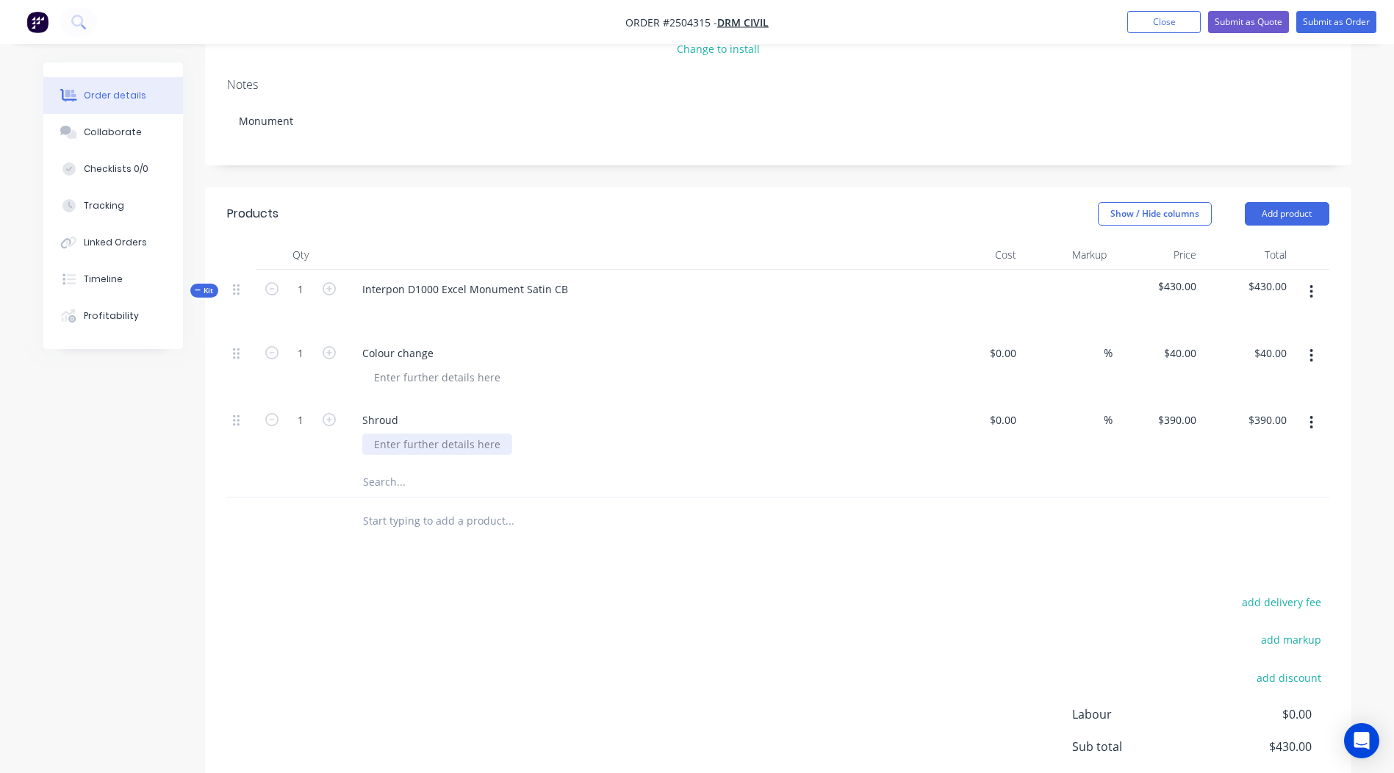
click at [425, 446] on div at bounding box center [437, 444] width 150 height 21
click at [576, 594] on div "add delivery fee add markup add discount Labour $0.00 Sub total $430.00 Margin …" at bounding box center [778, 734] width 1103 height 284
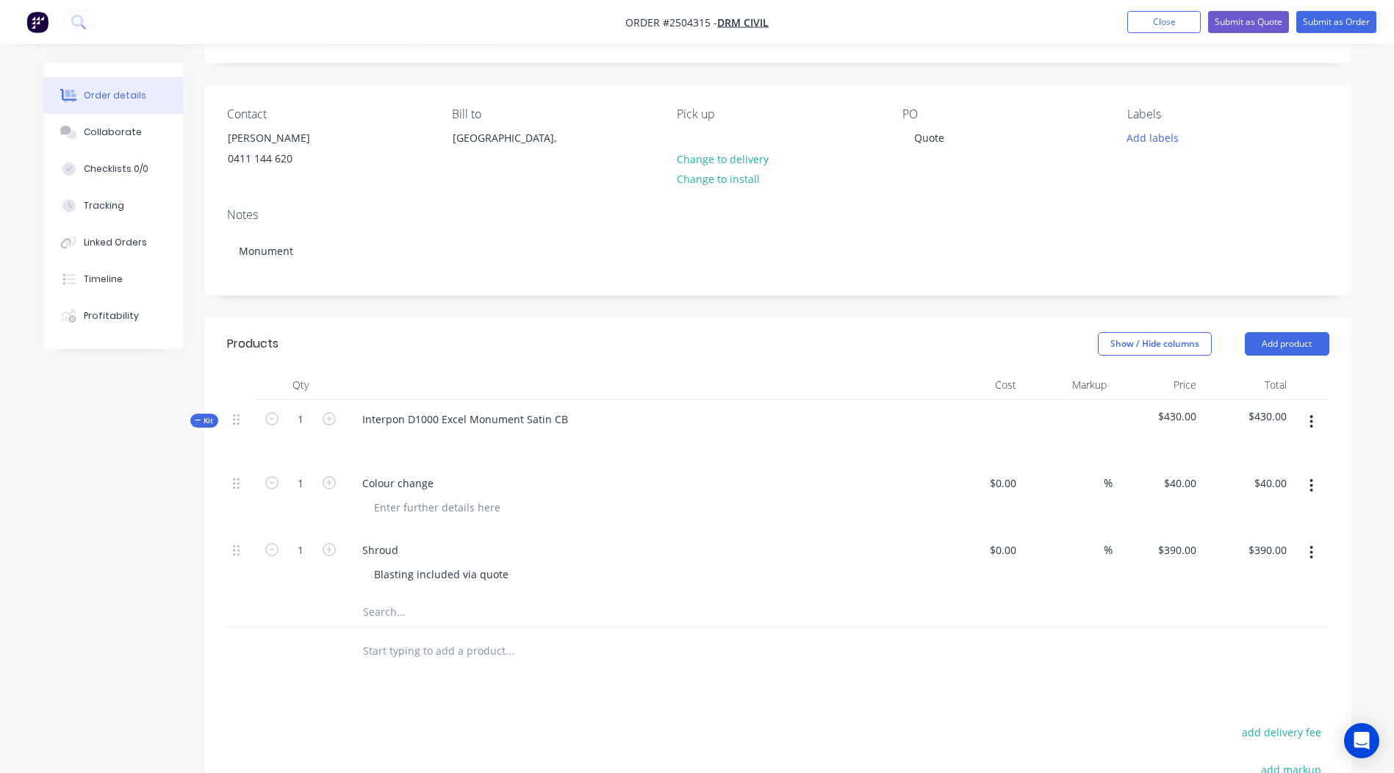
scroll to position [0, 0]
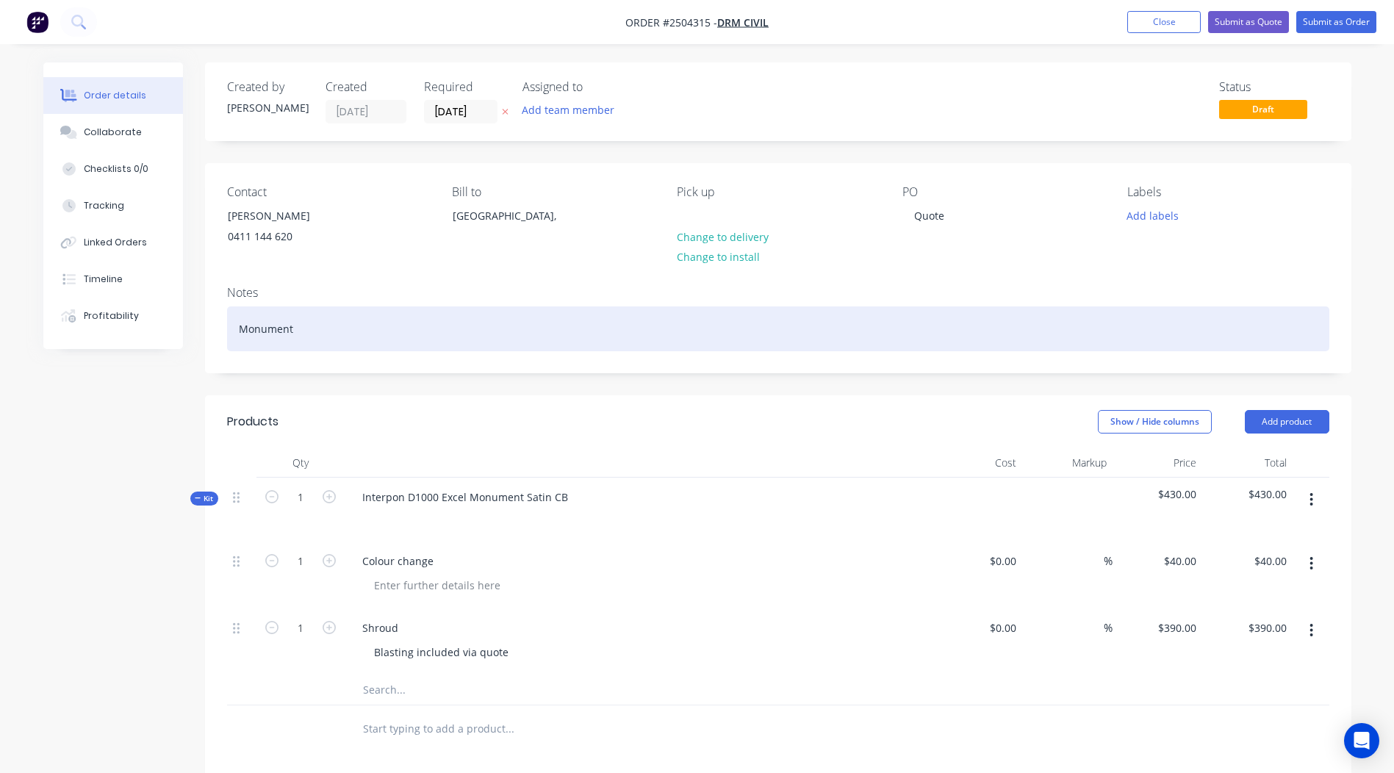
click at [360, 328] on div "Monument" at bounding box center [778, 329] width 1103 height 45
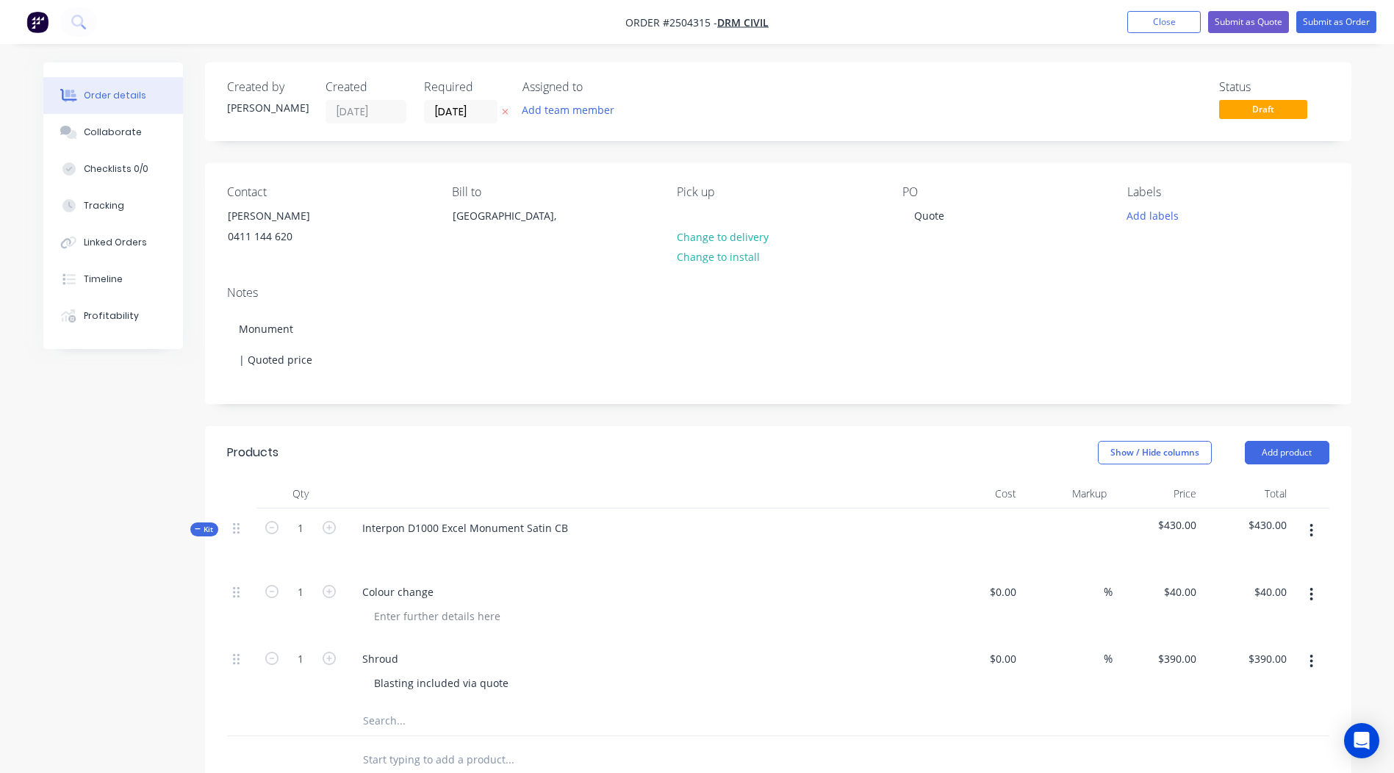
click at [626, 470] on header "Products Show / Hide columns Add product" at bounding box center [778, 452] width 1147 height 53
click at [1333, 24] on button "Submit as Order" at bounding box center [1337, 22] width 80 height 22
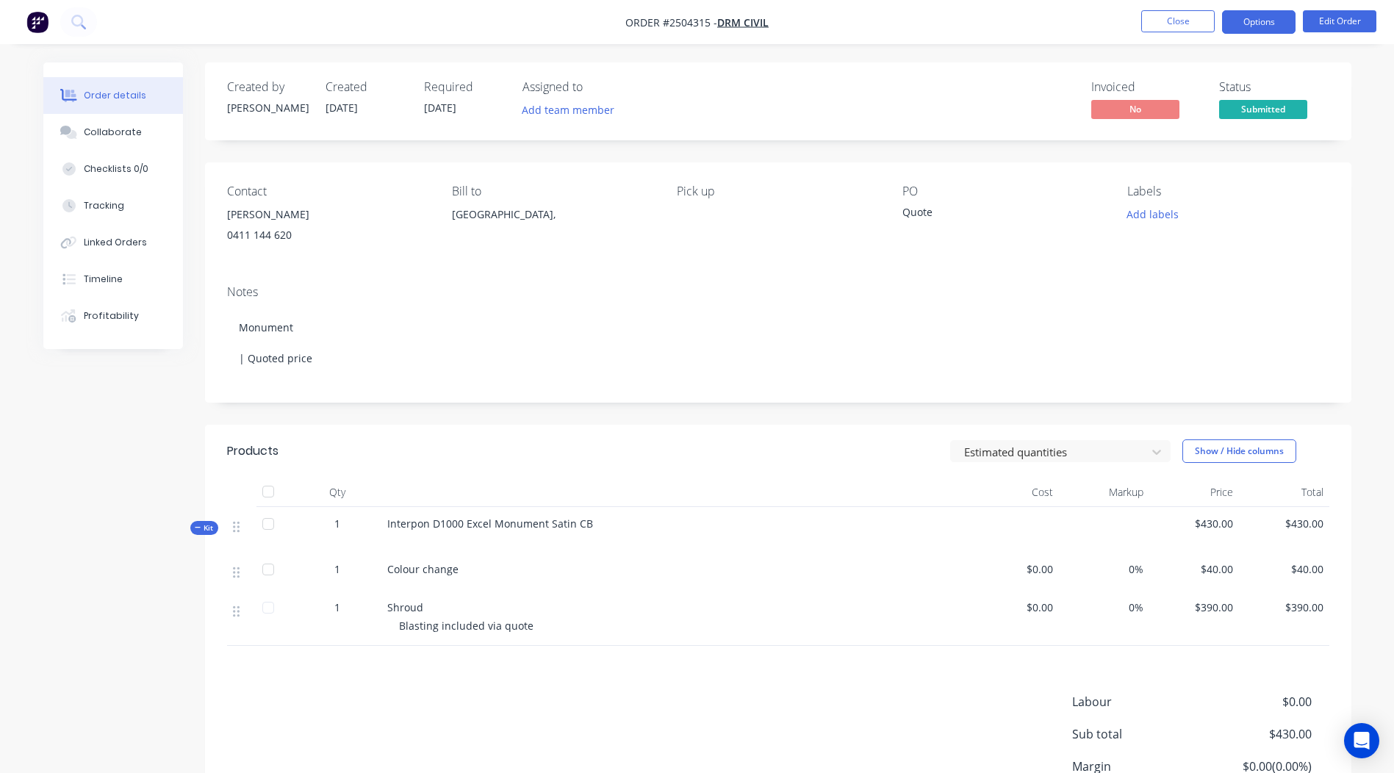
click at [1284, 33] on button "Options" at bounding box center [1259, 22] width 74 height 24
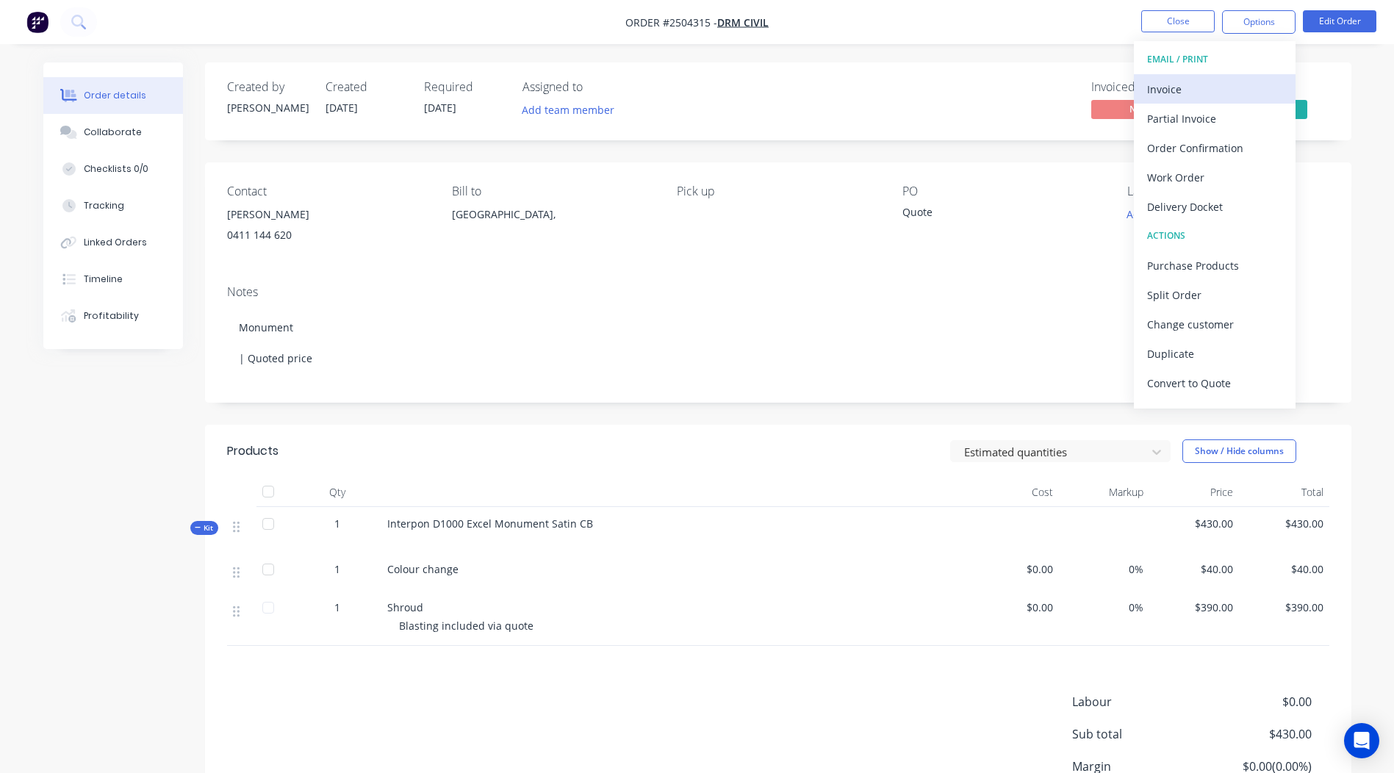
click at [1194, 82] on div "Invoice" at bounding box center [1214, 89] width 135 height 21
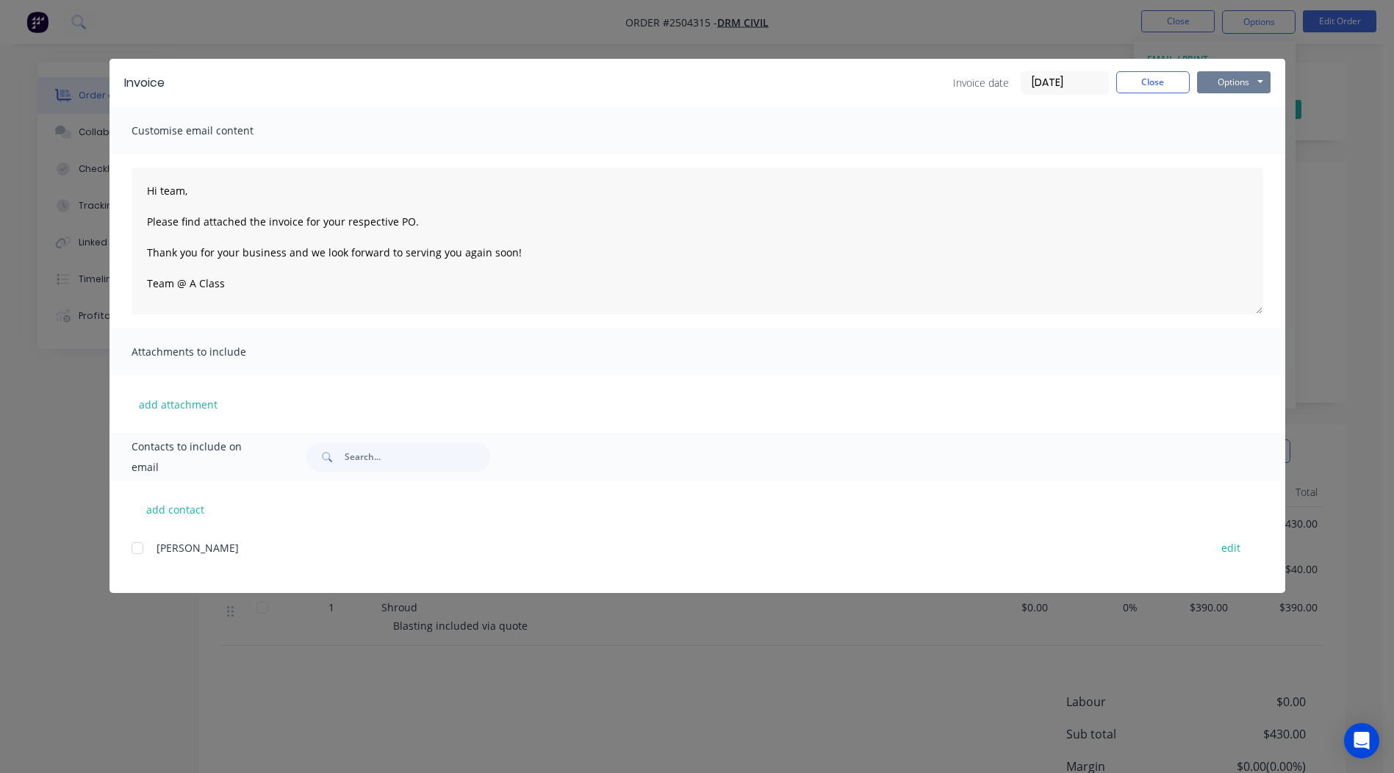
click at [1256, 74] on button "Options" at bounding box center [1234, 82] width 74 height 22
click at [1232, 135] on button "Print" at bounding box center [1244, 133] width 94 height 24
click at [1177, 90] on button "Close" at bounding box center [1154, 82] width 74 height 22
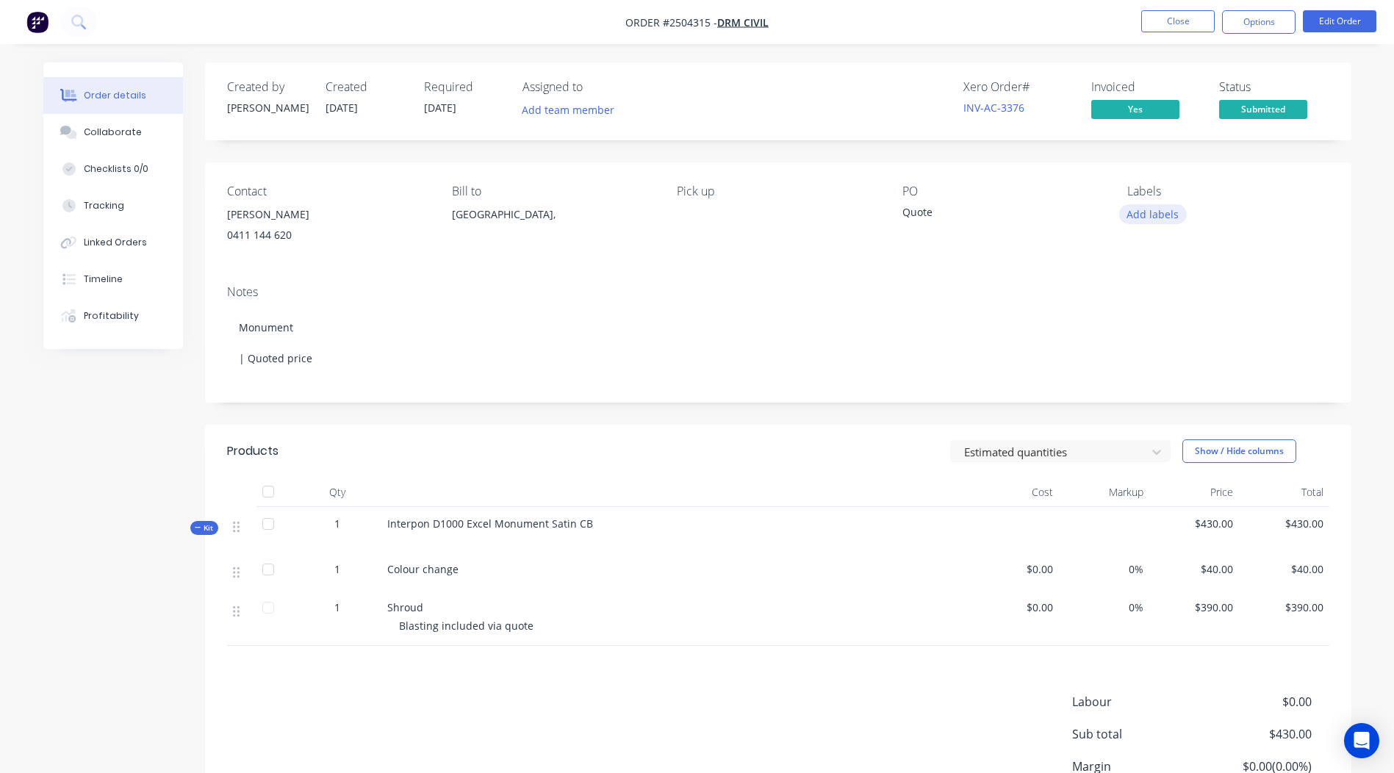
click at [1175, 212] on button "Add labels" at bounding box center [1154, 214] width 68 height 20
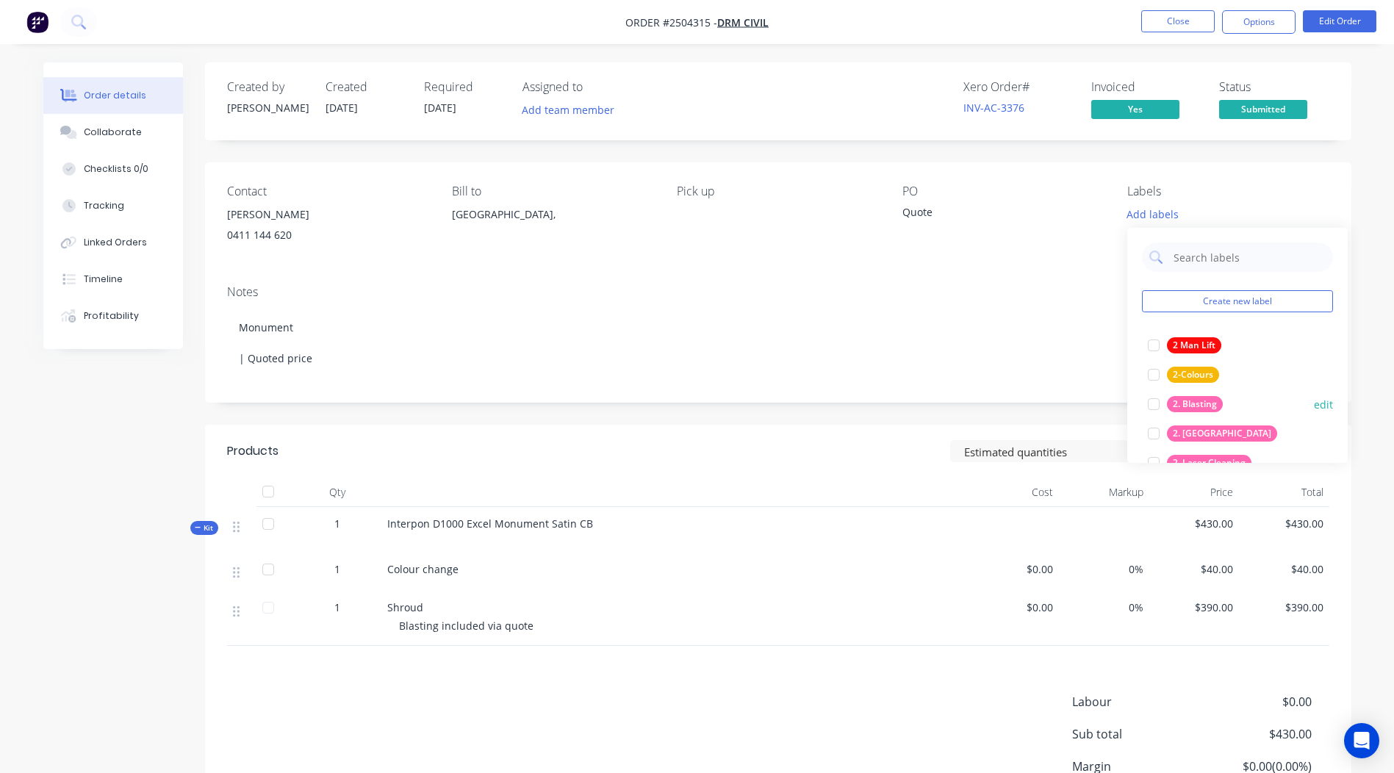
click at [1206, 398] on div "2. Blasting" at bounding box center [1195, 404] width 56 height 16
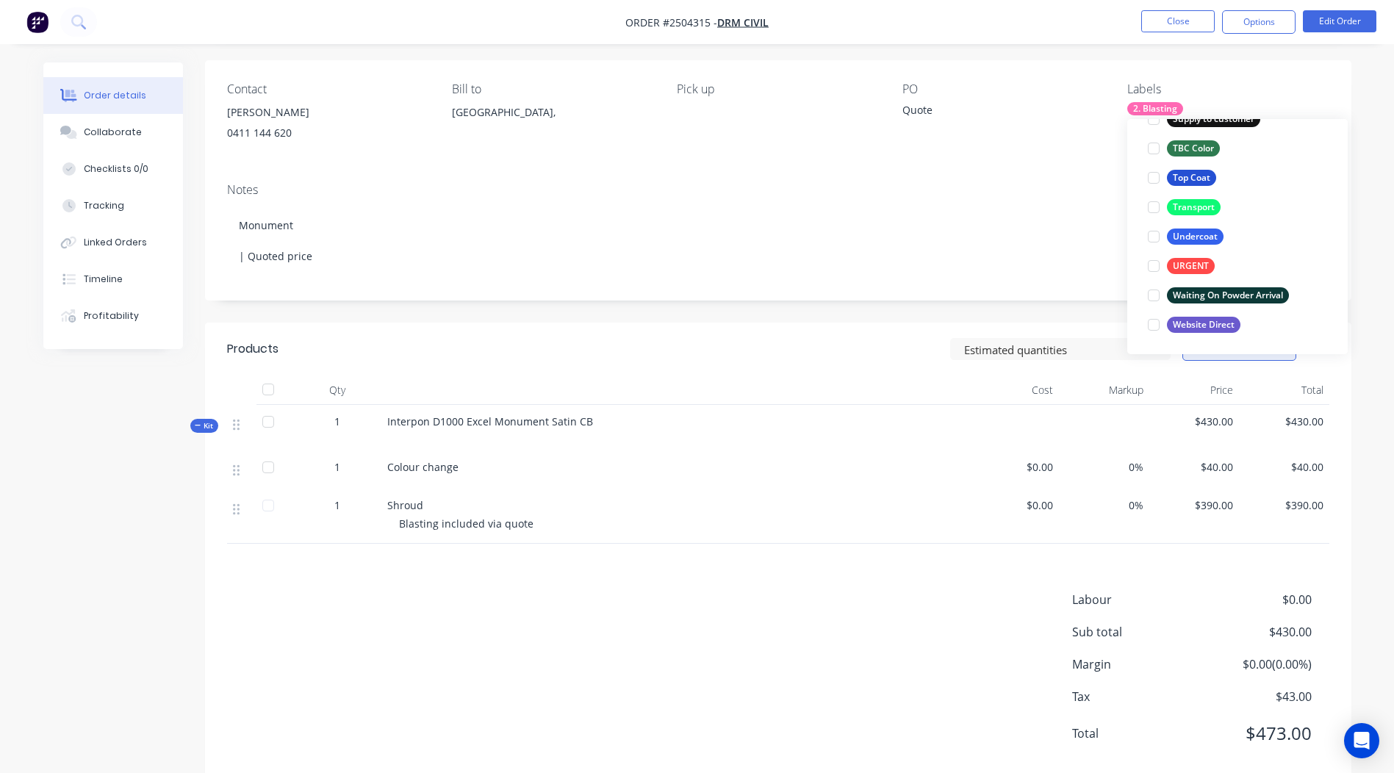
scroll to position [135, 0]
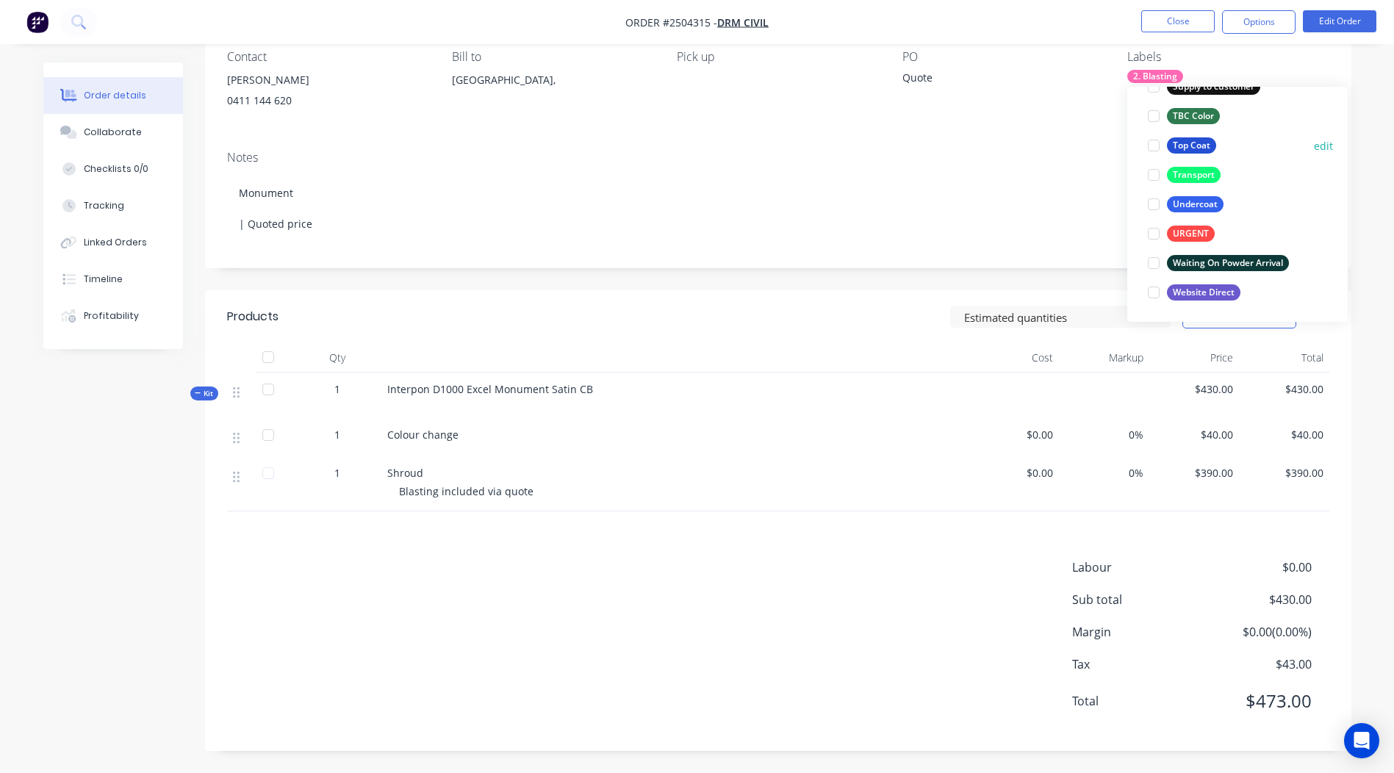
click at [1195, 148] on div "Top Coat" at bounding box center [1191, 145] width 49 height 16
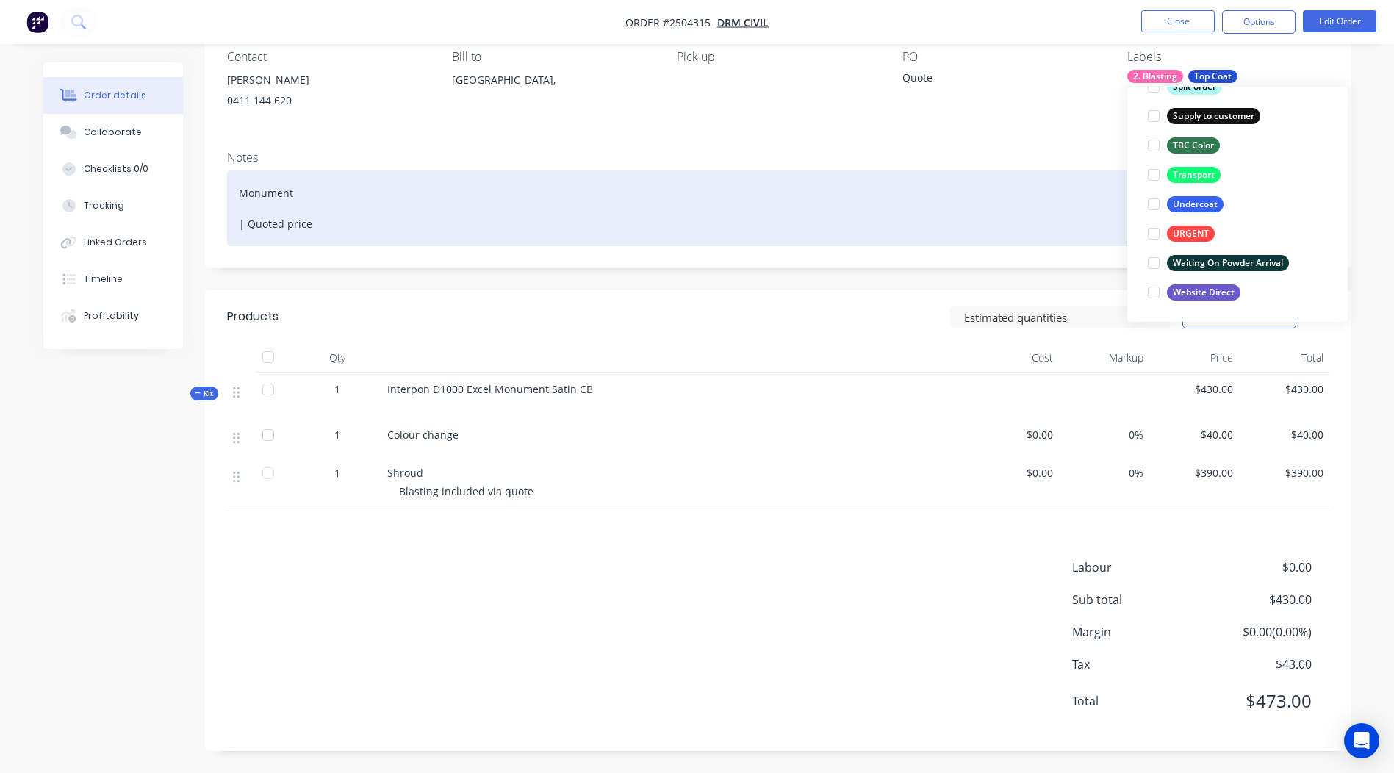
scroll to position [88, 0]
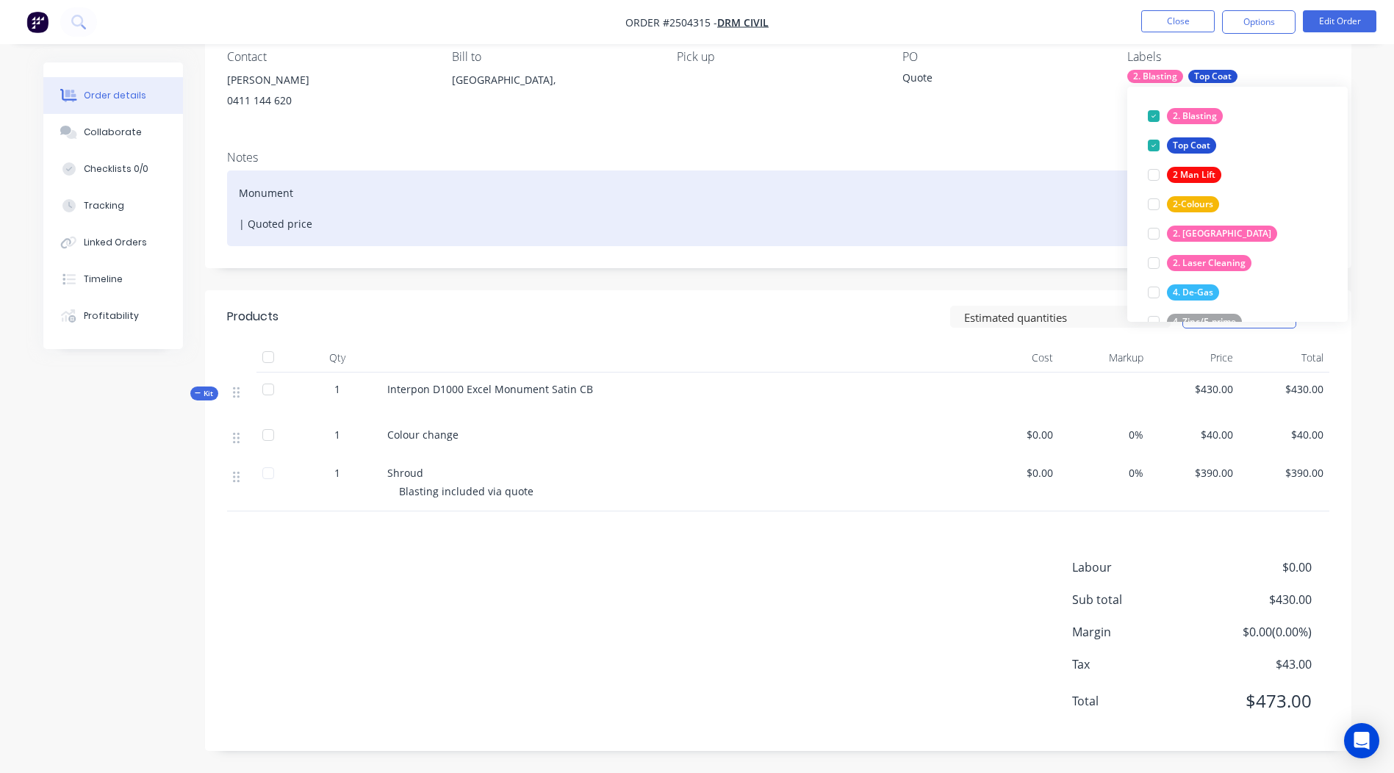
click at [964, 175] on div "Monument | Quoted price" at bounding box center [778, 209] width 1103 height 76
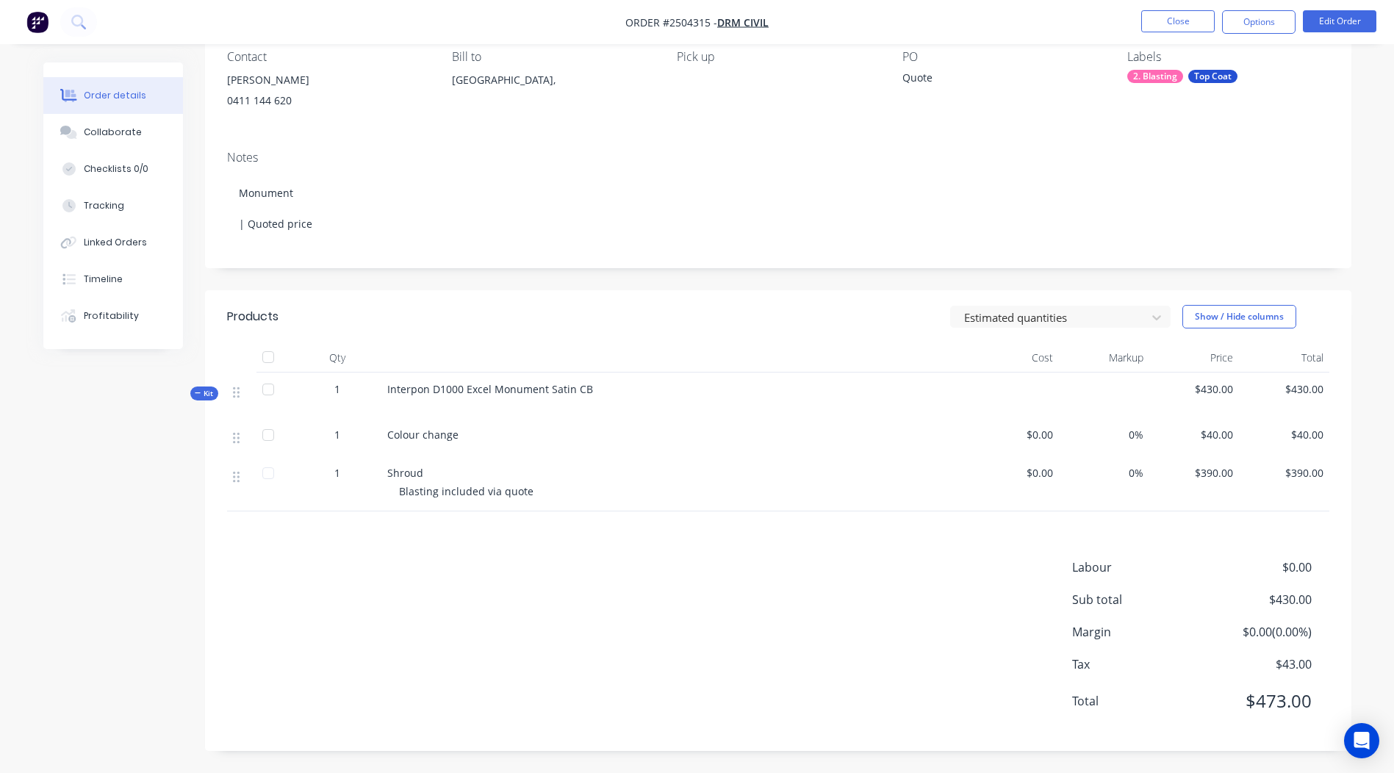
click at [1018, 137] on div "Contact Sean Durston-Ryan 0411 144 620 Bill to Australia, Pick up PO Quote Labe…" at bounding box center [778, 83] width 1147 height 111
click at [1160, 16] on button "Close" at bounding box center [1179, 21] width 74 height 22
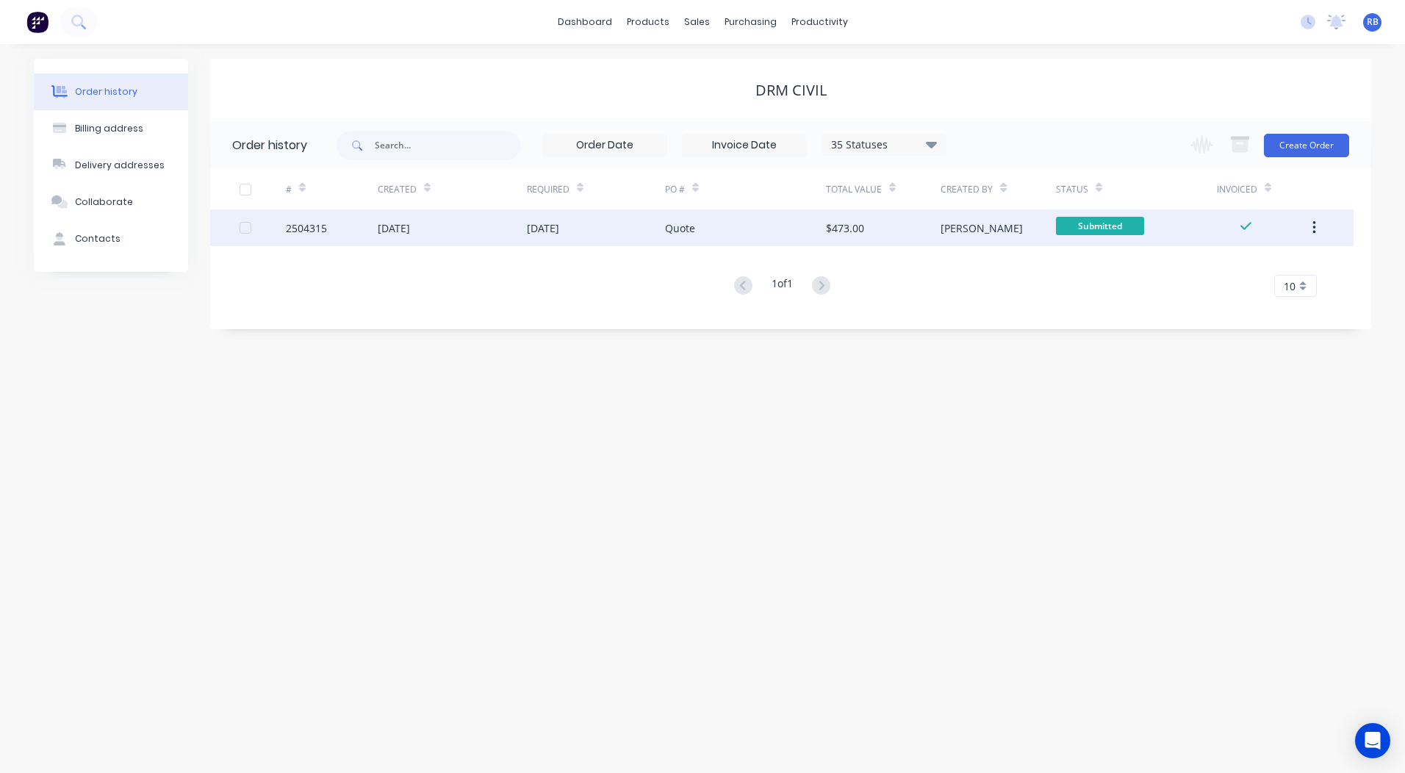
click at [460, 226] on div "[DATE]" at bounding box center [452, 228] width 149 height 37
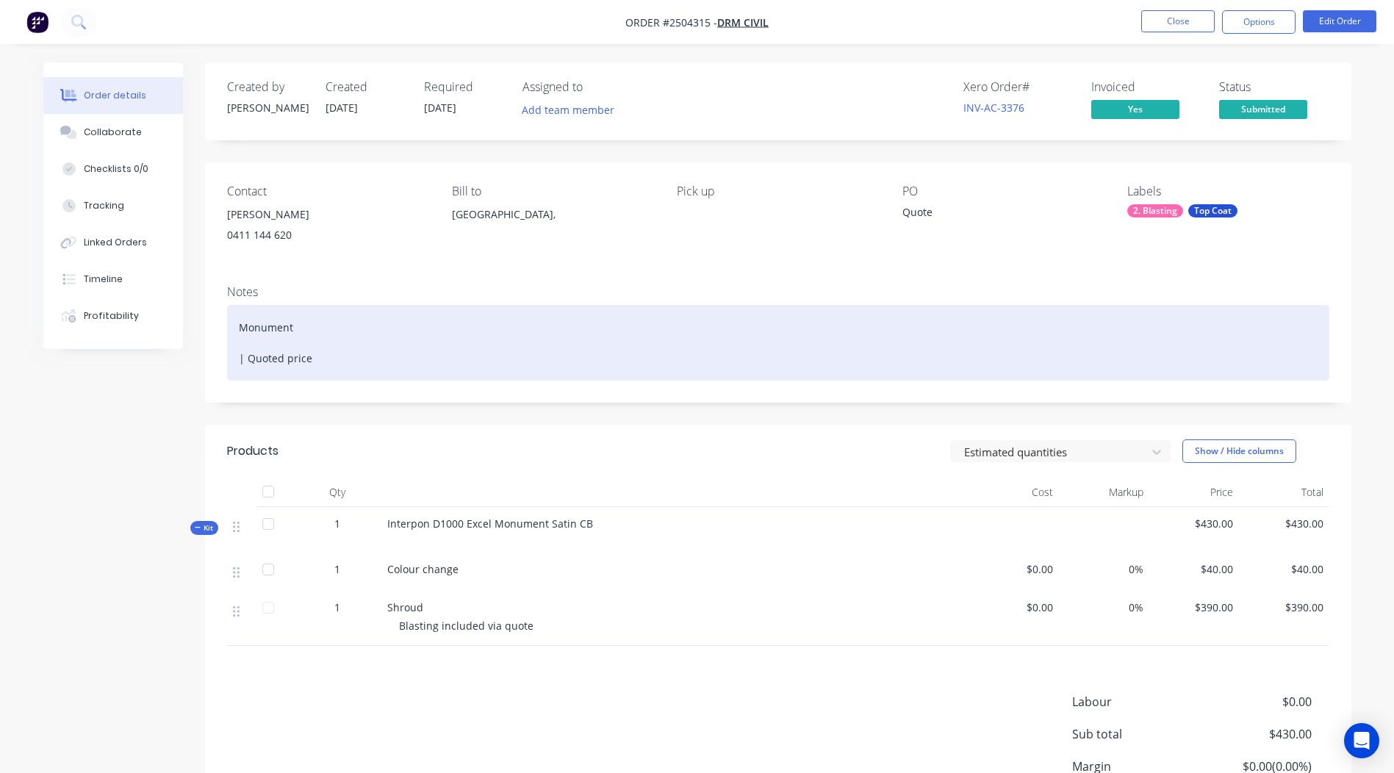
click at [460, 359] on div "Monument | Quoted price" at bounding box center [778, 343] width 1103 height 76
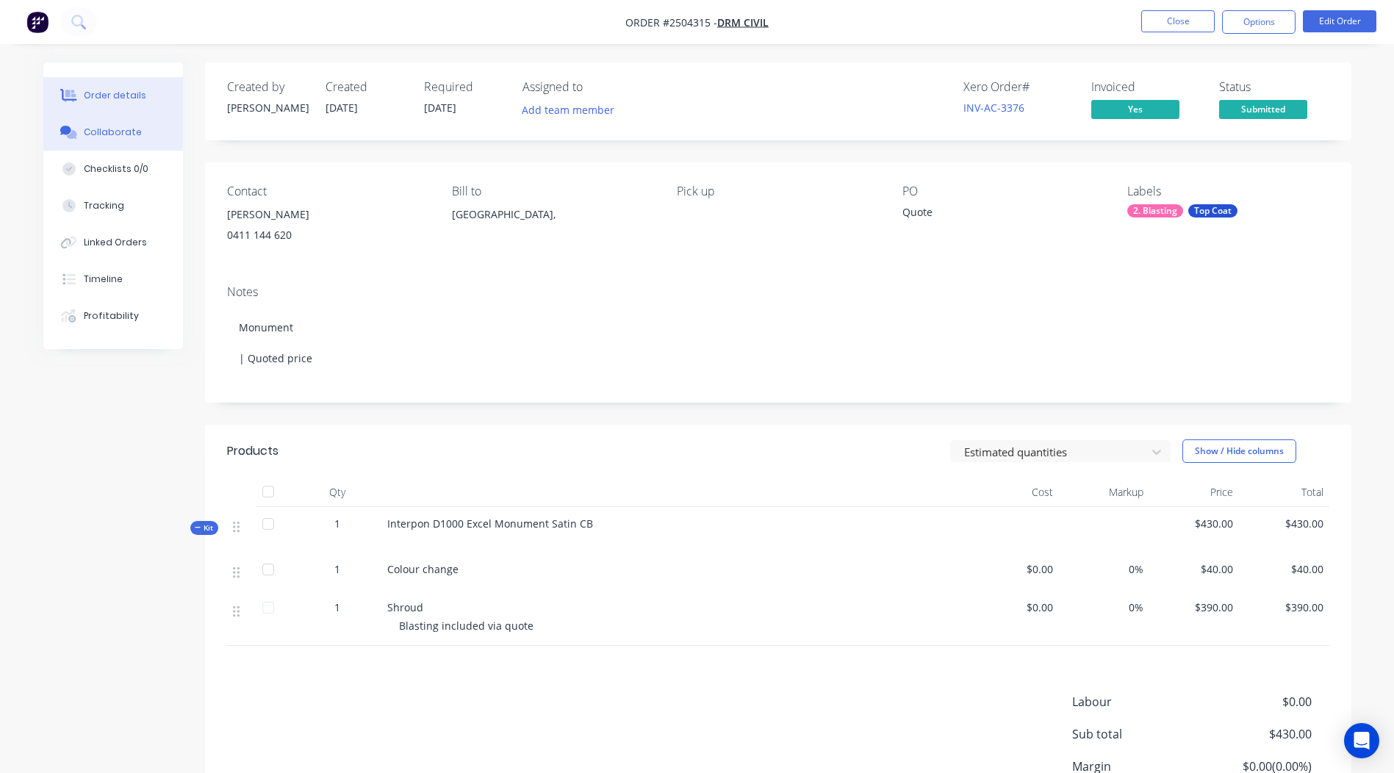
click at [91, 122] on button "Collaborate" at bounding box center [113, 132] width 140 height 37
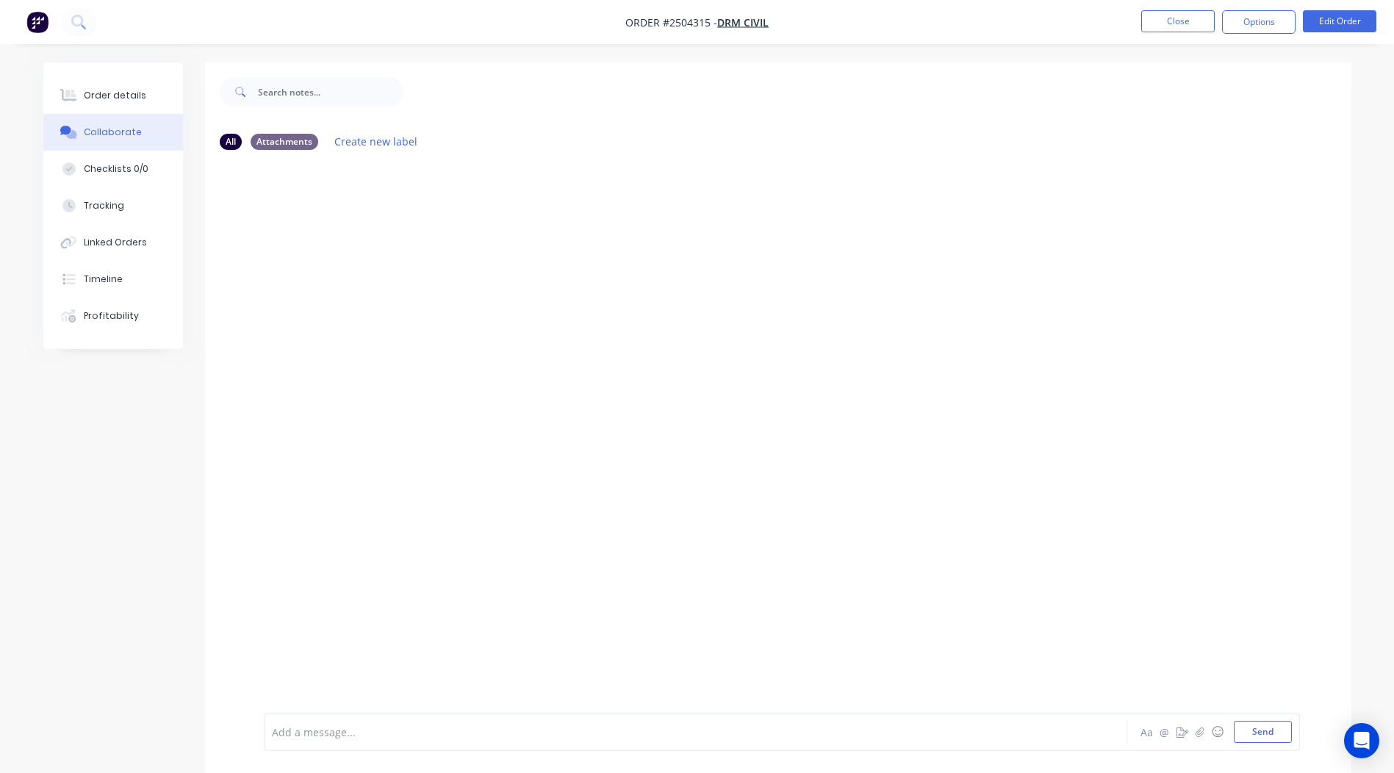
click at [323, 720] on div "Add a message... Aa @ ☺ Send" at bounding box center [782, 732] width 1036 height 38
click at [333, 722] on div "Add a message..." at bounding box center [654, 732] width 765 height 22
click at [1159, 22] on button "Close" at bounding box center [1179, 21] width 74 height 22
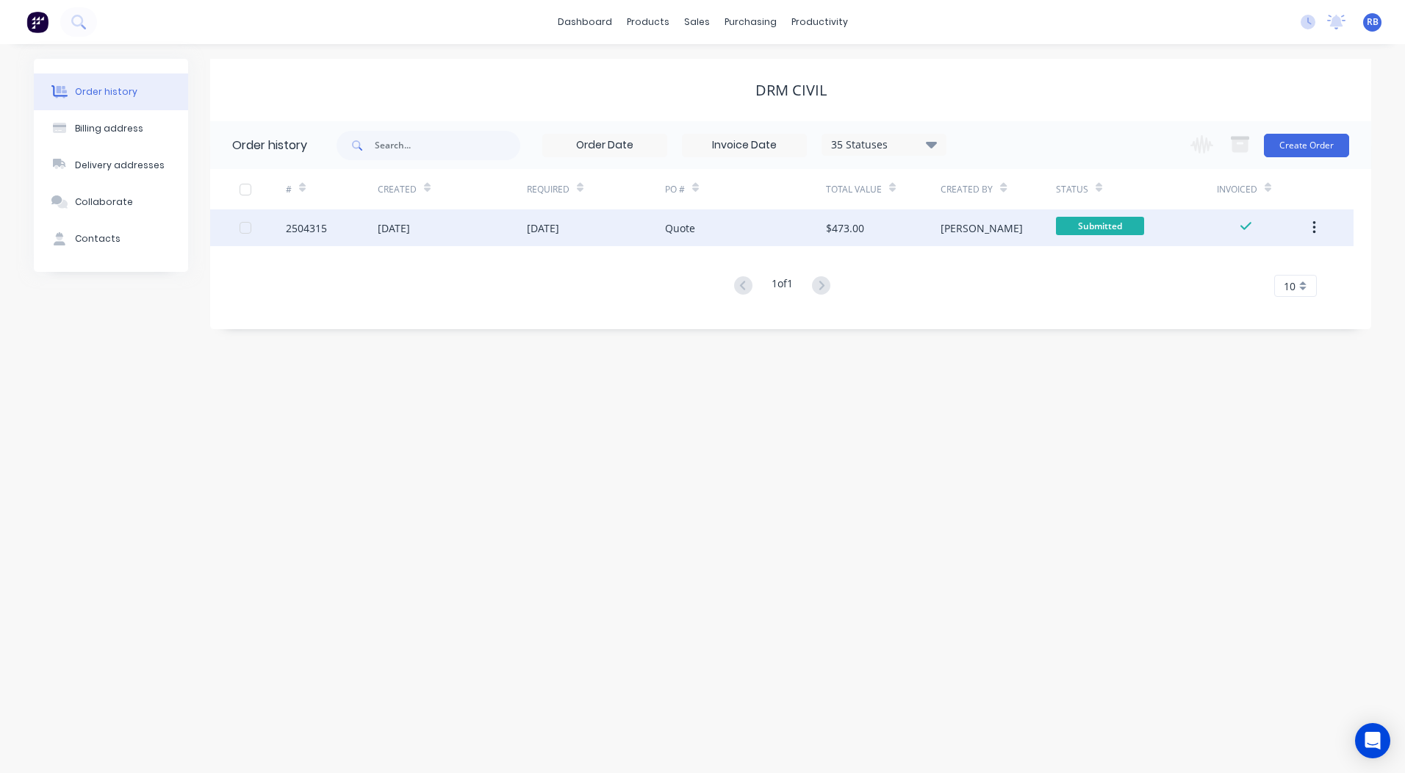
click at [526, 236] on div "[DATE]" at bounding box center [452, 228] width 149 height 37
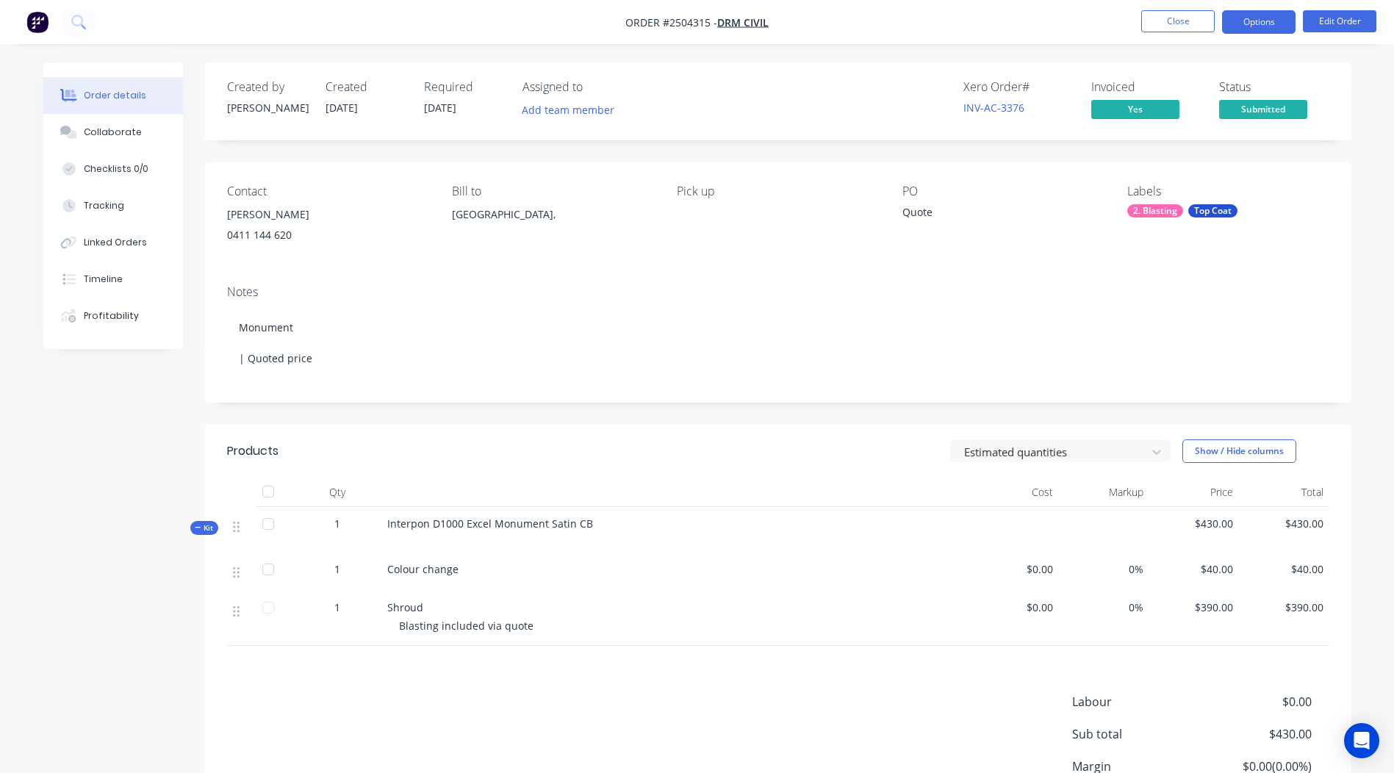
click at [1287, 18] on button "Options" at bounding box center [1259, 22] width 74 height 24
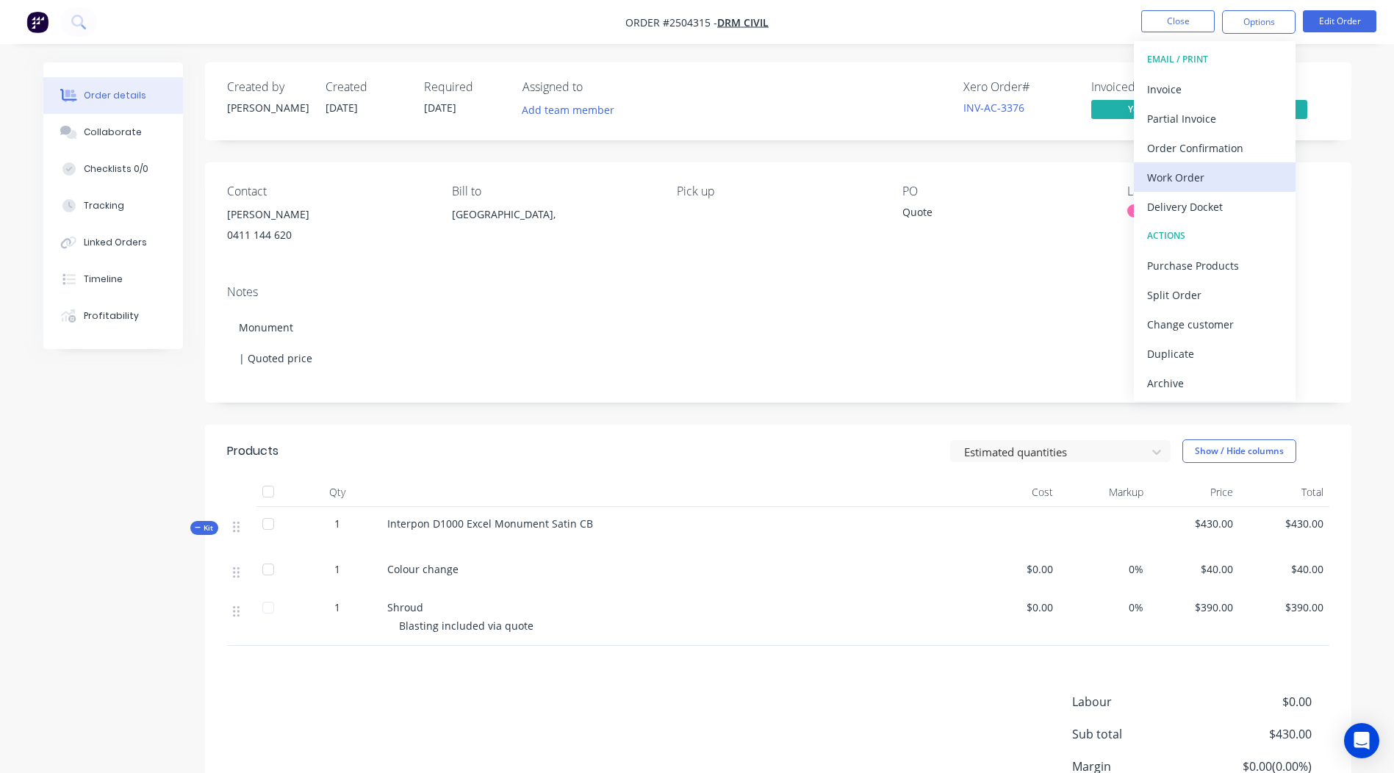
click at [1195, 177] on div "Work Order" at bounding box center [1214, 177] width 135 height 21
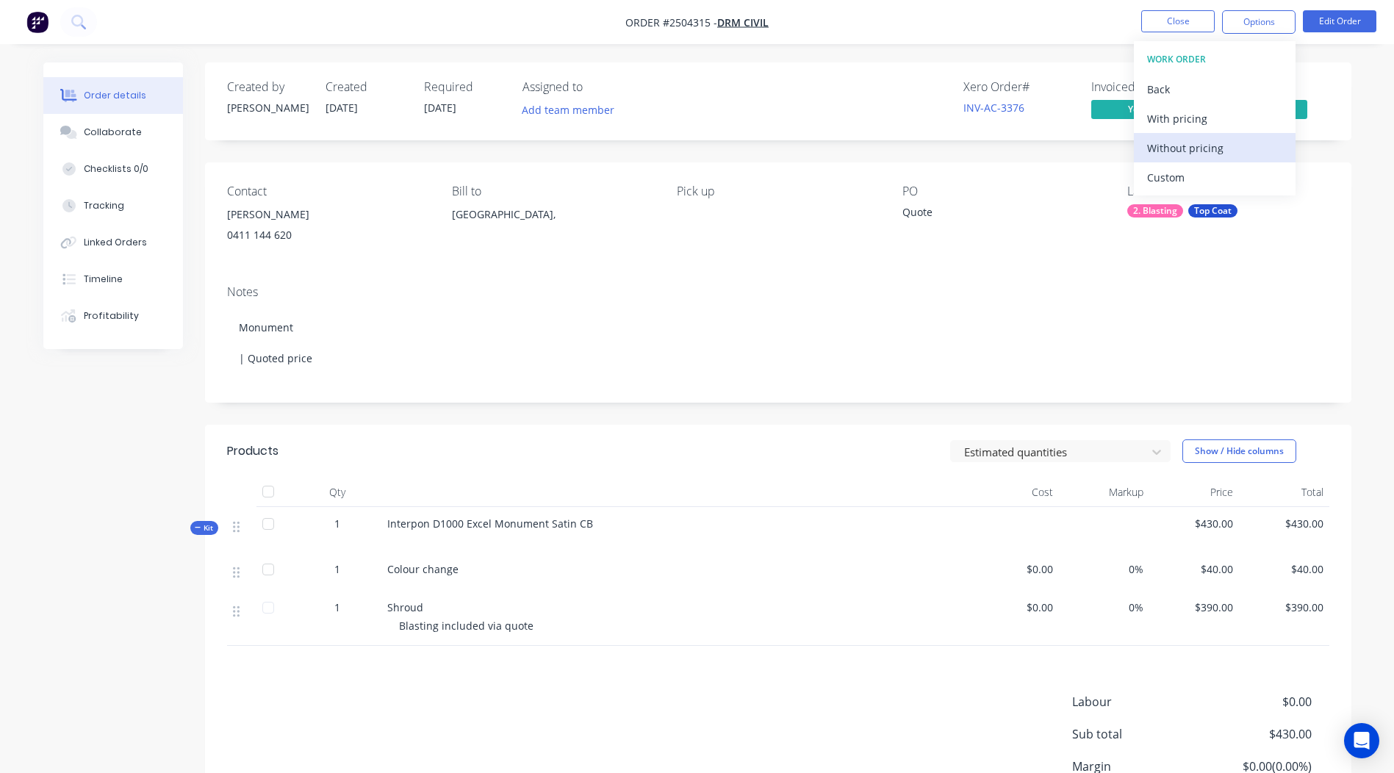
click at [1190, 149] on div "Without pricing" at bounding box center [1214, 147] width 135 height 21
click at [725, 164] on div "Contact Sean Durston-Ryan 0411 144 620 Bill to Australia, Pick up PO Quote Labe…" at bounding box center [778, 217] width 1147 height 111
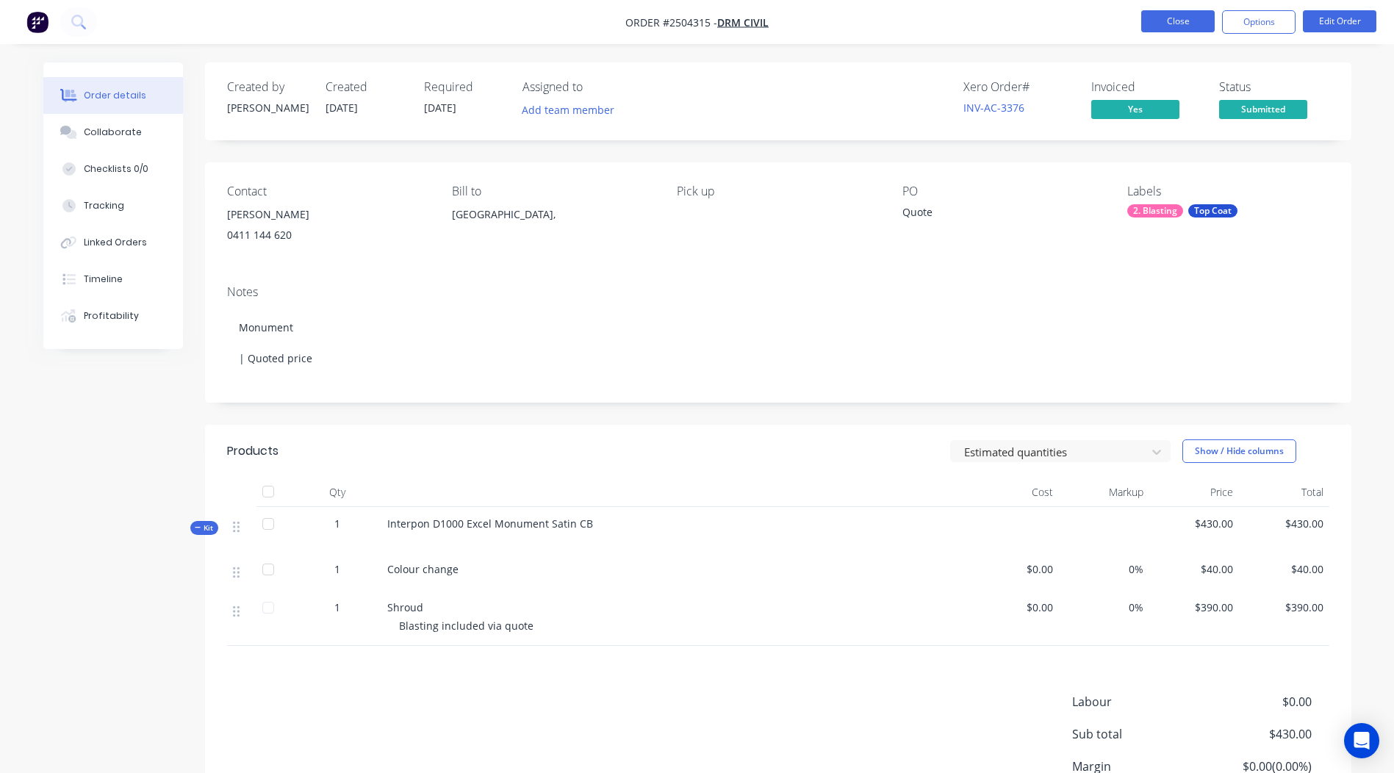
click at [1169, 22] on button "Close" at bounding box center [1179, 21] width 74 height 22
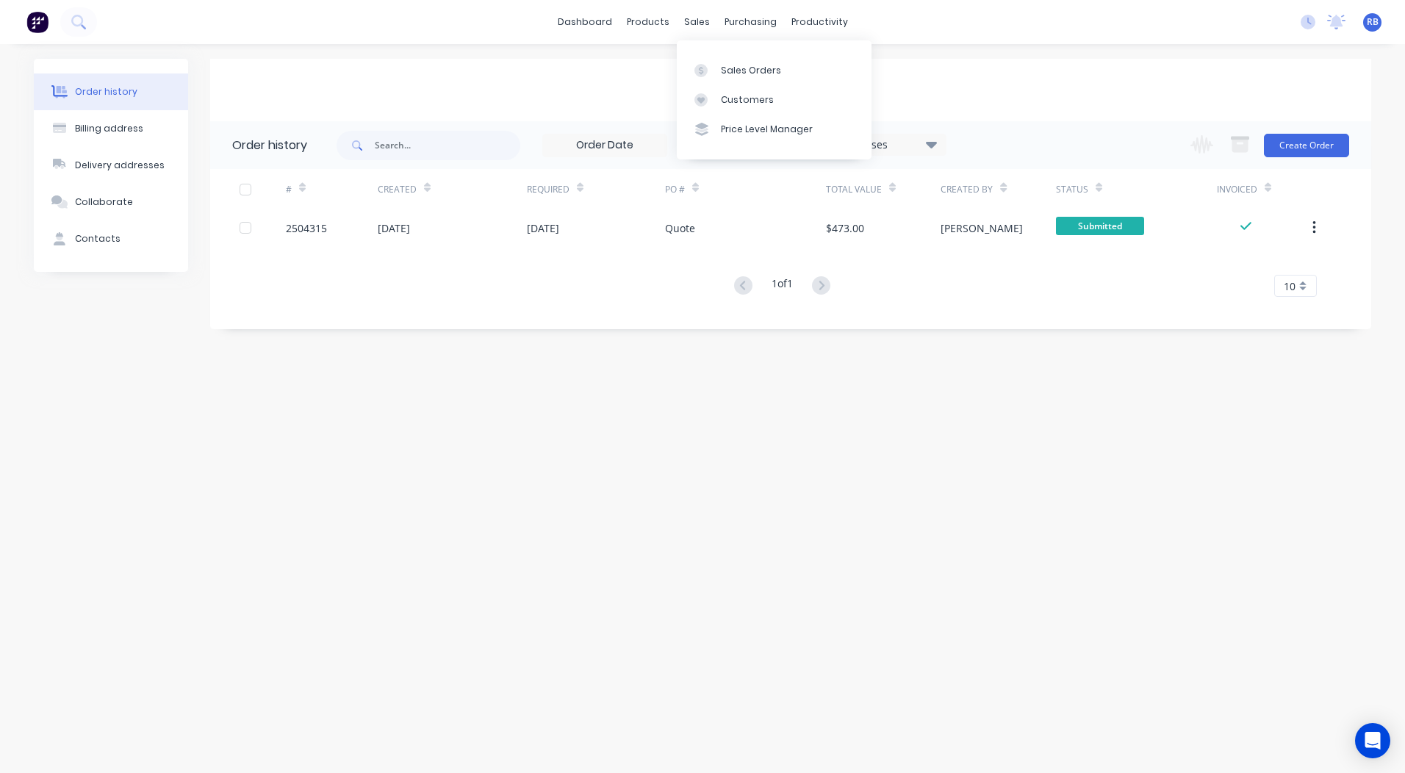
click at [729, 54] on div "Sales Orders Customers Price Level Manager" at bounding box center [774, 99] width 195 height 118
drag, startPoint x: 729, startPoint y: 54, endPoint x: 577, endPoint y: 68, distance: 152.7
click at [579, 68] on div "DRM Civil" at bounding box center [790, 90] width 1161 height 62
click at [714, 64] on div at bounding box center [706, 70] width 22 height 13
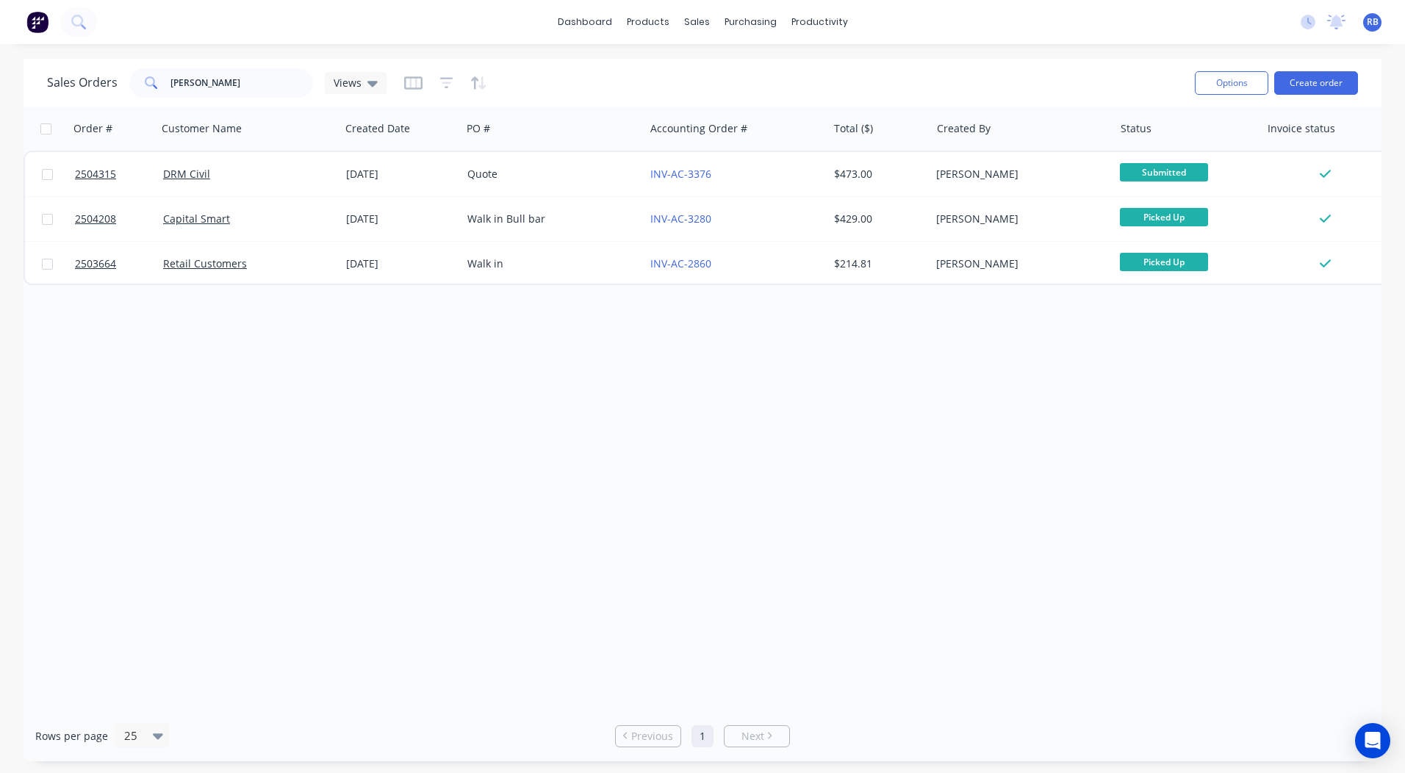
click at [1034, 62] on div "Sales Orders sean Views Options Create order" at bounding box center [703, 83] width 1358 height 48
click at [909, 65] on div "Sales Orders sean Views" at bounding box center [615, 83] width 1136 height 36
type input "s"
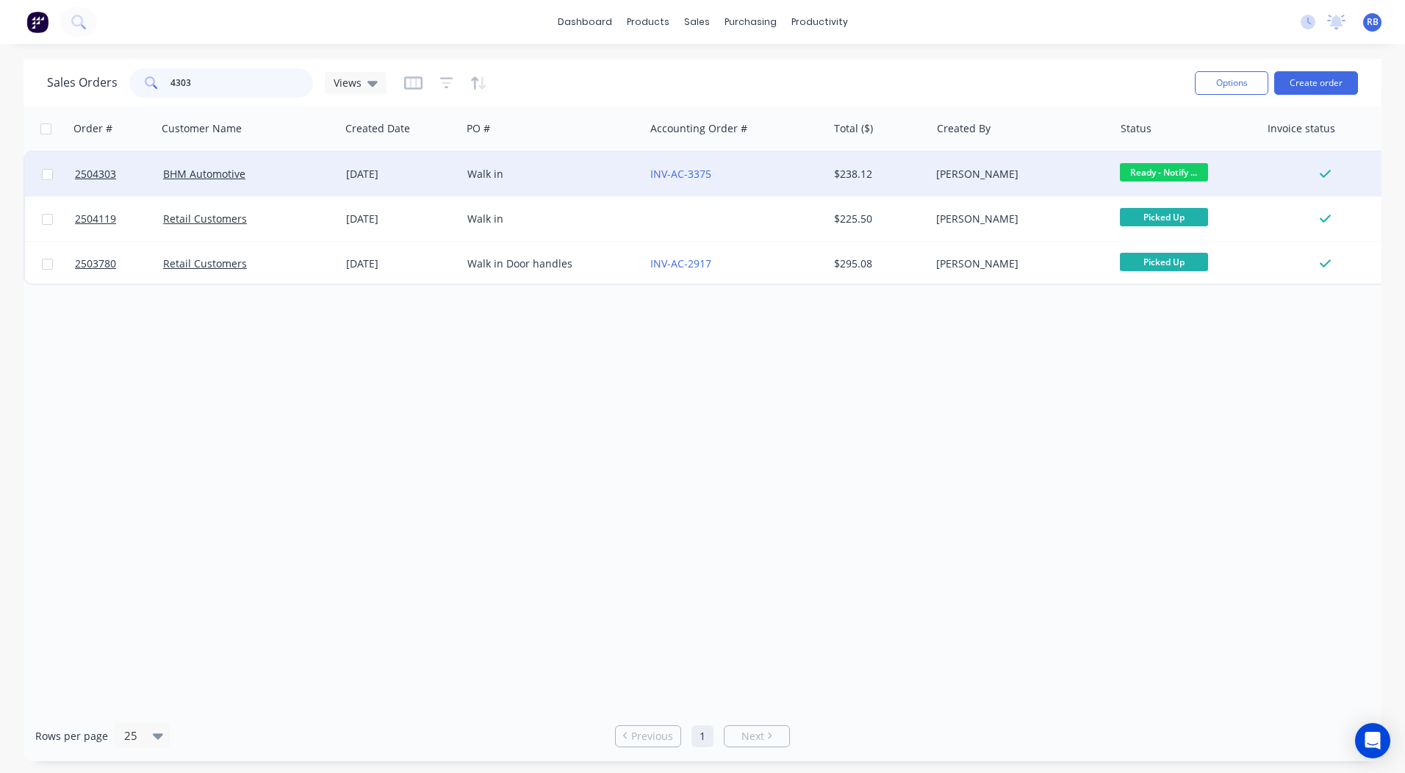
type input "4303"
click at [861, 184] on div "$238.12" at bounding box center [879, 174] width 103 height 44
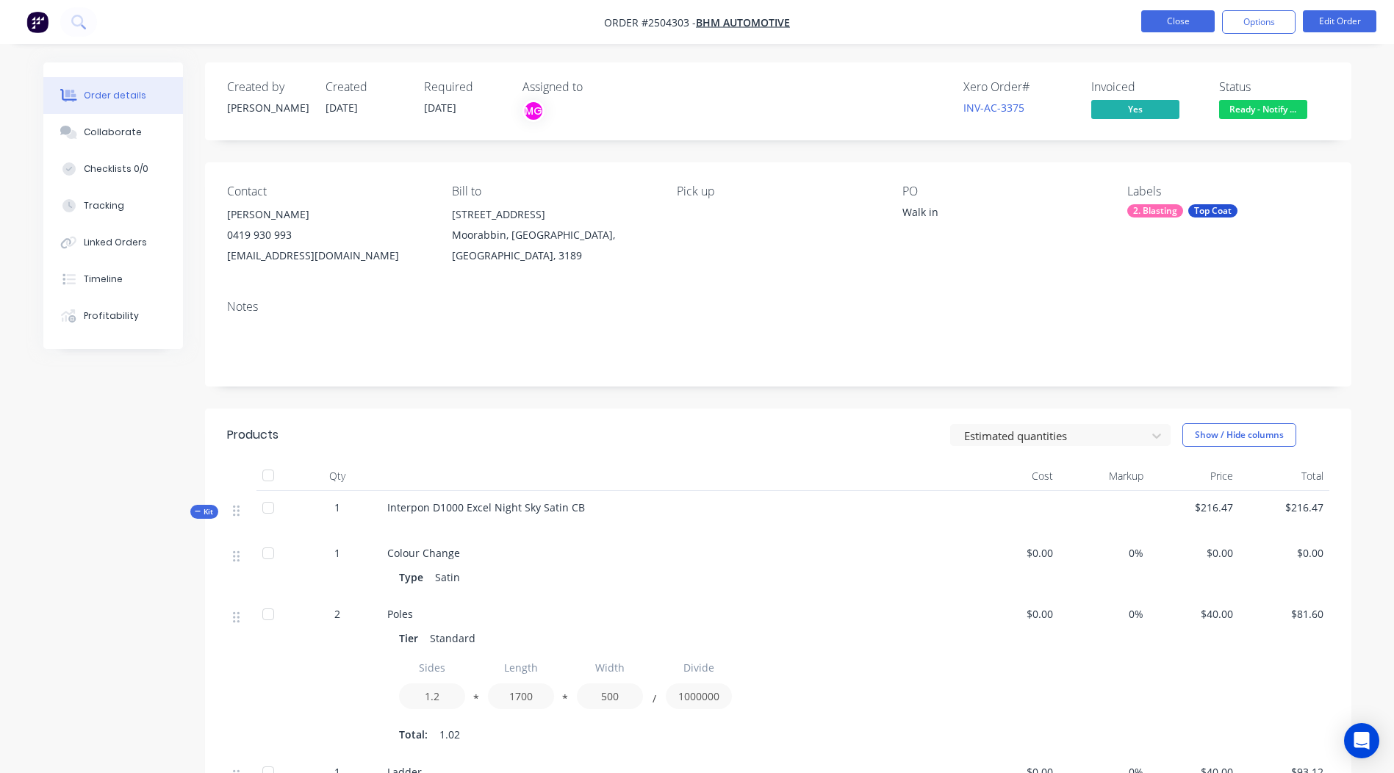
click at [1164, 14] on button "Close" at bounding box center [1179, 21] width 74 height 22
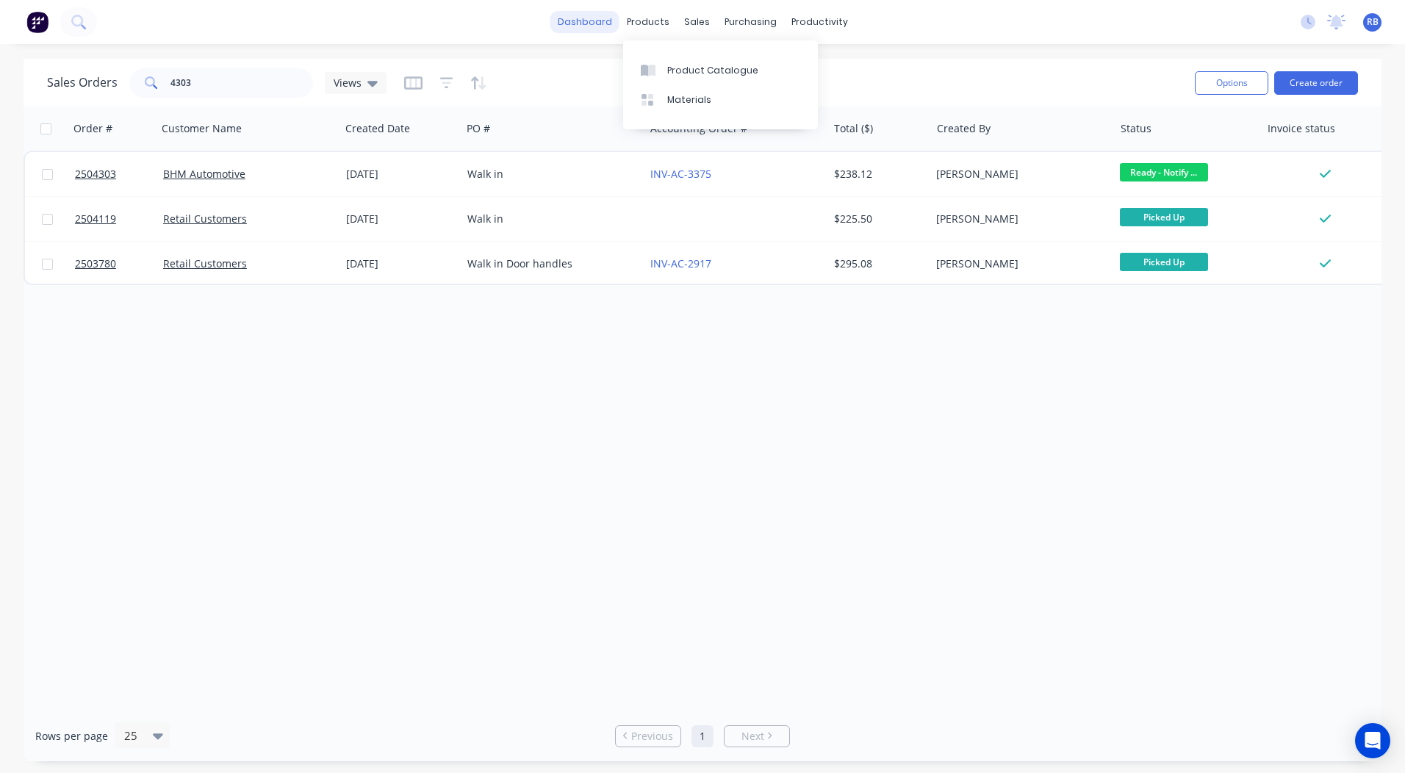
click at [619, 19] on link "dashboard" at bounding box center [585, 22] width 69 height 22
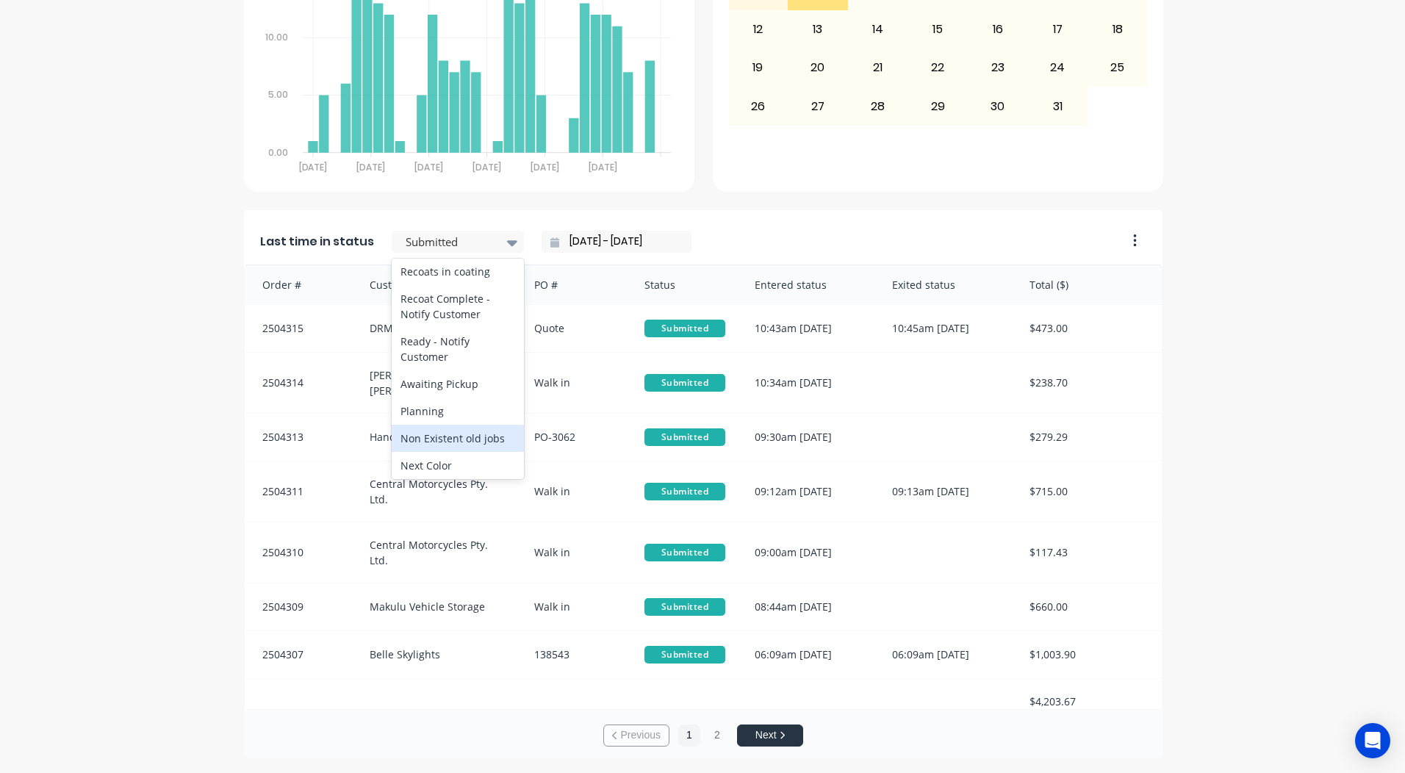
scroll to position [687, 0]
click at [437, 371] on div "Ready - Notify Customer" at bounding box center [458, 350] width 132 height 43
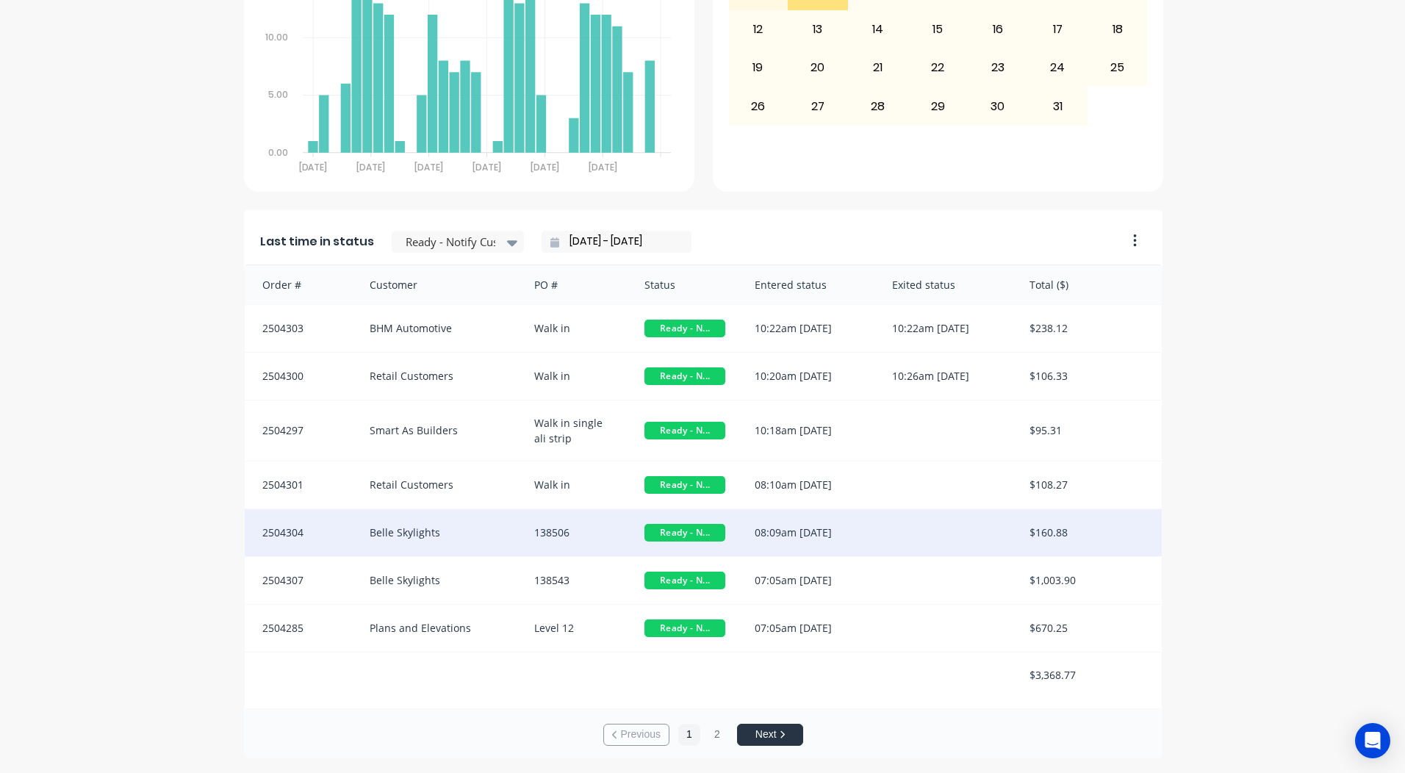
scroll to position [2, 0]
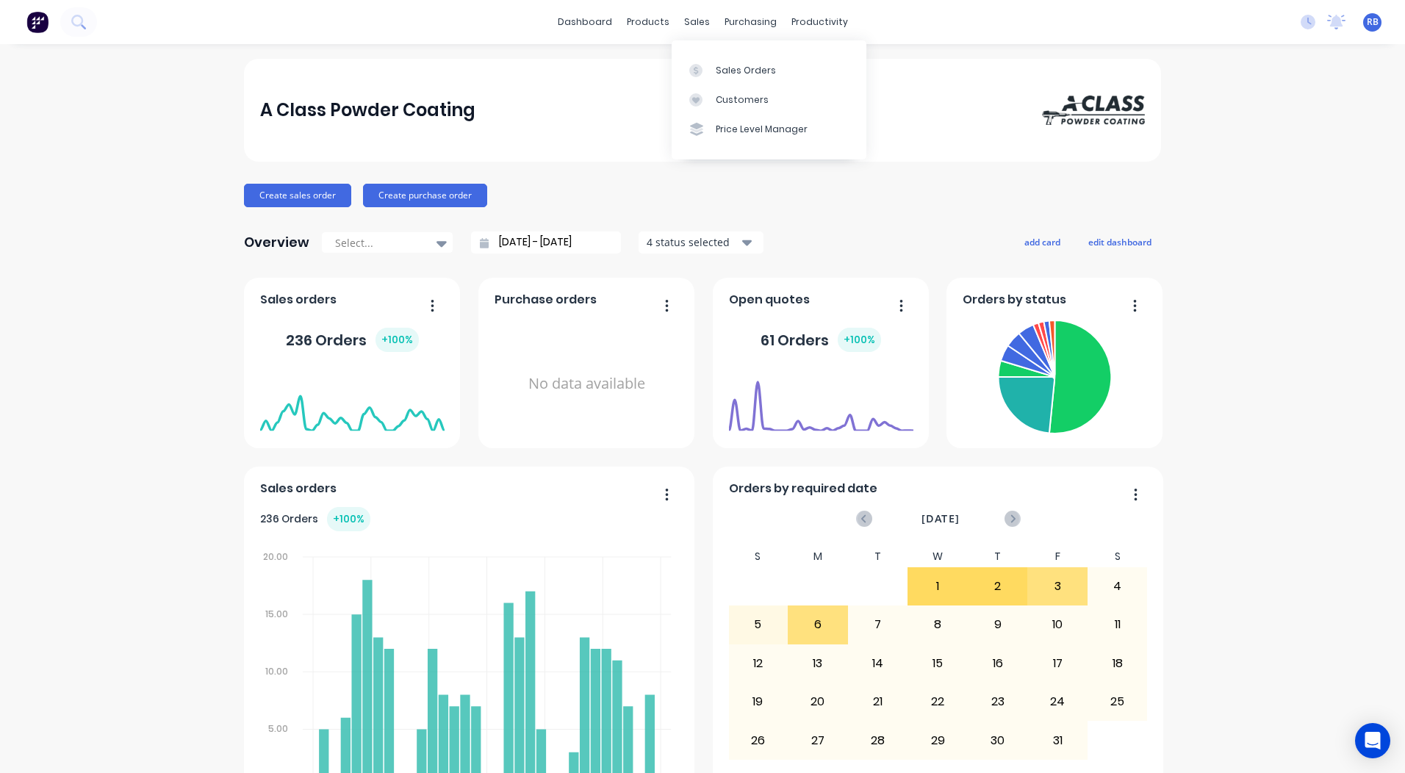
click at [717, 52] on div "Sales Orders Customers Price Level Manager" at bounding box center [769, 99] width 195 height 118
click at [717, 62] on link "Sales Orders" at bounding box center [769, 69] width 195 height 29
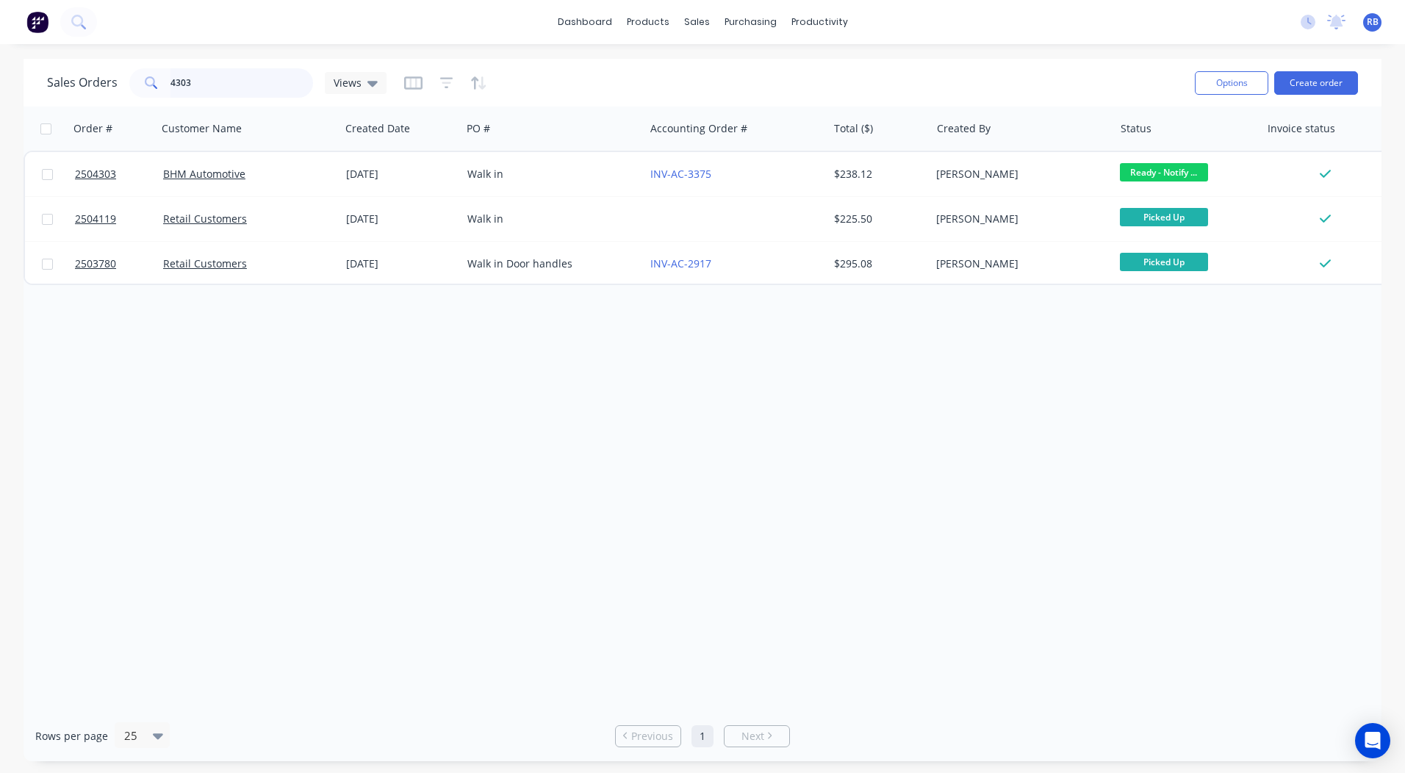
drag, startPoint x: 265, startPoint y: 76, endPoint x: 0, endPoint y: 90, distance: 265.0
click at [0, 100] on html "dashboard products sales purchasing productivity dashboard products Product Cat…" at bounding box center [702, 386] width 1405 height 773
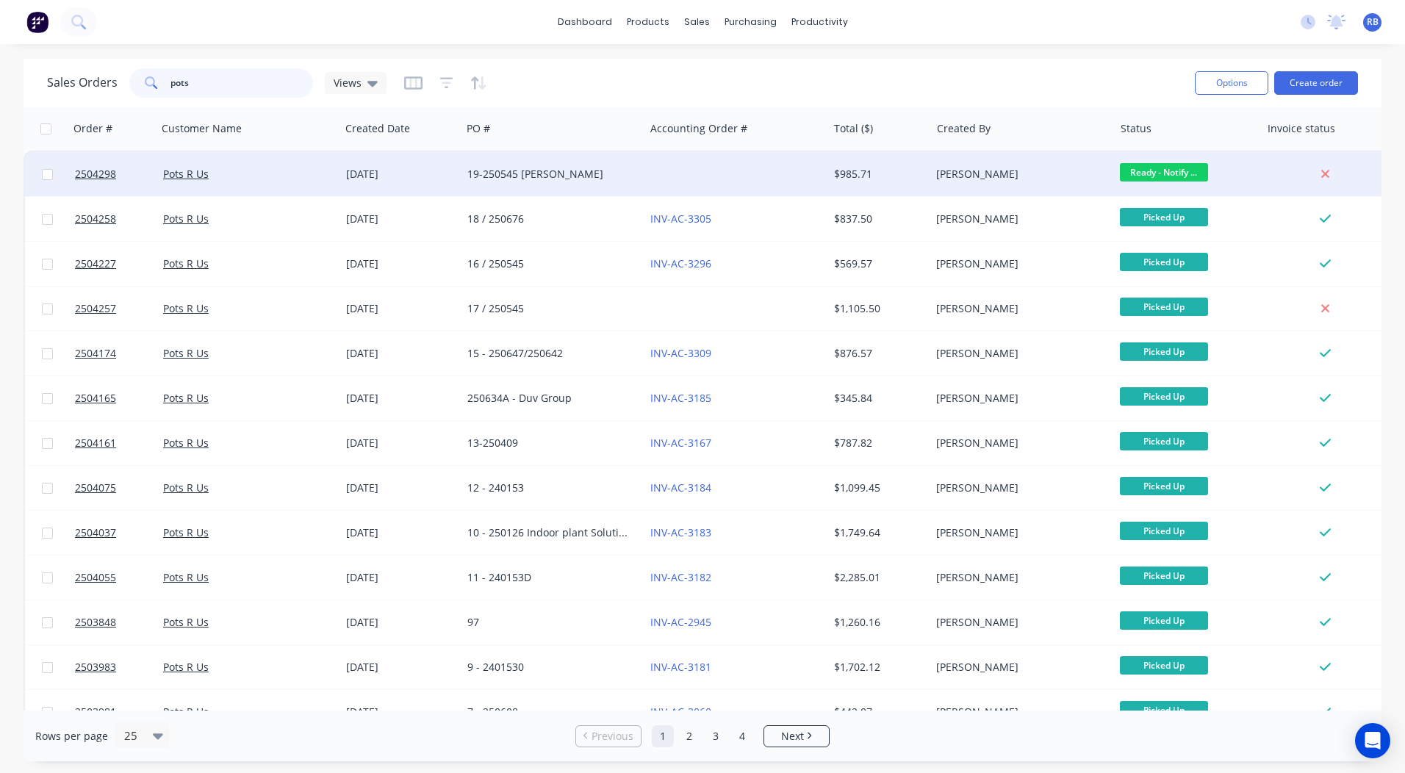
type input "pots"
click at [1147, 172] on span "Ready - Notify ..." at bounding box center [1164, 172] width 88 height 18
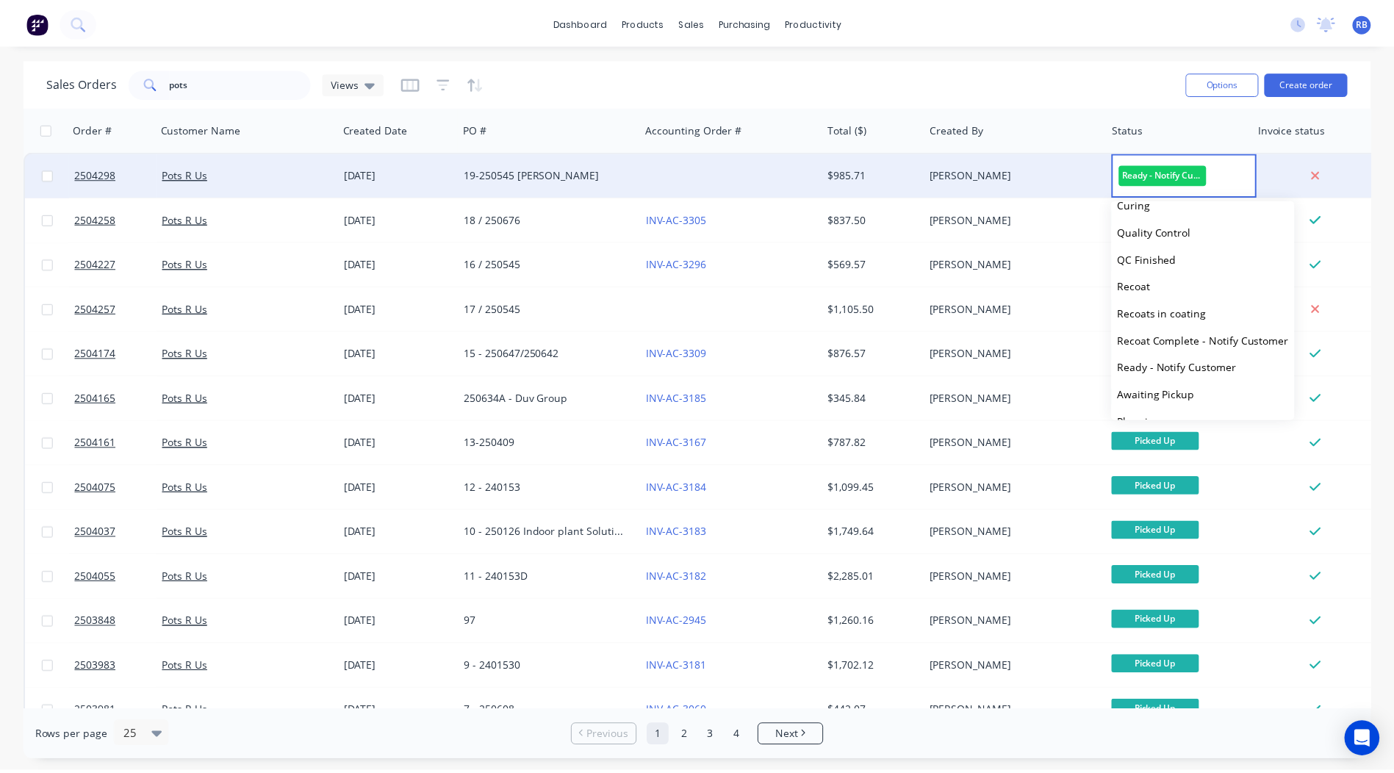
scroll to position [607, 0]
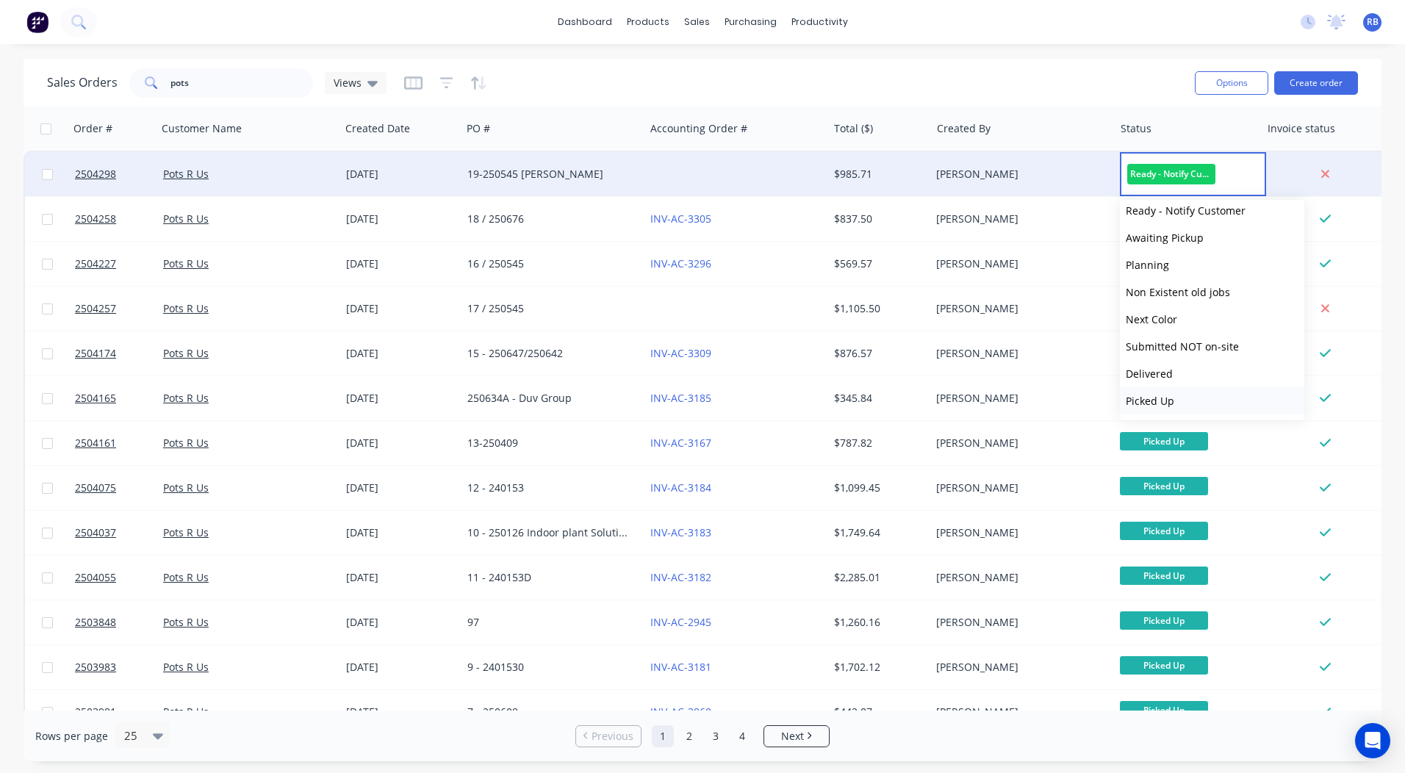
click at [1167, 402] on span "Picked Up" at bounding box center [1150, 401] width 49 height 14
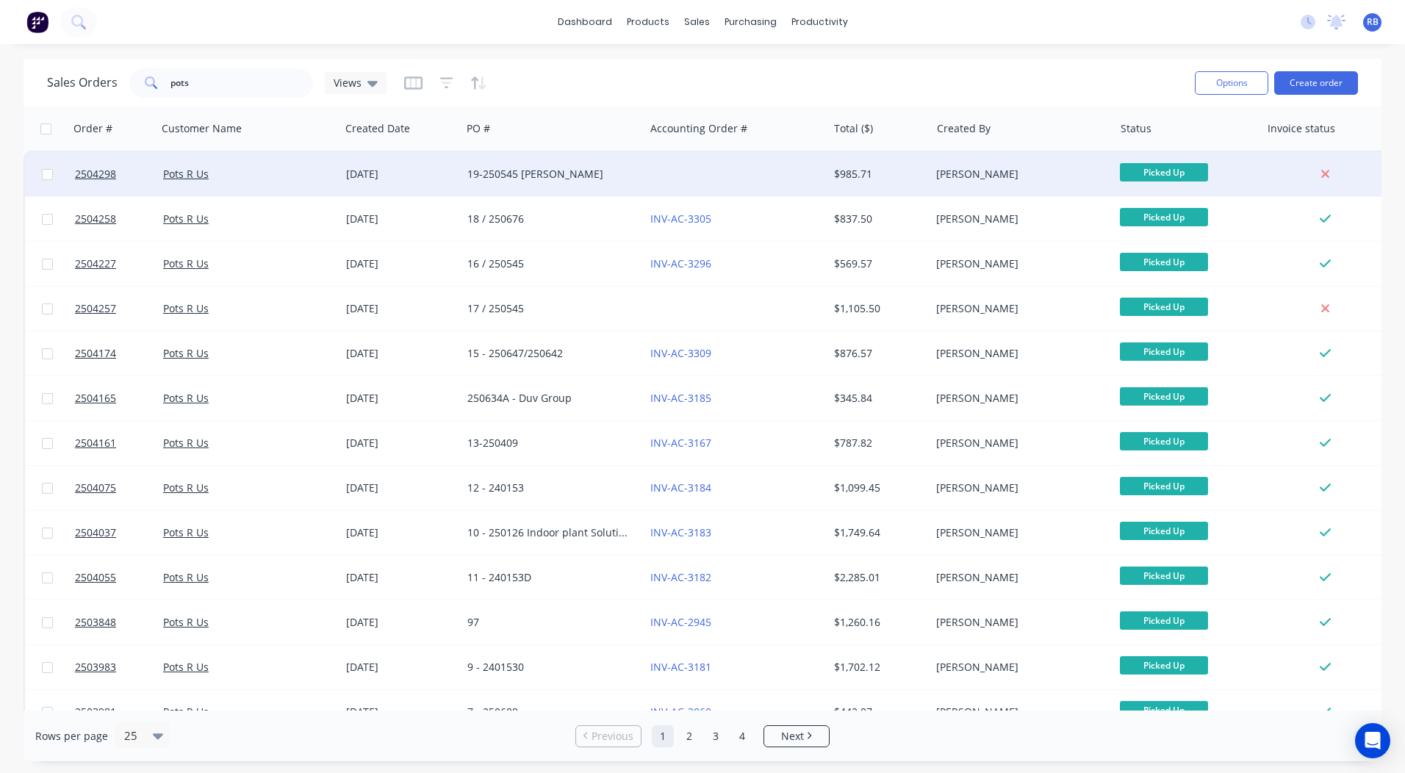
click at [1366, 79] on div "Sales Orders pots Views Options Create order" at bounding box center [703, 83] width 1358 height 48
click at [1280, 82] on button "Create order" at bounding box center [1317, 83] width 84 height 24
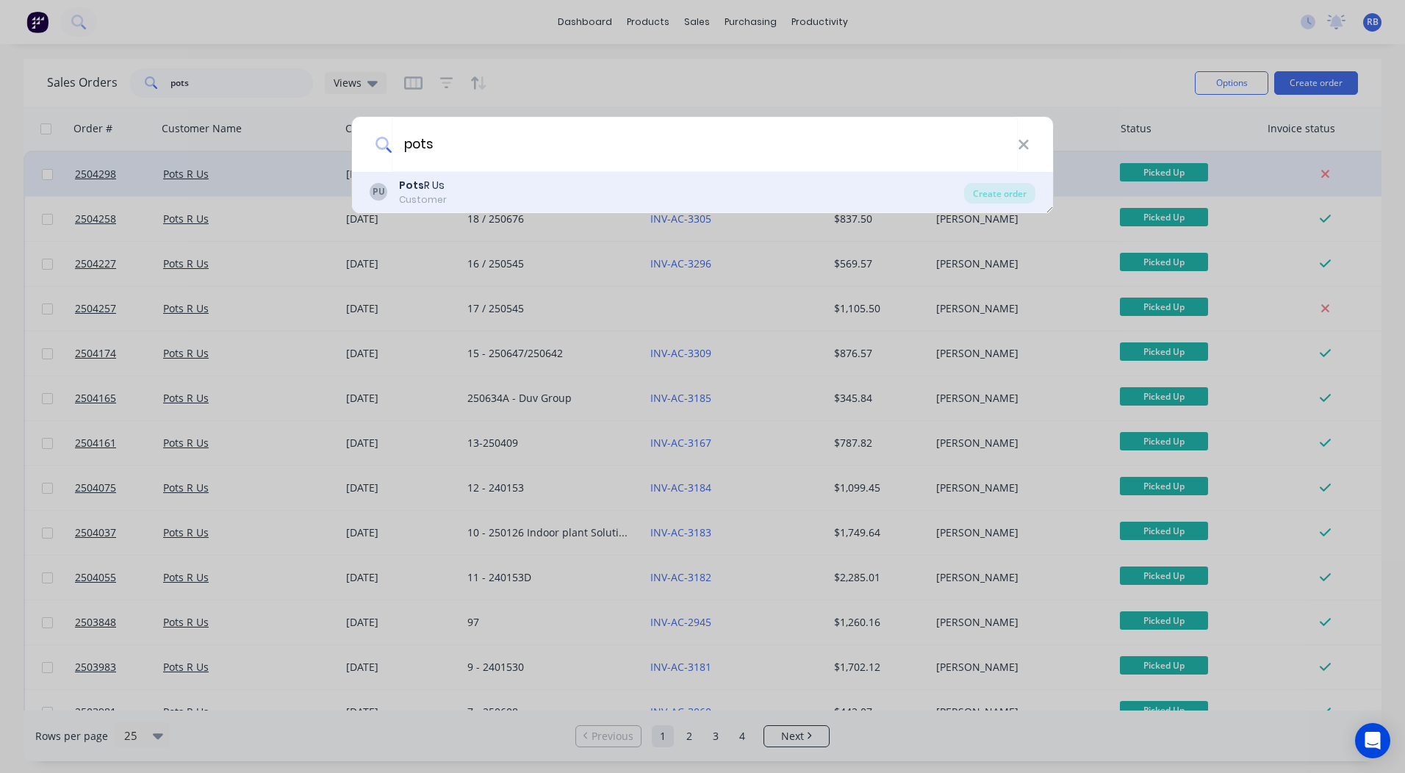
type input "pots"
click at [434, 190] on div "Pots R Us" at bounding box center [423, 185] width 48 height 15
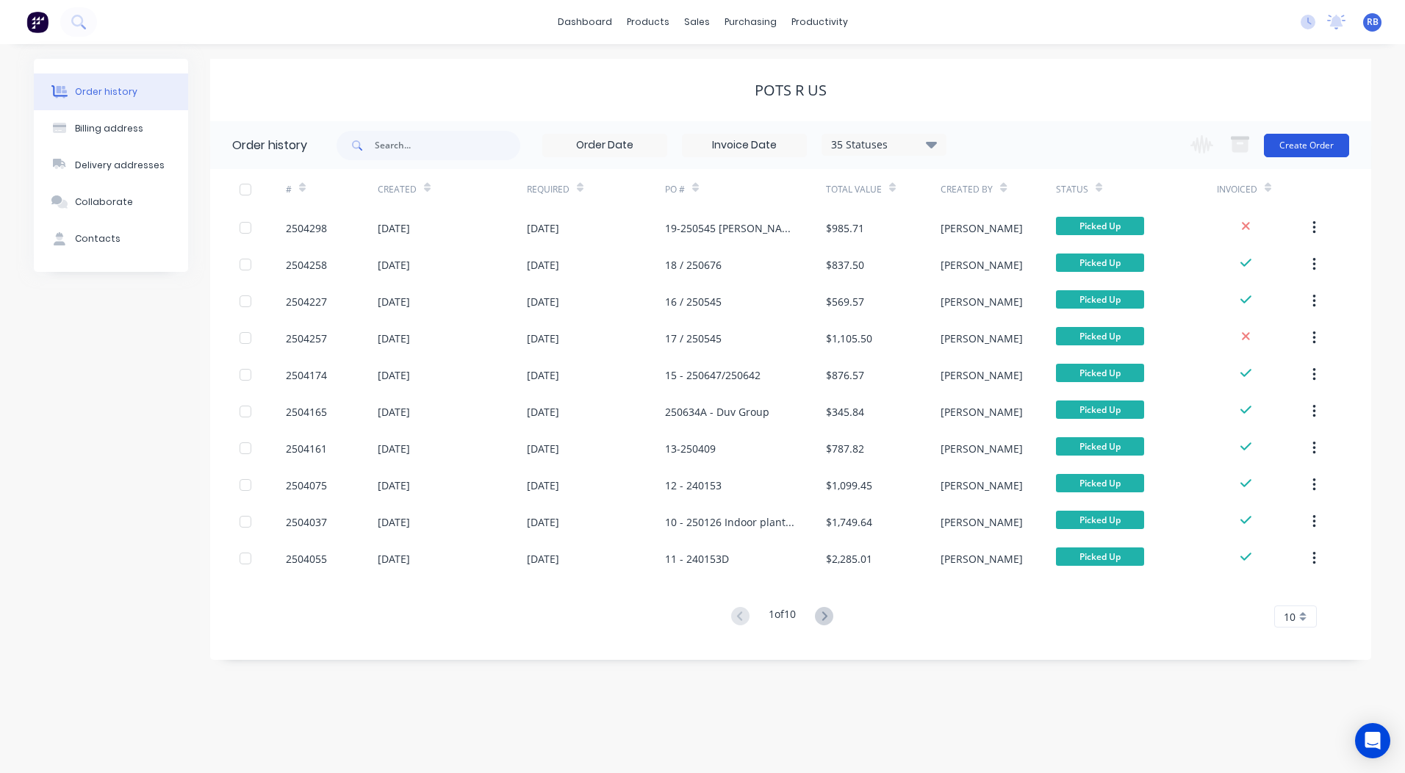
click at [1297, 148] on button "Create Order" at bounding box center [1306, 146] width 85 height 24
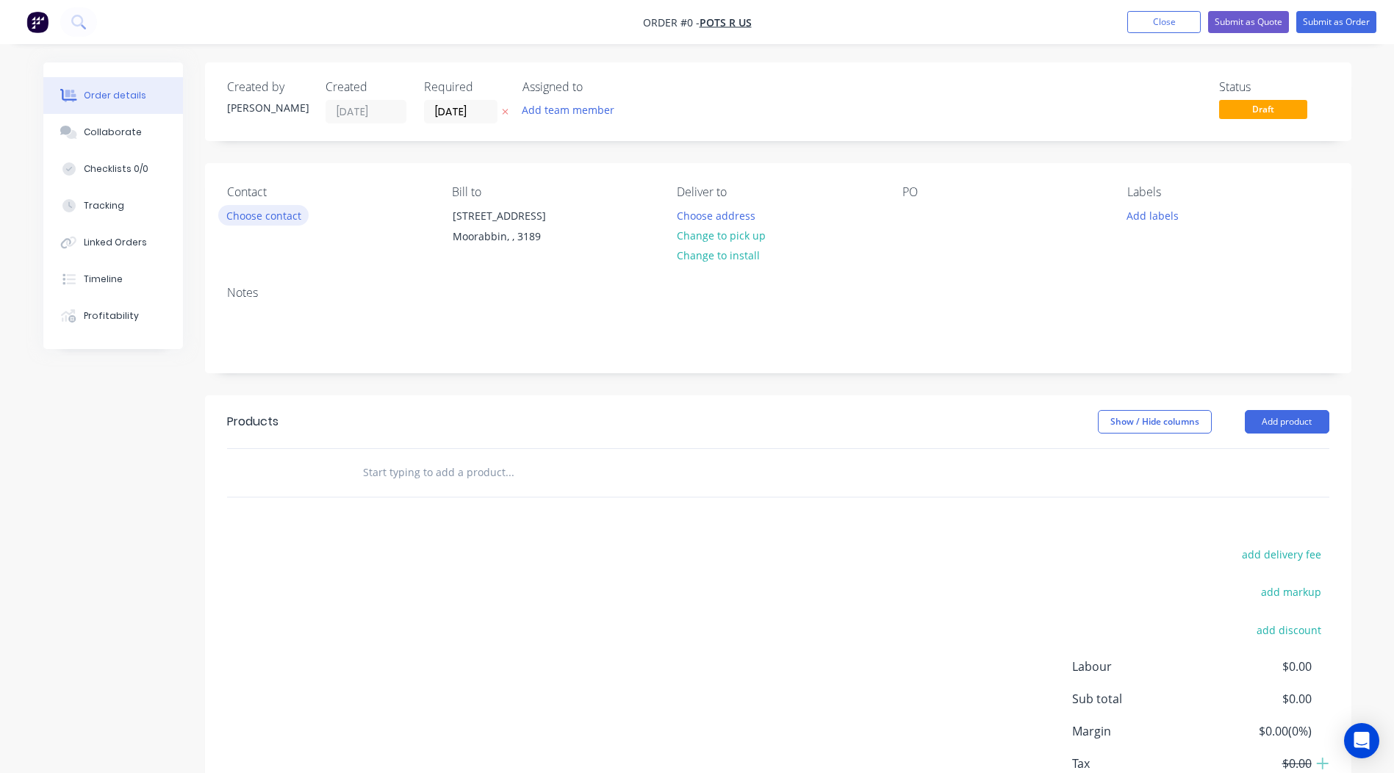
click at [271, 221] on button "Choose contact" at bounding box center [263, 215] width 90 height 20
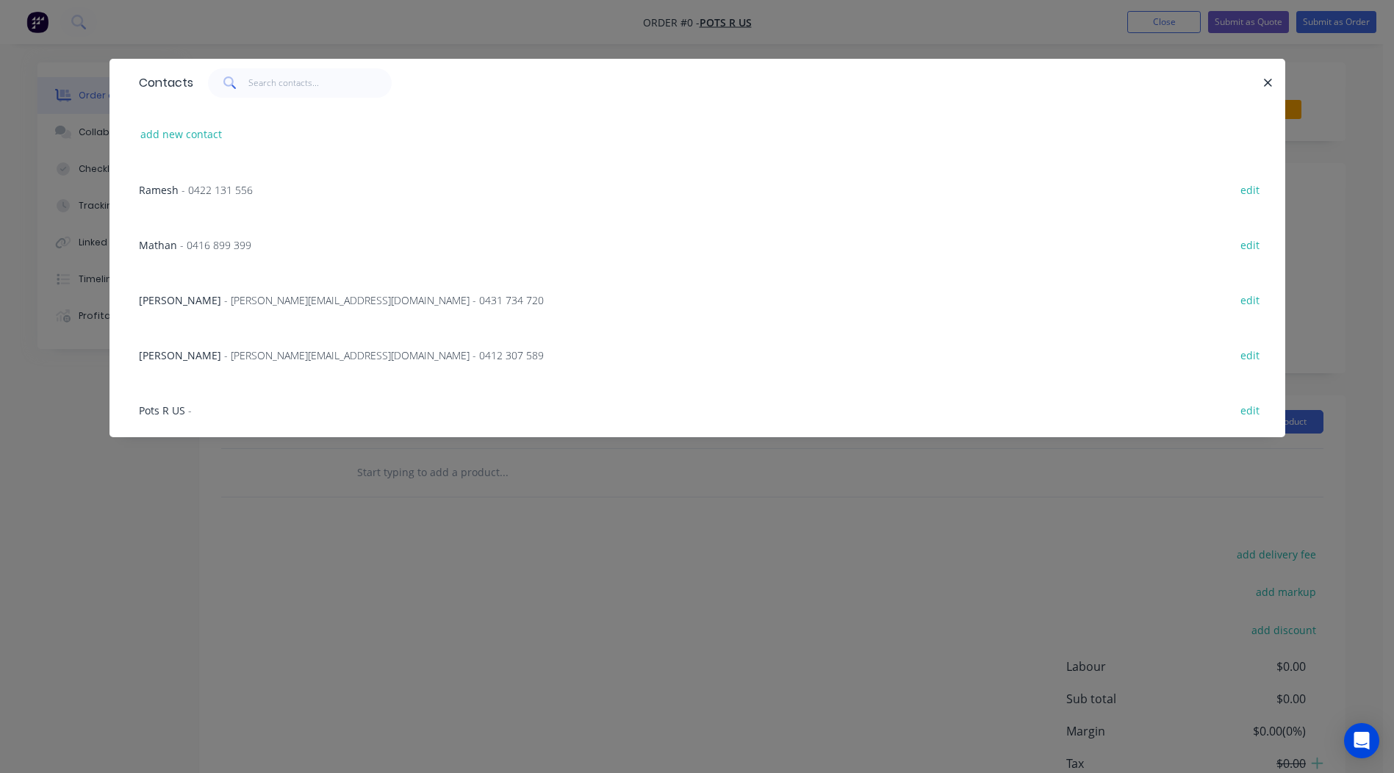
click at [198, 183] on span "- 0422 131 556" at bounding box center [217, 190] width 71 height 14
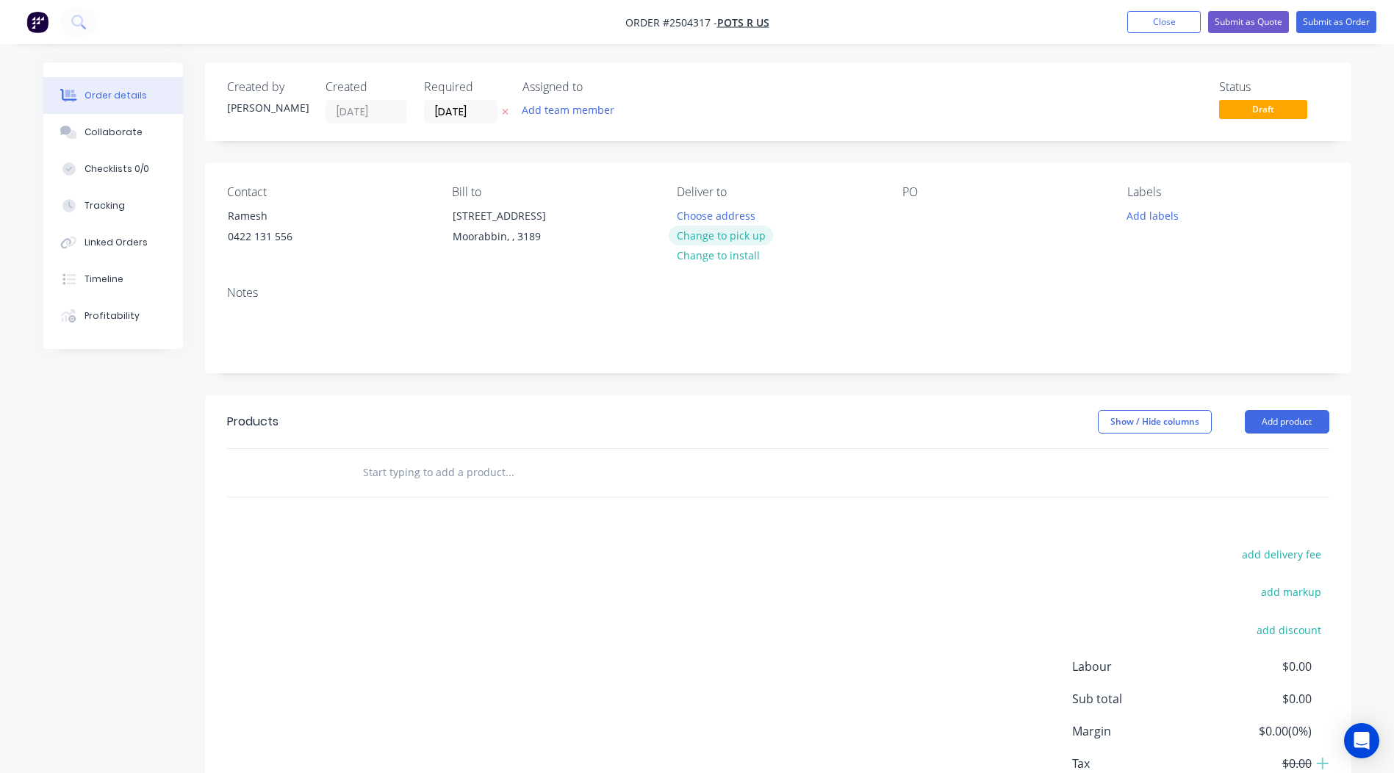
click at [716, 236] on button "Change to pick up" at bounding box center [721, 236] width 104 height 20
click at [916, 214] on div at bounding box center [915, 215] width 24 height 21
click at [888, 592] on div "add delivery fee add markup add discount Labour $0.00 Sub total $0.00 Margin $0…" at bounding box center [778, 687] width 1103 height 284
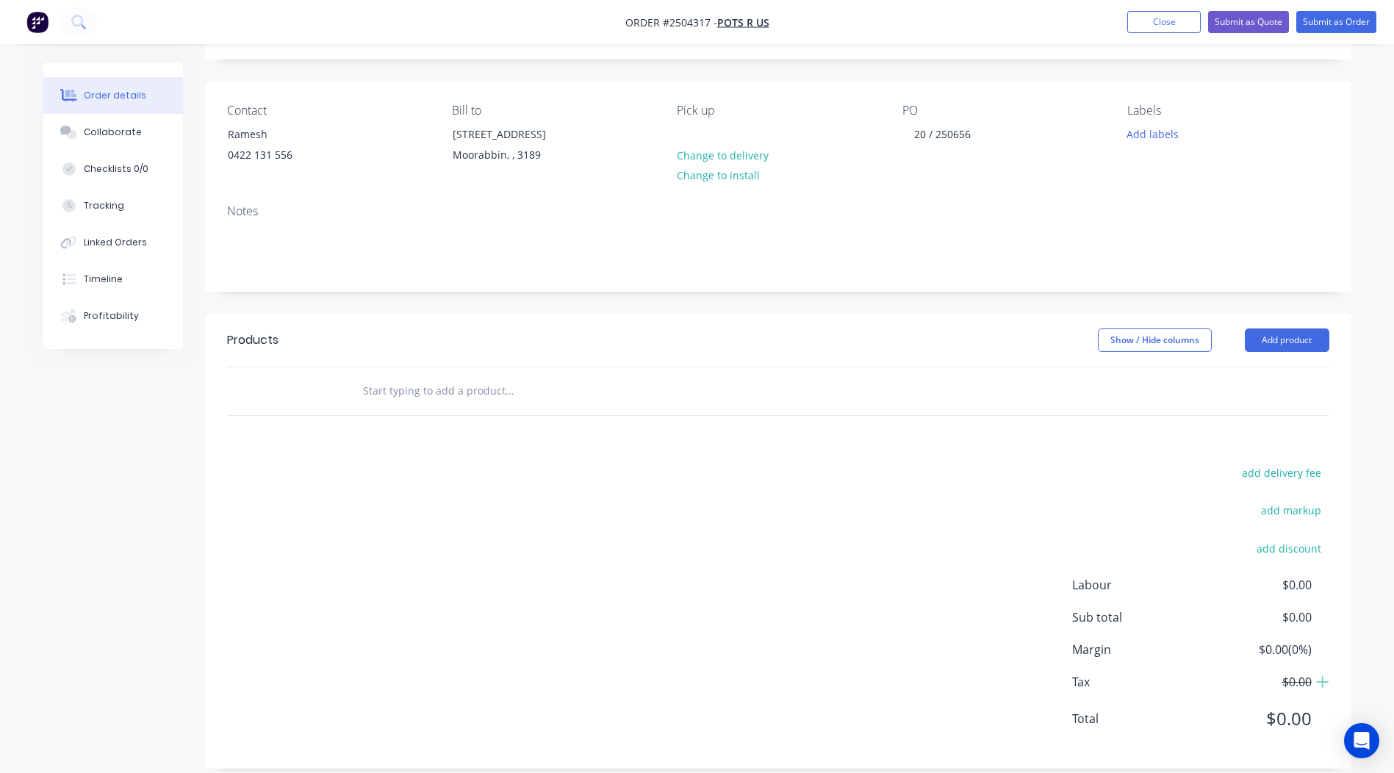
scroll to position [81, 0]
click at [1302, 340] on button "Add product" at bounding box center [1287, 341] width 85 height 24
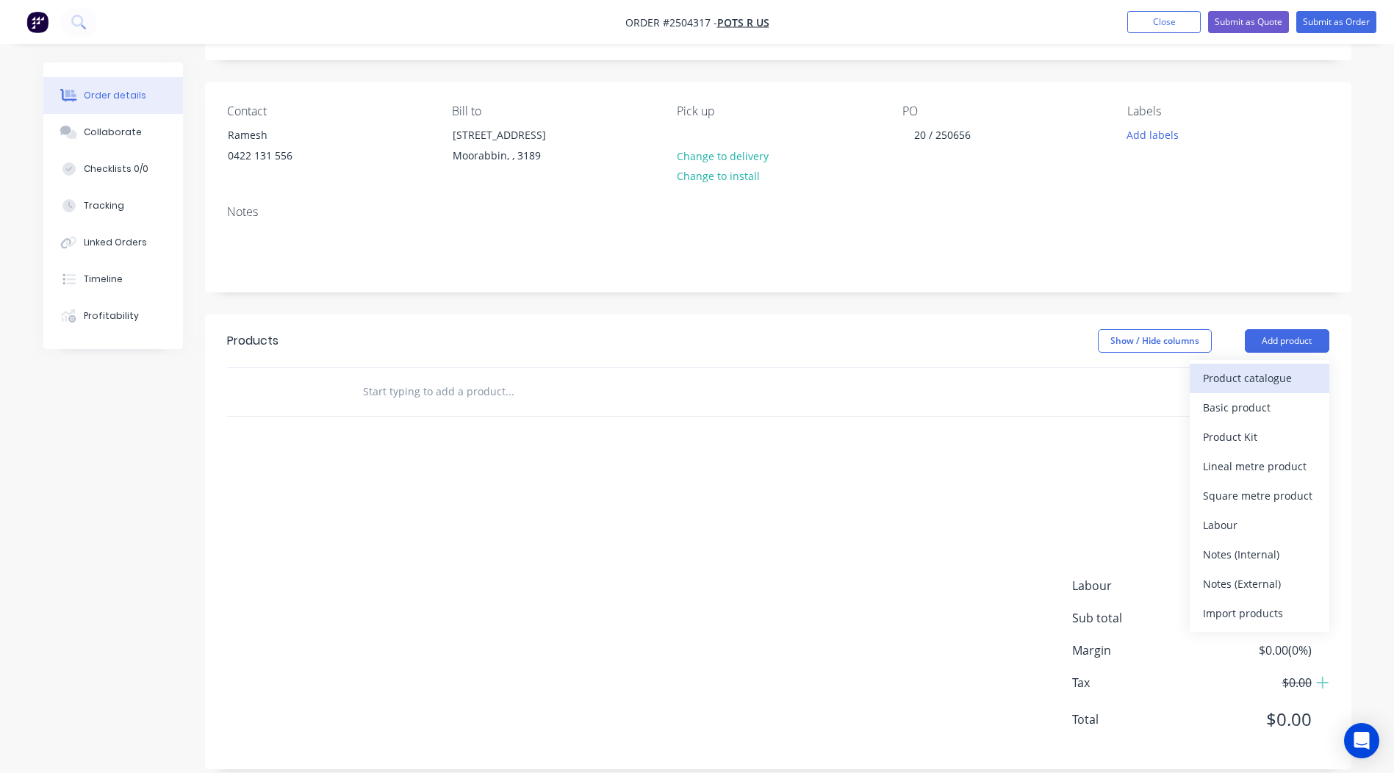
click at [1250, 379] on div "Product catalogue" at bounding box center [1259, 378] width 113 height 21
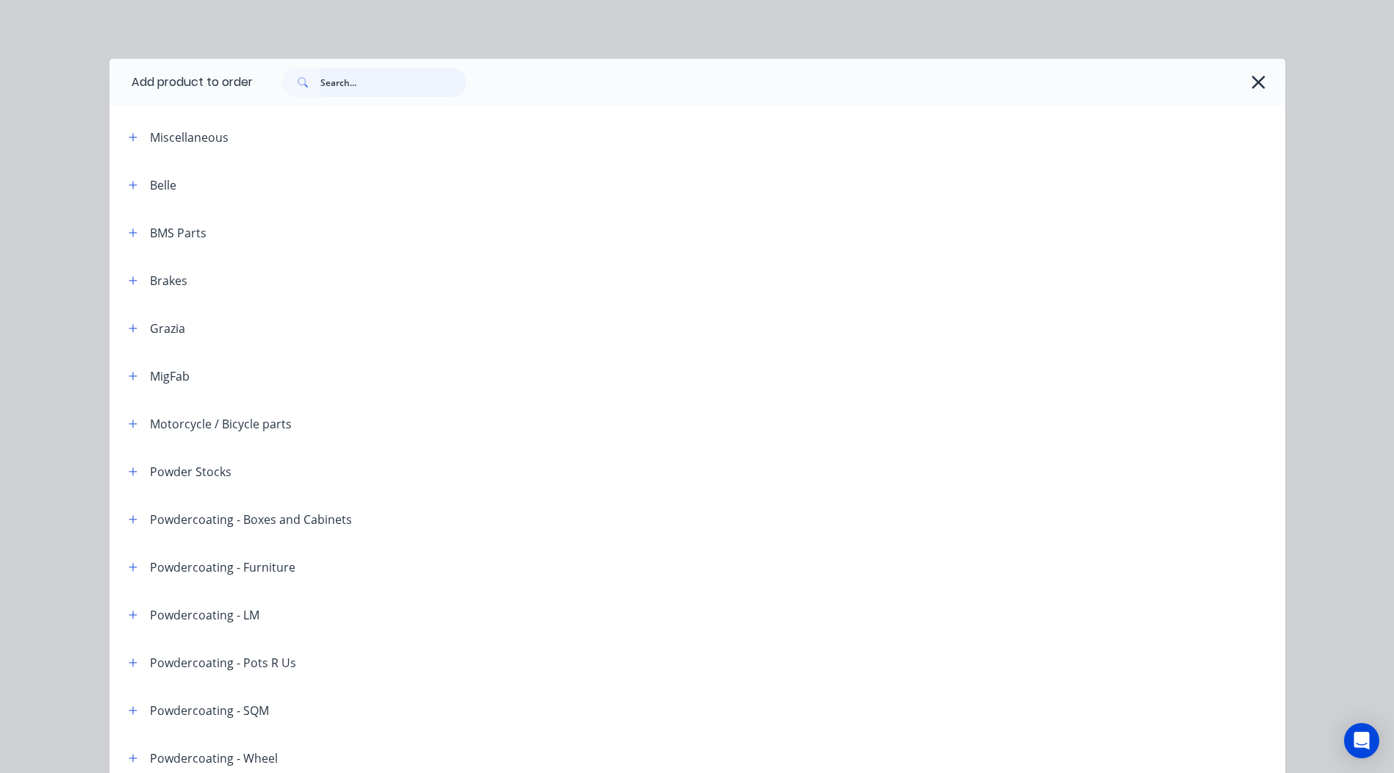
click at [367, 83] on input "text" at bounding box center [393, 82] width 146 height 29
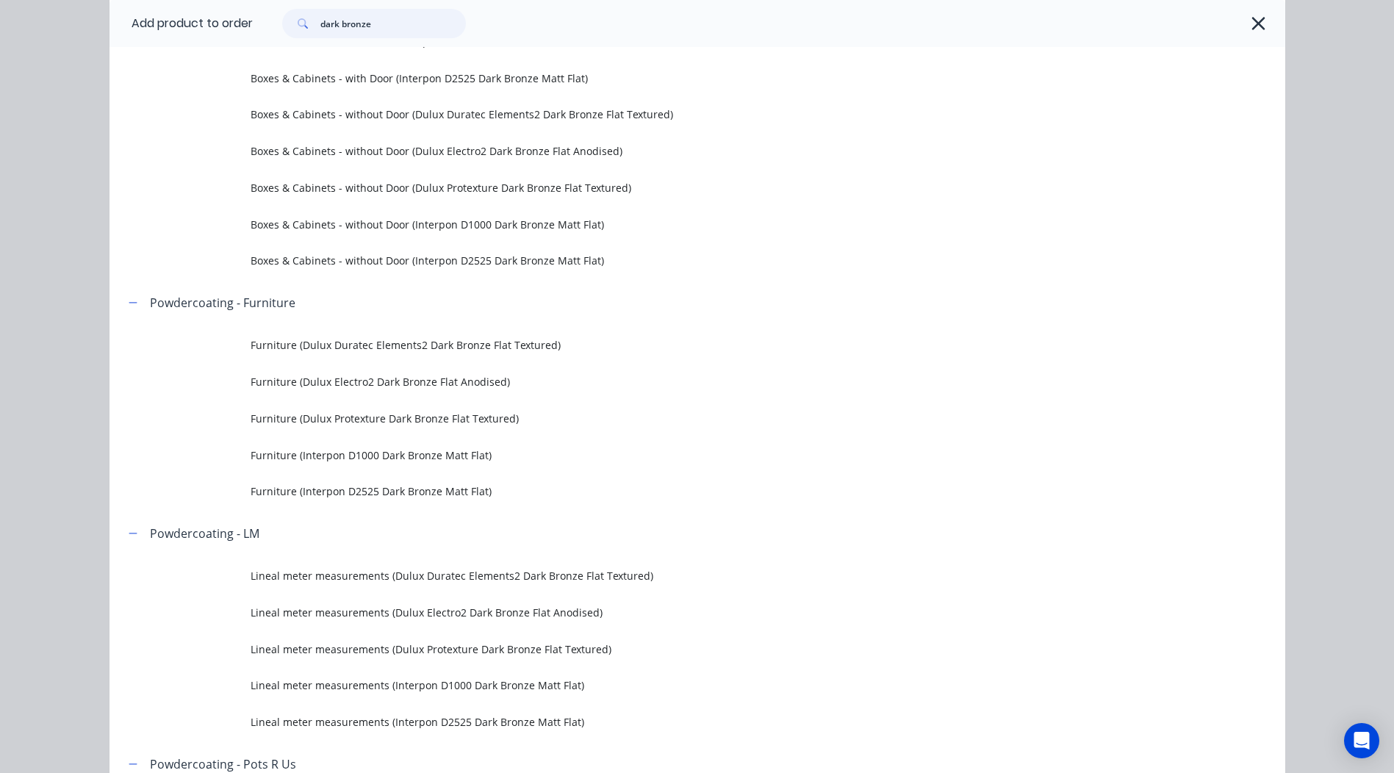
scroll to position [662, 0]
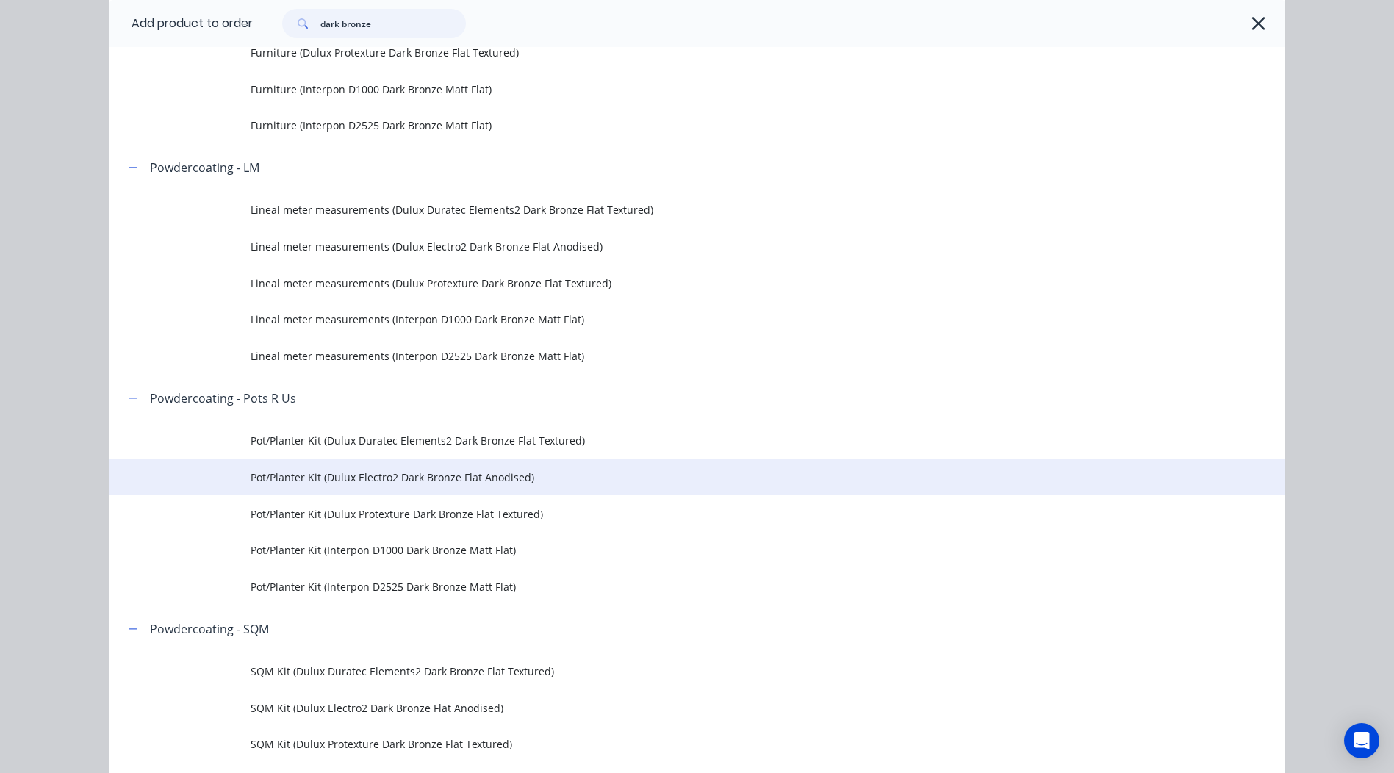
type input "dark bronze"
click at [466, 484] on span "Pot/Planter Kit (Dulux Electro2 Dark Bronze Flat Anodised)" at bounding box center [665, 477] width 828 height 15
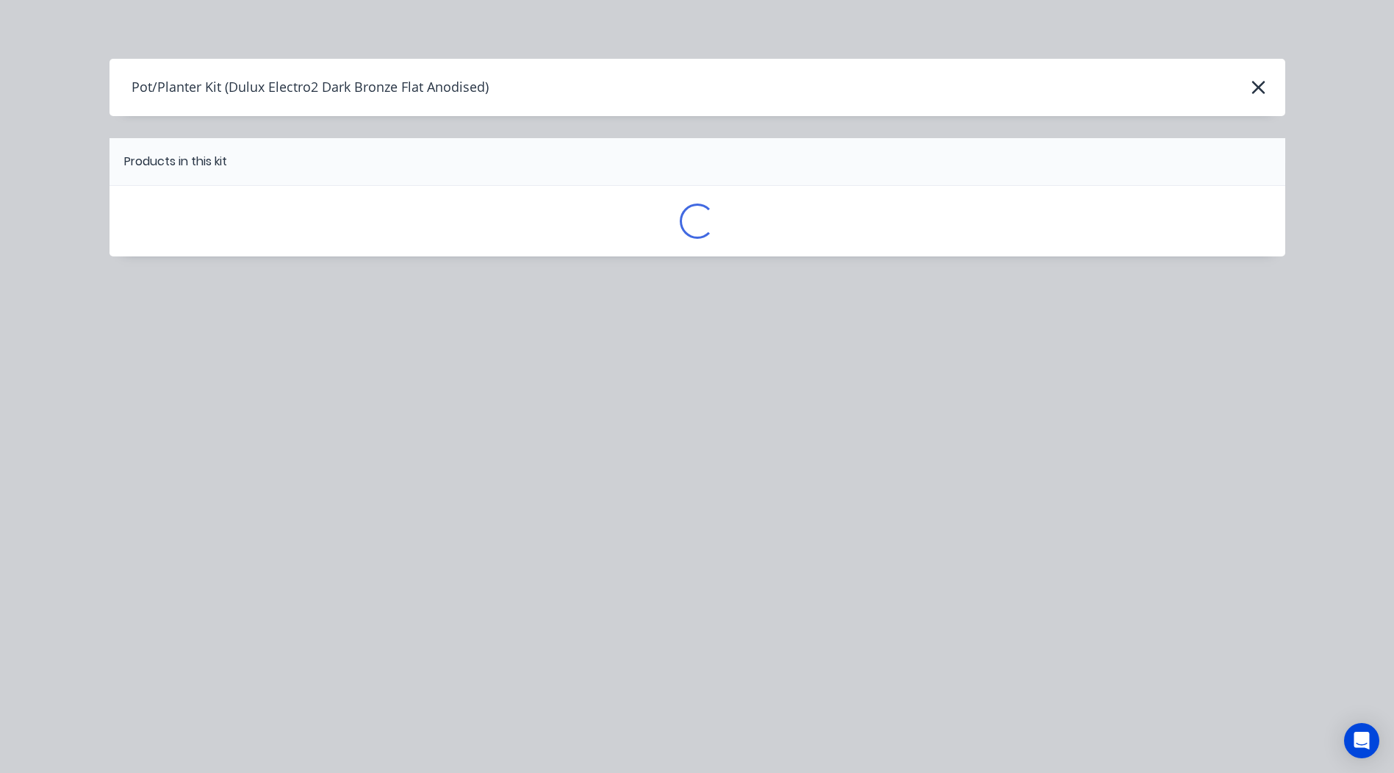
scroll to position [0, 0]
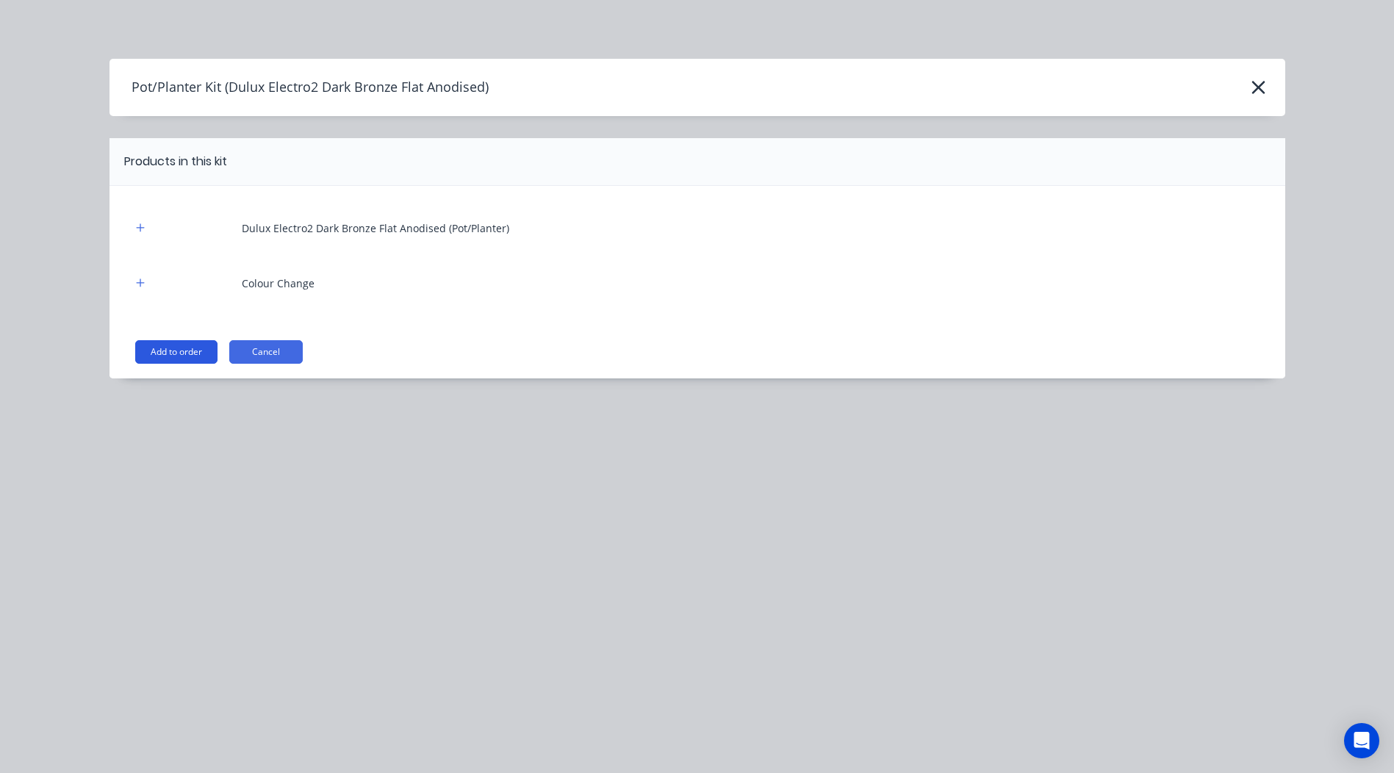
click at [202, 347] on button "Add to order" at bounding box center [176, 352] width 82 height 24
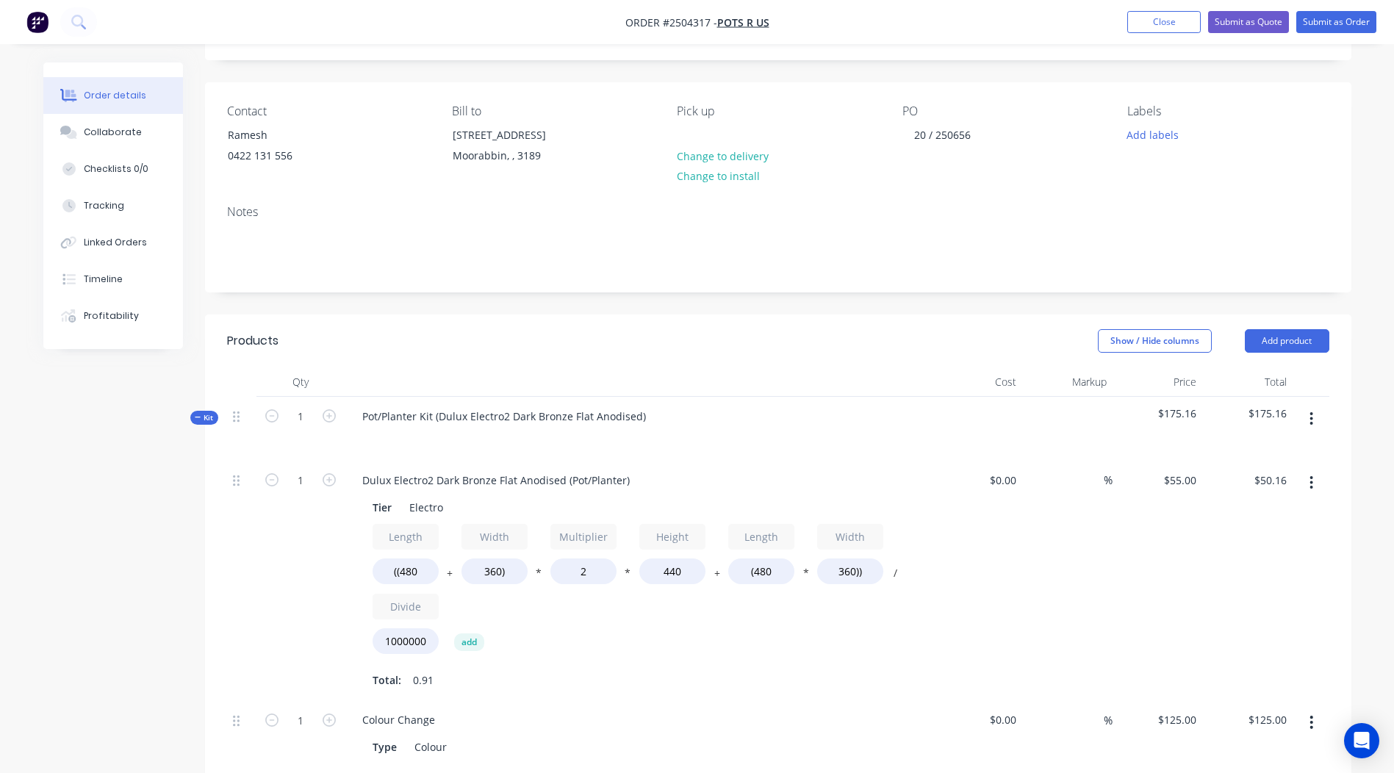
click at [638, 481] on div "Dulux Electro2 Dark Bronze Flat Anodised (Pot/Planter)" at bounding box center [639, 480] width 576 height 21
drag, startPoint x: 626, startPoint y: 481, endPoint x: 0, endPoint y: 443, distance: 626.7
click at [0, 456] on html "Order #2504317 - Pots R Us Add product Close Submit as Quote Submit as Order Or…" at bounding box center [697, 569] width 1394 height 1301
click at [753, 360] on header "Products Show / Hide columns Add product" at bounding box center [778, 341] width 1147 height 53
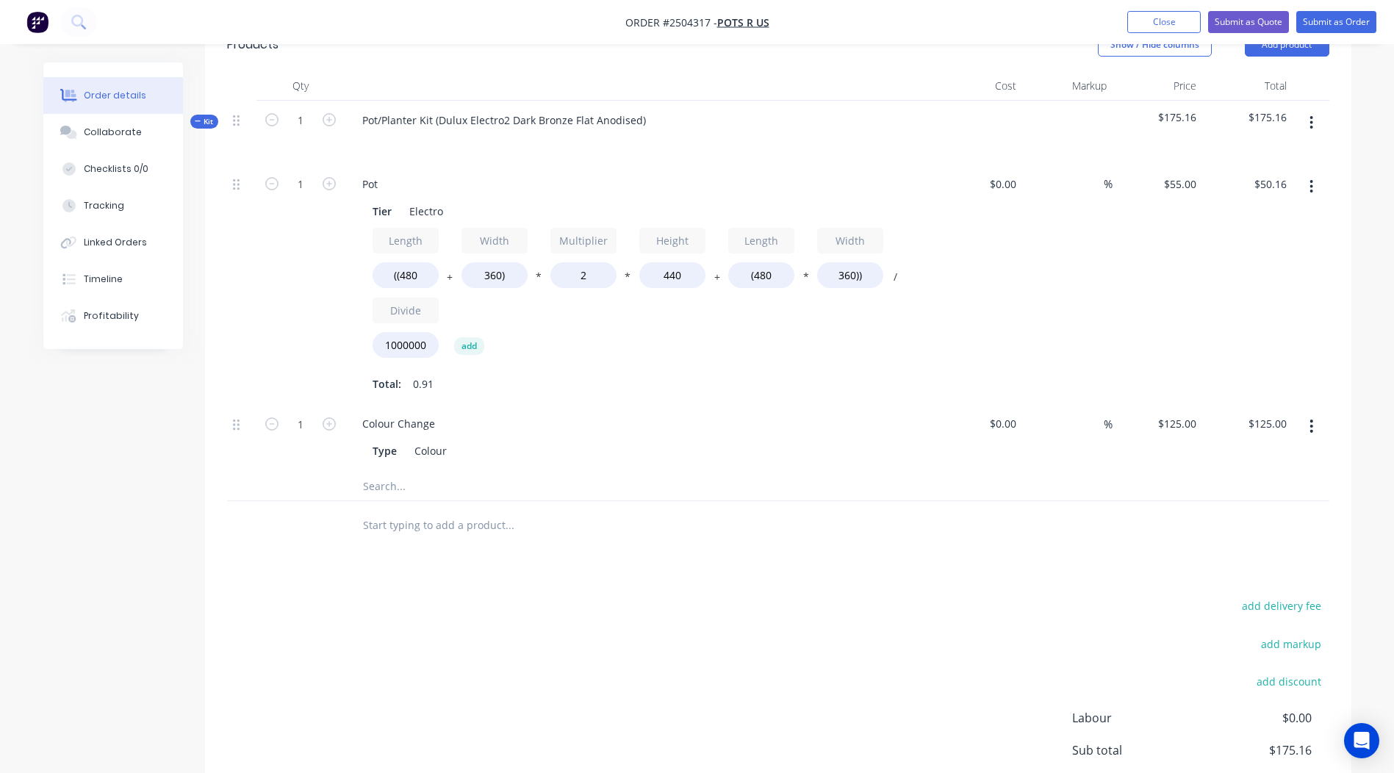
scroll to position [384, 0]
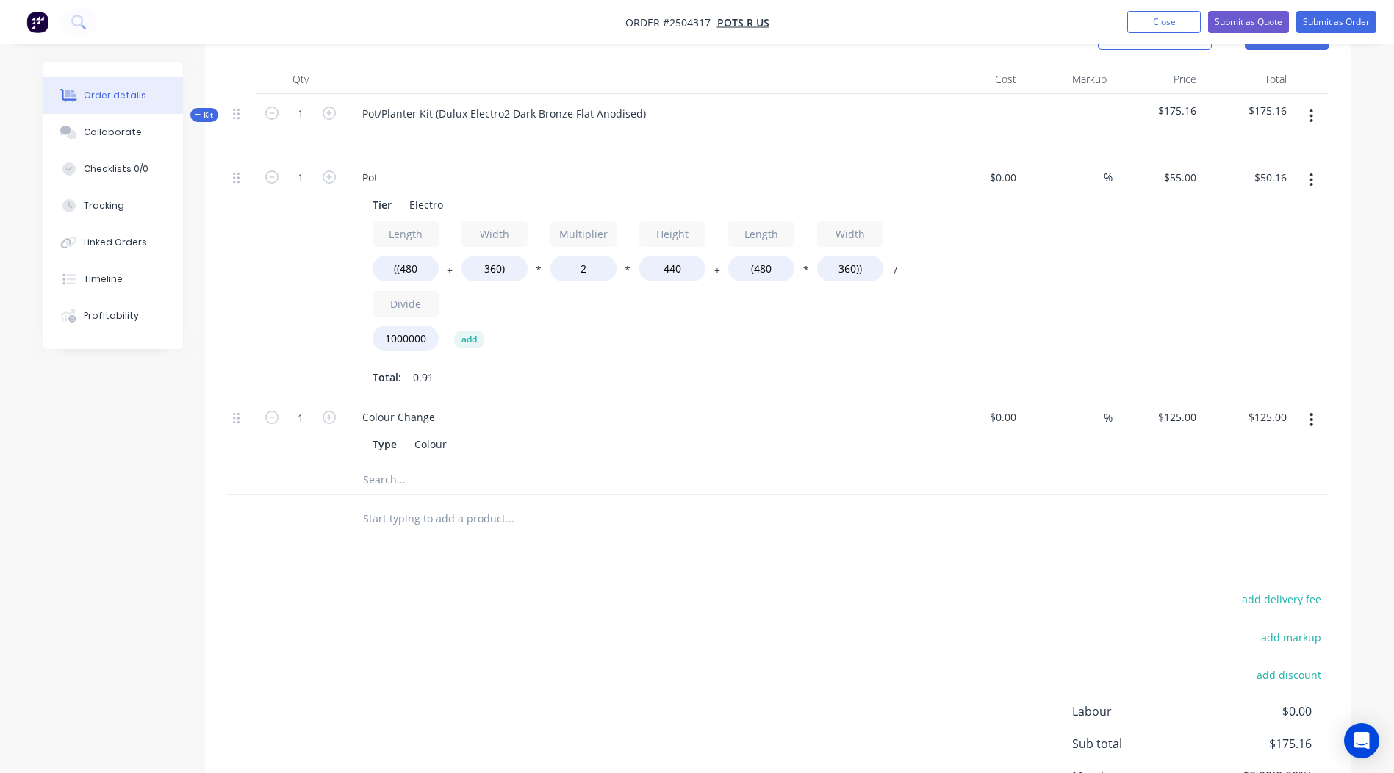
click at [1308, 184] on button "button" at bounding box center [1311, 180] width 35 height 26
click at [1255, 273] on div "Delete" at bounding box center [1259, 277] width 113 height 21
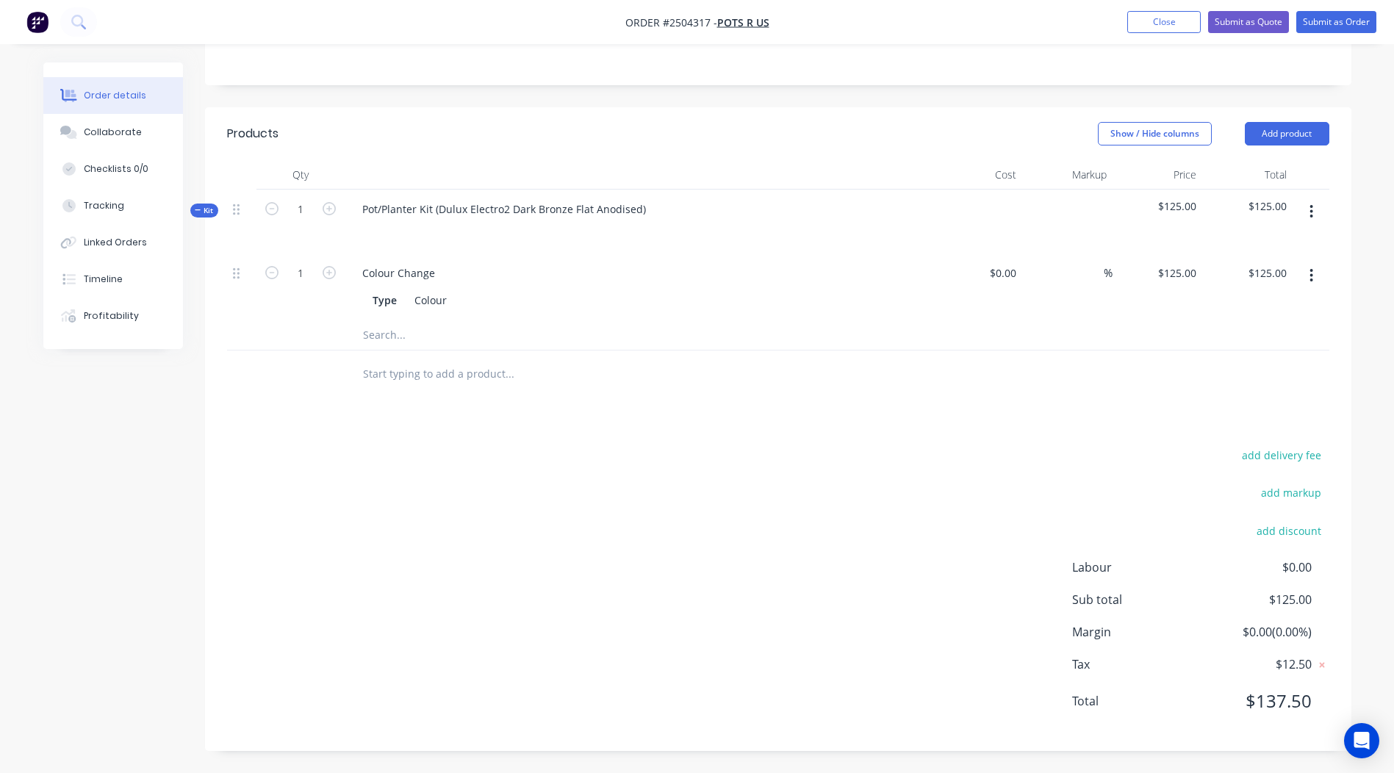
scroll to position [185, 0]
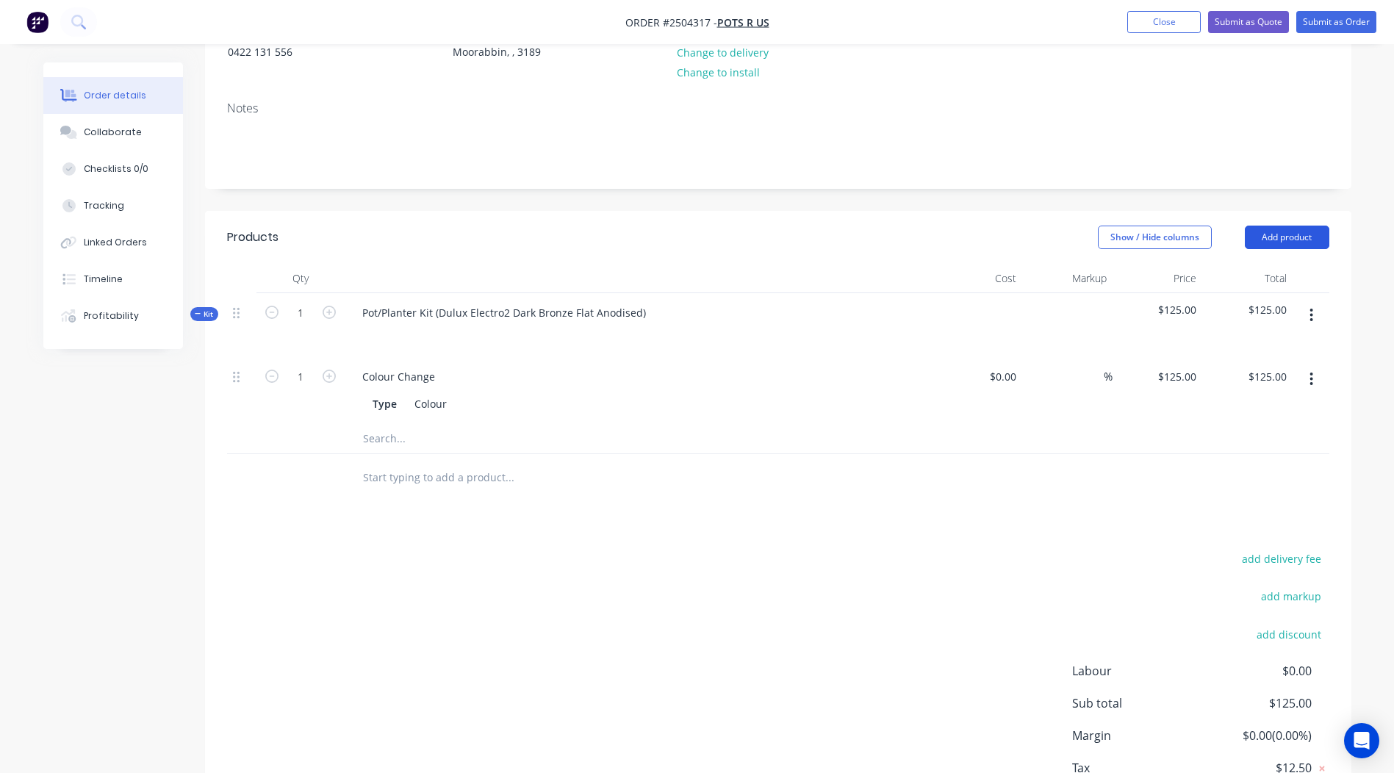
click at [1301, 235] on button "Add product" at bounding box center [1287, 238] width 85 height 24
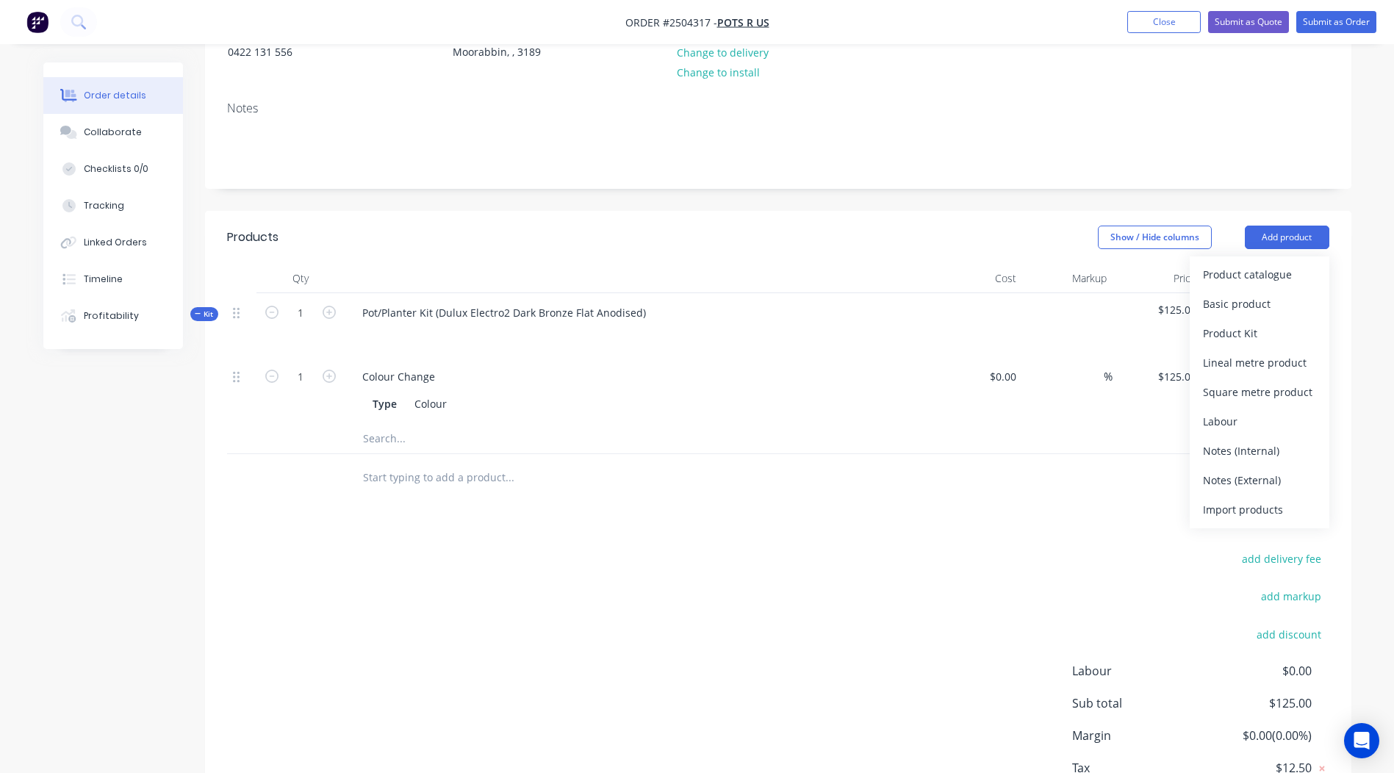
click at [1253, 313] on div "Basic product" at bounding box center [1259, 303] width 113 height 21
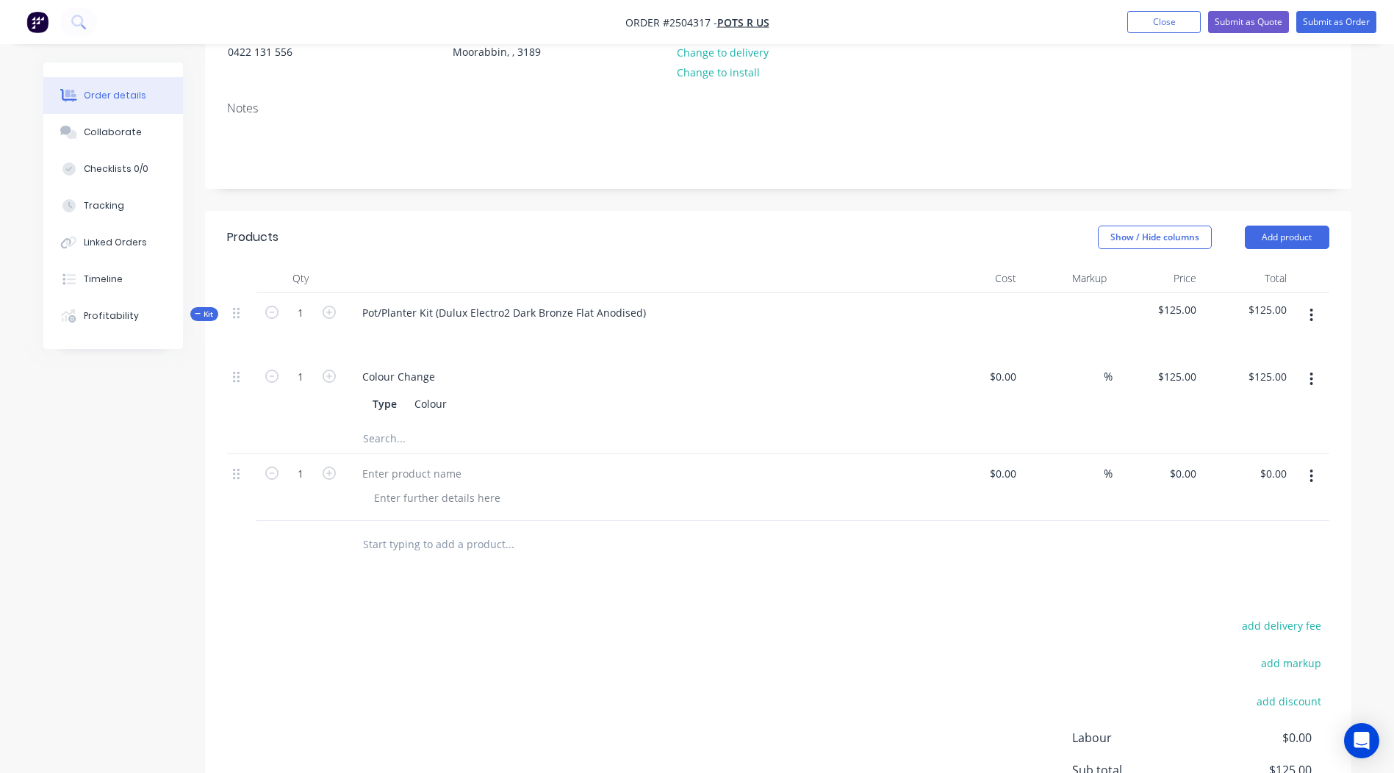
click at [438, 461] on div at bounding box center [639, 487] width 588 height 67
click at [432, 465] on div at bounding box center [412, 473] width 123 height 21
click at [400, 505] on div at bounding box center [437, 497] width 150 height 21
click at [427, 509] on div "Pot" at bounding box center [639, 487] width 588 height 67
click at [421, 502] on div at bounding box center [437, 497] width 150 height 21
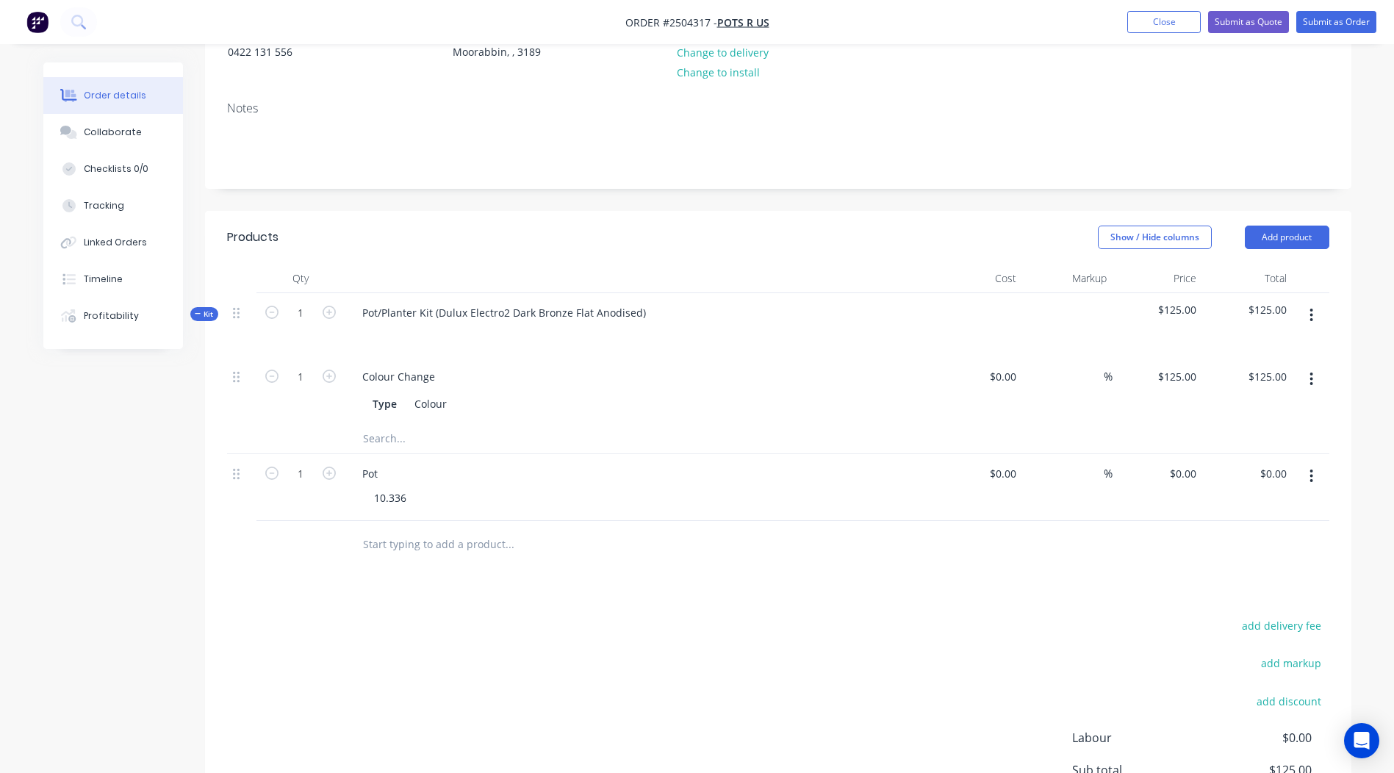
click at [570, 613] on div "Products Show / Hide columns Add product Qty Cost Markup Price Total Kit 1 Pot/…" at bounding box center [778, 566] width 1147 height 711
click at [1177, 469] on div "0 0" at bounding box center [1158, 487] width 90 height 67
type input "$568.48"
click at [878, 551] on div at bounding box center [778, 545] width 1103 height 48
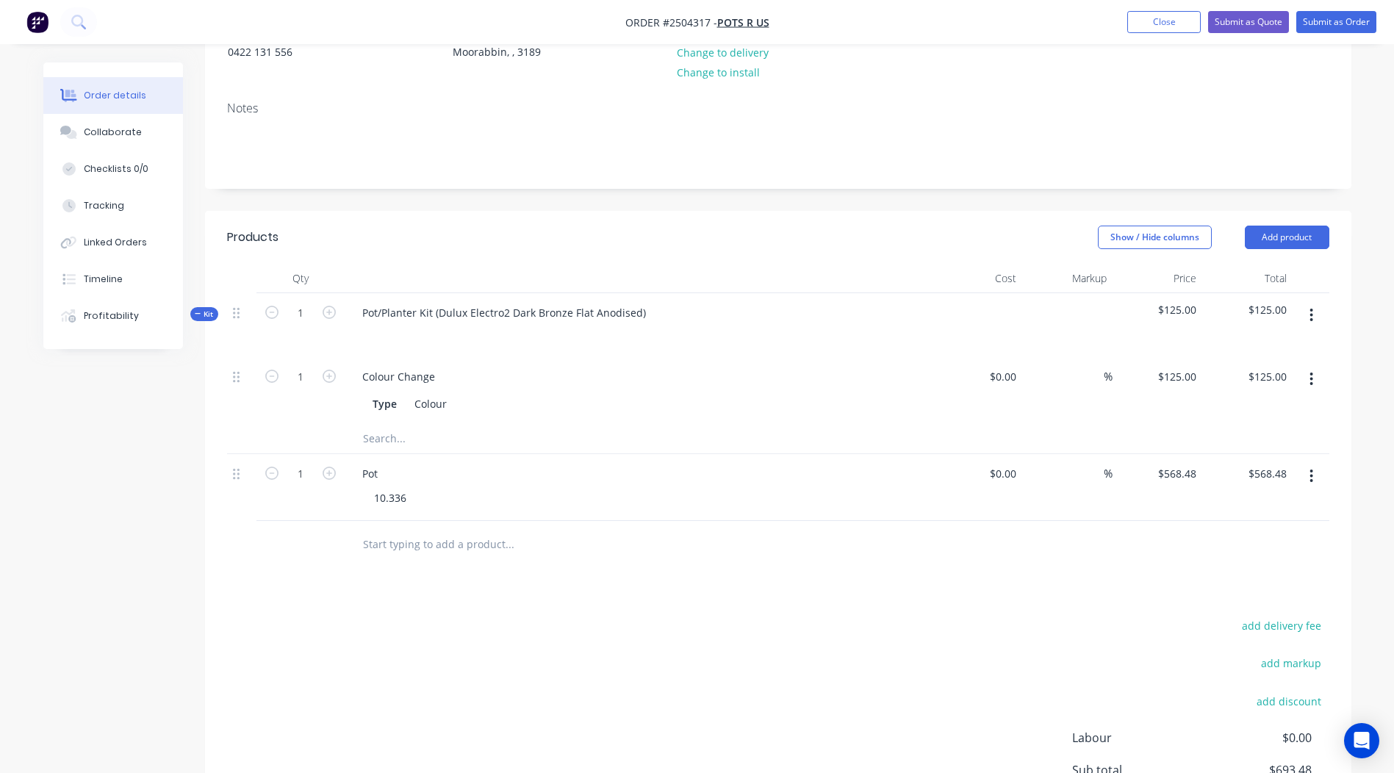
scroll to position [248, 0]
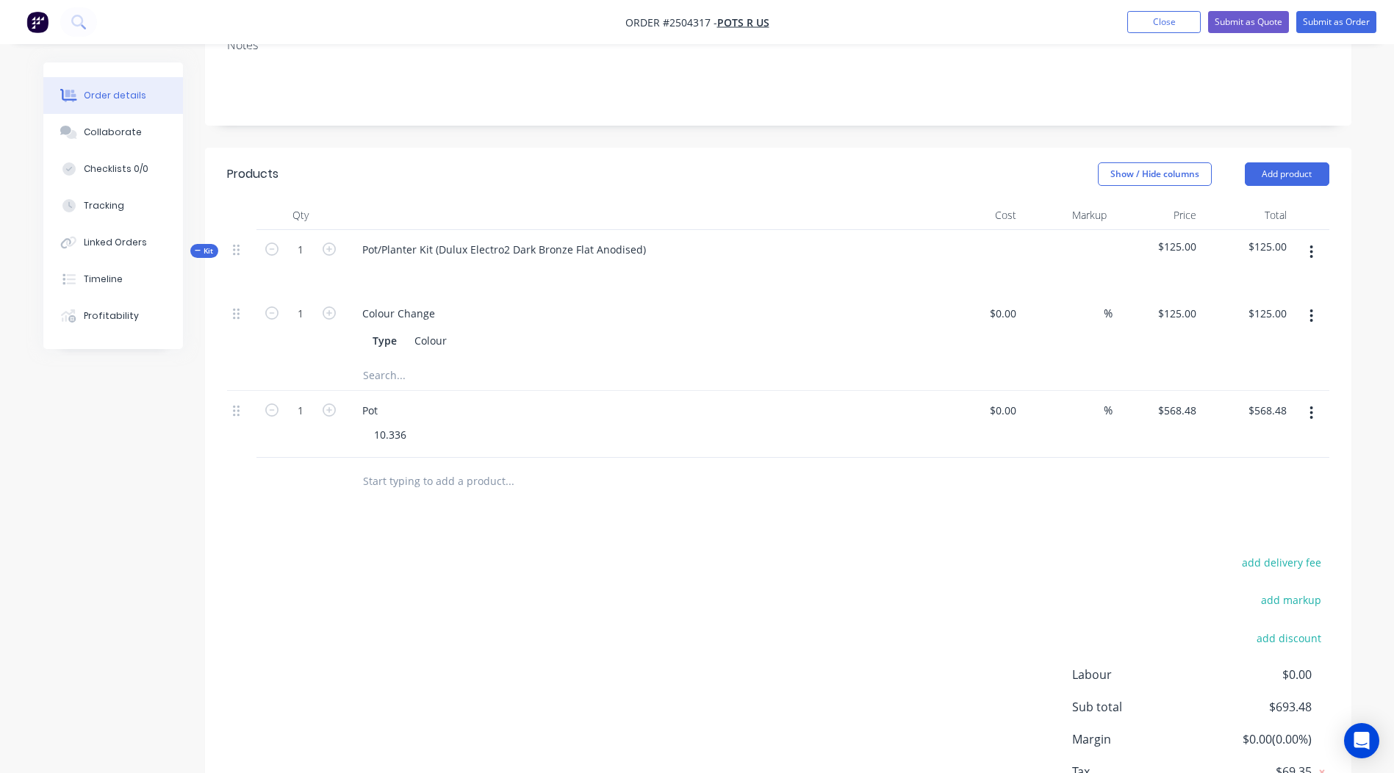
click at [1299, 411] on button "button" at bounding box center [1311, 413] width 35 height 26
click at [1269, 446] on div "Duplicate" at bounding box center [1259, 451] width 113 height 21
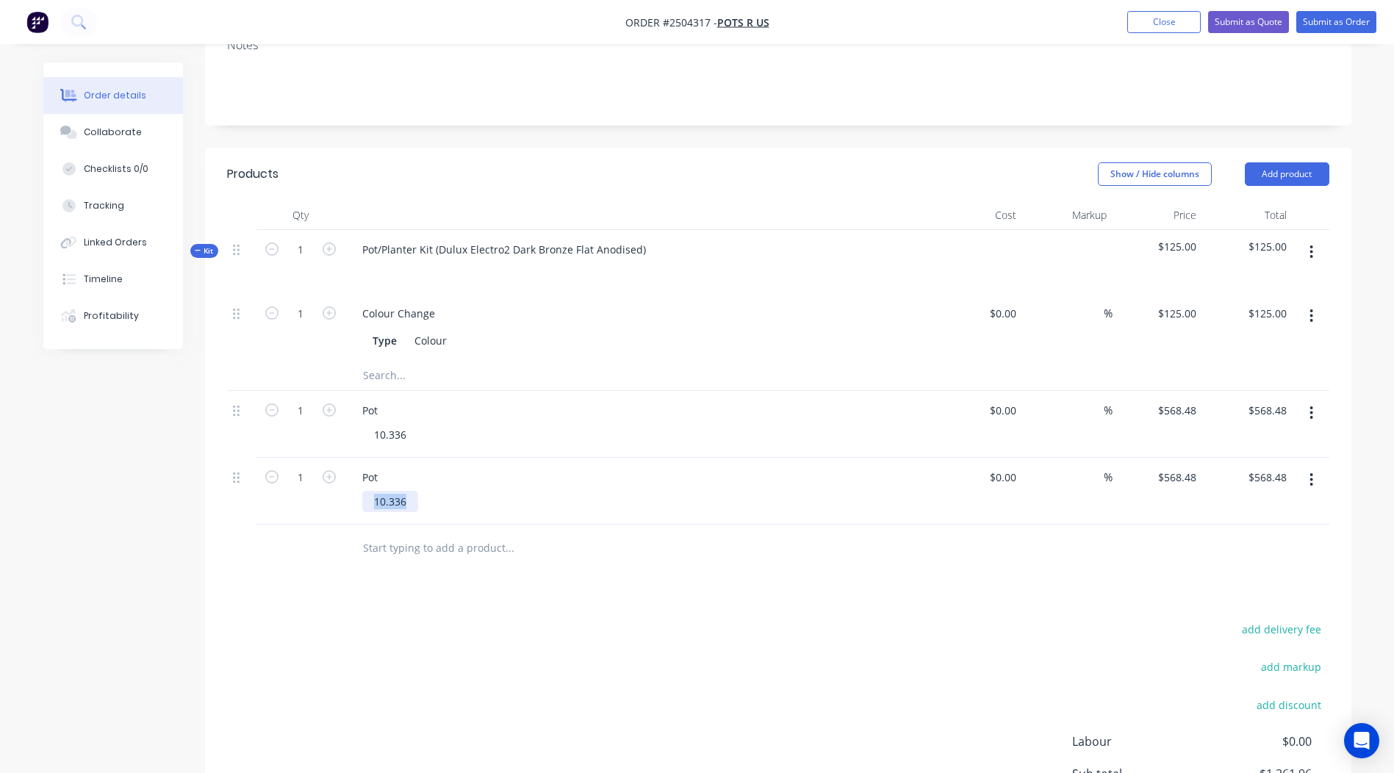
drag, startPoint x: 194, startPoint y: 537, endPoint x: 0, endPoint y: 546, distance: 194.3
click at [0, 540] on html "Order #2504317 - Pots R Us Add product Close Submit as Quote Submit as Order Or…" at bounding box center [697, 349] width 1394 height 1195
click at [493, 653] on div "add delivery fee add markup add discount Labour $0.00 Sub total $1,261.96 Margi…" at bounding box center [778, 762] width 1103 height 284
click at [1183, 481] on input "568.48" at bounding box center [1180, 477] width 46 height 21
type input "$398.20"
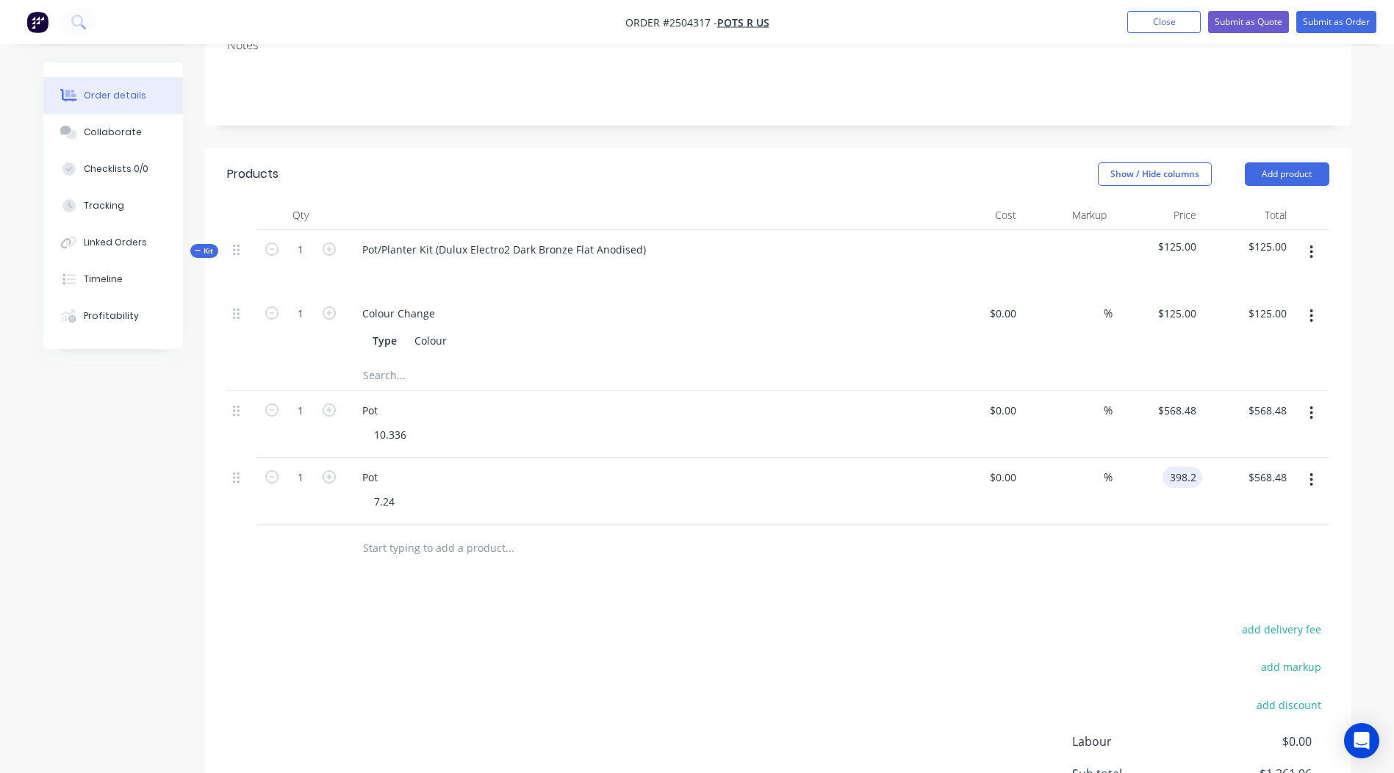
type input "$398.20"
click at [864, 556] on div at bounding box center [610, 548] width 518 height 29
click at [1305, 485] on button "button" at bounding box center [1311, 480] width 35 height 26
click at [1258, 511] on div "Duplicate" at bounding box center [1259, 518] width 113 height 21
drag, startPoint x: 403, startPoint y: 565, endPoint x: 0, endPoint y: 615, distance: 405.9
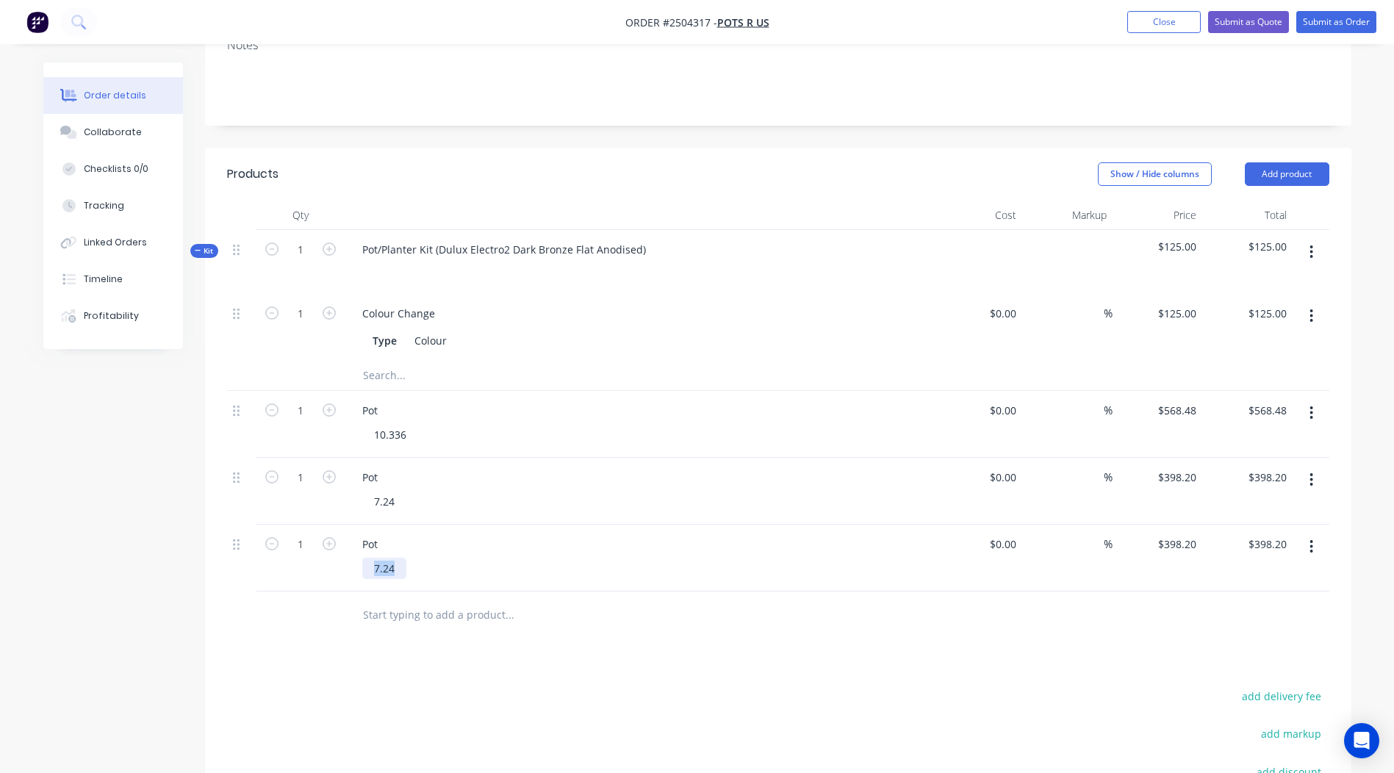
click at [0, 616] on html "Order #2504317 - Pots R Us Add product Close Submit as Quote Submit as Order Or…" at bounding box center [697, 383] width 1394 height 1262
click at [547, 674] on div "Products Show / Hide columns Add product Qty Cost Markup Price Total Kit 1 Pot/…" at bounding box center [778, 570] width 1147 height 845
click at [1175, 541] on input "398.2" at bounding box center [1180, 544] width 46 height 21
click at [1138, 623] on div at bounding box center [778, 616] width 1103 height 48
type input "$194.81"
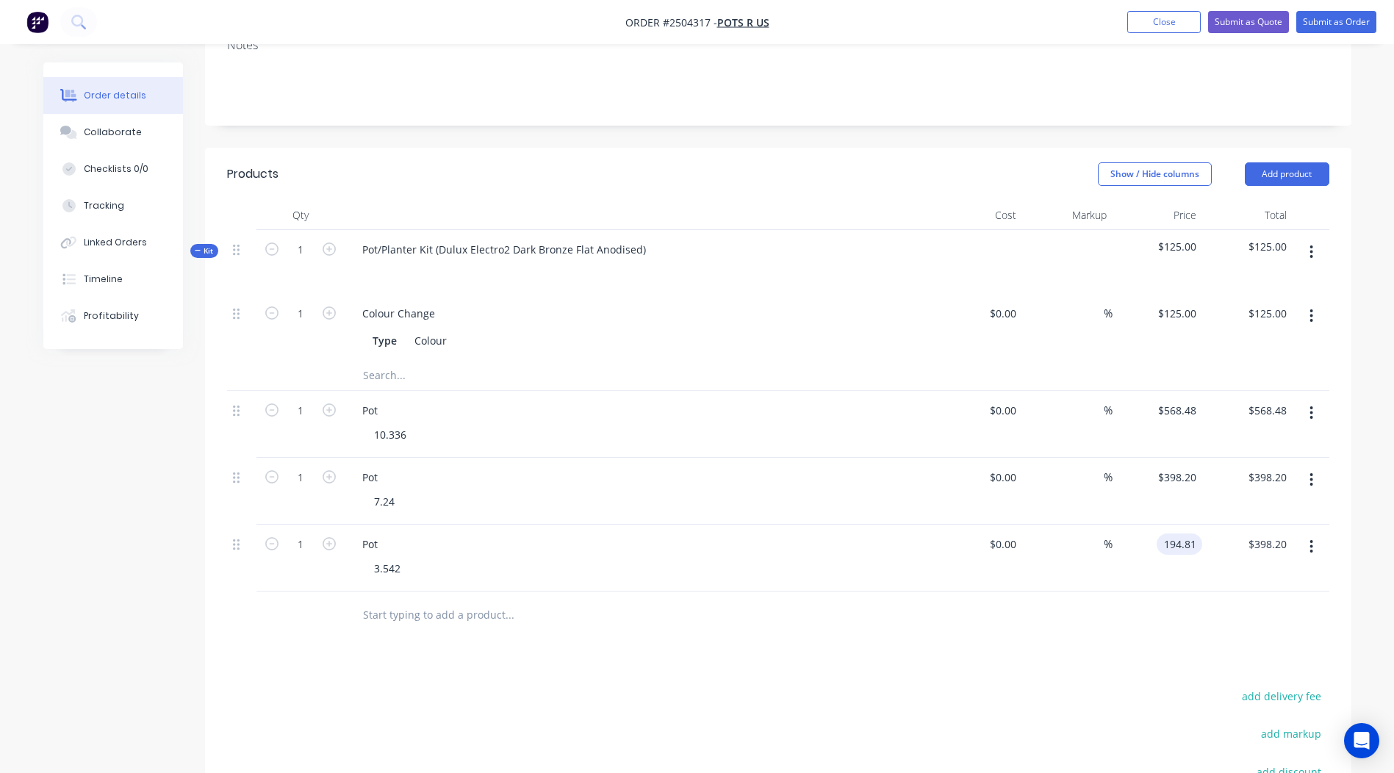
type input "$194.81"
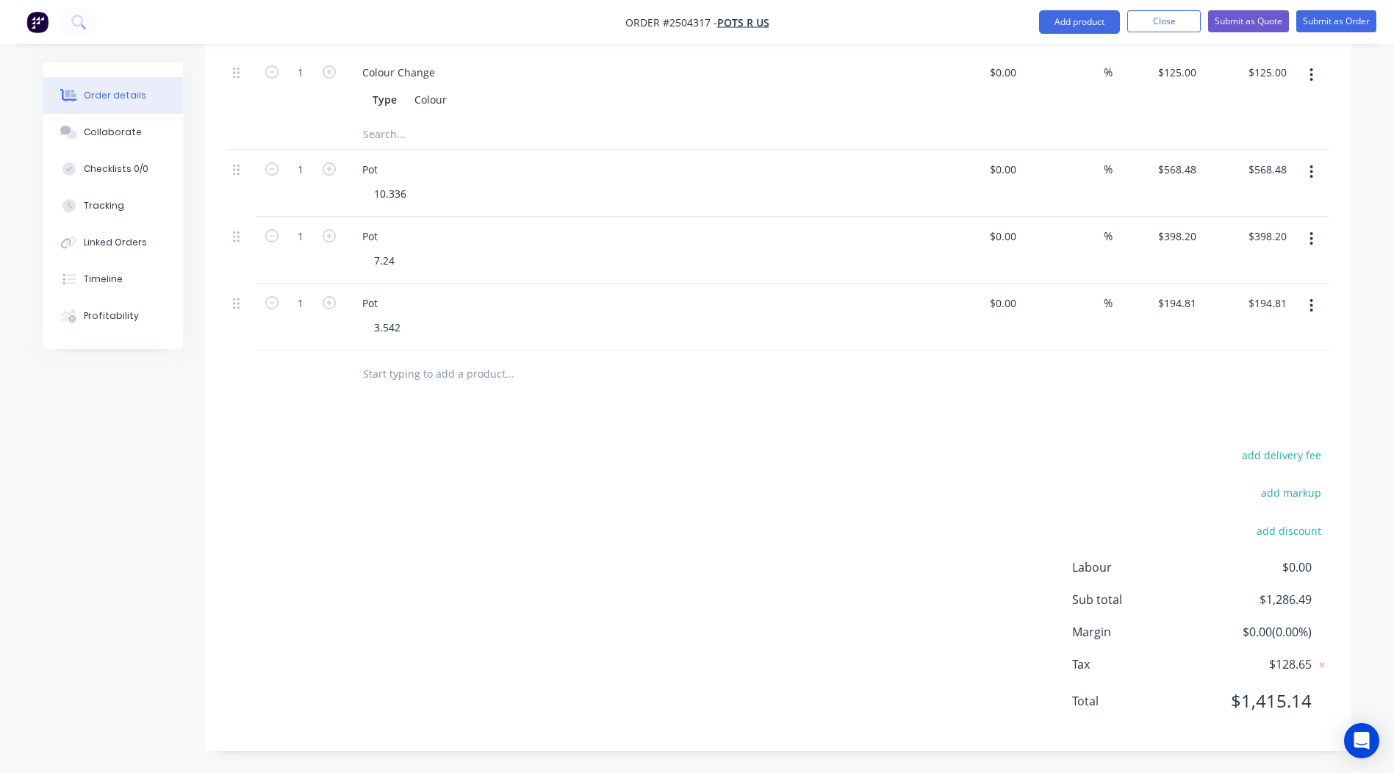
scroll to position [224, 0]
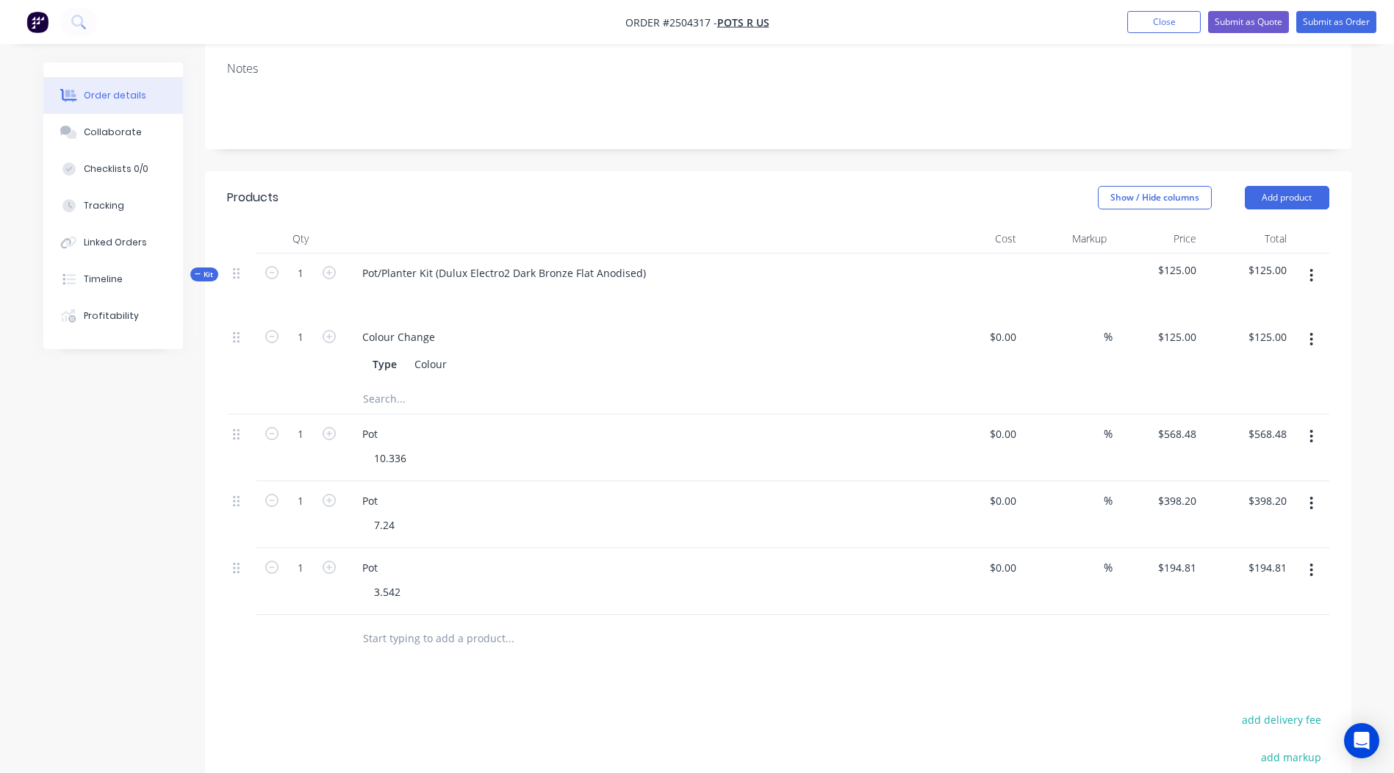
click at [1314, 573] on button "button" at bounding box center [1311, 570] width 35 height 26
click at [1232, 598] on div "Duplicate" at bounding box center [1259, 608] width 113 height 21
drag, startPoint x: 407, startPoint y: 653, endPoint x: 0, endPoint y: 656, distance: 407.2
click at [0, 656] on html "Order #2504317 - Pots R Us Add product Close Submit as Quote Submit as Order Or…" at bounding box center [697, 440] width 1394 height 1329
click at [759, 737] on div "Products Show / Hide columns Add product Qty Cost Markup Price Total Kit 1 Pot/…" at bounding box center [778, 627] width 1147 height 912
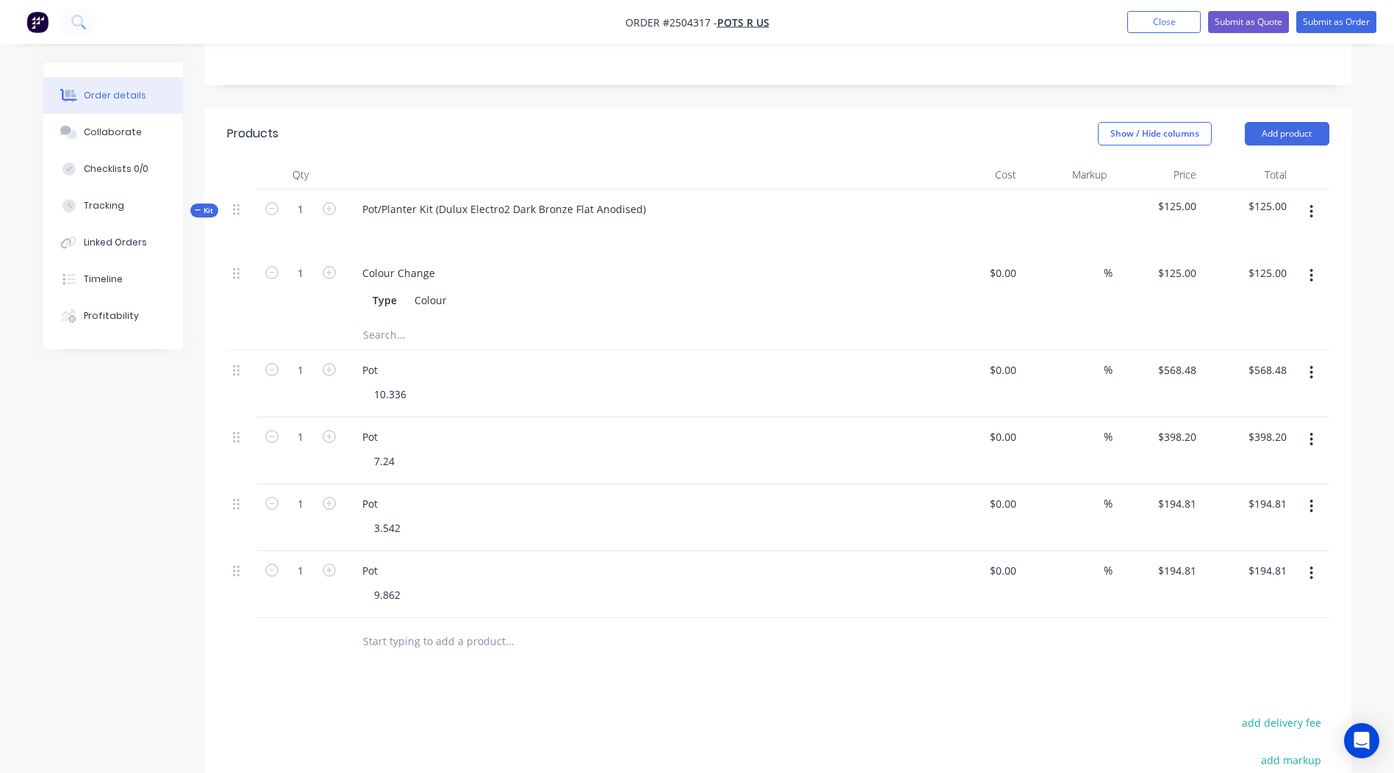
scroll to position [371, 0]
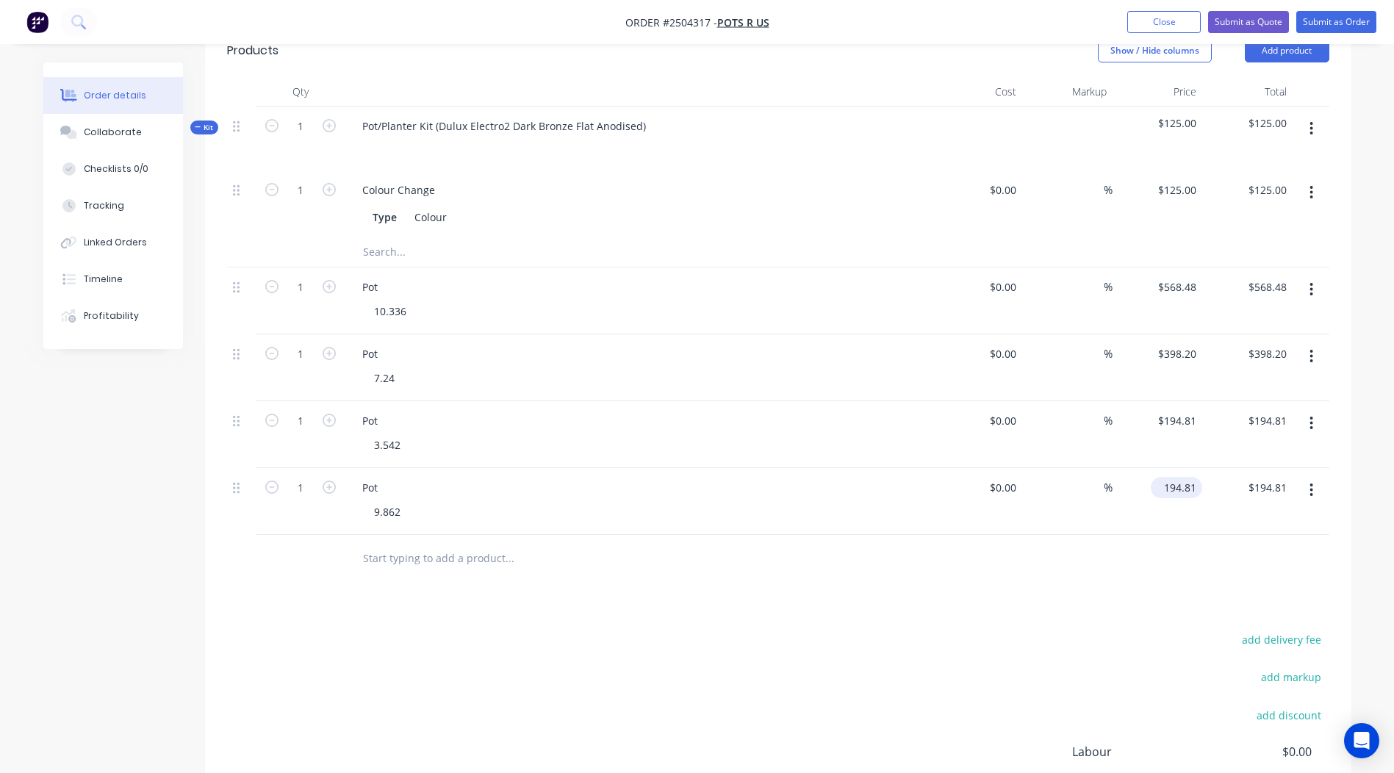
click at [1185, 484] on input "194.81" at bounding box center [1180, 487] width 46 height 21
type input "$542.41"
click at [917, 586] on div "Products Show / Hide columns Add product Qty Cost Markup Price Total Kit 1 Pot/…" at bounding box center [778, 480] width 1147 height 912
click at [998, 596] on div "Products Show / Hide columns Add product Qty Cost Markup Price Total Kit 1 Pot/…" at bounding box center [778, 480] width 1147 height 912
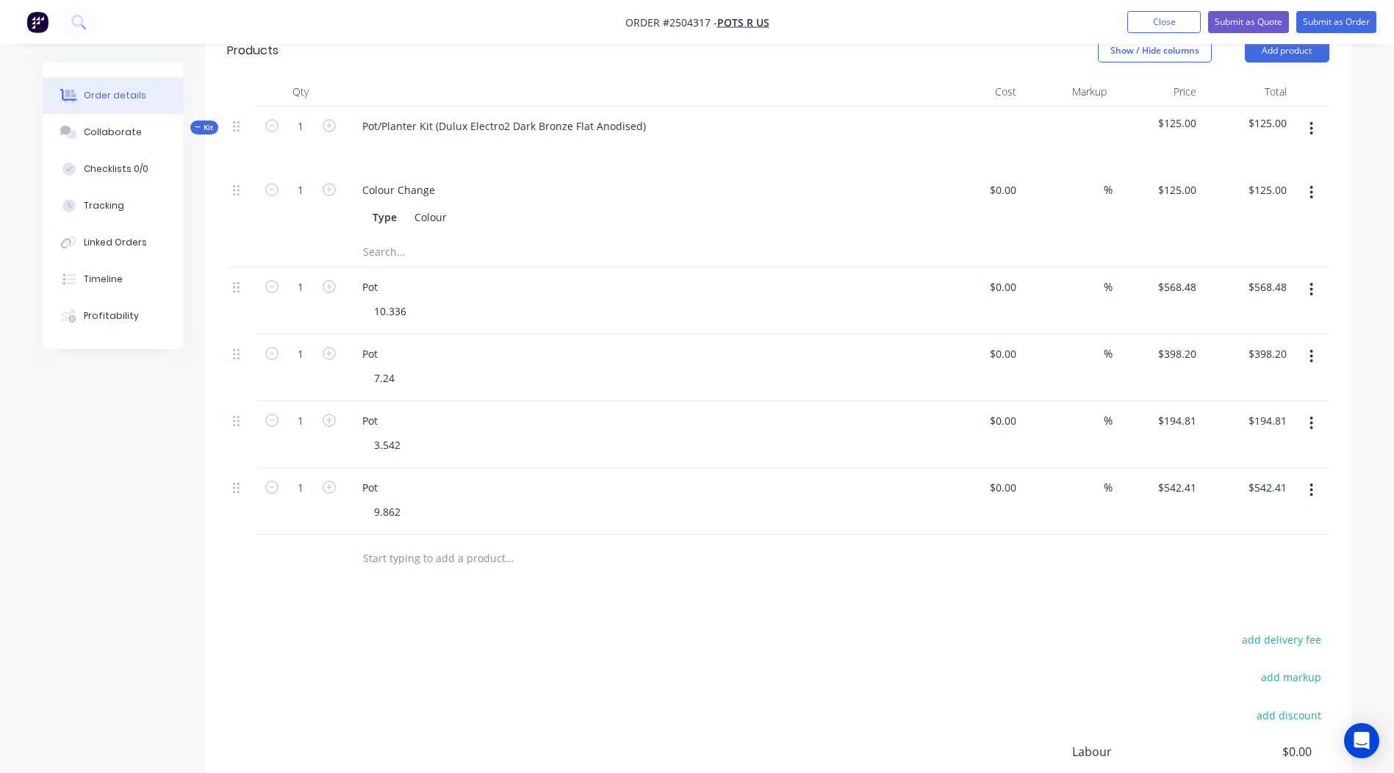
click at [1319, 490] on button "button" at bounding box center [1311, 490] width 35 height 26
click at [1240, 522] on div "Duplicate" at bounding box center [1259, 528] width 113 height 21
click at [1202, 556] on input "542.41" at bounding box center [1183, 554] width 40 height 21
type input "$359.92"
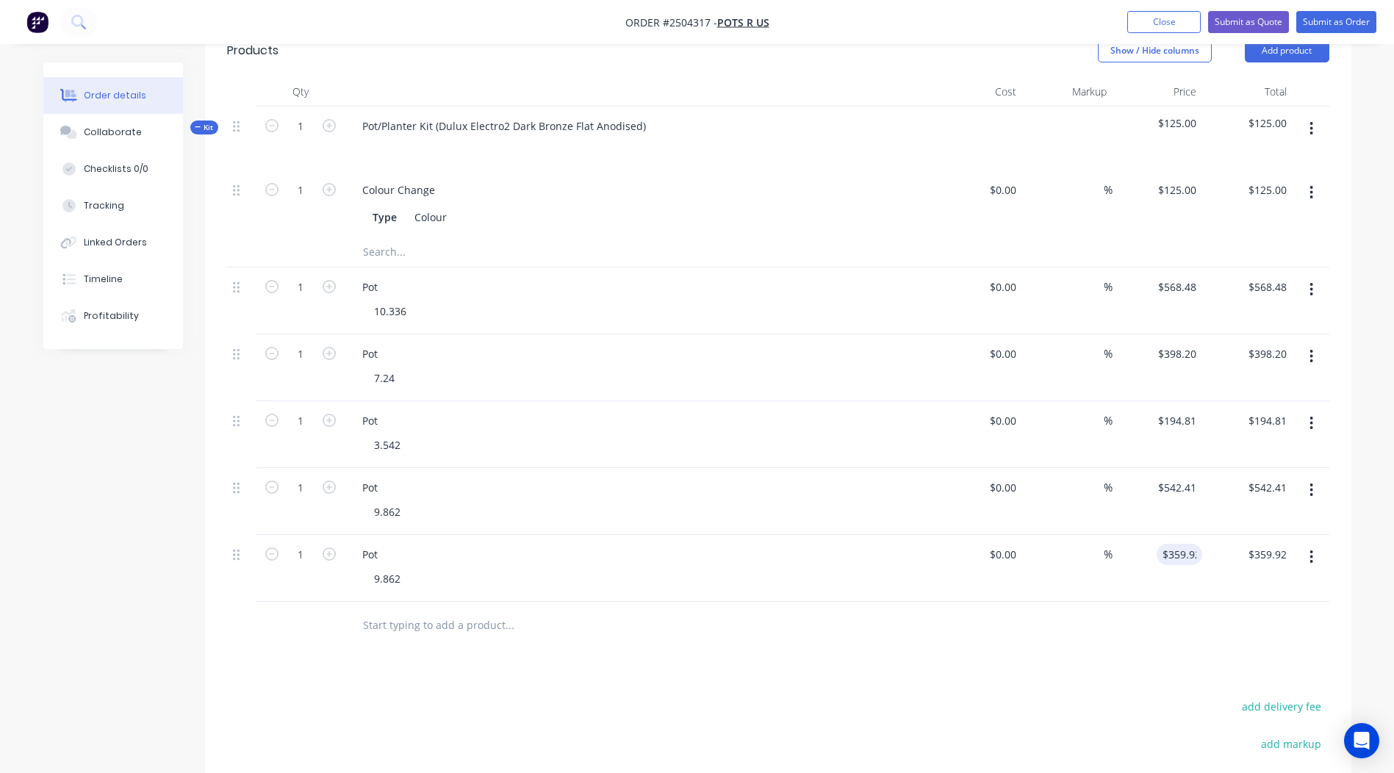
click at [843, 656] on div "Products Show / Hide columns Add product Qty Cost Markup Price Total Kit 1 Pot/…" at bounding box center [778, 513] width 1147 height 978
click at [382, 584] on div "9.862" at bounding box center [387, 578] width 50 height 21
drag, startPoint x: 407, startPoint y: 578, endPoint x: 87, endPoint y: 599, distance: 321.2
click at [90, 599] on div "Created by Rory Created 06/10/25 Required 06/10/25 Assigned to Add team member …" at bounding box center [697, 357] width 1308 height 1333
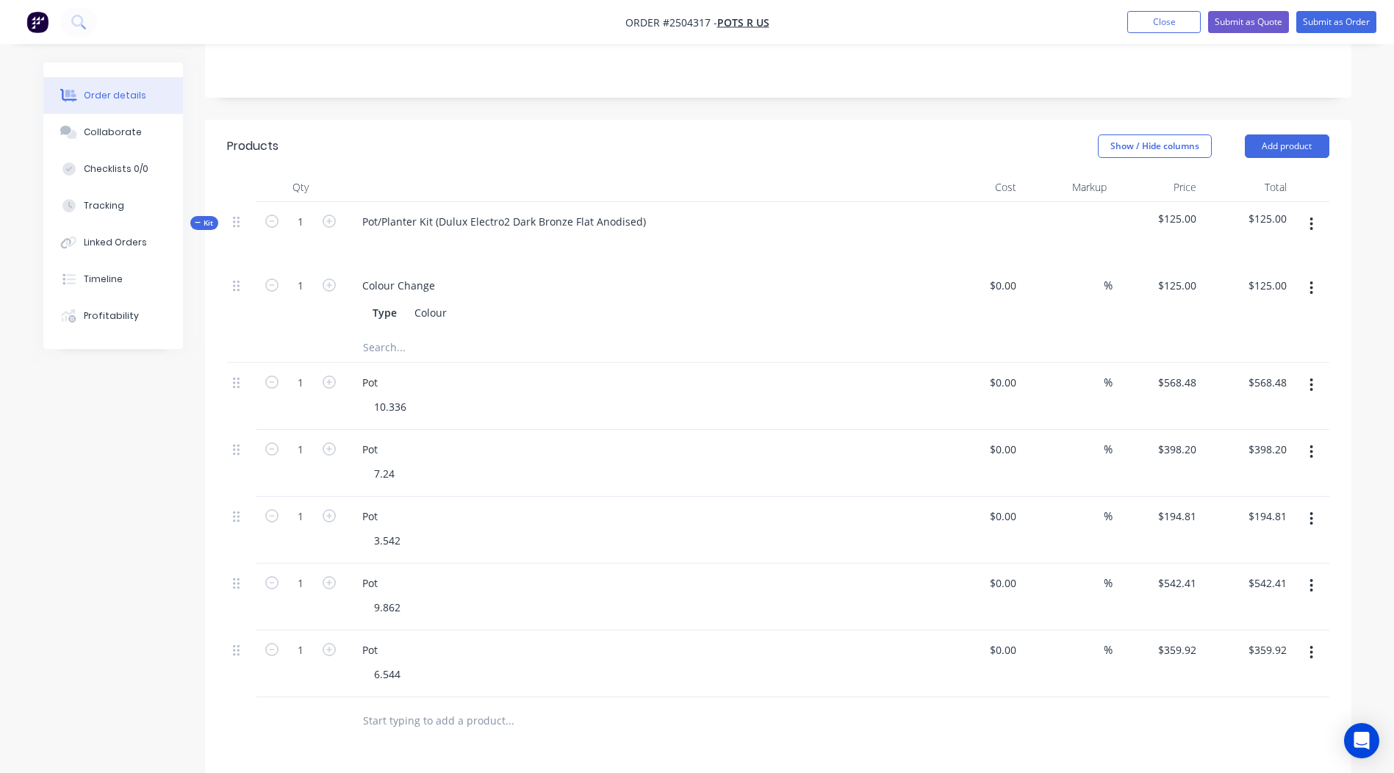
scroll to position [273, 0]
drag, startPoint x: 442, startPoint y: 223, endPoint x: -3, endPoint y: 254, distance: 445.8
click at [0, 254] on html "Order #2504317 - Pots R Us Add product Close Submit as Quote Submit as Order Or…" at bounding box center [697, 425] width 1394 height 1396
click at [569, 226] on div "Dulux Electro2 Dark Bronze Flat Anodised)" at bounding box center [466, 224] width 231 height 21
click at [852, 126] on header "Products Show / Hide columns Add product" at bounding box center [778, 149] width 1147 height 53
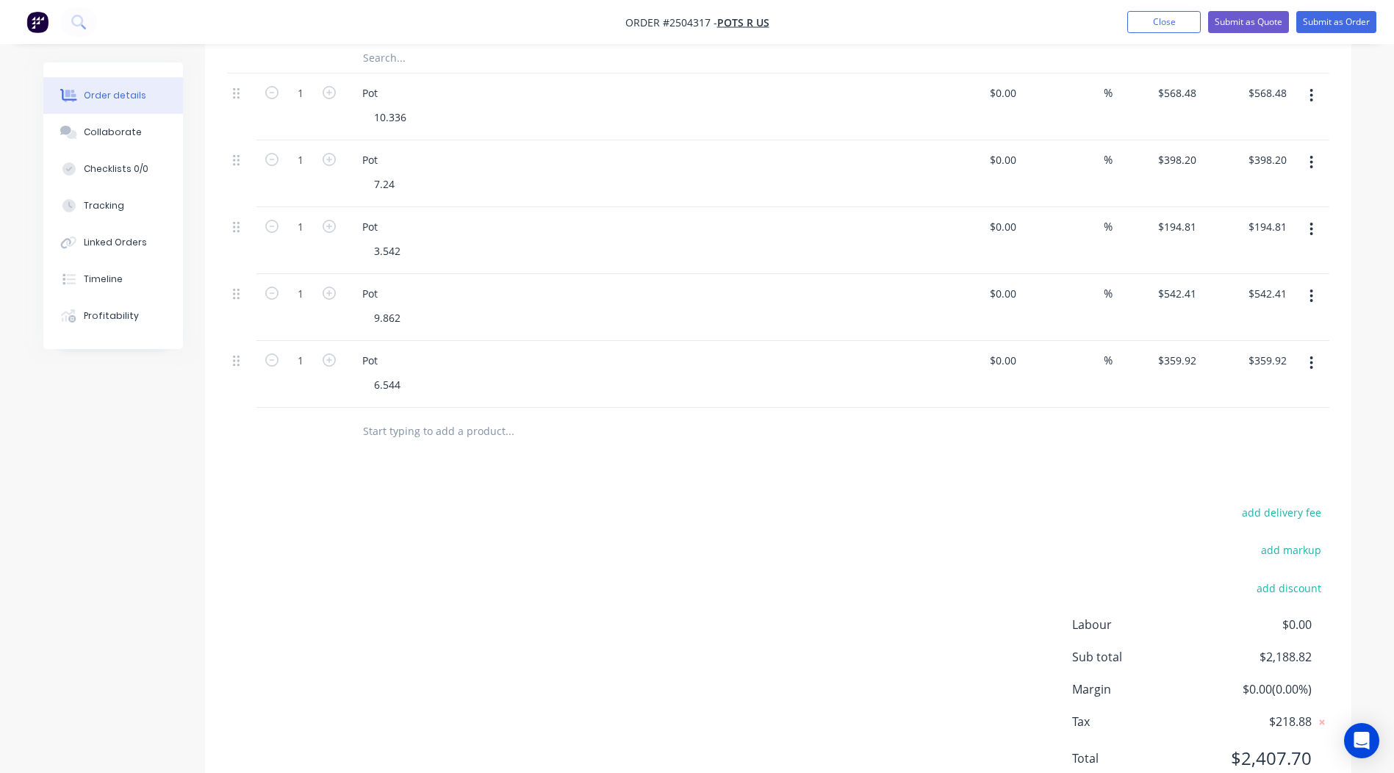
scroll to position [0, 0]
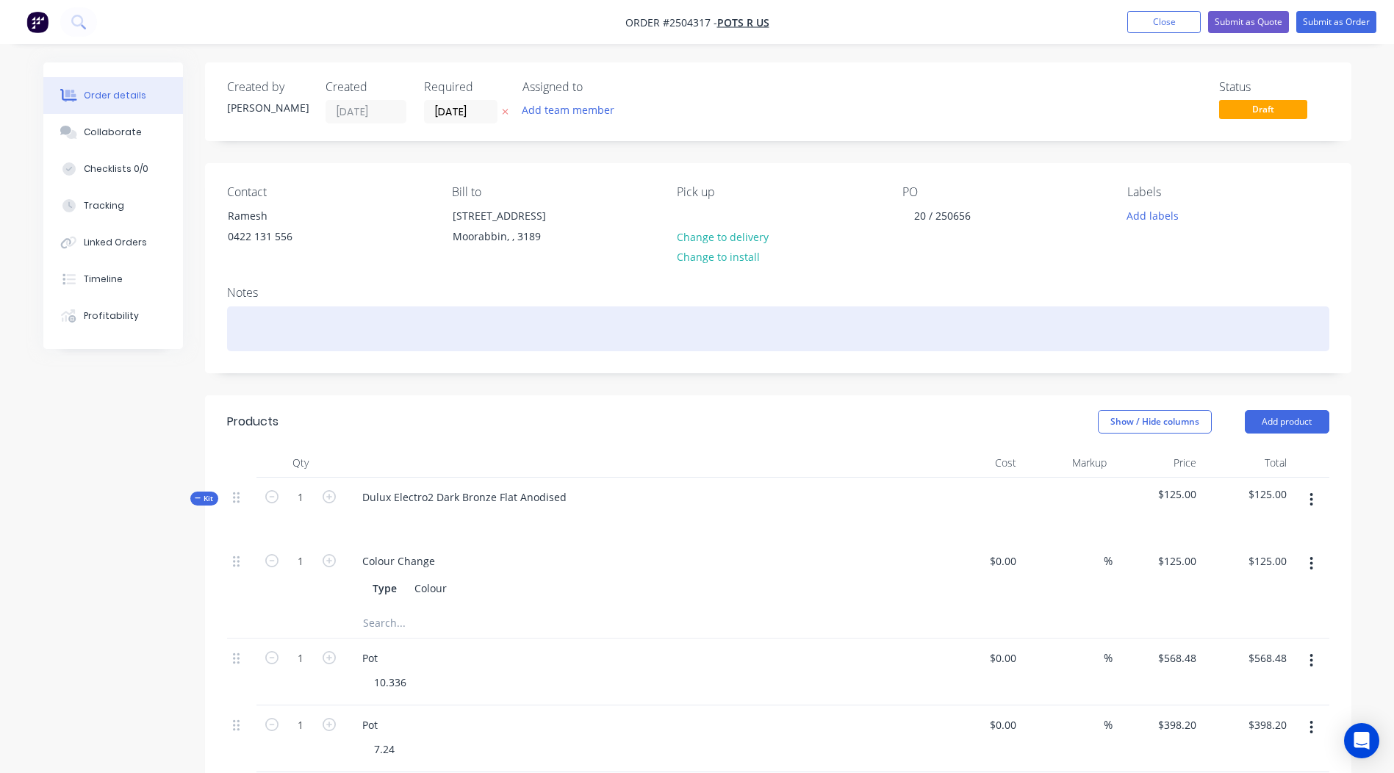
click at [290, 326] on div at bounding box center [778, 329] width 1103 height 45
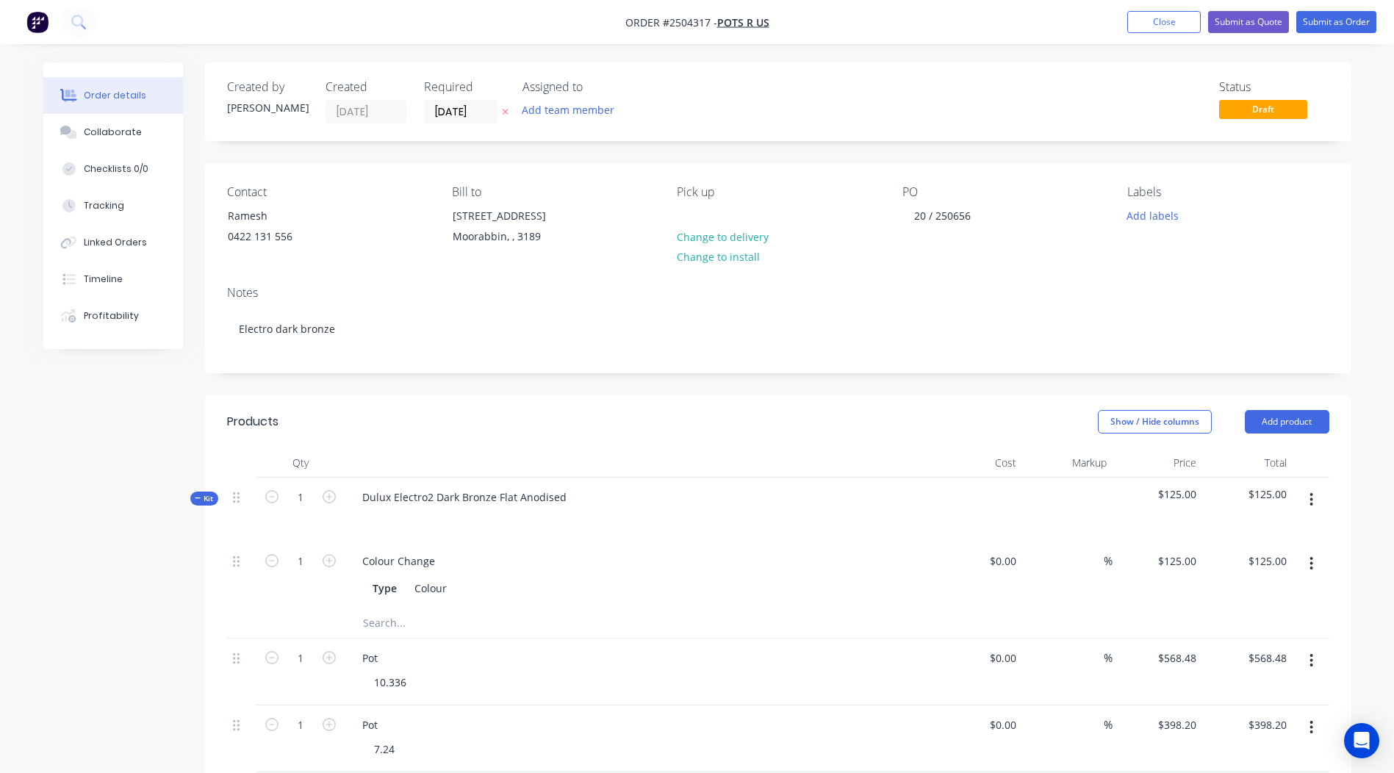
click at [590, 397] on header "Products Show / Hide columns Add product" at bounding box center [778, 421] width 1147 height 53
click at [1161, 213] on button "Add labels" at bounding box center [1154, 215] width 68 height 20
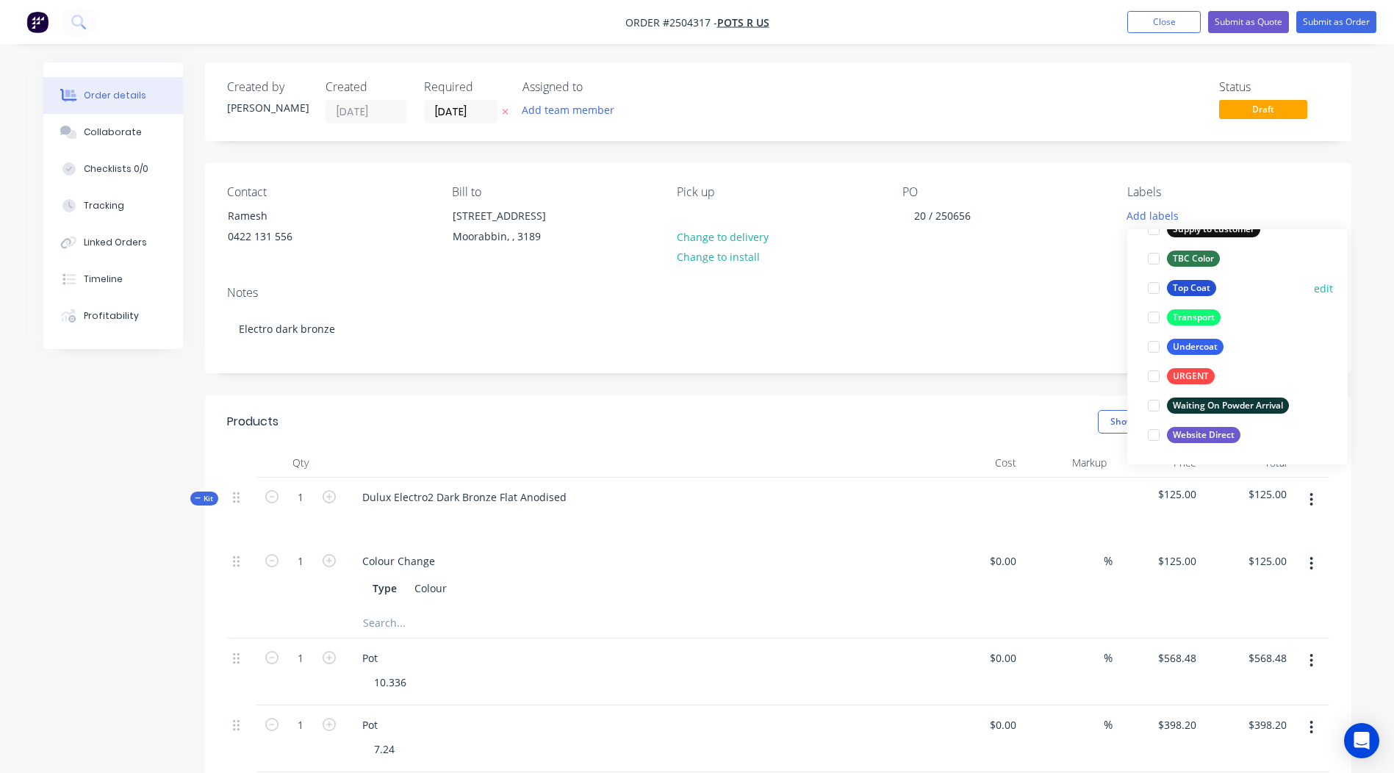
click at [1187, 290] on div "Top Coat" at bounding box center [1191, 288] width 49 height 16
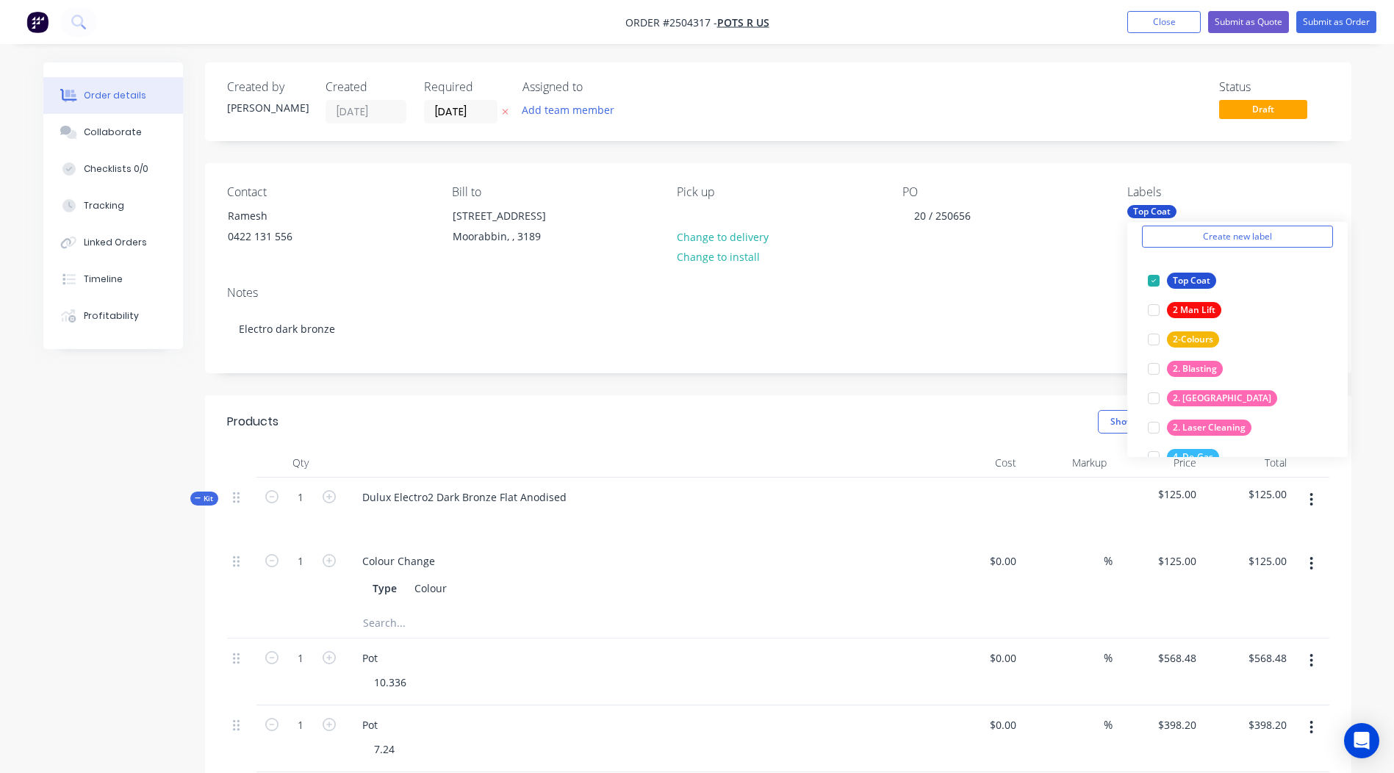
click at [1330, 143] on div "Created by Rory Created 06/10/25 Required 06/10/25 Assigned to Add team member …" at bounding box center [778, 717] width 1147 height 1311
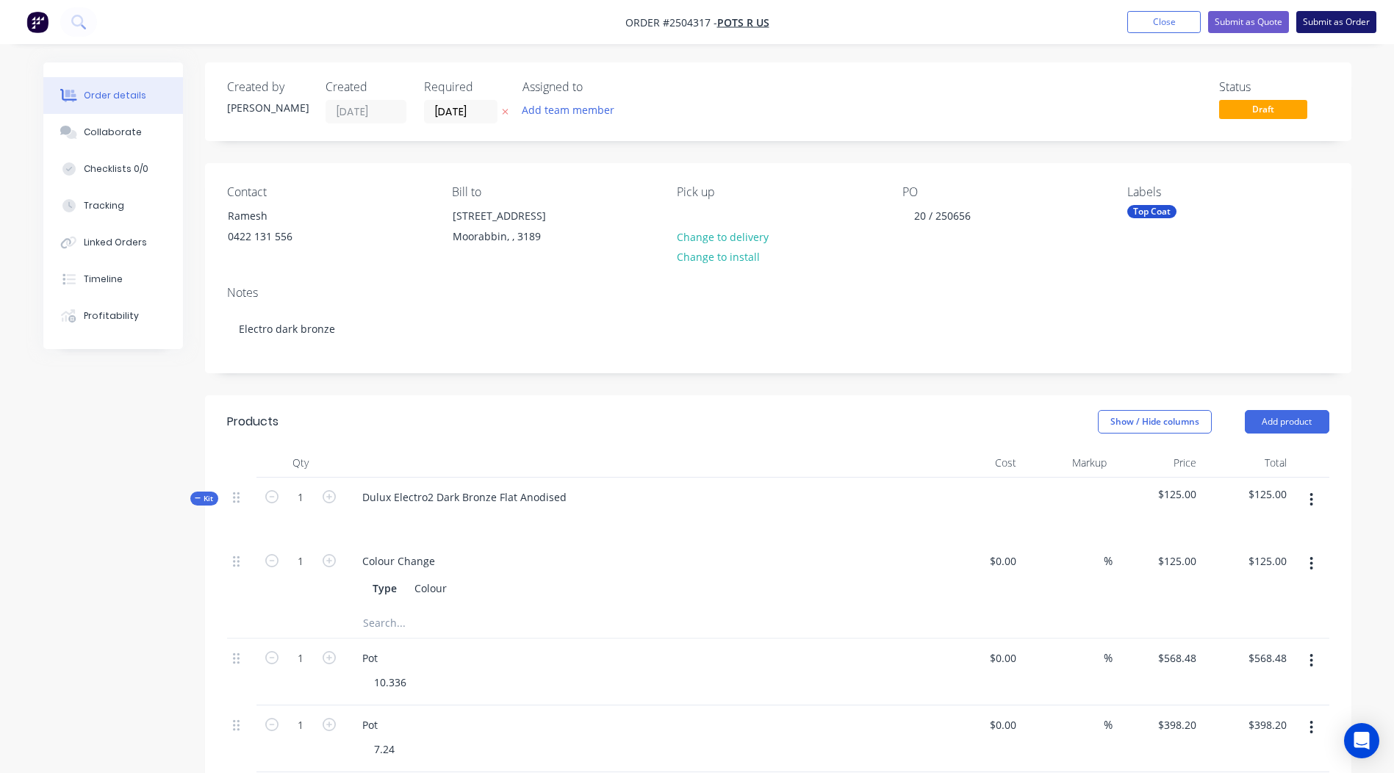
click at [1342, 18] on button "Submit as Order" at bounding box center [1337, 22] width 80 height 22
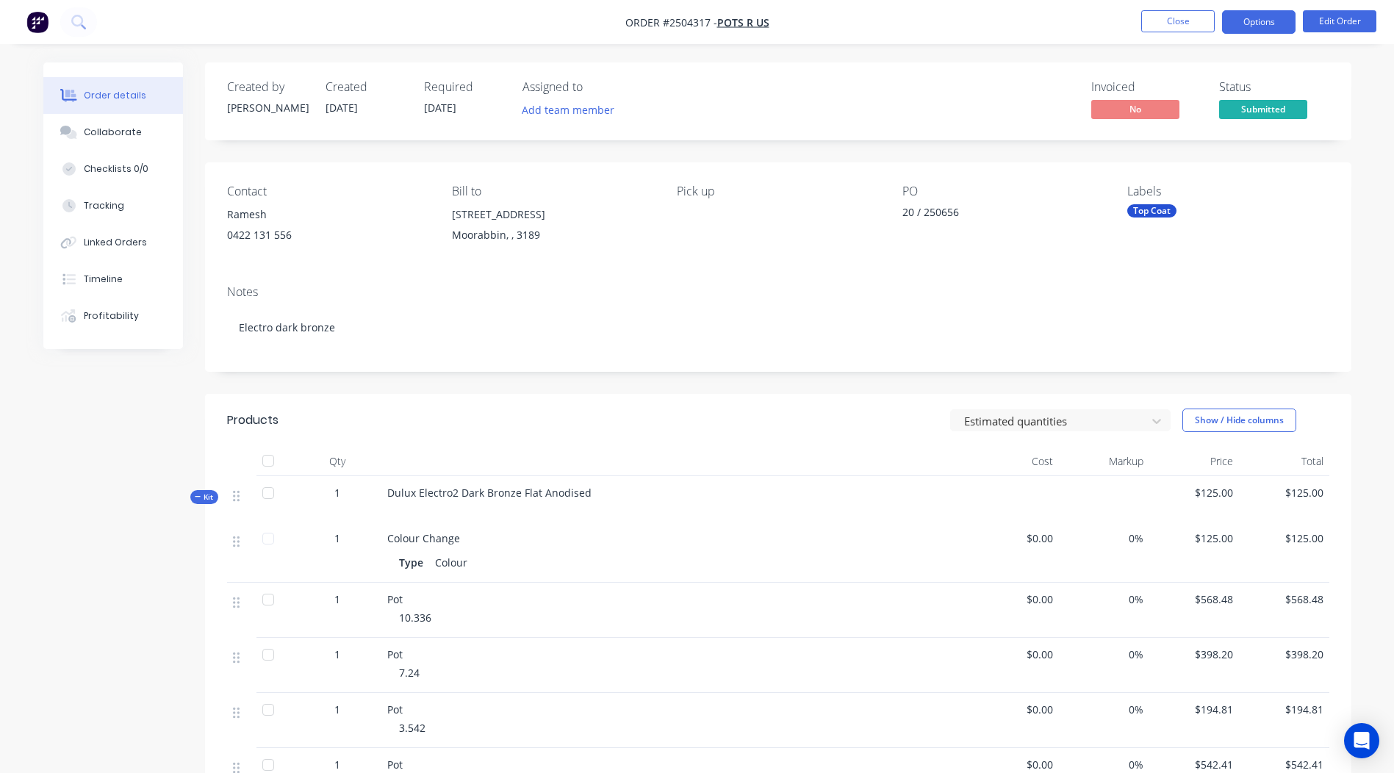
click at [1246, 24] on button "Options" at bounding box center [1259, 22] width 74 height 24
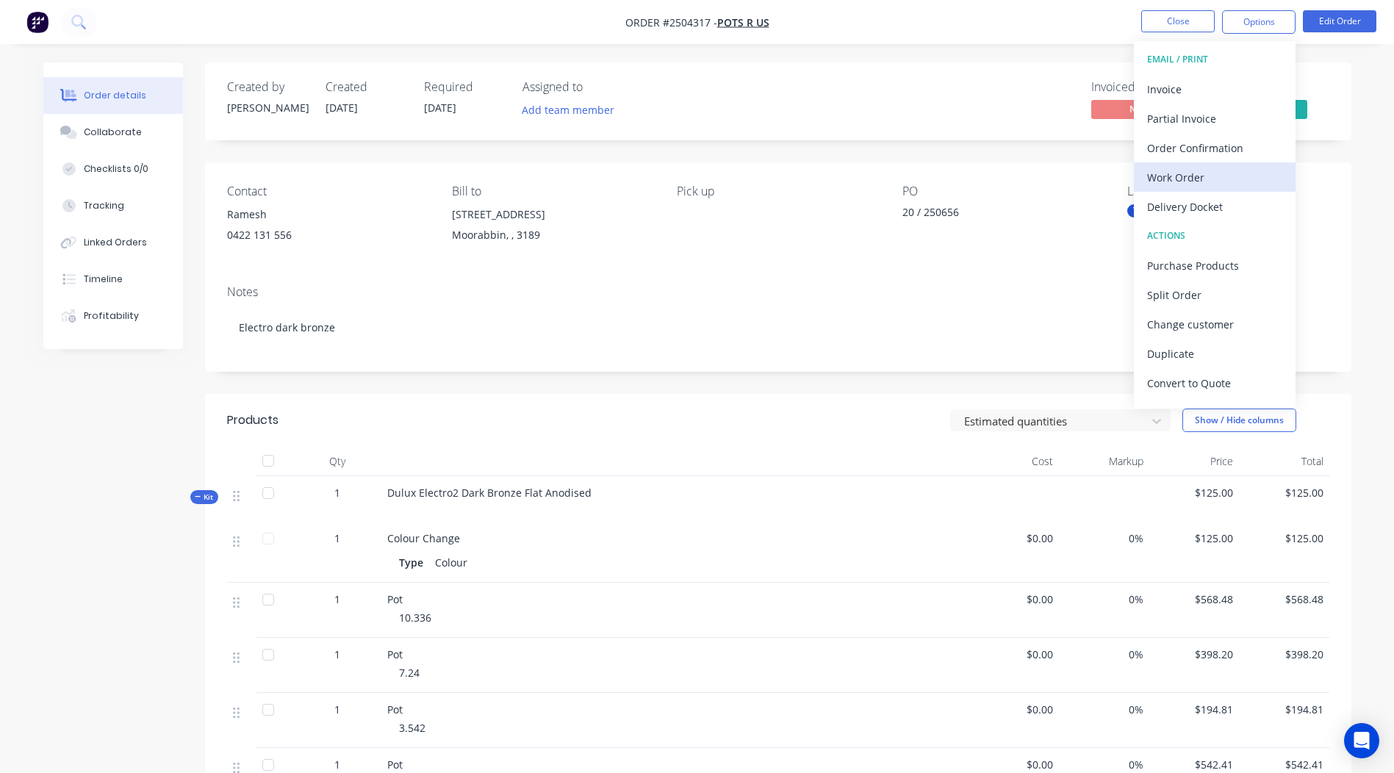
click at [1230, 173] on div "Work Order" at bounding box center [1214, 177] width 135 height 21
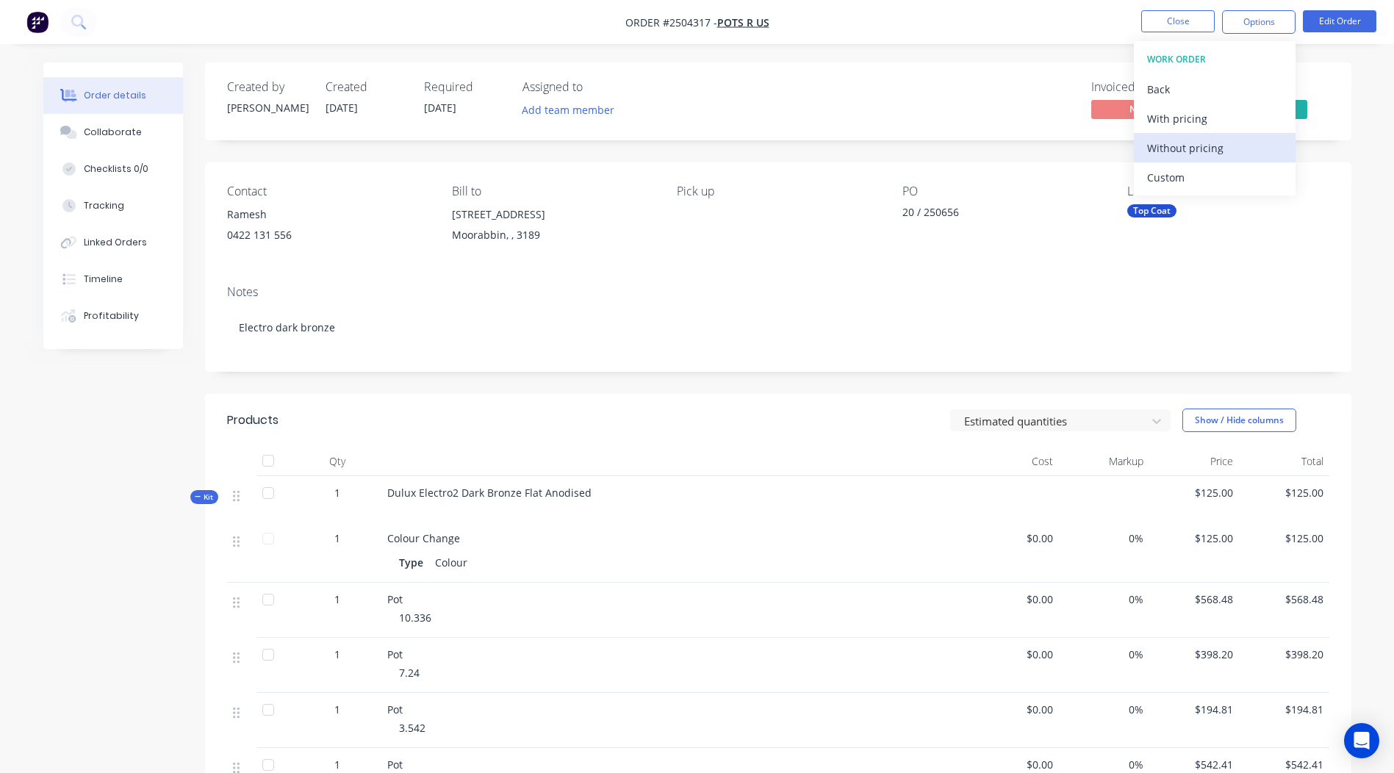
click at [1242, 146] on div "Without pricing" at bounding box center [1214, 147] width 135 height 21
click at [972, 153] on div "Created by Rory Created 06/10/25 Required 06/10/25 Assigned to Add team member …" at bounding box center [778, 580] width 1147 height 1036
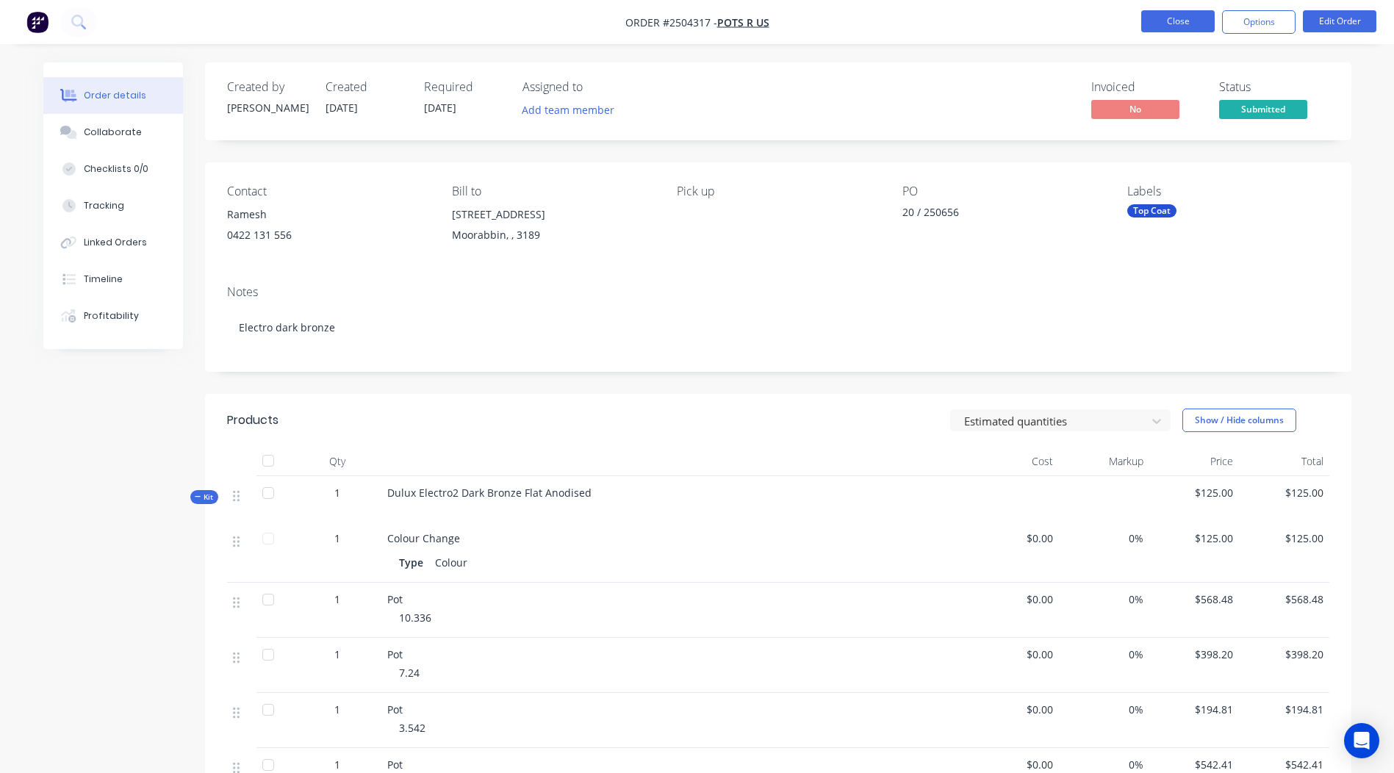
click at [1165, 15] on button "Close" at bounding box center [1179, 21] width 74 height 22
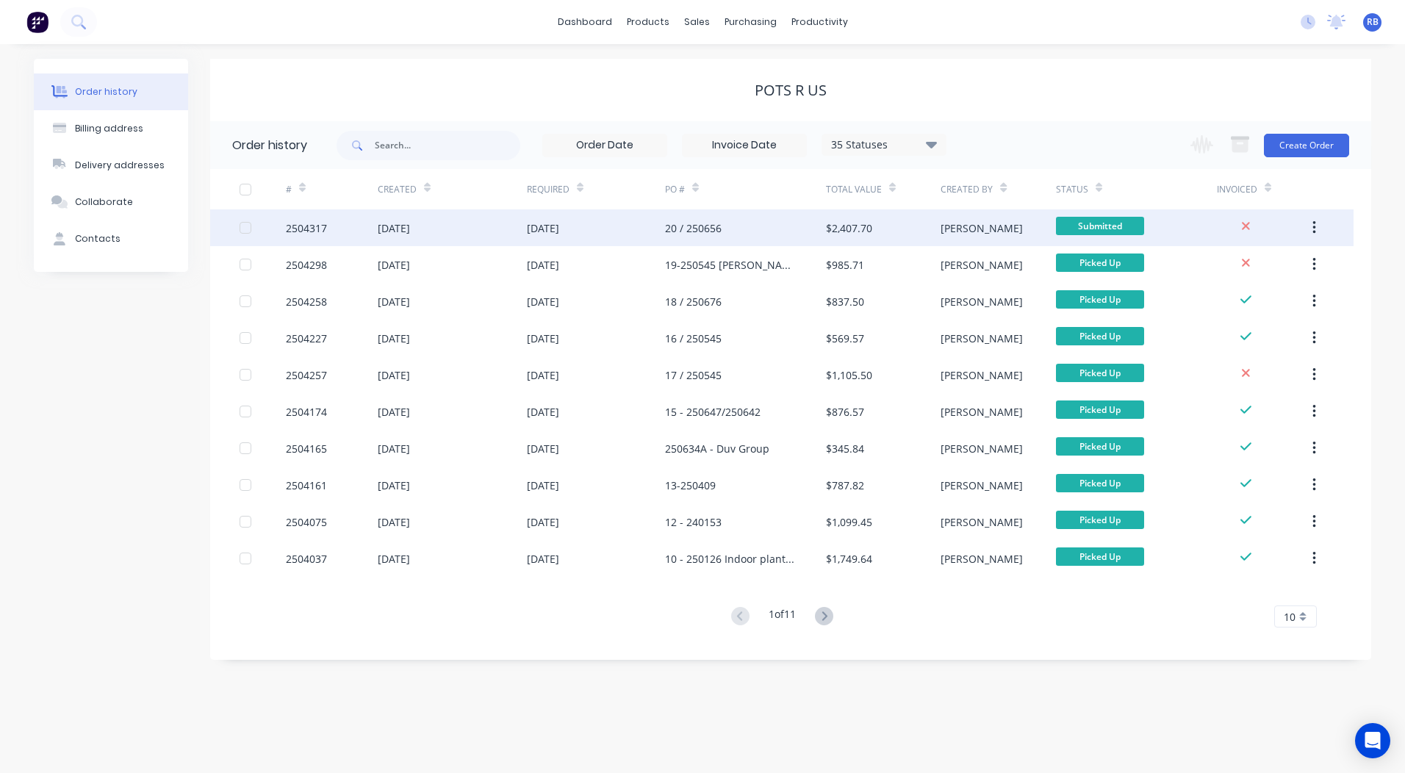
click at [626, 221] on div "[DATE]" at bounding box center [596, 228] width 138 height 37
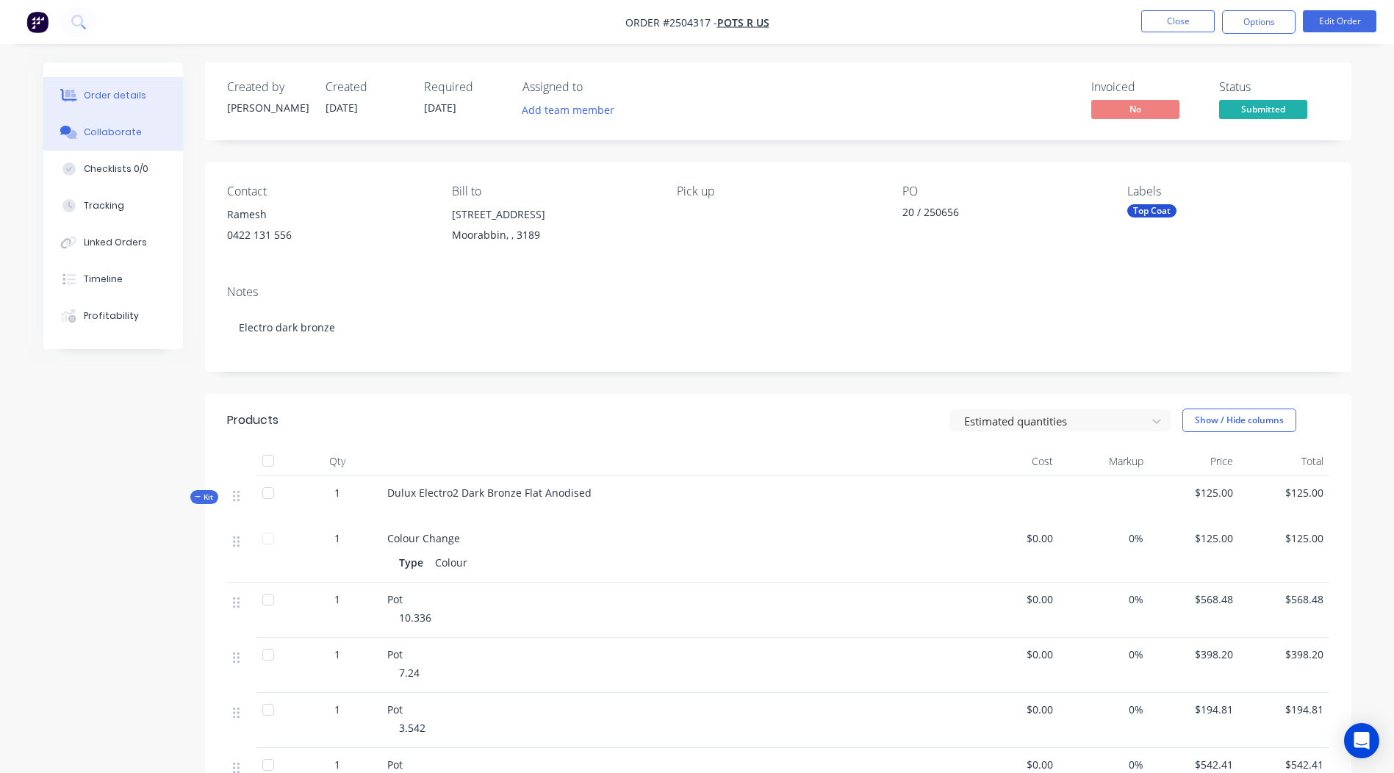
click at [85, 129] on div "Collaborate" at bounding box center [113, 132] width 58 height 13
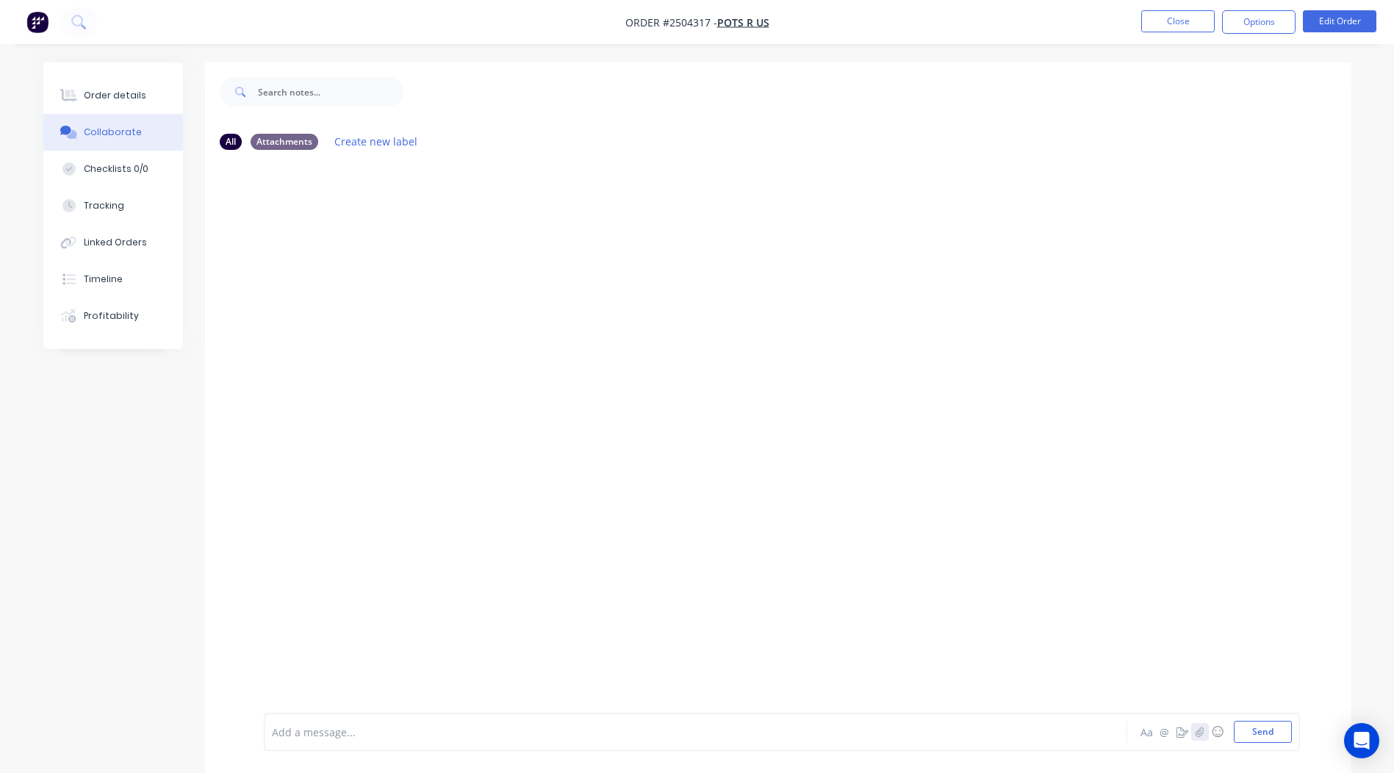
click at [1206, 734] on button "button" at bounding box center [1201, 732] width 18 height 18
click at [1256, 739] on button "Send" at bounding box center [1263, 732] width 58 height 22
click at [1183, 10] on button "Close" at bounding box center [1179, 21] width 74 height 22
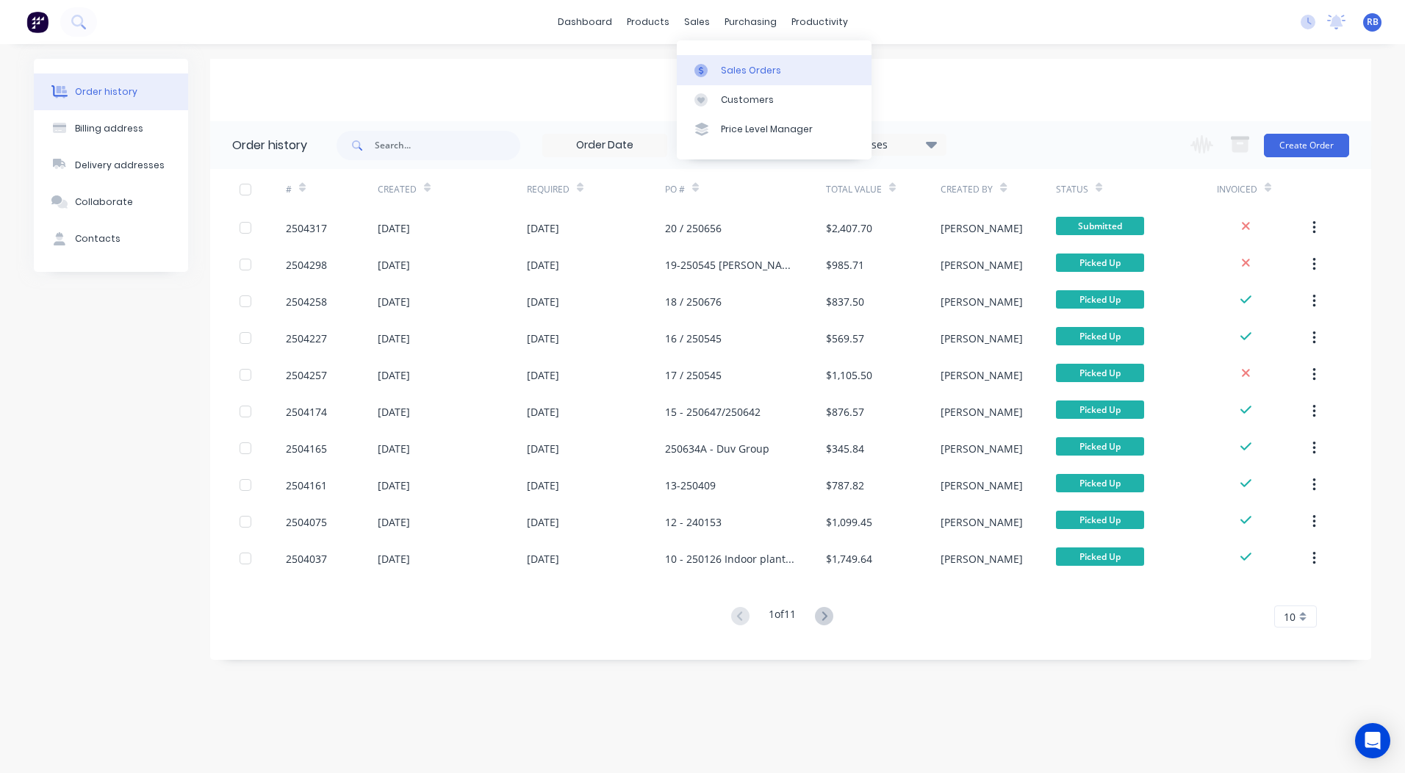
click at [707, 73] on icon at bounding box center [701, 70] width 13 height 13
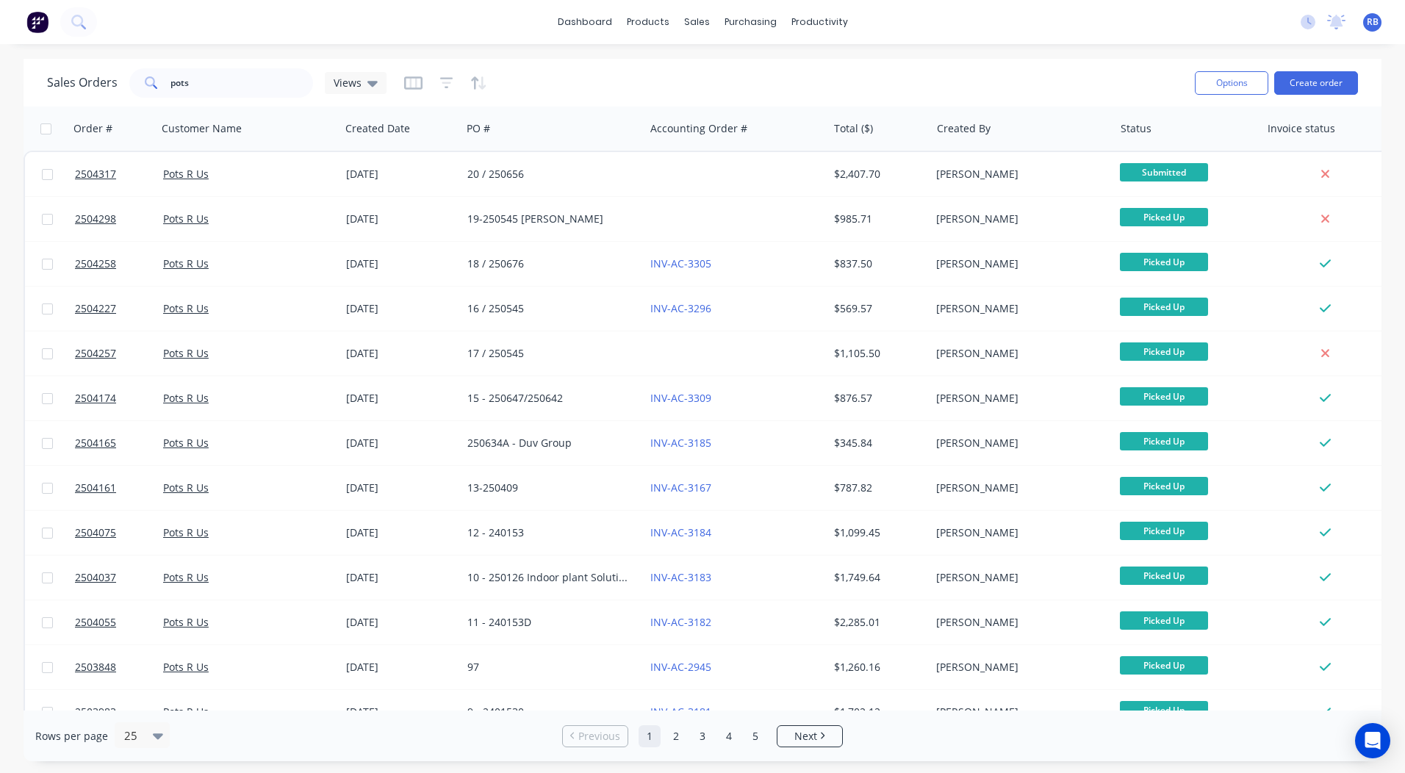
click at [695, 77] on div "Sales Orders pots Views" at bounding box center [615, 83] width 1136 height 36
click at [1317, 88] on button "Create order" at bounding box center [1317, 83] width 84 height 24
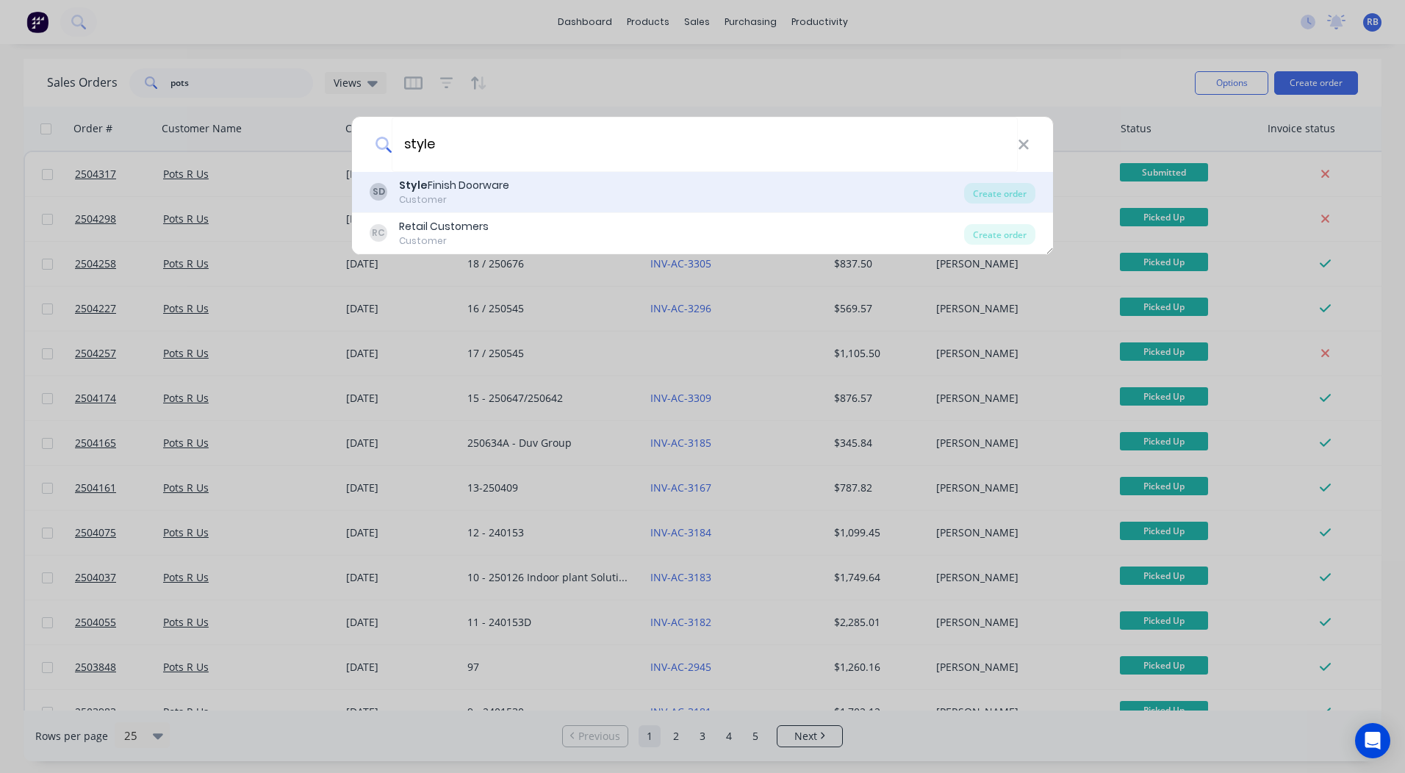
type input "style"
click at [488, 198] on div "Customer" at bounding box center [454, 199] width 110 height 13
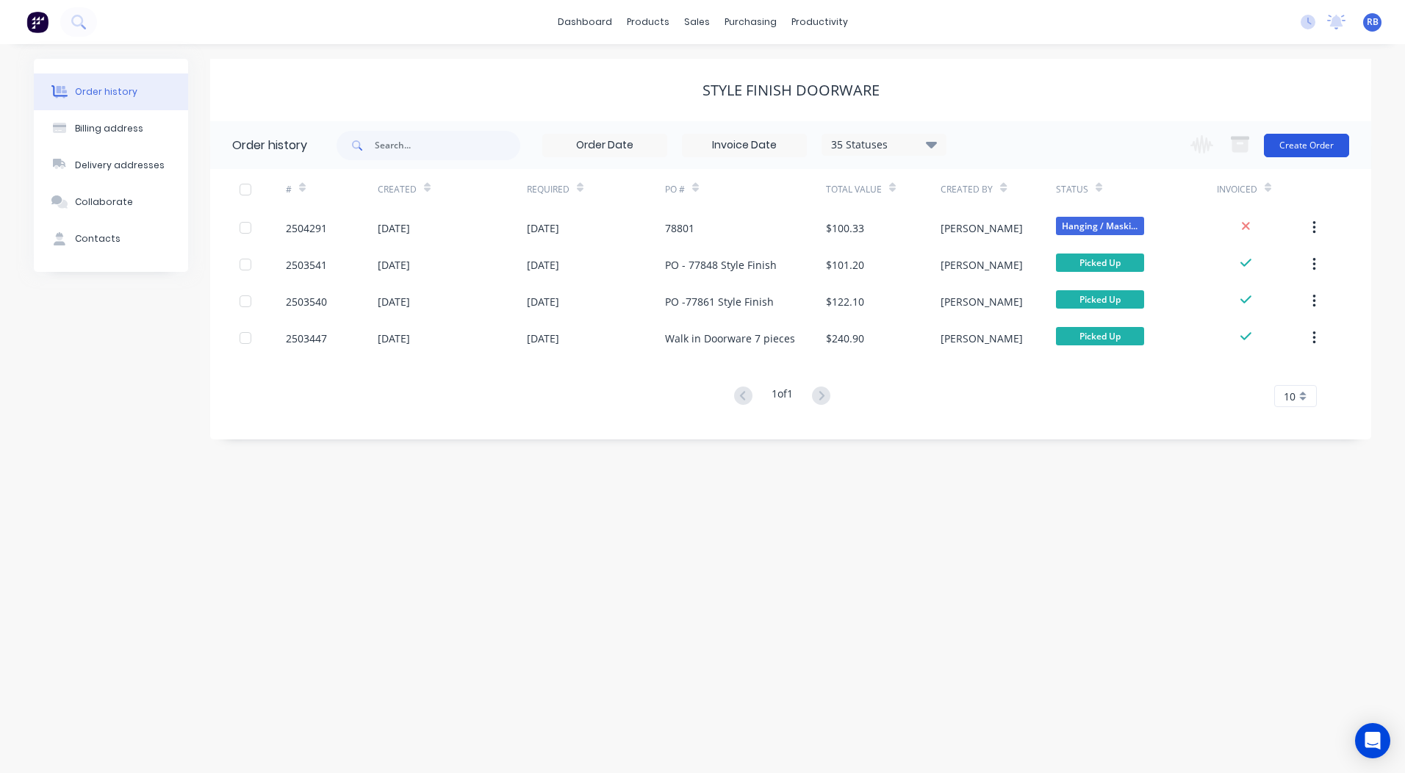
click at [1306, 141] on button "Create Order" at bounding box center [1306, 146] width 85 height 24
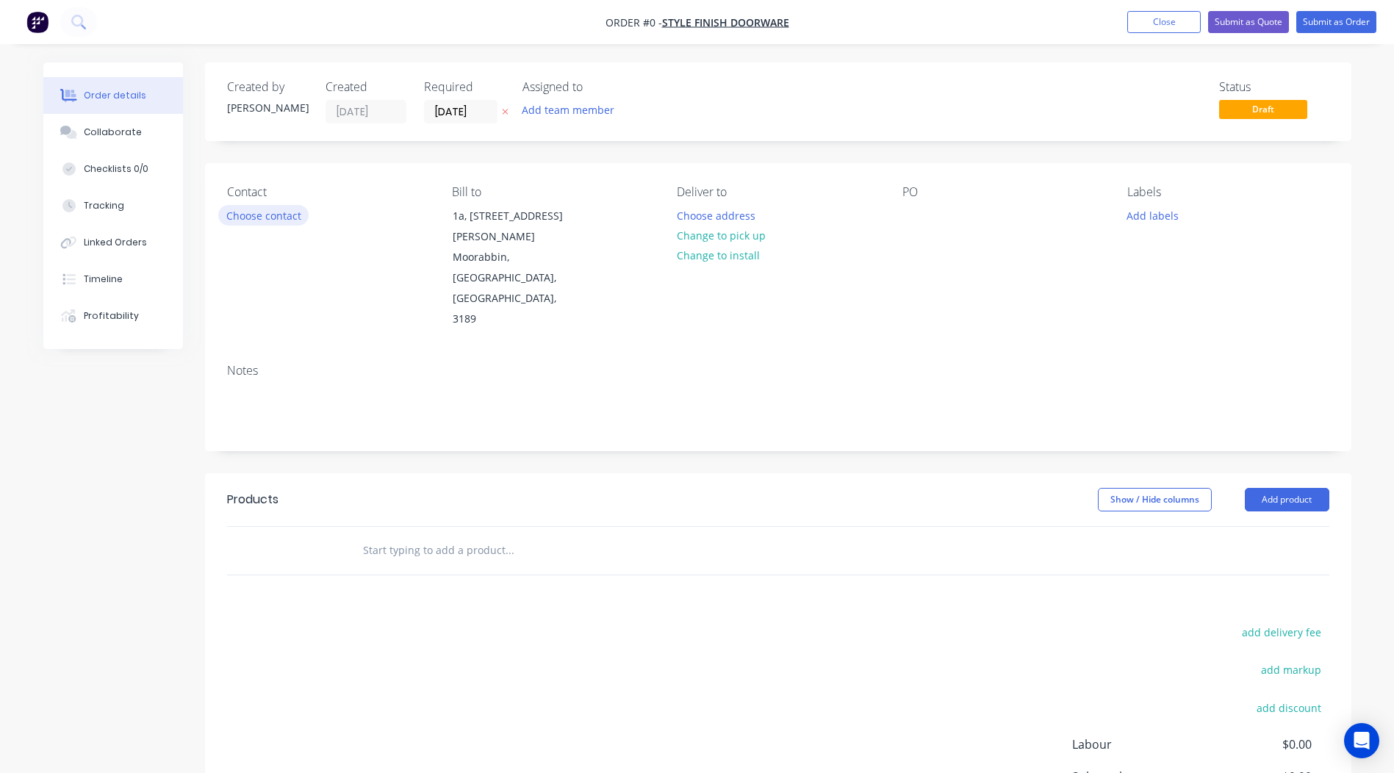
click at [268, 225] on button "Choose contact" at bounding box center [263, 215] width 90 height 20
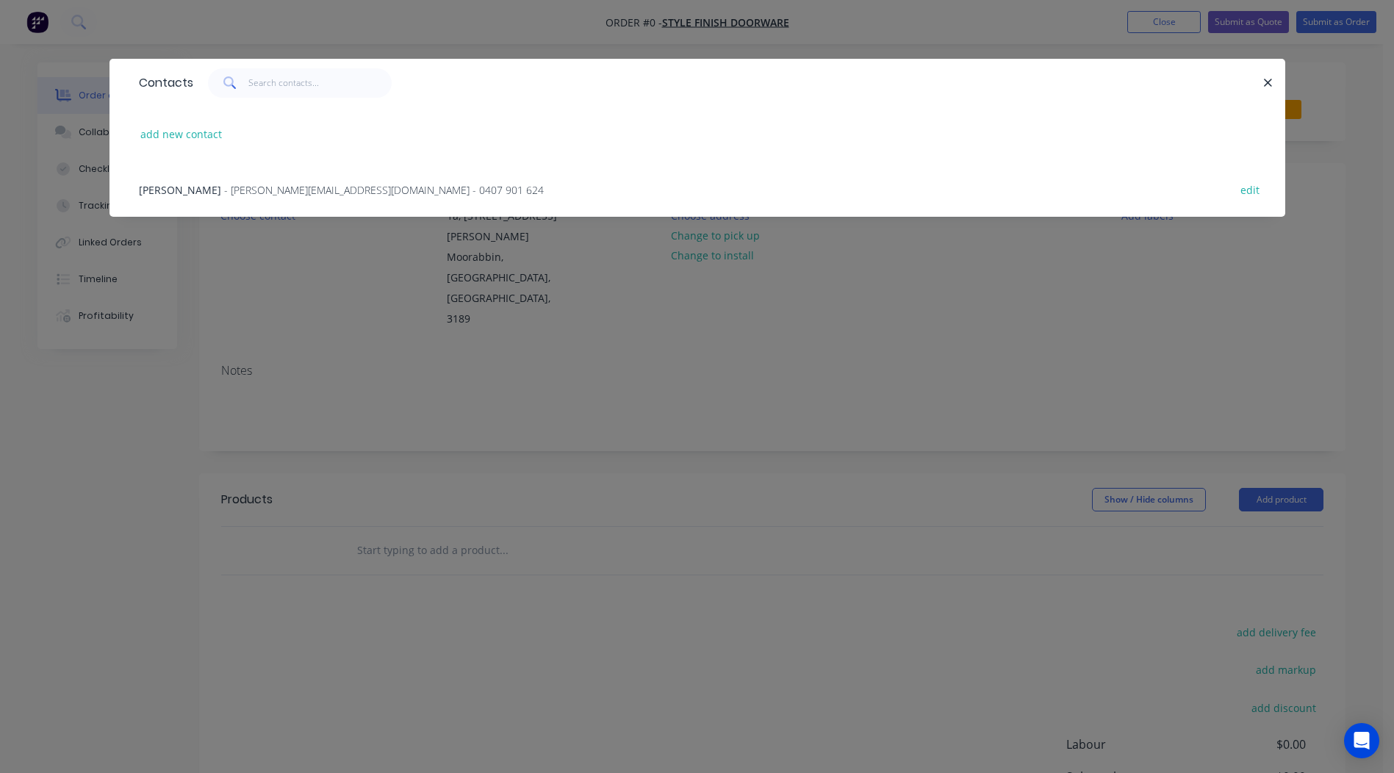
click at [165, 192] on span "Chris Matthews" at bounding box center [180, 190] width 82 height 14
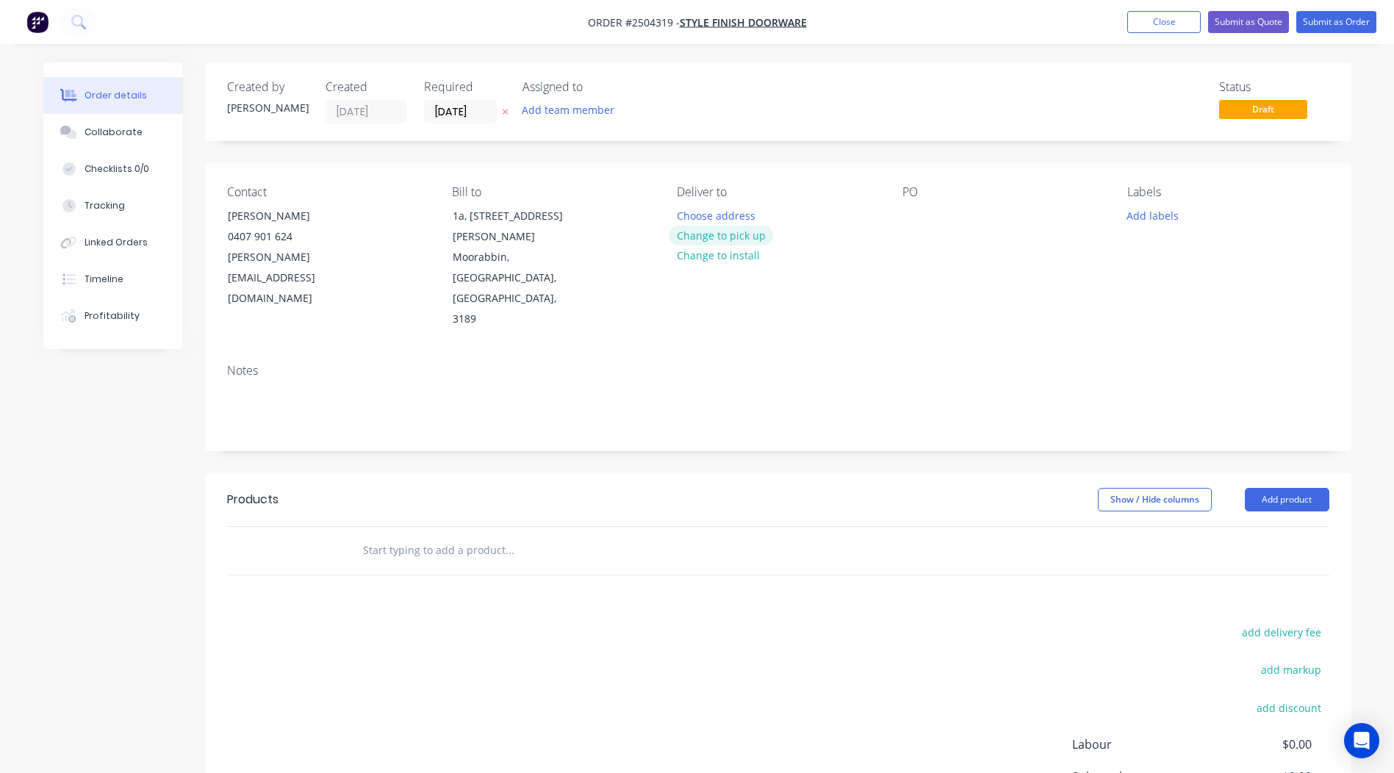
click at [704, 230] on button "Change to pick up" at bounding box center [721, 236] width 104 height 20
click at [917, 210] on div at bounding box center [915, 215] width 24 height 21
click at [1156, 225] on button "Add labels" at bounding box center [1154, 215] width 68 height 20
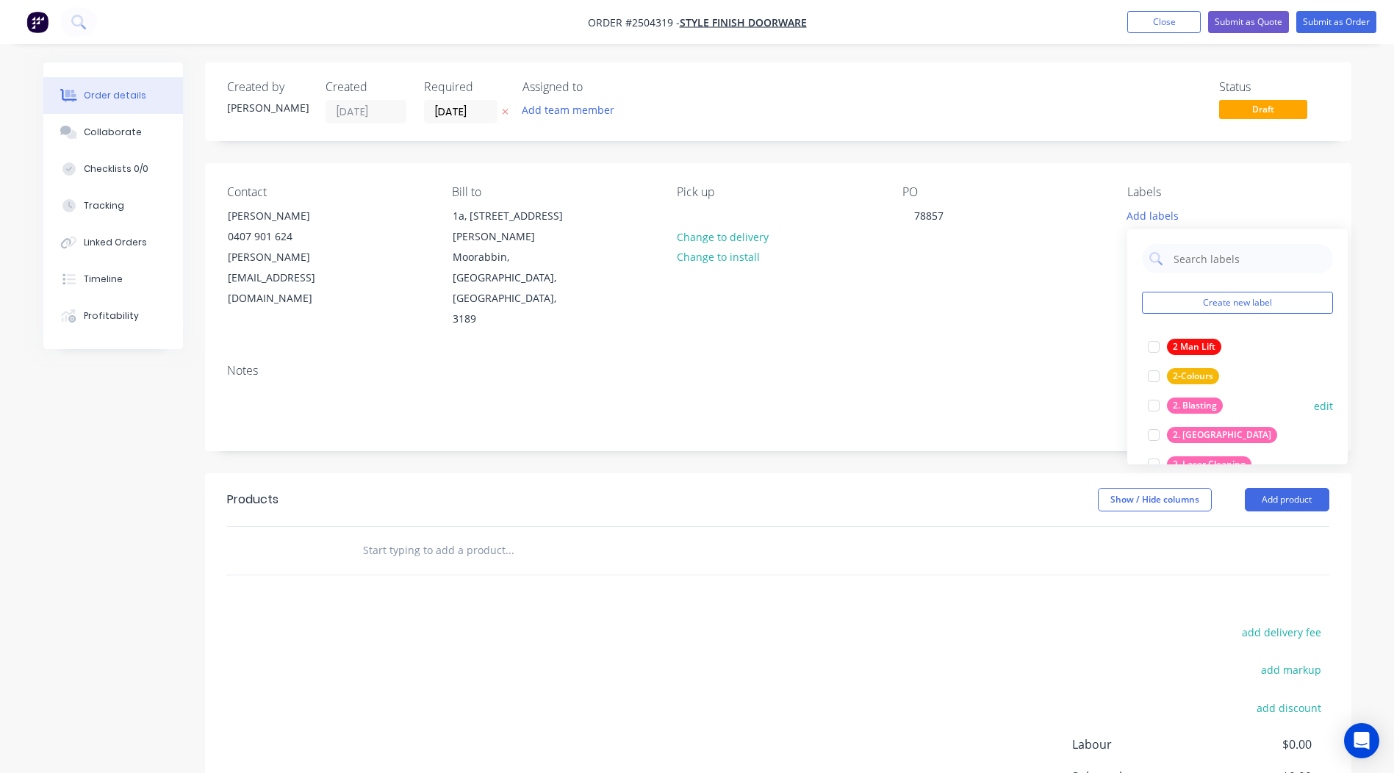
click at [1186, 396] on button "2. Blasting" at bounding box center [1185, 405] width 87 height 21
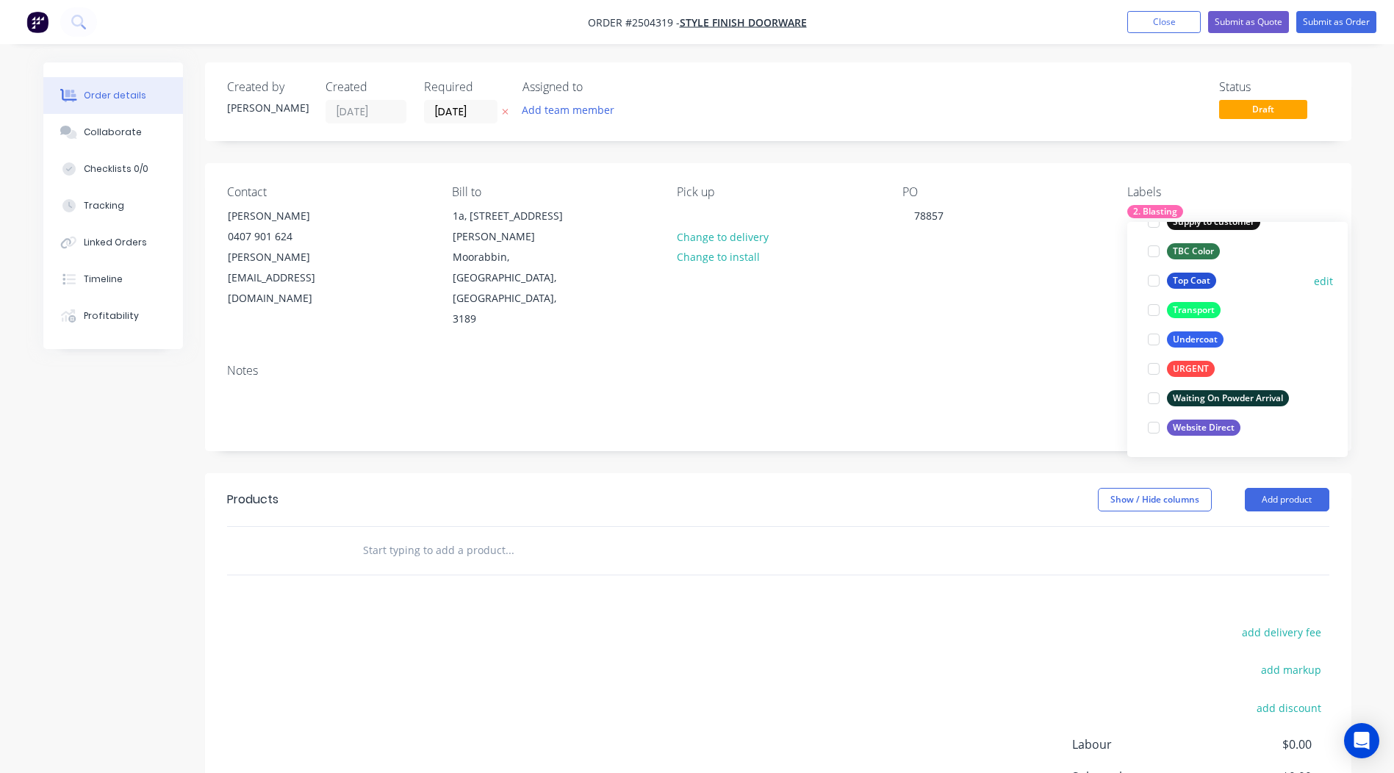
click at [1195, 287] on div "Top Coat" at bounding box center [1191, 281] width 49 height 16
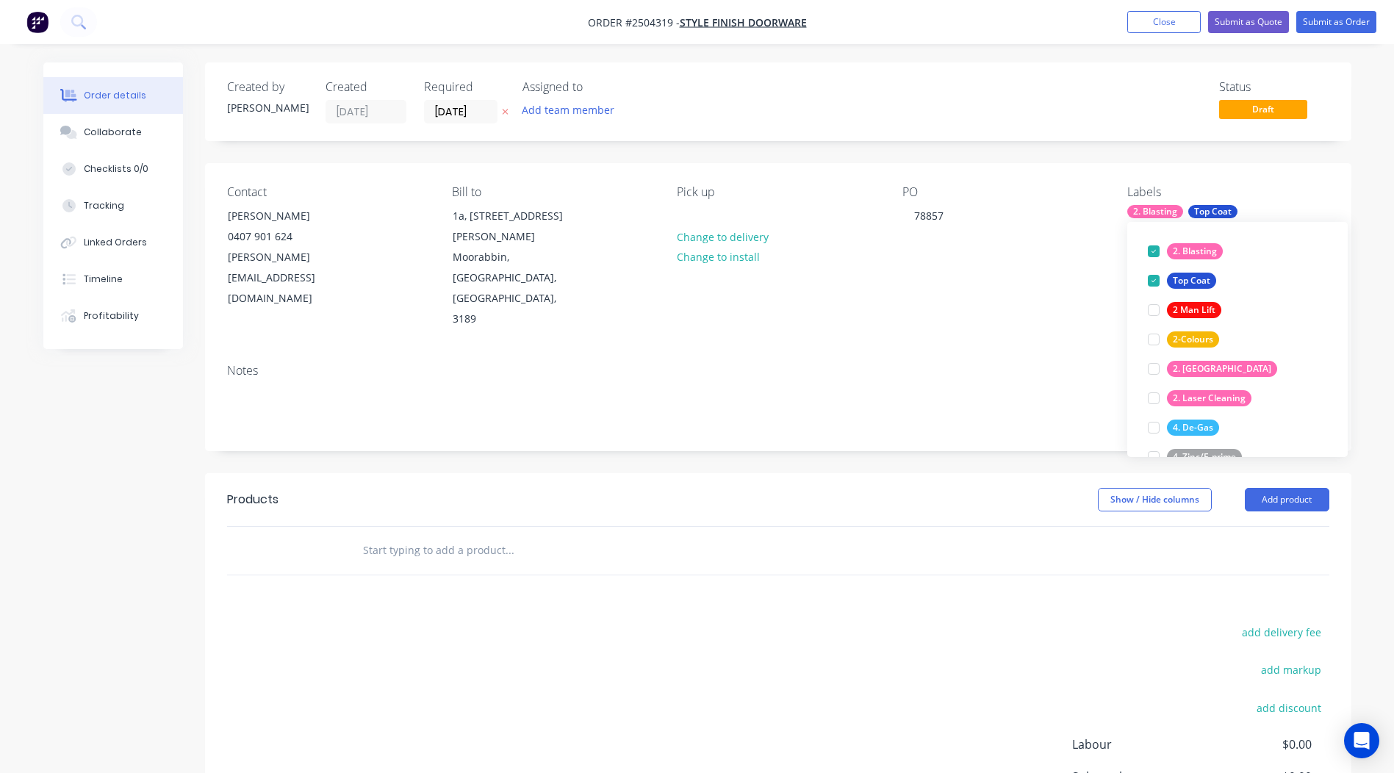
click at [1029, 143] on div "Created by Rory Created 06/10/25 Required 06/10/25 Assigned to Add team member …" at bounding box center [778, 495] width 1147 height 866
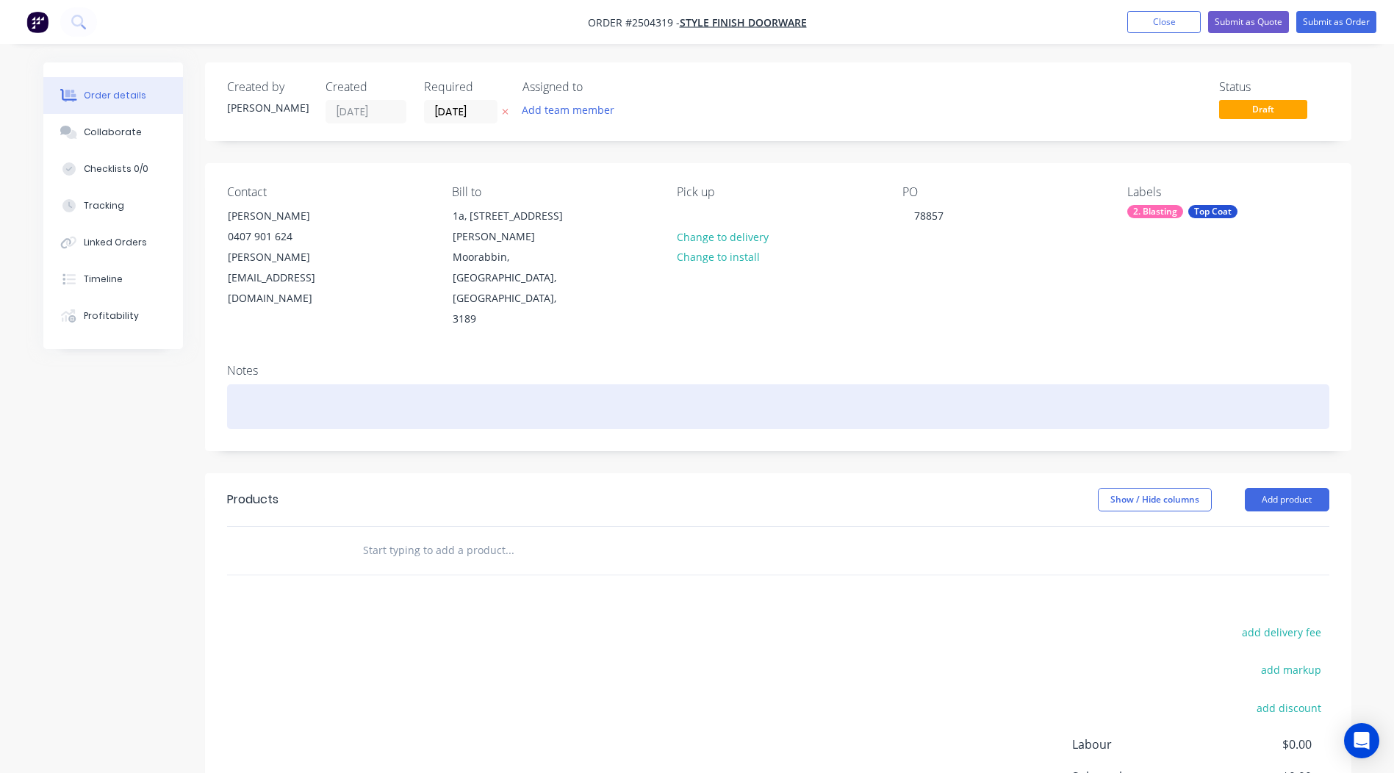
click at [329, 384] on div at bounding box center [778, 406] width 1103 height 45
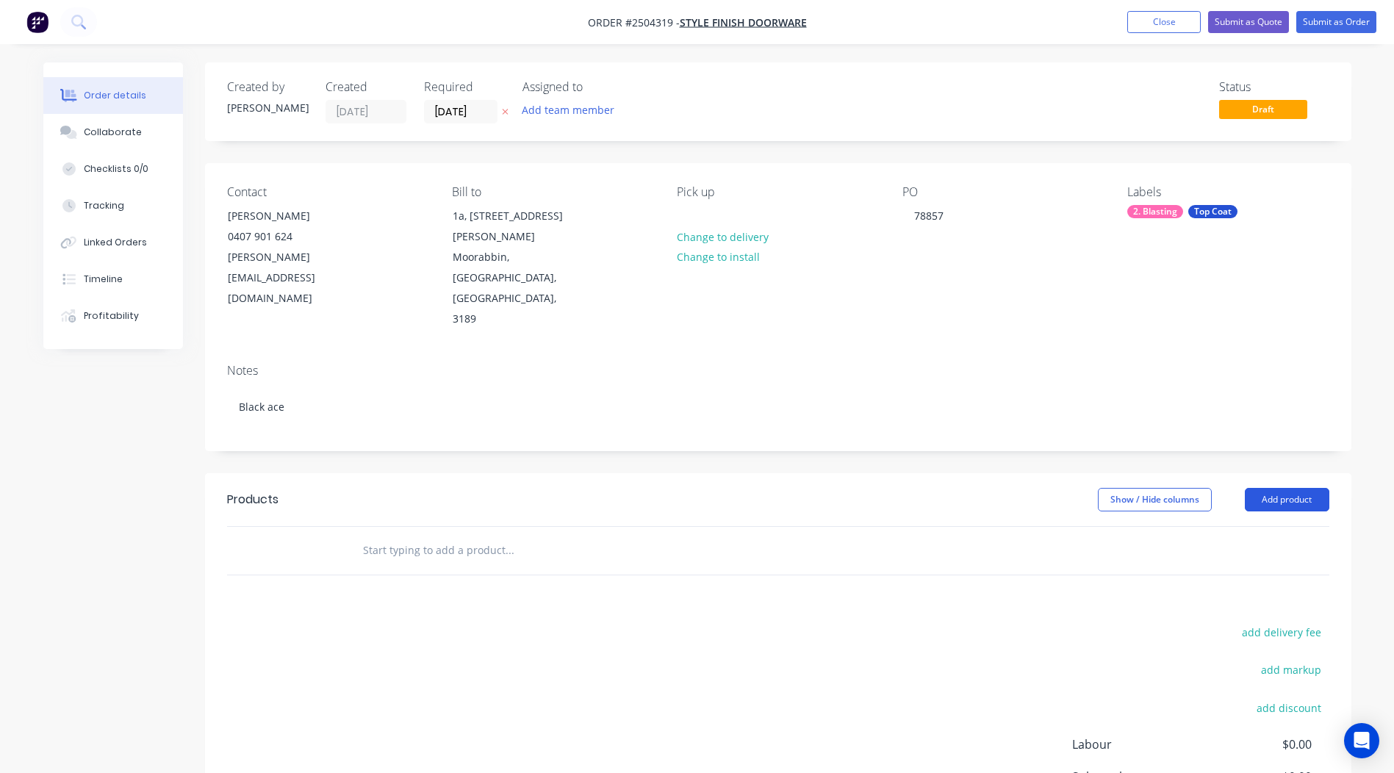
click at [1275, 488] on button "Add product" at bounding box center [1287, 500] width 85 height 24
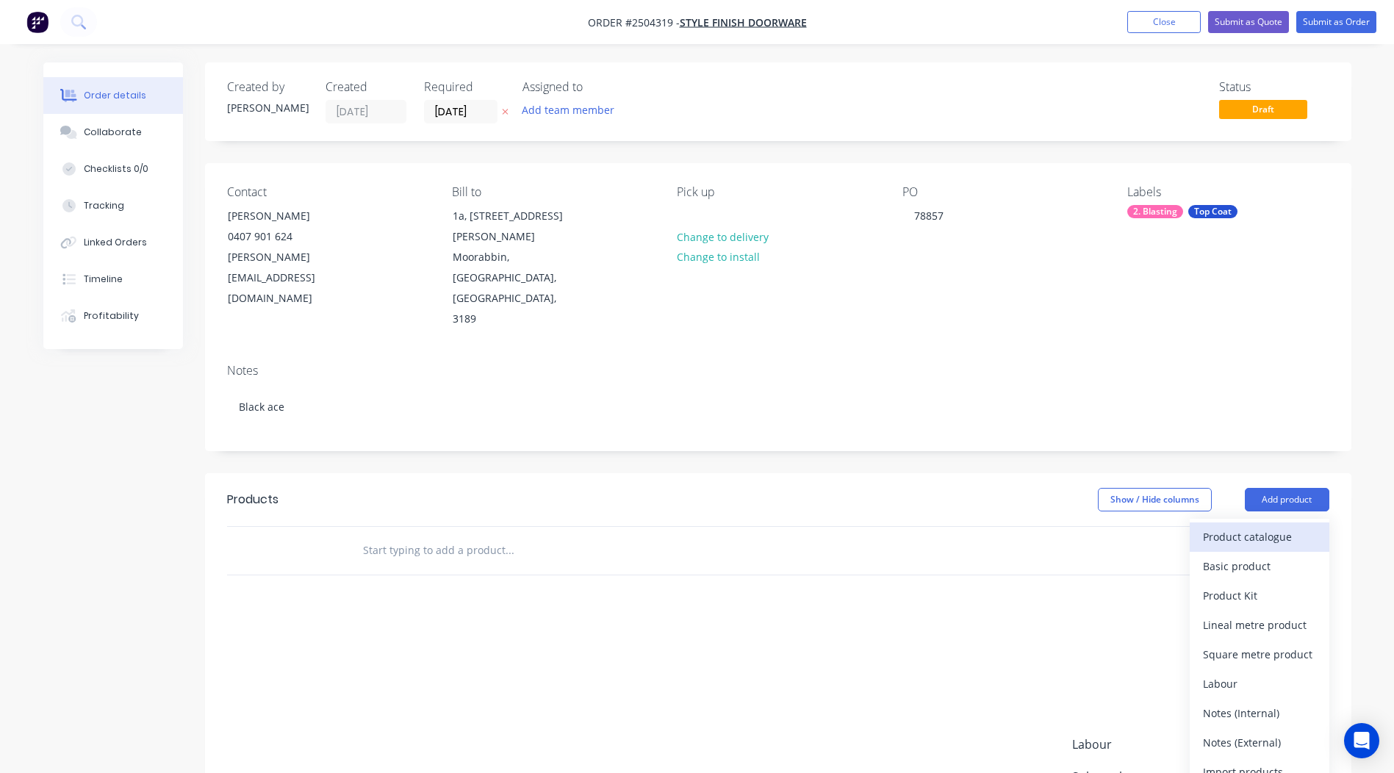
click at [1283, 526] on div "Product catalogue" at bounding box center [1259, 536] width 113 height 21
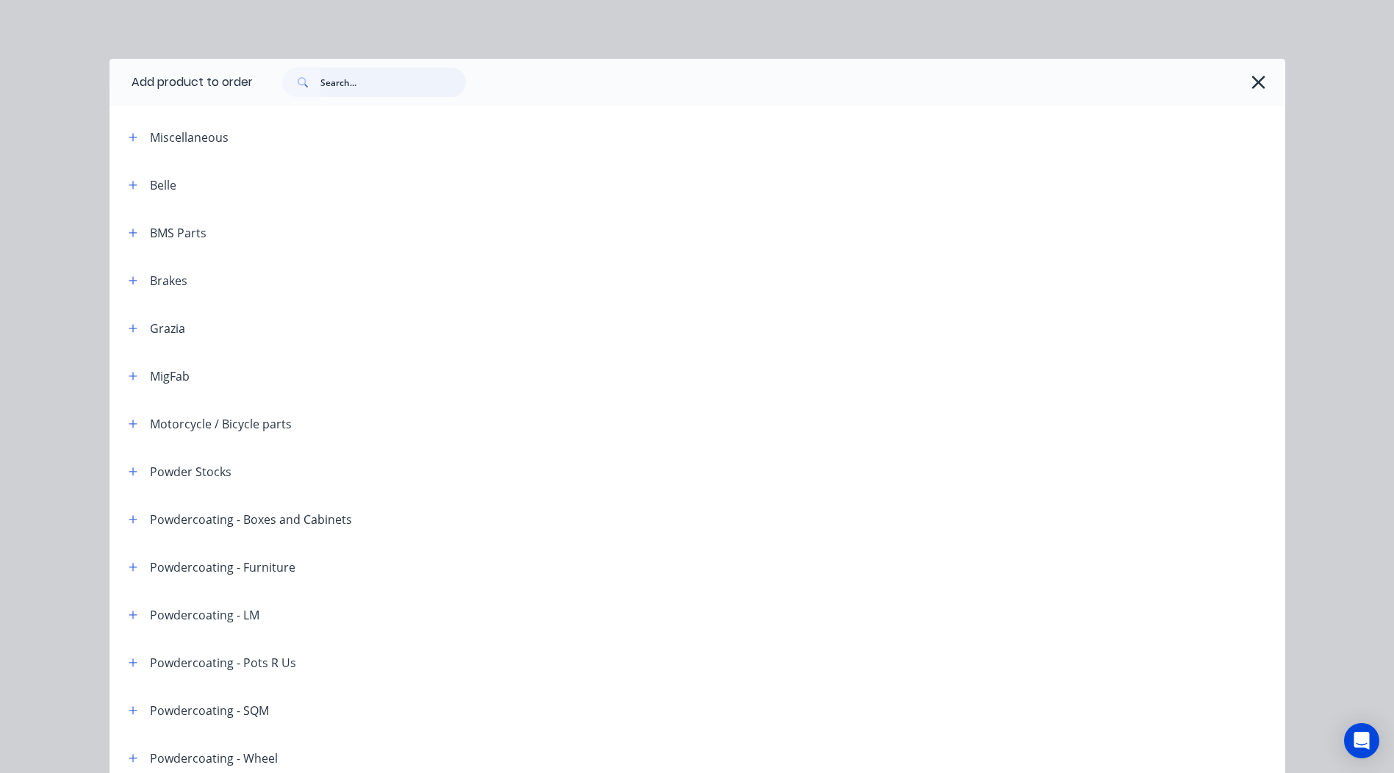
click at [420, 78] on input "text" at bounding box center [393, 82] width 146 height 29
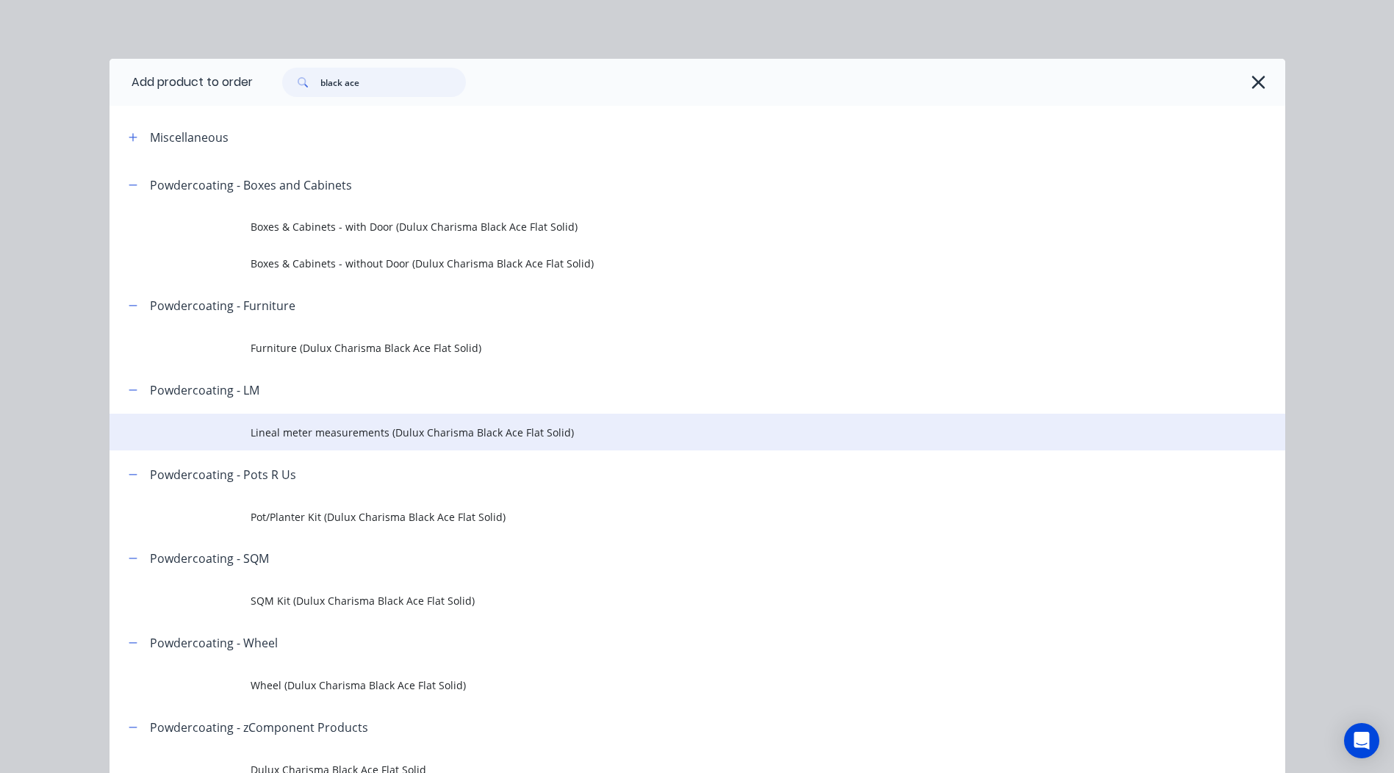
type input "black ace"
click at [432, 429] on span "Lineal meter measurements (Dulux Charisma Black Ace Flat Solid)" at bounding box center [665, 432] width 828 height 15
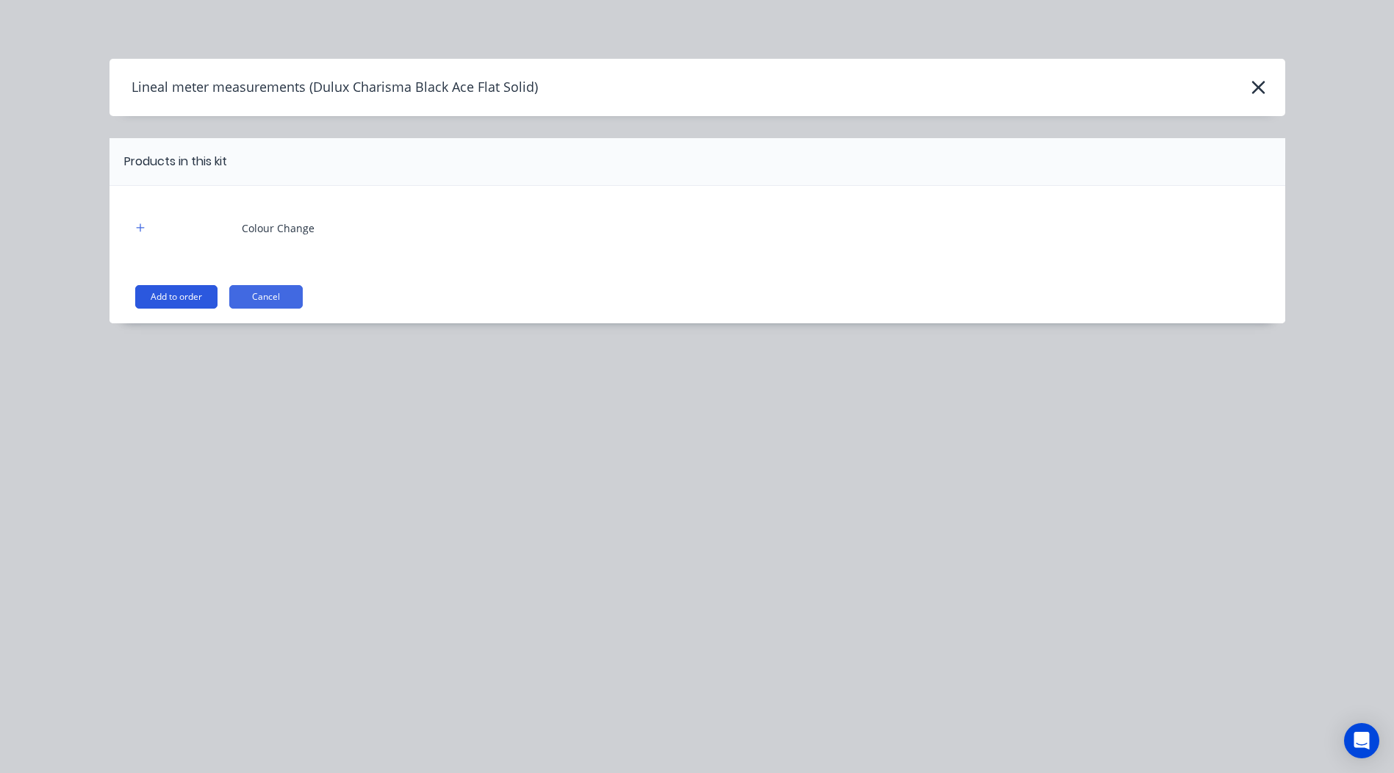
click at [208, 299] on button "Add to order" at bounding box center [176, 297] width 82 height 24
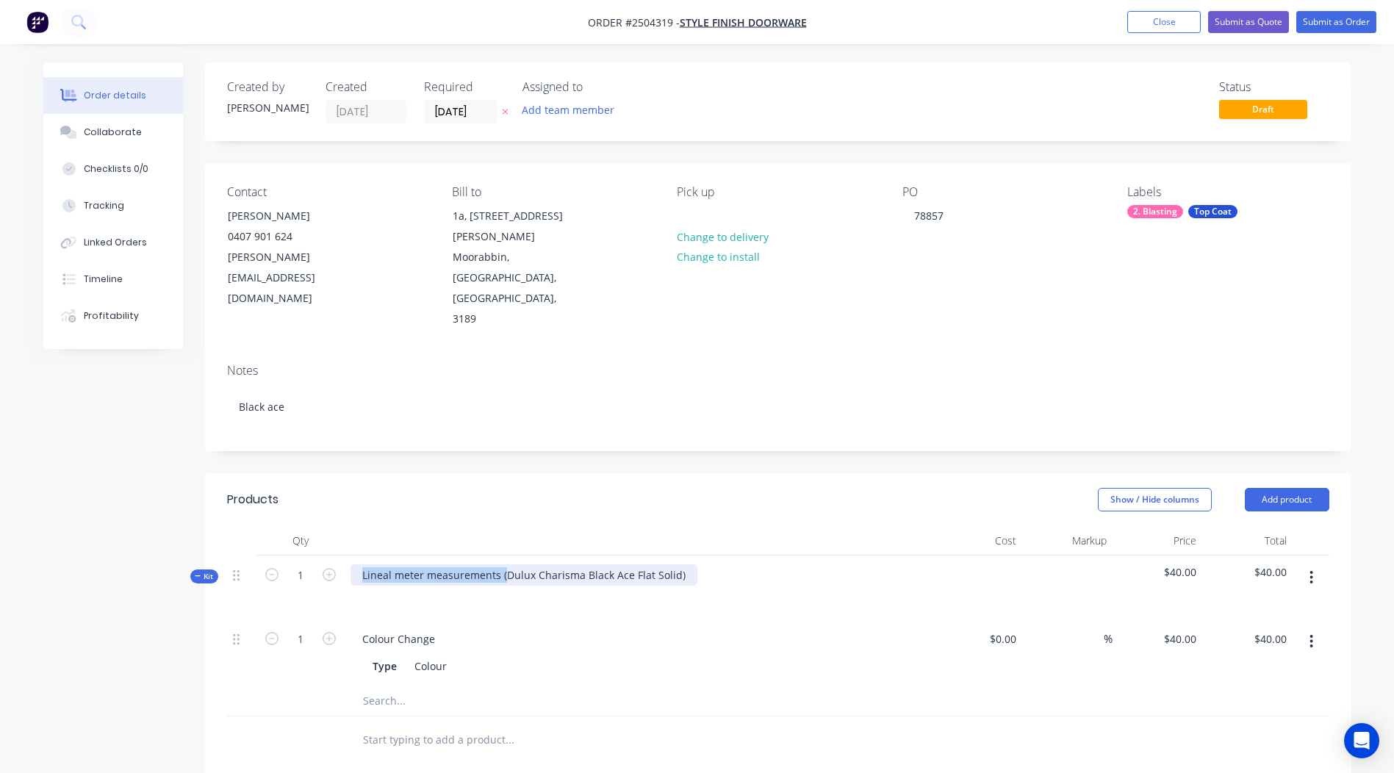
drag, startPoint x: 506, startPoint y: 529, endPoint x: 40, endPoint y: 601, distance: 470.9
click at [40, 601] on div "Order details Collaborate Checklists 0/0 Tracking Linked Orders Timeline Profit…" at bounding box center [698, 600] width 1338 height 1077
click at [540, 565] on div "Dulux Charisma Black Ace Flat Solid)" at bounding box center [452, 575] width 202 height 21
click at [587, 488] on div "Show / Hide columns Add product" at bounding box center [895, 500] width 868 height 24
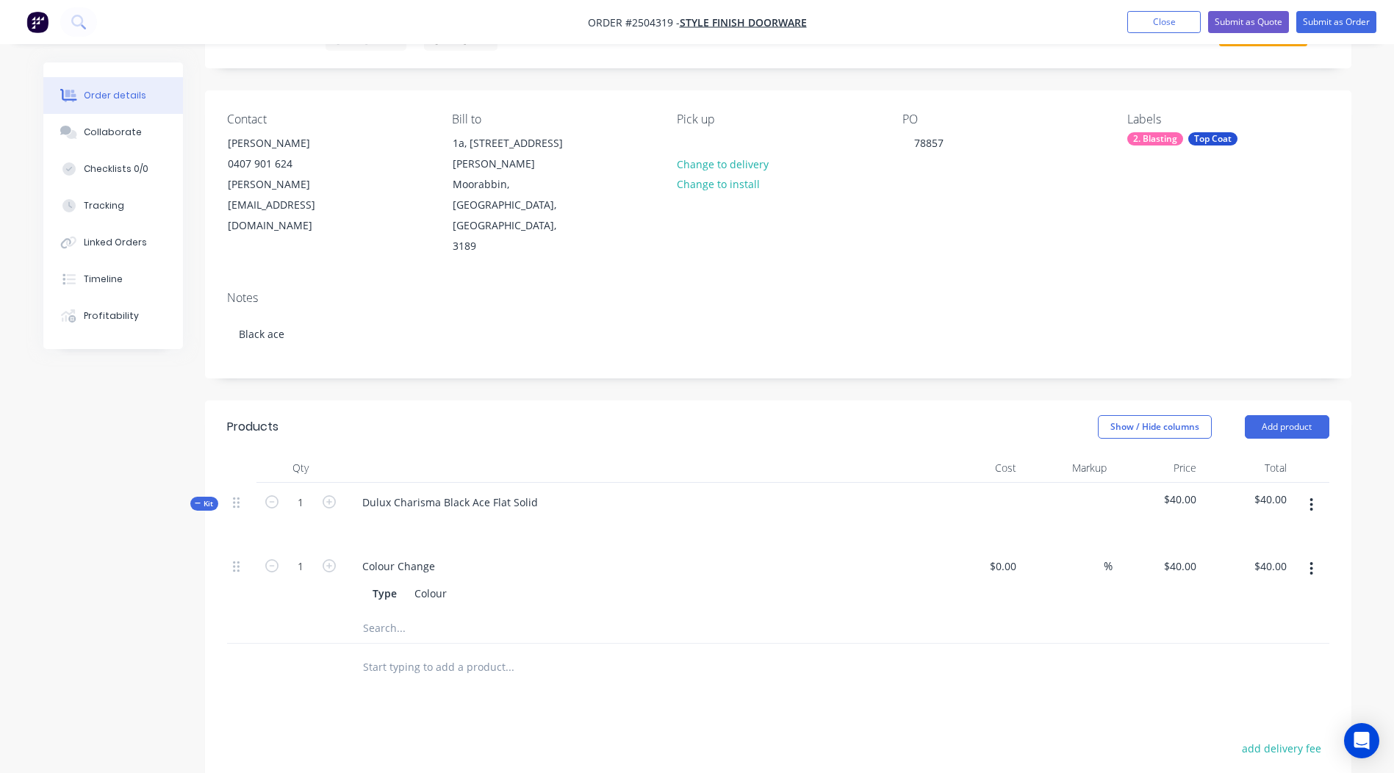
click at [1321, 492] on button "button" at bounding box center [1311, 505] width 35 height 26
click at [1278, 533] on div "Add product to kit" at bounding box center [1259, 543] width 113 height 21
click at [1247, 592] on div "Product catalogue" at bounding box center [1259, 602] width 113 height 21
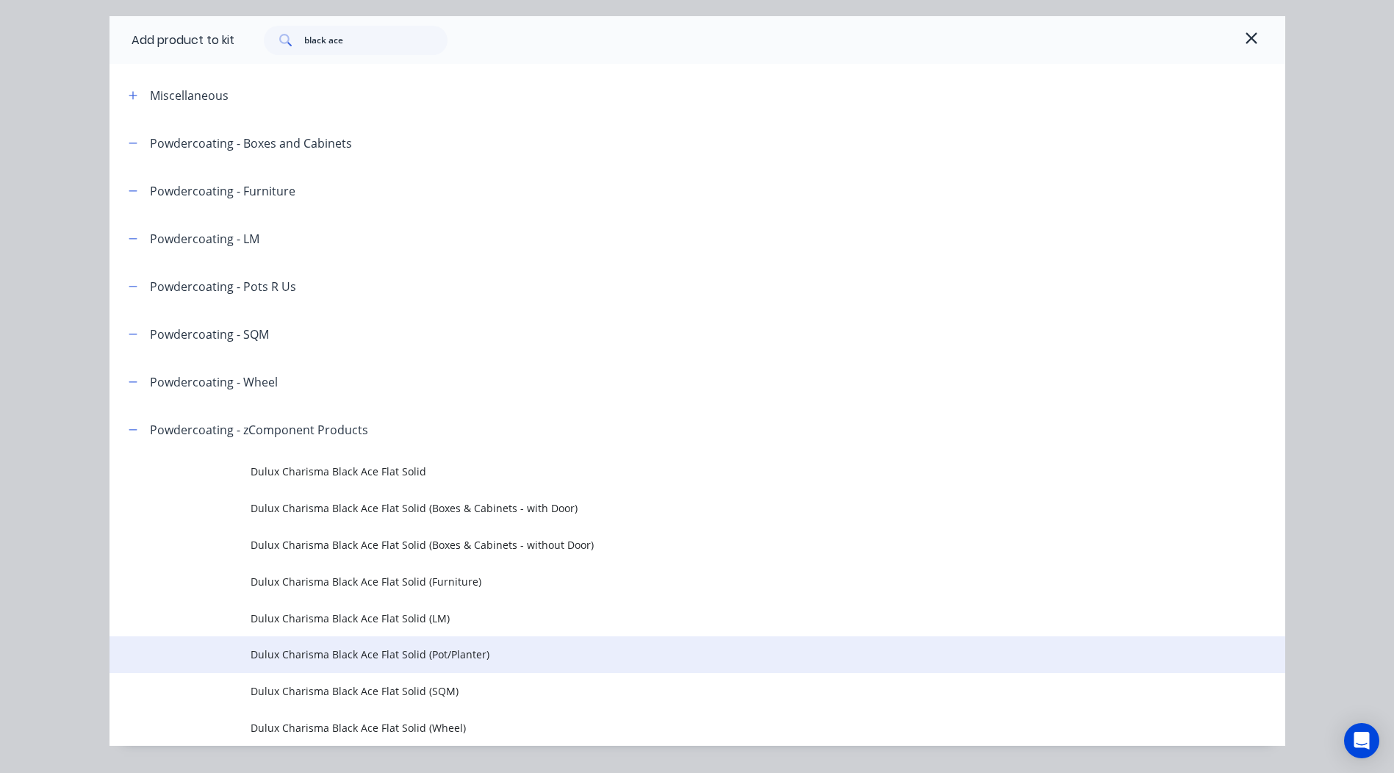
scroll to position [80, 0]
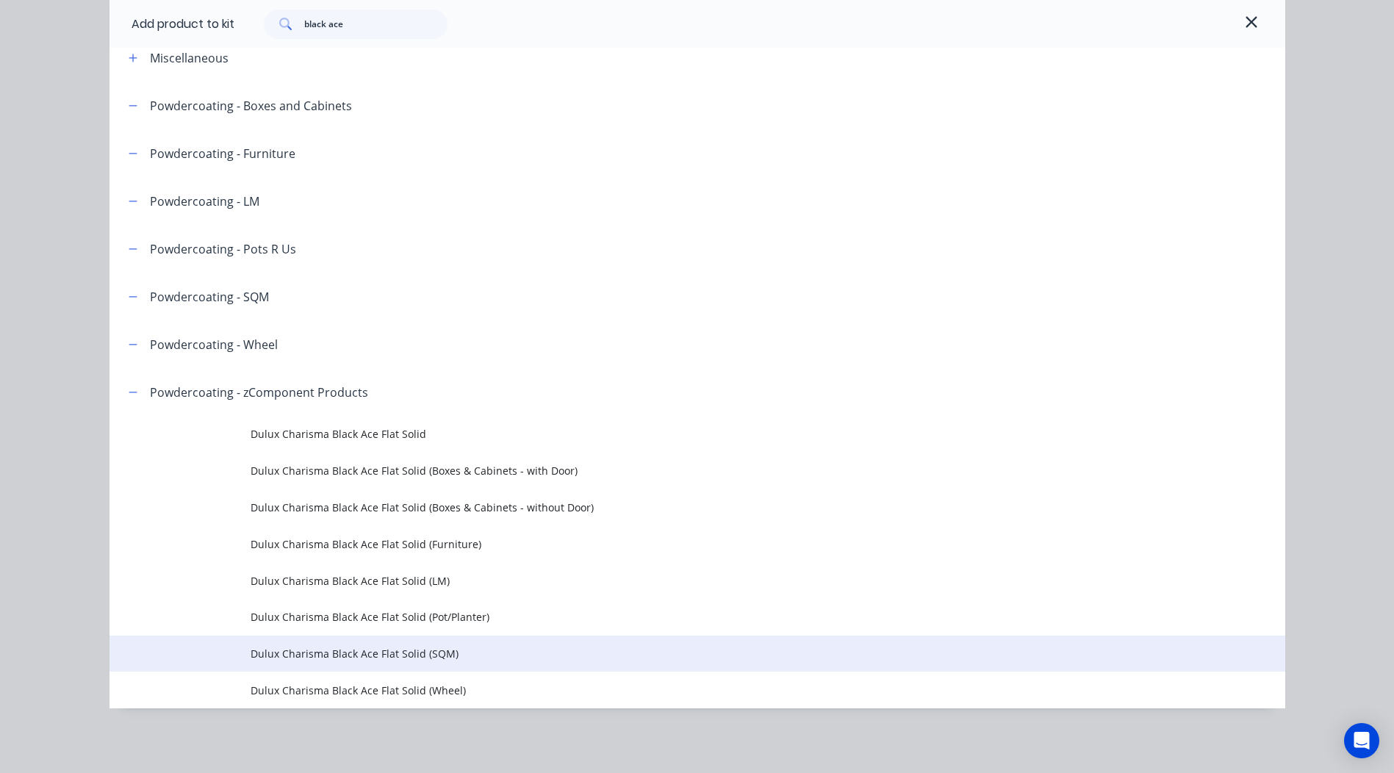
click at [429, 667] on td "Dulux Charisma Black Ace Flat Solid (SQM)" at bounding box center [768, 654] width 1035 height 37
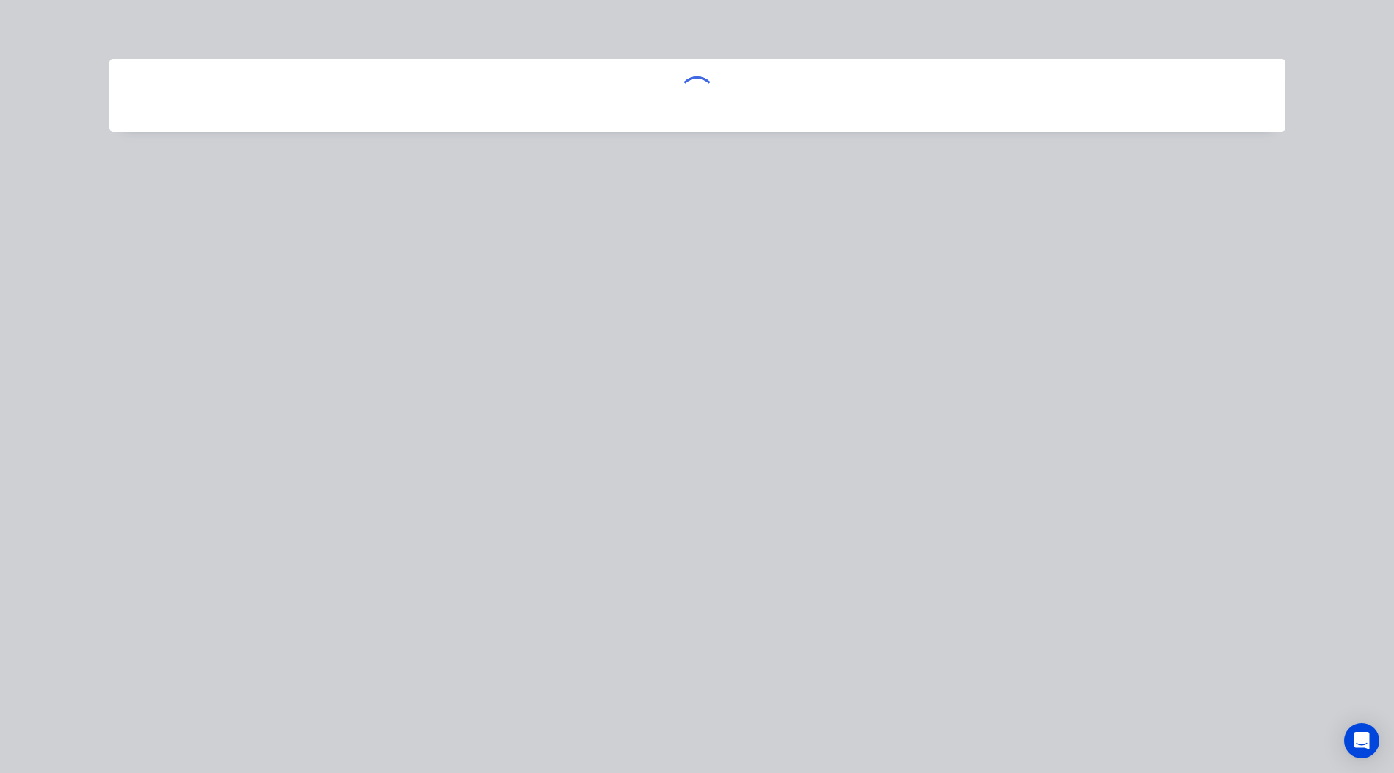
scroll to position [0, 0]
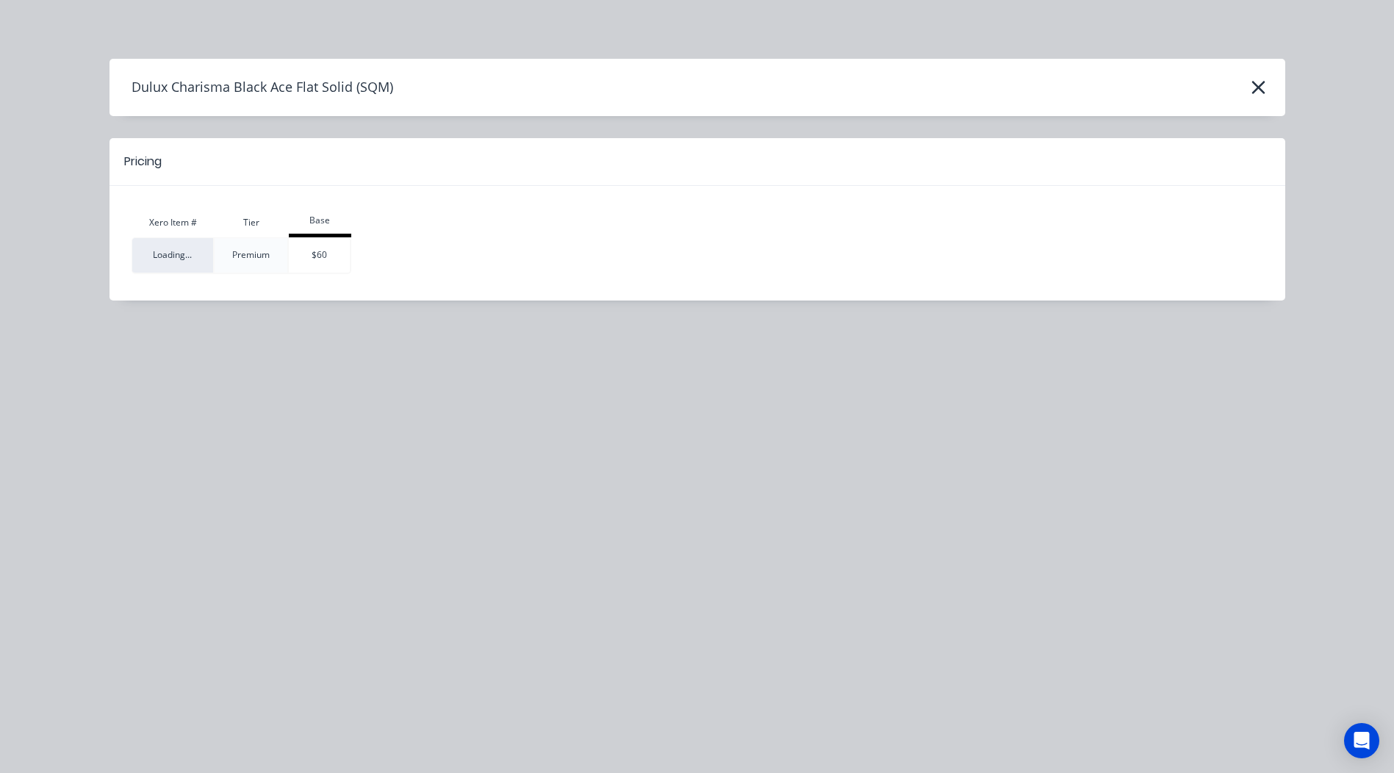
click at [328, 236] on th "Base" at bounding box center [320, 222] width 62 height 29
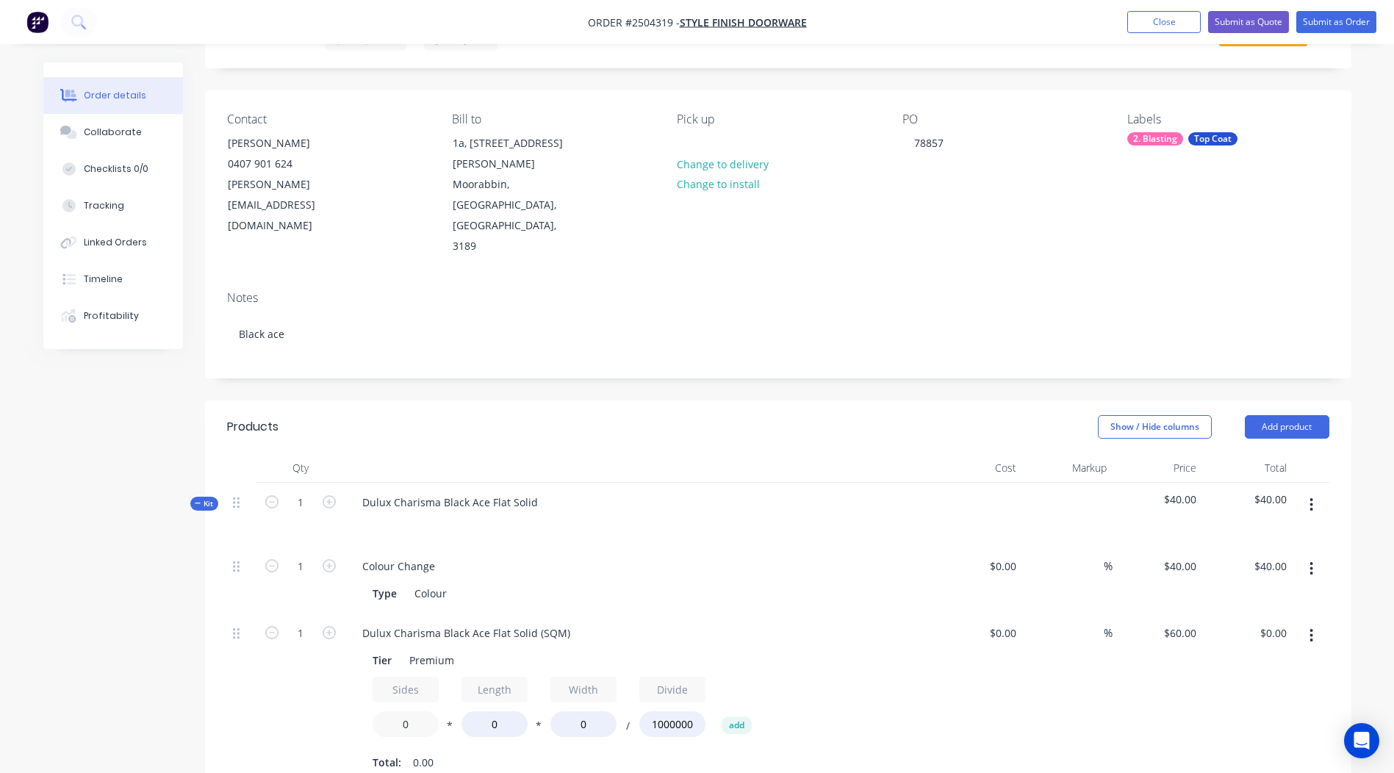
drag, startPoint x: 425, startPoint y: 684, endPoint x: 154, endPoint y: 677, distance: 270.6
click at [212, 685] on div "Qty Cost Markup Price Total Kit 1 Dulux Charisma Black Ace Flat Solid $40.00 $4…" at bounding box center [778, 658] width 1147 height 408
type input "2"
drag, startPoint x: 501, startPoint y: 680, endPoint x: 135, endPoint y: 684, distance: 366.8
click at [301, 688] on div "1 Dulux Charisma Black Ace Flat Solid (SQM) Tier Premium Sides 2 * Length 0 * W…" at bounding box center [778, 699] width 1103 height 170
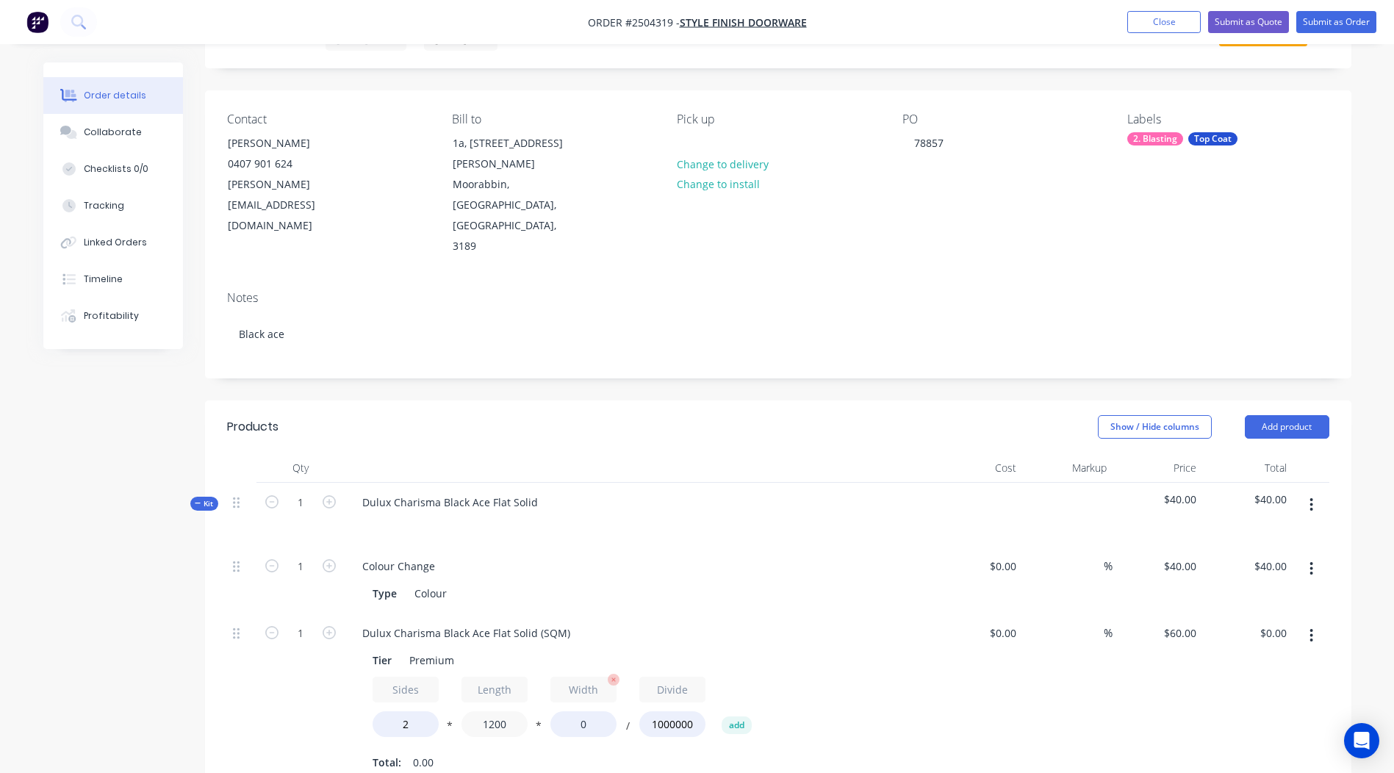
type input "1200"
drag, startPoint x: 593, startPoint y: 684, endPoint x: 432, endPoint y: 693, distance: 161.3
click at [491, 694] on div "Sides 2 * Length 1200 * Width 0 / Divide 1000000 add" at bounding box center [639, 710] width 532 height 66
type input "2"
type input "930"
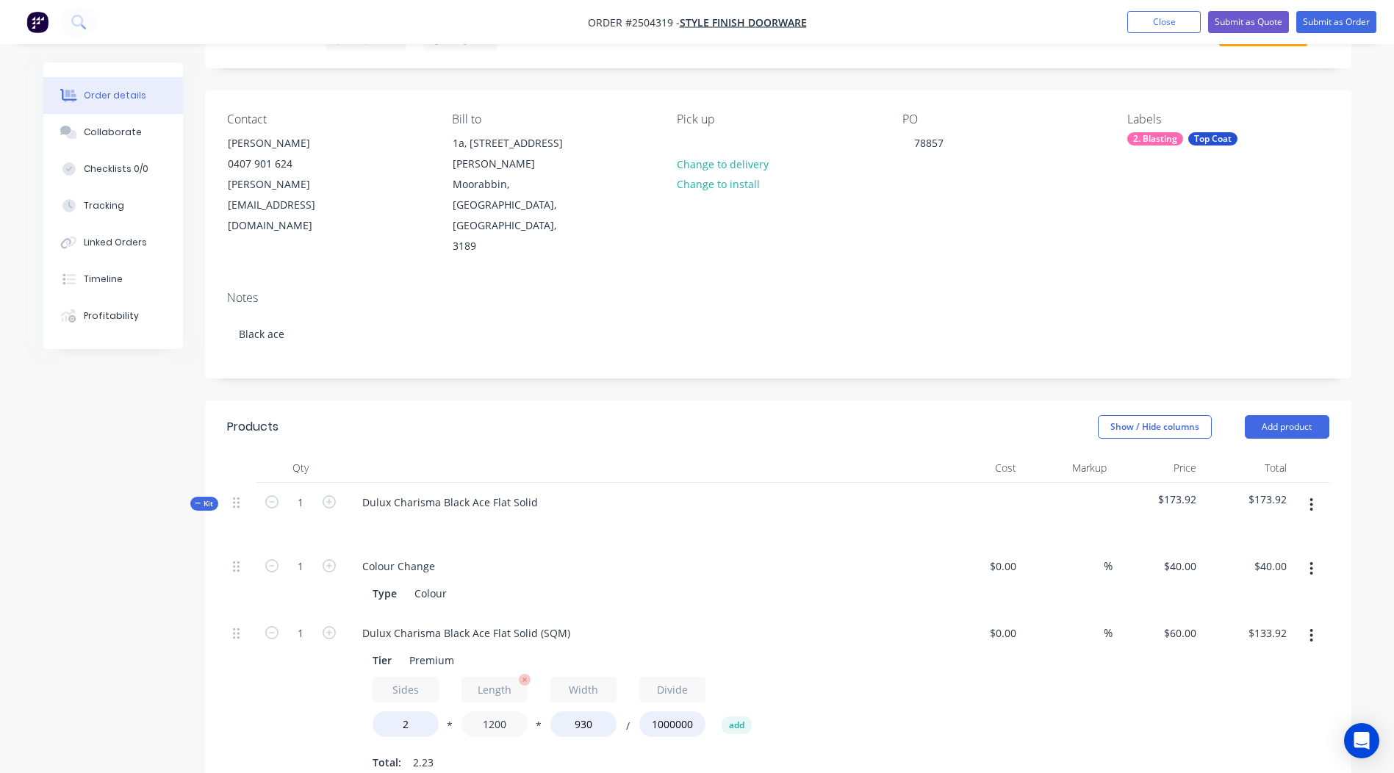
type input "$133.92"
drag, startPoint x: 523, startPoint y: 678, endPoint x: 0, endPoint y: 650, distance: 524.2
click at [20, 667] on div "Order details Collaborate Checklists 0/0 Tracking Linked Orders Timeline Profit…" at bounding box center [697, 581] width 1394 height 1309
type input "330"
type input "$36.83"
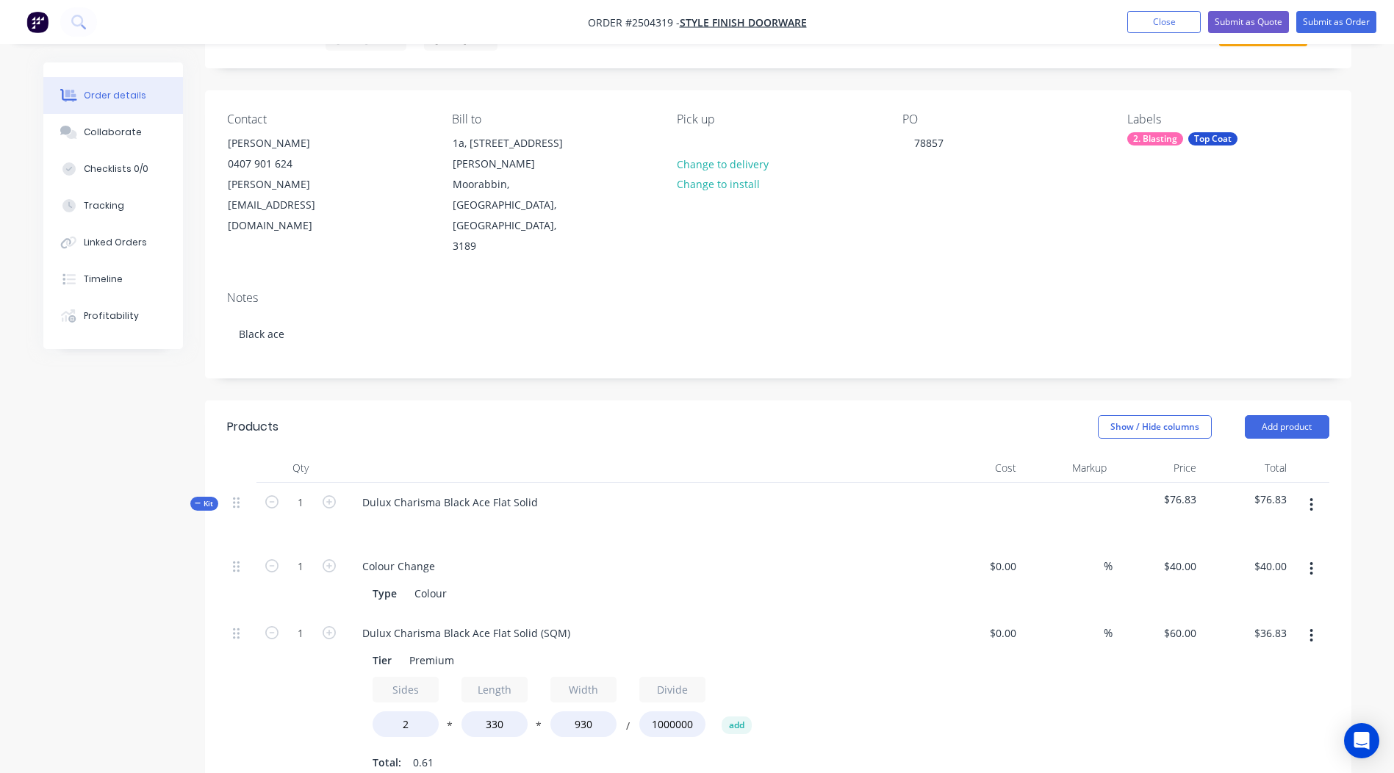
click at [1154, 668] on div "$60.00 $60.00" at bounding box center [1158, 699] width 90 height 170
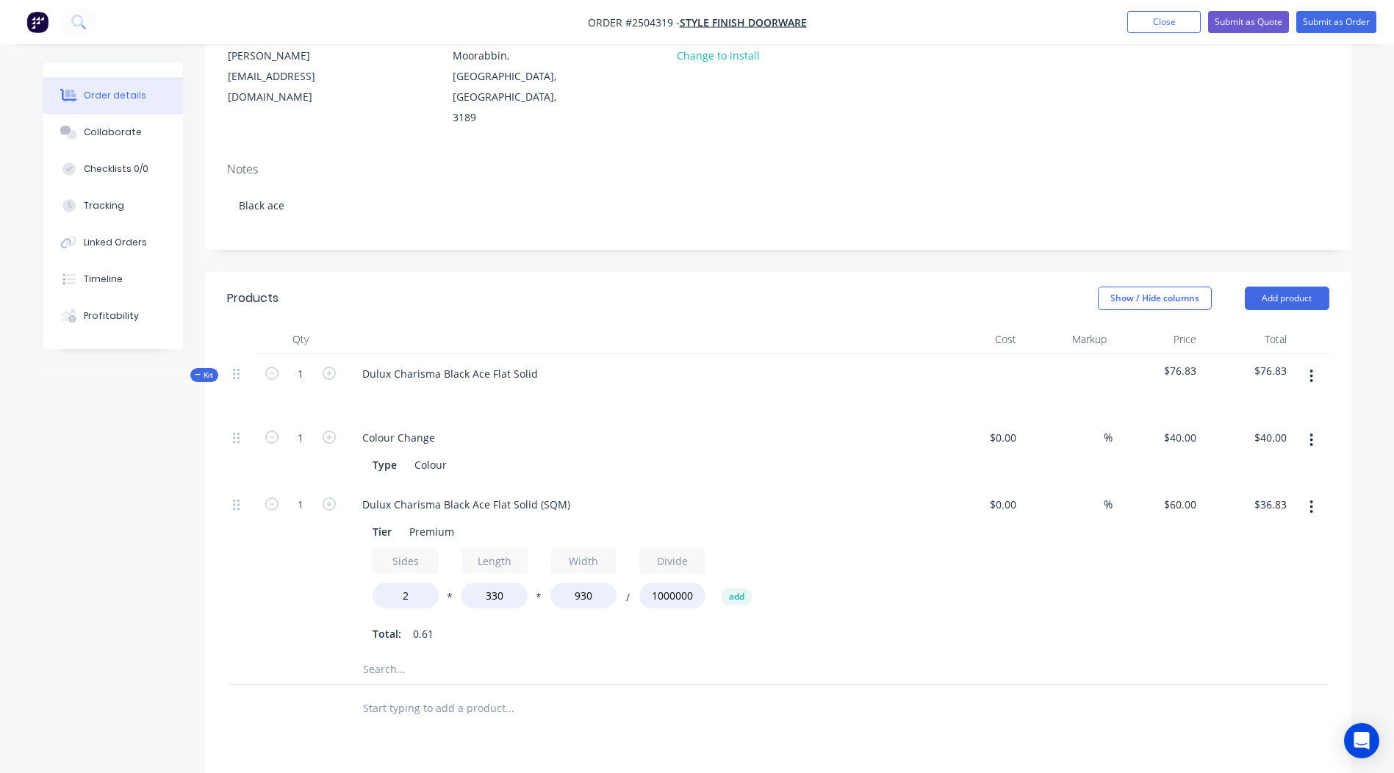
scroll to position [215, 0]
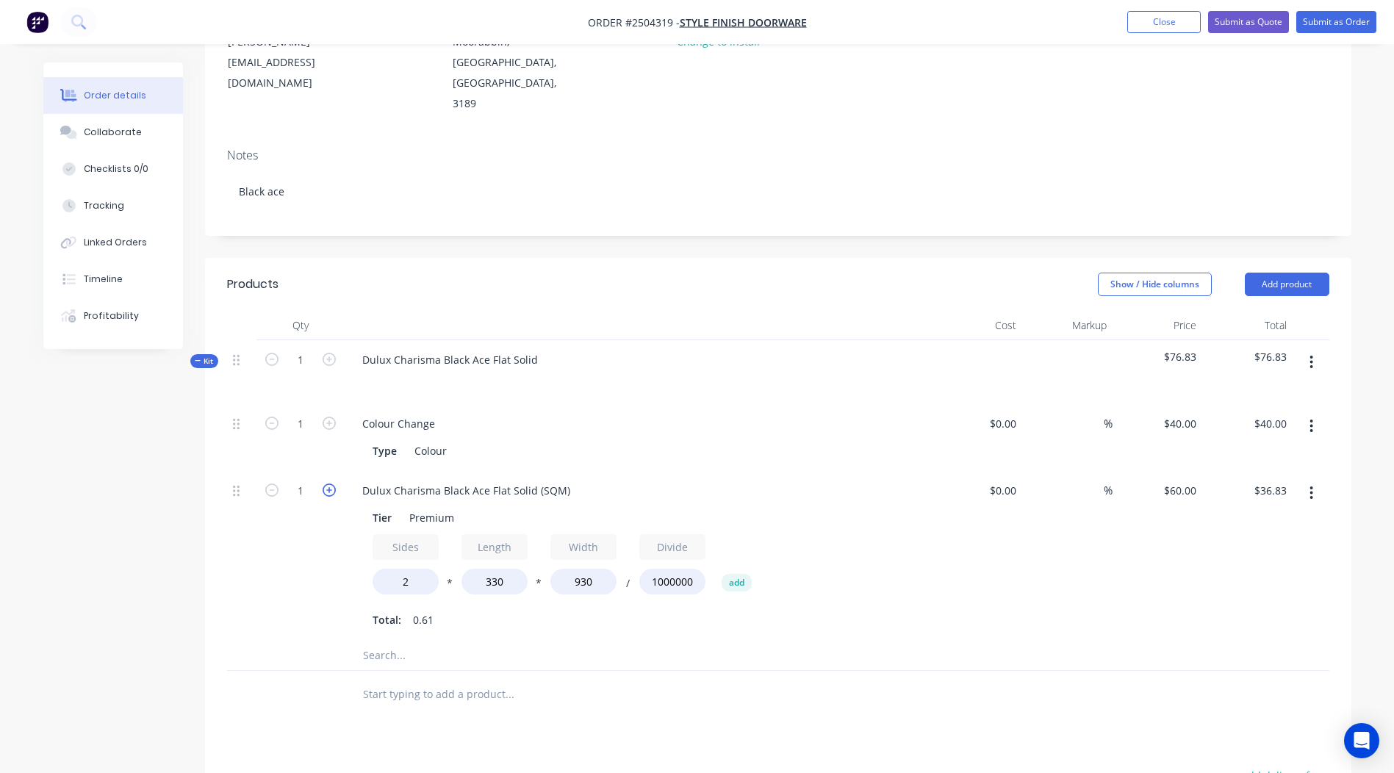
click at [329, 484] on icon "button" at bounding box center [329, 490] width 13 height 13
type input "2"
type input "$73.66"
drag, startPoint x: 577, startPoint y: 453, endPoint x: 0, endPoint y: 457, distance: 577.1
click at [0, 459] on html "Order #2504319 - Style Finish Doorware Add product Close Submit as Quote Submit…" at bounding box center [697, 439] width 1394 height 1309
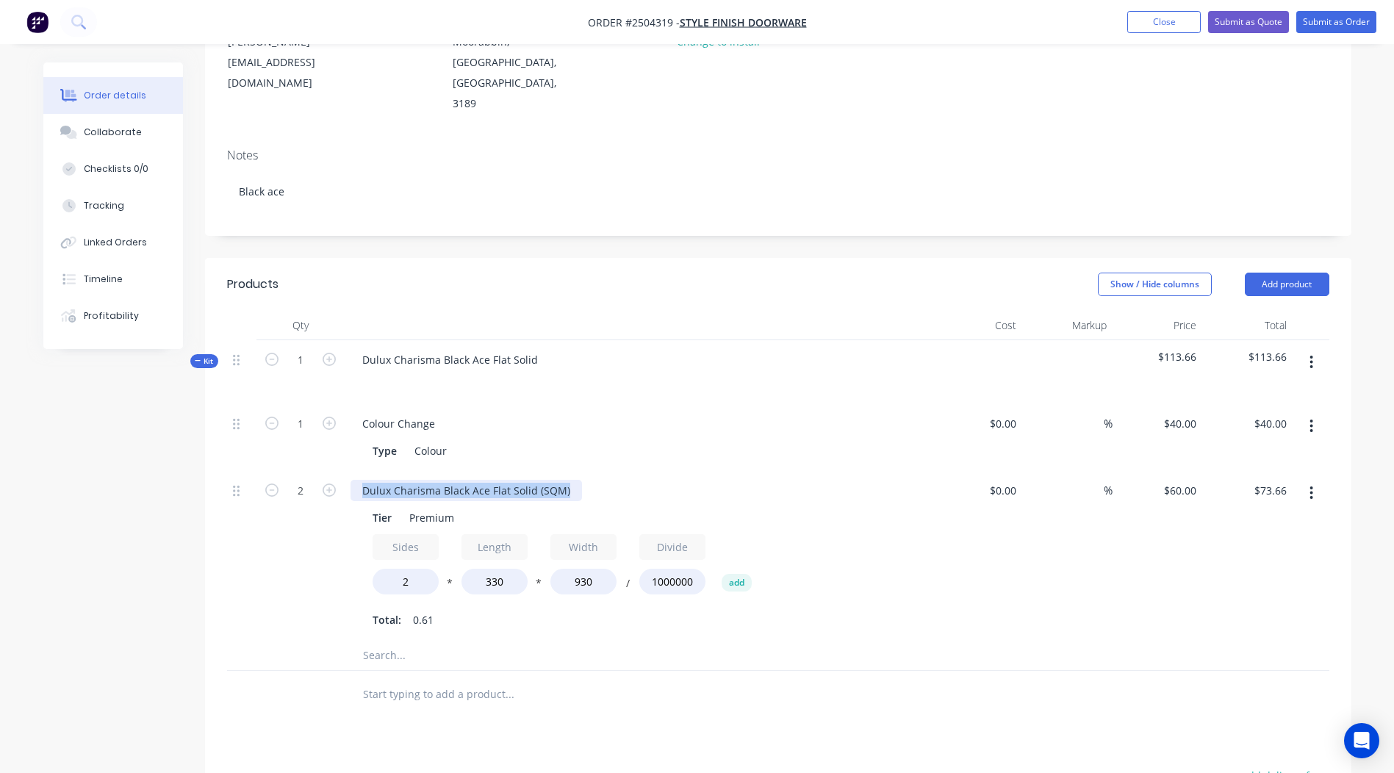
drag, startPoint x: 573, startPoint y: 450, endPoint x: 0, endPoint y: 448, distance: 573.4
click at [0, 459] on html "Order #2504319 - Style Finish Doorware Add product Close Submit as Quote Submit…" at bounding box center [697, 439] width 1394 height 1309
click at [1064, 693] on div "Products Show / Hide columns Add product Qty Cost Markup Price Total Kit 1 Dulu…" at bounding box center [778, 665] width 1147 height 814
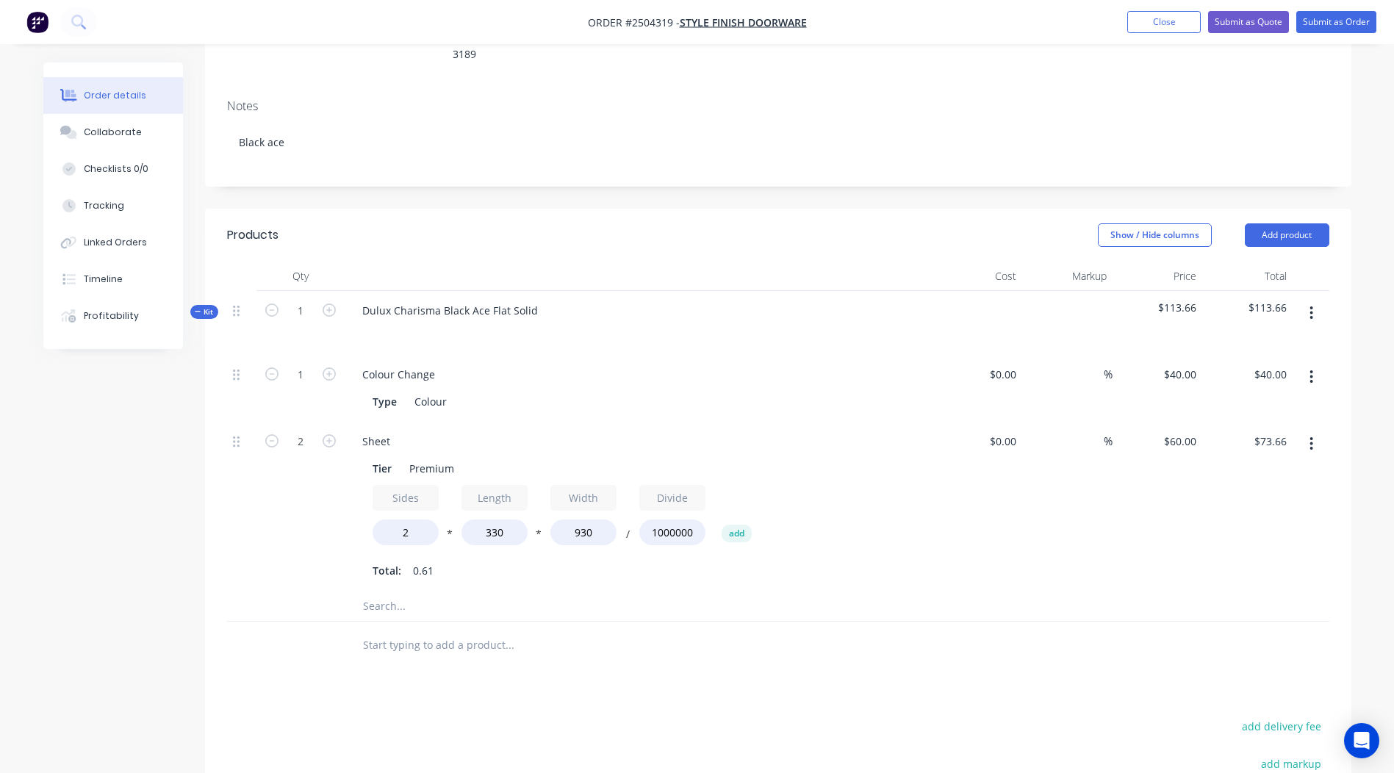
click at [337, 432] on button "button" at bounding box center [329, 439] width 19 height 15
type input "3"
type input "$110.48"
click at [331, 434] on icon "button" at bounding box center [329, 440] width 13 height 13
type input "4"
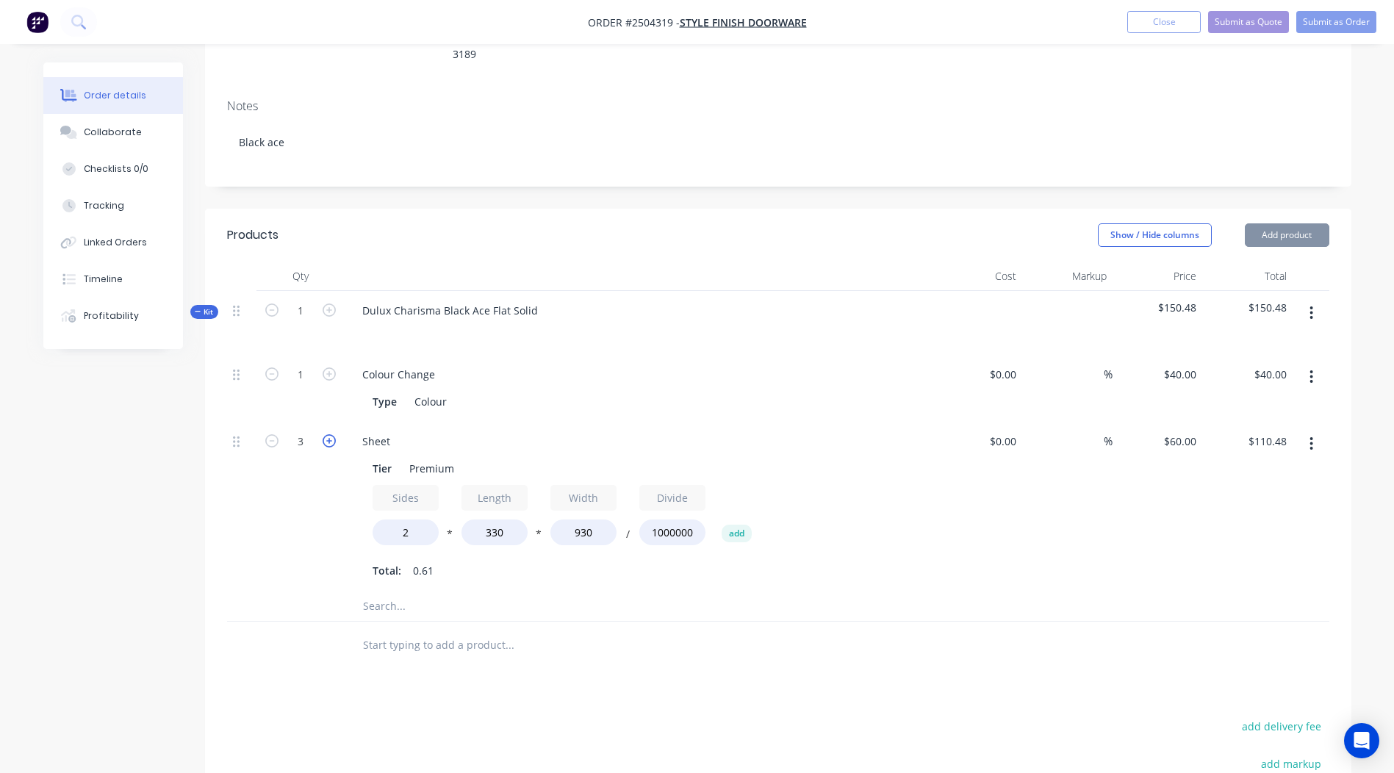
type input "$147.31"
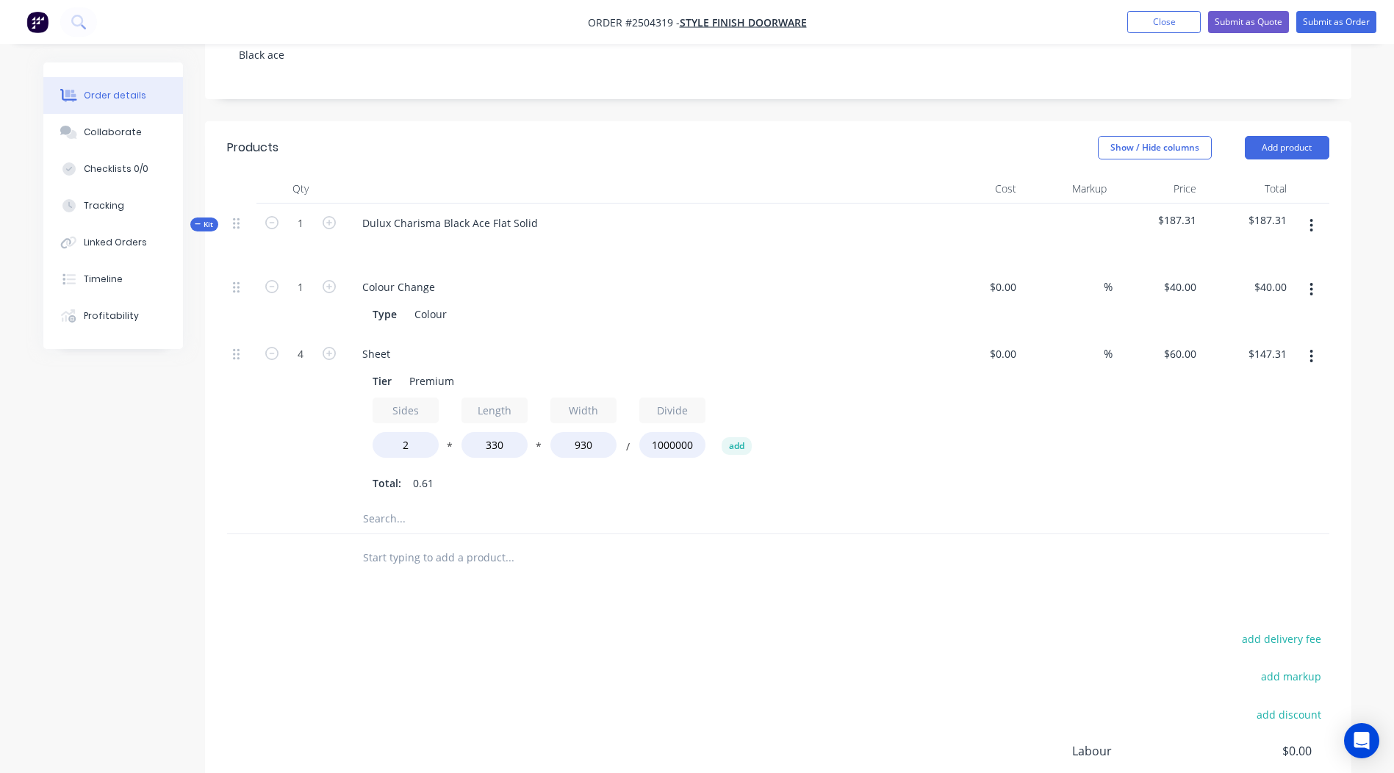
click at [1319, 343] on button "button" at bounding box center [1311, 356] width 35 height 26
click at [1206, 384] on div "Duplicate" at bounding box center [1259, 394] width 113 height 21
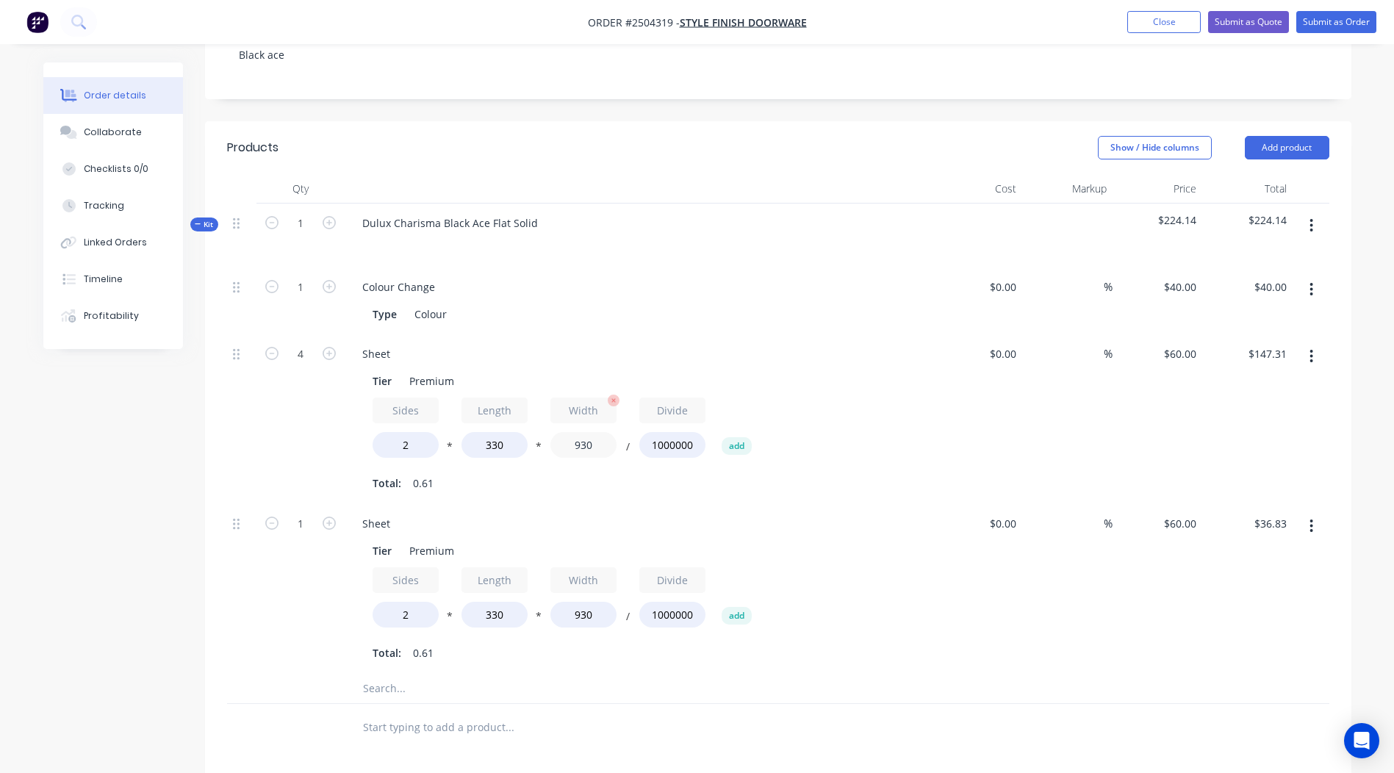
click at [597, 432] on input "930" at bounding box center [584, 445] width 66 height 26
type input "945"
type input "$149.69"
click at [520, 432] on input "330" at bounding box center [495, 445] width 66 height 26
type input "345"
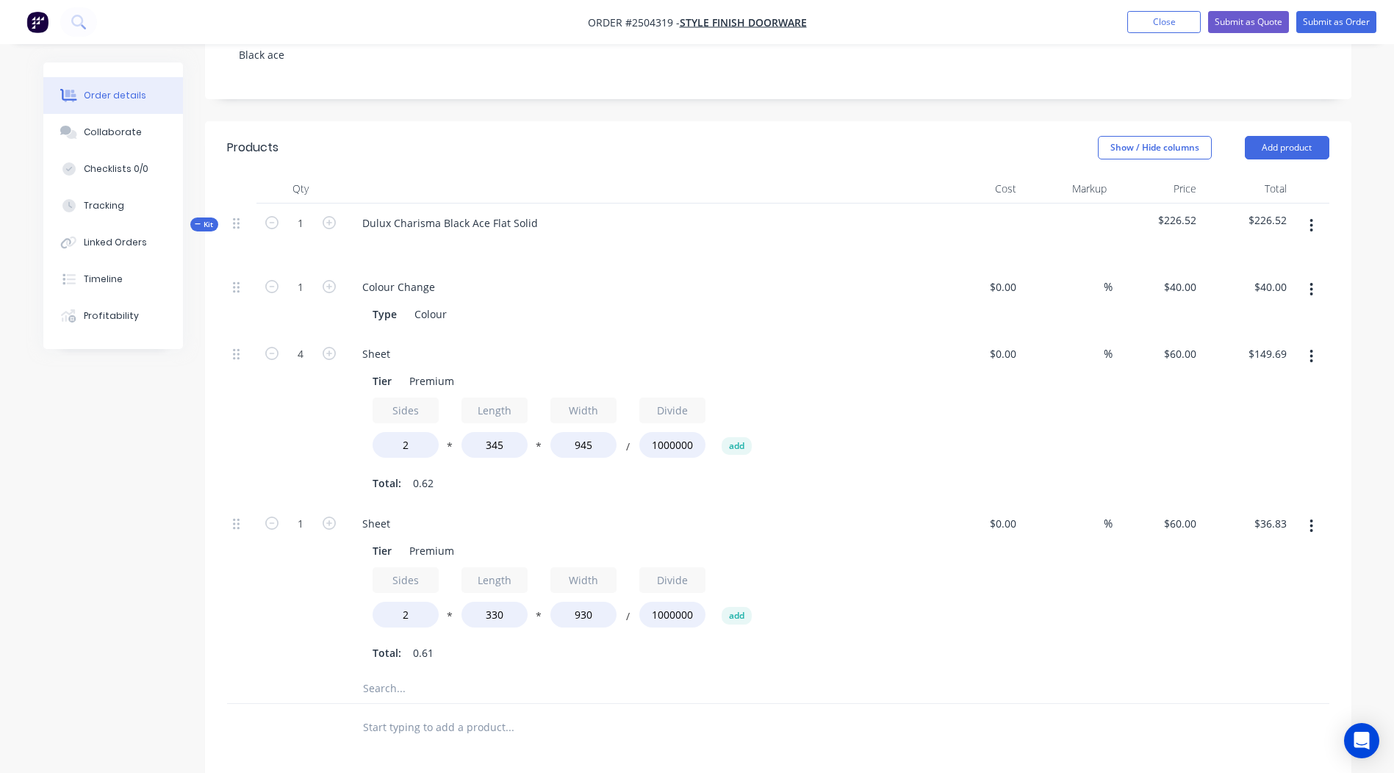
type input "$156.50"
click at [601, 713] on input "text" at bounding box center [509, 727] width 294 height 29
drag, startPoint x: 503, startPoint y: 567, endPoint x: 212, endPoint y: 606, distance: 293.6
click at [226, 606] on div "Qty Cost Markup Price Total Kit 1 Dulux Charisma Black Ace Flat Solid $233.33 $…" at bounding box center [778, 463] width 1147 height 578
type input "670"
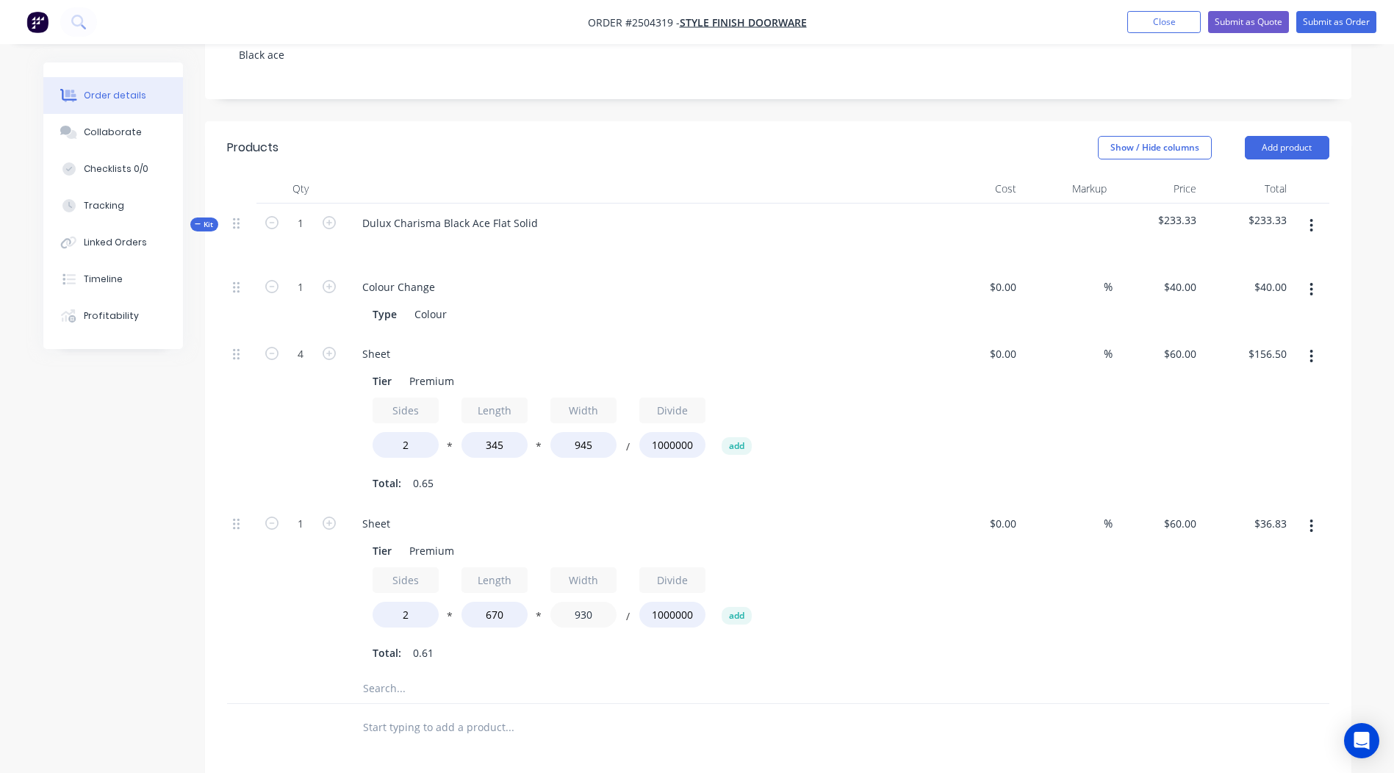
type input "$74.77"
click at [255, 601] on div "1 Sheet Tier Premium Sides 2 * Length 670 * Width 930 / Divide 1000000 add Tota…" at bounding box center [778, 589] width 1103 height 170
type input "470"
type input "$37.79"
click at [1070, 704] on div at bounding box center [778, 728] width 1103 height 48
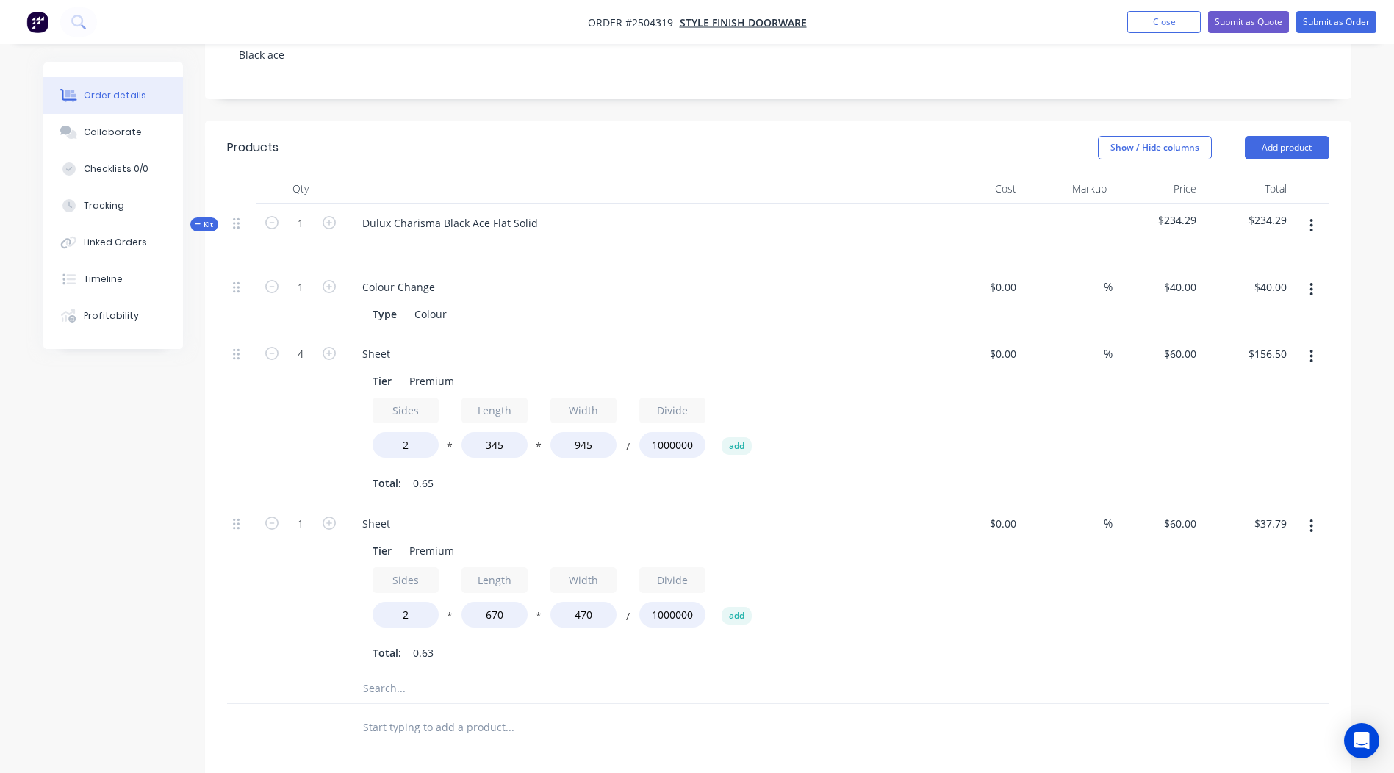
scroll to position [492, 0]
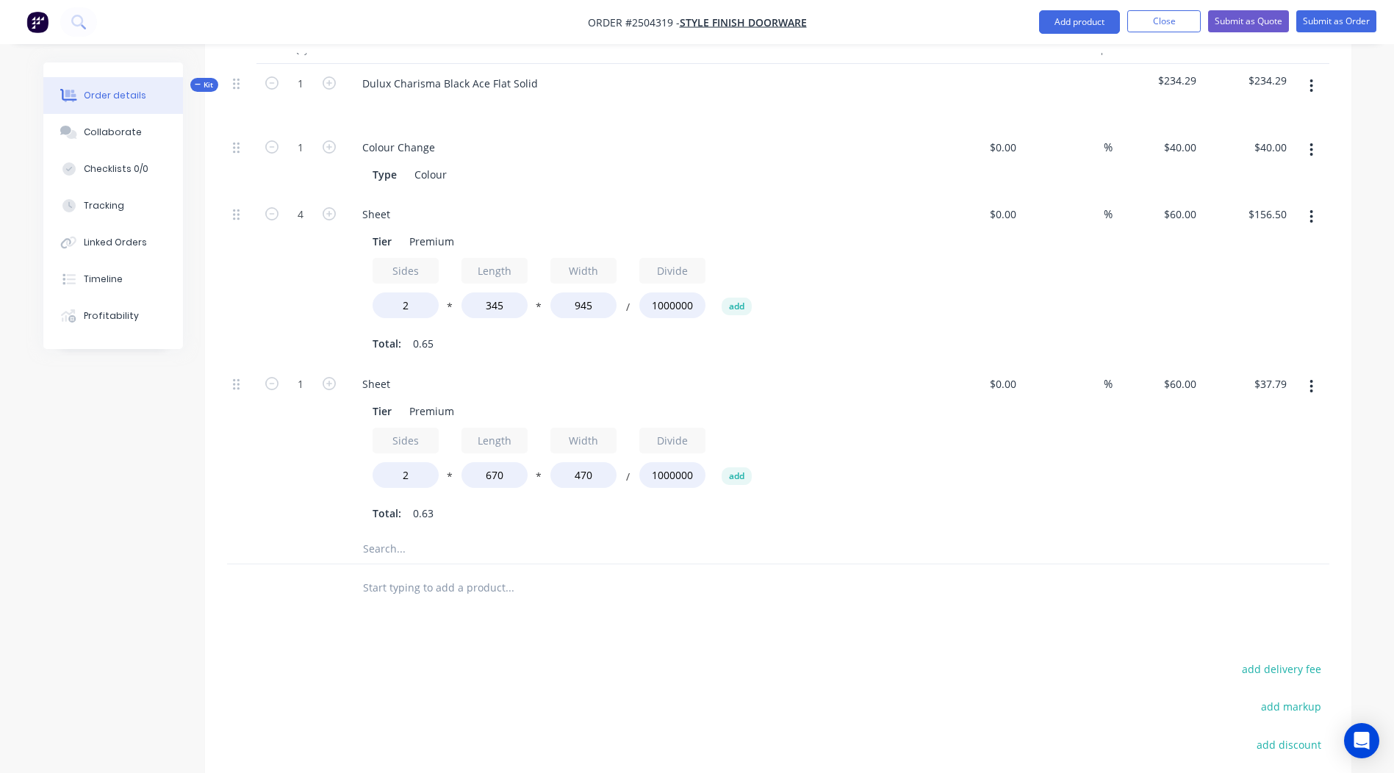
click at [1319, 373] on button "button" at bounding box center [1311, 386] width 35 height 26
click at [1264, 415] on div "Duplicate" at bounding box center [1259, 425] width 113 height 21
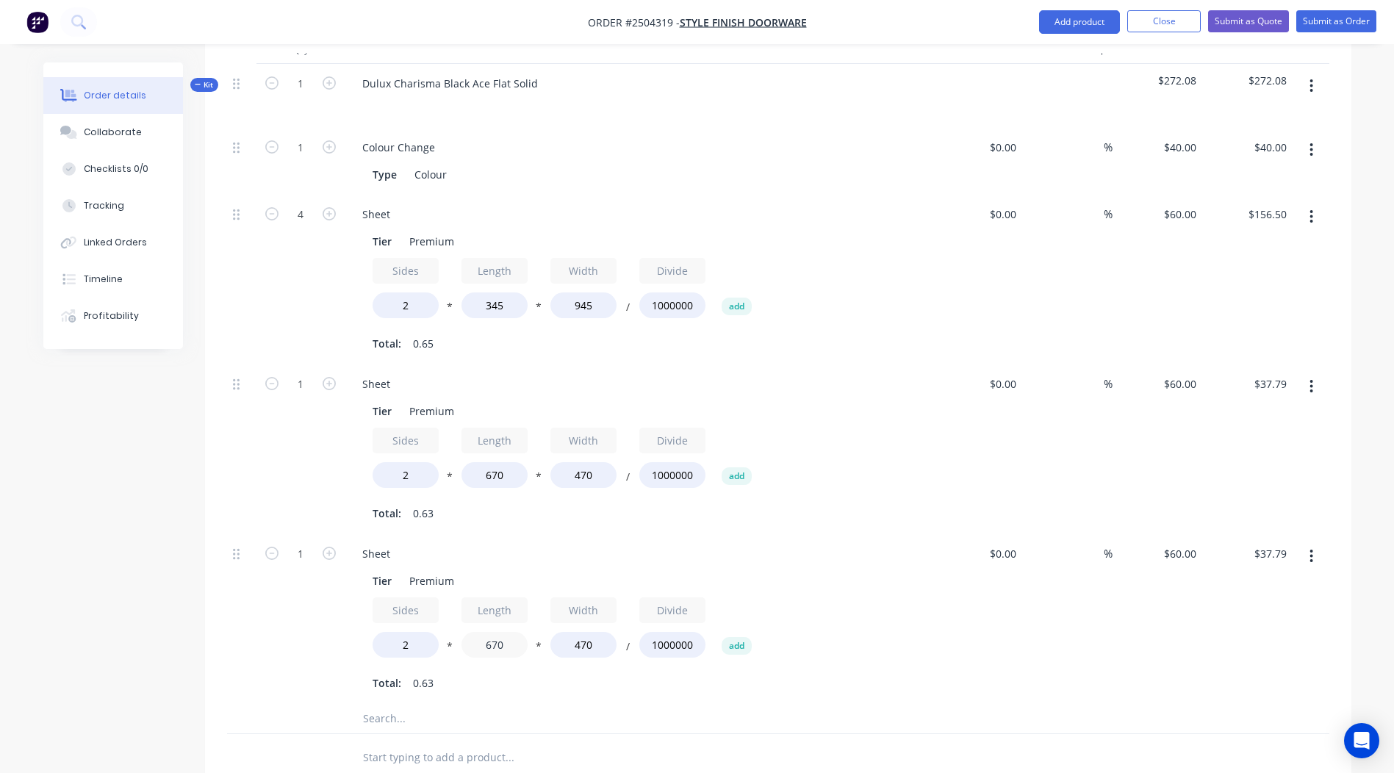
drag, startPoint x: 520, startPoint y: 609, endPoint x: 0, endPoint y: 576, distance: 520.8
click at [97, 623] on div "Created by Rory Created 06/10/25 Required 06/10/25 Assigned to Add team member …" at bounding box center [697, 364] width 1308 height 1586
type input "405"
type input "$22.84"
drag, startPoint x: 586, startPoint y: 604, endPoint x: 276, endPoint y: 603, distance: 309.5
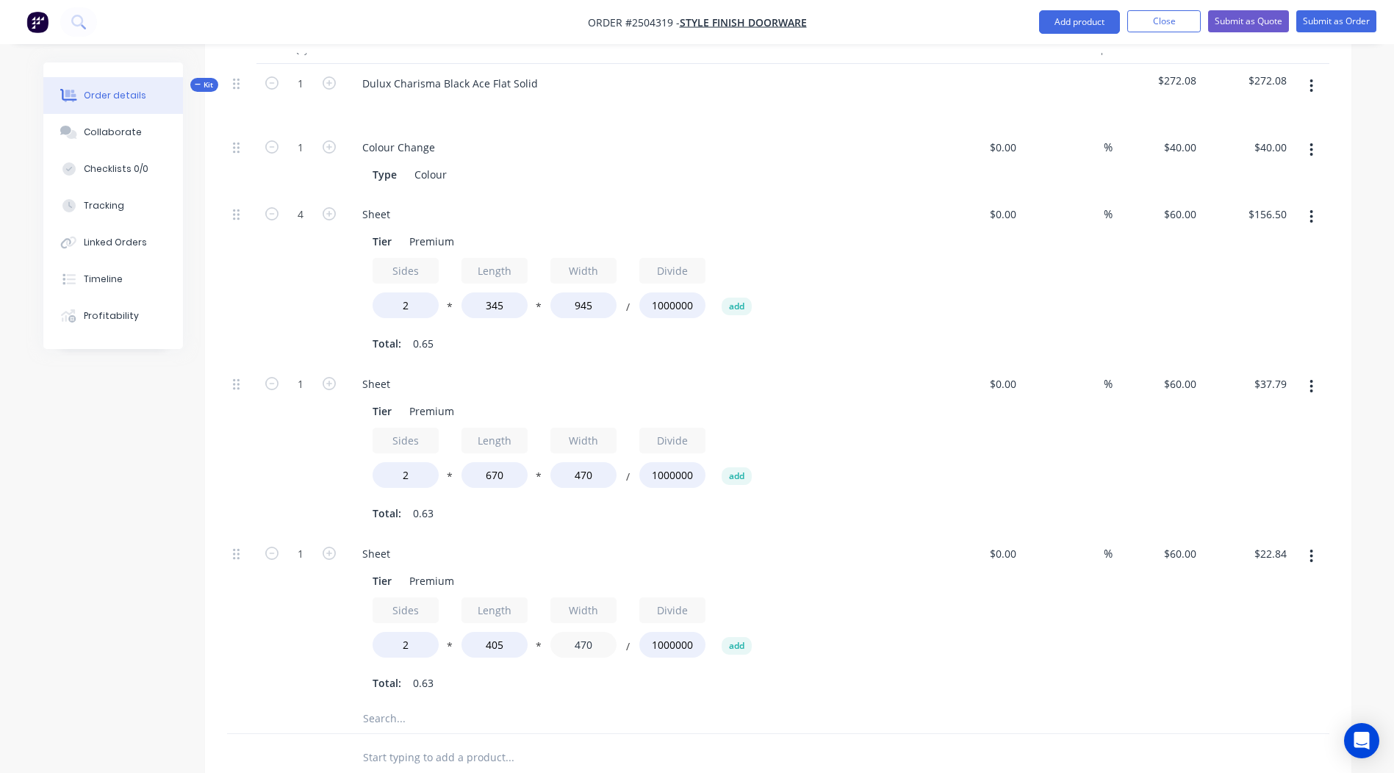
click at [276, 603] on div "1 Sheet Tier Premium Sides 2 * Length 405 * Width 470 / Divide 1000000 add Tota…" at bounding box center [778, 619] width 1103 height 170
type input "360"
click at [1075, 615] on div "%" at bounding box center [1068, 619] width 90 height 170
type input "$17.50"
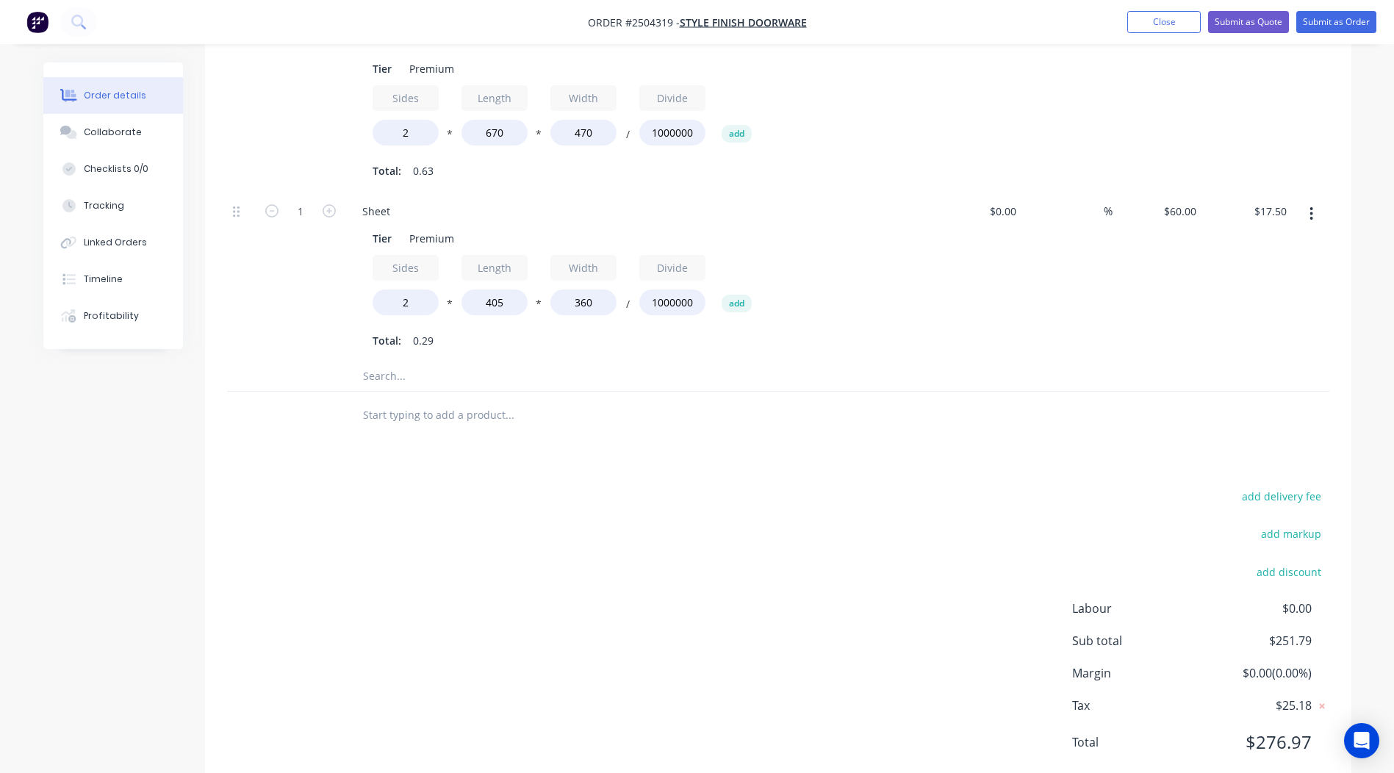
scroll to position [259, 0]
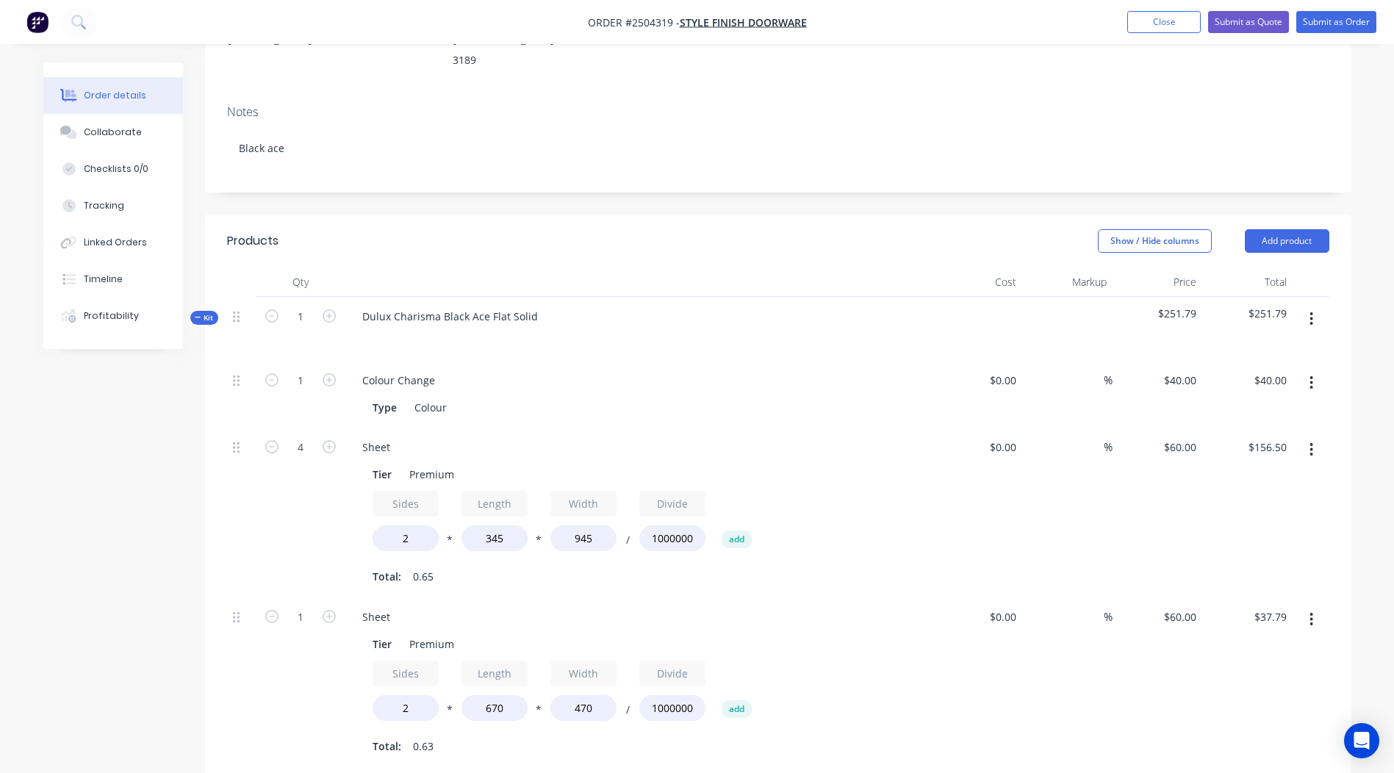
click at [1310, 311] on icon "button" at bounding box center [1312, 319] width 4 height 16
click at [1263, 347] on div "Add product to kit" at bounding box center [1259, 357] width 113 height 21
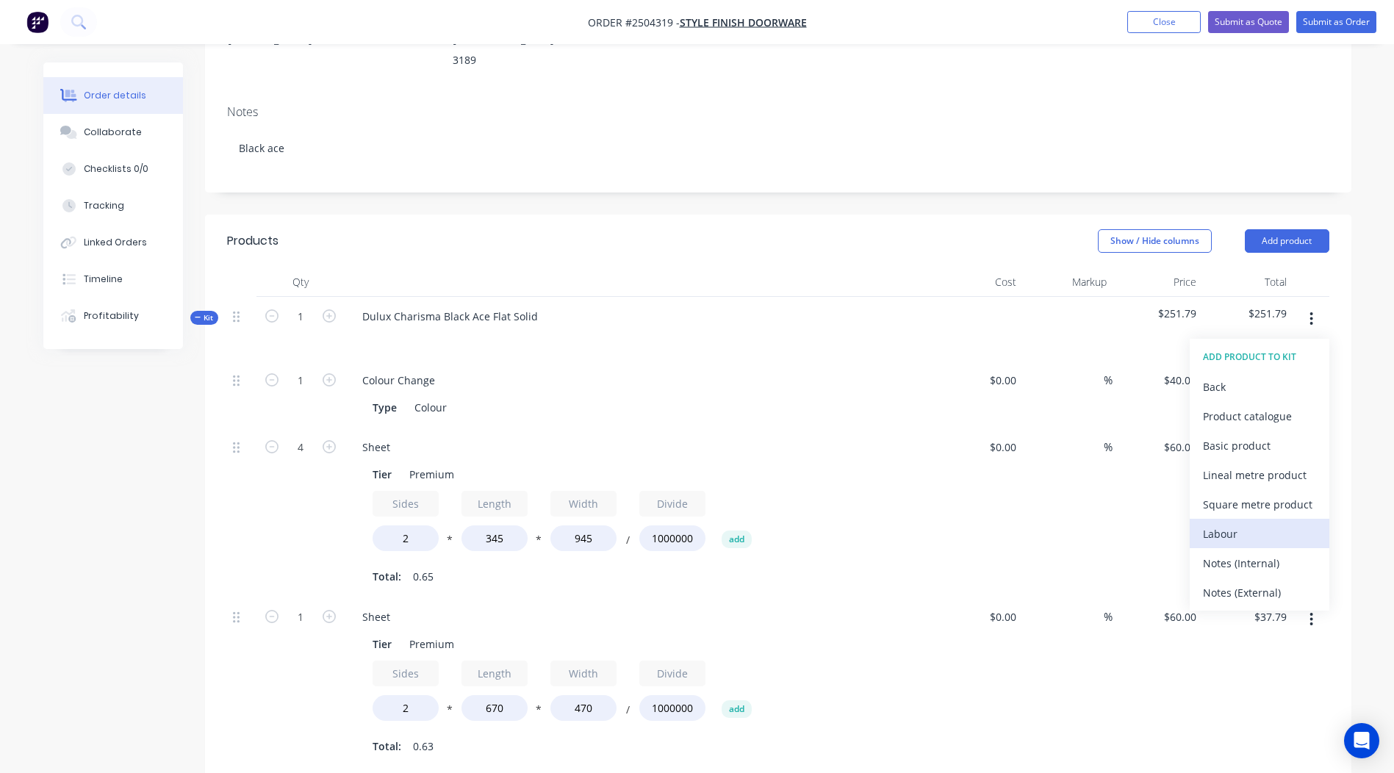
click at [1246, 519] on button "Labour" at bounding box center [1260, 533] width 140 height 29
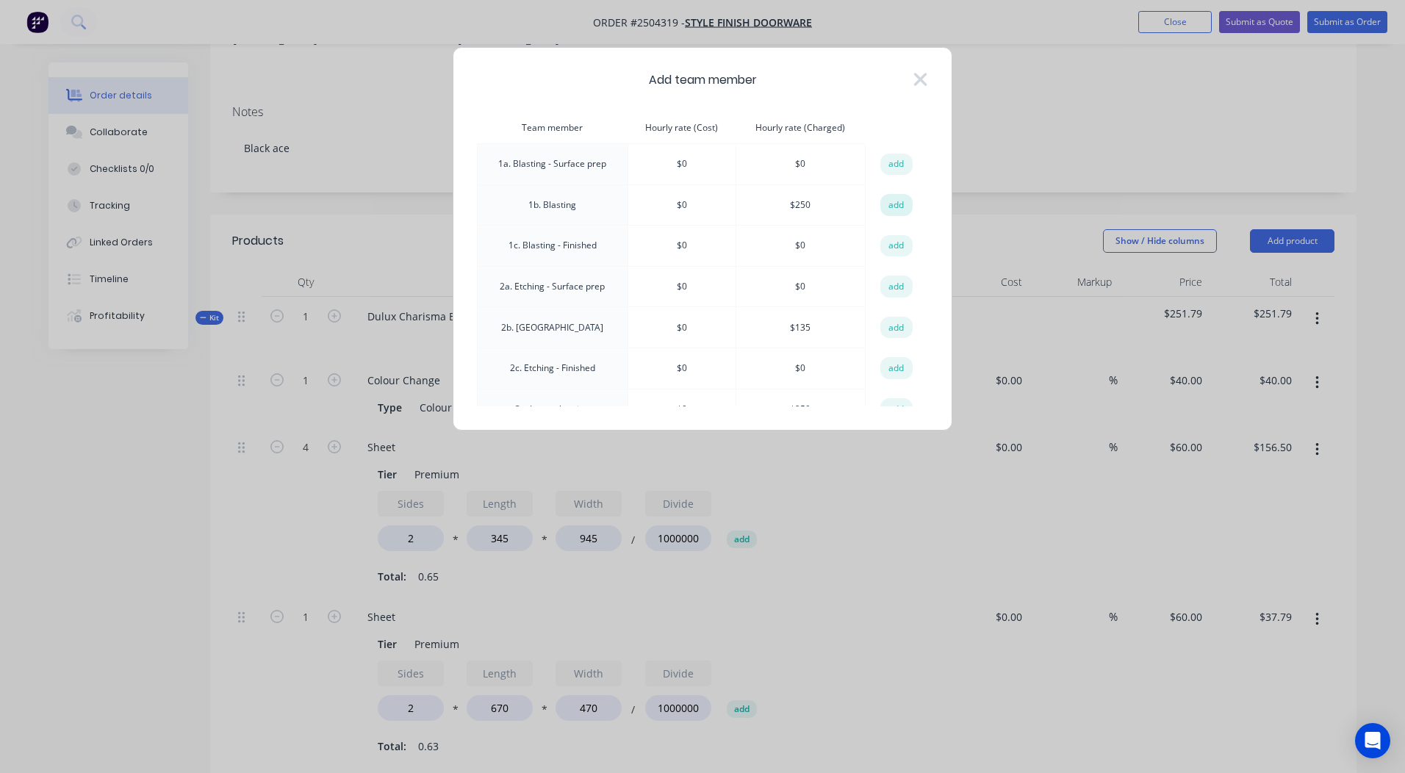
click at [887, 206] on button "add" at bounding box center [897, 205] width 32 height 22
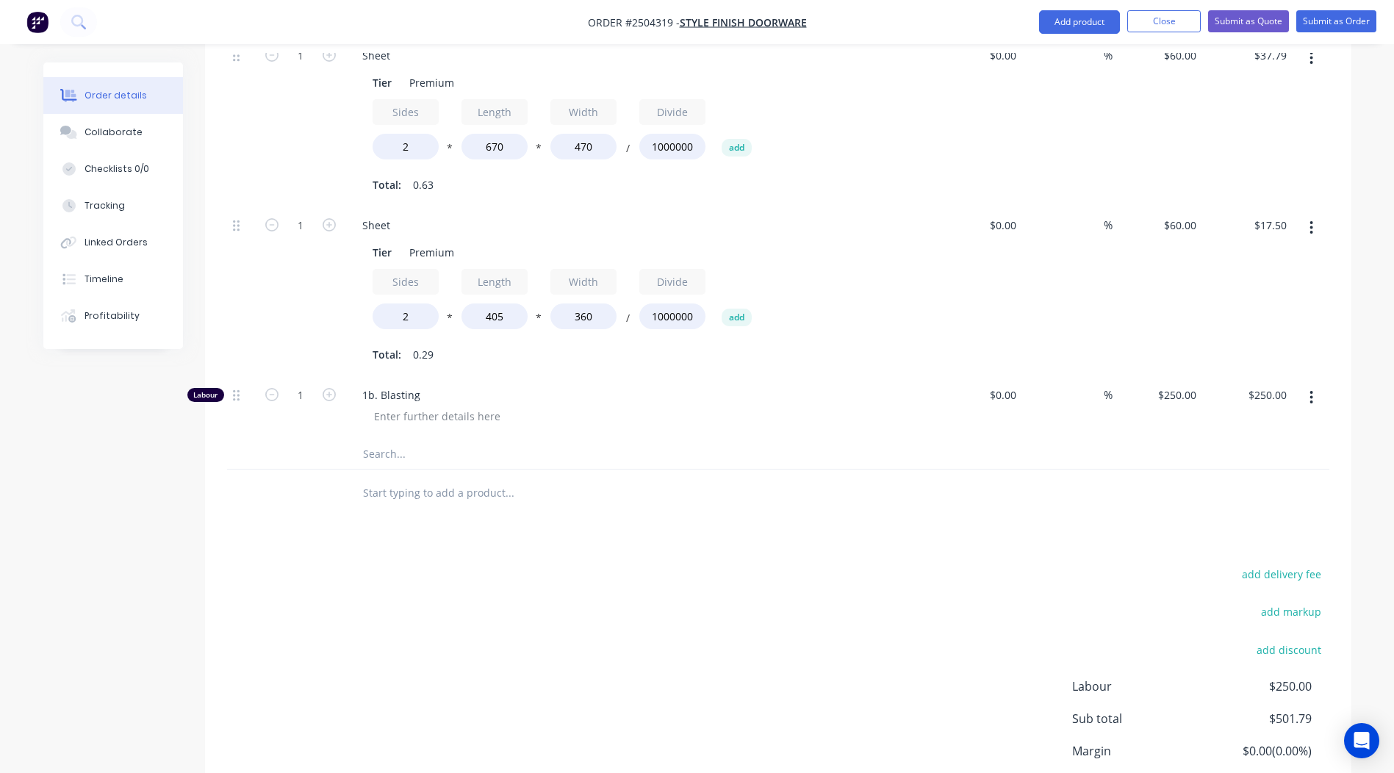
scroll to position [898, 0]
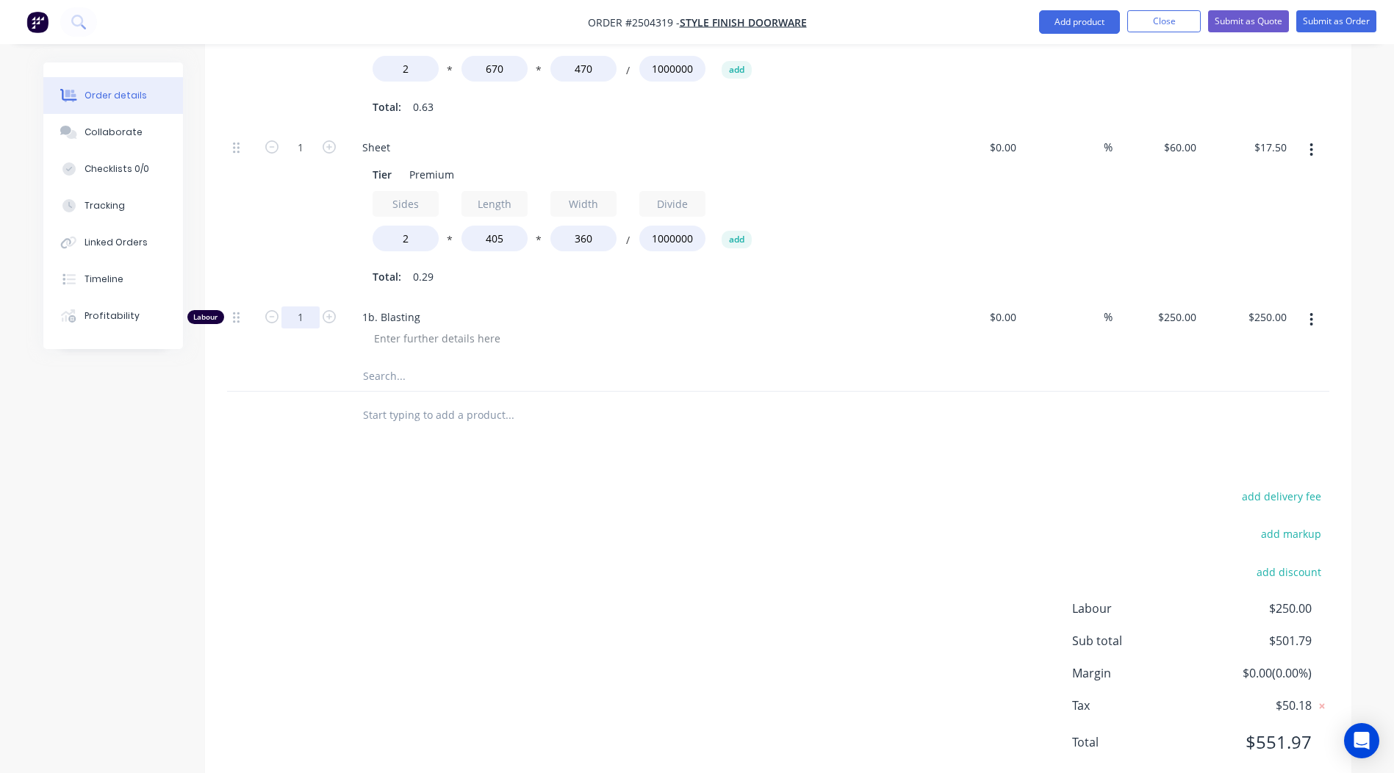
click at [291, 307] on input "1" at bounding box center [301, 318] width 38 height 22
type input "0.167"
type input "$41.75"
click at [1154, 181] on div "1 Sheet Tier Premium Sides 2 * Length 405 * Width 360 / Divide 1000000 add Tota…" at bounding box center [778, 213] width 1103 height 170
click at [284, 307] on input "0.167" at bounding box center [301, 318] width 38 height 22
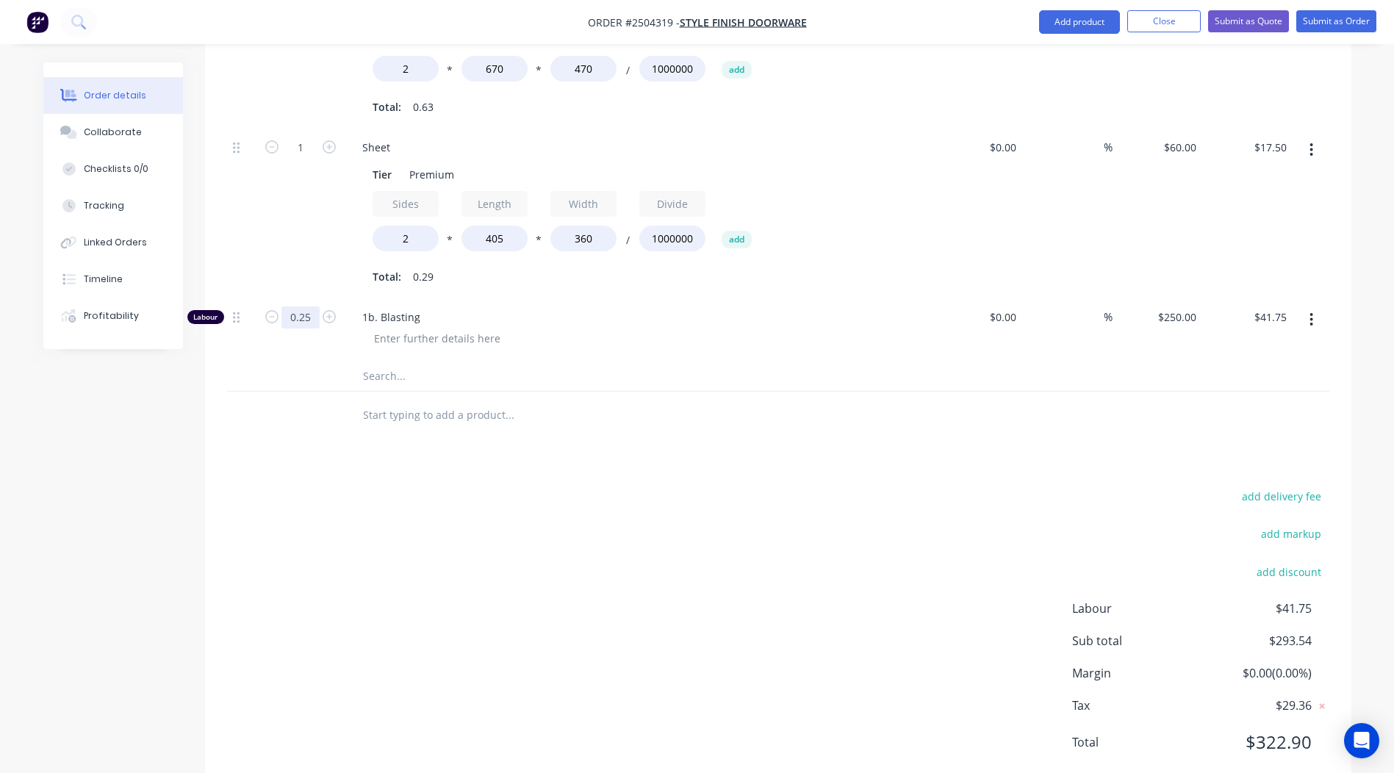
type input "0.25"
click at [854, 493] on div "add delivery fee add markup add discount Labour $41.75 Sub total $293.54 Margin…" at bounding box center [778, 629] width 1103 height 284
type input "$62.50"
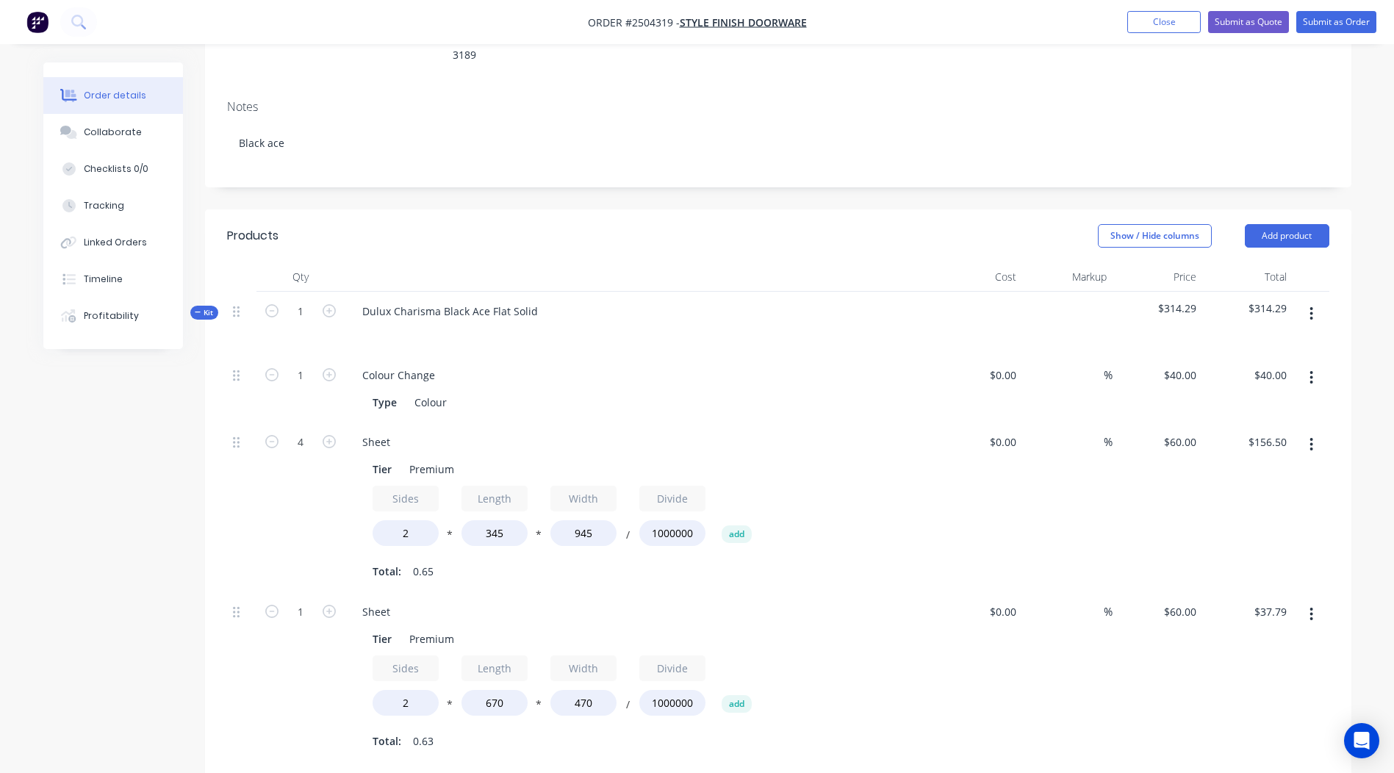
scroll to position [259, 0]
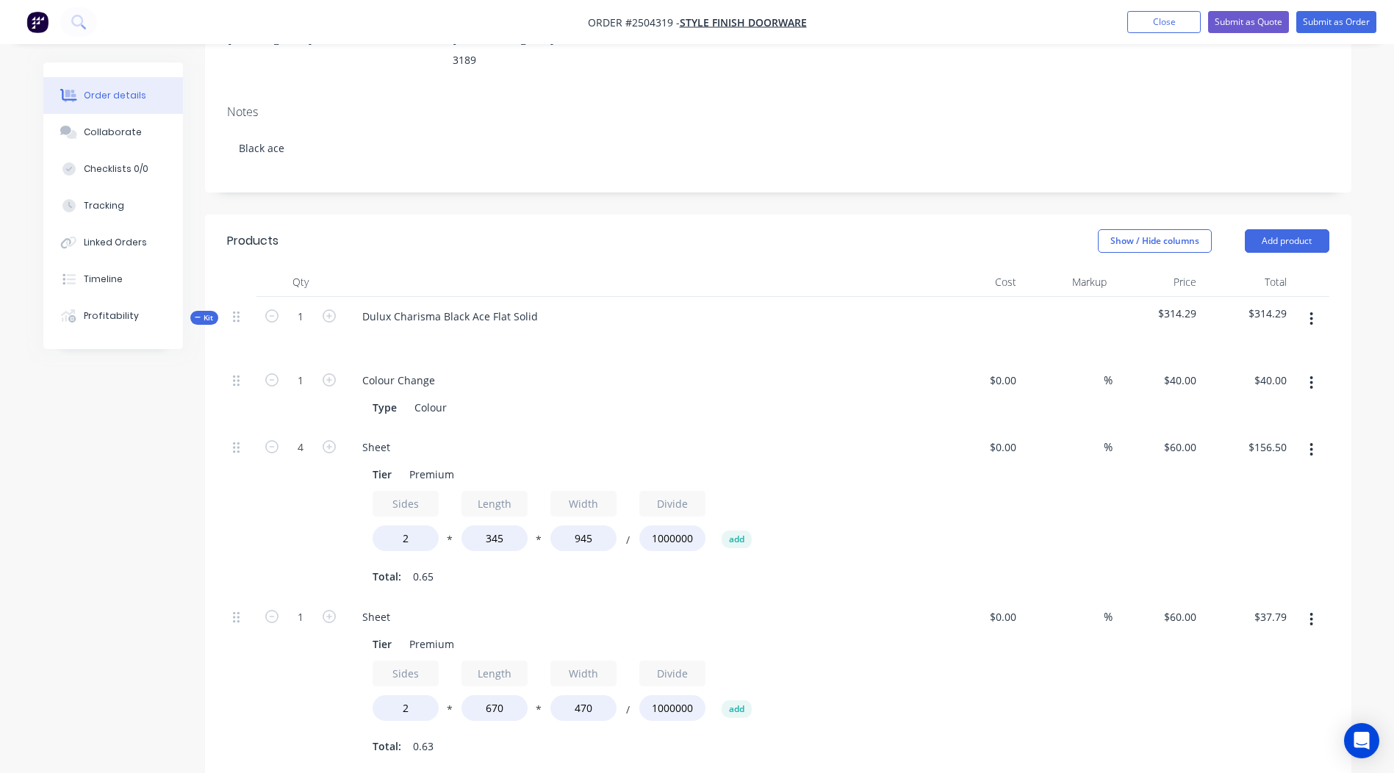
click at [1314, 306] on button "button" at bounding box center [1311, 319] width 35 height 26
click at [1278, 347] on div "Add product to kit" at bounding box center [1259, 357] width 113 height 21
click at [1240, 435] on div "Basic product" at bounding box center [1259, 445] width 113 height 21
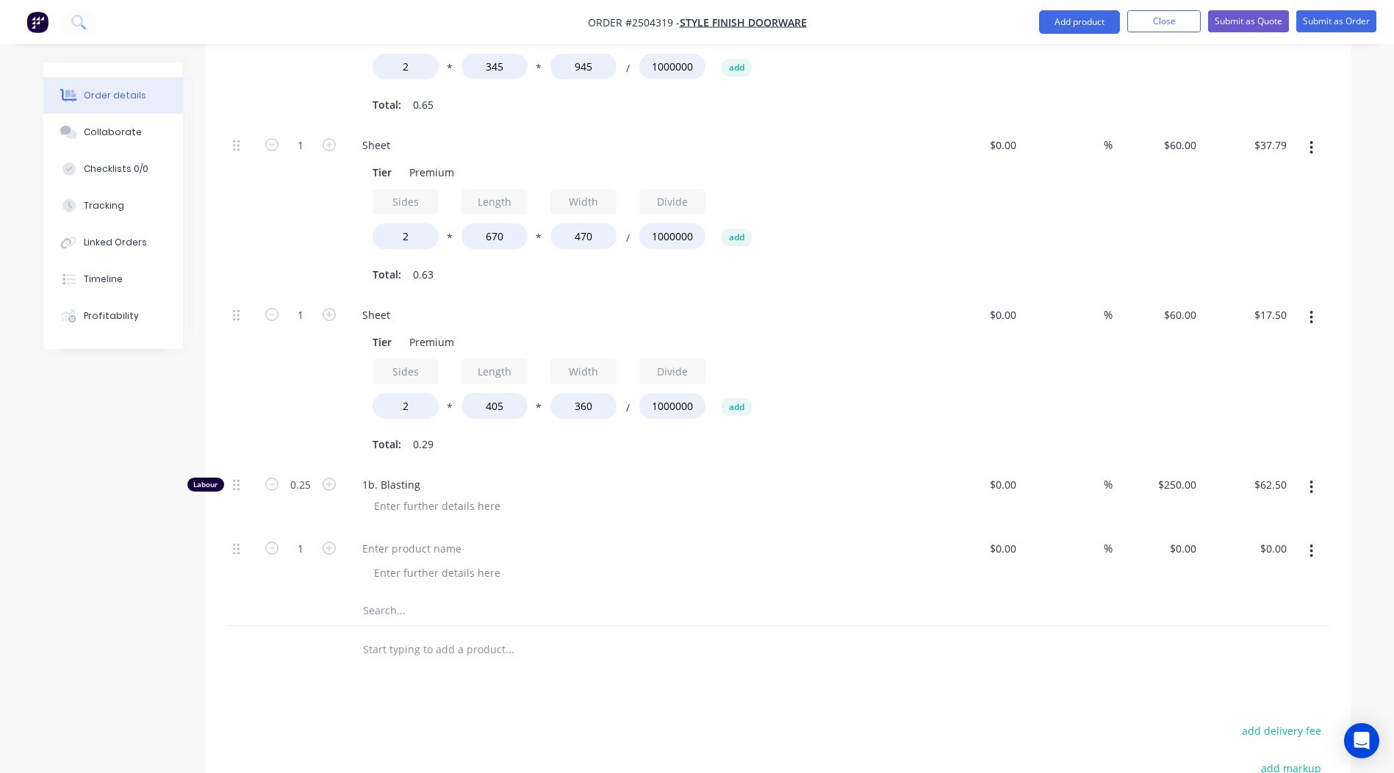
scroll to position [847, 0]
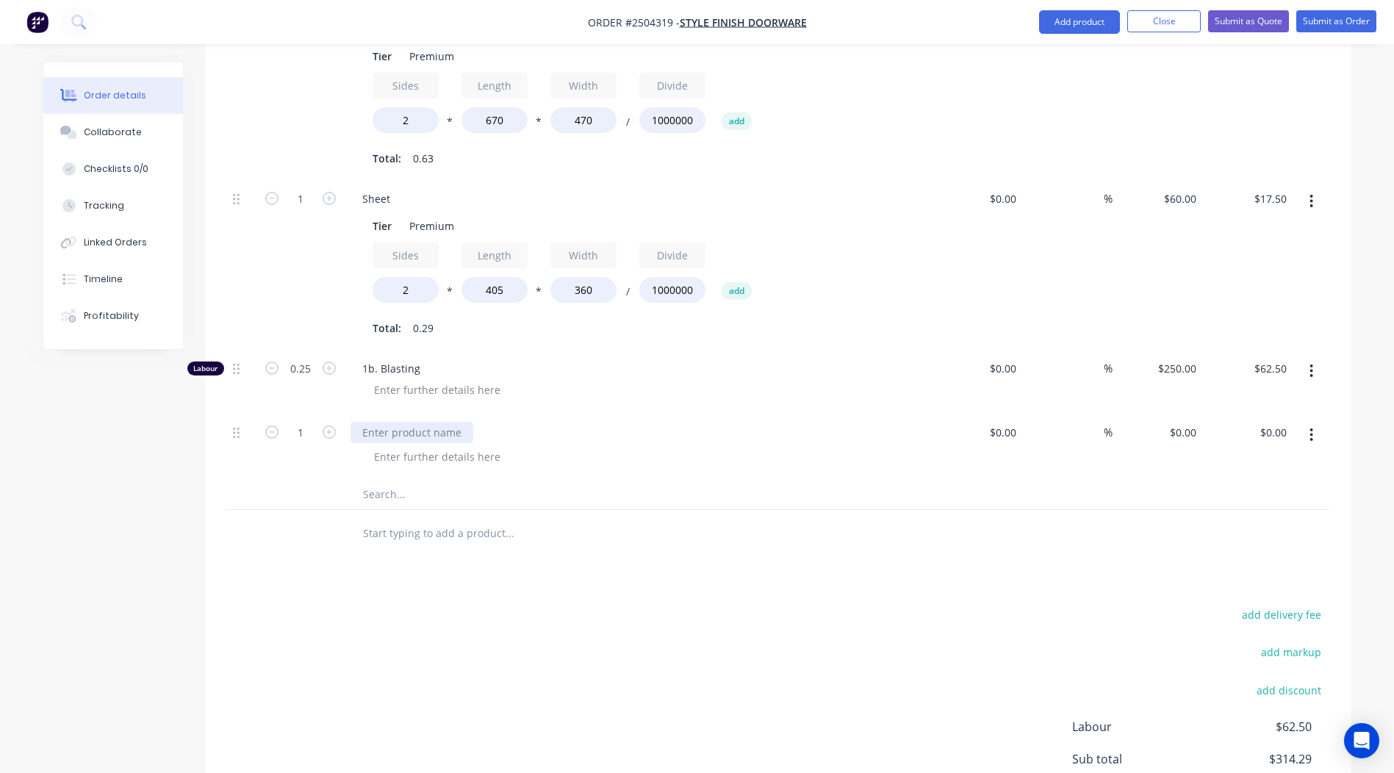
click at [413, 422] on div at bounding box center [412, 432] width 123 height 21
click at [1182, 422] on div "0 $0.00" at bounding box center [1183, 432] width 40 height 21
type input "$135.00"
click at [911, 605] on div "add delivery fee add markup add discount Labour $62.50 Sub total $314.29 Margin…" at bounding box center [778, 747] width 1103 height 284
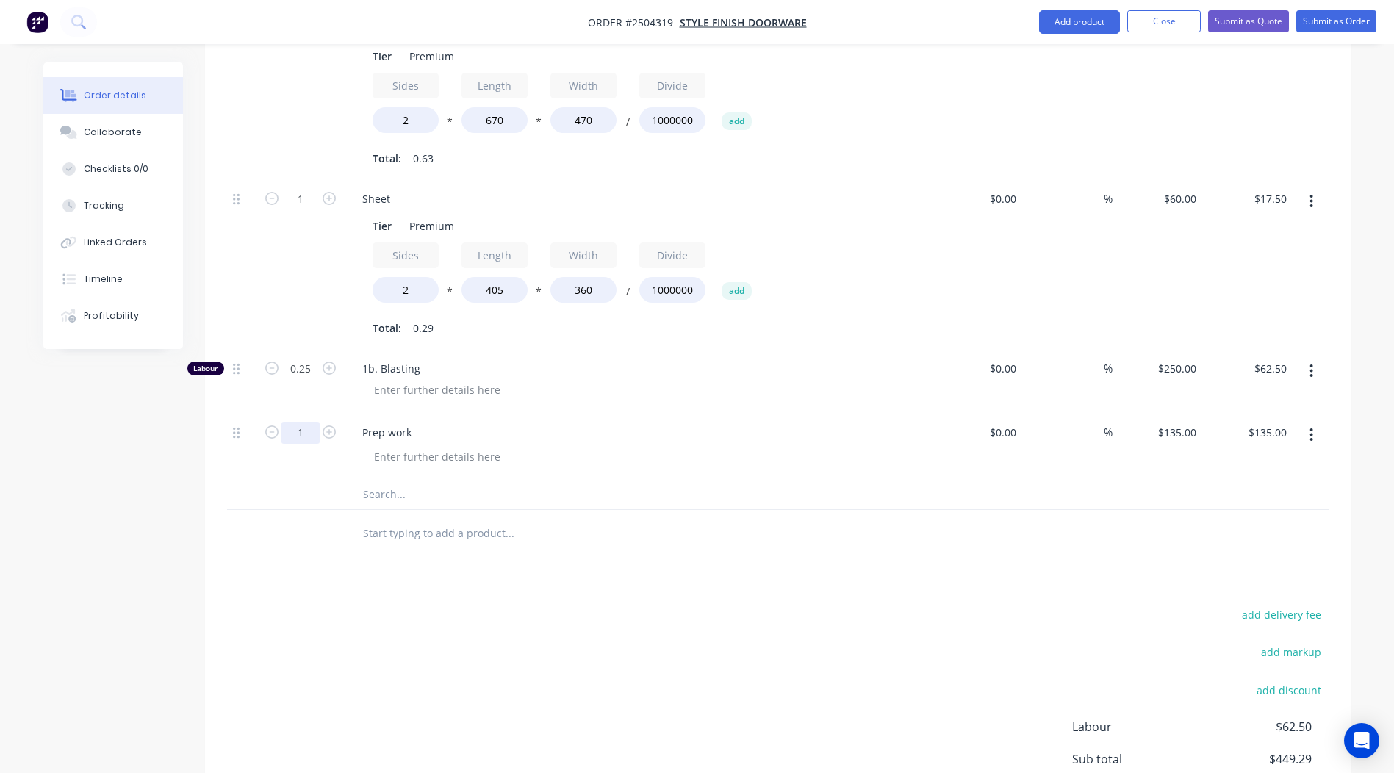
click at [308, 422] on input "1" at bounding box center [301, 433] width 38 height 22
type input "0.5"
type input "$67.50"
click at [622, 605] on div "add delivery fee add markup add discount Labour $62.50 Sub total $381.79 Margin…" at bounding box center [778, 747] width 1103 height 284
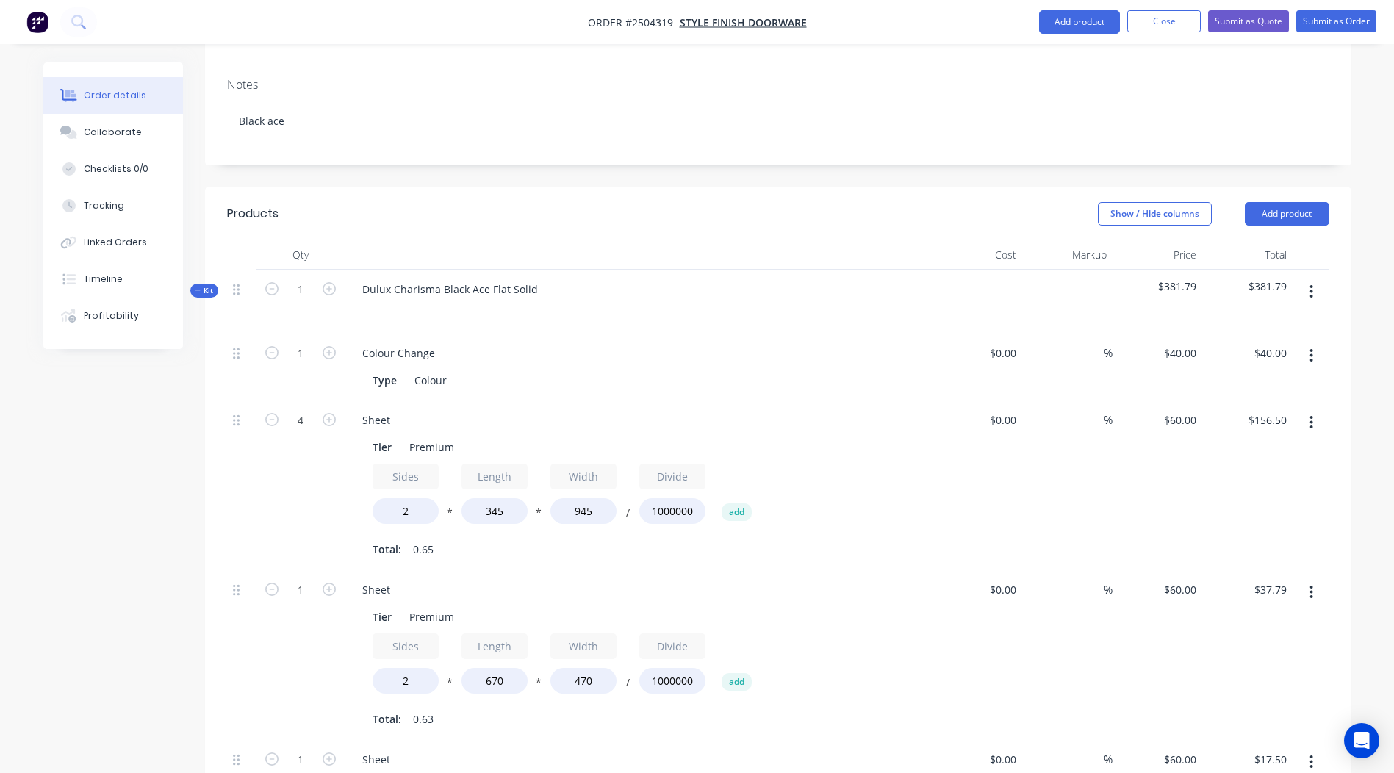
scroll to position [203, 0]
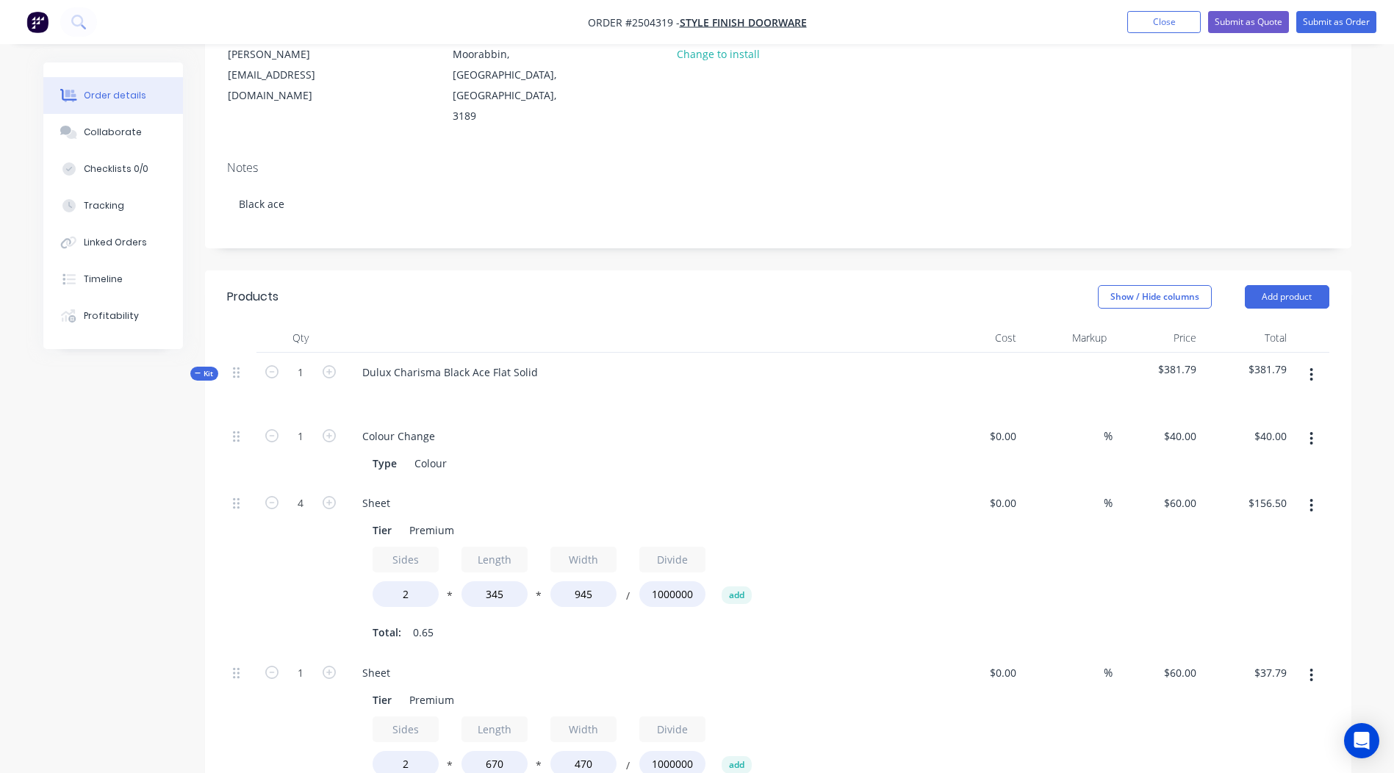
click at [1321, 362] on button "button" at bounding box center [1311, 375] width 35 height 26
click at [1271, 403] on div "Add product to kit" at bounding box center [1259, 413] width 113 height 21
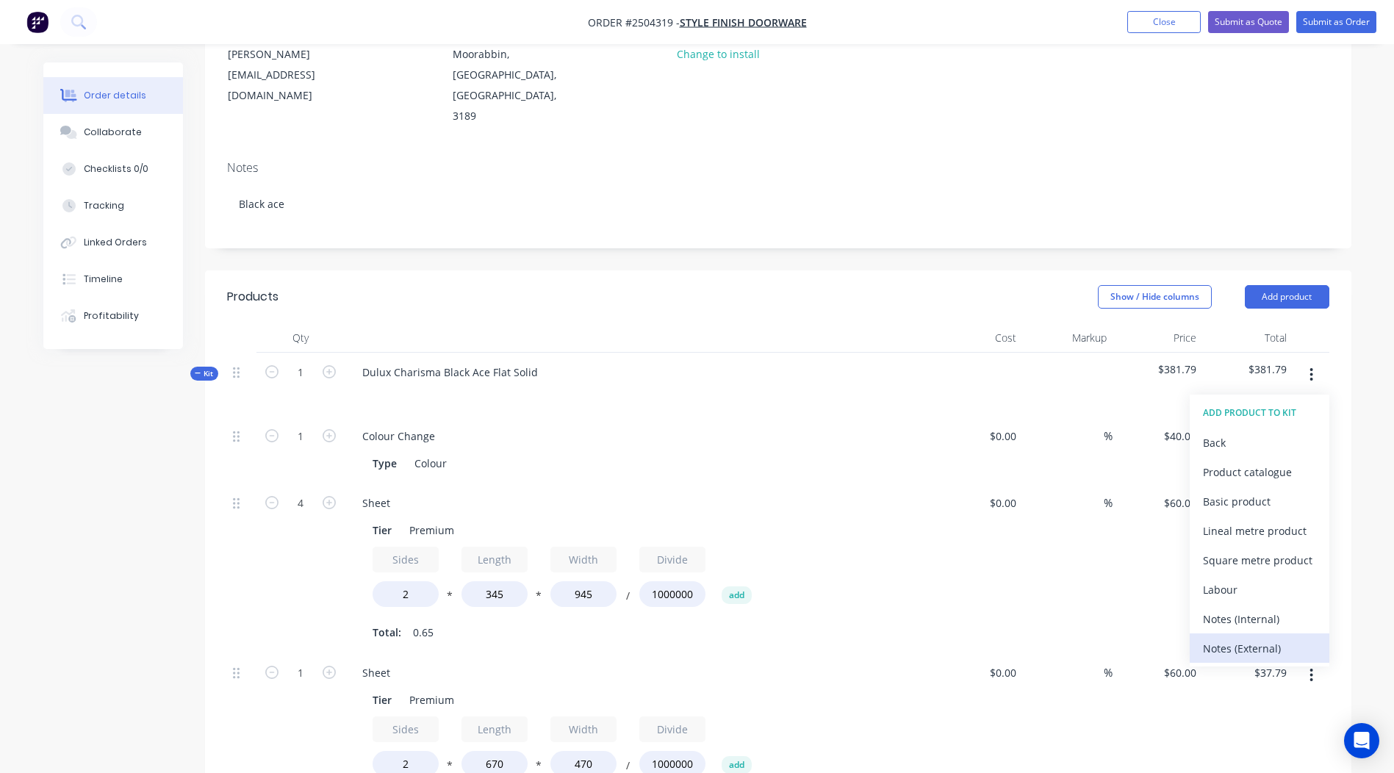
click at [1273, 638] on div "Notes (External)" at bounding box center [1259, 648] width 113 height 21
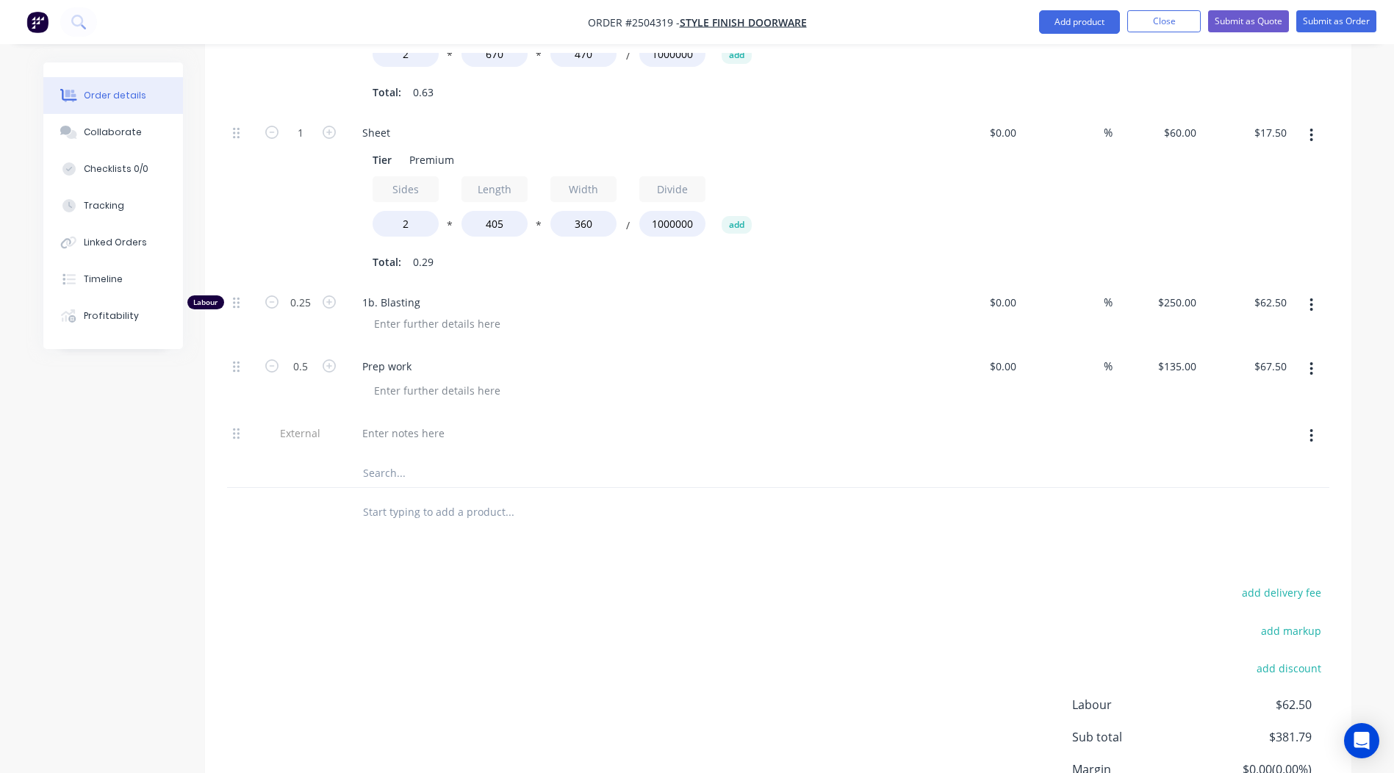
scroll to position [1009, 0]
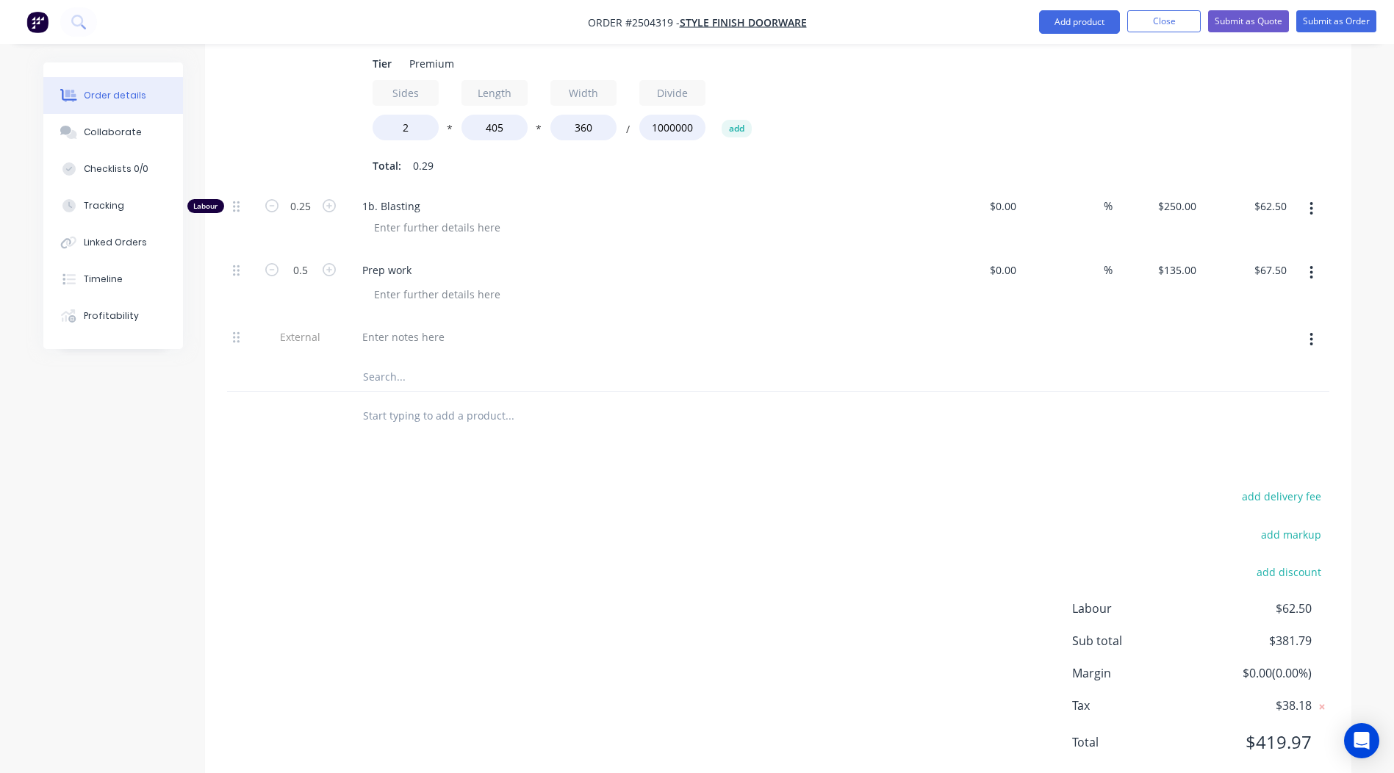
click at [434, 318] on div at bounding box center [639, 340] width 588 height 45
click at [420, 326] on div at bounding box center [404, 336] width 106 height 21
click at [1317, 326] on button "button" at bounding box center [1311, 339] width 35 height 26
click at [1257, 368] on div "Duplicate" at bounding box center [1259, 378] width 113 height 21
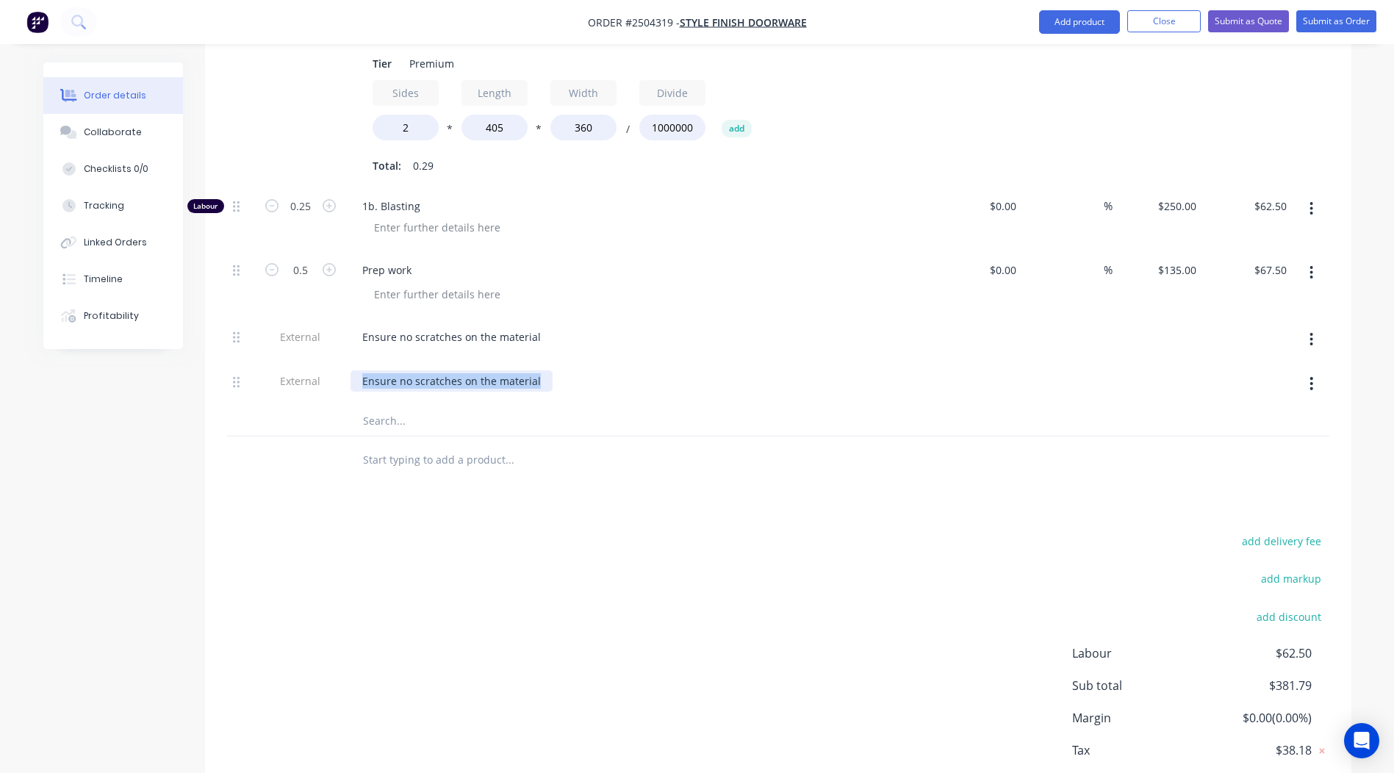
drag, startPoint x: 540, startPoint y: 339, endPoint x: 309, endPoint y: 368, distance: 233.3
click at [309, 368] on div "1 Colour Change Type Colour $0.00 $0.00 % $40.00 $40.00 $40.00 $40.00 4 Sheet T…" at bounding box center [778, 23] width 1103 height 826
click at [627, 534] on div "add delivery fee add markup add discount Labour $62.50 Sub total $381.79 Margin…" at bounding box center [778, 673] width 1103 height 284
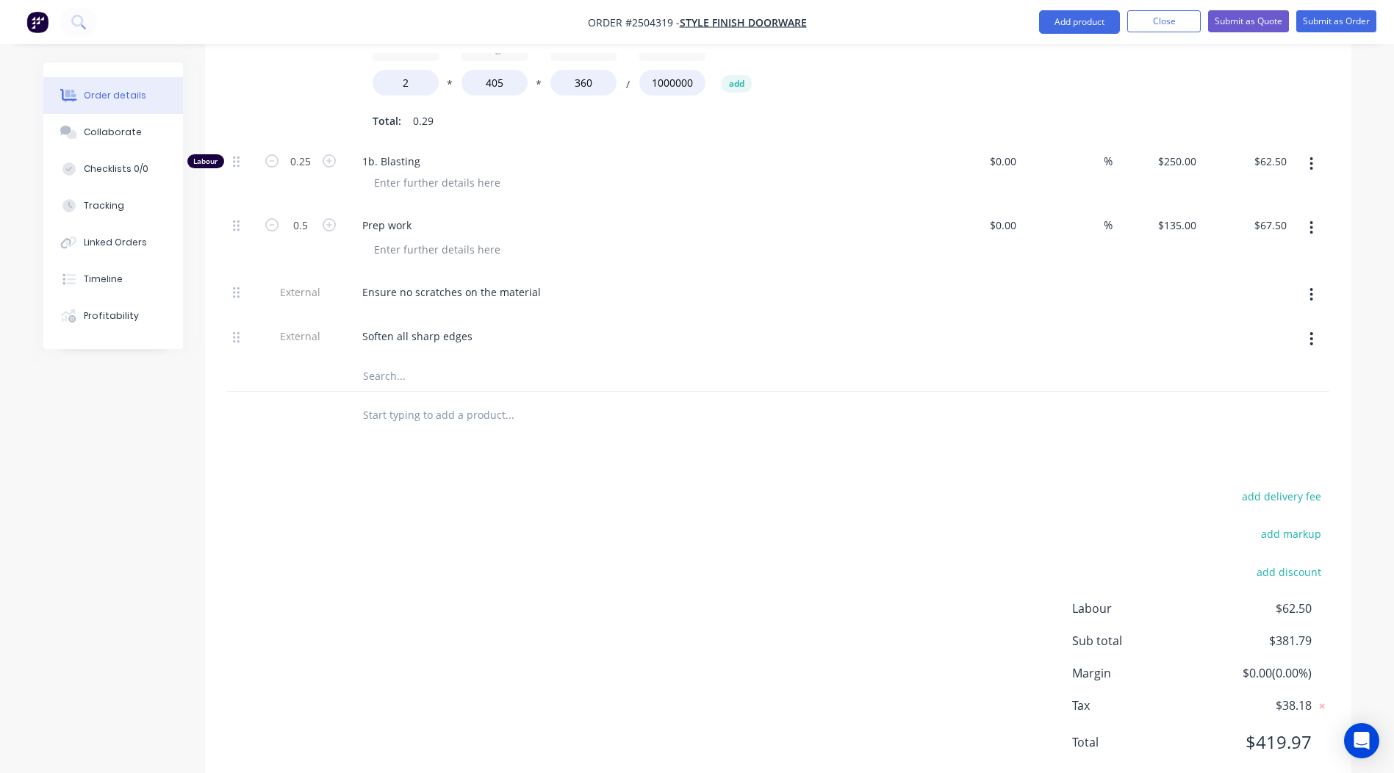
scroll to position [0, 0]
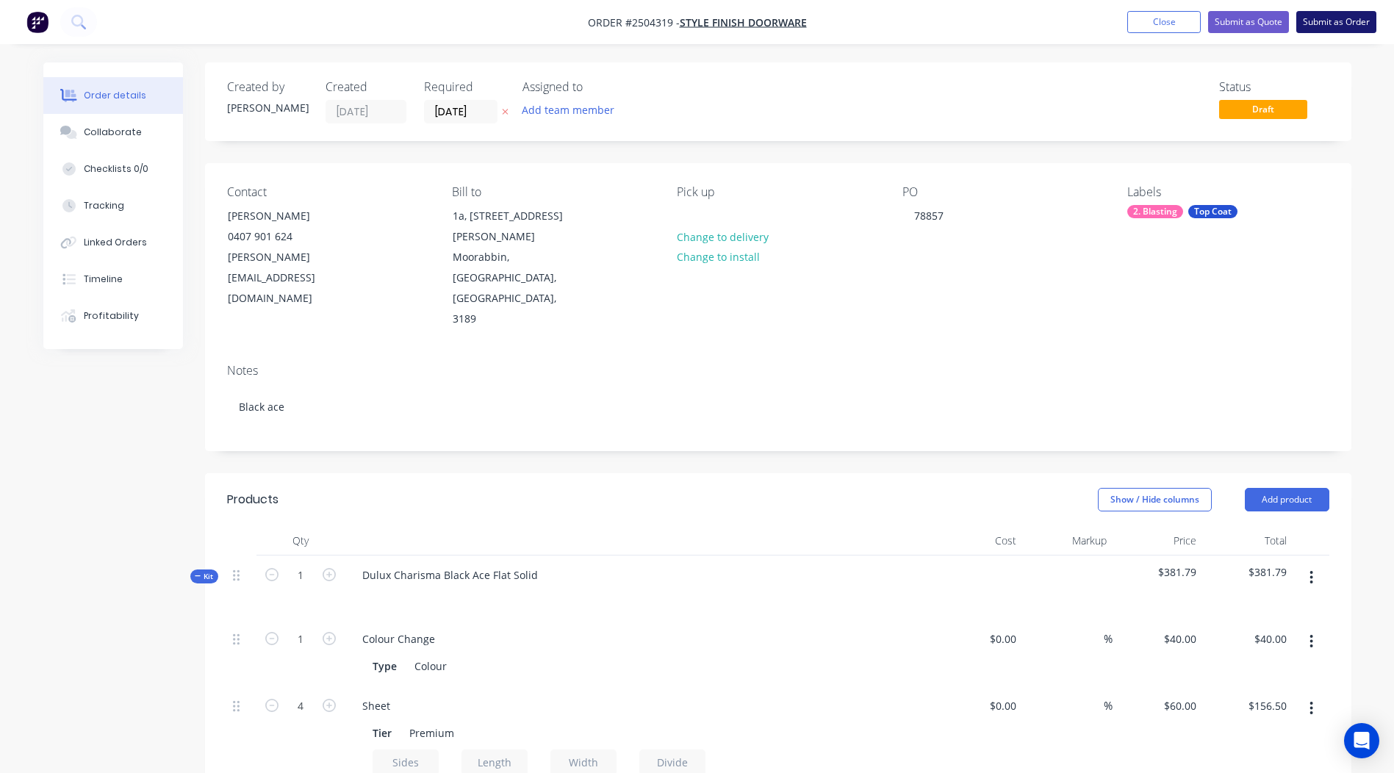
click at [1361, 22] on button "Submit as Order" at bounding box center [1337, 22] width 80 height 22
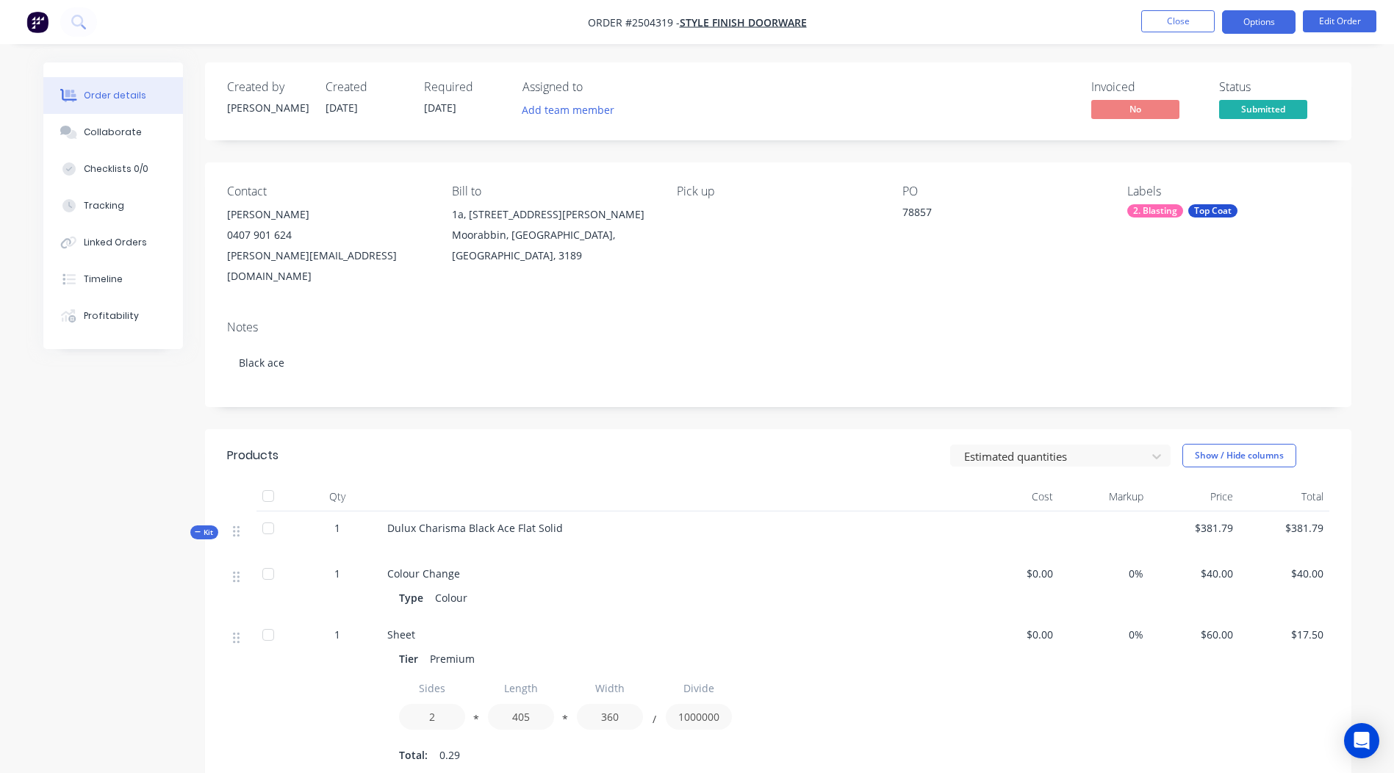
click at [1252, 13] on button "Options" at bounding box center [1259, 22] width 74 height 24
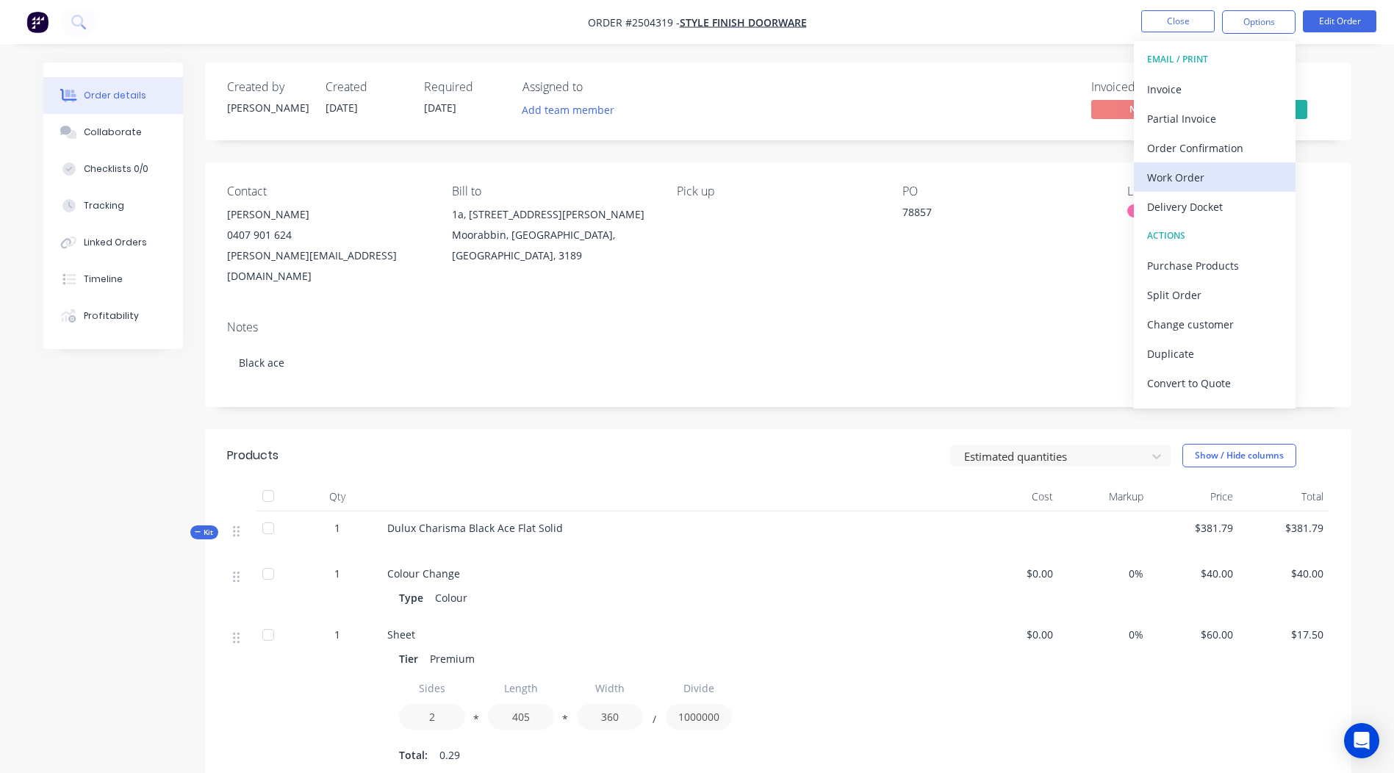
click at [1202, 187] on div "Work Order" at bounding box center [1214, 177] width 135 height 21
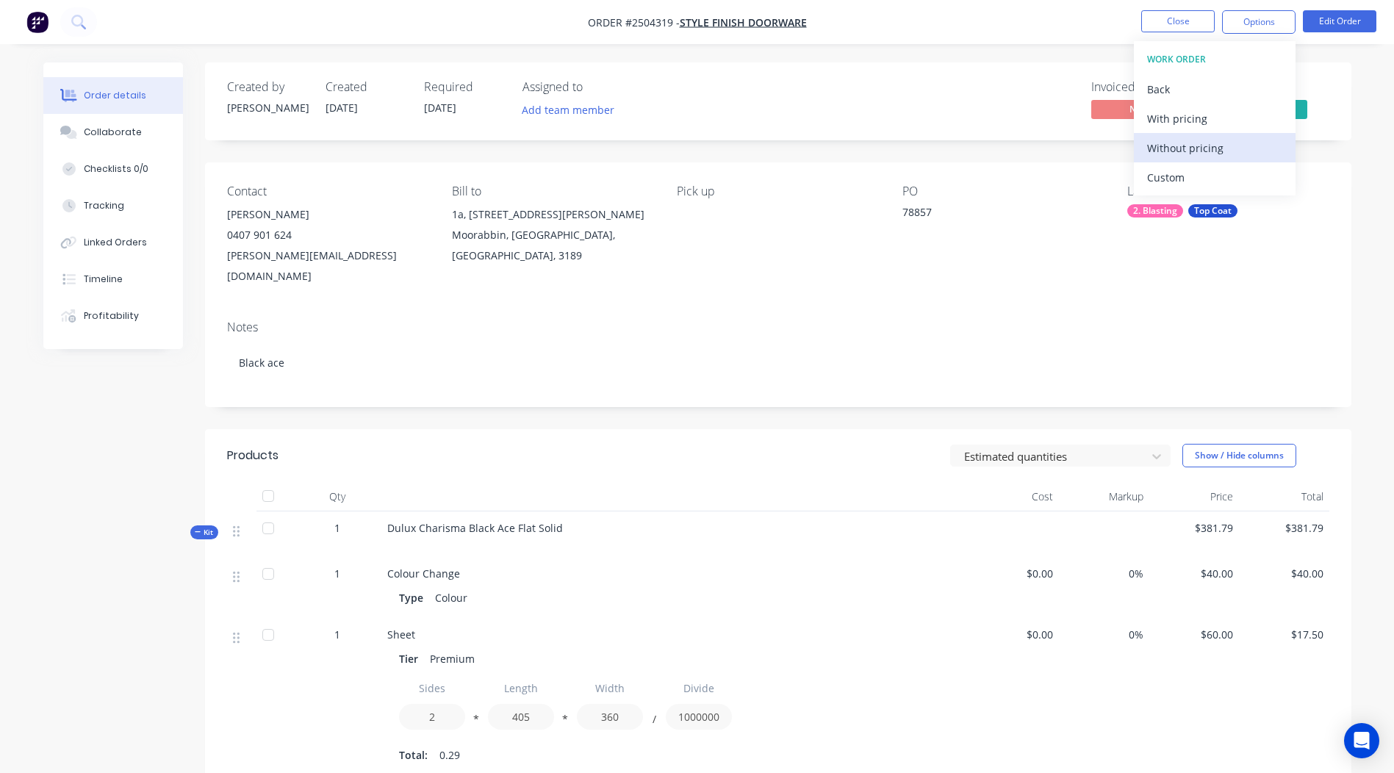
click at [1218, 154] on div "Without pricing" at bounding box center [1214, 147] width 135 height 21
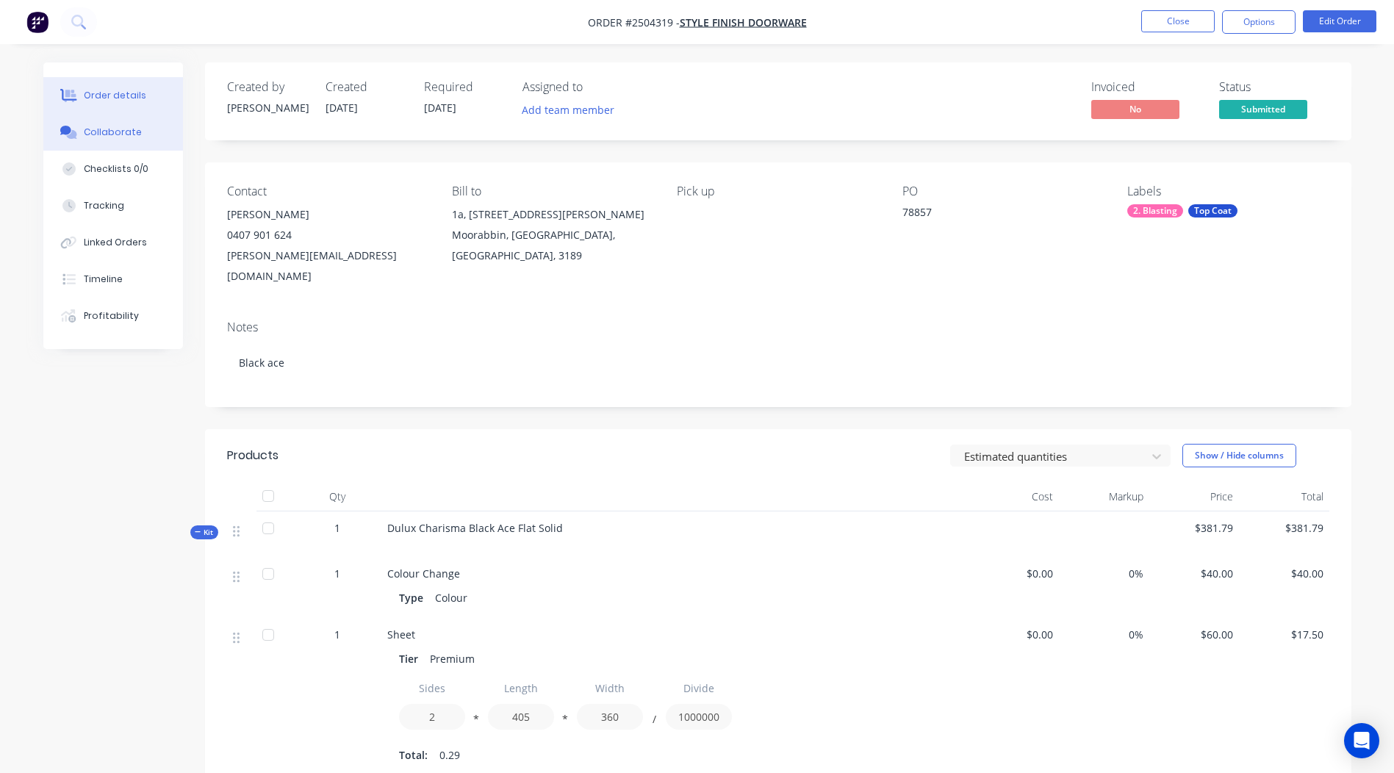
click at [132, 118] on button "Collaborate" at bounding box center [113, 132] width 140 height 37
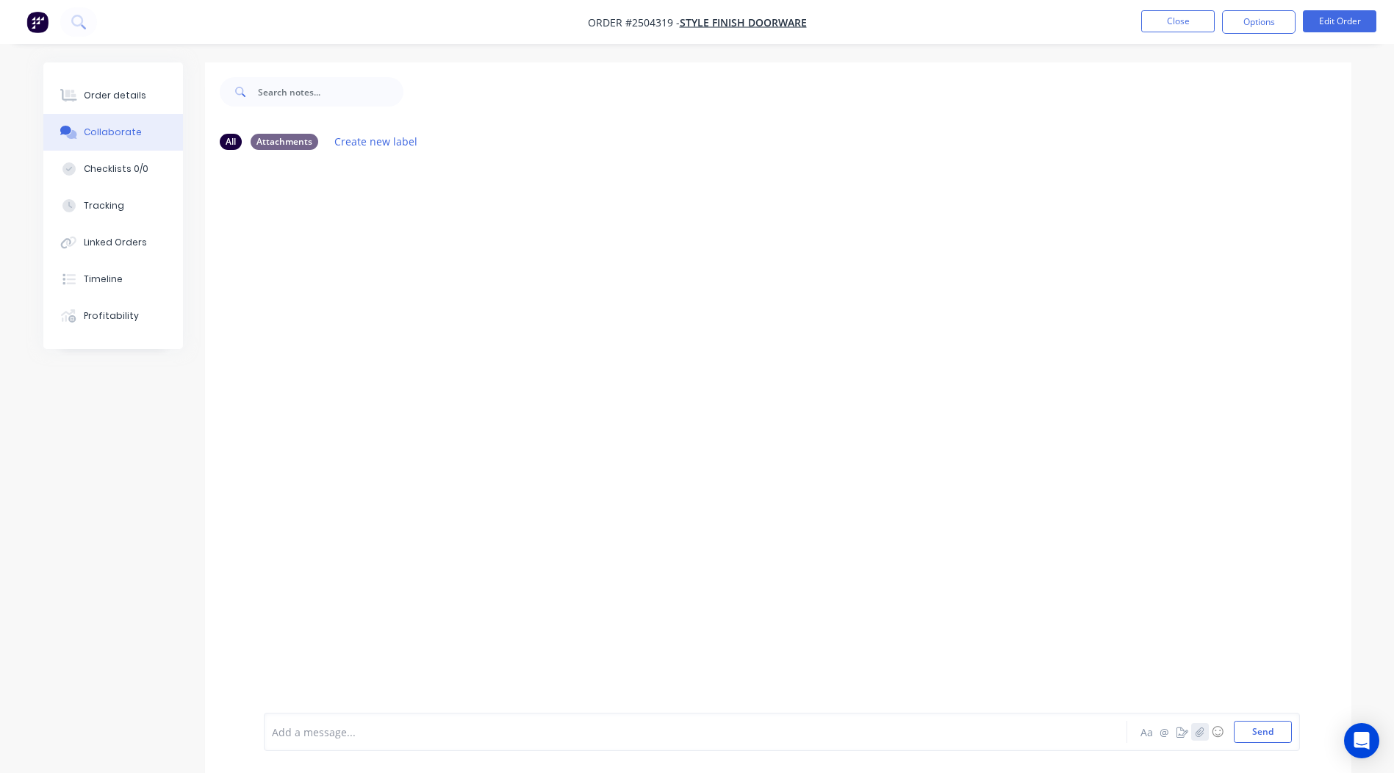
click at [1208, 730] on button "button" at bounding box center [1201, 732] width 18 height 18
click at [1254, 726] on button "Send" at bounding box center [1263, 732] width 58 height 22
click at [1163, 24] on button "Close" at bounding box center [1179, 21] width 74 height 22
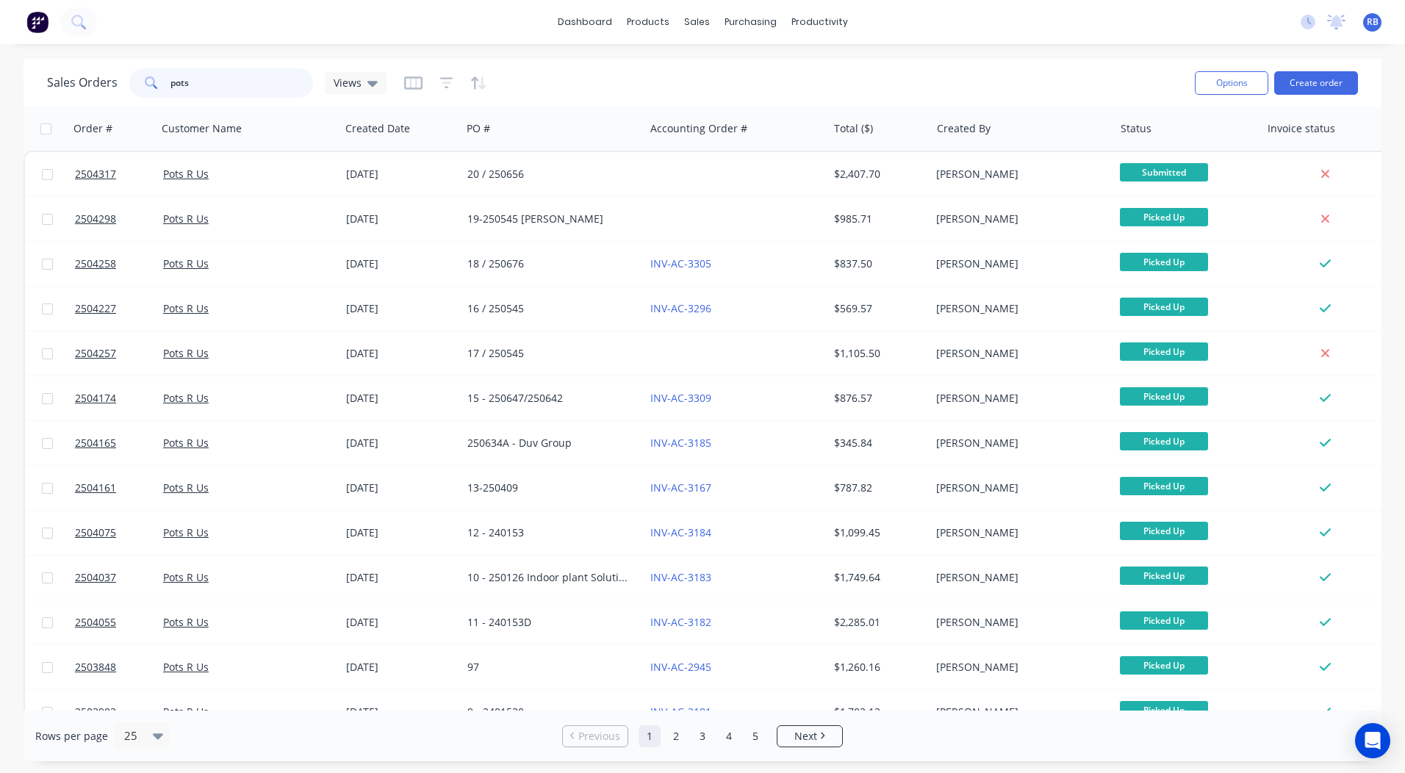
drag, startPoint x: 183, startPoint y: 83, endPoint x: 0, endPoint y: 142, distance: 192.3
click at [0, 106] on html "dashboard products sales purchasing productivity dashboard products Product Cat…" at bounding box center [702, 386] width 1405 height 773
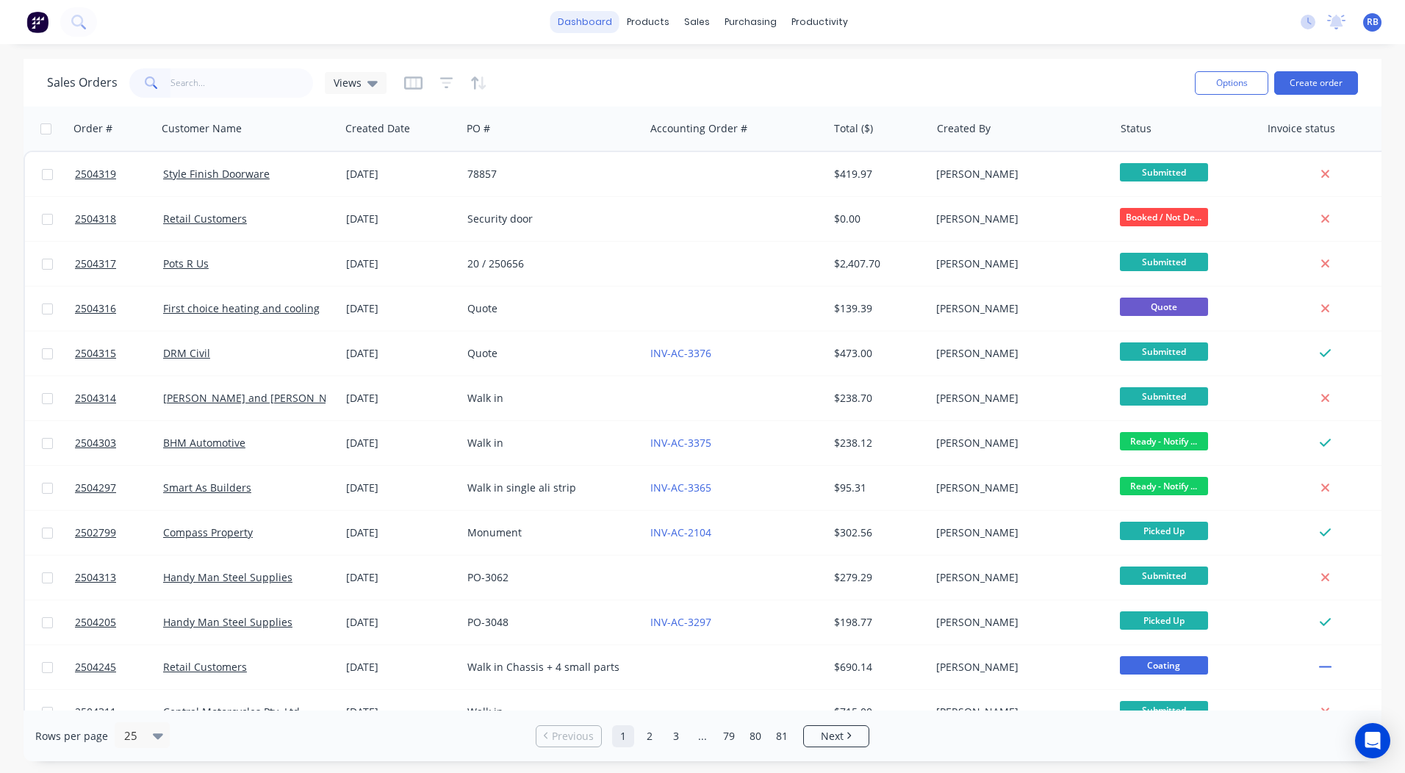
click at [588, 22] on link "dashboard" at bounding box center [585, 22] width 69 height 22
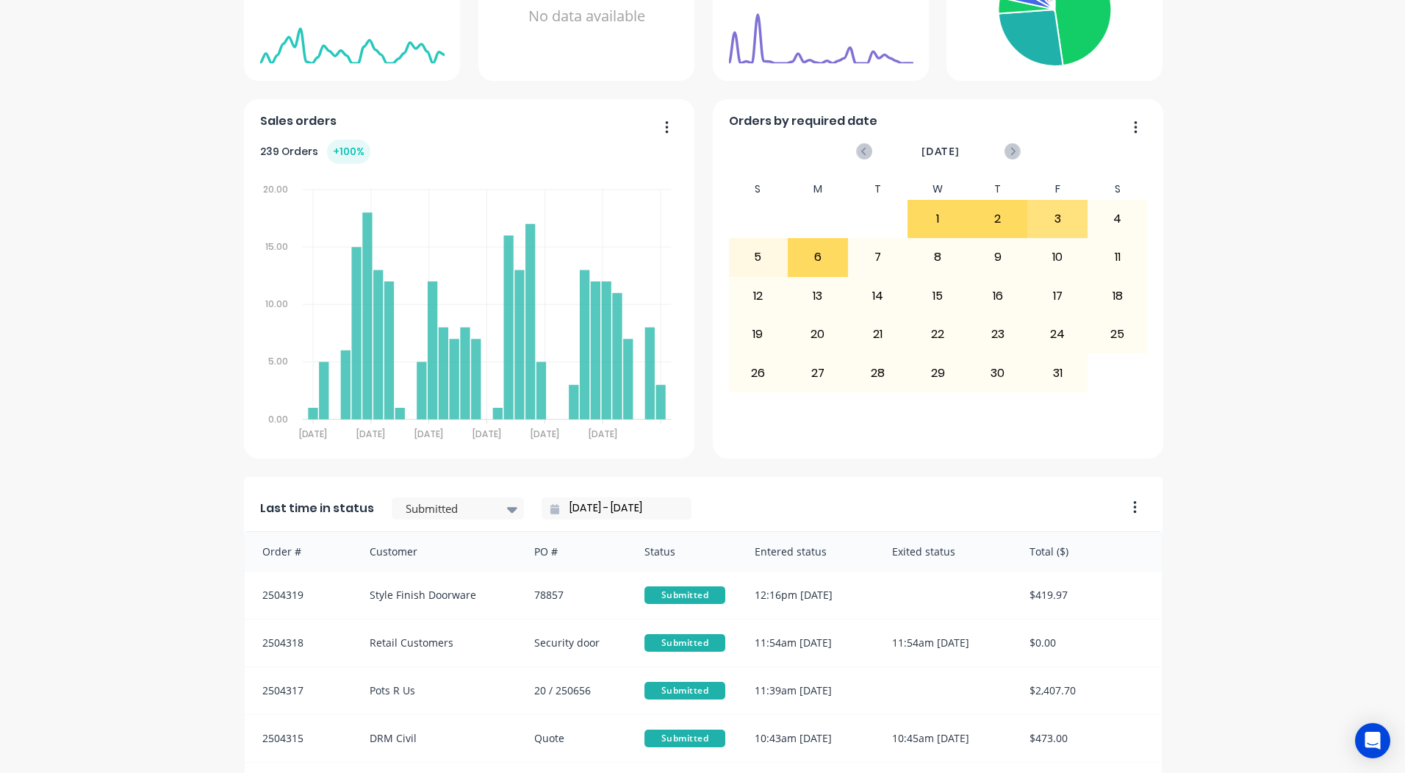
scroll to position [634, 0]
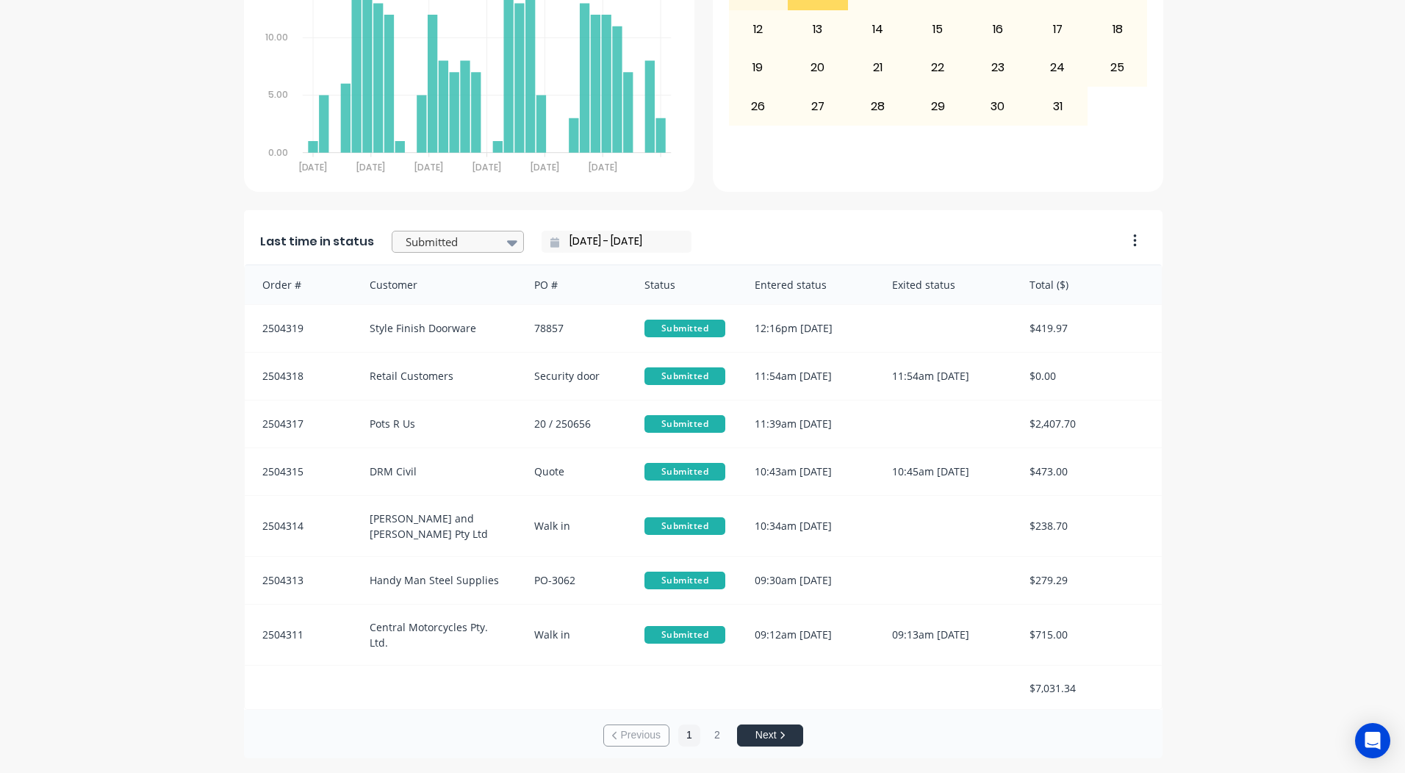
click at [423, 233] on div at bounding box center [450, 242] width 93 height 18
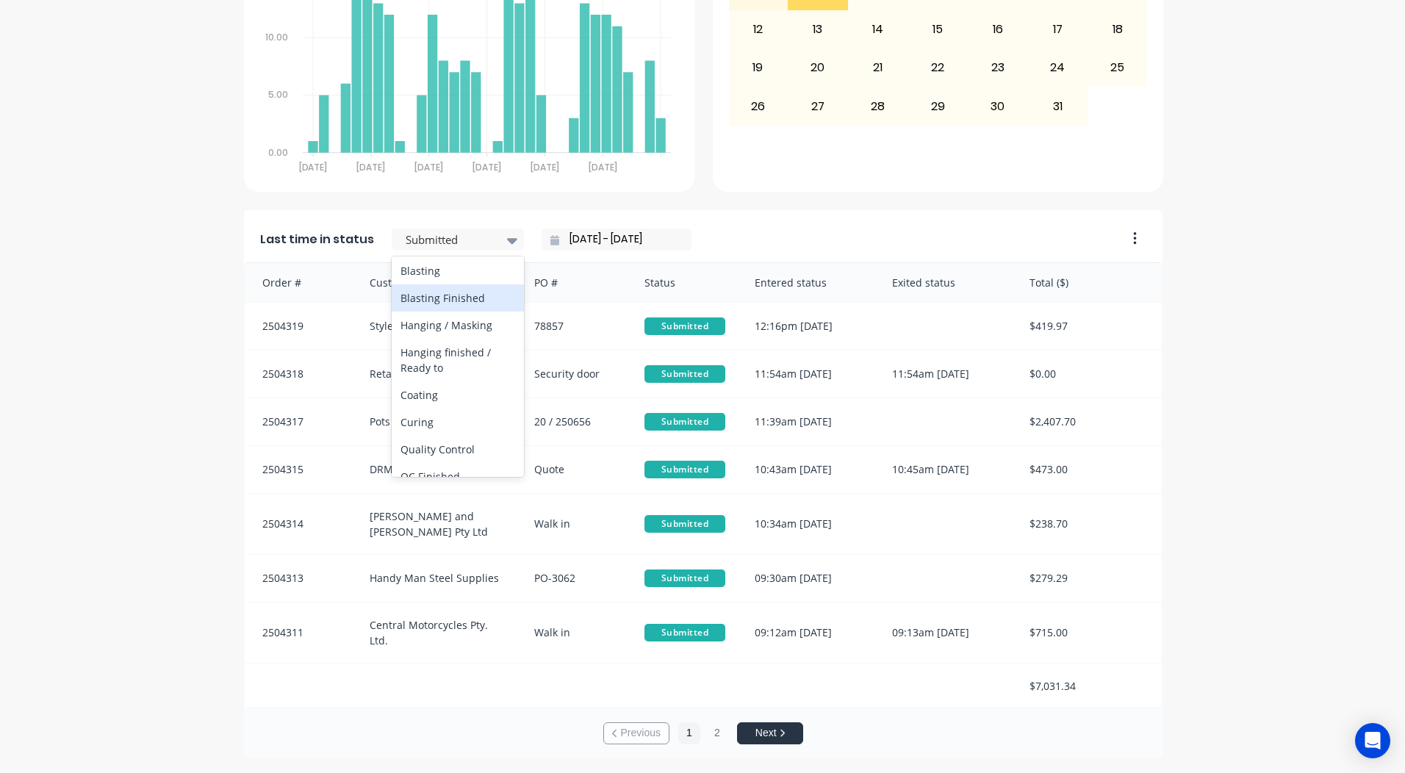
scroll to position [393, 0]
click at [1328, 379] on div "A Class Powder Coating Create sales order Create purchase order Overview Select…" at bounding box center [702, 91] width 1405 height 1334
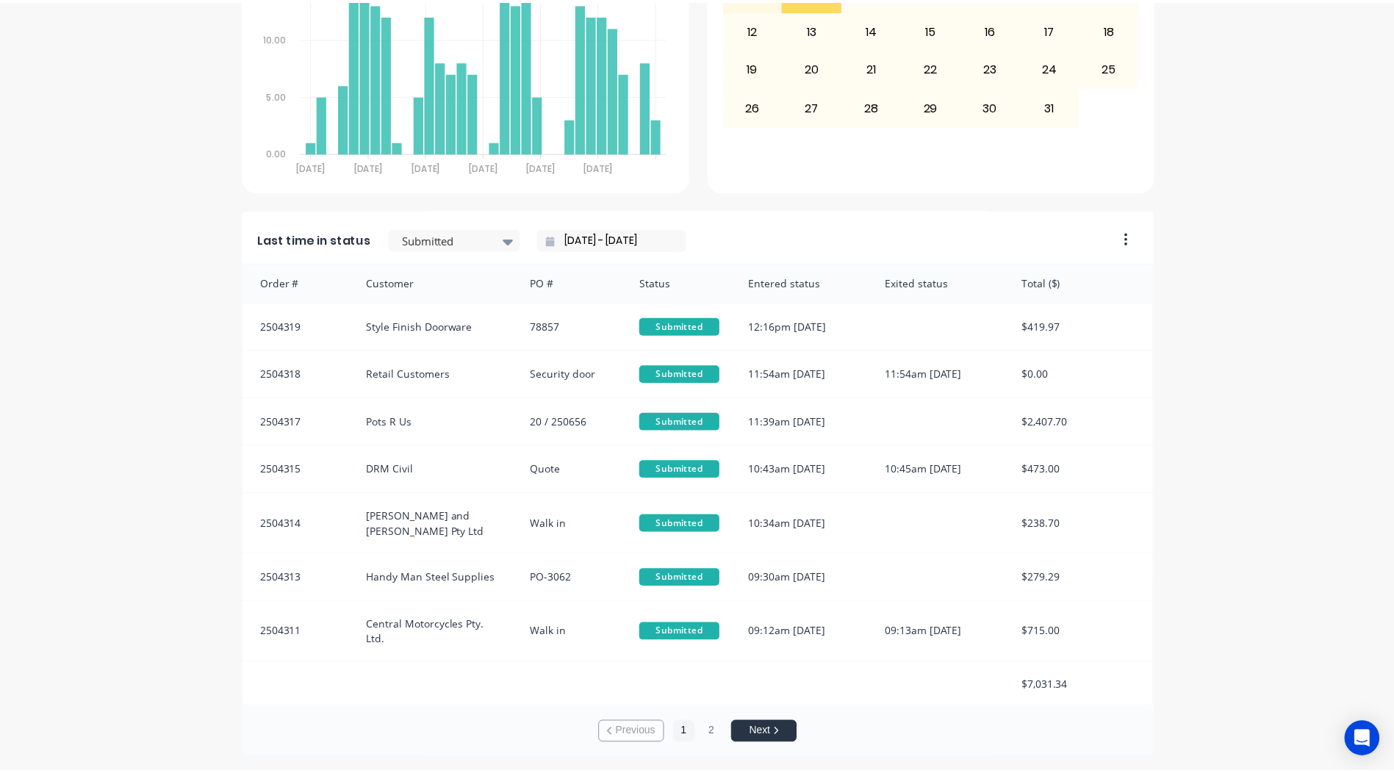
scroll to position [0, 0]
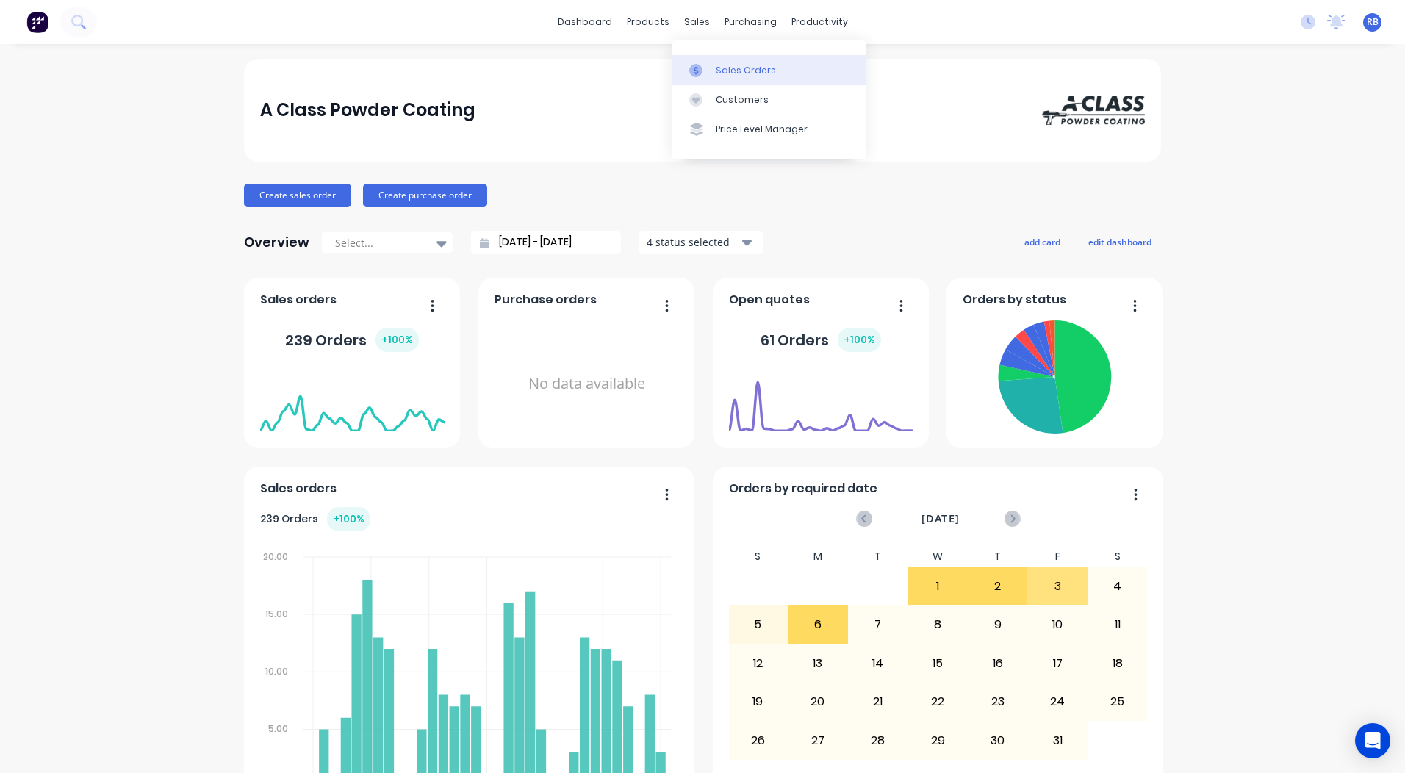
click at [723, 73] on div "Sales Orders" at bounding box center [746, 70] width 60 height 13
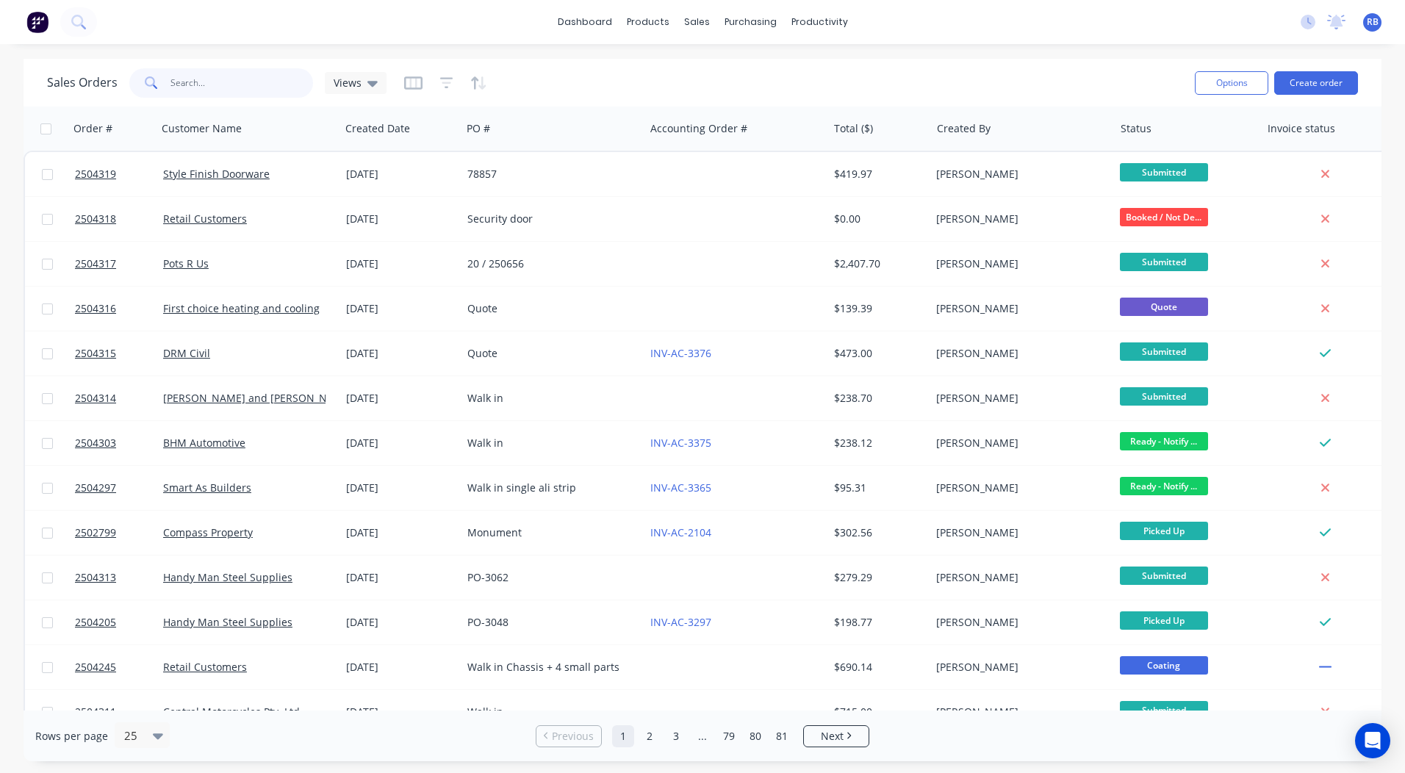
click at [218, 86] on input "text" at bounding box center [242, 82] width 143 height 29
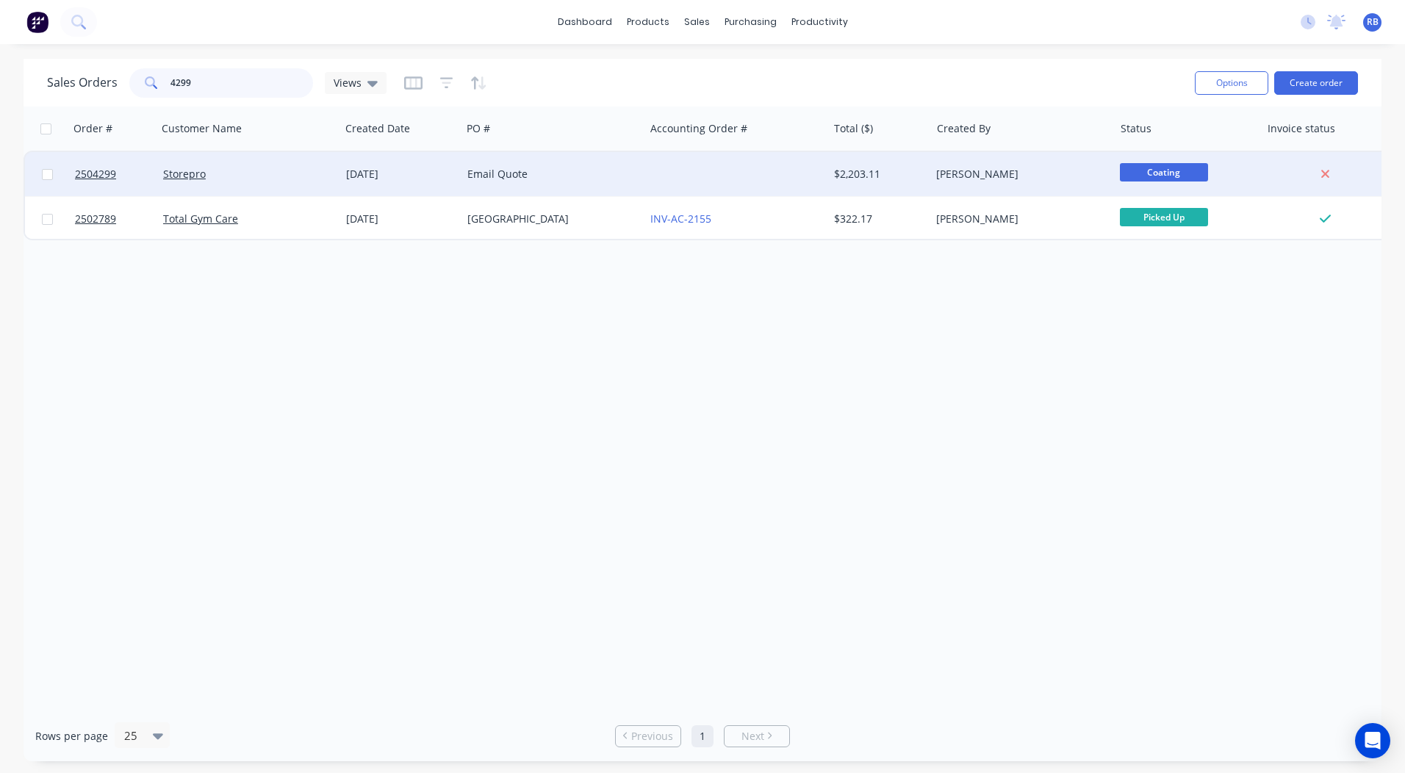
type input "4299"
click at [653, 172] on div at bounding box center [736, 174] width 183 height 44
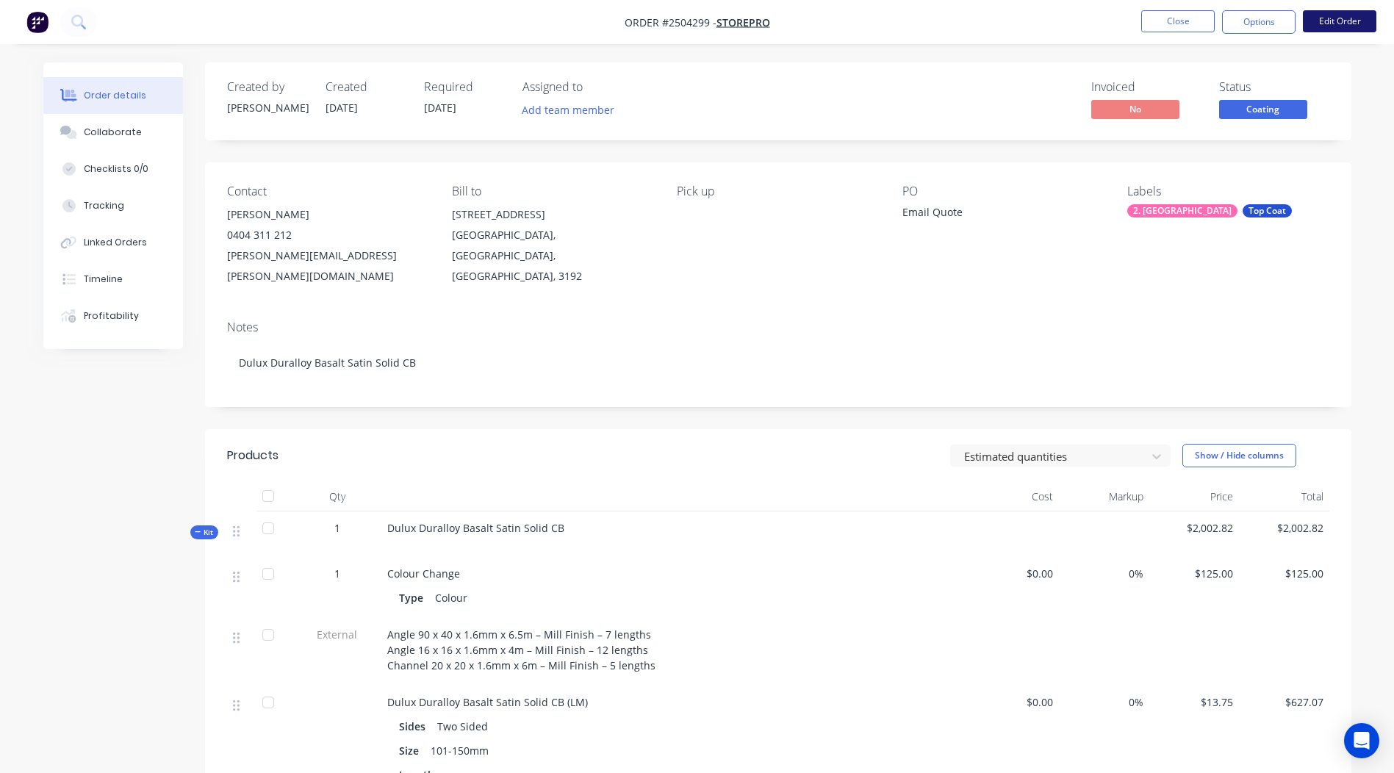
click at [1329, 18] on button "Edit Order" at bounding box center [1340, 21] width 74 height 22
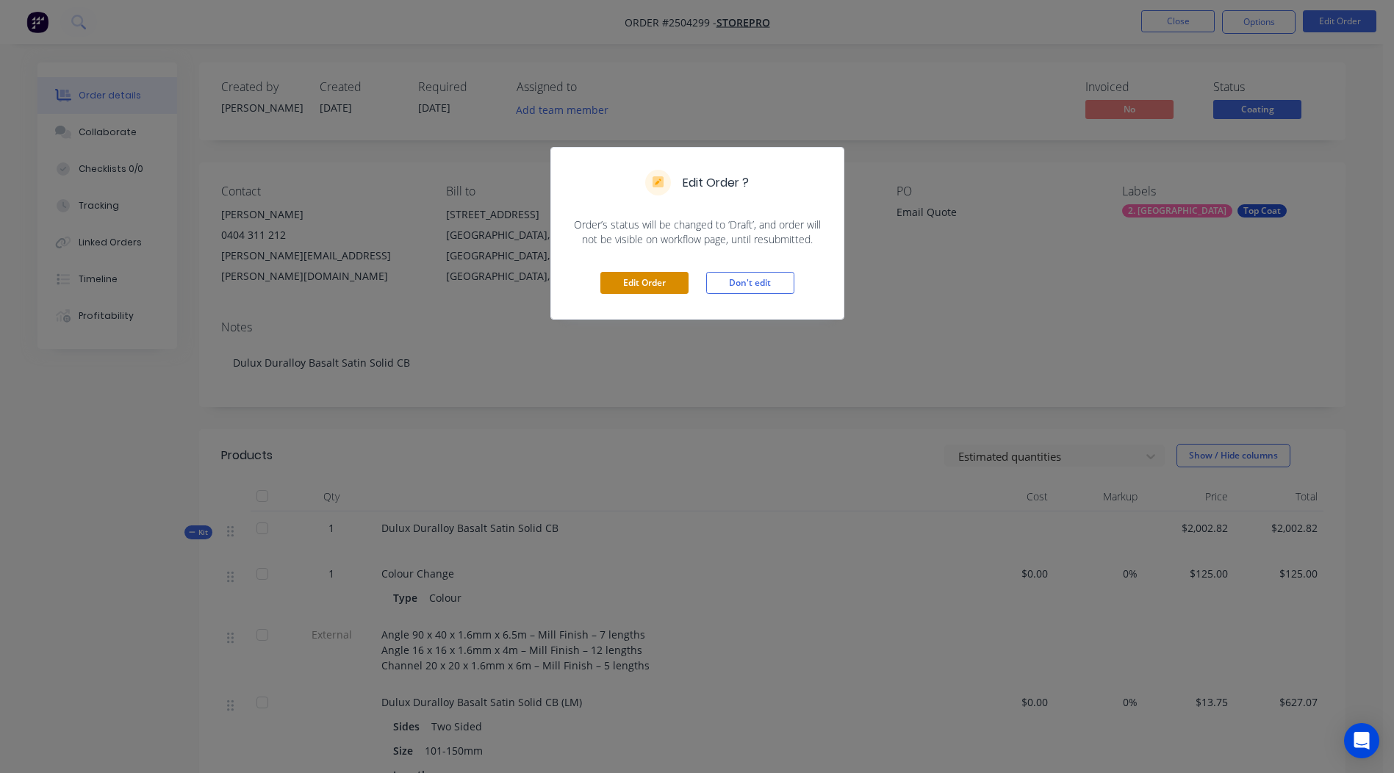
click at [620, 281] on button "Edit Order" at bounding box center [645, 283] width 88 height 22
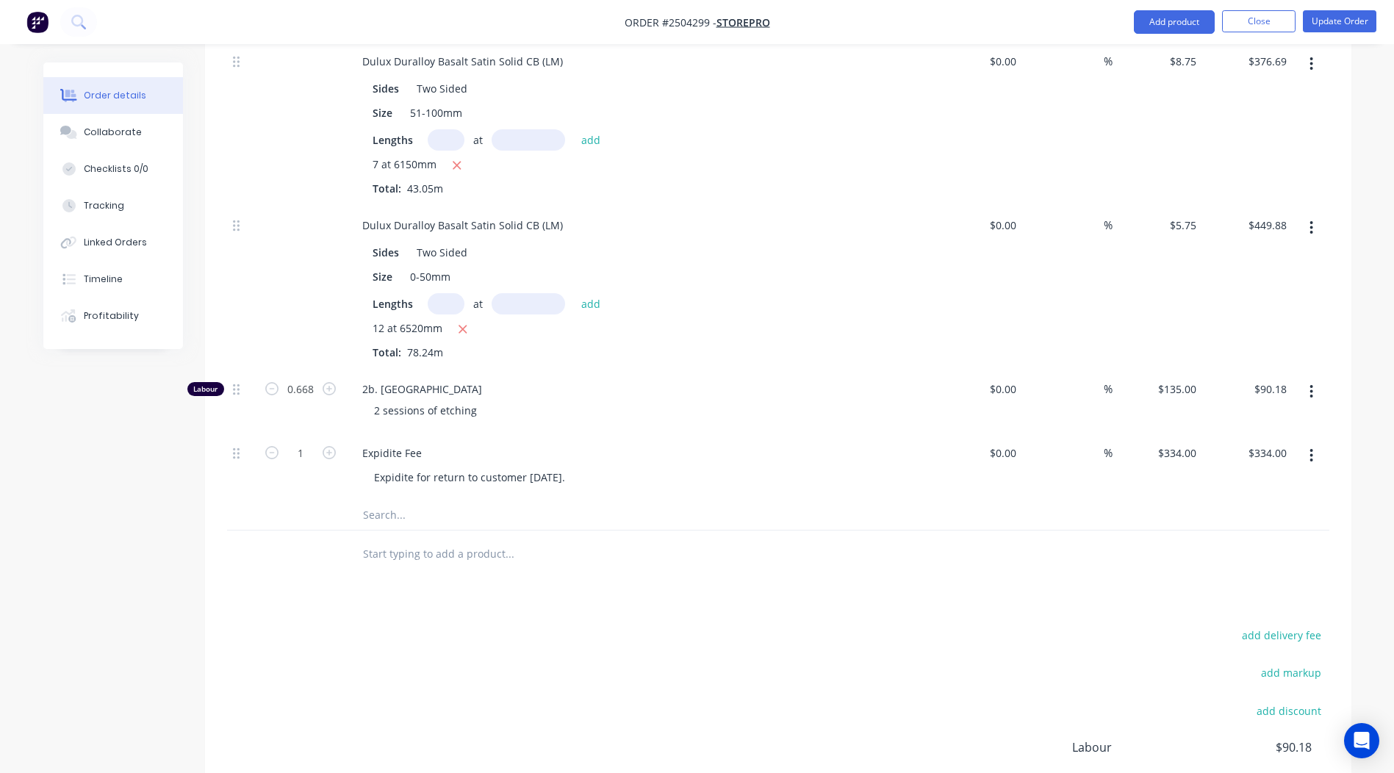
scroll to position [956, 0]
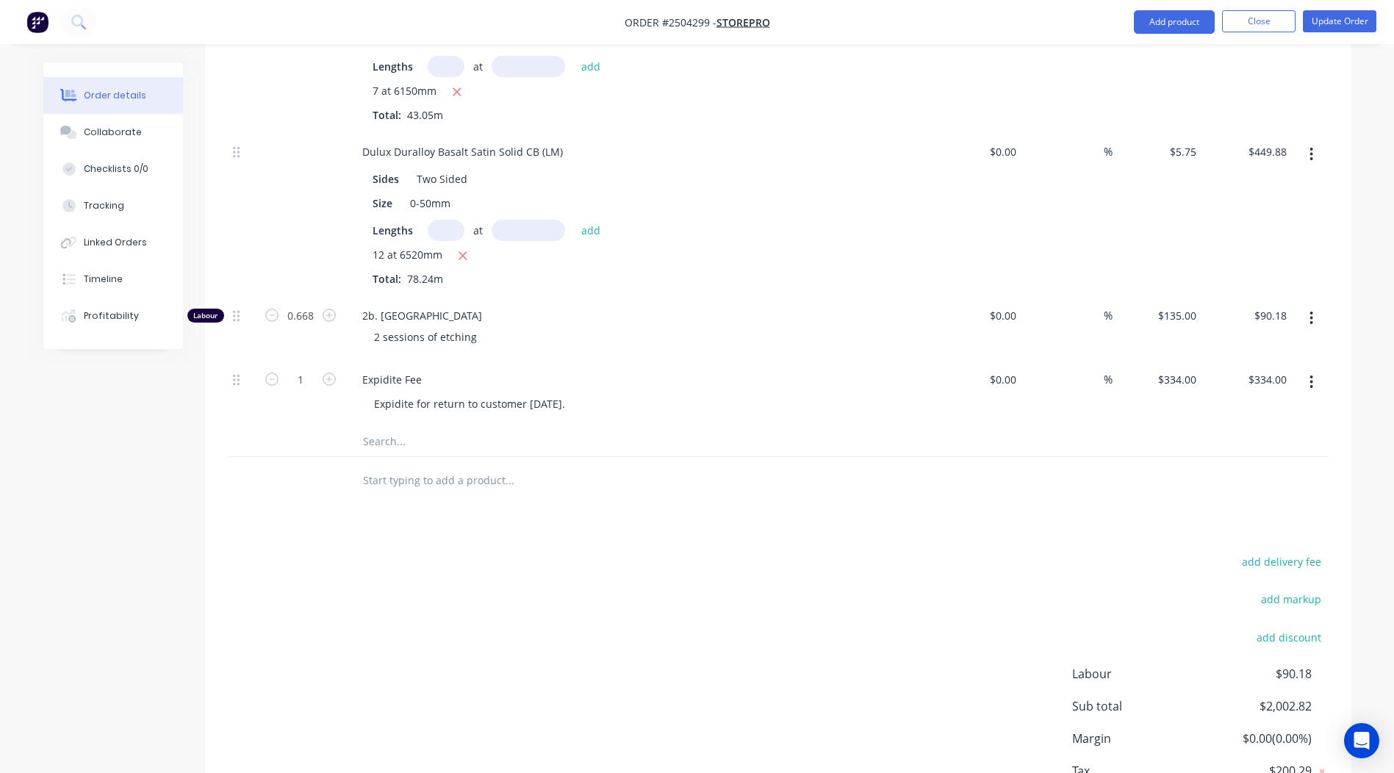
click at [1308, 305] on button "button" at bounding box center [1311, 318] width 35 height 26
click at [1245, 405] on div "Delete" at bounding box center [1259, 415] width 113 height 21
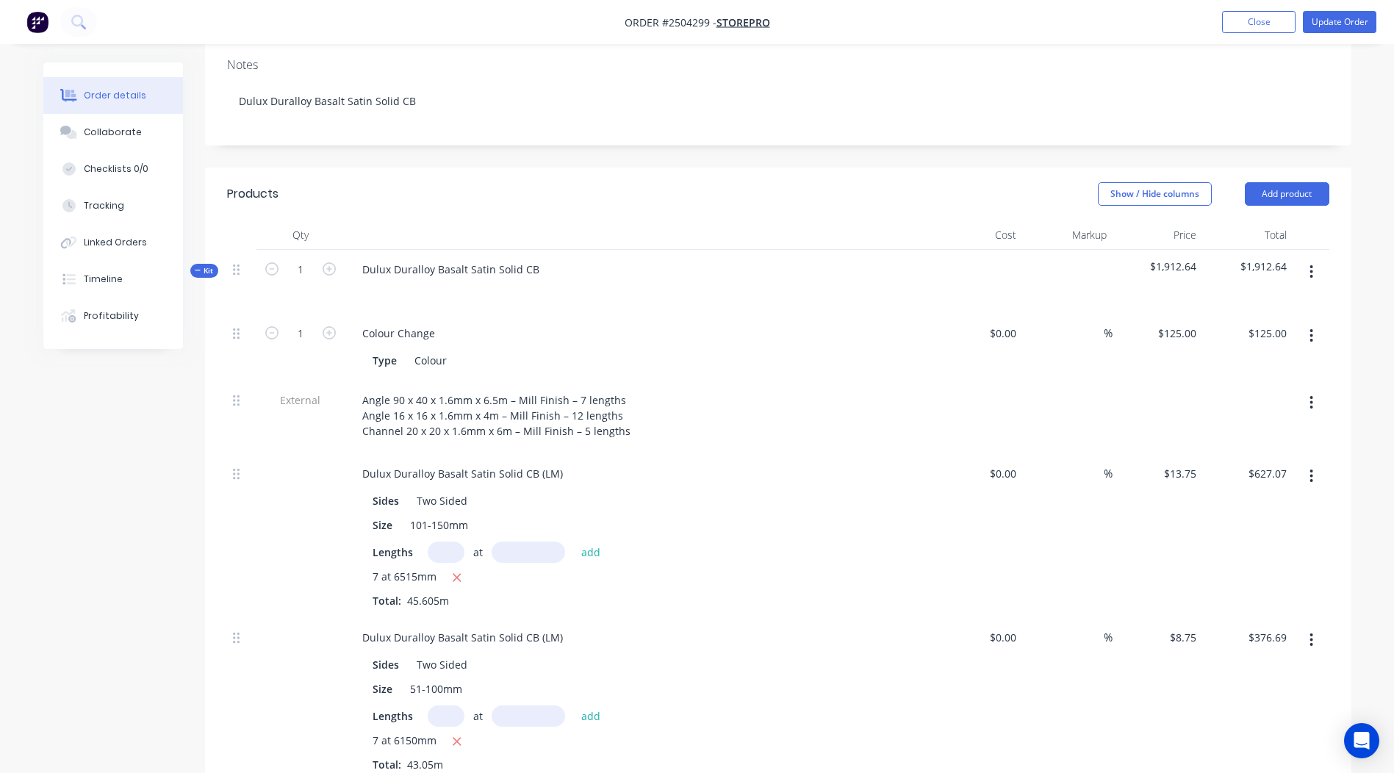
scroll to position [304, 0]
click at [1319, 260] on button "button" at bounding box center [1311, 273] width 35 height 26
click at [1249, 301] on div "Add product to kit" at bounding box center [1259, 311] width 113 height 21
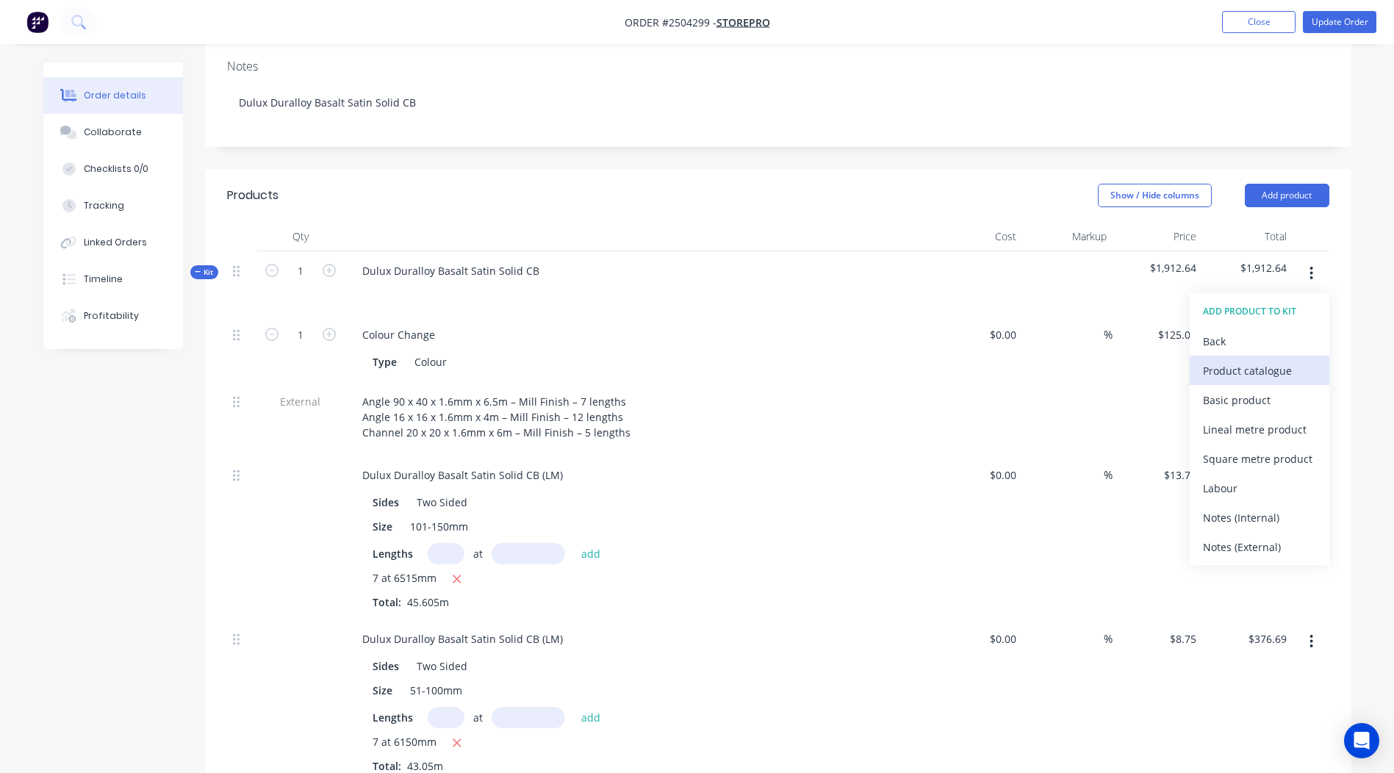
click at [1247, 360] on div "Product catalogue" at bounding box center [1259, 370] width 113 height 21
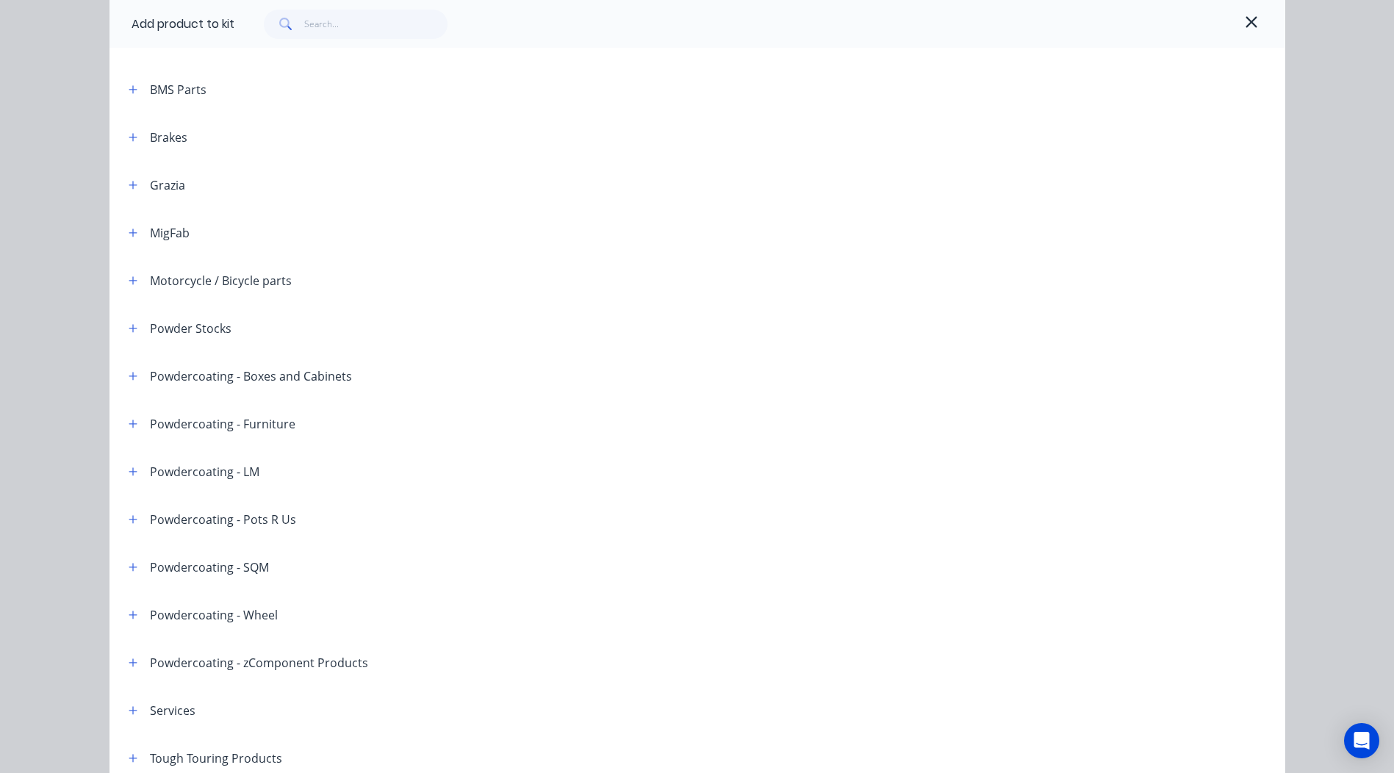
scroll to position [0, 0]
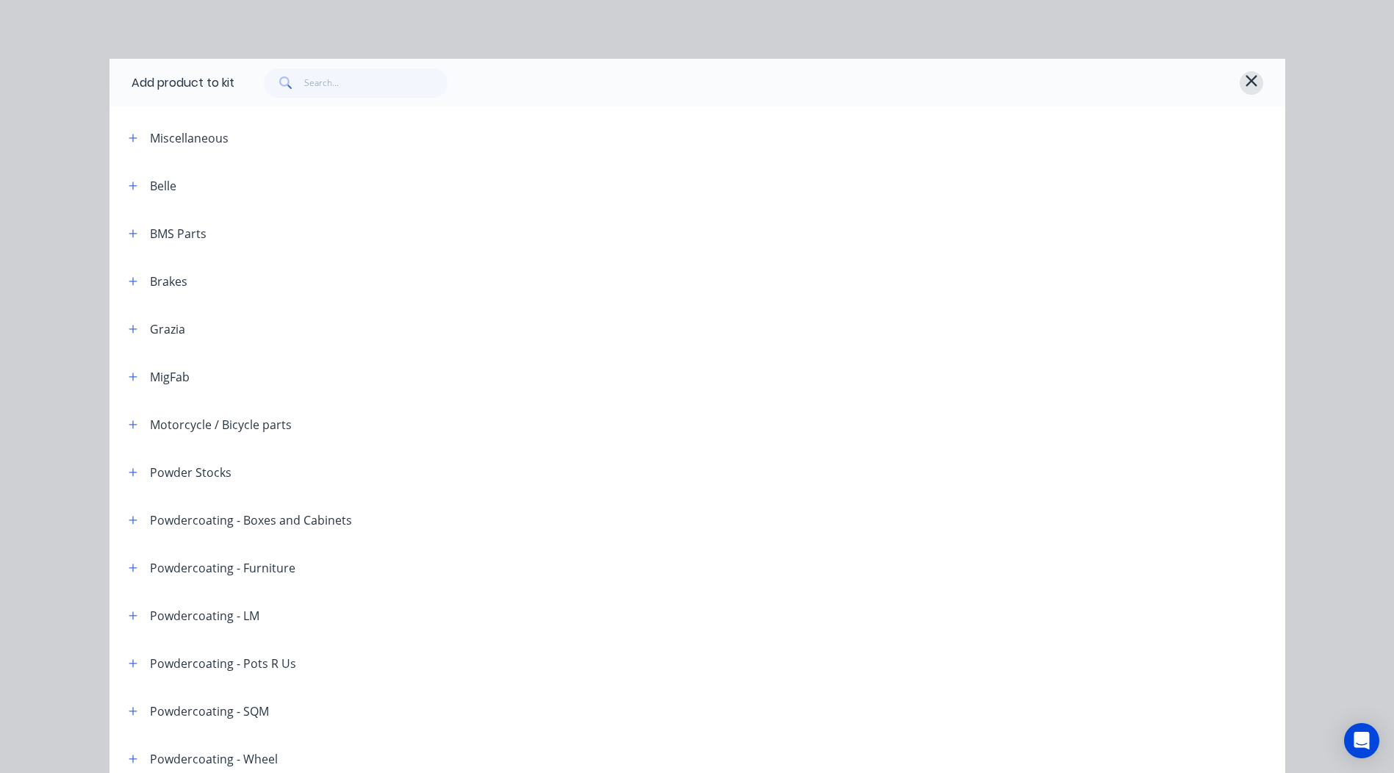
click at [1245, 82] on icon "button" at bounding box center [1251, 81] width 13 height 18
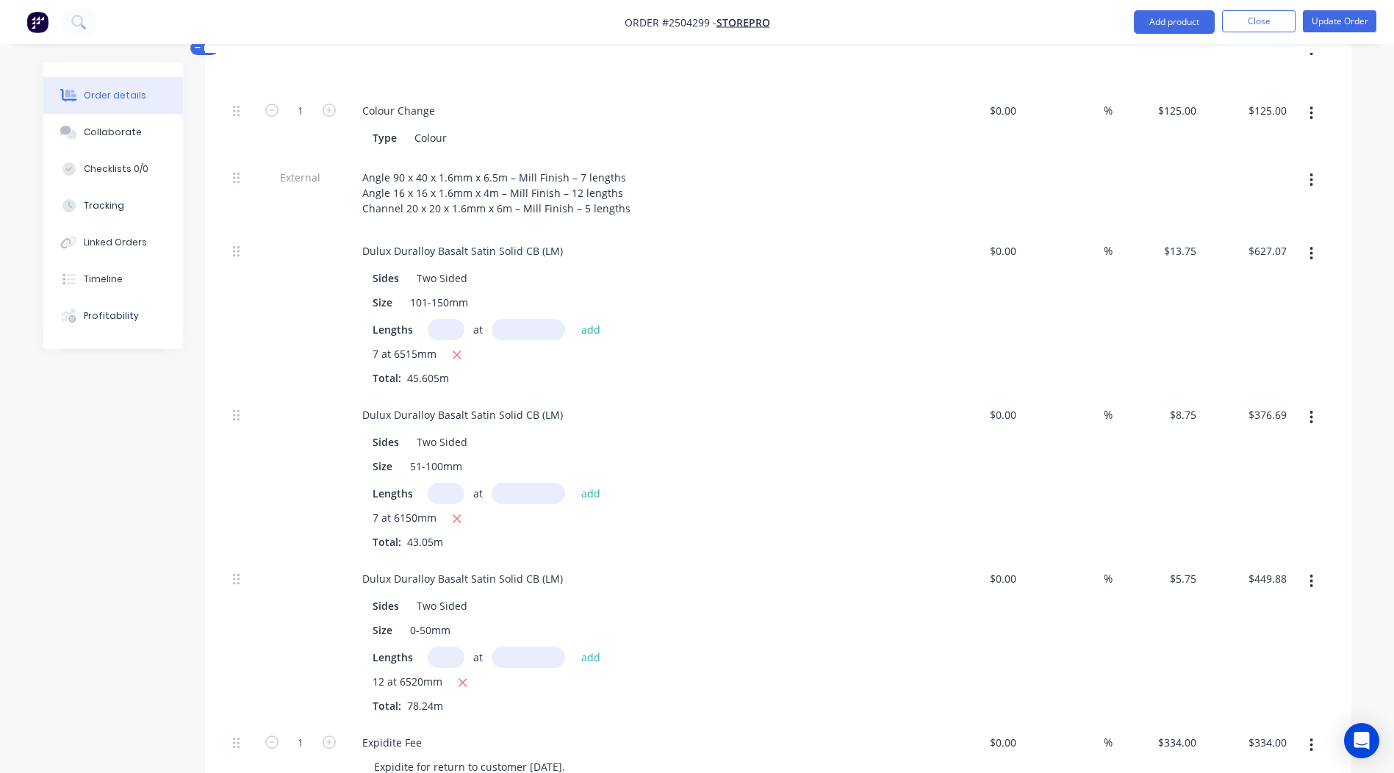
scroll to position [378, 0]
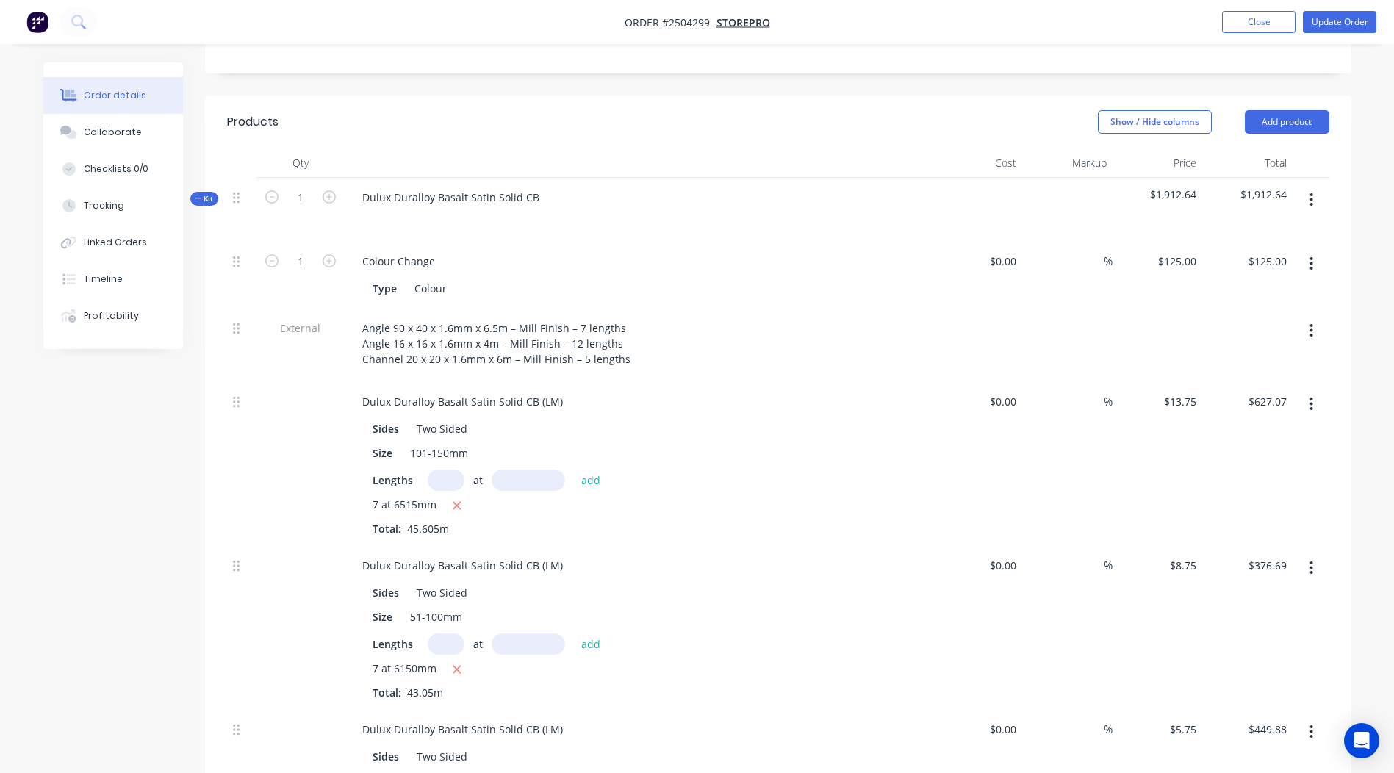
click at [1313, 192] on icon "button" at bounding box center [1312, 200] width 4 height 16
click at [1267, 228] on div "Add product to kit" at bounding box center [1259, 238] width 113 height 21
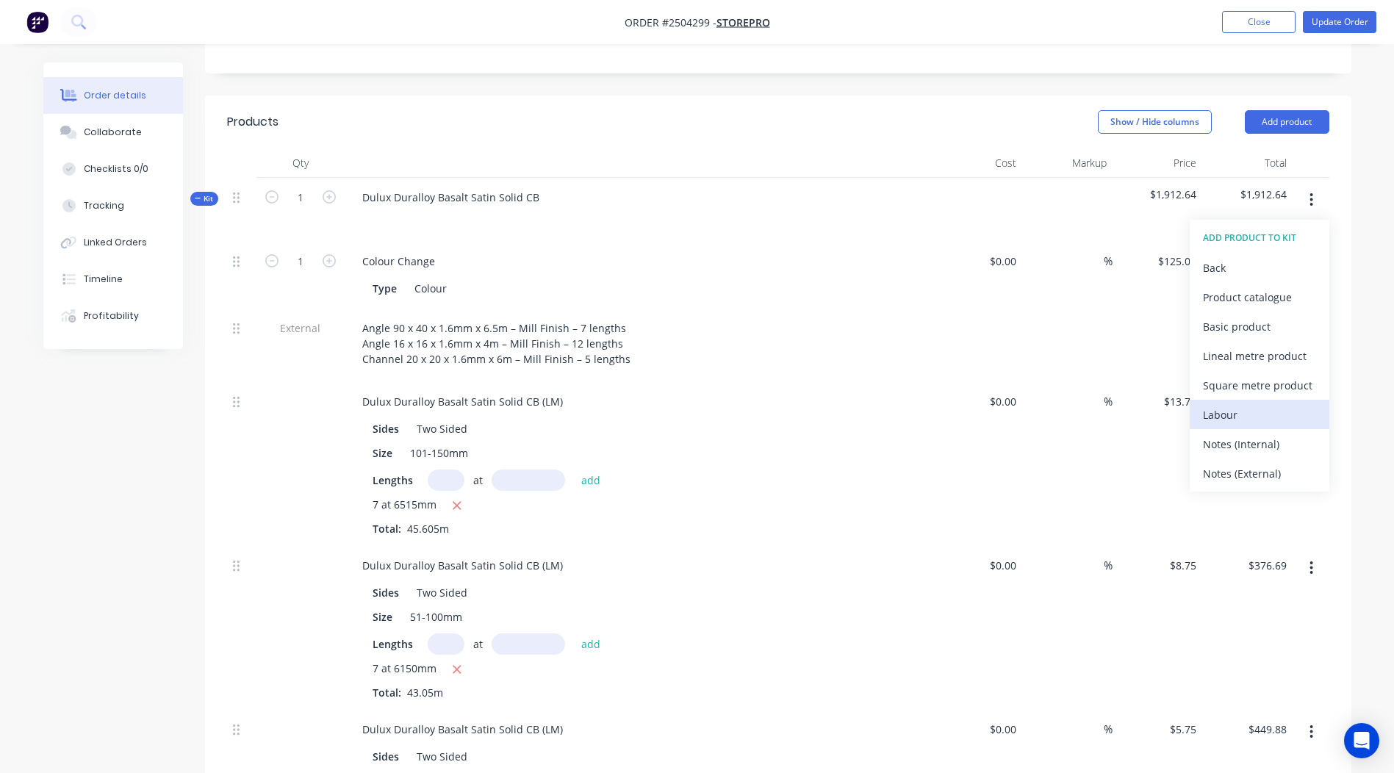
click at [1239, 404] on div "Labour" at bounding box center [1259, 414] width 113 height 21
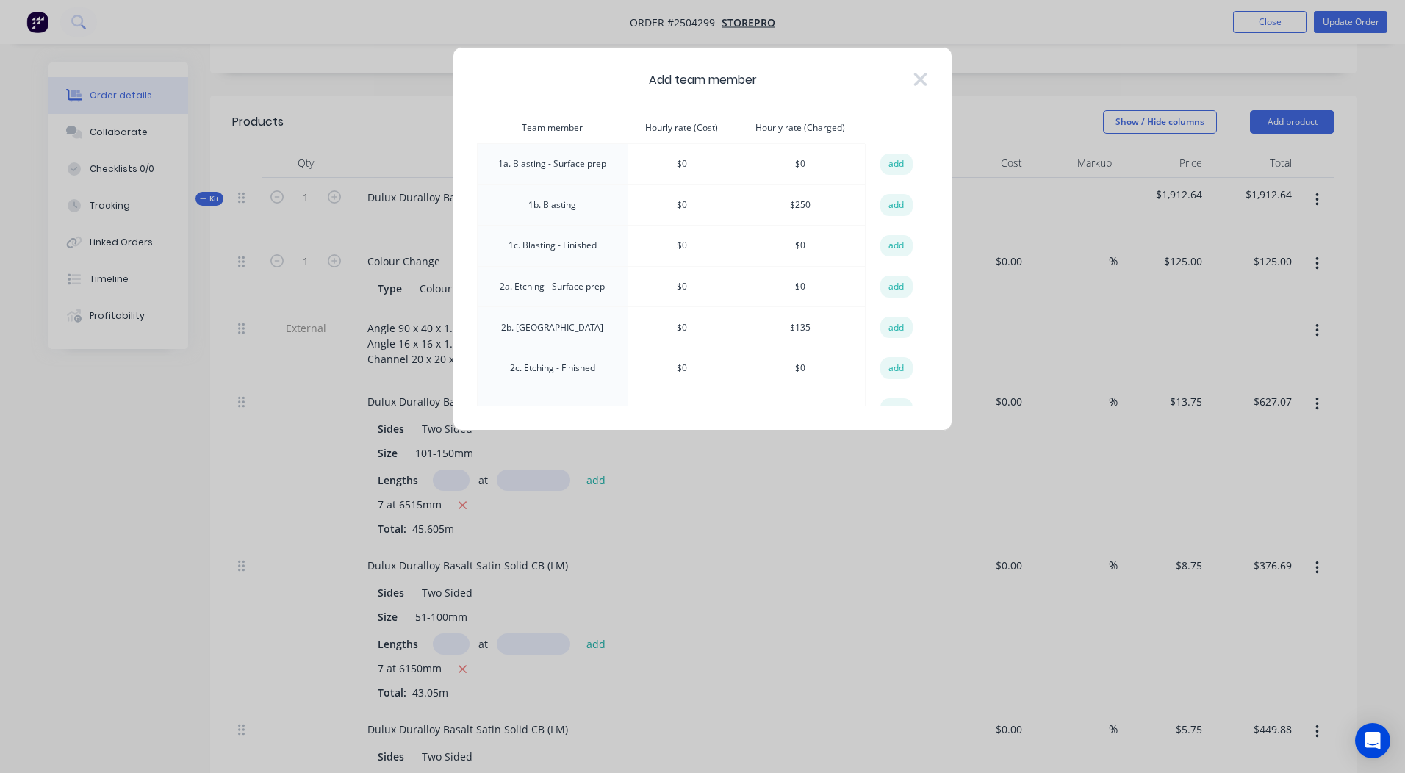
click at [910, 204] on td "add" at bounding box center [897, 205] width 62 height 41
click at [906, 204] on button "add" at bounding box center [897, 205] width 32 height 22
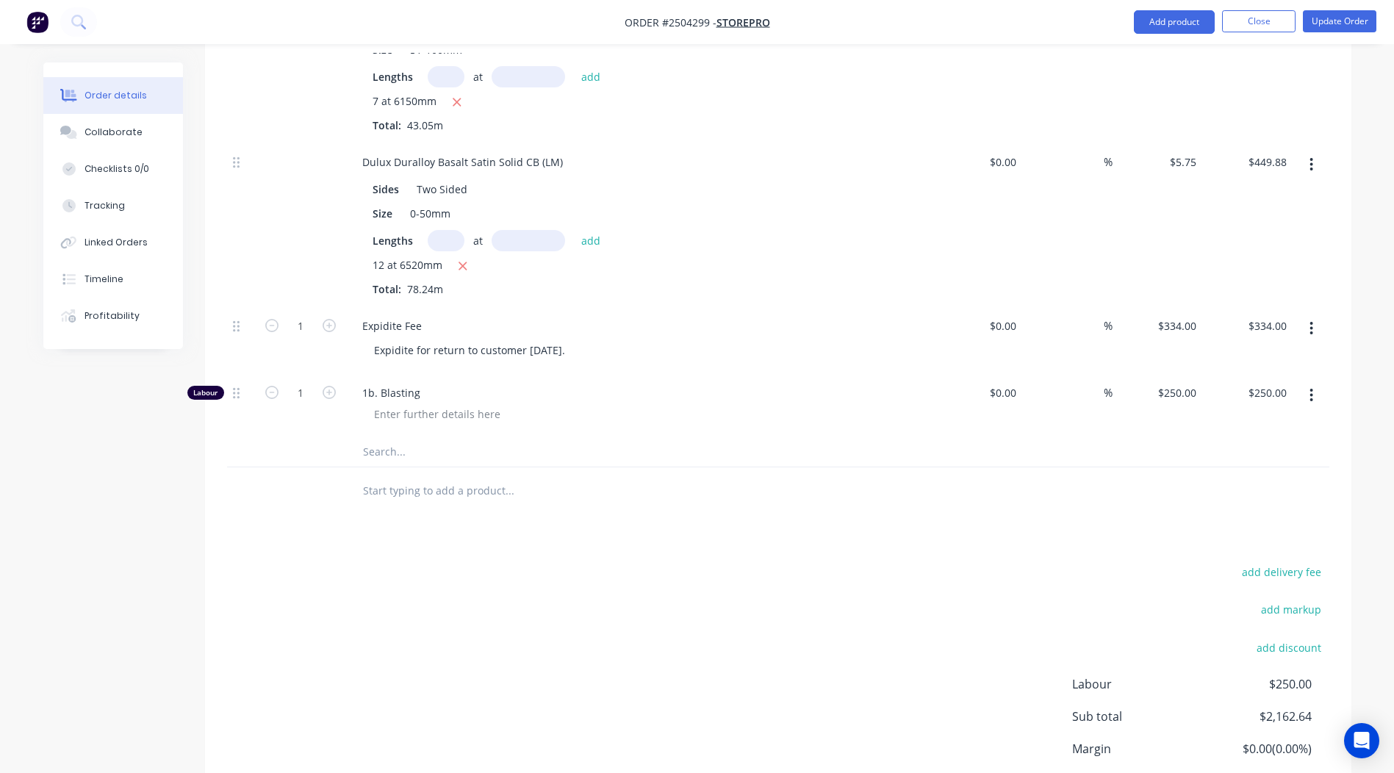
scroll to position [1000, 0]
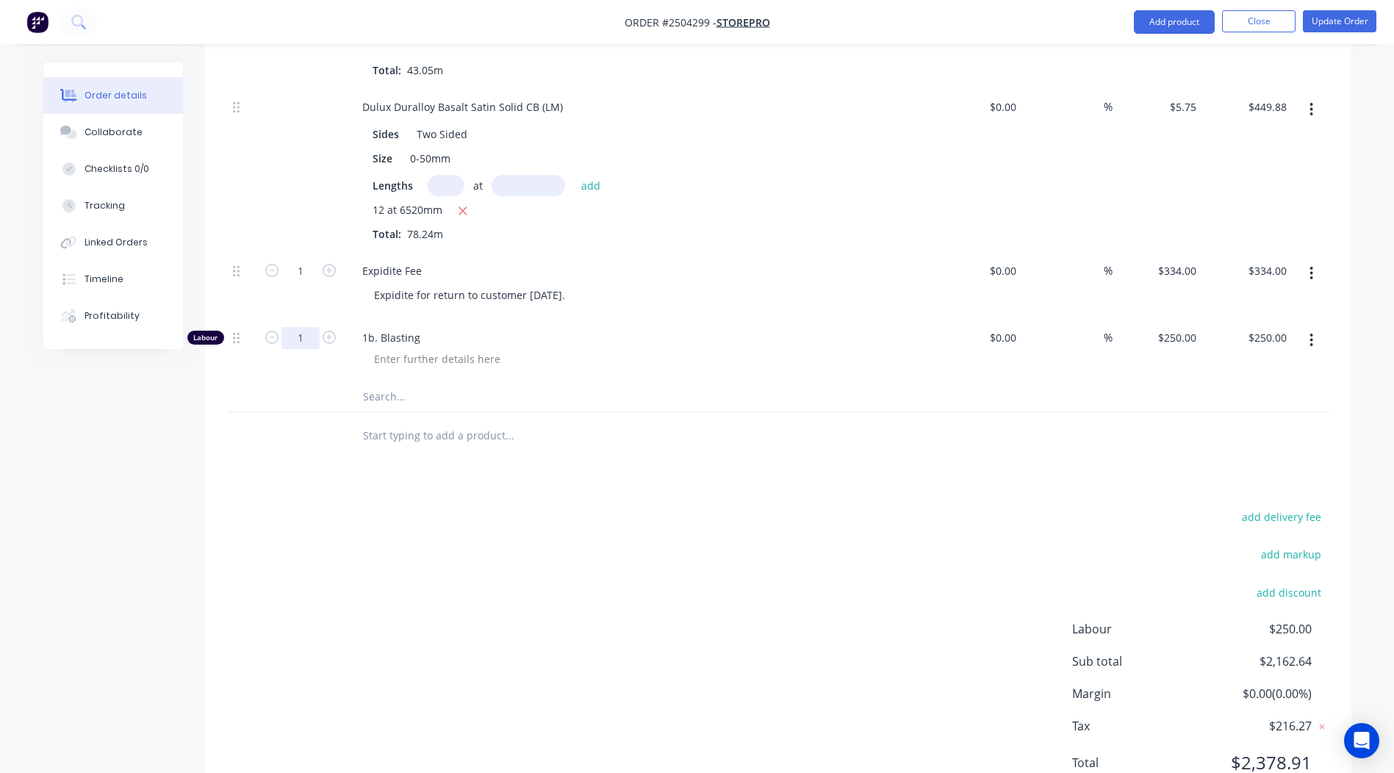
click at [293, 327] on input "1" at bounding box center [301, 338] width 38 height 22
type input "0.67"
type input "$167.50"
click at [682, 440] on div "Products Show / Hide columns Add product Qty Cost Markup Price Total Kit 1 Dulu…" at bounding box center [778, 143] width 1147 height 1340
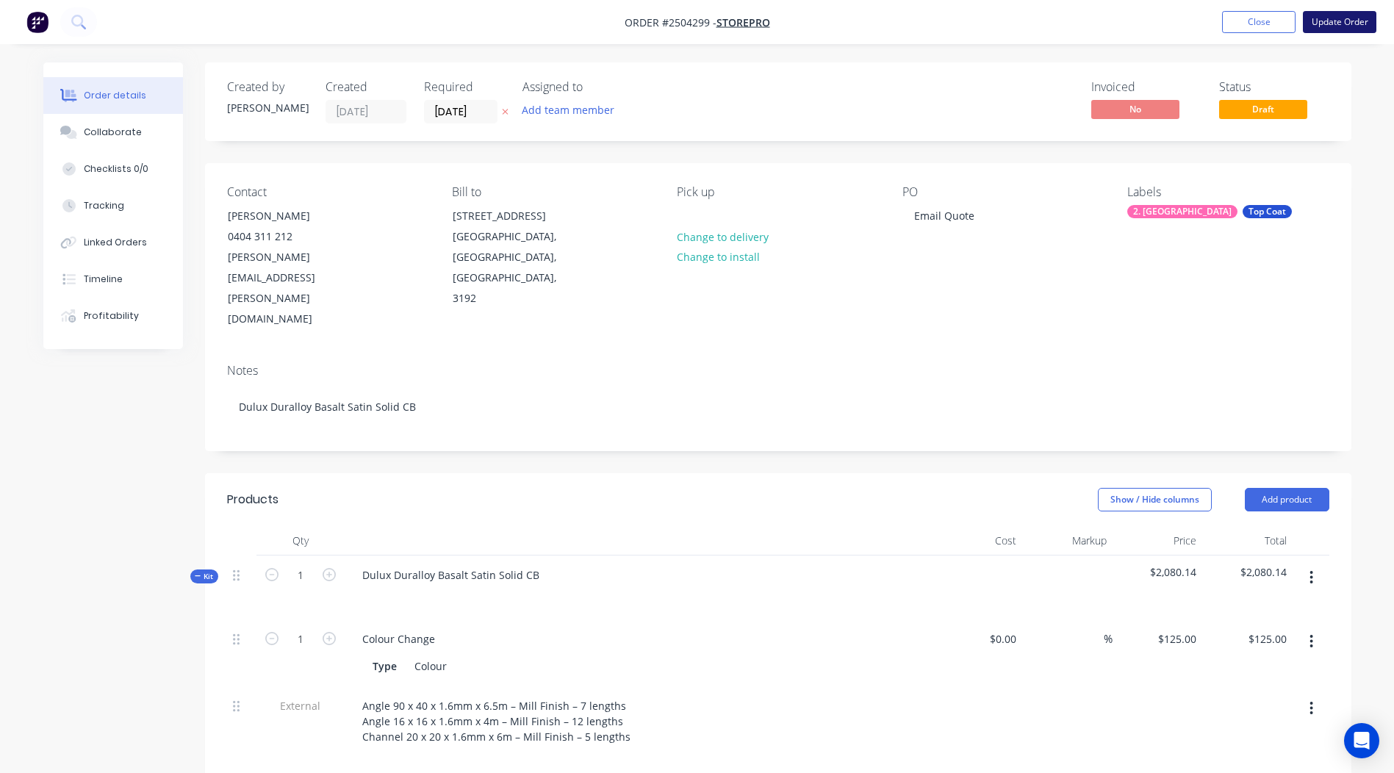
click at [1346, 17] on button "Update Order" at bounding box center [1340, 22] width 74 height 22
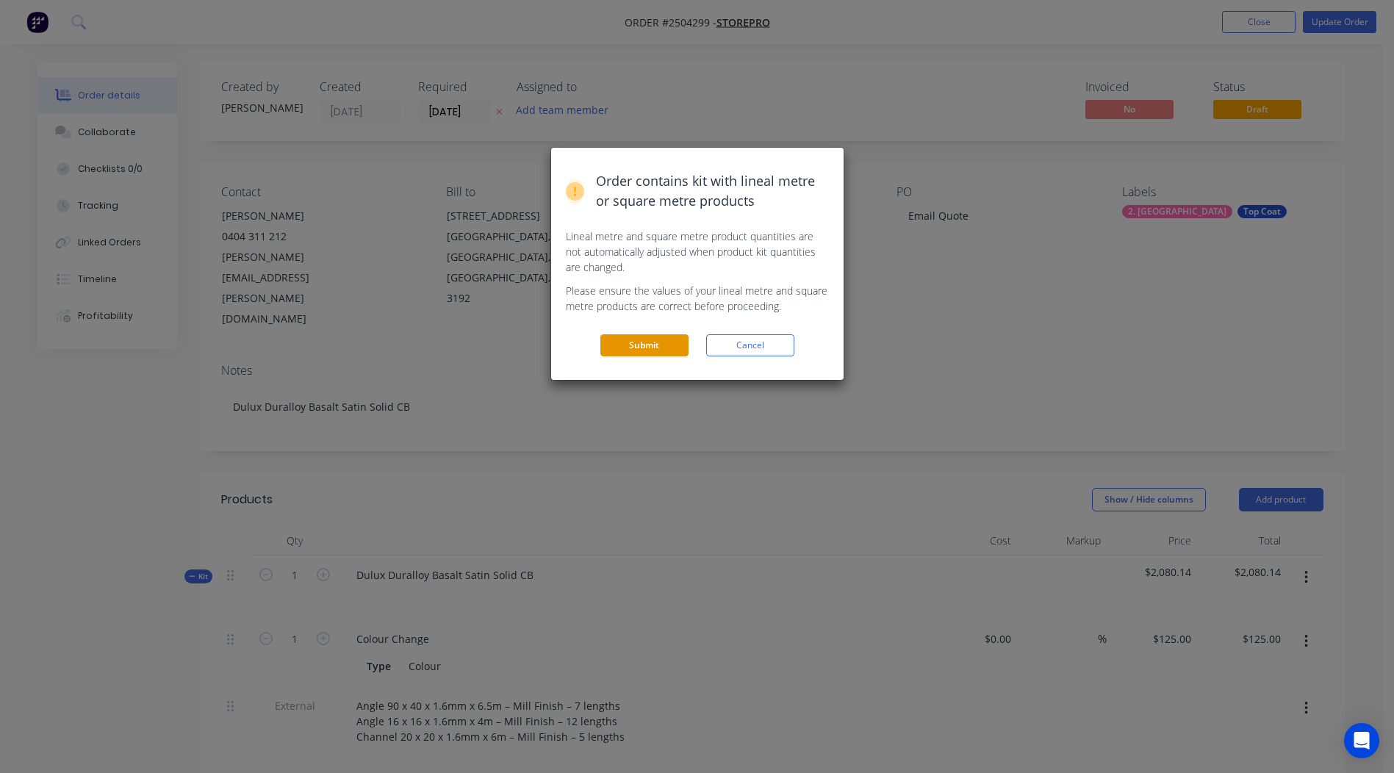
click at [646, 340] on button "Submit" at bounding box center [645, 345] width 88 height 22
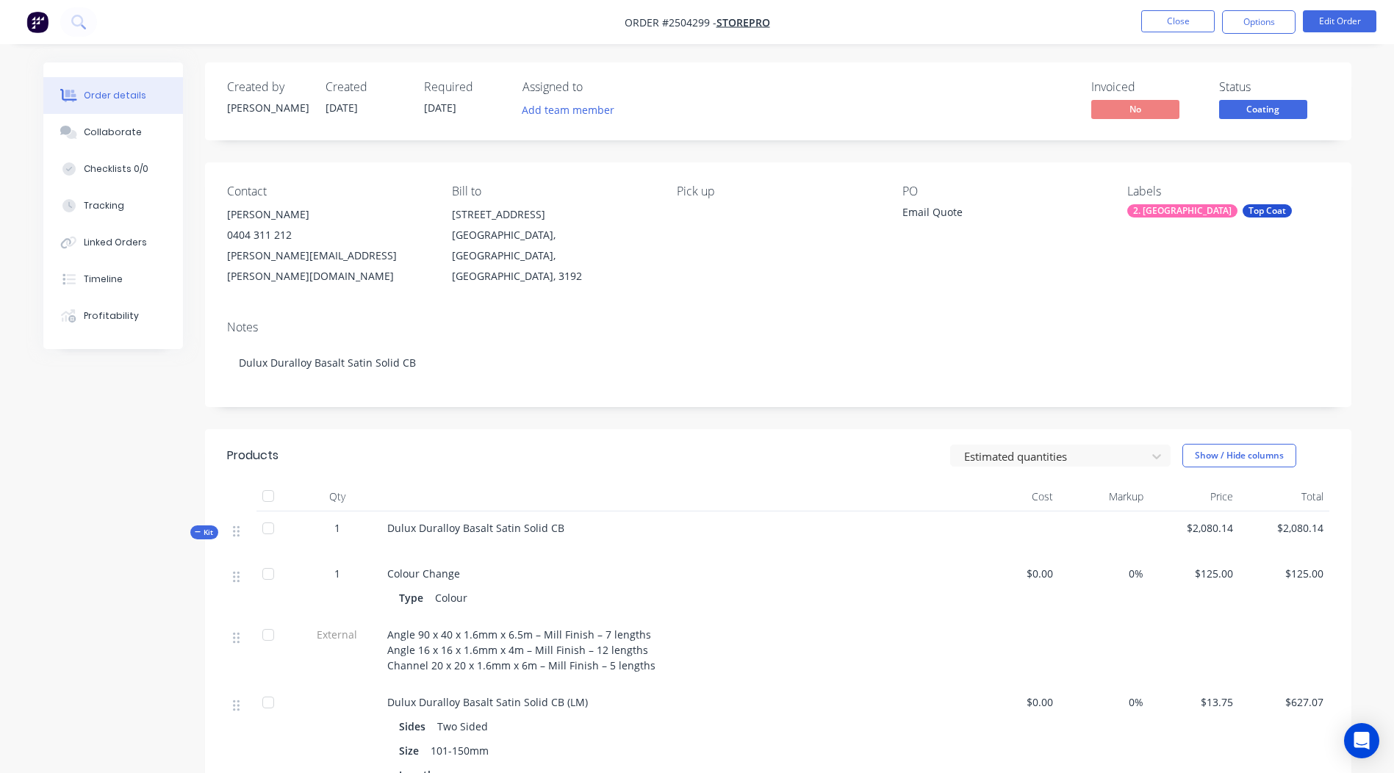
click at [1168, 10] on nav "Order #2504299 - Storepro Close Options Edit Order" at bounding box center [697, 22] width 1394 height 44
click at [1170, 23] on button "Close" at bounding box center [1179, 21] width 74 height 22
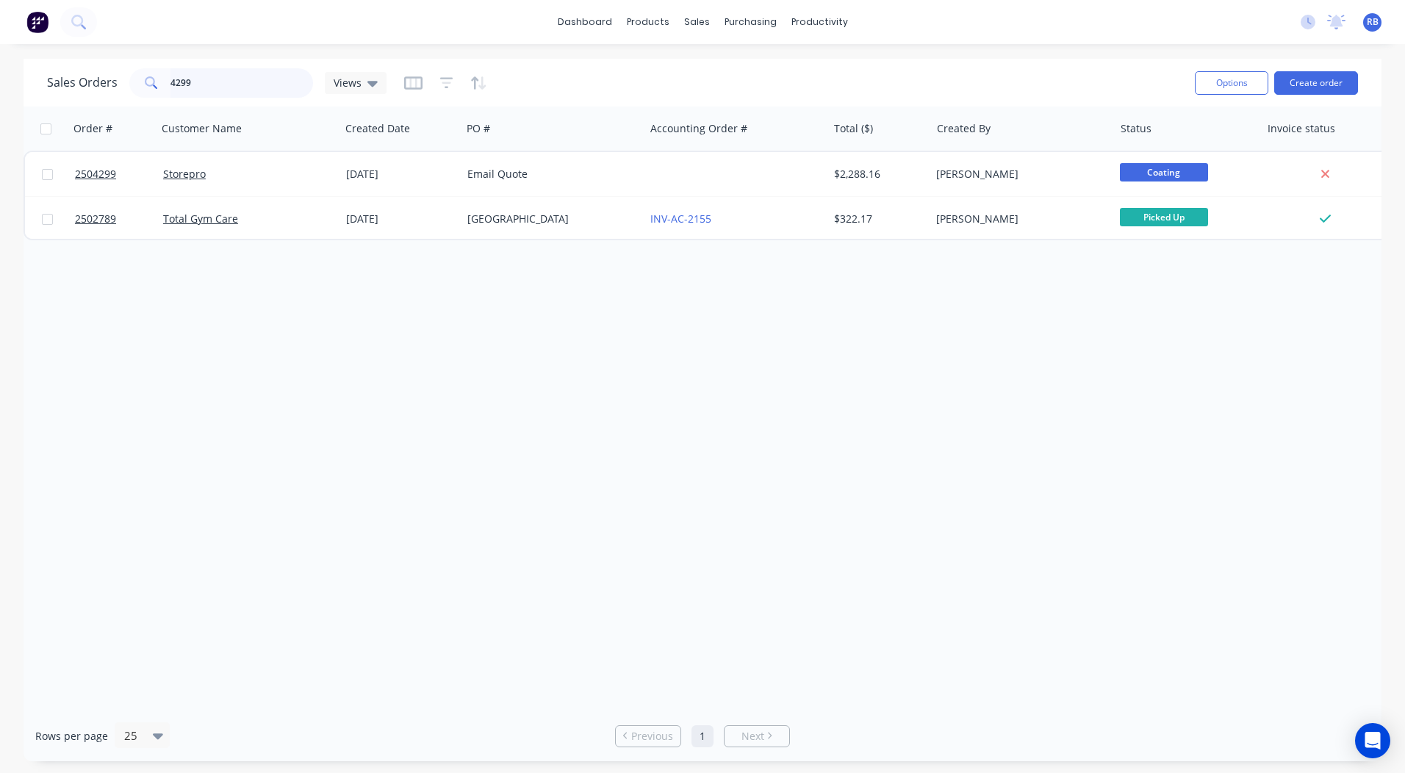
drag, startPoint x: 165, startPoint y: 101, endPoint x: 0, endPoint y: 71, distance: 167.5
click at [0, 96] on html "dashboard products sales purchasing productivity dashboard products Product Cat…" at bounding box center [702, 386] width 1405 height 773
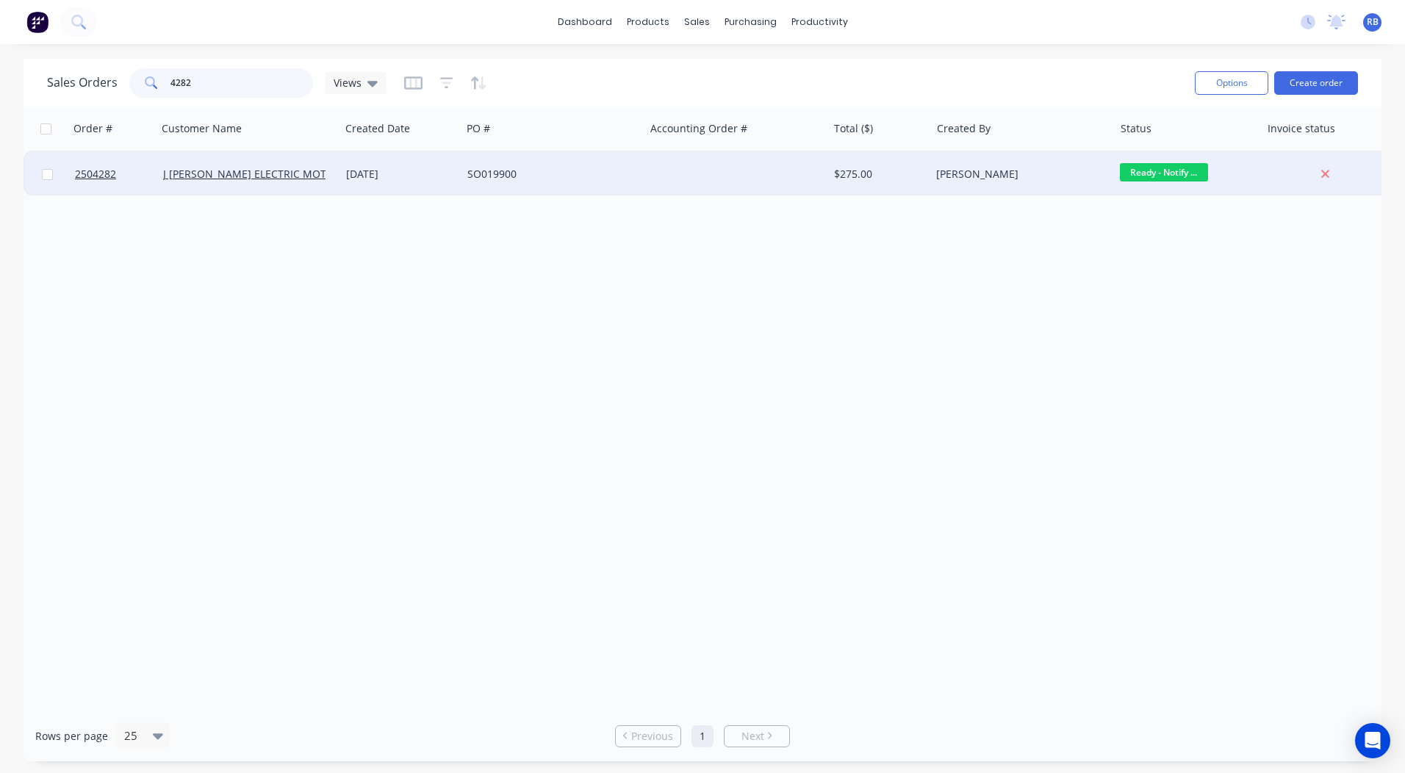
type input "4282"
click at [587, 170] on div "SO019900" at bounding box center [549, 174] width 163 height 15
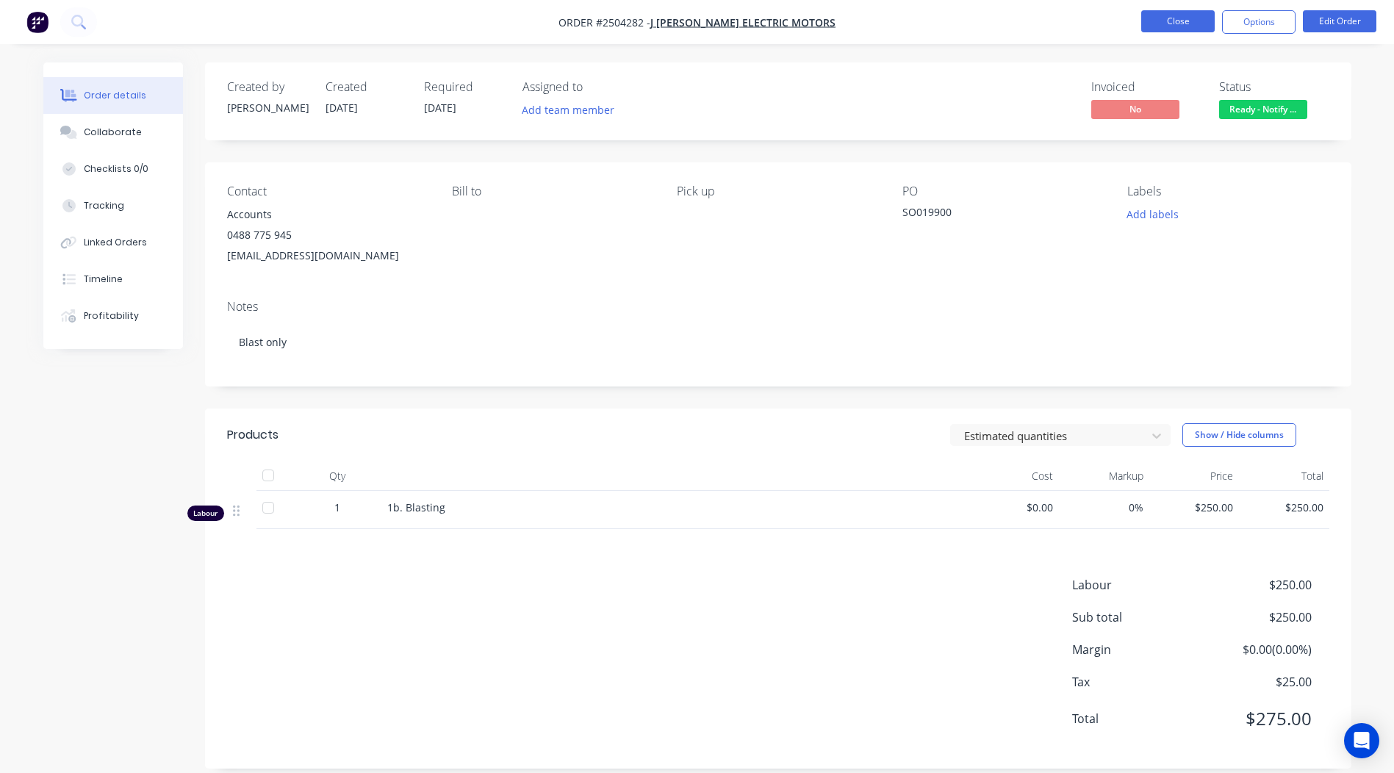
click at [1163, 21] on button "Close" at bounding box center [1179, 21] width 74 height 22
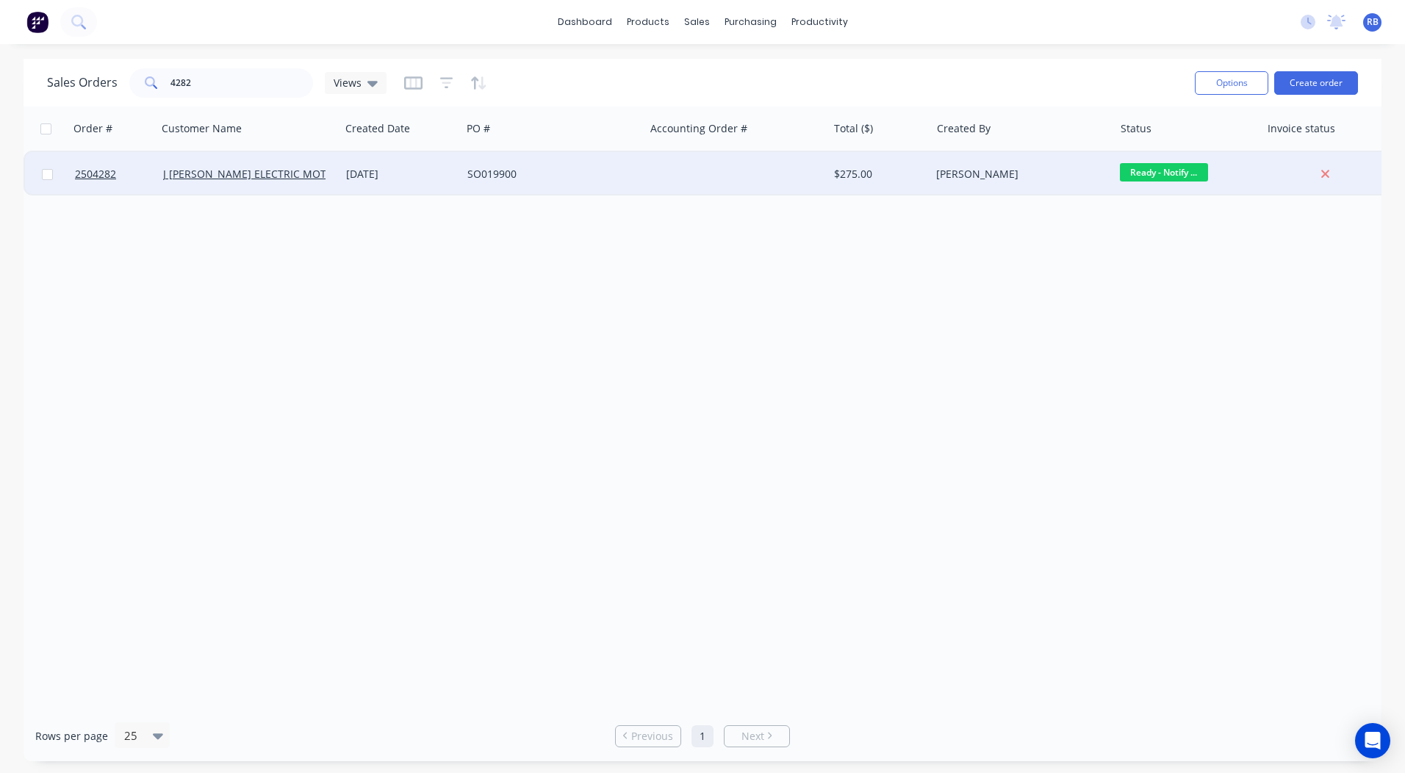
drag, startPoint x: 1163, startPoint y: 21, endPoint x: 694, endPoint y: 176, distance: 494.0
click at [694, 176] on div at bounding box center [736, 174] width 183 height 44
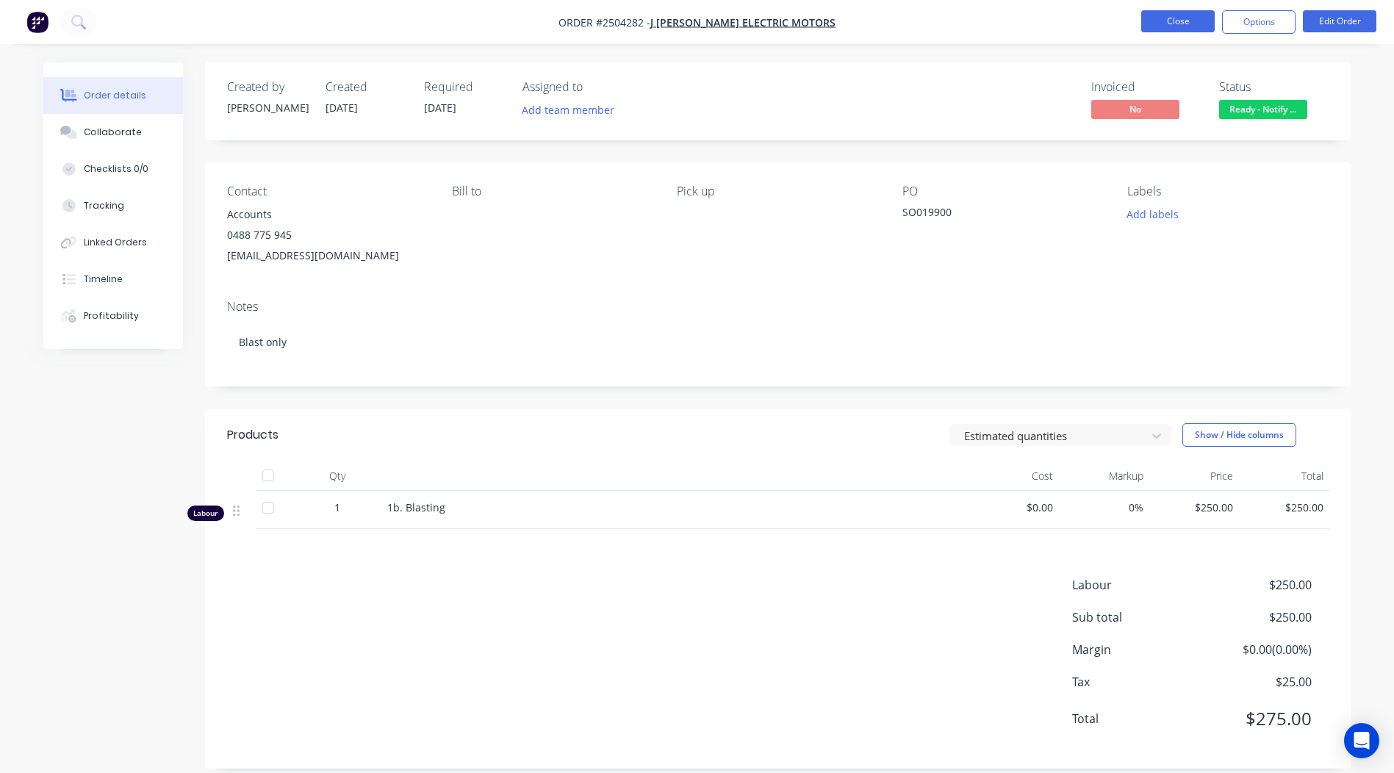
click at [1183, 21] on button "Close" at bounding box center [1179, 21] width 74 height 22
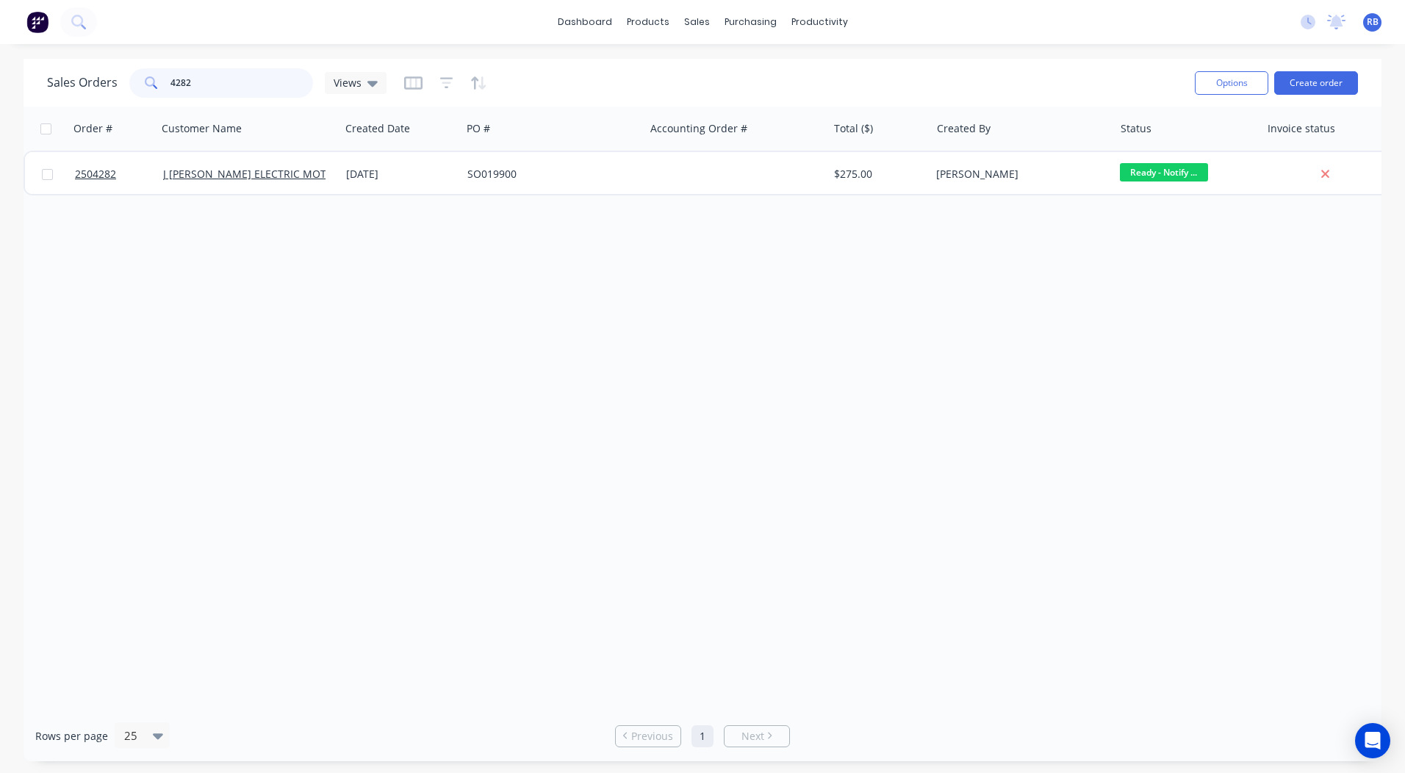
drag, startPoint x: 227, startPoint y: 81, endPoint x: 0, endPoint y: 86, distance: 227.2
click at [0, 101] on html "dashboard products sales purchasing productivity dashboard products Product Cat…" at bounding box center [702, 386] width 1405 height 773
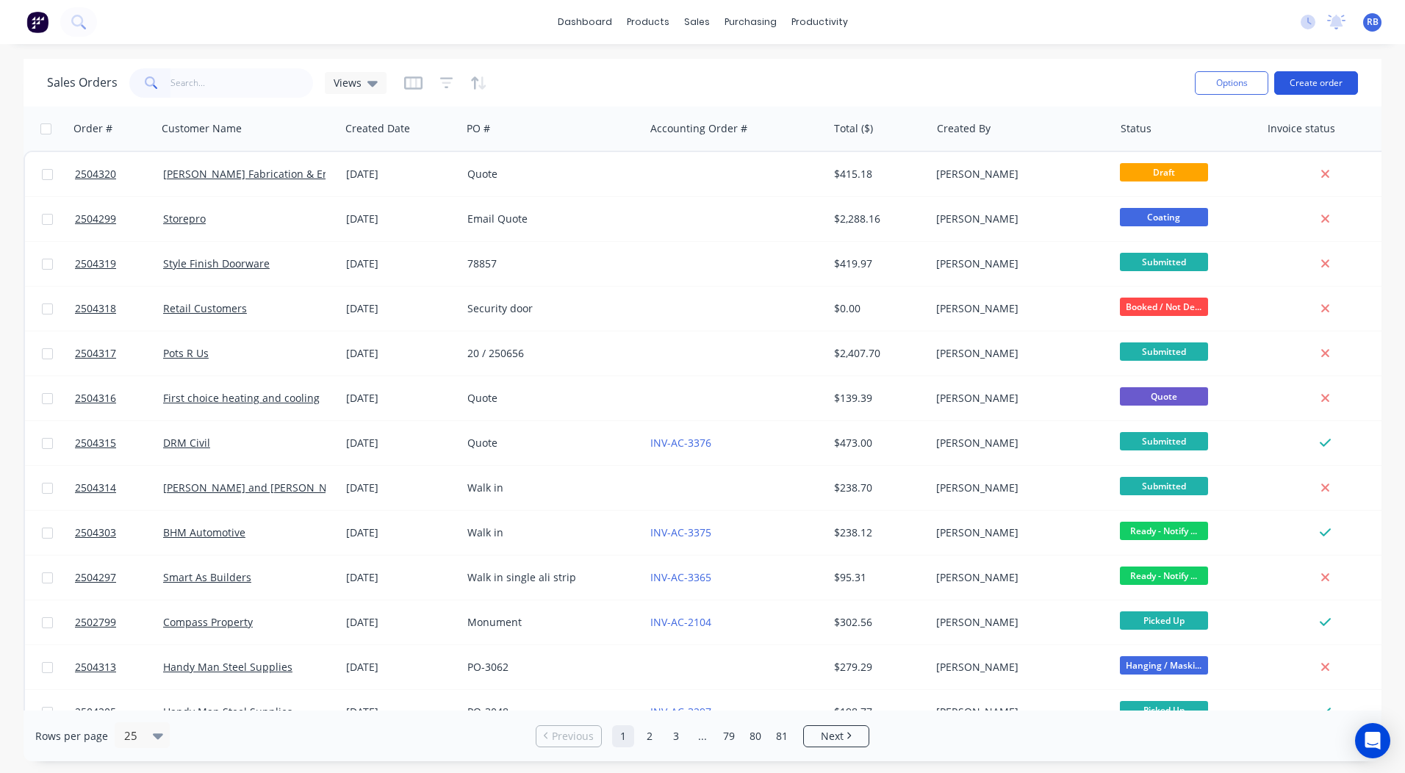
click at [1315, 82] on button "Create order" at bounding box center [1317, 83] width 84 height 24
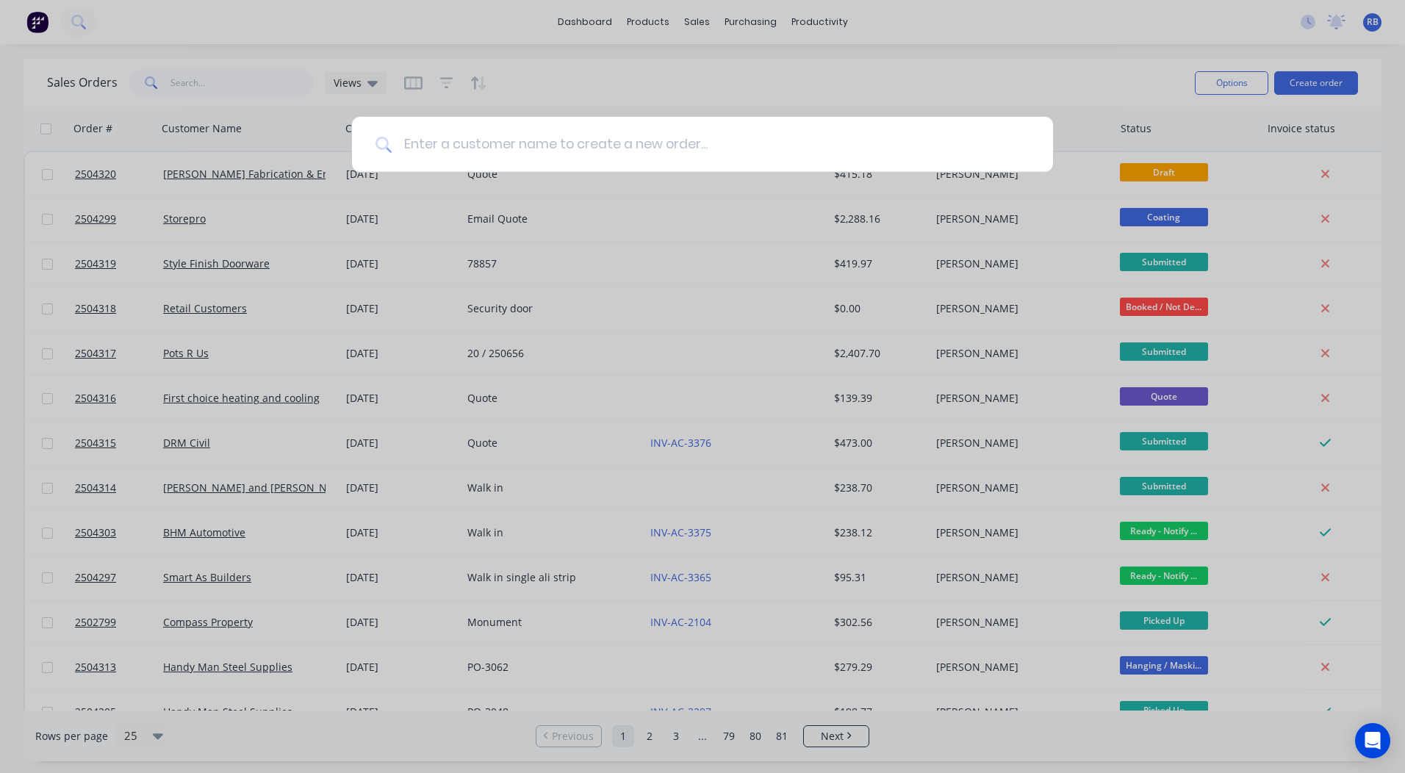
type input "n"
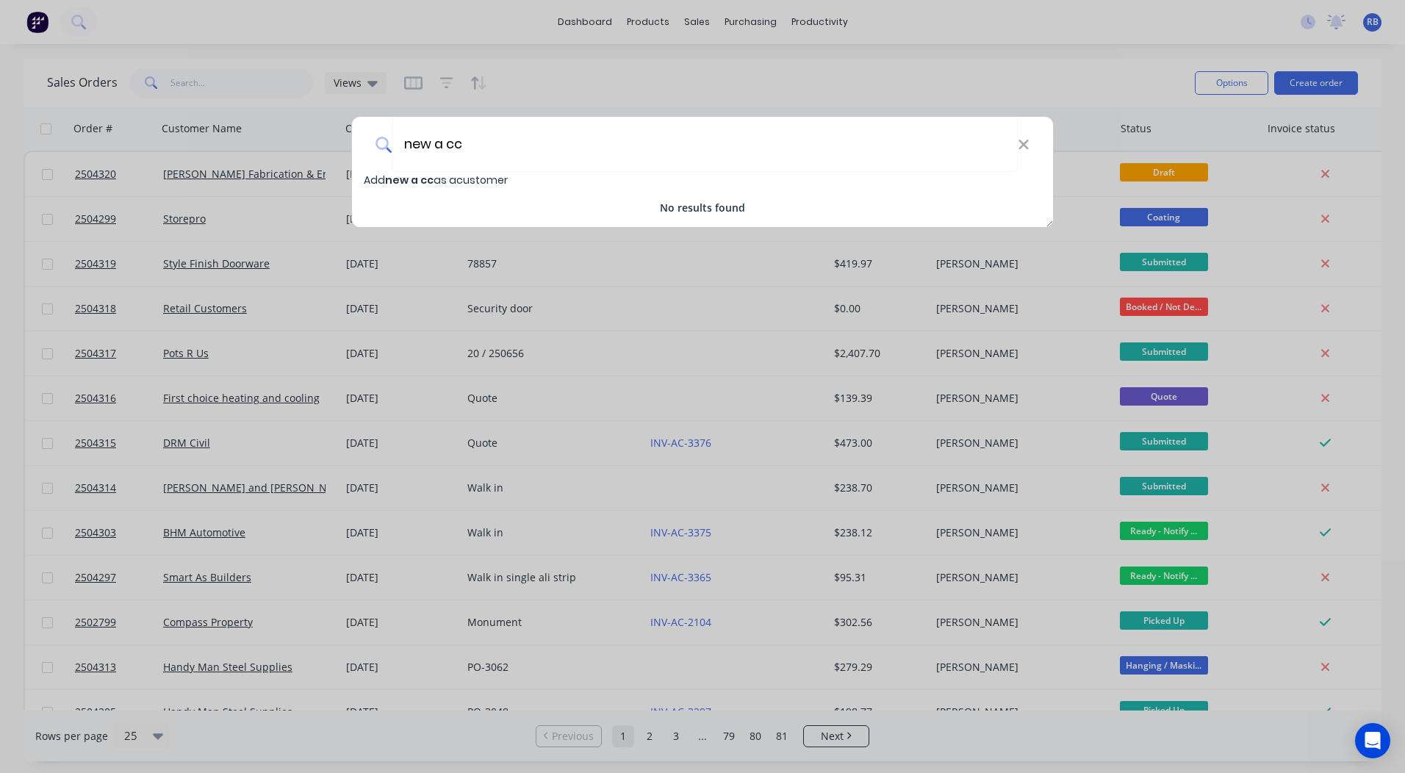
type input "new a cc"
click at [451, 178] on span "Add new a cc as a customer" at bounding box center [436, 180] width 144 height 15
select select "AU"
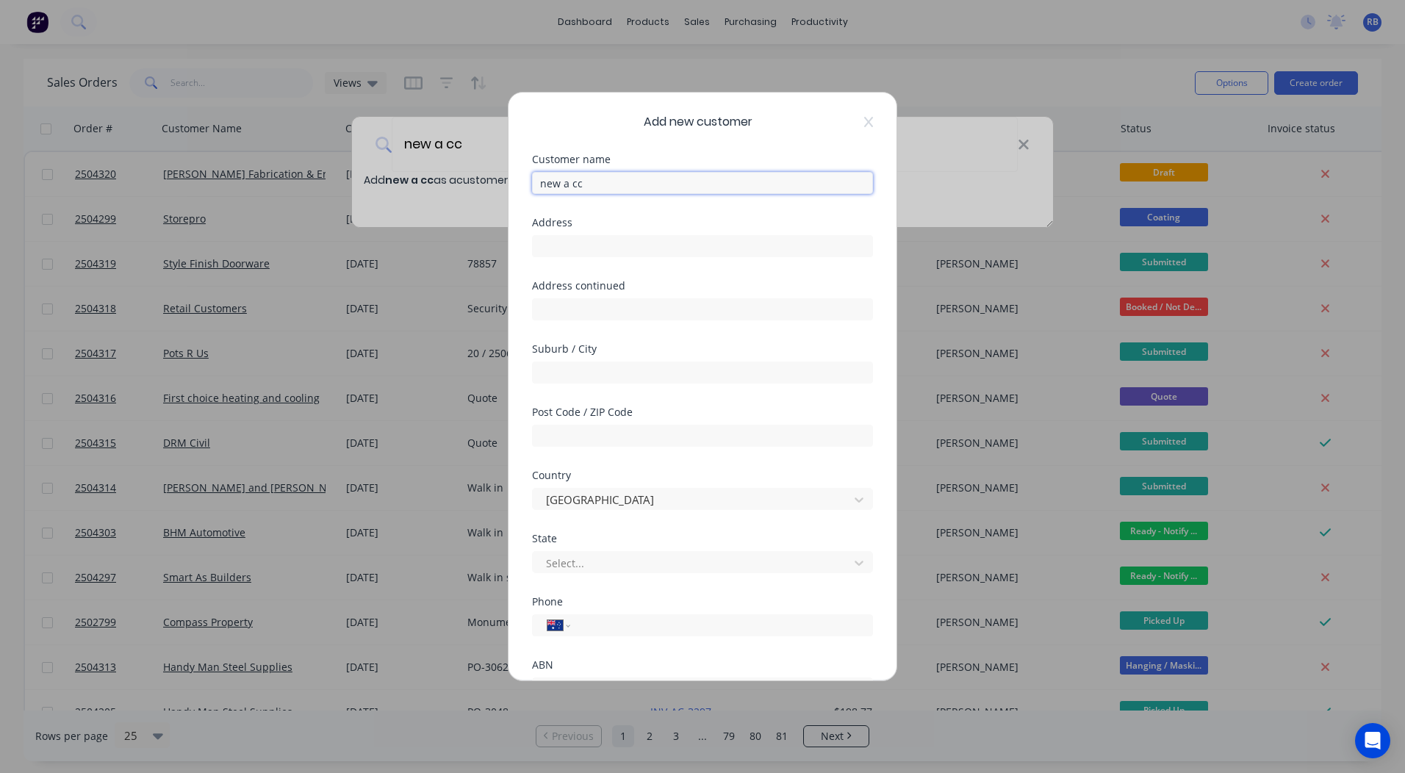
drag, startPoint x: 598, startPoint y: 182, endPoint x: 0, endPoint y: 218, distance: 598.7
click at [145, 224] on div "Add new customer Customer name new a cc Address Address continued Suburb / City…" at bounding box center [702, 386] width 1405 height 773
click at [864, 118] on icon at bounding box center [868, 122] width 9 height 12
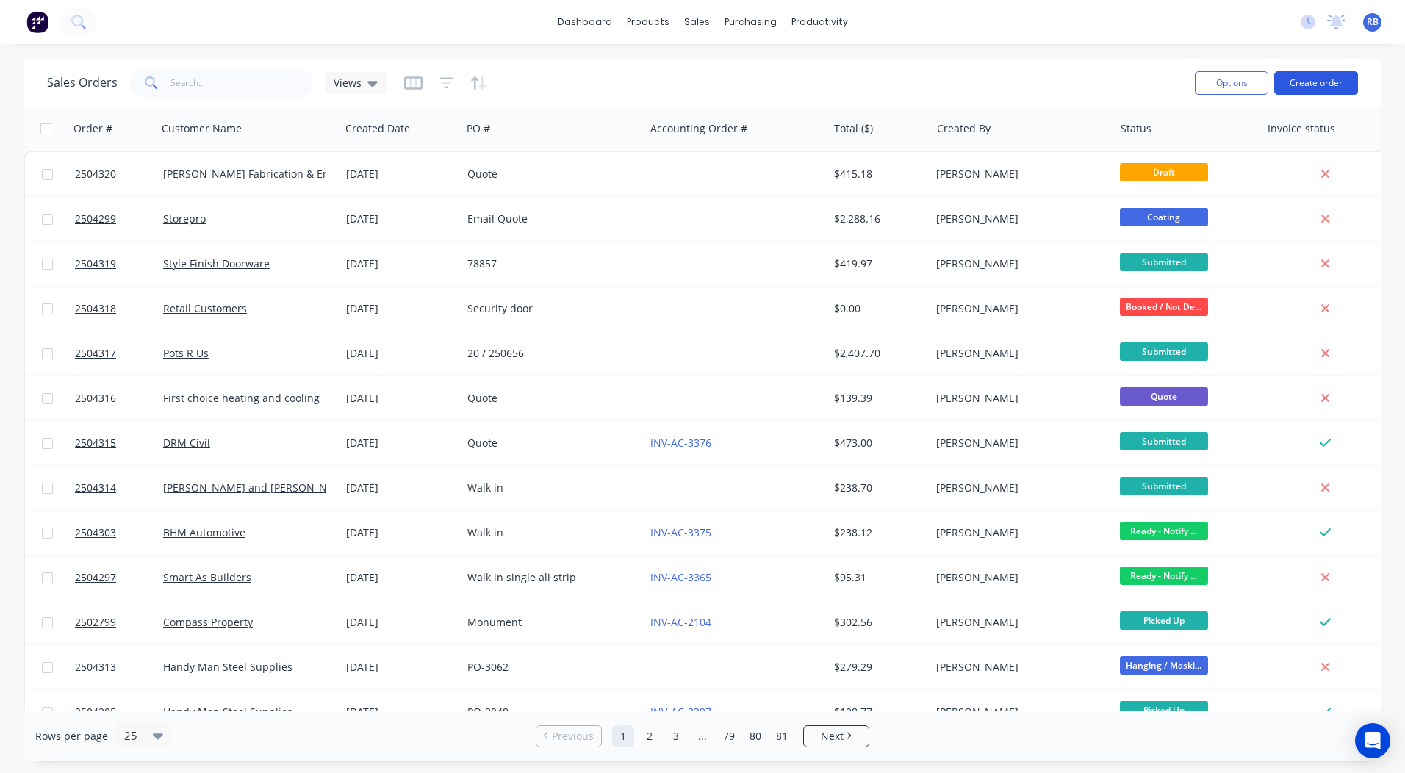
click at [1327, 79] on button "Create order" at bounding box center [1317, 83] width 84 height 24
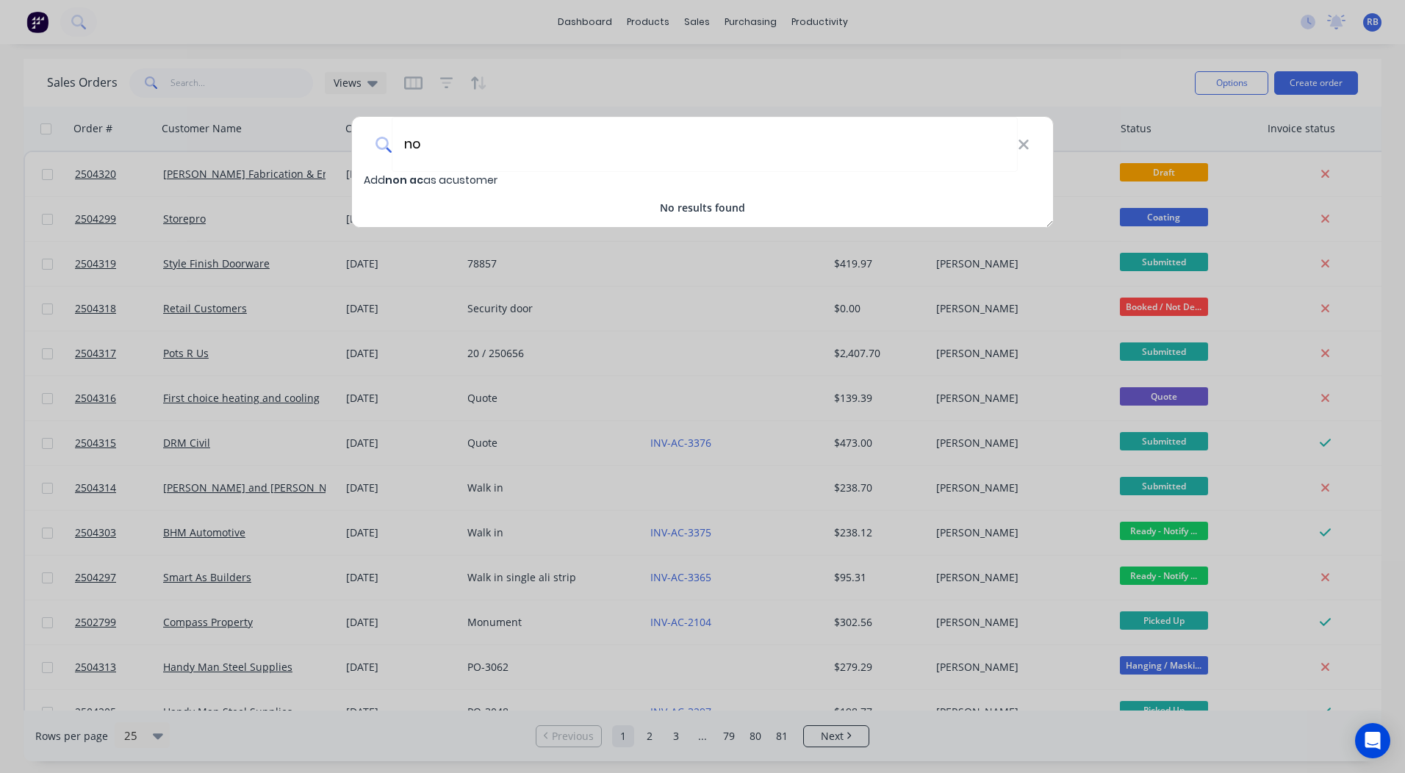
type input "n"
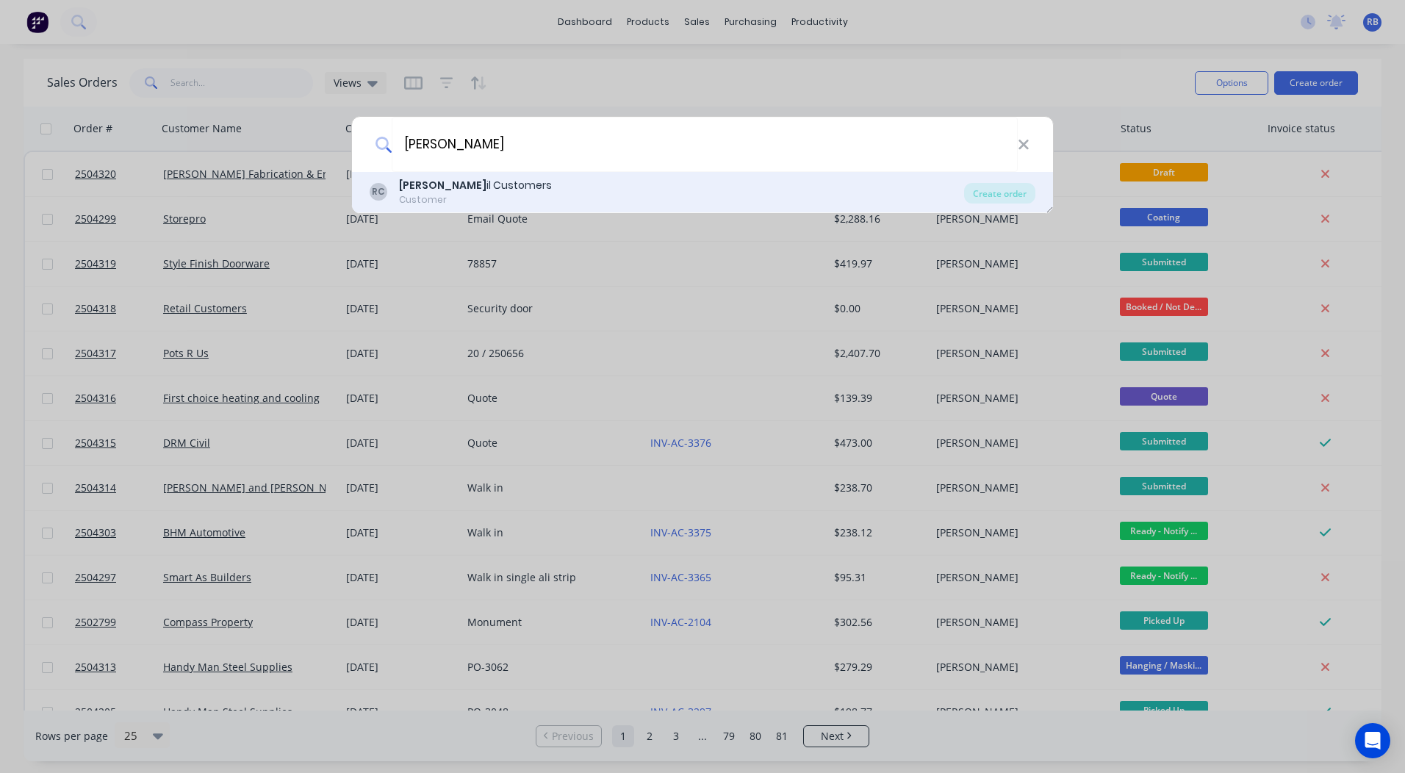
type input "reta"
click at [434, 187] on div "Reta il Customers" at bounding box center [475, 185] width 153 height 15
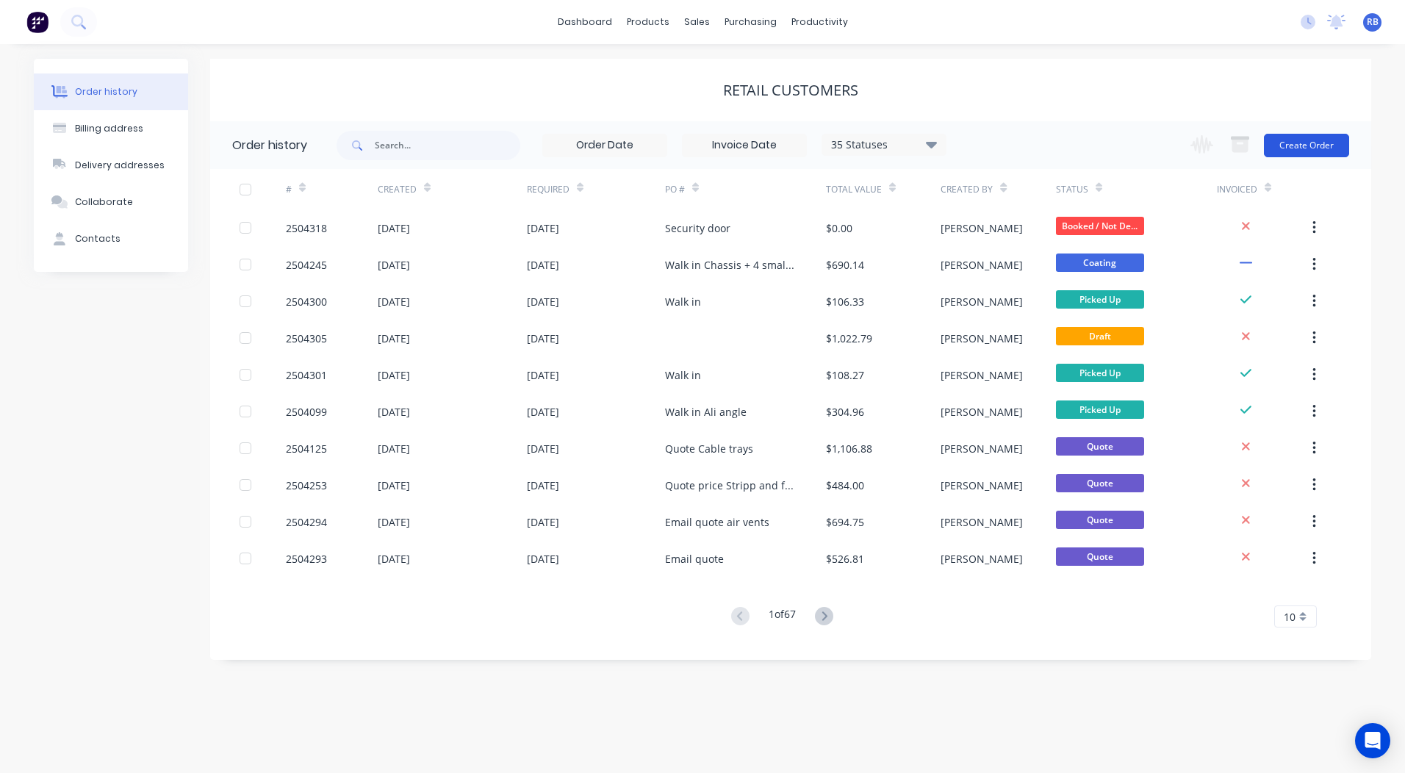
click at [1309, 141] on button "Create Order" at bounding box center [1306, 146] width 85 height 24
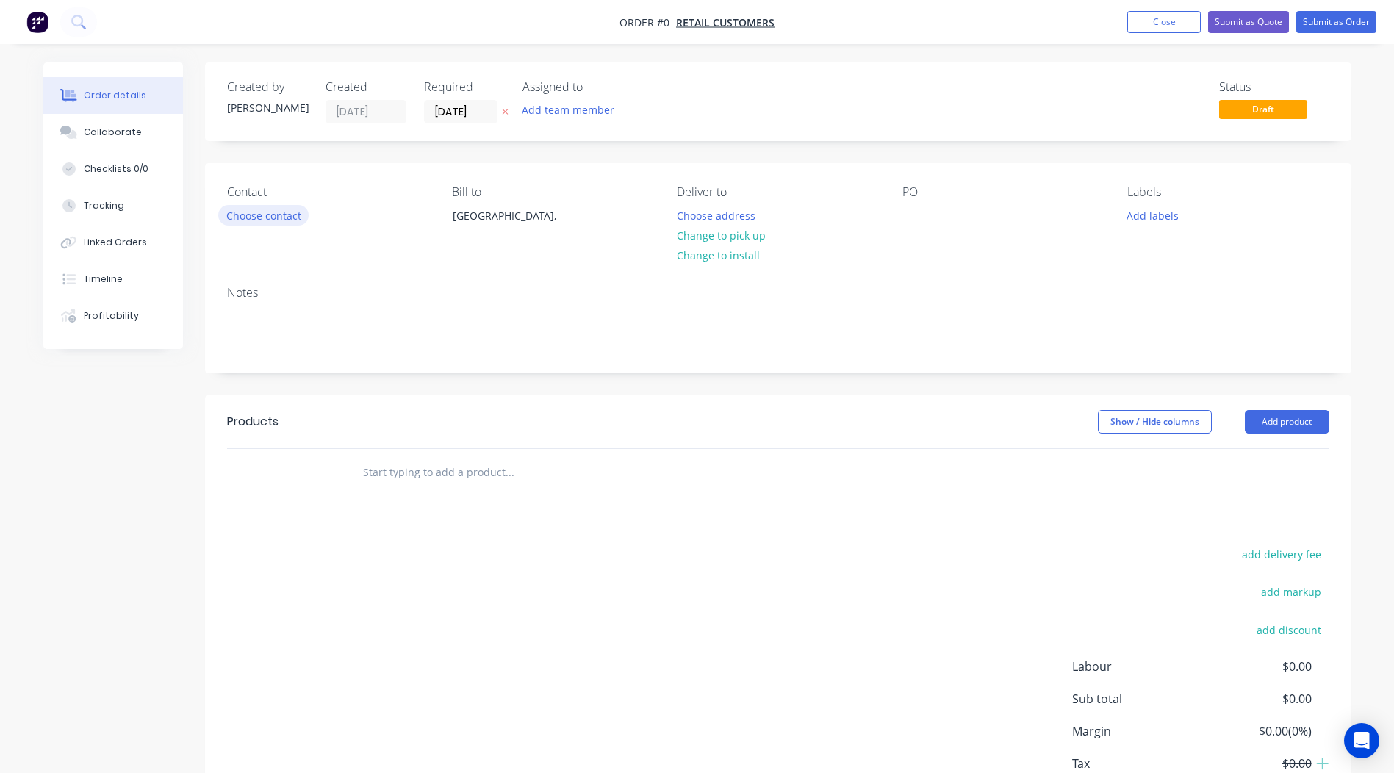
click at [250, 221] on button "Choose contact" at bounding box center [263, 215] width 90 height 20
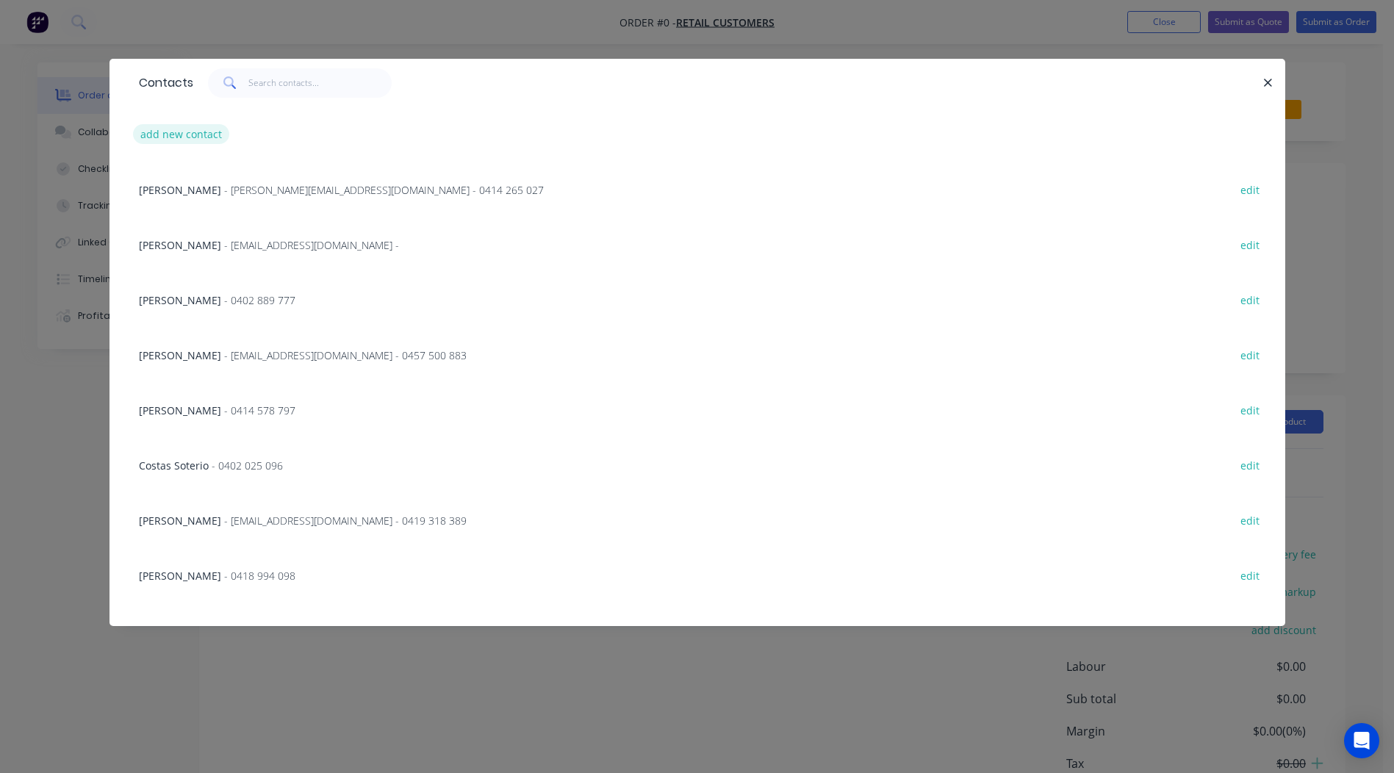
click at [189, 140] on button "add new contact" at bounding box center [181, 134] width 97 height 20
select select "AU"
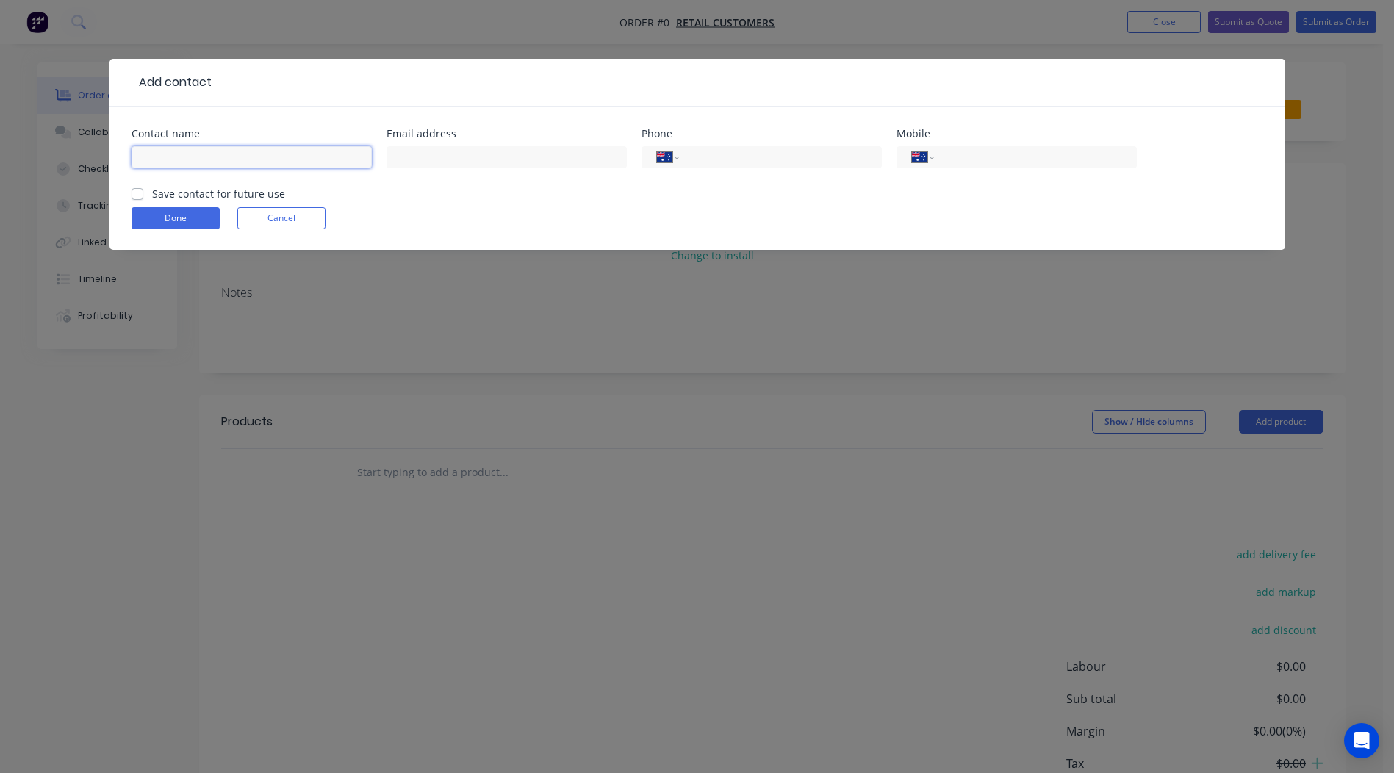
click at [248, 160] on input "text" at bounding box center [252, 157] width 240 height 22
click at [437, 154] on input "text" at bounding box center [507, 157] width 240 height 22
click at [248, 152] on input "[PERSON_NAME]" at bounding box center [252, 157] width 240 height 22
type input "[PERSON_NAME]"
click at [427, 160] on input "text" at bounding box center [507, 157] width 240 height 22
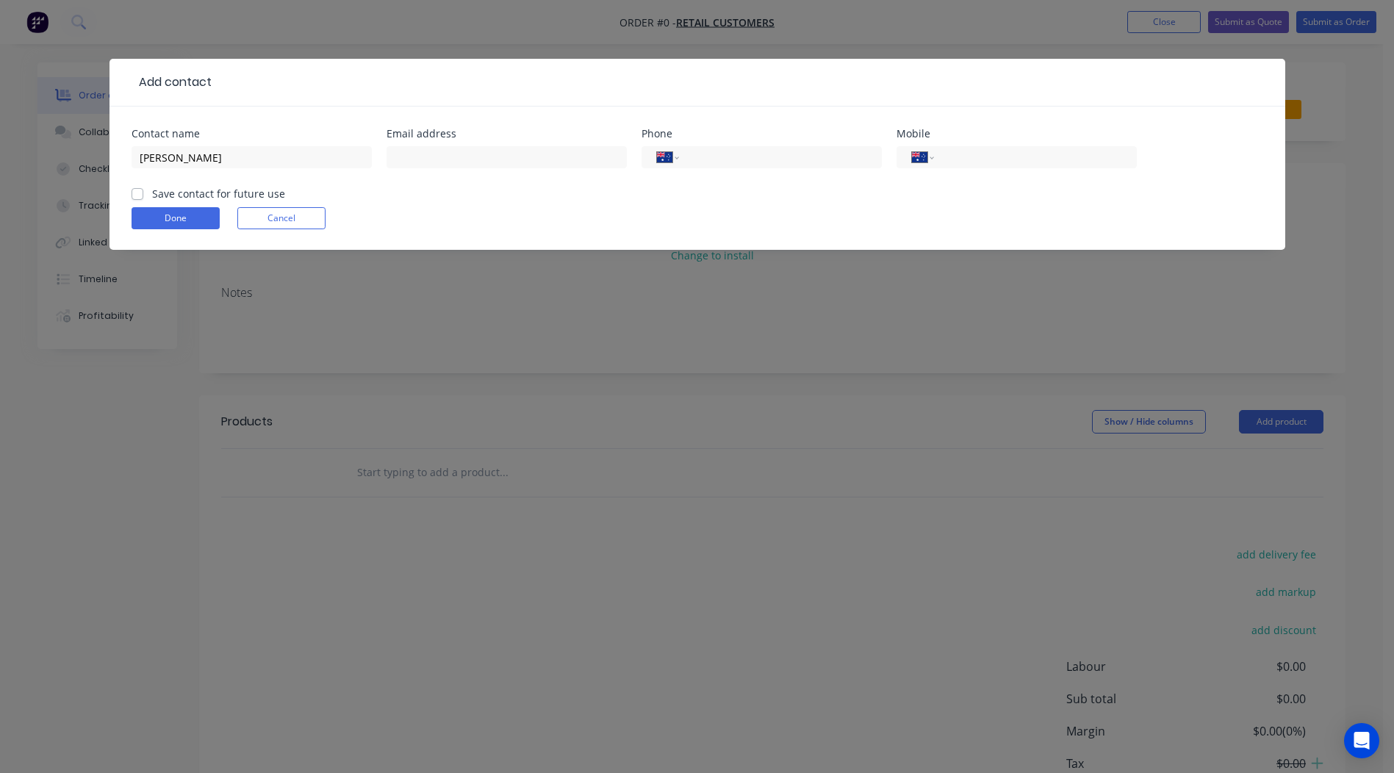
click at [973, 144] on div "International Afghanistan Åland Islands Albania Algeria American Samoa Andorra …" at bounding box center [1017, 164] width 240 height 43
click at [970, 162] on input "tel" at bounding box center [1033, 157] width 176 height 17
type input "0412 180 277"
click at [152, 192] on label "Save contact for future use" at bounding box center [218, 193] width 133 height 15
click at [139, 192] on input "Save contact for future use" at bounding box center [138, 193] width 12 height 14
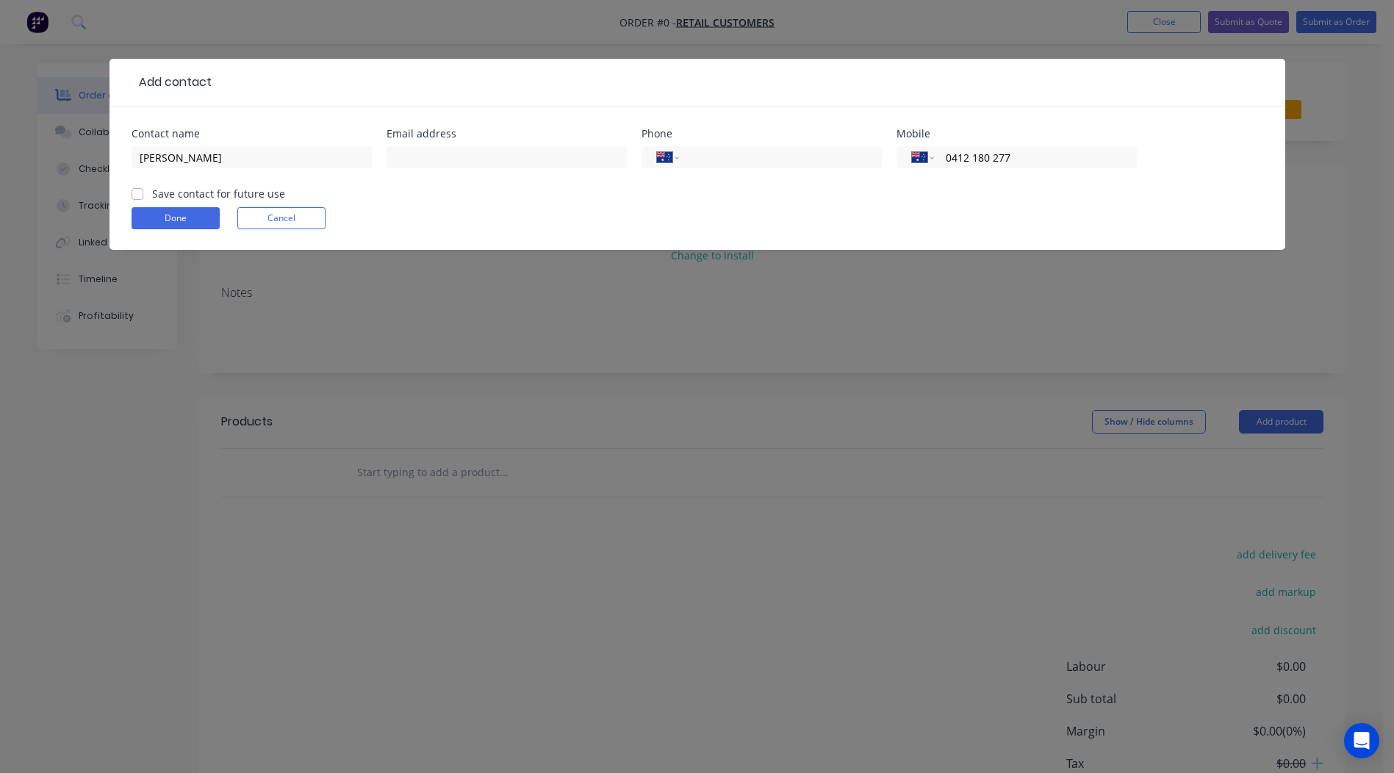
checkbox input "true"
click at [162, 219] on button "Done" at bounding box center [176, 218] width 88 height 22
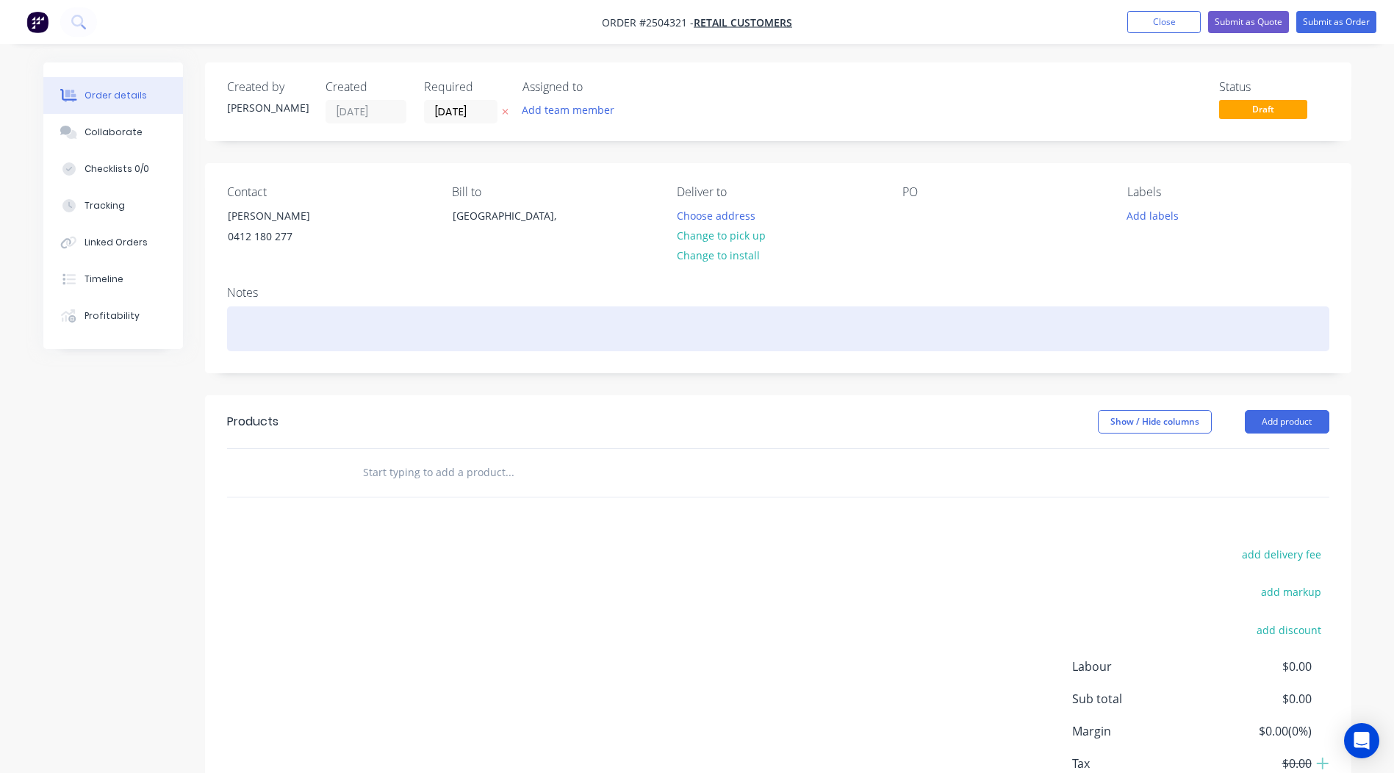
click at [247, 310] on div at bounding box center [778, 329] width 1103 height 45
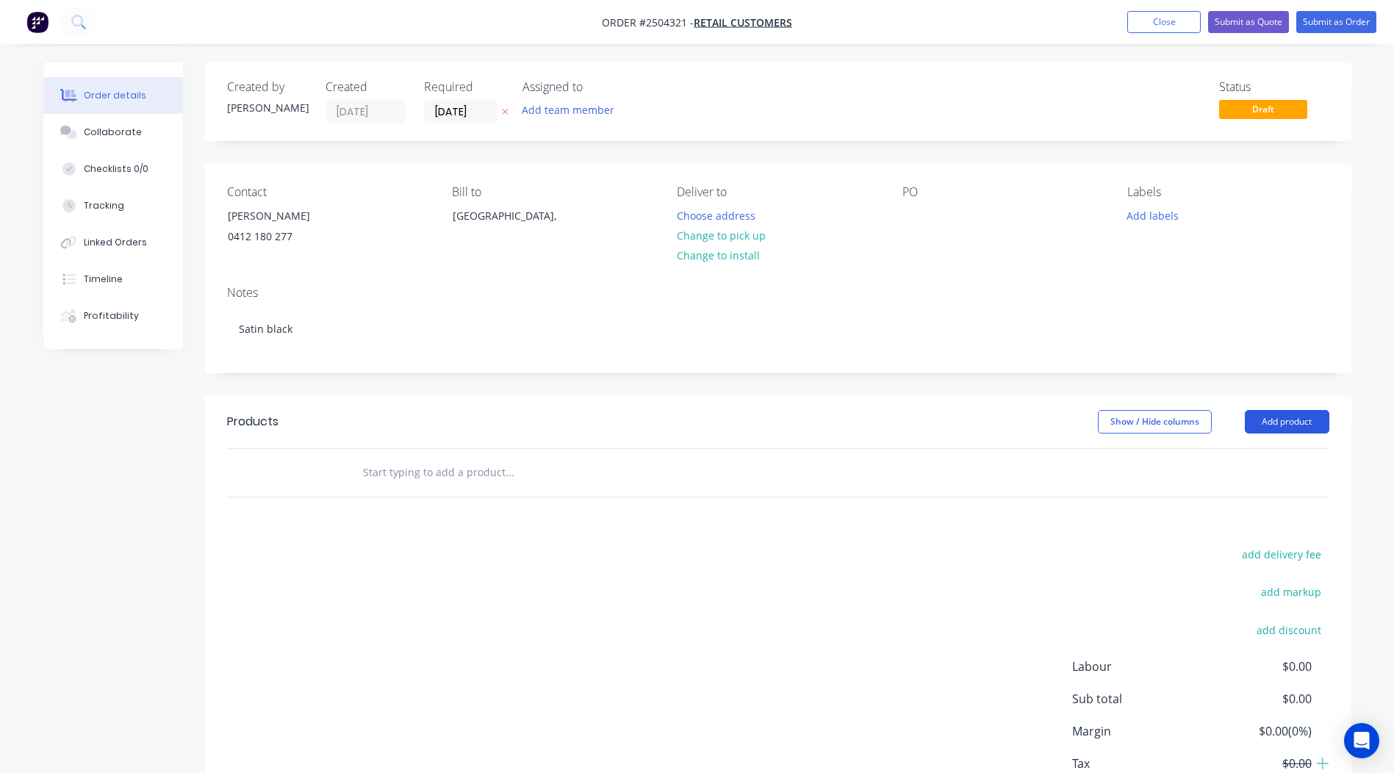
click at [1279, 423] on button "Add product" at bounding box center [1287, 422] width 85 height 24
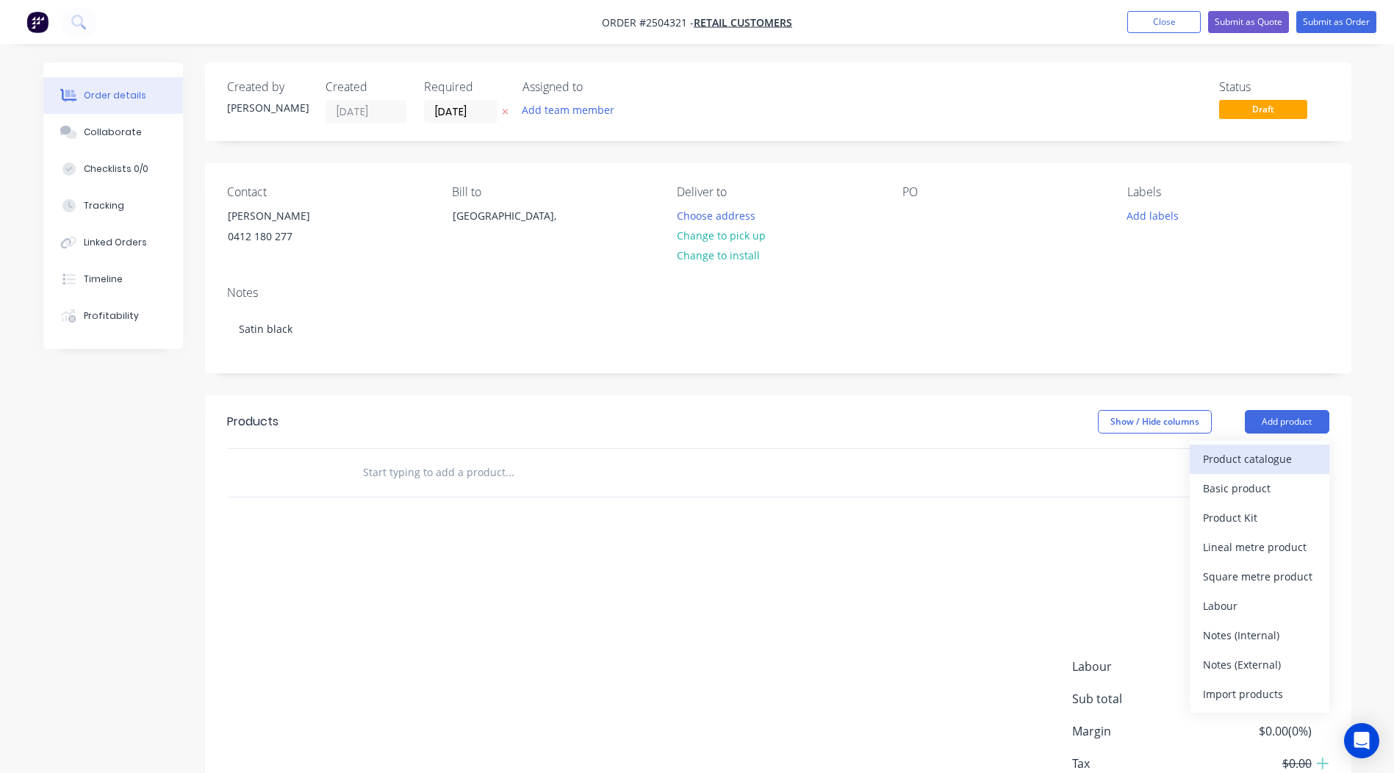
click at [1278, 454] on div "Product catalogue" at bounding box center [1259, 458] width 113 height 21
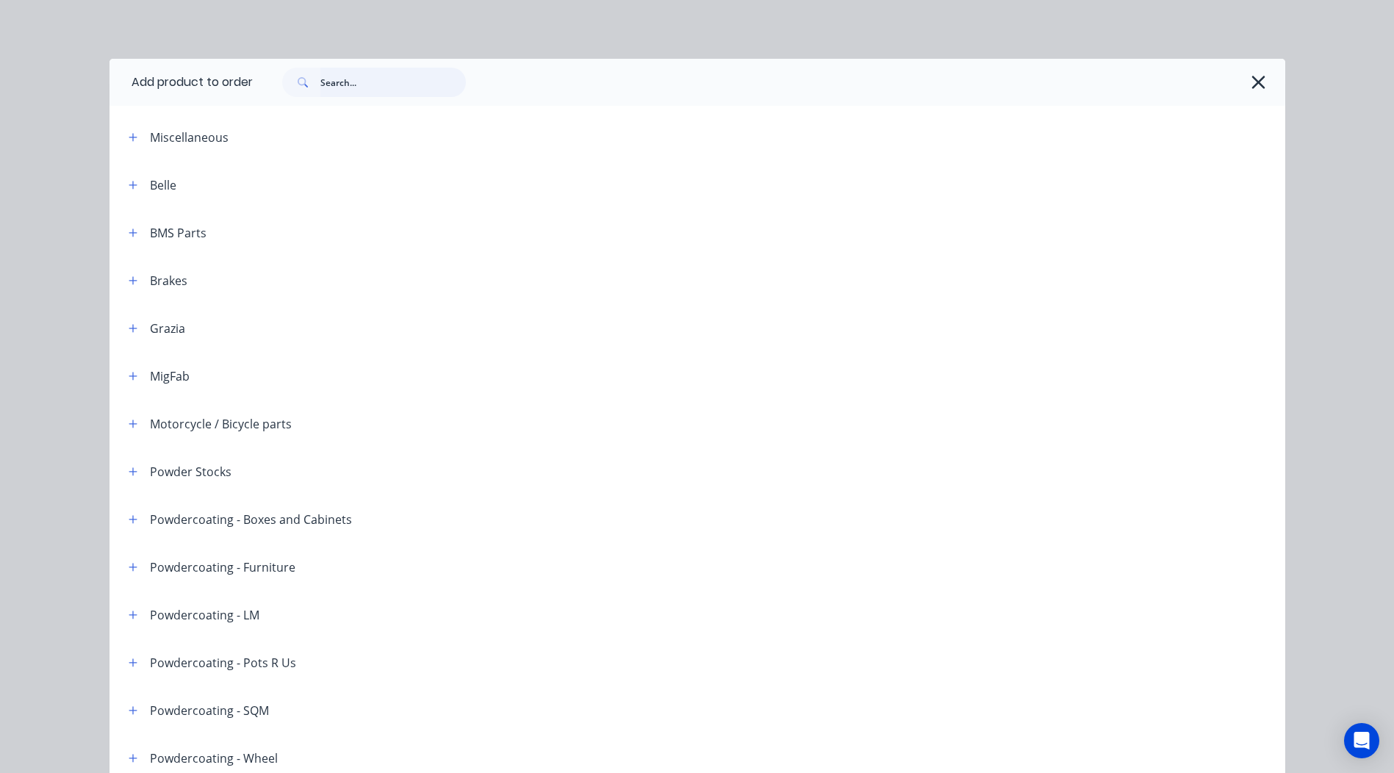
click at [395, 84] on input "text" at bounding box center [393, 82] width 146 height 29
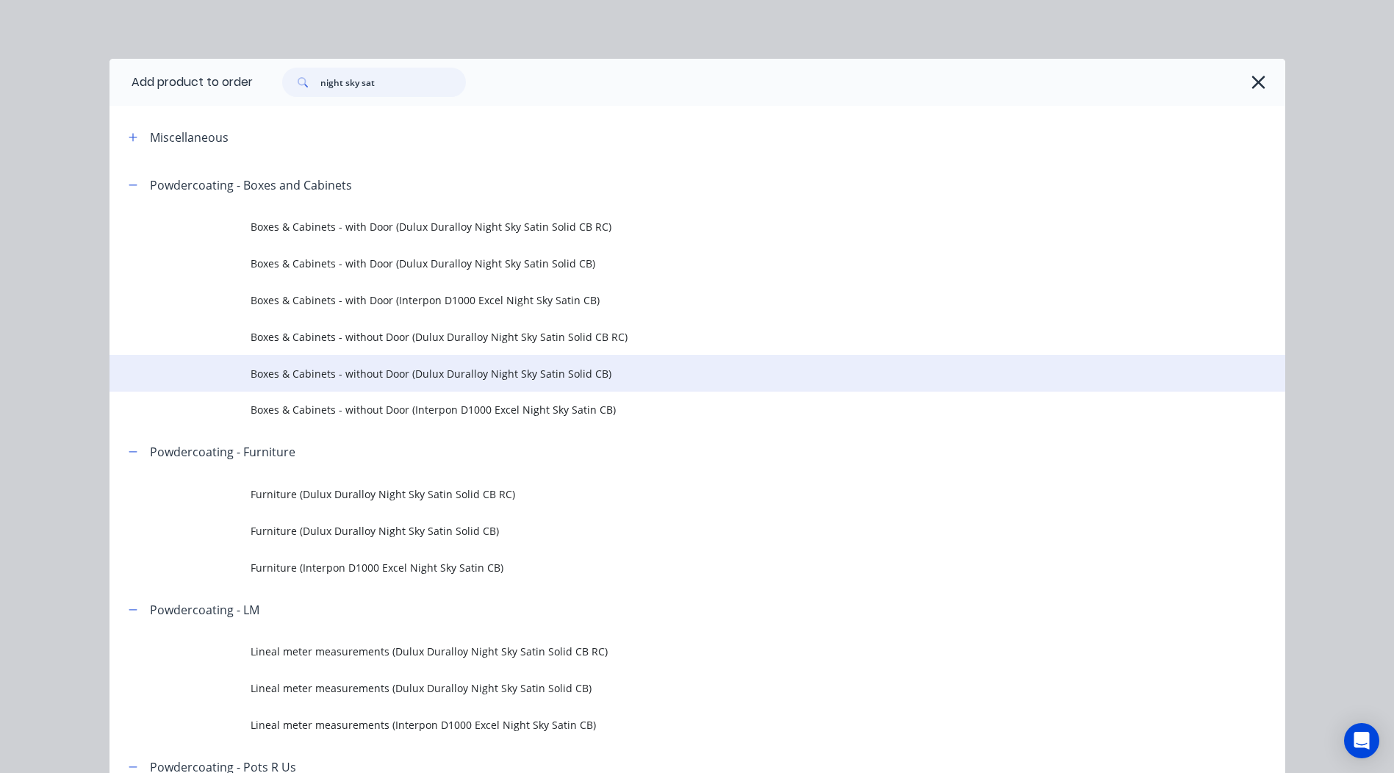
type input "night sky sat"
click at [495, 380] on span "Boxes & Cabinets - without Door (Dulux Duralloy Night Sky Satin Solid CB)" at bounding box center [665, 373] width 828 height 15
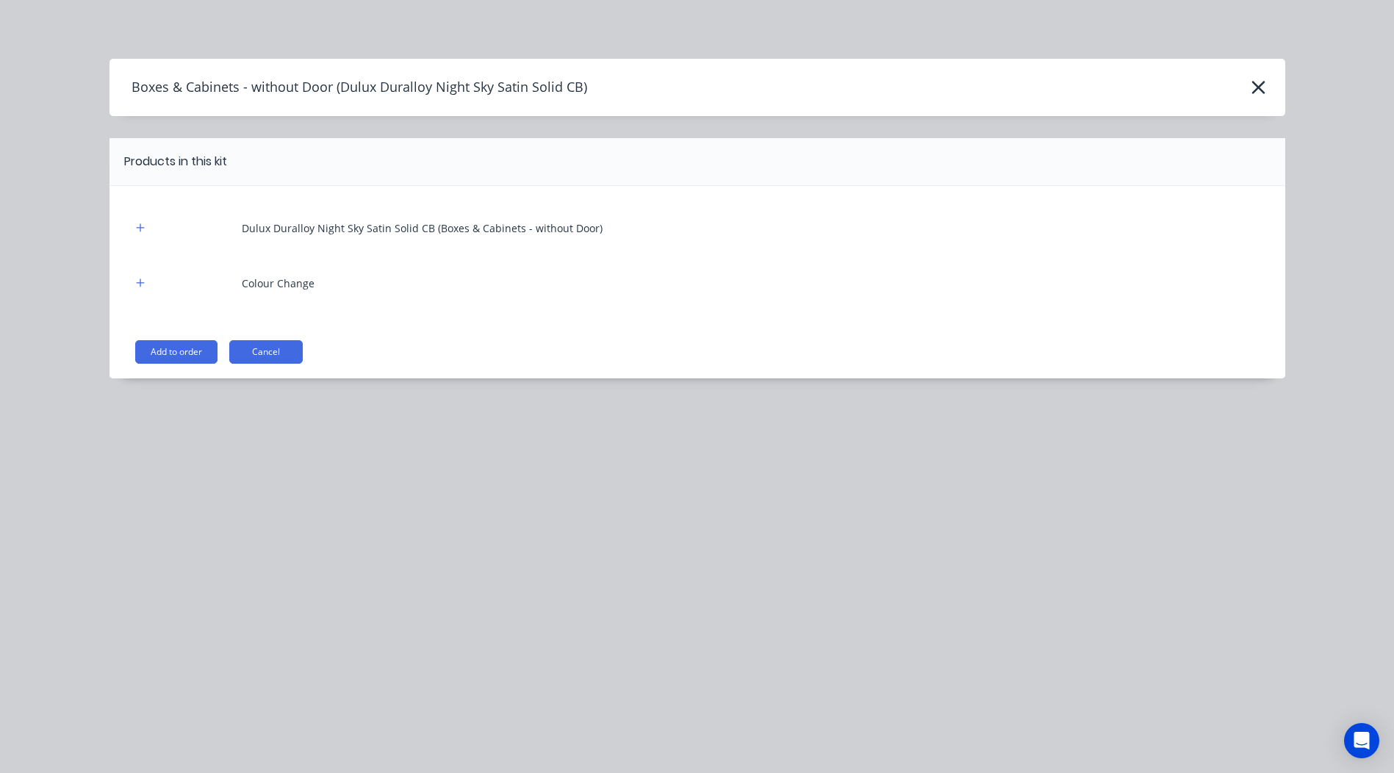
click at [180, 365] on div "Dulux Duralloy Night Sky Satin Solid CB (Boxes & Cabinets - without Door) Colou…" at bounding box center [698, 282] width 1176 height 193
click at [172, 348] on button "Add to order" at bounding box center [176, 352] width 82 height 24
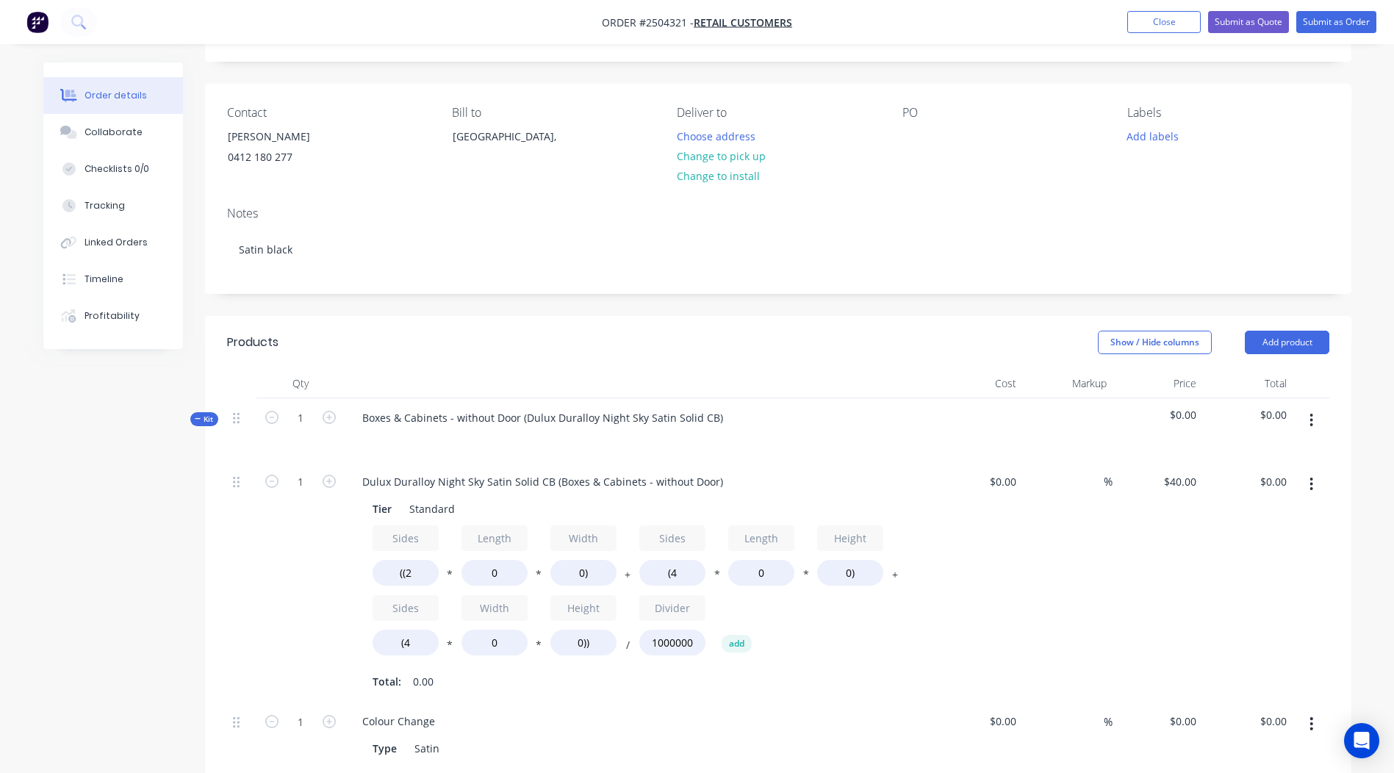
scroll to position [221, 0]
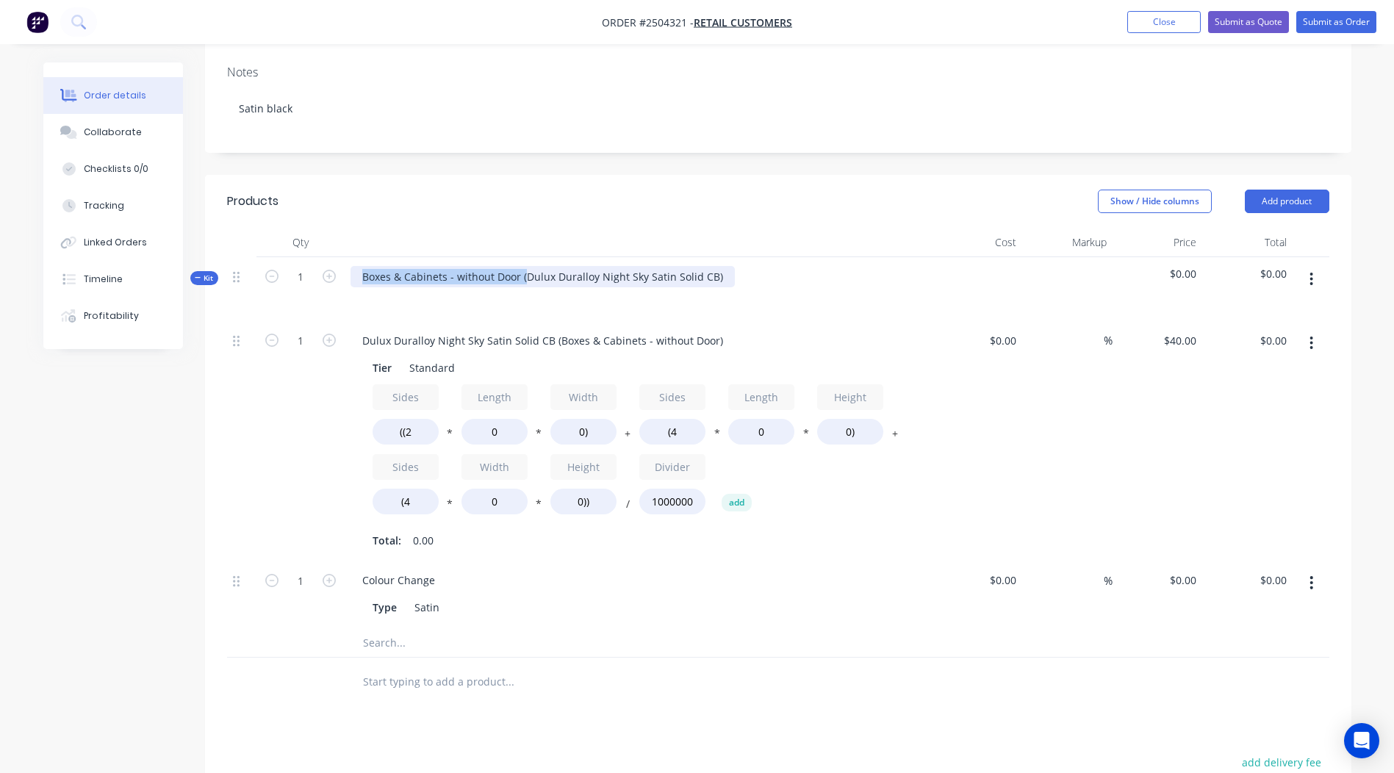
drag, startPoint x: 524, startPoint y: 276, endPoint x: 131, endPoint y: 365, distance: 403.0
click at [131, 365] on div "Created by Rory Created 06/10/25 Required 06/10/25 Assigned to Add team member …" at bounding box center [697, 461] width 1308 height 1239
click at [553, 279] on div "Dulux Duralloy Night Sky Satin Solid CB)" at bounding box center [461, 276] width 220 height 21
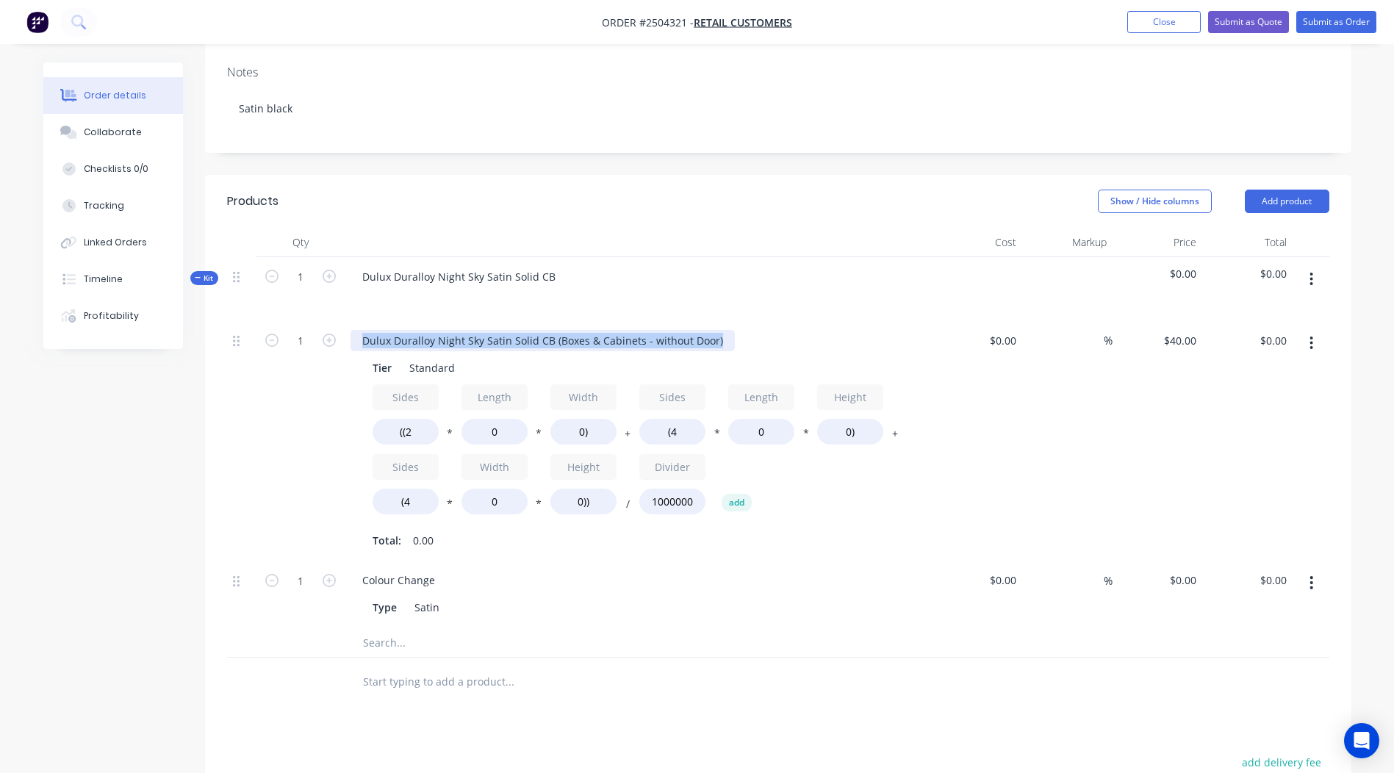
drag, startPoint x: 716, startPoint y: 334, endPoint x: 0, endPoint y: 340, distance: 716.0
click at [0, 344] on html "Order #2504321 - Retail Customers Add product Close Submit as Quote Submit as O…" at bounding box center [697, 429] width 1394 height 1301
click at [684, 225] on header "Products Show / Hide columns Add product" at bounding box center [778, 201] width 1147 height 53
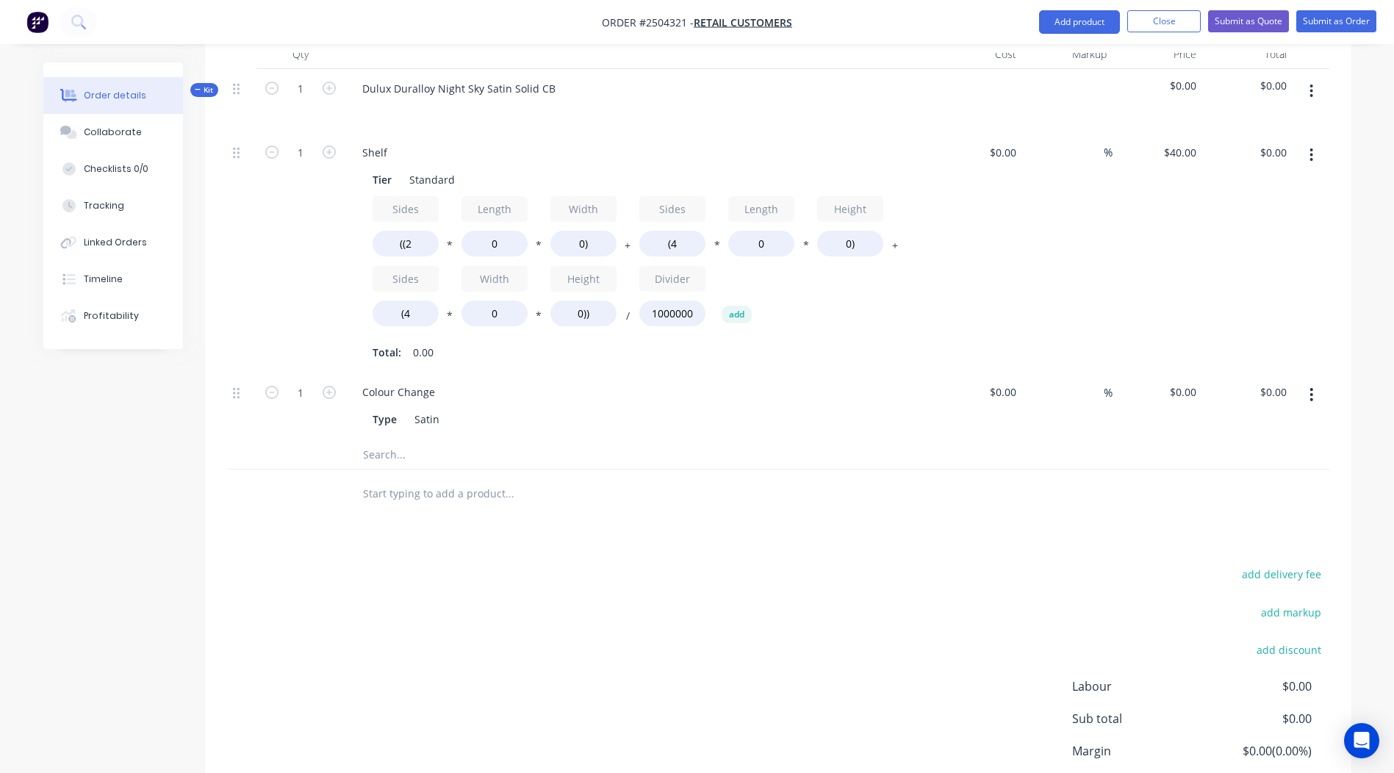
scroll to position [383, 0]
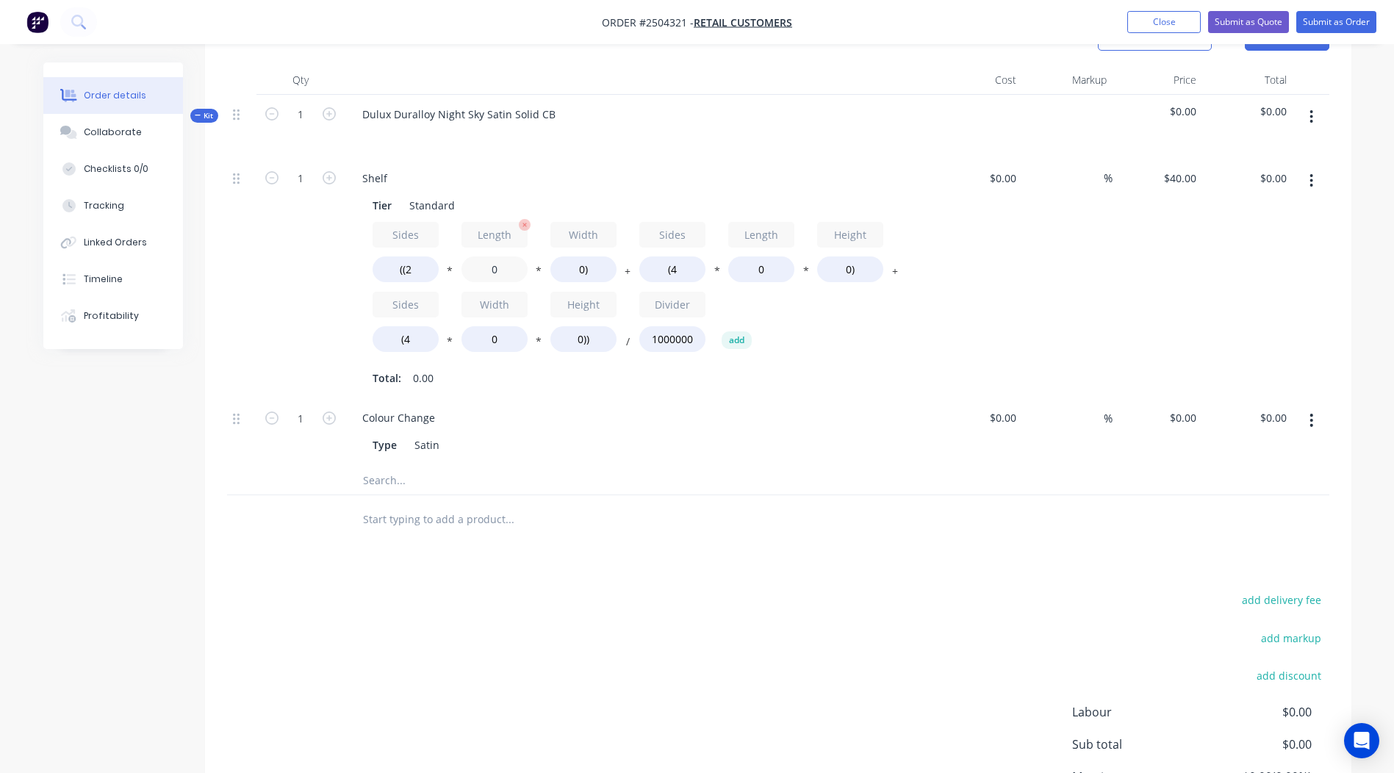
click at [509, 262] on input "0" at bounding box center [495, 270] width 66 height 26
type input "1050"
click at [582, 271] on input "0)" at bounding box center [584, 270] width 66 height 26
type input "450)"
type input "$37.80"
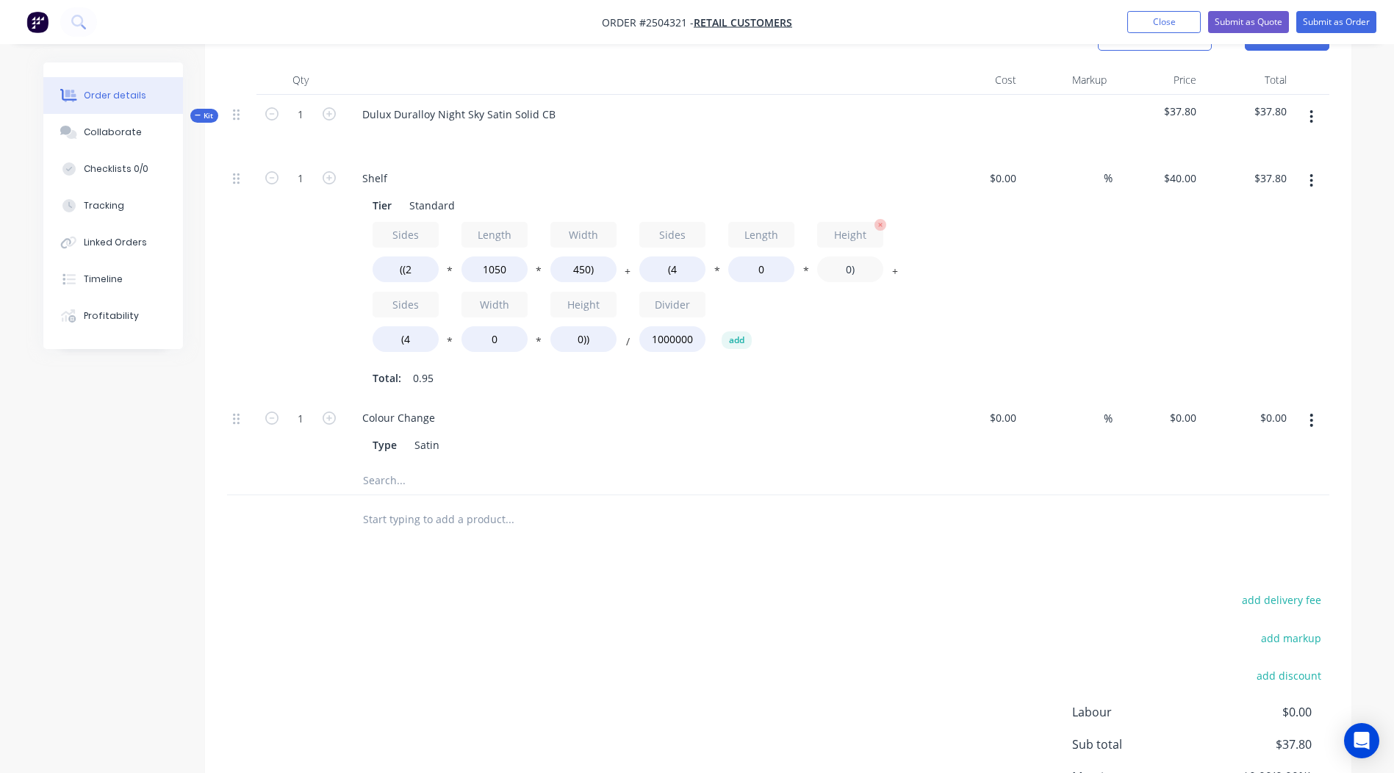
click at [851, 273] on input "0)" at bounding box center [850, 270] width 66 height 26
type input "1080)"
click at [766, 265] on input "0" at bounding box center [761, 270] width 66 height 26
type input "1050"
type input "$219.24"
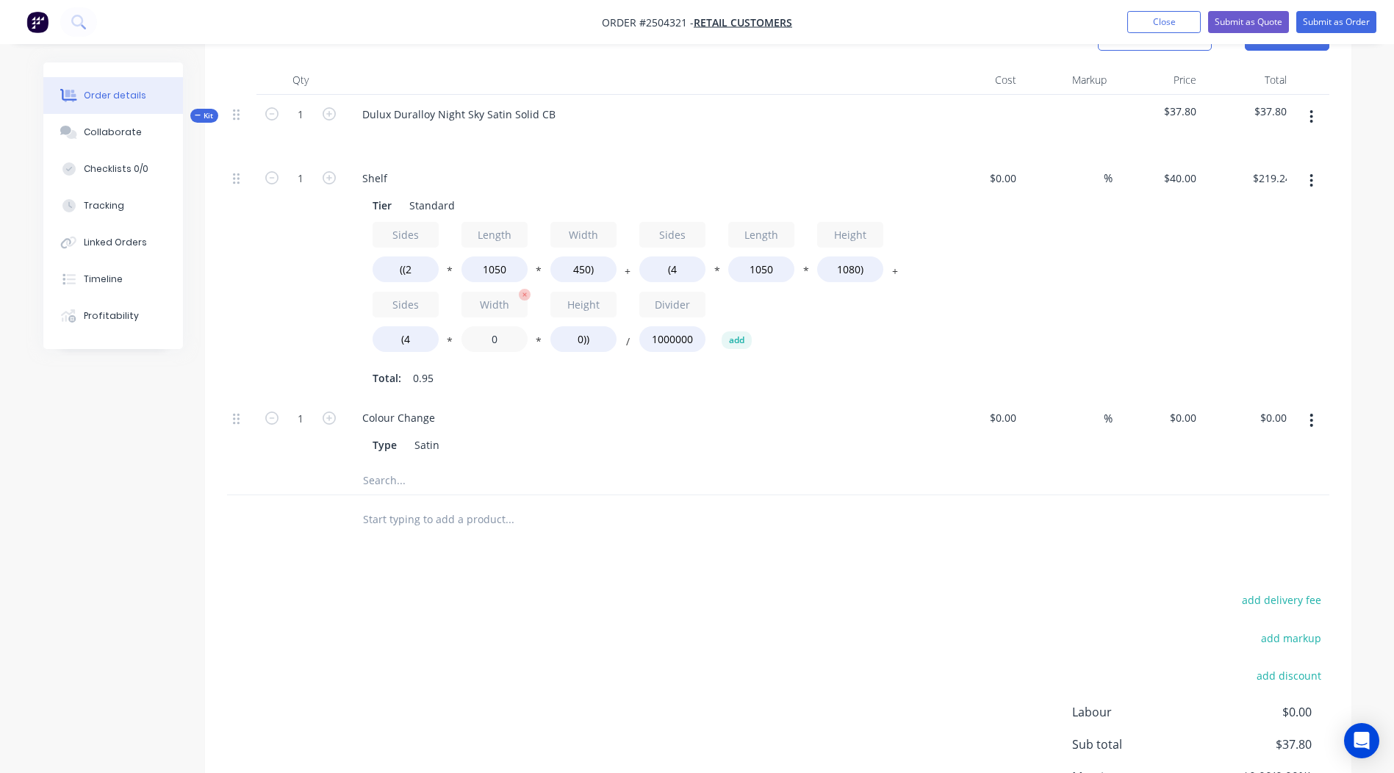
click at [514, 329] on input "0" at bounding box center [495, 339] width 66 height 26
type input "450"
click at [582, 337] on input "0))" at bounding box center [584, 339] width 66 height 26
type input "1080))"
type input "$297.00"
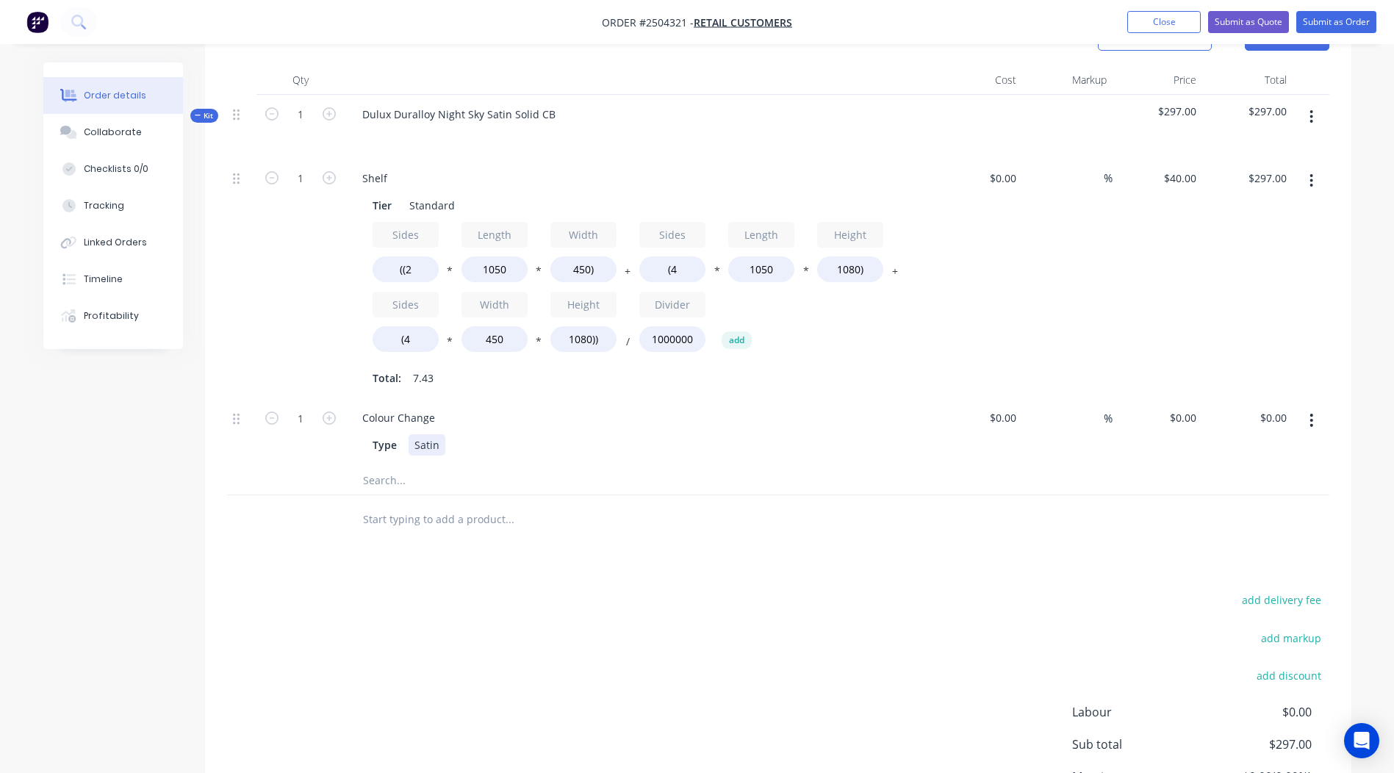
click at [816, 462] on div "Colour Change Type Satin" at bounding box center [639, 431] width 588 height 67
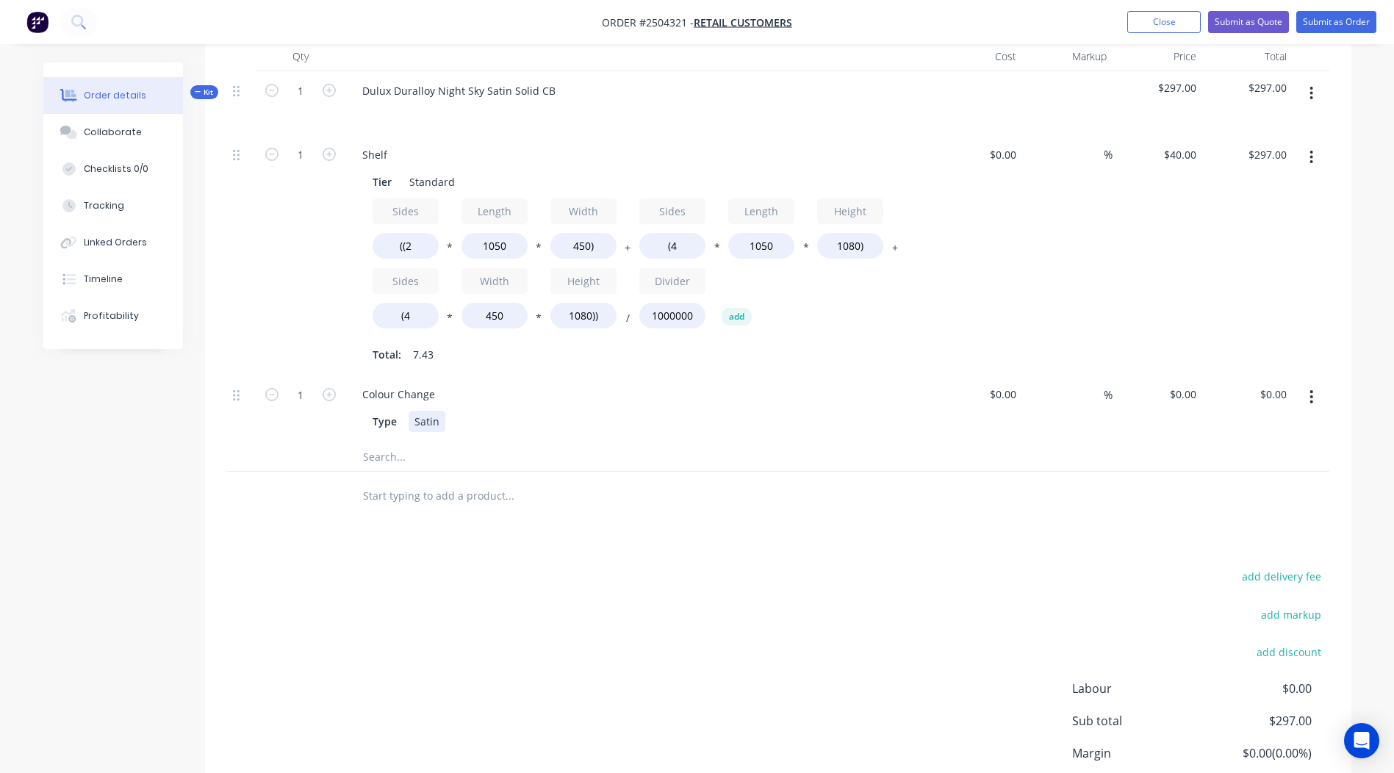
scroll to position [381, 0]
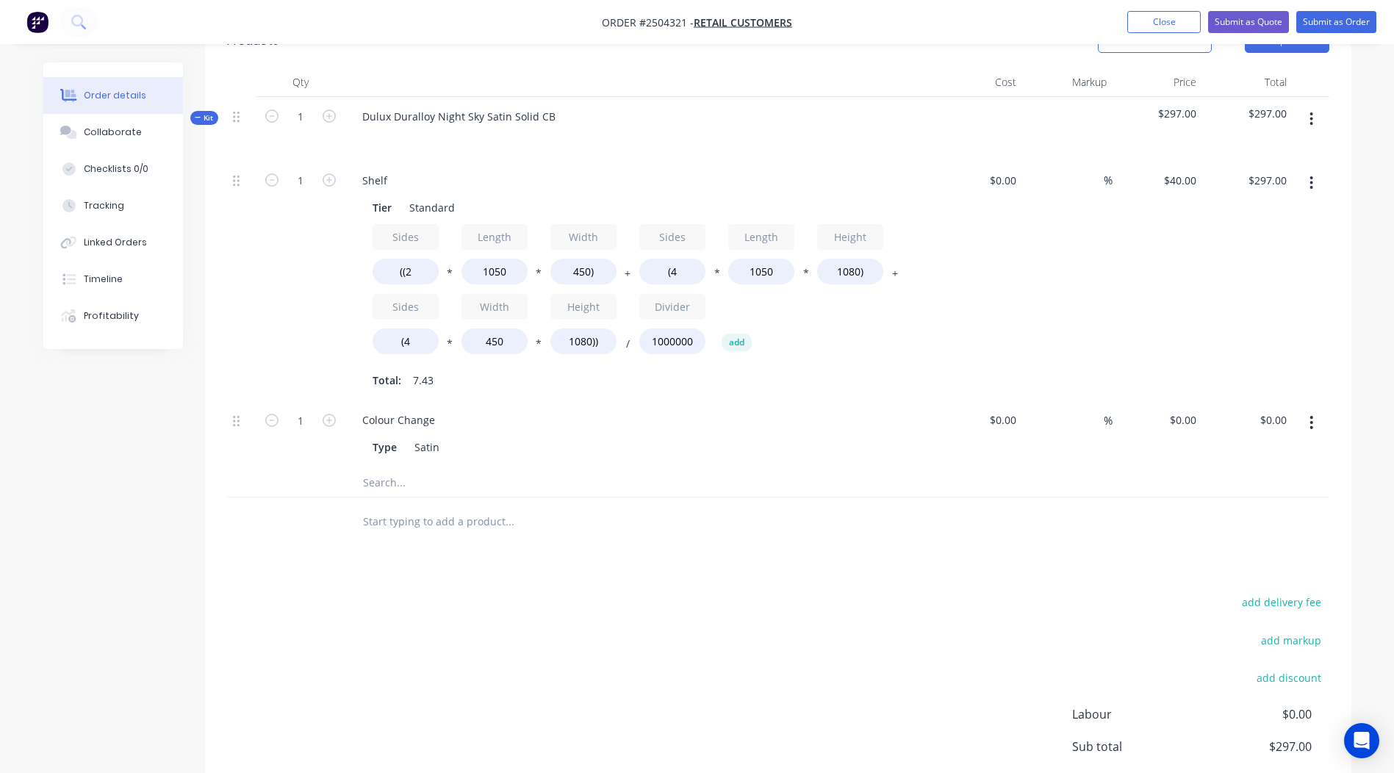
click at [1322, 112] on button "button" at bounding box center [1311, 119] width 35 height 26
click at [1208, 164] on div "Add product to kit" at bounding box center [1259, 157] width 113 height 21
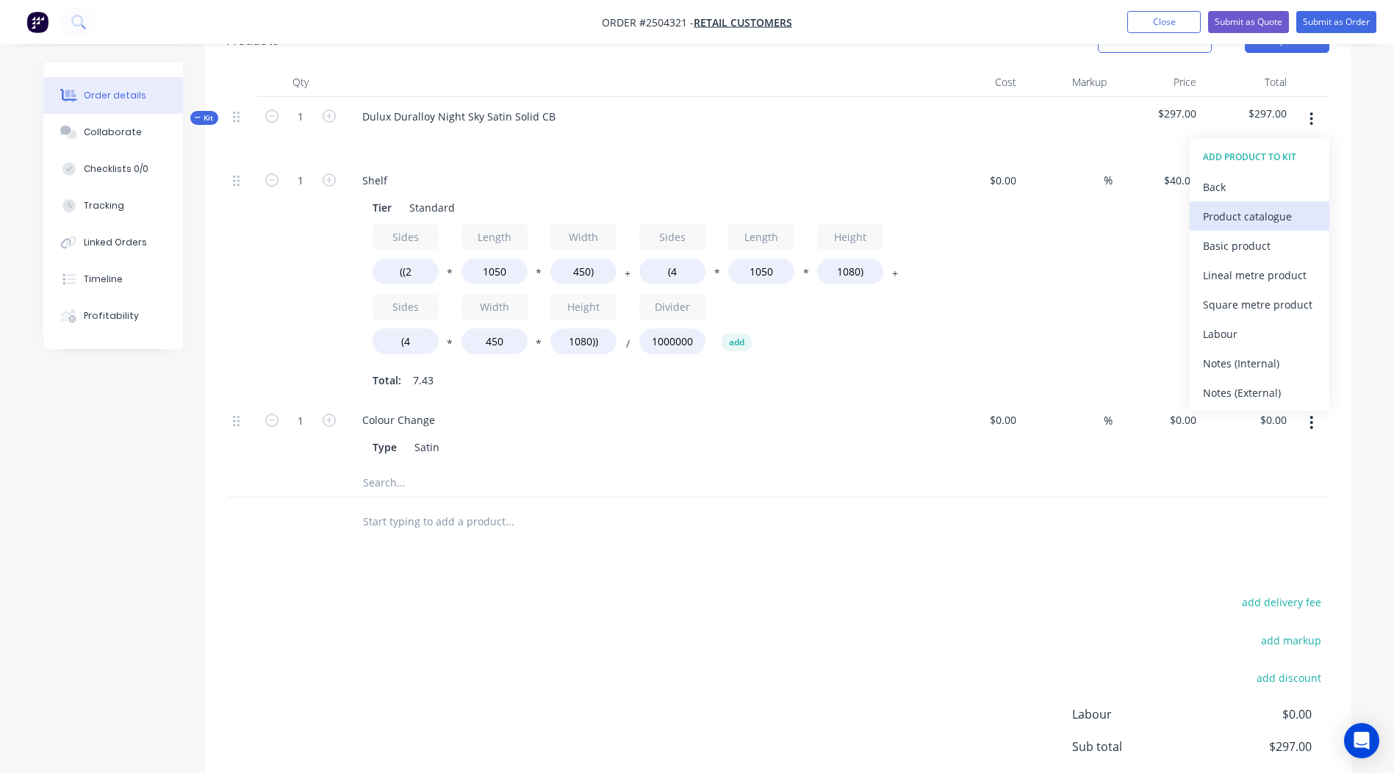
click at [1237, 221] on div "Product catalogue" at bounding box center [1259, 216] width 113 height 21
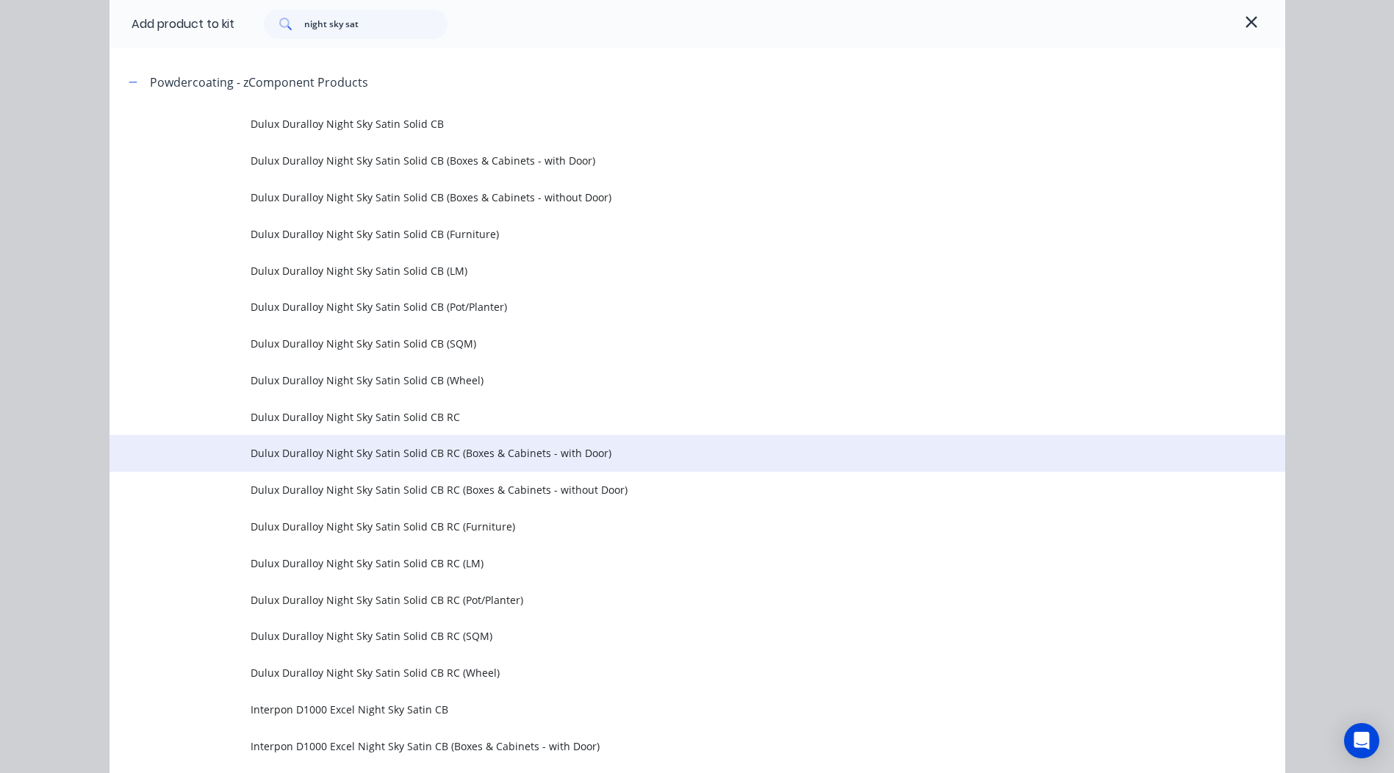
scroll to position [368, 0]
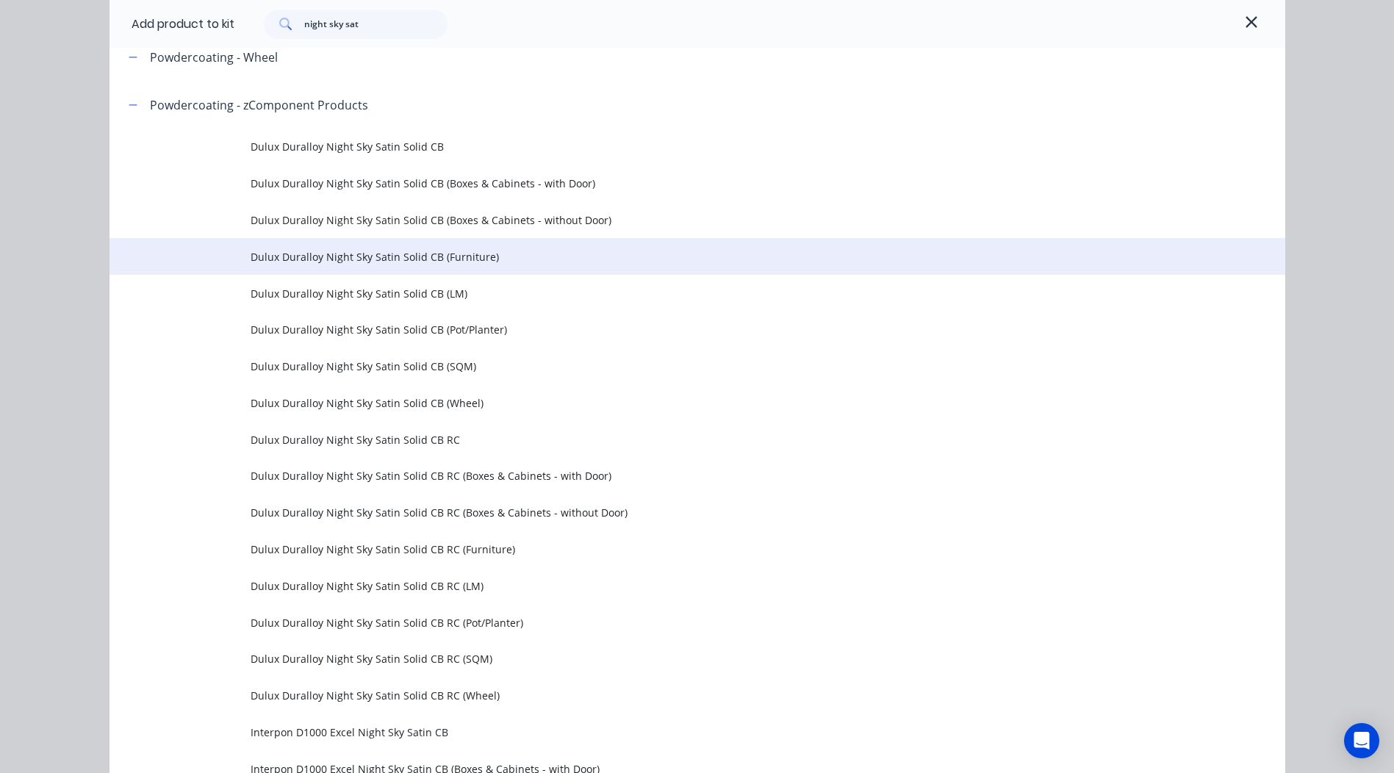
click at [440, 259] on span "Dulux Duralloy Night Sky Satin Solid CB (Furniture)" at bounding box center [665, 256] width 828 height 15
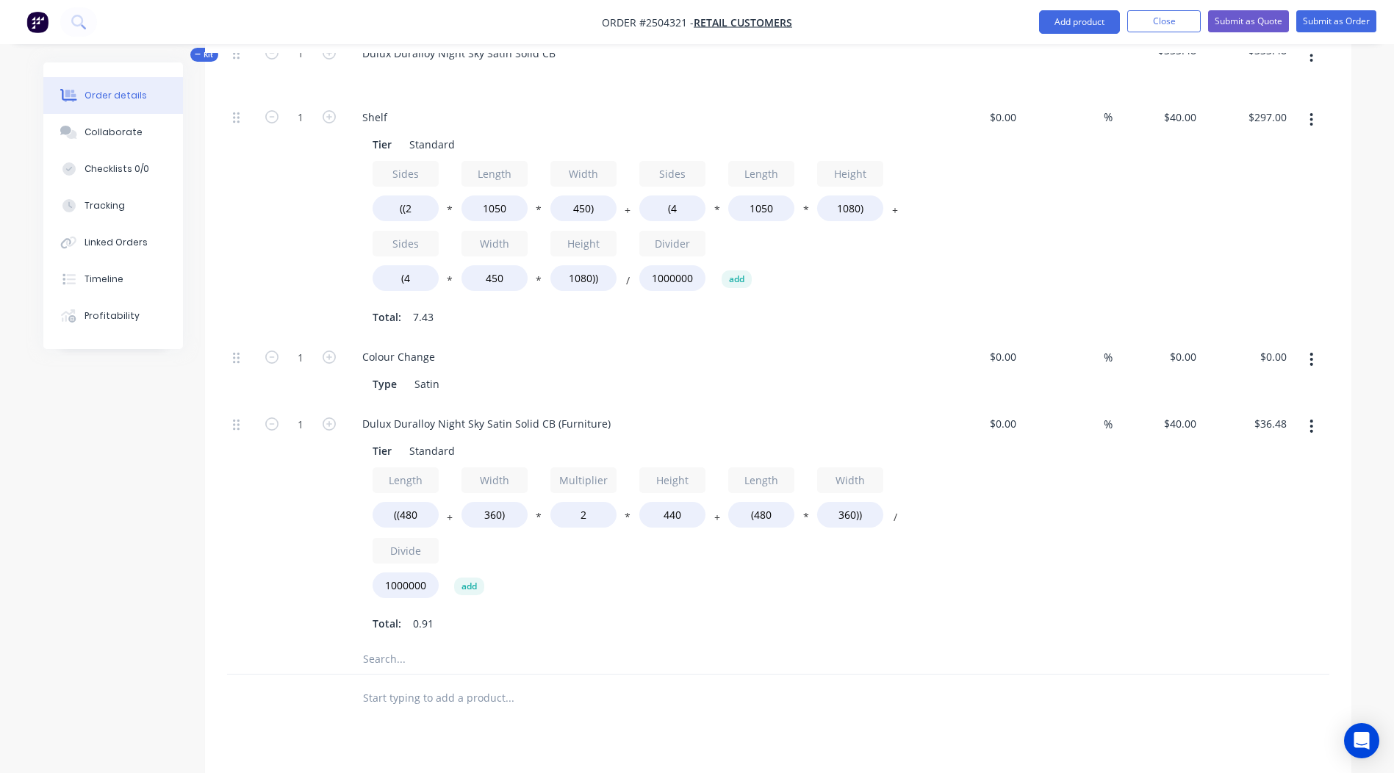
scroll to position [528, 0]
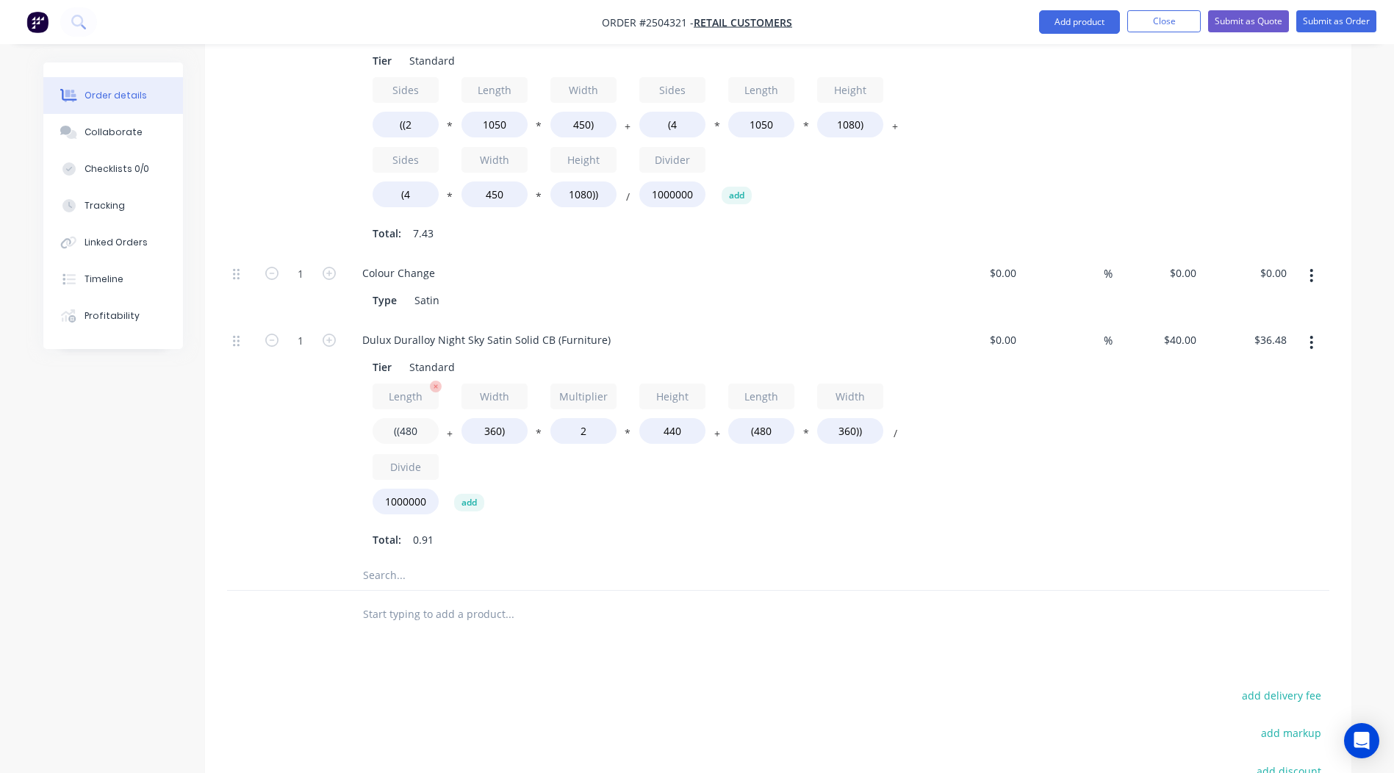
click at [431, 429] on input "((480" at bounding box center [406, 431] width 66 height 26
type input "((1050"
type input "$56.54"
click at [497, 428] on input "360)" at bounding box center [495, 431] width 66 height 26
type input "450)"
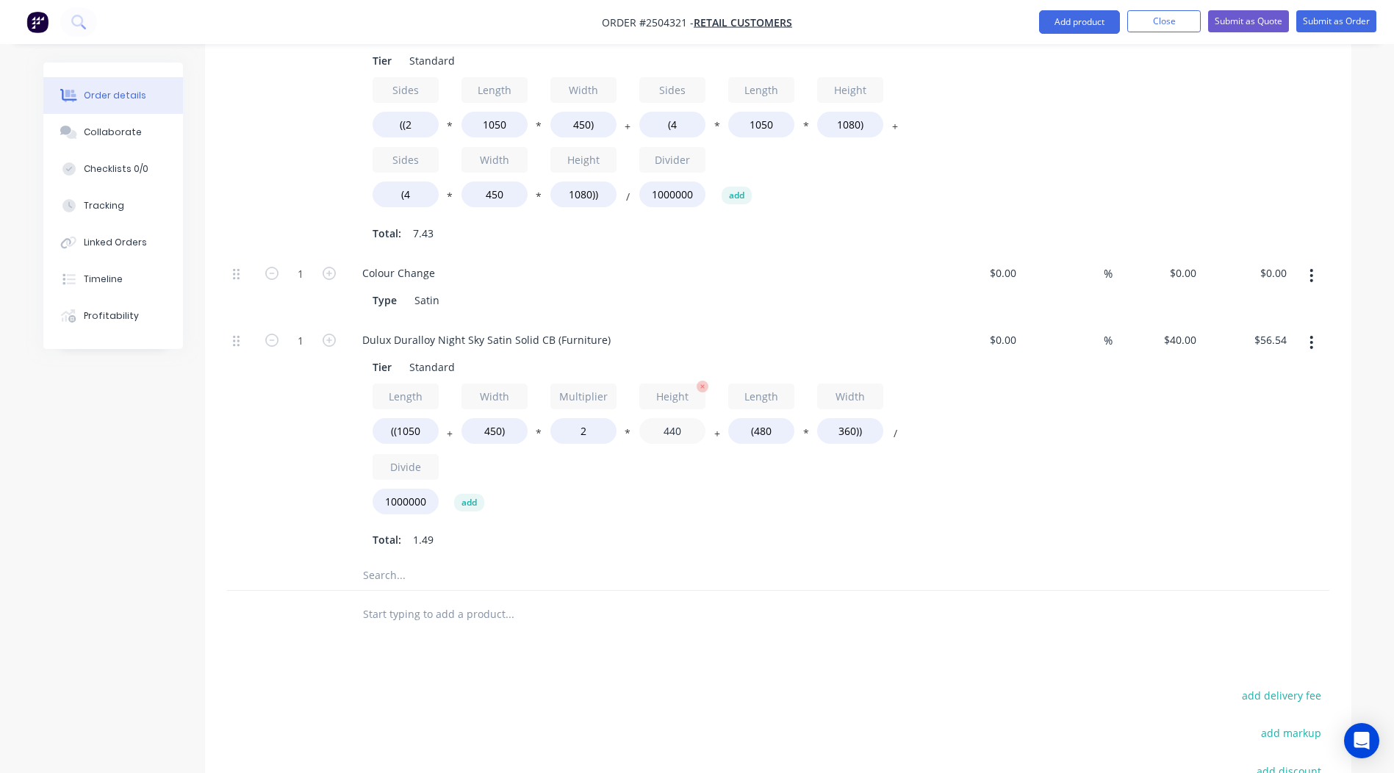
type input "$59.71"
click at [697, 432] on input "440" at bounding box center [673, 431] width 66 height 26
type input "4"
type input "1080"
type input "$136.51"
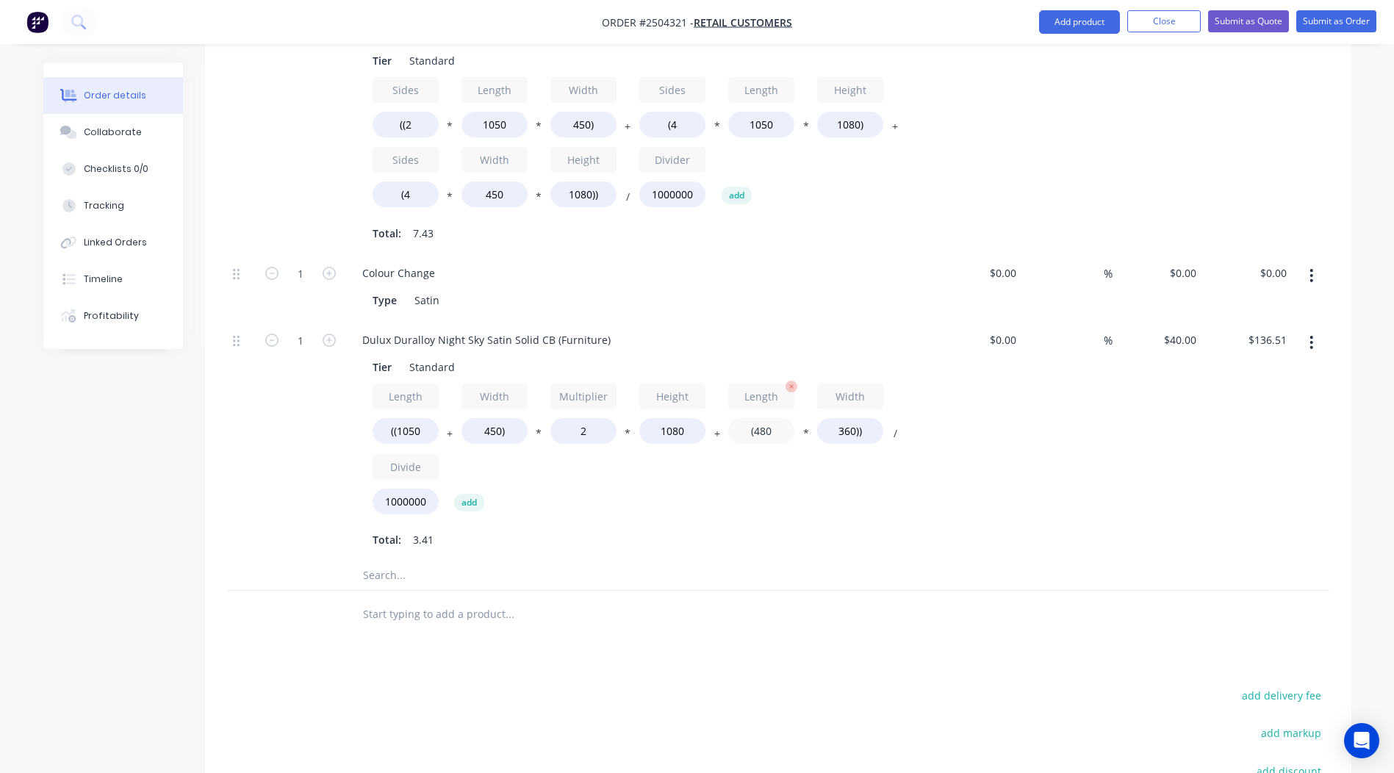
click at [770, 429] on input "(480" at bounding box center [761, 431] width 66 height 26
type input "(1050"
type input "$144.72"
click at [850, 429] on input "360))" at bounding box center [850, 431] width 66 height 26
type input "450))"
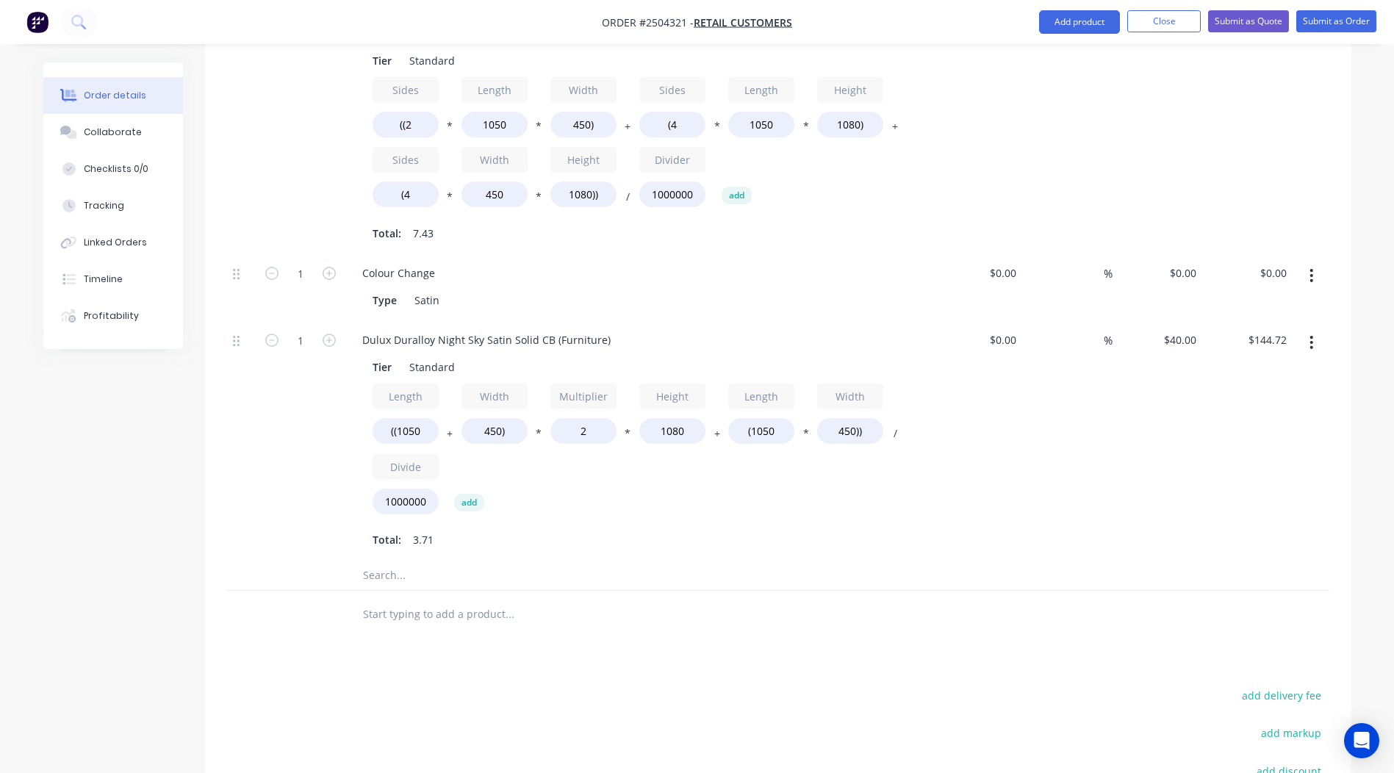
type input "$148.50"
click at [1117, 490] on div "$40.00 $40.00" at bounding box center [1158, 440] width 90 height 240
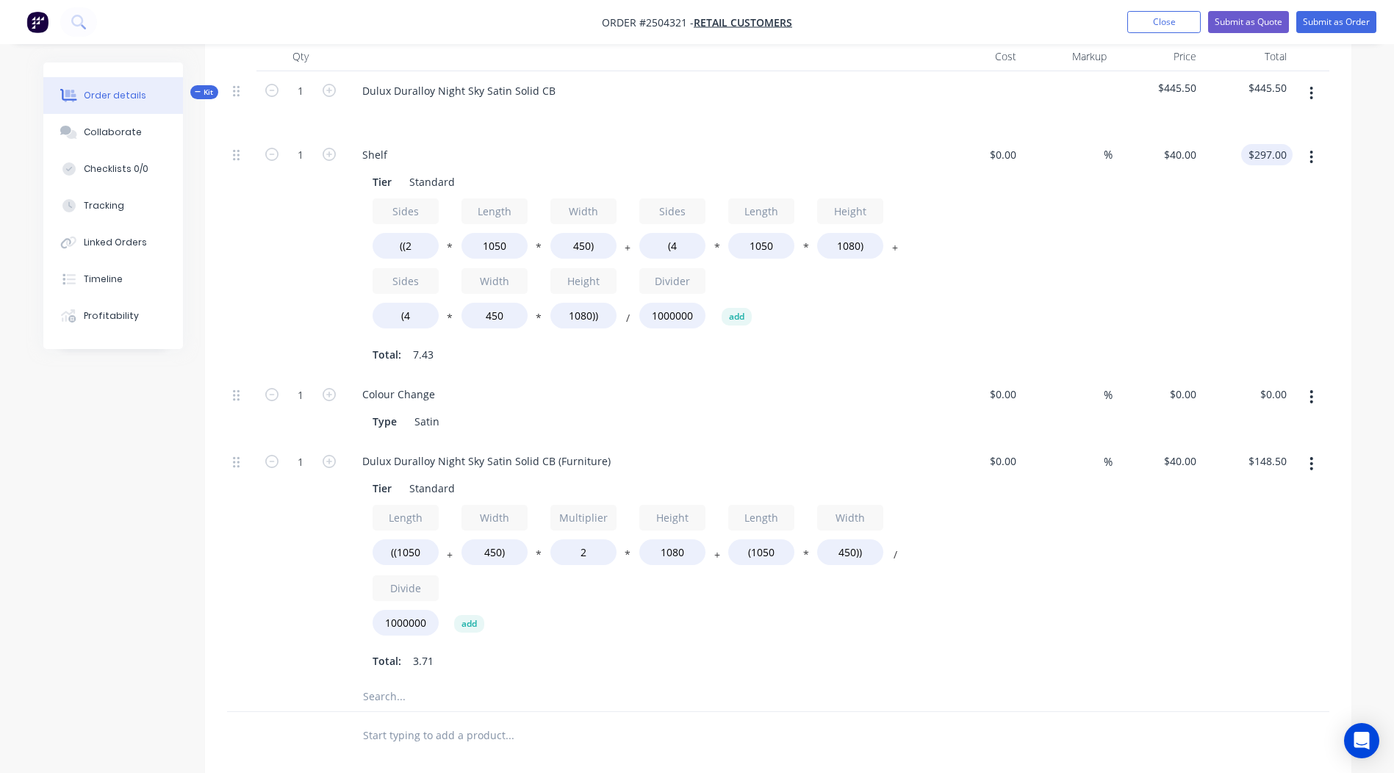
scroll to position [356, 0]
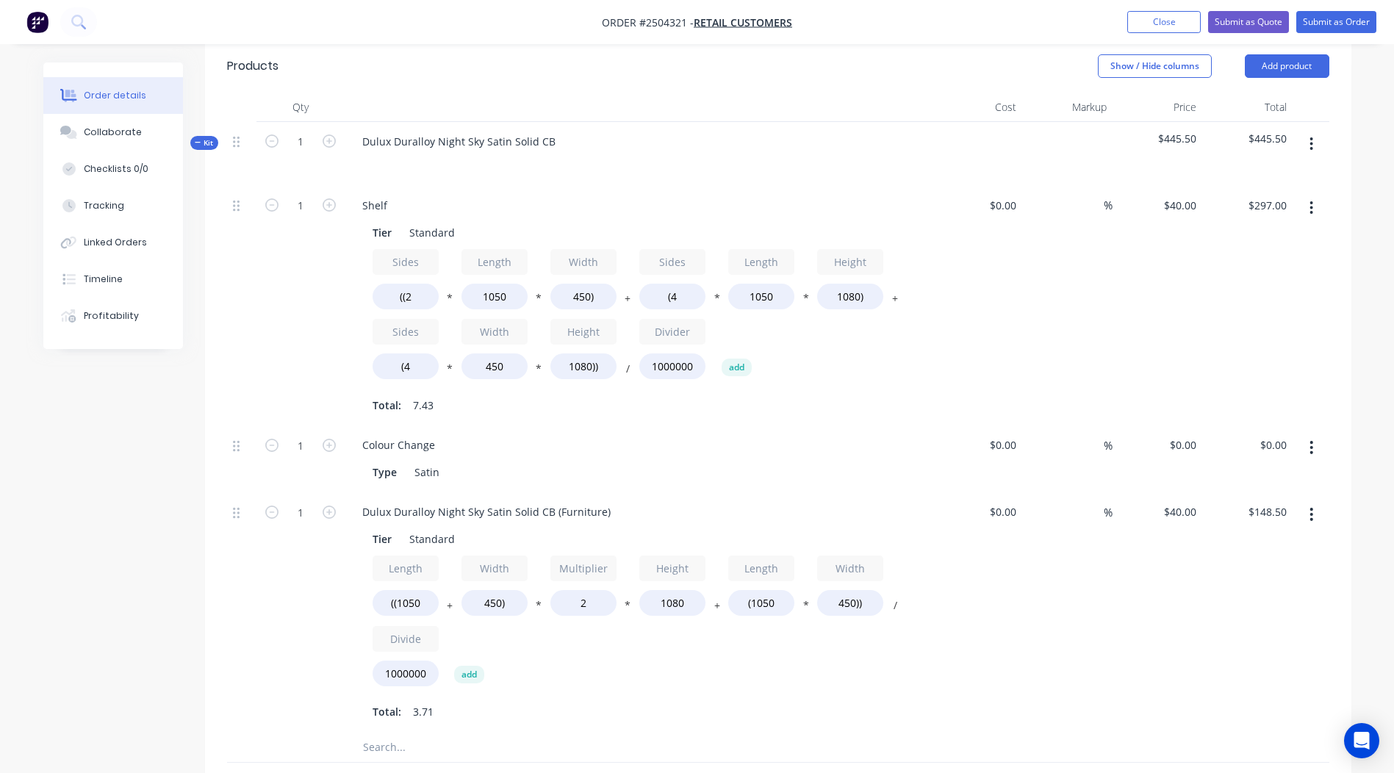
click at [1305, 208] on button "button" at bounding box center [1311, 208] width 35 height 26
click at [1240, 301] on div "Delete" at bounding box center [1259, 305] width 113 height 21
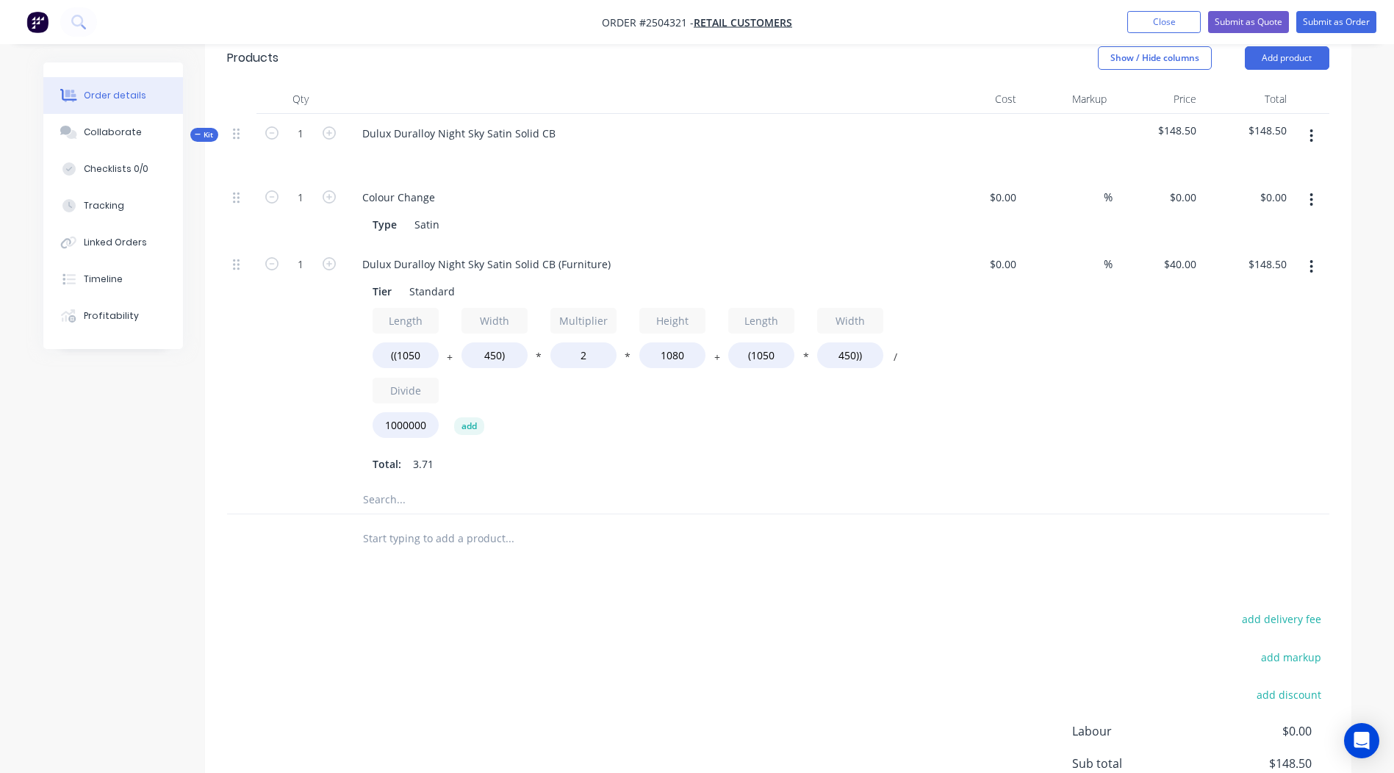
scroll to position [342, 0]
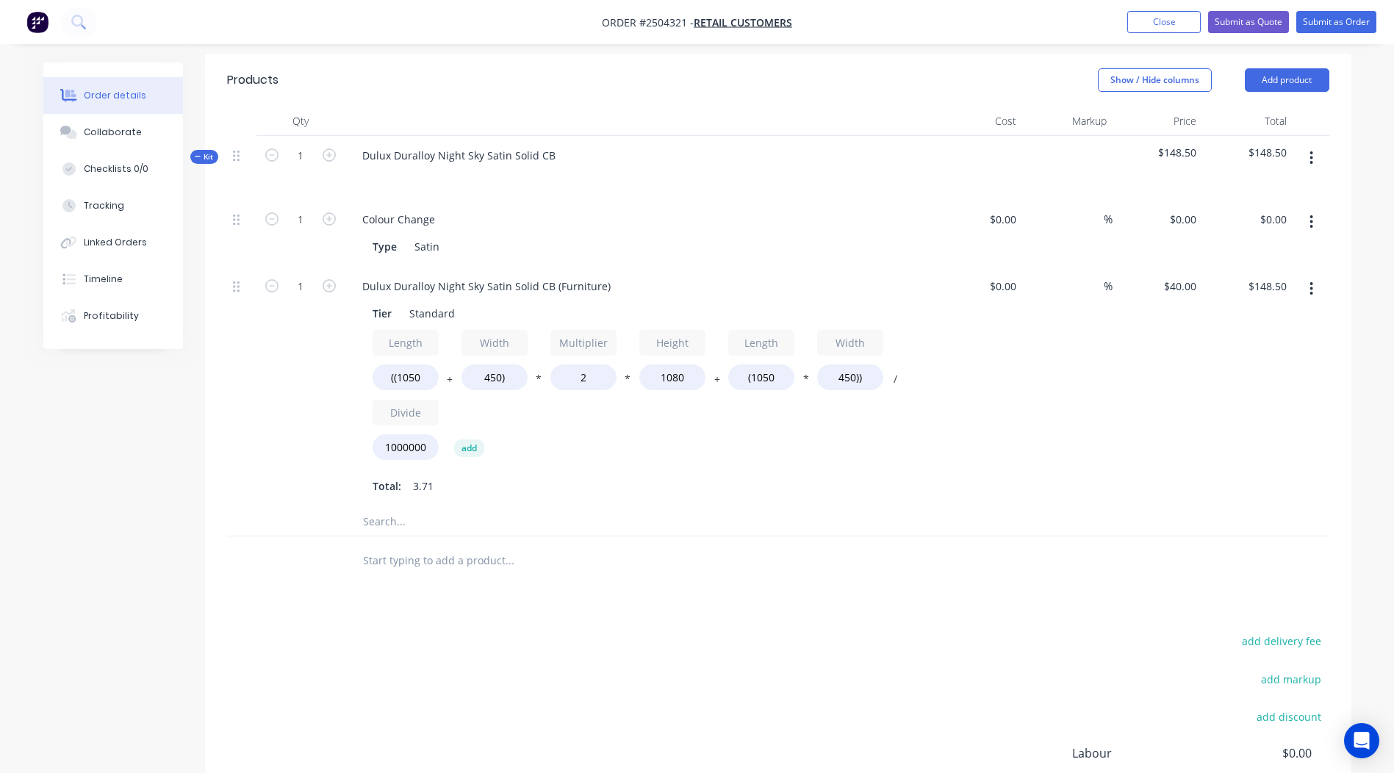
click at [1314, 288] on button "button" at bounding box center [1311, 289] width 35 height 26
click at [1267, 318] on div "Duplicate" at bounding box center [1259, 327] width 113 height 21
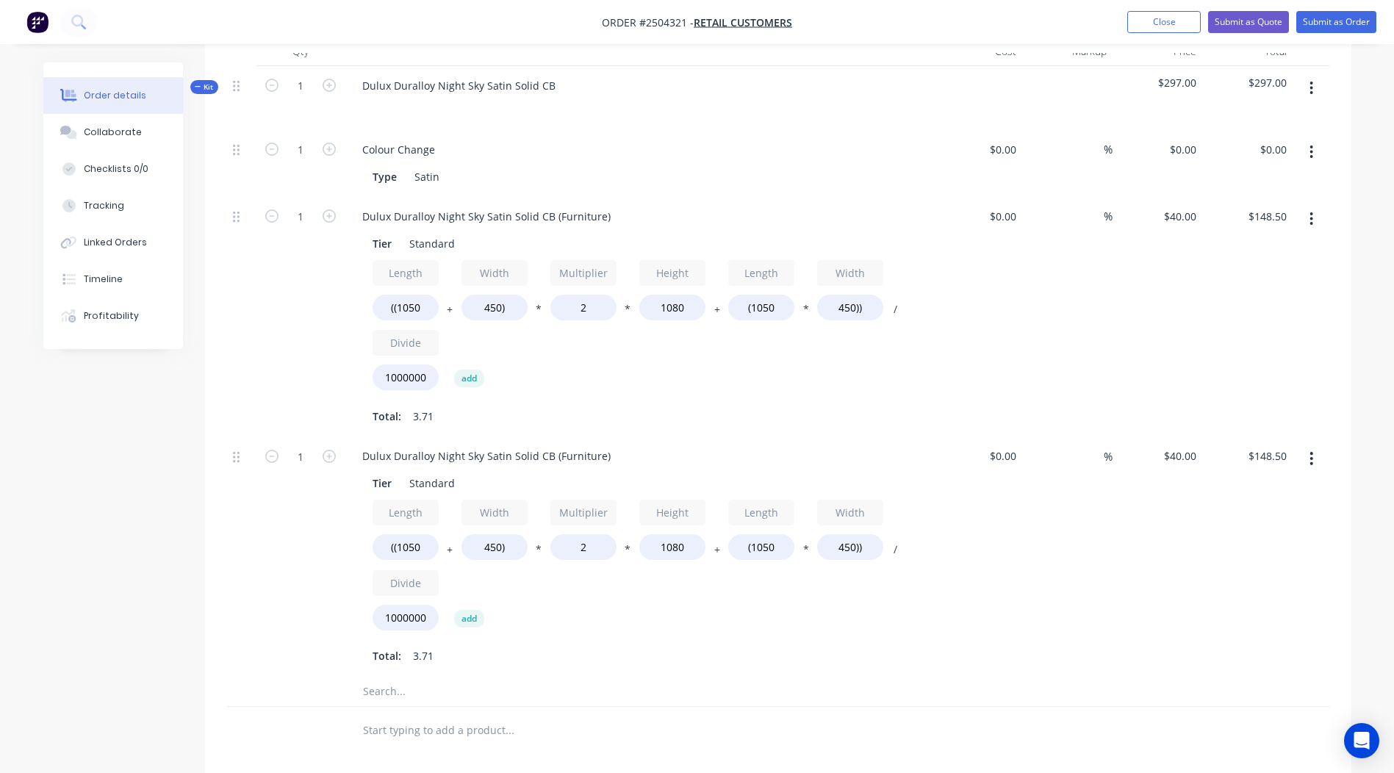
scroll to position [415, 0]
click at [440, 549] on div "Length ((1050 + Width 450) * Multiplier 2 * Height 1080 + Length (1050 * Width …" at bounding box center [639, 564] width 532 height 137
click at [426, 546] on input "((1050" at bounding box center [406, 544] width 66 height 26
type input "((1700"
type input "$204.66"
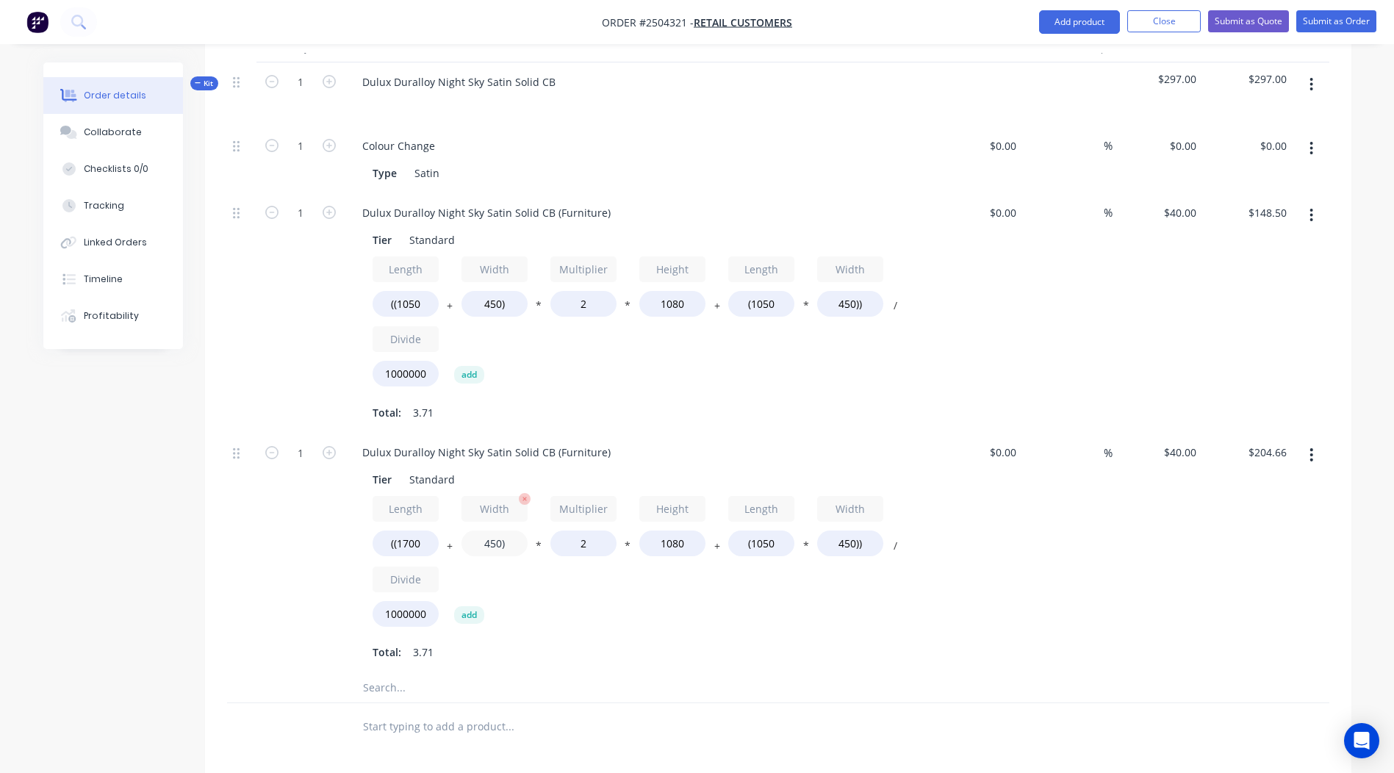
click at [490, 548] on input "450)" at bounding box center [495, 544] width 66 height 26
type input "350)"
type input "$196.02"
drag, startPoint x: 687, startPoint y: 543, endPoint x: 374, endPoint y: 563, distance: 313.0
click at [418, 563] on div "Length ((1700 + Width 350) * Multiplier 2 * Height 1080 + Length (1050 * Width …" at bounding box center [639, 564] width 532 height 137
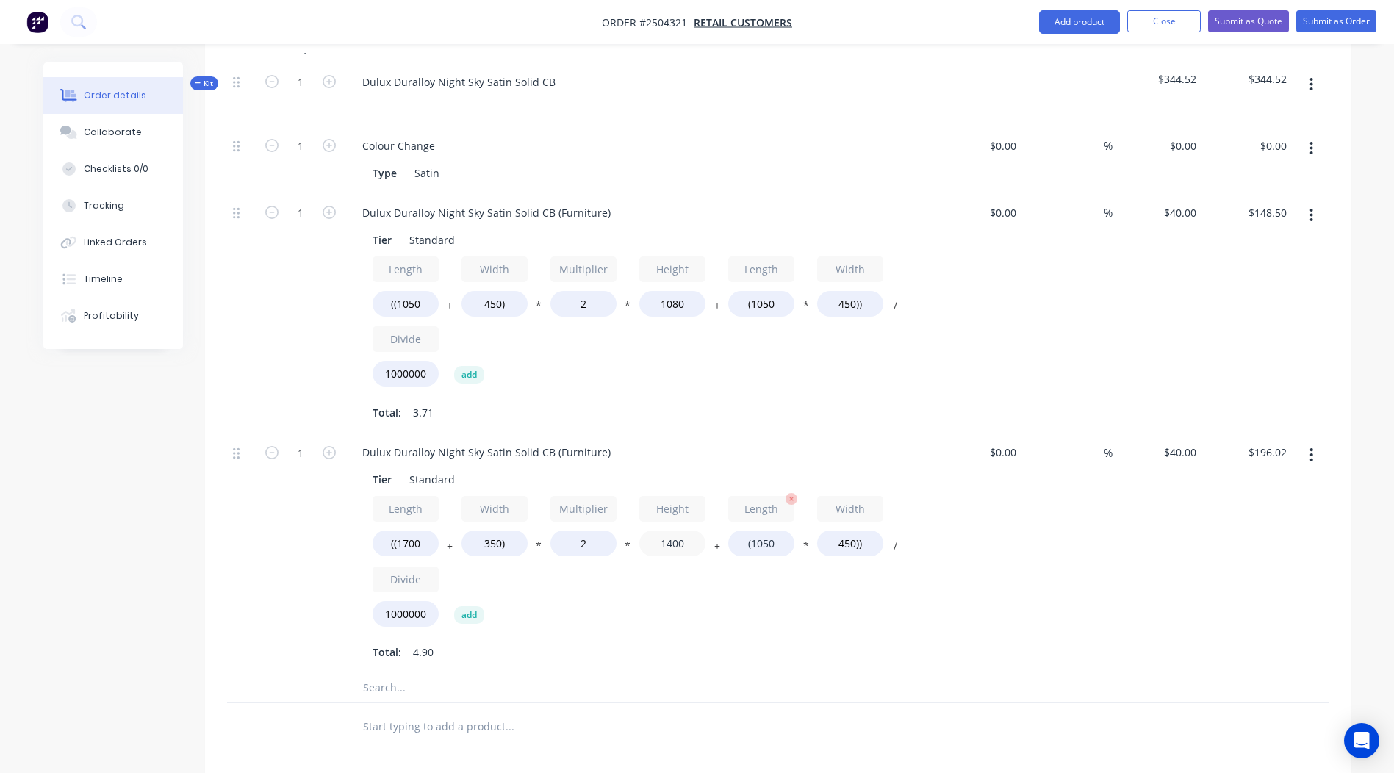
type input "1400"
type input "$248.50"
click at [778, 544] on input "(1050" at bounding box center [761, 544] width 66 height 26
type input "(1700"
type input "$260.20"
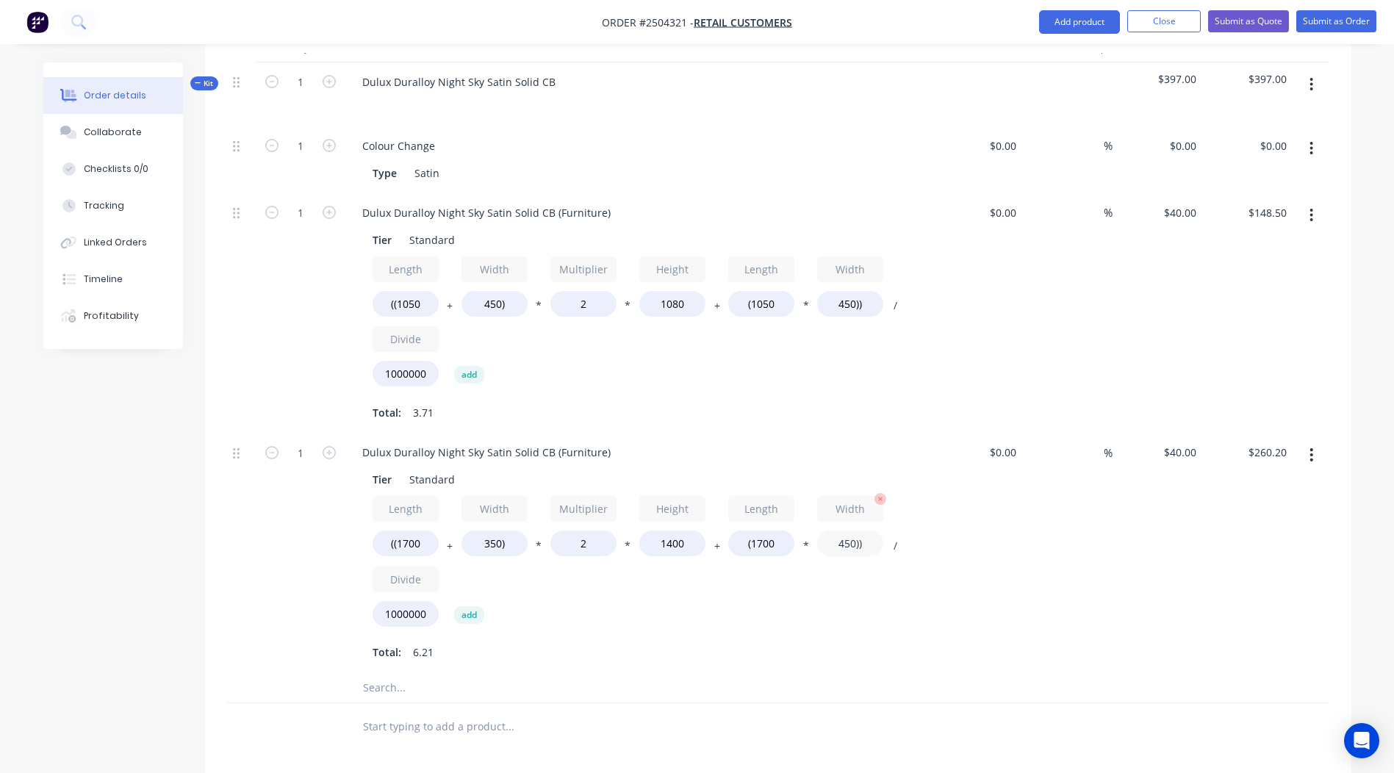
click at [847, 539] on input "450))" at bounding box center [850, 544] width 66 height 26
type input "350))"
type input "$253.40"
click at [1349, 552] on div "Qty Cost Markup Price Total Kit 1 Dulux Duralloy Night Sky Satin Solid CB $408.…" at bounding box center [778, 392] width 1147 height 718
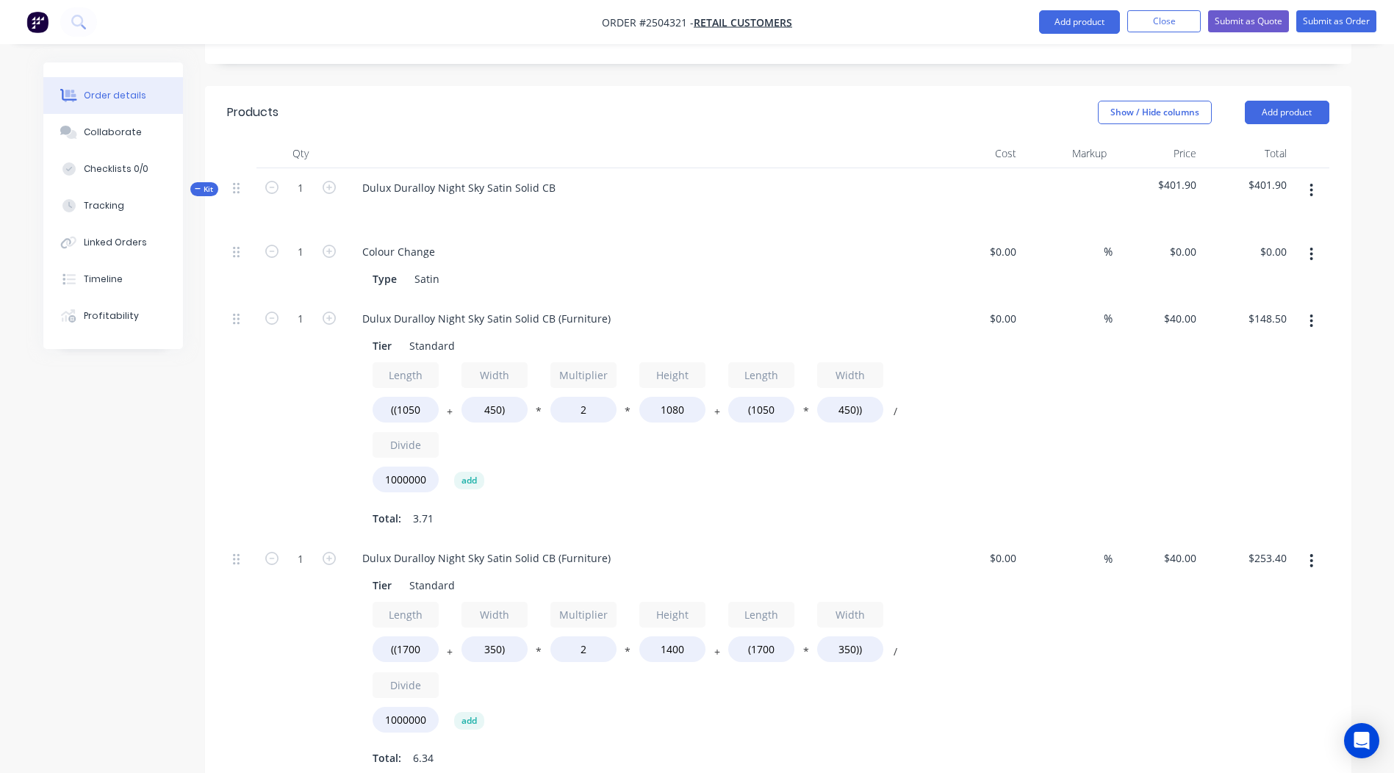
scroll to position [299, 0]
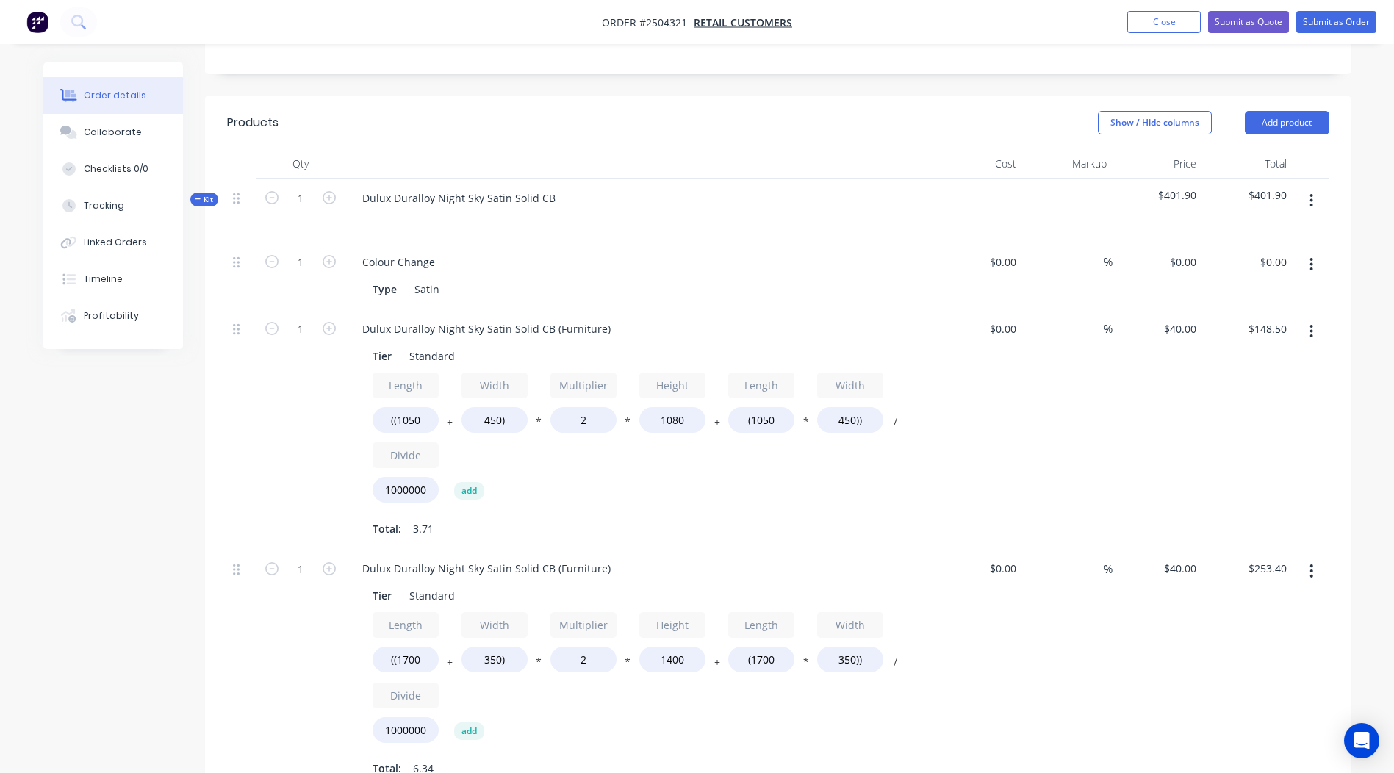
click at [1313, 195] on icon "button" at bounding box center [1312, 200] width 3 height 13
click at [1261, 246] on div "Add product to kit" at bounding box center [1259, 239] width 113 height 21
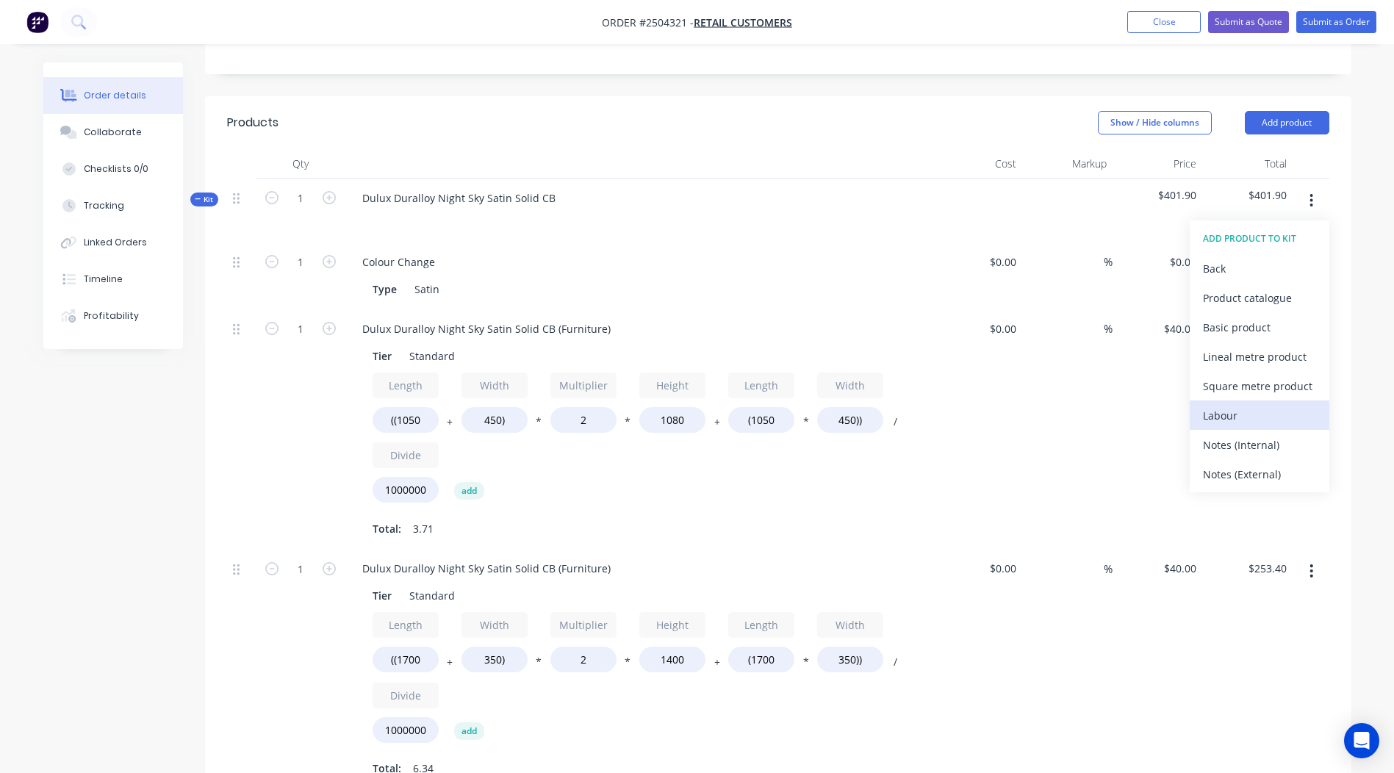
click at [1234, 423] on div "Labour" at bounding box center [1259, 415] width 113 height 21
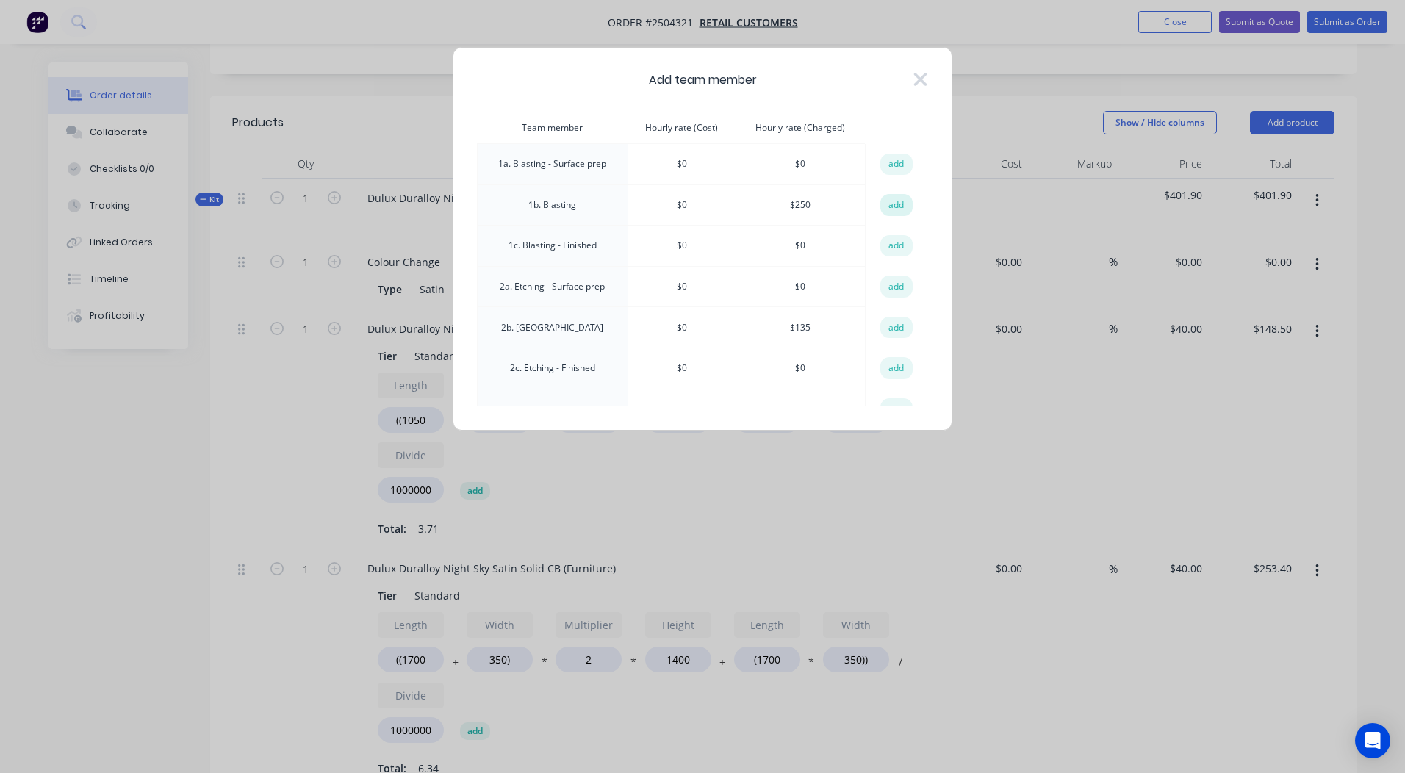
click at [898, 204] on button "add" at bounding box center [897, 205] width 32 height 22
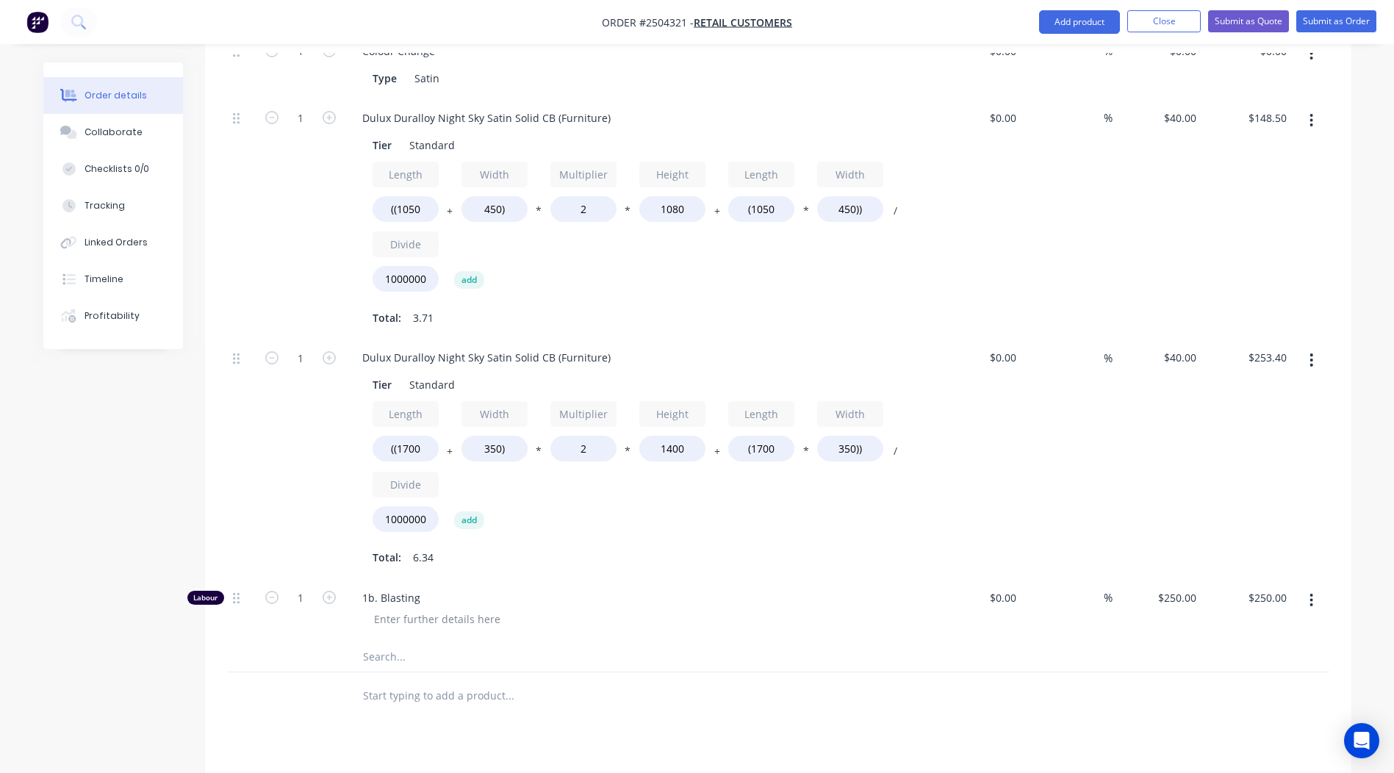
scroll to position [593, 0]
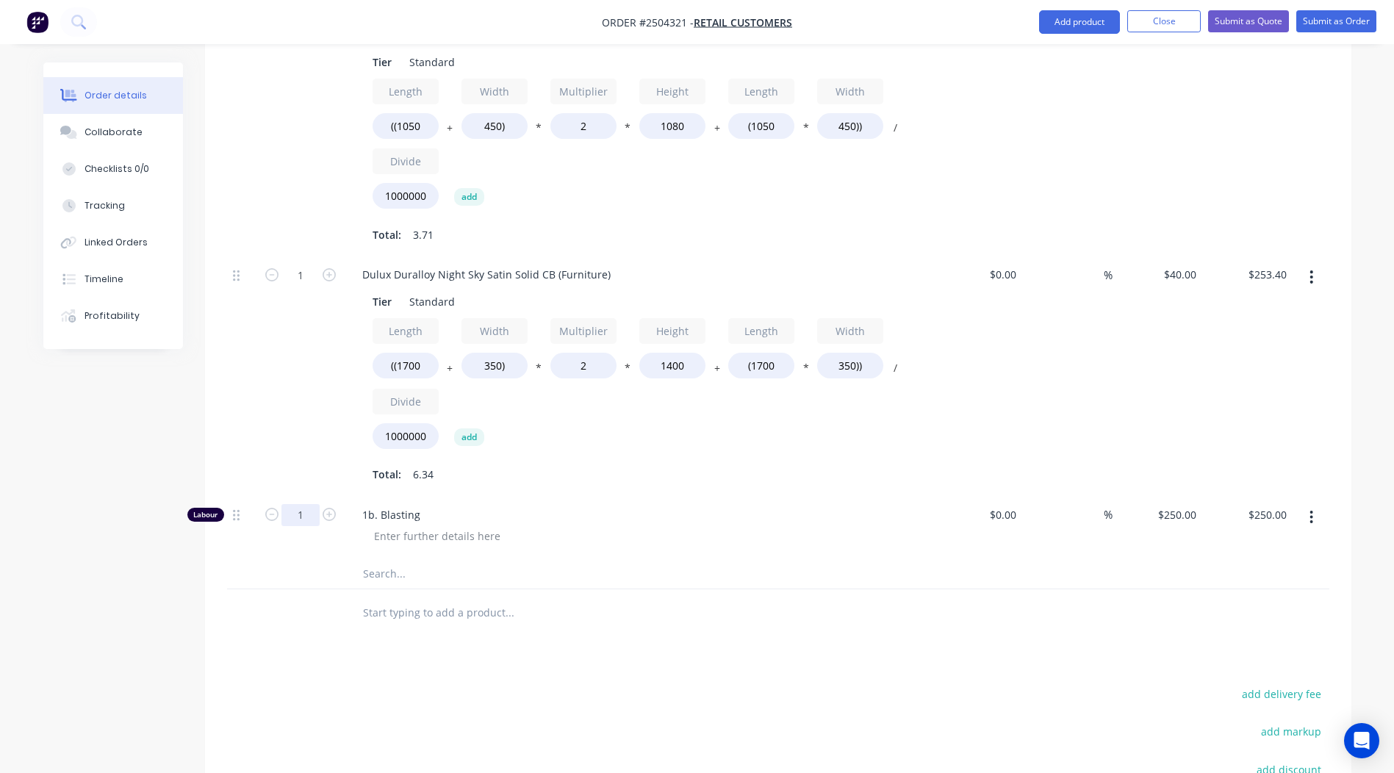
click at [309, 504] on input "1" at bounding box center [301, 515] width 38 height 22
type input "0.33"
type input "$82.50"
click at [1221, 643] on div "Products Show / Hide columns Add product Qty Cost Markup Price Total Kit 1 Dulu…" at bounding box center [778, 396] width 1147 height 1188
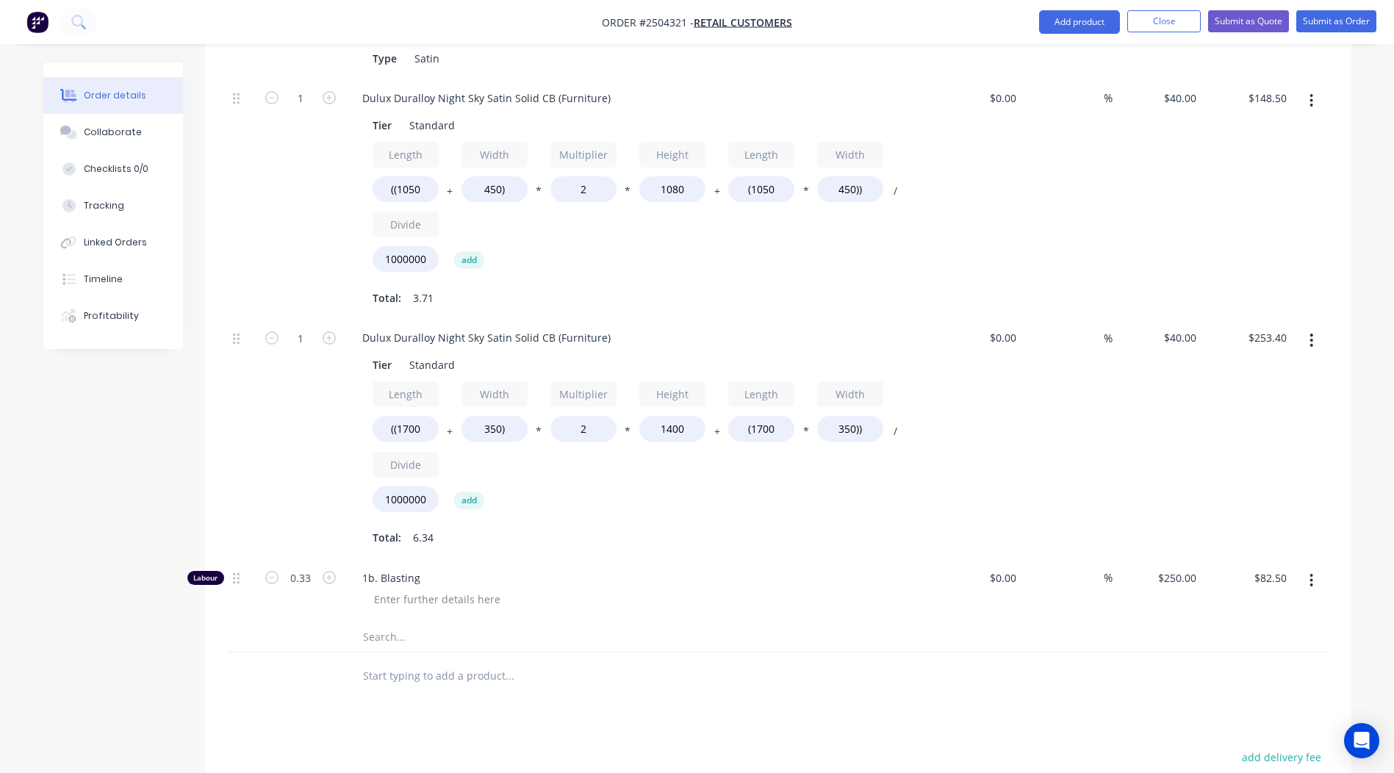
scroll to position [465, 0]
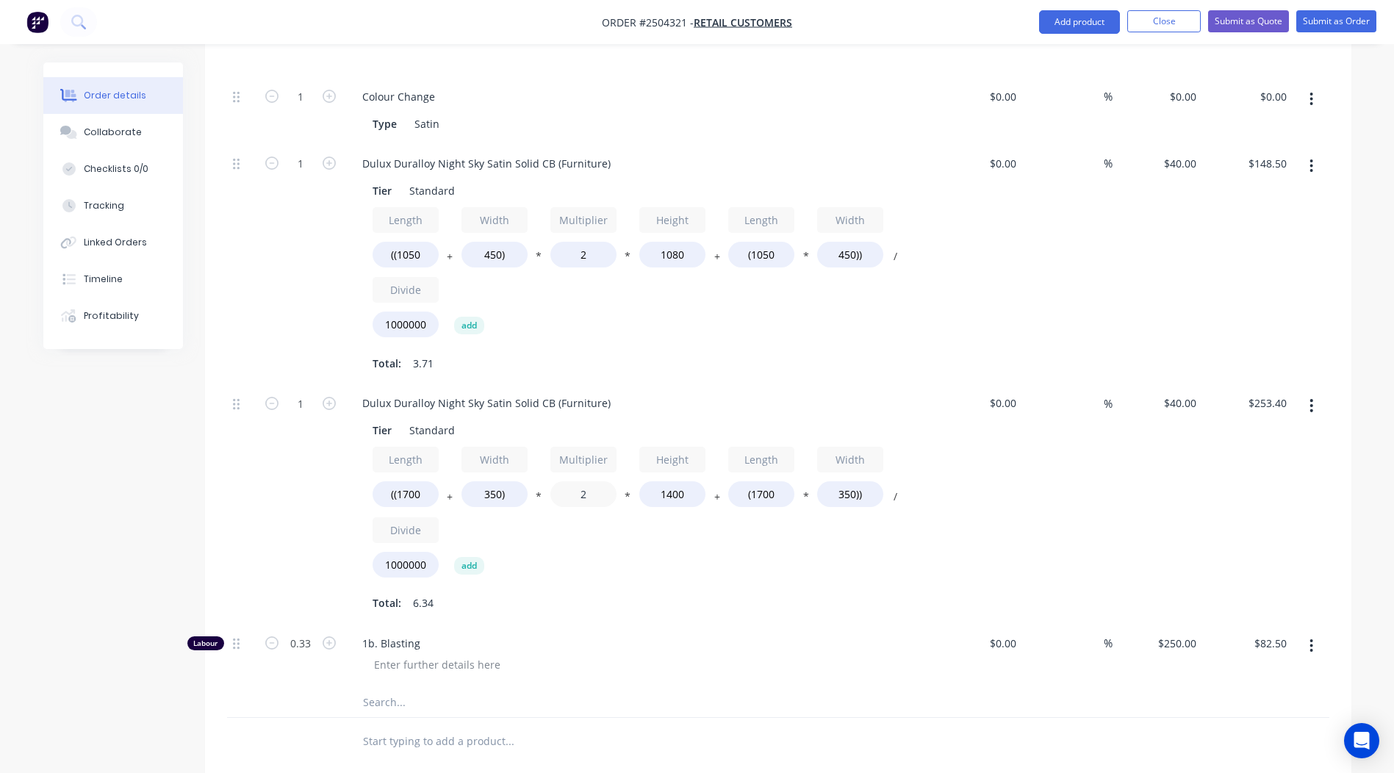
drag, startPoint x: 599, startPoint y: 489, endPoint x: 111, endPoint y: 513, distance: 488.7
click at [215, 523] on div "Qty Cost Markup Price Total Kit 1 Dulux Duralloy Night Sky Satin Solid CB $484.…" at bounding box center [778, 375] width 1147 height 782
type input "1.2"
type input "$161.56"
click at [1369, 472] on div "Order details Collaborate Checklists 0/0 Tracking Linked Orders Timeline Profit…" at bounding box center [697, 337] width 1394 height 1605
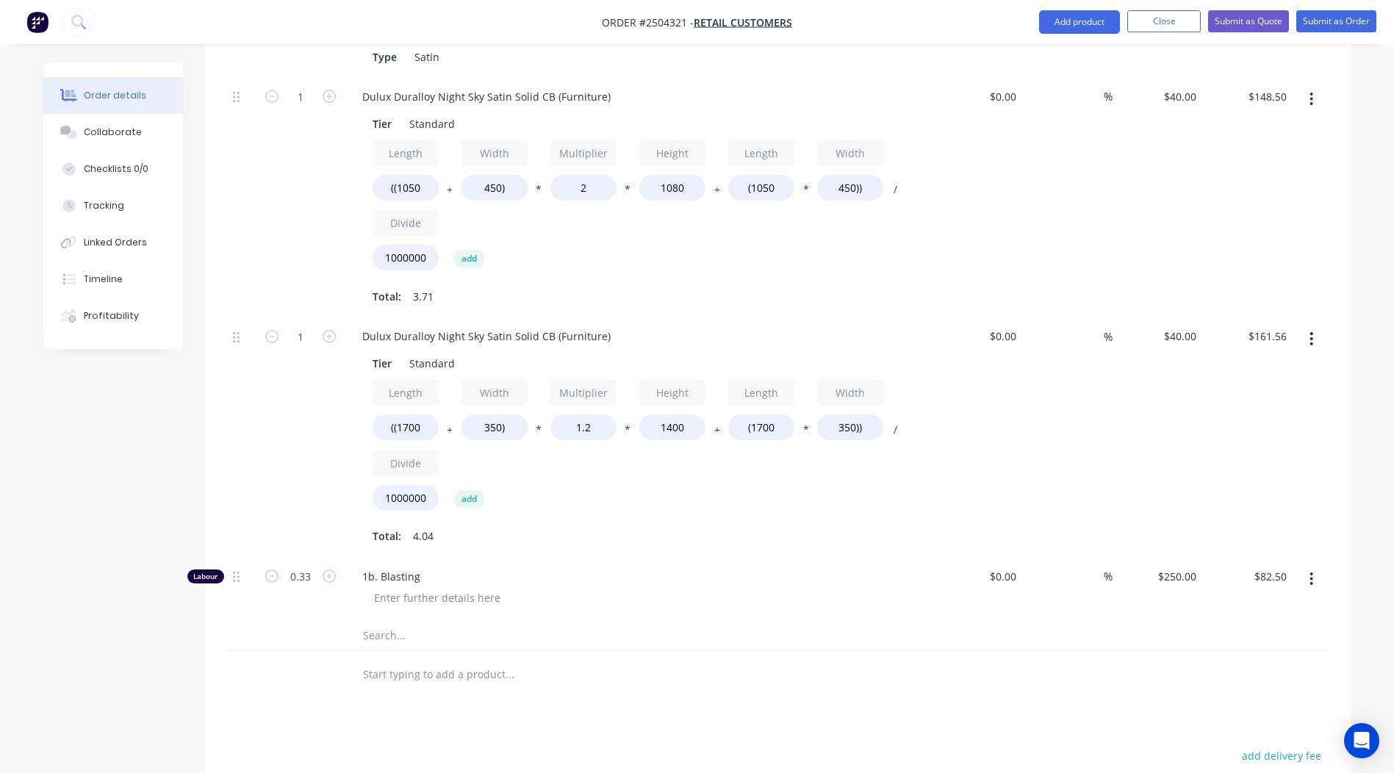
scroll to position [500, 0]
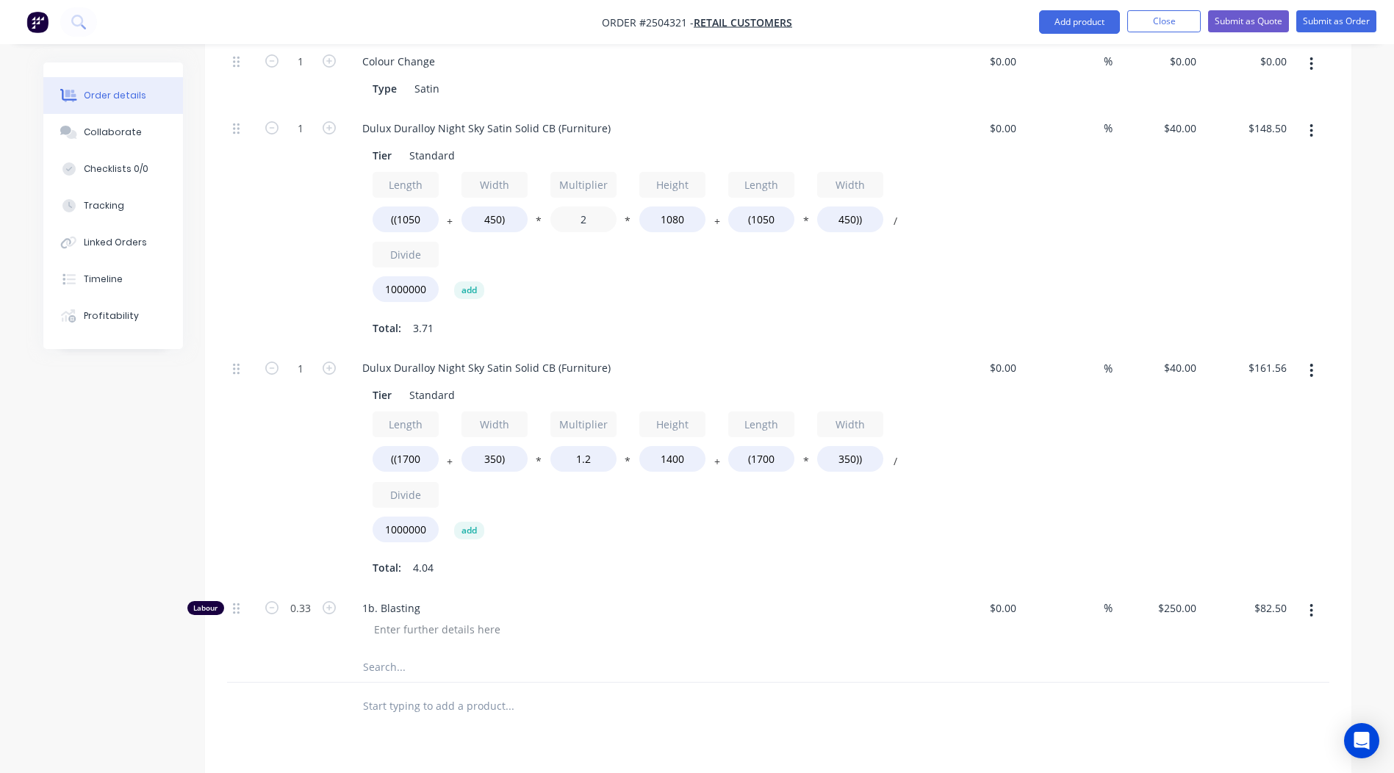
drag, startPoint x: 419, startPoint y: 236, endPoint x: 171, endPoint y: 232, distance: 248.5
click at [345, 236] on div "Dulux Duralloy Night Sky Satin Solid CB (Furniture) Tier Standard Length ((1050…" at bounding box center [639, 229] width 588 height 240
type input "1.2"
click at [1295, 312] on div at bounding box center [1311, 229] width 37 height 240
type input "$96.66"
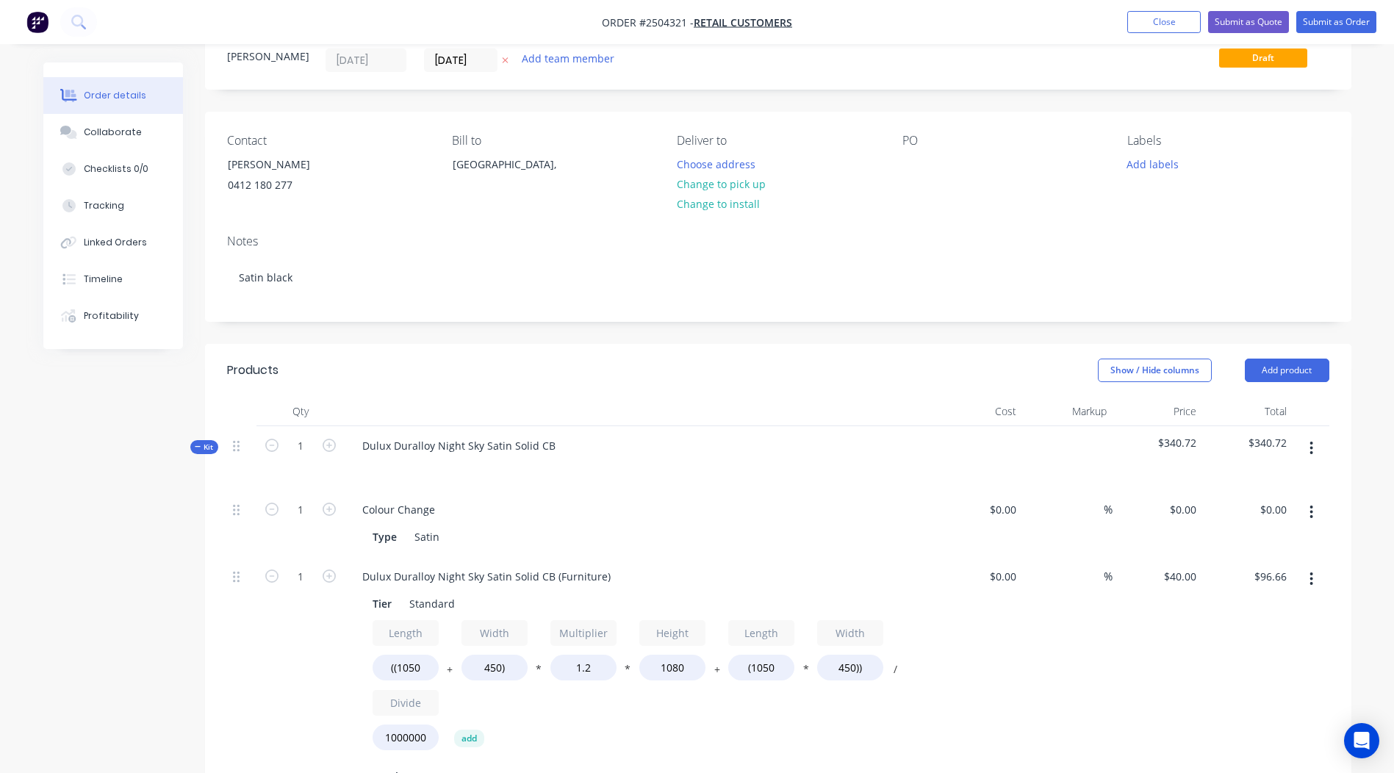
scroll to position [0, 0]
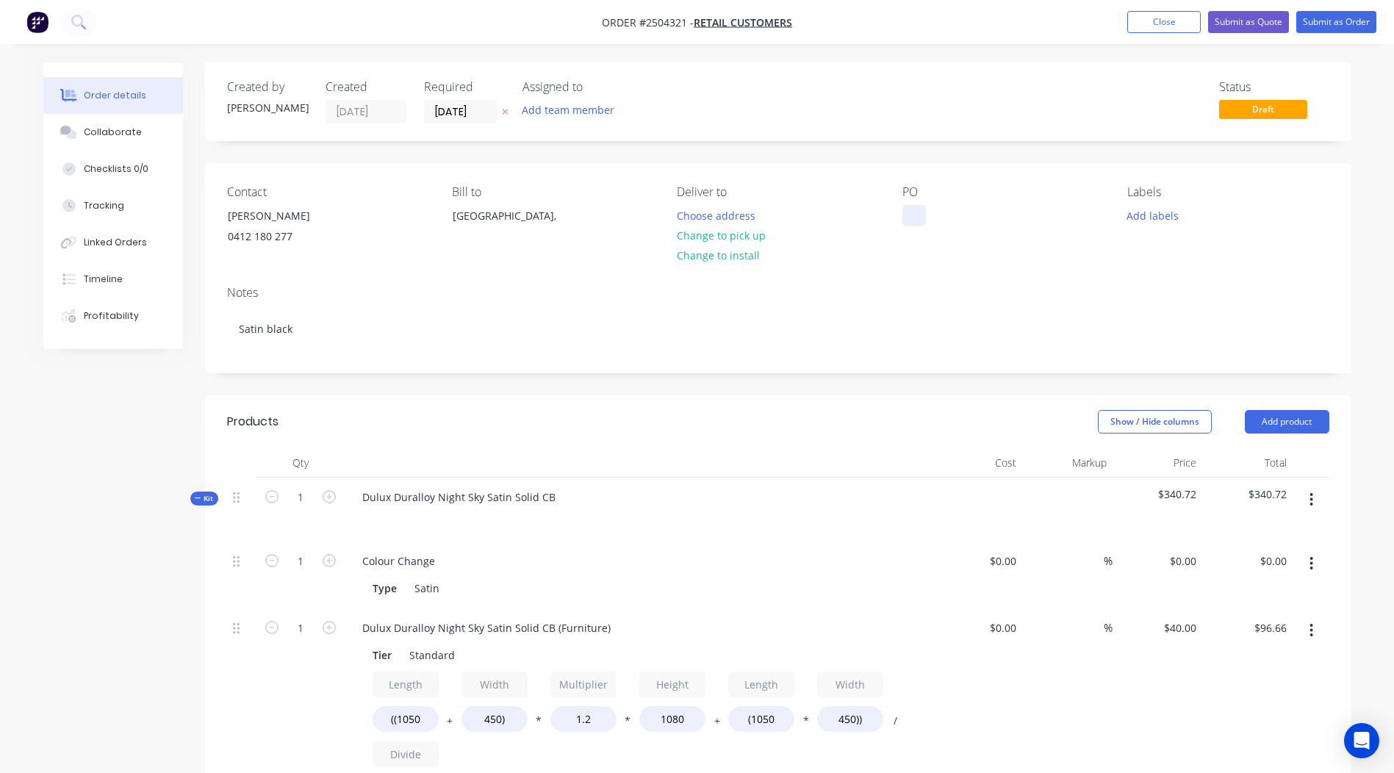
click at [910, 220] on div at bounding box center [915, 215] width 24 height 21
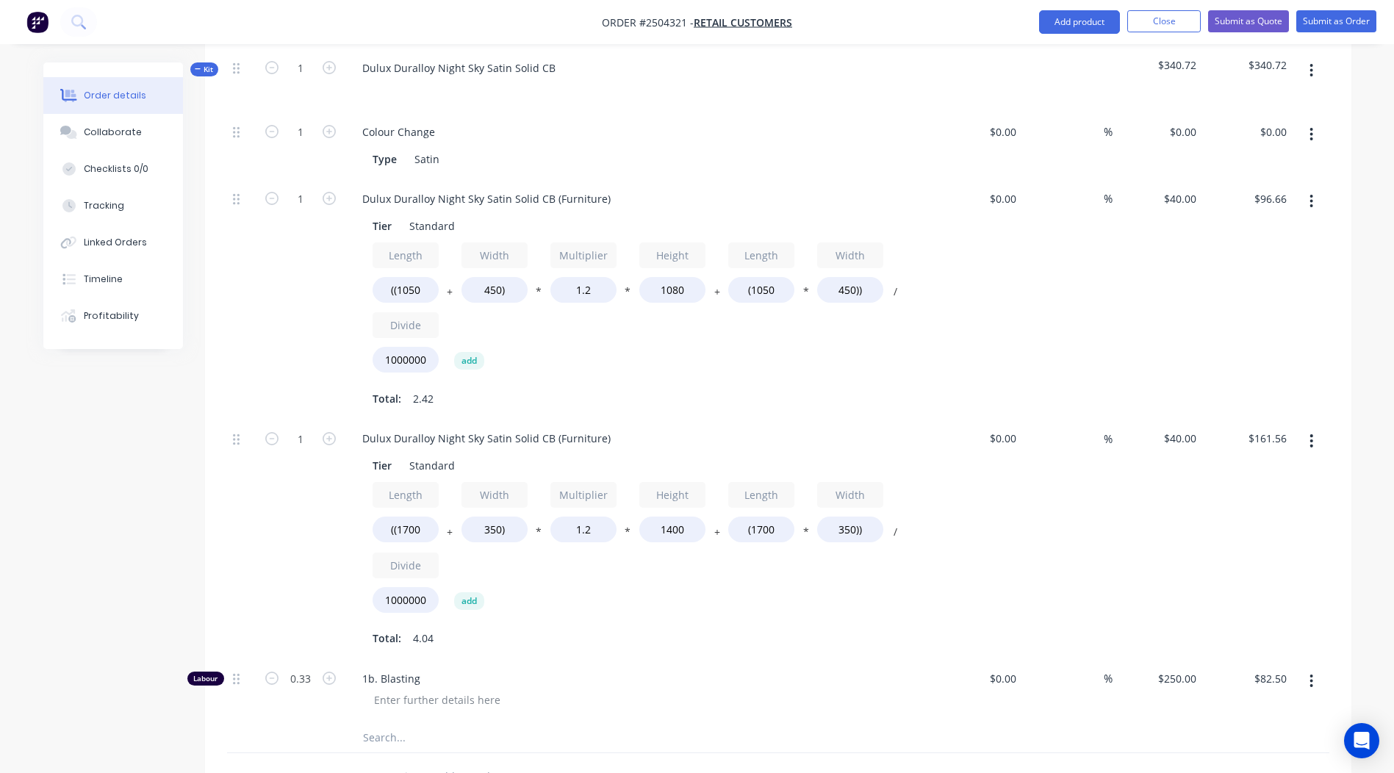
scroll to position [441, 0]
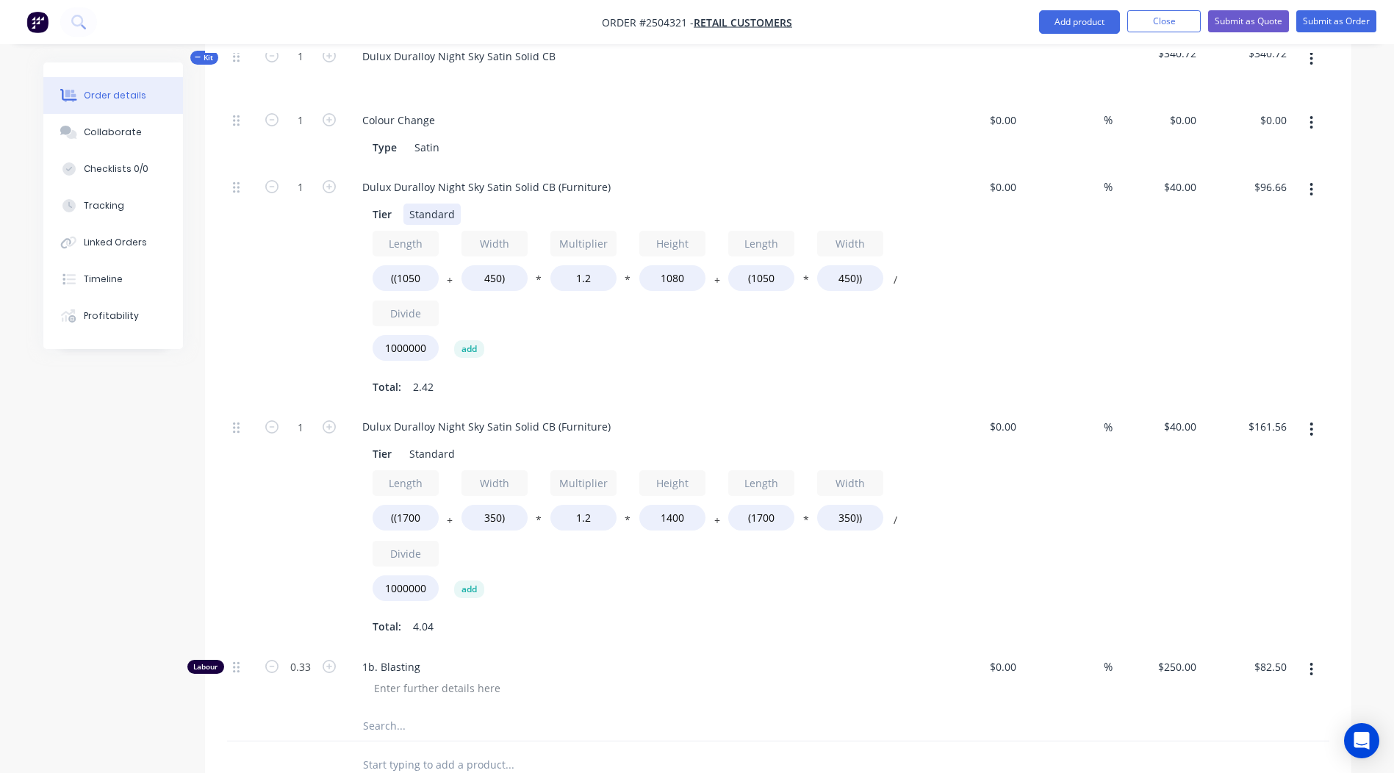
click at [537, 201] on div "Tier Standard Length ((1050 + Width 450) * Multiplier 1.2 * Height 1080 + Lengt…" at bounding box center [639, 300] width 576 height 198
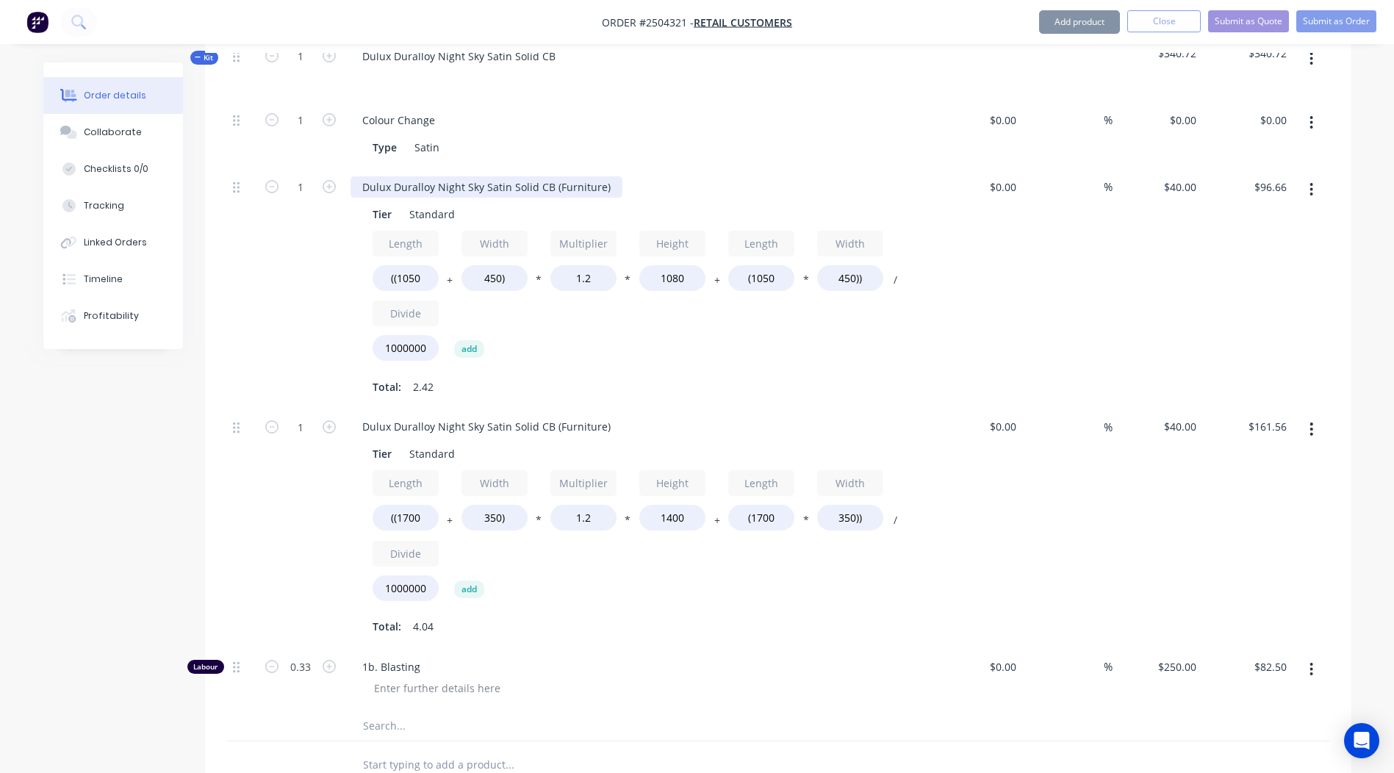
click at [537, 183] on div "Dulux Duralloy Night Sky Satin Solid CB (Furniture)" at bounding box center [487, 186] width 272 height 21
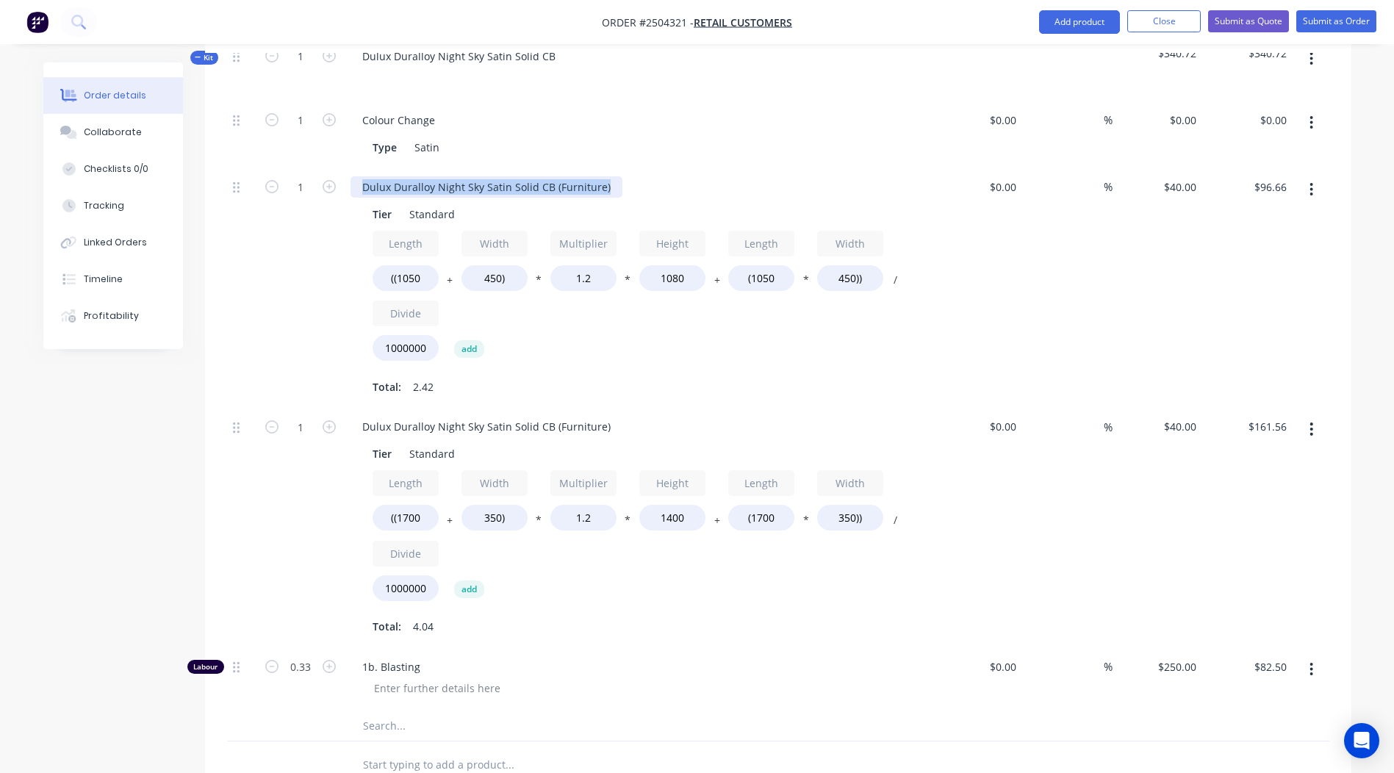
click at [537, 183] on div "Dulux Duralloy Night Sky Satin Solid CB (Furniture)" at bounding box center [487, 186] width 272 height 21
drag, startPoint x: 424, startPoint y: 188, endPoint x: 309, endPoint y: 176, distance: 115.3
click at [309, 176] on div "1 Small shelf Tier Standard Length ((1050 + Width 450) * Multiplier 1.2 * Heigh…" at bounding box center [778, 288] width 1103 height 240
copy div "Small shelf"
click at [446, 427] on div "Dulux Duralloy Night Sky Satin Solid CB (Furniture)" at bounding box center [487, 426] width 272 height 21
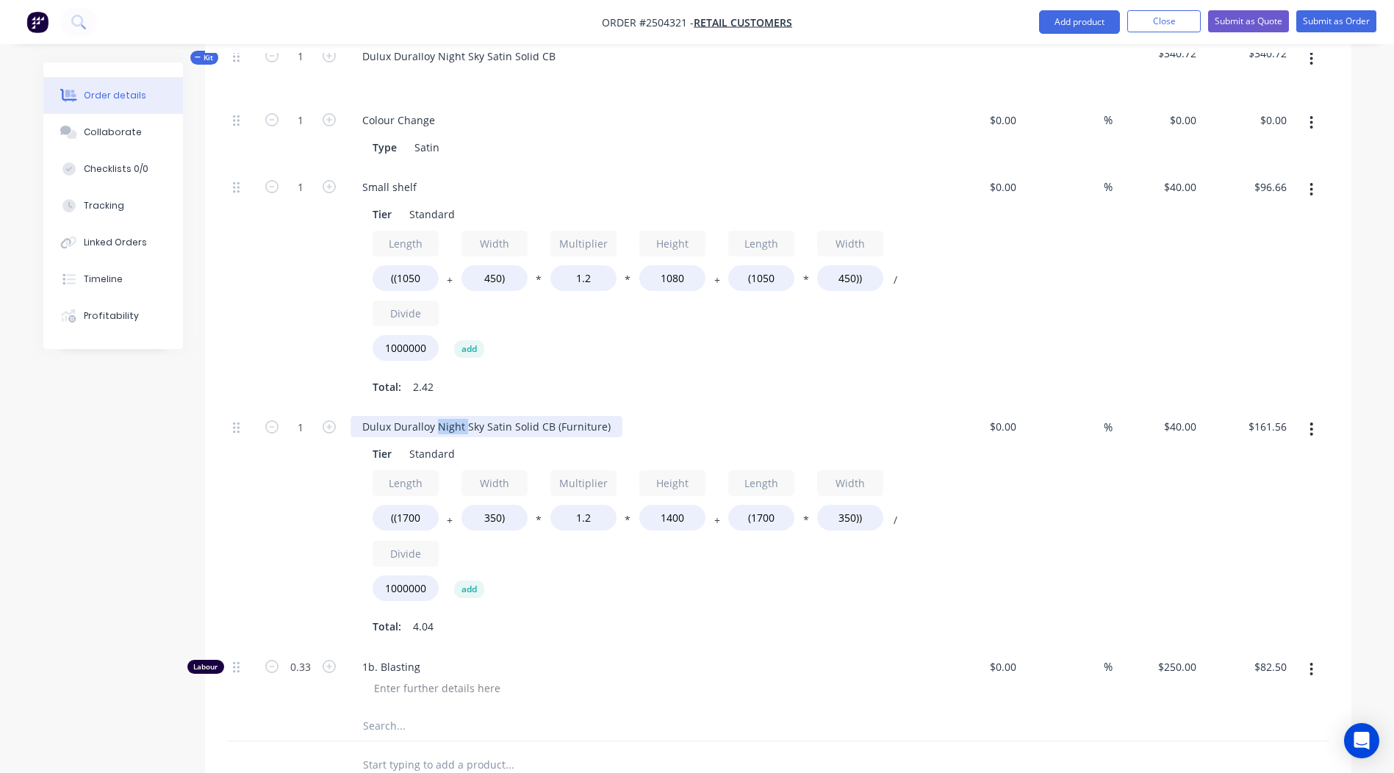
click at [446, 427] on div "Dulux Duralloy Night Sky Satin Solid CB (Furniture)" at bounding box center [487, 426] width 272 height 21
paste div
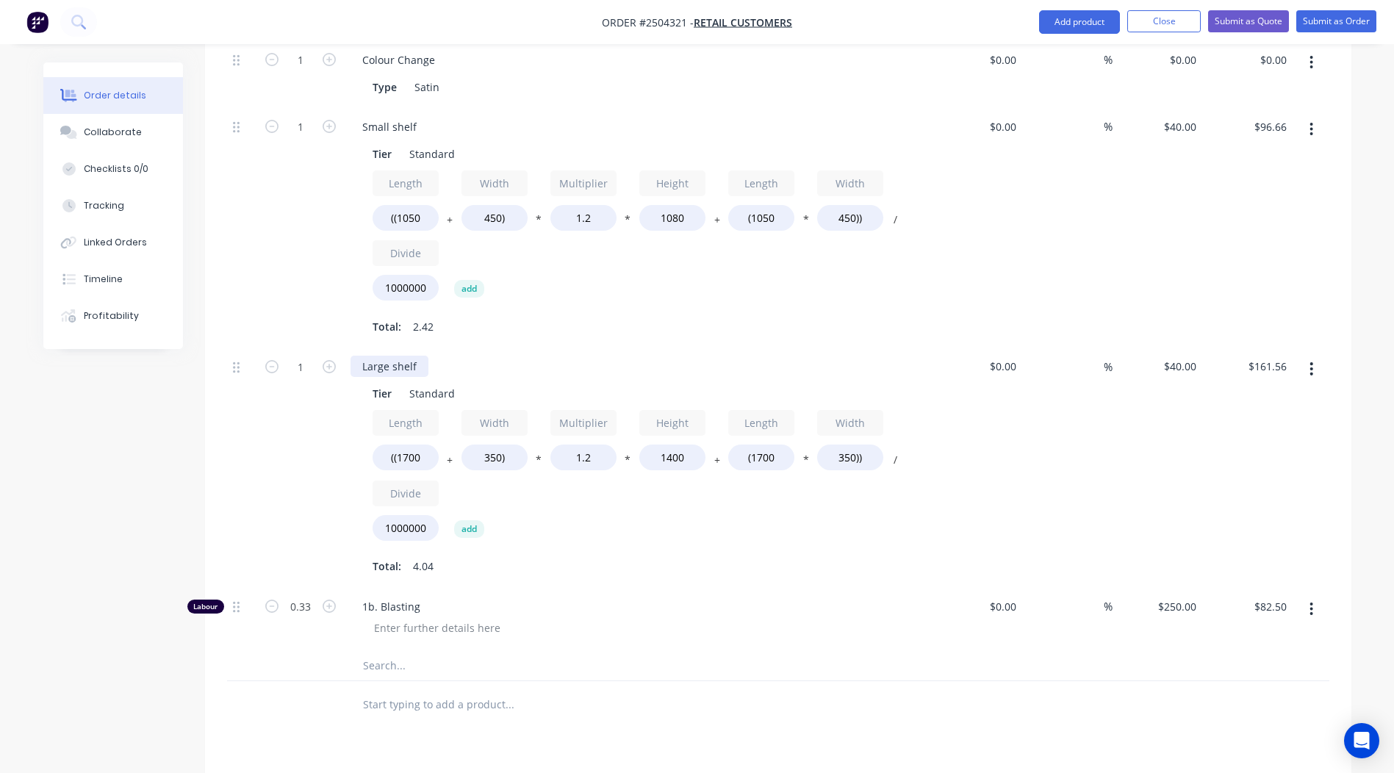
scroll to position [515, 0]
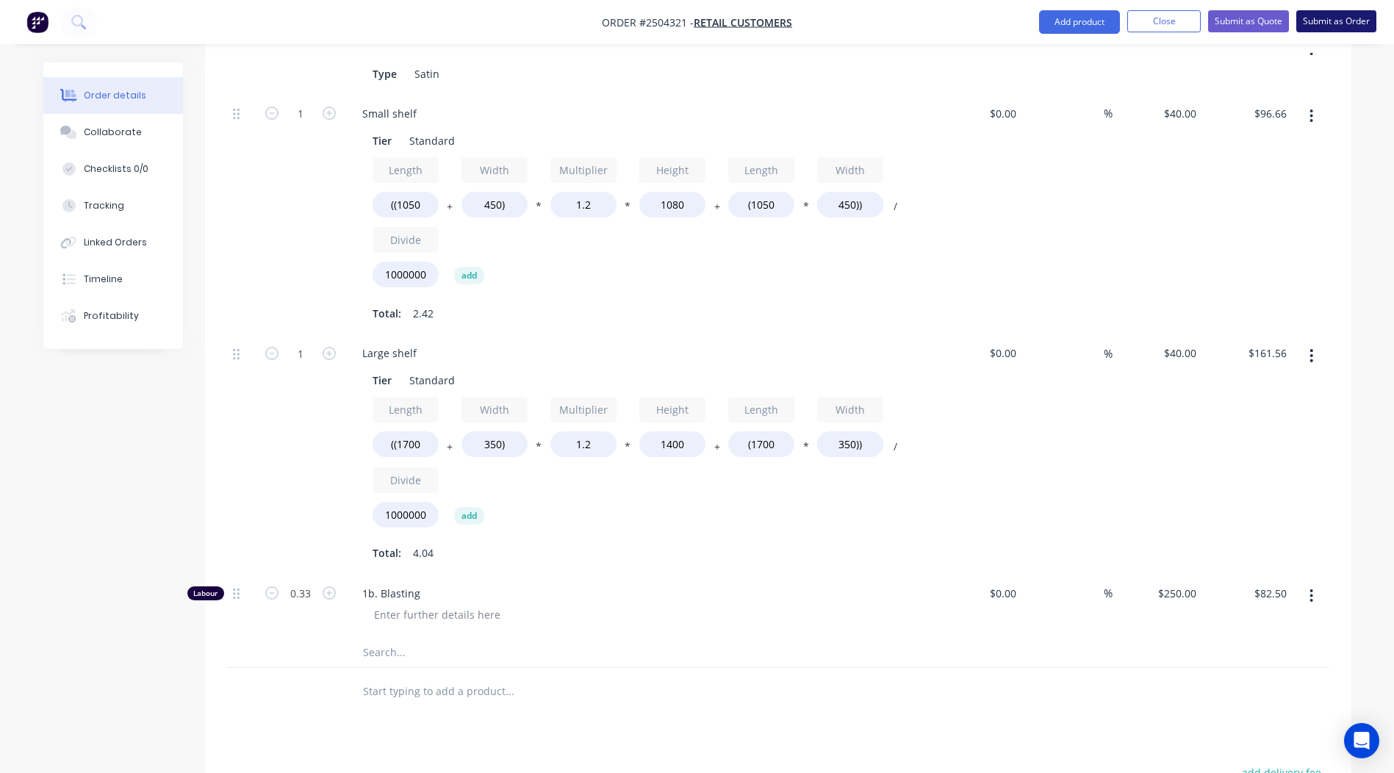
click at [1353, 26] on button "Submit as Order" at bounding box center [1337, 21] width 80 height 22
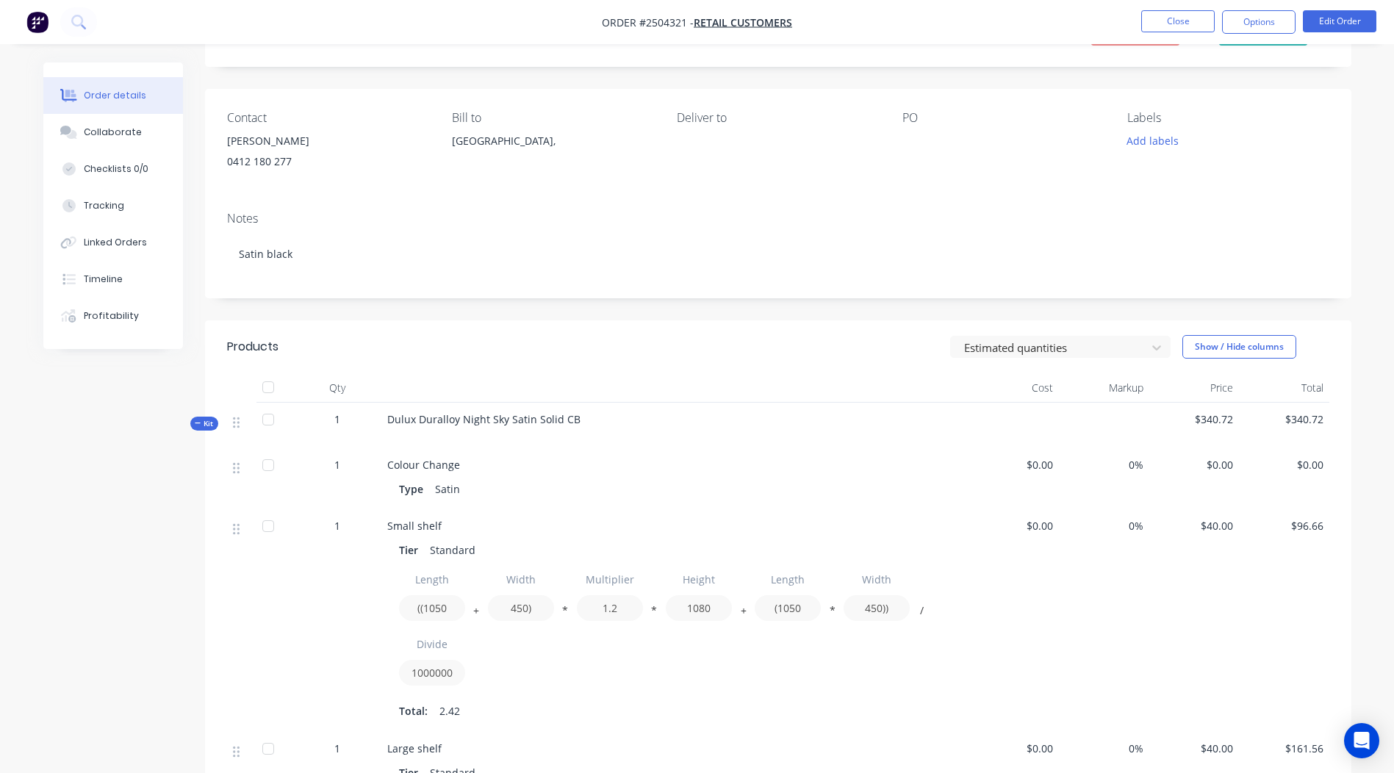
scroll to position [0, 0]
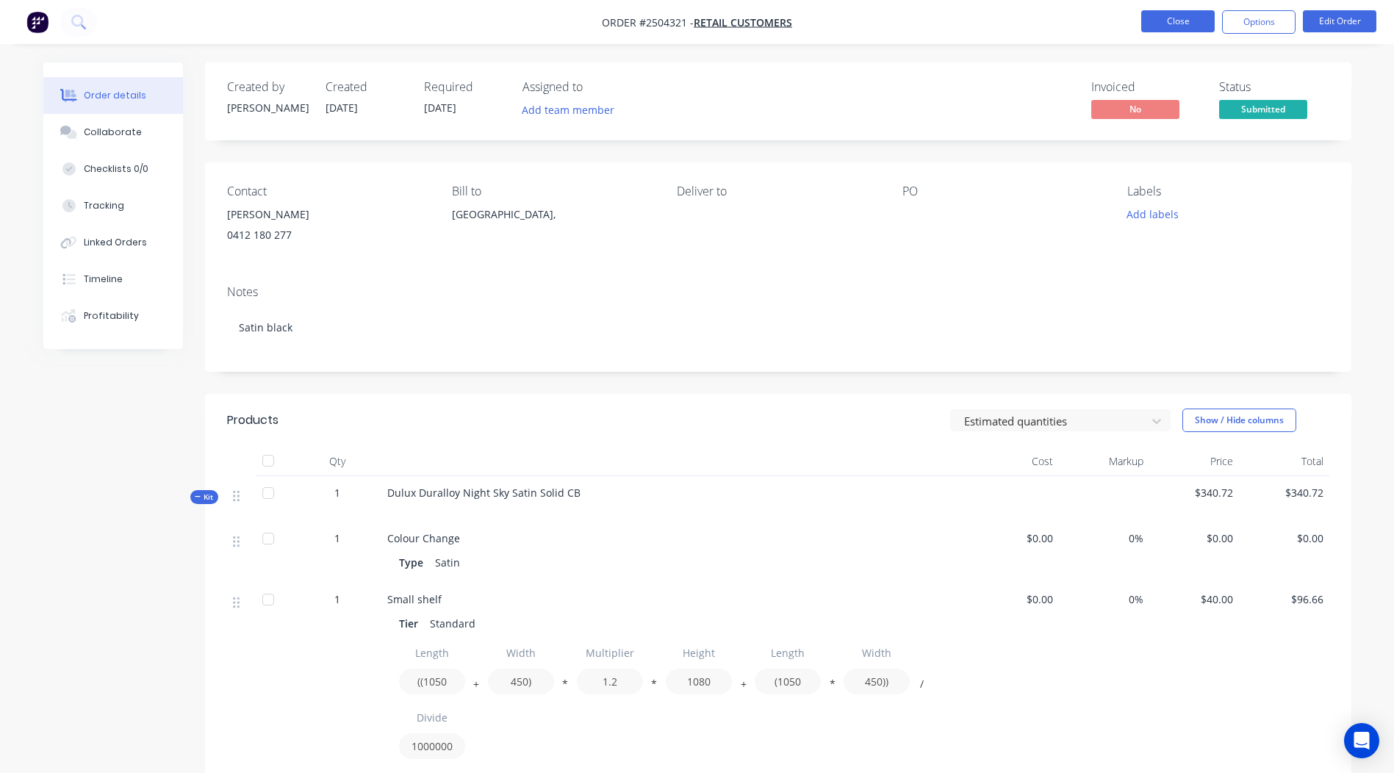
click at [1180, 24] on button "Close" at bounding box center [1179, 21] width 74 height 22
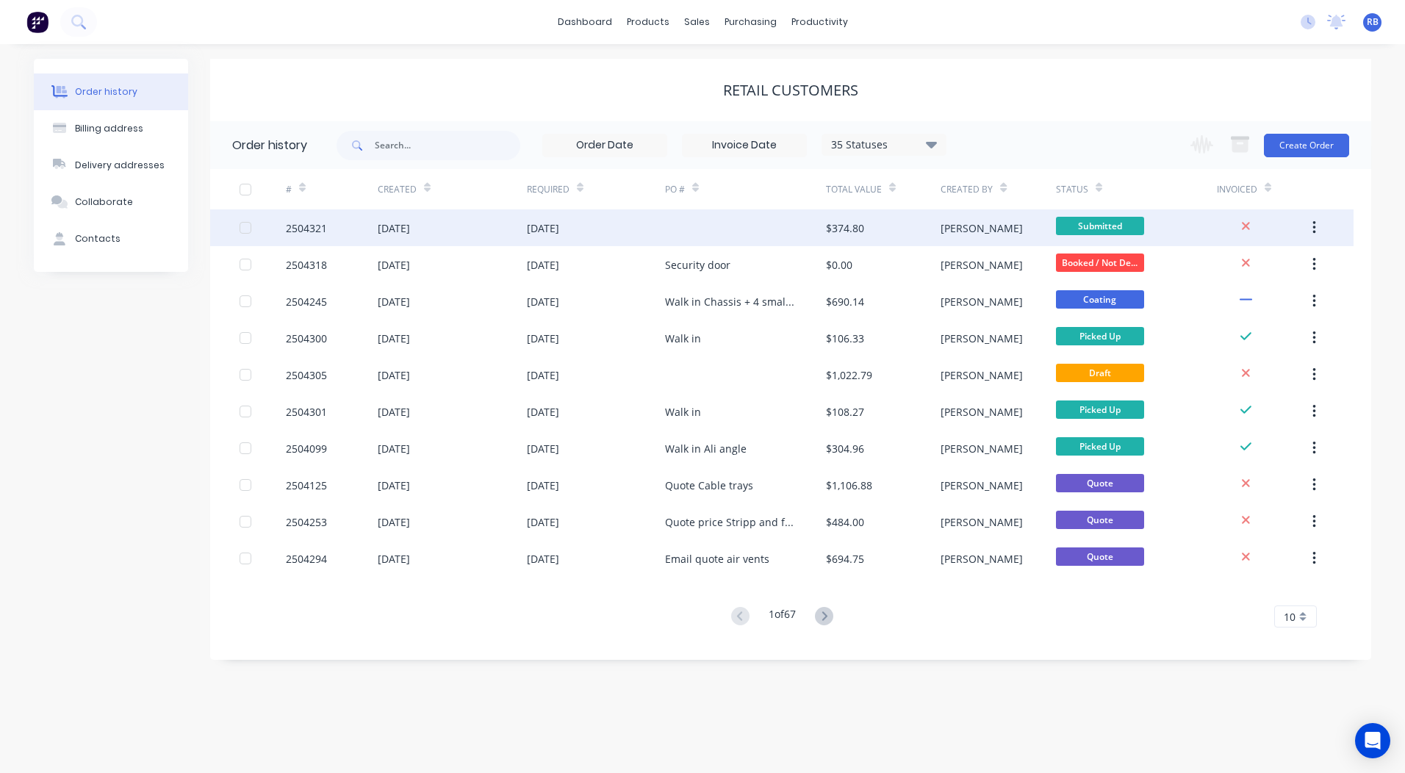
click at [637, 229] on div "[DATE]" at bounding box center [596, 228] width 138 height 37
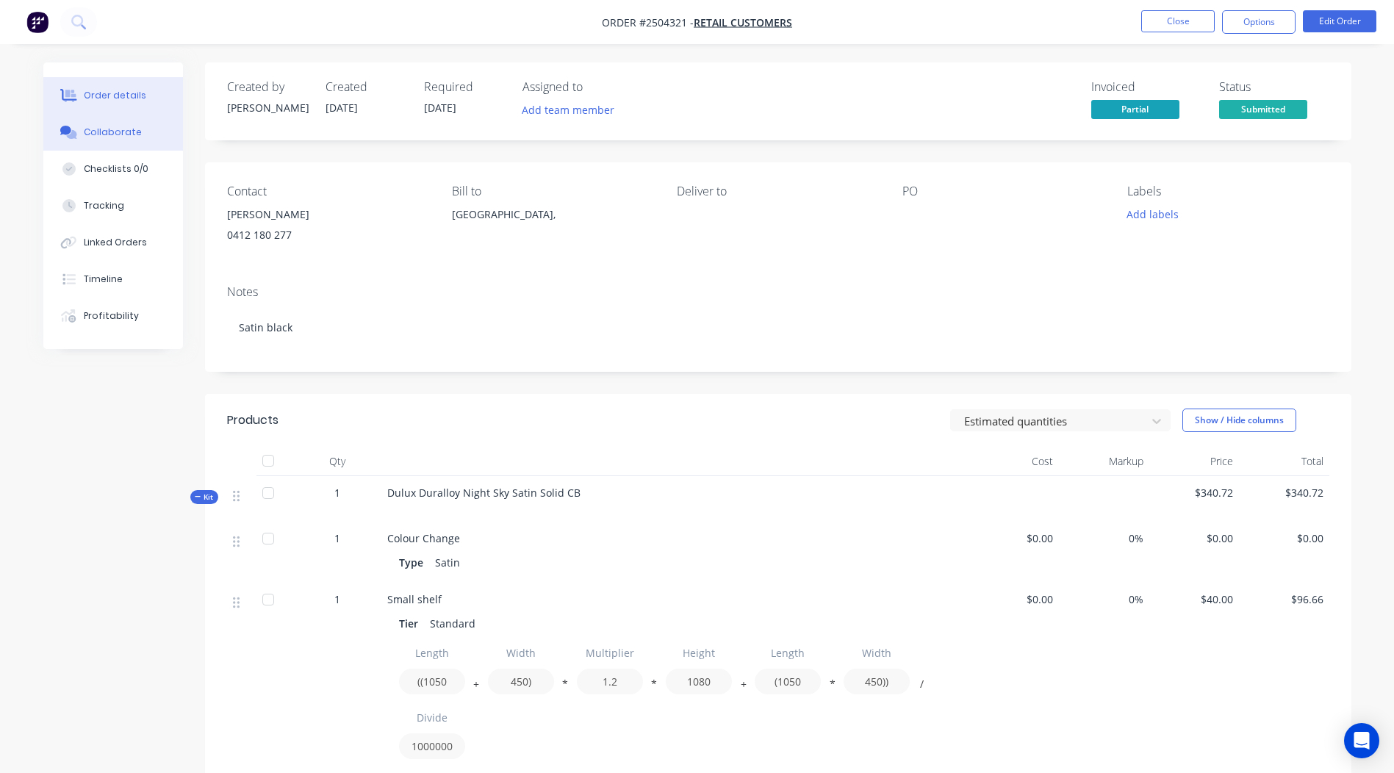
click at [149, 133] on button "Collaborate" at bounding box center [113, 132] width 140 height 37
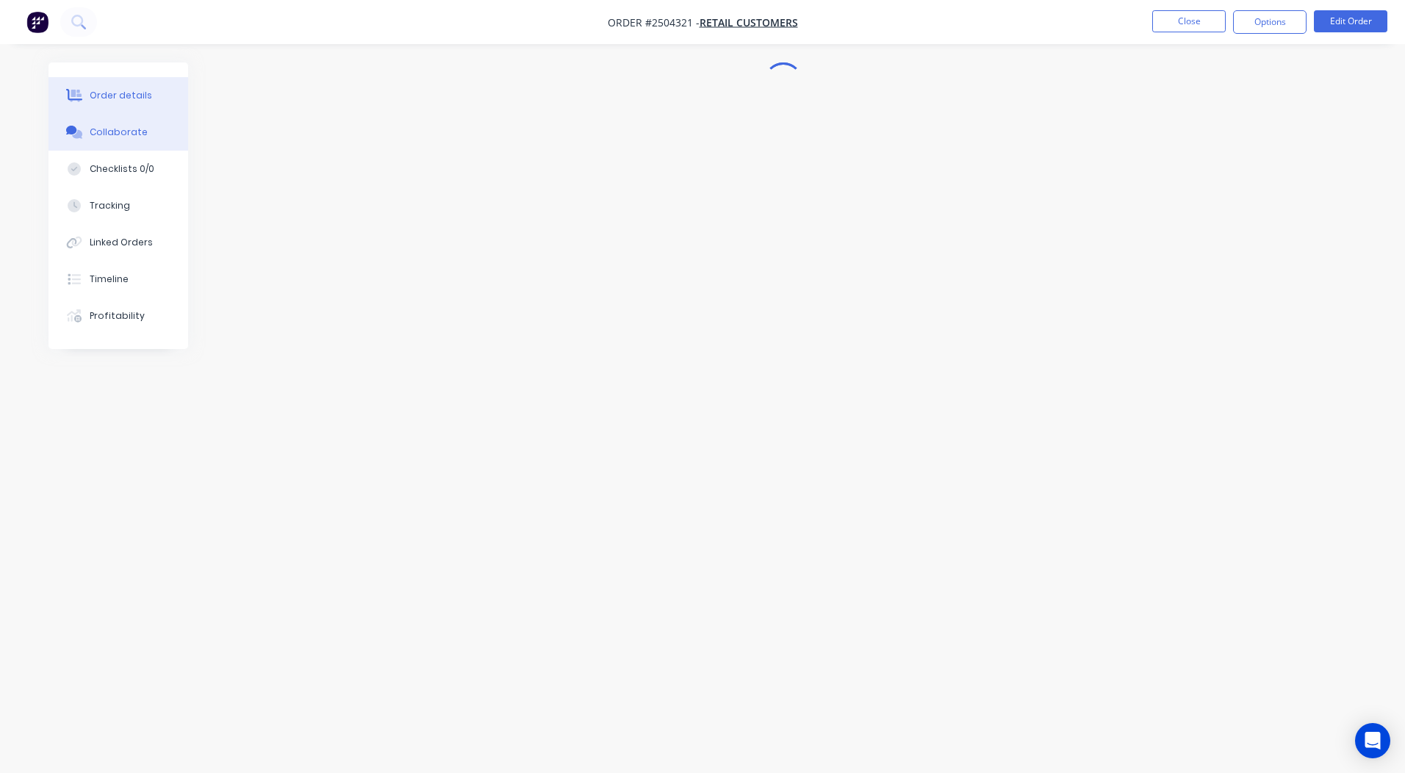
click at [123, 91] on div "Order details" at bounding box center [121, 95] width 62 height 13
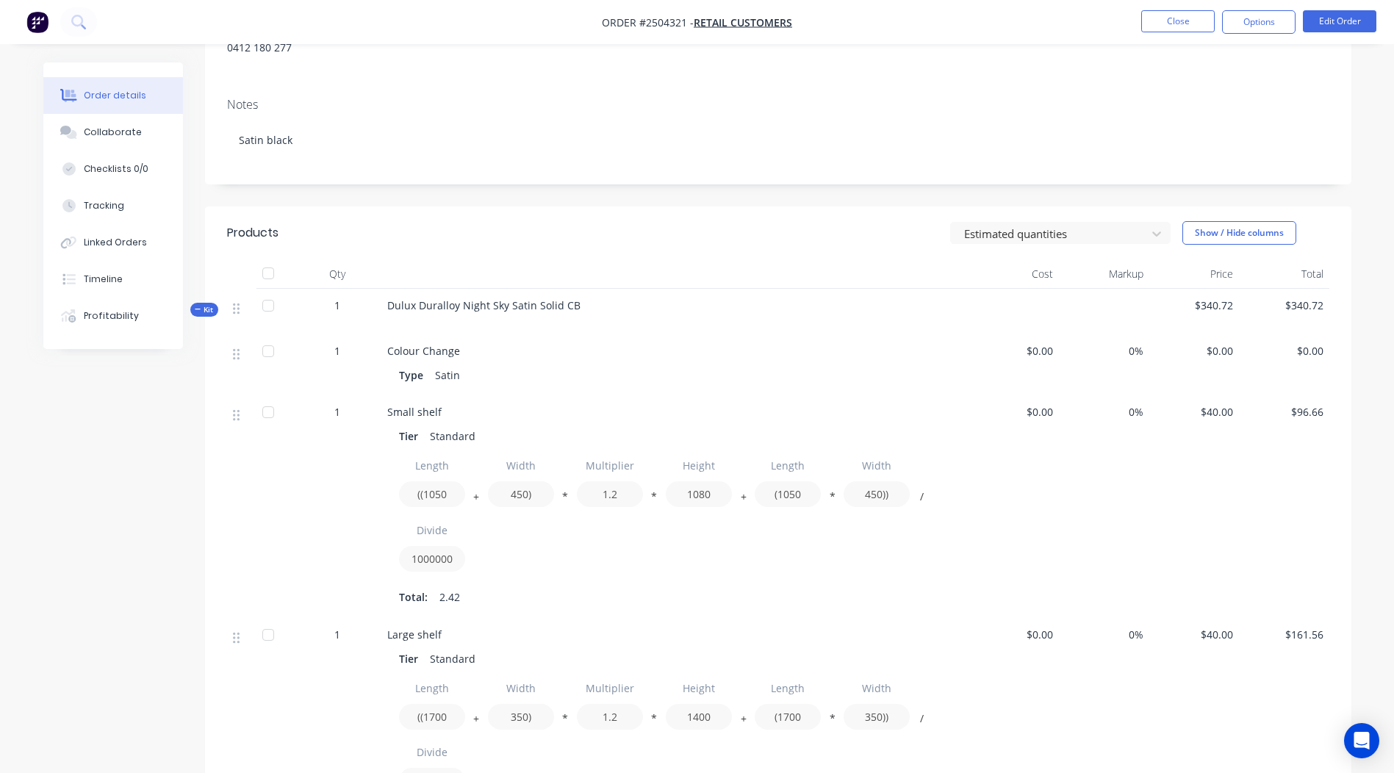
scroll to position [221, 0]
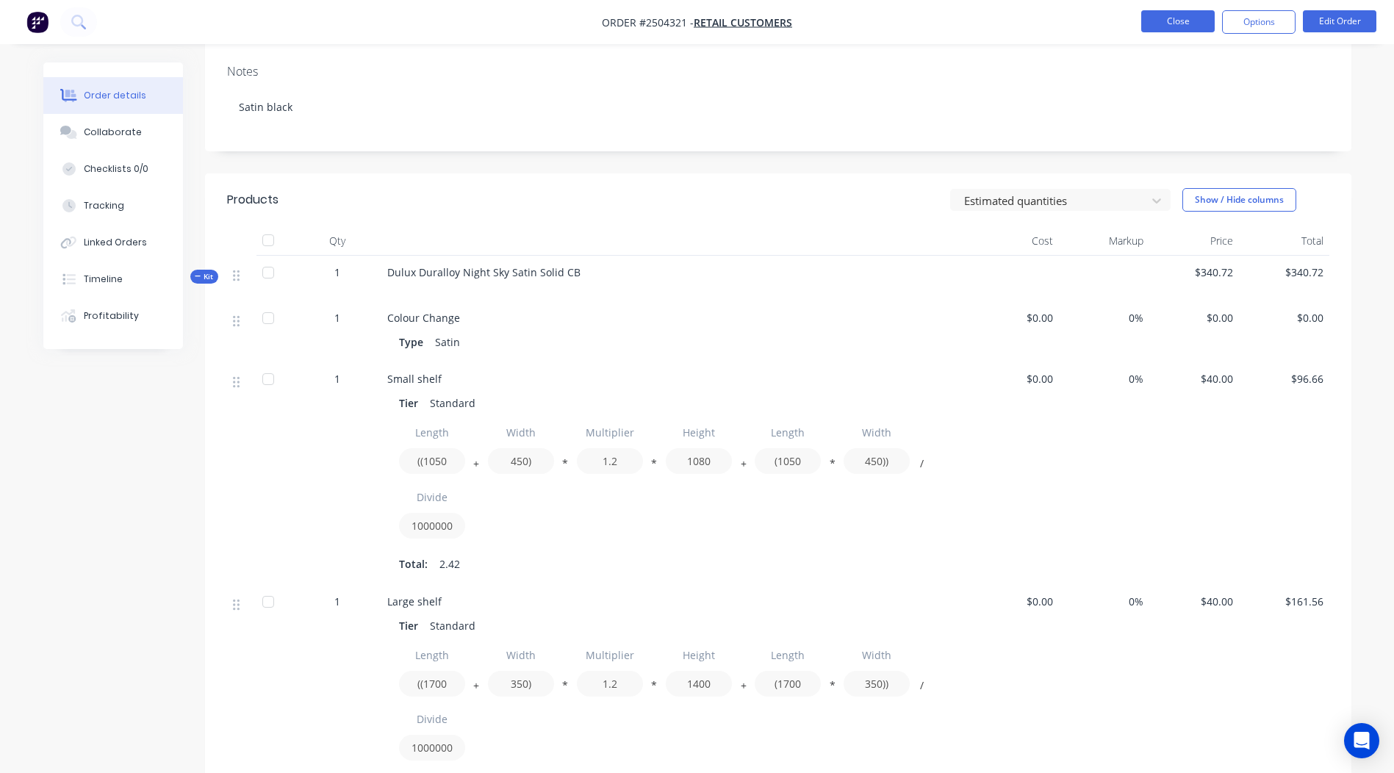
click at [1162, 23] on button "Close" at bounding box center [1179, 21] width 74 height 22
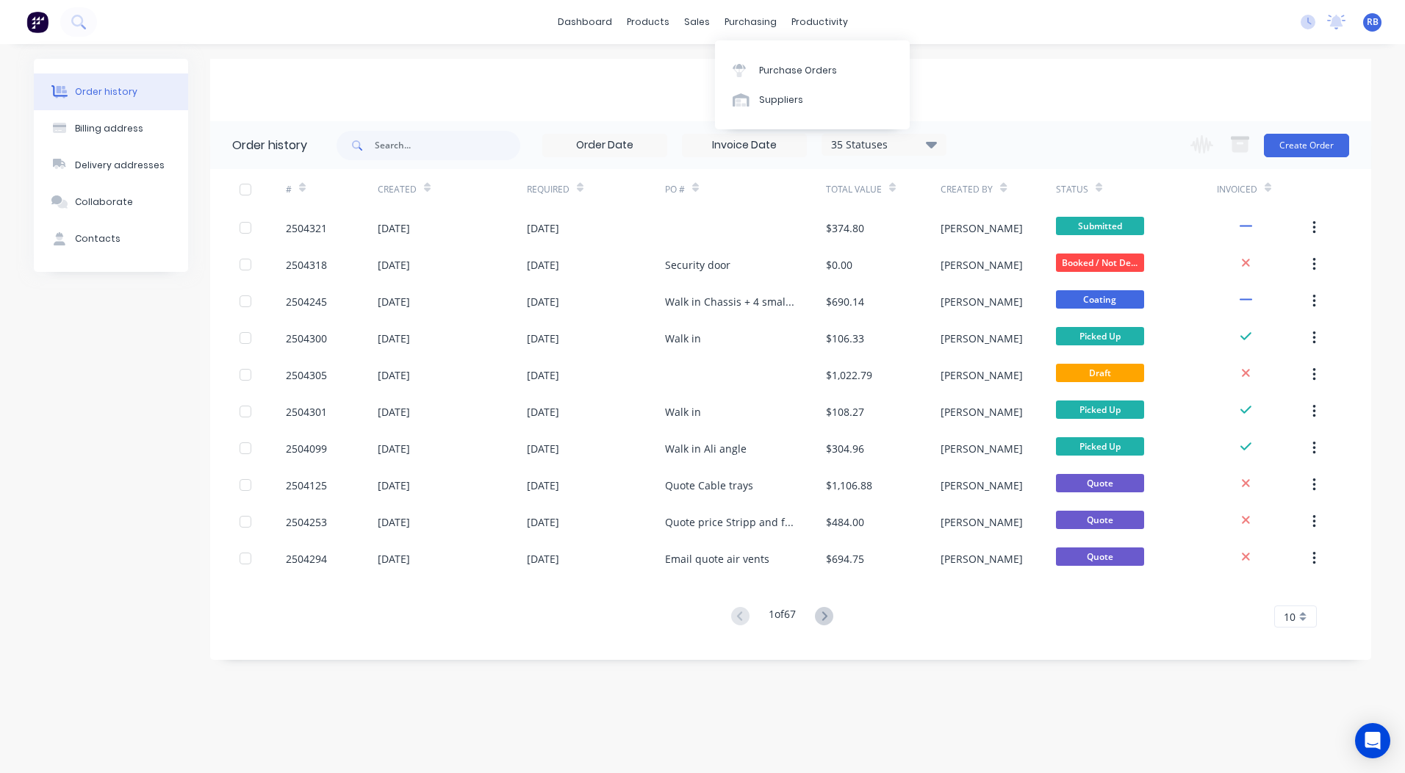
click at [979, 50] on div "Order history Billing address Delivery addresses Collaborate Contacts Retail Cu…" at bounding box center [702, 408] width 1405 height 729
click at [730, 71] on div "Sales Orders" at bounding box center [751, 70] width 60 height 13
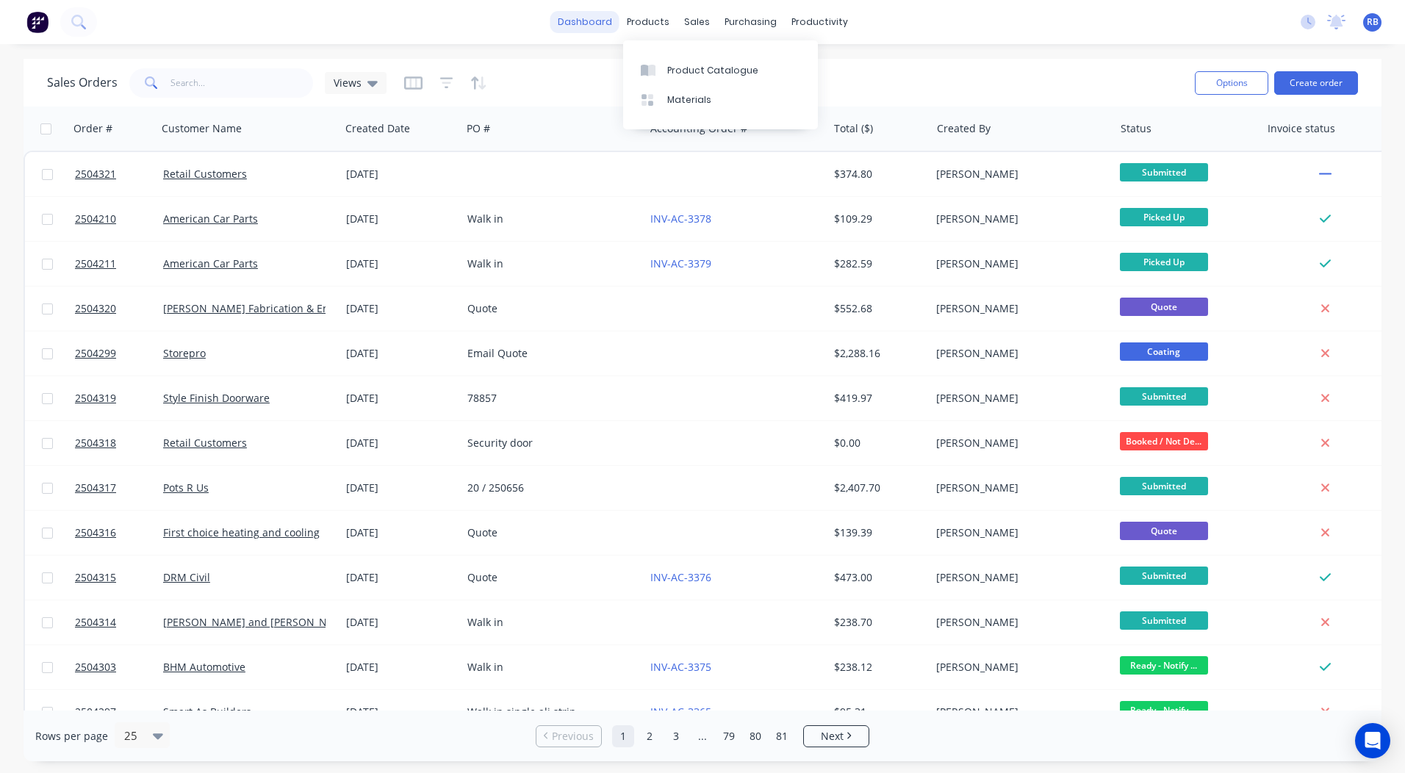
click at [601, 15] on link "dashboard" at bounding box center [585, 22] width 69 height 22
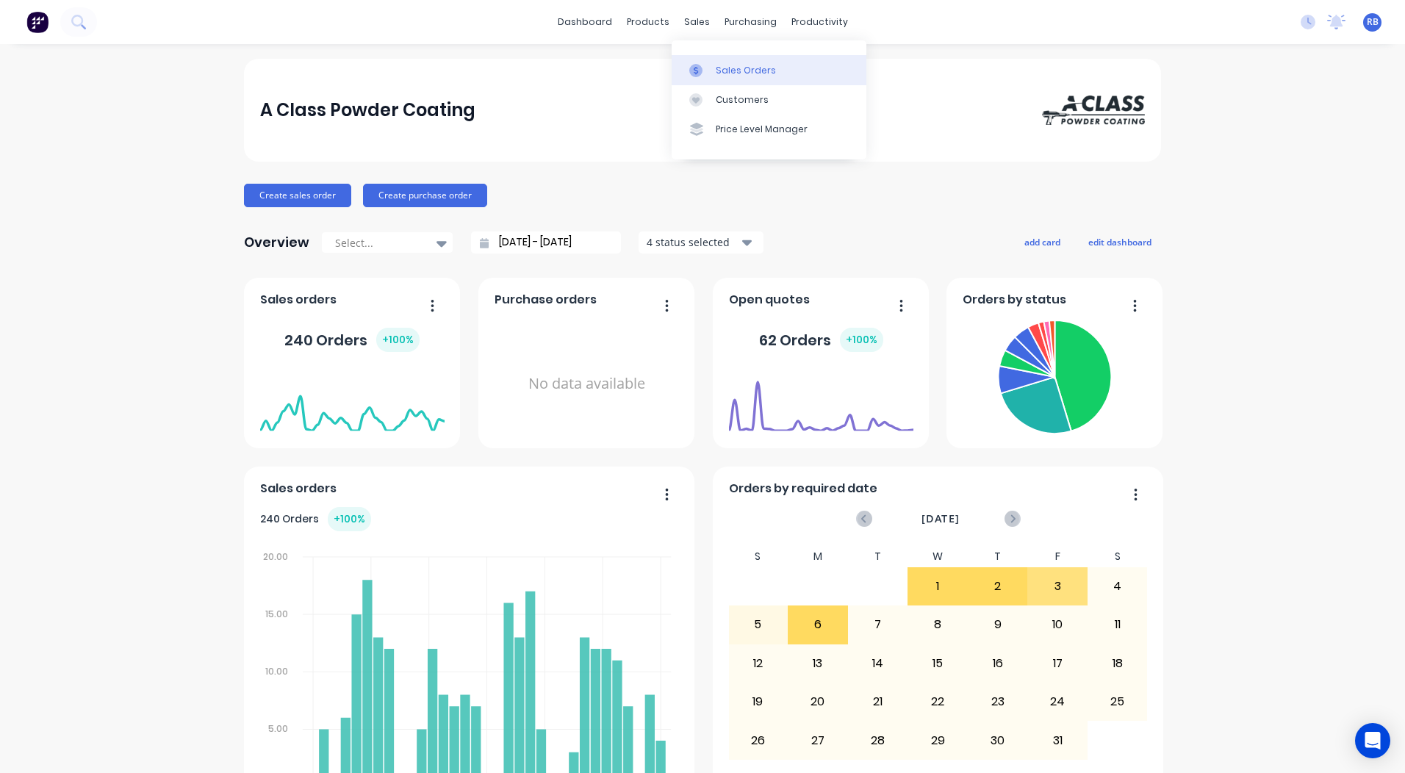
click at [739, 67] on div "Sales Orders" at bounding box center [746, 70] width 60 height 13
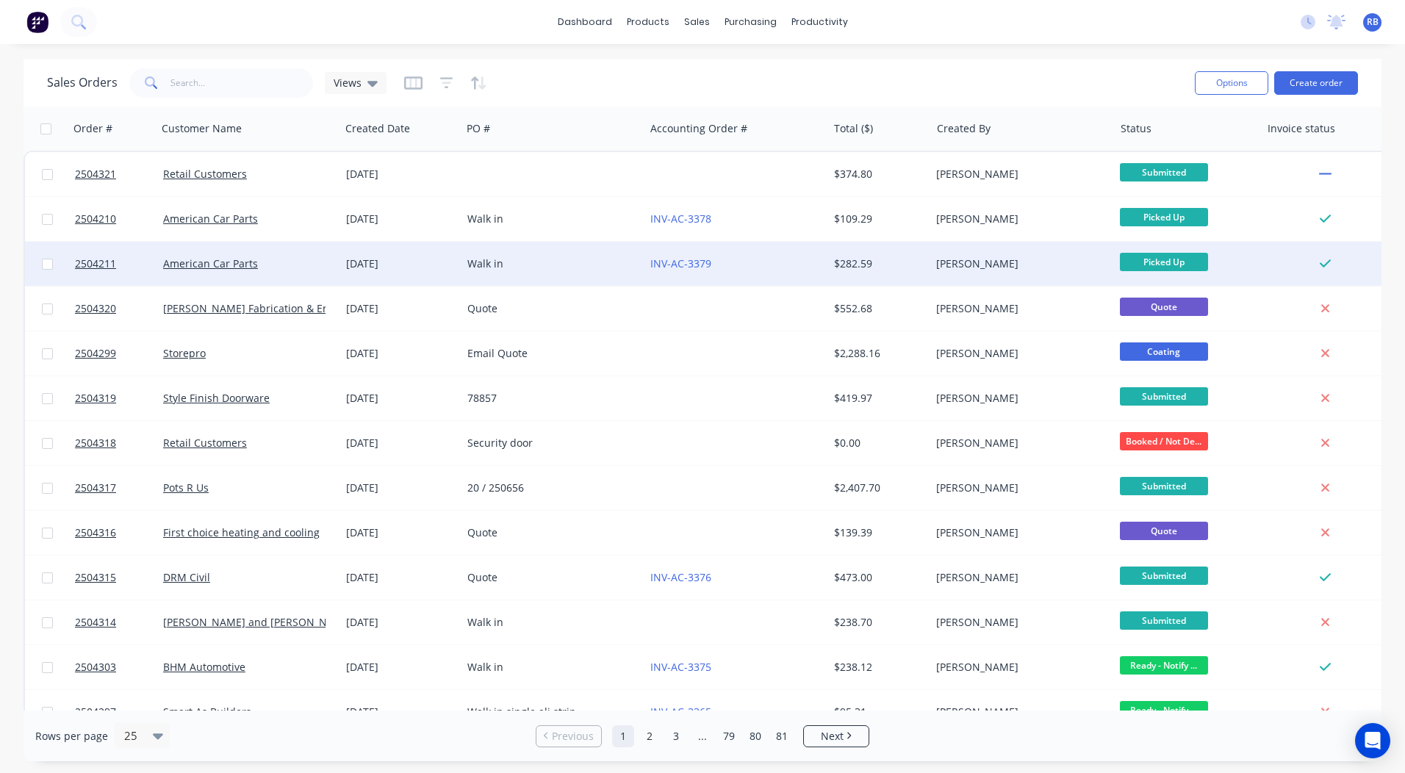
click at [504, 247] on div "Walk in" at bounding box center [553, 264] width 183 height 44
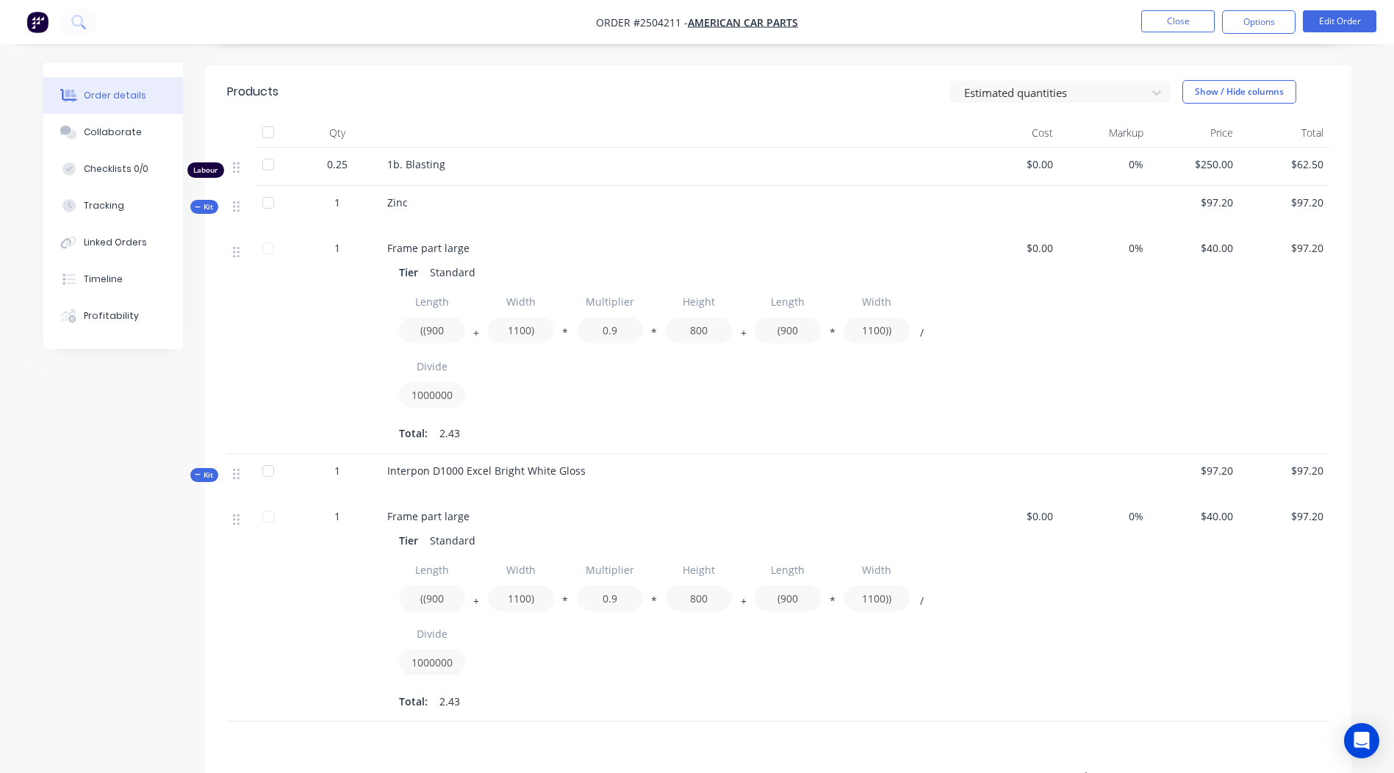
scroll to position [369, 0]
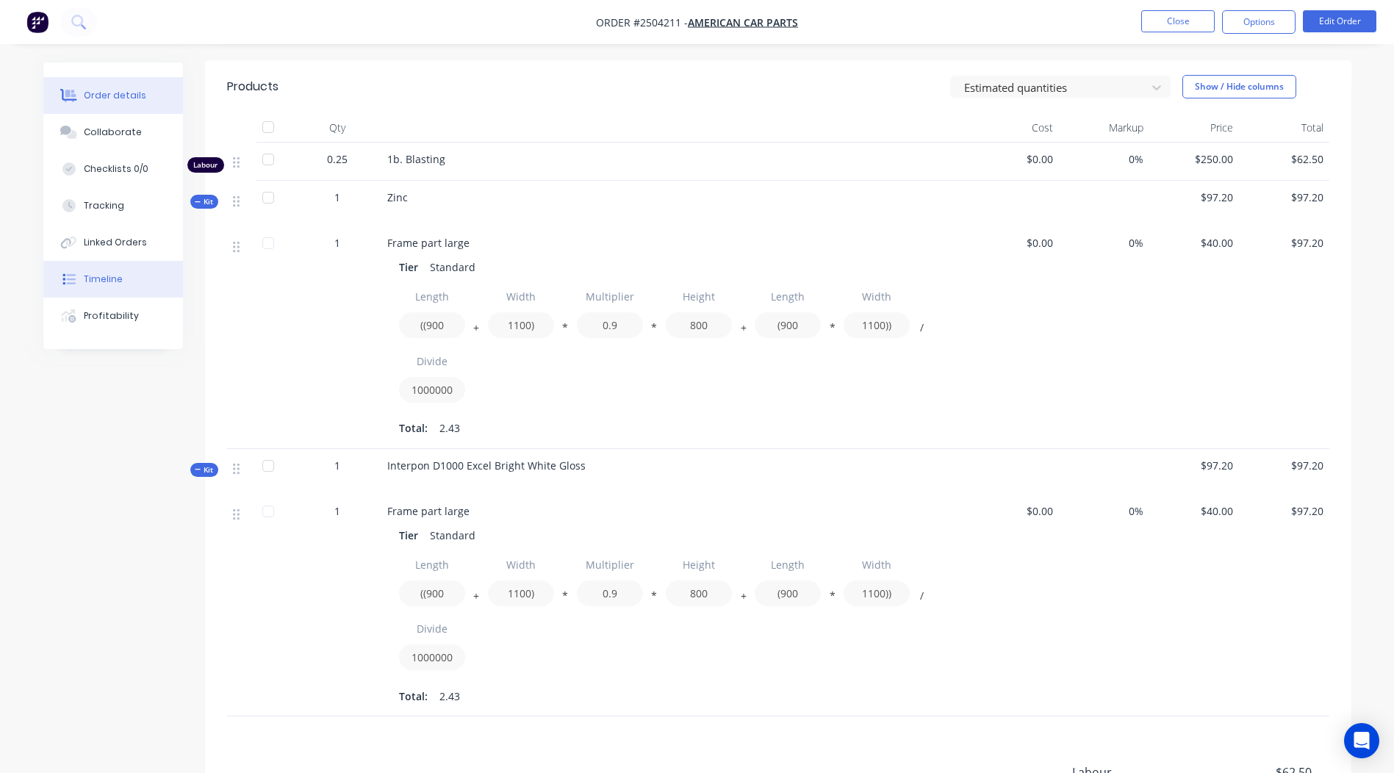
click at [140, 293] on button "Timeline" at bounding box center [113, 279] width 140 height 37
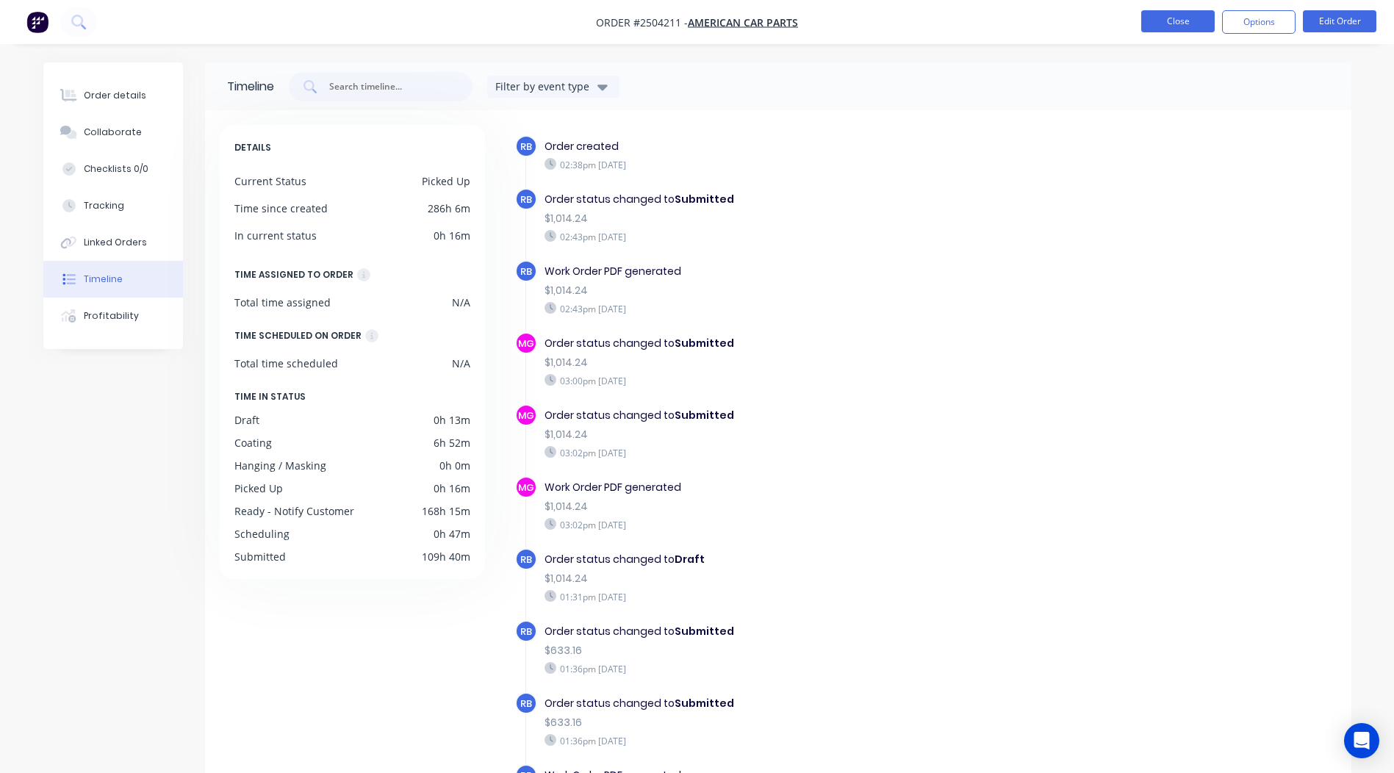
click at [1186, 21] on button "Close" at bounding box center [1179, 21] width 74 height 22
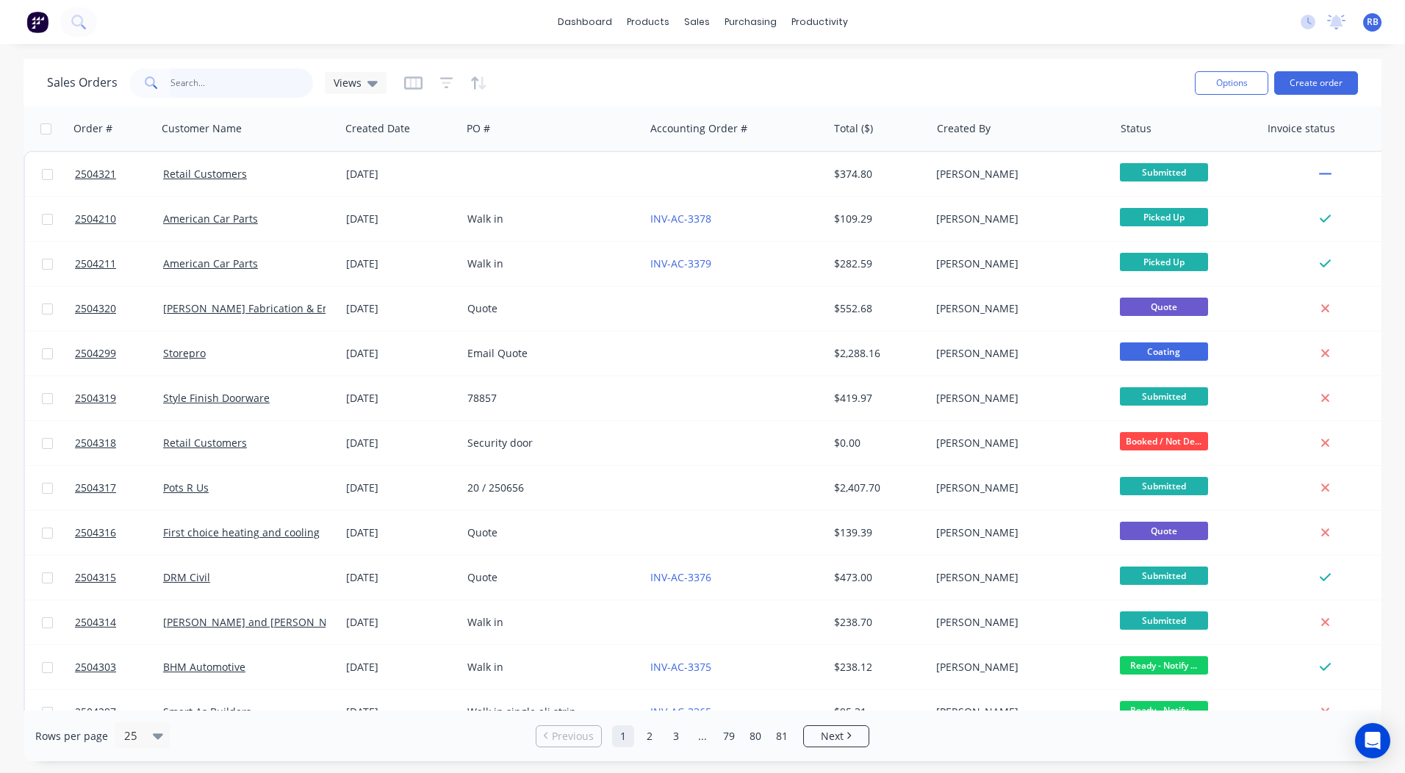
click at [195, 72] on input "text" at bounding box center [242, 82] width 143 height 29
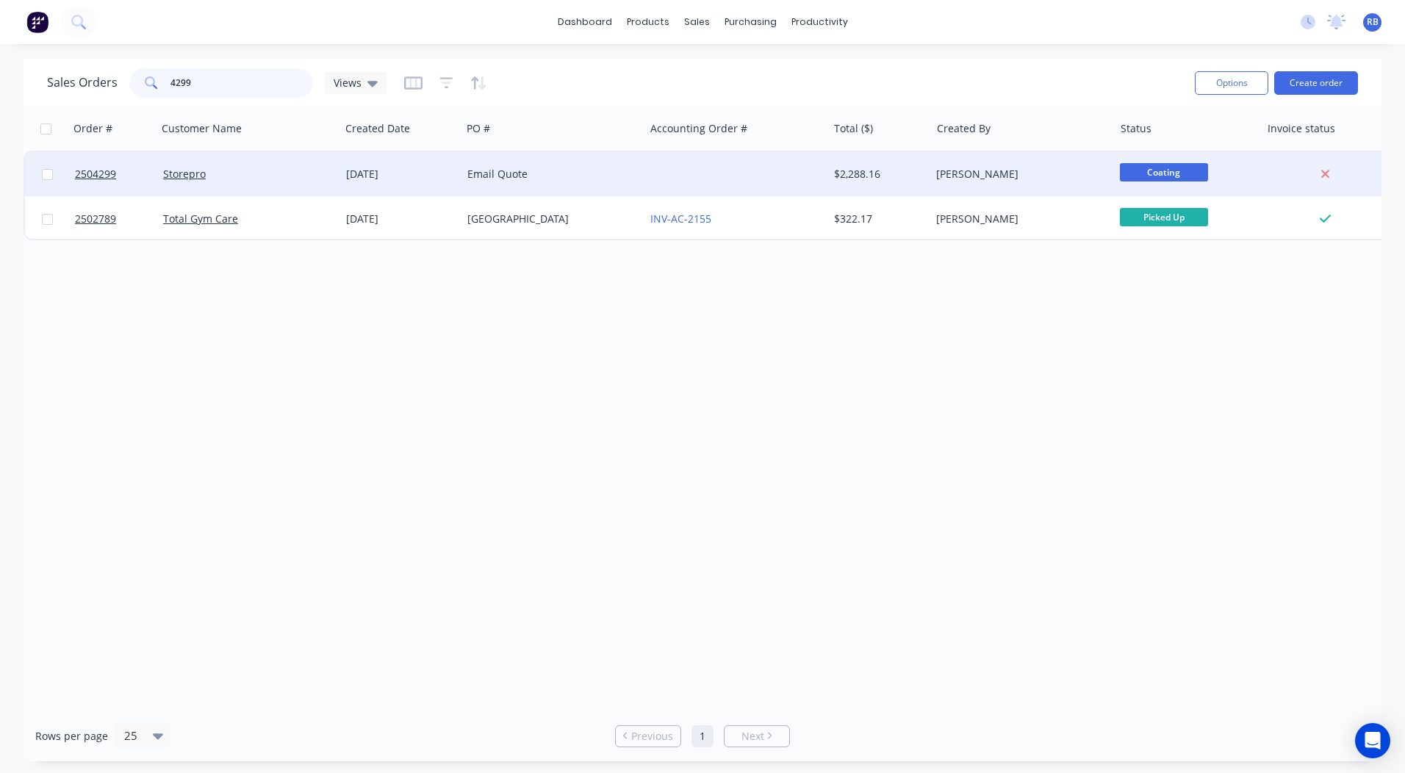
type input "4299"
click at [675, 173] on div at bounding box center [736, 174] width 183 height 44
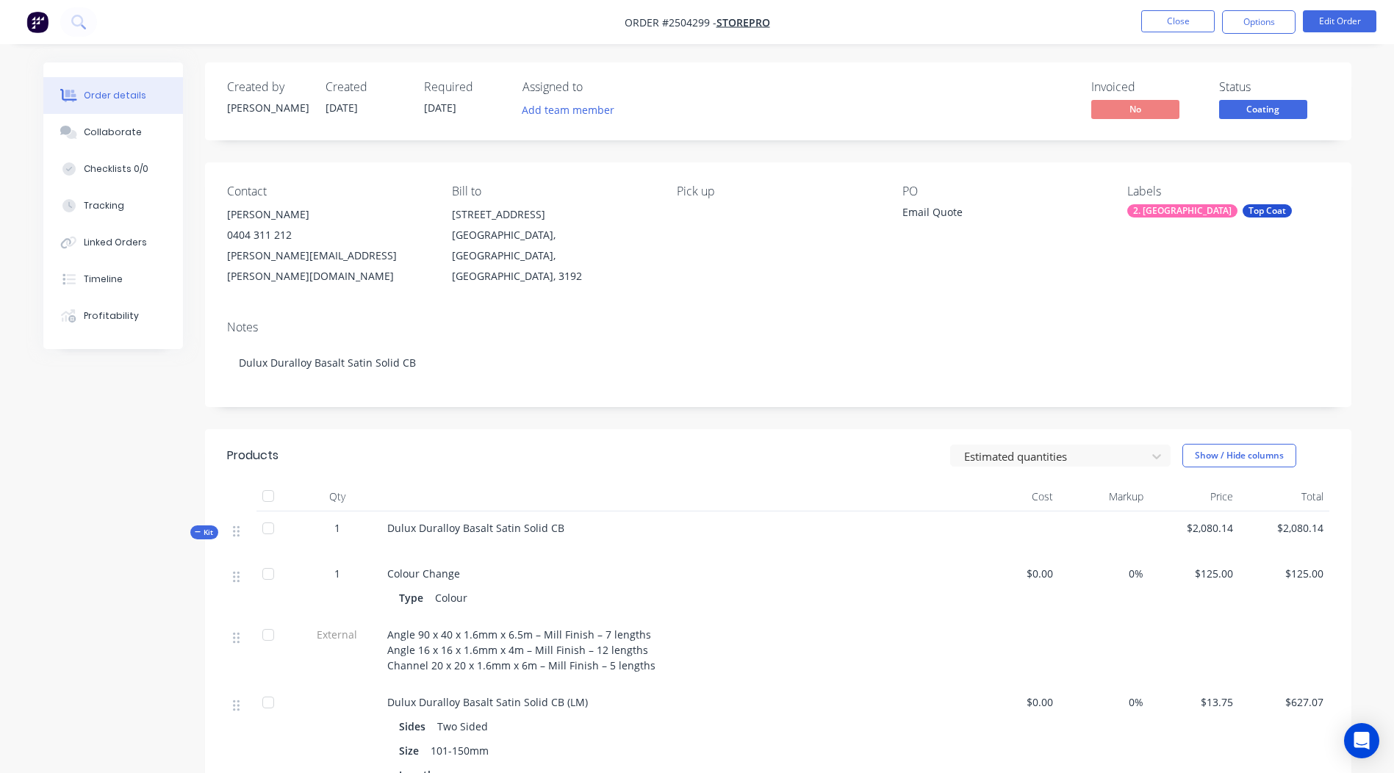
click at [1272, 116] on span "Coating" at bounding box center [1264, 109] width 88 height 18
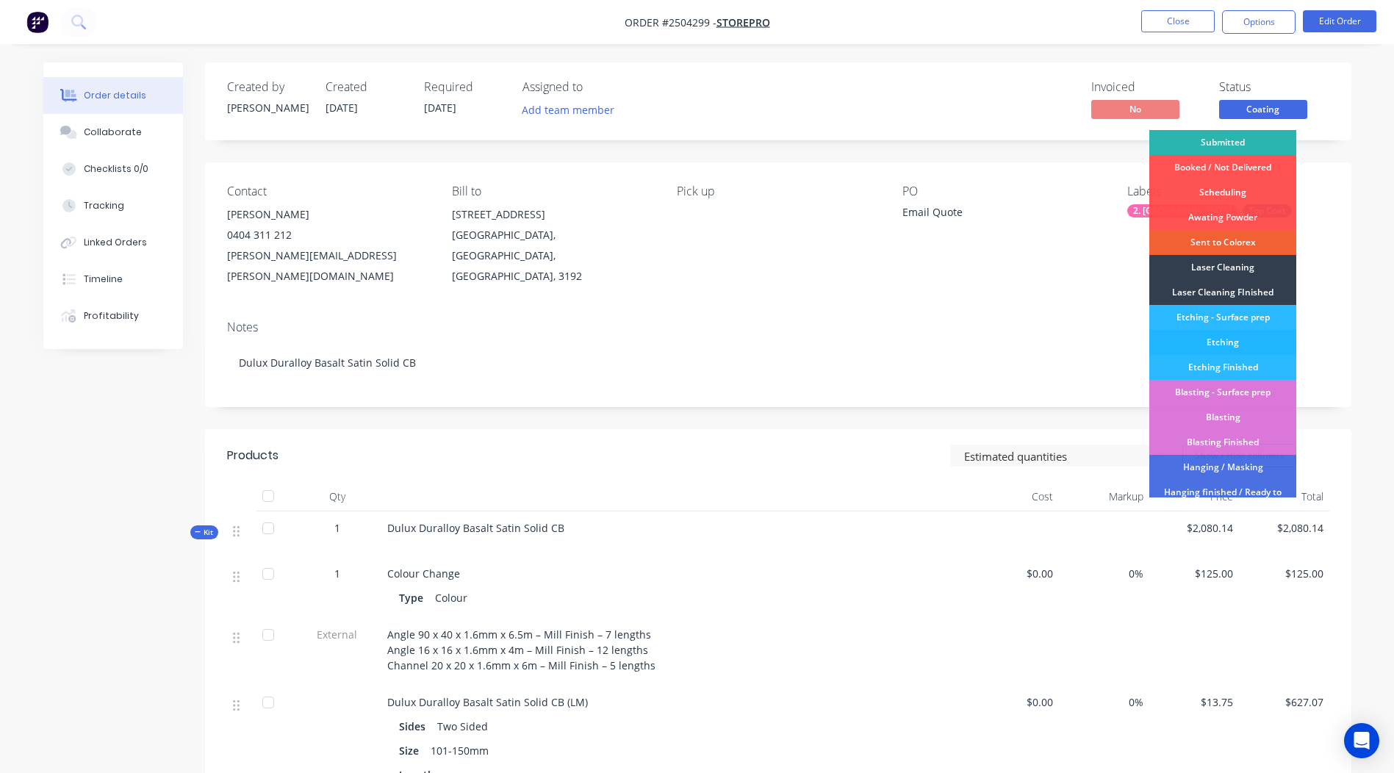
scroll to position [365, 0]
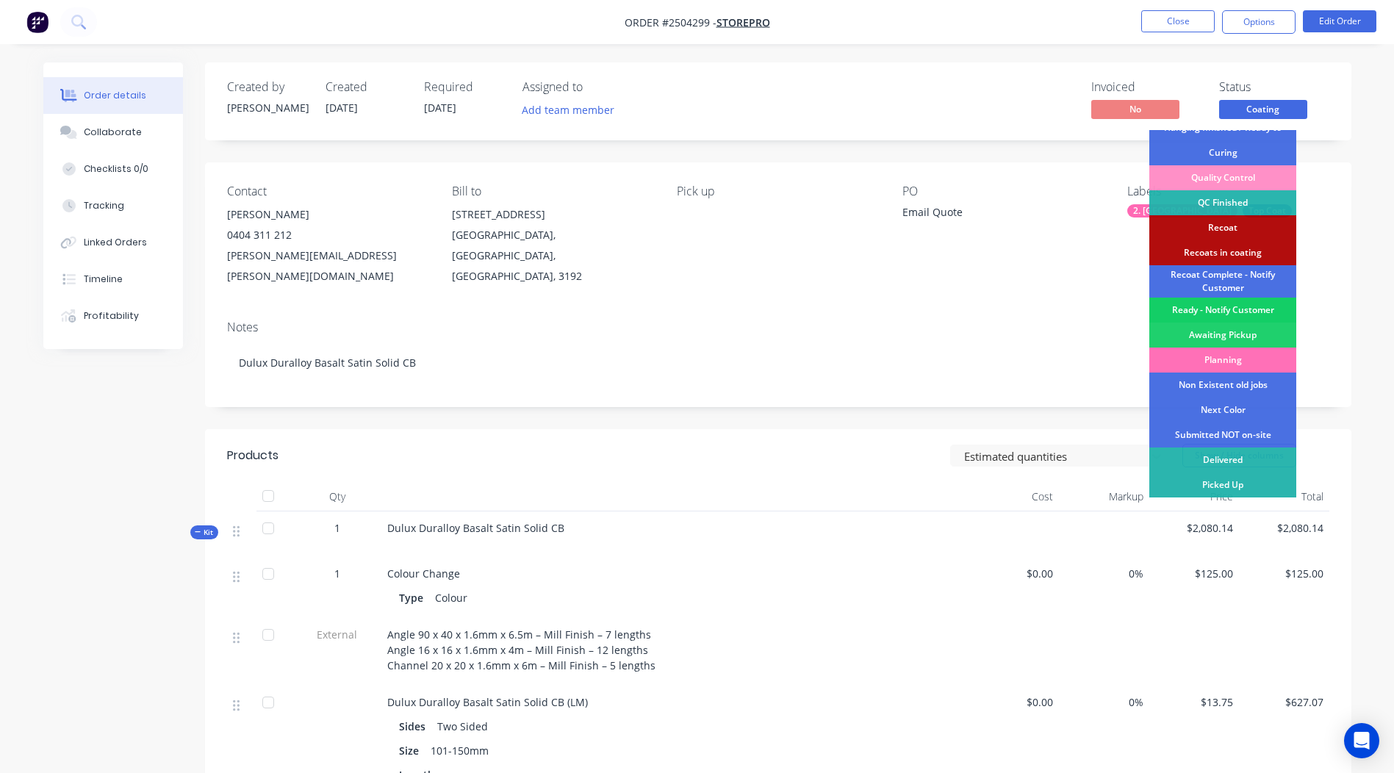
click at [1238, 312] on div "Ready - Notify Customer" at bounding box center [1223, 310] width 147 height 25
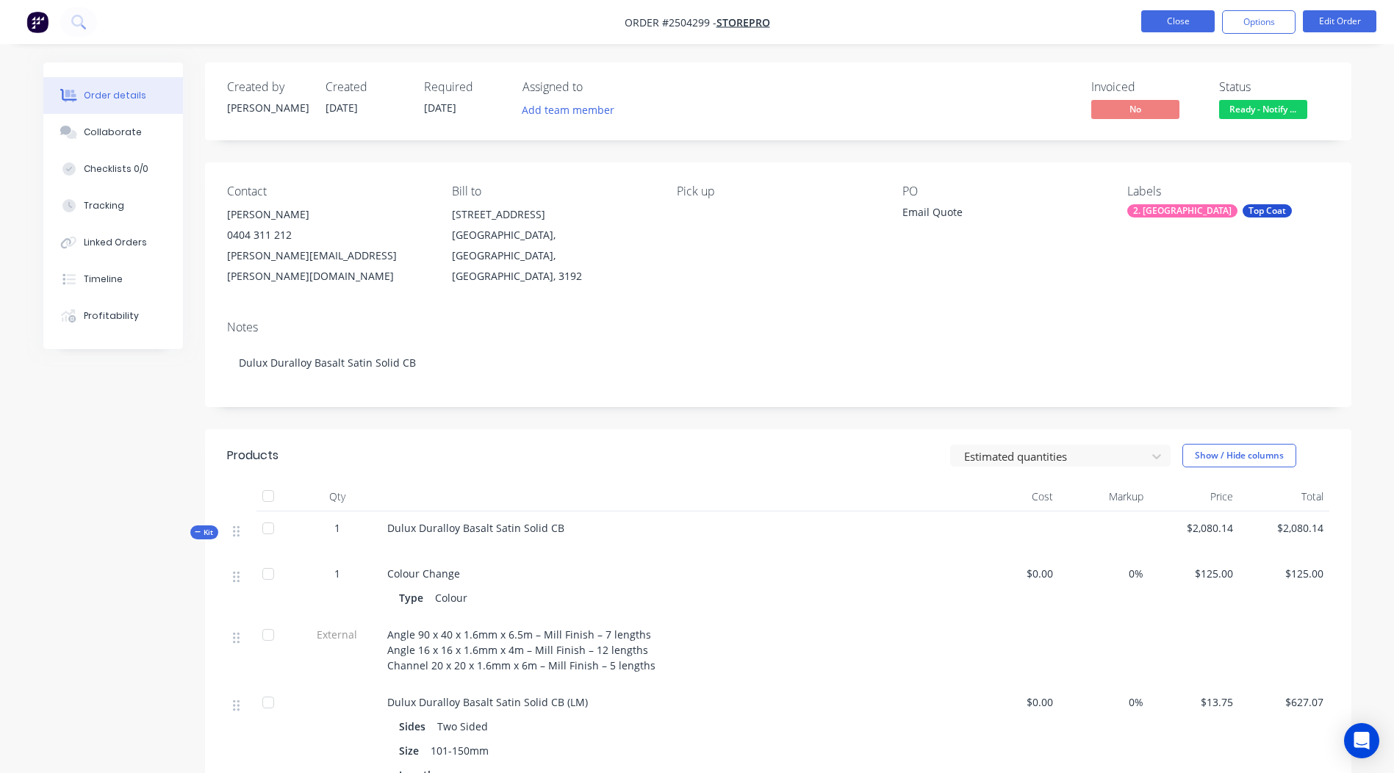
click at [1172, 24] on button "Close" at bounding box center [1179, 21] width 74 height 22
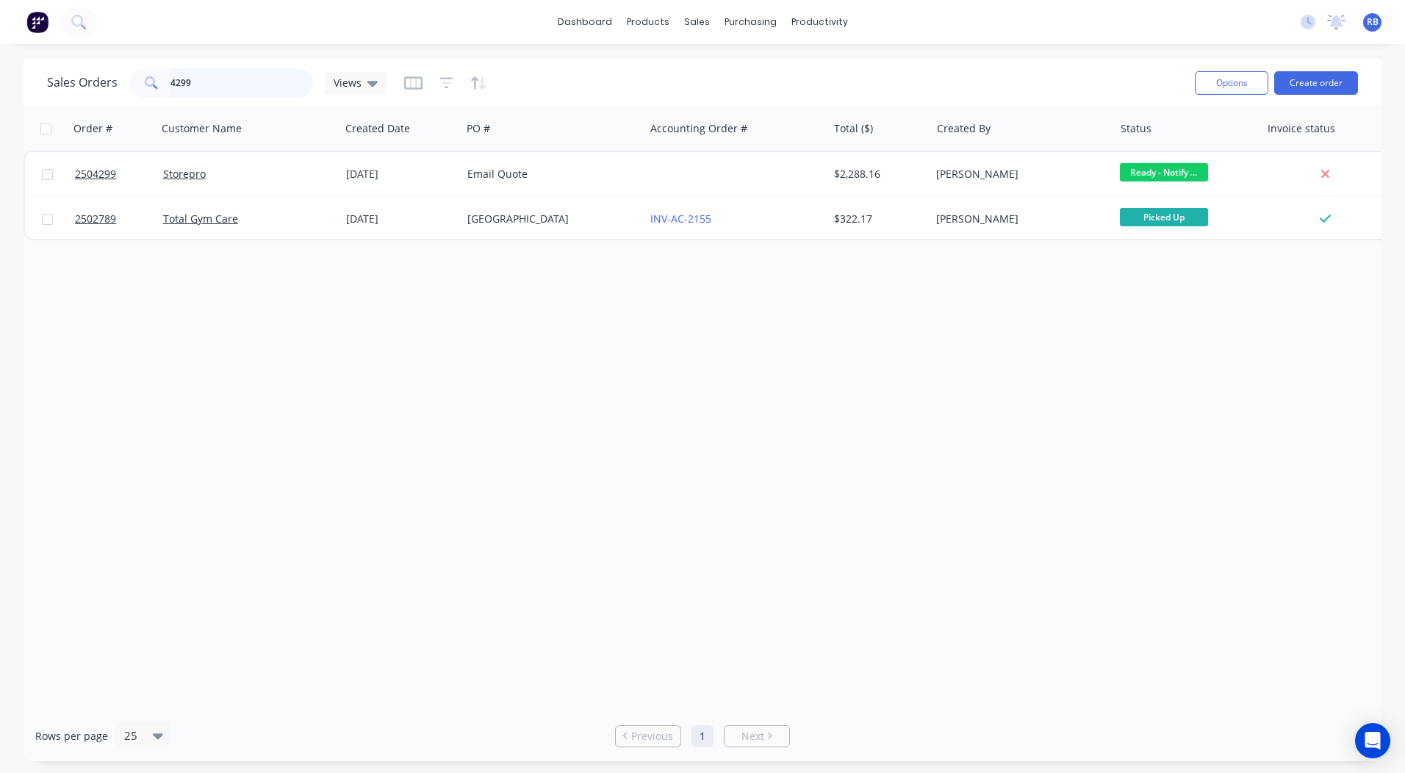
click at [0, 120] on html "dashboard products sales purchasing productivity dashboard products Product Cat…" at bounding box center [702, 386] width 1405 height 773
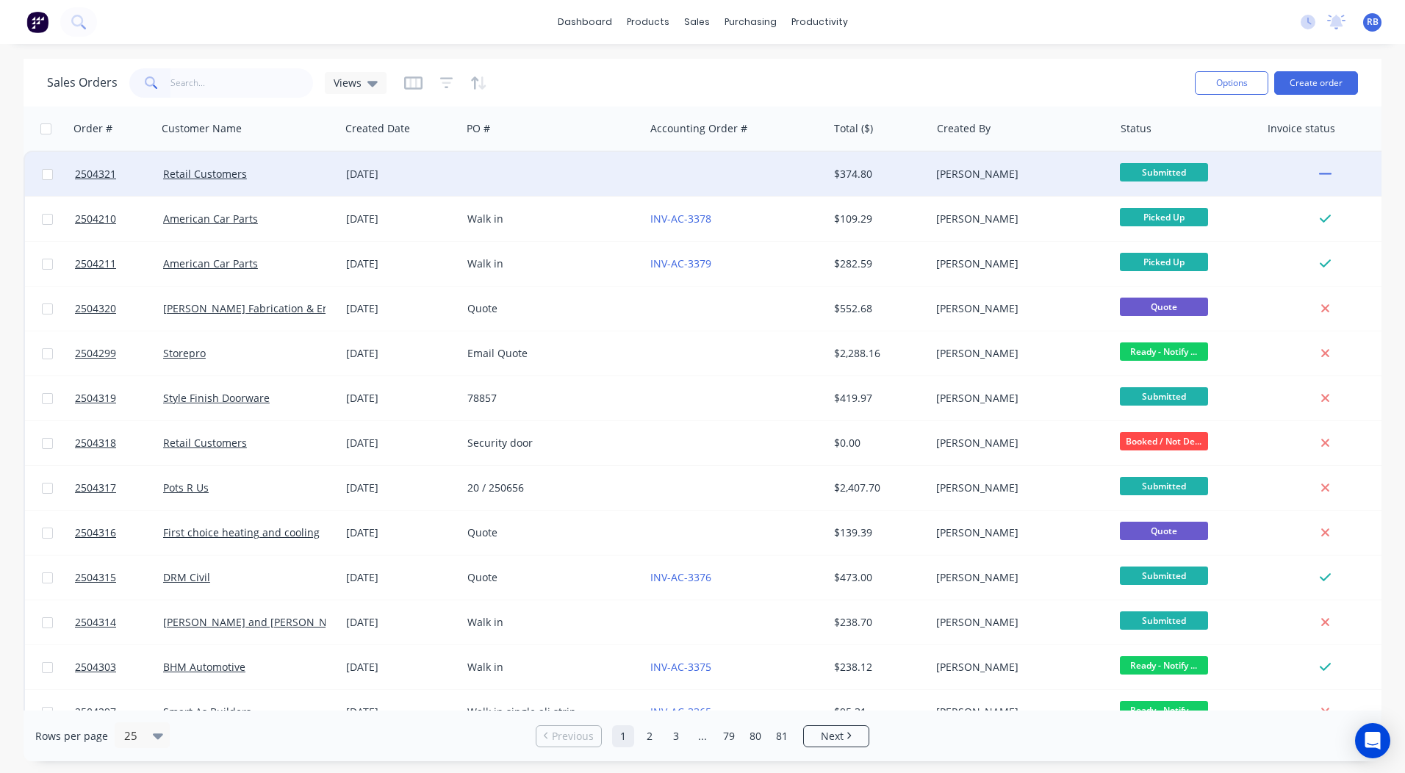
click at [490, 165] on div at bounding box center [553, 174] width 183 height 44
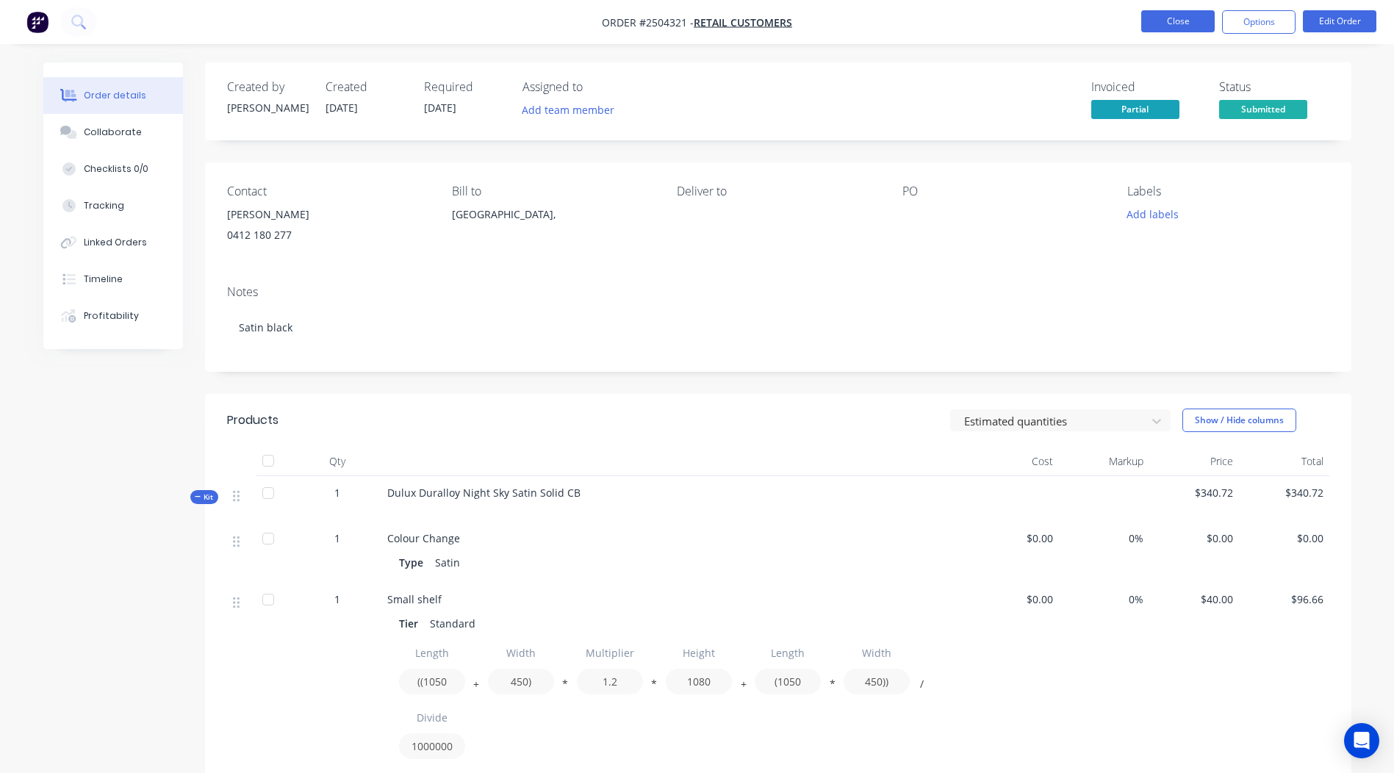
click at [1170, 21] on button "Close" at bounding box center [1179, 21] width 74 height 22
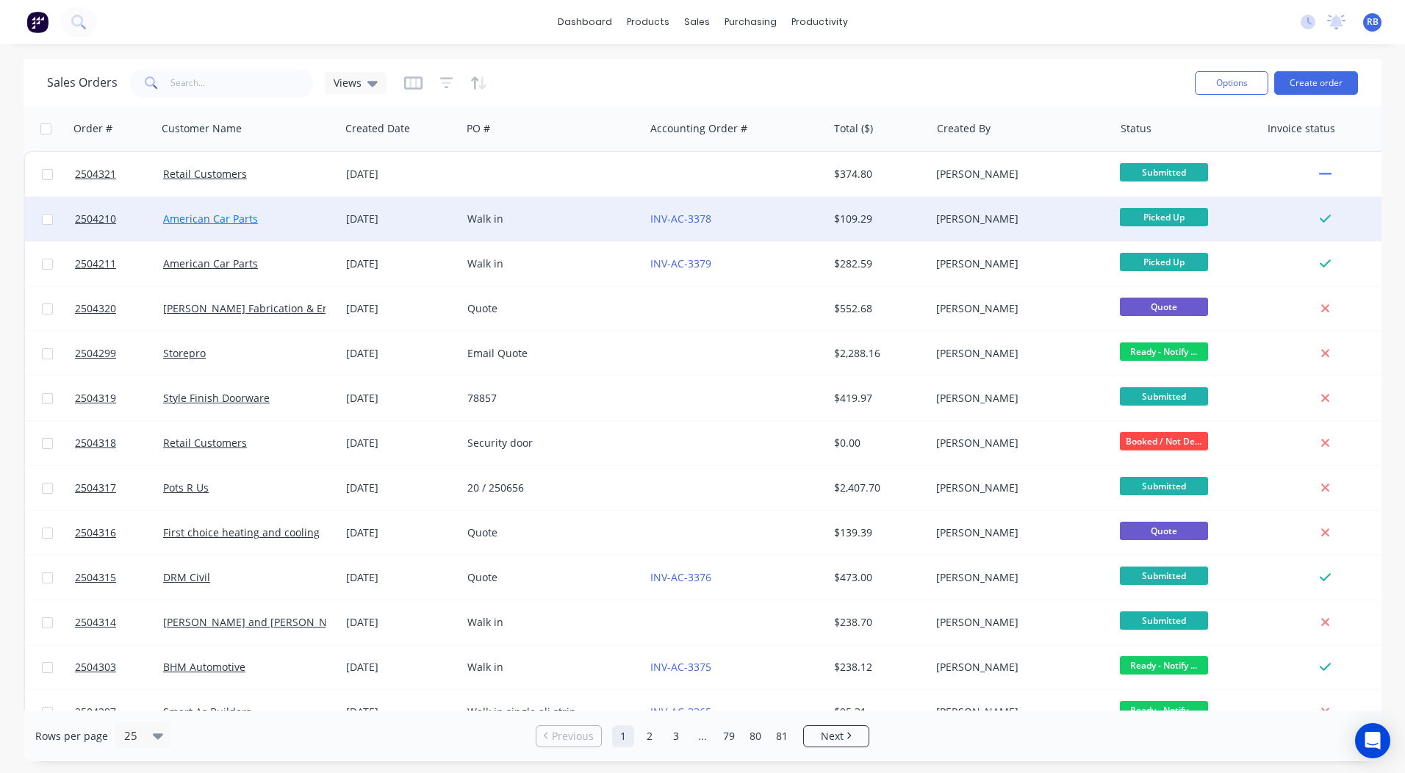
click at [225, 214] on link "American Car Parts" at bounding box center [210, 219] width 95 height 14
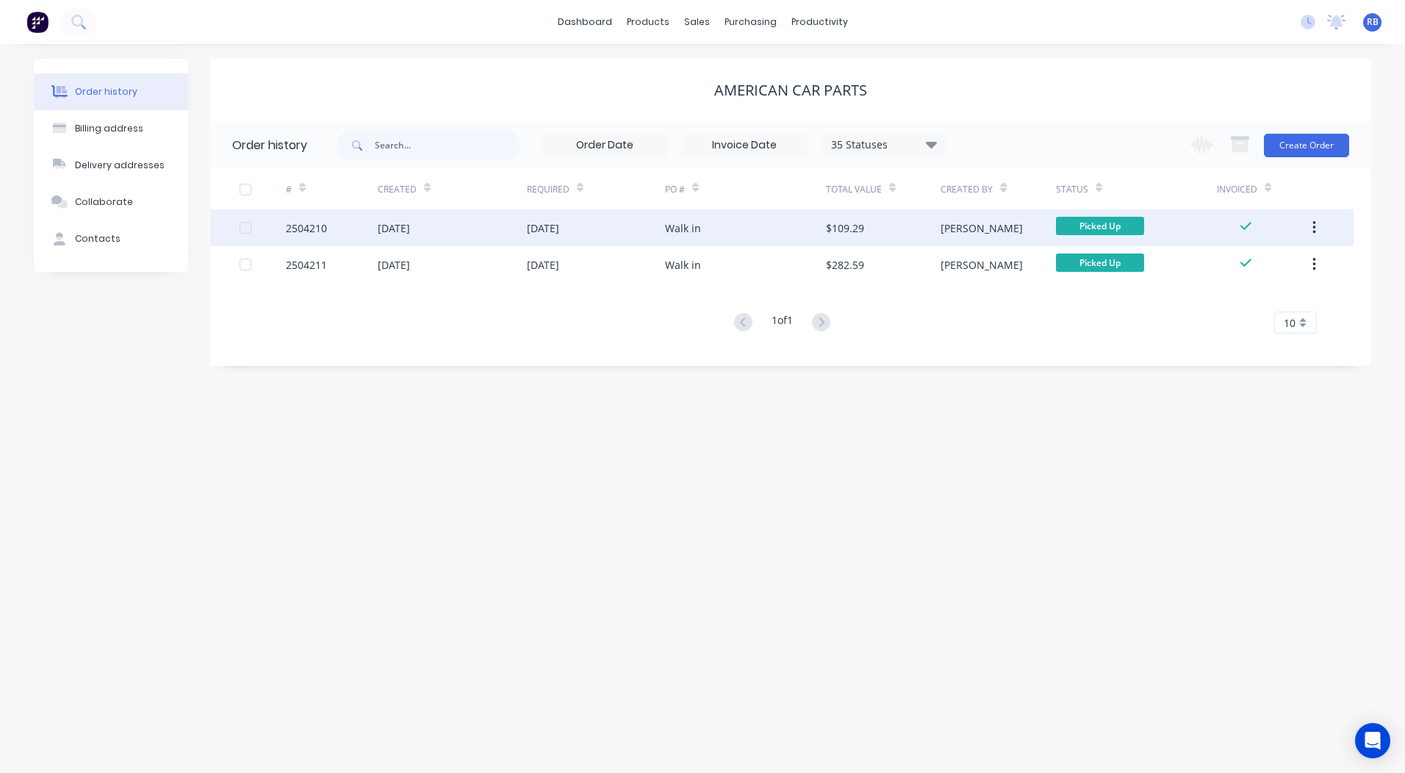
click at [826, 218] on div "$109.29" at bounding box center [883, 228] width 115 height 37
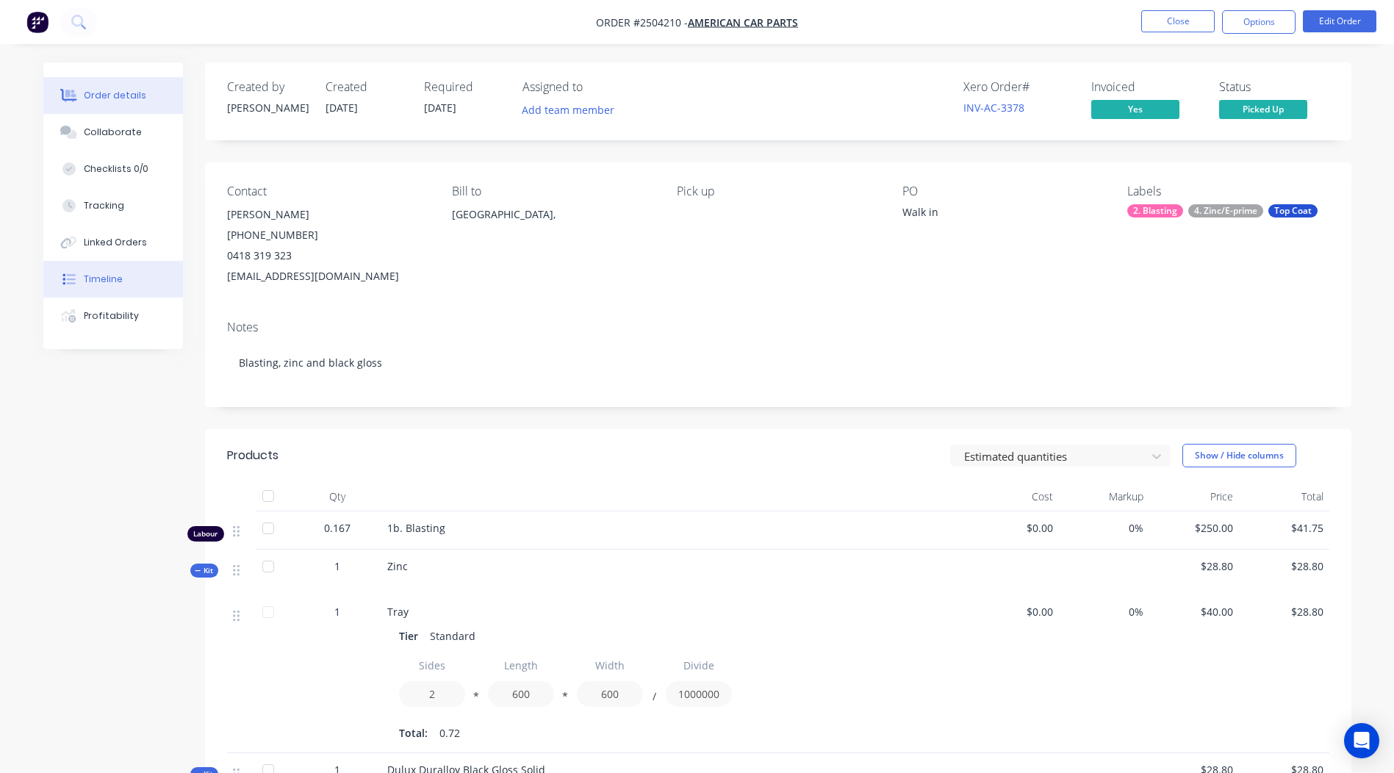
click at [110, 276] on div "Timeline" at bounding box center [103, 279] width 39 height 13
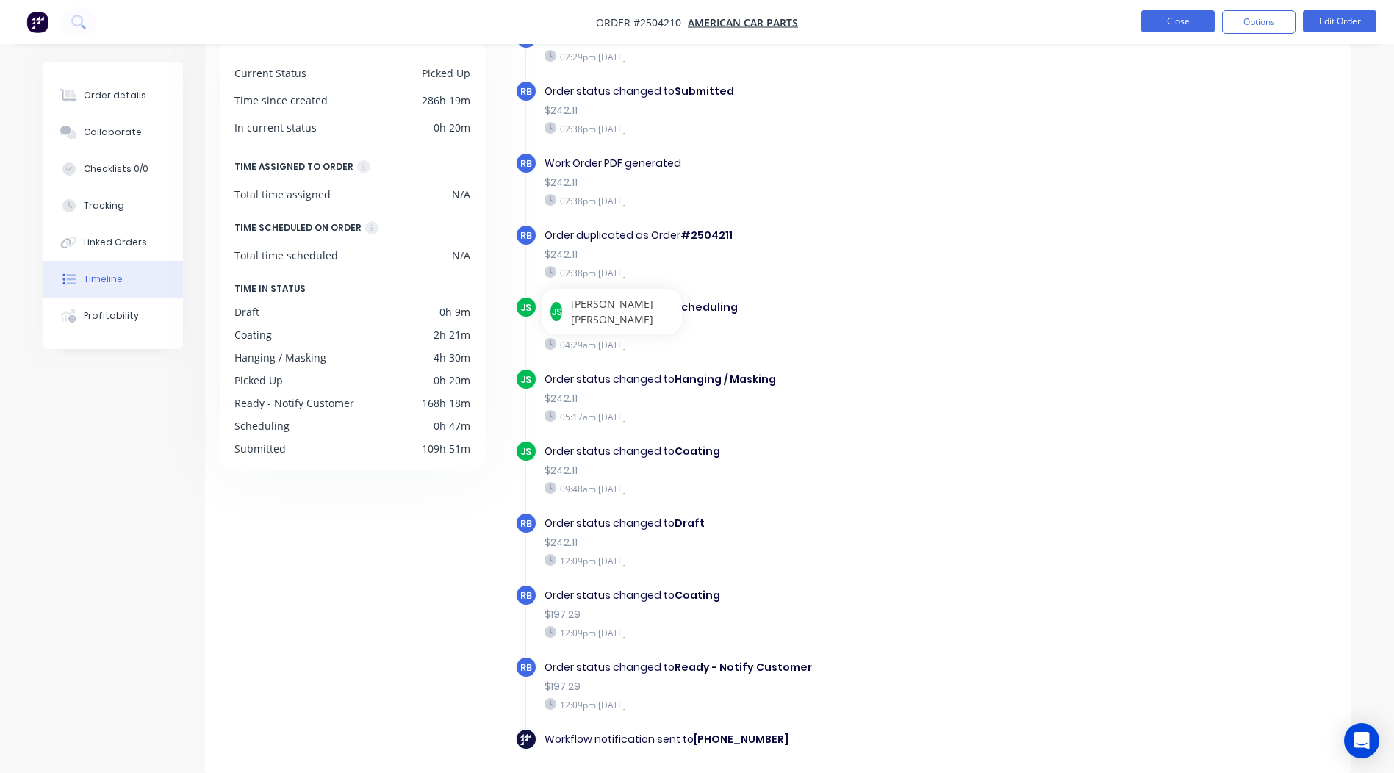
click at [1174, 16] on button "Close" at bounding box center [1179, 21] width 74 height 22
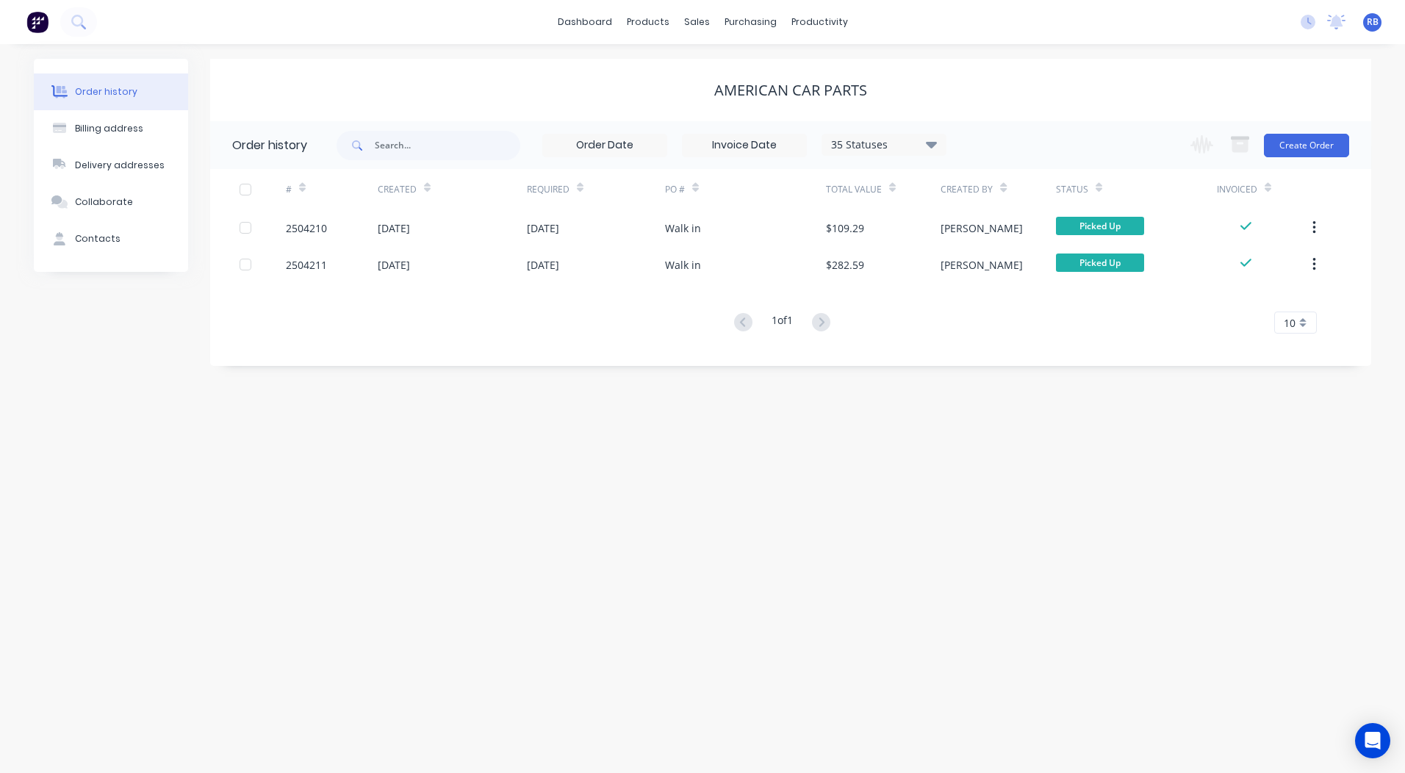
click at [998, 87] on div "American Car Parts" at bounding box center [790, 91] width 1161 height 18
click at [1097, 50] on div "Order history Billing address Delivery addresses Collaborate Contacts American …" at bounding box center [702, 408] width 1405 height 729
click at [574, 17] on link "dashboard" at bounding box center [585, 22] width 69 height 22
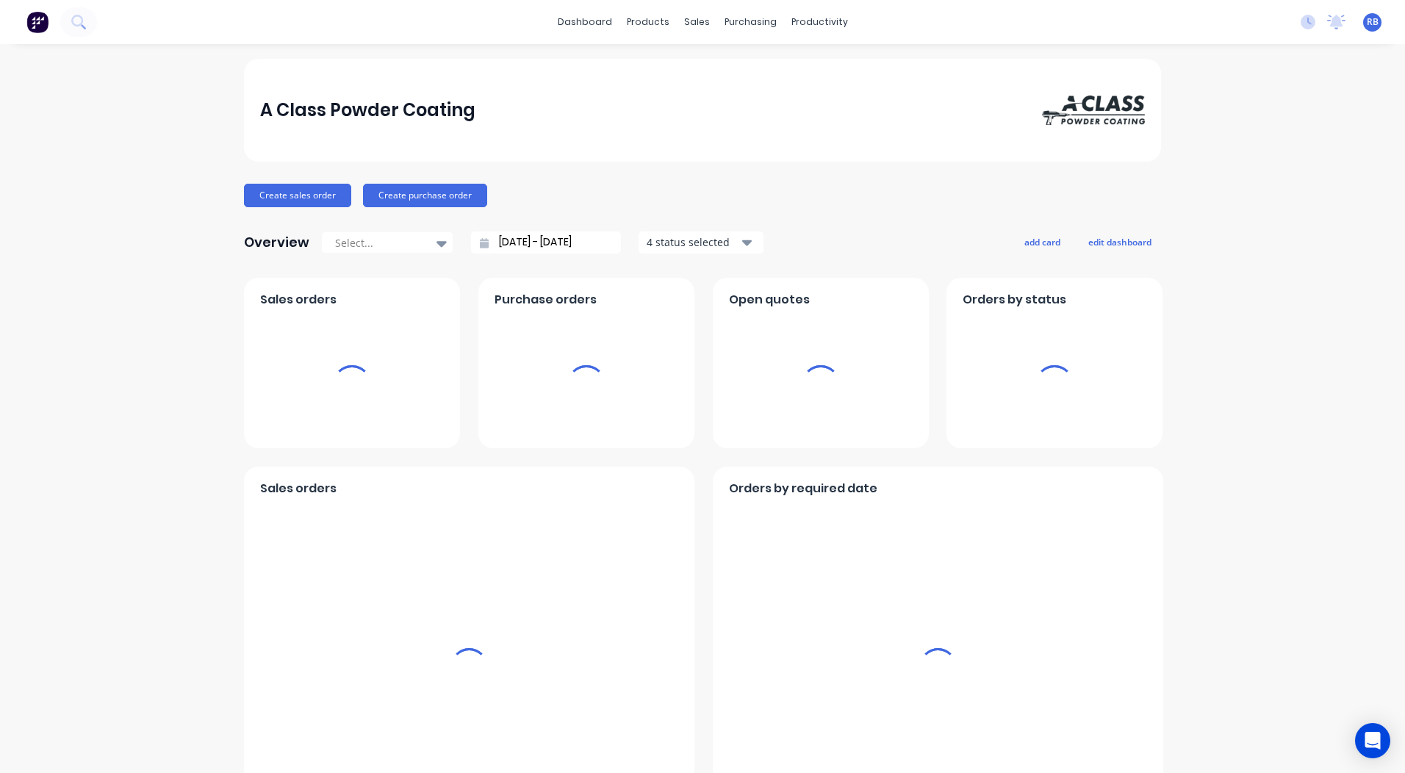
click at [927, 51] on div "dashboard products sales purchasing productivity dashboard products Product Cat…" at bounding box center [702, 386] width 1405 height 773
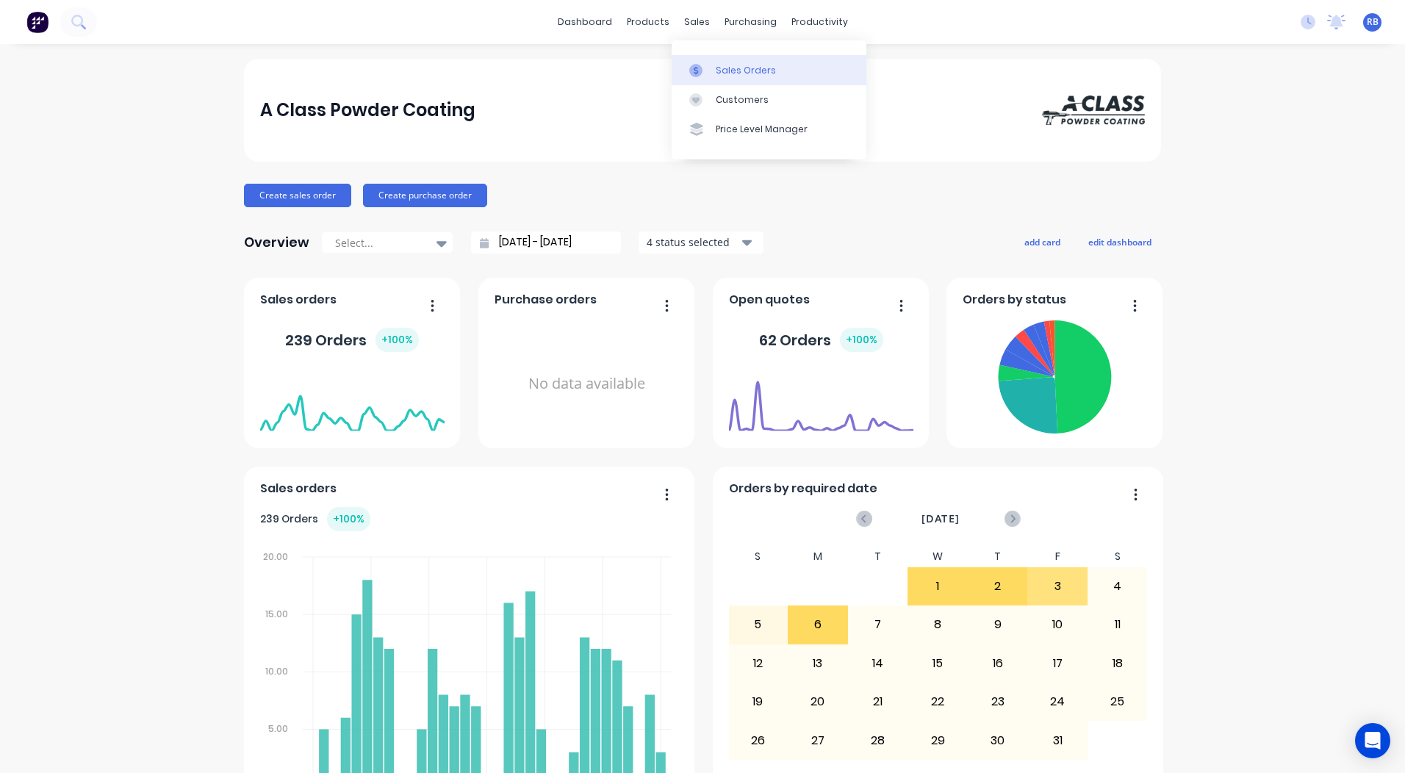
click at [720, 71] on div "Sales Orders" at bounding box center [746, 70] width 60 height 13
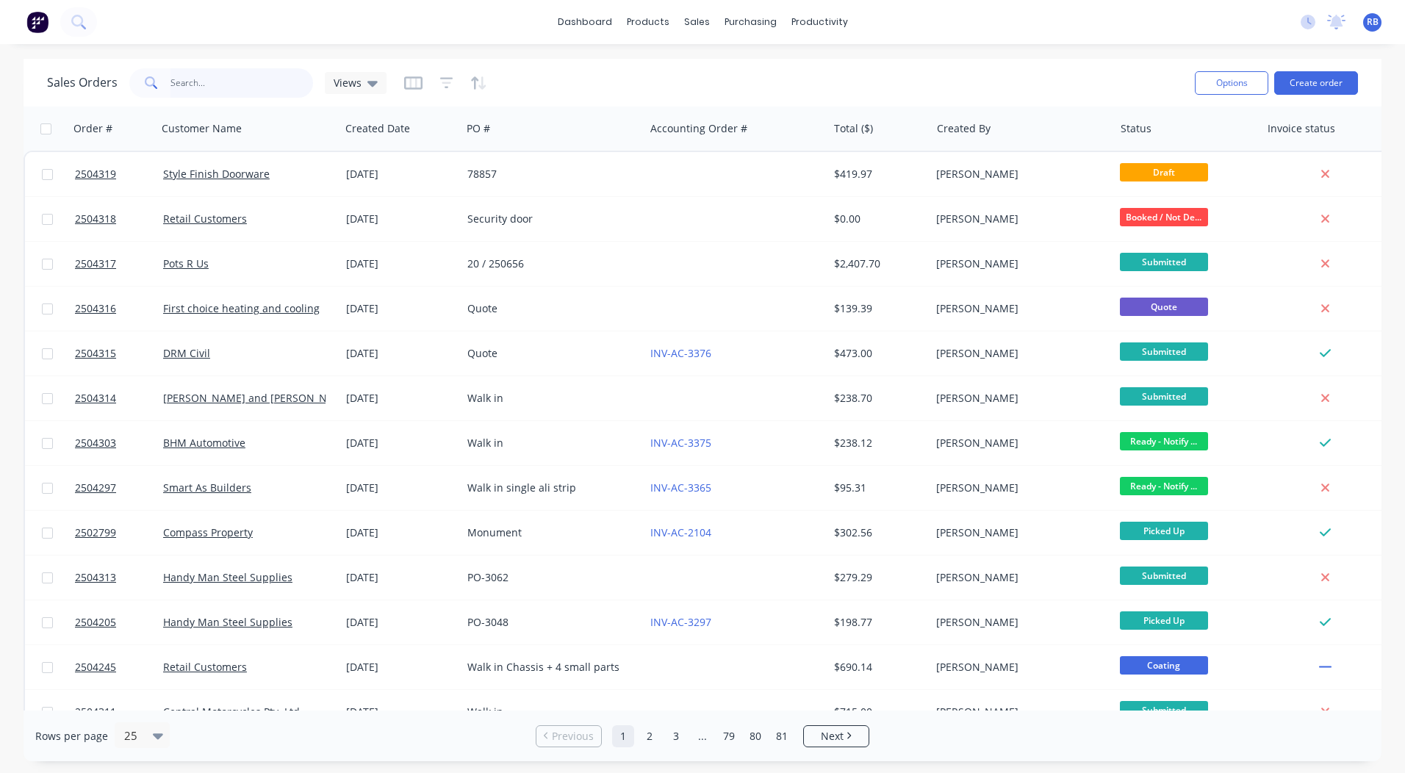
click at [193, 88] on input "text" at bounding box center [242, 82] width 143 height 29
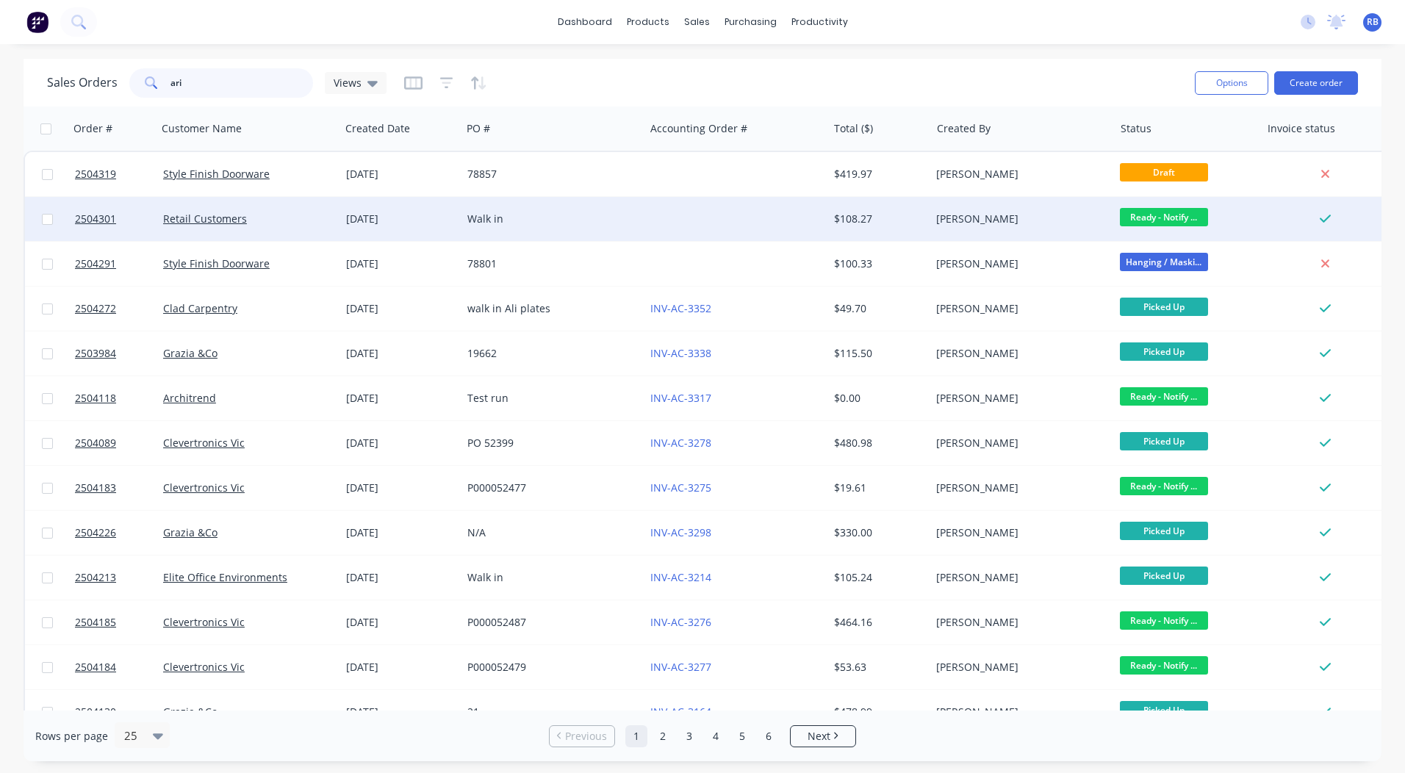
type input "ari"
click at [590, 212] on div "Walk in" at bounding box center [549, 219] width 163 height 15
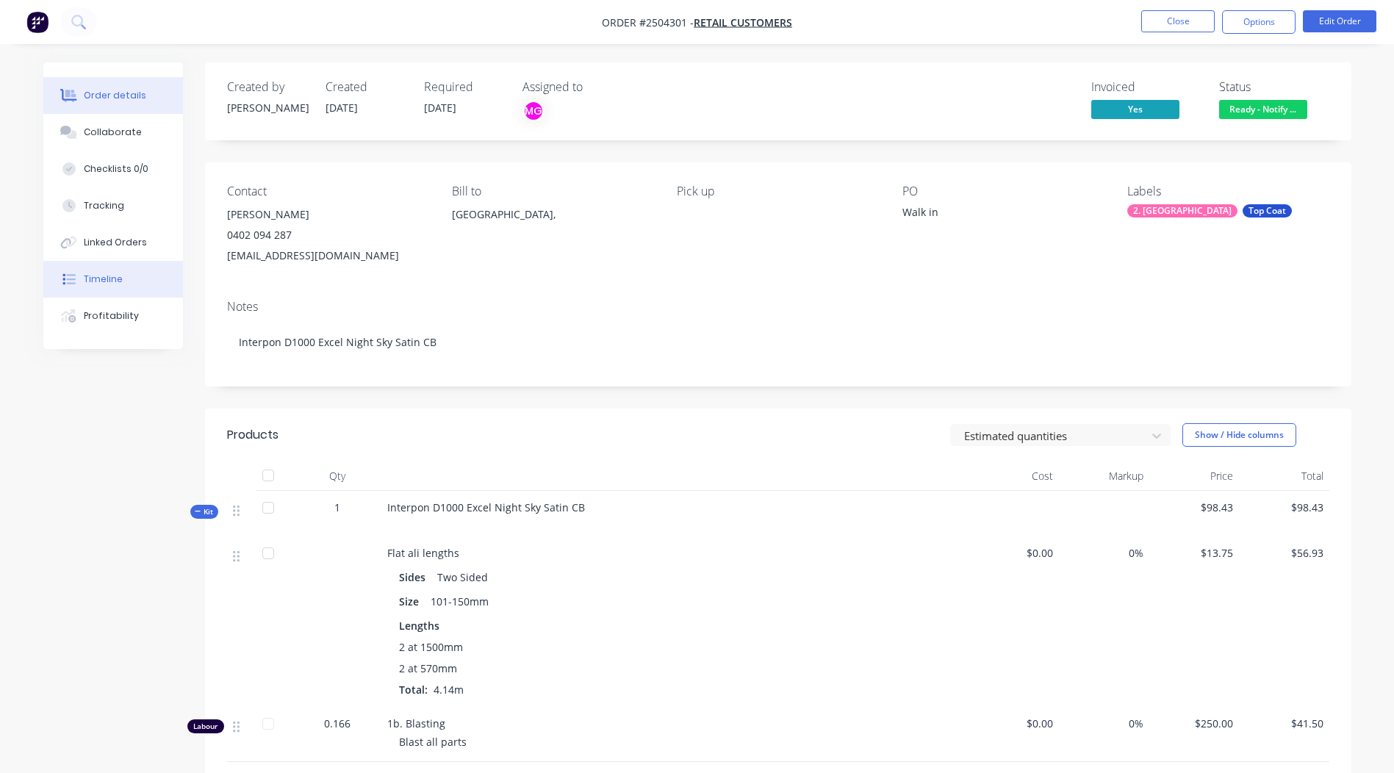
click at [115, 278] on div "Timeline" at bounding box center [103, 279] width 39 height 13
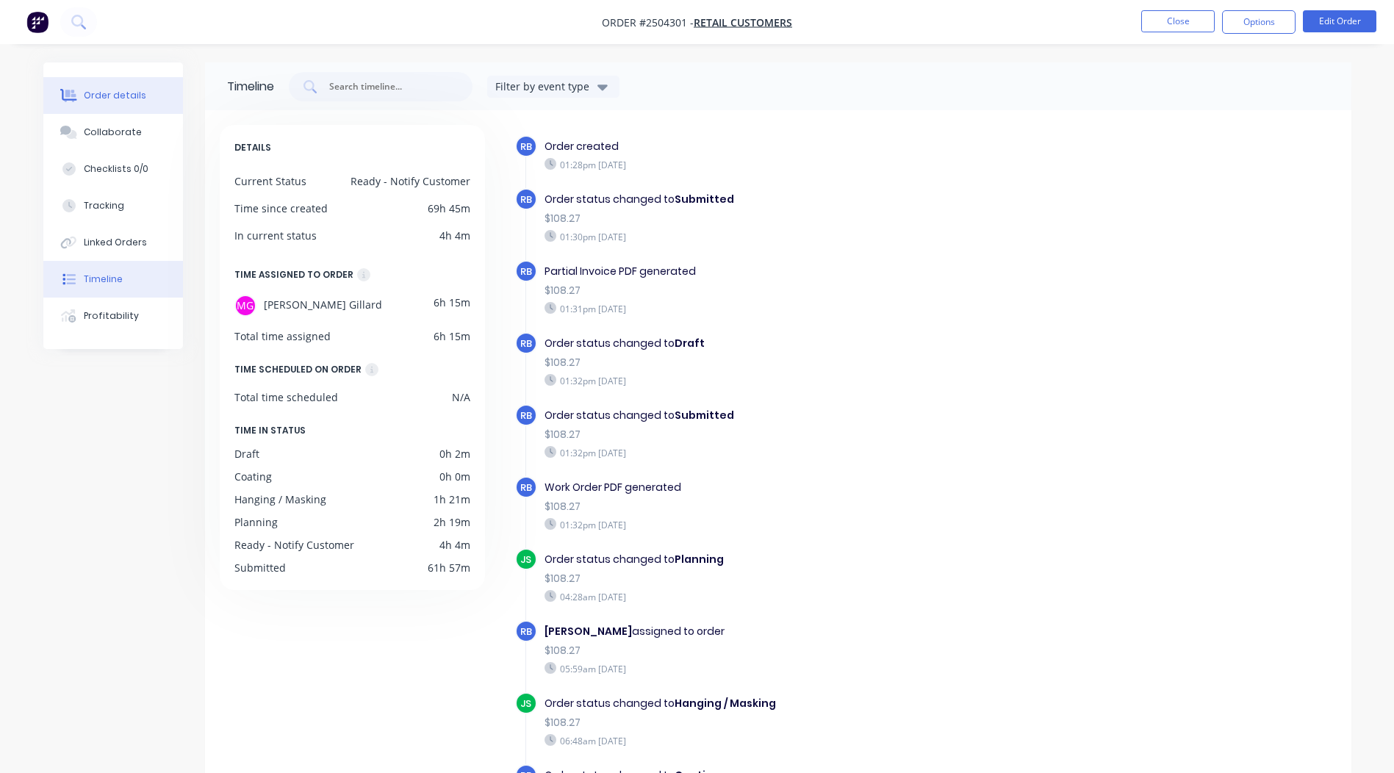
click at [104, 93] on div "Order details" at bounding box center [115, 95] width 62 height 13
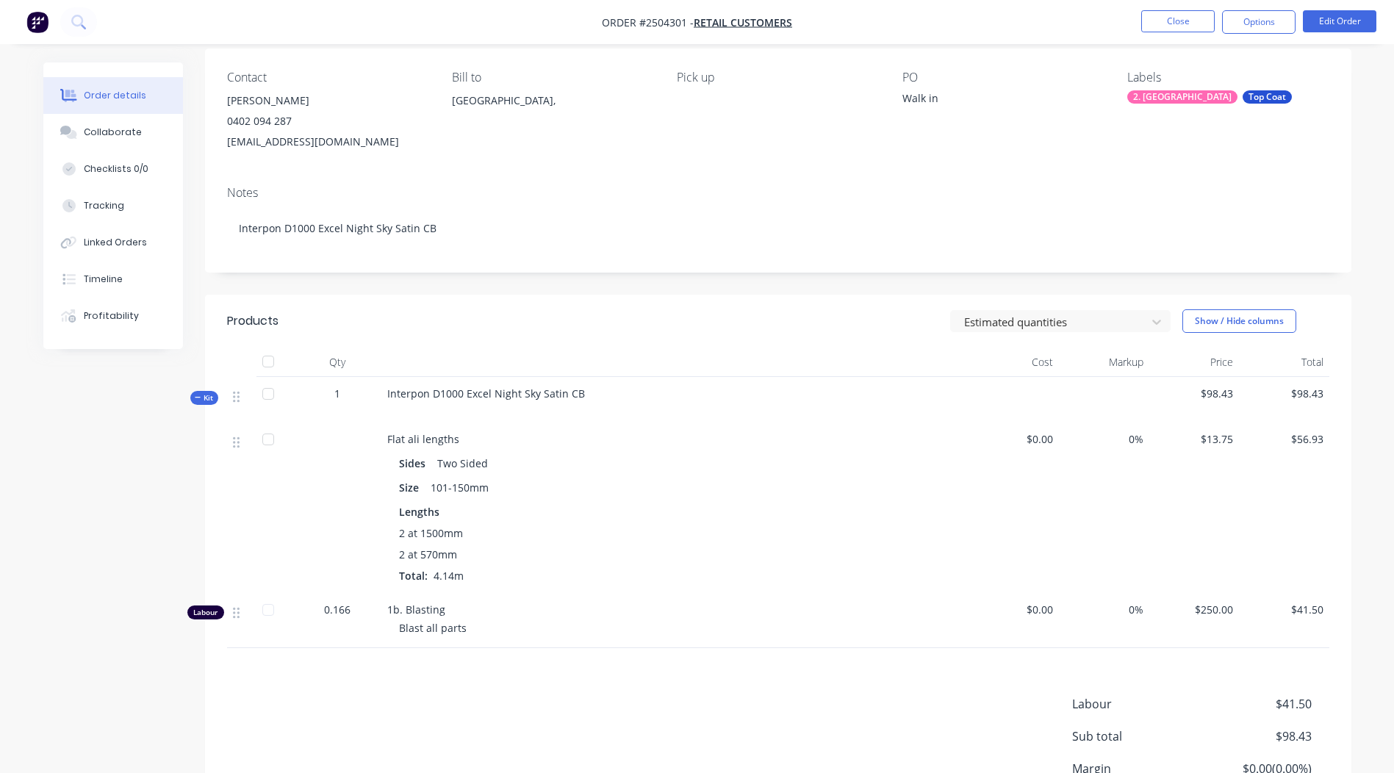
scroll to position [221, 0]
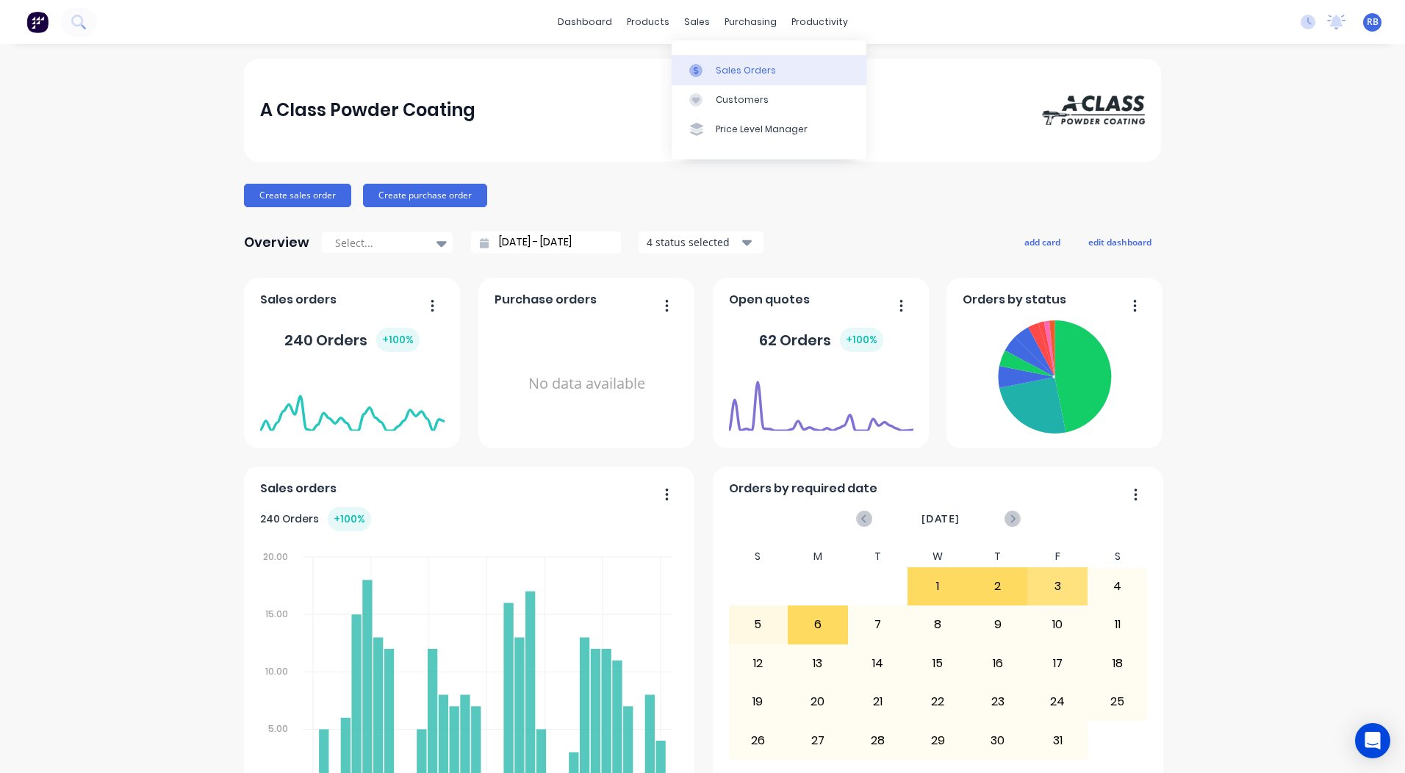
click at [711, 64] on div at bounding box center [701, 70] width 22 height 13
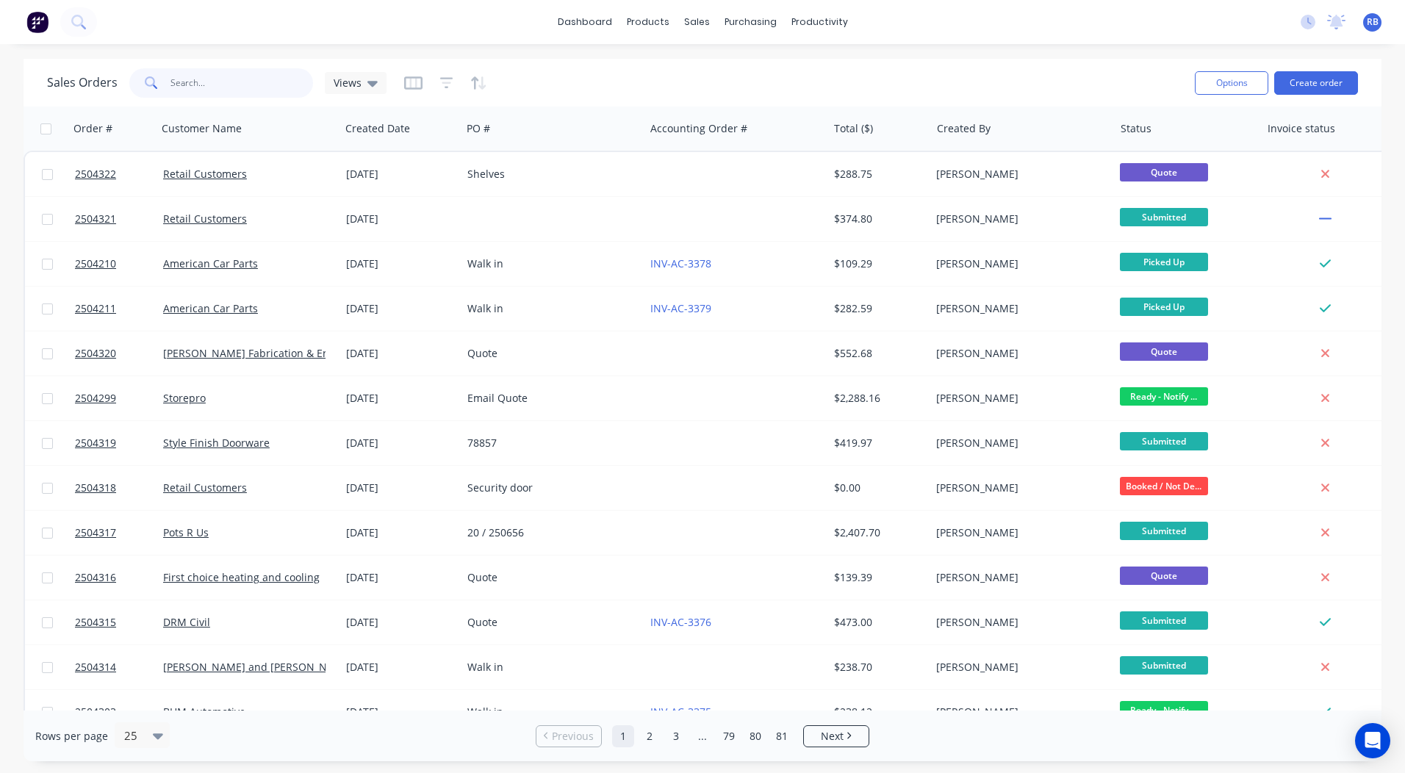
click at [216, 90] on input "text" at bounding box center [242, 82] width 143 height 29
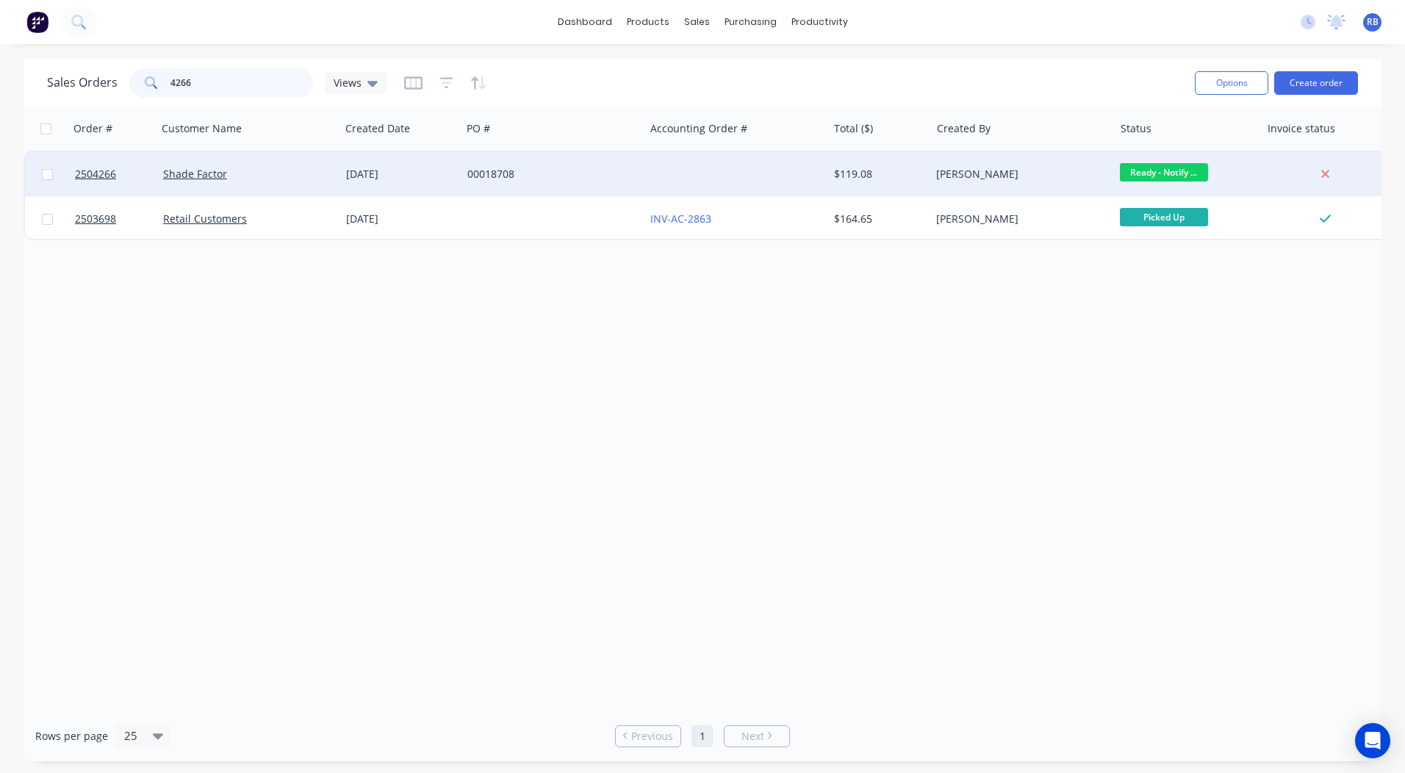
type input "4266"
click at [742, 163] on div at bounding box center [736, 174] width 183 height 44
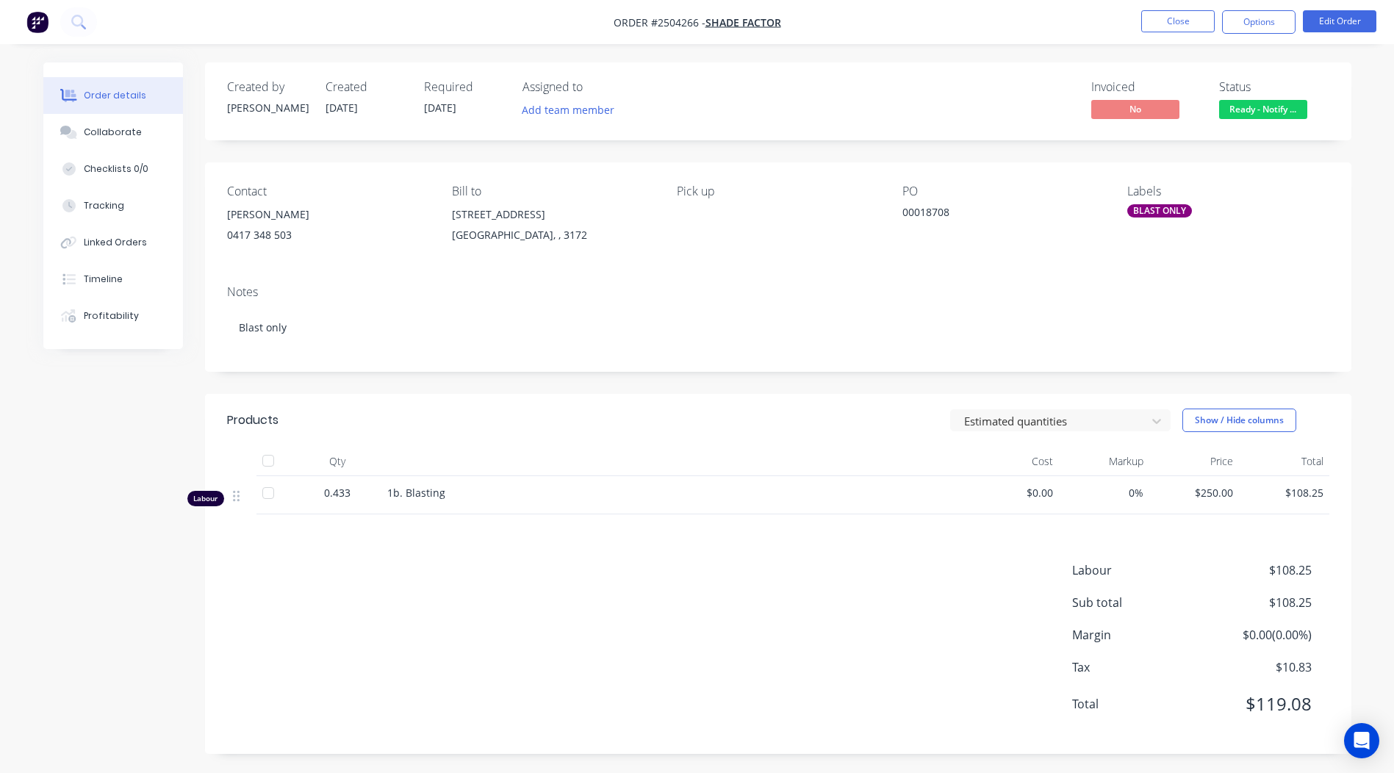
scroll to position [3, 0]
click at [1256, 113] on span "Ready - Notify ..." at bounding box center [1264, 106] width 88 height 18
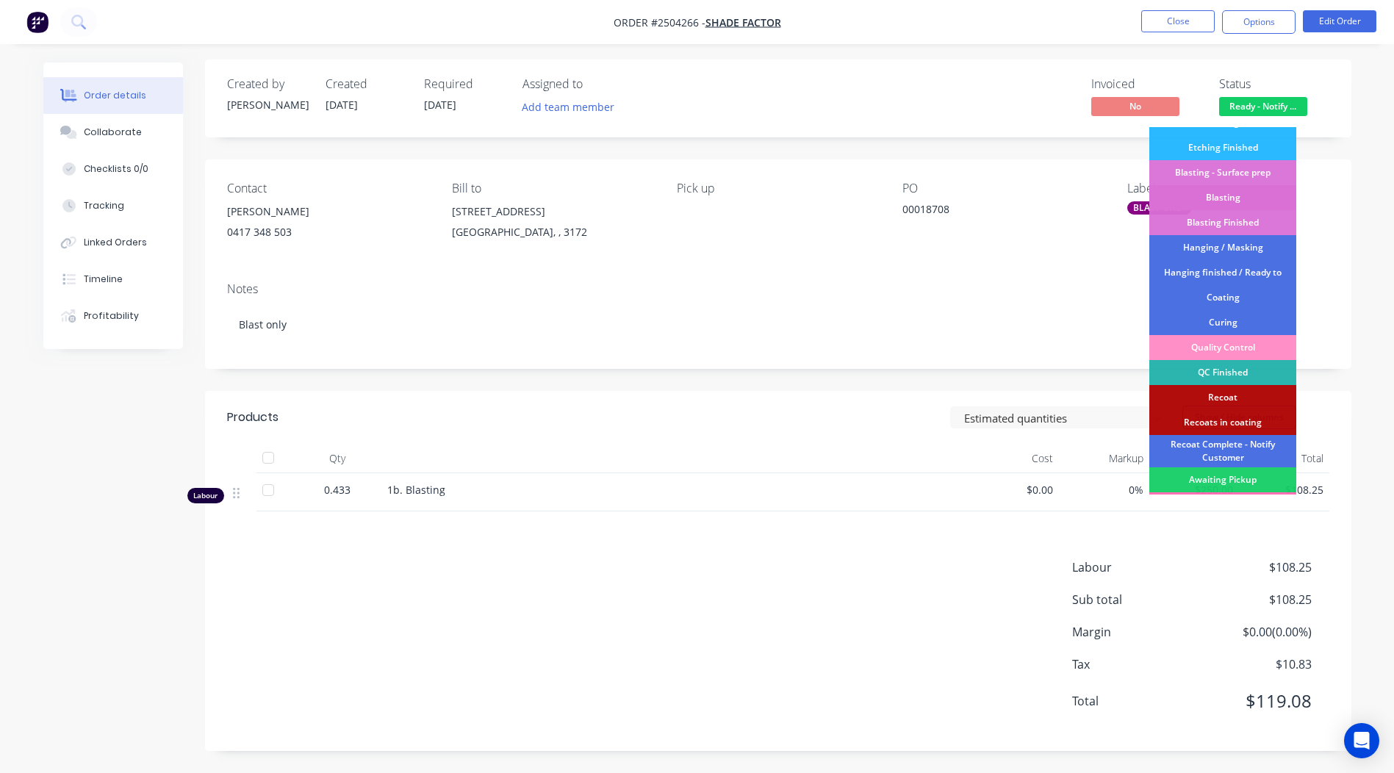
scroll to position [365, 0]
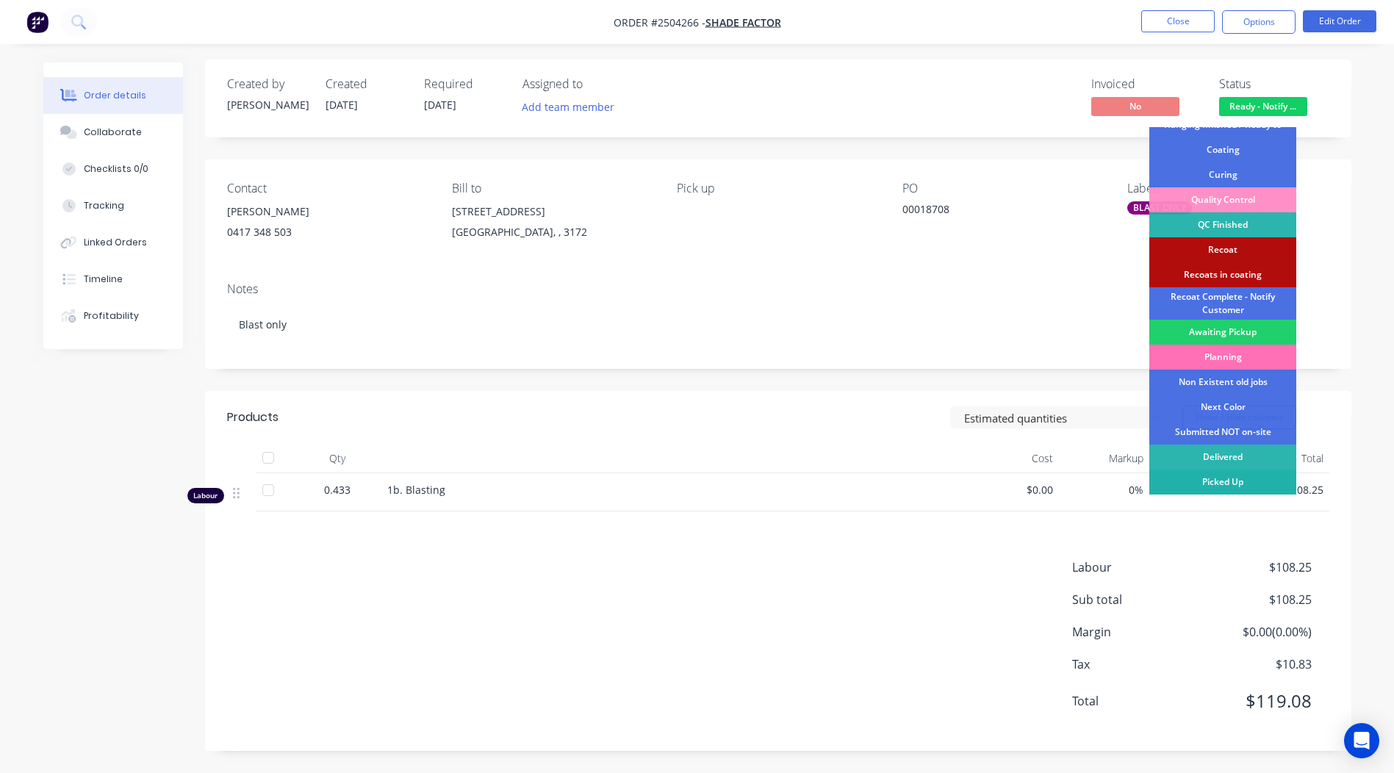
click at [1239, 481] on div "Picked Up" at bounding box center [1223, 482] width 147 height 25
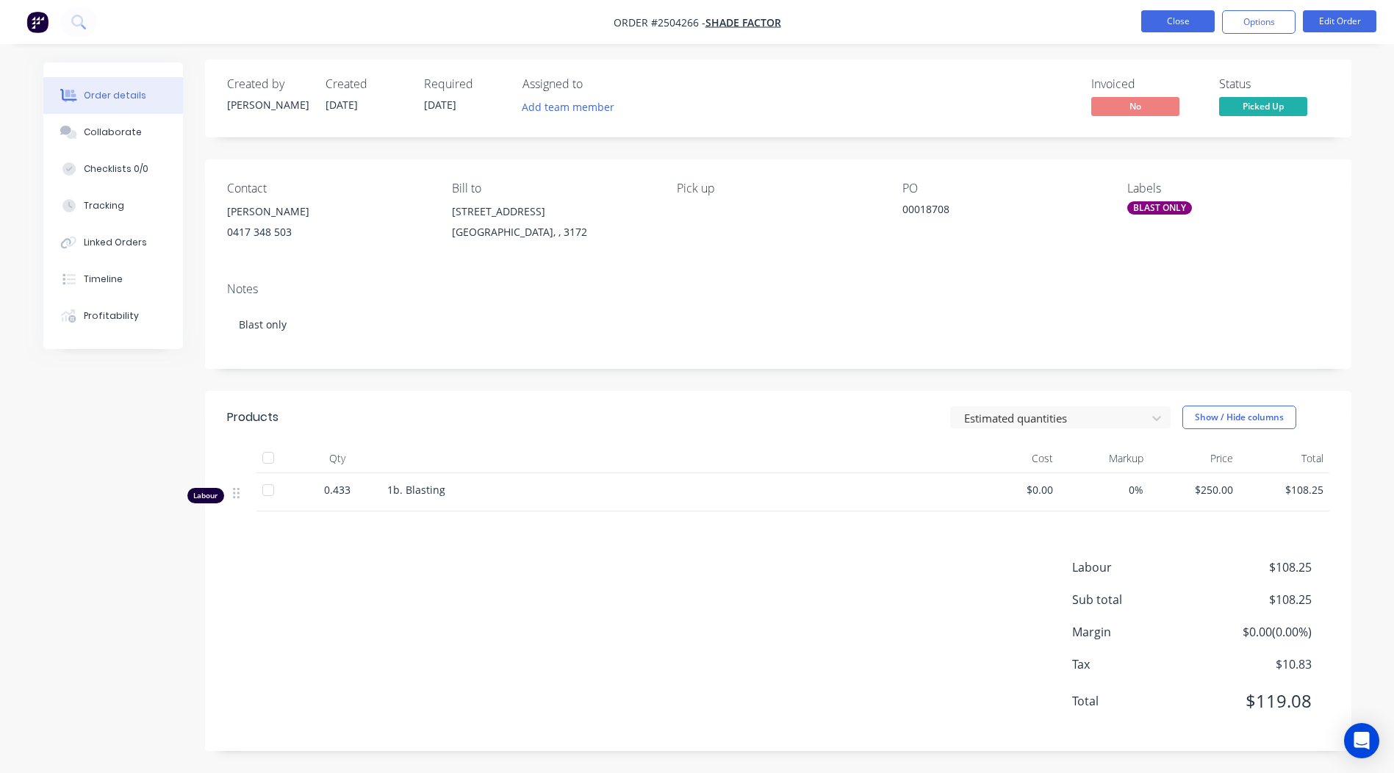
click at [1170, 29] on button "Close" at bounding box center [1179, 21] width 74 height 22
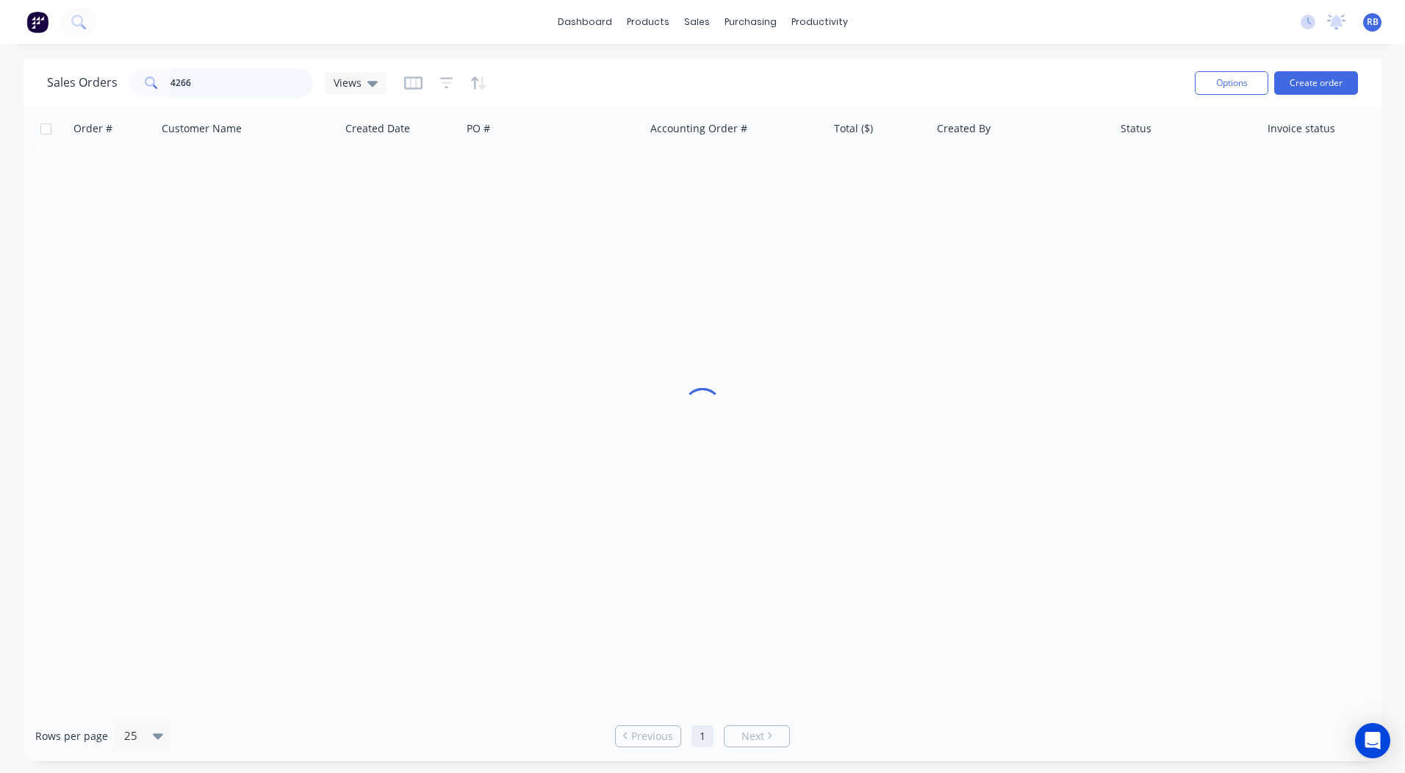
drag, startPoint x: 251, startPoint y: 75, endPoint x: 0, endPoint y: 81, distance: 250.7
click at [0, 93] on html "dashboard products sales purchasing productivity dashboard products Product Cat…" at bounding box center [702, 386] width 1405 height 773
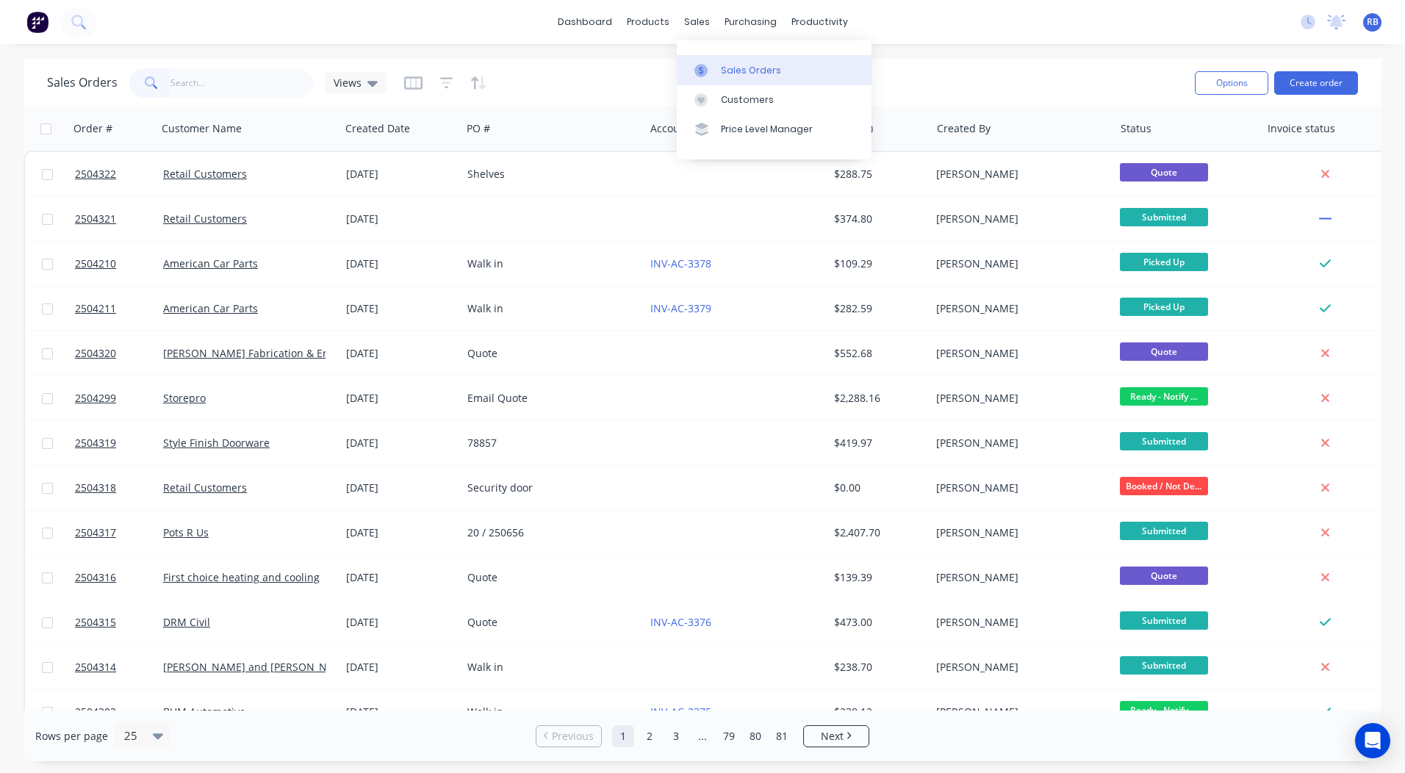
click at [724, 64] on div "Sales Orders" at bounding box center [751, 70] width 60 height 13
click at [934, 44] on div "dashboard products sales purchasing productivity dashboard products Product Cat…" at bounding box center [702, 386] width 1405 height 773
click at [574, 17] on link "dashboard" at bounding box center [585, 22] width 69 height 22
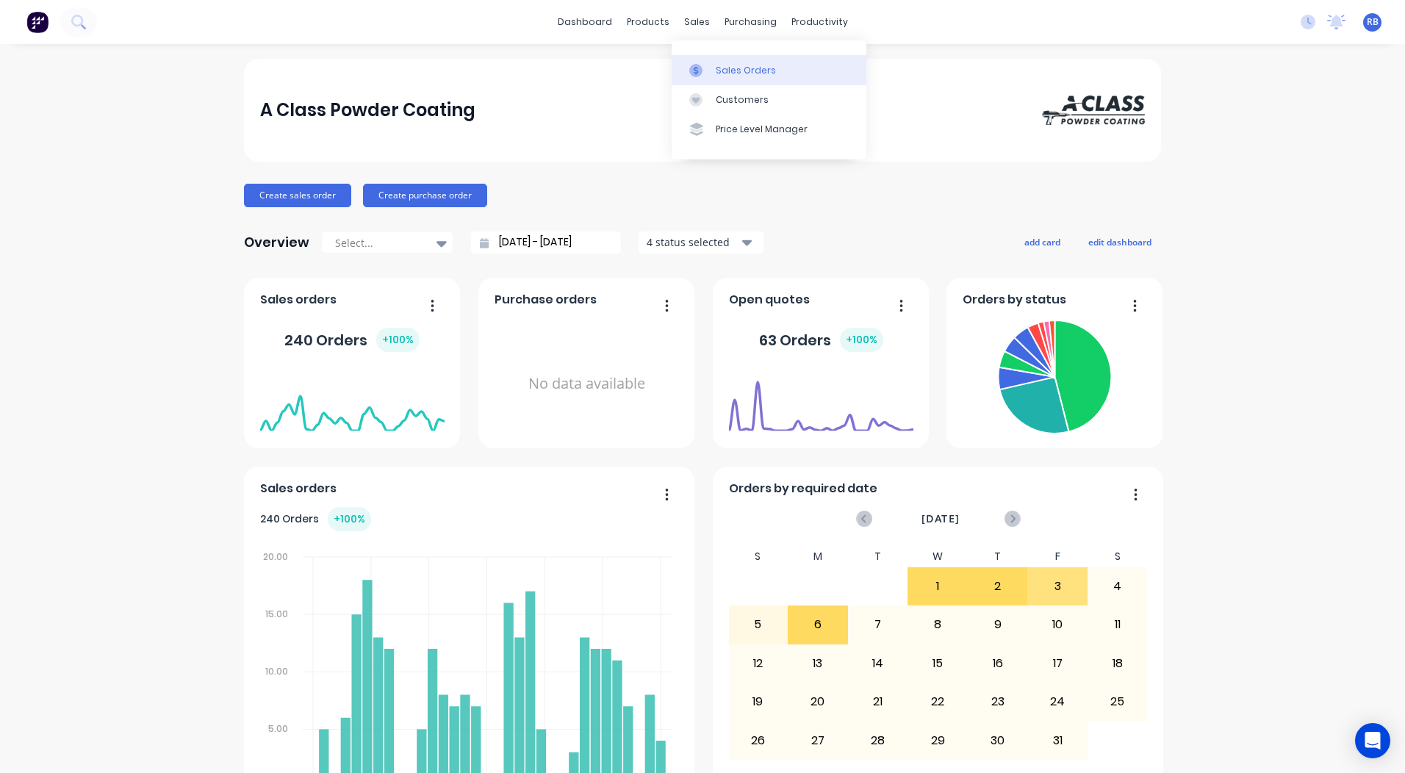
click at [719, 57] on link "Sales Orders" at bounding box center [769, 69] width 195 height 29
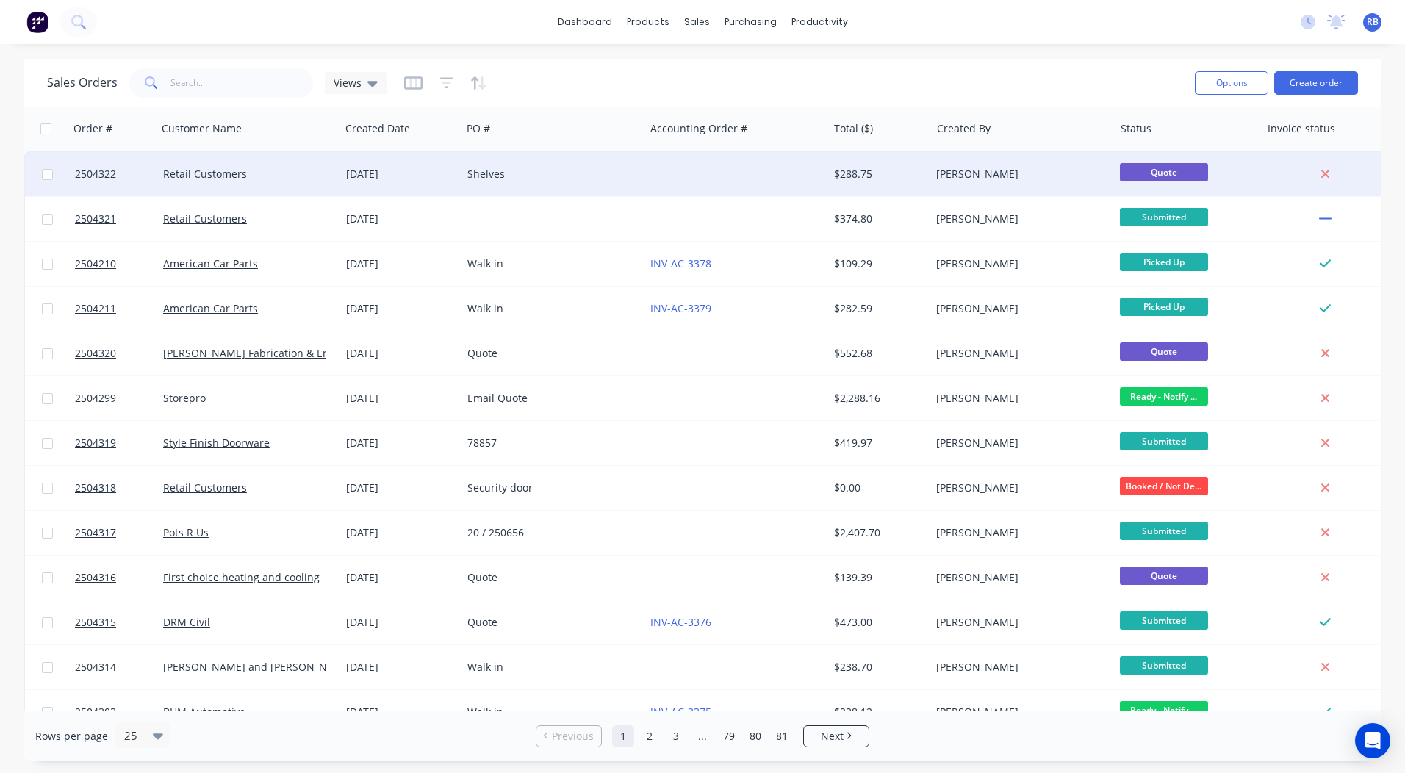
click at [571, 178] on div "Shelves" at bounding box center [549, 174] width 163 height 15
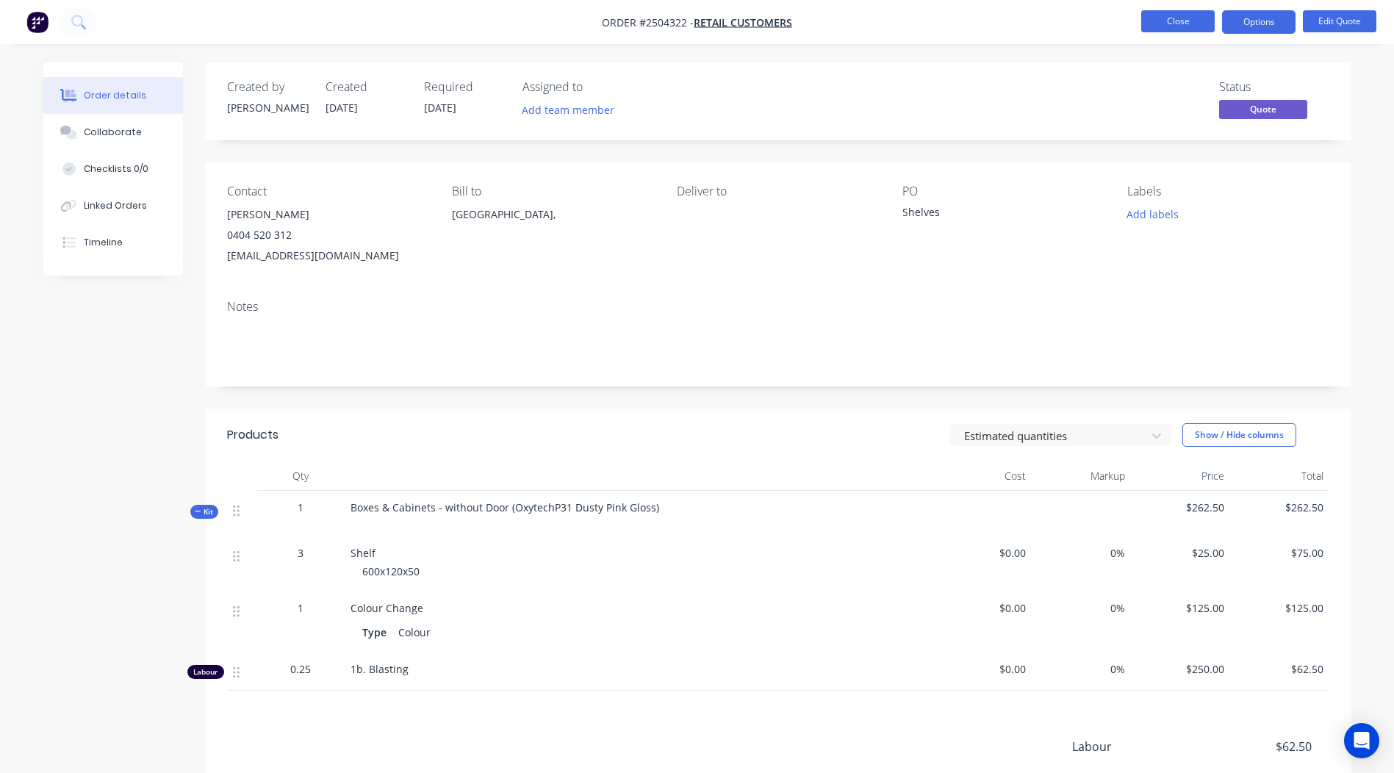
click at [1190, 26] on button "Close" at bounding box center [1179, 21] width 74 height 22
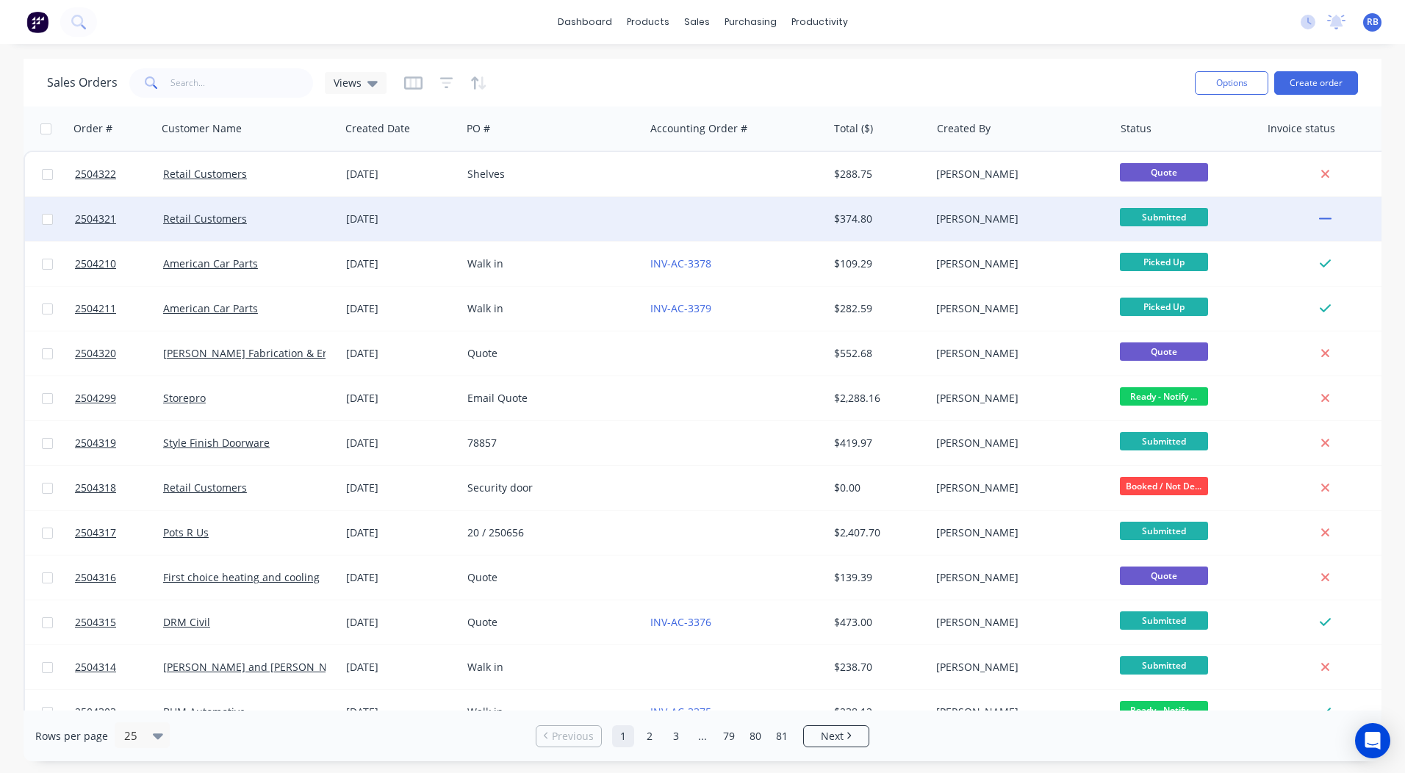
click at [500, 198] on div at bounding box center [553, 219] width 183 height 44
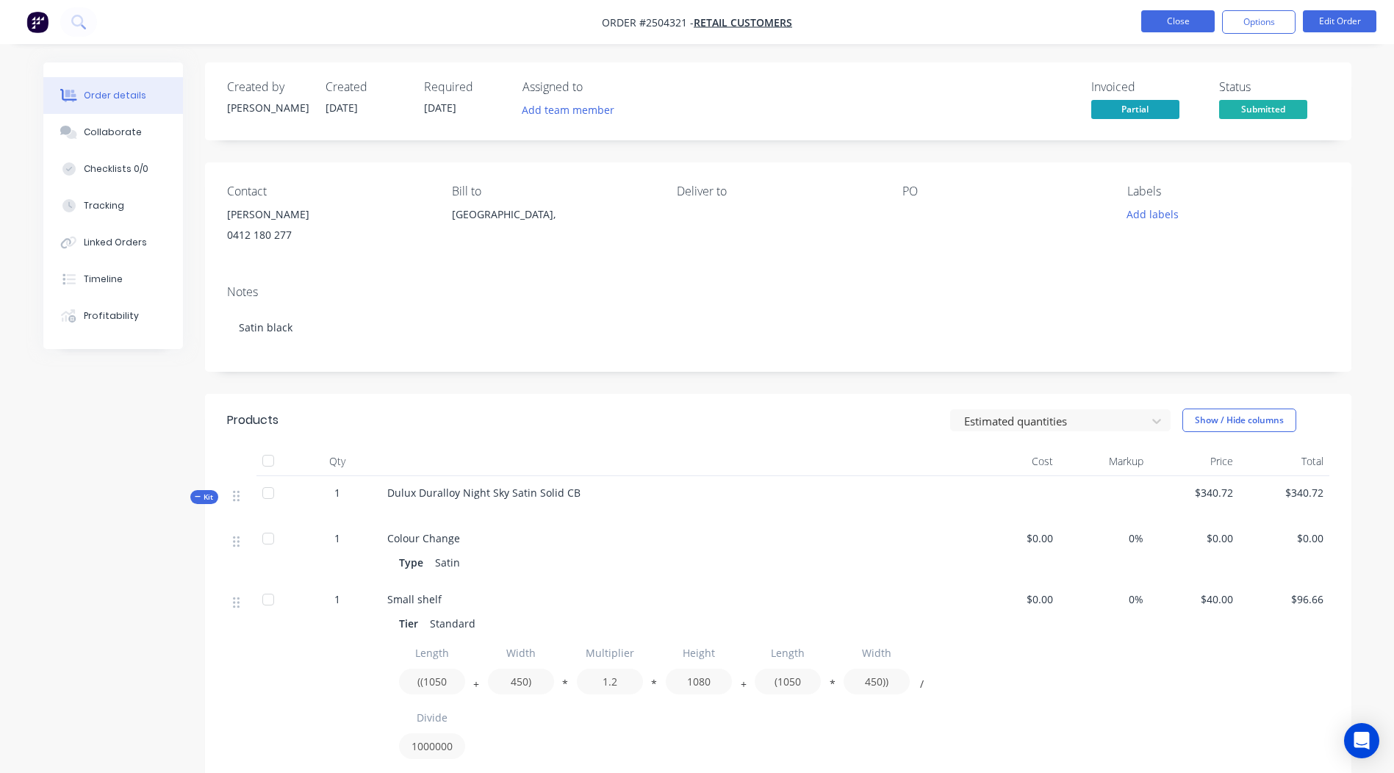
click at [1156, 25] on button "Close" at bounding box center [1179, 21] width 74 height 22
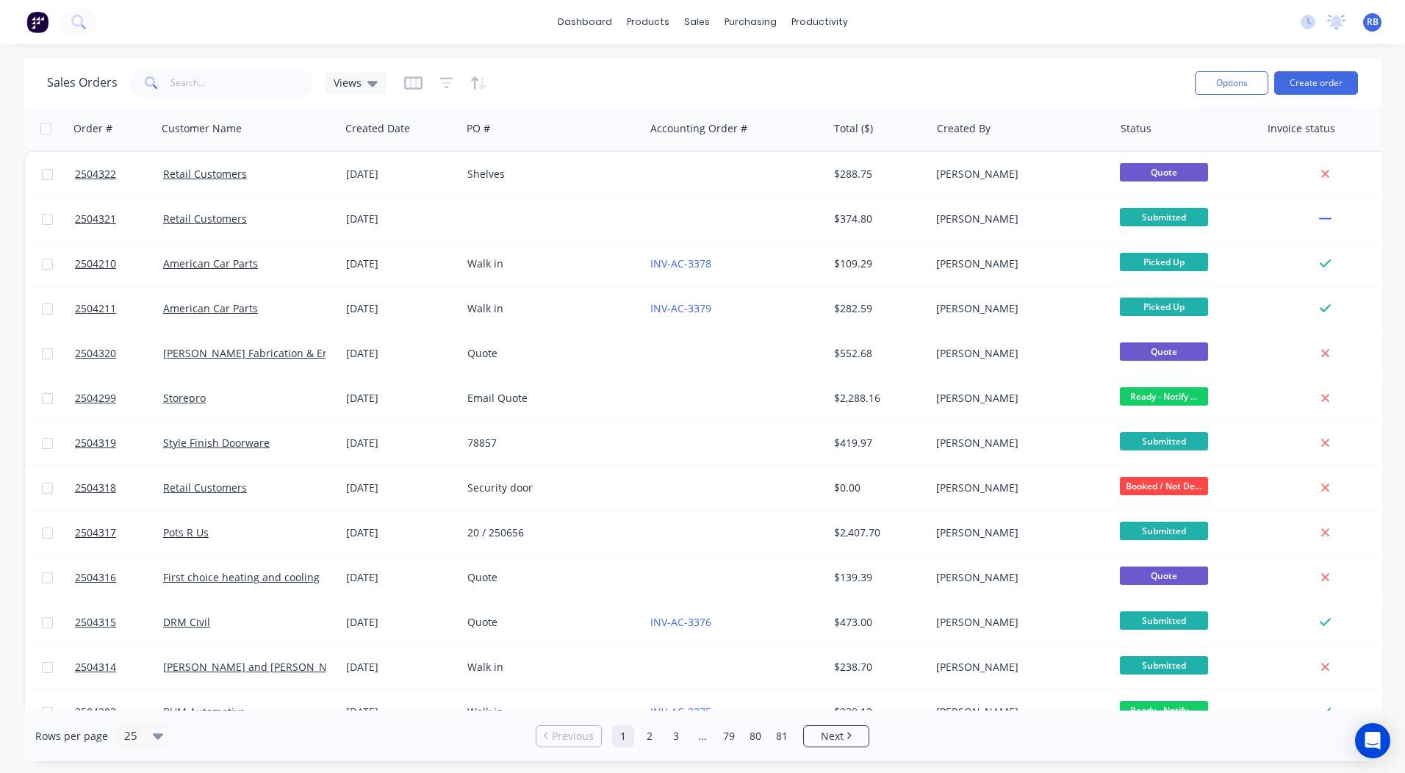
drag, startPoint x: 957, startPoint y: 70, endPoint x: 759, endPoint y: 52, distance: 199.3
click at [759, 52] on div "dashboard products sales purchasing productivity dashboard products Product Cat…" at bounding box center [702, 386] width 1405 height 773
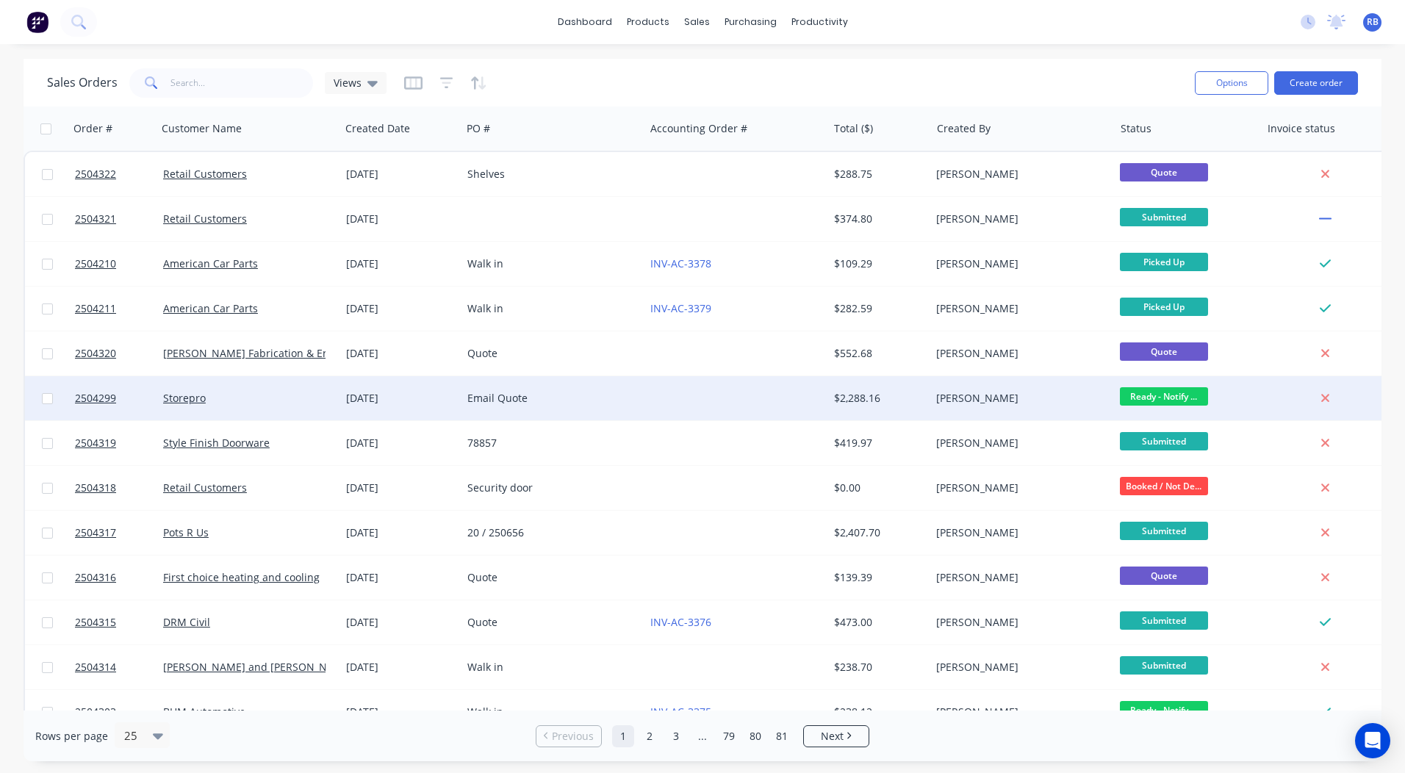
click at [535, 385] on div "Email Quote" at bounding box center [553, 398] width 183 height 44
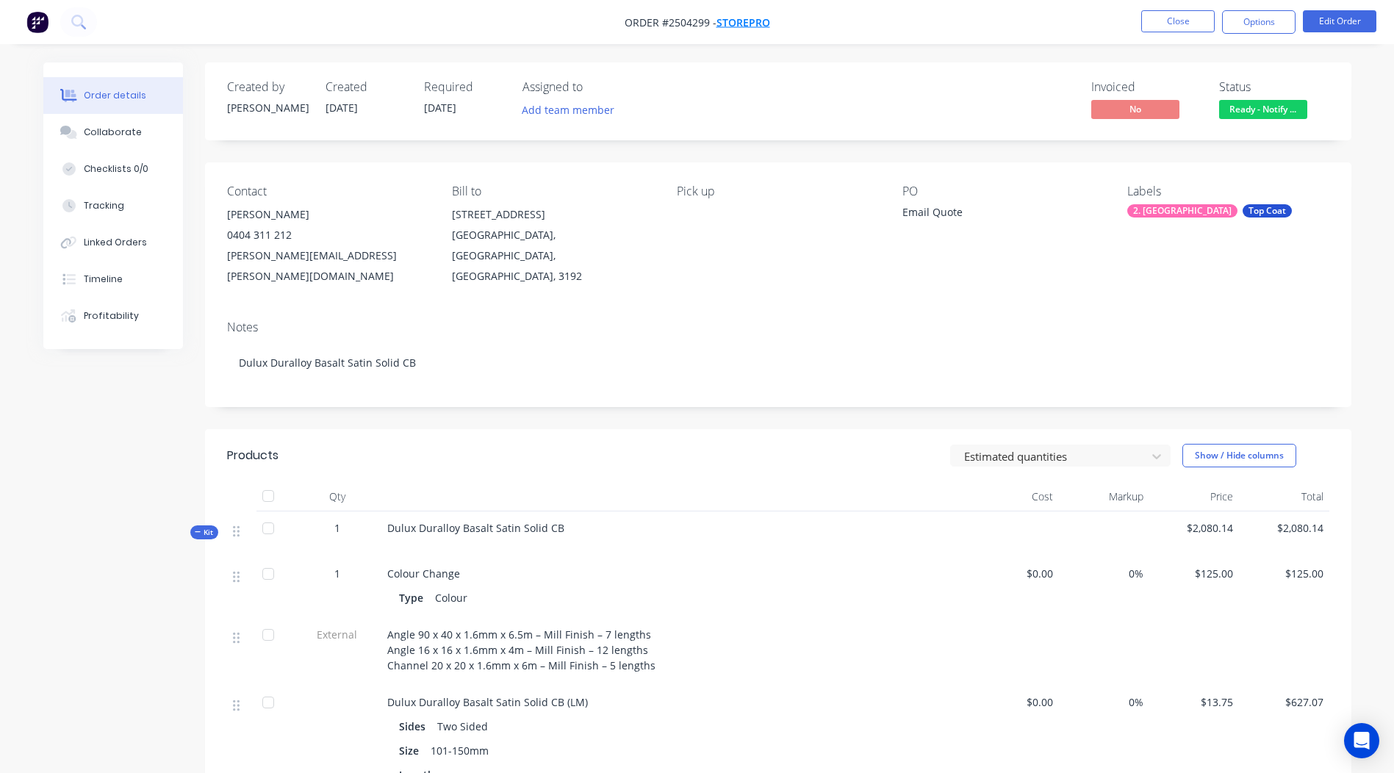
click at [747, 28] on span "Storepro" at bounding box center [744, 22] width 54 height 14
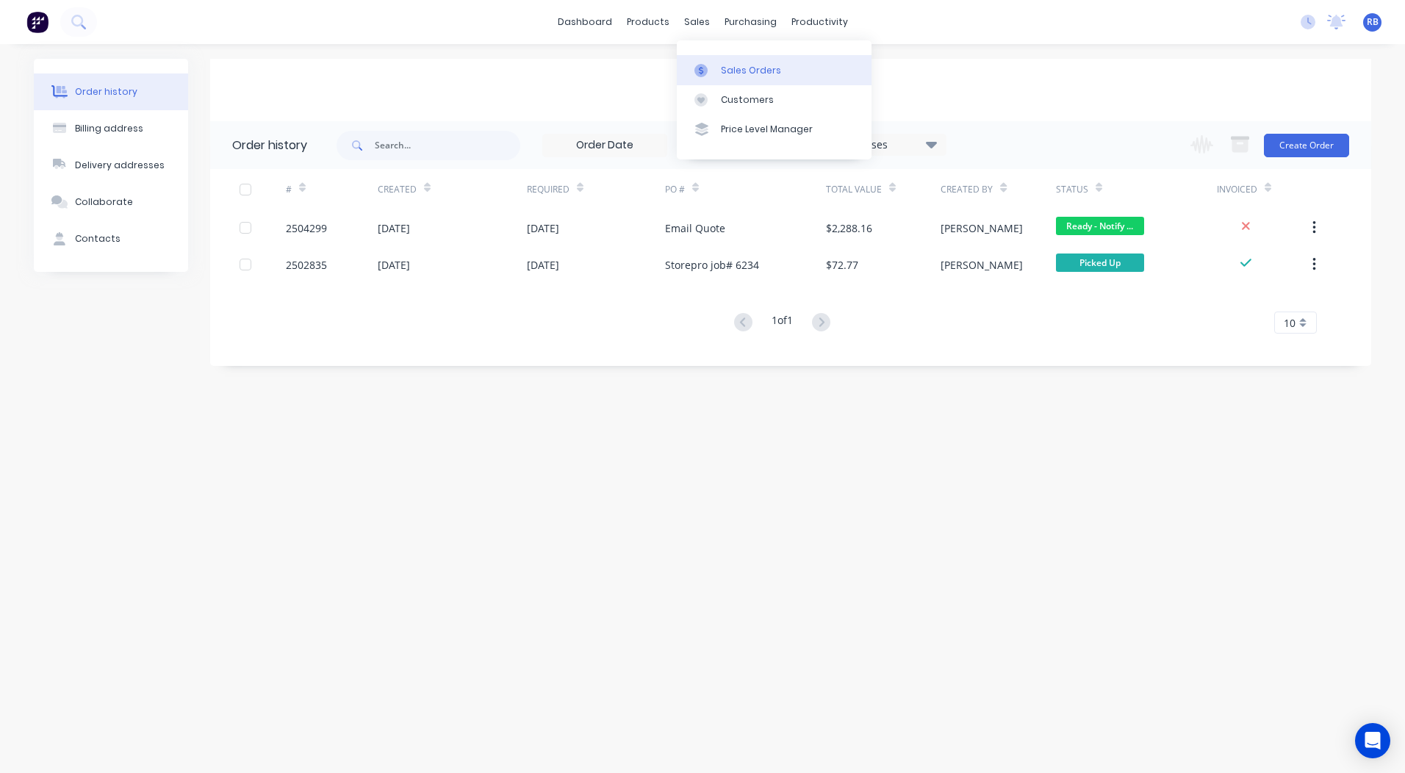
click at [737, 58] on link "Sales Orders" at bounding box center [774, 69] width 195 height 29
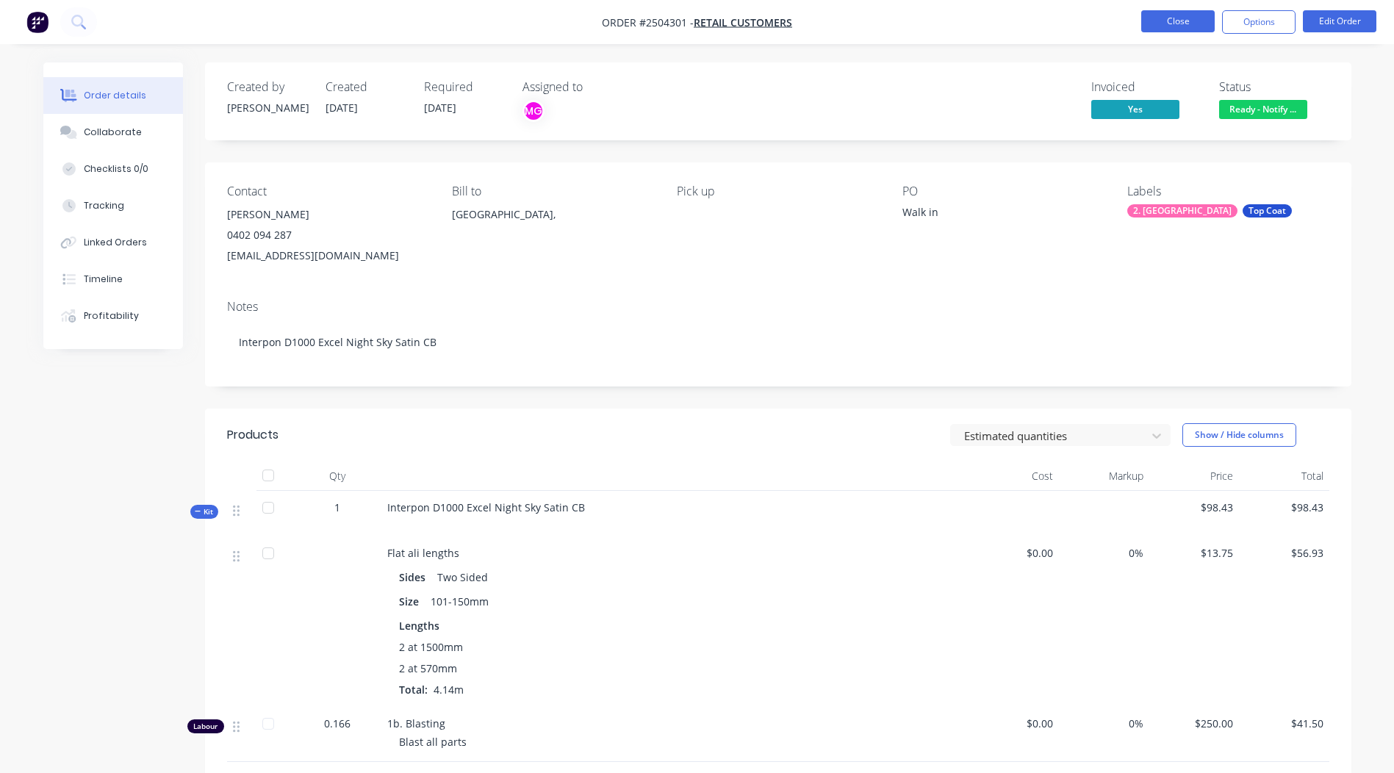
click at [1167, 18] on button "Close" at bounding box center [1179, 21] width 74 height 22
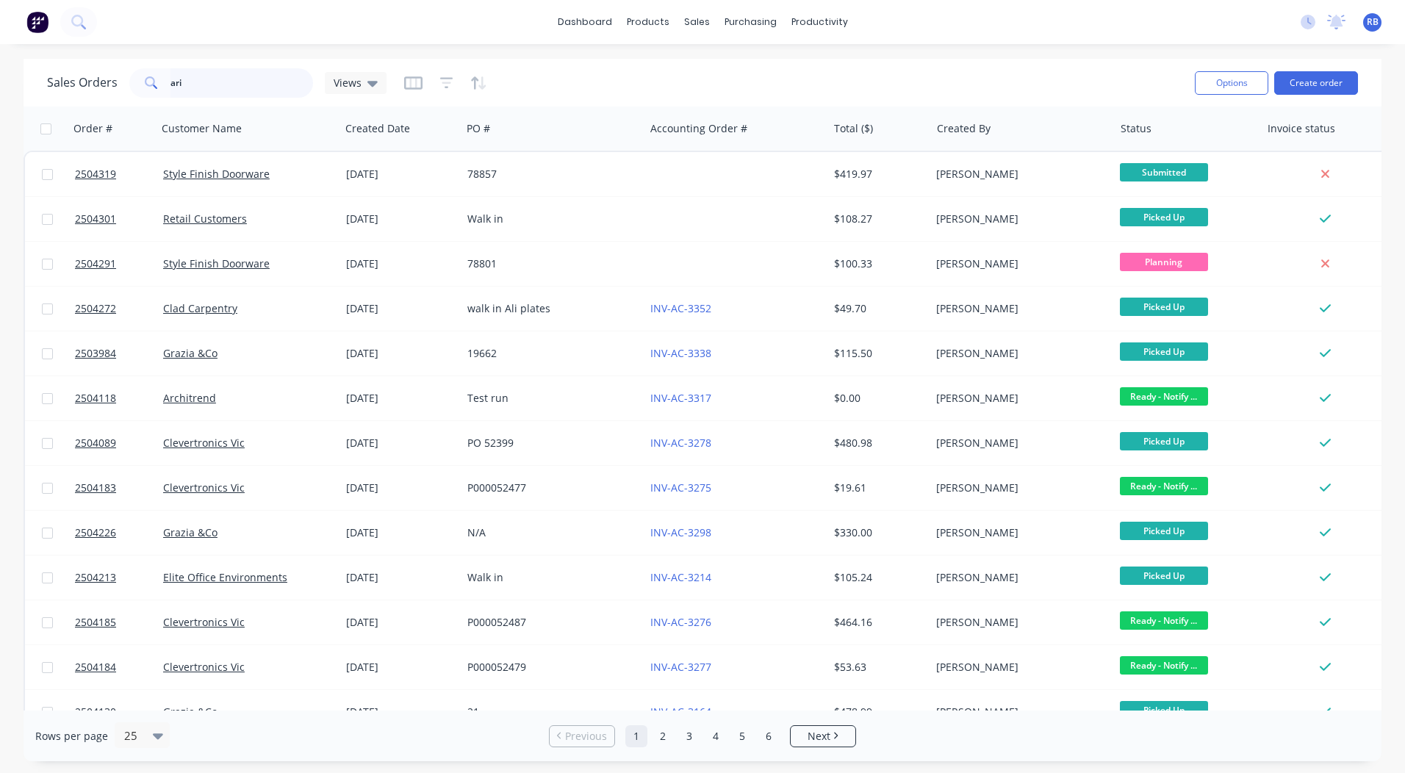
click at [104, 113] on div "Sales Orders ari Views Options Create order Order # Customer Name Created Date …" at bounding box center [703, 410] width 1358 height 703
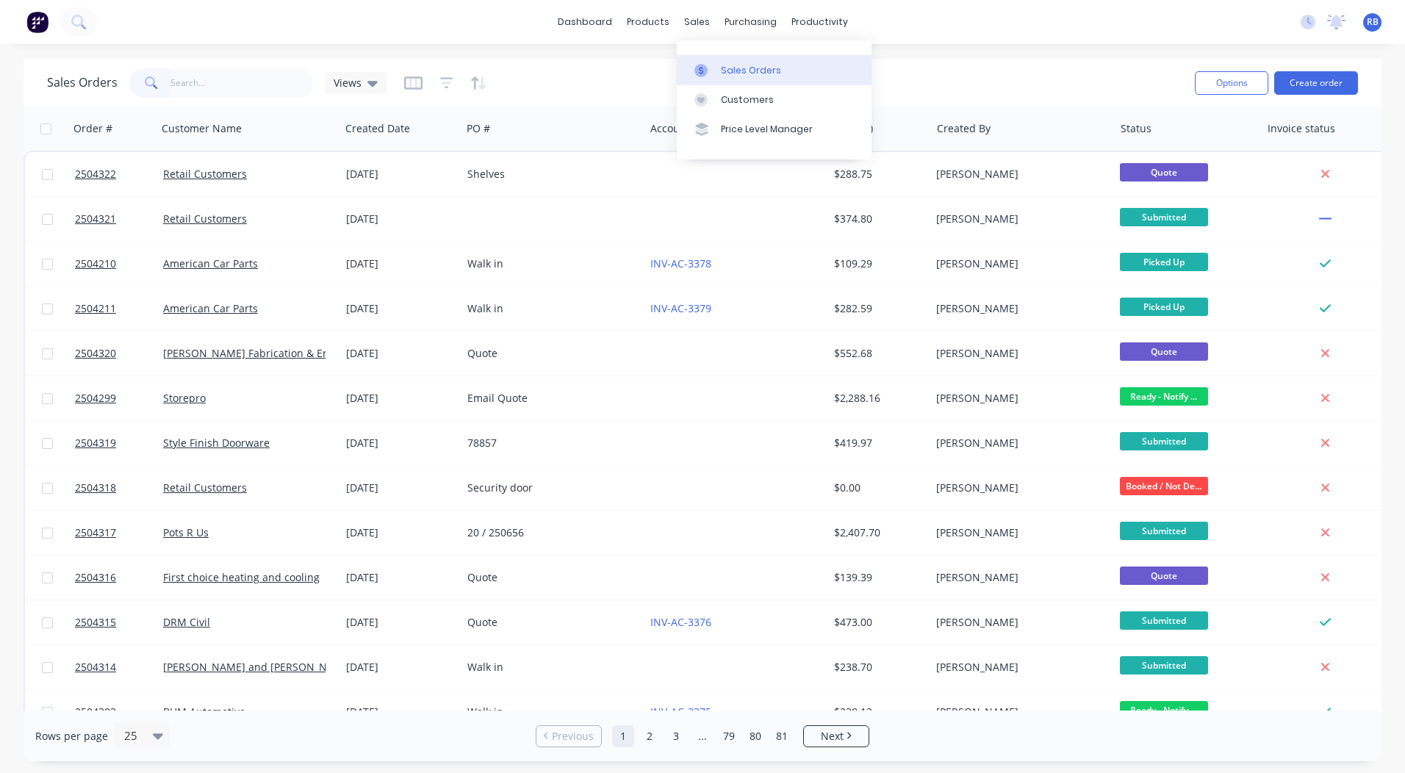
click at [756, 71] on div "Sales Orders" at bounding box center [751, 70] width 60 height 13
drag, startPoint x: 944, startPoint y: 56, endPoint x: 720, endPoint y: 49, distance: 223.6
click at [944, 55] on div "dashboard products sales purchasing productivity dashboard products Product Cat…" at bounding box center [702, 386] width 1405 height 773
click at [570, 20] on link "dashboard" at bounding box center [585, 22] width 69 height 22
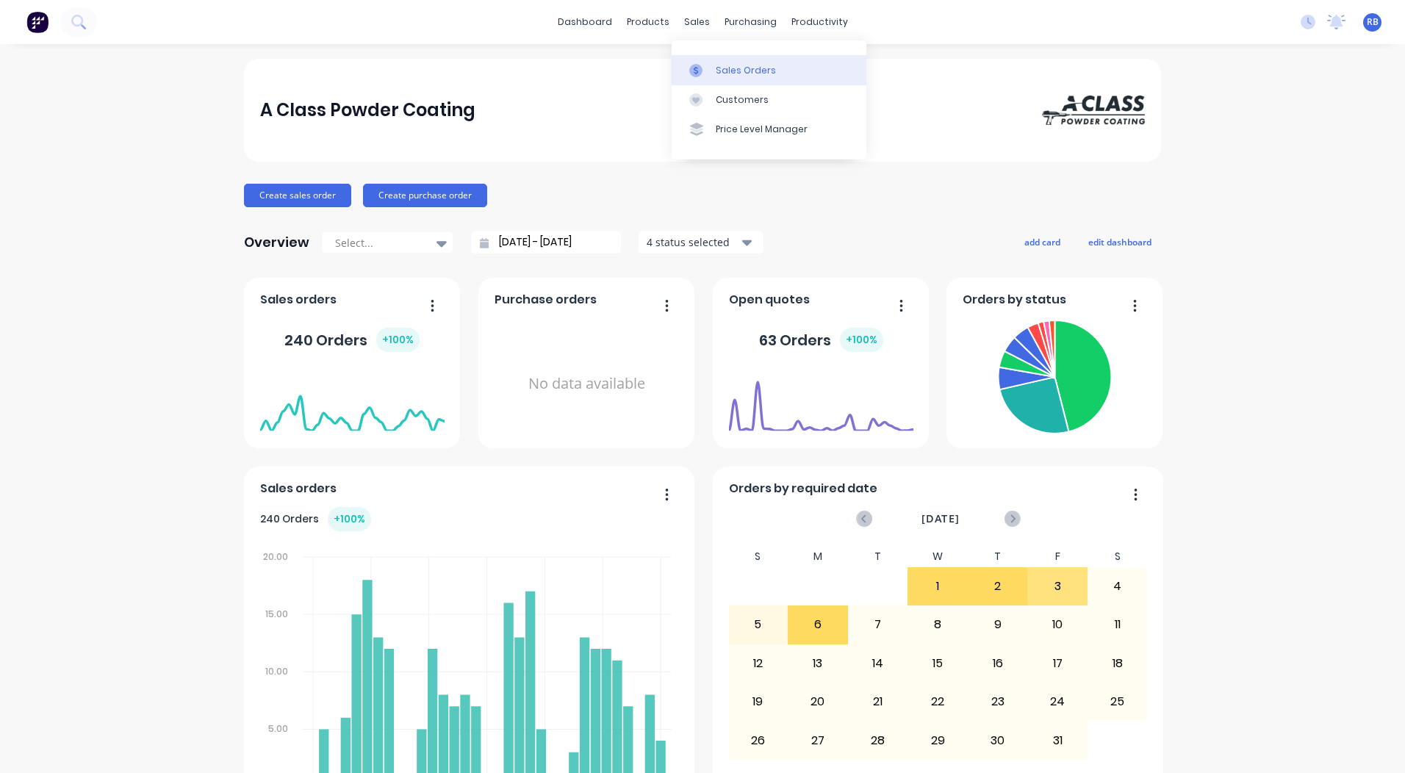
click at [722, 62] on link "Sales Orders" at bounding box center [769, 69] width 195 height 29
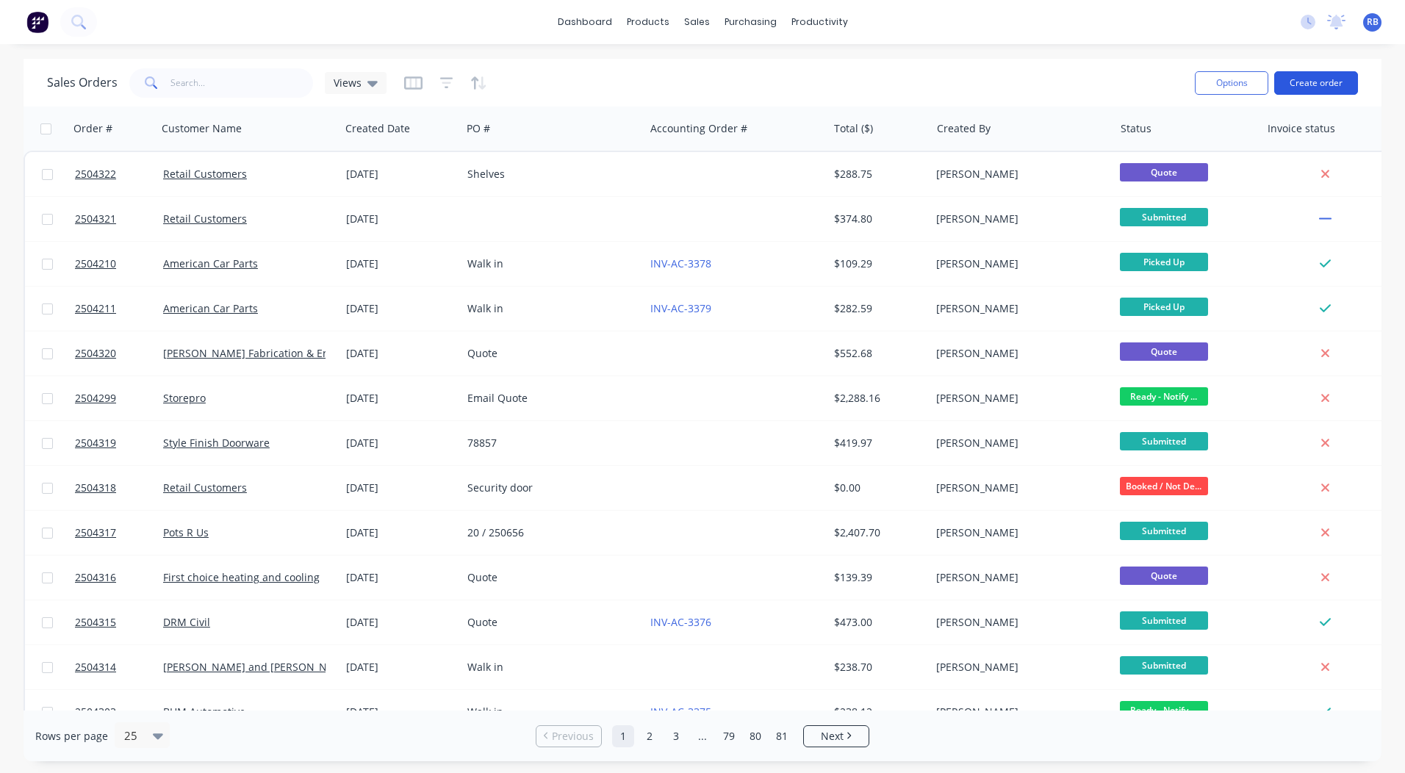
click at [1294, 87] on button "Create order" at bounding box center [1317, 83] width 84 height 24
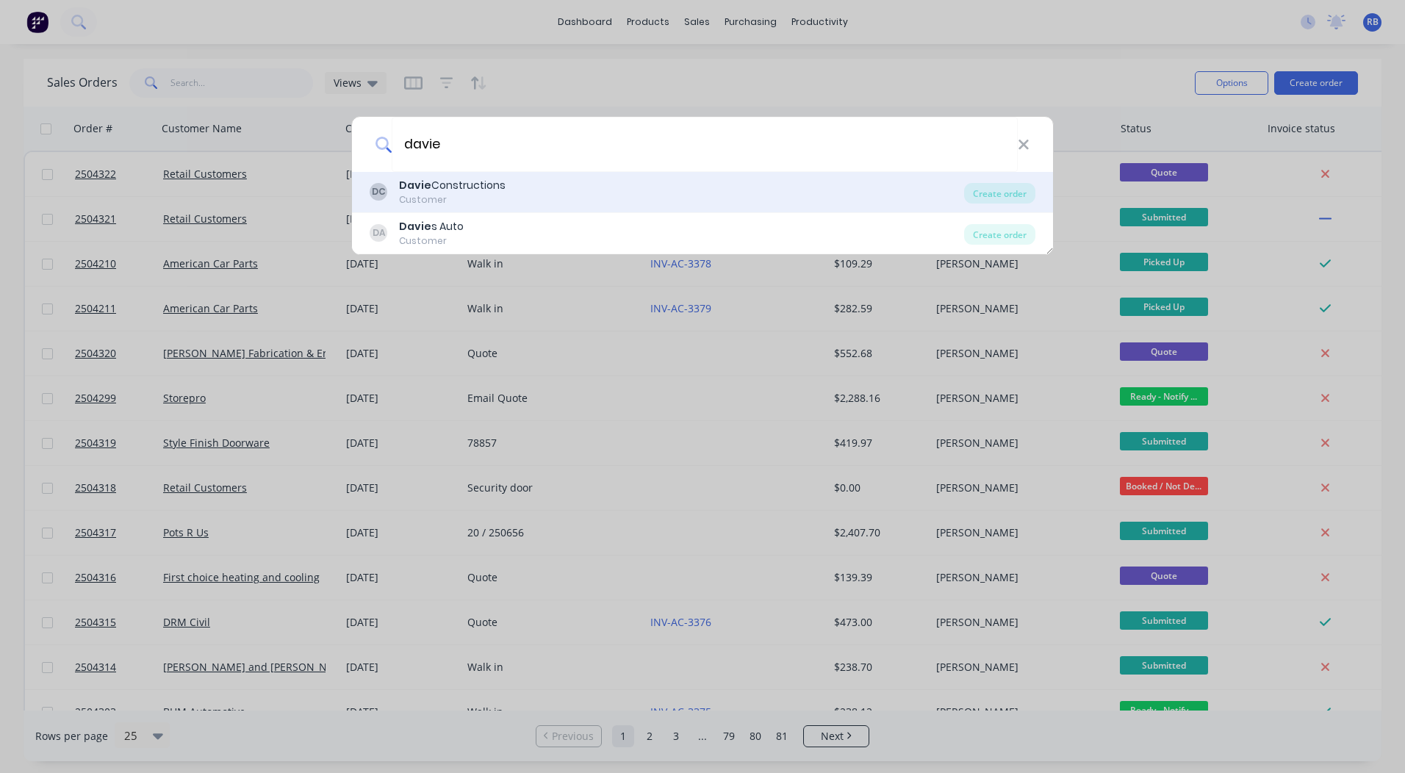
type input "davie"
click at [461, 187] on div "Davie Constructions" at bounding box center [452, 185] width 107 height 15
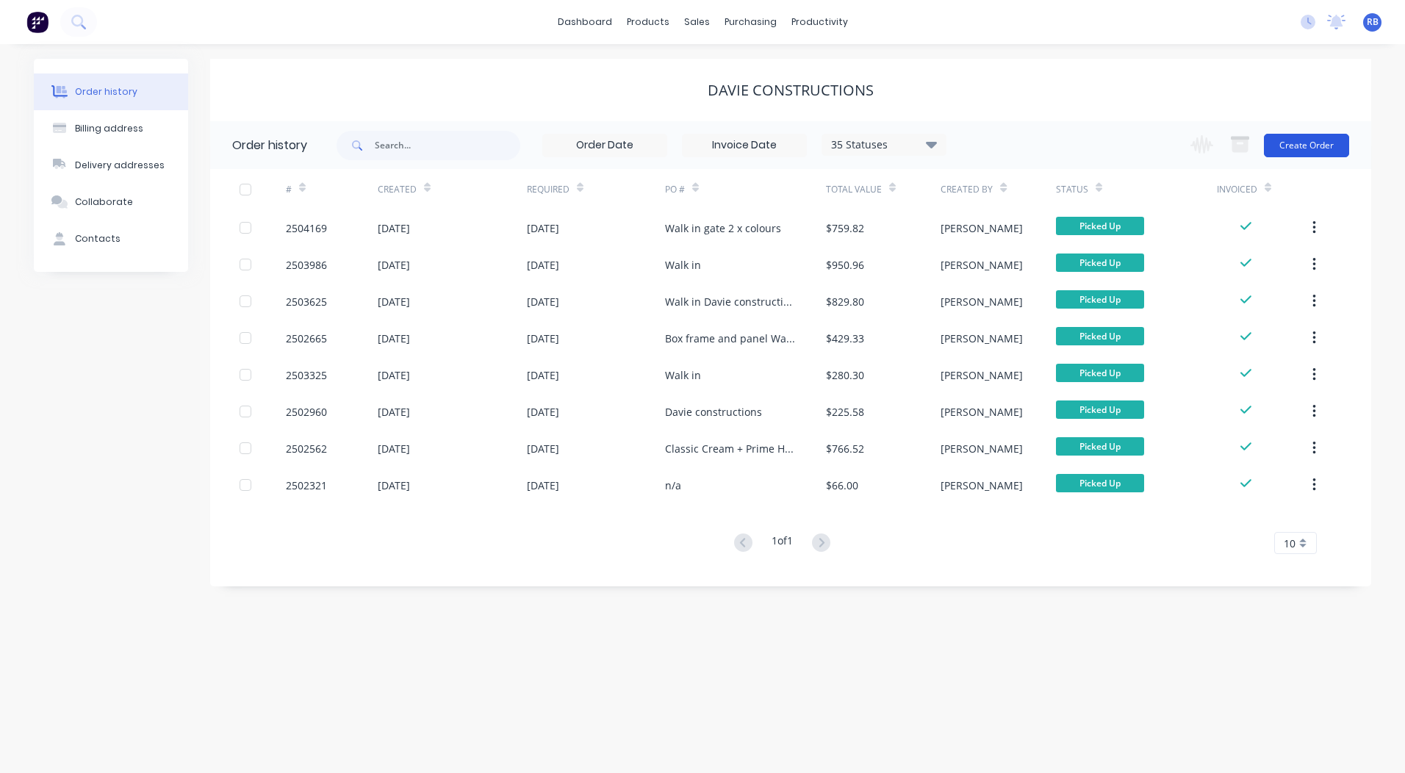
click at [1297, 148] on button "Create Order" at bounding box center [1306, 146] width 85 height 24
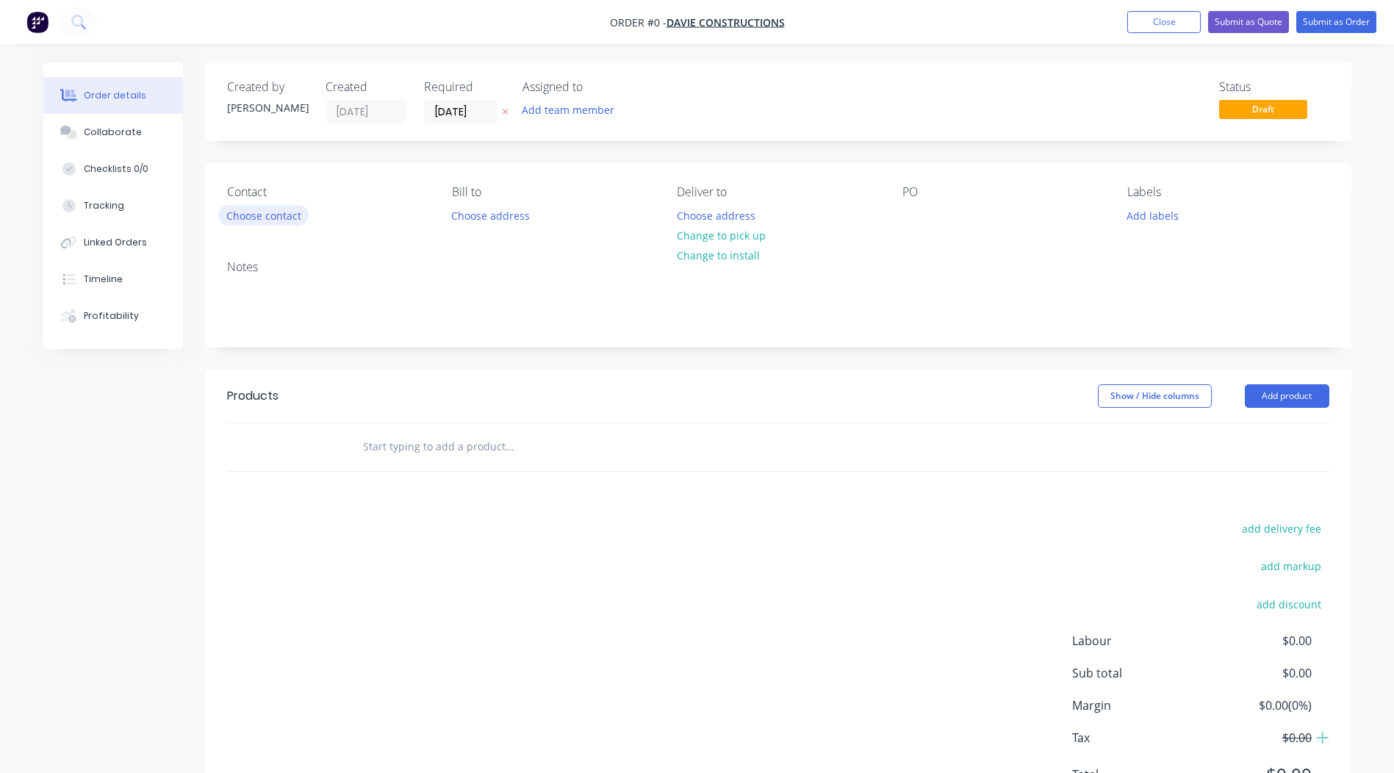
drag, startPoint x: 266, startPoint y: 227, endPoint x: 261, endPoint y: 218, distance: 10.9
click at [266, 226] on div "Contact Choose contact [PERSON_NAME] to Choose address Deliver to Choose addres…" at bounding box center [778, 205] width 1147 height 85
click at [261, 218] on button "Choose contact" at bounding box center [263, 215] width 90 height 20
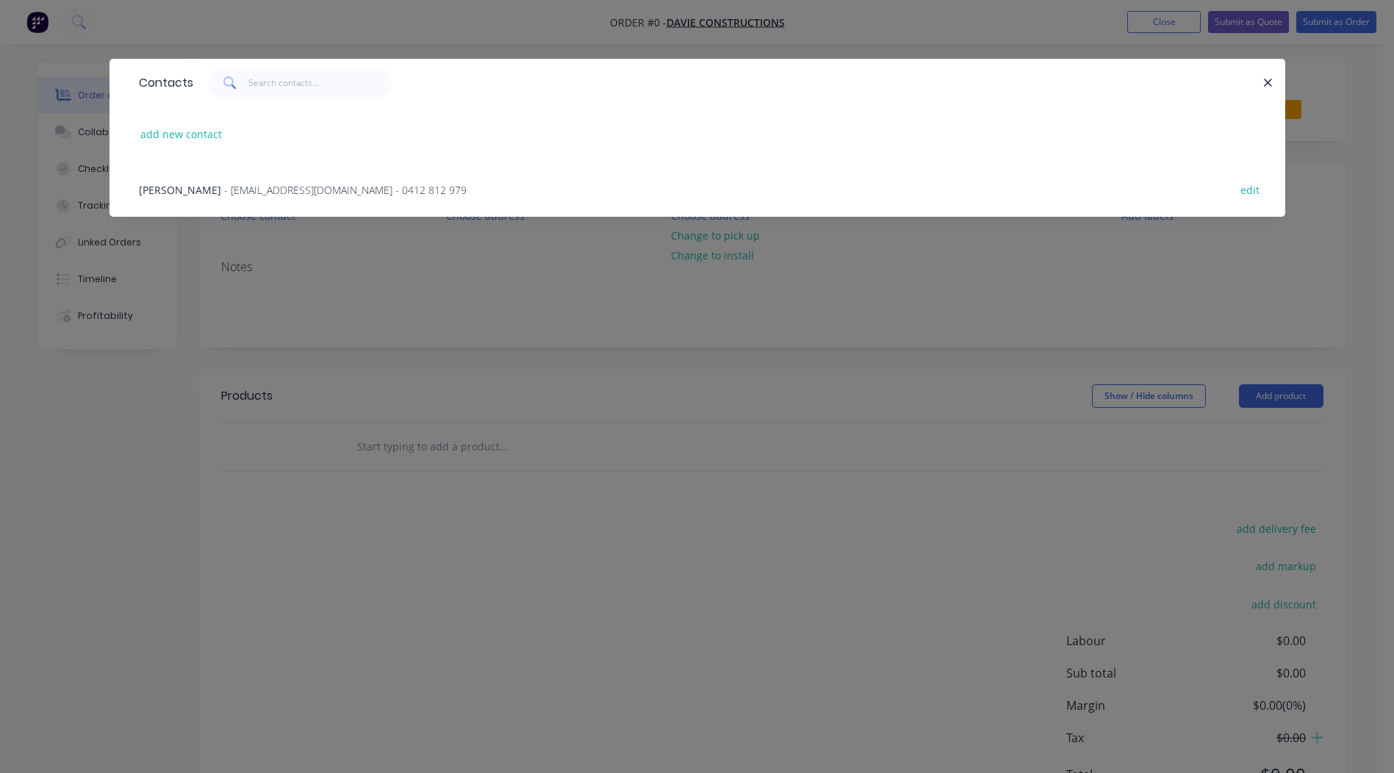
click at [229, 185] on span "- [EMAIL_ADDRESS][DOMAIN_NAME] - 0412 812 979" at bounding box center [345, 190] width 243 height 14
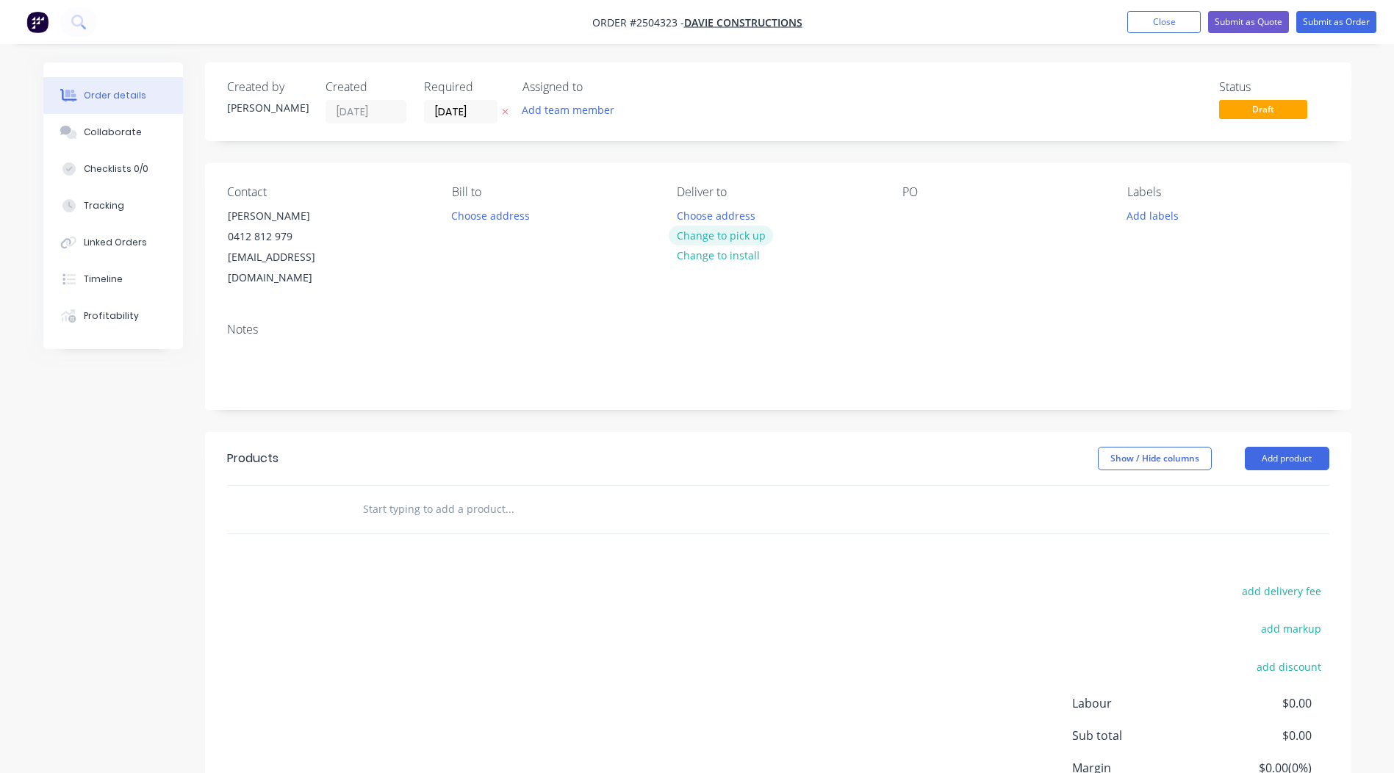
click at [723, 237] on button "Change to pick up" at bounding box center [721, 236] width 104 height 20
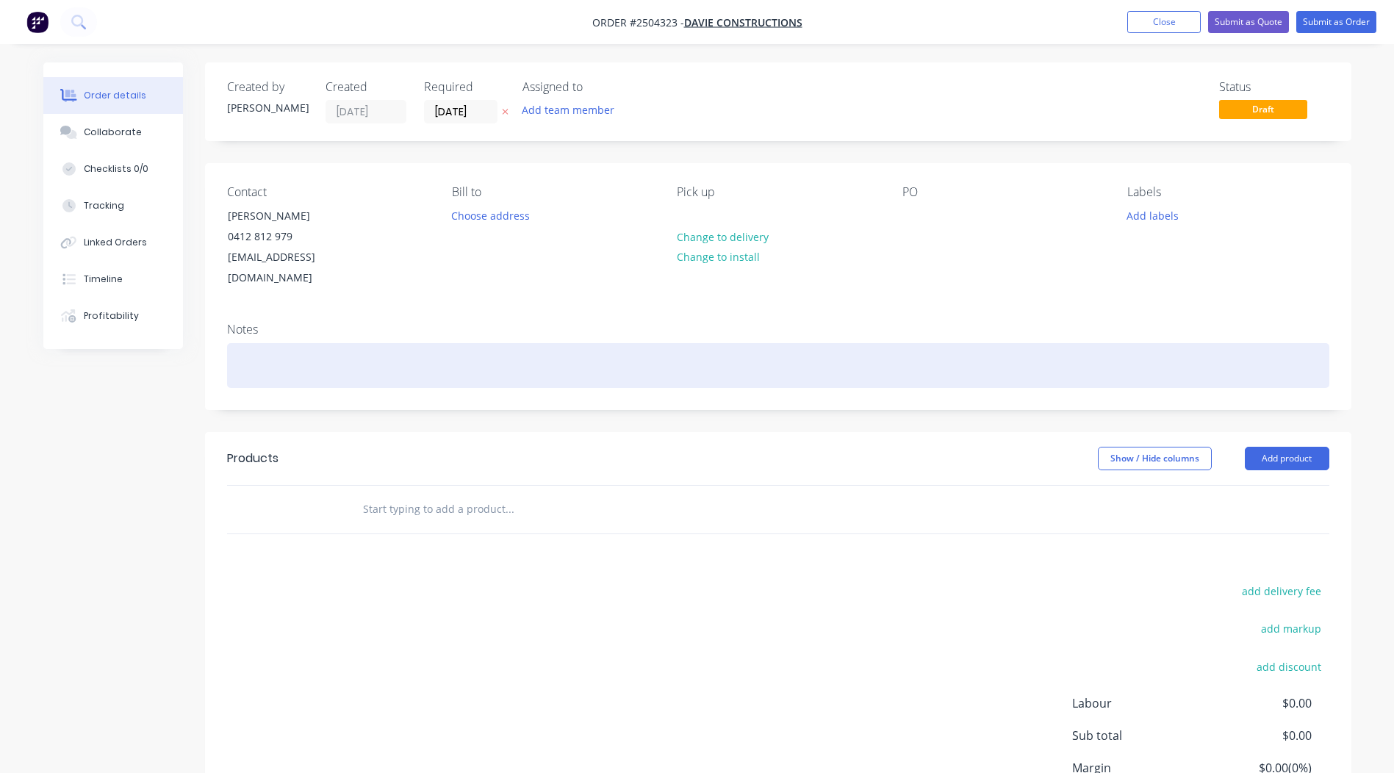
click at [312, 353] on div at bounding box center [778, 365] width 1103 height 45
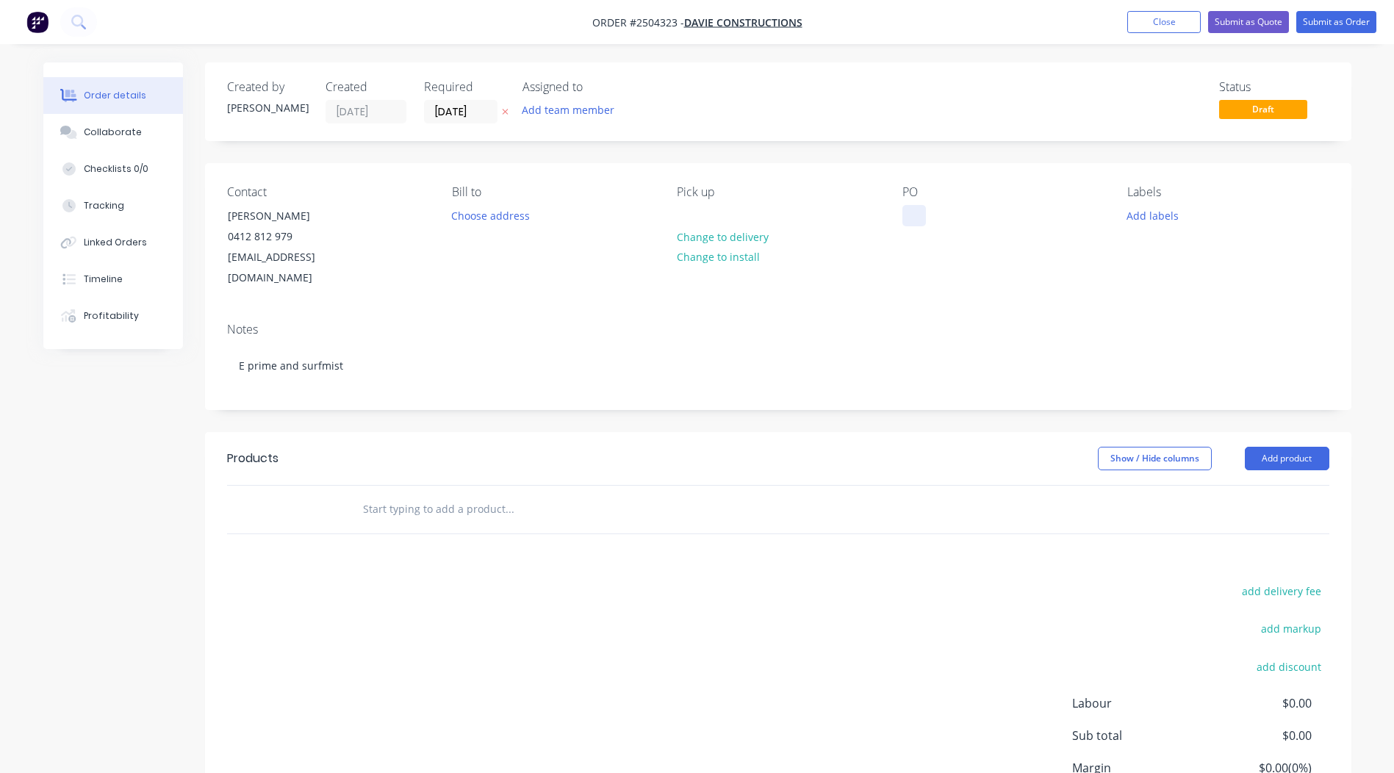
click at [916, 212] on div at bounding box center [915, 215] width 24 height 21
click at [1160, 207] on button "Add labels" at bounding box center [1154, 215] width 68 height 20
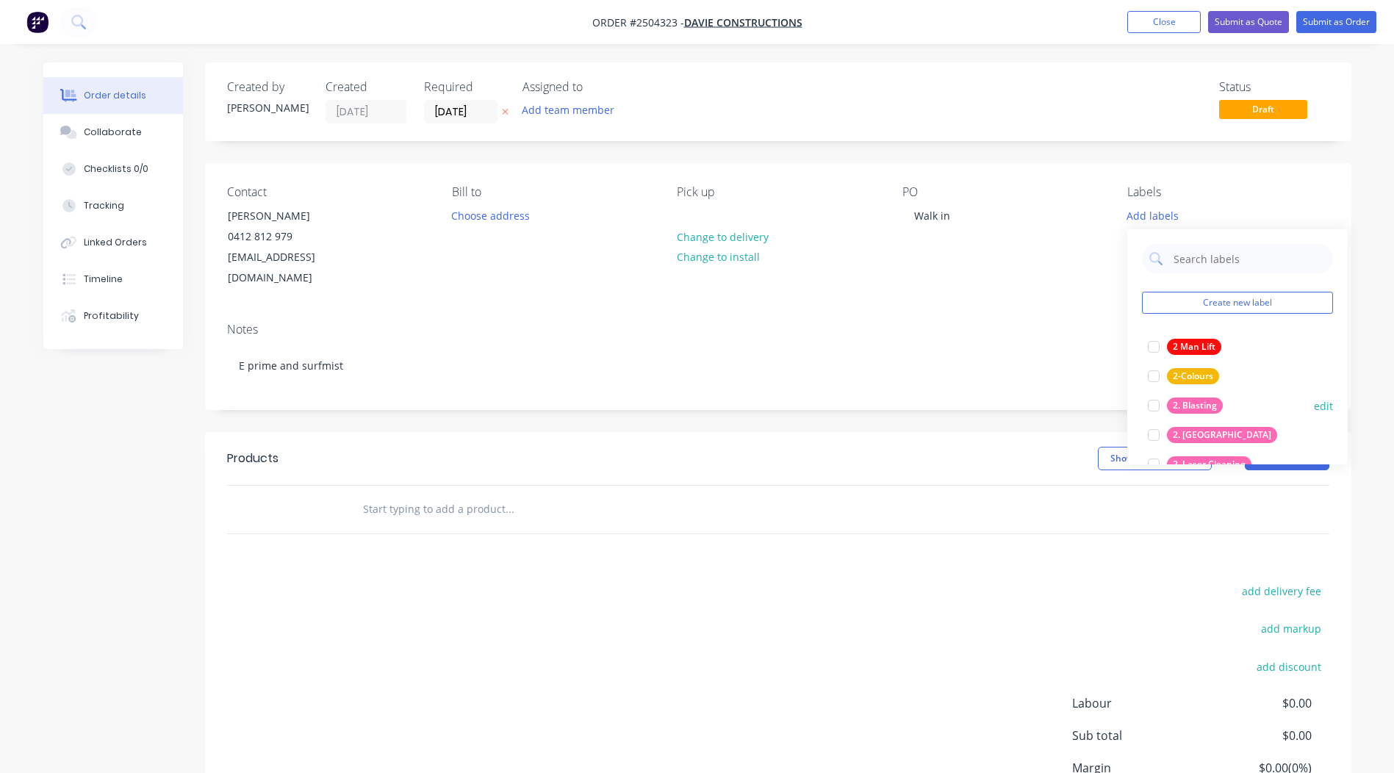
click at [1195, 404] on div "2. Blasting" at bounding box center [1195, 406] width 56 height 16
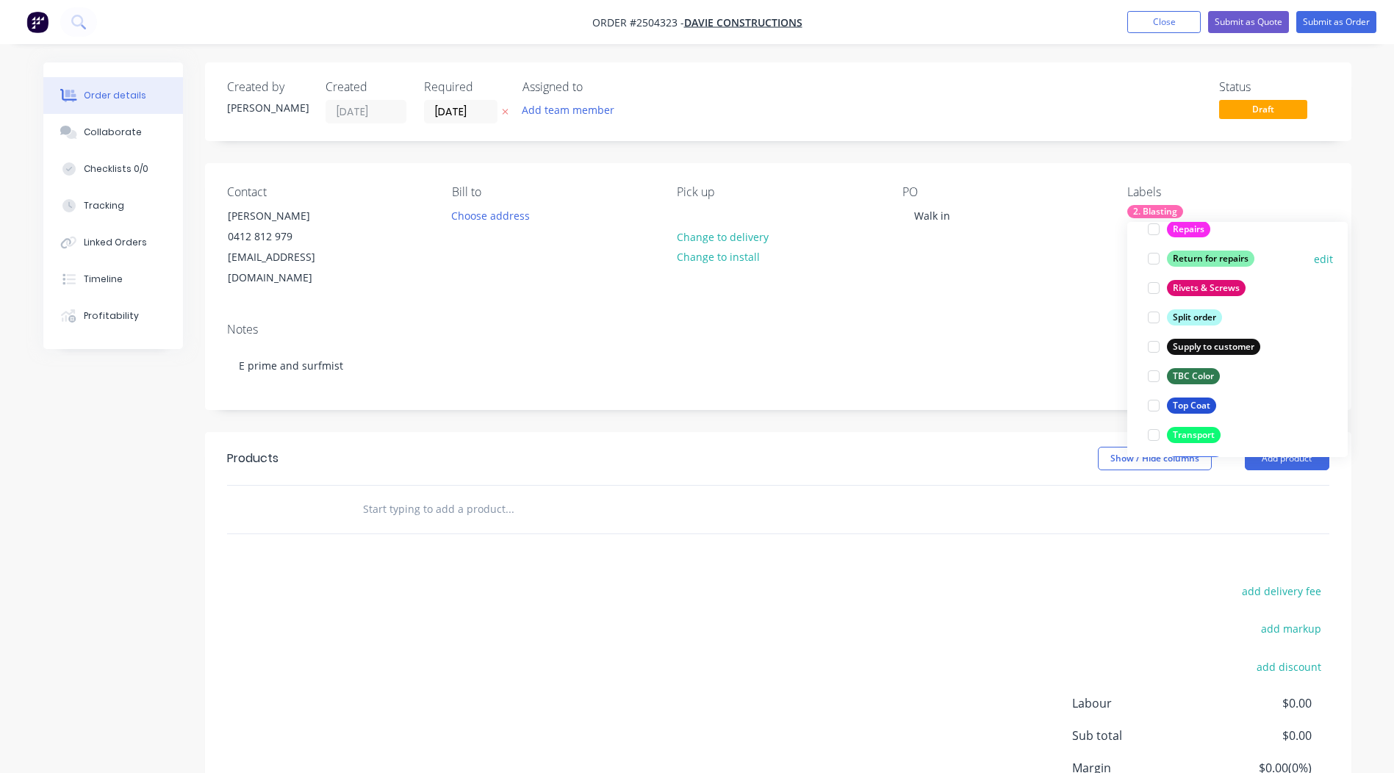
scroll to position [1176, 0]
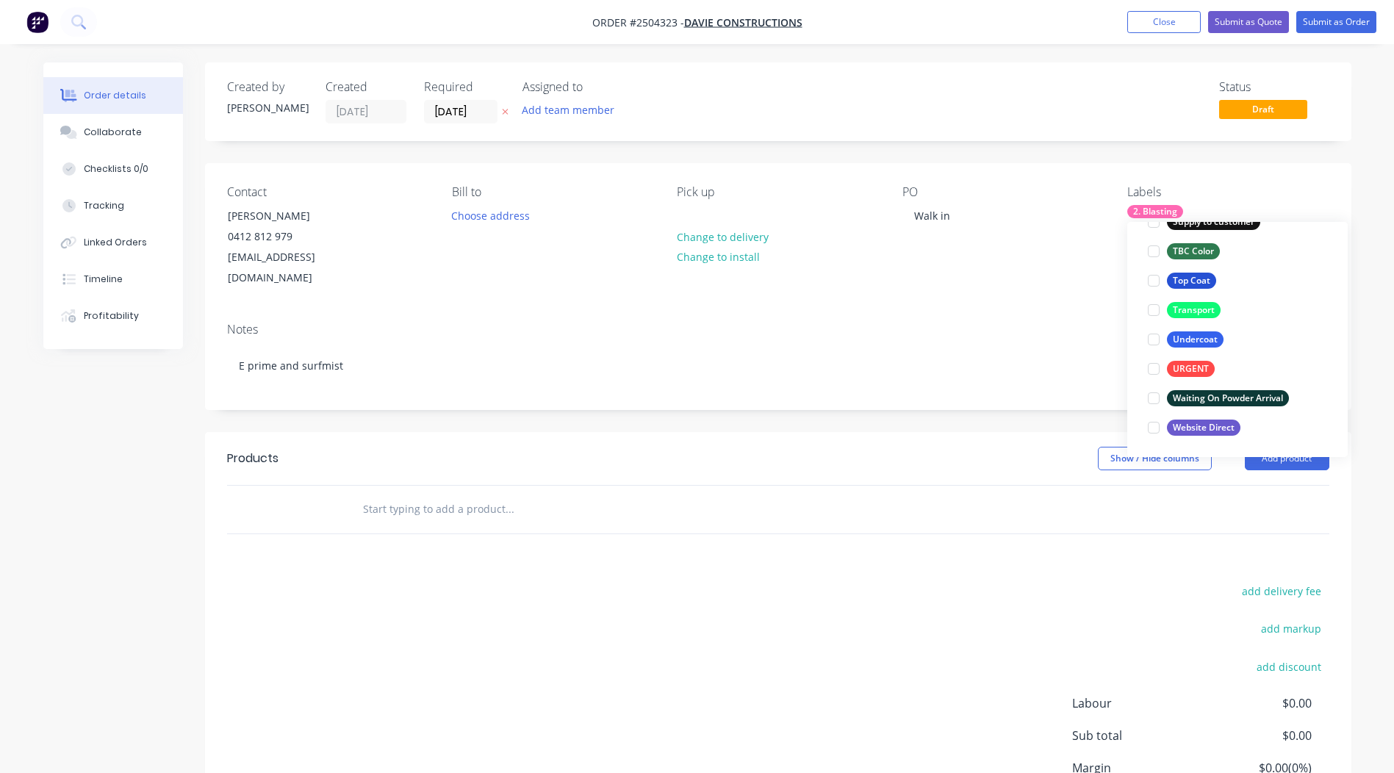
click at [914, 401] on div "Created by [PERSON_NAME] Created [DATE] Required [DATE] Assigned to Add team me…" at bounding box center [778, 474] width 1147 height 825
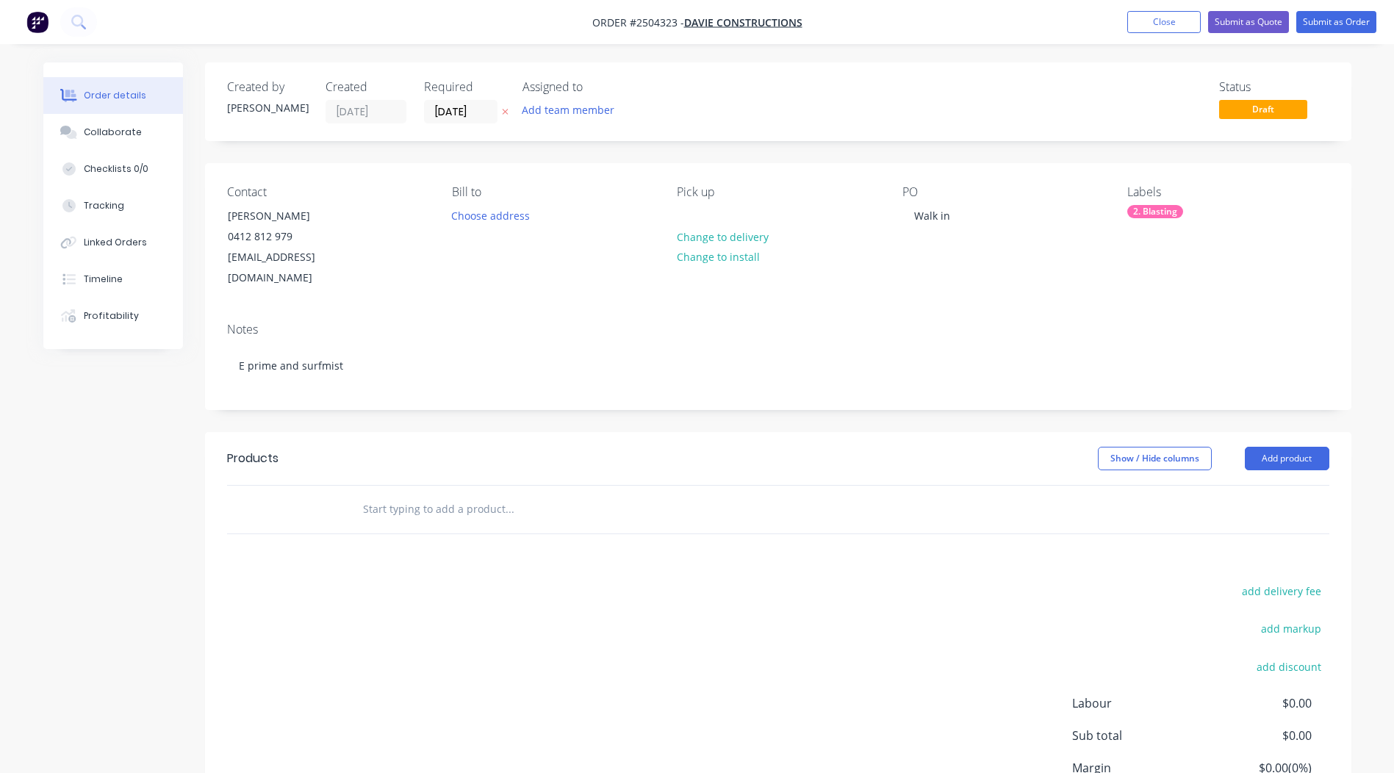
click at [1177, 206] on div "2. Blasting" at bounding box center [1156, 211] width 56 height 13
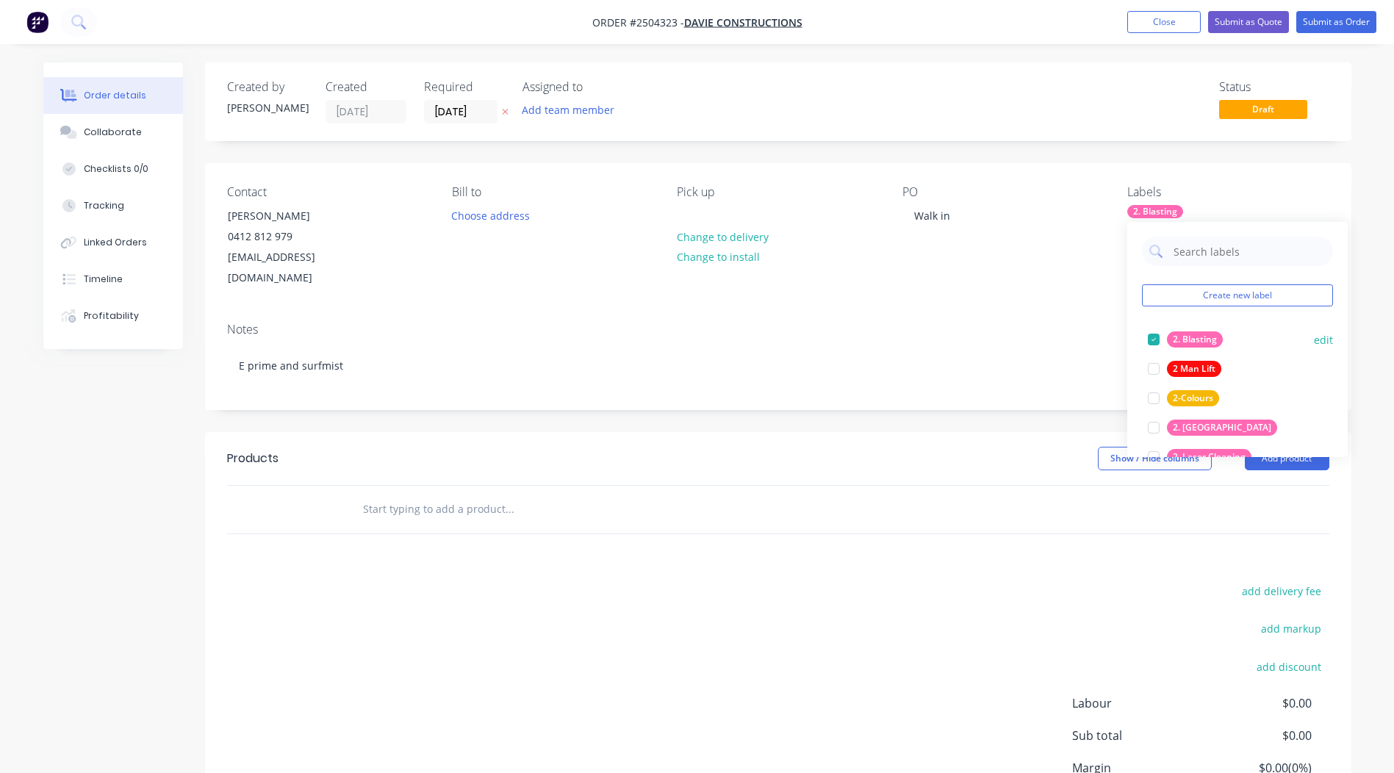
click at [1211, 340] on div "2. Blasting" at bounding box center [1195, 340] width 56 height 16
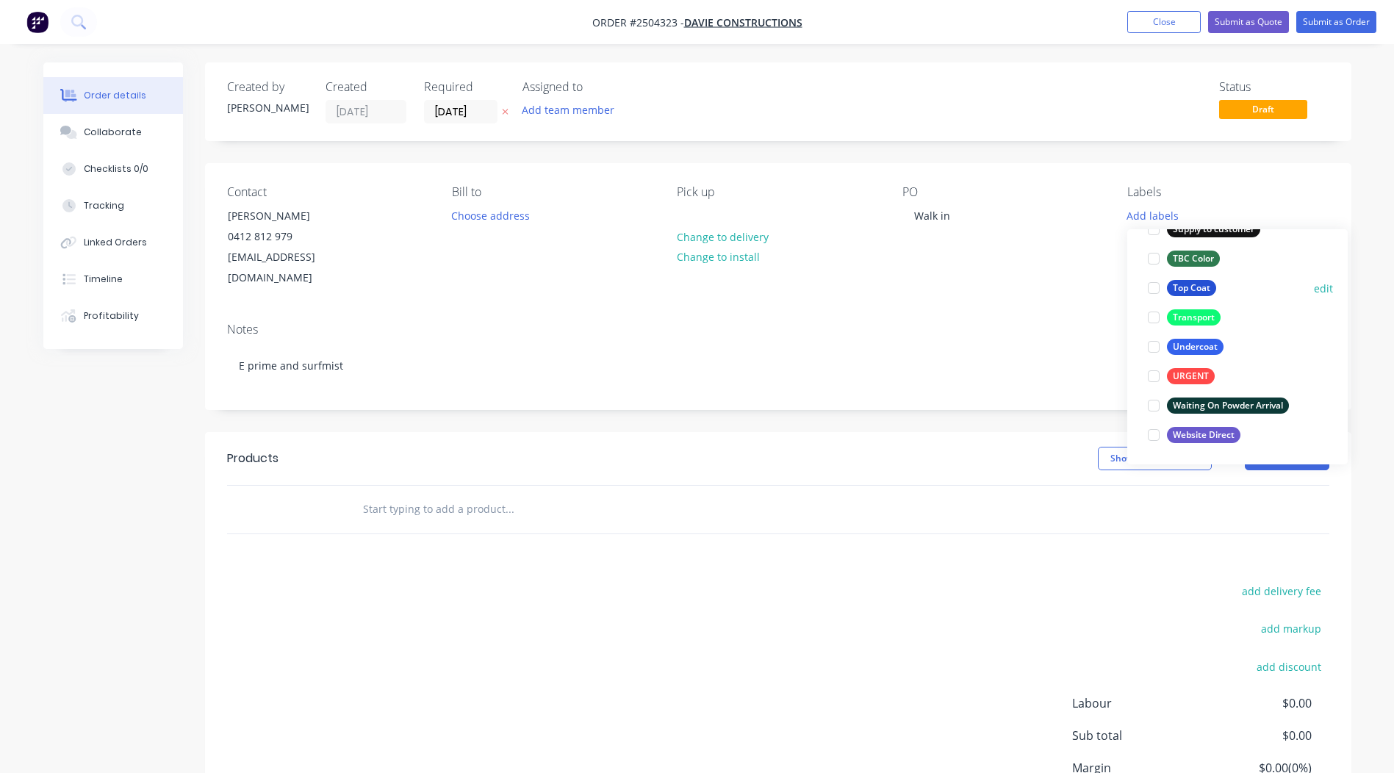
click at [1187, 290] on div "Top Coat" at bounding box center [1191, 288] width 49 height 16
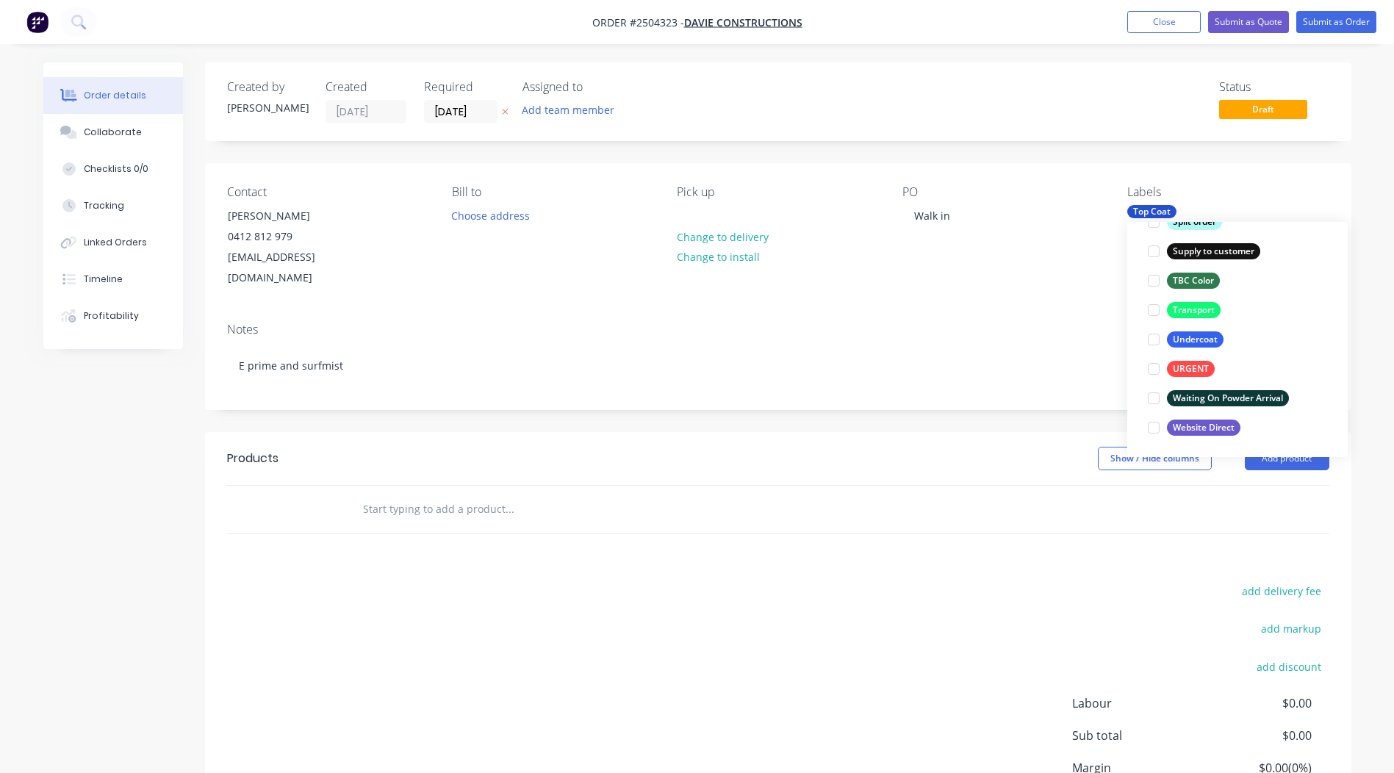
scroll to position [59, 0]
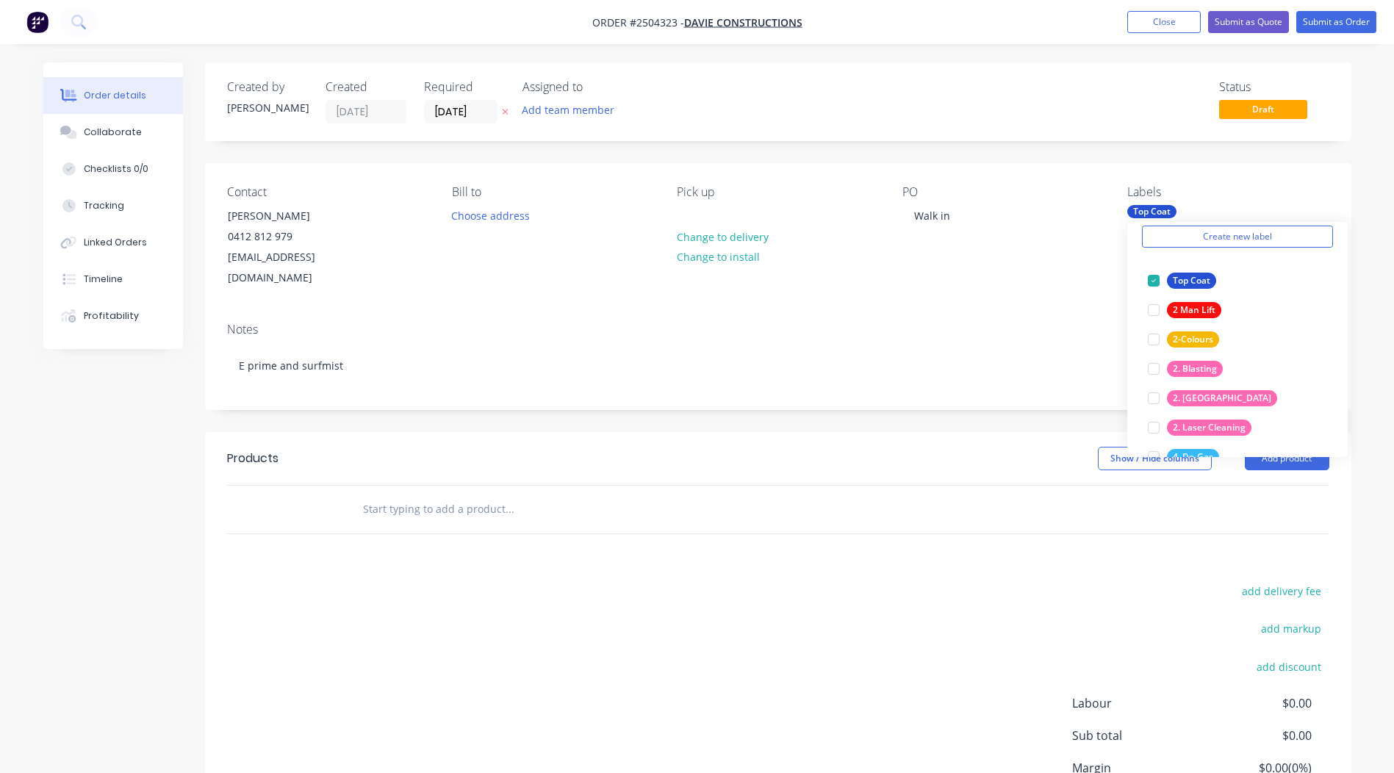
click at [986, 447] on div "Show / Hide columns Add product" at bounding box center [895, 459] width 868 height 24
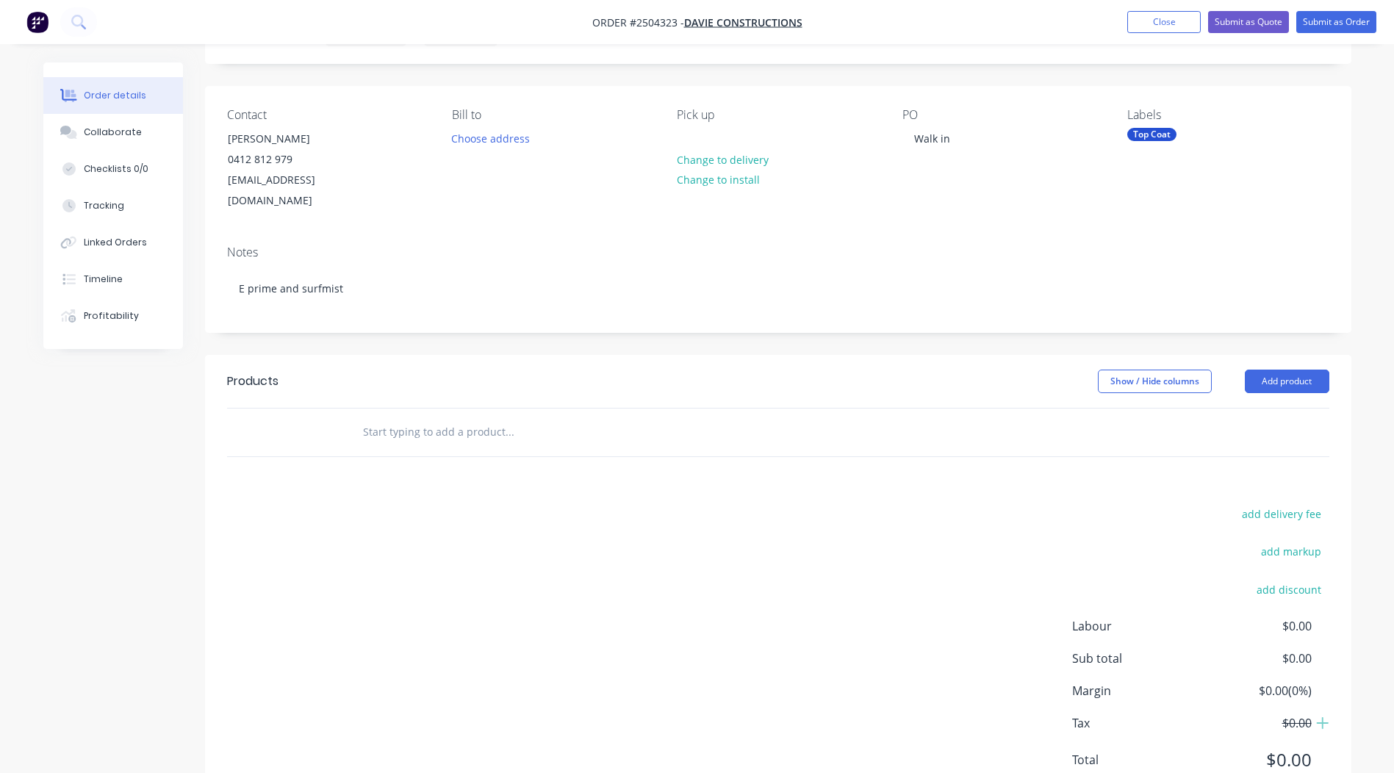
scroll to position [0, 0]
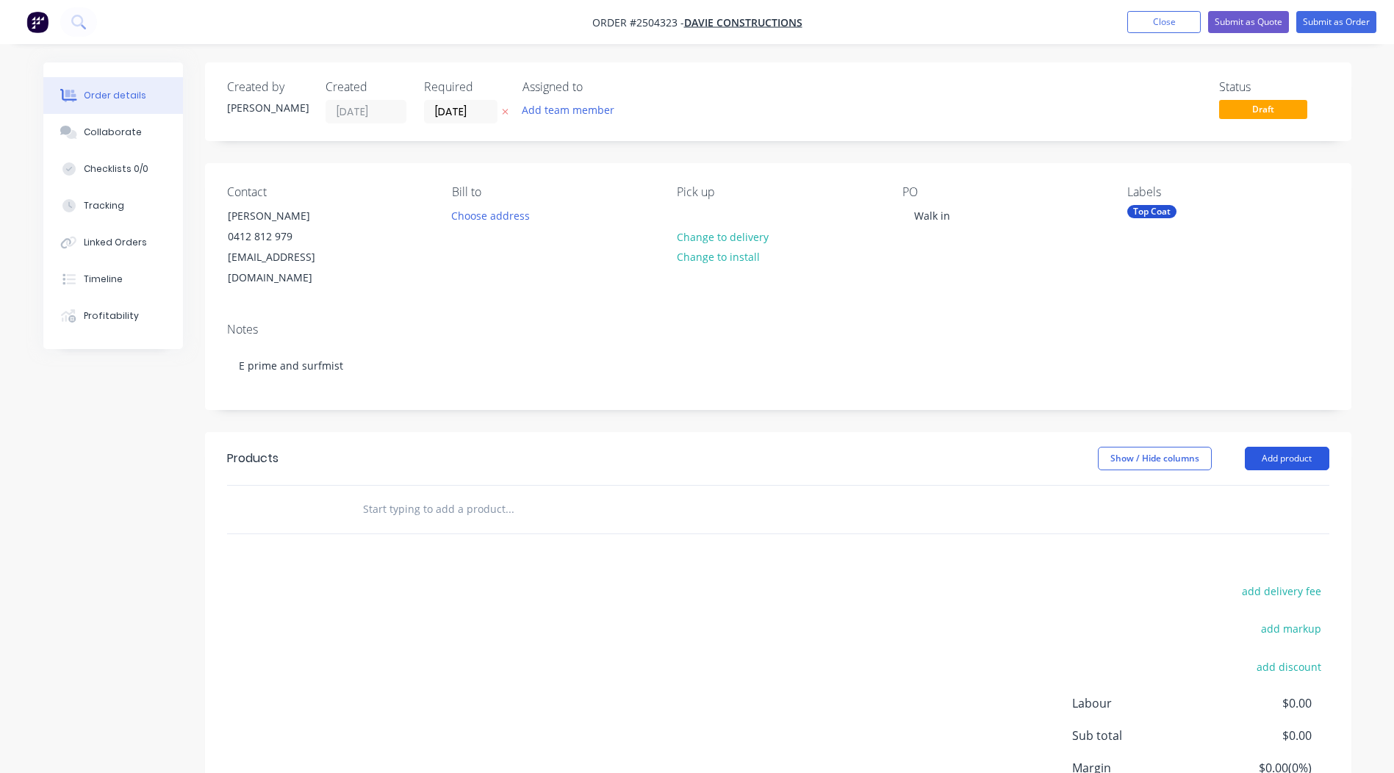
click at [1286, 447] on button "Add product" at bounding box center [1287, 459] width 85 height 24
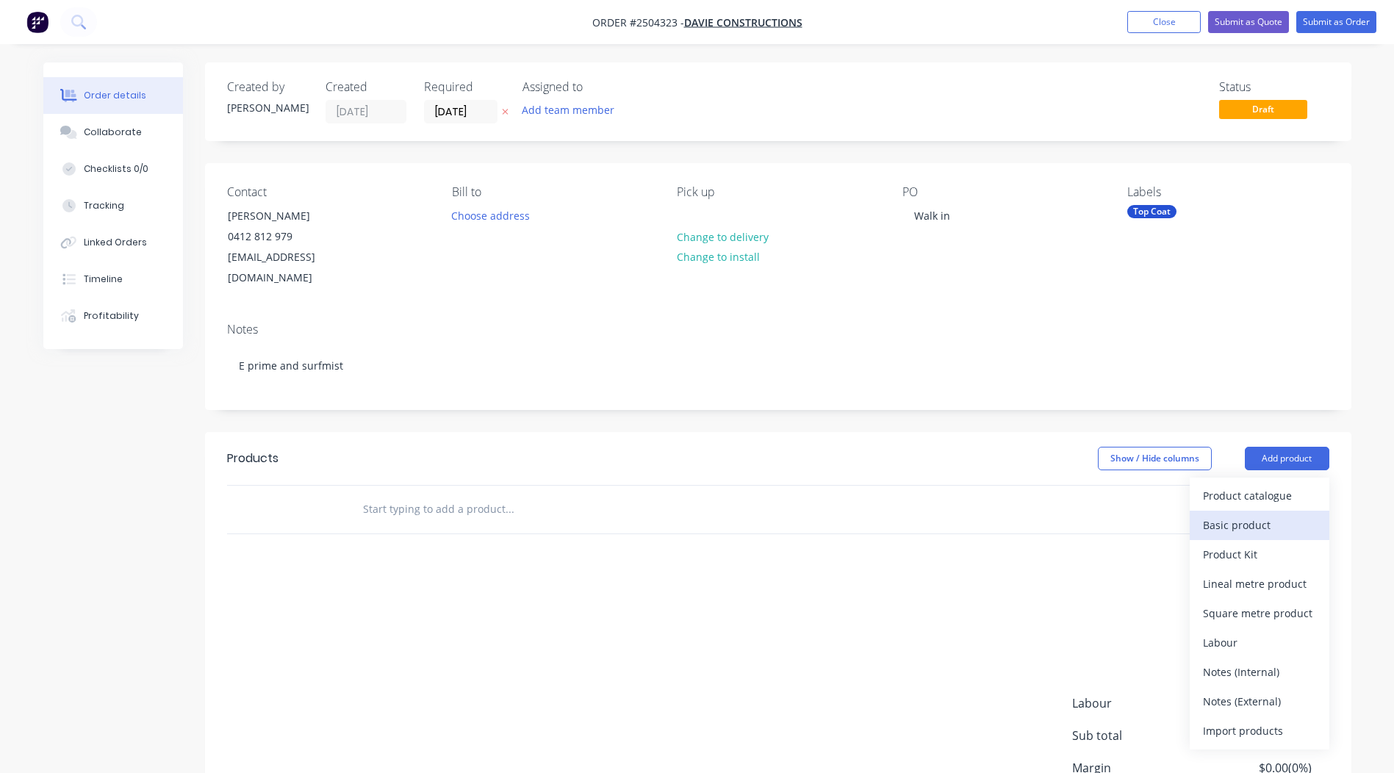
click at [1258, 515] on div "Basic product" at bounding box center [1259, 525] width 113 height 21
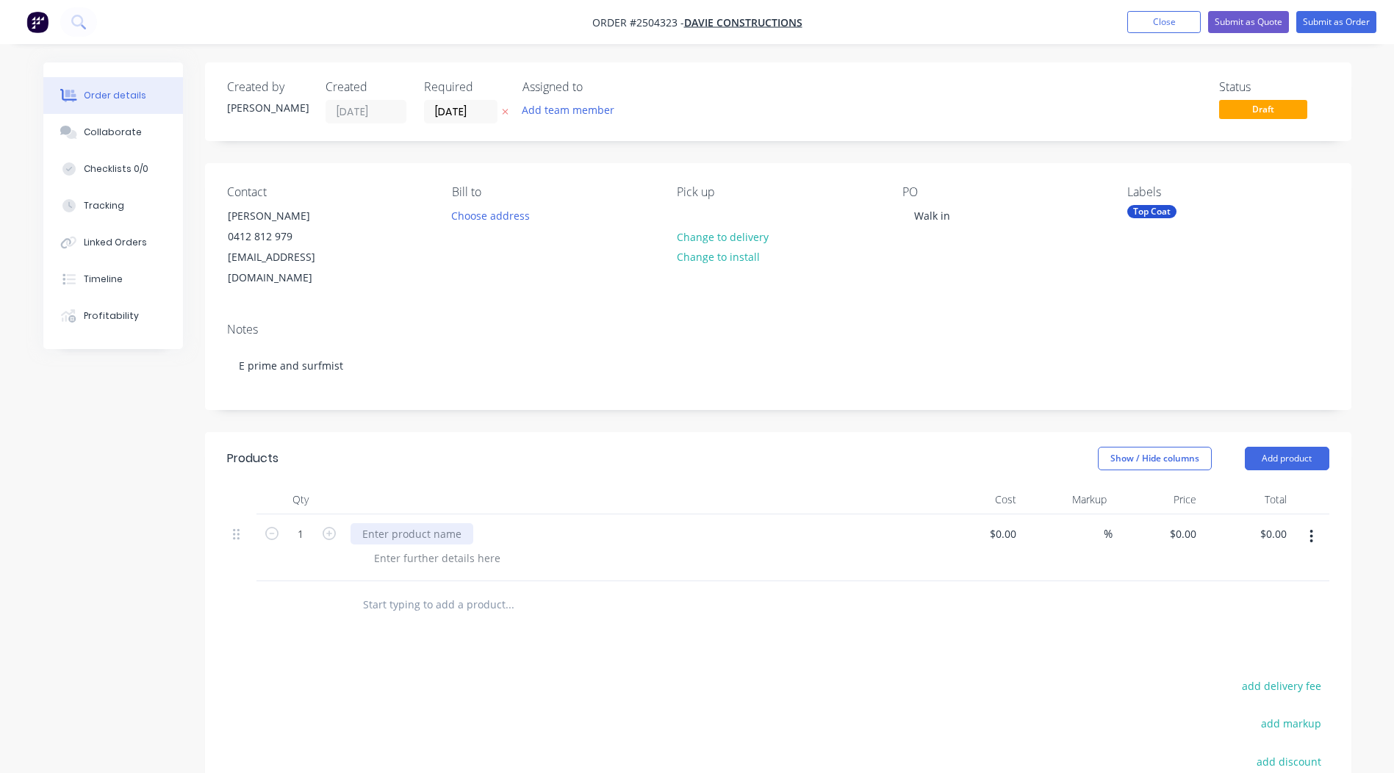
click at [407, 523] on div at bounding box center [412, 533] width 123 height 21
click at [299, 523] on input "1" at bounding box center [301, 534] width 38 height 22
type input "32"
click at [765, 381] on div "Notes E prime and surfmist" at bounding box center [778, 360] width 1147 height 99
click at [1181, 523] on div "0 $0.00" at bounding box center [1183, 533] width 40 height 21
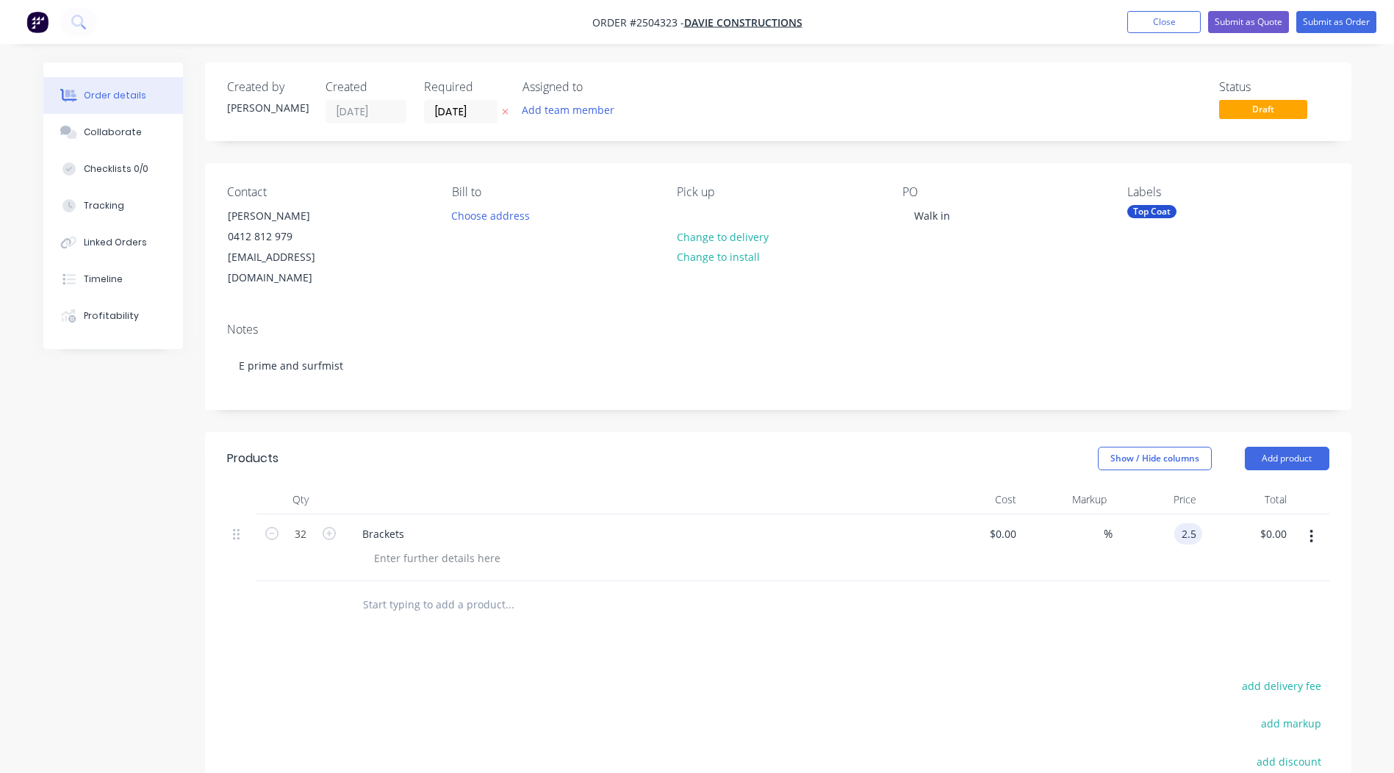
type input "$2.50"
type input "$80.00"
click at [1131, 609] on div "Products Show / Hide columns Add product Qty Cost Markup Price Total 32 Bracket…" at bounding box center [778, 707] width 1147 height 550
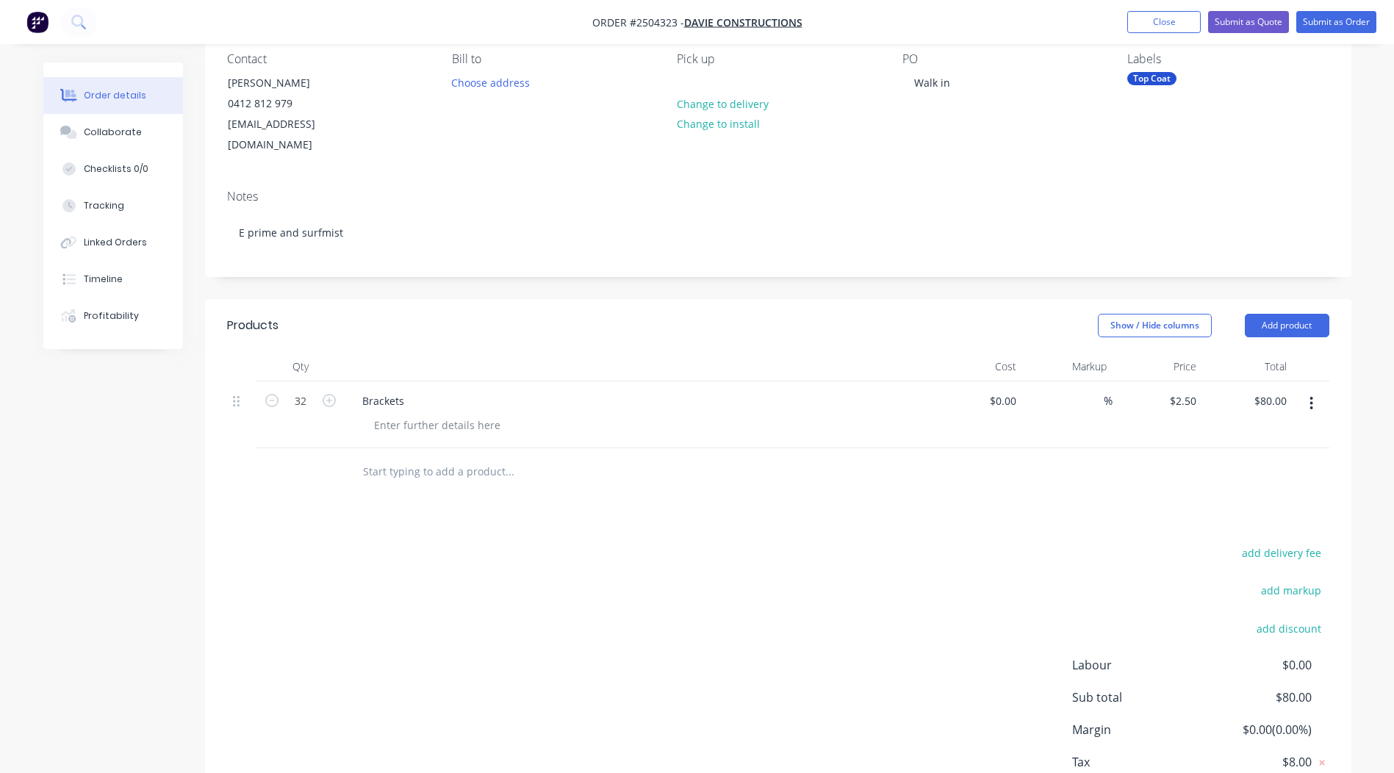
scroll to position [123, 0]
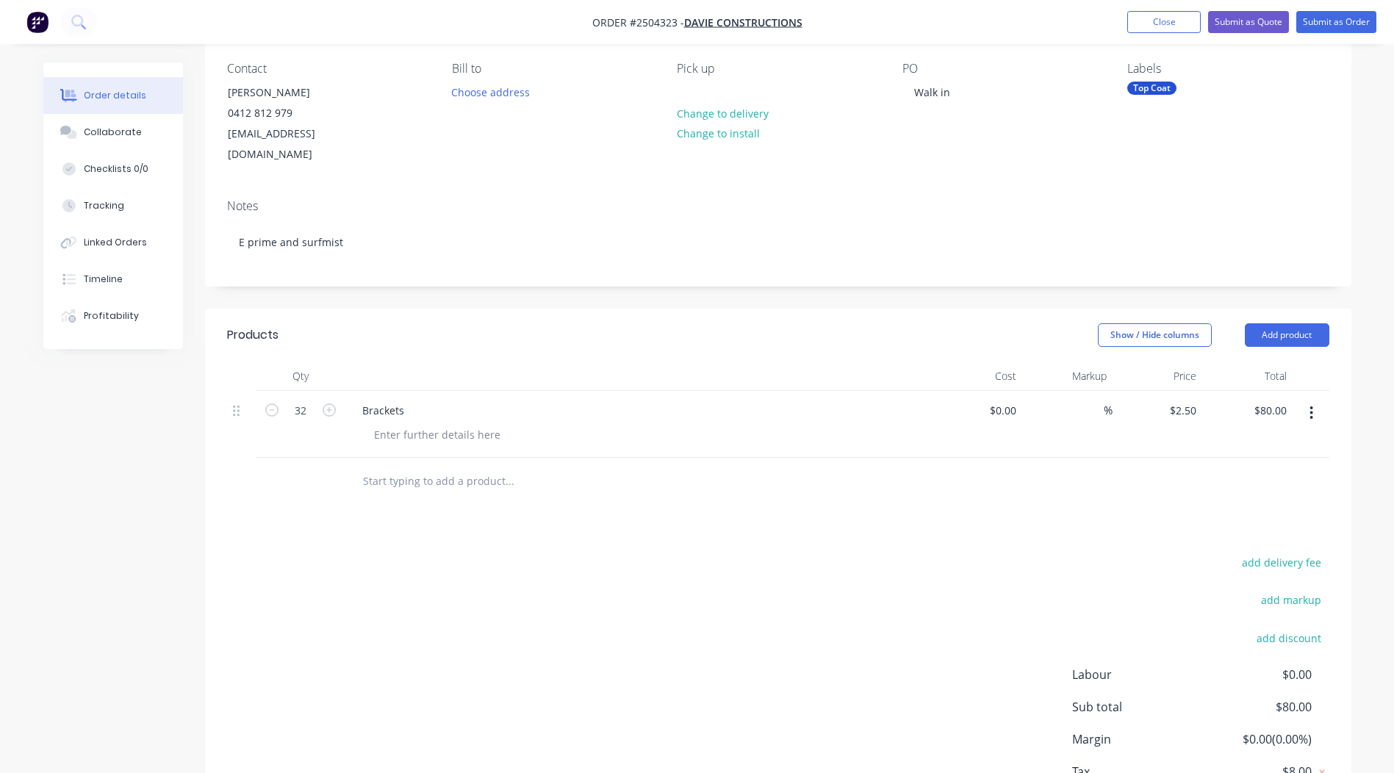
click at [1319, 400] on button "button" at bounding box center [1311, 413] width 35 height 26
click at [1241, 500] on div "Delete" at bounding box center [1259, 510] width 113 height 21
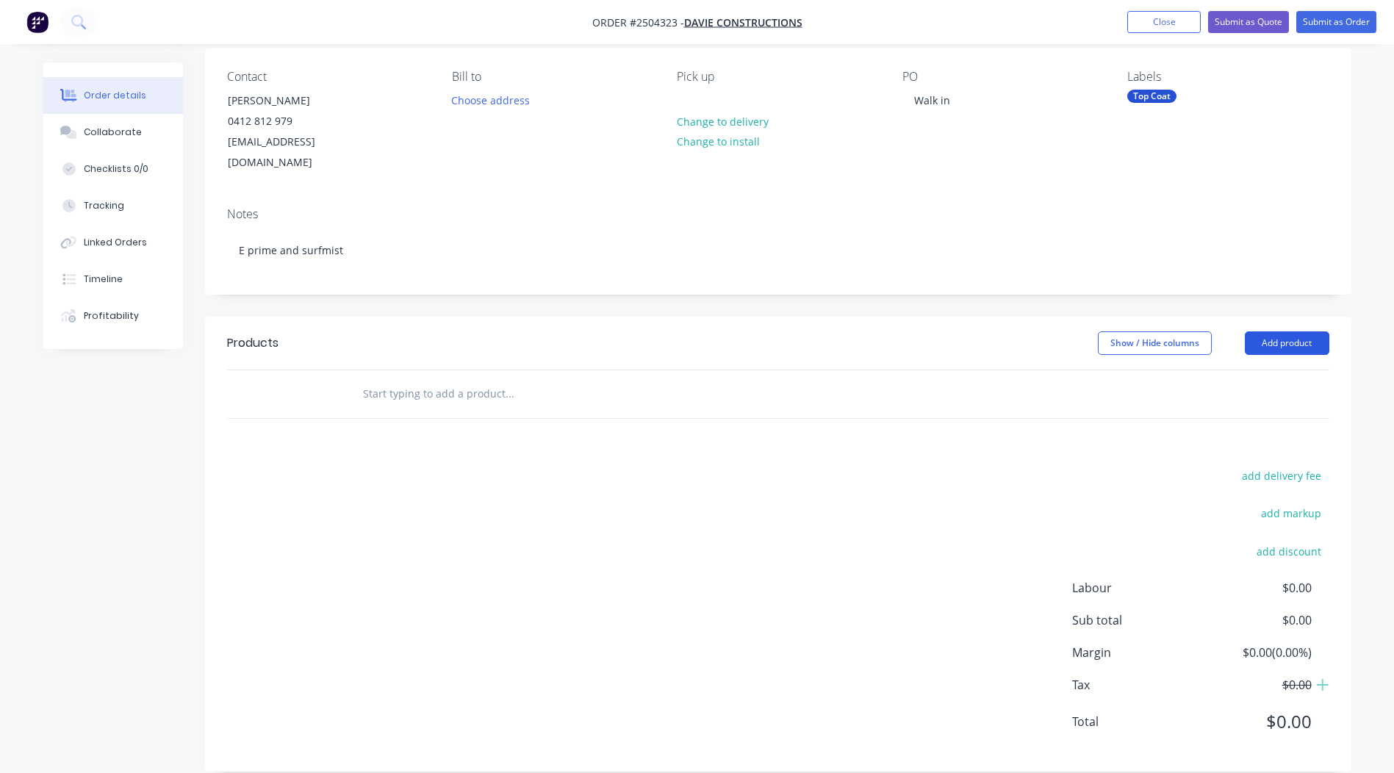
click at [1269, 332] on button "Add product" at bounding box center [1287, 344] width 85 height 24
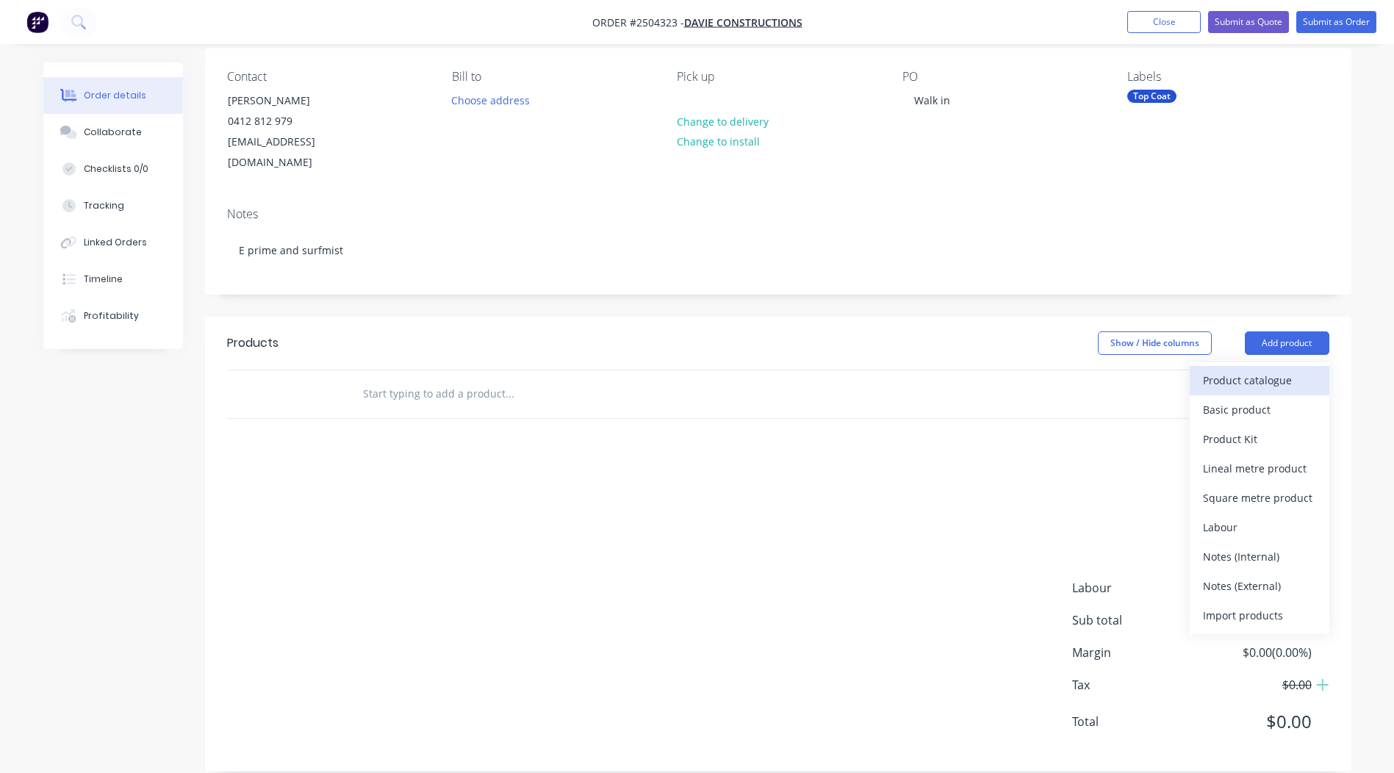
click at [1247, 370] on div "Product catalogue" at bounding box center [1259, 380] width 113 height 21
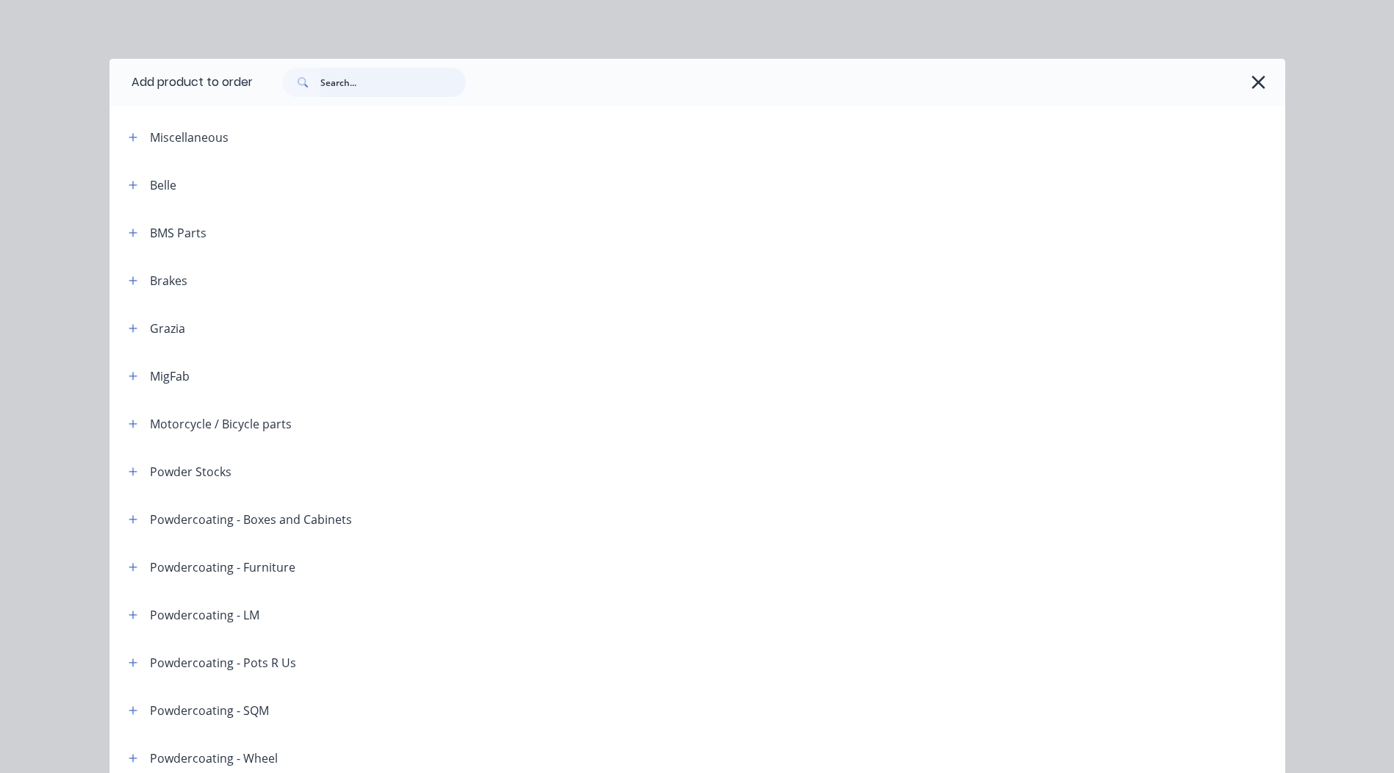
click at [398, 79] on input "text" at bounding box center [393, 82] width 146 height 29
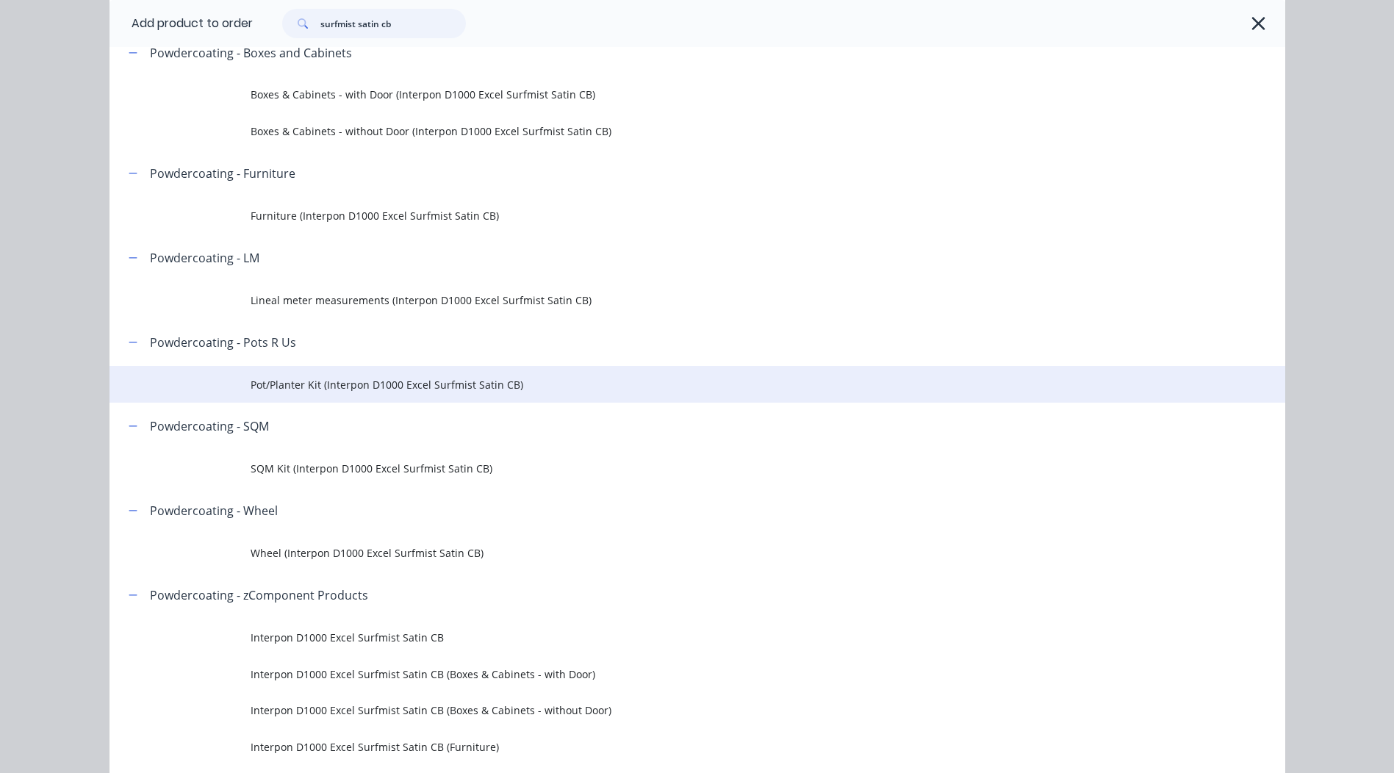
scroll to position [147, 0]
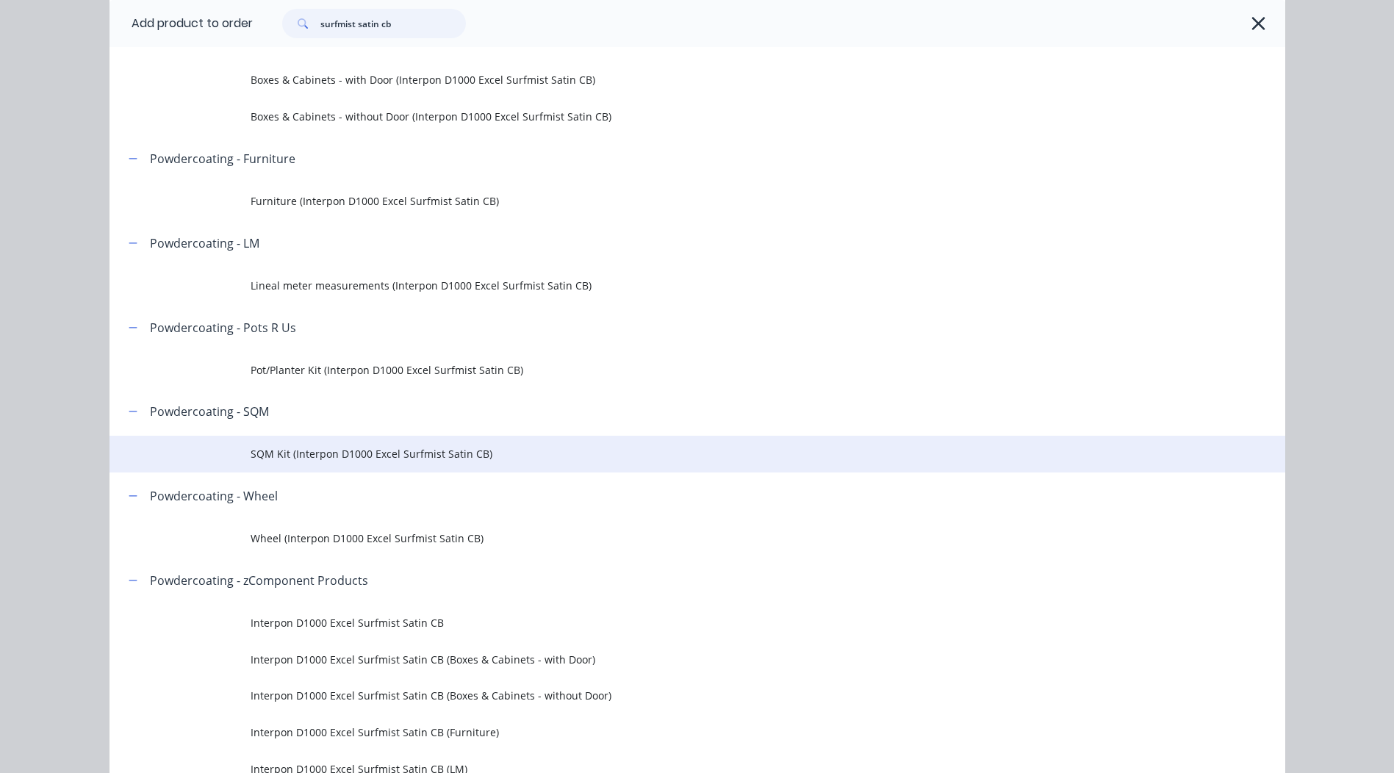
type input "surfmist satin cb"
click at [346, 453] on span "SQM Kit (Interpon D1000 Excel Surfmist Satin CB)" at bounding box center [665, 453] width 828 height 15
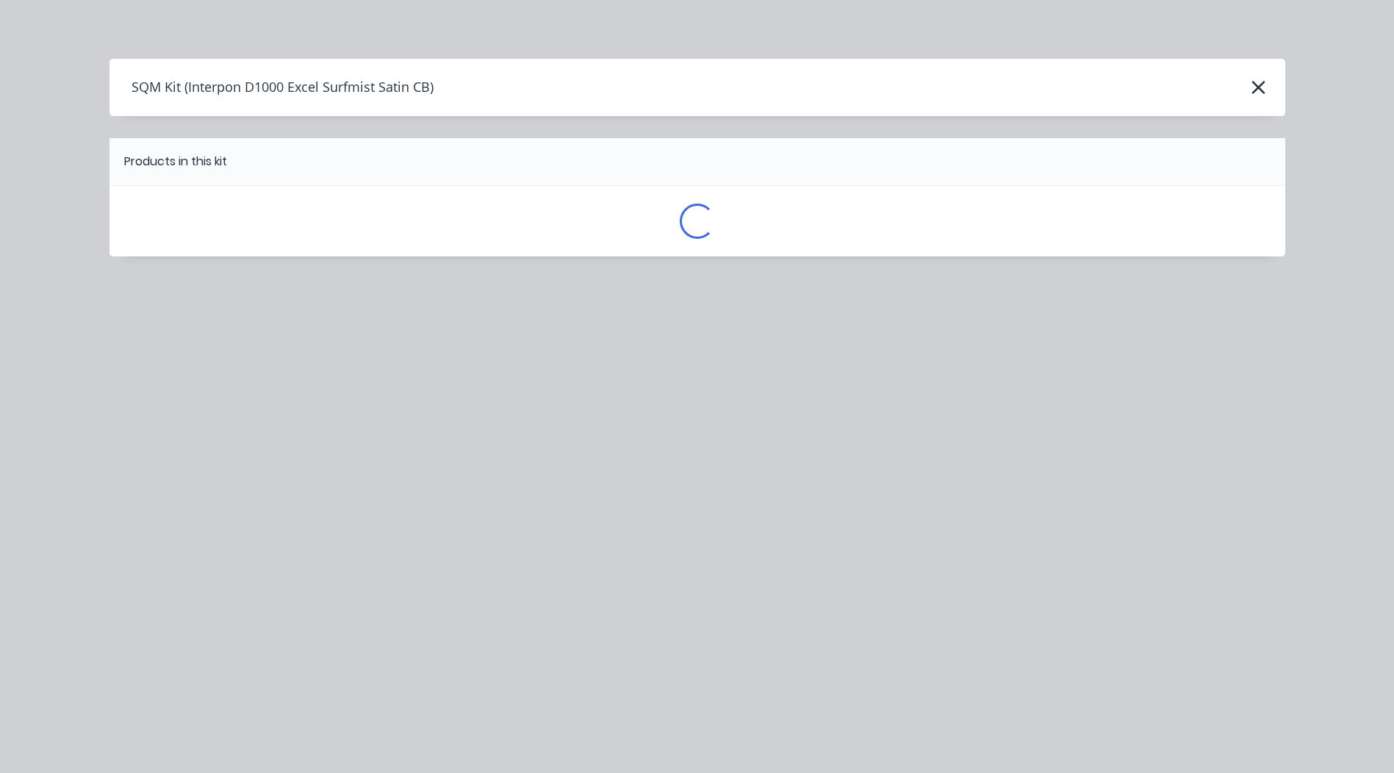
scroll to position [0, 0]
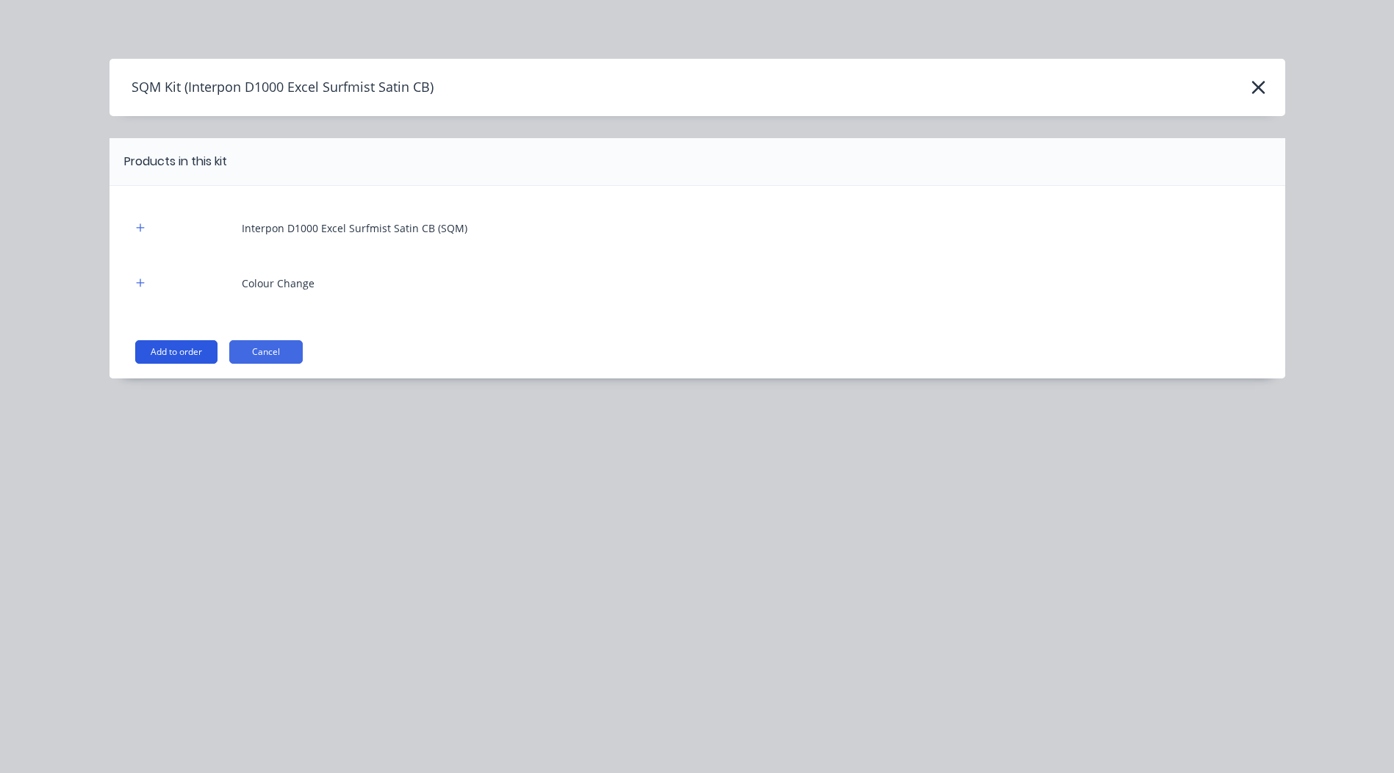
click at [169, 351] on button "Add to order" at bounding box center [176, 352] width 82 height 24
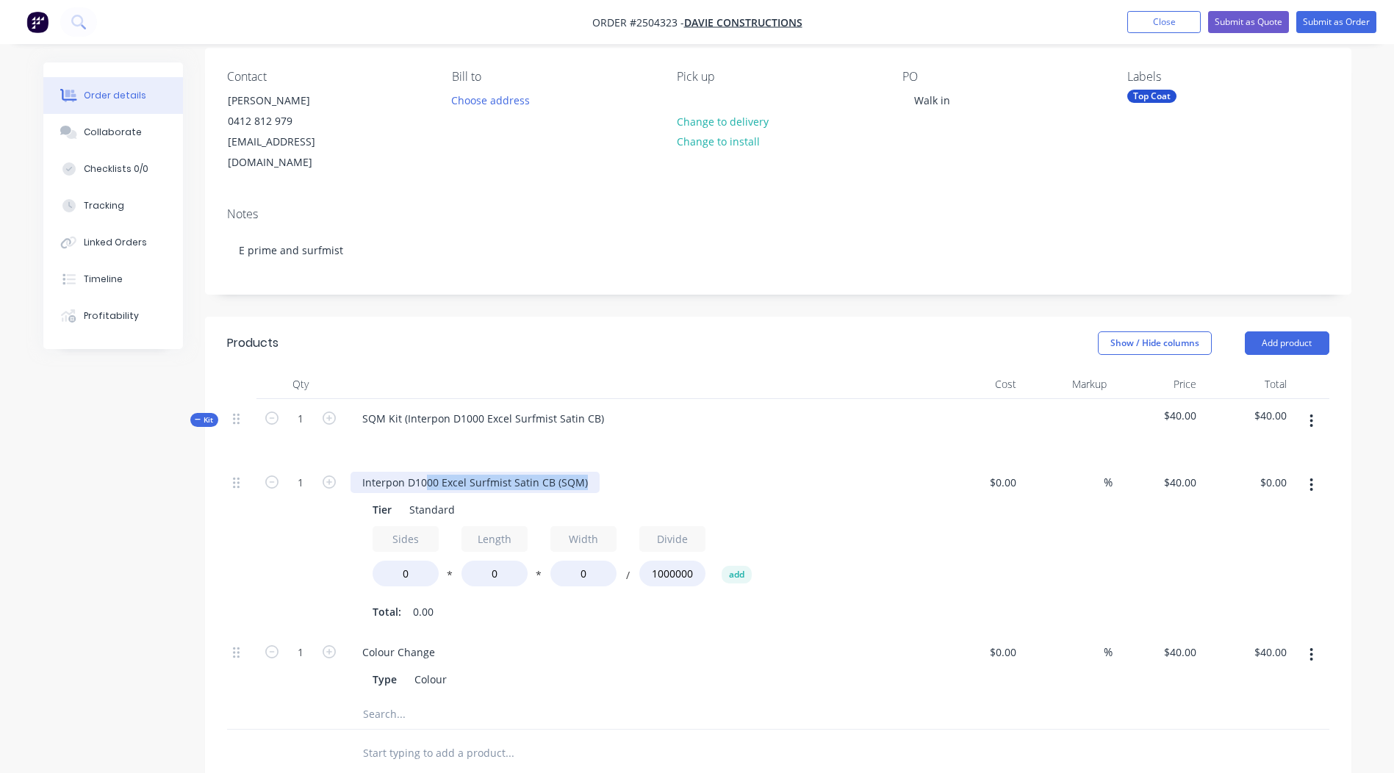
drag, startPoint x: 584, startPoint y: 461, endPoint x: -3, endPoint y: 484, distance: 587.0
click at [0, 484] on html "Order #2504323 - Davie Constructions Add product Close Submit as Quote Submit a…" at bounding box center [697, 519] width 1394 height 1268
click at [304, 472] on input "1" at bounding box center [301, 483] width 38 height 22
type input "13"
click at [734, 348] on div "Products Show / Hide columns Add product Qty Cost Markup Price Total Kit 1 SQM …" at bounding box center [778, 547] width 1147 height 461
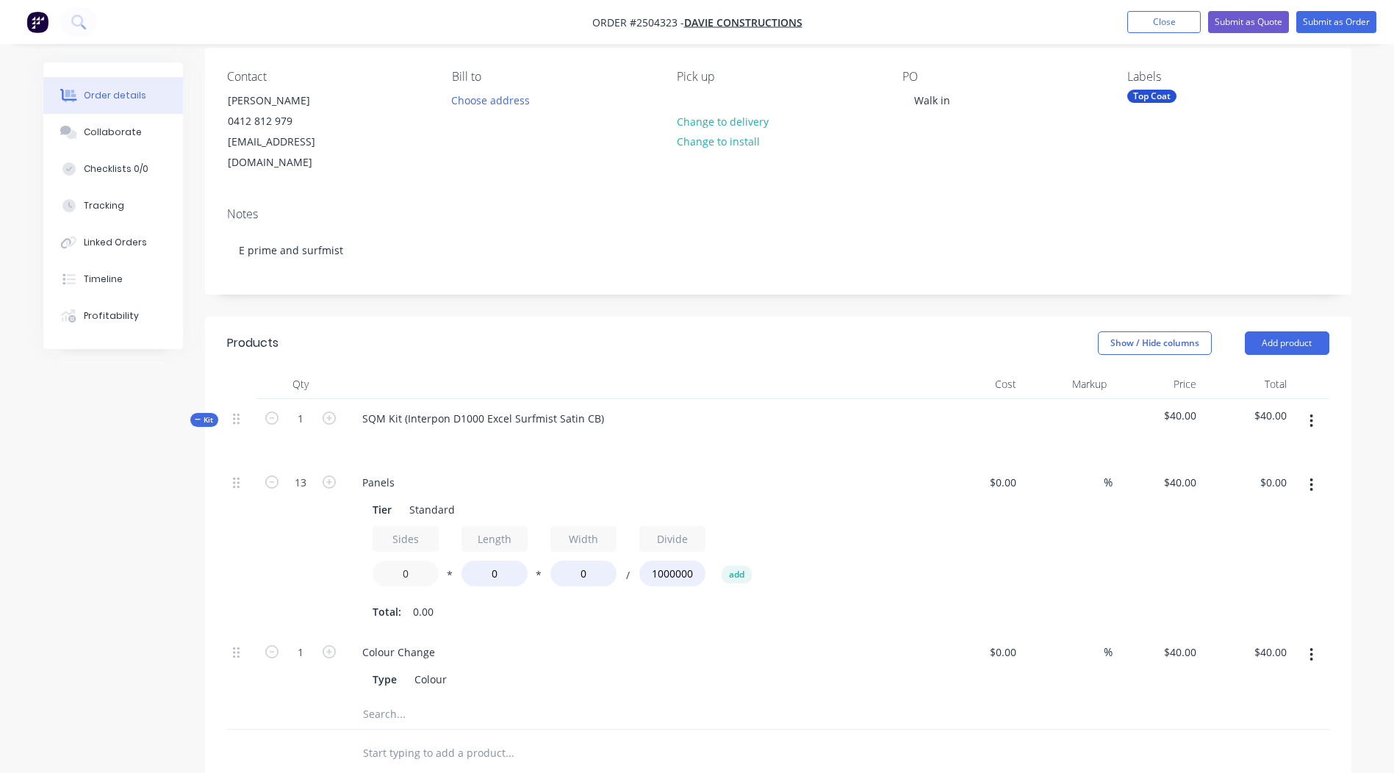
drag, startPoint x: 420, startPoint y: 560, endPoint x: 0, endPoint y: 530, distance: 421.5
click at [0, 540] on html "Order #2504323 - Davie Constructions Add product Close Submit as Quote Submit a…" at bounding box center [697, 519] width 1394 height 1268
type input "1.2"
click at [779, 332] on div "Show / Hide columns Add product" at bounding box center [895, 344] width 868 height 24
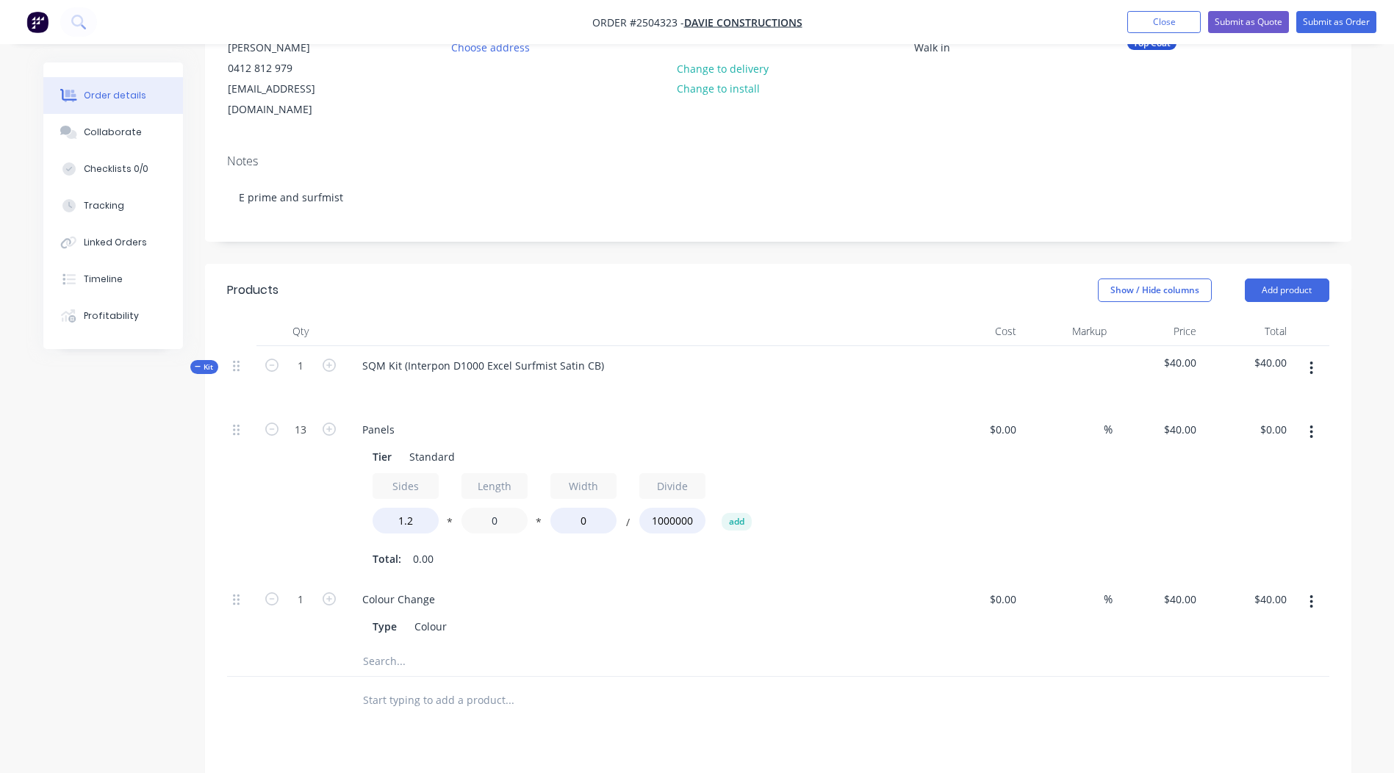
drag, startPoint x: 505, startPoint y: 501, endPoint x: 0, endPoint y: 495, distance: 505.0
click at [198, 515] on div "Created by [PERSON_NAME] Created [DATE] Required [DATE] Assigned to Add team me…" at bounding box center [697, 497] width 1308 height 1206
type input "960"
click at [611, 508] on input "0" at bounding box center [584, 521] width 66 height 26
click at [480, 494] on div "Sides 1.2 * Length 960 * Width 0 / Divide 1000000 add" at bounding box center [639, 506] width 532 height 66
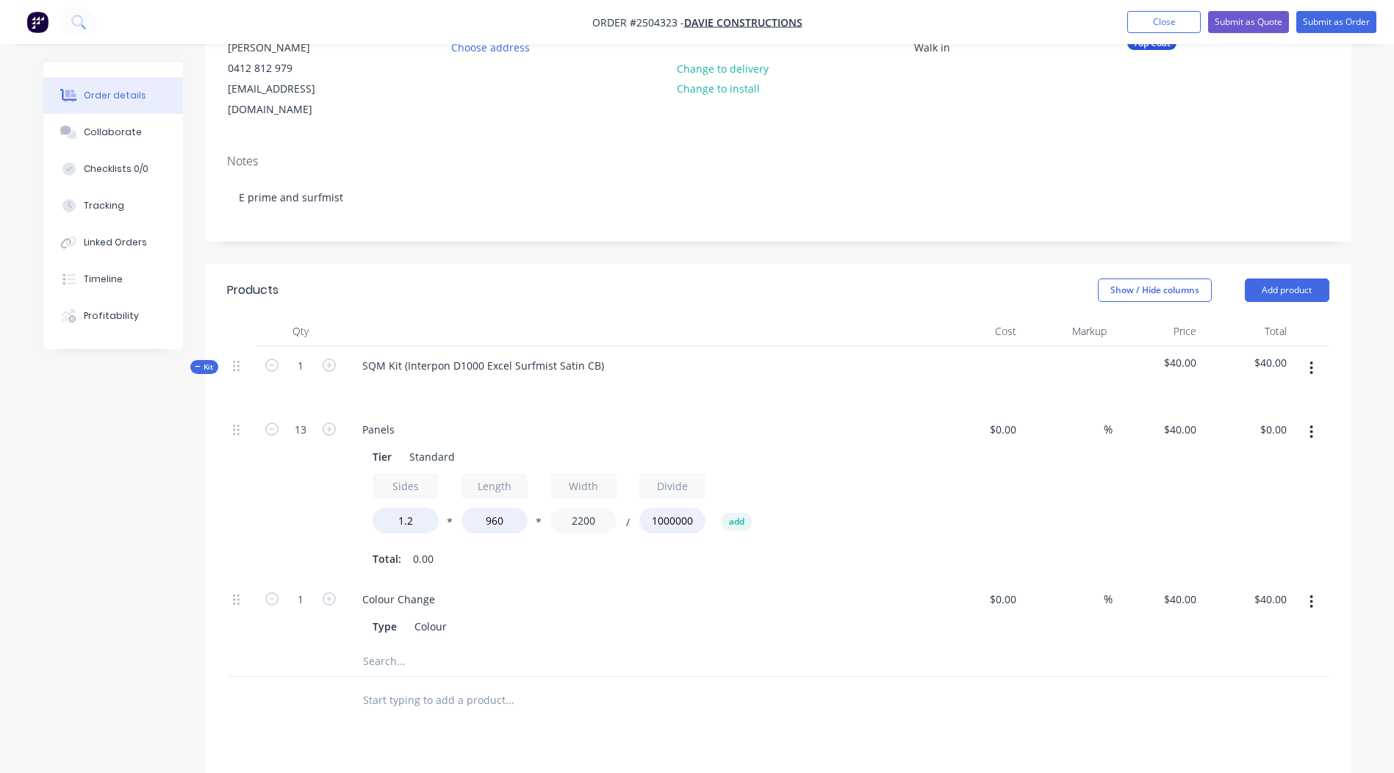
type input "2200"
type input "$1,317.89"
click at [1116, 504] on div "$40.00 $40.00" at bounding box center [1158, 495] width 90 height 170
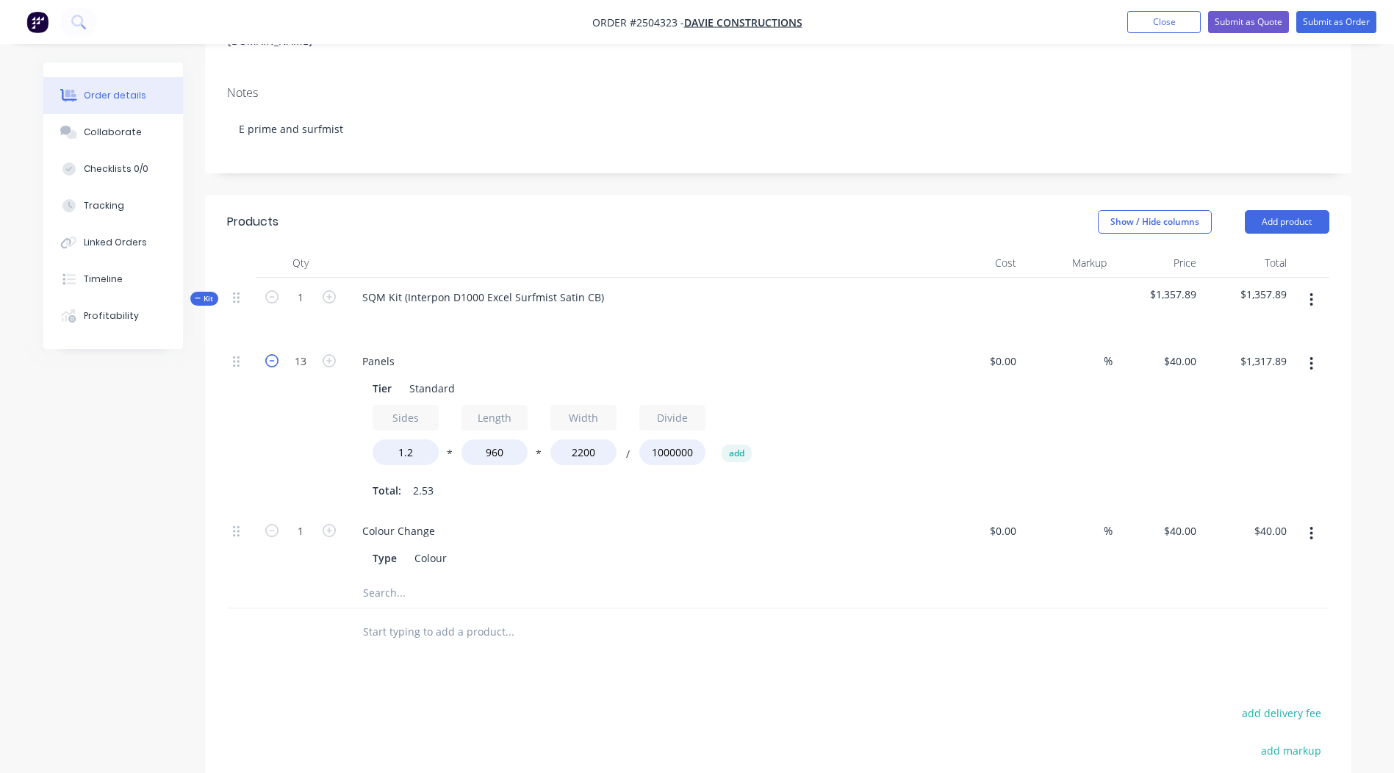
click at [270, 354] on icon "button" at bounding box center [271, 360] width 13 height 13
type input "12"
type input "$1,216.51"
click at [1317, 351] on button "button" at bounding box center [1311, 364] width 35 height 26
click at [1254, 392] on div "Duplicate" at bounding box center [1259, 402] width 113 height 21
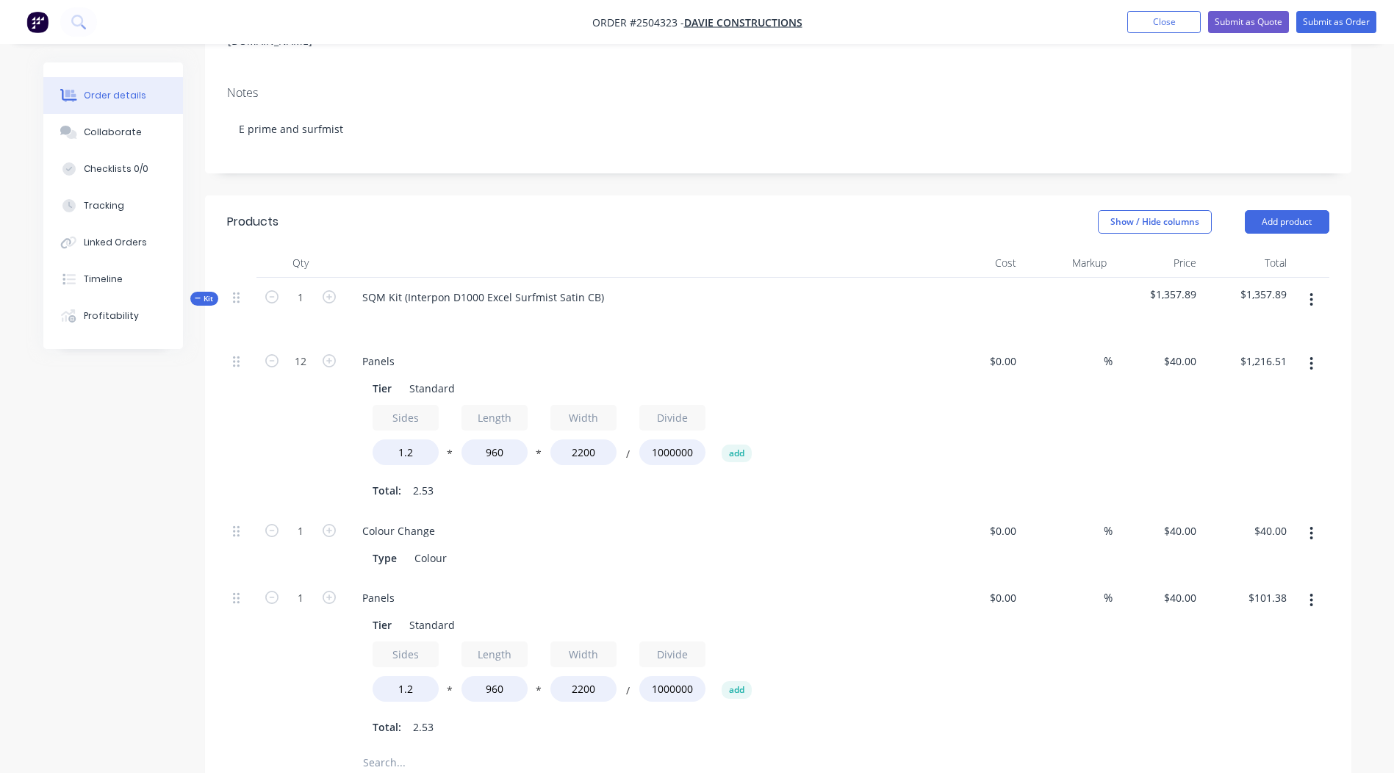
click at [242, 579] on div at bounding box center [241, 664] width 29 height 170
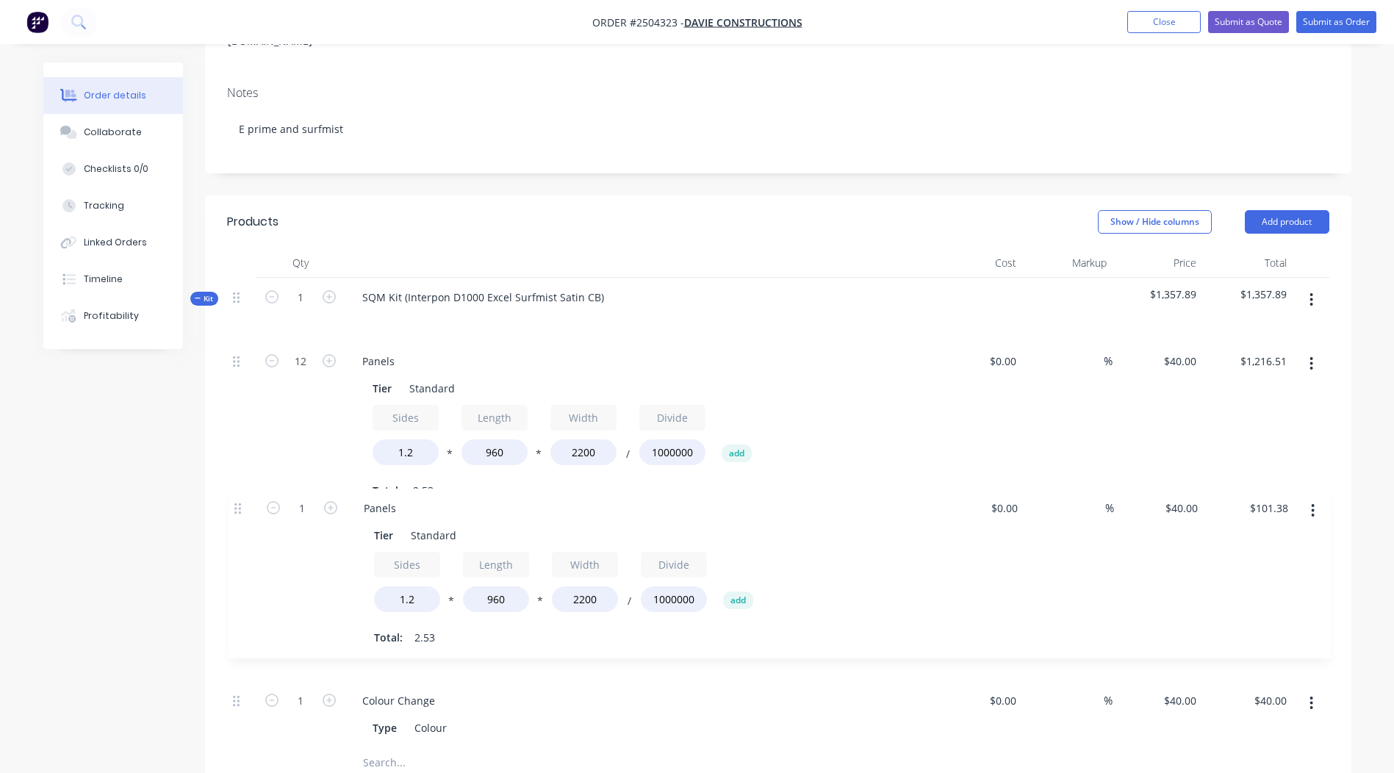
scroll to position [237, 0]
drag, startPoint x: 237, startPoint y: 579, endPoint x: 243, endPoint y: 493, distance: 85.5
click at [243, 493] on div "12 Panels Tier Standard Sides 1.2 * Length 960 * Width 2200 / Divide 1000000 ad…" at bounding box center [778, 544] width 1103 height 407
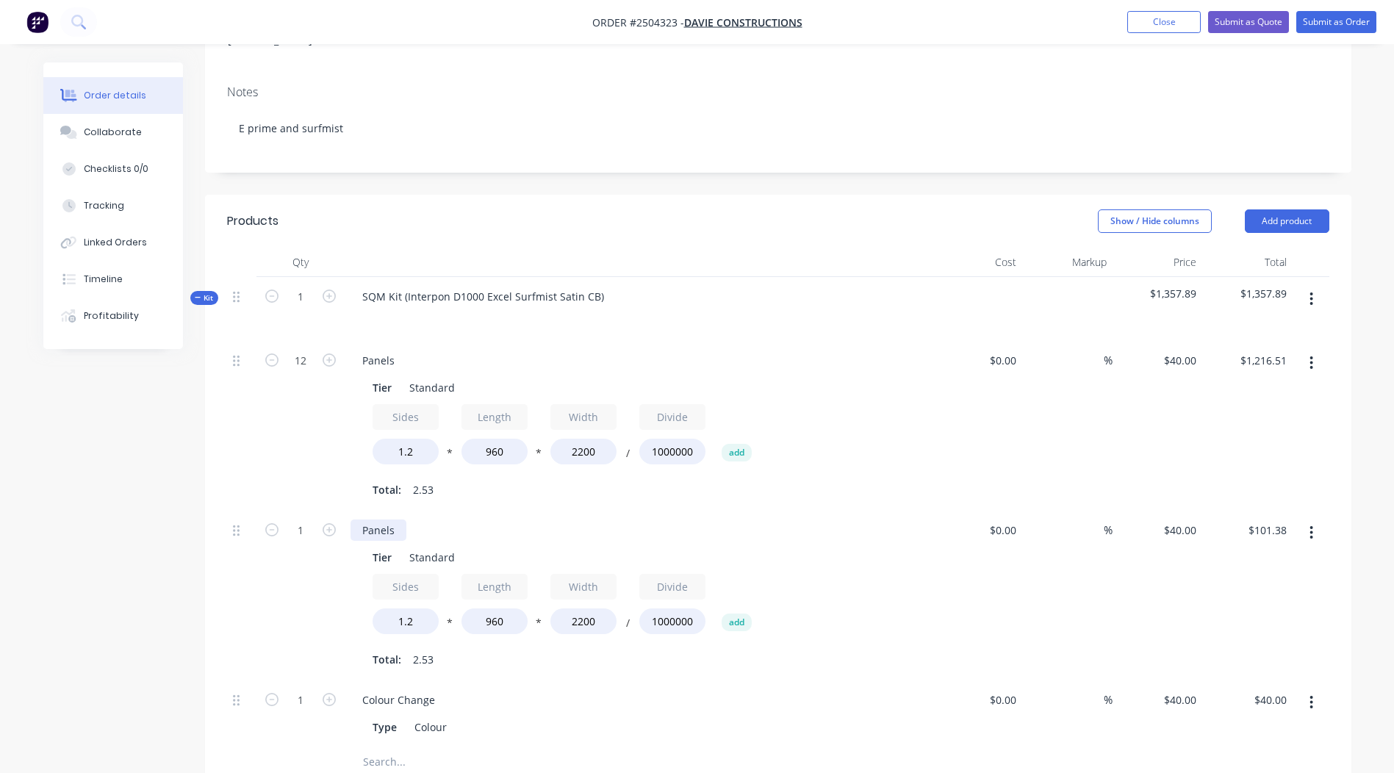
click at [399, 520] on div "Panels" at bounding box center [379, 530] width 56 height 21
click at [103, 545] on div "Created by [PERSON_NAME] Created [DATE] Required [DATE] Assigned to Add team me…" at bounding box center [697, 512] width 1308 height 1375
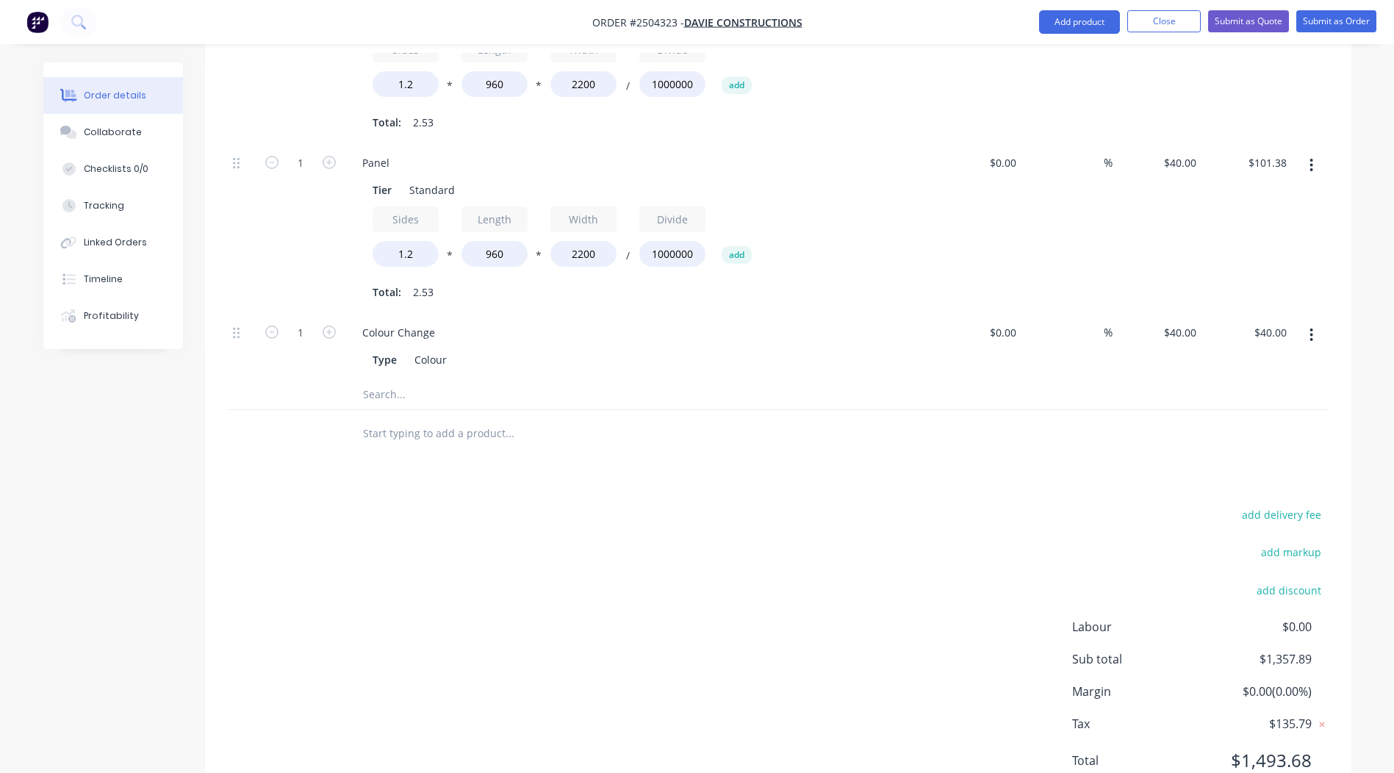
scroll to position [387, 0]
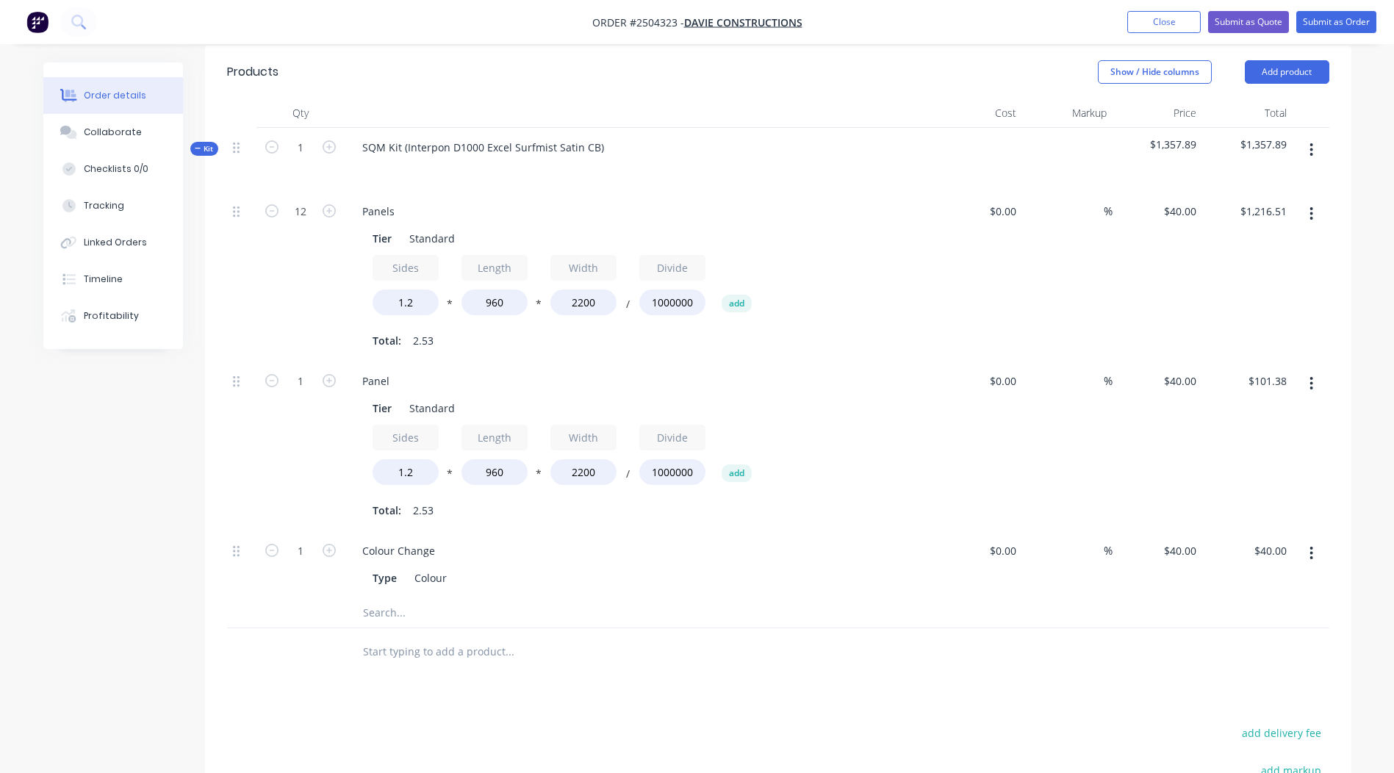
click at [1321, 370] on button "button" at bounding box center [1311, 383] width 35 height 26
click at [1227, 412] on div "Duplicate" at bounding box center [1259, 422] width 113 height 21
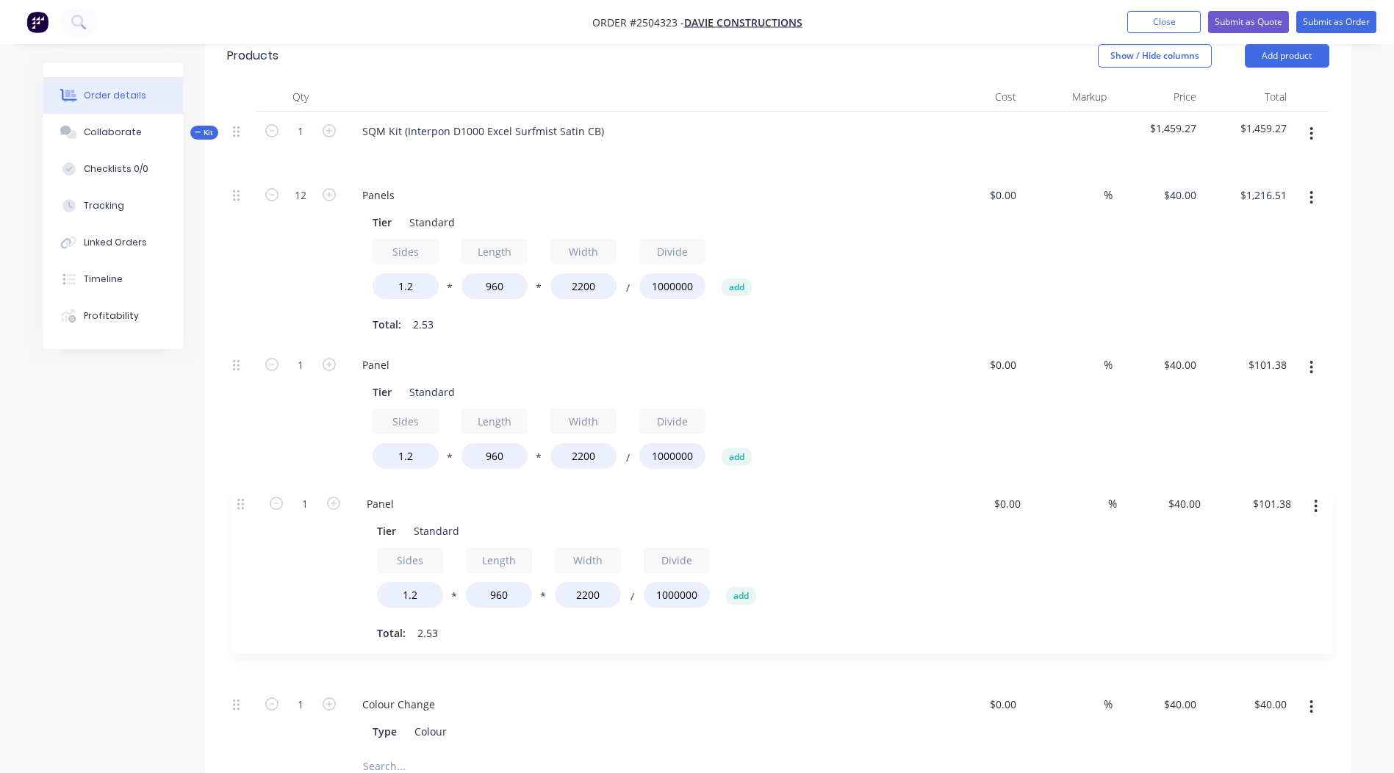
scroll to position [404, 0]
drag, startPoint x: 233, startPoint y: 596, endPoint x: 237, endPoint y: 495, distance: 100.8
click at [237, 495] on div "12 Panels Tier Standard Sides 1.2 * Length 960 * Width 2200 / Divide 1000000 ad…" at bounding box center [778, 463] width 1103 height 576
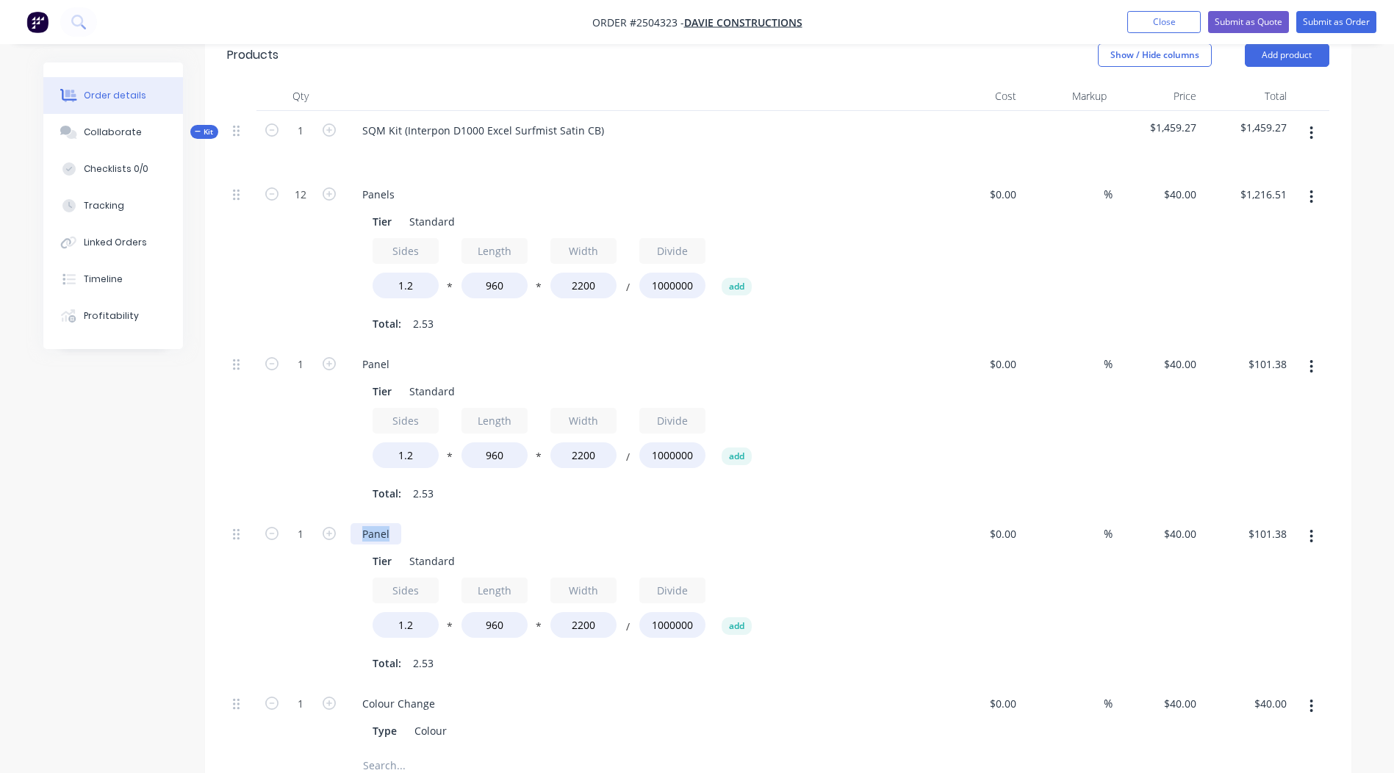
drag, startPoint x: 395, startPoint y: 513, endPoint x: -3, endPoint y: 552, distance: 399.6
click at [0, 552] on html "Order #2504323 - Davie Constructions Add product Close Submit as Quote Submit a…" at bounding box center [697, 400] width 1394 height 1608
click at [123, 529] on div "Created by [PERSON_NAME] Created [DATE] Required [DATE] Assigned to Add team me…" at bounding box center [697, 431] width 1308 height 1545
drag, startPoint x: 600, startPoint y: 606, endPoint x: 66, endPoint y: 542, distance: 537.6
click at [154, 551] on div "Created by [PERSON_NAME] Created [DATE] Required [DATE] Assigned to Add team me…" at bounding box center [697, 431] width 1308 height 1545
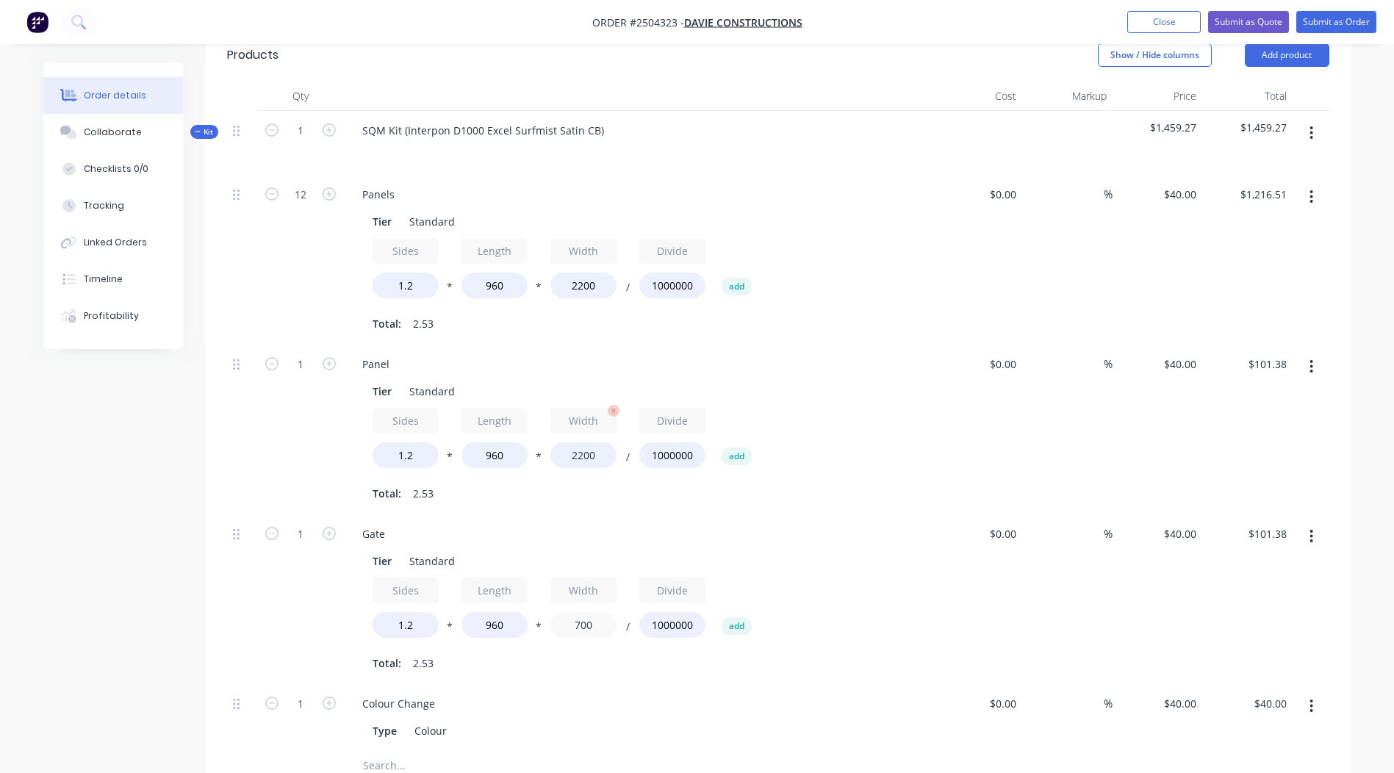
type input "700"
type input "$32.26"
drag, startPoint x: 590, startPoint y: 434, endPoint x: 326, endPoint y: 460, distance: 266.0
click at [326, 460] on div "1 Panel Tier Standard Sides 1.2 * Length 960 * Width 2200 / Divide 1000000 add …" at bounding box center [778, 430] width 1103 height 170
type input "700"
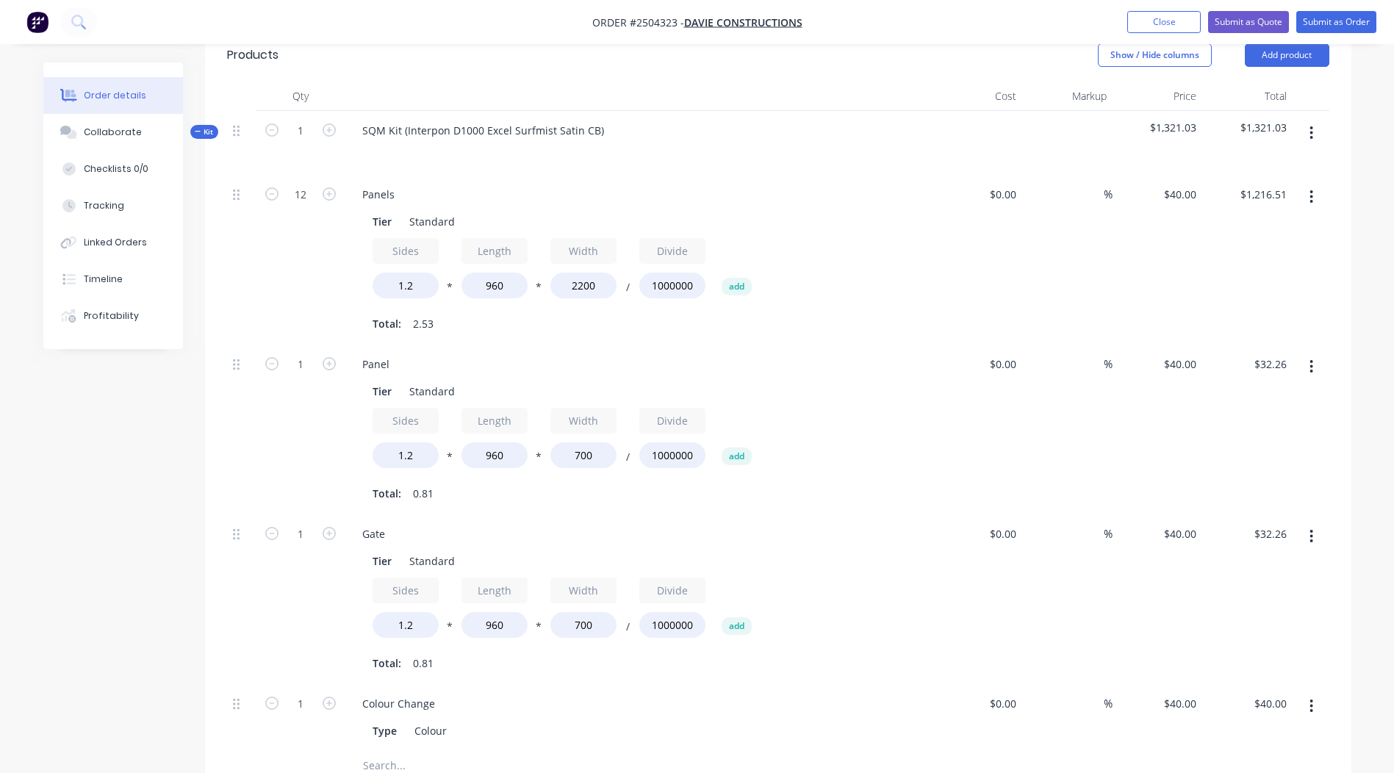
type input "$32.26"
click at [82, 470] on div "Created by [PERSON_NAME] Created [DATE] Required [DATE] Assigned to Add team me…" at bounding box center [697, 431] width 1308 height 1545
drag, startPoint x: 501, startPoint y: 595, endPoint x: 259, endPoint y: 621, distance: 243.9
click at [315, 618] on div "1 Gate Tier Standard Sides 1.2 * Length 960 * Width 700 / Divide 1000000 add To…" at bounding box center [778, 600] width 1103 height 170
type input "1300"
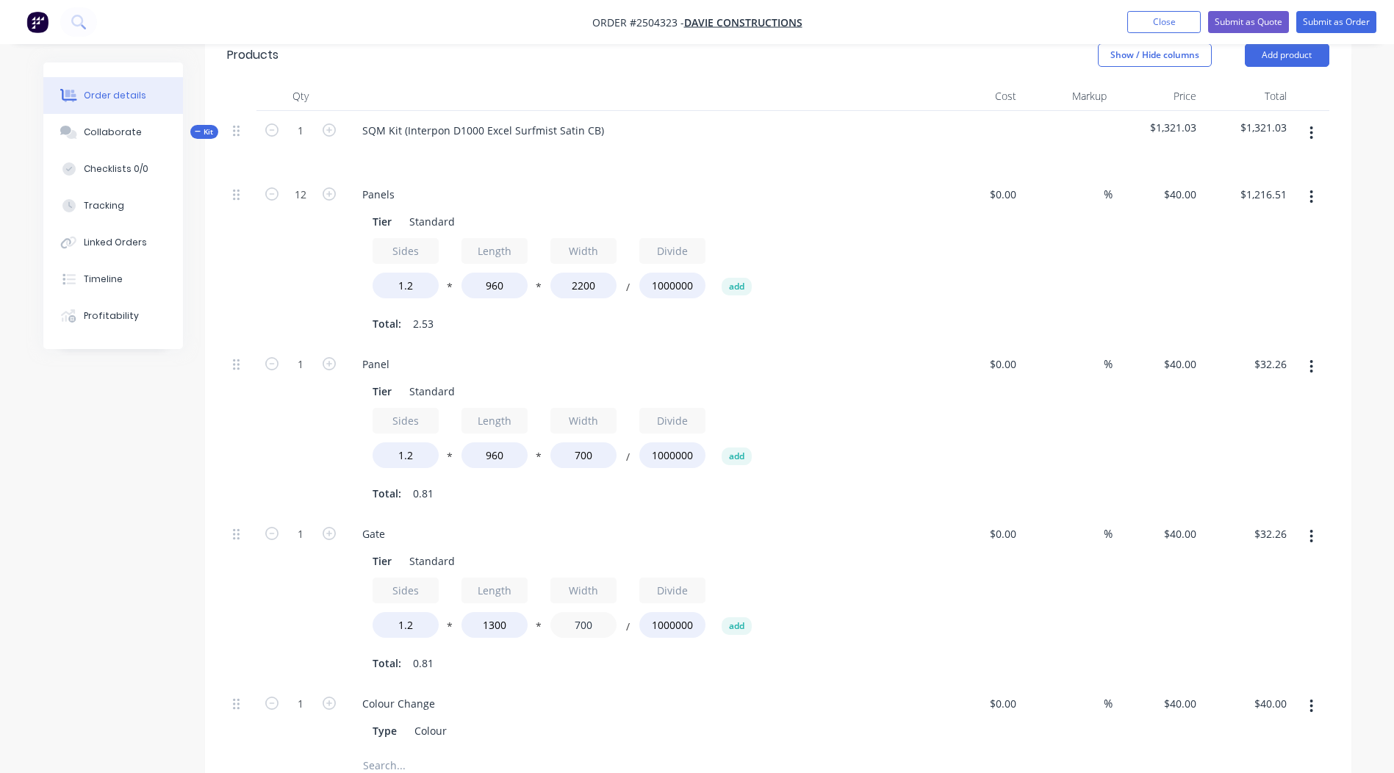
type input "$43.68"
click at [312, 574] on div "1 Gate Tier Standard Sides 1.2 * Length 1300 * Width 700 / Divide 1000000 add T…" at bounding box center [778, 600] width 1103 height 170
type input "1860"
type input "$116.06"
click at [168, 524] on div "Created by [PERSON_NAME] Created [DATE] Required [DATE] Assigned to Add team me…" at bounding box center [697, 431] width 1308 height 1545
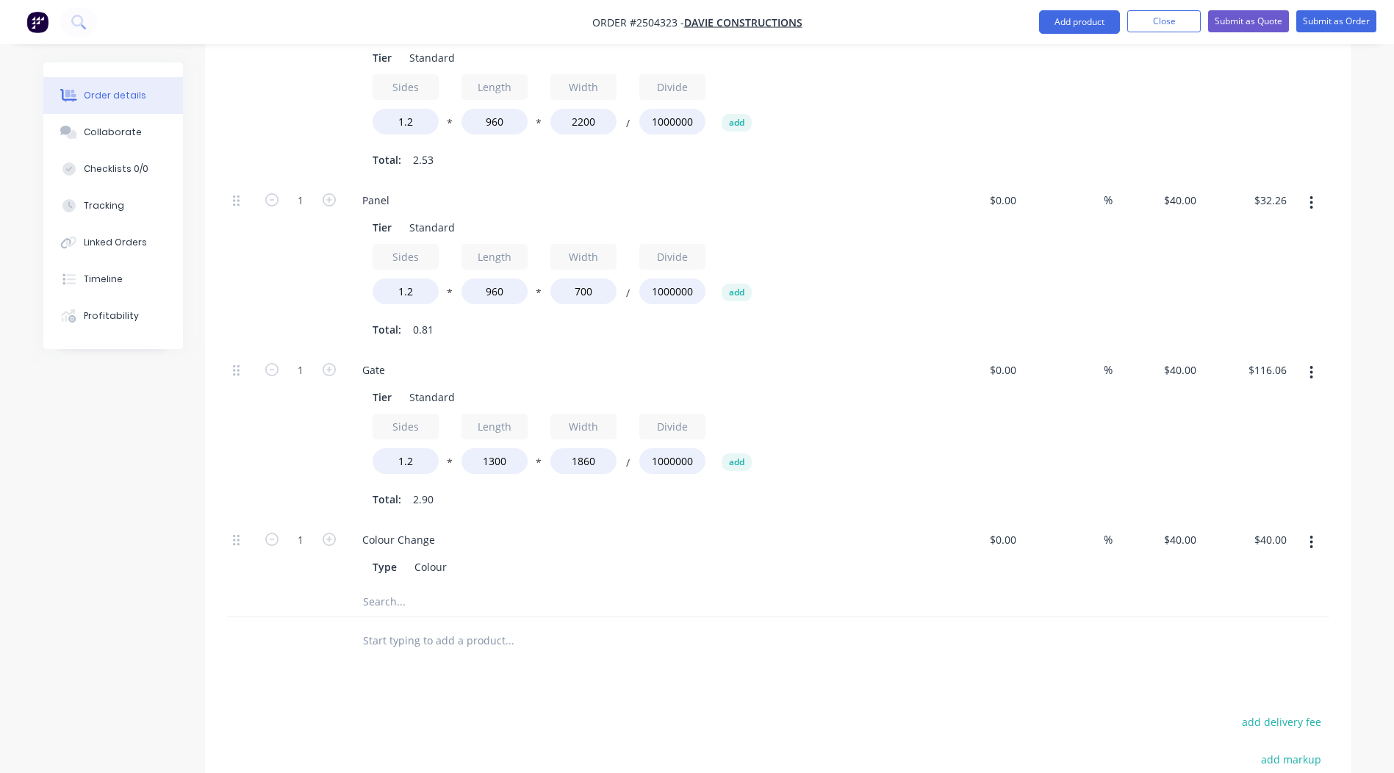
scroll to position [569, 0]
click at [420, 447] on input "1.2" at bounding box center [406, 460] width 66 height 26
type input "1.4"
type input "$135.41"
click at [45, 432] on div "Created by [PERSON_NAME] Created [DATE] Required [DATE] Assigned to Add team me…" at bounding box center [697, 266] width 1308 height 1545
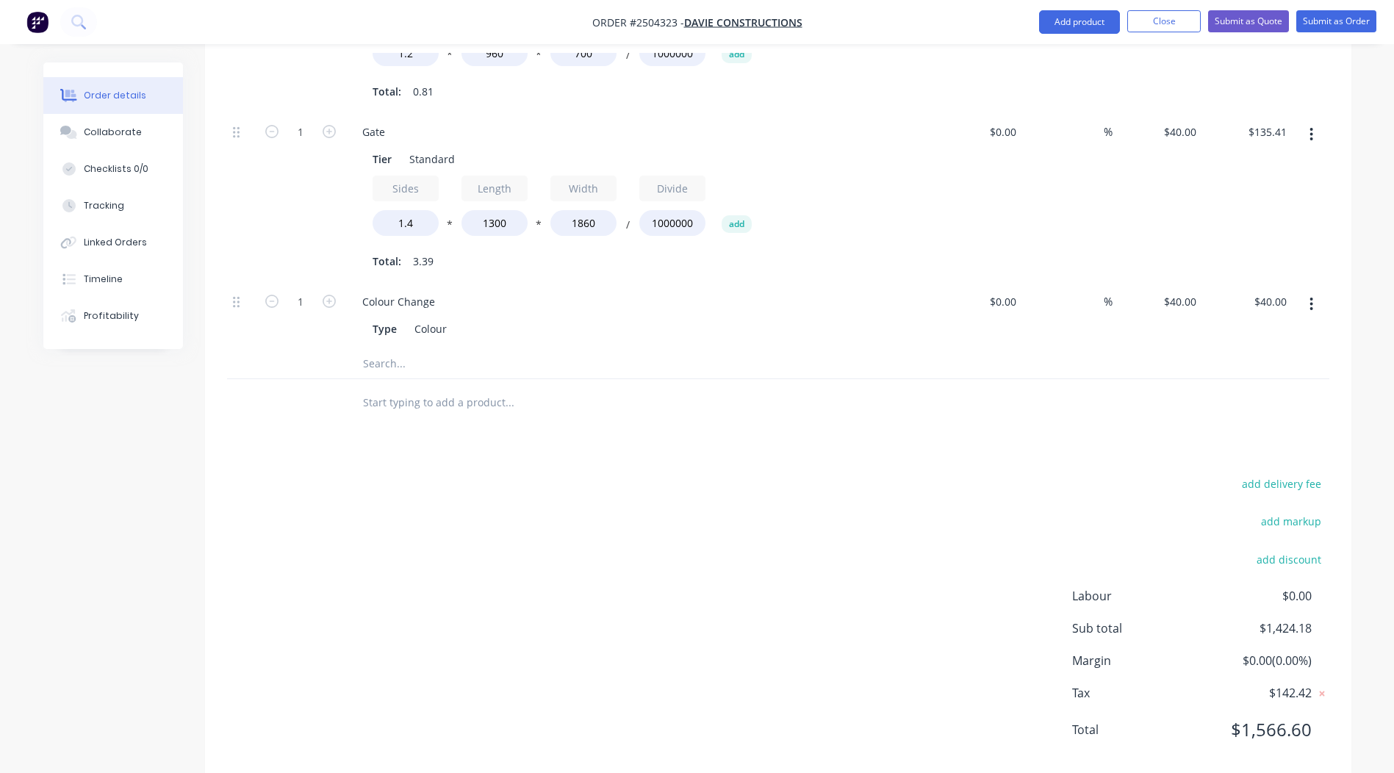
scroll to position [814, 0]
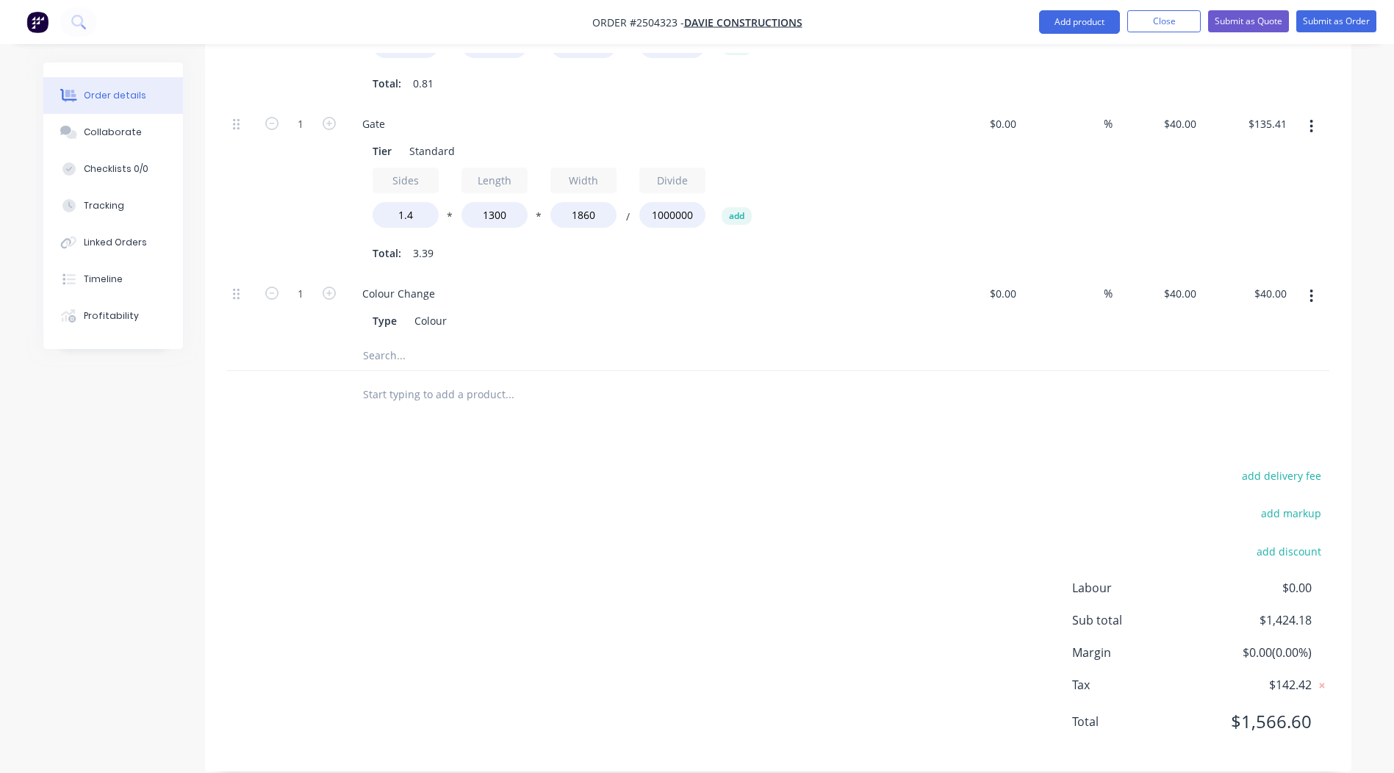
drag, startPoint x: 1113, startPoint y: 417, endPoint x: 1156, endPoint y: 437, distance: 47.7
click at [1142, 434] on div "Products Show / Hide columns Add product Qty Cost Markup Price Total Kit 1 SQM …" at bounding box center [778, 194] width 1147 height 1153
click at [1156, 437] on div "Products Show / Hide columns Add product Qty Cost Markup Price Total Kit 1 SQM …" at bounding box center [778, 194] width 1147 height 1153
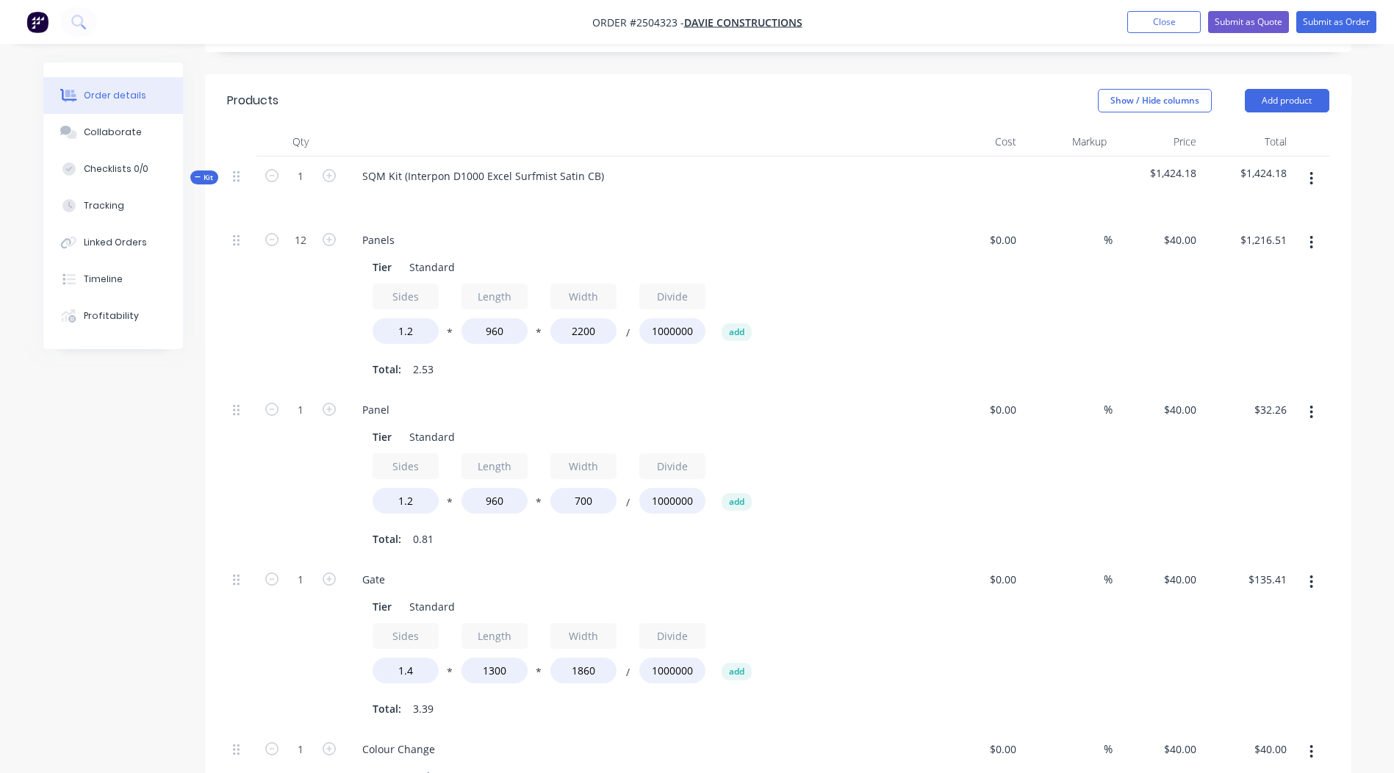
scroll to position [365, 0]
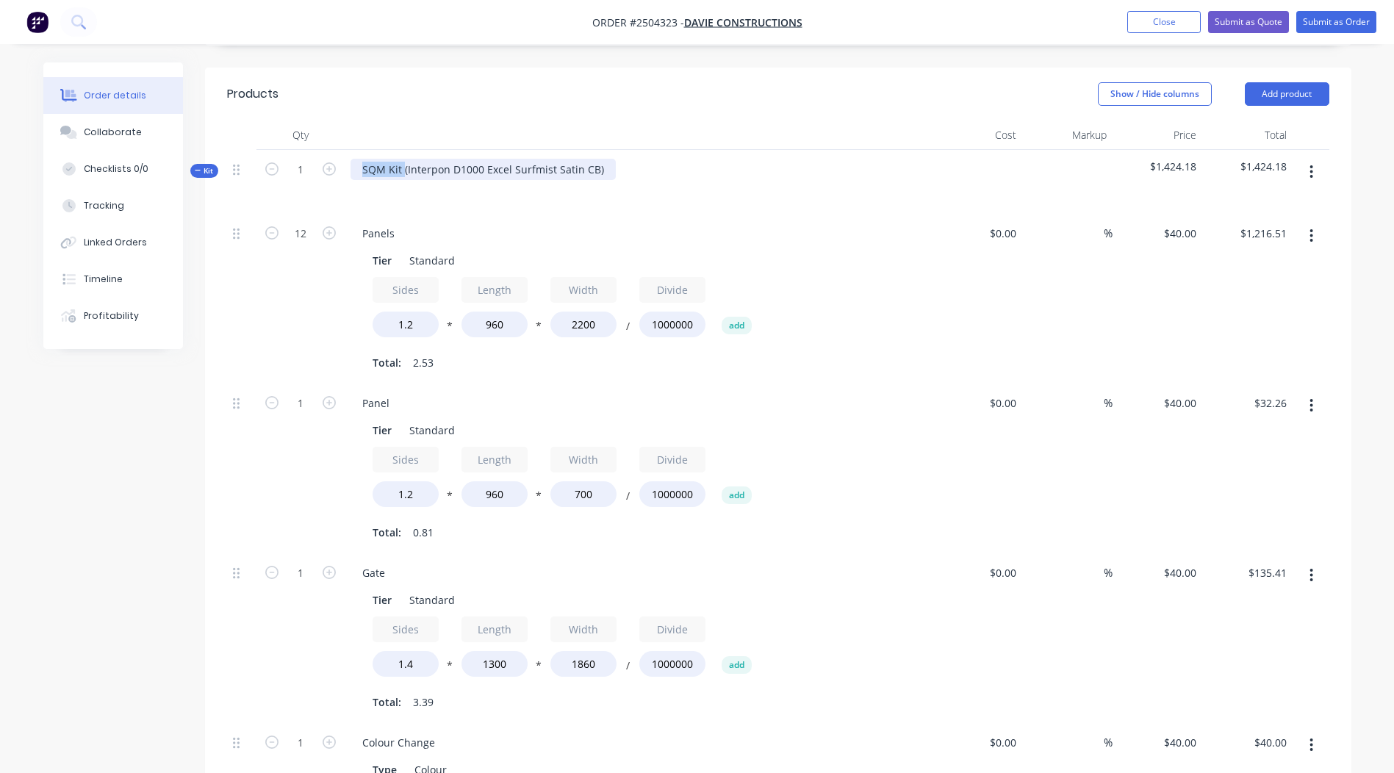
drag, startPoint x: 404, startPoint y: 144, endPoint x: -3, endPoint y: 221, distance: 414.5
click at [0, 221] on html "Order #2504323 - Davie Constructions Add product Close Submit as Quote Submit a…" at bounding box center [697, 439] width 1394 height 1608
click at [564, 159] on div "Interpon D1000 Excel Surfmist Satin CB)" at bounding box center [461, 169] width 220 height 21
click at [638, 96] on header "Products Show / Hide columns Add product" at bounding box center [778, 94] width 1147 height 53
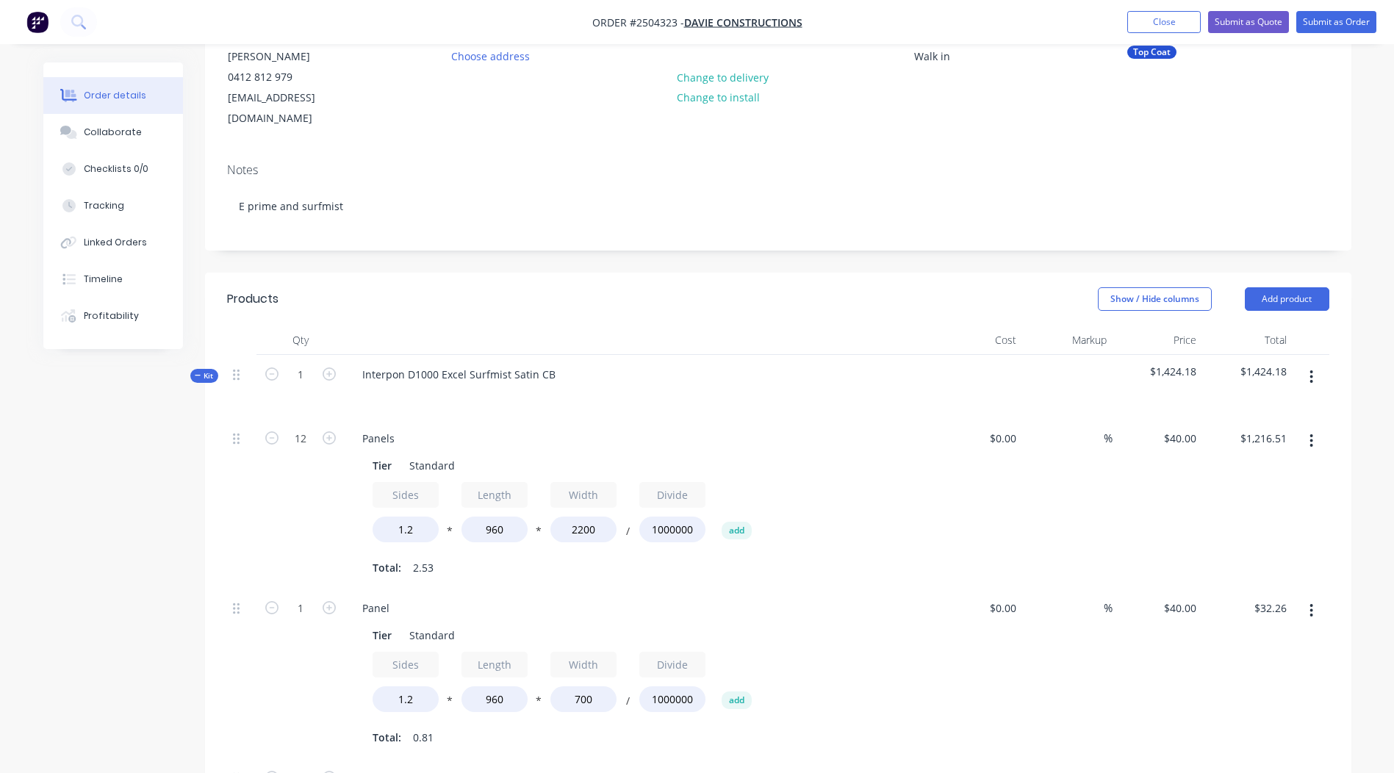
scroll to position [278, 0]
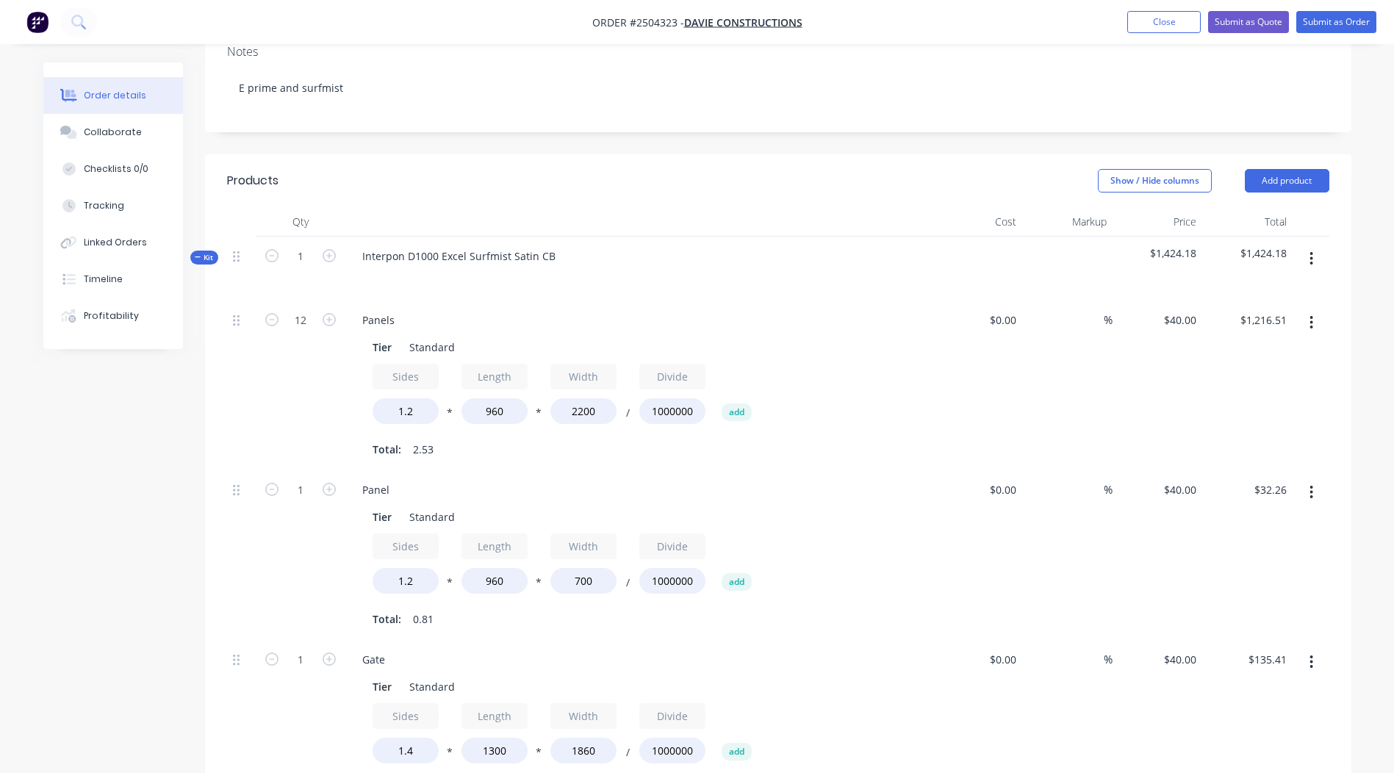
click at [1311, 252] on icon "button" at bounding box center [1312, 258] width 3 height 13
click at [1230, 287] on div "Add product to kit" at bounding box center [1259, 297] width 113 height 21
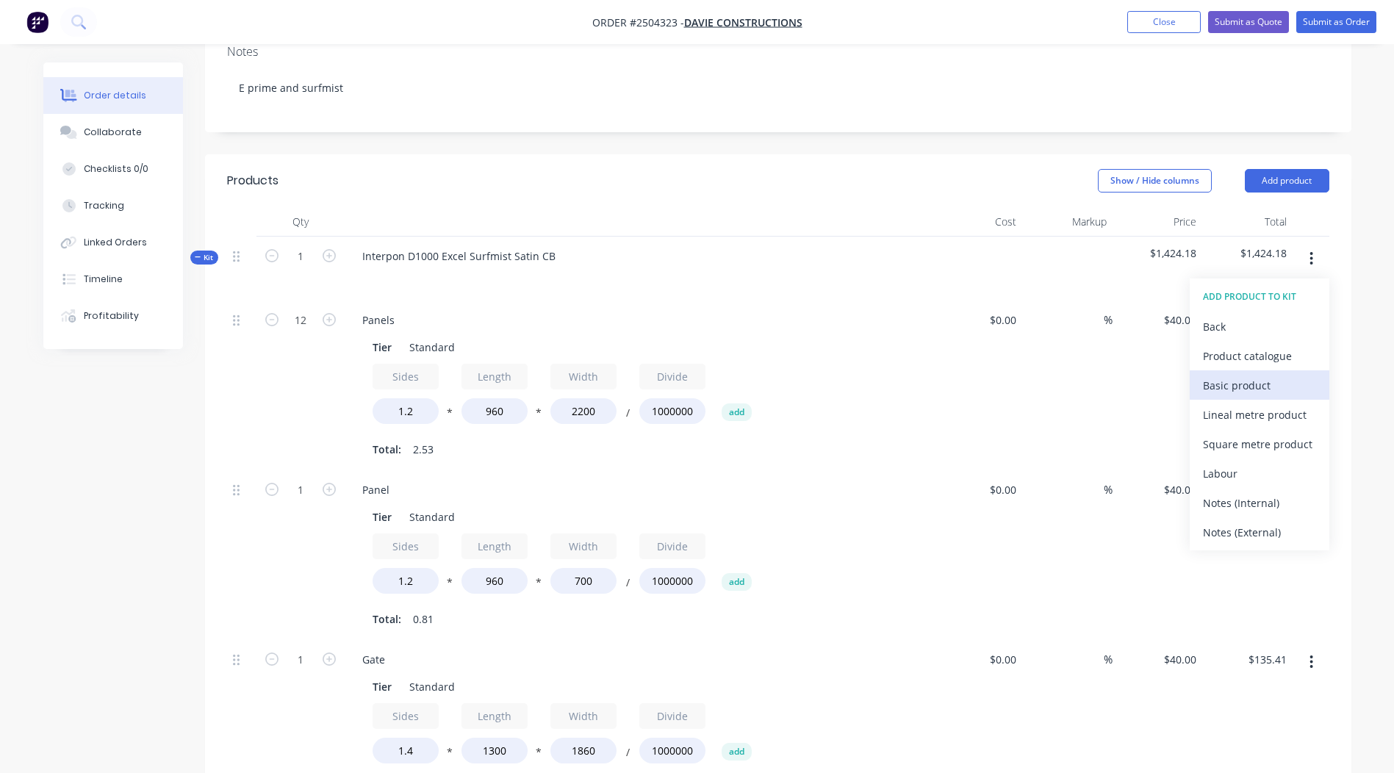
click at [1264, 370] on button "Basic product" at bounding box center [1260, 384] width 140 height 29
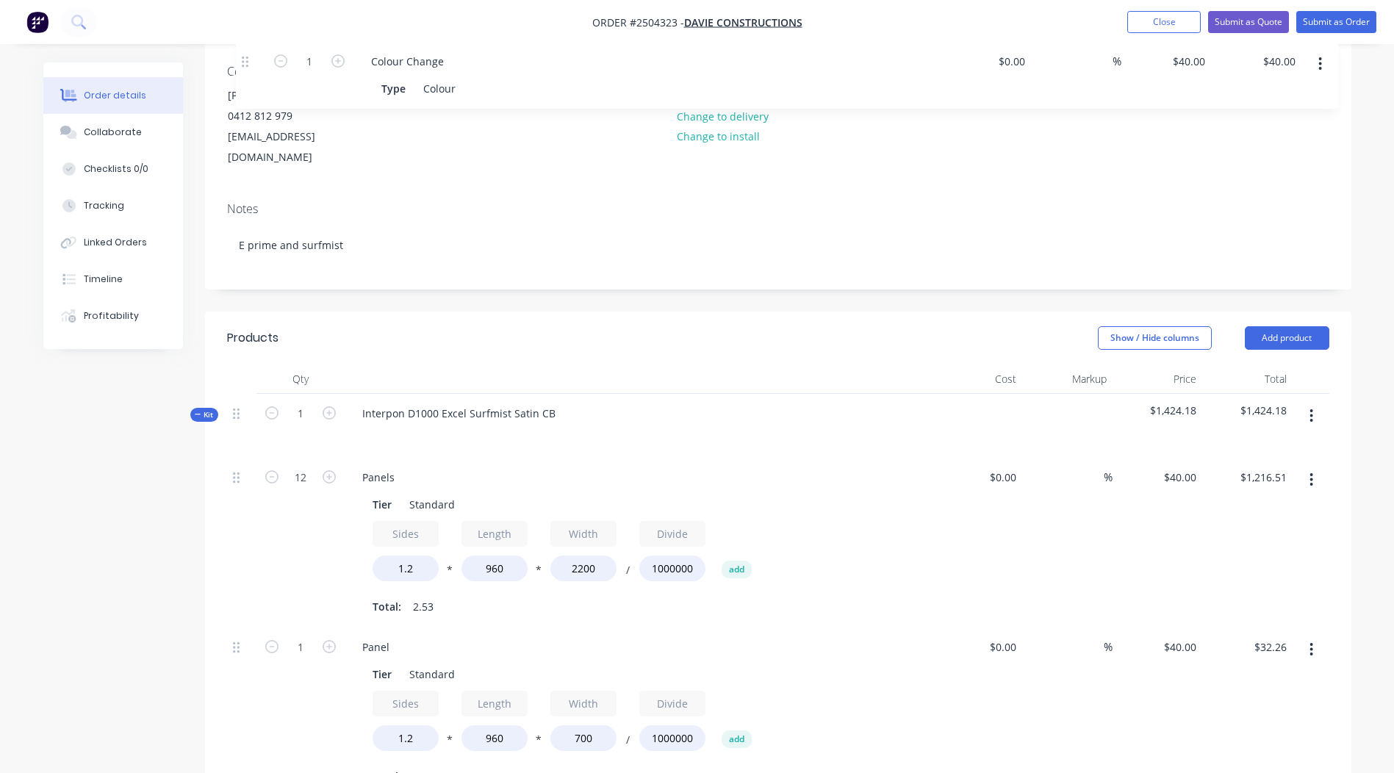
scroll to position [120, 0]
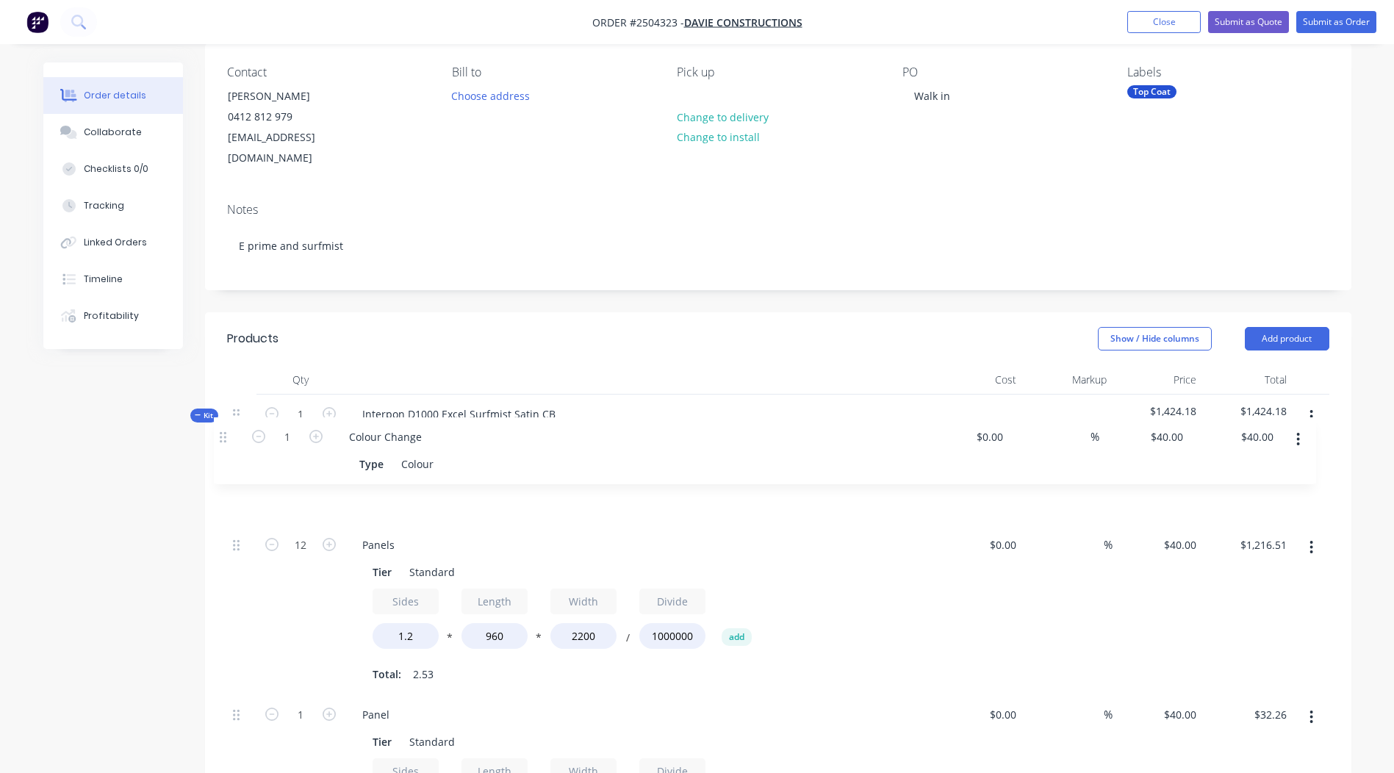
drag, startPoint x: 234, startPoint y: 204, endPoint x: 222, endPoint y: 431, distance: 226.7
click at [222, 431] on div "Qty Cost Markup Price Total Kit 1 Interpon D1000 Excel Surfmist Satin CB $1,424…" at bounding box center [778, 772] width 1147 height 814
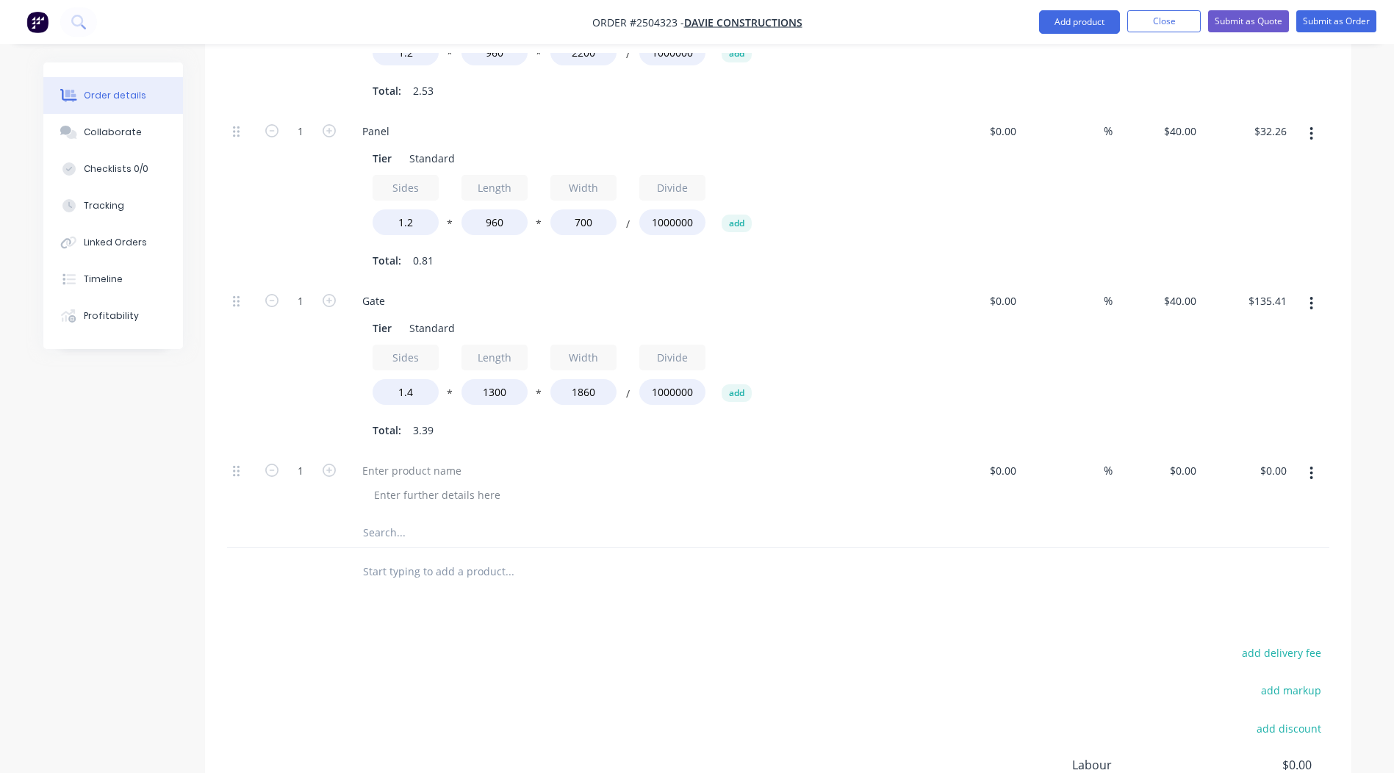
scroll to position [881, 0]
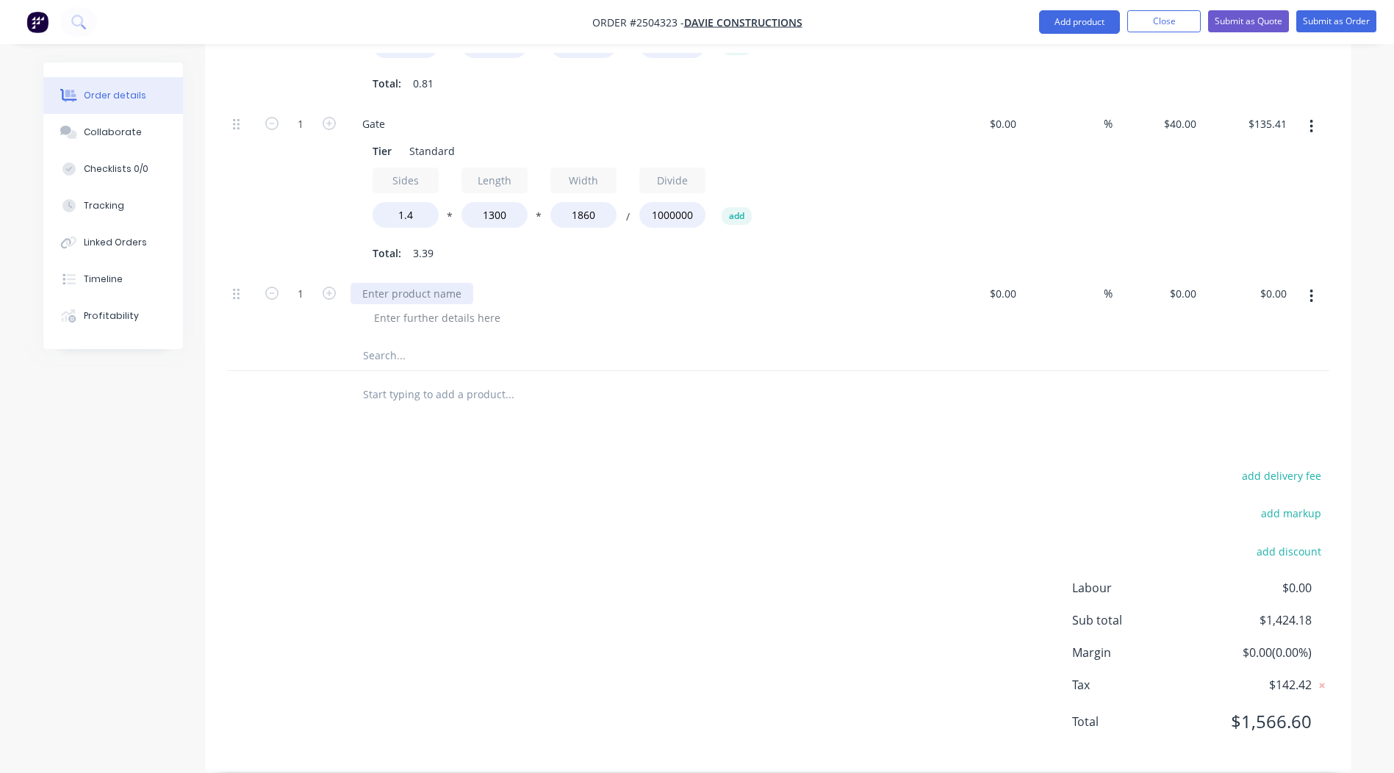
click at [391, 283] on div at bounding box center [412, 293] width 123 height 21
click at [296, 283] on input "1" at bounding box center [301, 294] width 38 height 22
type input "32"
click at [862, 507] on div "add delivery fee add markup add discount Labour $0.00 Sub total $1,424.18 Margi…" at bounding box center [778, 608] width 1103 height 284
click at [1185, 283] on div "0 0" at bounding box center [1191, 293] width 23 height 21
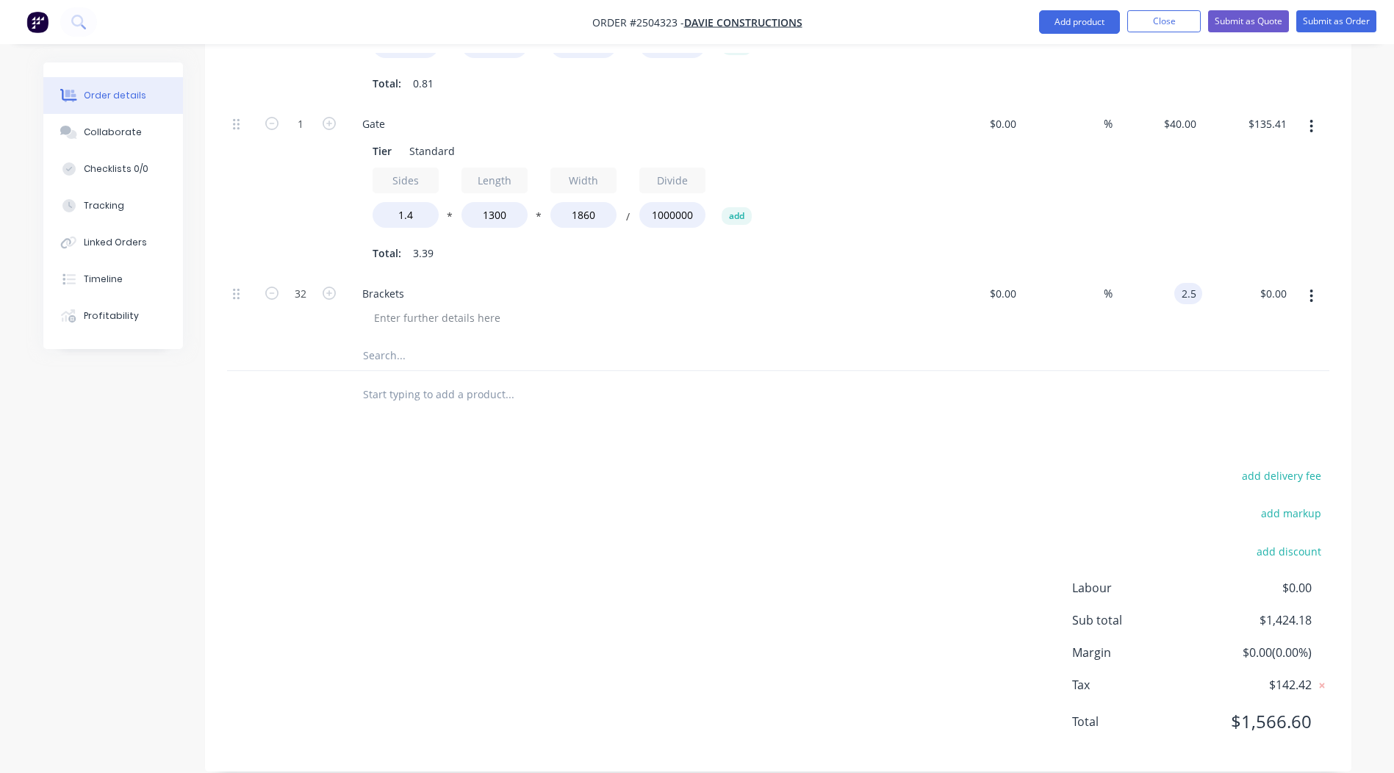
click at [852, 486] on div "add delivery fee add markup add discount Labour $0.00 Sub total $1,424.18 Margi…" at bounding box center [778, 608] width 1103 height 284
type input "$2.50"
type input "$80.00"
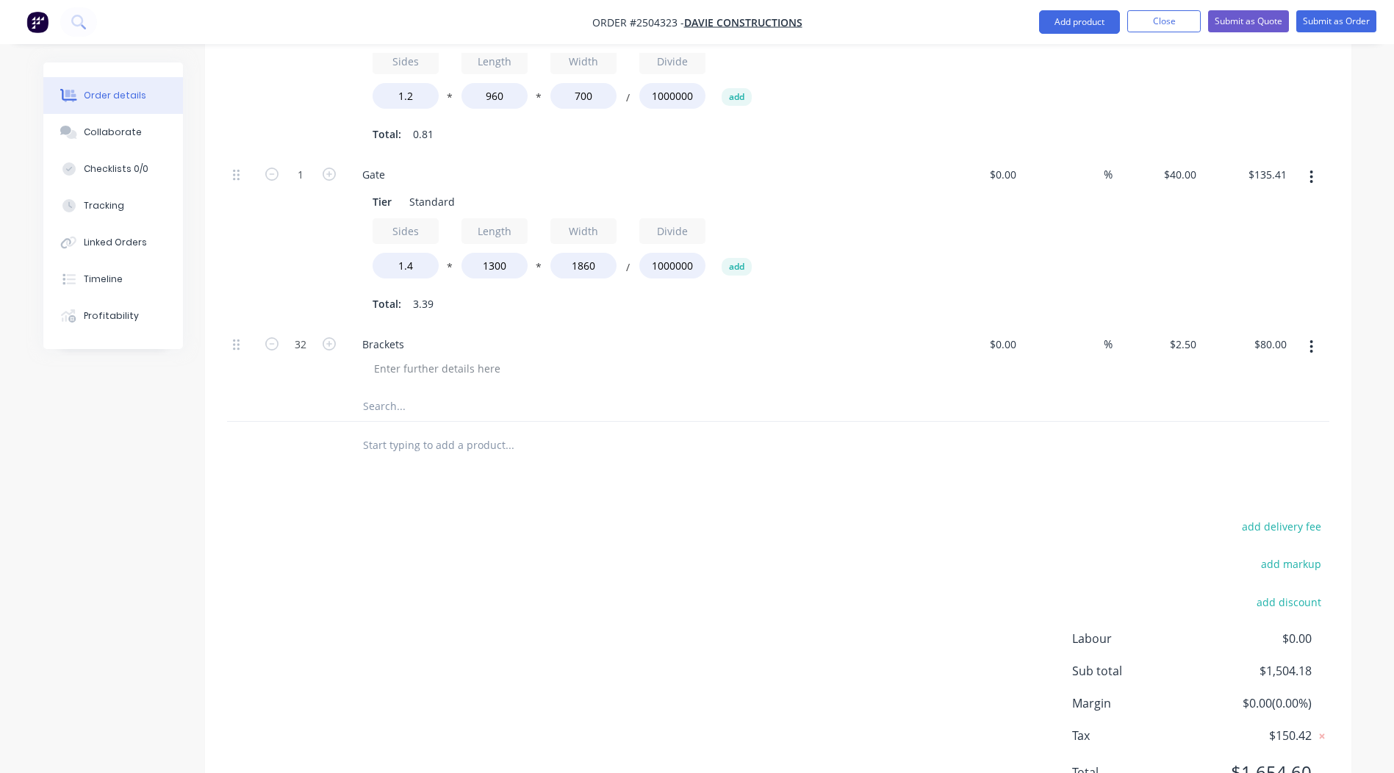
click at [1315, 334] on button "button" at bounding box center [1311, 347] width 35 height 26
click at [1247, 375] on div "Duplicate" at bounding box center [1259, 385] width 113 height 21
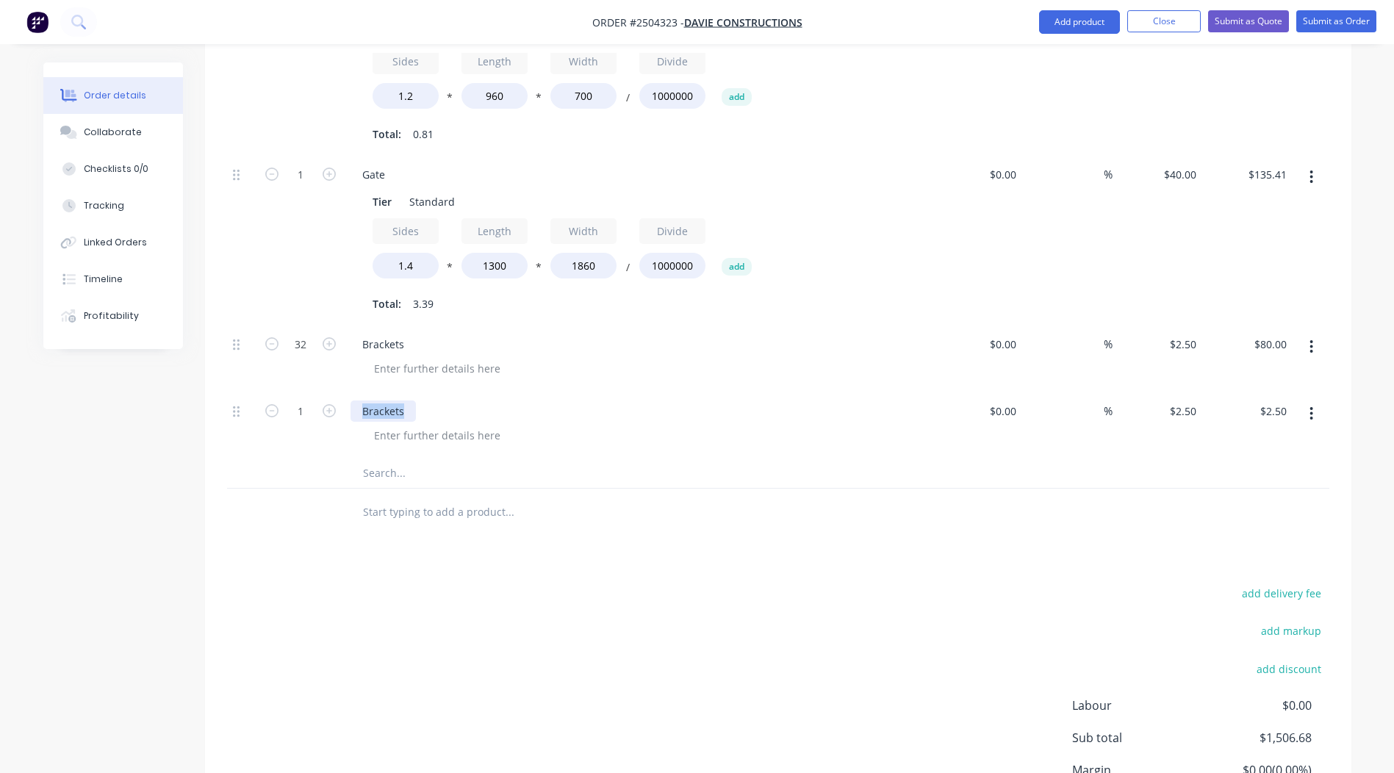
drag, startPoint x: 411, startPoint y: 386, endPoint x: 0, endPoint y: 426, distance: 412.8
click at [0, 437] on html "Order #2504323 - Davie Constructions Add product Close Submit as Quote Submit a…" at bounding box center [697, 40] width 1394 height 1741
click at [310, 401] on input "1" at bounding box center [301, 412] width 38 height 22
type input "9"
click at [884, 584] on div "add delivery fee add markup add discount Labour $0.00 Sub total $1,506.68 Margi…" at bounding box center [778, 726] width 1103 height 284
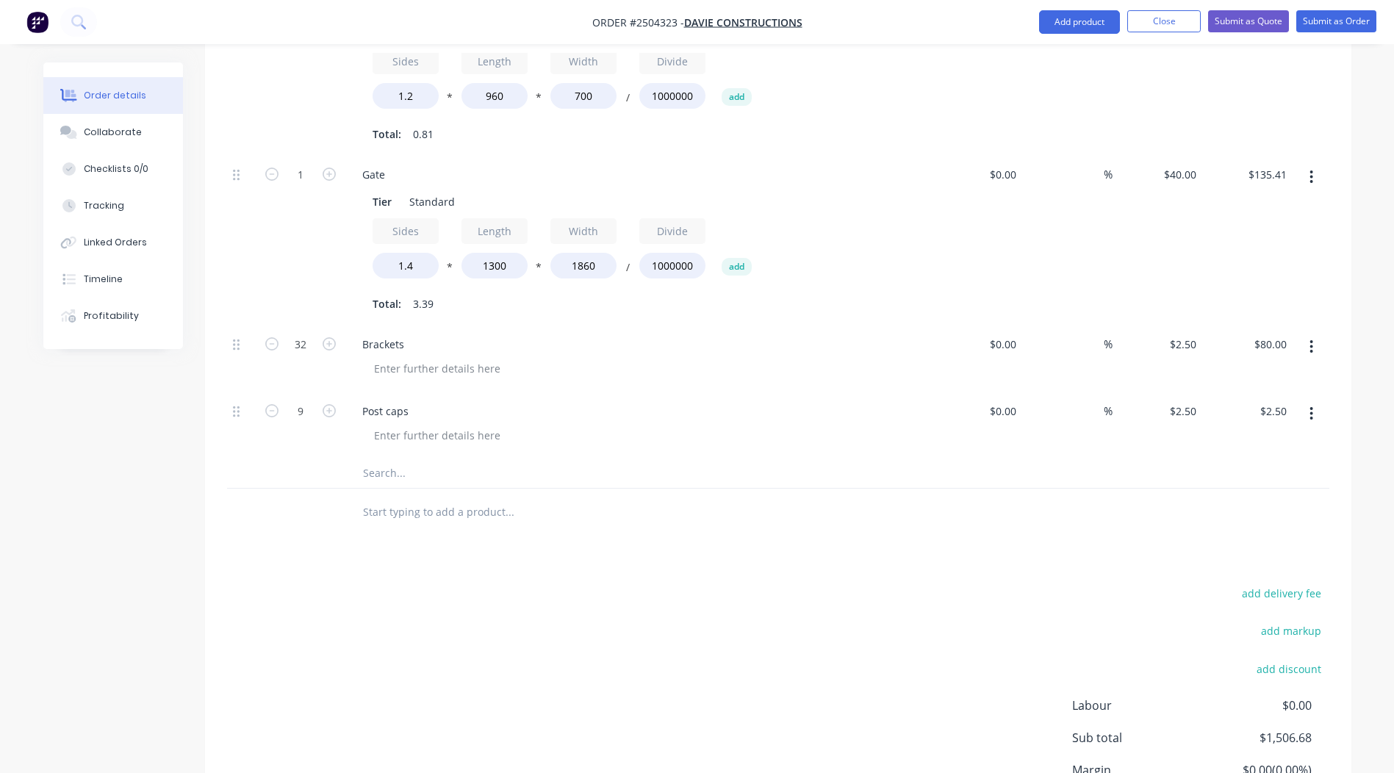
type input "$22.50"
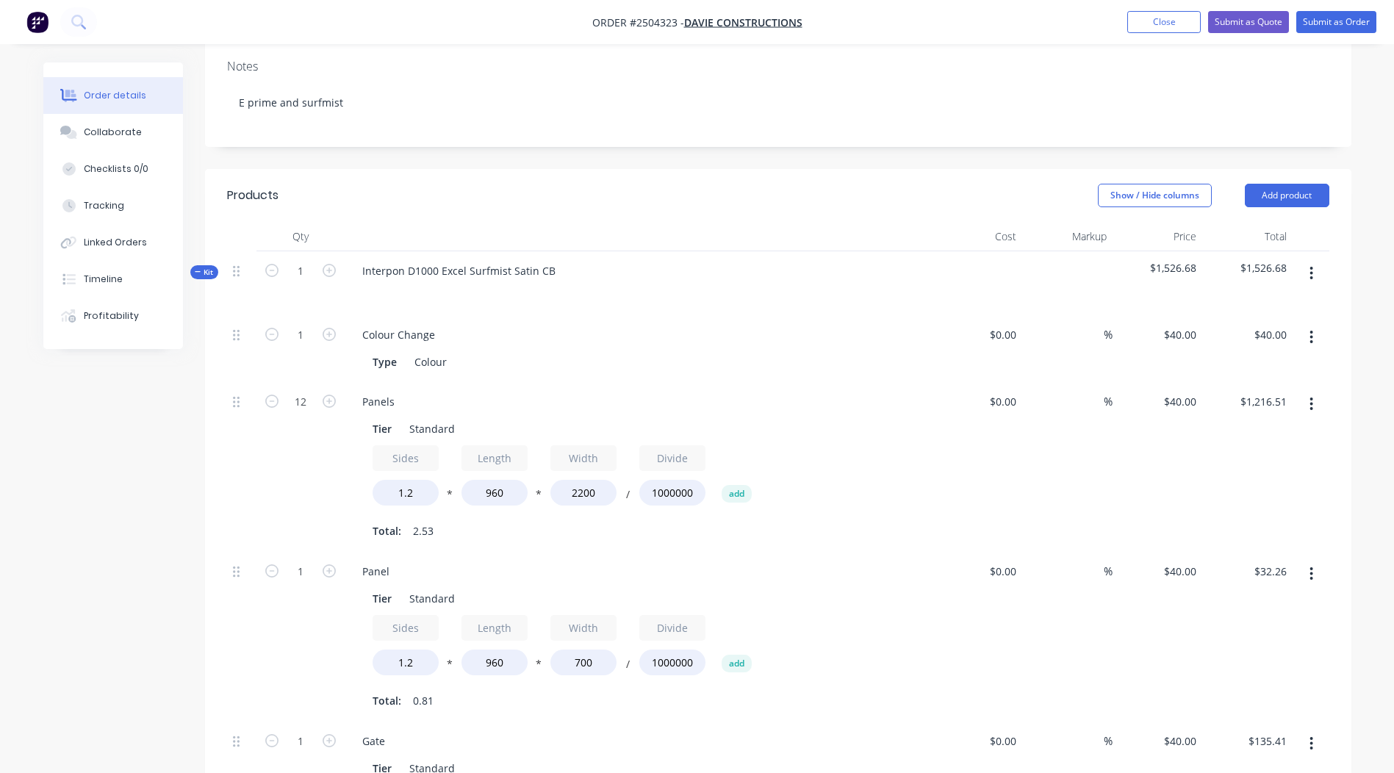
scroll to position [255, 0]
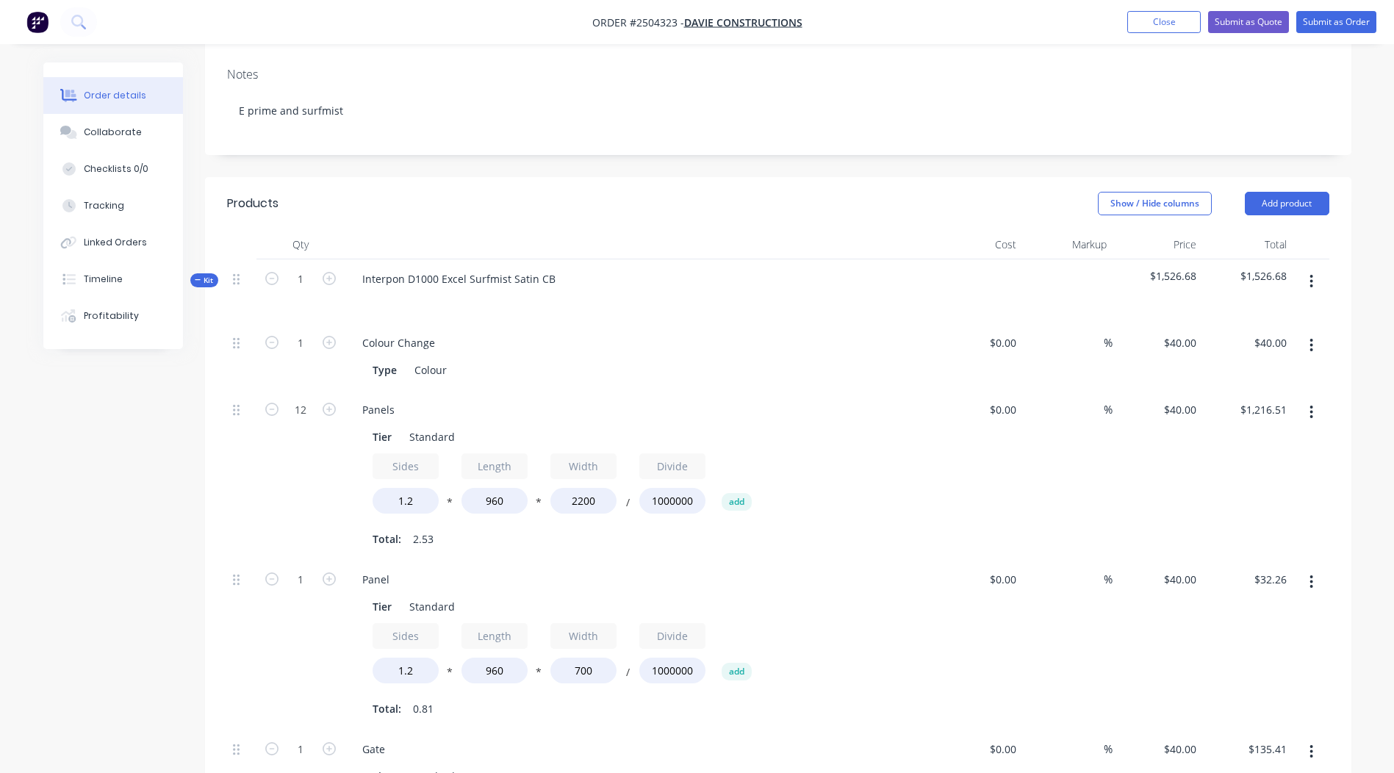
click at [1303, 268] on button "button" at bounding box center [1311, 281] width 35 height 26
click at [1261, 309] on div "Add product to kit" at bounding box center [1259, 319] width 113 height 21
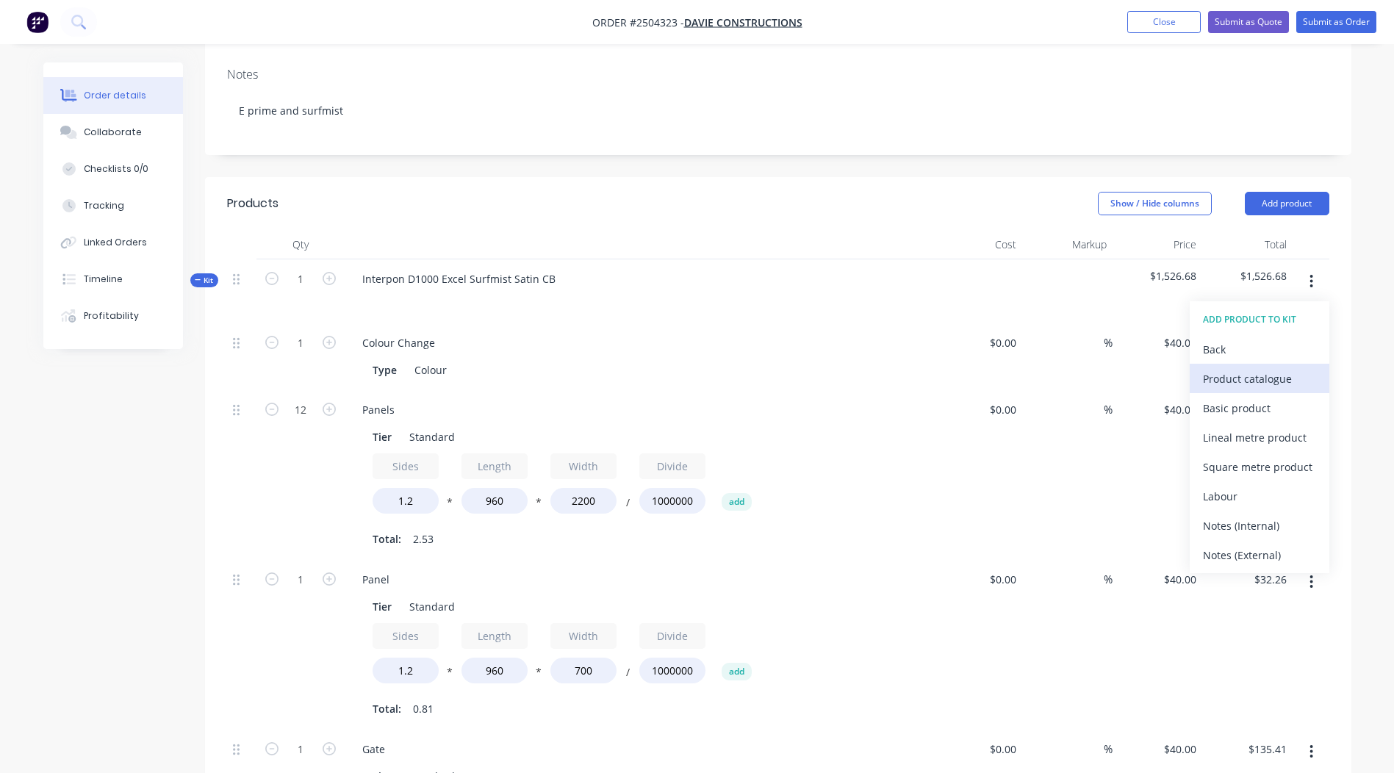
click at [1253, 364] on button "Product catalogue" at bounding box center [1260, 378] width 140 height 29
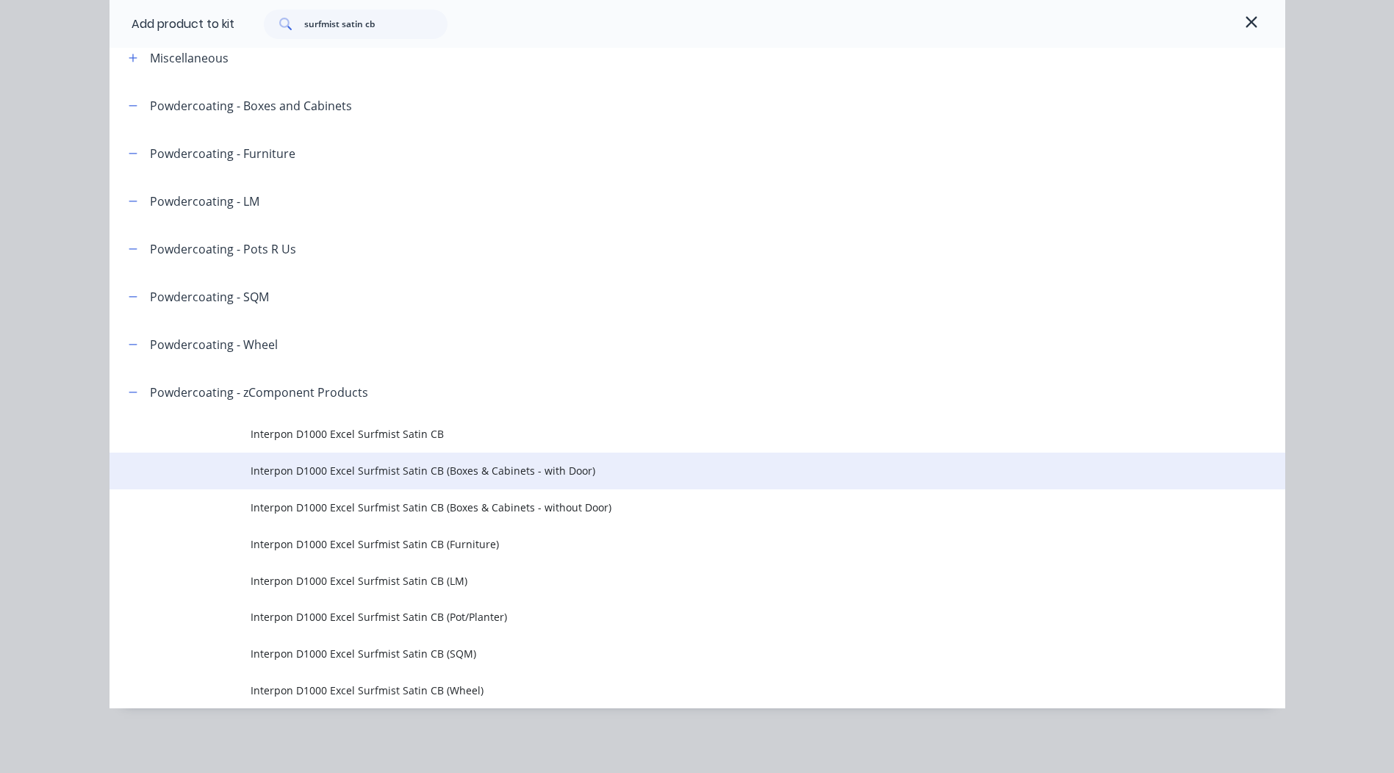
scroll to position [476, 0]
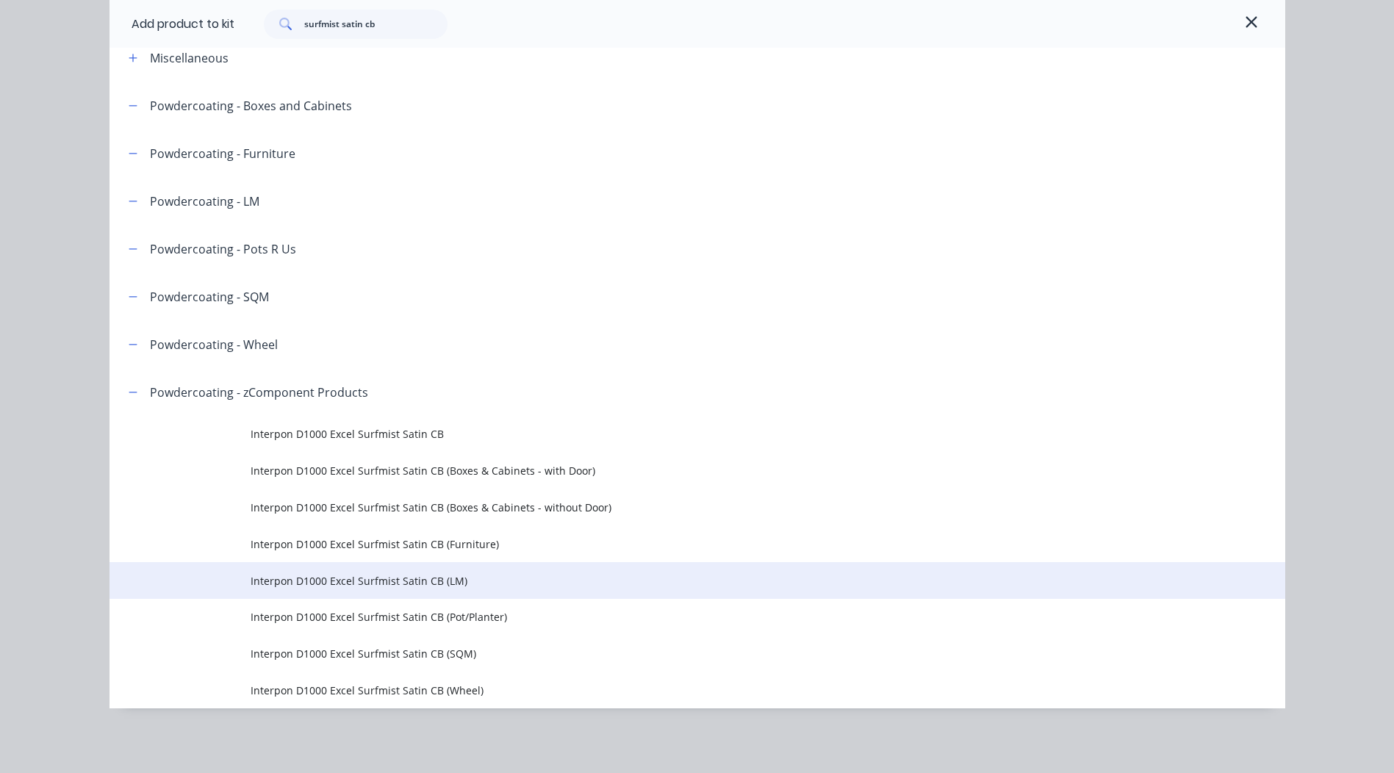
click at [468, 572] on td "Interpon D1000 Excel Surfmist Satin CB (LM)" at bounding box center [768, 580] width 1035 height 37
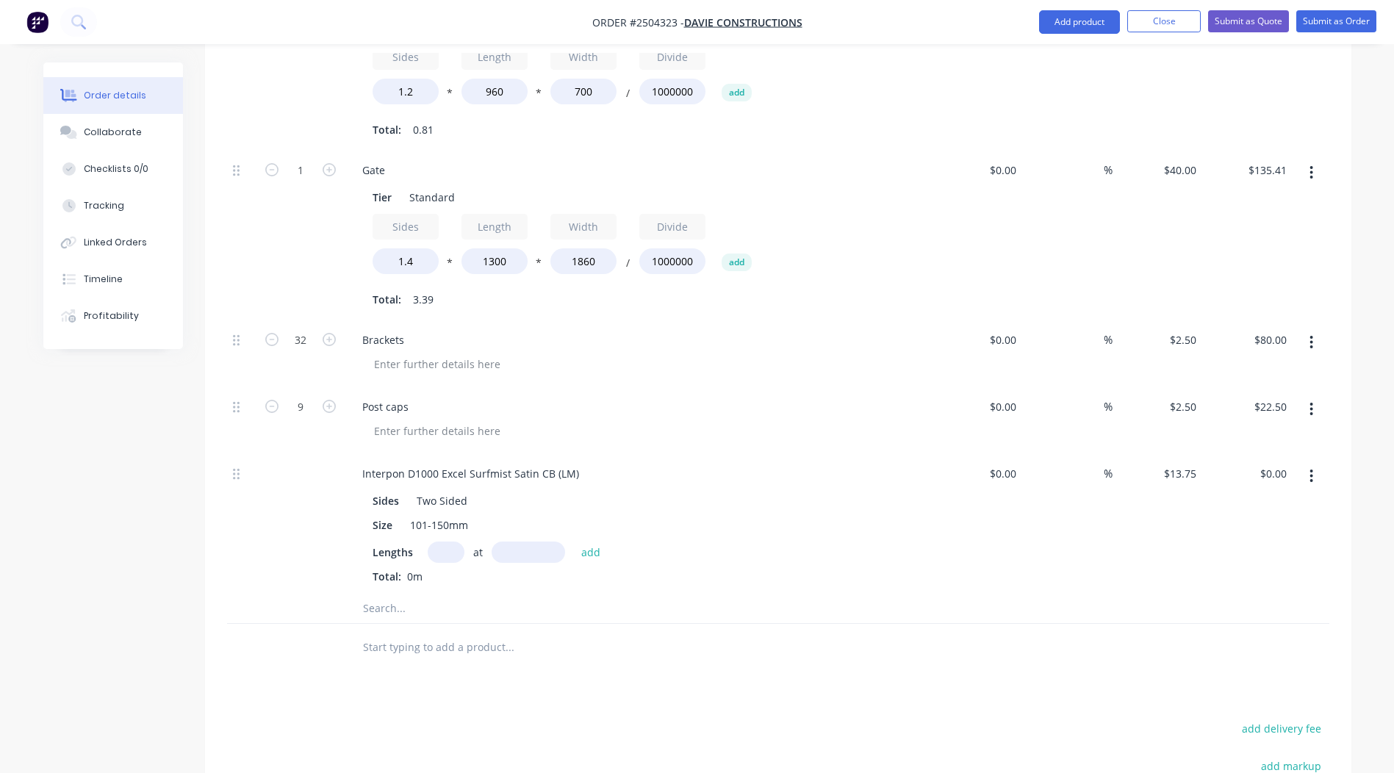
scroll to position [990, 0]
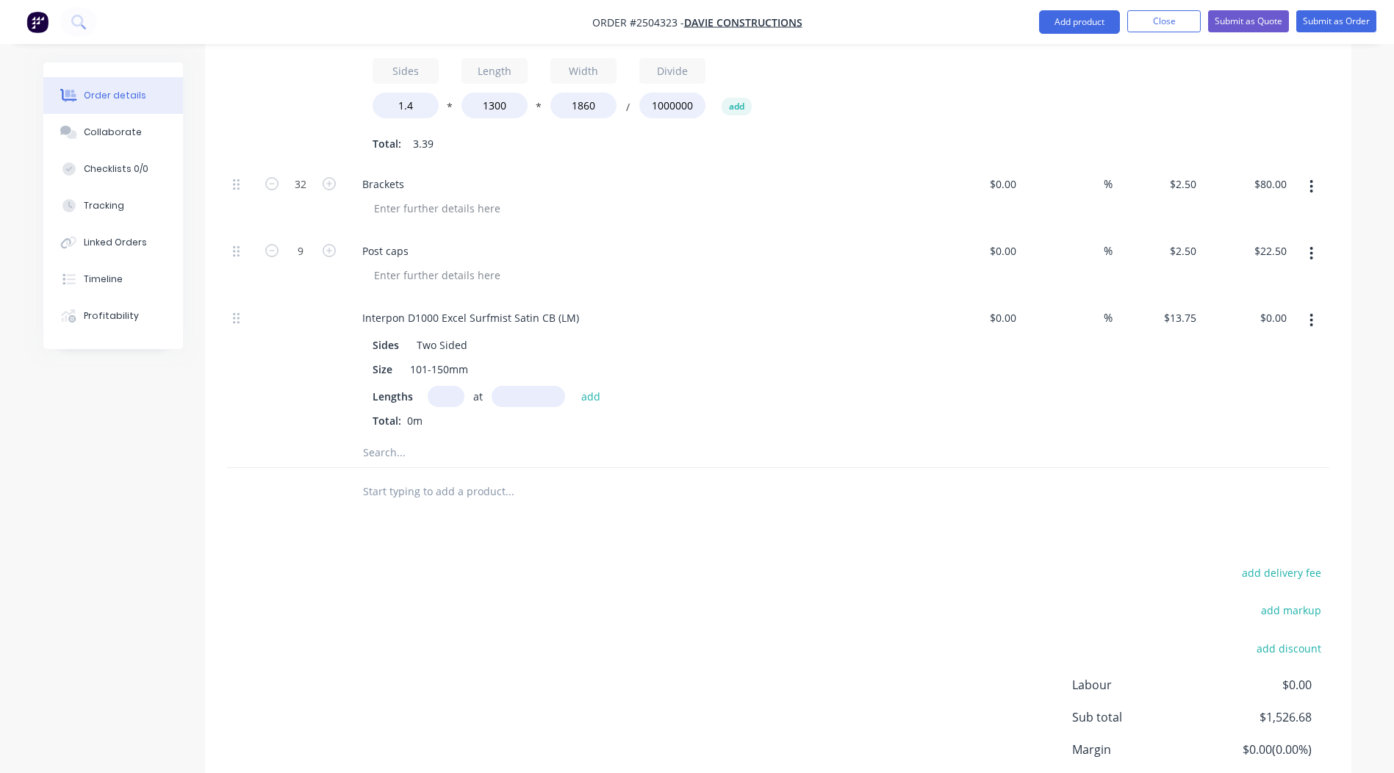
click at [456, 386] on input "text" at bounding box center [446, 396] width 37 height 21
type input "8"
click at [513, 386] on input "text" at bounding box center [529, 396] width 74 height 21
type input "1100"
click at [574, 386] on button "add" at bounding box center [591, 396] width 35 height 20
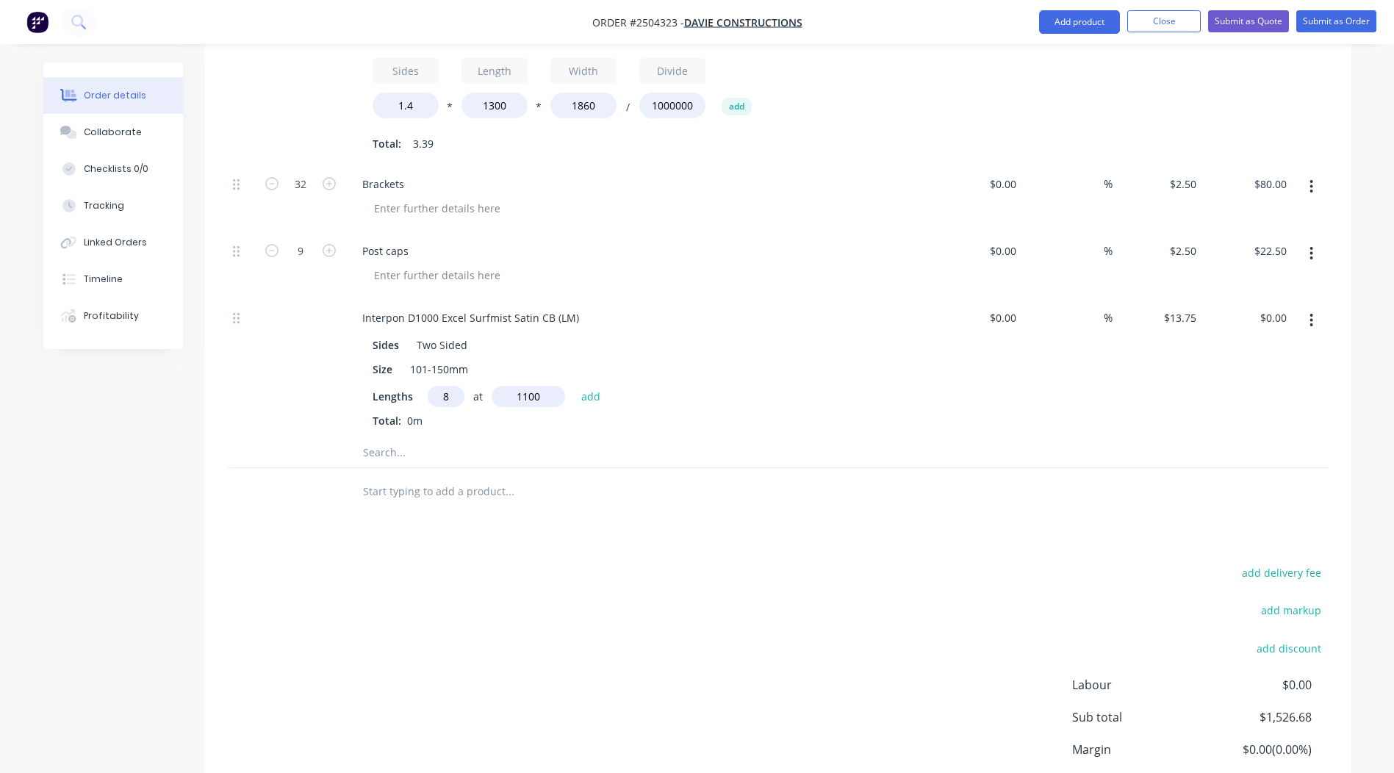
type input "$121.00"
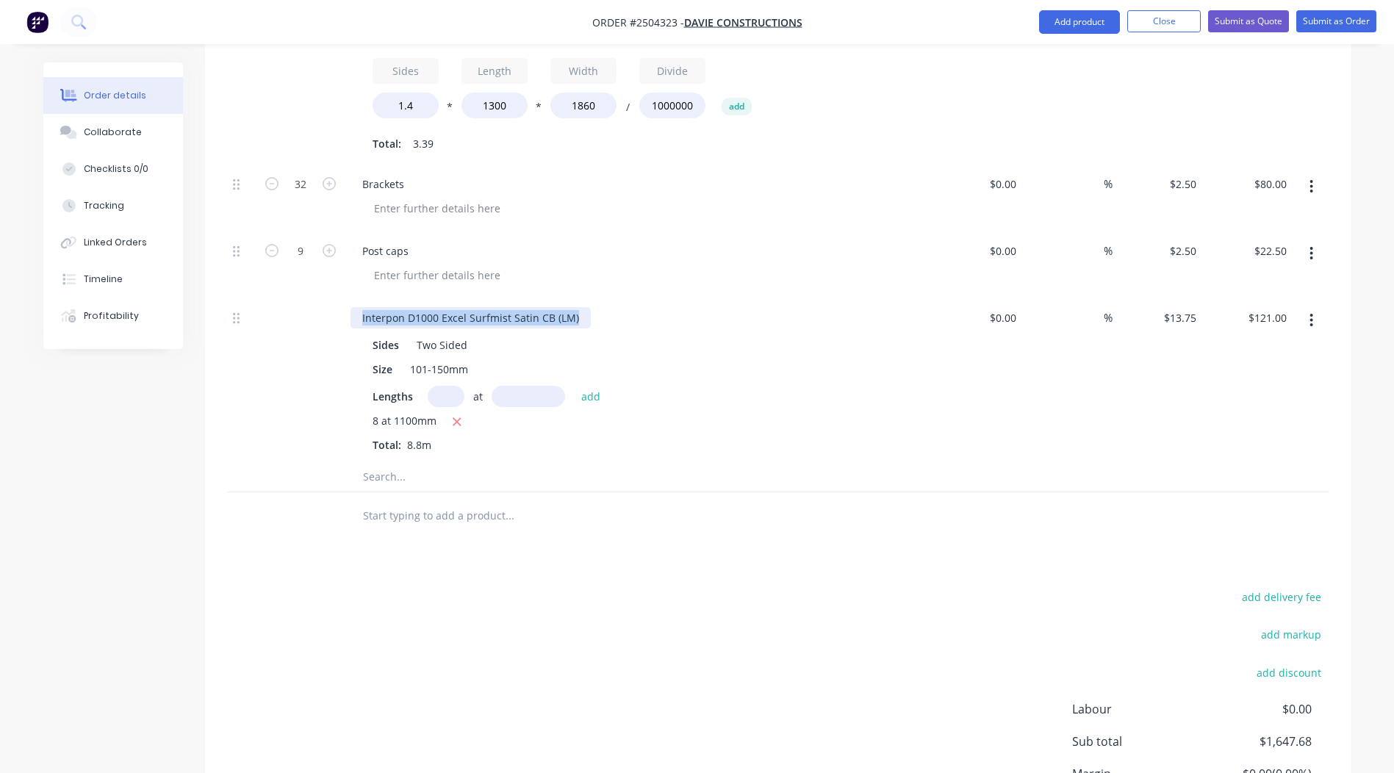
drag, startPoint x: 513, startPoint y: 317, endPoint x: 0, endPoint y: 398, distance: 519.4
click at [622, 594] on div "add delivery fee add markup add discount Labour $0.00 Sub total $1,647.68 Margi…" at bounding box center [778, 729] width 1103 height 284
click at [443, 386] on input "text" at bounding box center [446, 396] width 37 height 21
type input "1"
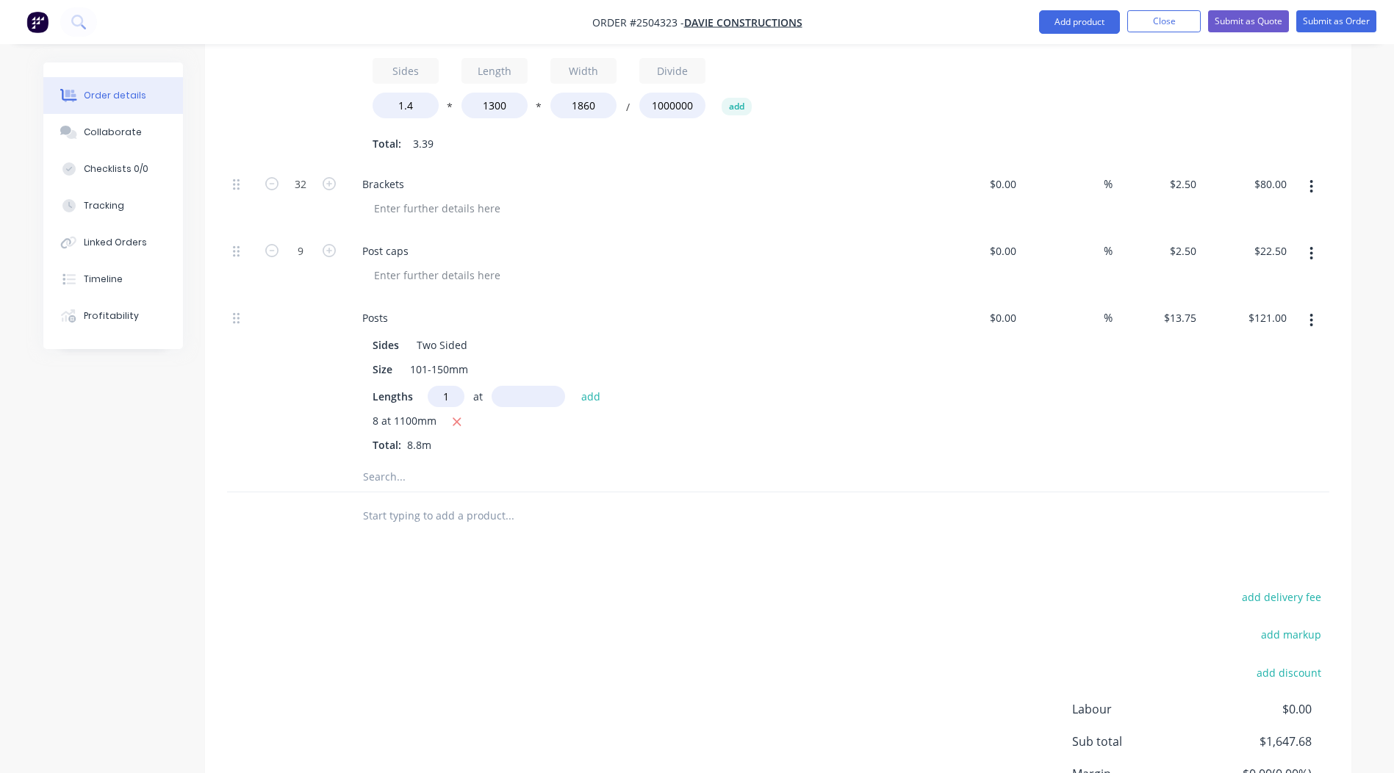
click at [511, 386] on input "text" at bounding box center [529, 396] width 74 height 21
type input "2000"
click at [574, 386] on button "add" at bounding box center [591, 396] width 35 height 20
type input "$148.50"
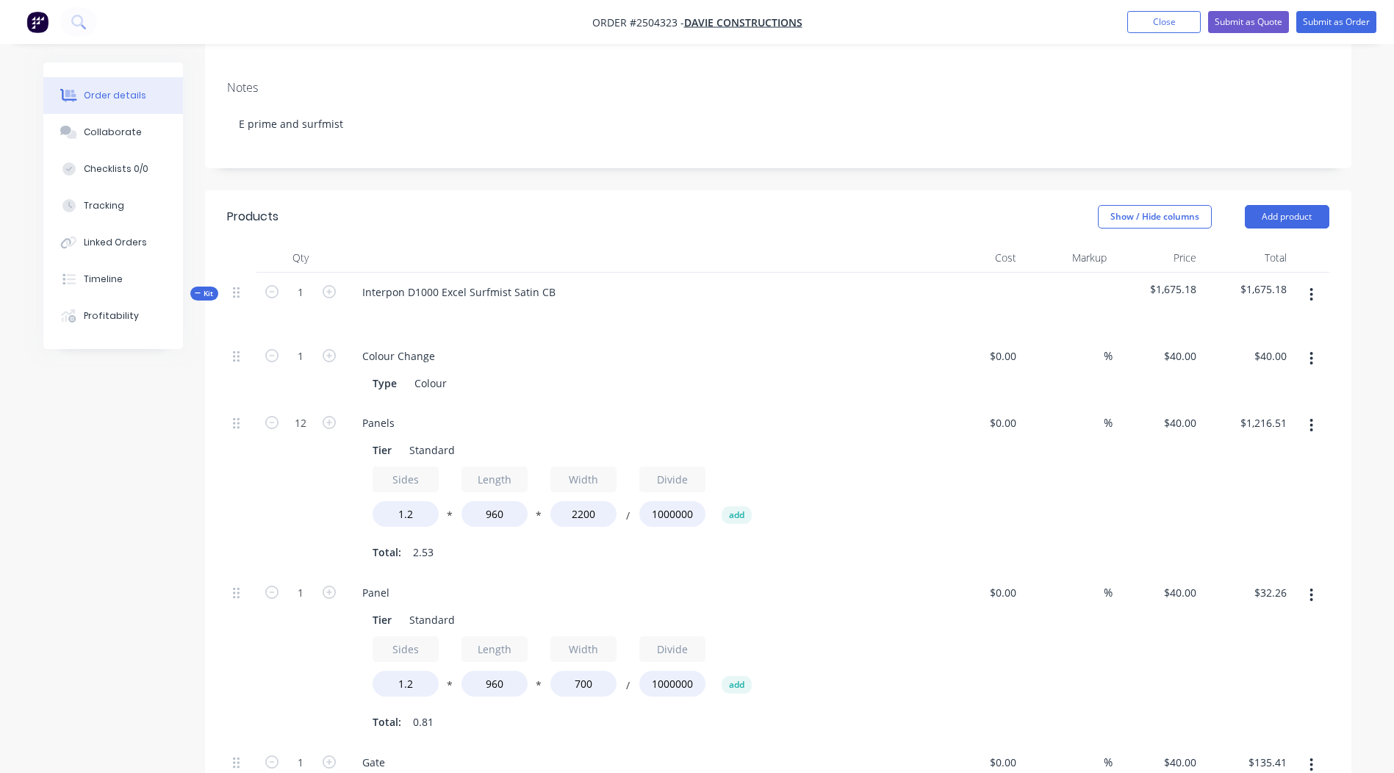
scroll to position [259, 0]
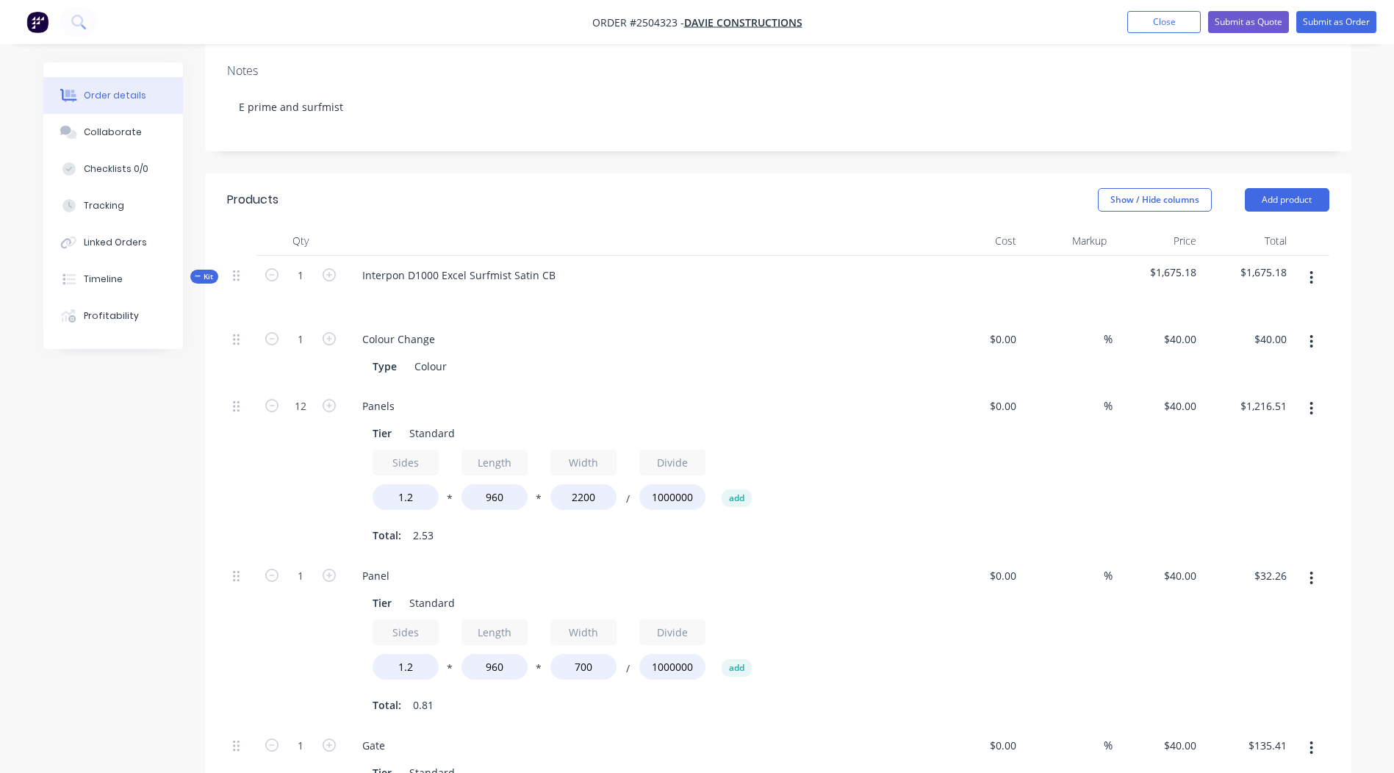
click at [1312, 271] on icon "button" at bounding box center [1312, 277] width 3 height 13
click at [1256, 365] on div "Duplicate" at bounding box center [1259, 375] width 113 height 21
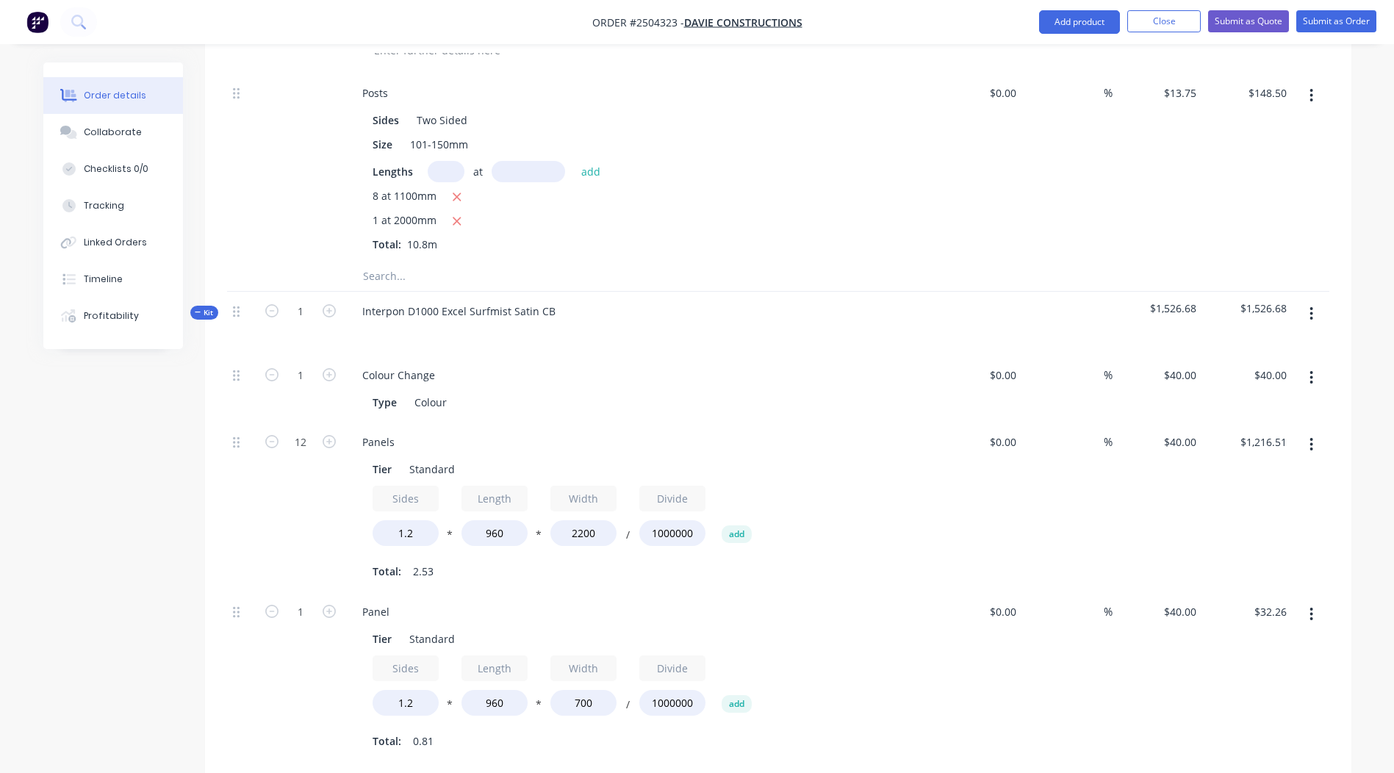
scroll to position [1260, 0]
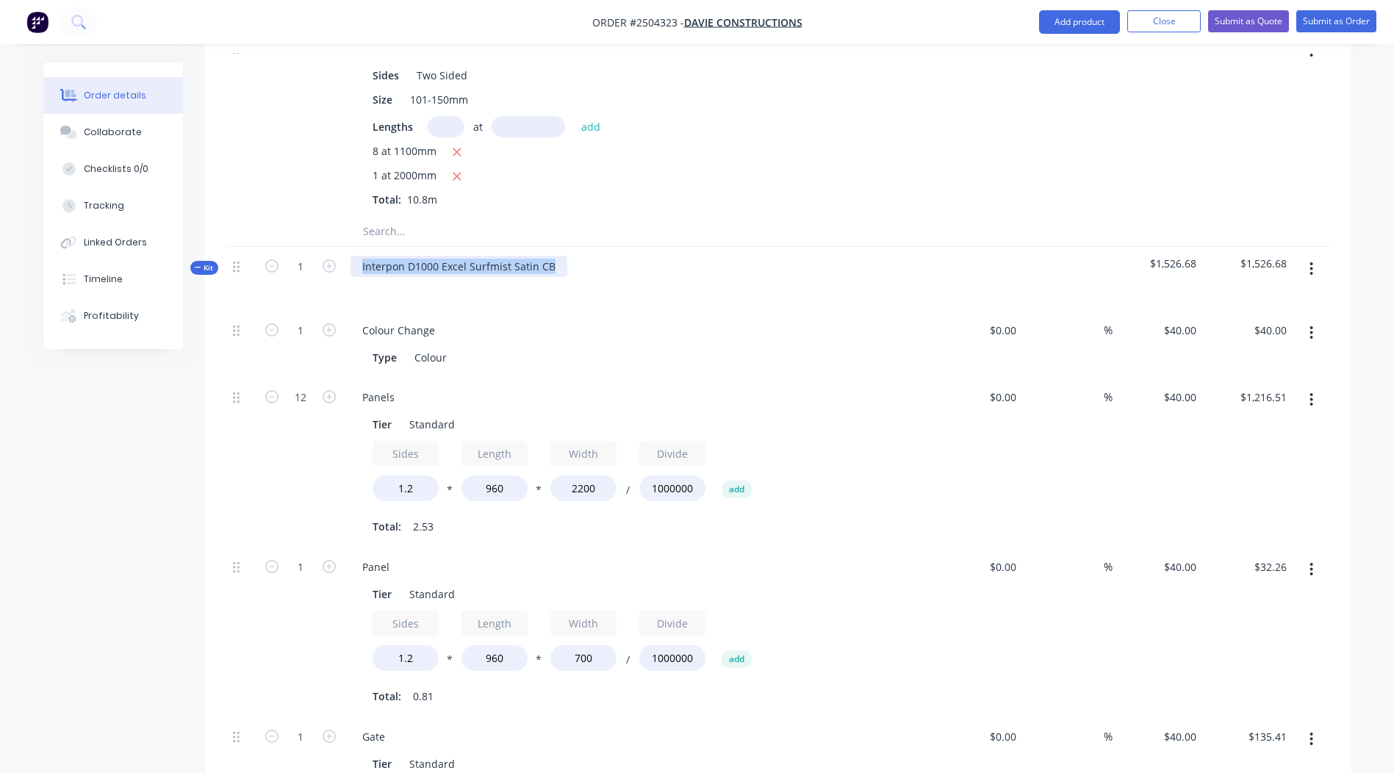
drag, startPoint x: 554, startPoint y: 246, endPoint x: 0, endPoint y: 246, distance: 553.5
click at [0, 259] on html "Order #2504323 - Davie Constructions Add product Close Submit as Quote Submit a…" at bounding box center [697, 176] width 1394 height 2873
click at [1368, 290] on div "Order details Collaborate Checklists 0/0 Tracking Linked Orders Timeline Profit…" at bounding box center [697, 176] width 1394 height 2873
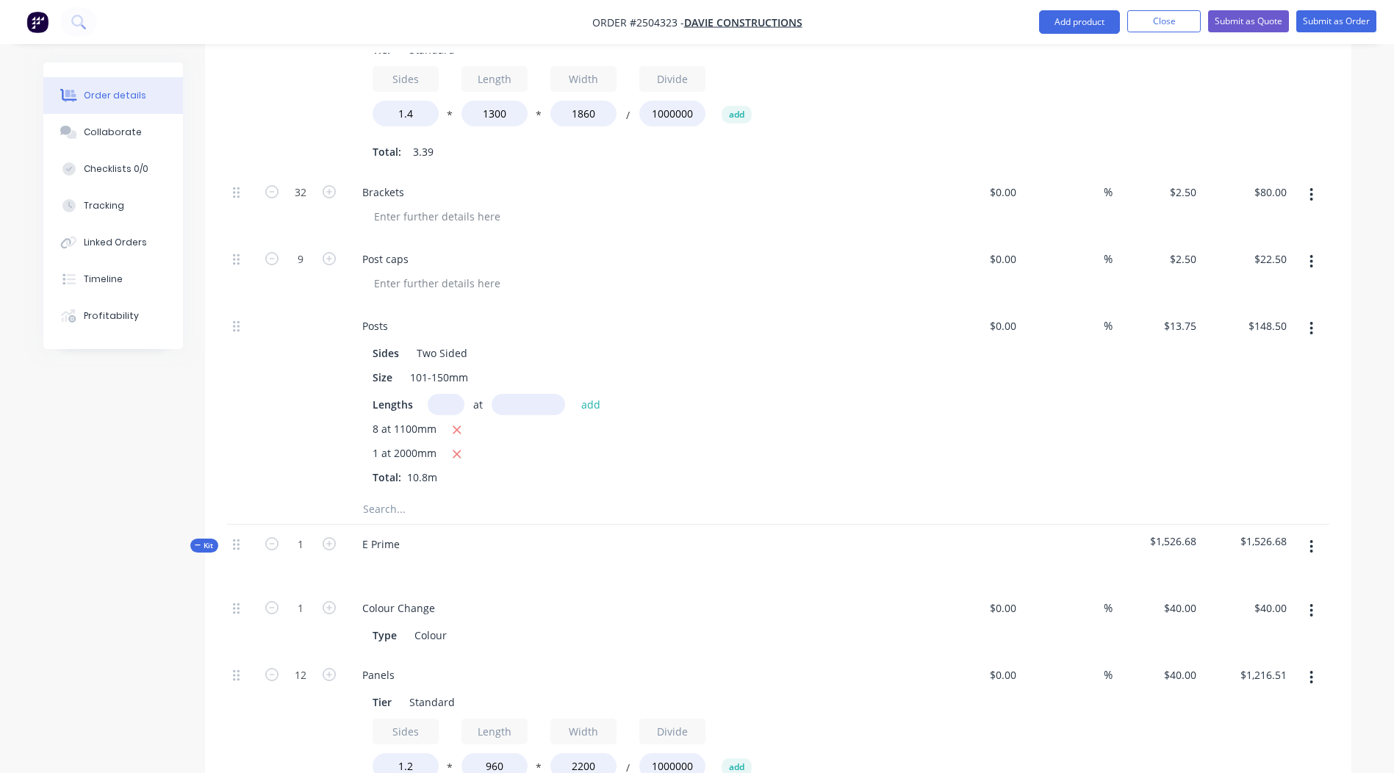
scroll to position [974, 0]
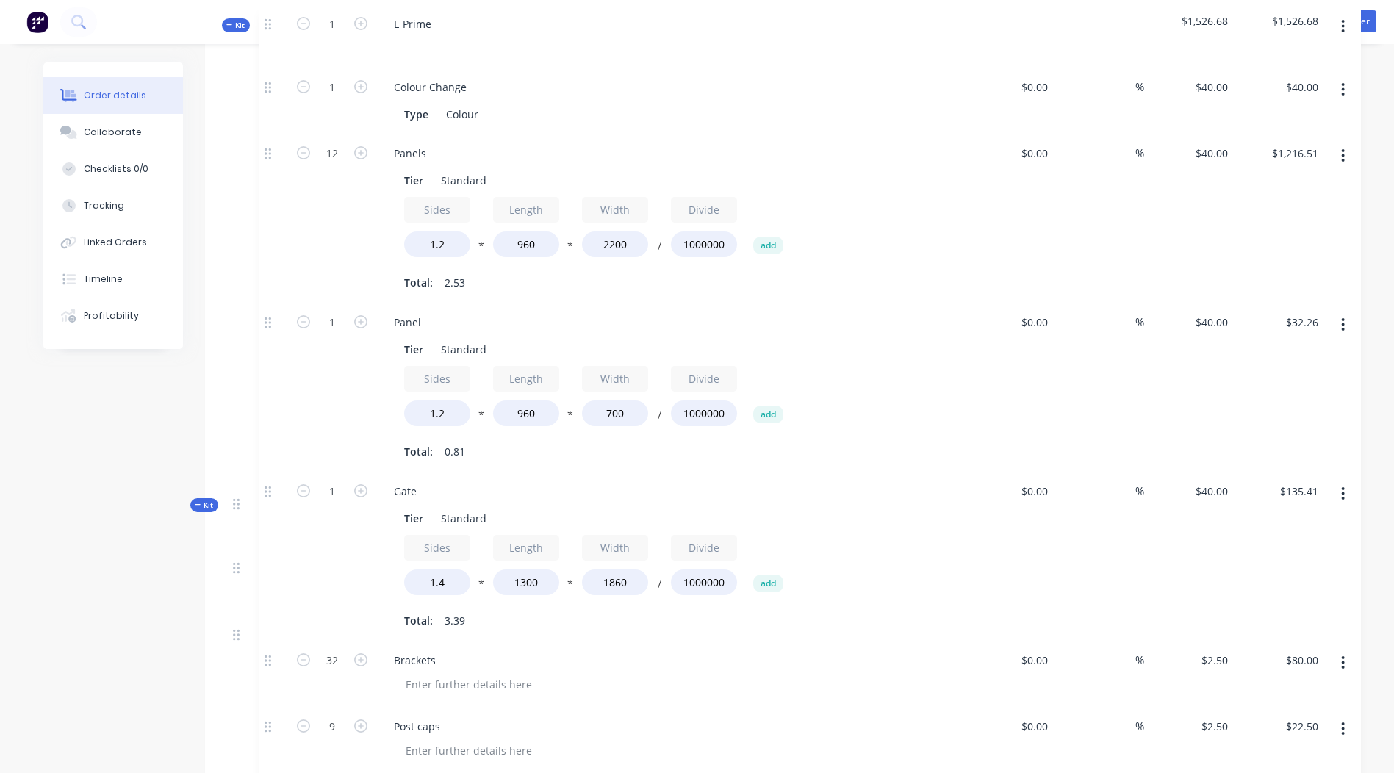
drag, startPoint x: 234, startPoint y: 532, endPoint x: 265, endPoint y: 20, distance: 513.3
click at [265, 20] on div "Order #2504323 - Davie Constructions Add product Close Submit as Quote Submit a…" at bounding box center [697, 462] width 1394 height 2873
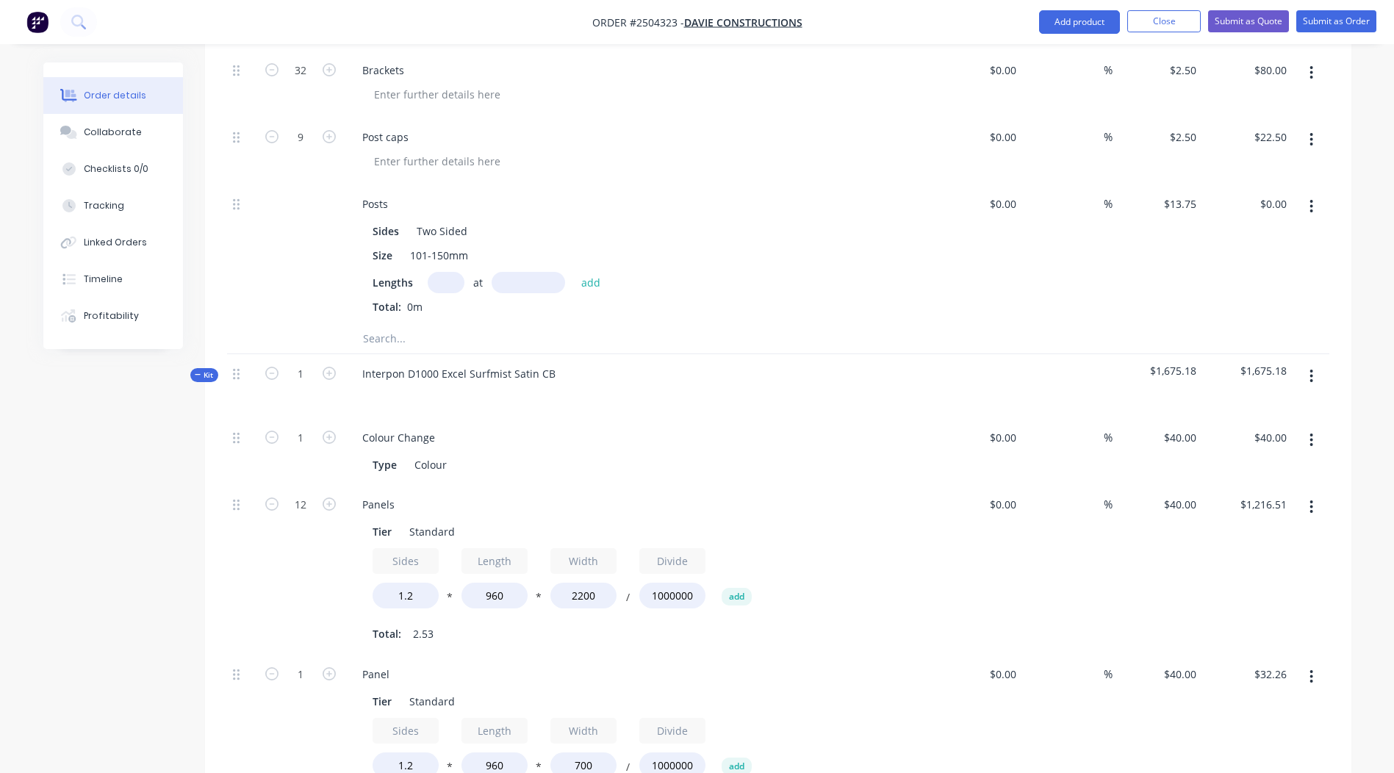
scroll to position [1014, 0]
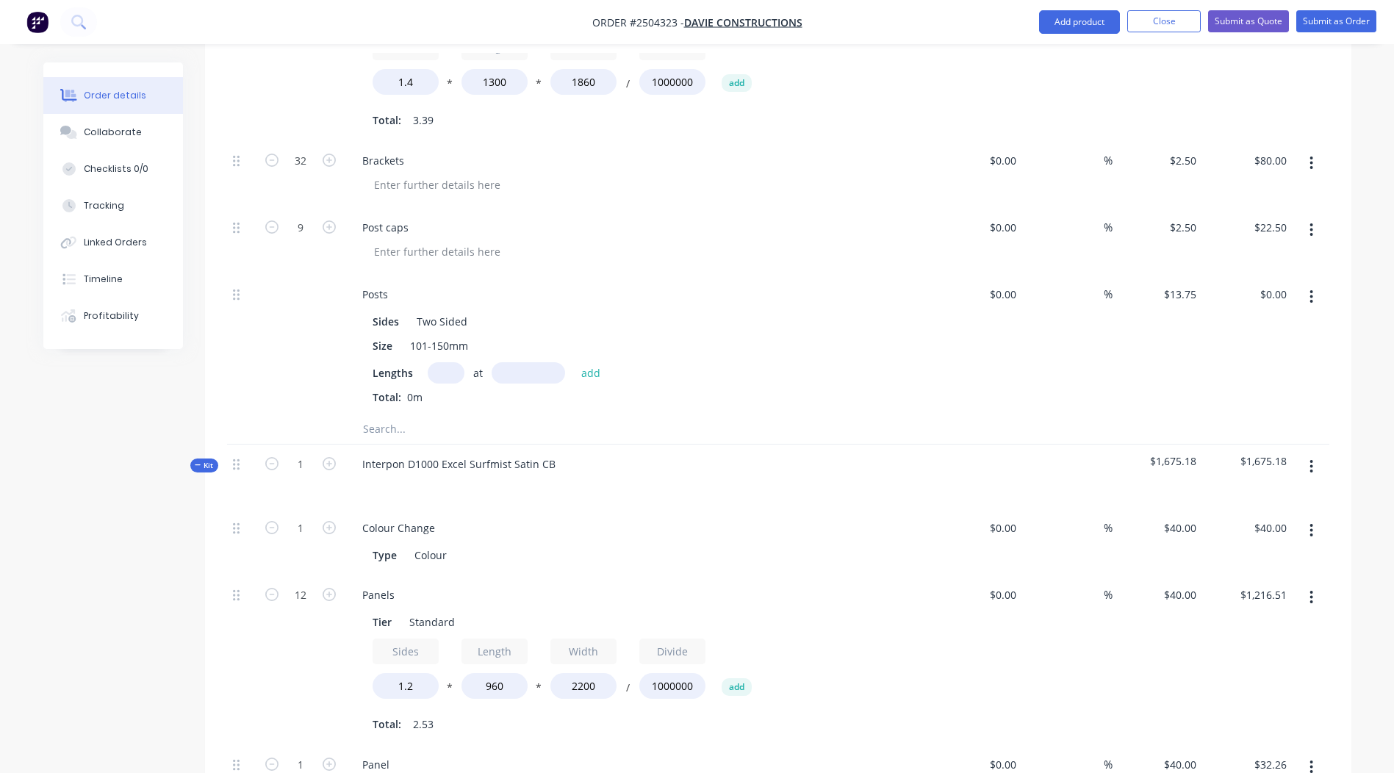
click at [437, 362] on input "text" at bounding box center [446, 372] width 37 height 21
type input "8"
click at [520, 362] on input "text" at bounding box center [529, 372] width 74 height 21
type input "1100"
click at [574, 362] on button "add" at bounding box center [591, 372] width 35 height 20
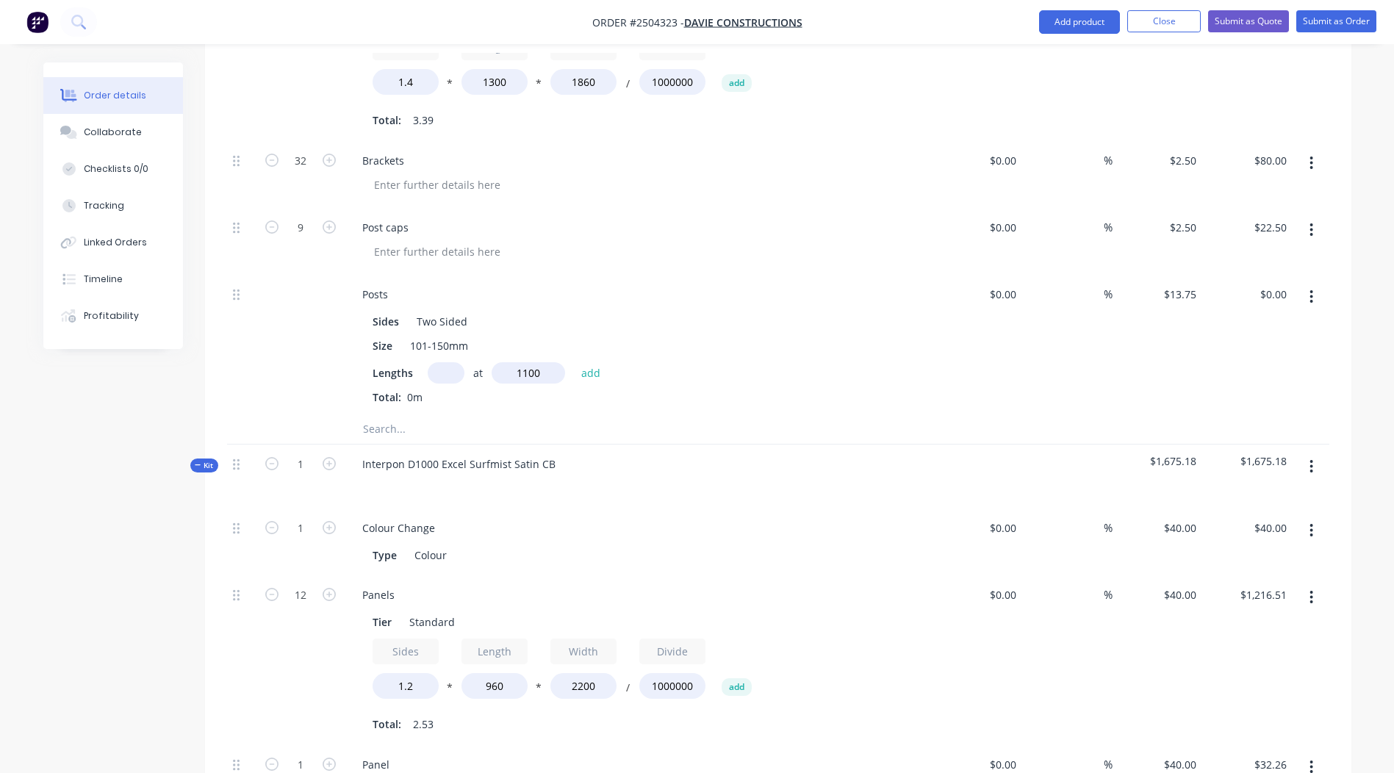
type input "$121.00"
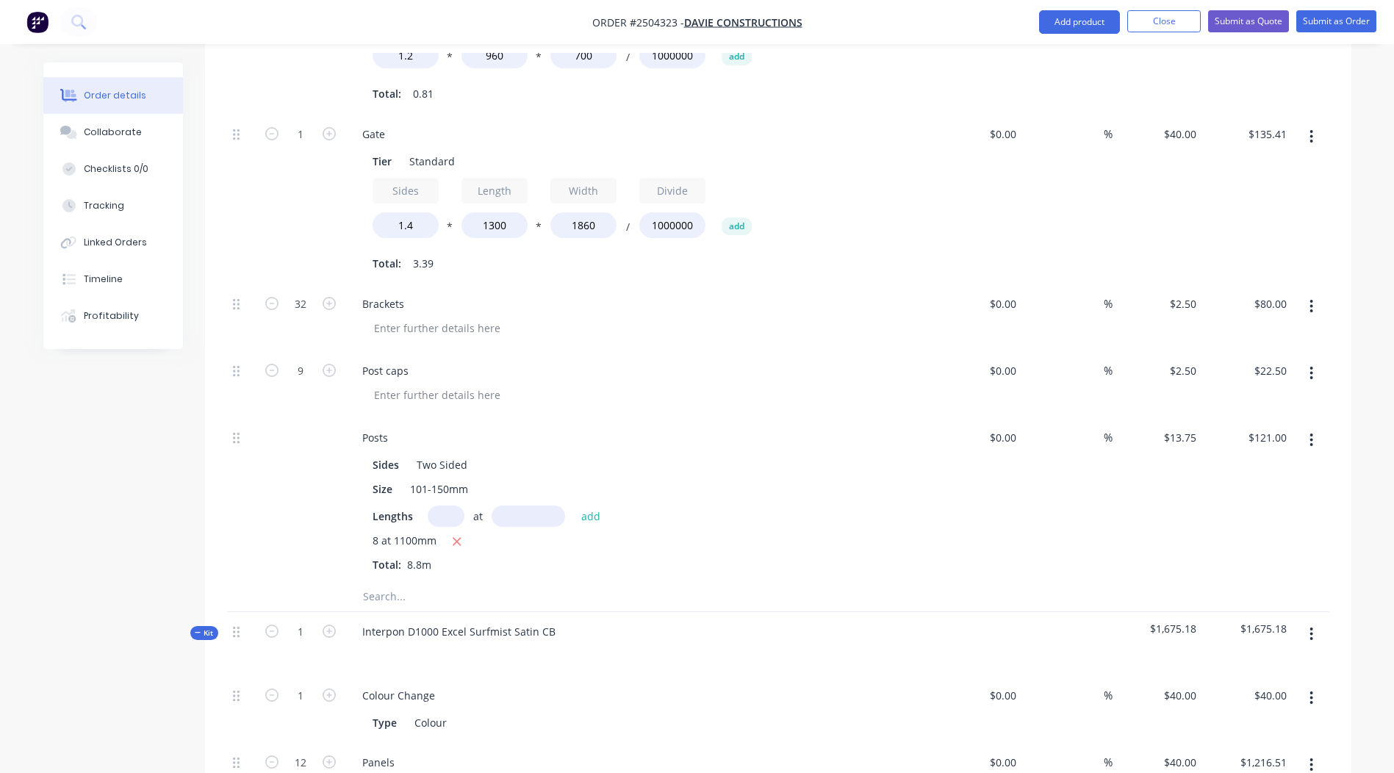
scroll to position [862, 0]
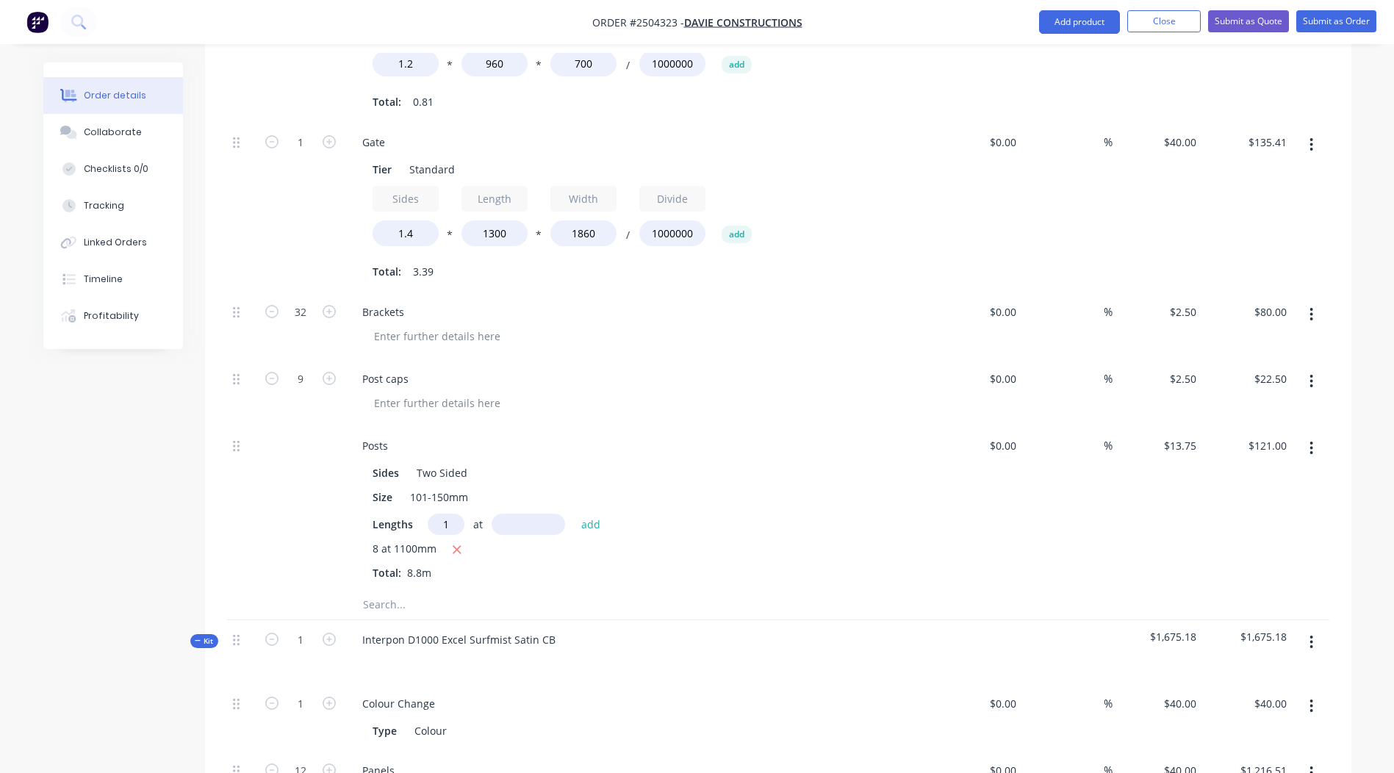
type input "1"
click at [521, 514] on input "text" at bounding box center [529, 524] width 74 height 21
type input "2000"
click at [574, 514] on button "add" at bounding box center [591, 524] width 35 height 20
type input "$148.50"
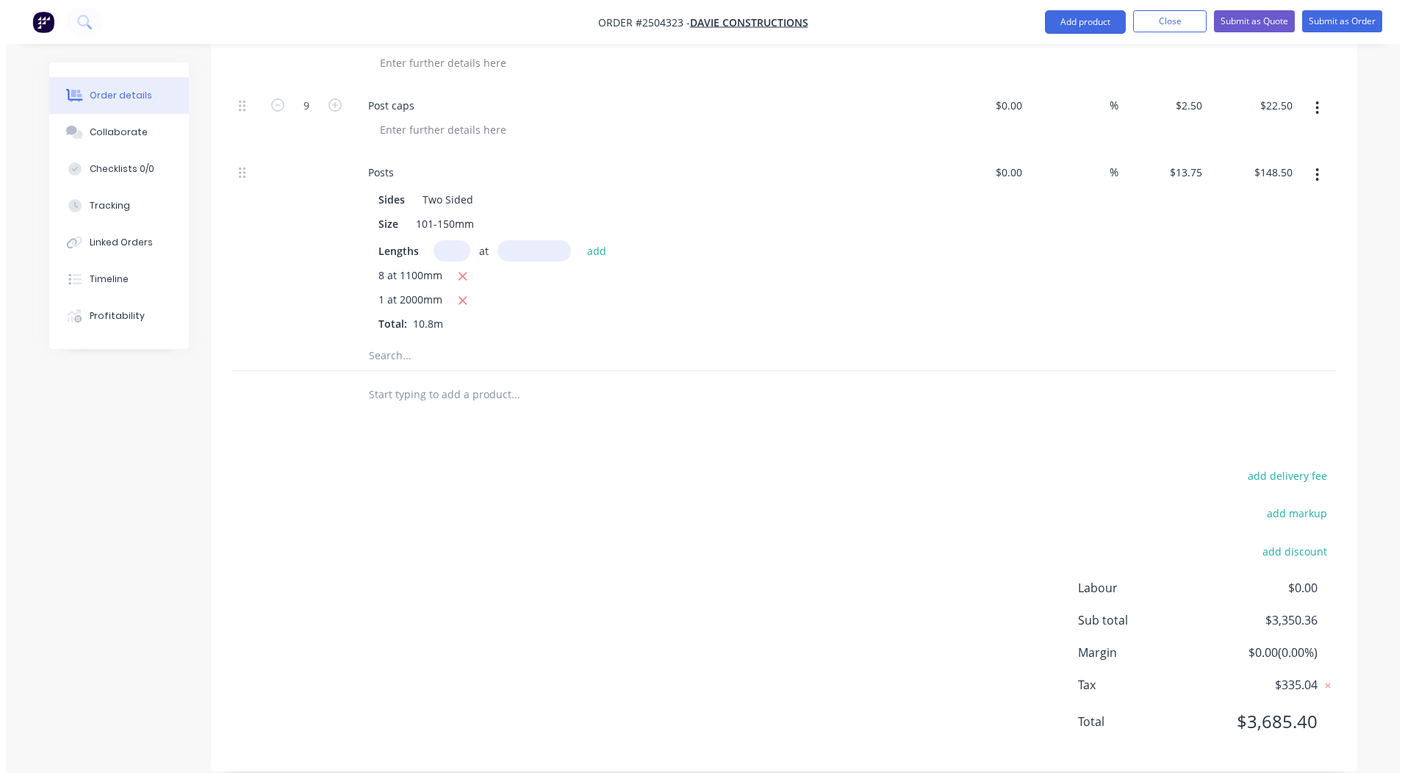
scroll to position [0, 0]
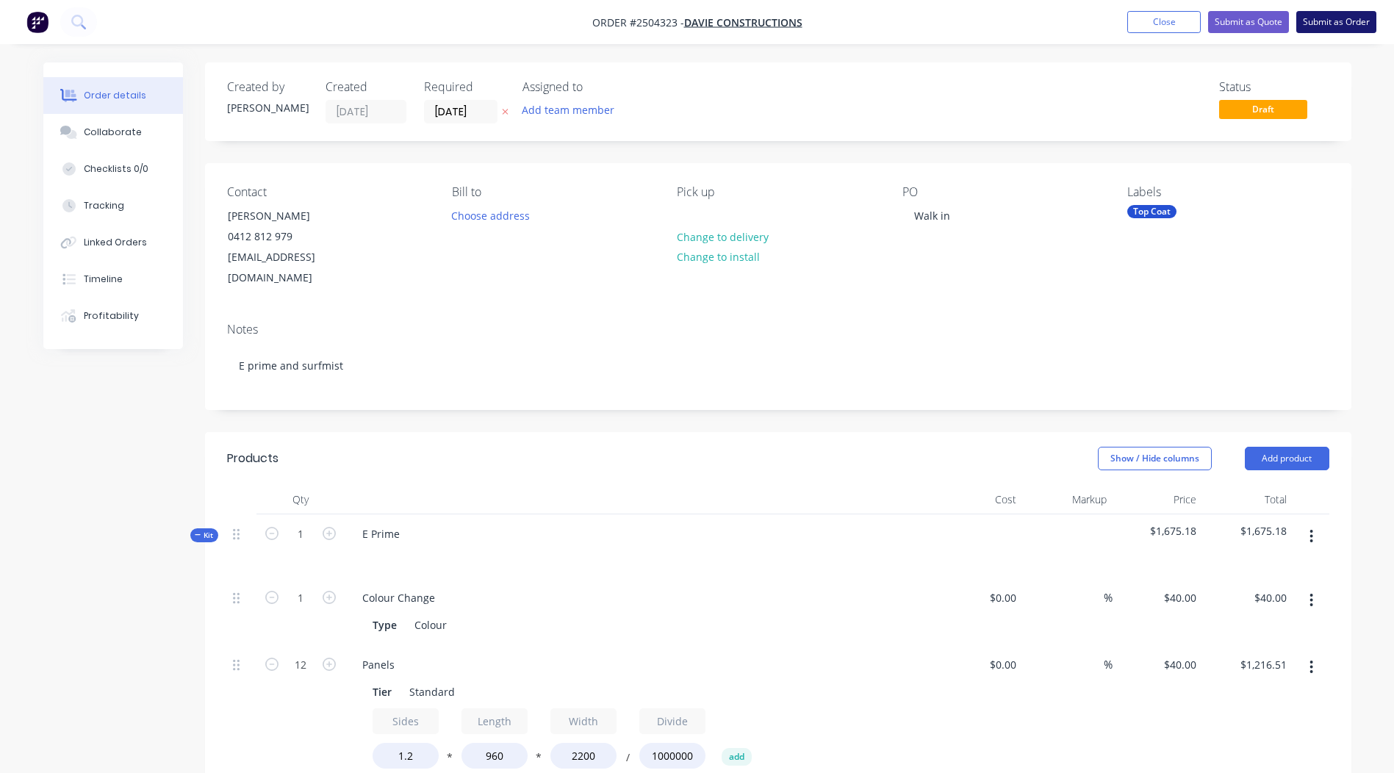
click at [1323, 21] on button "Submit as Order" at bounding box center [1337, 22] width 80 height 22
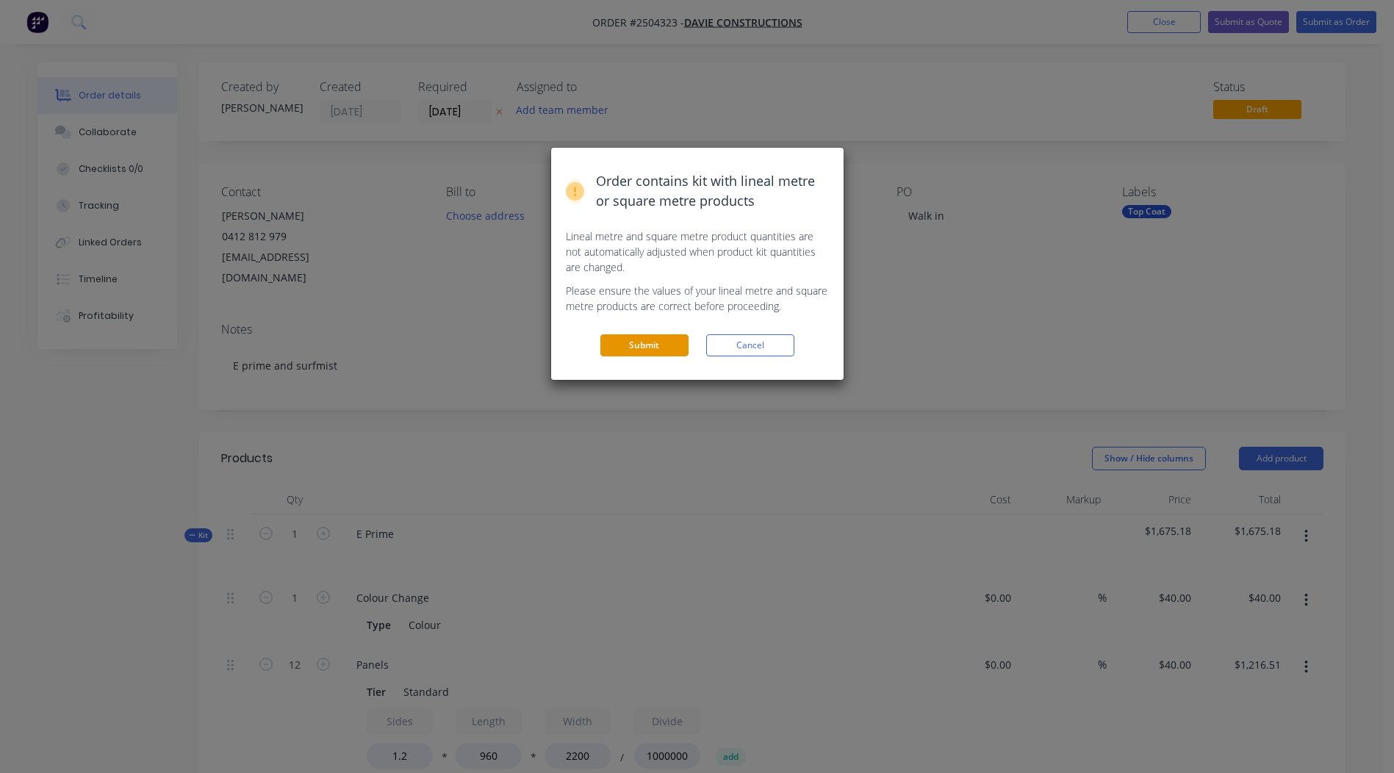
click at [657, 350] on button "Submit" at bounding box center [645, 345] width 88 height 22
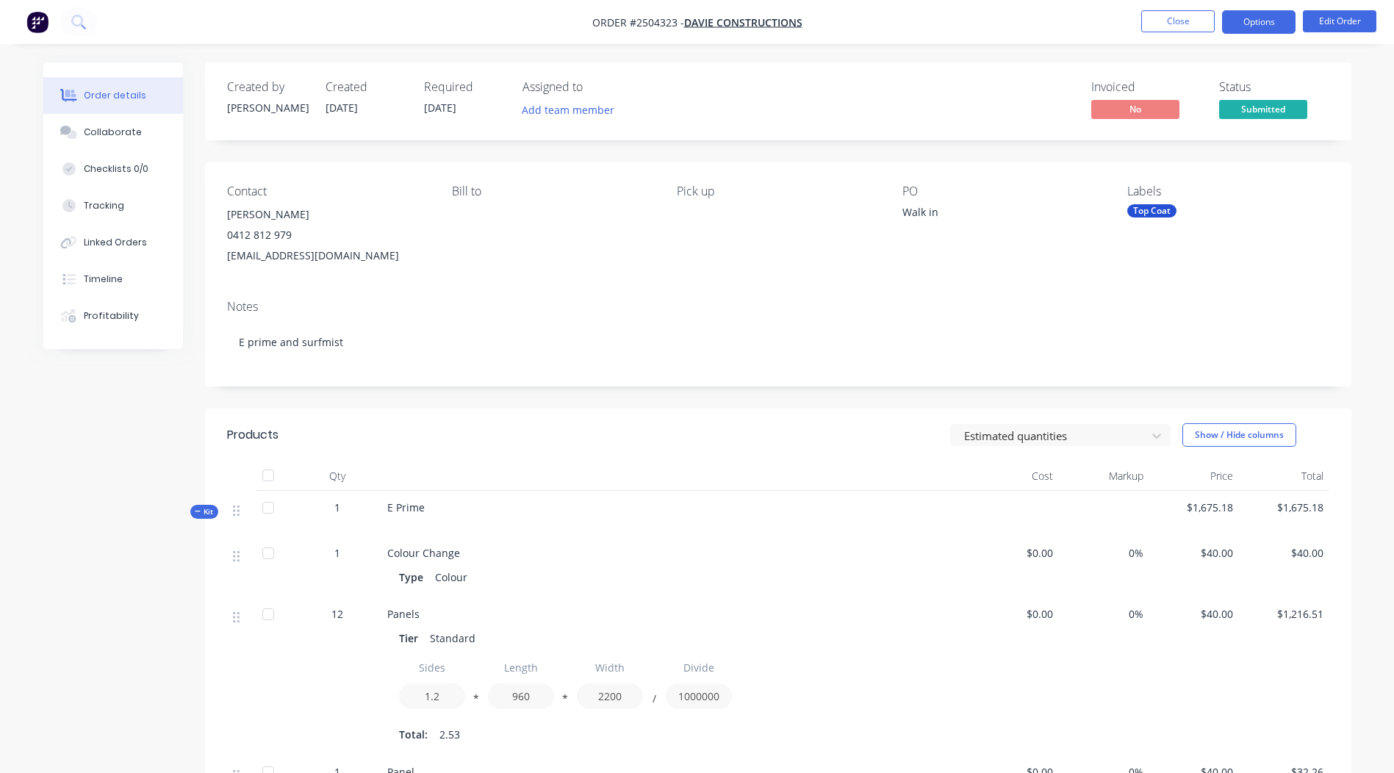
click at [1260, 23] on button "Options" at bounding box center [1259, 22] width 74 height 24
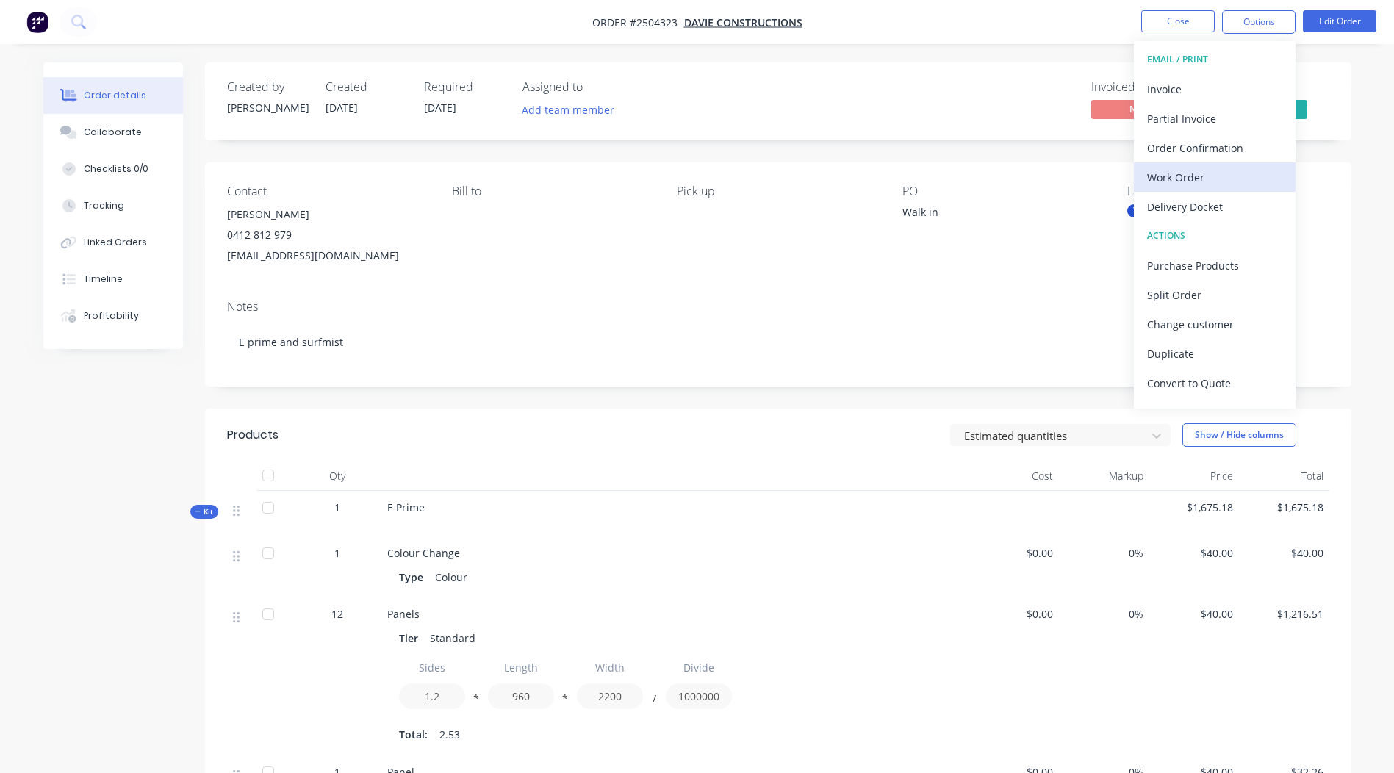
click at [1200, 165] on button "Work Order" at bounding box center [1215, 176] width 162 height 29
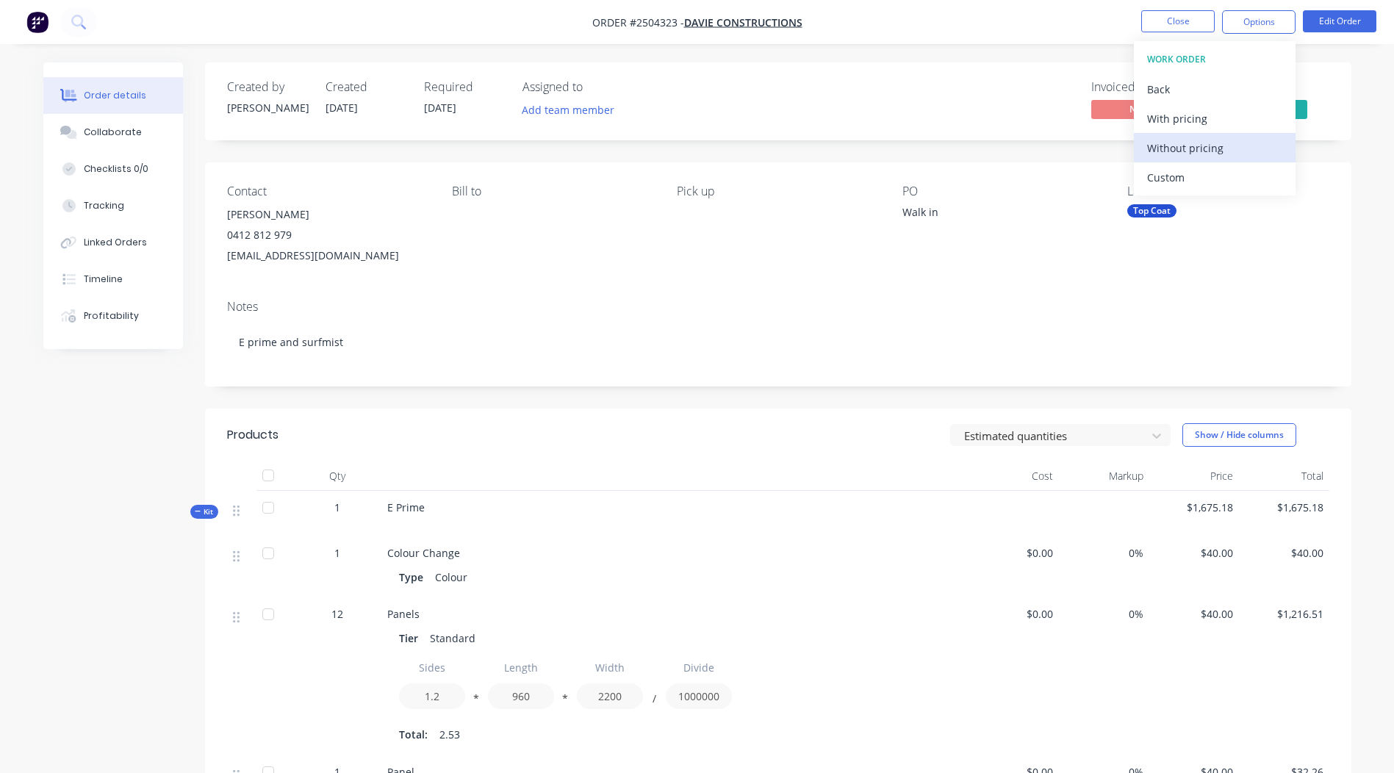
click at [1202, 149] on div "Without pricing" at bounding box center [1214, 147] width 135 height 21
click at [1030, 33] on nav "Order #2504323 - Davie Constructions Close Options EMAIL / PRINT Invoice Partia…" at bounding box center [697, 22] width 1394 height 44
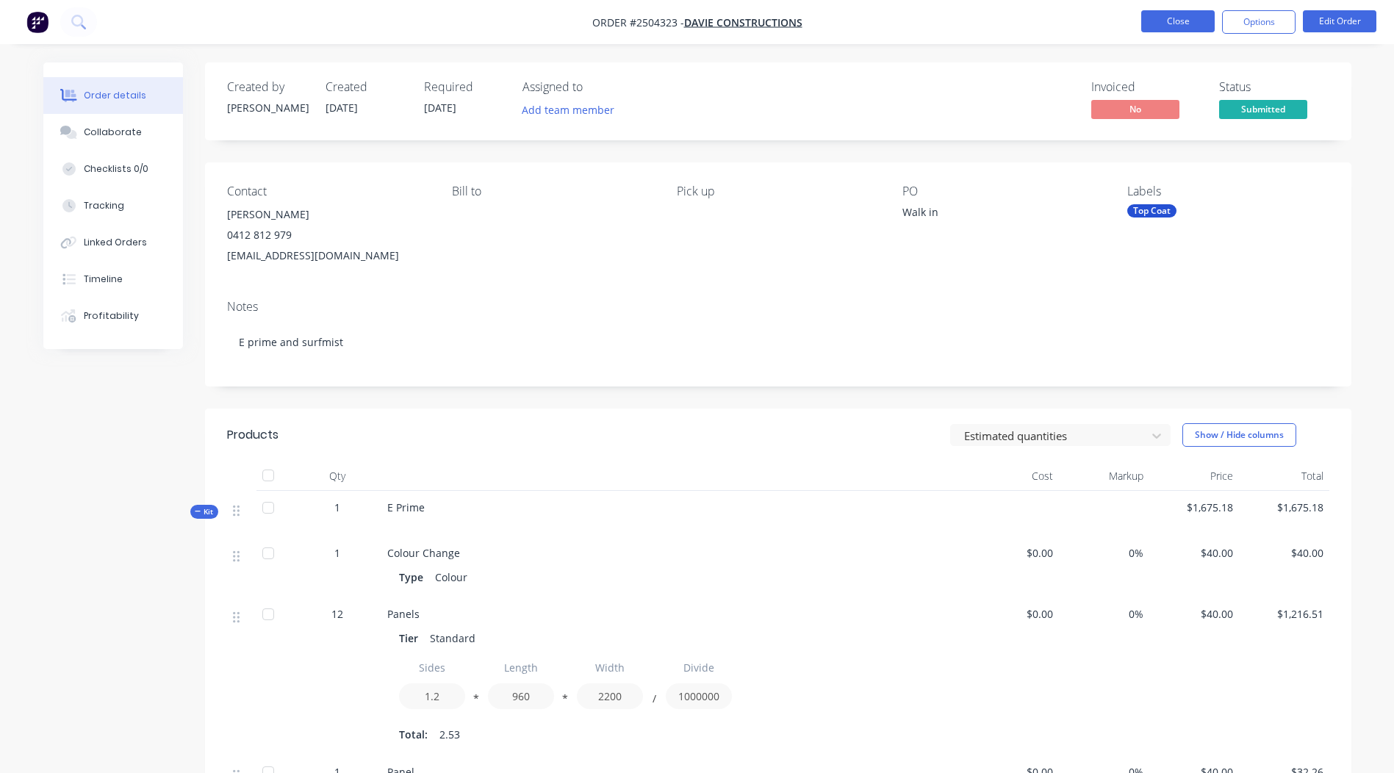
click at [1174, 18] on button "Close" at bounding box center [1179, 21] width 74 height 22
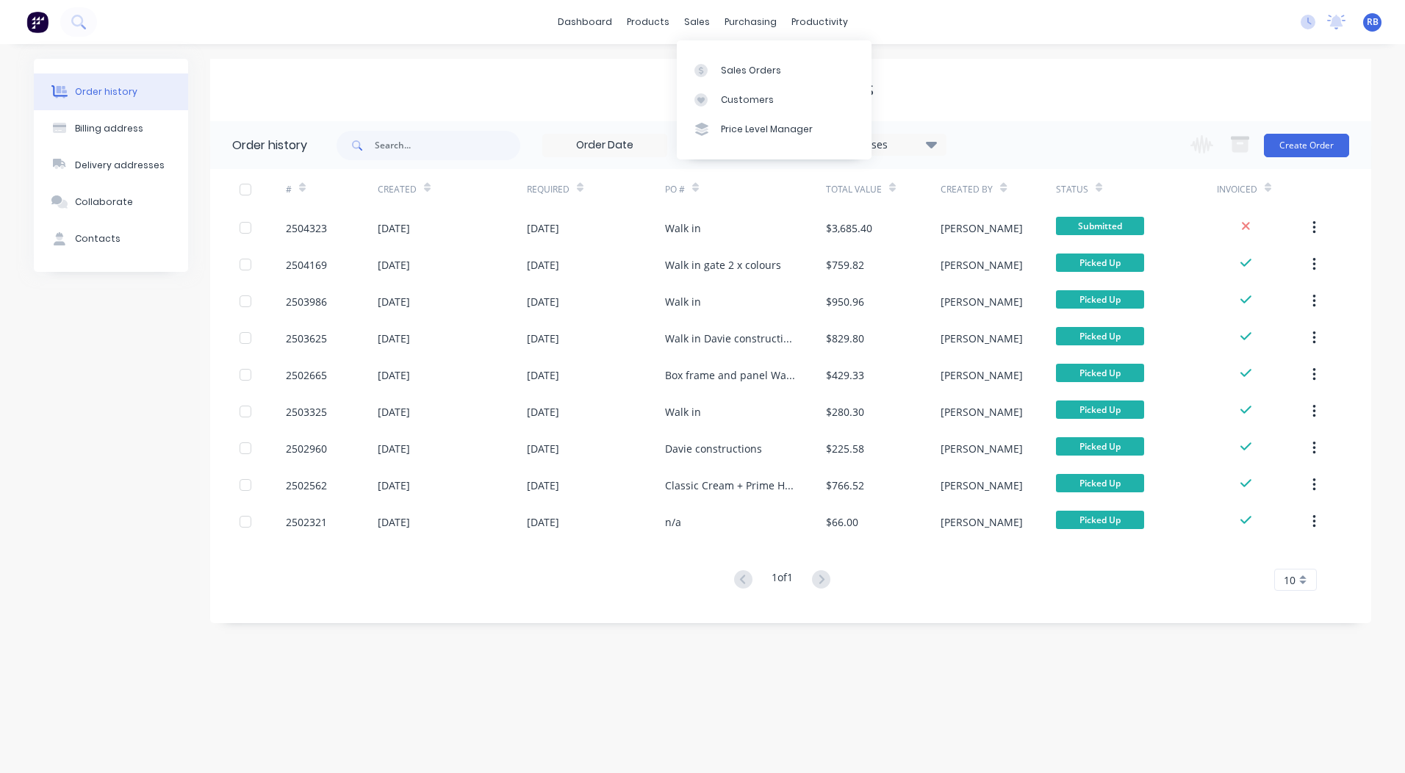
click at [1090, 52] on div "Order history Billing address Delivery addresses Collaborate Contacts Davie Con…" at bounding box center [702, 408] width 1405 height 729
click at [718, 67] on link "Sales Orders" at bounding box center [774, 69] width 195 height 29
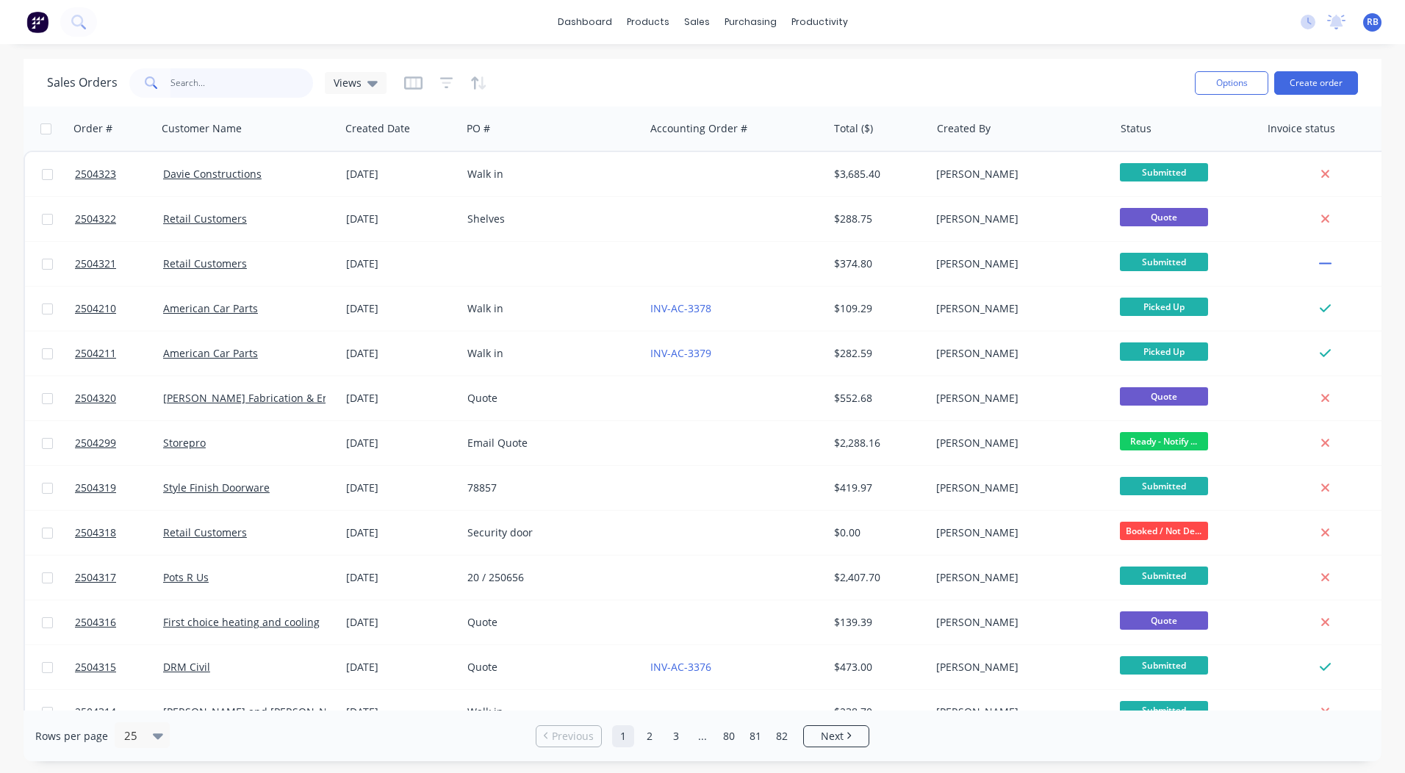
click at [295, 82] on input "text" at bounding box center [242, 82] width 143 height 29
type input "davie"
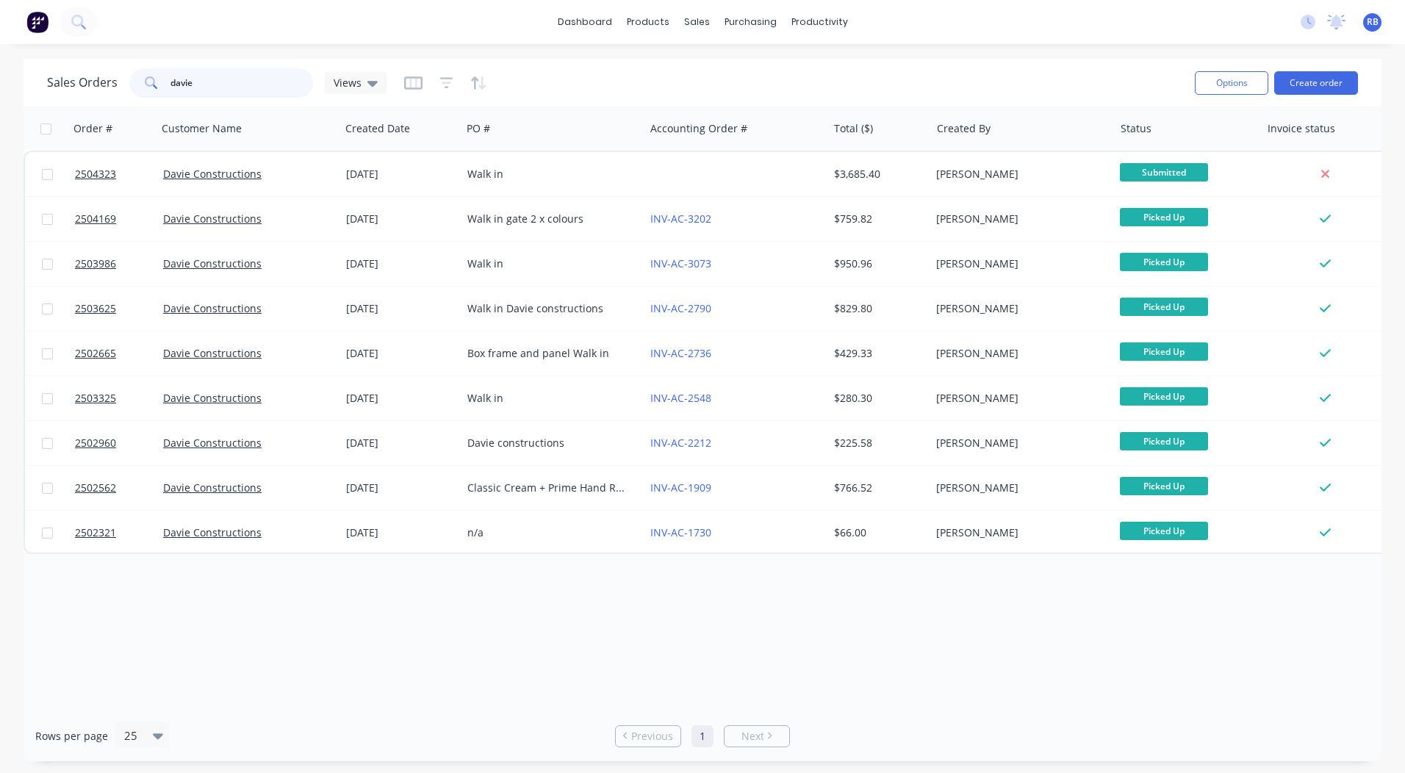
drag, startPoint x: 191, startPoint y: 86, endPoint x: 0, endPoint y: 61, distance: 192.8
click at [0, 109] on html "dashboard products sales purchasing productivity dashboard products Product Cat…" at bounding box center [702, 386] width 1405 height 773
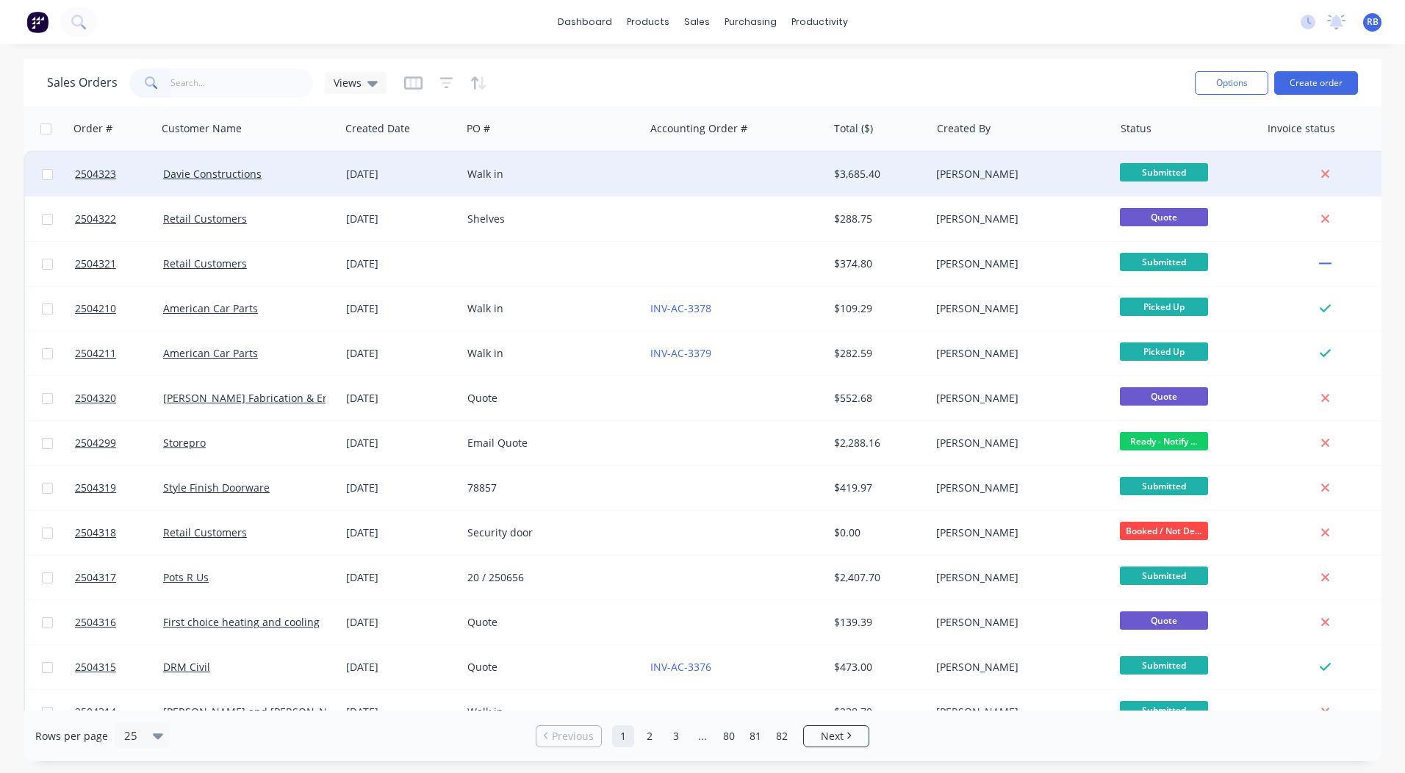
click at [724, 165] on div at bounding box center [736, 174] width 183 height 44
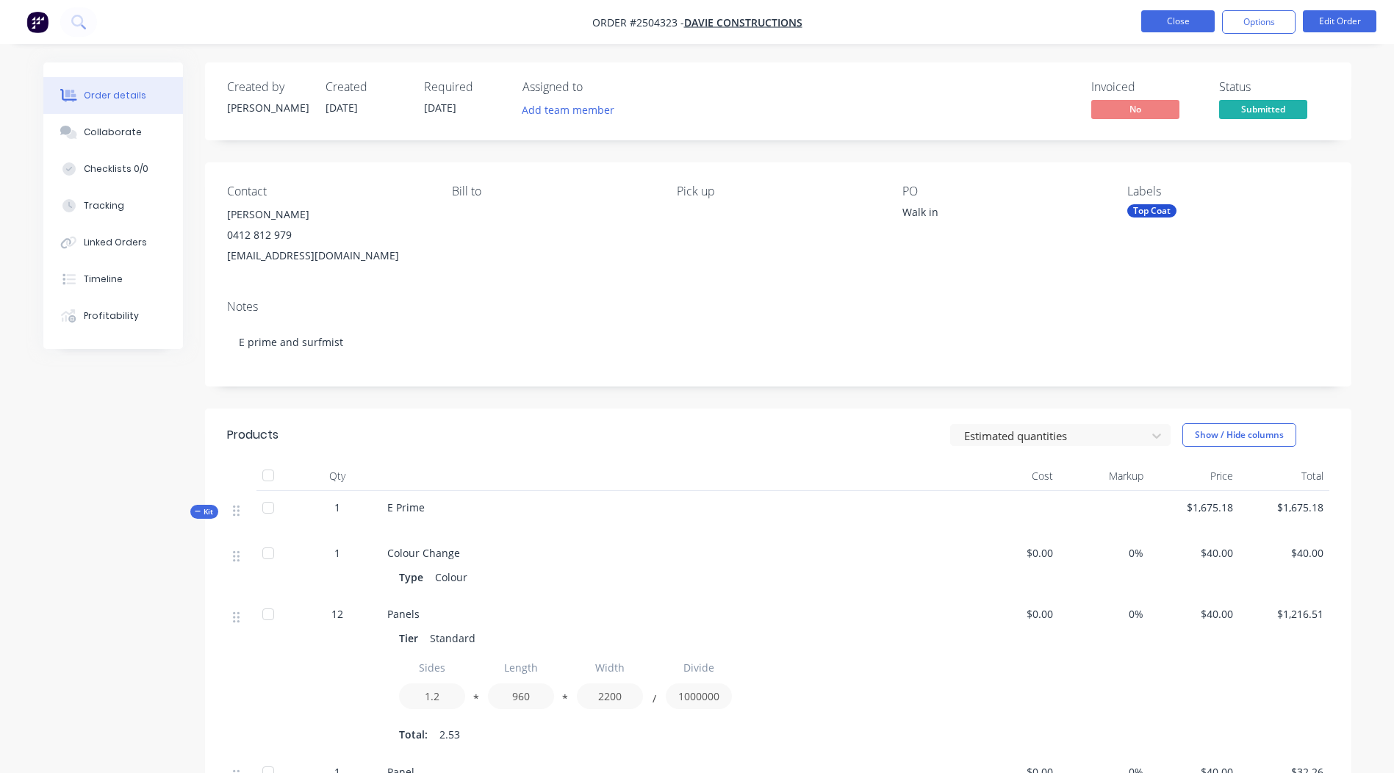
click at [1193, 21] on button "Close" at bounding box center [1179, 21] width 74 height 22
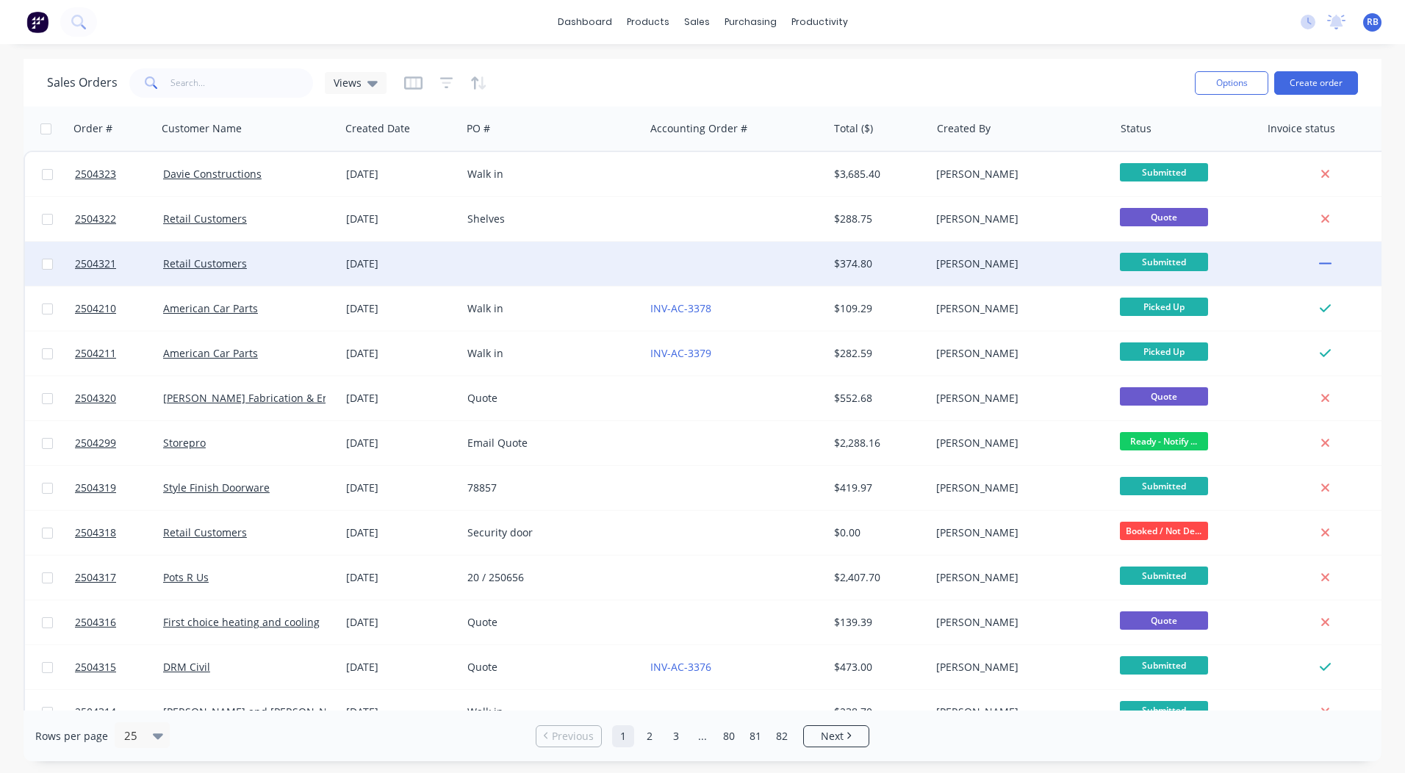
click at [460, 257] on div "[DATE]" at bounding box center [400, 264] width 121 height 44
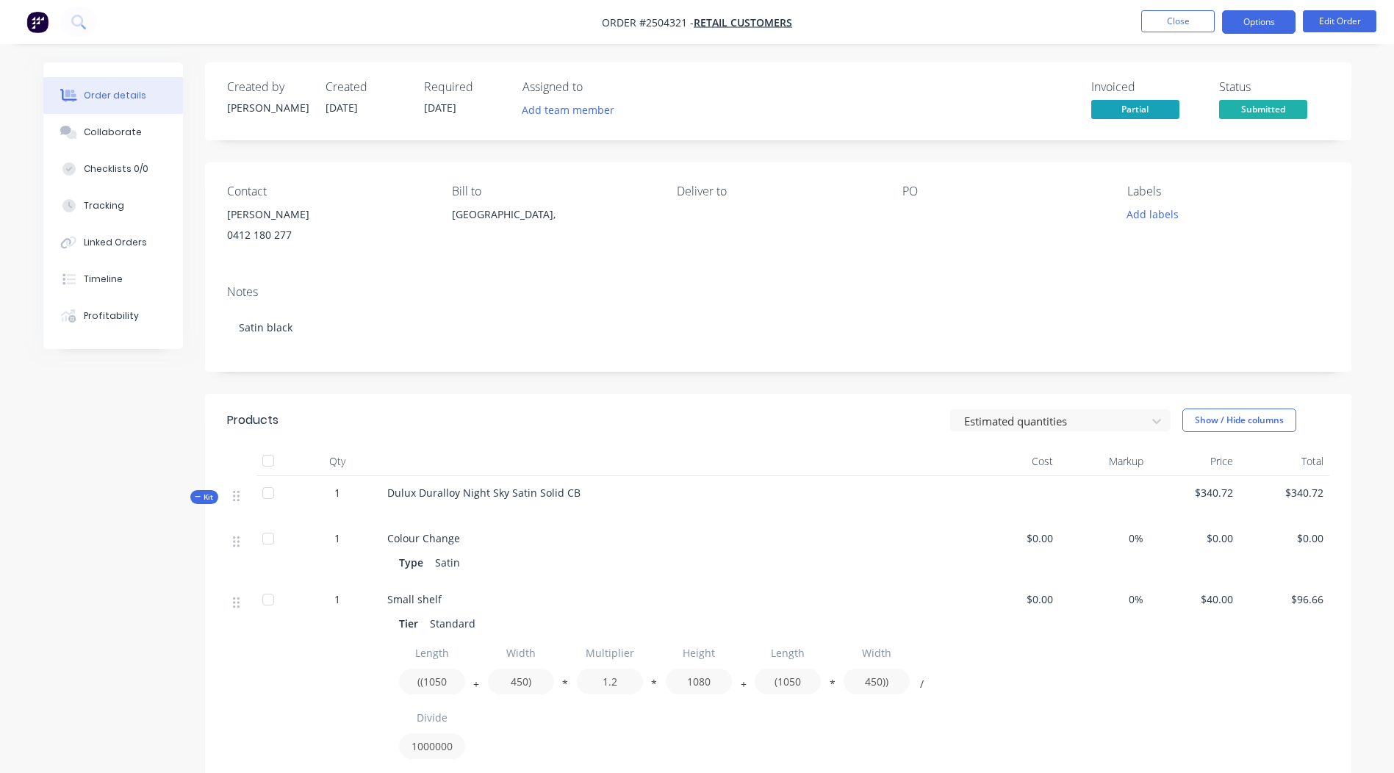
click at [1263, 23] on button "Options" at bounding box center [1259, 22] width 74 height 24
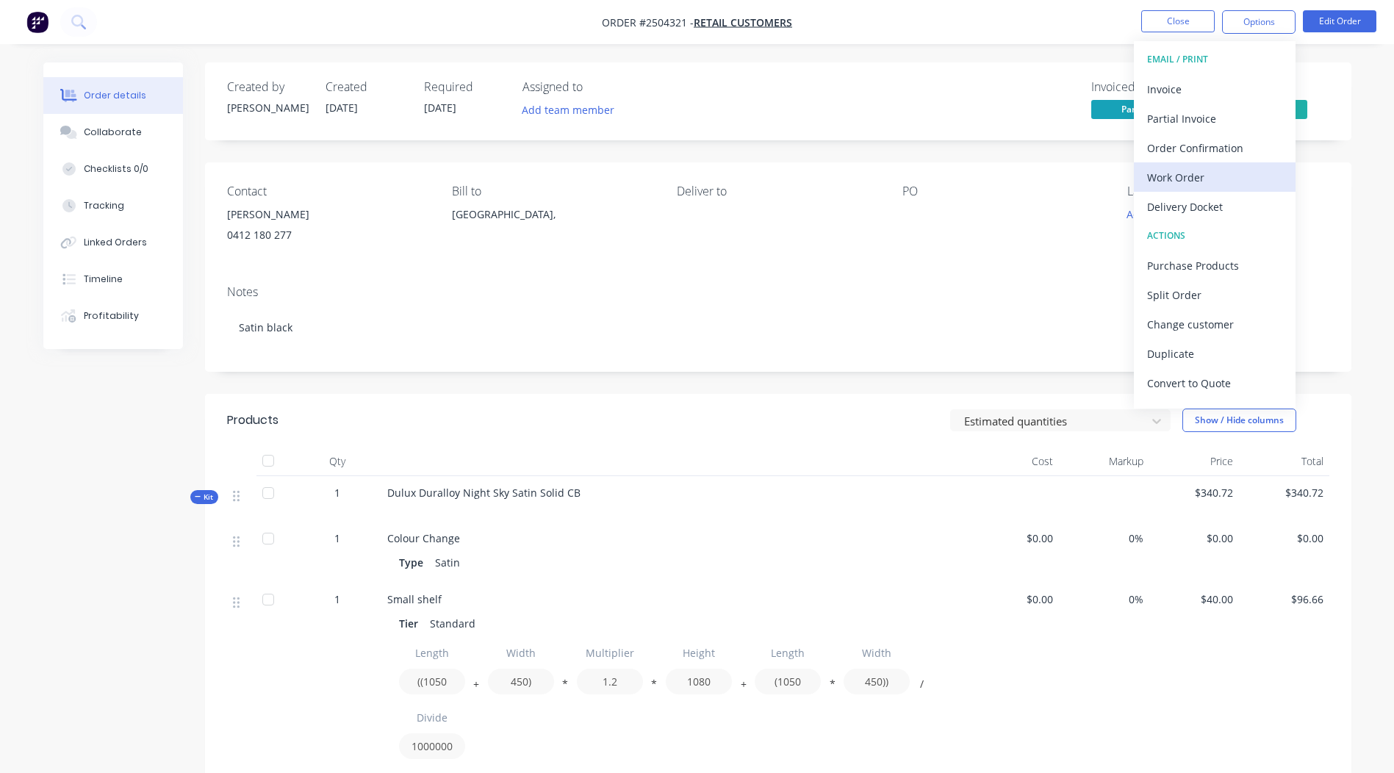
click at [1197, 176] on div "Work Order" at bounding box center [1214, 177] width 135 height 21
click at [1216, 147] on div "Without pricing" at bounding box center [1214, 147] width 135 height 21
click at [639, 145] on div "Created by Rory Created 06/10/25 Required 06/10/25 Assigned to Add team member …" at bounding box center [778, 683] width 1147 height 1243
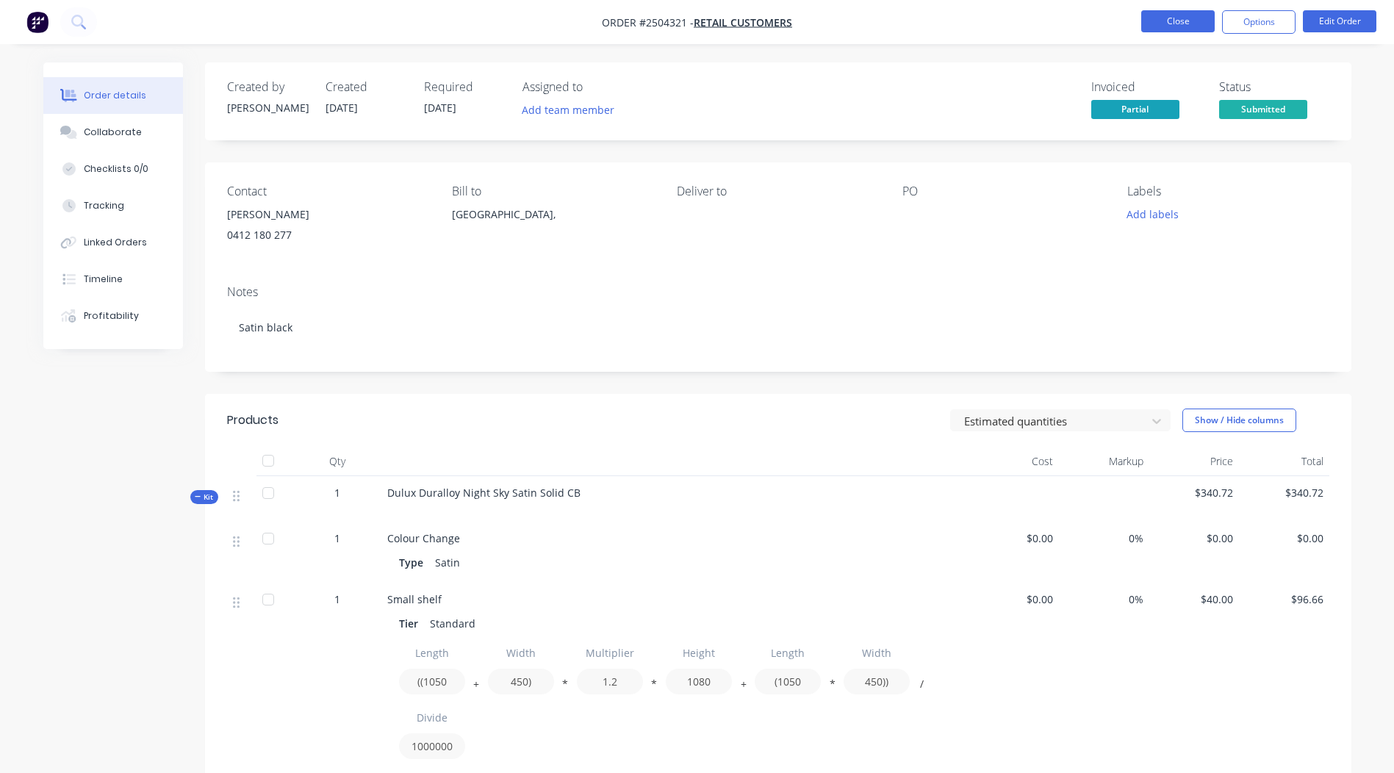
click at [1192, 24] on button "Close" at bounding box center [1179, 21] width 74 height 22
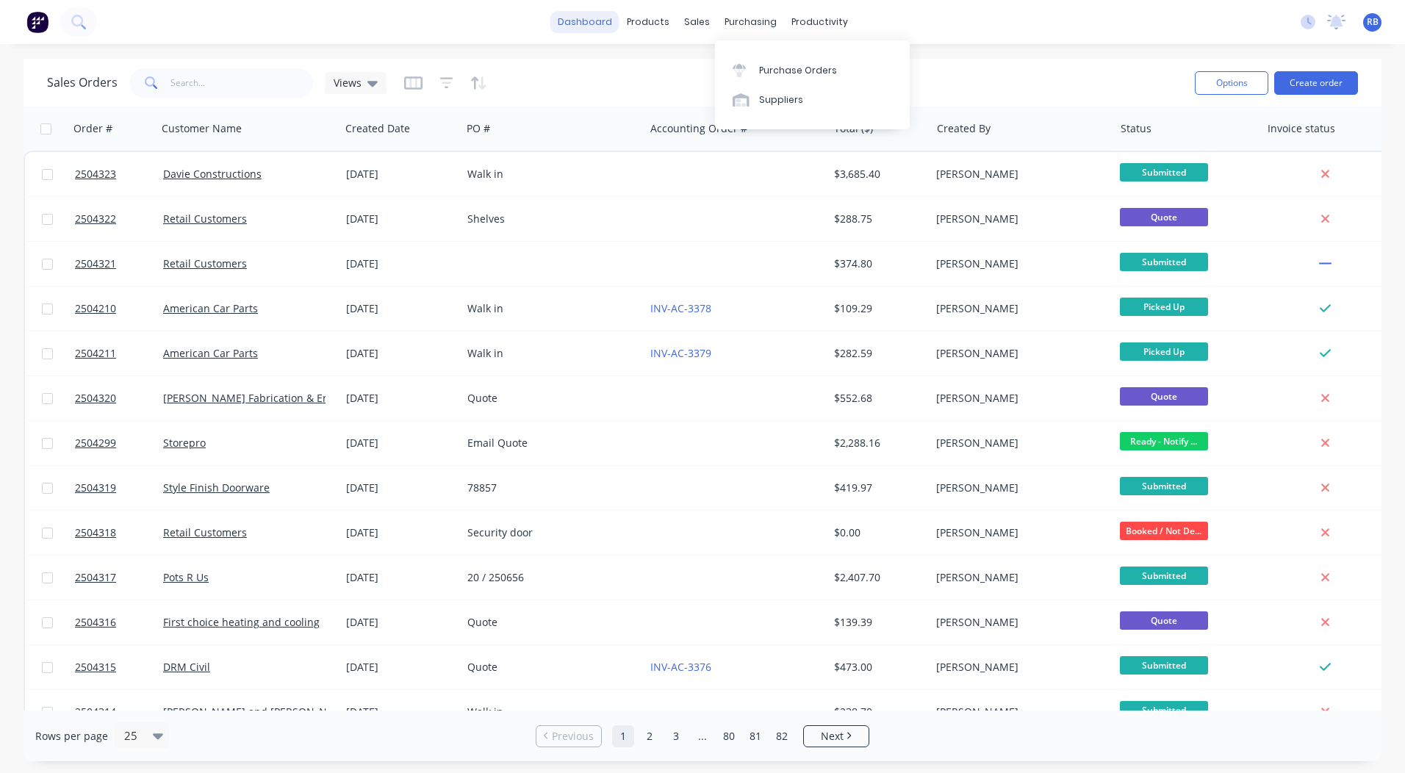
click at [592, 12] on link "dashboard" at bounding box center [585, 22] width 69 height 22
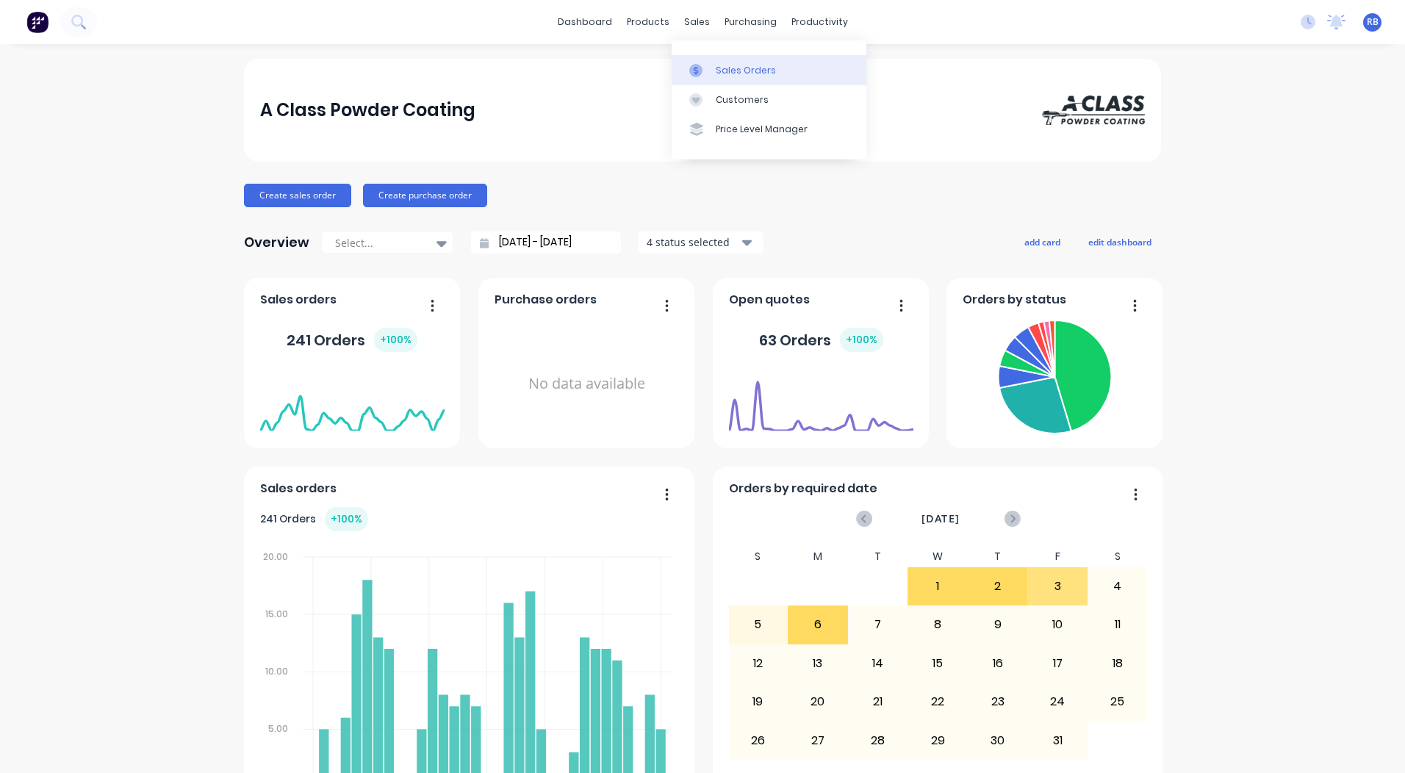
click at [719, 60] on link "Sales Orders" at bounding box center [769, 69] width 195 height 29
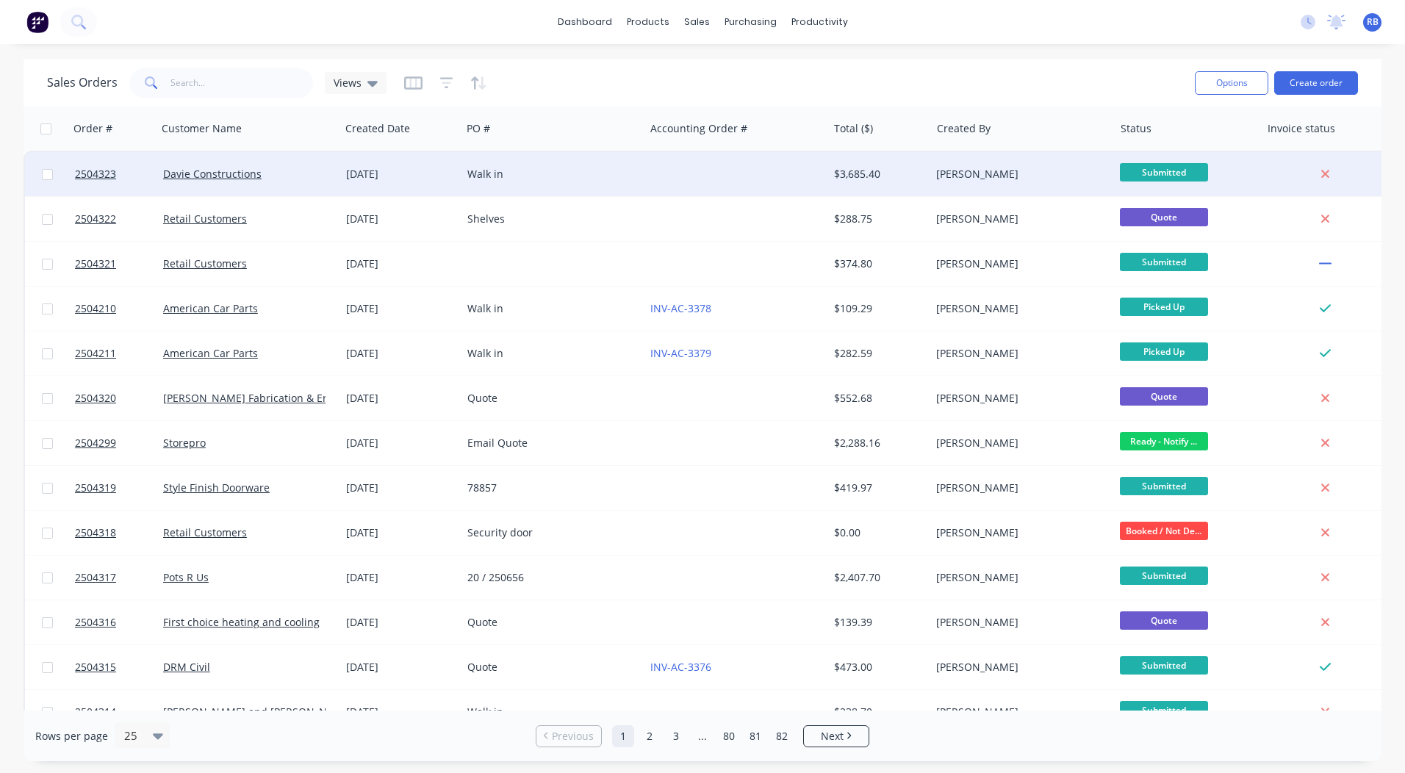
click at [684, 176] on div at bounding box center [736, 174] width 183 height 44
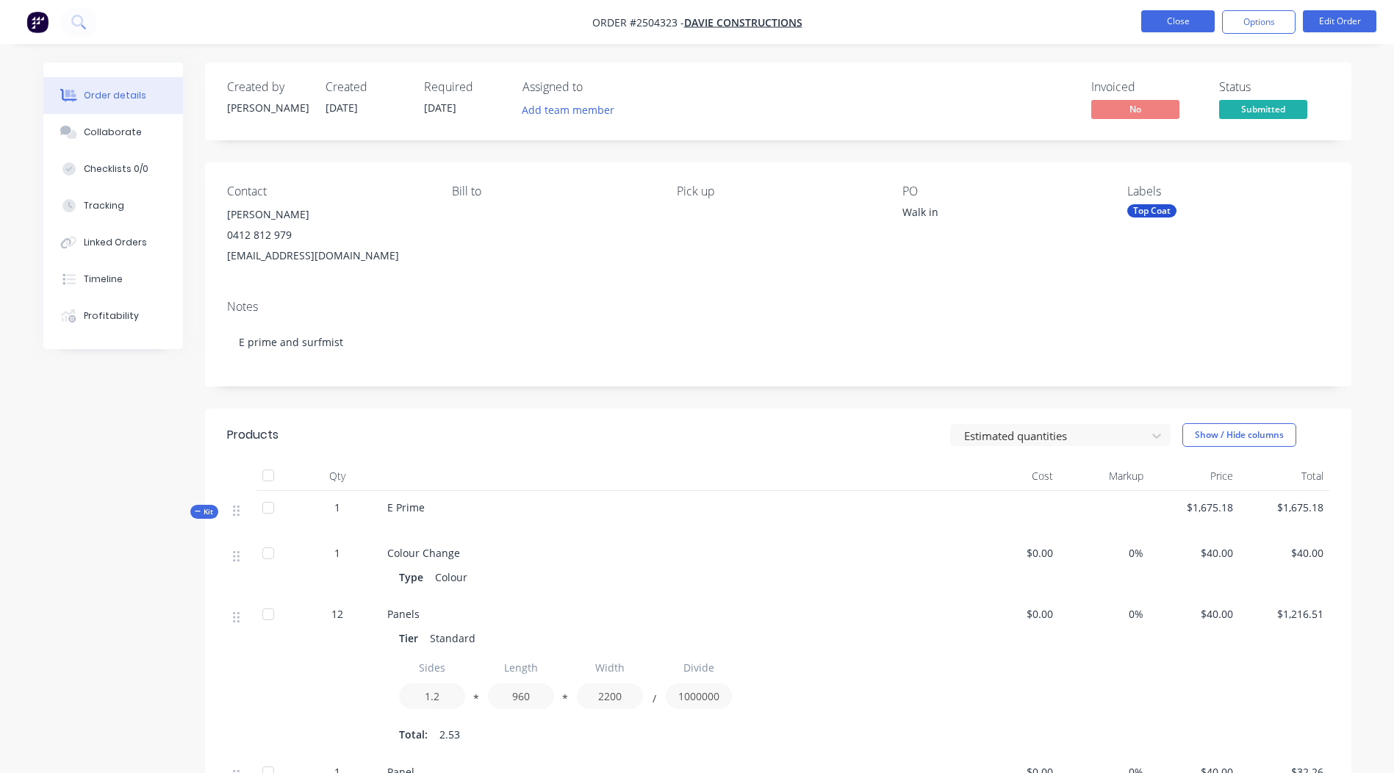
click at [1181, 21] on button "Close" at bounding box center [1179, 21] width 74 height 22
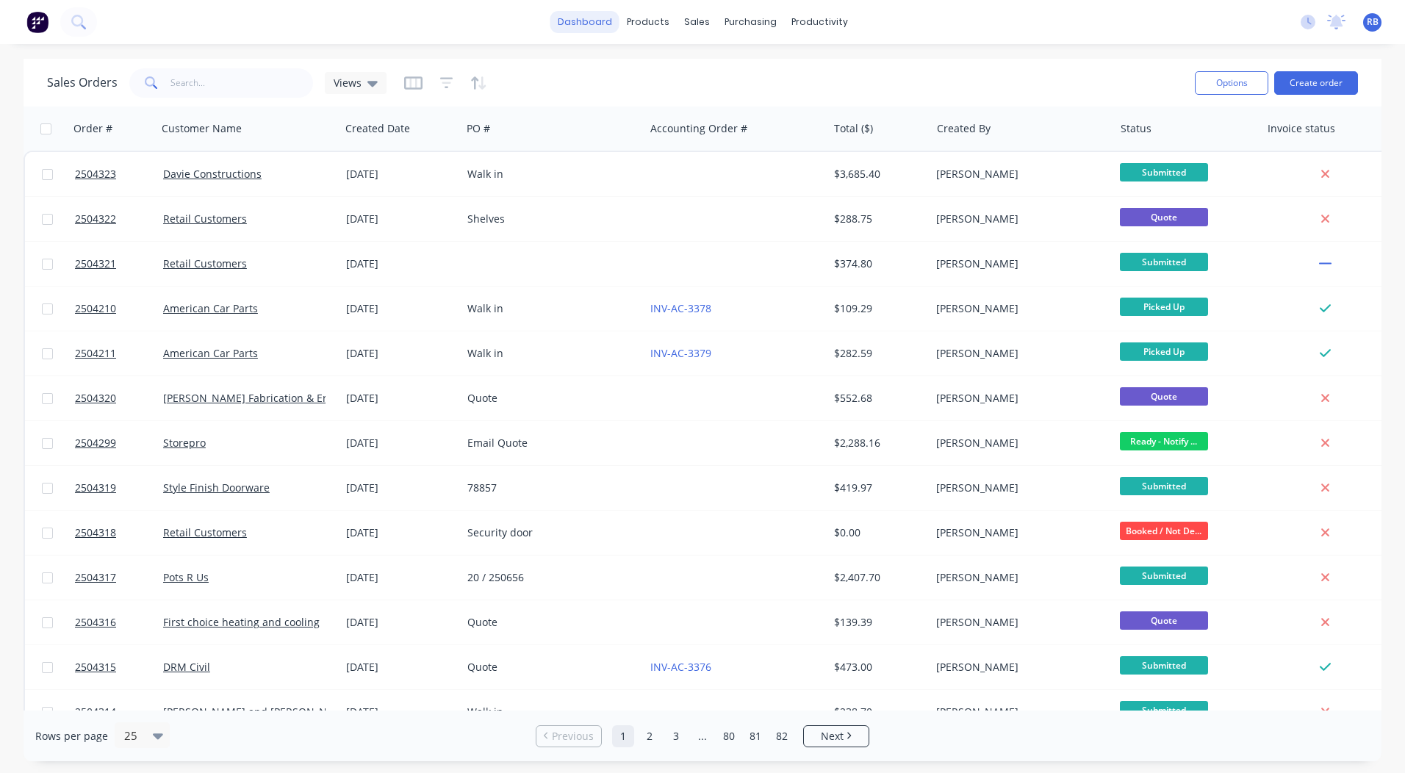
click at [584, 21] on link "dashboard" at bounding box center [585, 22] width 69 height 22
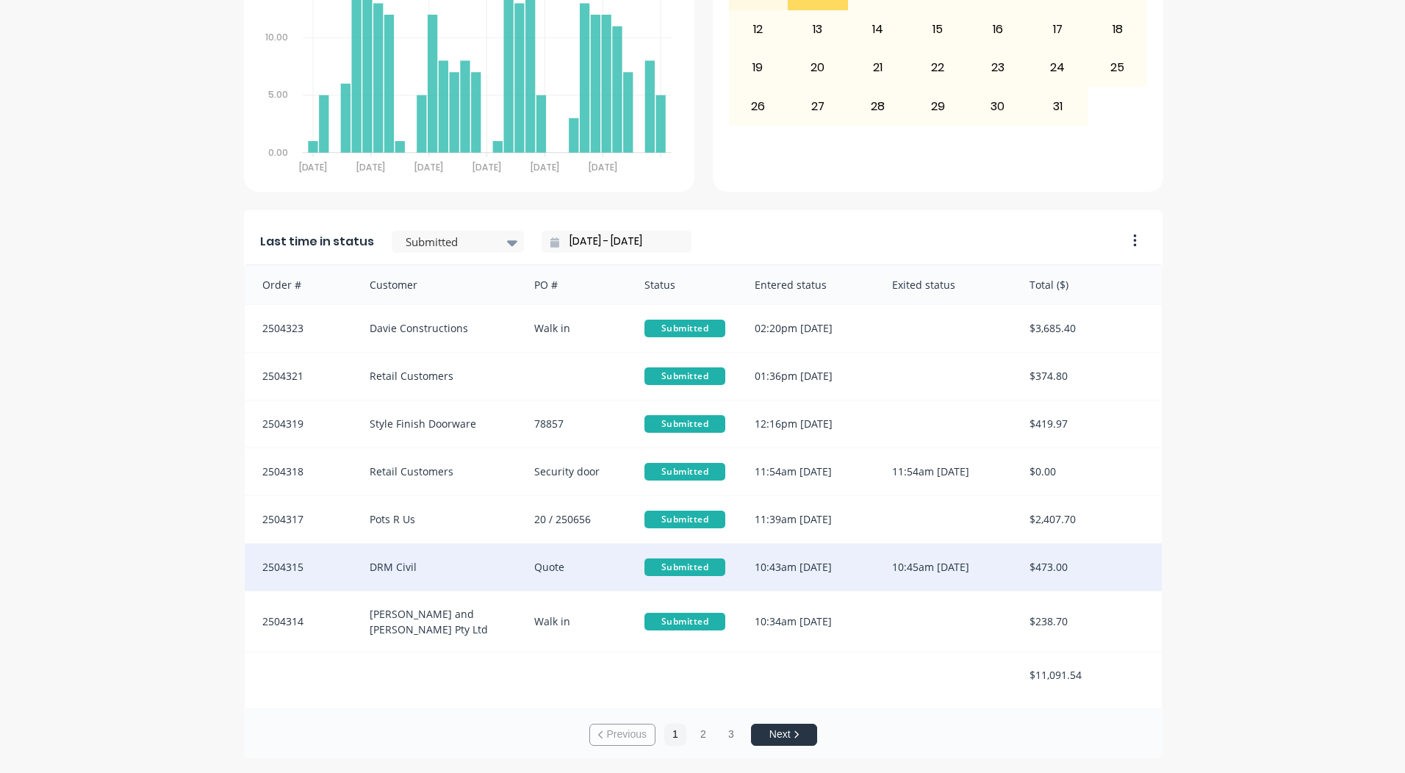
scroll to position [2, 0]
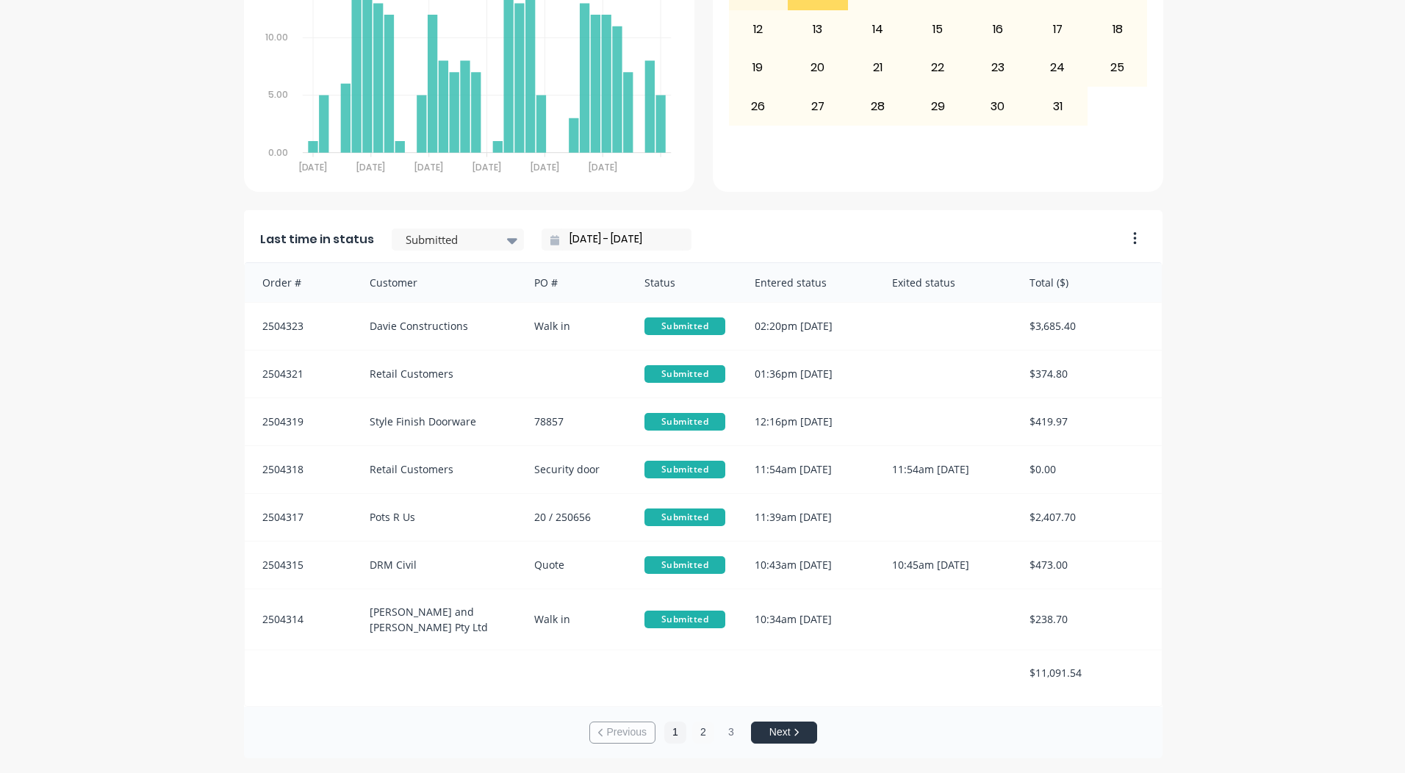
click at [692, 729] on button "2" at bounding box center [703, 733] width 22 height 22
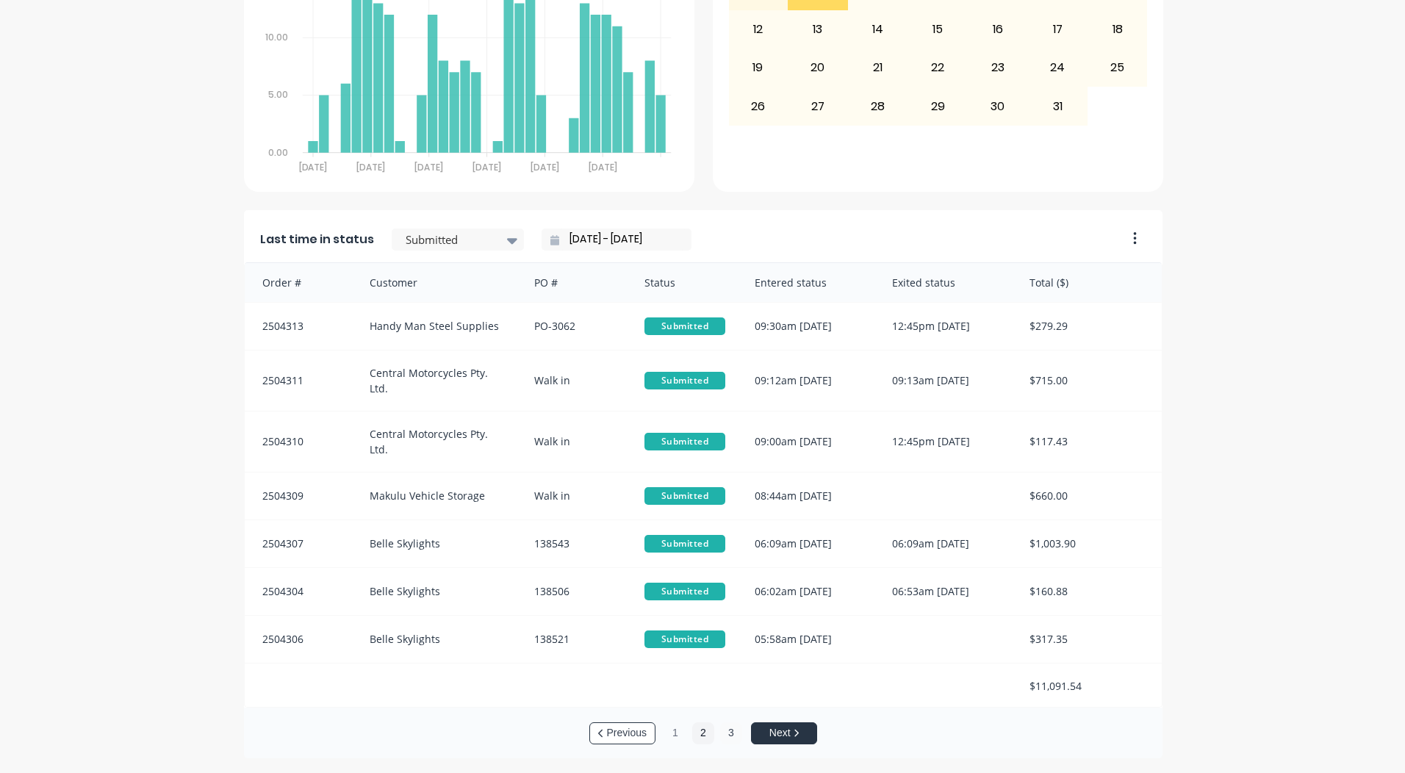
click at [726, 735] on button "3" at bounding box center [731, 734] width 22 height 22
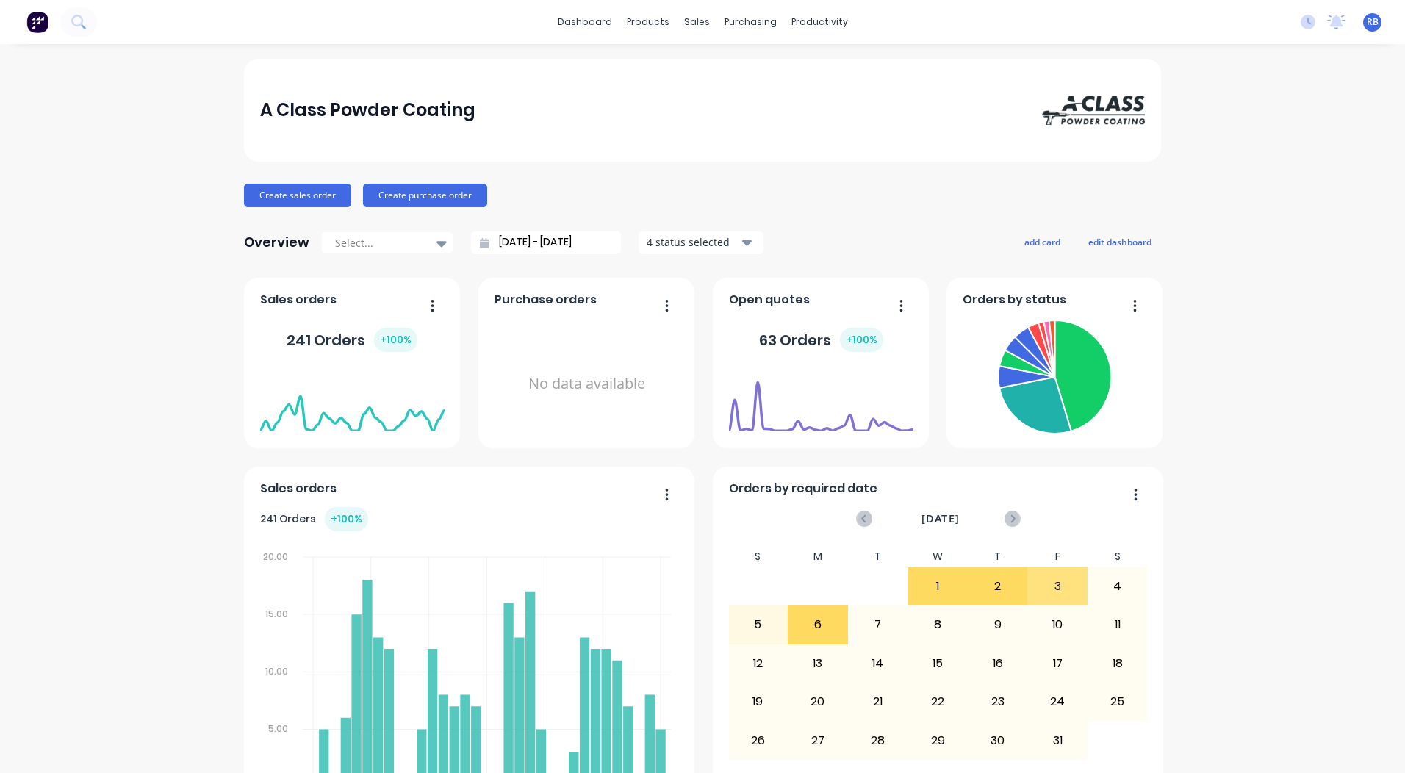
scroll to position [634, 0]
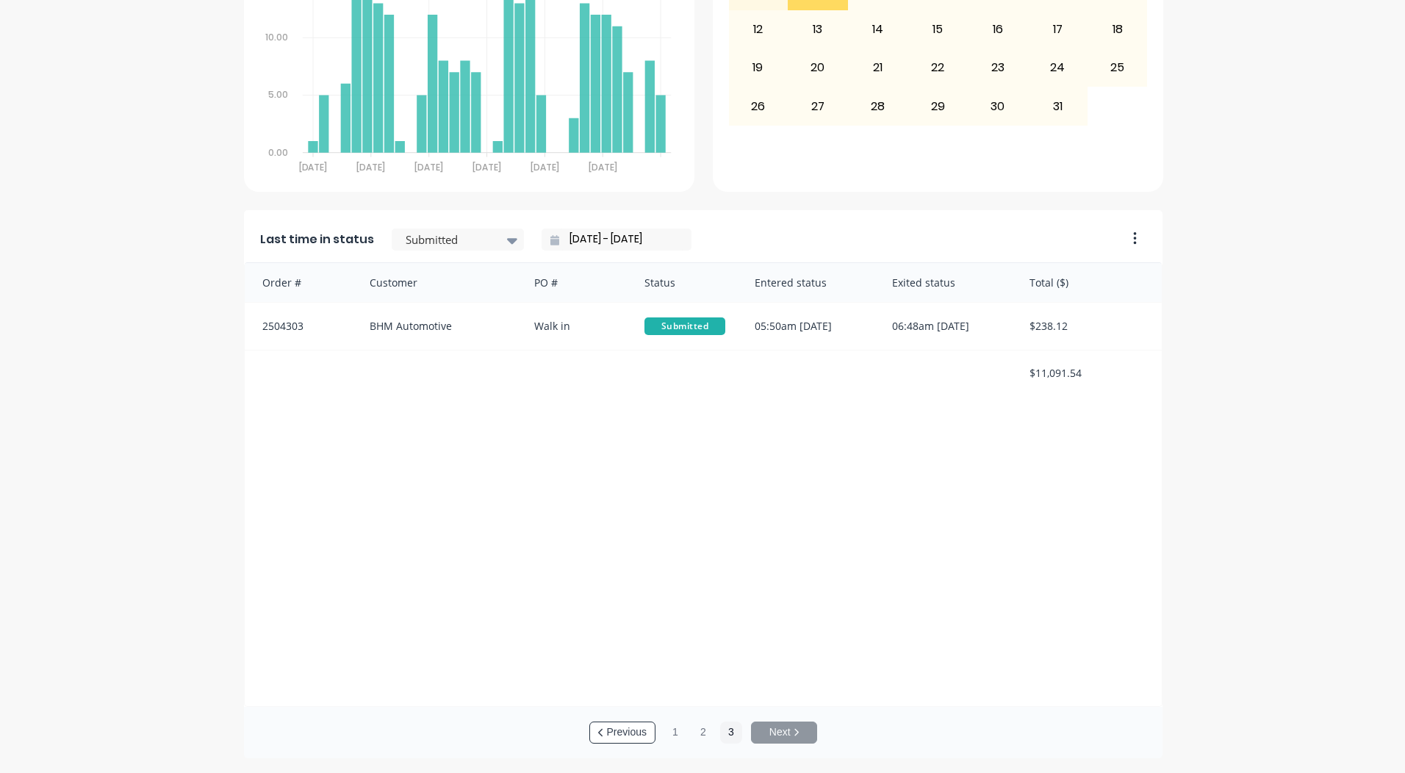
click at [426, 257] on div "Last time in status Submitted 06/10/25 - 06/10/25" at bounding box center [680, 235] width 873 height 54
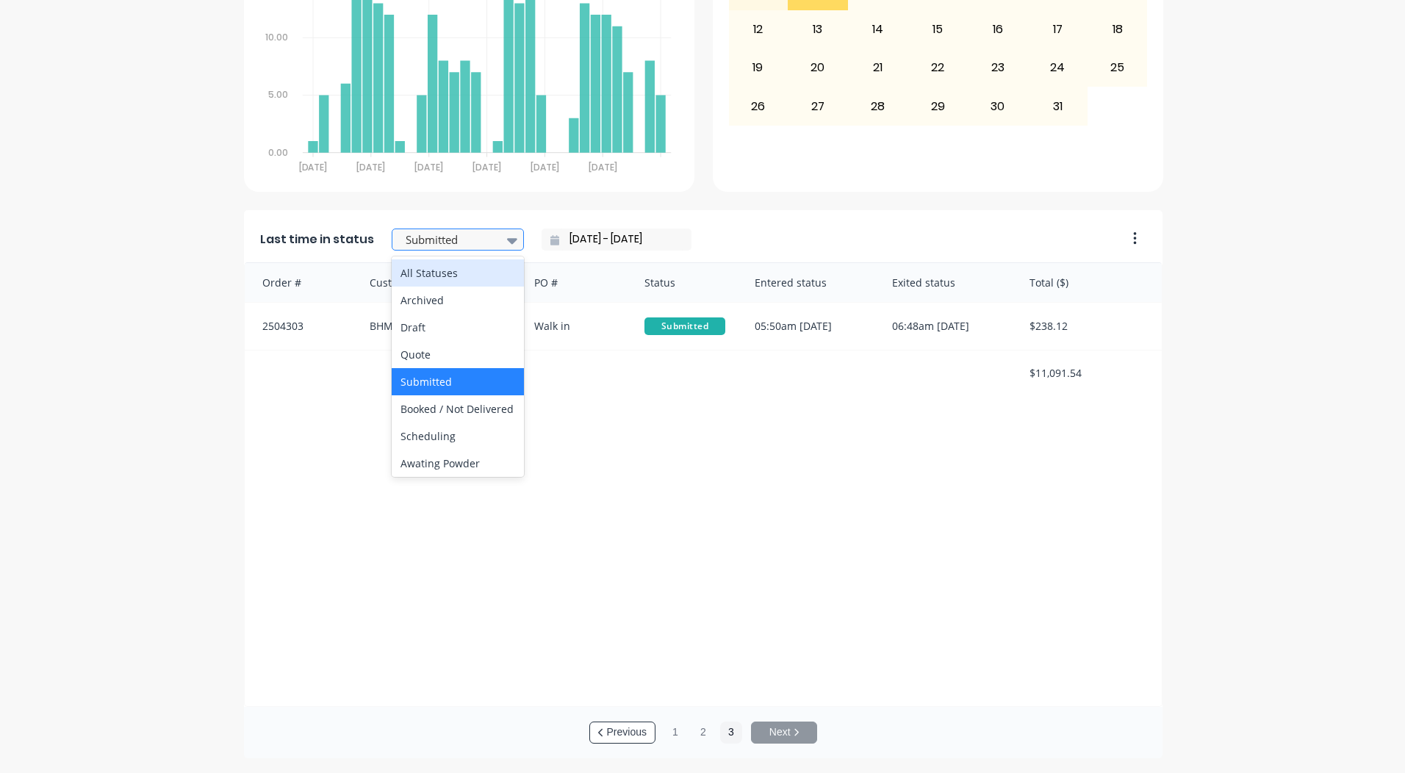
click at [431, 237] on div at bounding box center [450, 240] width 93 height 18
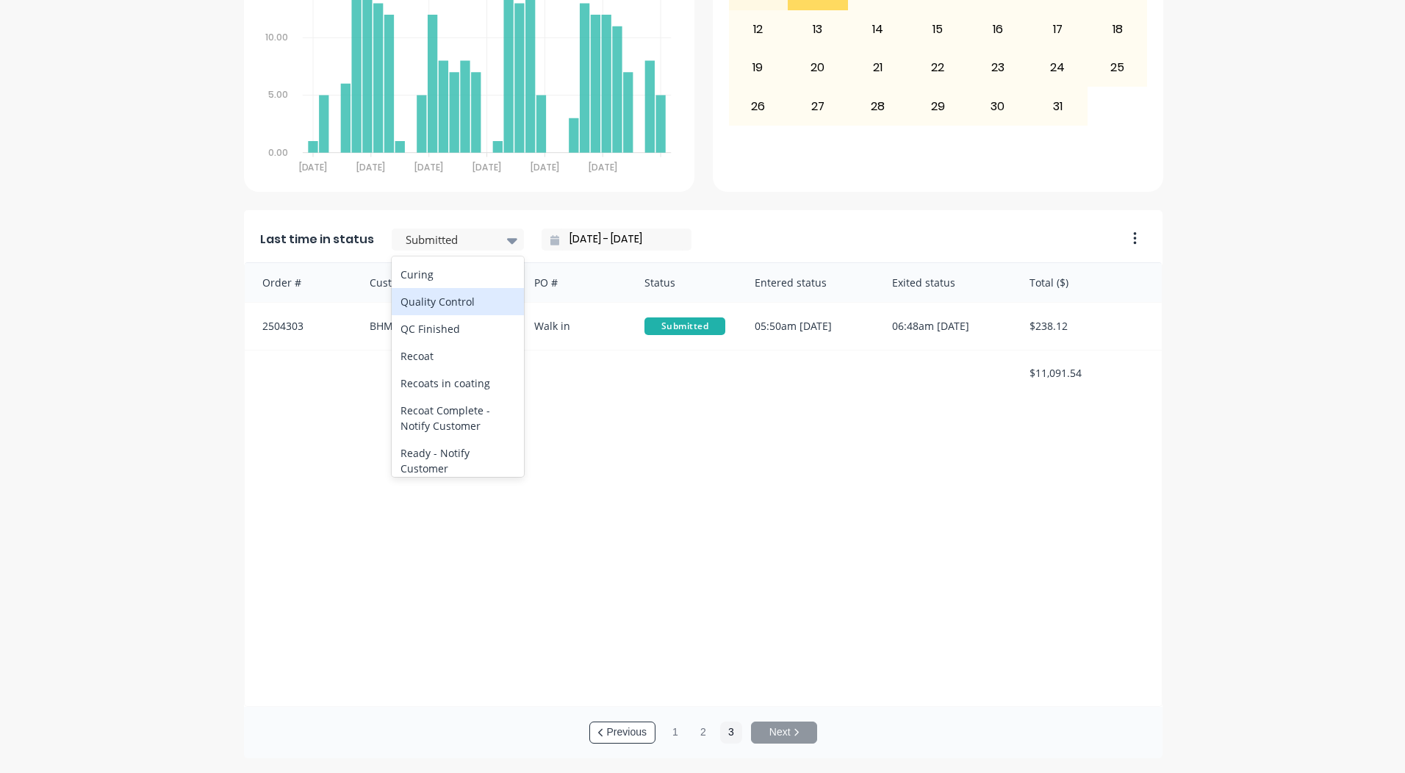
scroll to position [540, 0]
click at [434, 295] on div "Coating" at bounding box center [458, 281] width 132 height 27
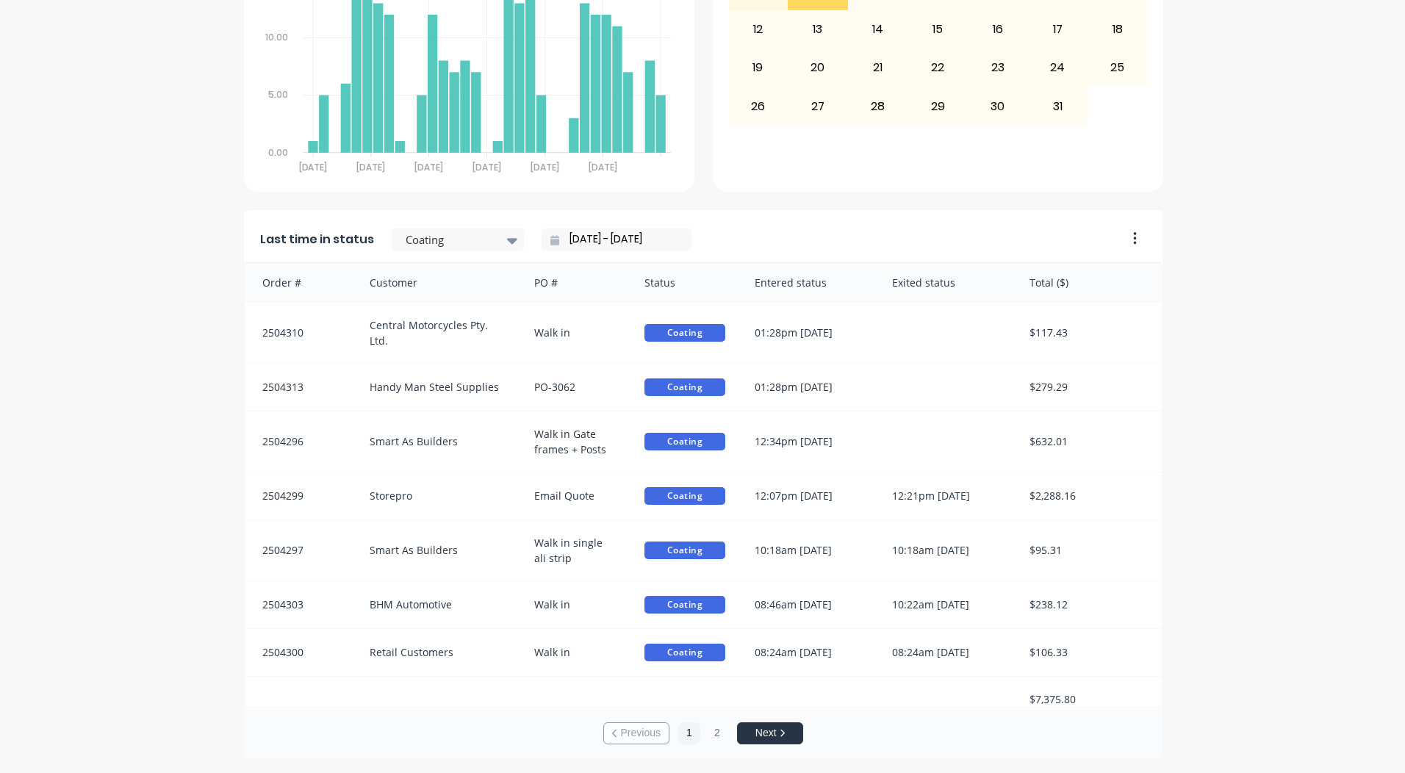
scroll to position [0, 0]
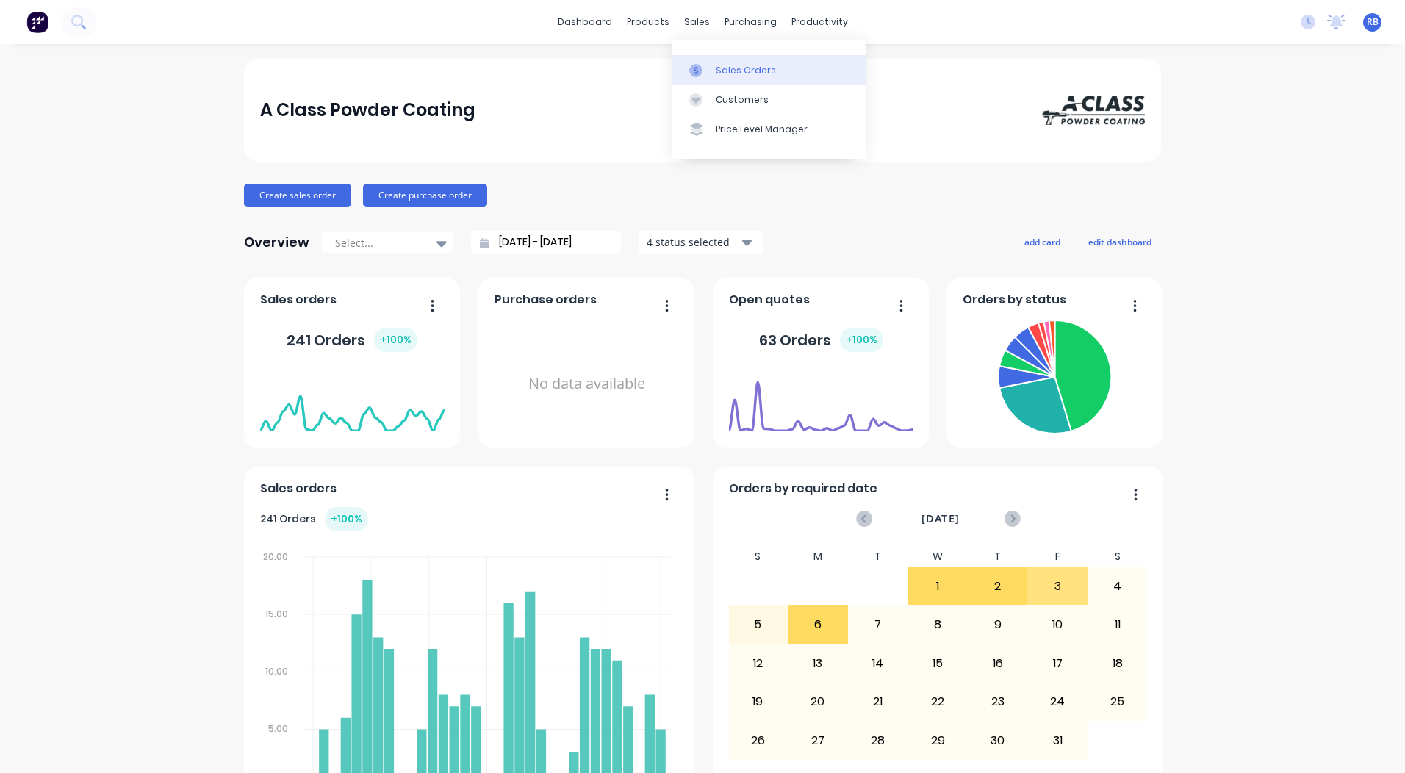
click at [720, 64] on div "Sales Orders" at bounding box center [746, 70] width 60 height 13
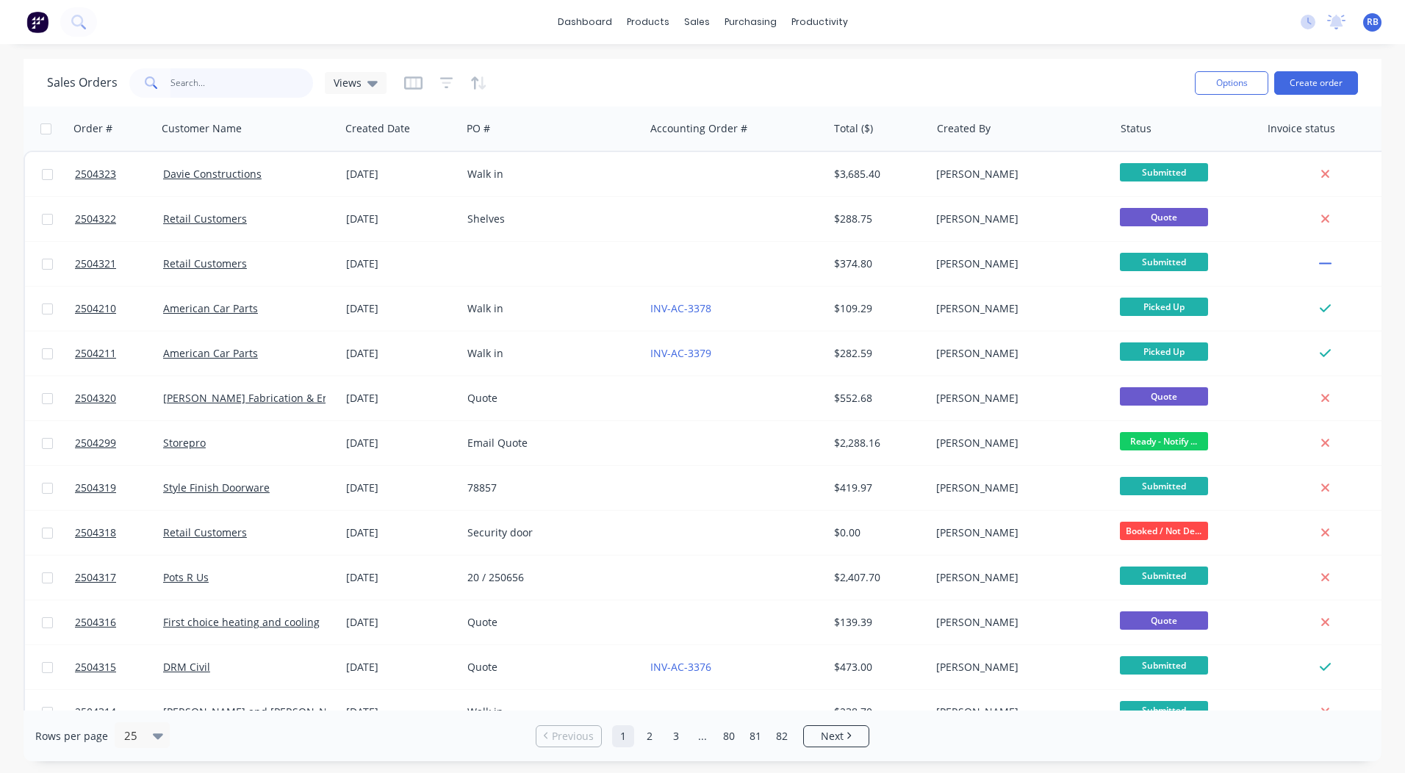
click at [225, 76] on input "text" at bounding box center [242, 82] width 143 height 29
click at [229, 76] on input "text" at bounding box center [242, 82] width 143 height 29
click at [606, 28] on link "dashboard" at bounding box center [585, 22] width 69 height 22
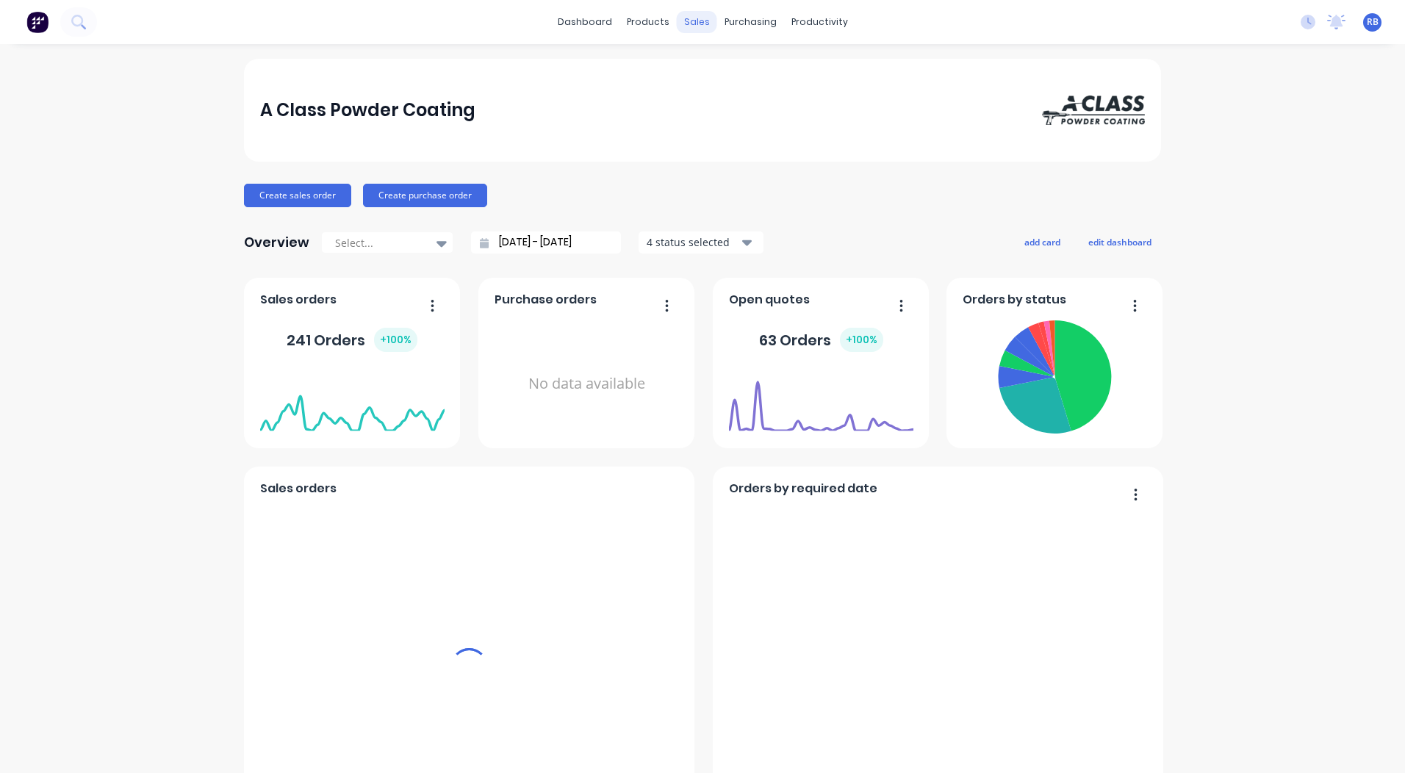
click at [696, 26] on div "sales" at bounding box center [697, 22] width 40 height 22
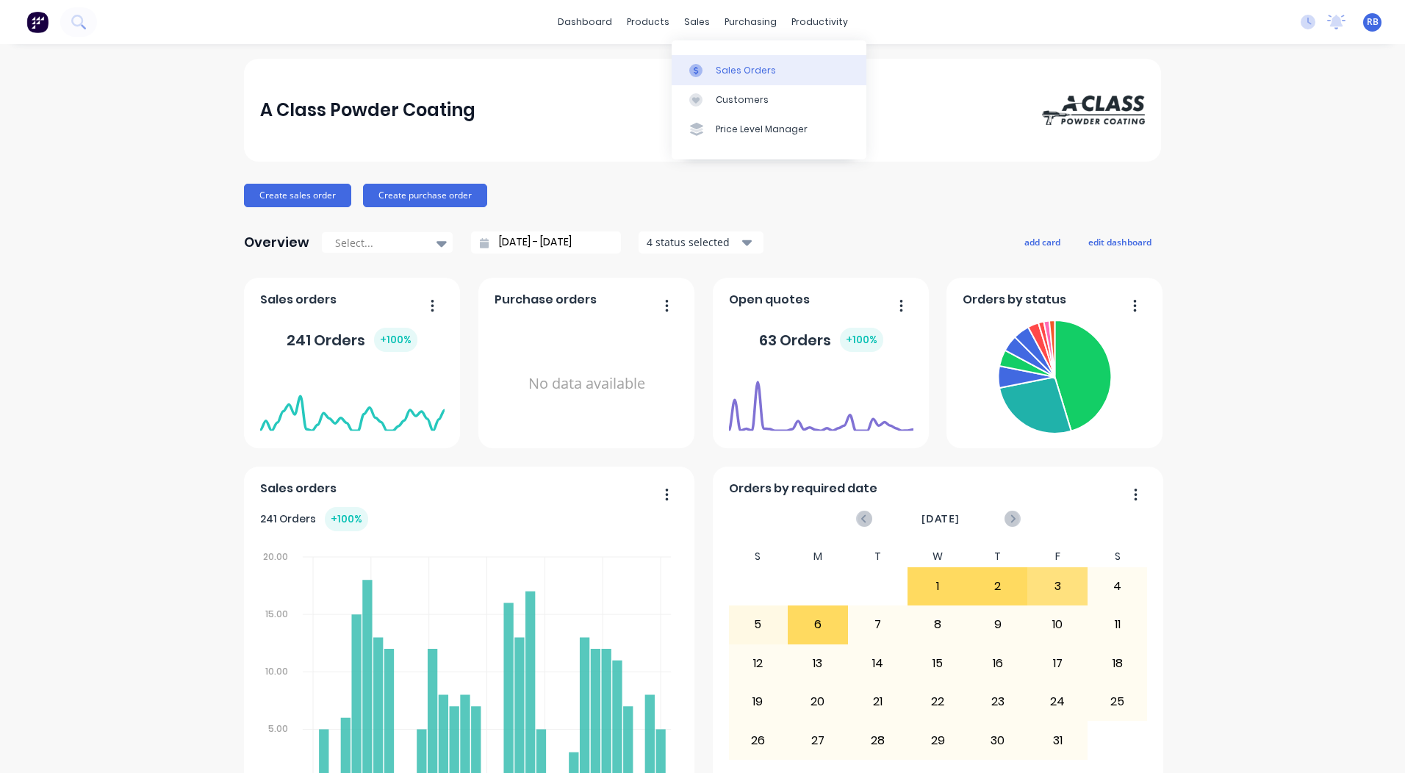
click at [703, 65] on div at bounding box center [701, 70] width 22 height 13
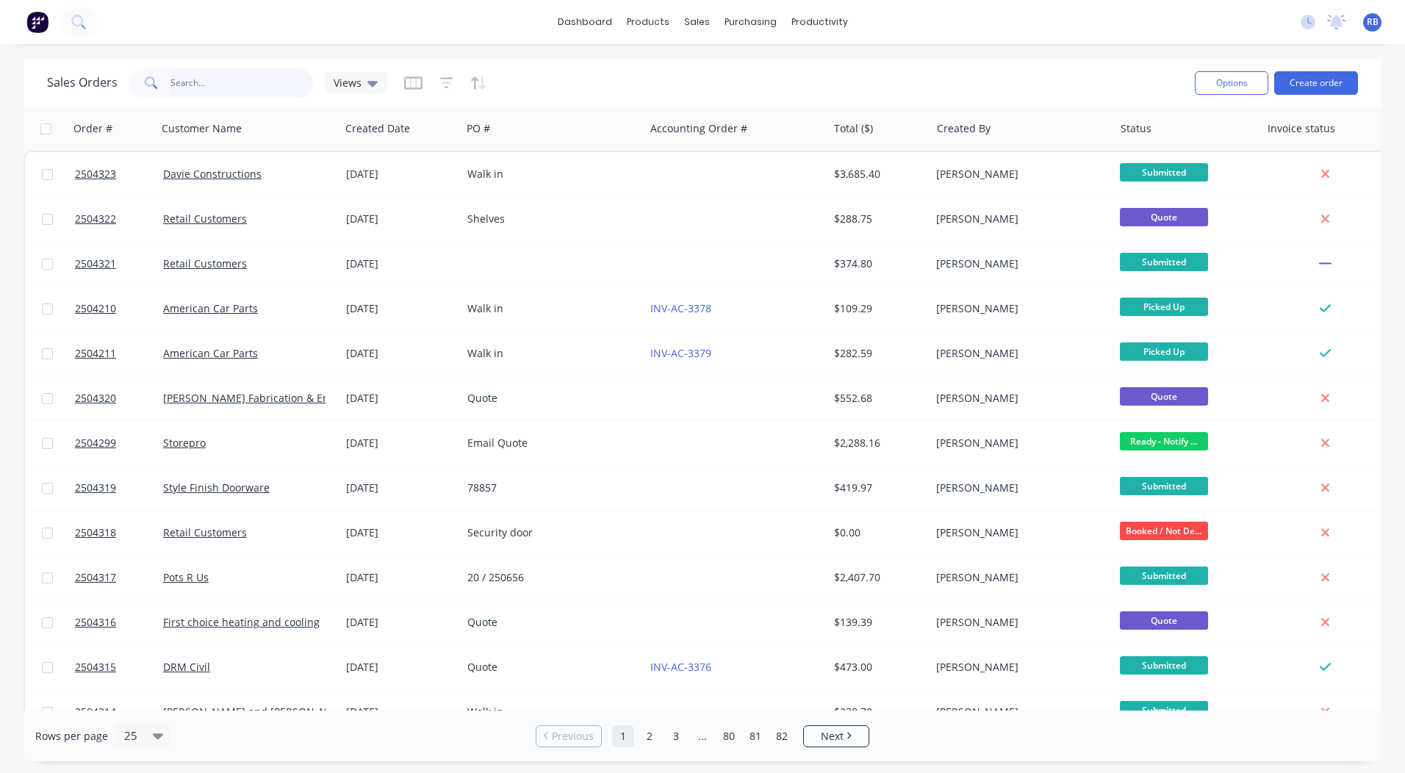
click at [218, 93] on input "text" at bounding box center [242, 82] width 143 height 29
click at [590, 22] on link "dashboard" at bounding box center [585, 22] width 69 height 22
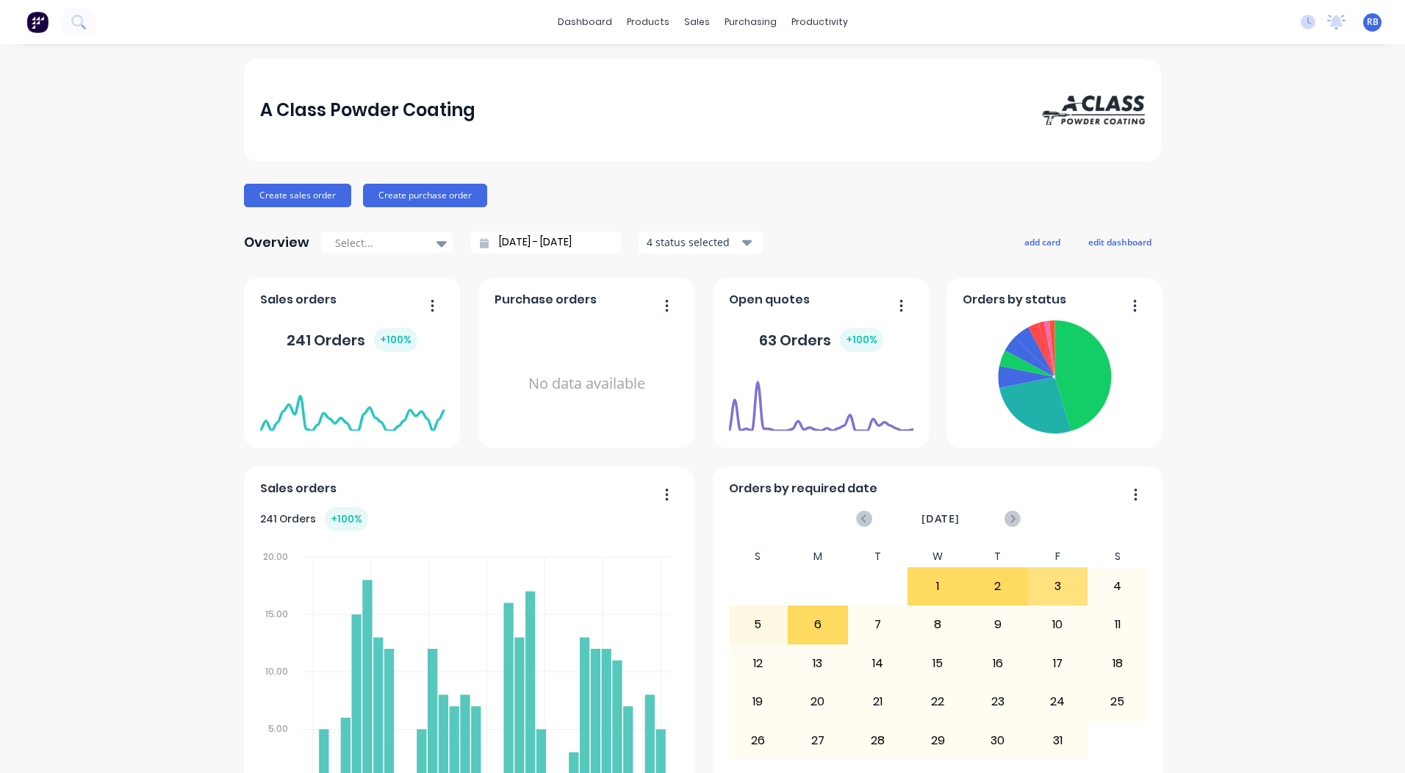
scroll to position [634, 0]
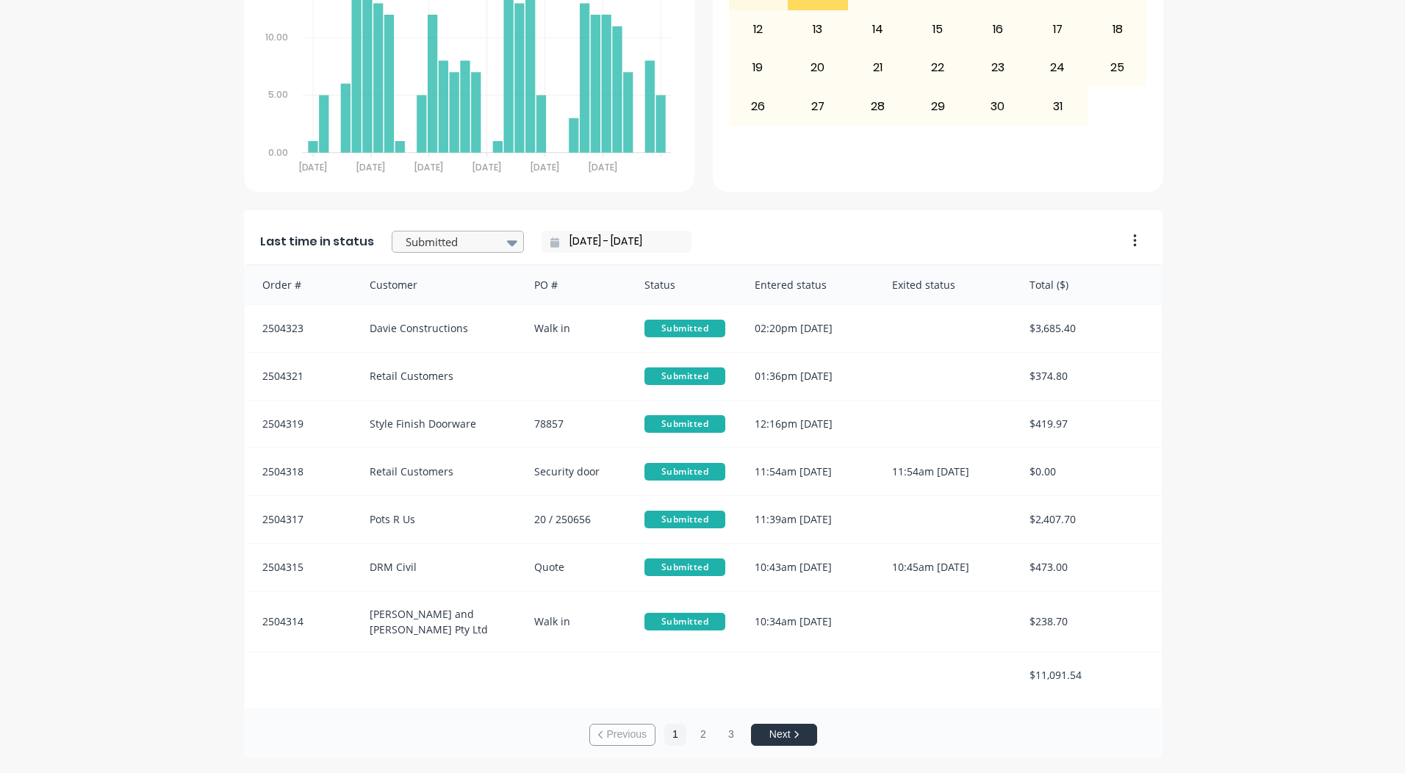
click at [418, 246] on div at bounding box center [450, 242] width 93 height 18
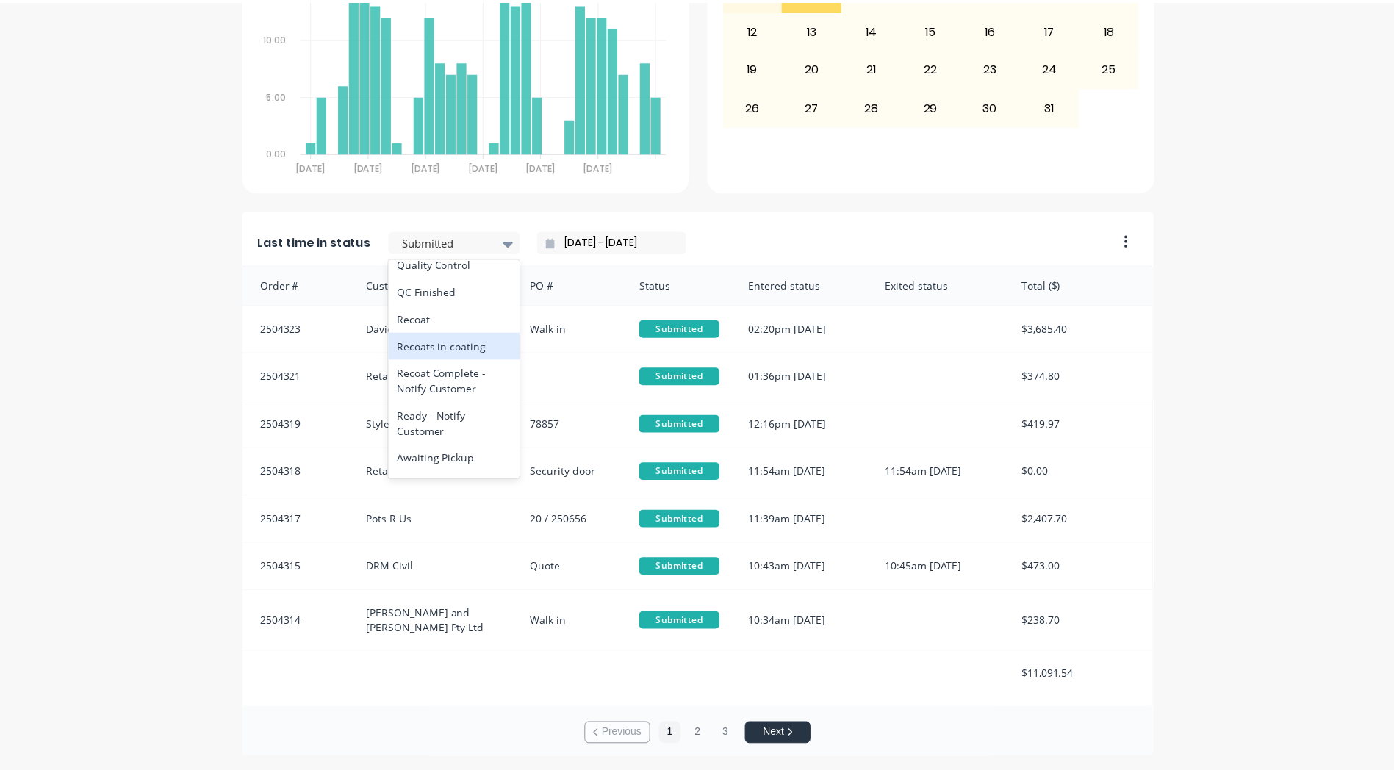
scroll to position [540, 0]
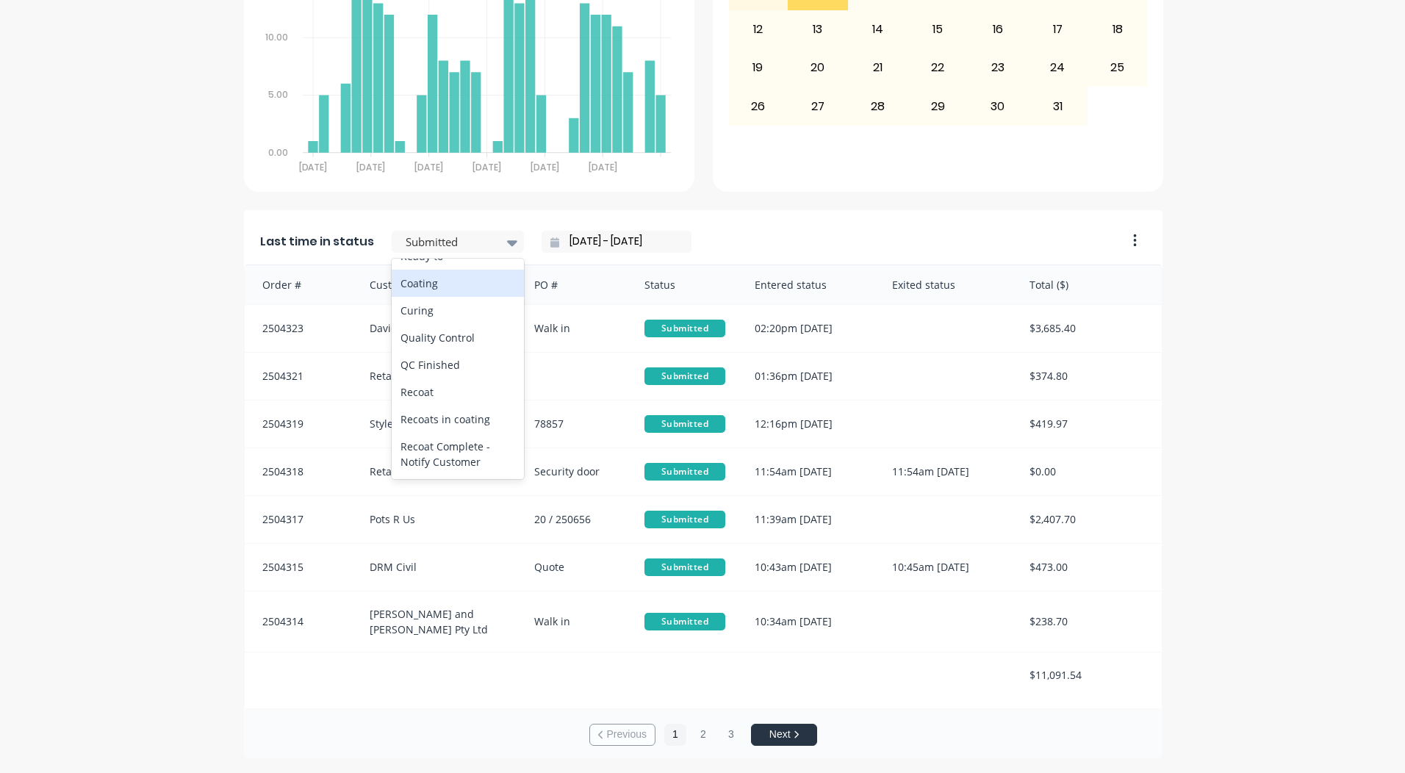
click at [429, 297] on div "Coating" at bounding box center [458, 283] width 132 height 27
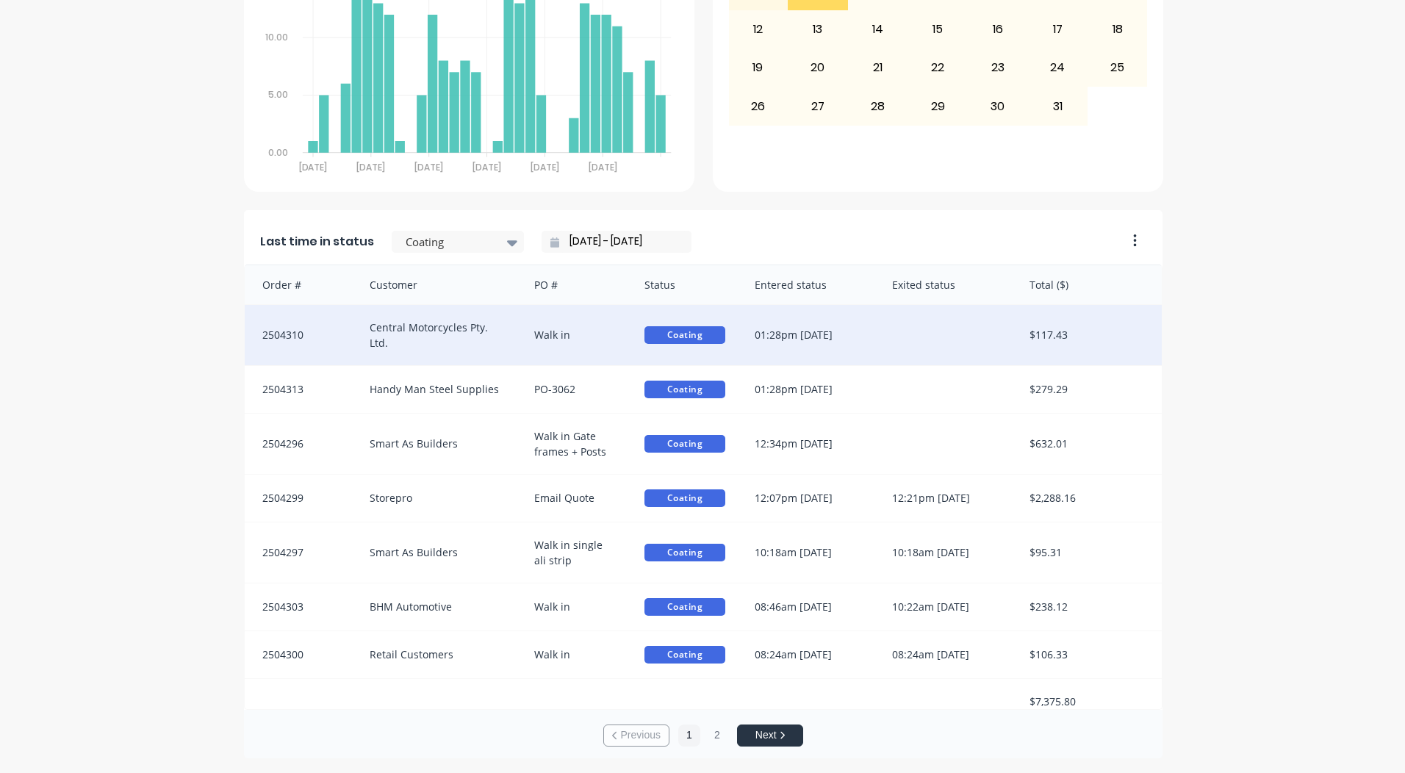
click at [878, 333] on div at bounding box center [946, 335] width 137 height 60
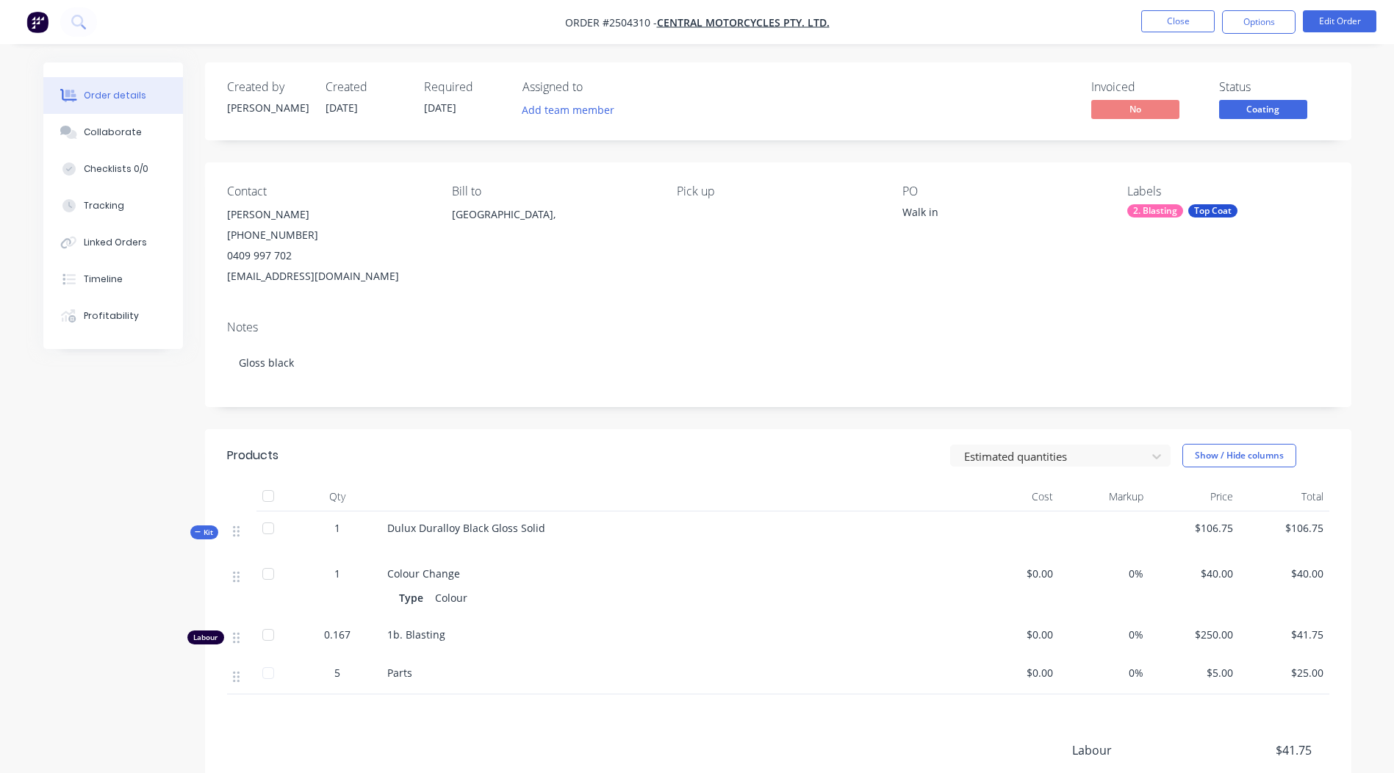
drag, startPoint x: 1264, startPoint y: 109, endPoint x: 1270, endPoint y: 96, distance: 14.5
click at [1270, 96] on div "Coating" at bounding box center [1263, 85] width 43 height 29
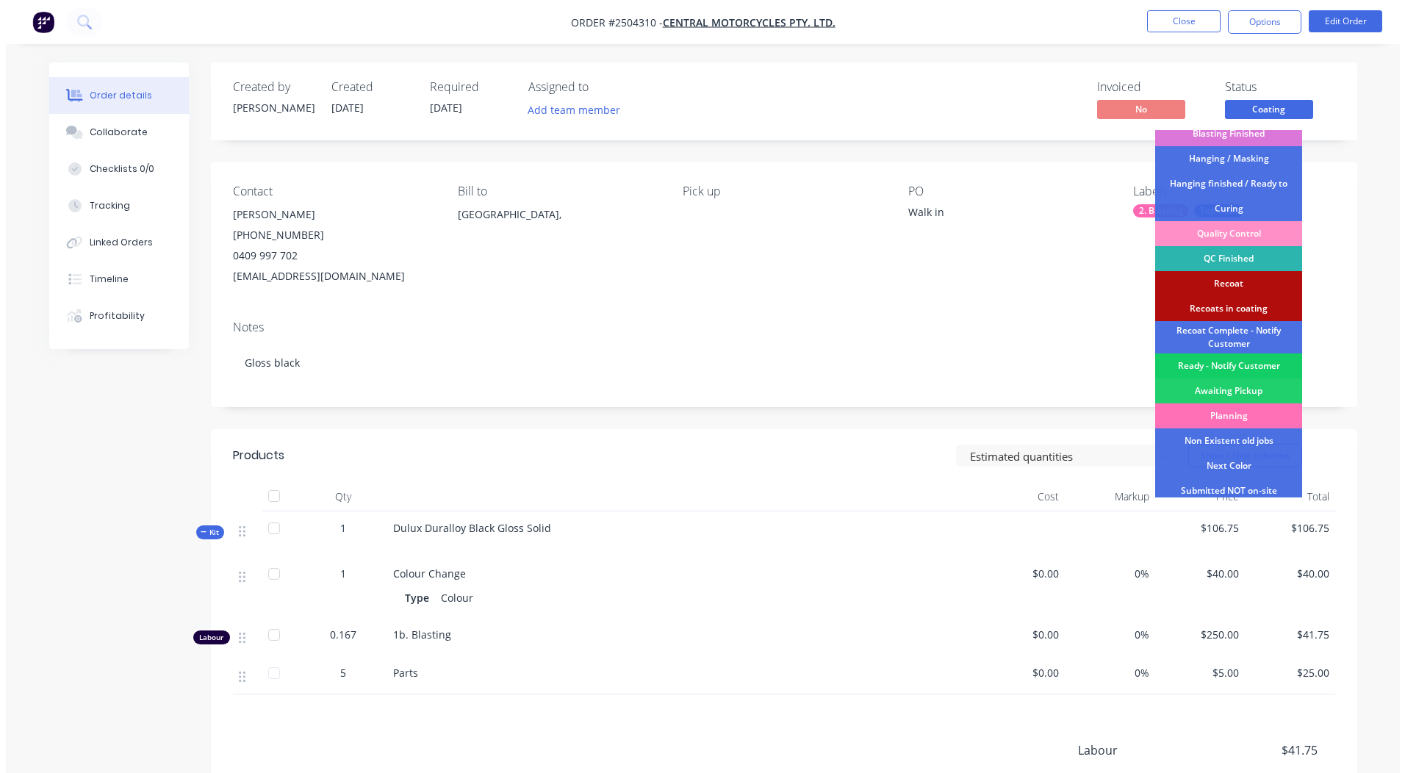
scroll to position [365, 0]
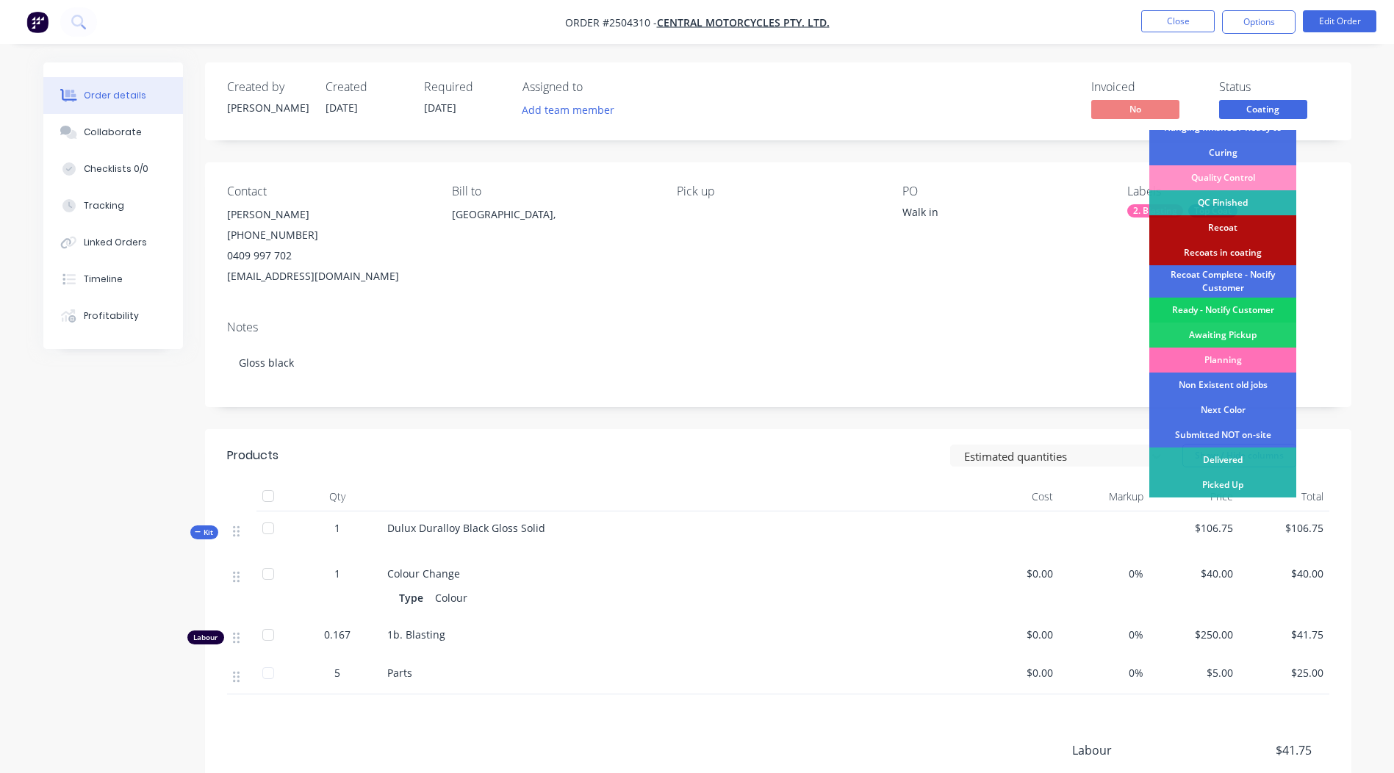
click at [1209, 309] on div "Ready - Notify Customer" at bounding box center [1223, 310] width 147 height 25
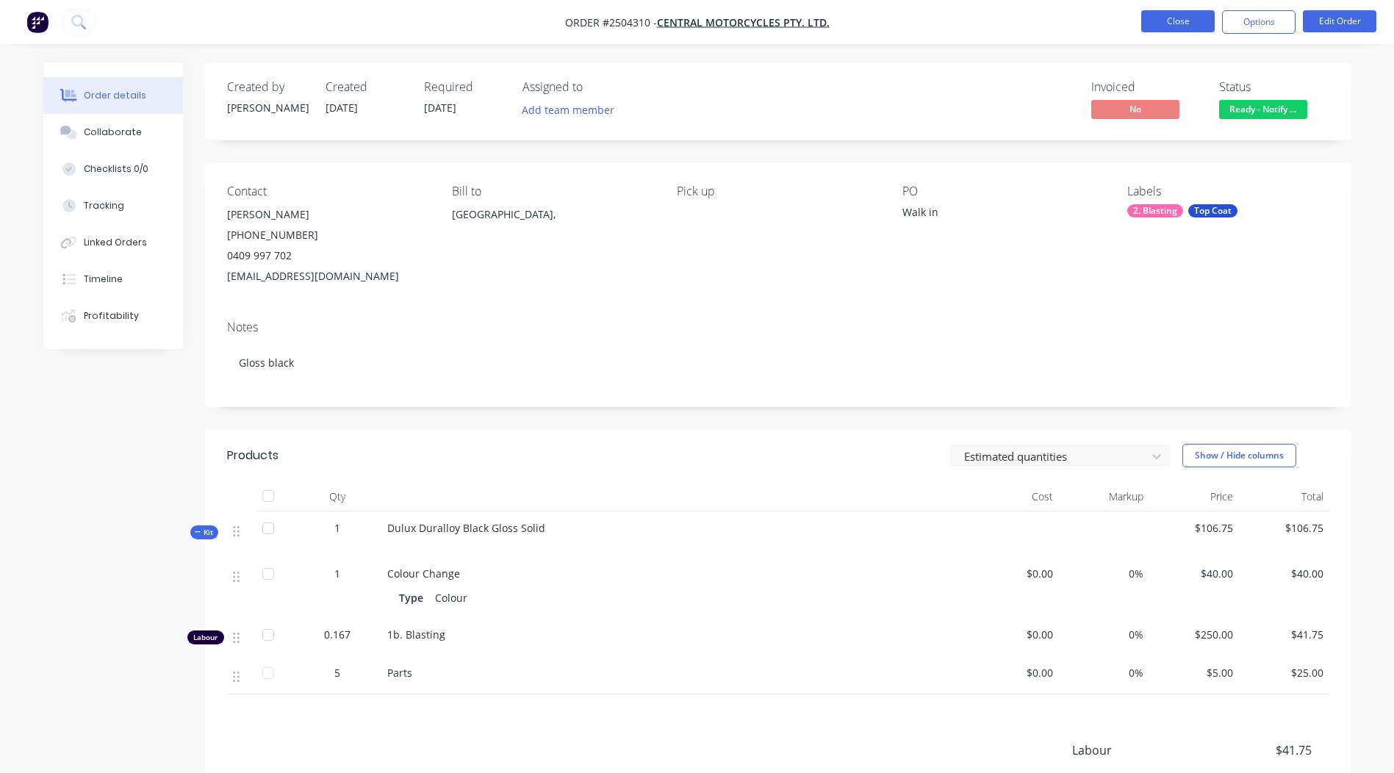
click at [1189, 29] on button "Close" at bounding box center [1179, 21] width 74 height 22
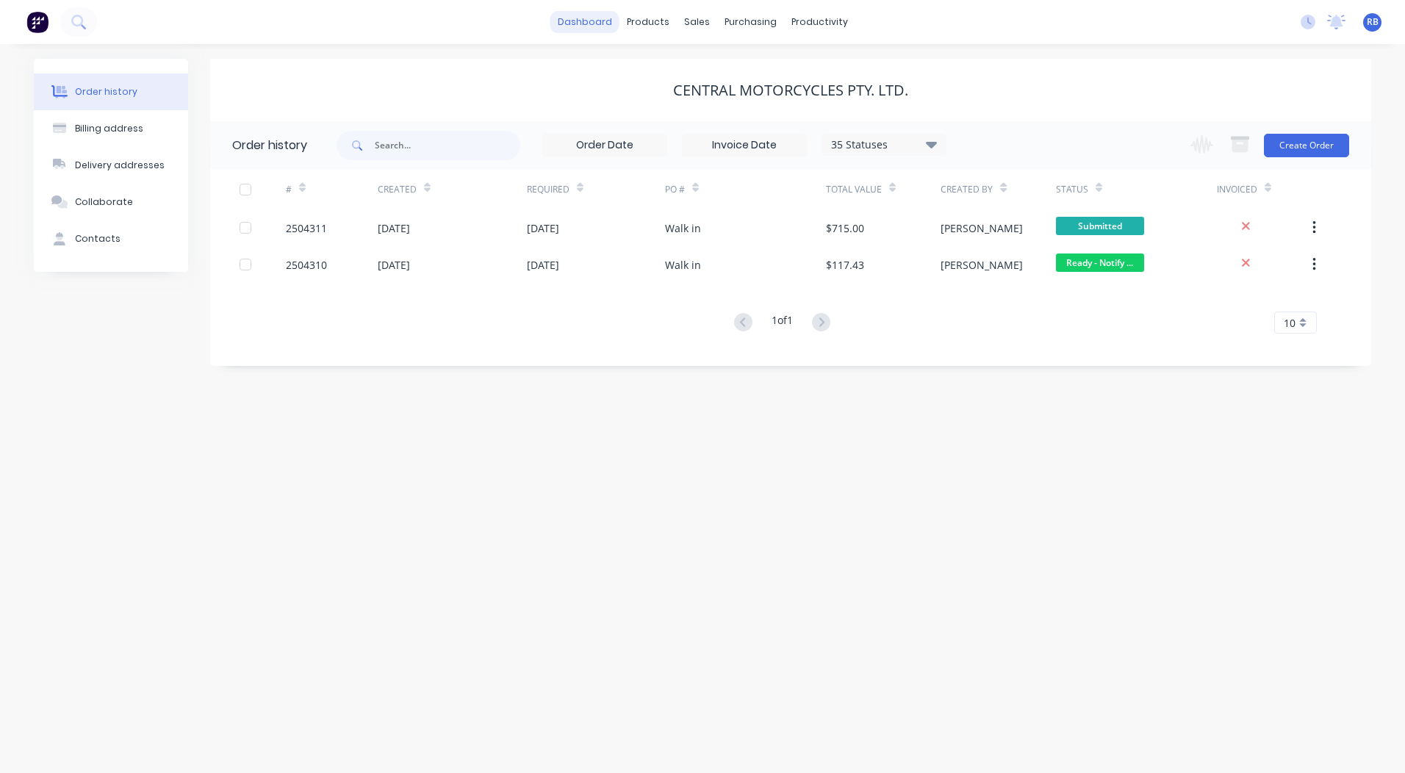
click at [588, 24] on link "dashboard" at bounding box center [585, 22] width 69 height 22
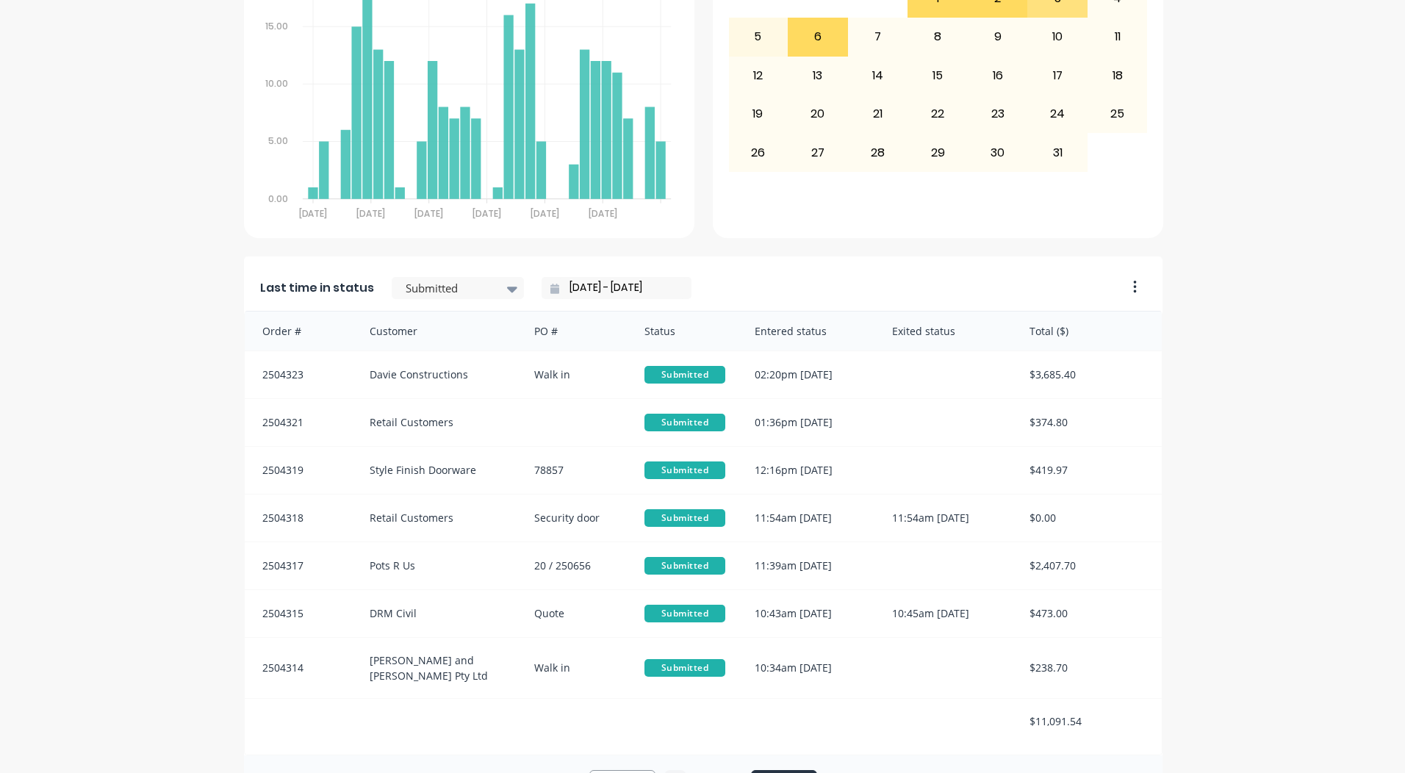
scroll to position [634, 0]
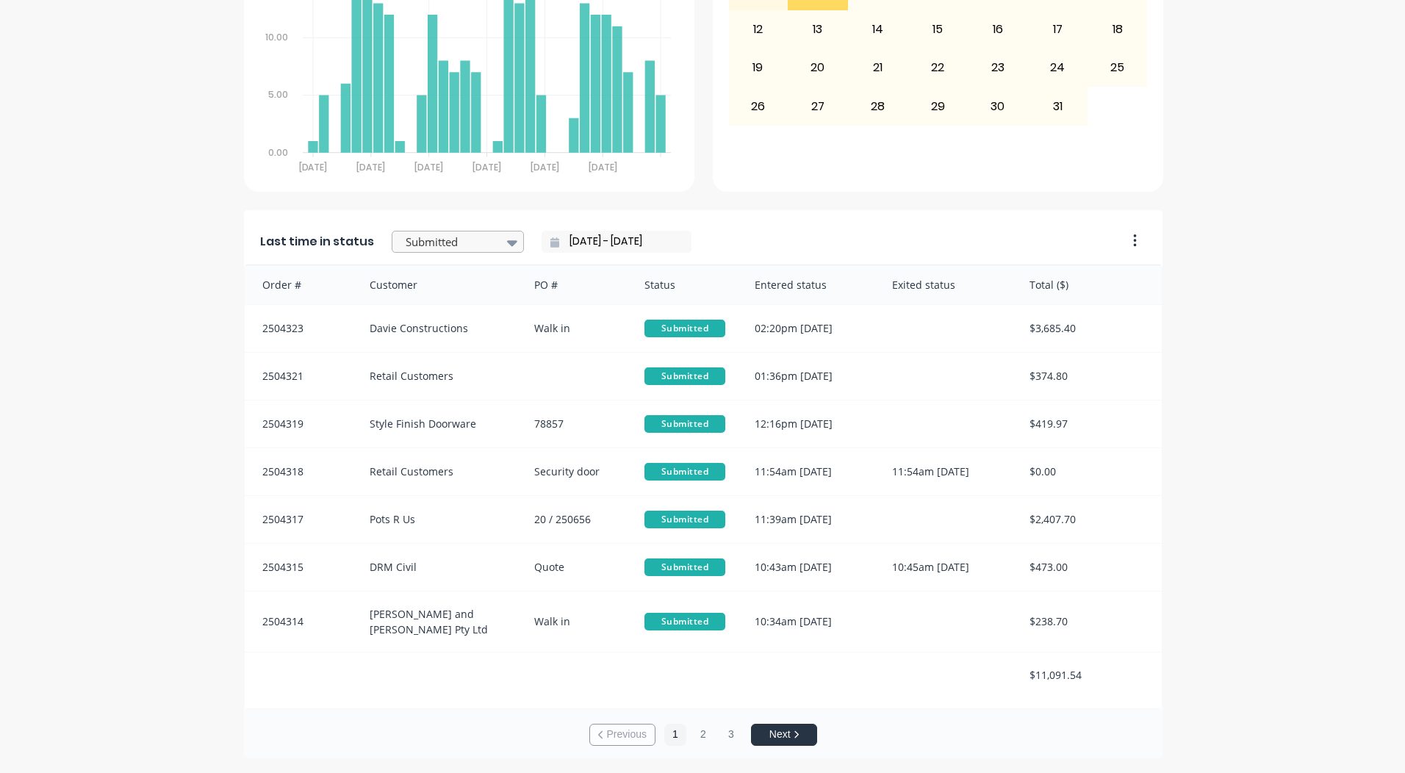
click at [409, 239] on div at bounding box center [450, 242] width 93 height 18
click at [415, 297] on div "Coating" at bounding box center [458, 283] width 132 height 27
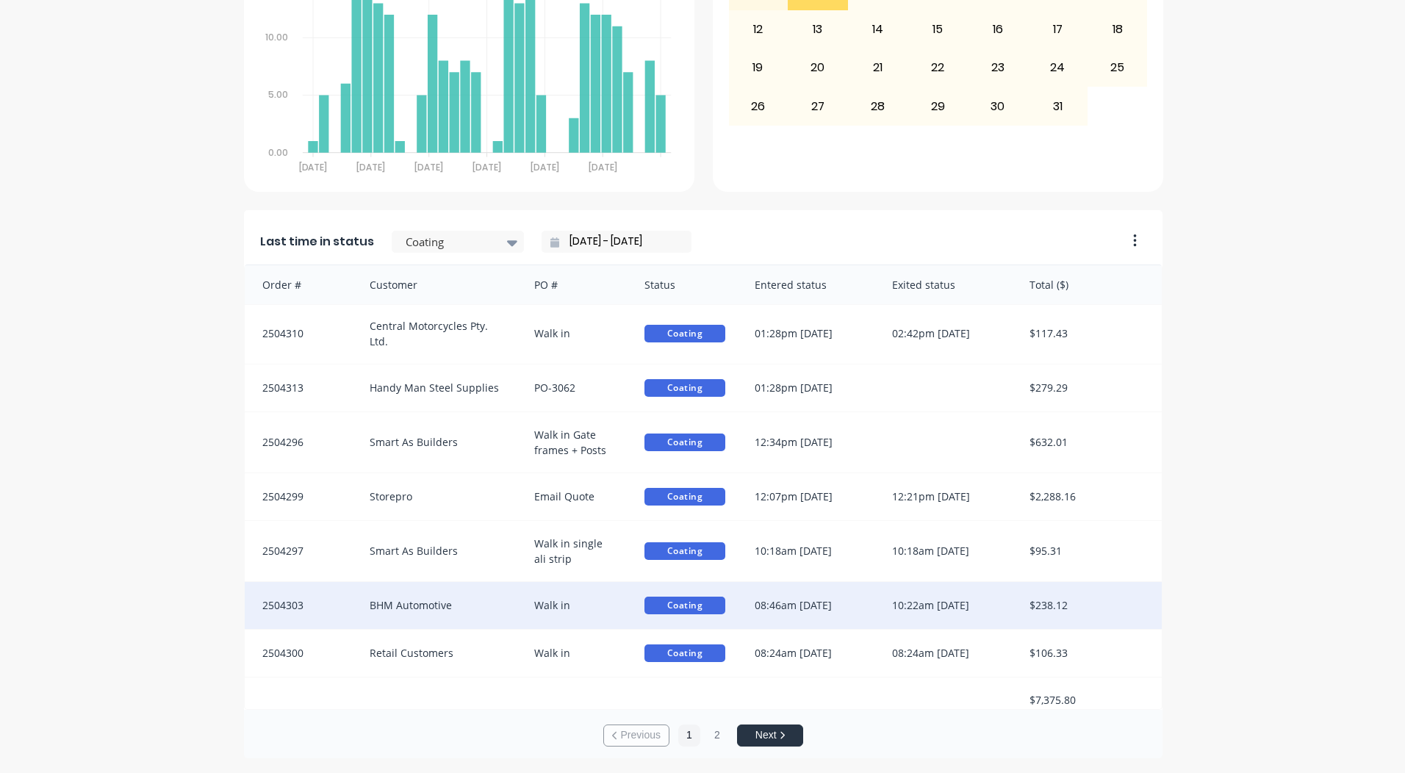
scroll to position [3, 0]
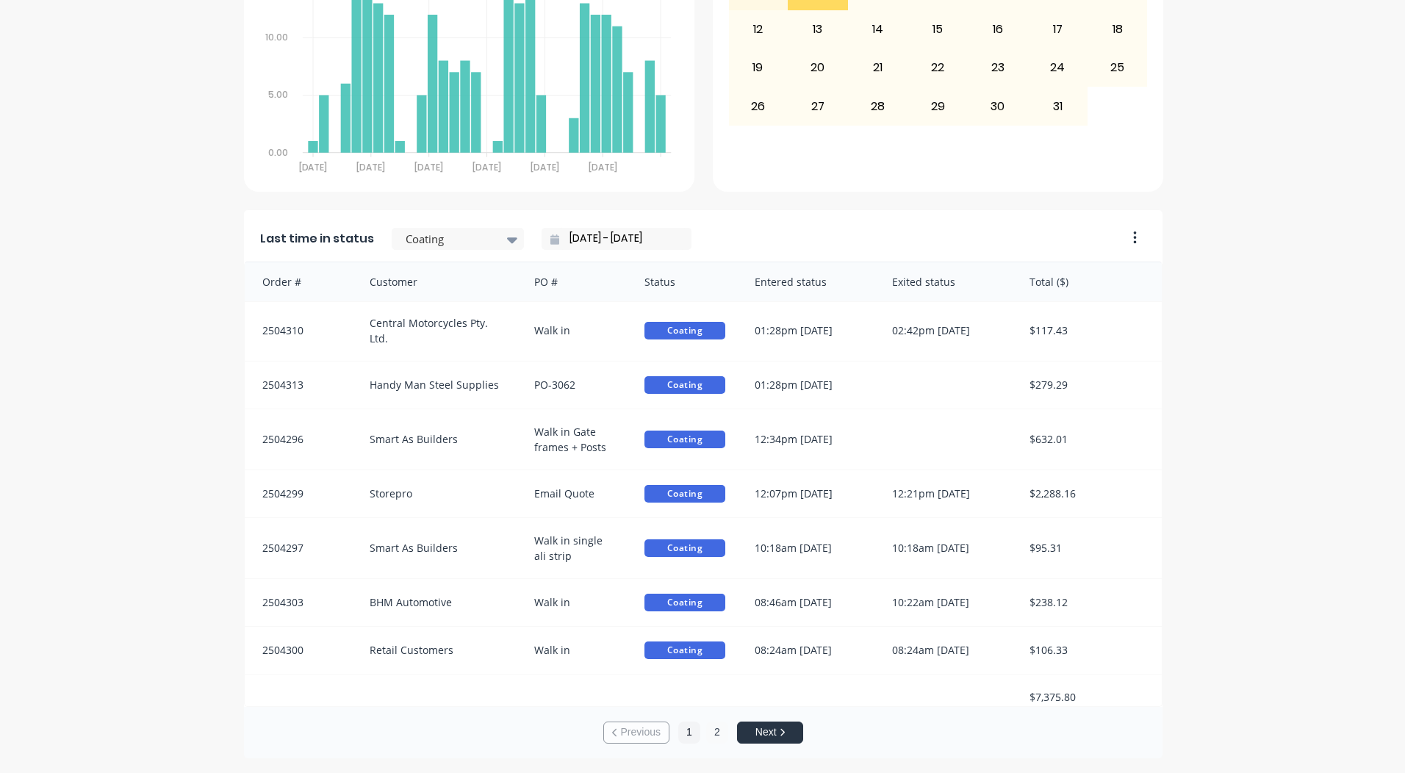
click at [707, 731] on button "2" at bounding box center [717, 733] width 22 height 22
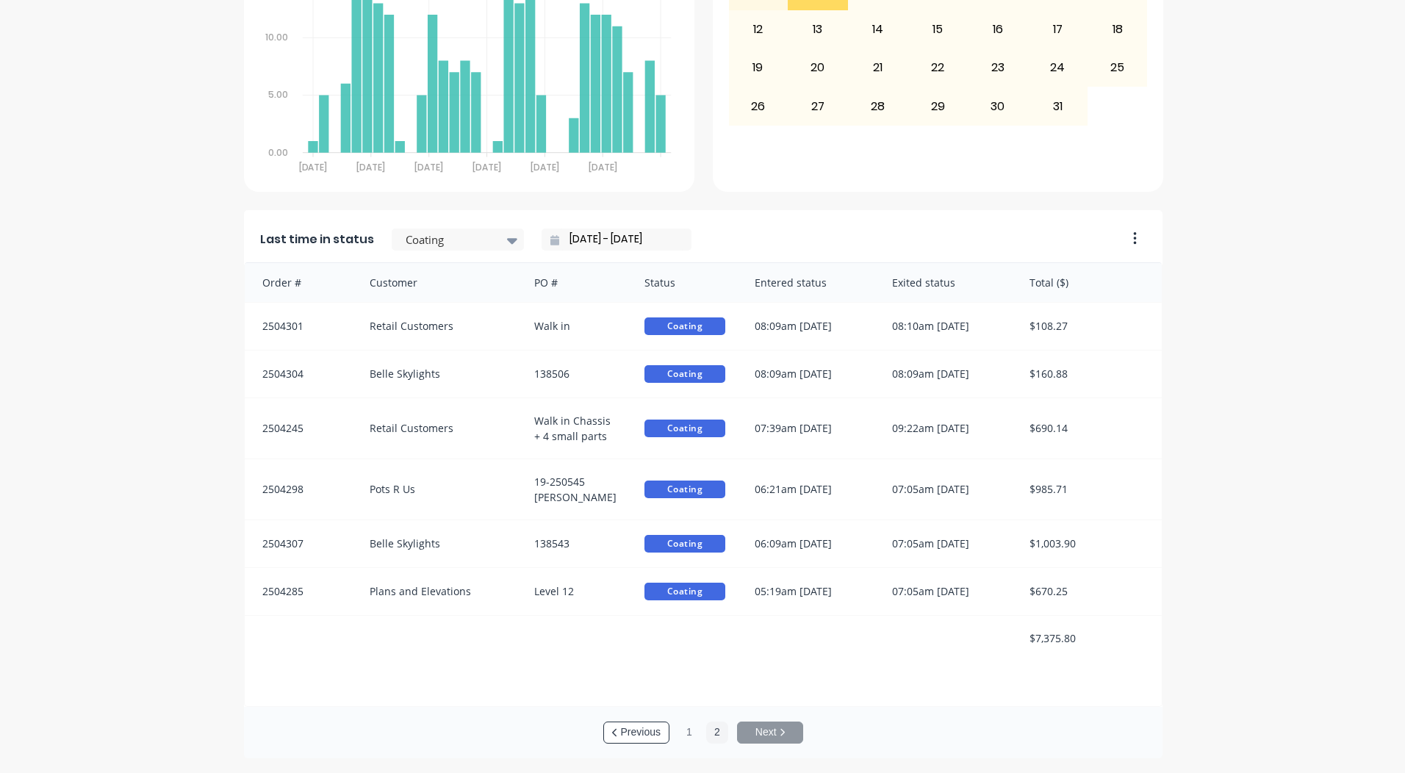
scroll to position [2, 0]
click at [428, 244] on div at bounding box center [450, 240] width 93 height 18
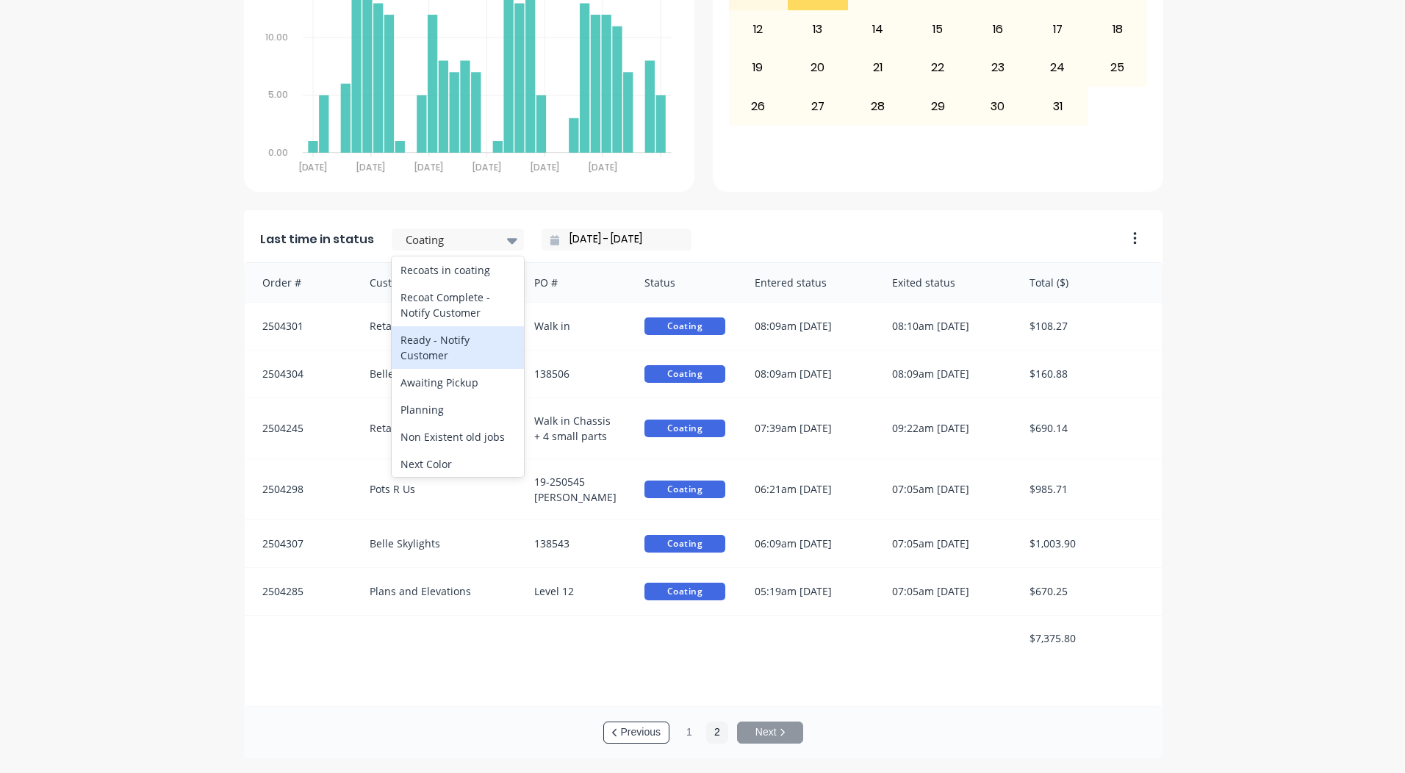
click at [429, 369] on div "Ready - Notify Customer" at bounding box center [458, 347] width 132 height 43
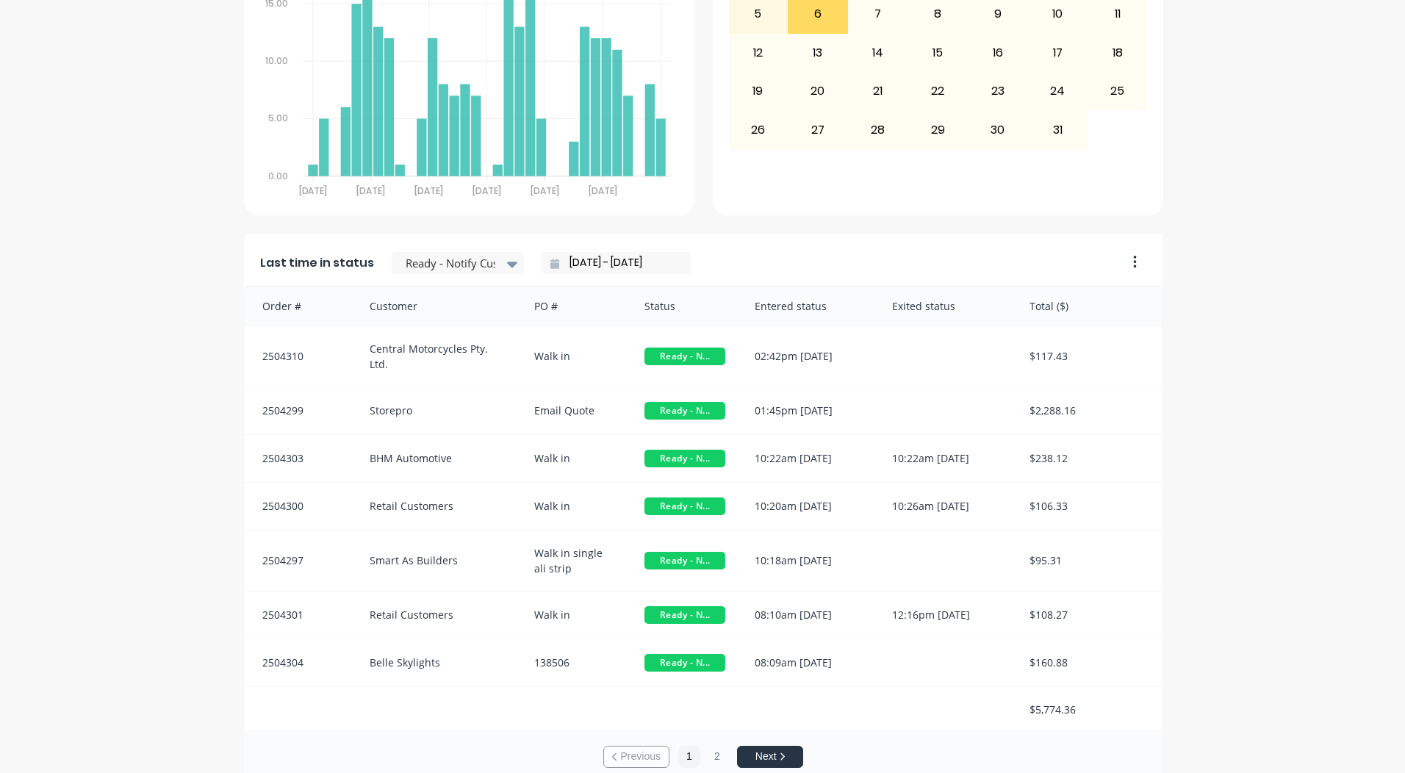
scroll to position [634, 0]
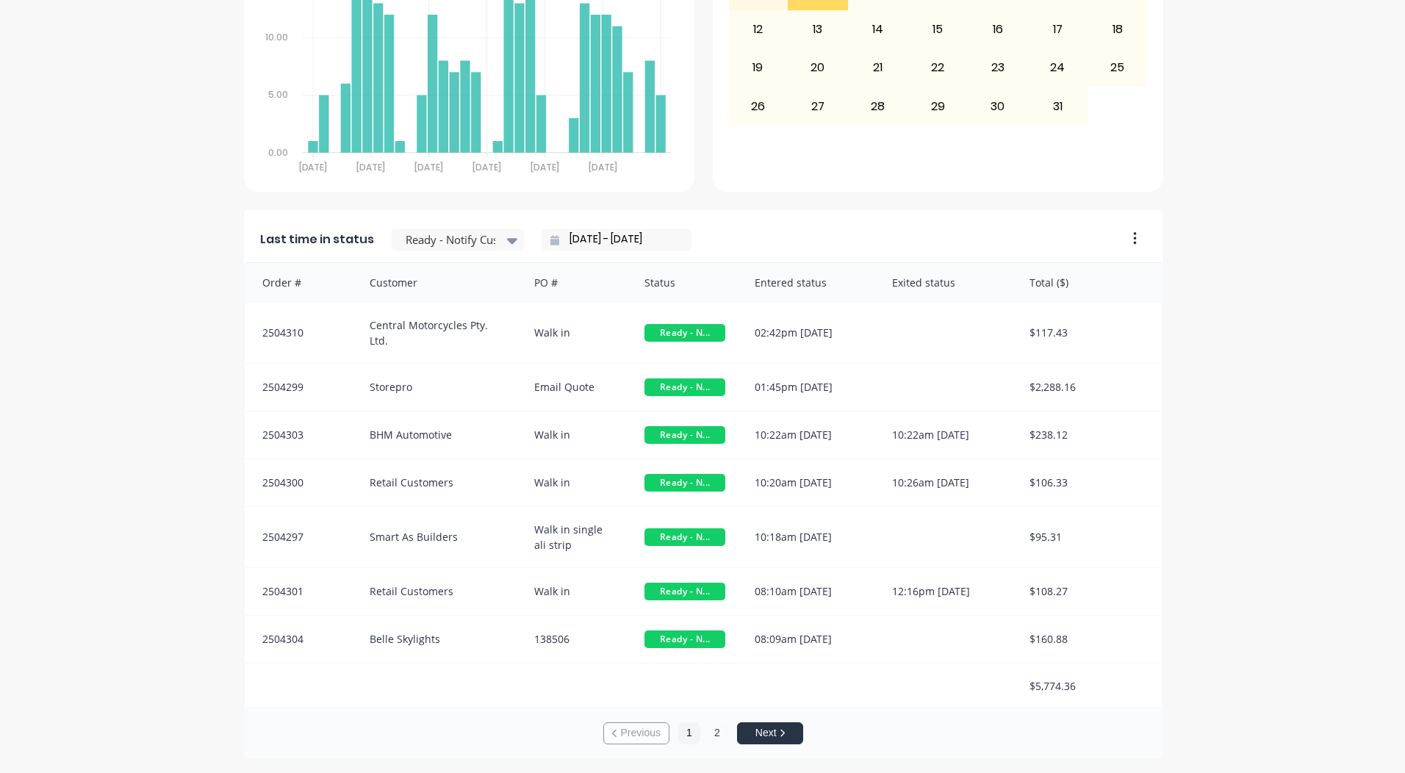
click at [713, 735] on button "2" at bounding box center [717, 734] width 22 height 22
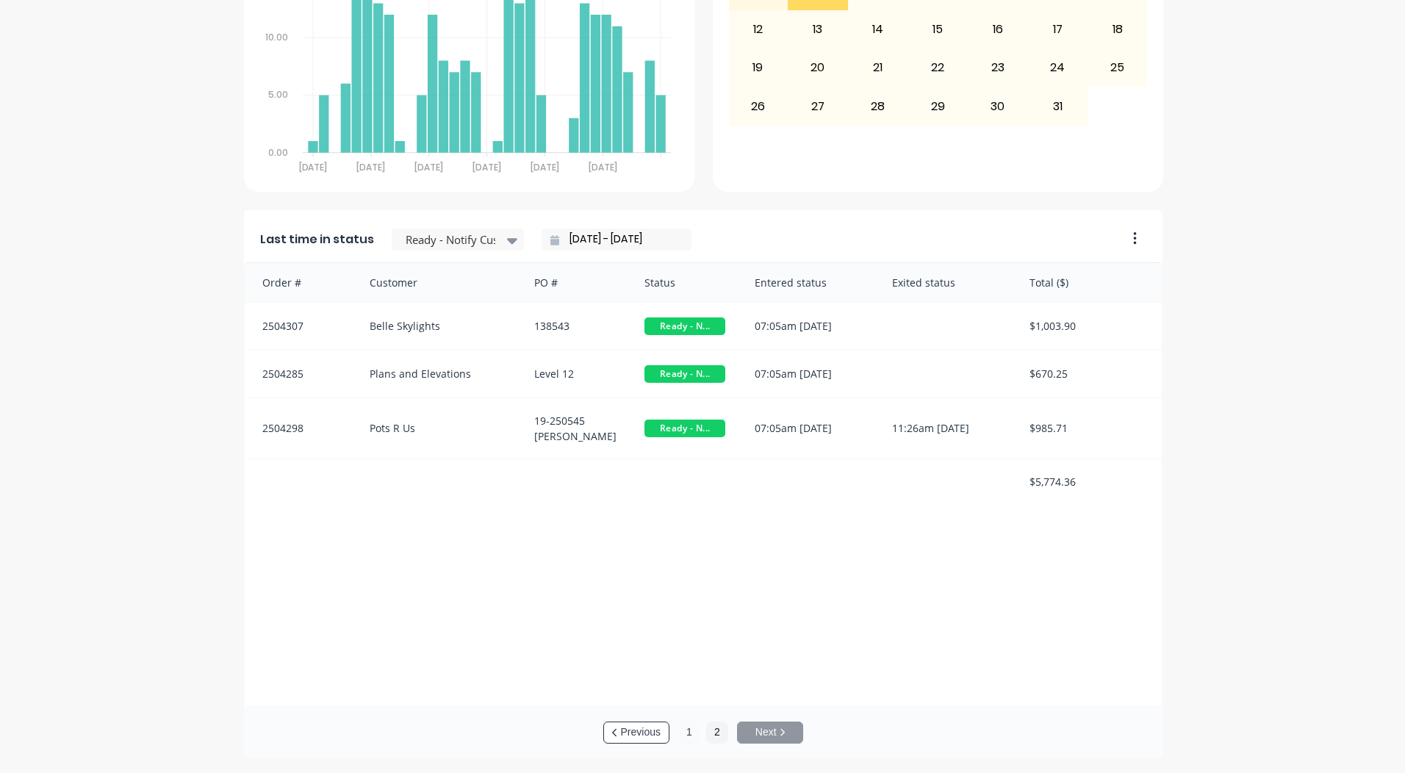
click at [688, 735] on button "1" at bounding box center [689, 733] width 22 height 22
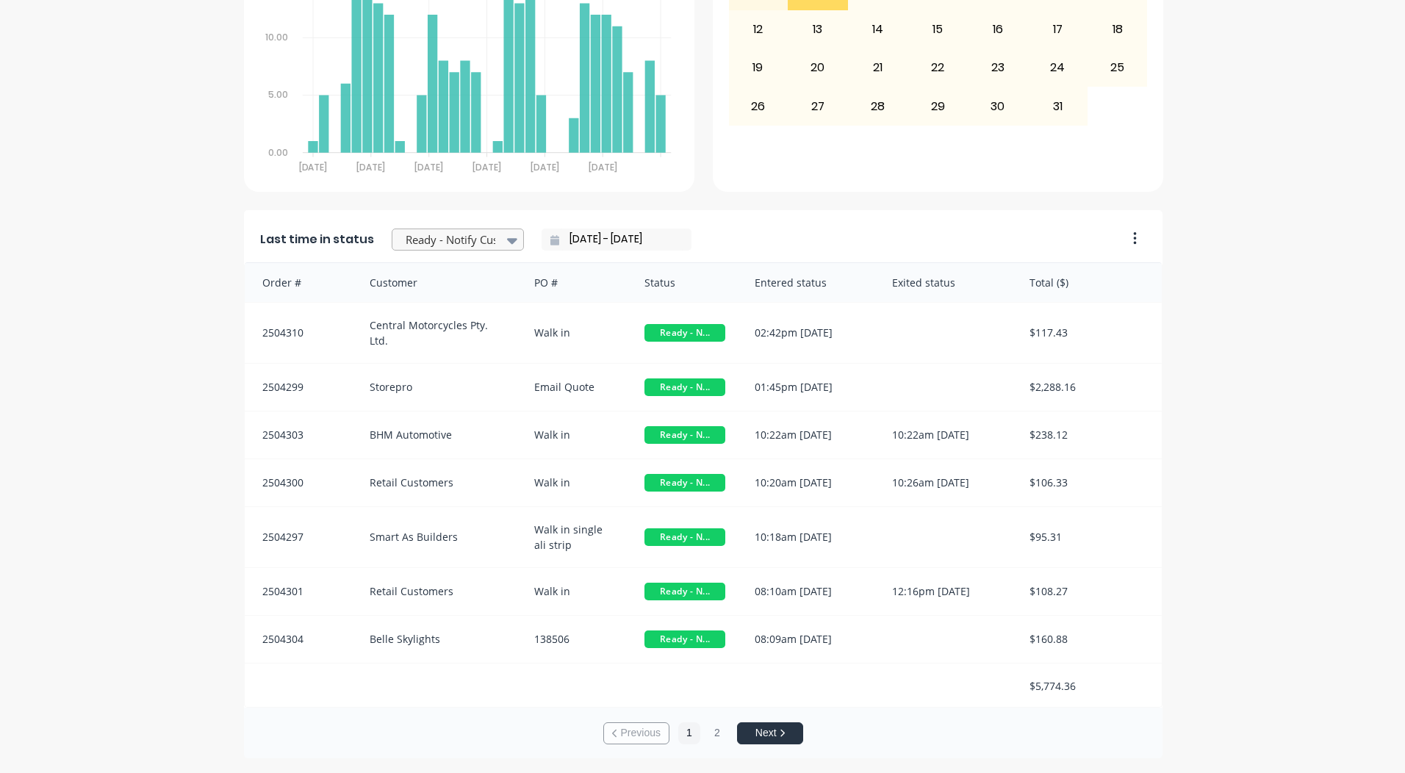
click at [481, 234] on div at bounding box center [450, 240] width 93 height 18
drag, startPoint x: 430, startPoint y: 366, endPoint x: 430, endPoint y: 354, distance: 11.8
click at [430, 354] on div "All Statuses Archived Draft Quote Submitted Booked / Not Delivered Scheduling A…" at bounding box center [458, 367] width 132 height 221
click at [430, 320] on div "Coating" at bounding box center [458, 306] width 132 height 27
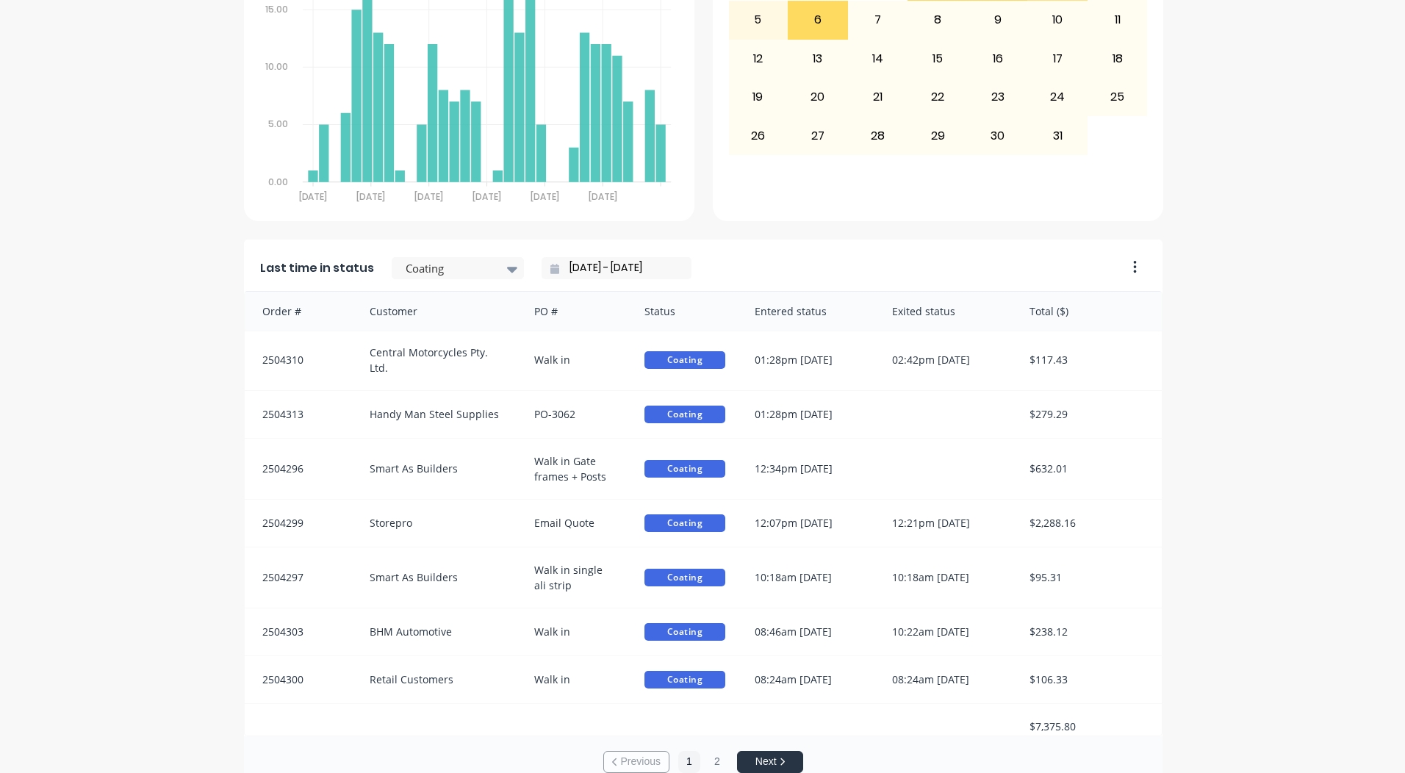
scroll to position [634, 0]
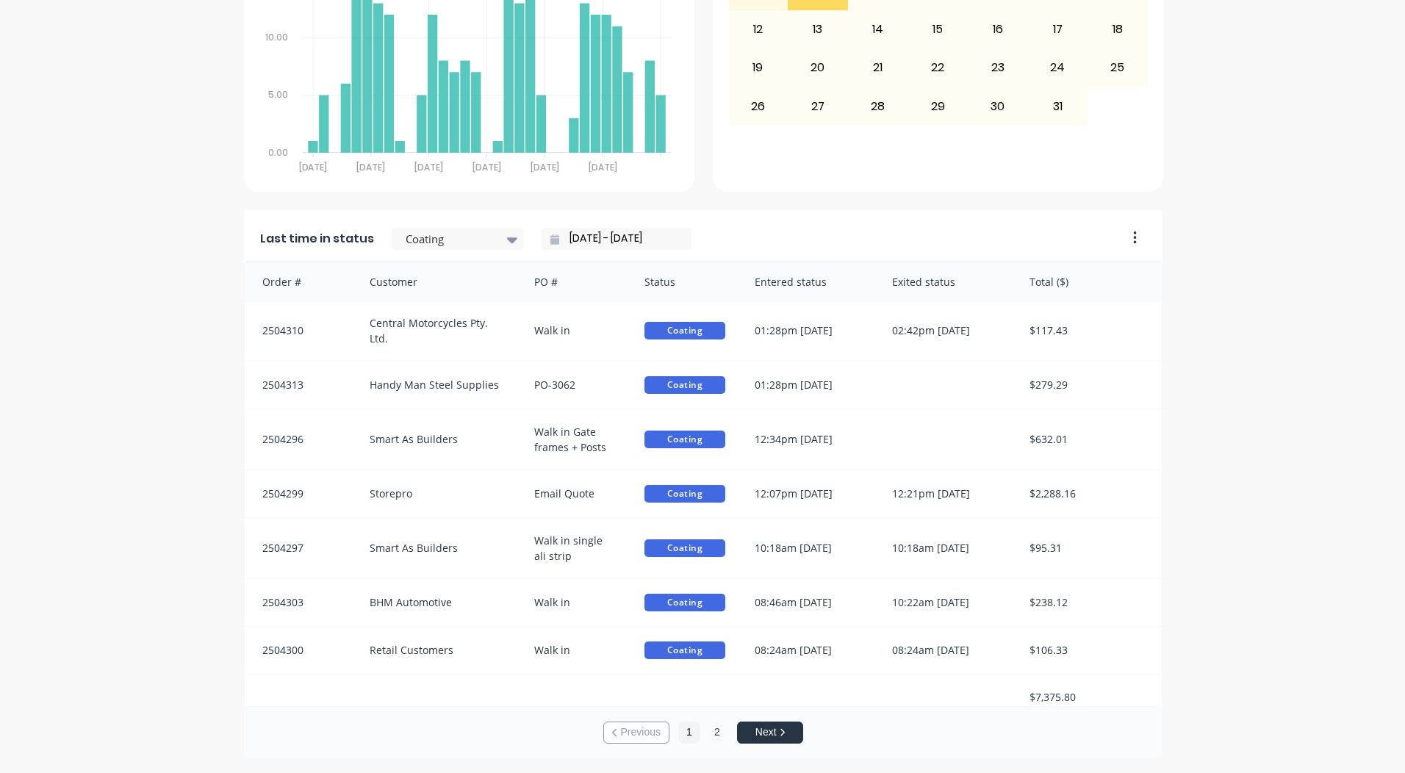
click at [706, 736] on button "2" at bounding box center [717, 733] width 22 height 22
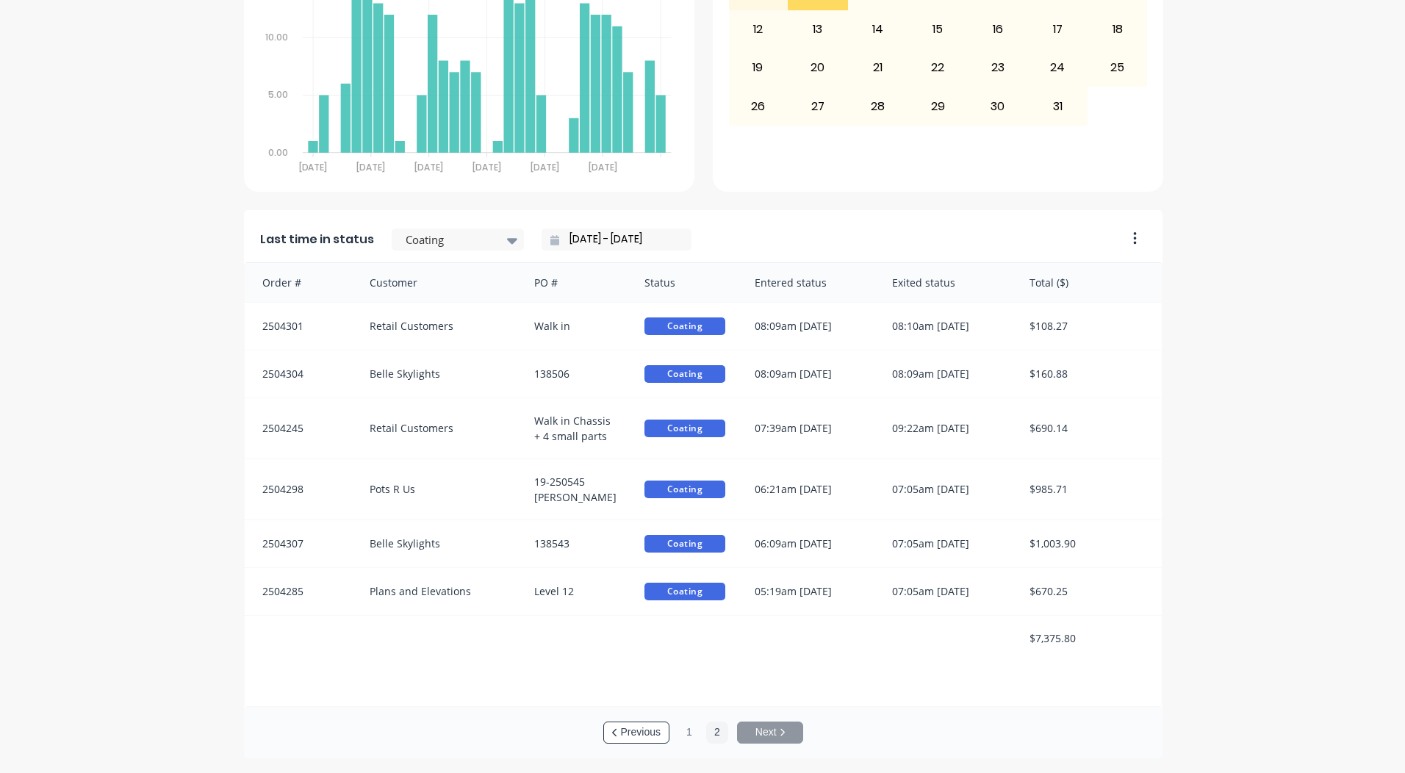
scroll to position [2, 0]
click at [685, 733] on button "1" at bounding box center [689, 733] width 22 height 22
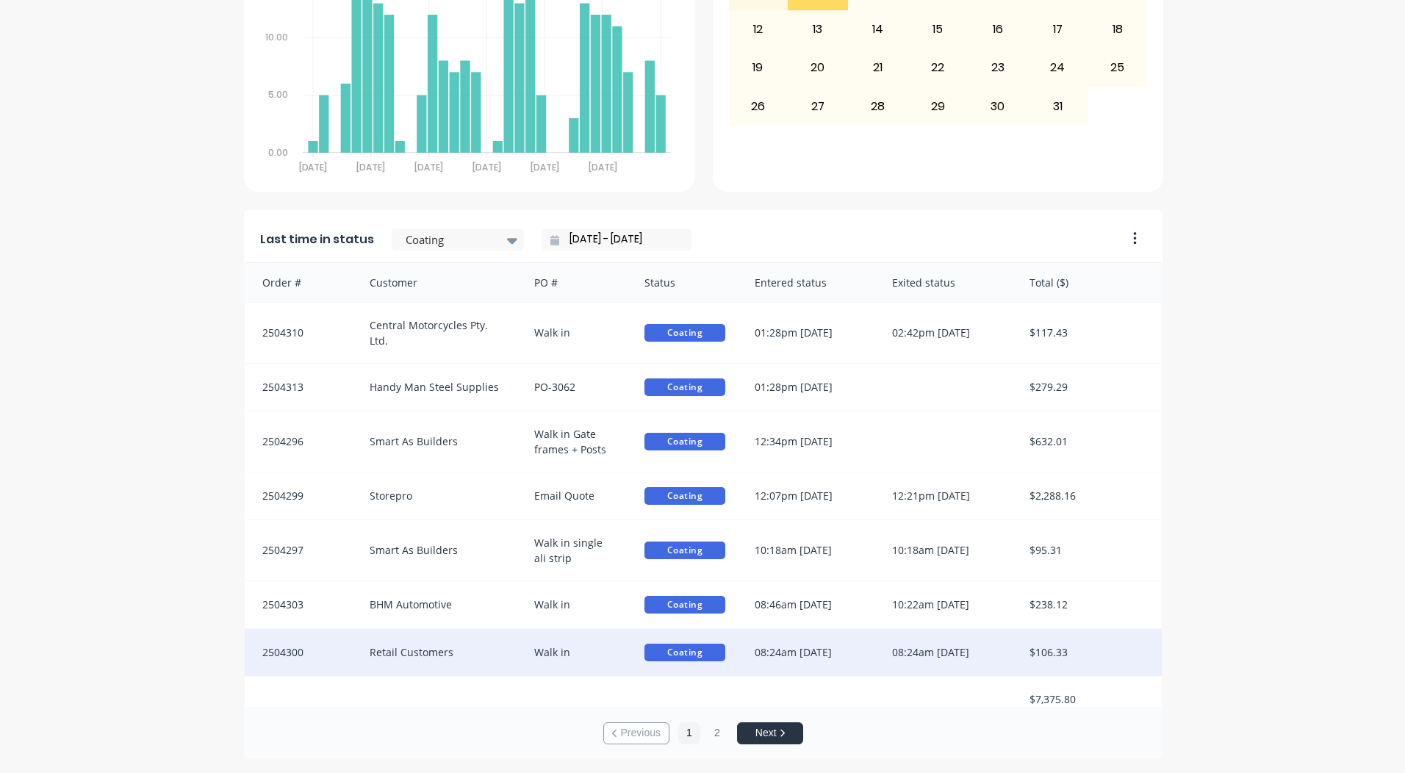
scroll to position [1, 0]
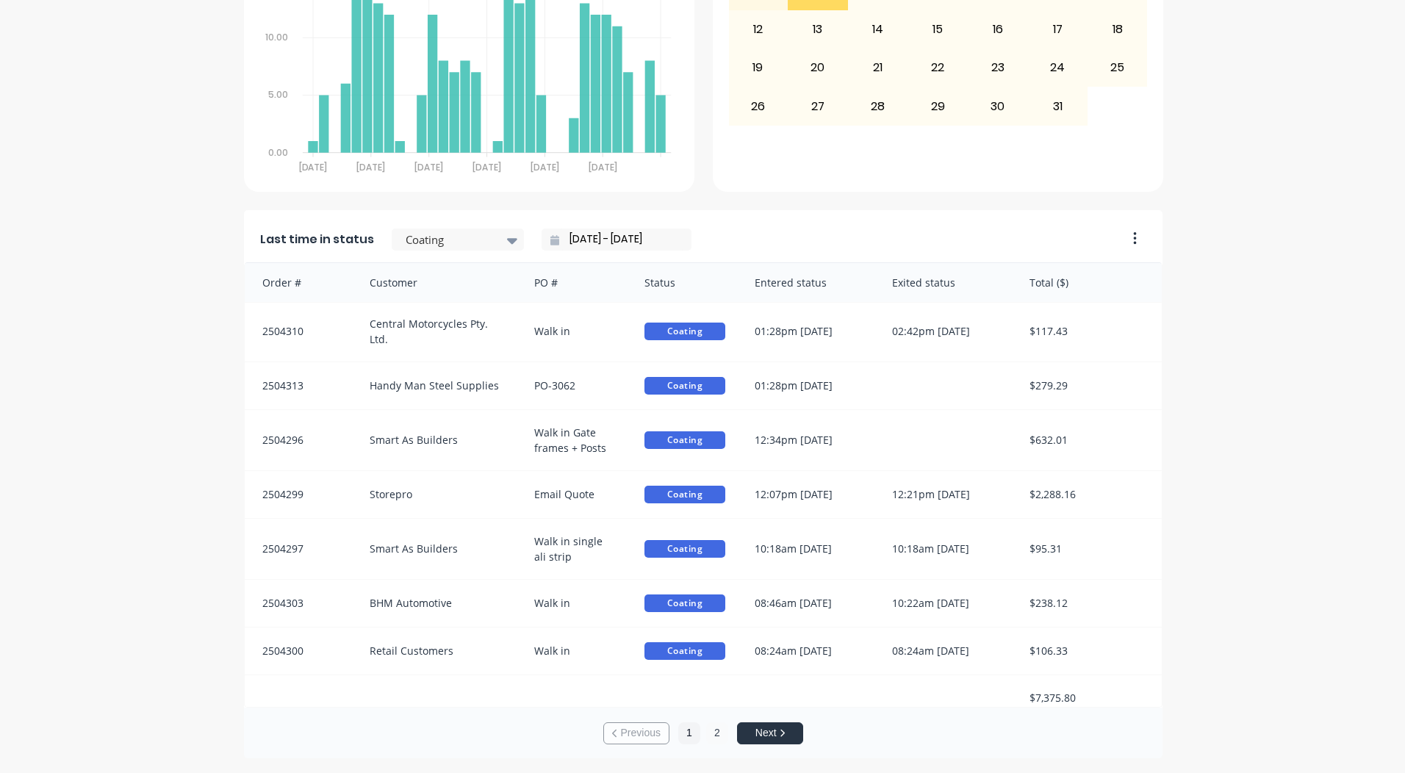
click at [709, 727] on button "2" at bounding box center [717, 734] width 22 height 22
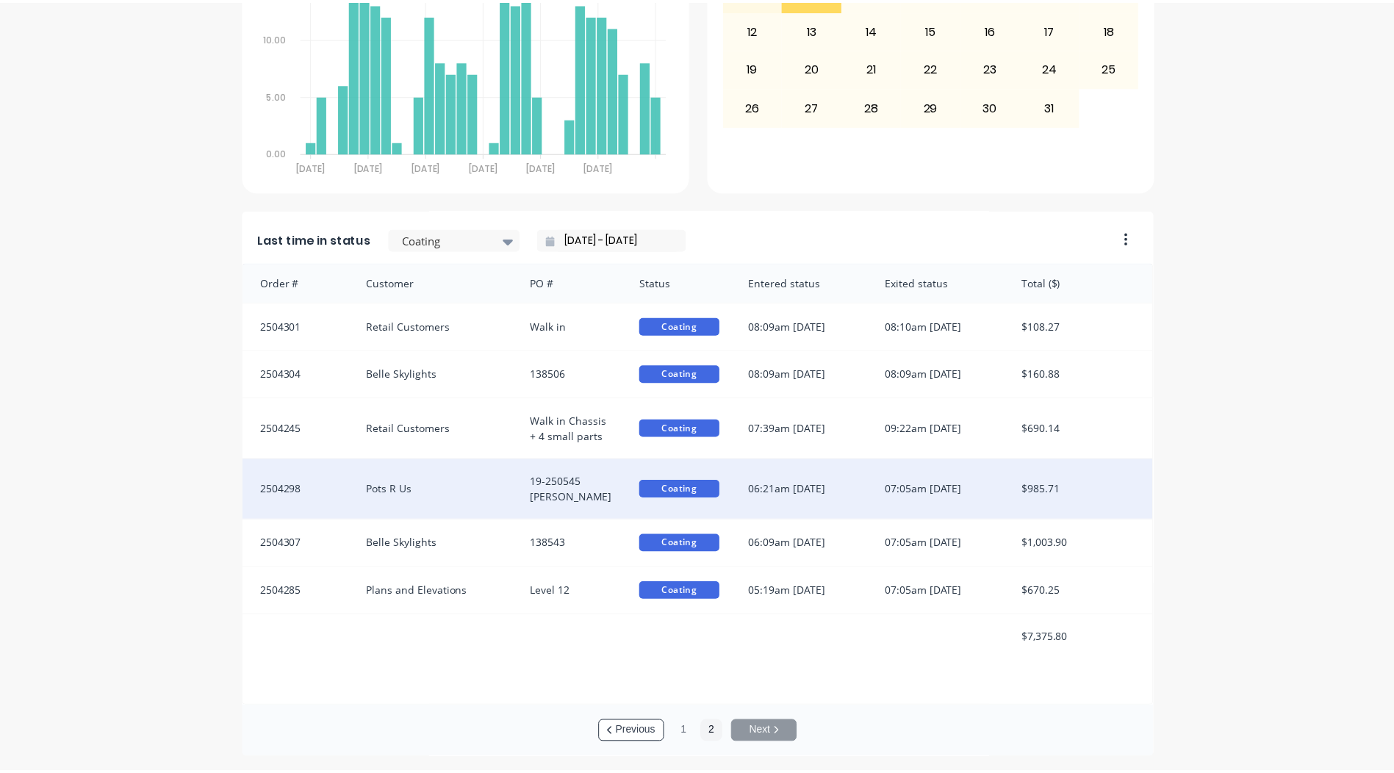
scroll to position [0, 0]
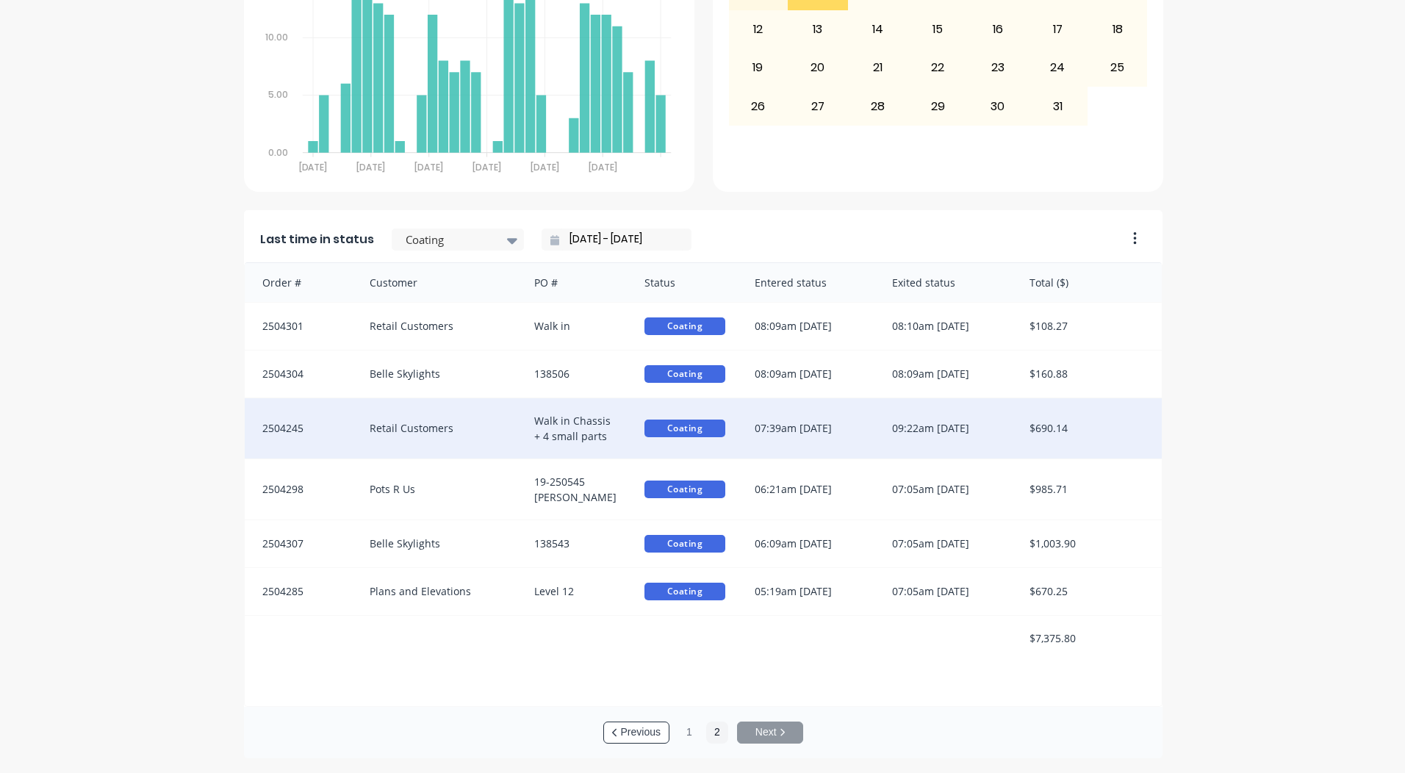
click at [912, 423] on div "09:22am 06/10/25" at bounding box center [946, 428] width 137 height 60
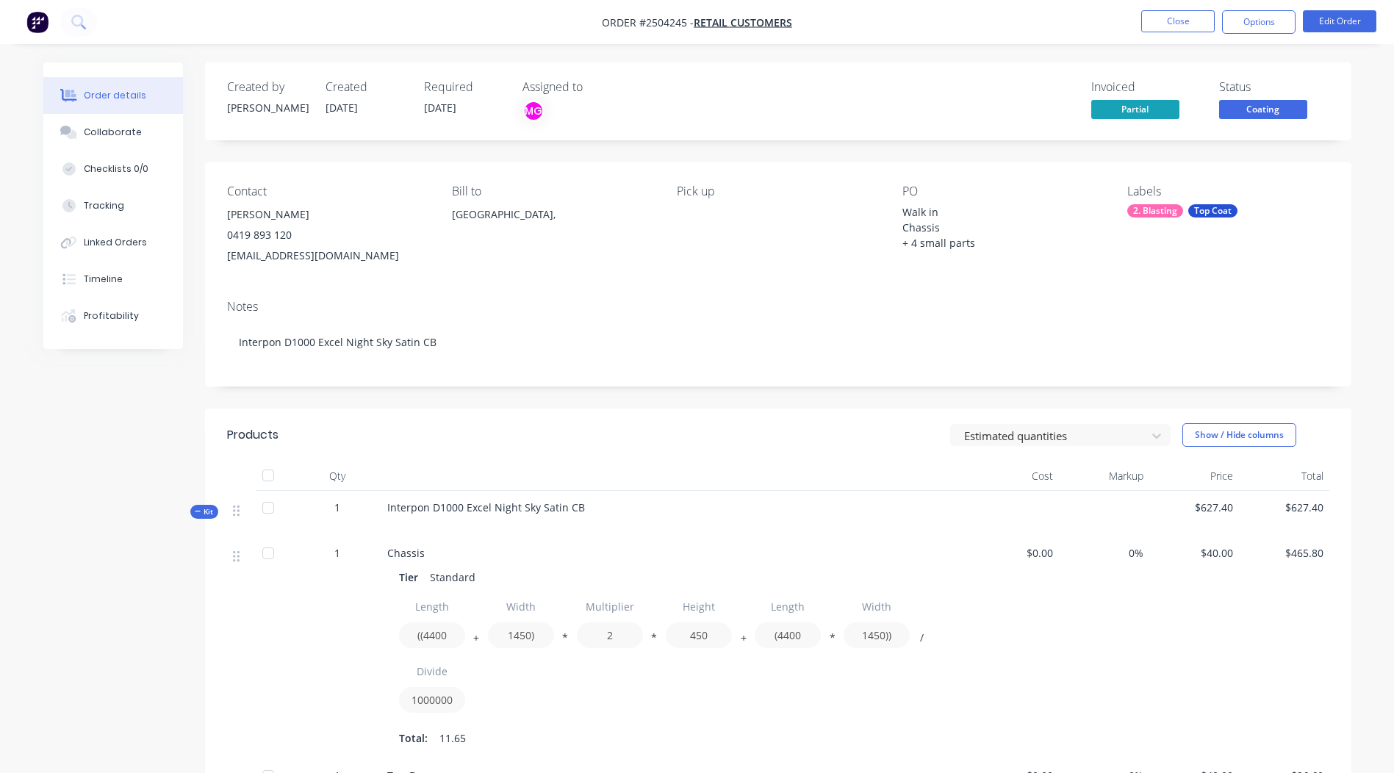
click at [1250, 105] on span "Coating" at bounding box center [1264, 109] width 88 height 18
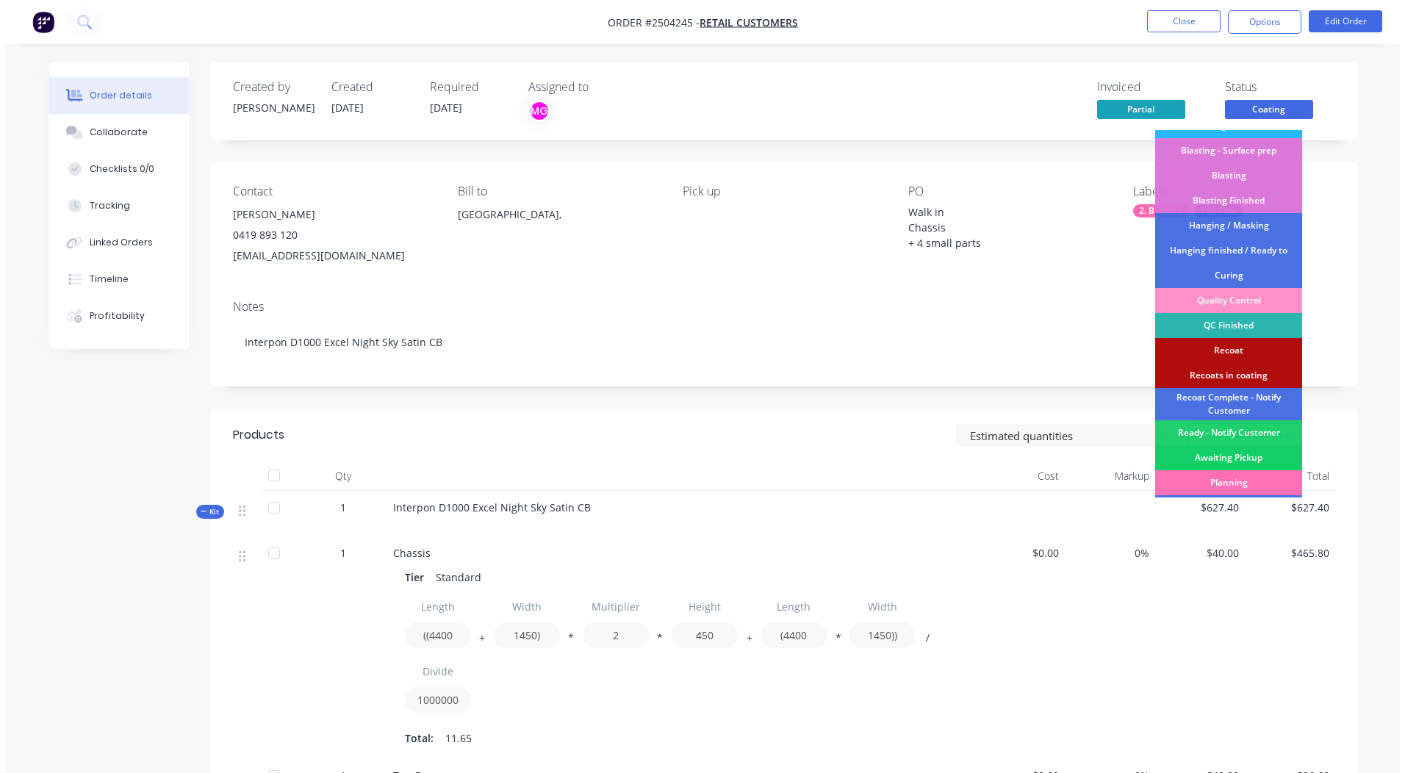
scroll to position [365, 0]
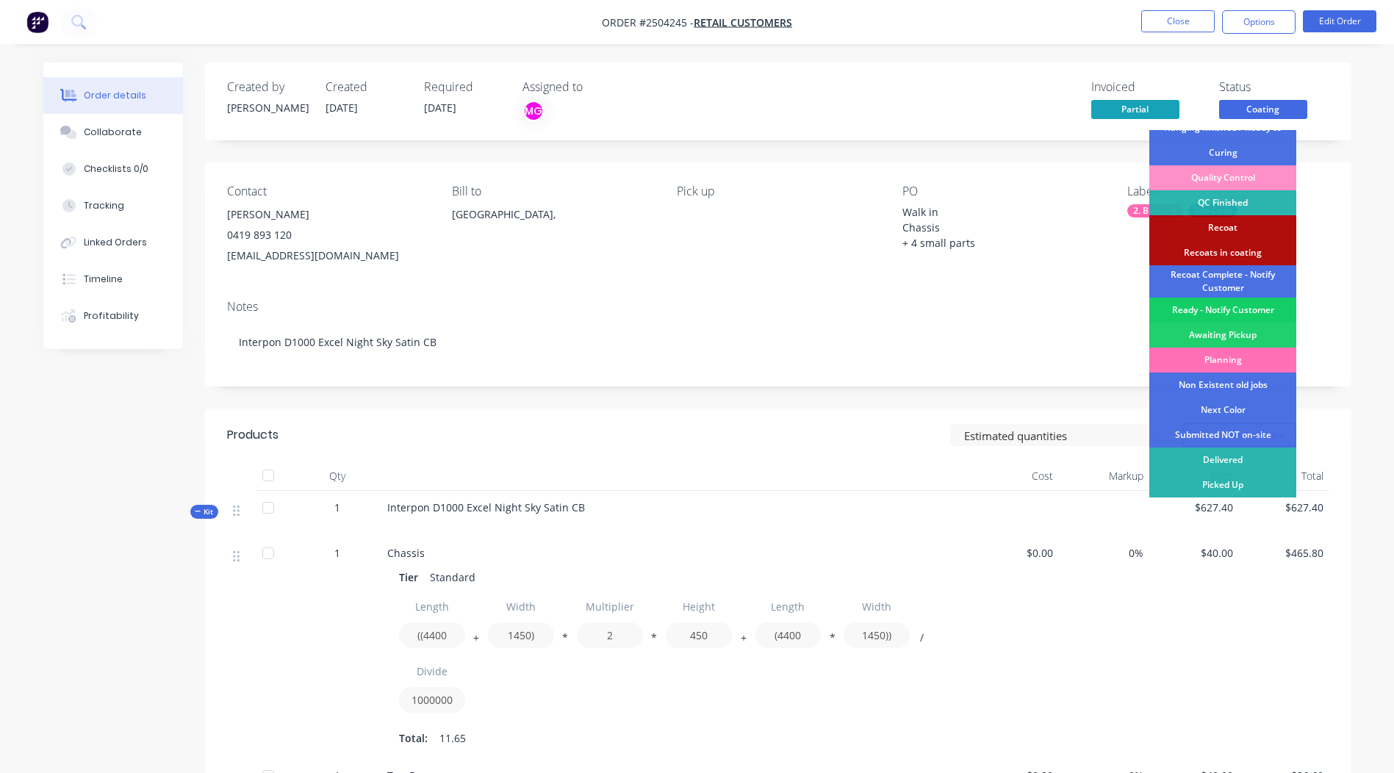
click at [1228, 309] on div "Ready - Notify Customer" at bounding box center [1223, 310] width 147 height 25
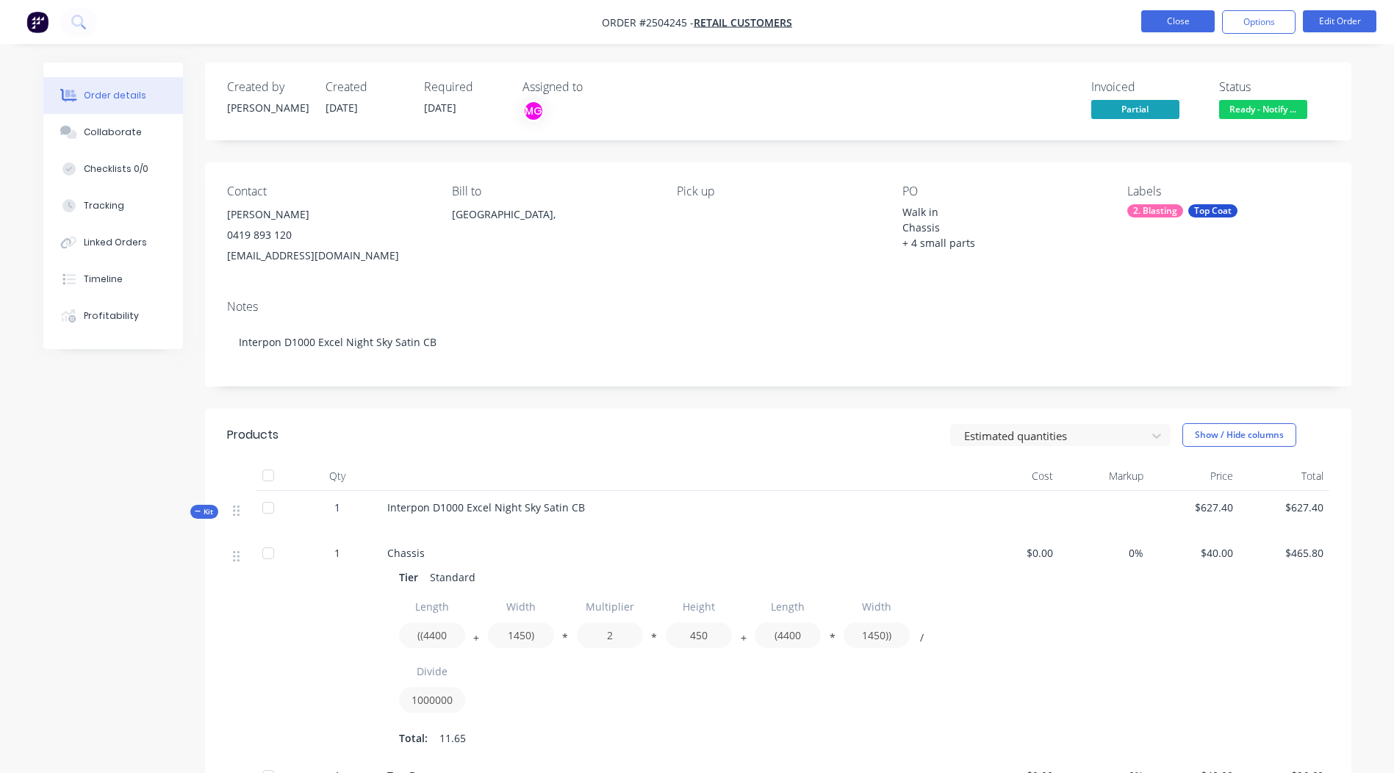
click at [1186, 28] on button "Close" at bounding box center [1179, 21] width 74 height 22
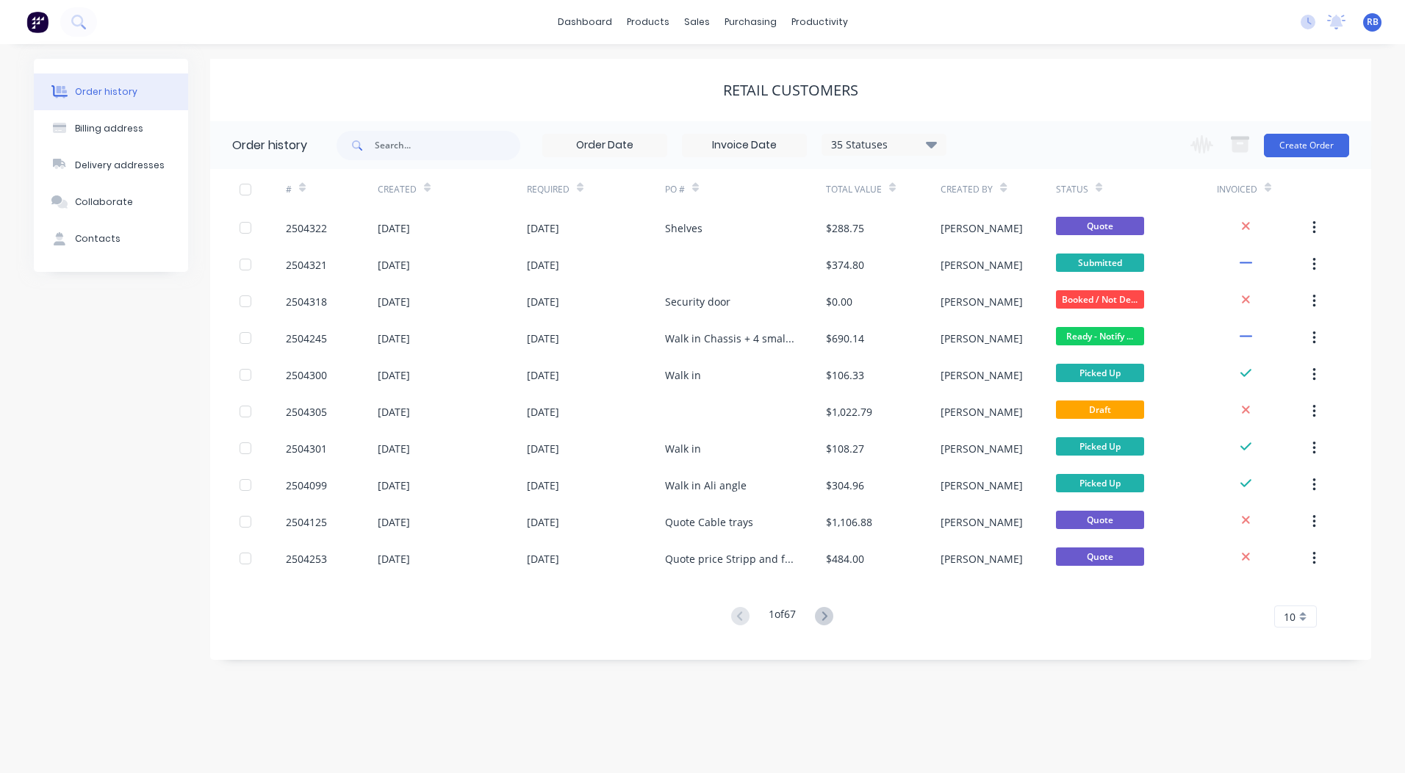
click at [580, 10] on div "dashboard products sales purchasing productivity dashboard products Product Cat…" at bounding box center [702, 22] width 1405 height 44
click at [581, 15] on link "dashboard" at bounding box center [585, 22] width 69 height 22
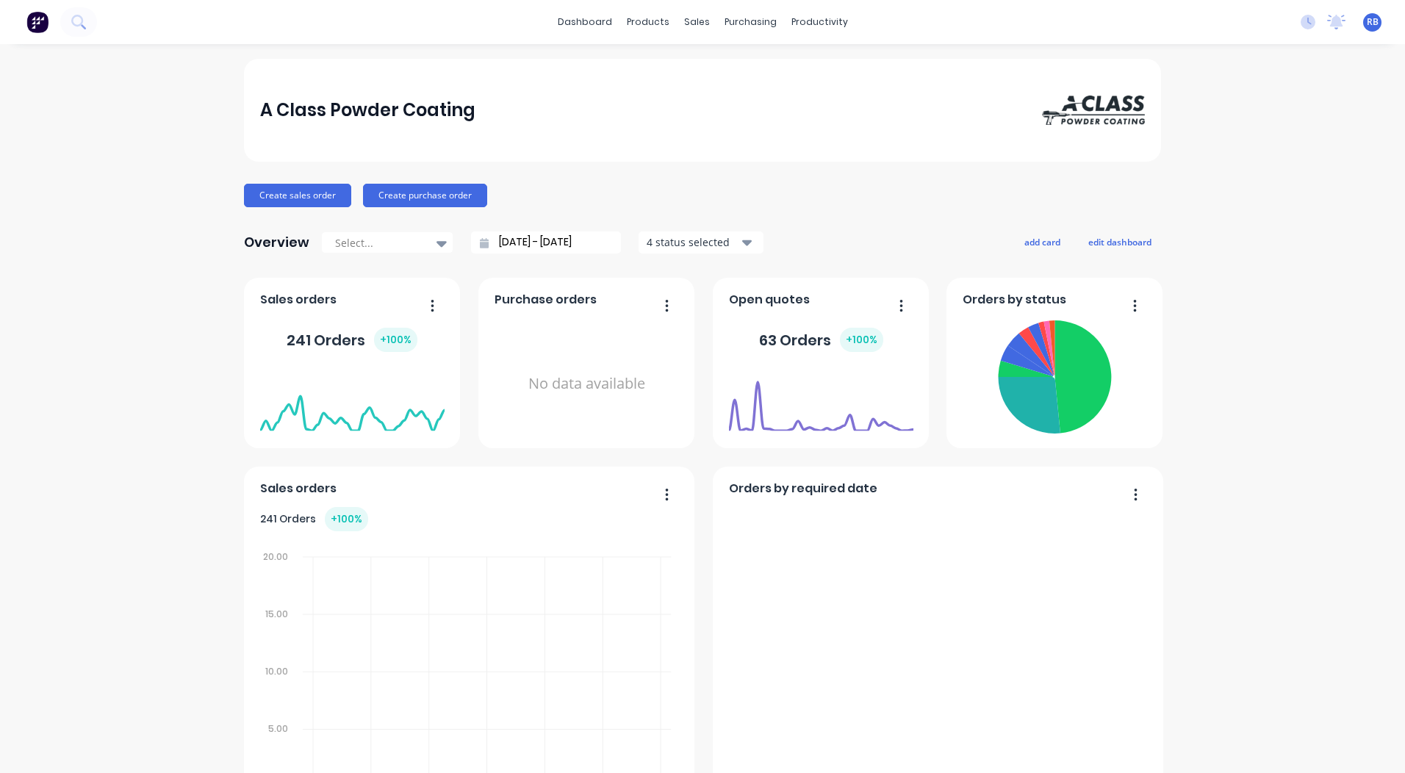
click at [431, 531] on div "20.00 20.00 15.00 15.00 10.00 10.00 5.00 5.00 0.00 0.00 Sep 04 Sep 04 Sep 09 Se…" at bounding box center [469, 695] width 419 height 328
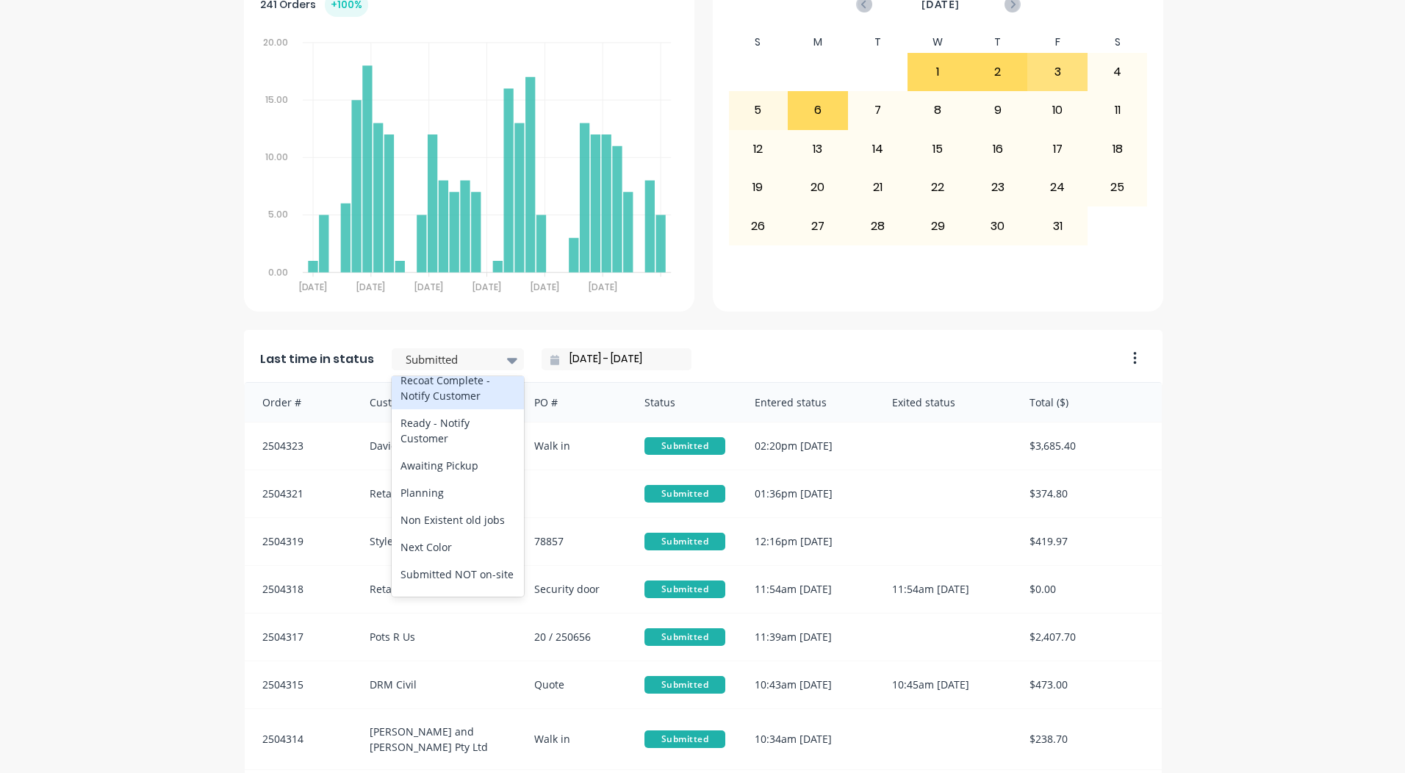
scroll to position [687, 0]
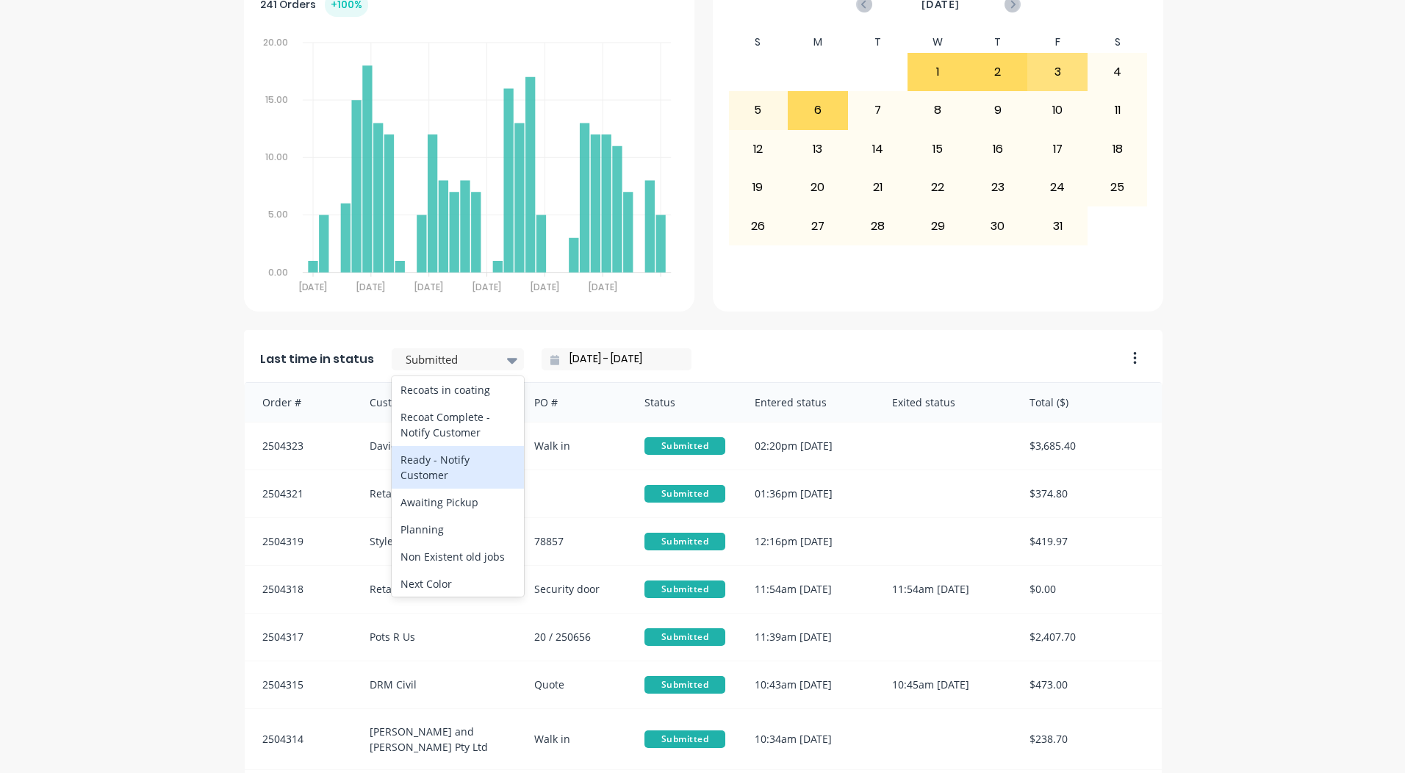
click at [427, 489] on div "Ready - Notify Customer" at bounding box center [458, 467] width 132 height 43
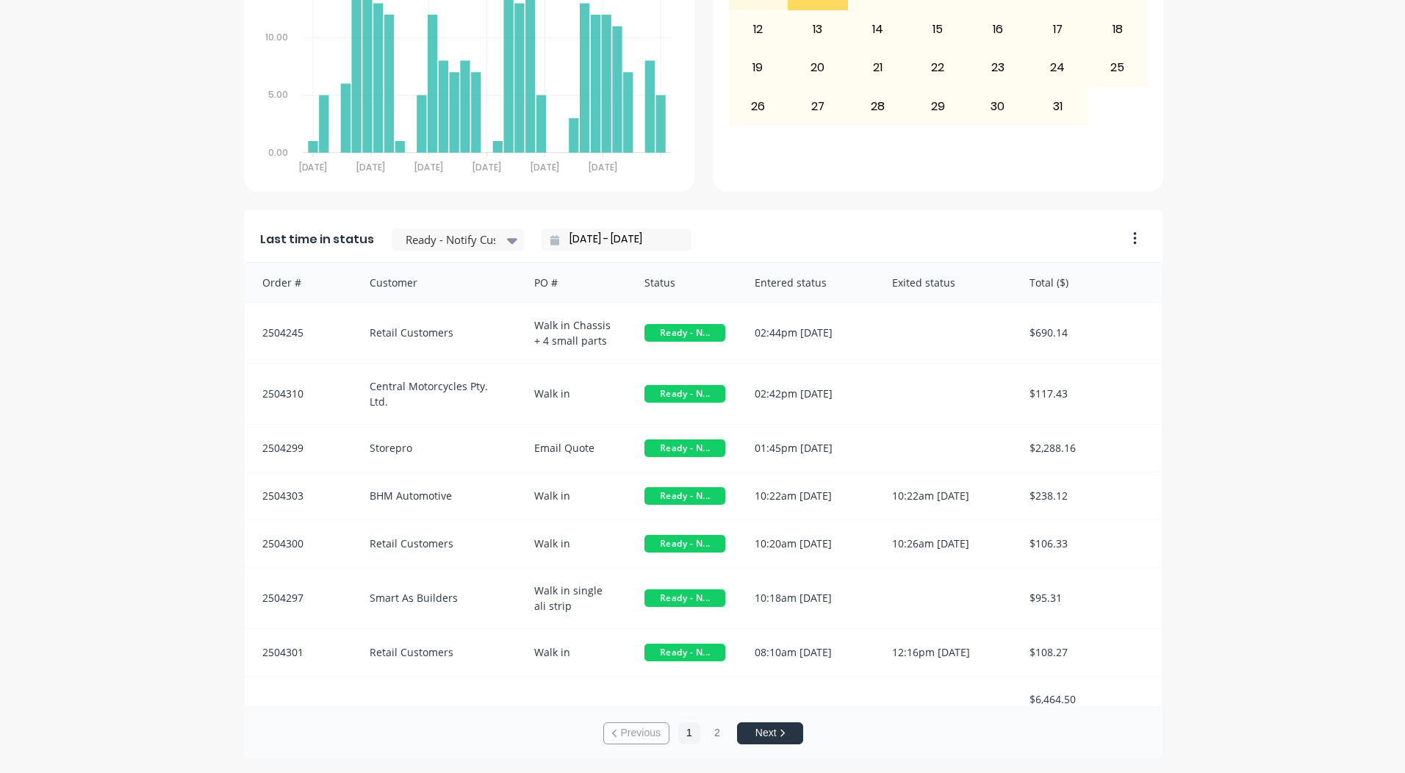
scroll to position [1, 0]
click at [448, 229] on div "Ready - Notify Customer" at bounding box center [450, 240] width 101 height 22
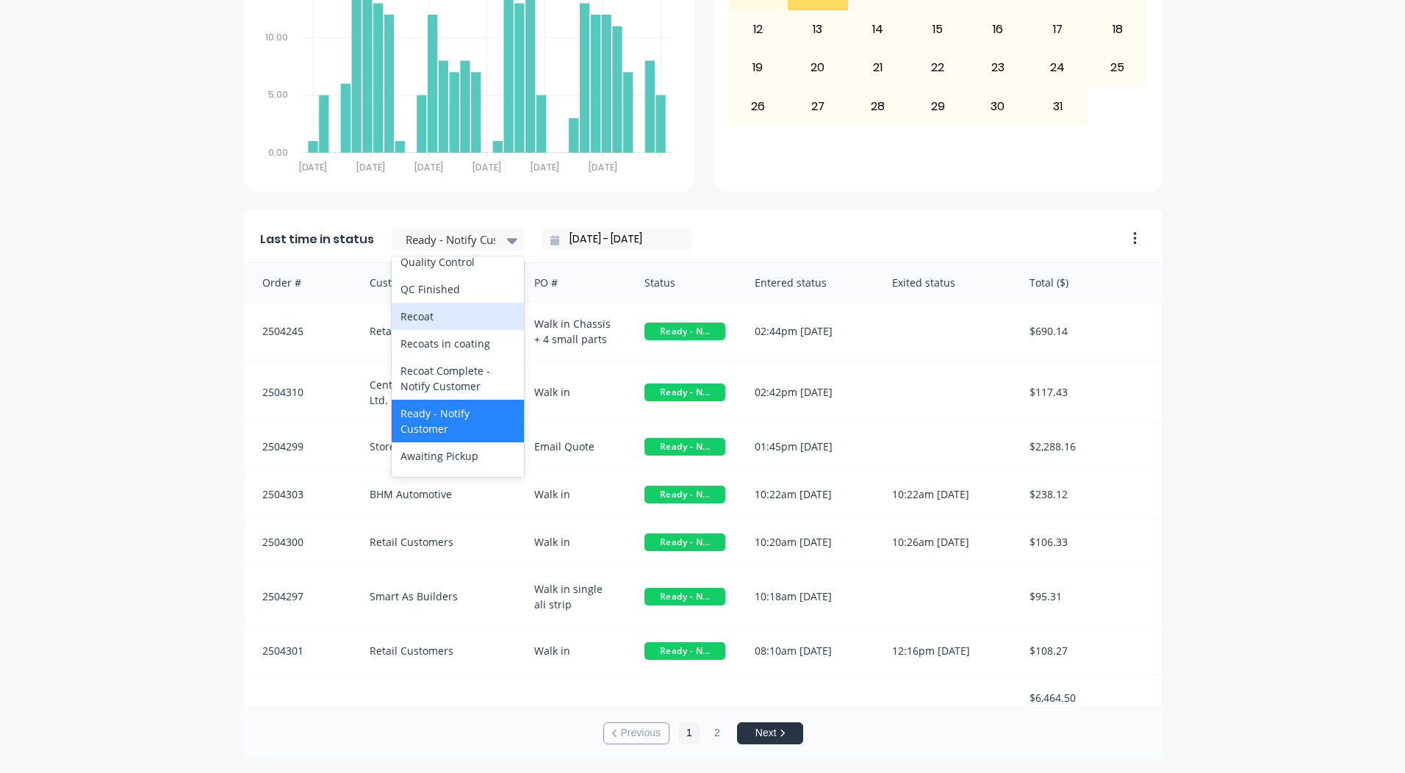
scroll to position [540, 0]
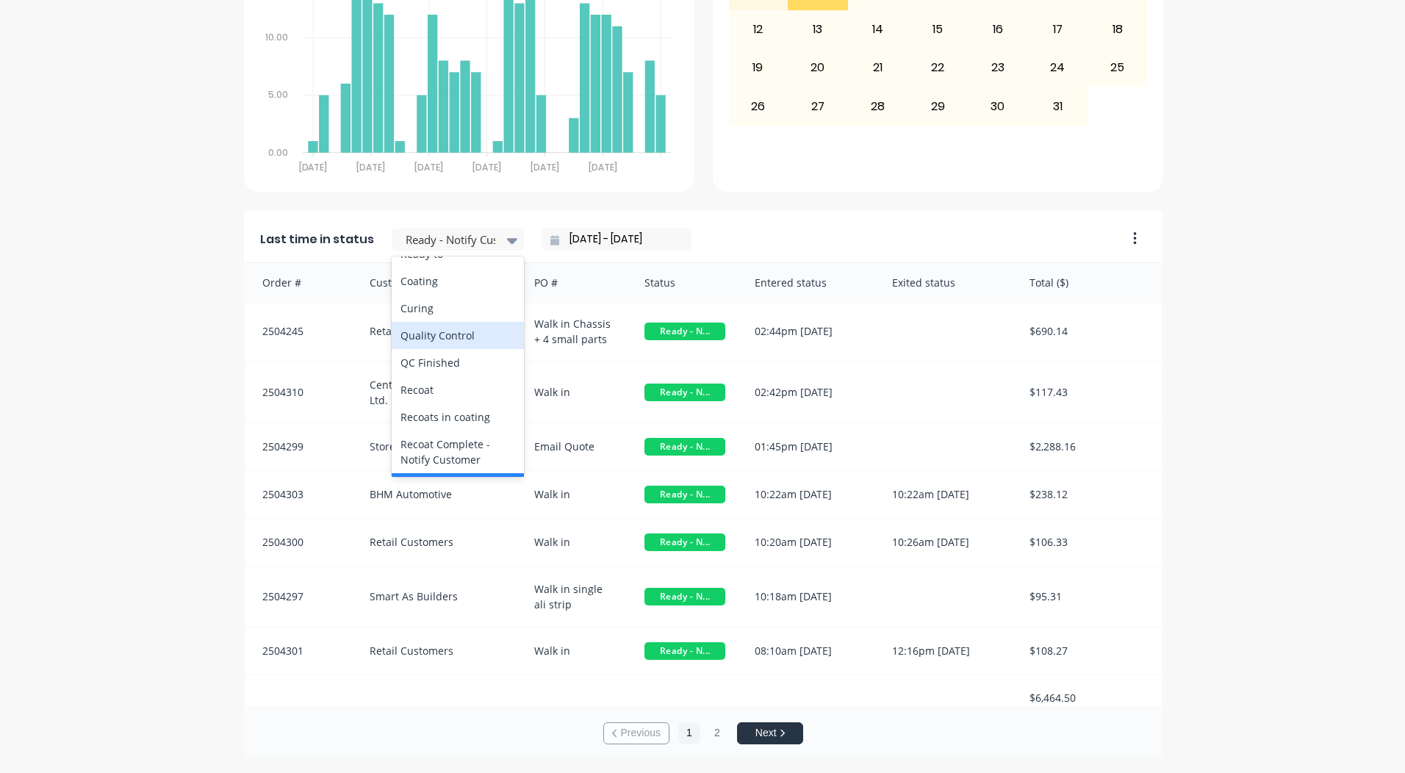
click at [1250, 436] on div "A Class Powder Coating Create sales order Create purchase order Overview Select…" at bounding box center [702, 91] width 1405 height 1334
click at [712, 728] on button "2" at bounding box center [717, 734] width 22 height 22
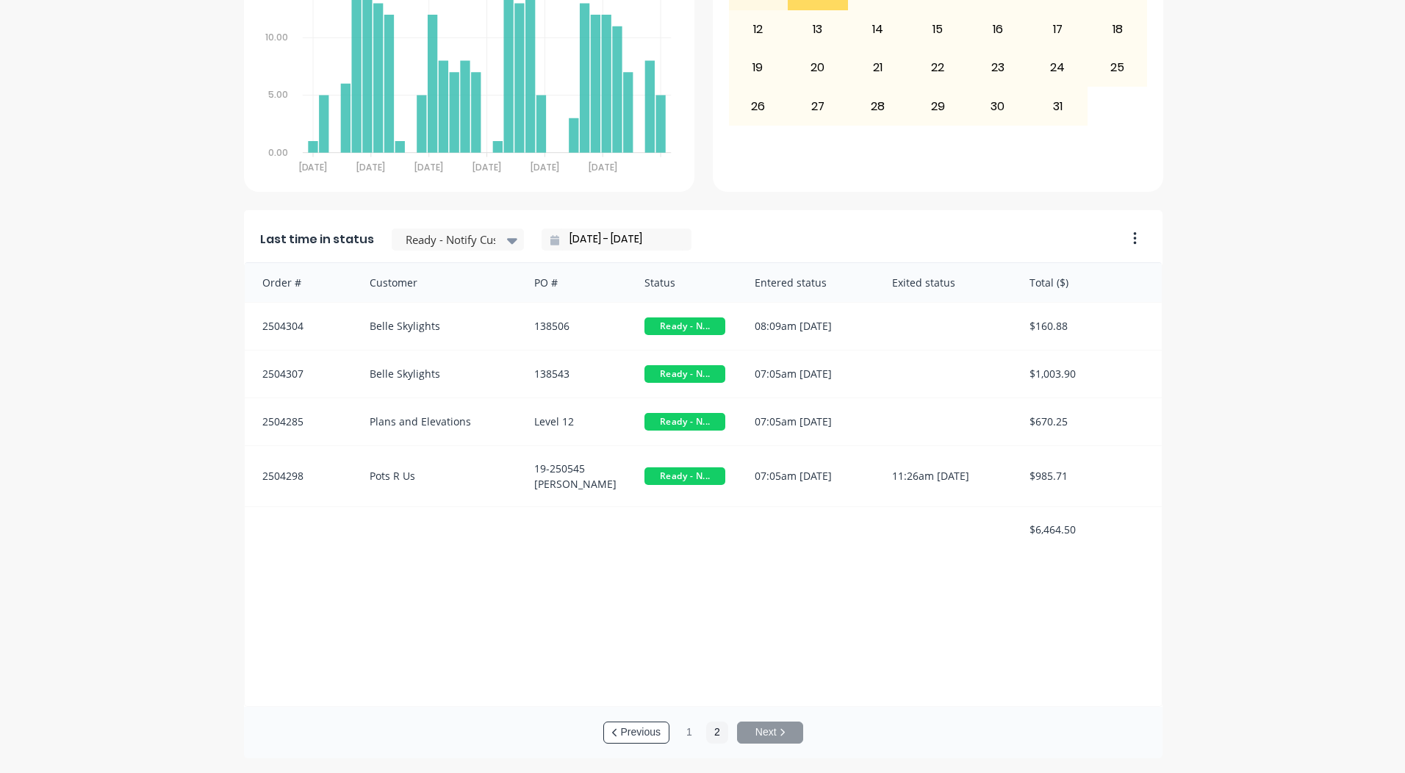
scroll to position [0, 0]
click at [473, 250] on div "Ready - Notify Customer" at bounding box center [450, 240] width 101 height 22
click at [432, 295] on div "Coating" at bounding box center [458, 281] width 132 height 27
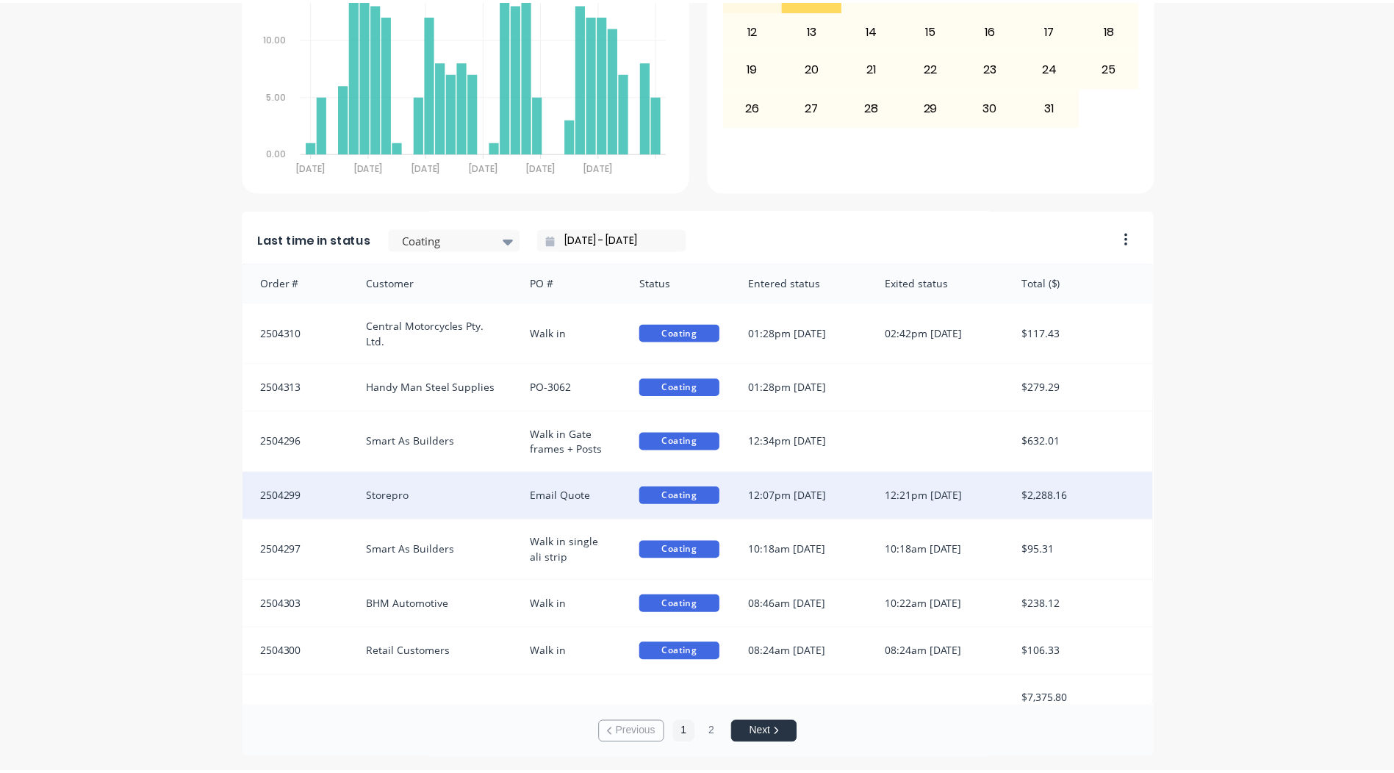
scroll to position [1, 0]
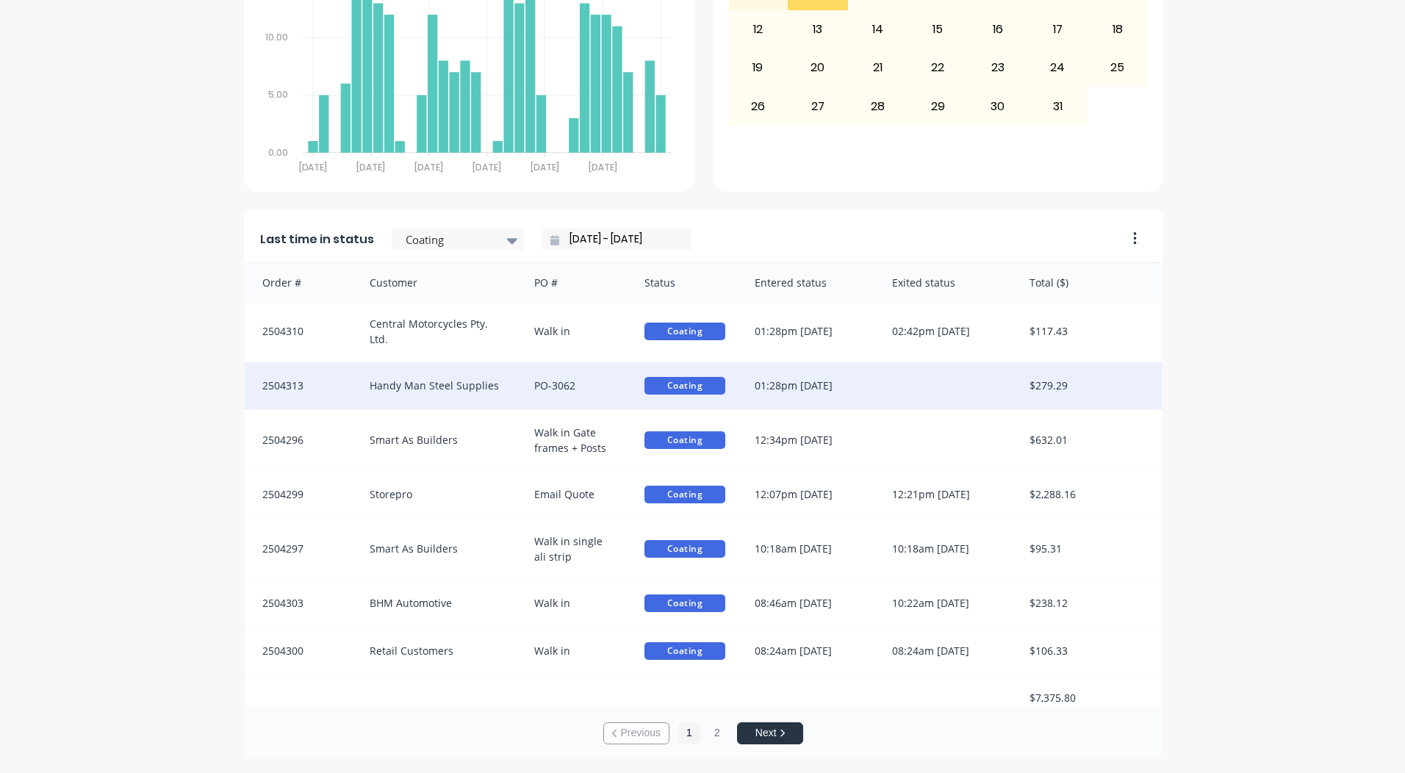
click at [878, 369] on div at bounding box center [946, 385] width 137 height 47
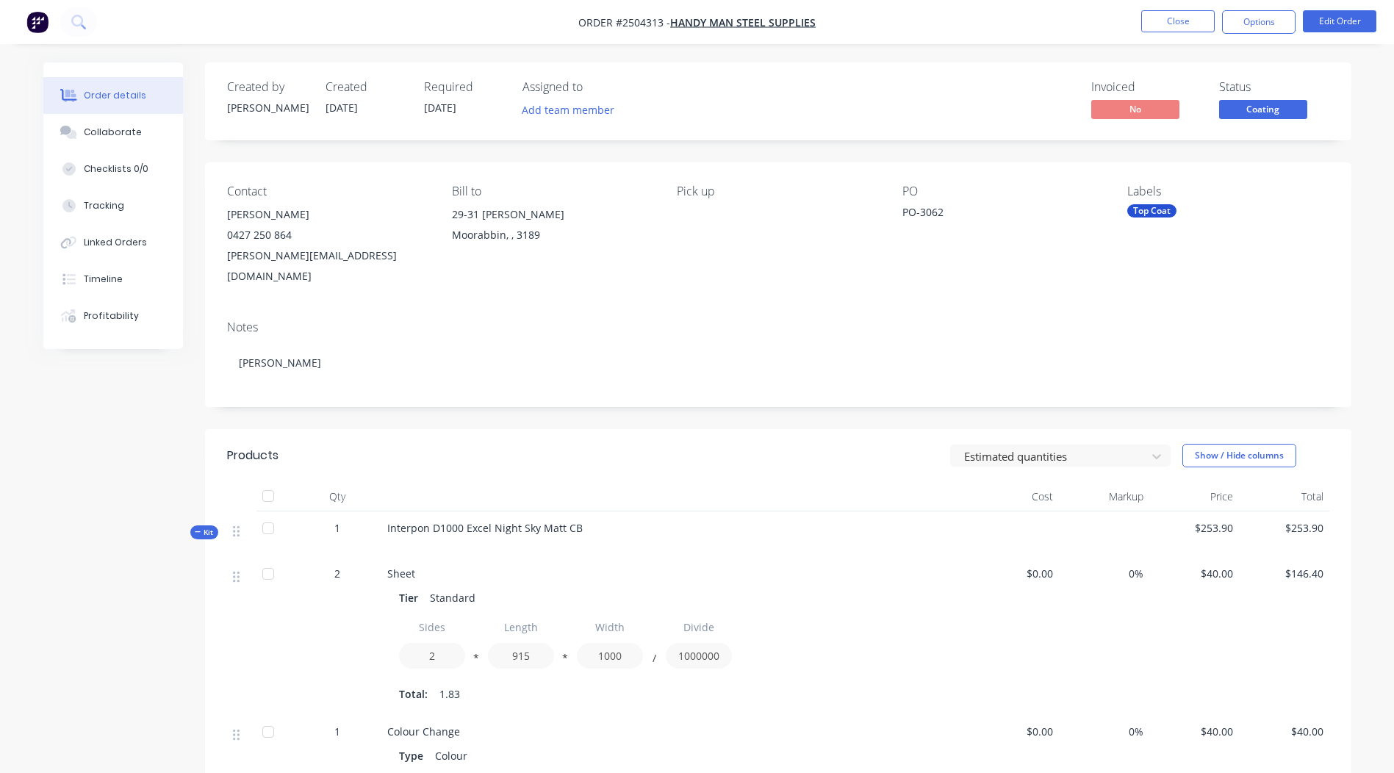
click at [1278, 112] on span "Coating" at bounding box center [1264, 109] width 88 height 18
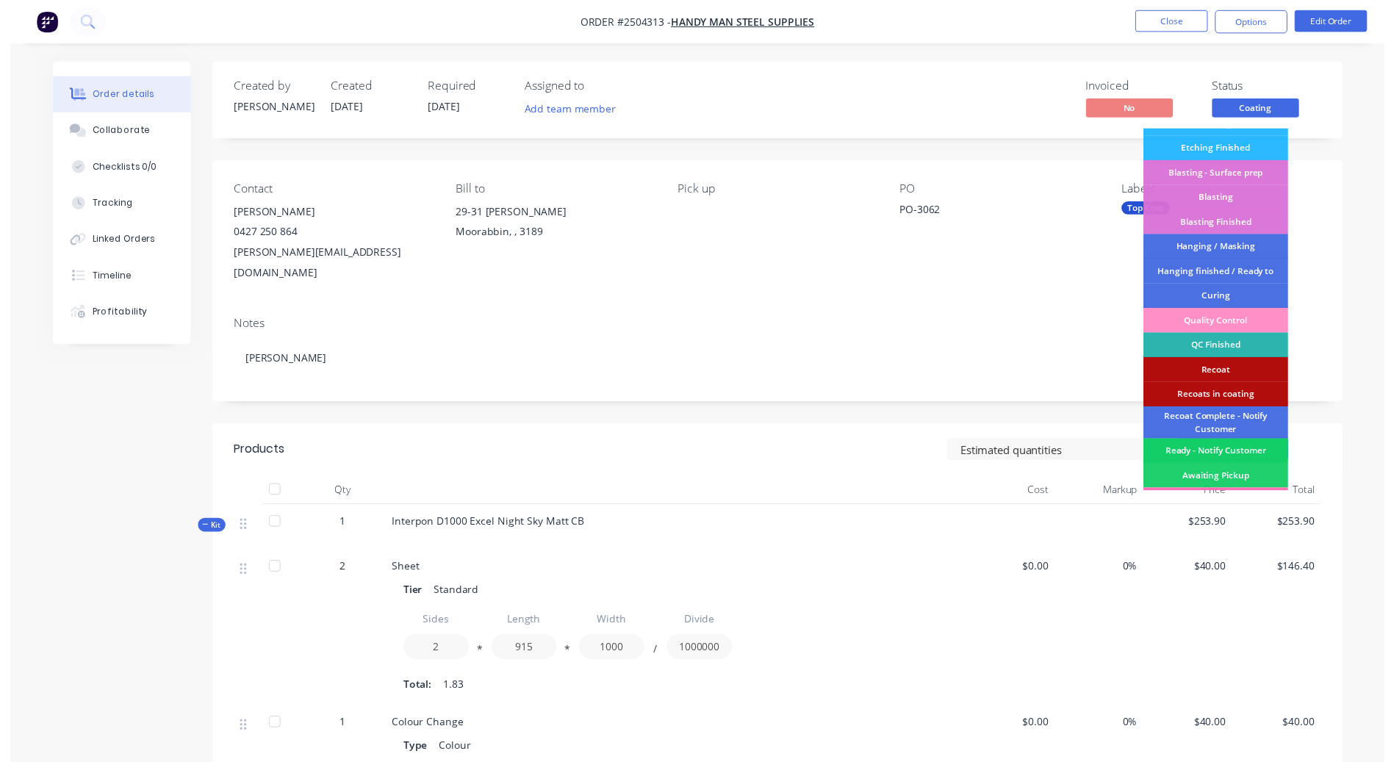
scroll to position [365, 0]
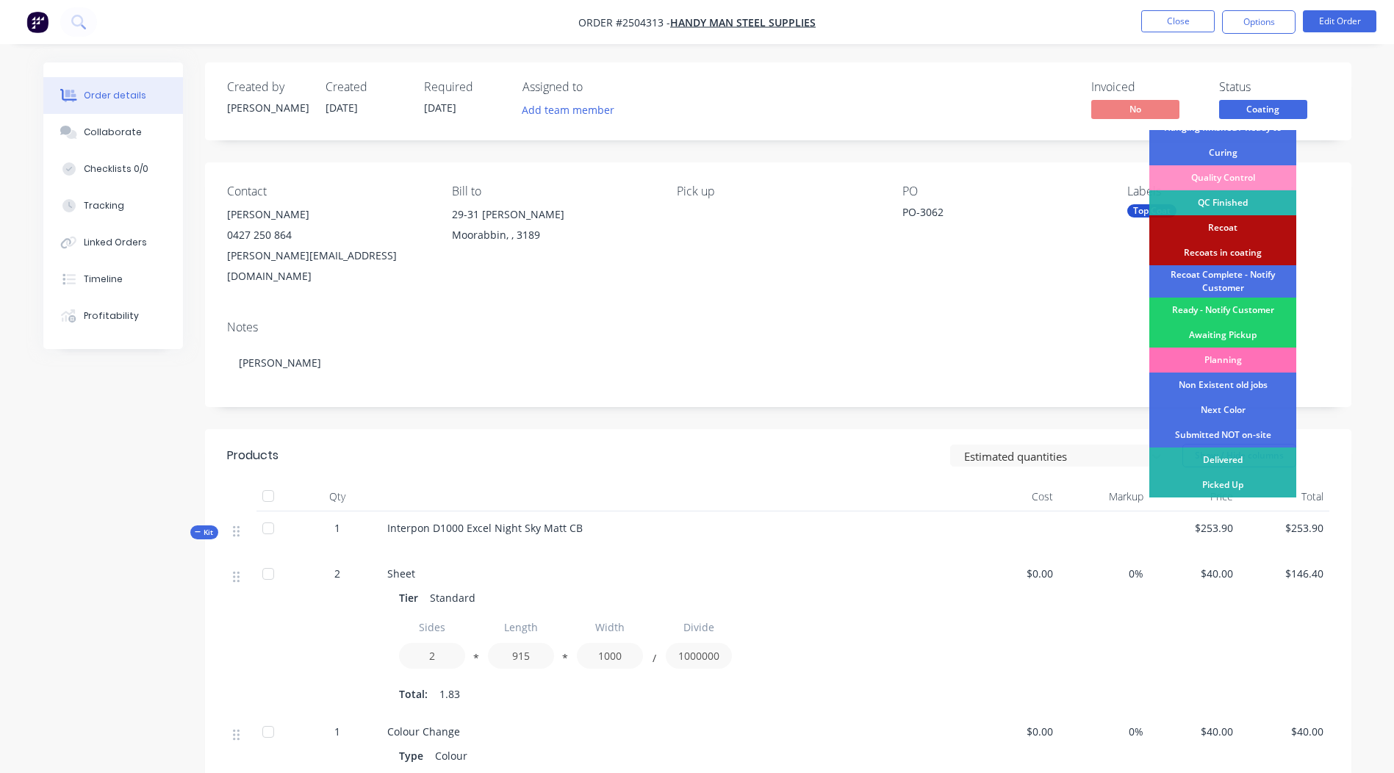
click at [1366, 278] on div "Order details Collaborate Checklists 0/0 Tracking Linked Orders Timeline Profit…" at bounding box center [698, 569] width 1338 height 1014
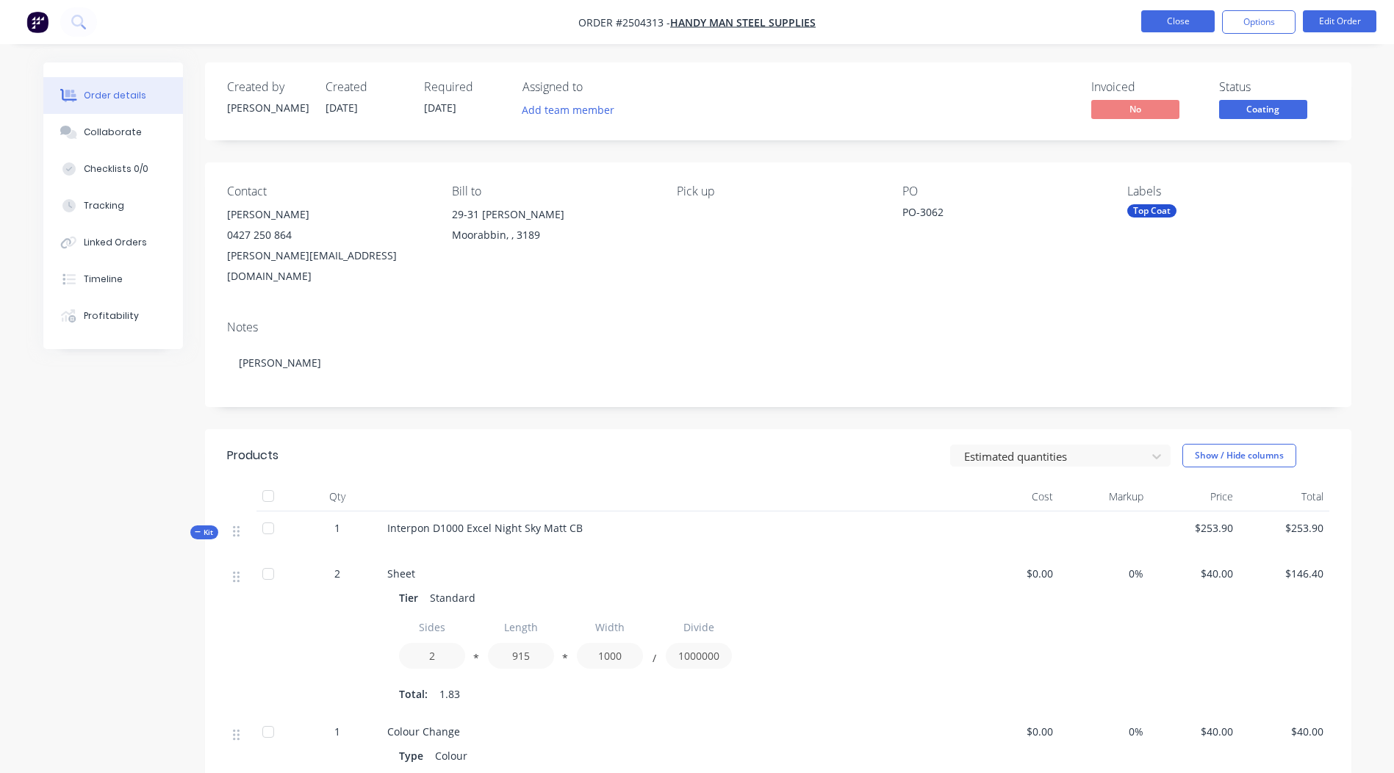
click at [1192, 24] on button "Close" at bounding box center [1179, 21] width 74 height 22
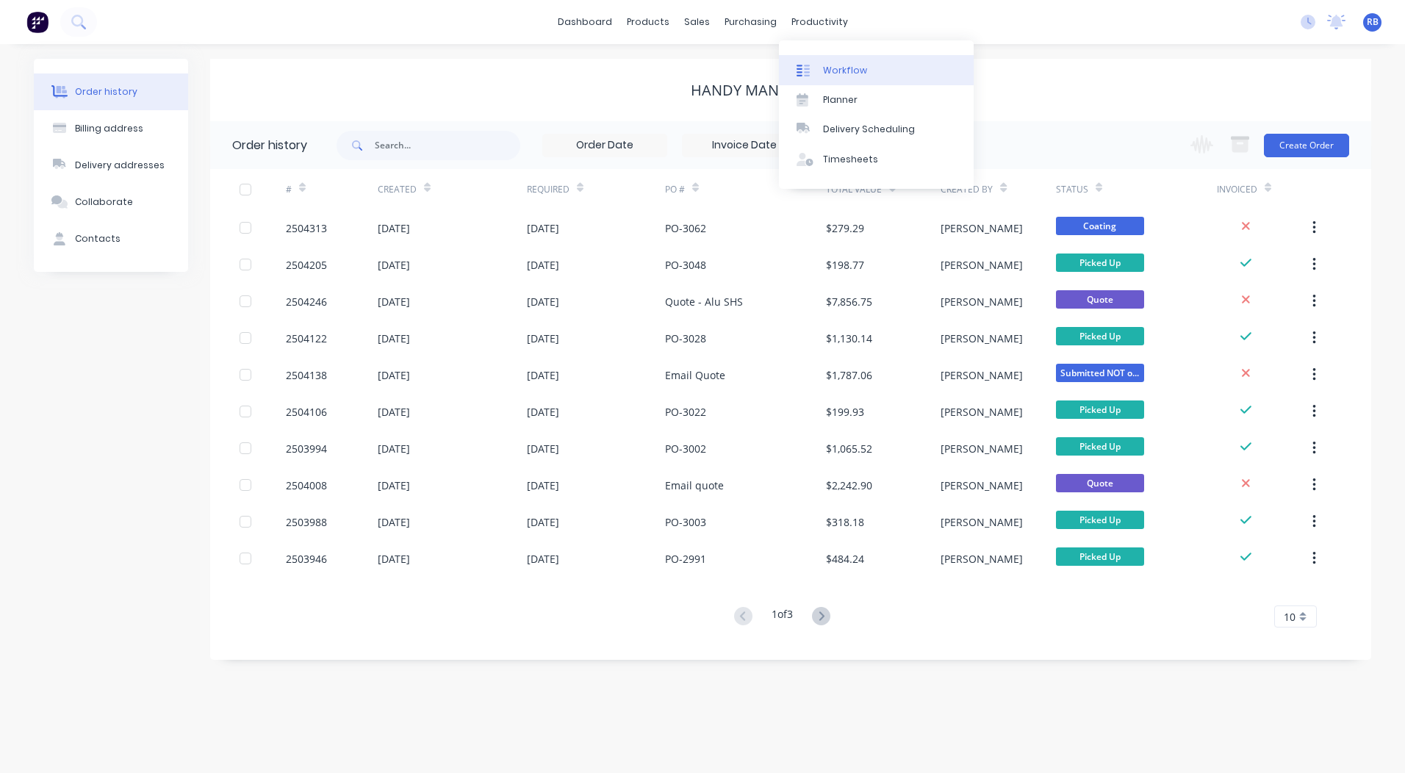
click at [837, 66] on div "Workflow" at bounding box center [845, 70] width 44 height 13
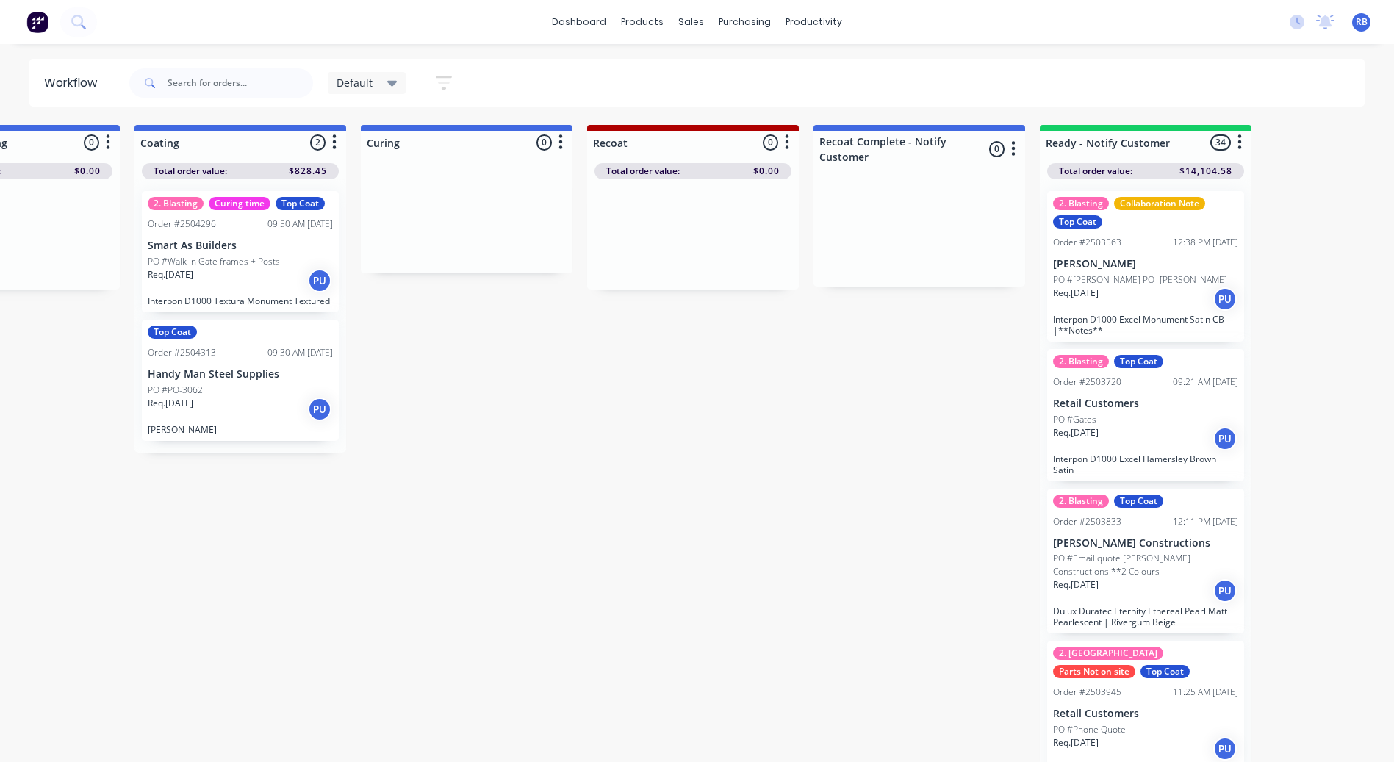
scroll to position [0, 513]
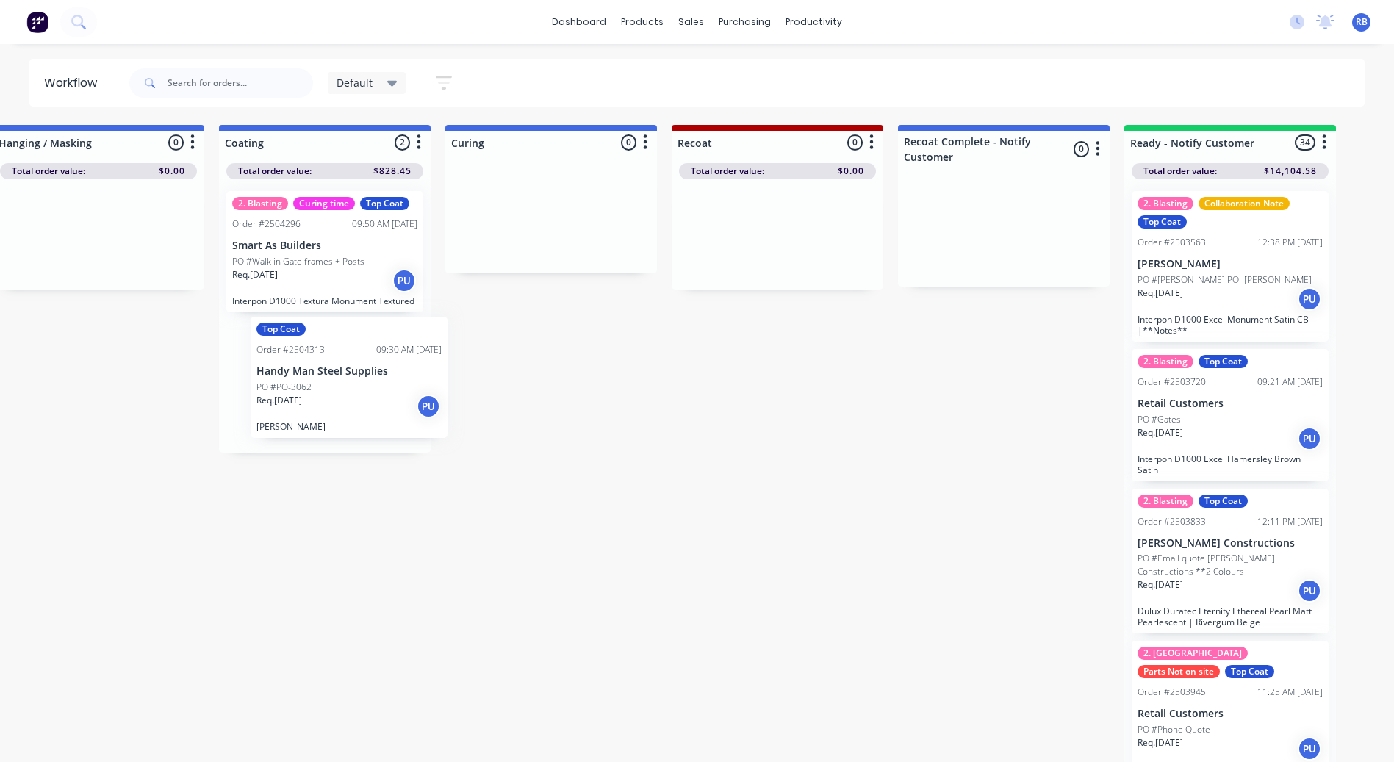
drag, startPoint x: 306, startPoint y: 379, endPoint x: 357, endPoint y: 376, distance: 51.5
click at [357, 376] on div "2. Blasting Curing time Top Coat Order #2504296 09:50 AM 03/10/25 Smart As Buil…" at bounding box center [325, 315] width 212 height 273
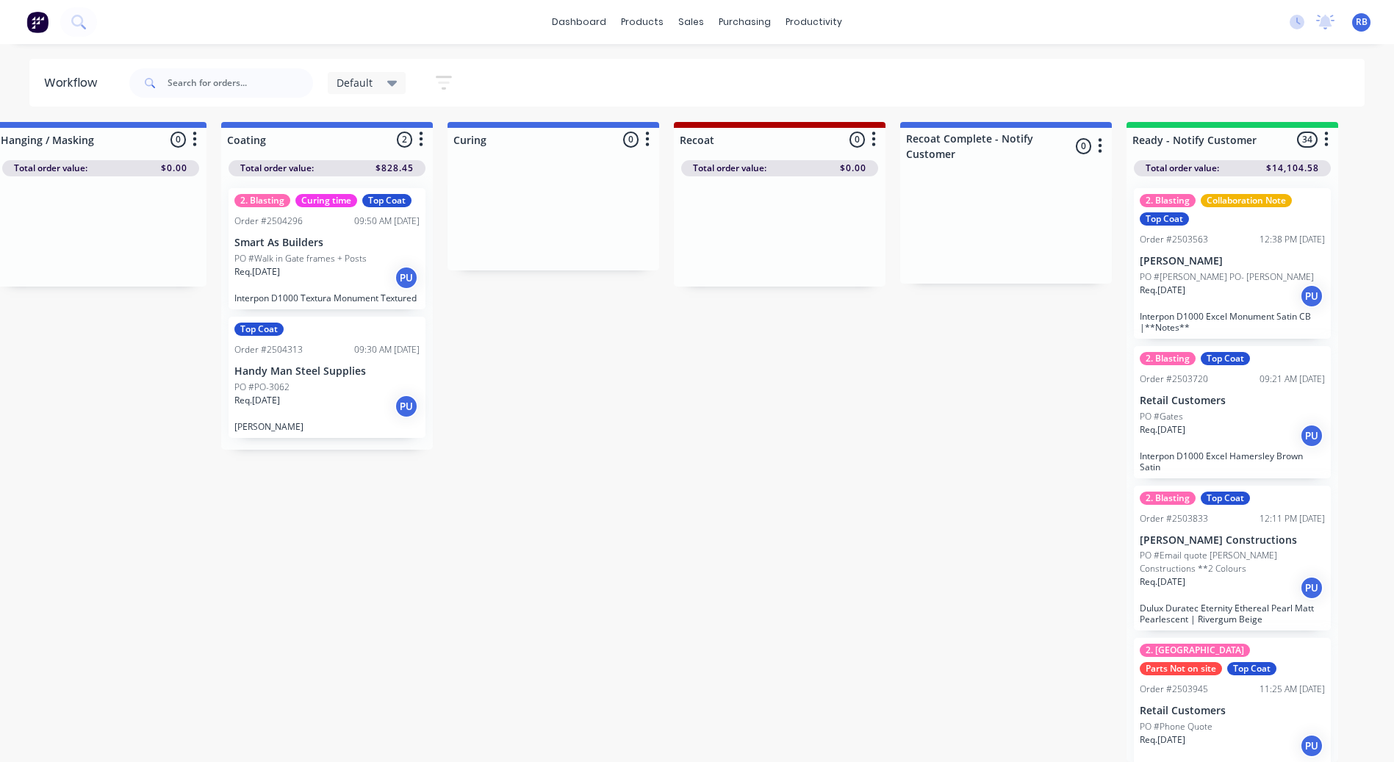
scroll to position [14, 490]
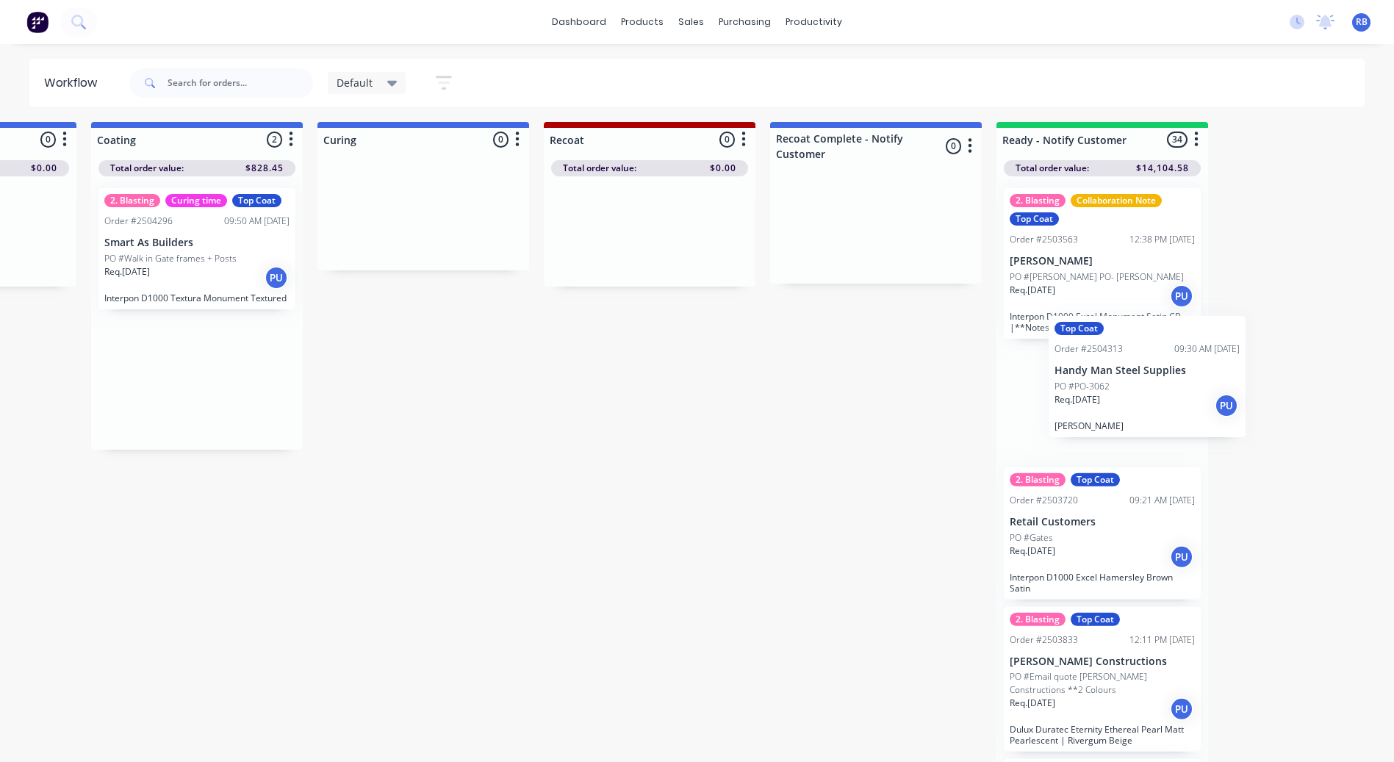
drag, startPoint x: 281, startPoint y: 358, endPoint x: 1078, endPoint y: 381, distance: 797.2
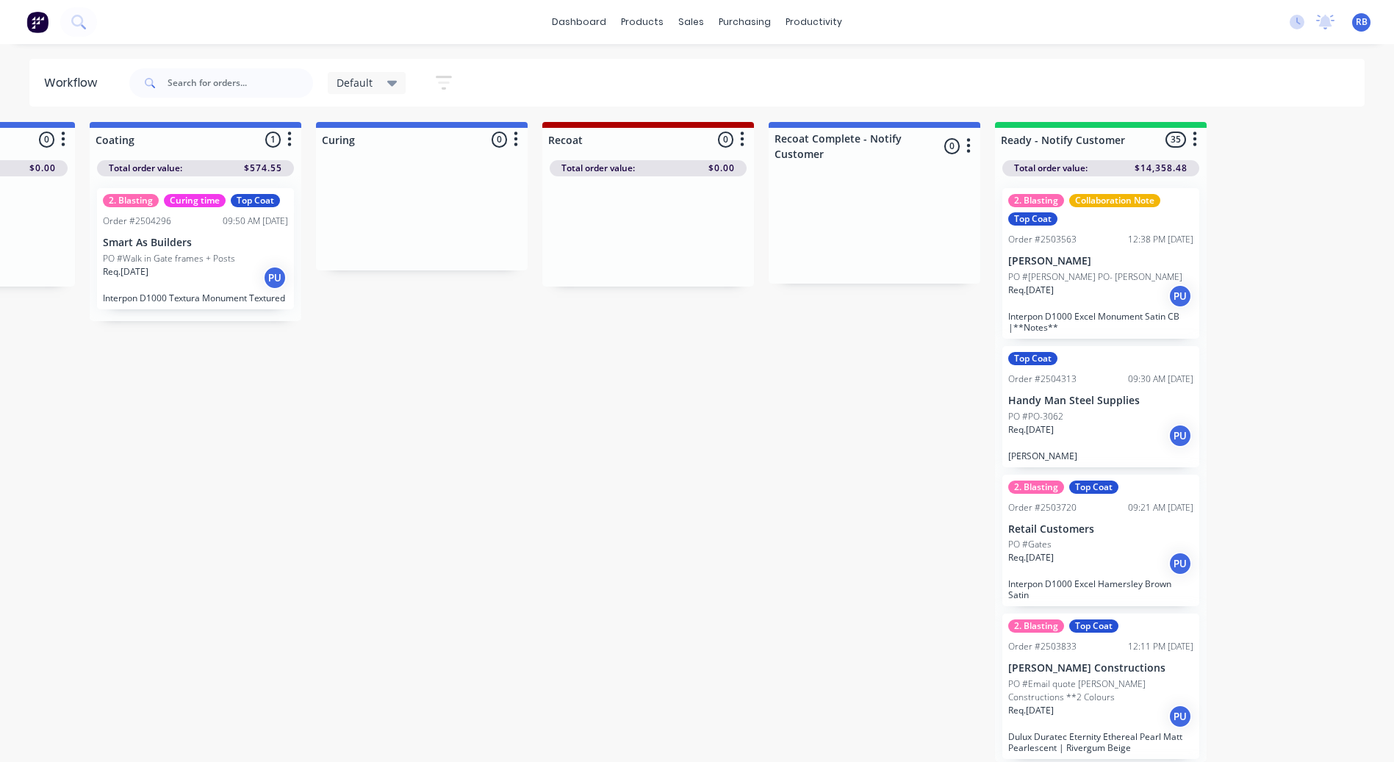
scroll to position [0, 621]
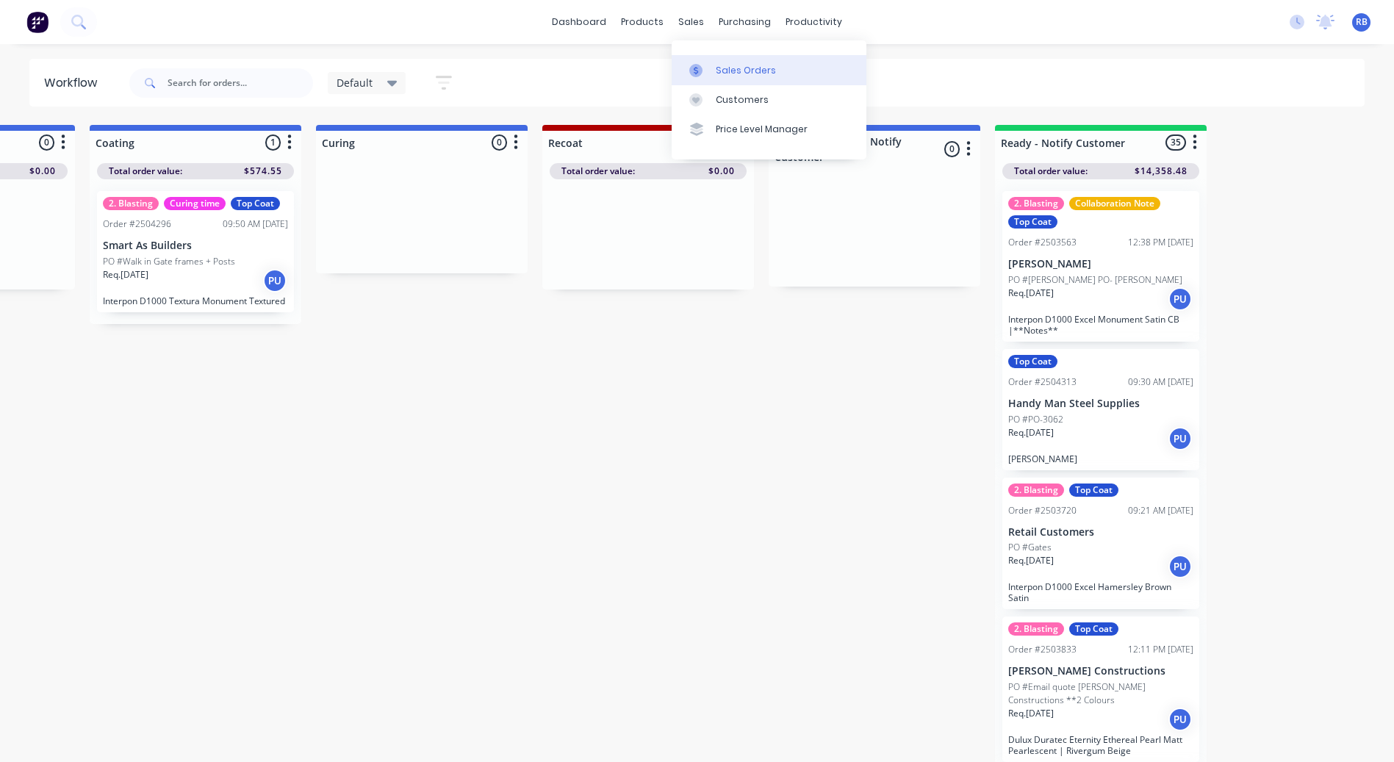
click at [730, 73] on div "Sales Orders" at bounding box center [746, 70] width 60 height 13
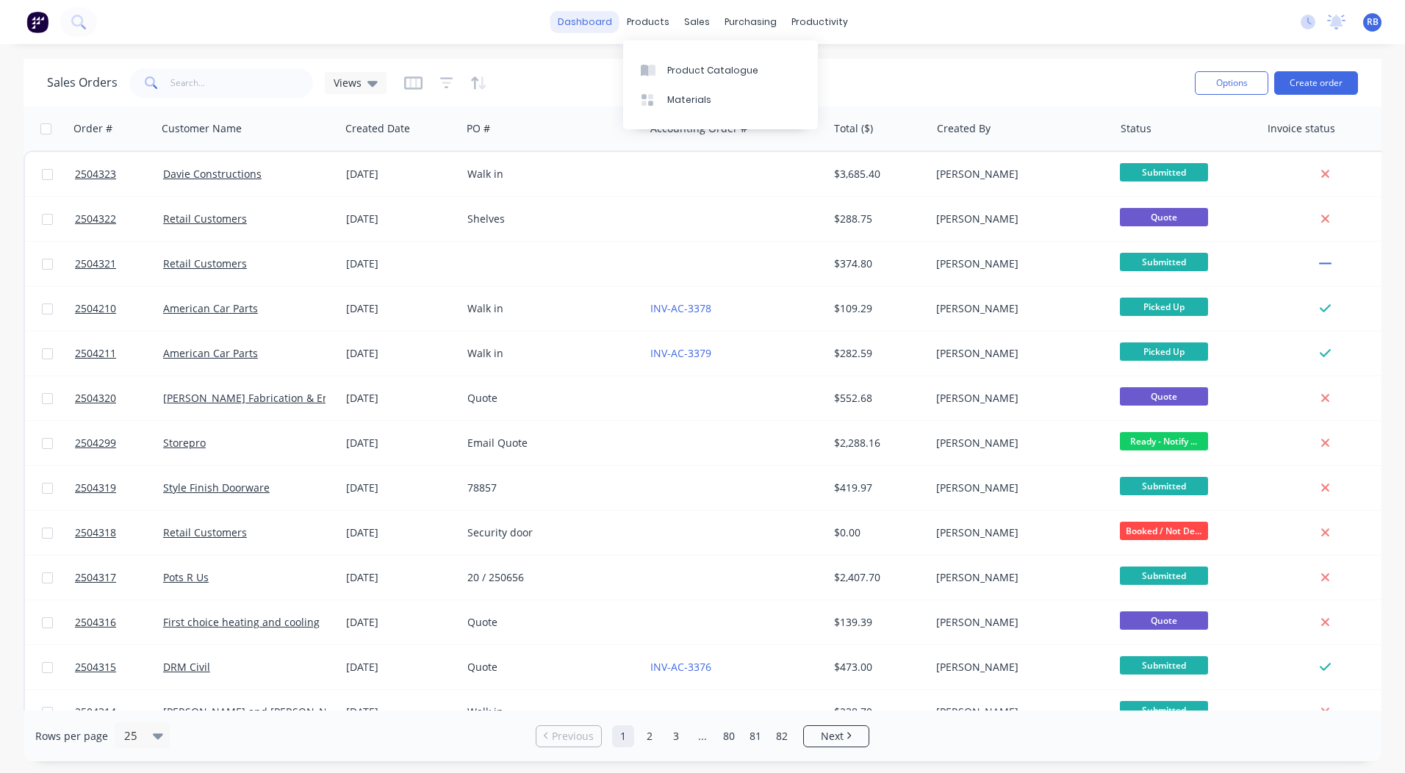
click at [598, 32] on link "dashboard" at bounding box center [585, 22] width 69 height 22
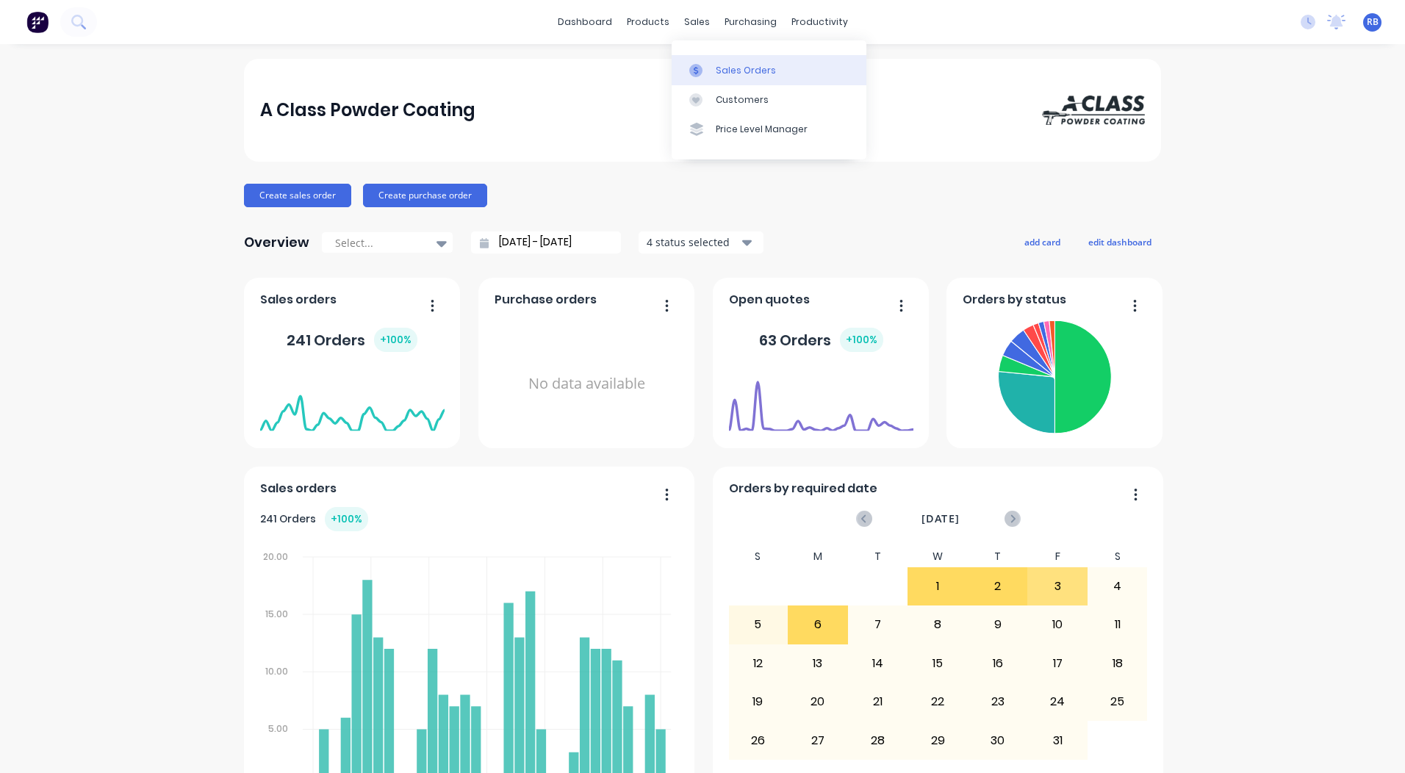
click at [723, 71] on div "Sales Orders" at bounding box center [746, 70] width 60 height 13
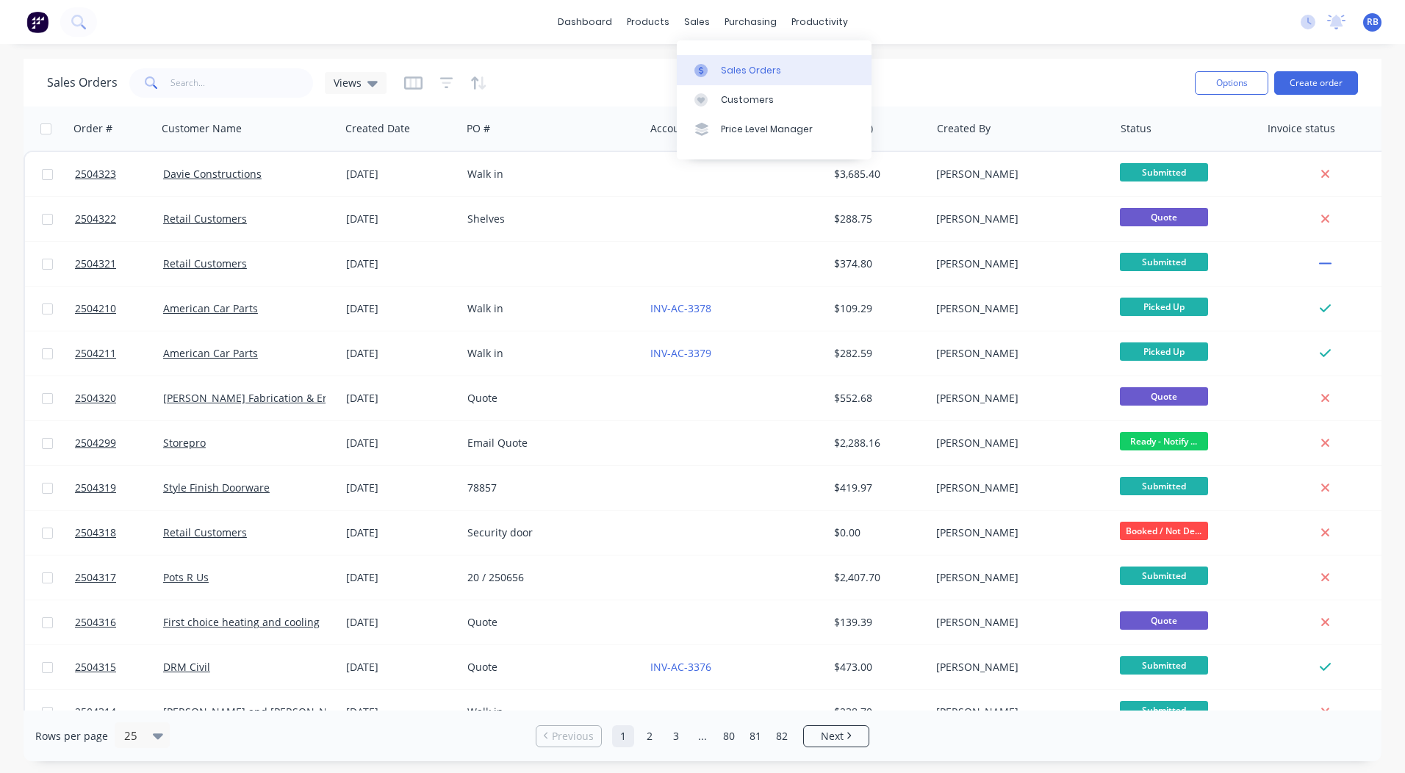
click at [739, 68] on div "Sales Orders" at bounding box center [751, 70] width 60 height 13
click at [956, 37] on div "dashboard products sales purchasing productivity dashboard products Product Cat…" at bounding box center [702, 22] width 1405 height 44
click at [982, 79] on div "Sales Orders Views" at bounding box center [615, 83] width 1136 height 36
click at [1382, 218] on div "Sales Orders Views Options Create order Order # Customer Name Created Date PO #…" at bounding box center [702, 410] width 1405 height 703
drag, startPoint x: 1382, startPoint y: 218, endPoint x: 1380, endPoint y: 173, distance: 45.6
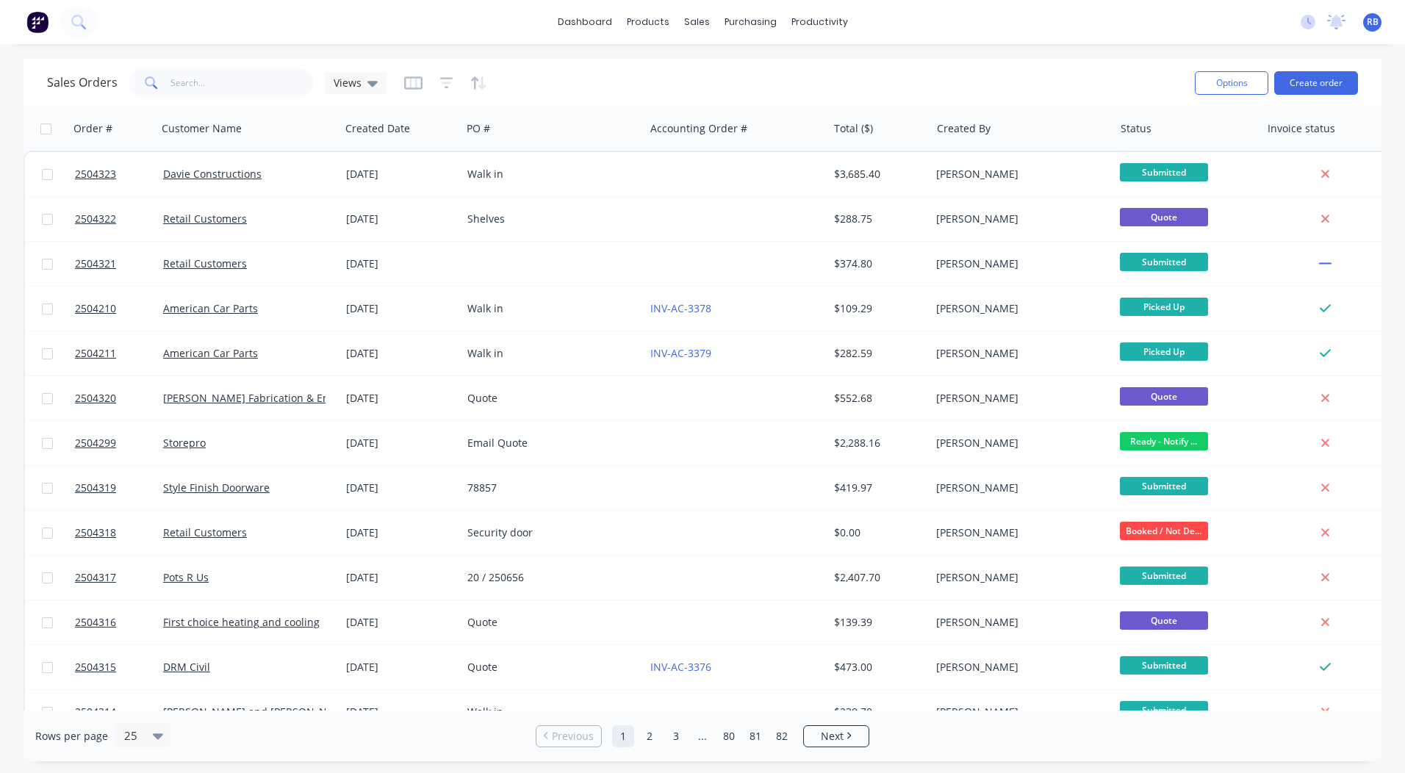
click at [1380, 173] on div "Sales Orders Views Options Create order Order # Customer Name Created Date PO #…" at bounding box center [702, 410] width 1405 height 703
click at [595, 18] on link "dashboard" at bounding box center [585, 22] width 69 height 22
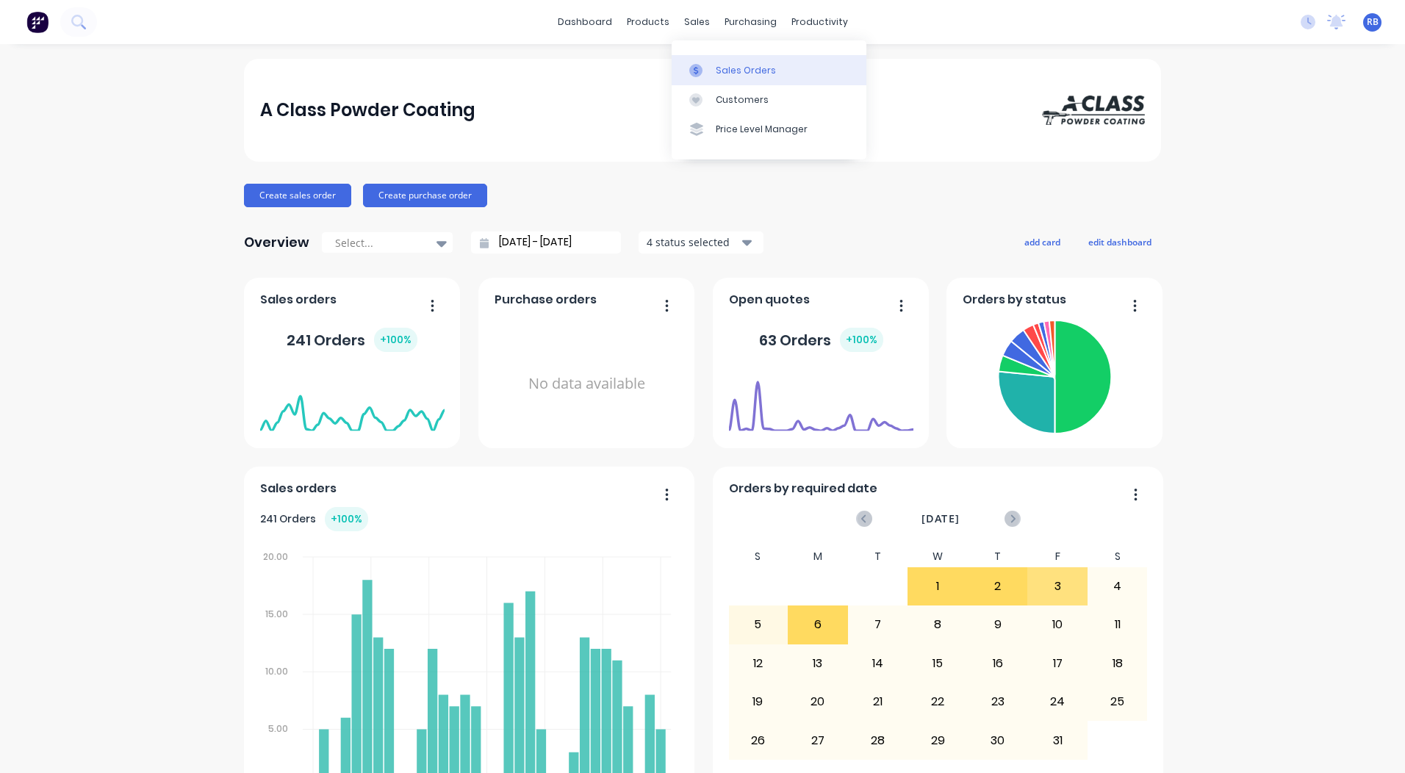
click at [719, 65] on div "Sales Orders" at bounding box center [746, 70] width 60 height 13
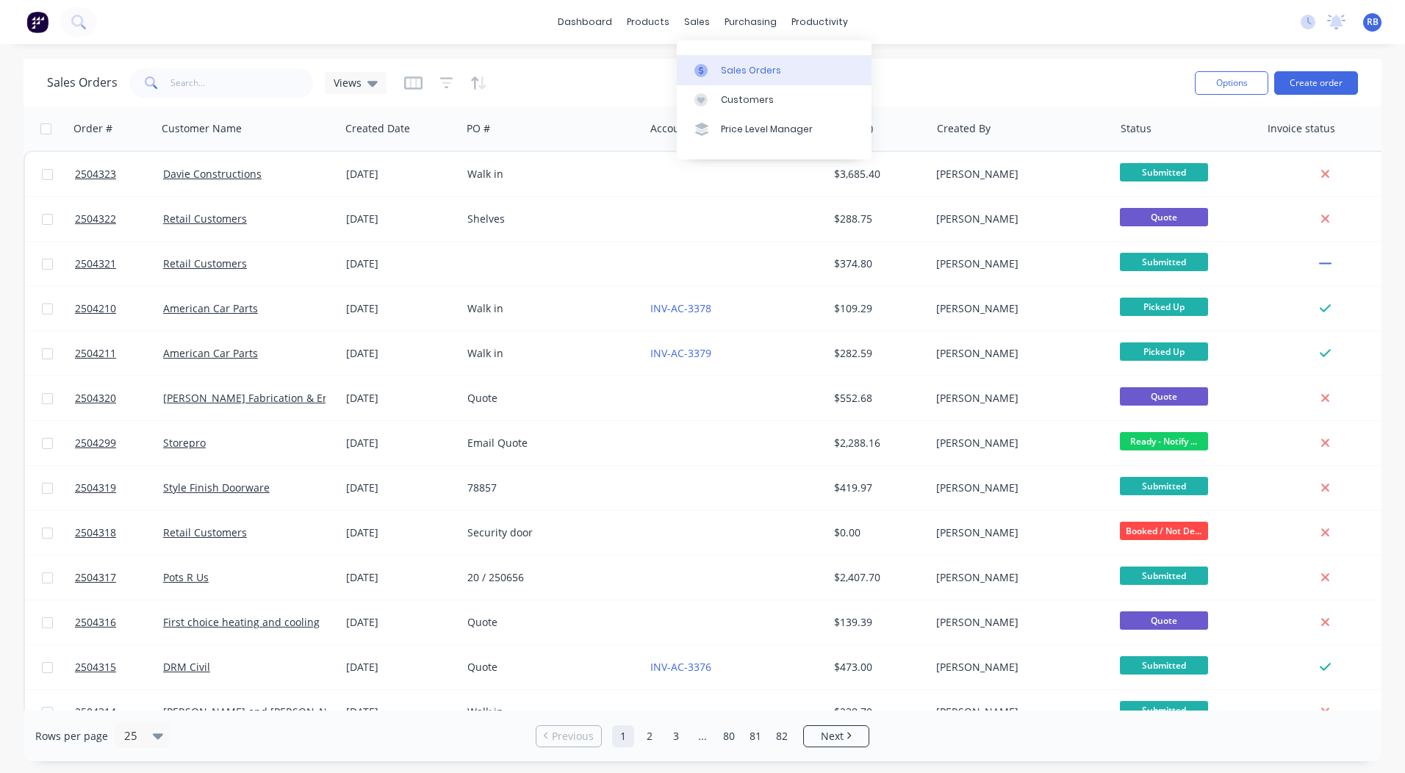
click at [737, 60] on link "Sales Orders" at bounding box center [774, 69] width 195 height 29
click at [981, 40] on div "dashboard products sales purchasing productivity dashboard products Product Cat…" at bounding box center [702, 22] width 1405 height 44
click at [569, 23] on link "dashboard" at bounding box center [585, 22] width 69 height 22
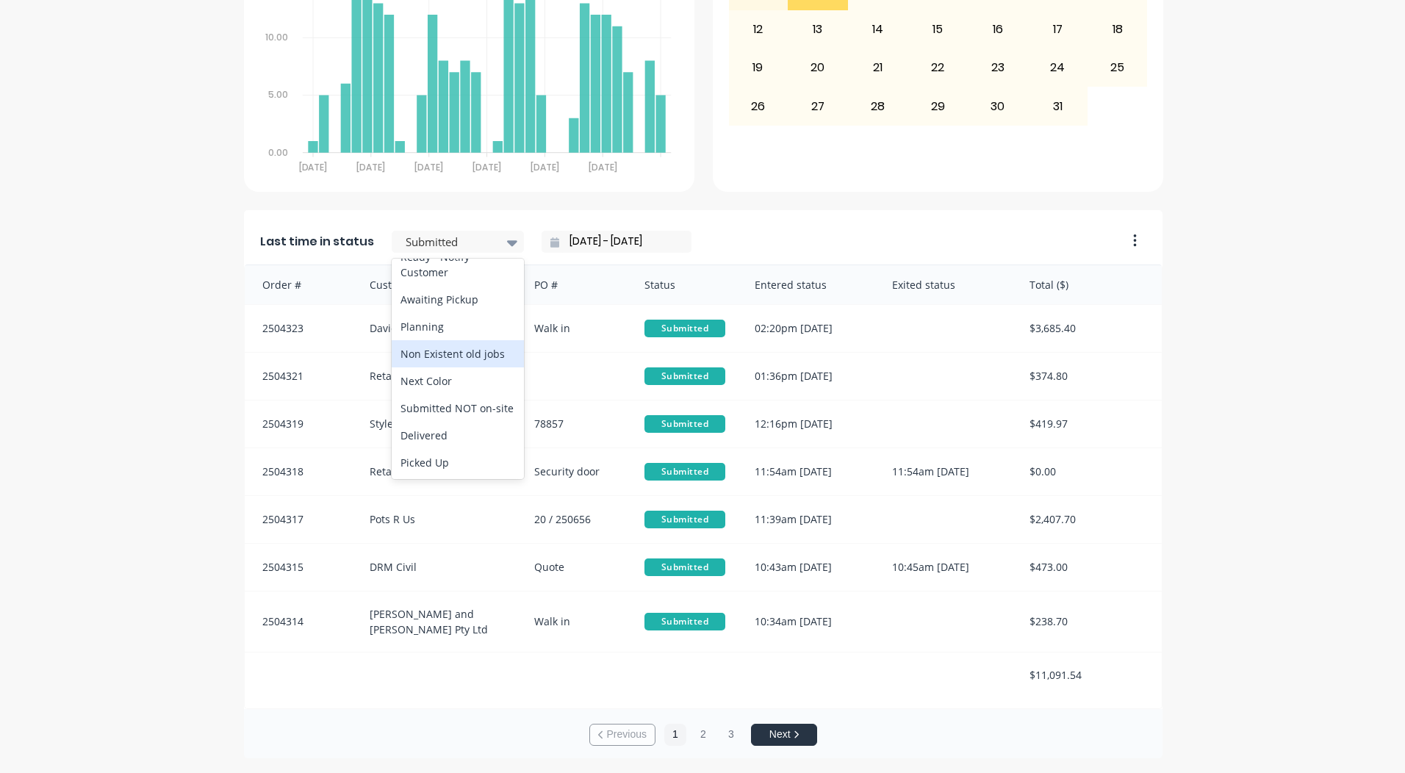
scroll to position [2, 0]
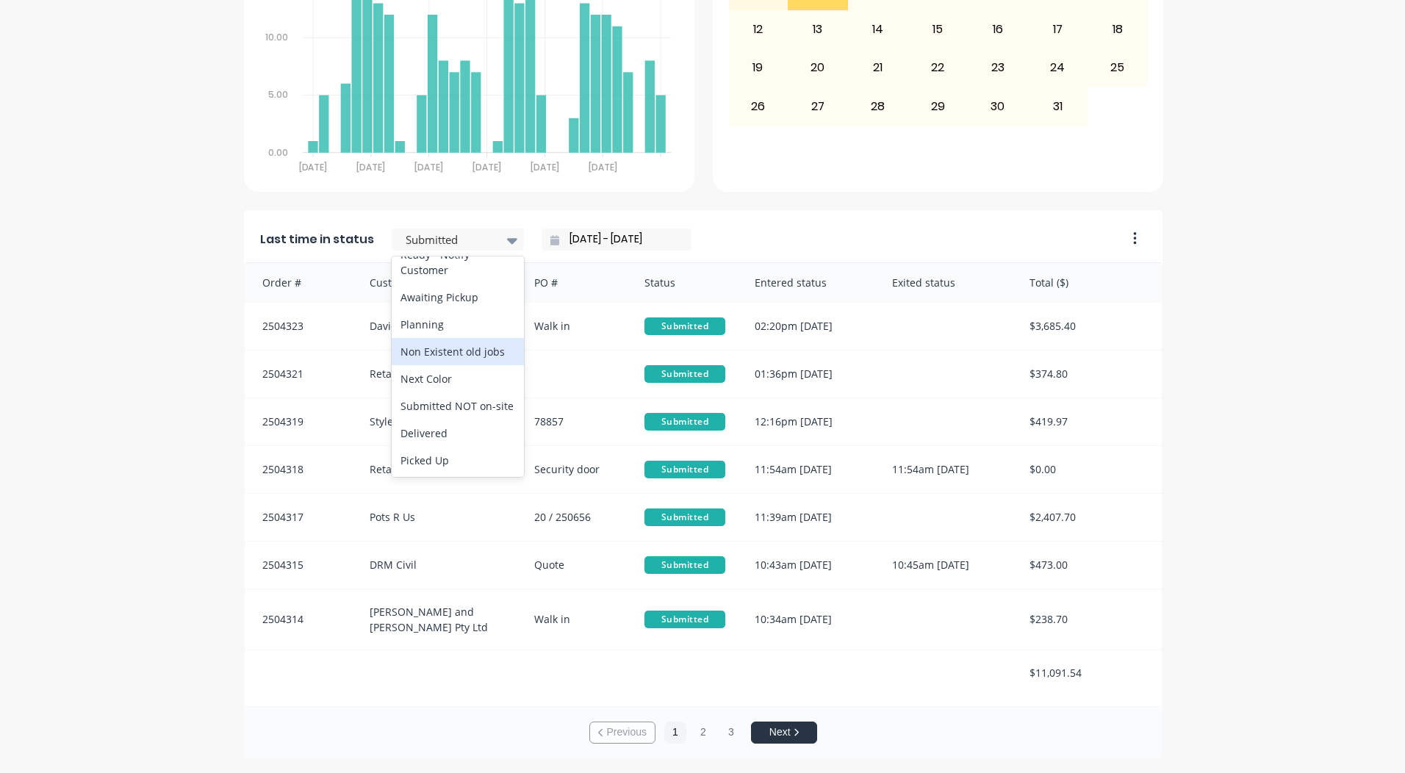
click at [1267, 264] on div "A Class Powder Coating Create sales order Create purchase order Overview Select…" at bounding box center [702, 91] width 1405 height 1334
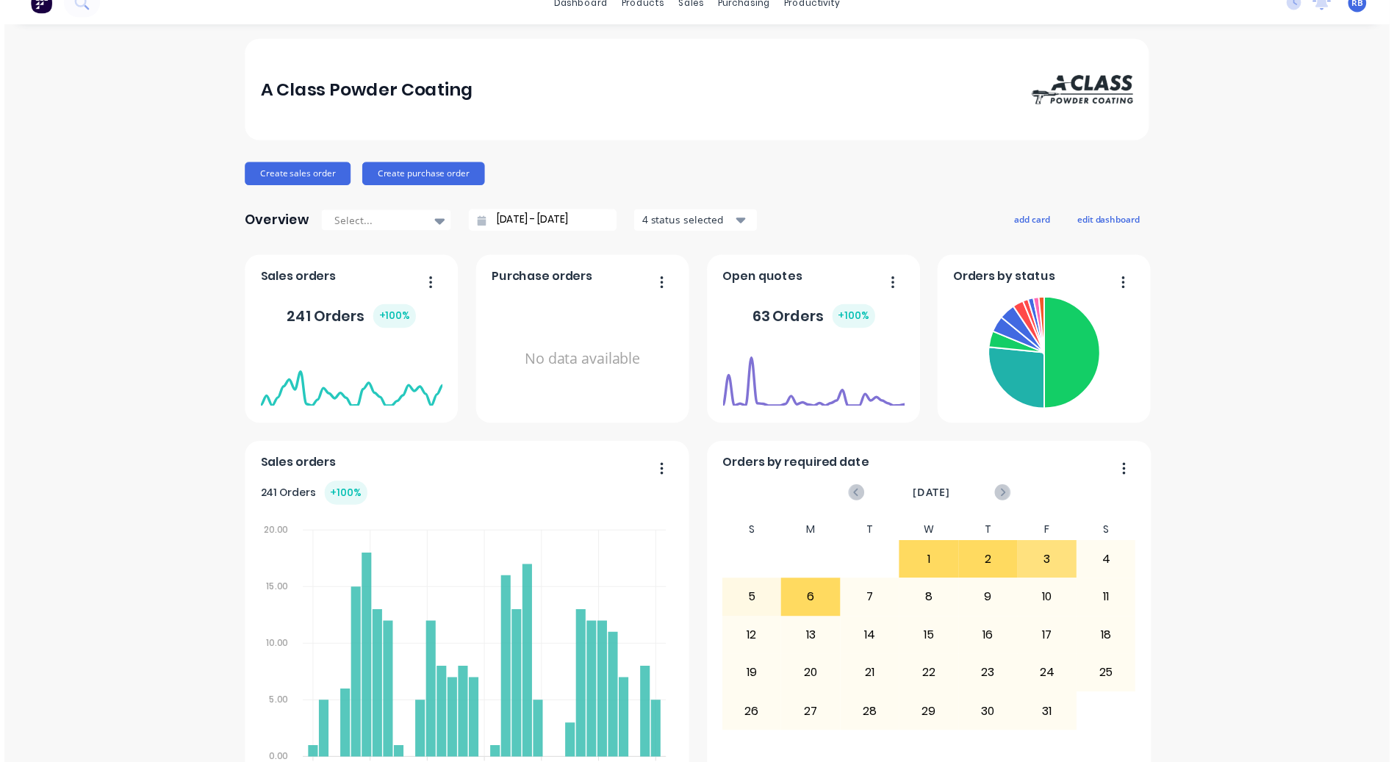
scroll to position [0, 0]
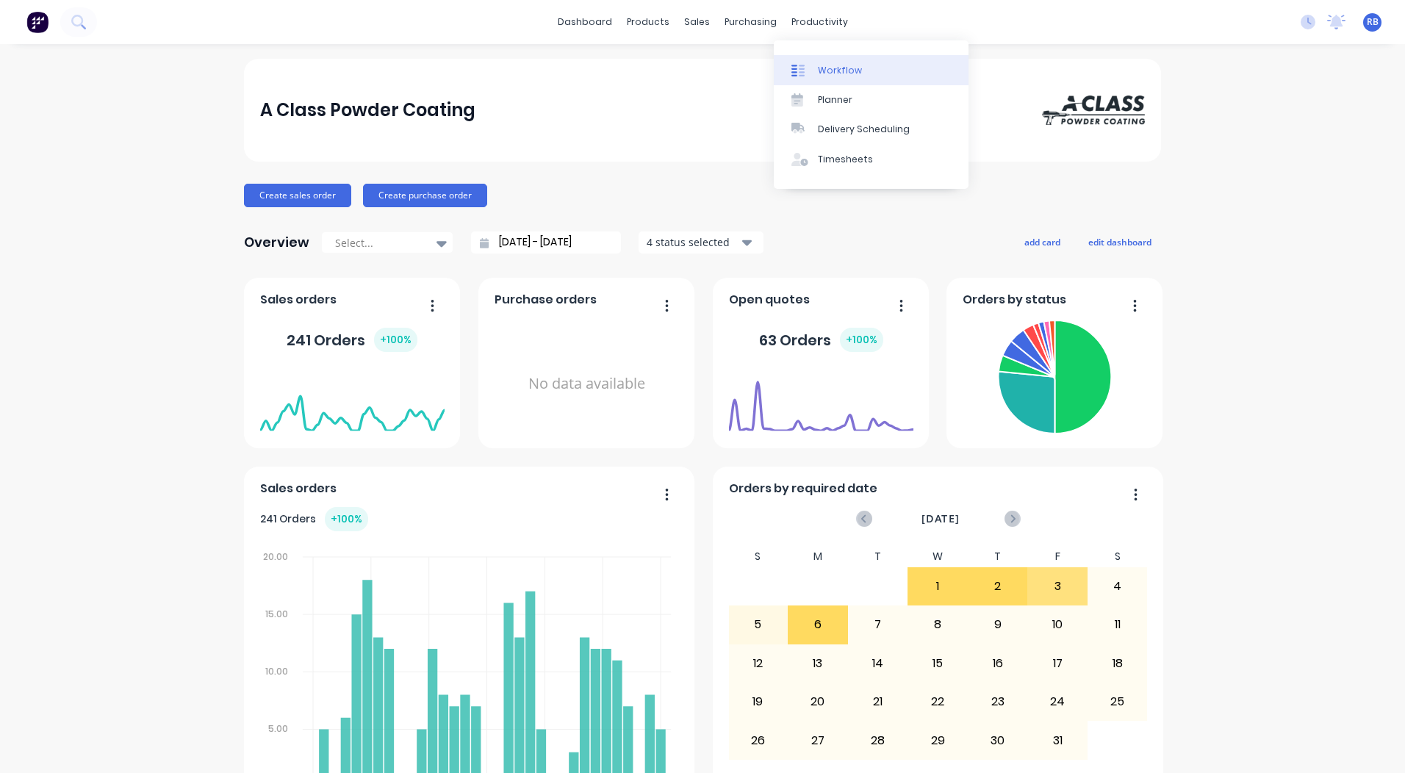
click at [823, 61] on link "Workflow" at bounding box center [871, 69] width 195 height 29
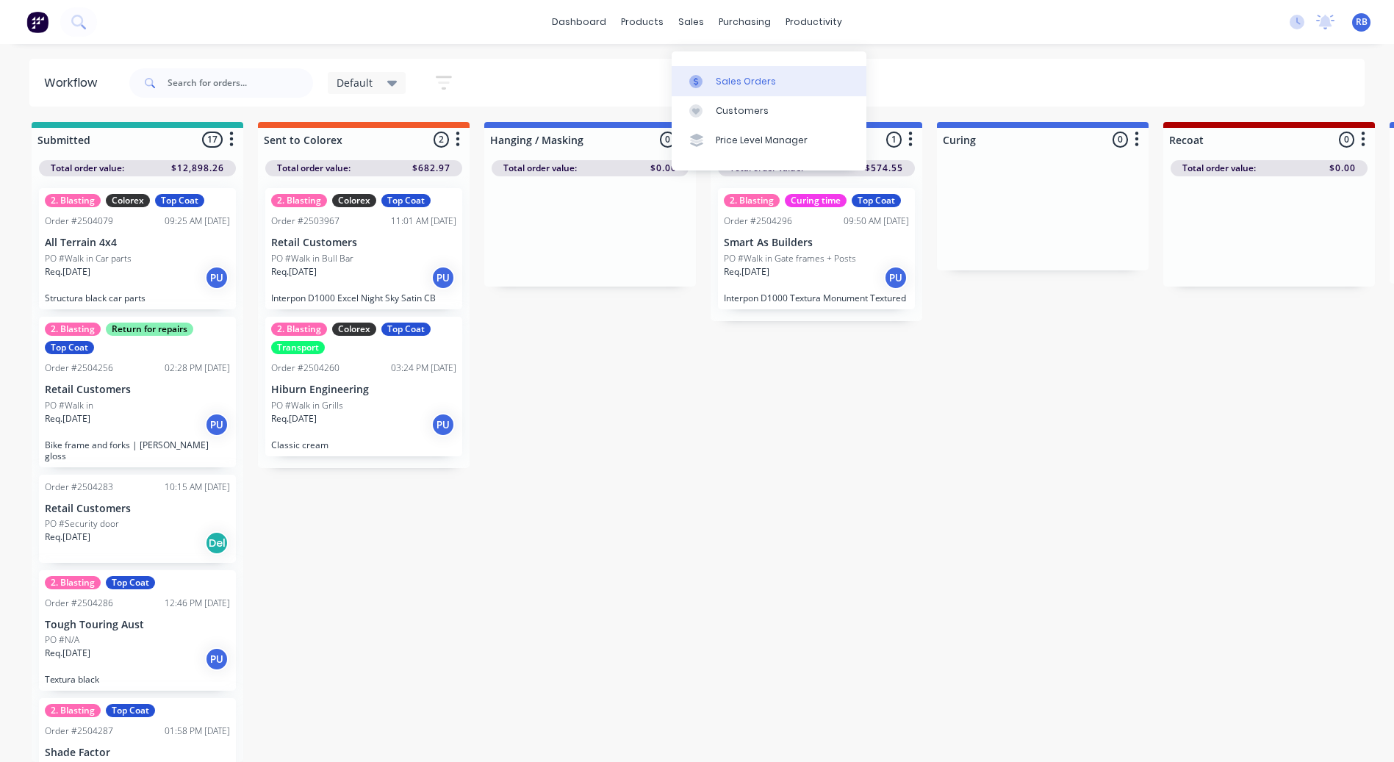
click at [722, 76] on div "Sales Orders" at bounding box center [746, 81] width 60 height 13
